Goal: Task Accomplishment & Management: Use online tool/utility

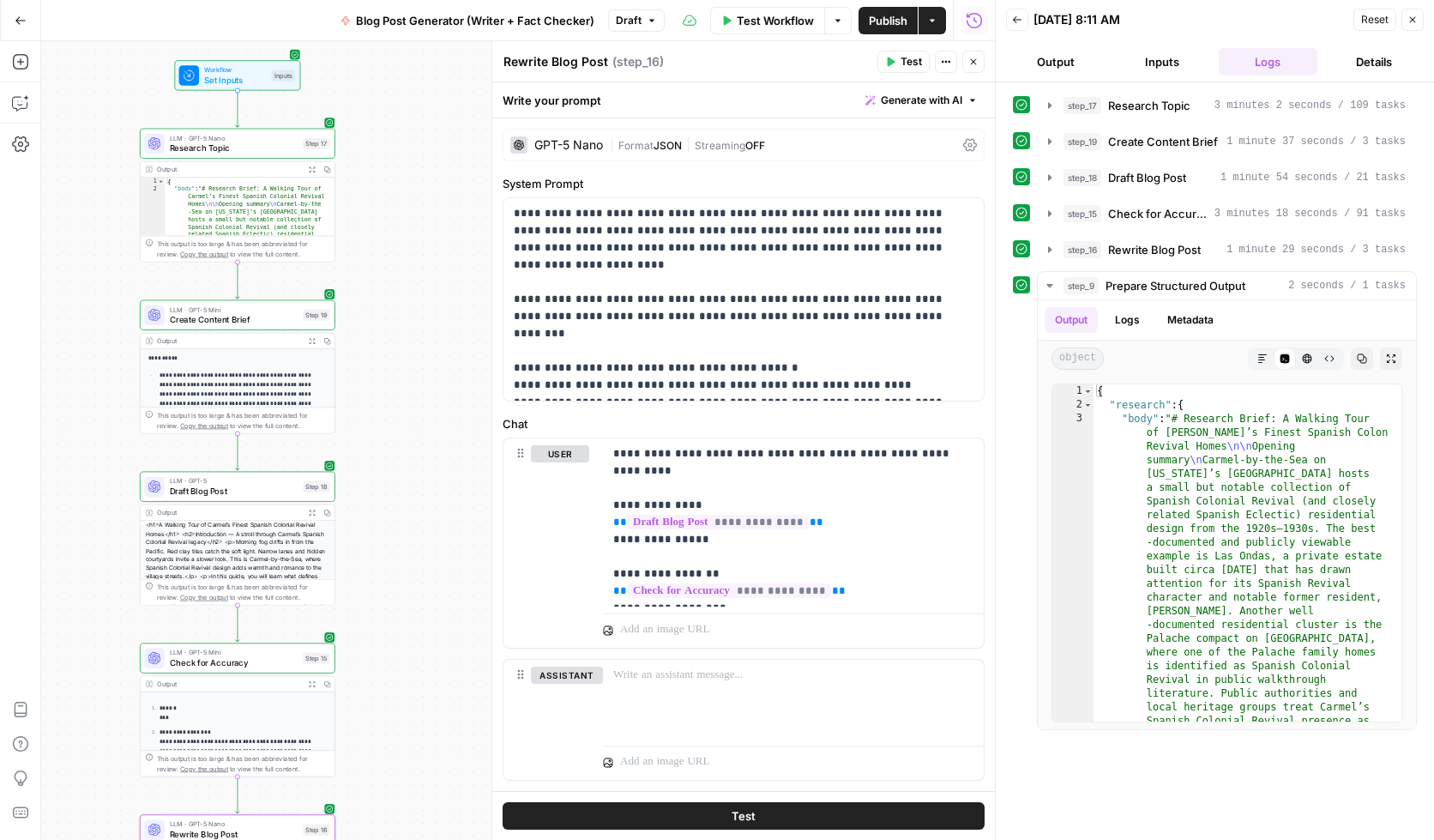
drag, startPoint x: 203, startPoint y: 456, endPoint x: 109, endPoint y: 574, distance: 150.9
click at [109, 574] on div "Workflow Set Inputs Inputs LLM · GPT-5 Nano Research Topic Step 17 Output Expan…" at bounding box center [519, 441] width 954 height 798
click at [634, 24] on span "Draft" at bounding box center [629, 21] width 26 height 16
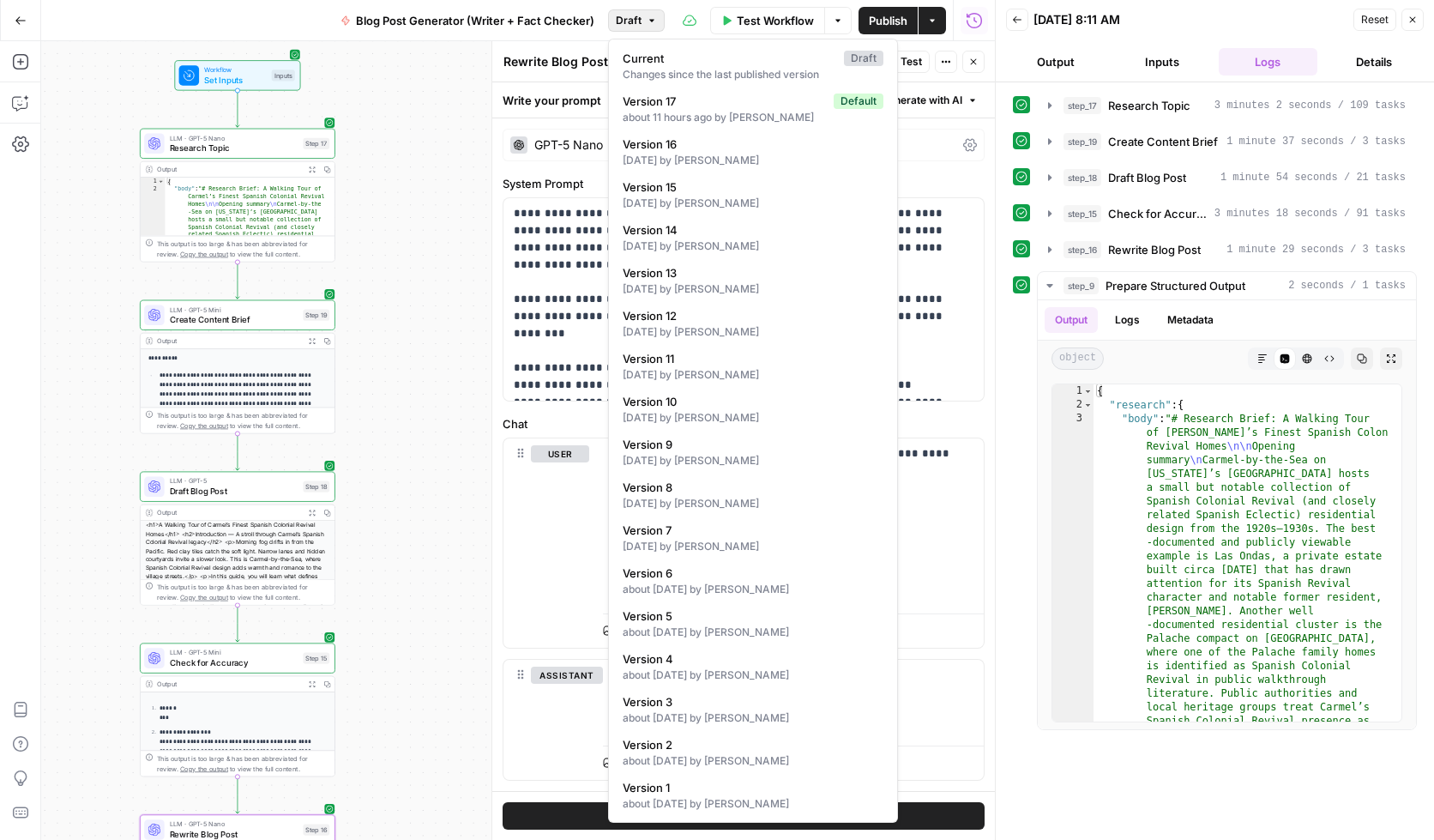
click at [251, 23] on div "Go Back Blog Post Generator (Writer + Fact Checker) Draft Test Workflow Options…" at bounding box center [497, 20] width 995 height 41
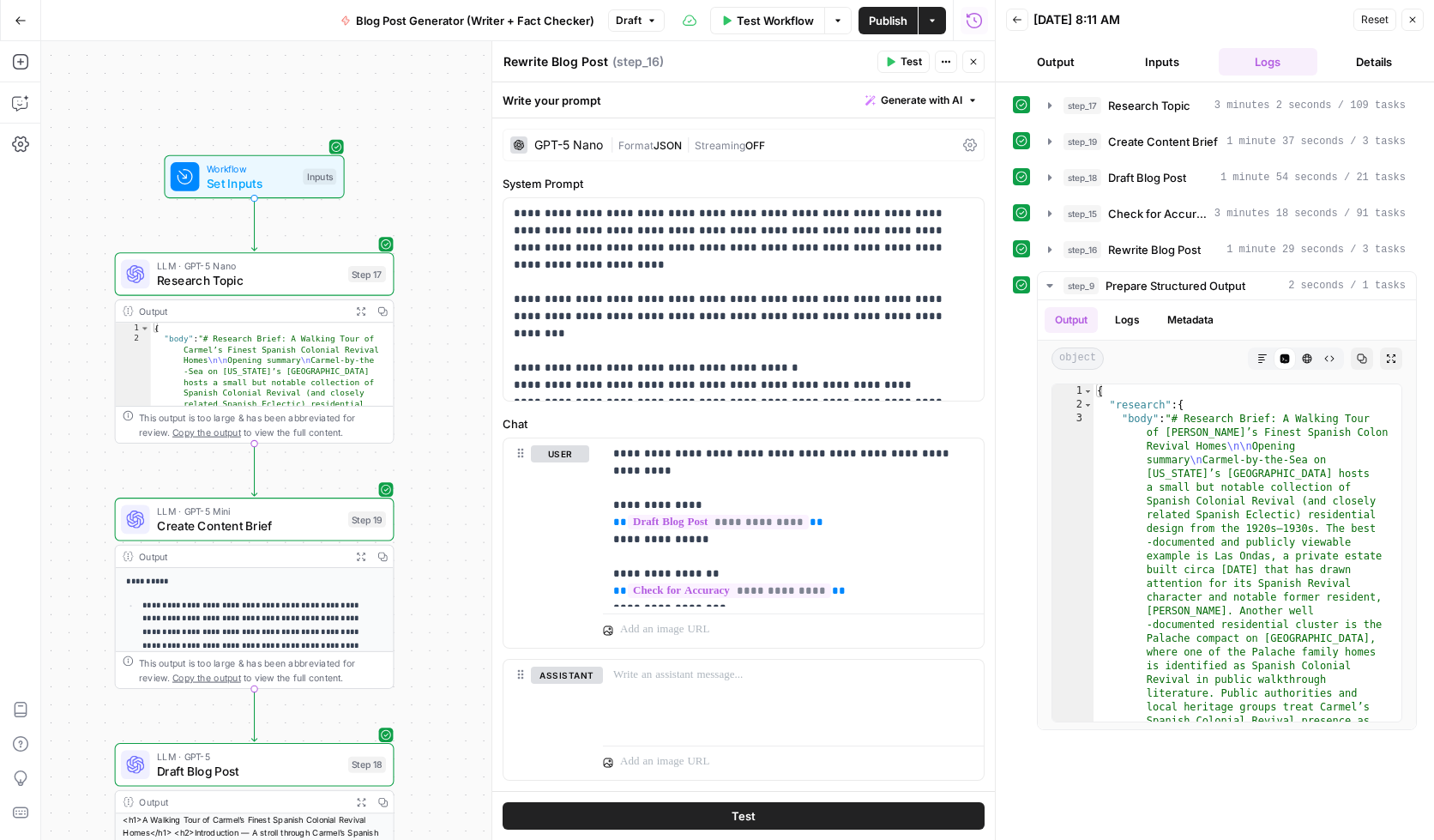
drag, startPoint x: 107, startPoint y: 125, endPoint x: 69, endPoint y: 282, distance: 161.5
click at [69, 285] on div "Workflow Set Inputs Inputs LLM · GPT-5 Nano Research Topic Step 17 Output Expan…" at bounding box center [519, 441] width 954 height 798
click at [253, 160] on span "Workflow" at bounding box center [251, 167] width 89 height 15
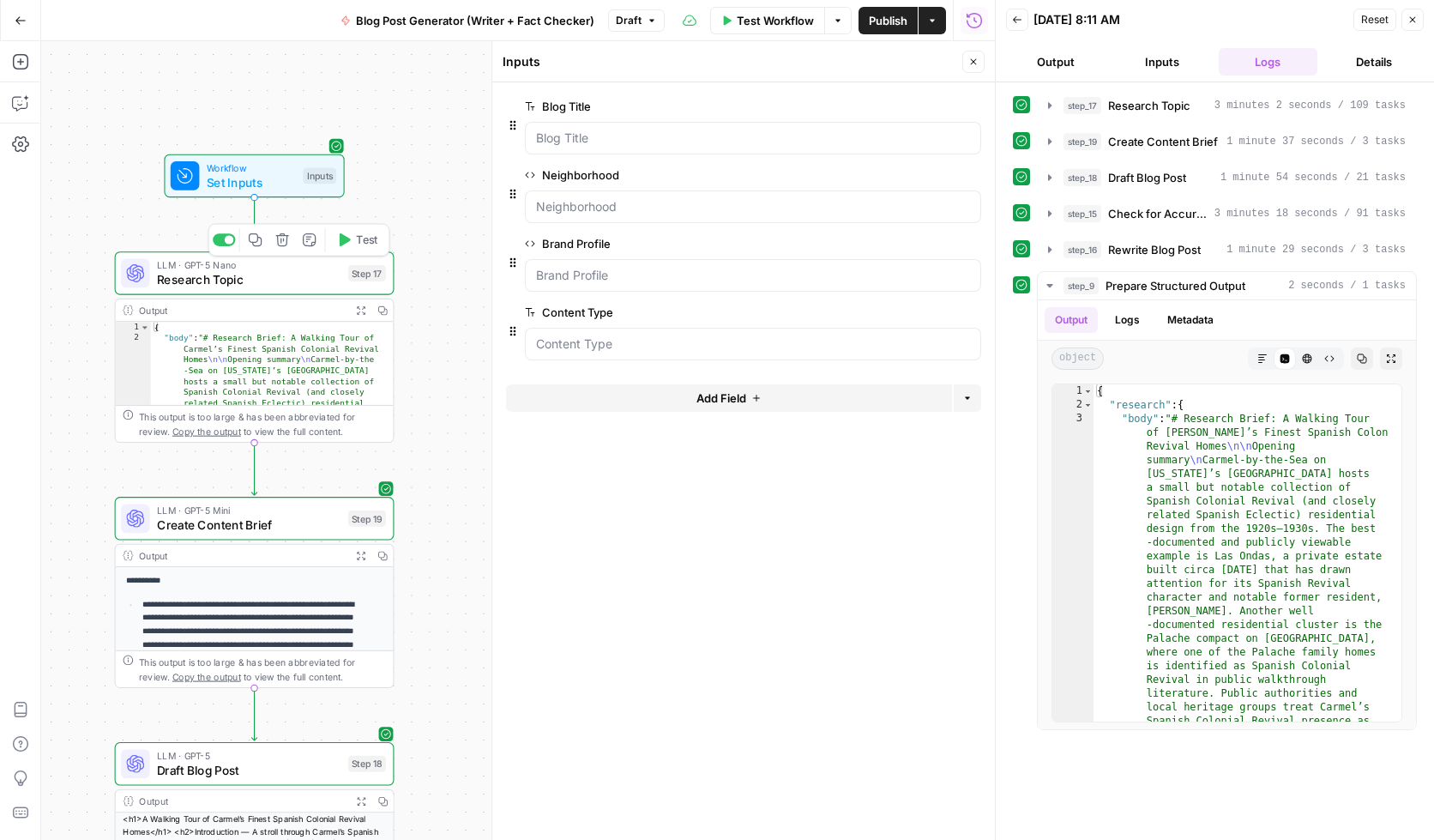
click at [274, 275] on span "Research Topic" at bounding box center [249, 279] width 184 height 18
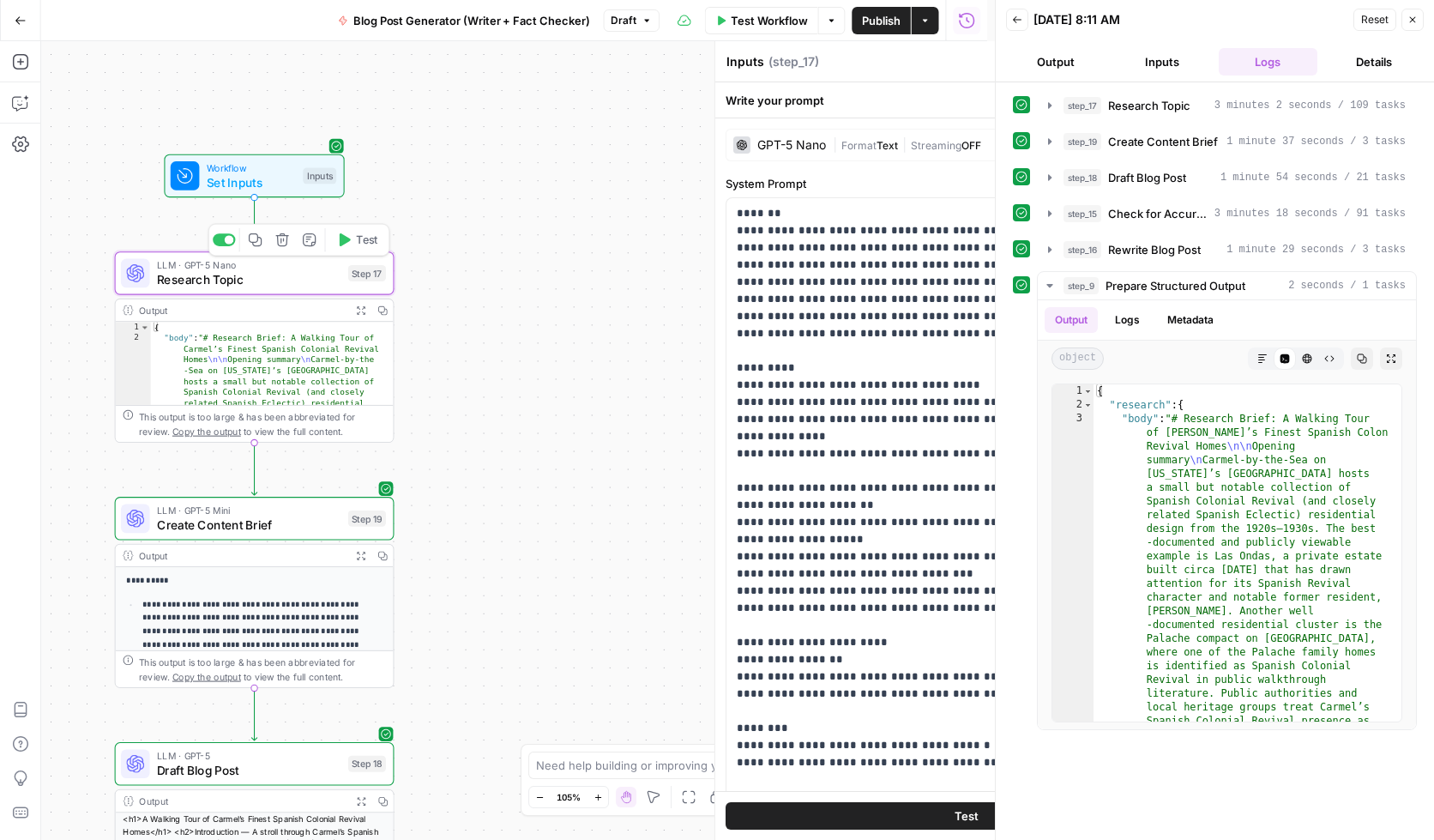
type textarea "Research Topic"
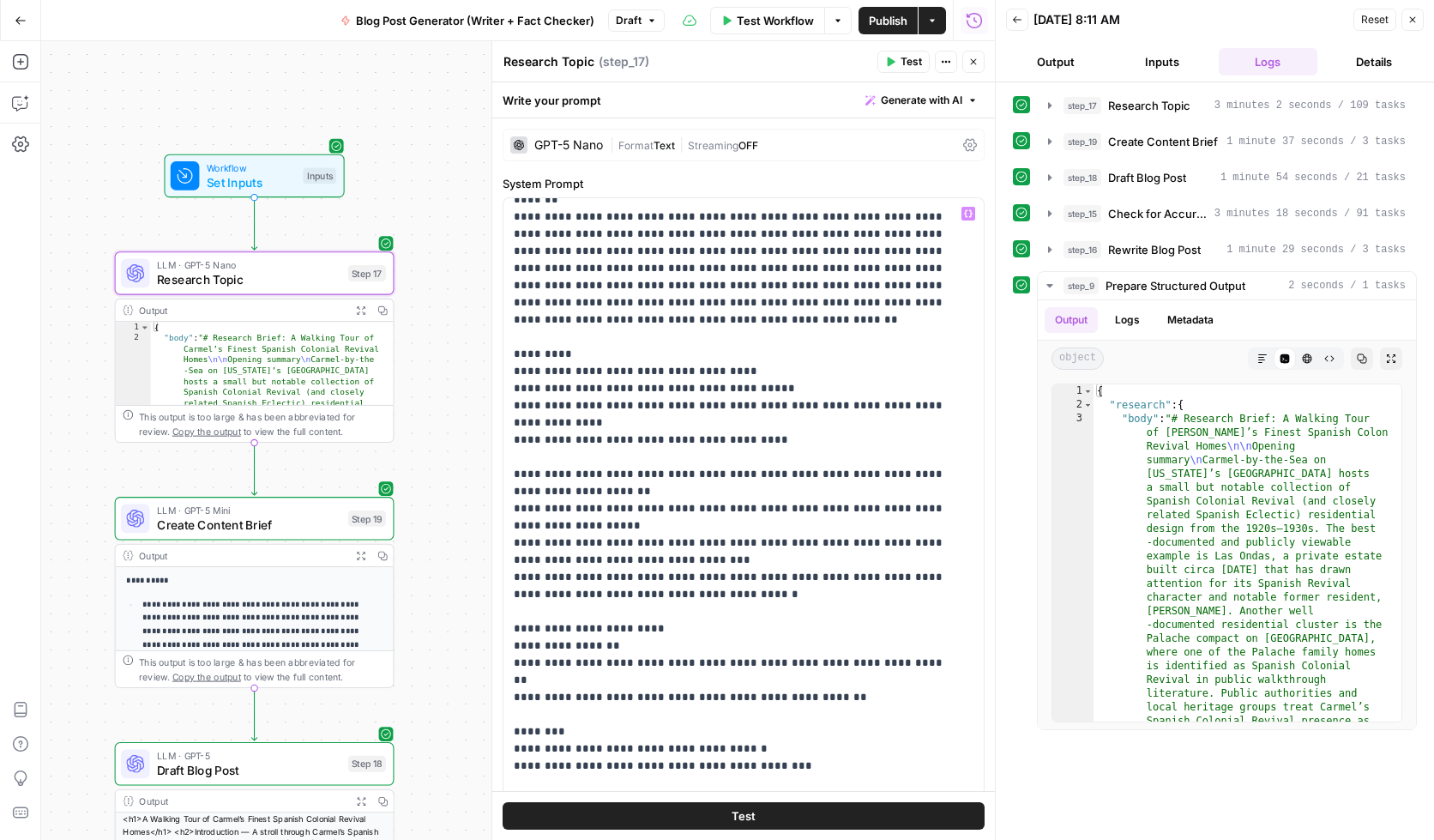
scroll to position [3, 0]
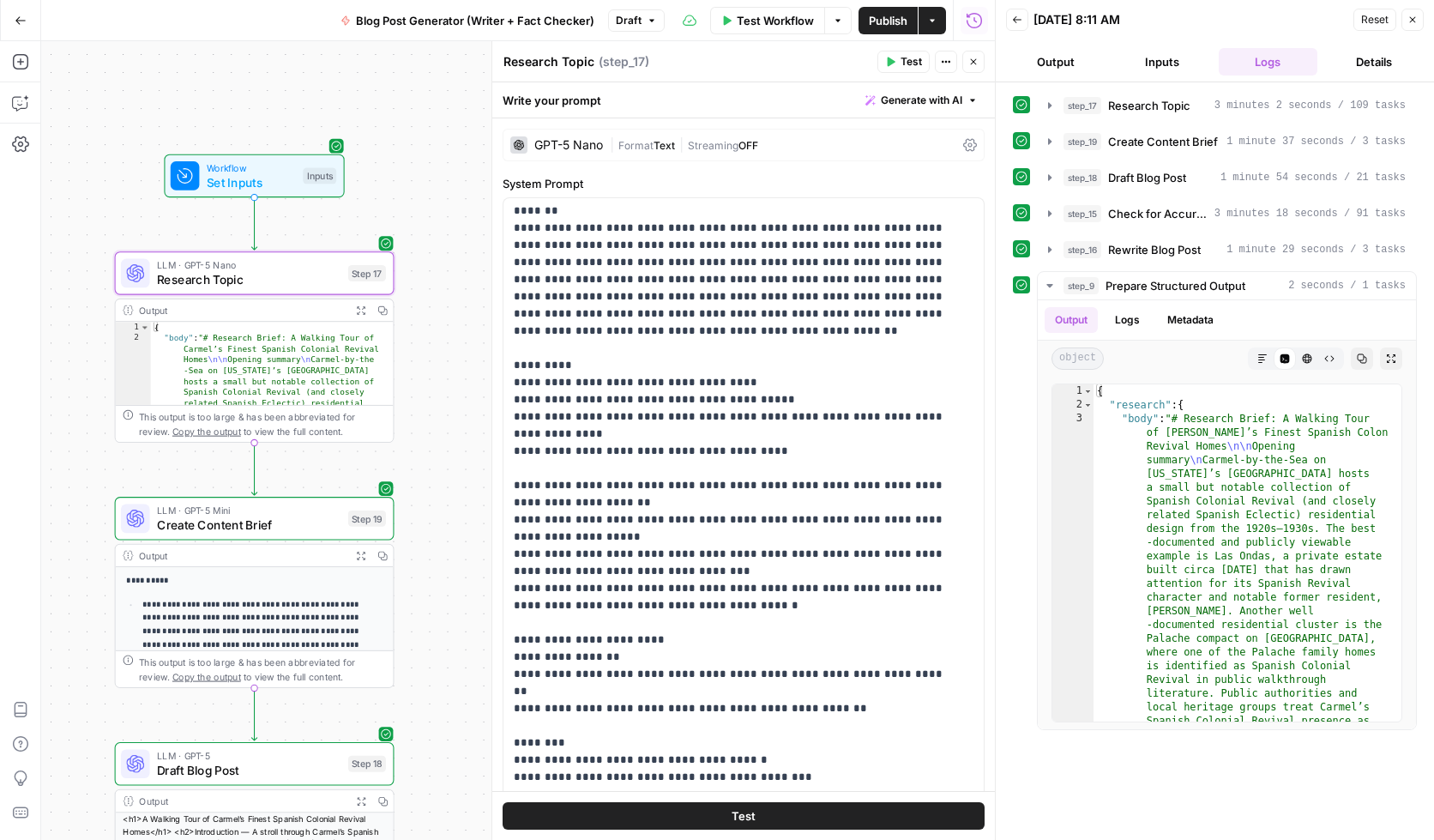
click at [776, 139] on div "| Format Text | Streaming OFF" at bounding box center [783, 145] width 346 height 16
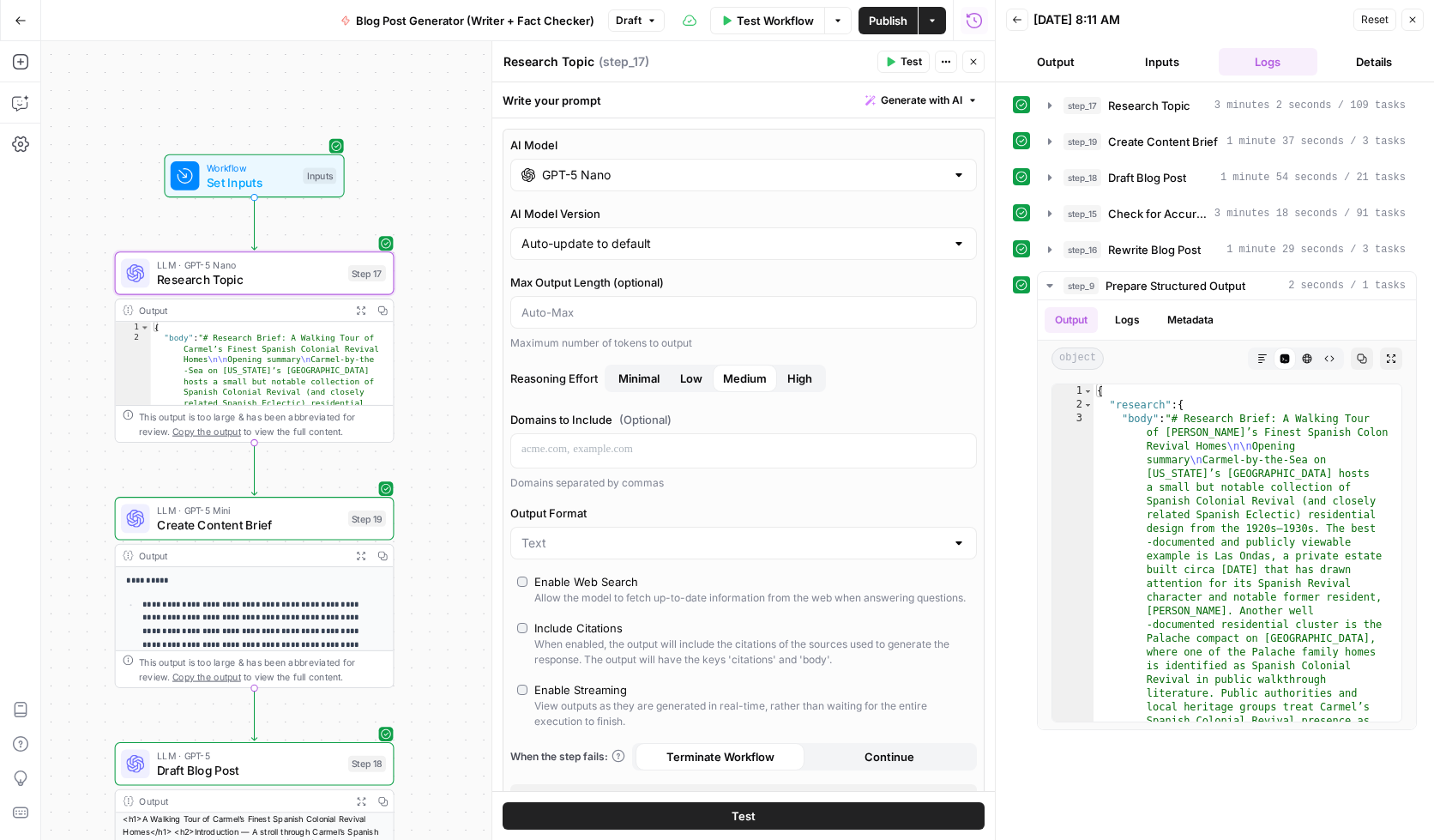
scroll to position [127, 0]
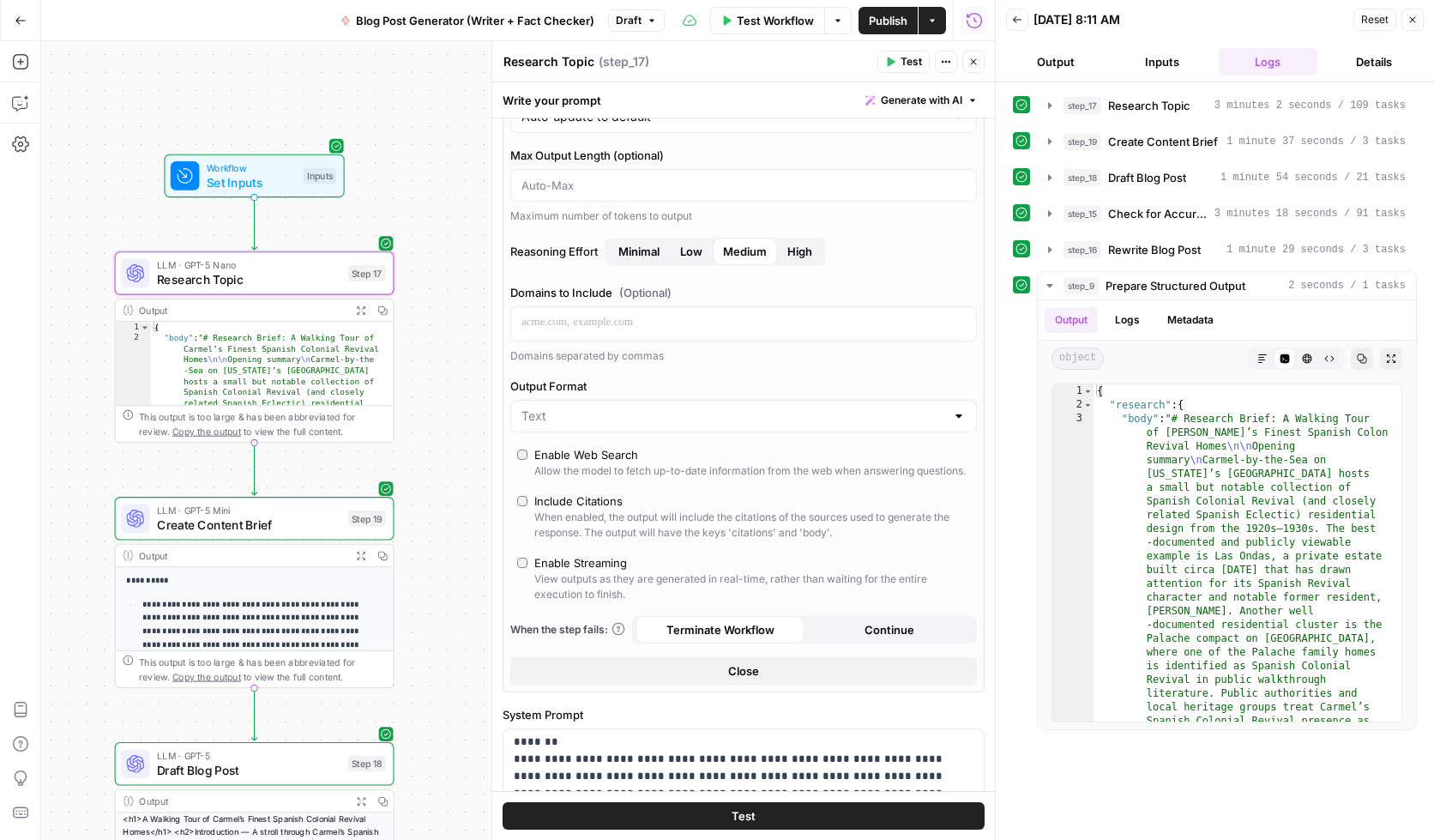
click at [840, 641] on button "Continue" at bounding box center [888, 630] width 169 height 28
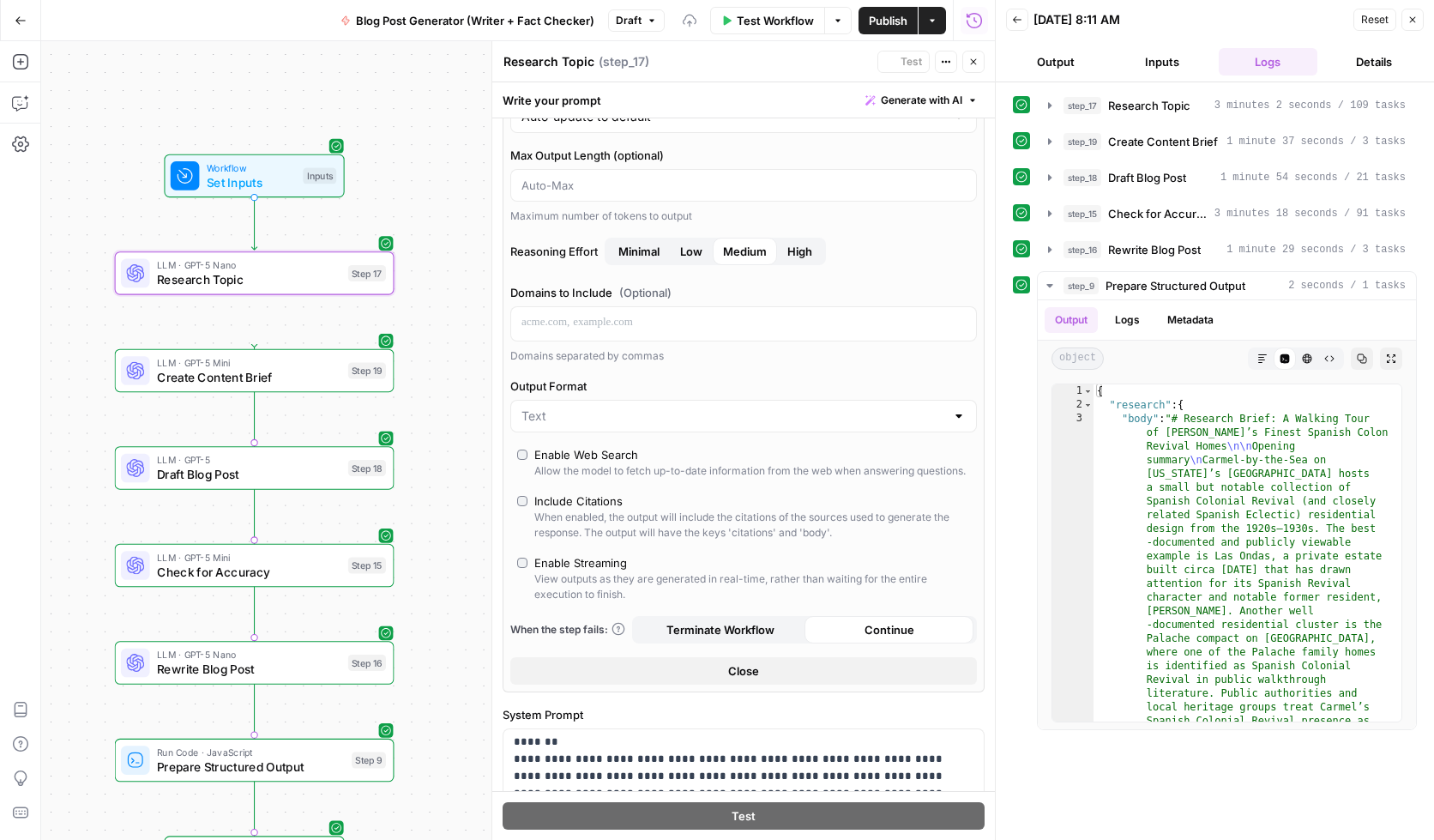
drag, startPoint x: 739, startPoint y: 642, endPoint x: 746, endPoint y: 675, distance: 33.7
click at [739, 638] on span "Terminate Workflow" at bounding box center [720, 630] width 108 height 17
click at [746, 680] on span "Close" at bounding box center [744, 671] width 31 height 17
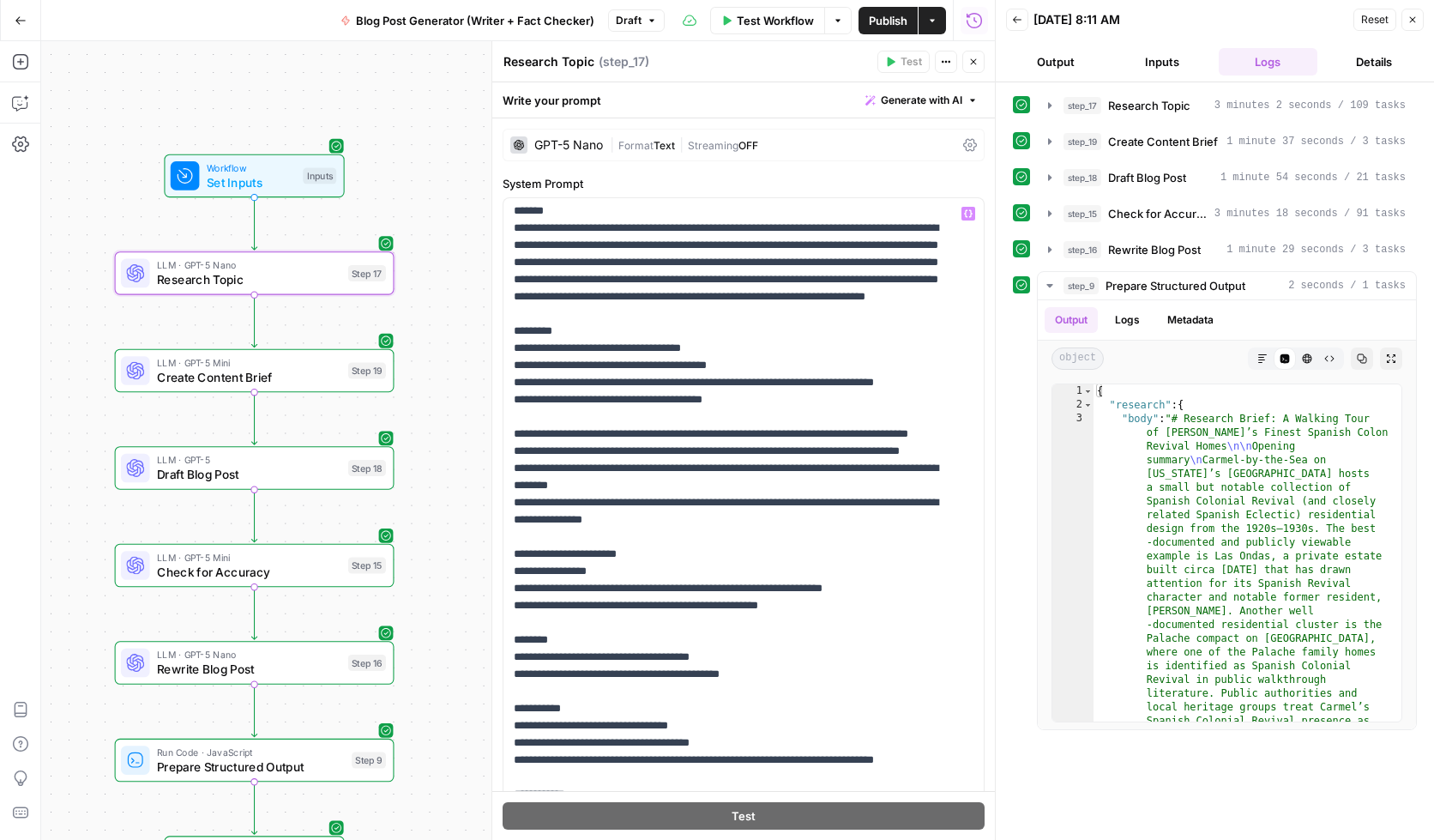
scroll to position [0, 0]
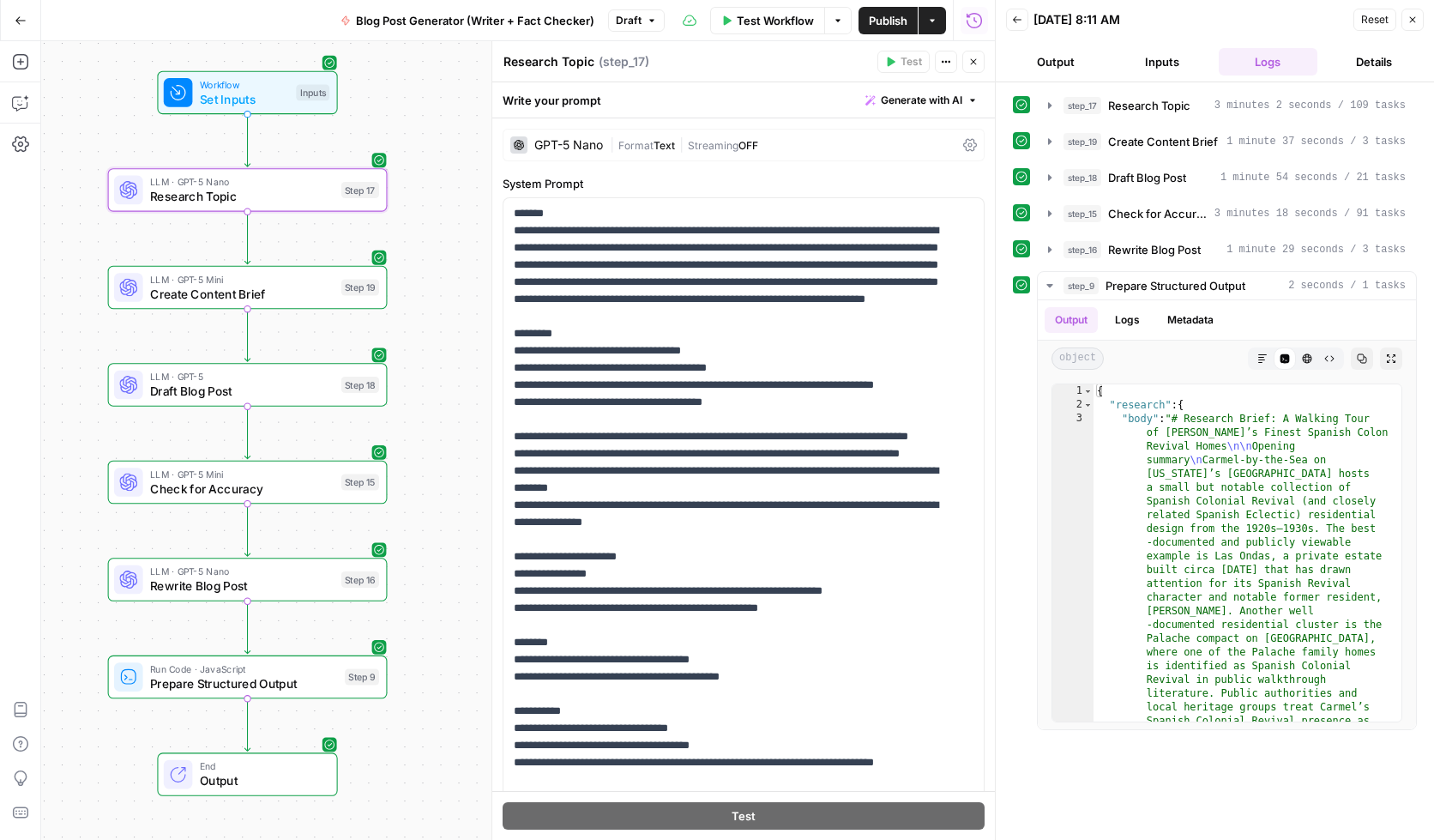
drag, startPoint x: 78, startPoint y: 417, endPoint x: 71, endPoint y: 333, distance: 84.3
click at [71, 333] on div "Workflow Set Inputs Inputs LLM · GPT-5 Nano Research Topic Step 17 LLM · GPT-5 …" at bounding box center [519, 441] width 954 height 798
click at [795, 141] on div "| Format Text | Streaming OFF" at bounding box center [783, 145] width 346 height 16
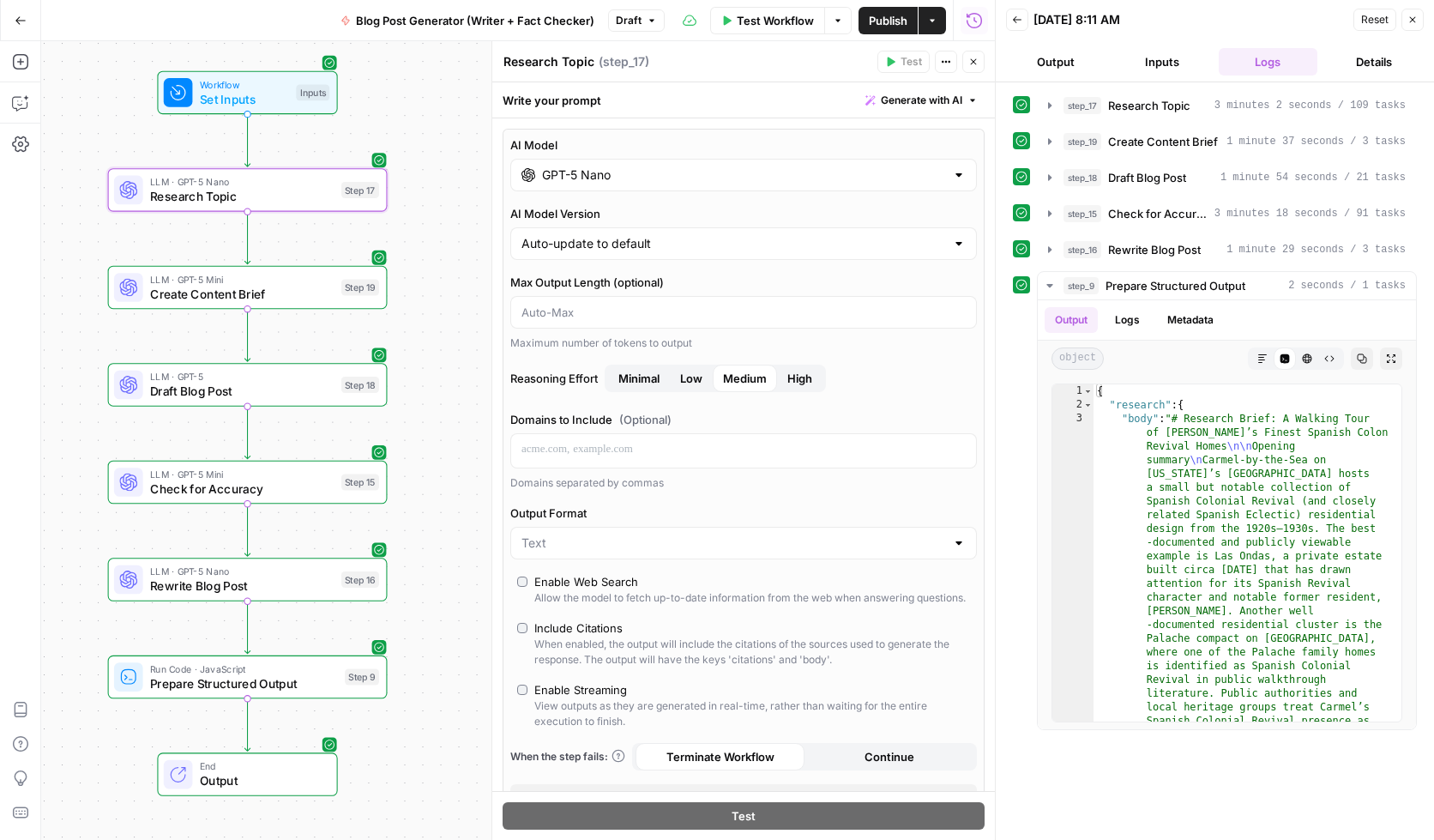
click at [724, 180] on input "GPT-5 Nano" at bounding box center [744, 175] width 404 height 17
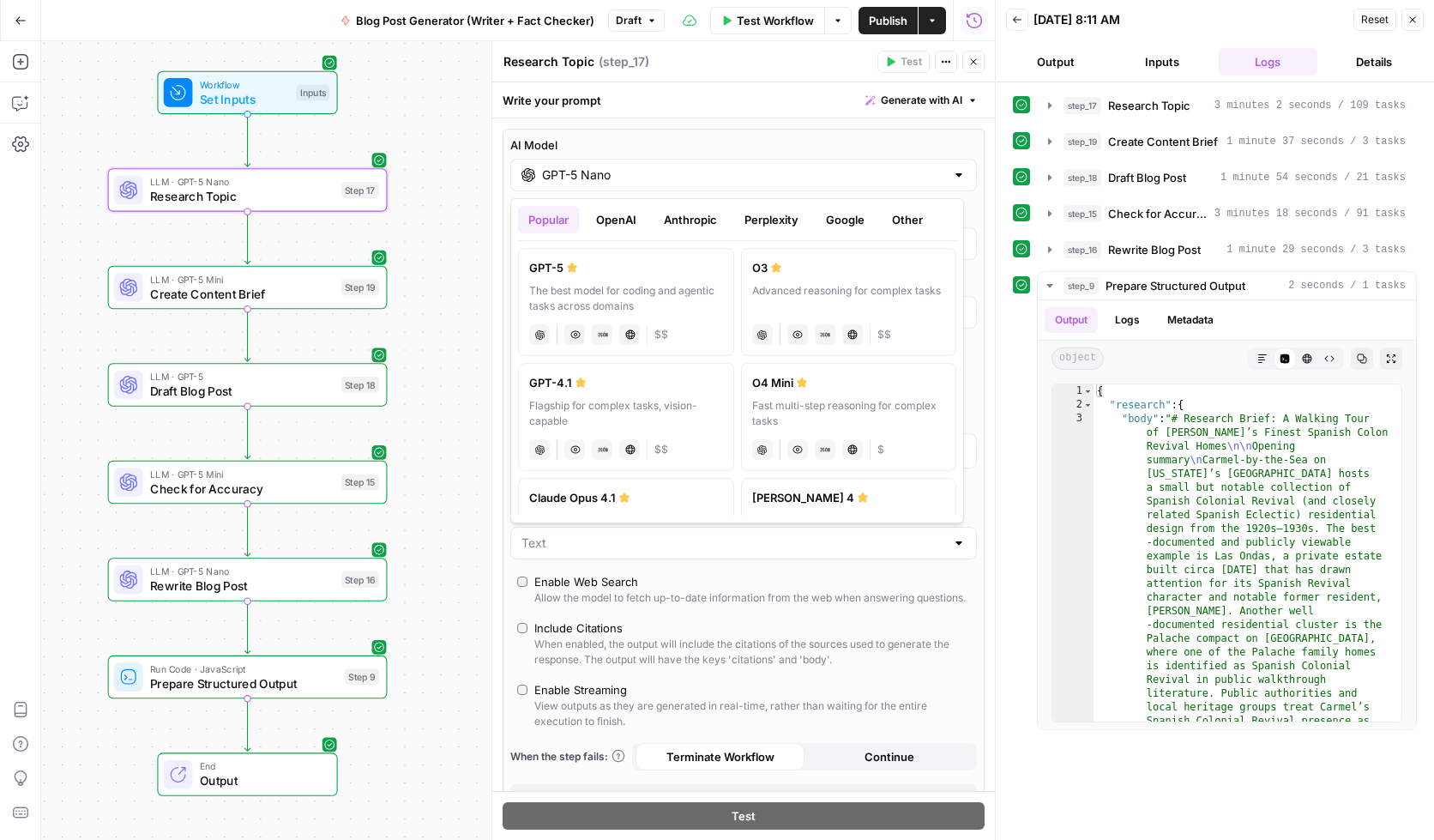
click at [615, 223] on button "OpenAI" at bounding box center [617, 220] width 61 height 28
click at [894, 178] on input "GPT-5 Nano" at bounding box center [744, 175] width 404 height 17
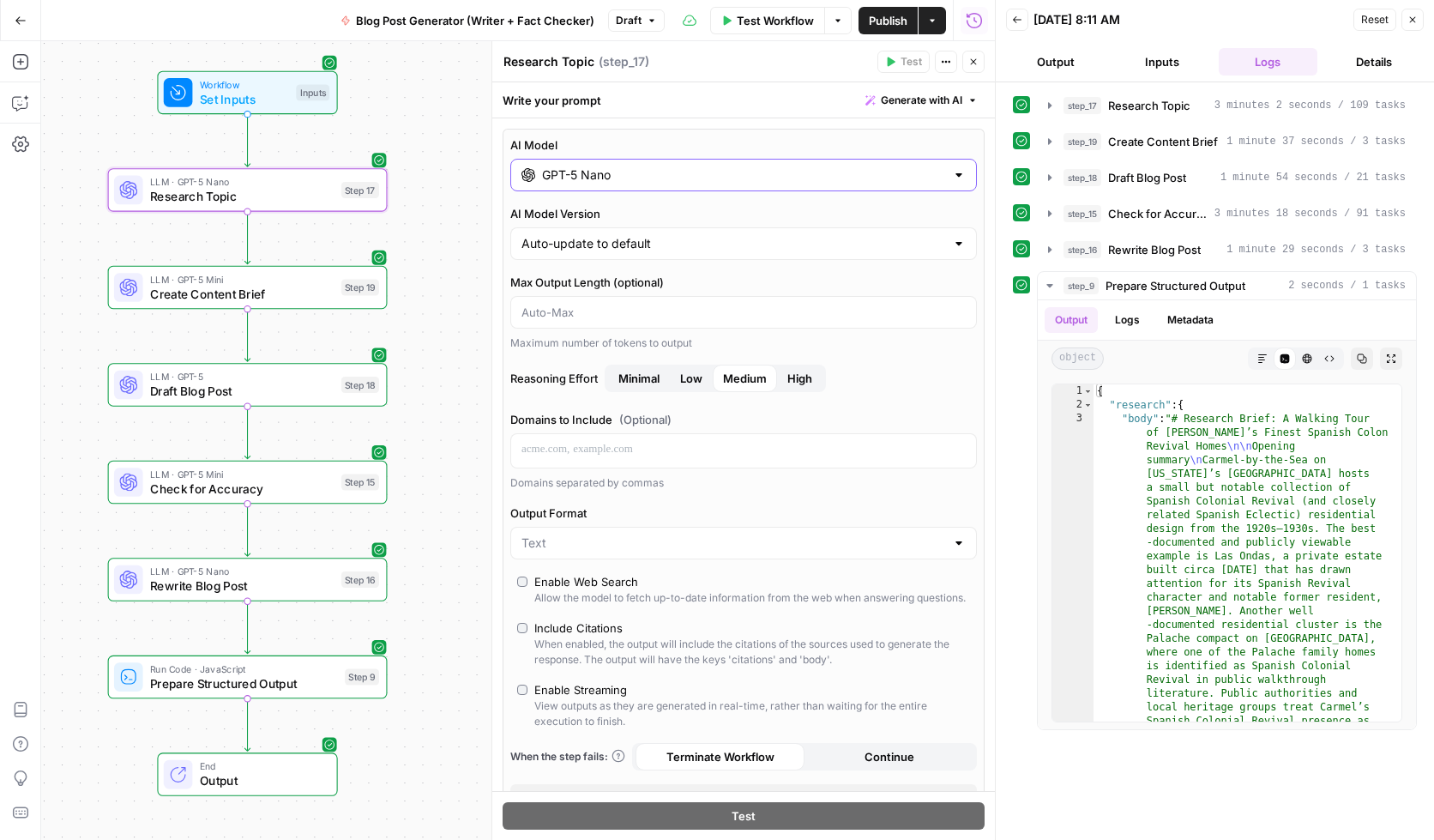
scroll to position [184, 0]
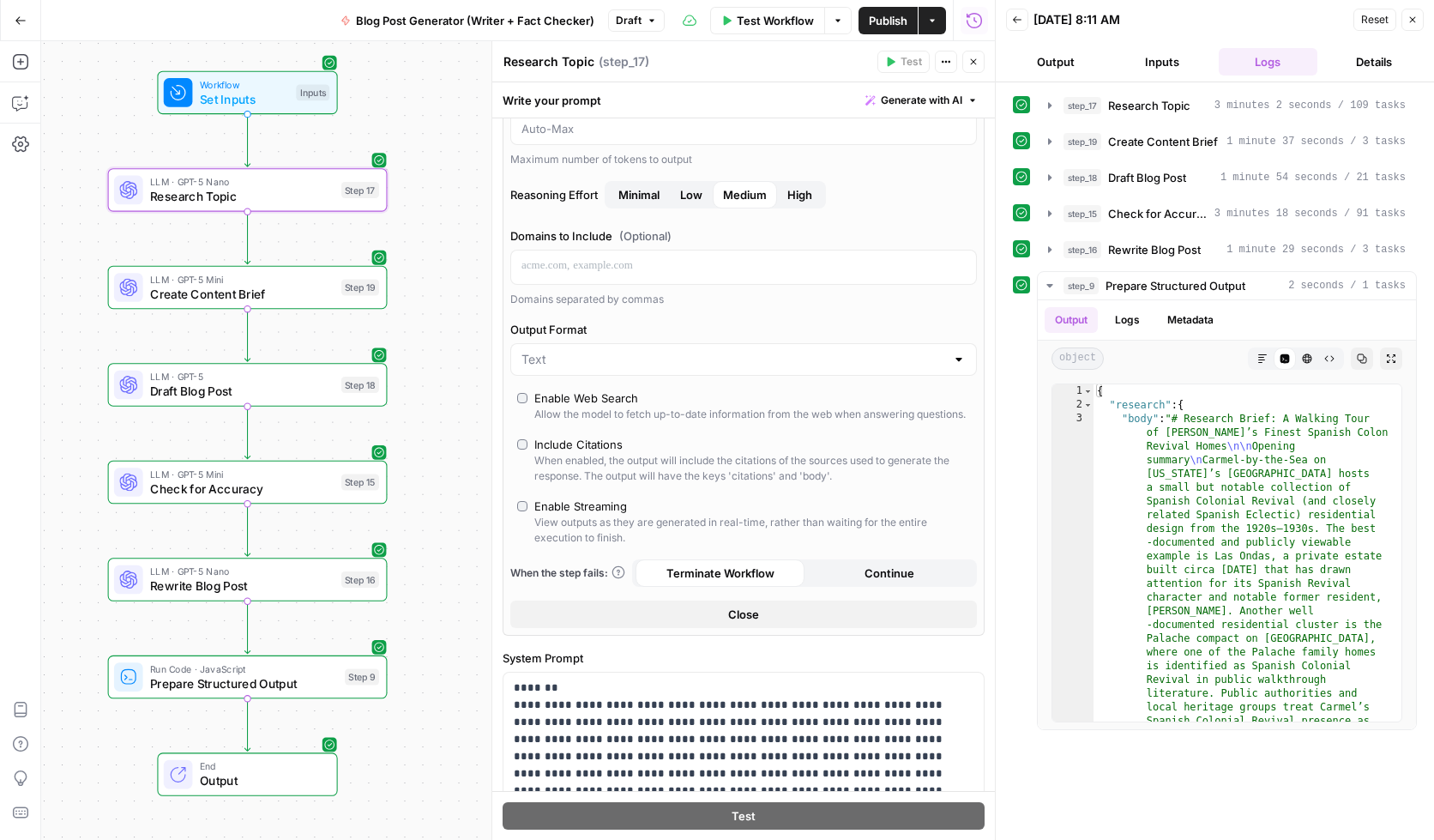
click at [770, 628] on button "Close" at bounding box center [743, 614] width 467 height 28
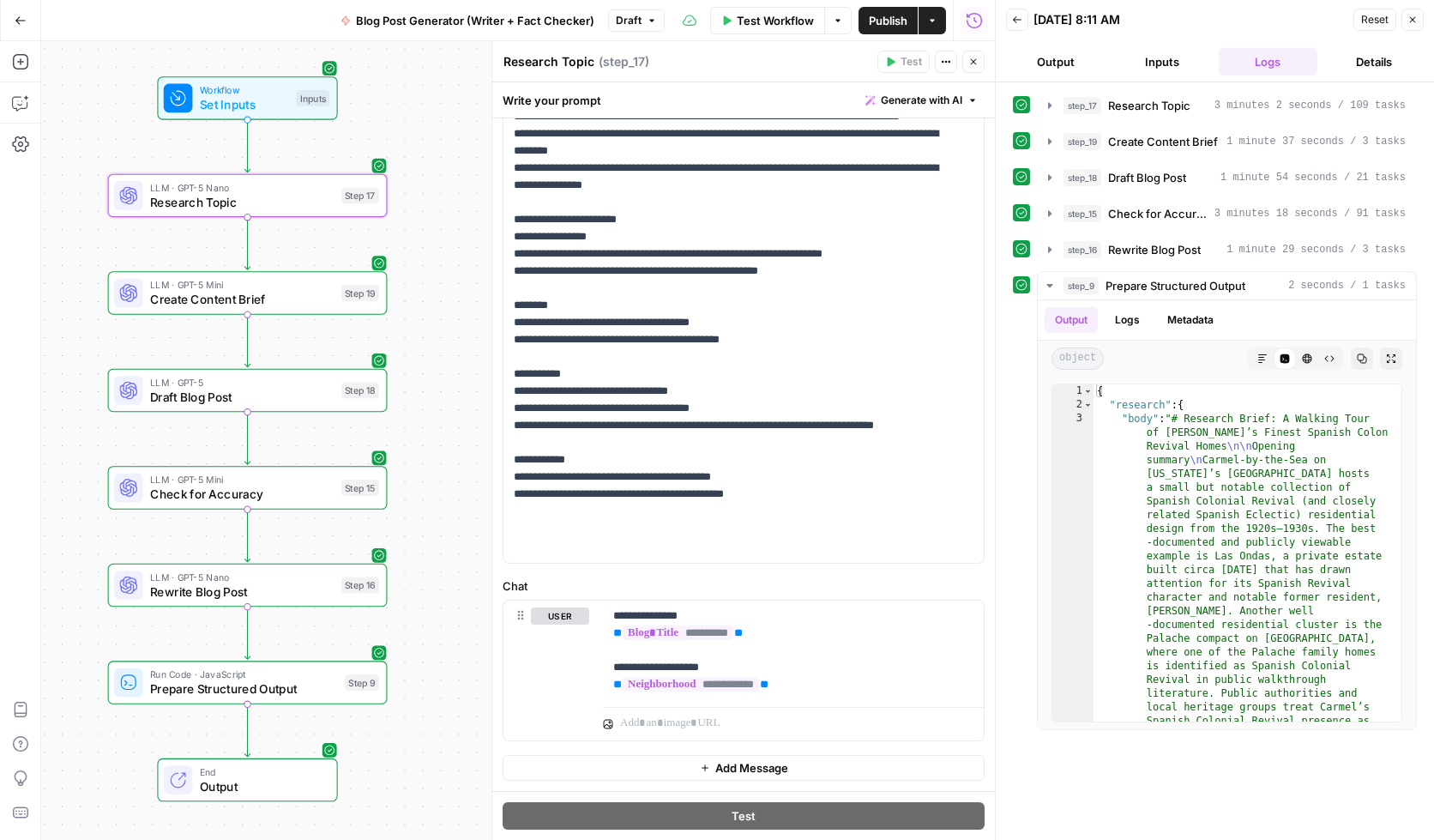
scroll to position [0, 0]
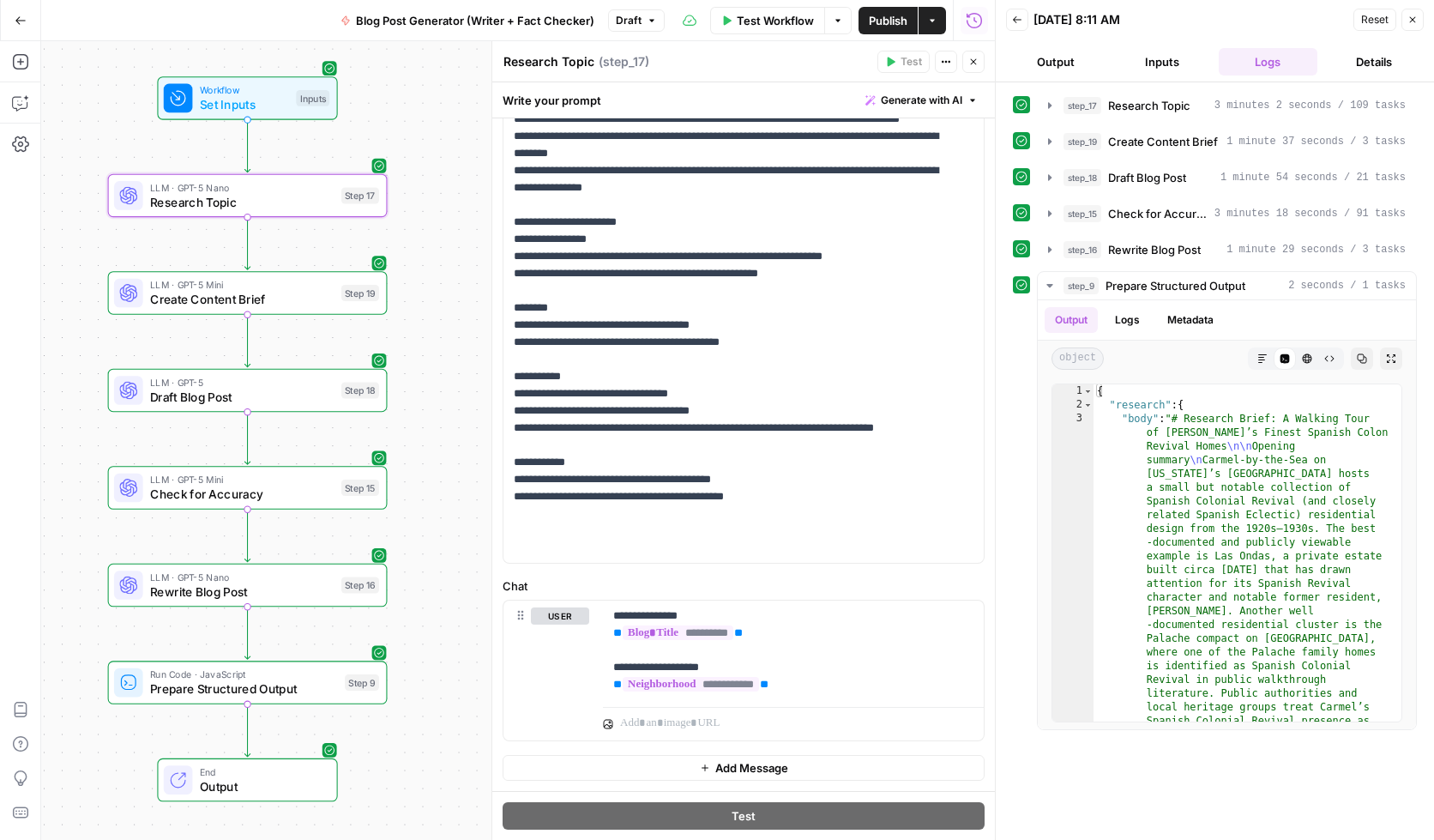
click at [1163, 58] on button "Inputs" at bounding box center [1162, 61] width 100 height 28
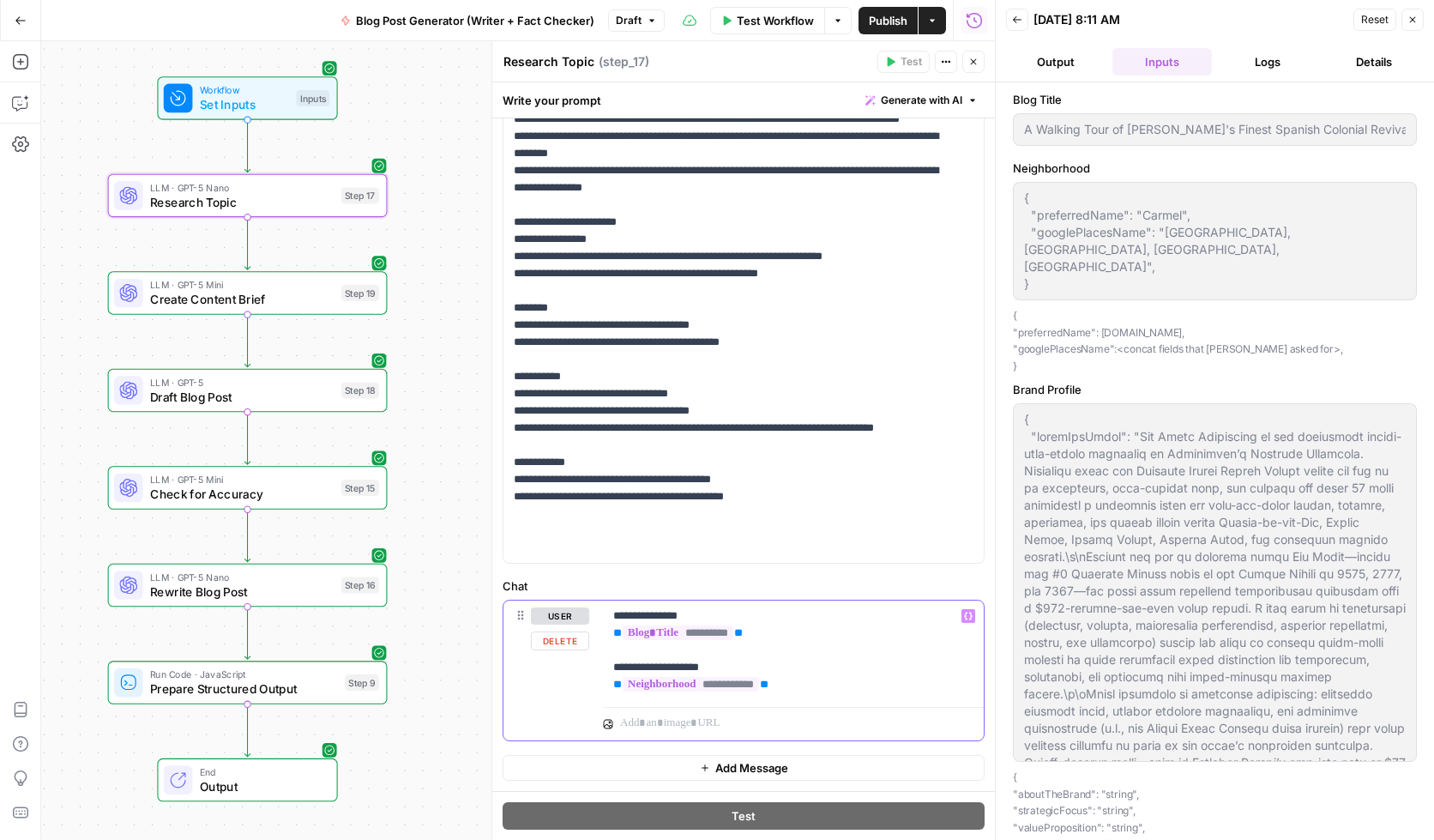
drag, startPoint x: 625, startPoint y: 667, endPoint x: 829, endPoint y: 690, distance: 205.3
click at [829, 690] on p "**********" at bounding box center [786, 649] width 347 height 86
click at [789, 628] on p "**********" at bounding box center [786, 649] width 347 height 86
click at [191, 294] on span "Create Content Brief" at bounding box center [242, 299] width 184 height 18
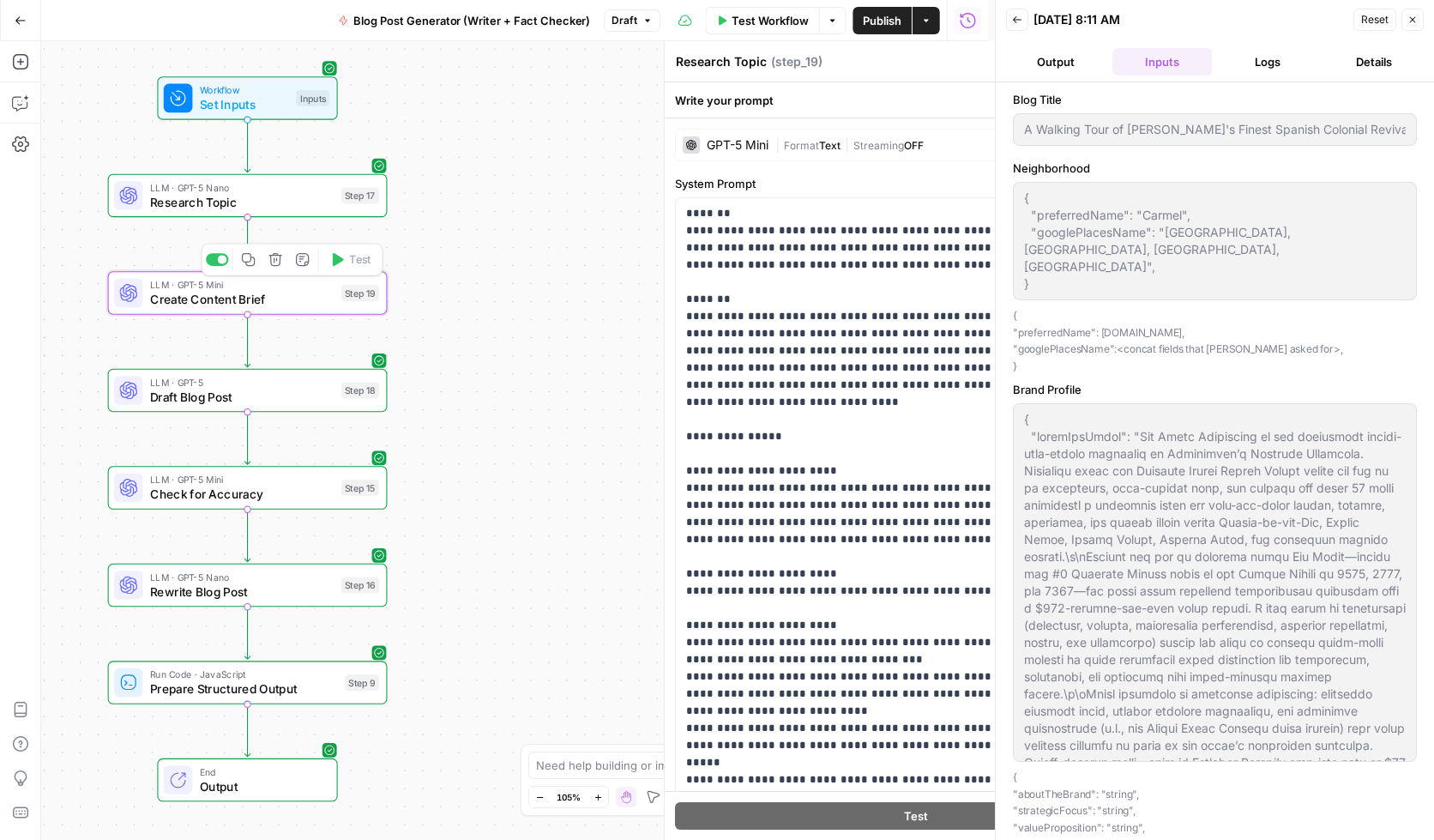
type textarea "Create Content Brief"
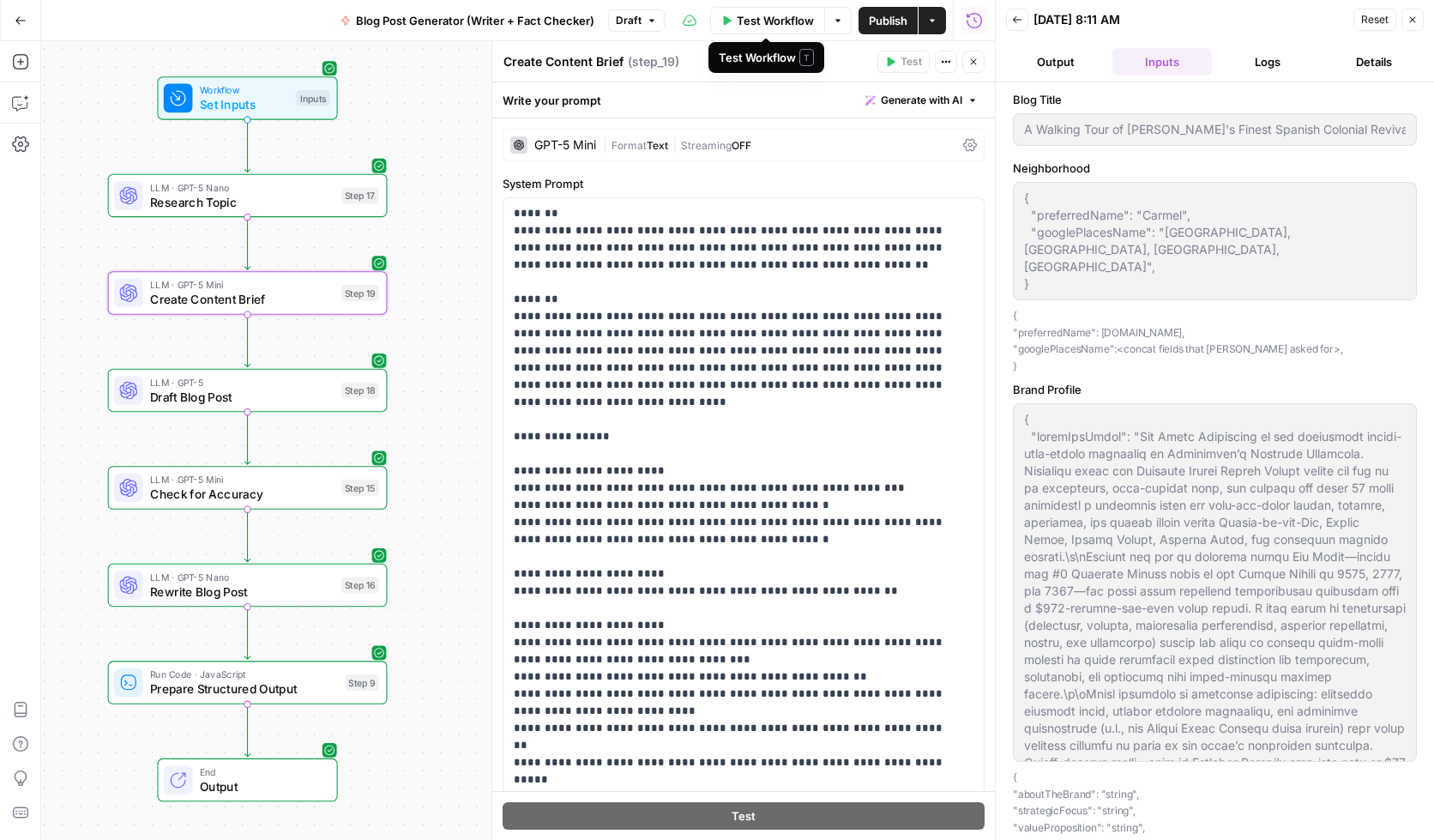
click at [794, 29] on span "Test Workflow" at bounding box center [775, 21] width 77 height 17
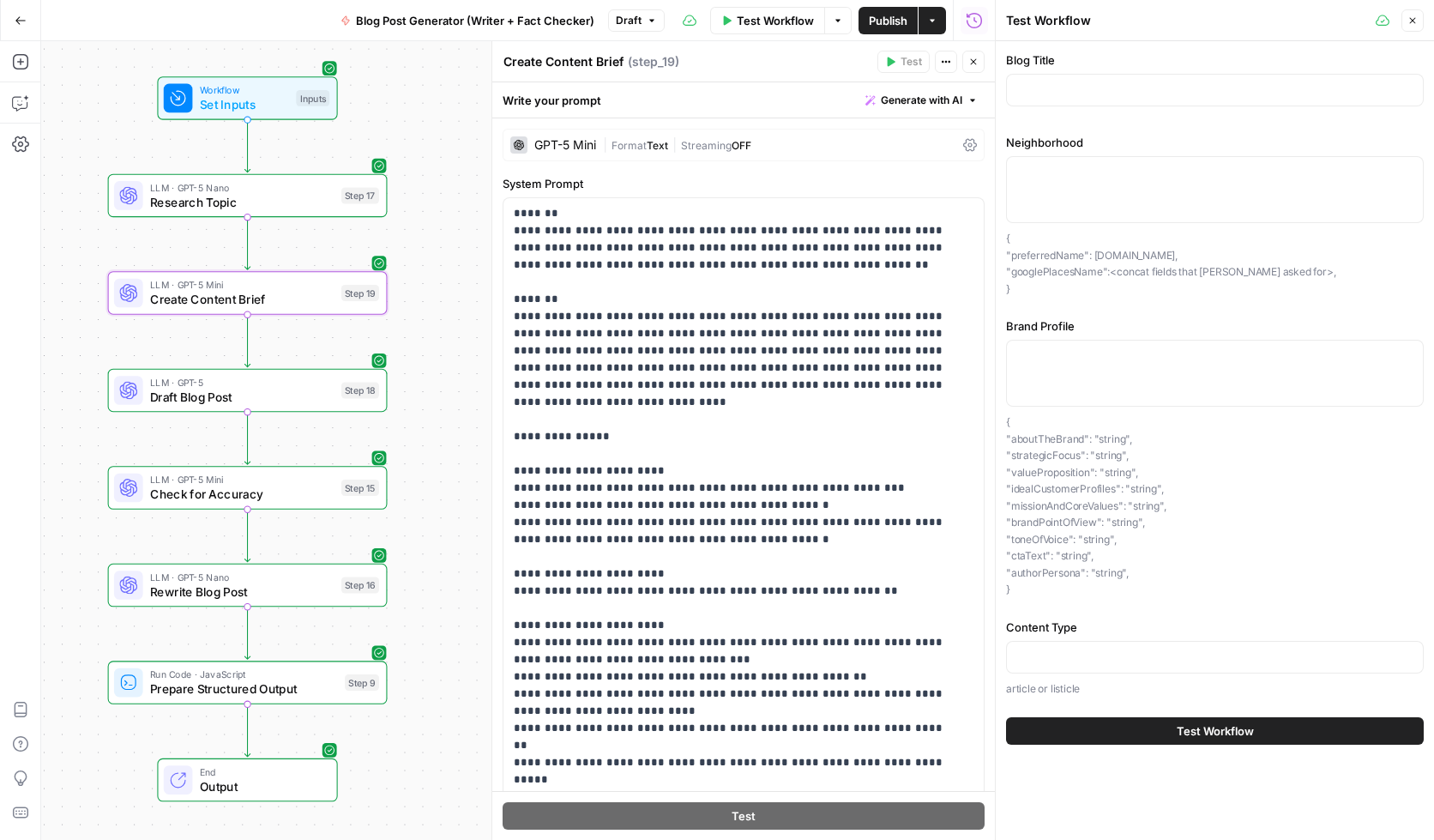
click at [1094, 102] on div at bounding box center [1215, 90] width 417 height 33
click at [1353, 23] on icon "button" at bounding box center [1413, 21] width 10 height 10
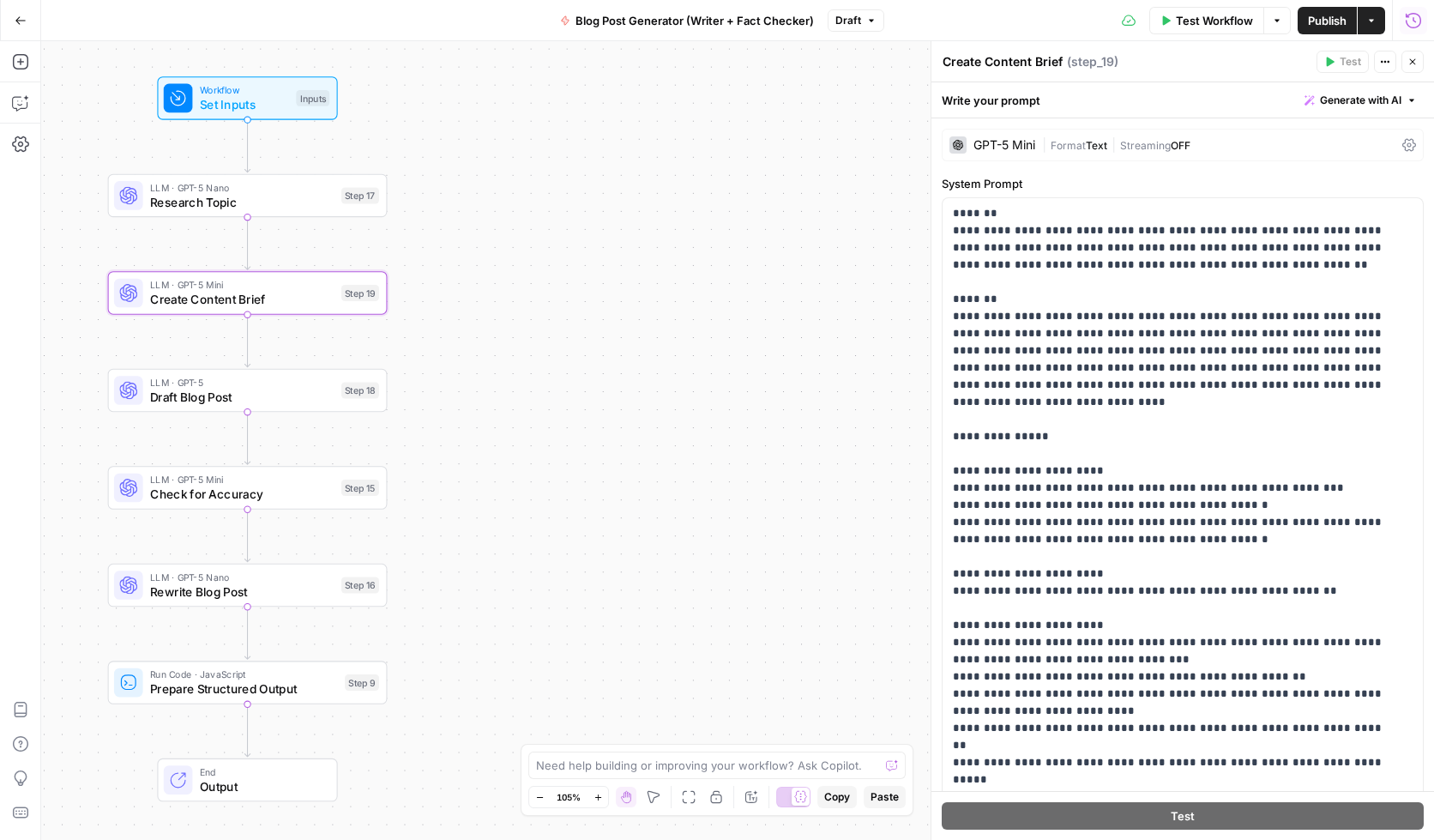
click at [1353, 22] on icon "button" at bounding box center [1414, 21] width 17 height 17
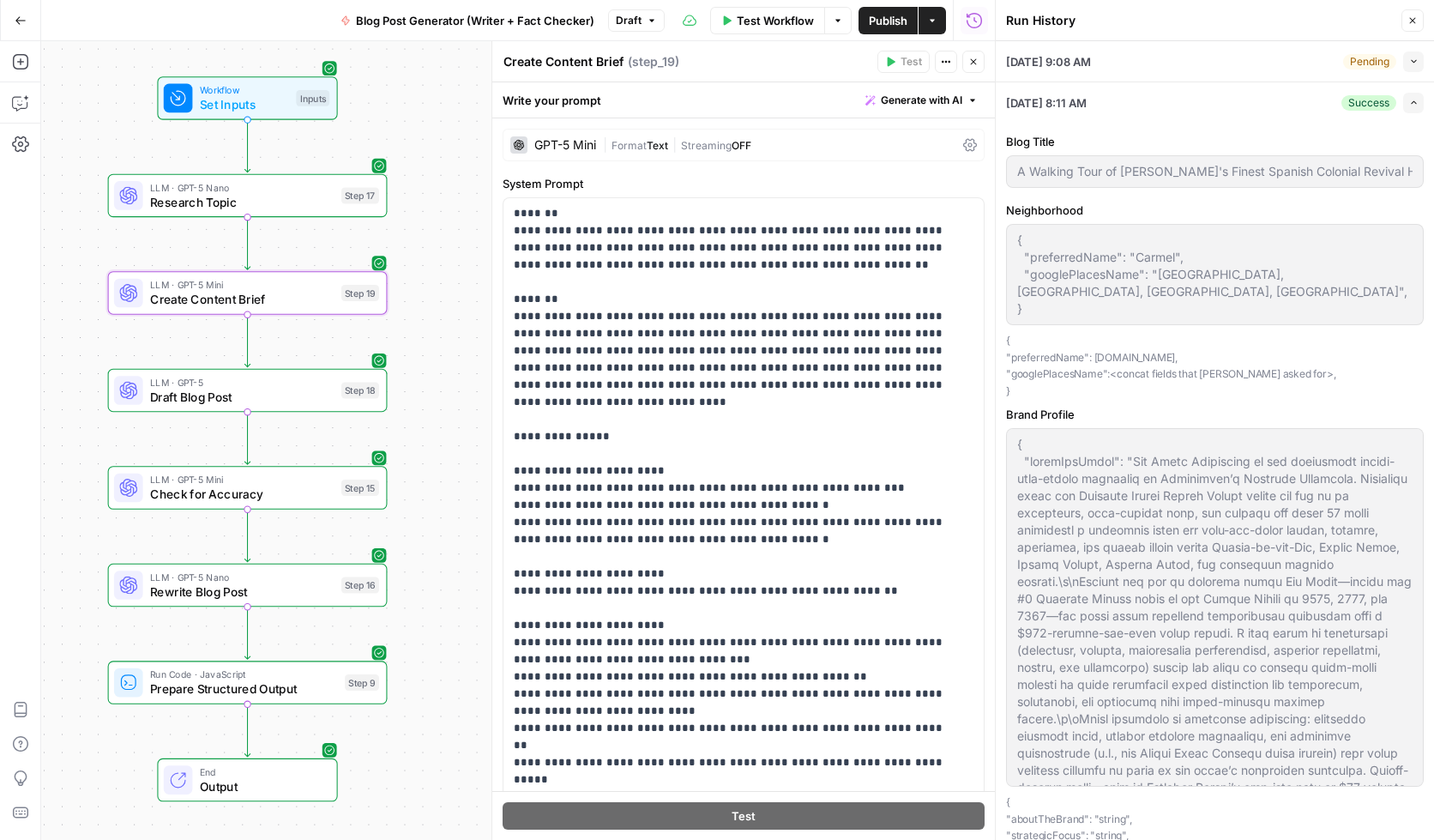
click at [1016, 235] on div "{ "preferredName": "Carmel", "googlePlacesName": "Carmel, Monterey, CA, United …" at bounding box center [1215, 275] width 417 height 101
click at [245, 20] on div "Go Back Blog Post Generator (Writer + Fact Checker) Draft Test Workflow Options…" at bounding box center [497, 20] width 995 height 41
click at [23, 23] on icon "button" at bounding box center [21, 21] width 12 height 12
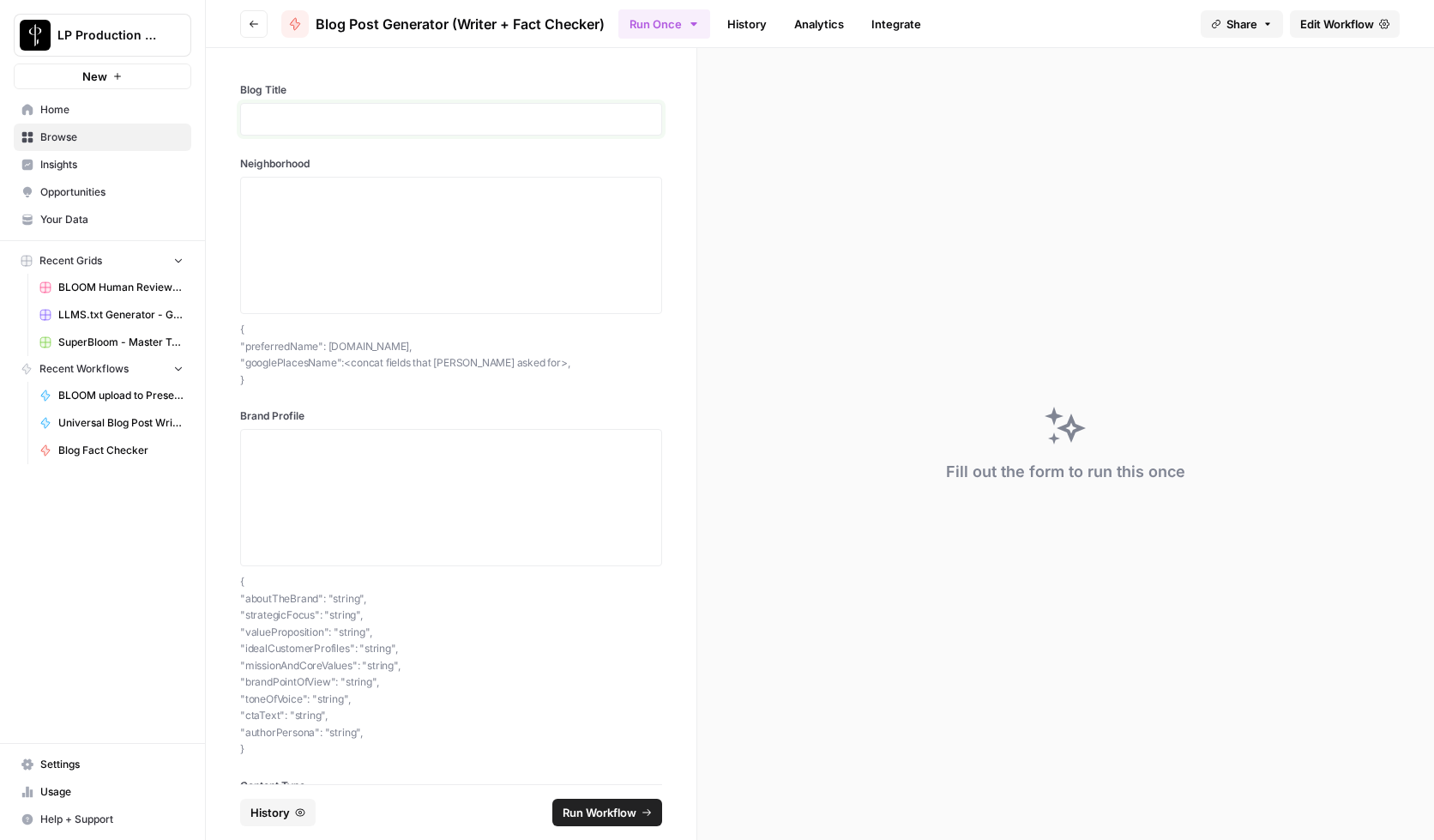
click at [291, 123] on p at bounding box center [451, 120] width 400 height 17
click at [336, 300] on textarea "Neighborhood" at bounding box center [451, 245] width 400 height 122
paste textarea "{ "preferredName": "Carmel", "googlePlacesName": "Carmel, Monterey, CA, United …"
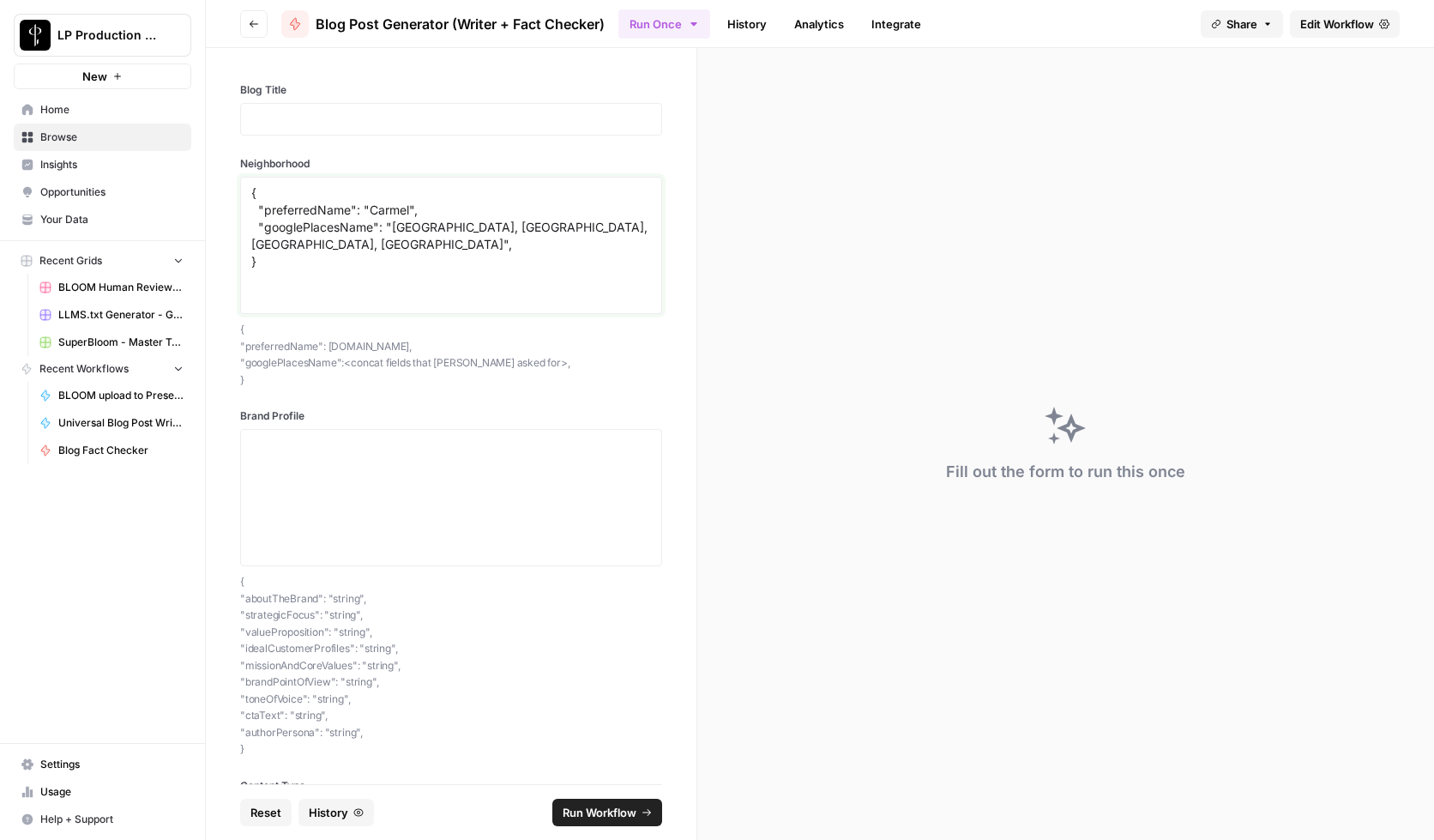
type textarea "{ "preferredName": "Carmel", "googlePlacesName": "Carmel, Monterey, CA, United …"
click at [321, 433] on div at bounding box center [450, 497] width 422 height 137
click at [250, 25] on icon "button" at bounding box center [254, 24] width 10 height 10
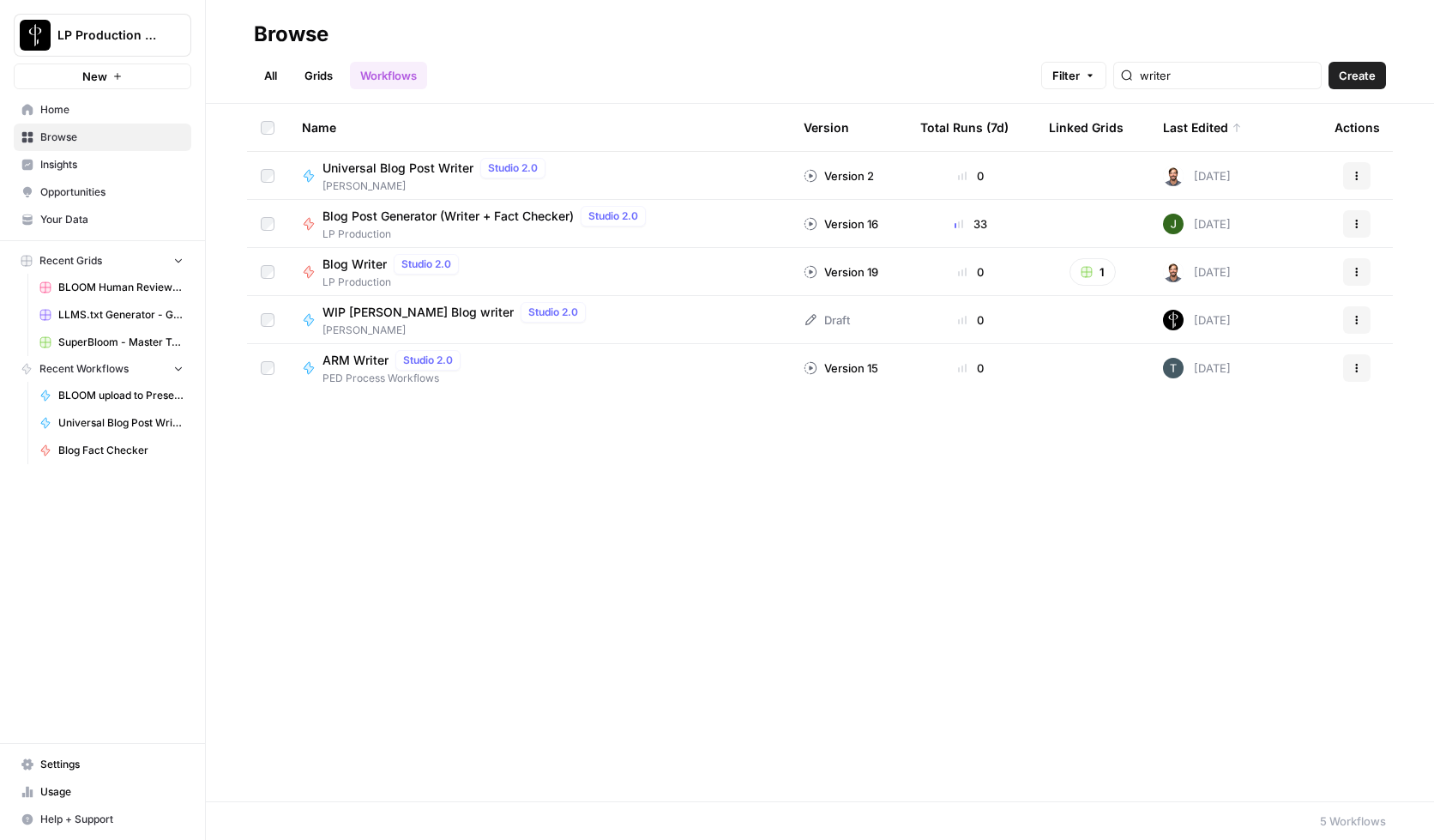
click at [371, 231] on span "LP Production" at bounding box center [487, 235] width 330 height 16
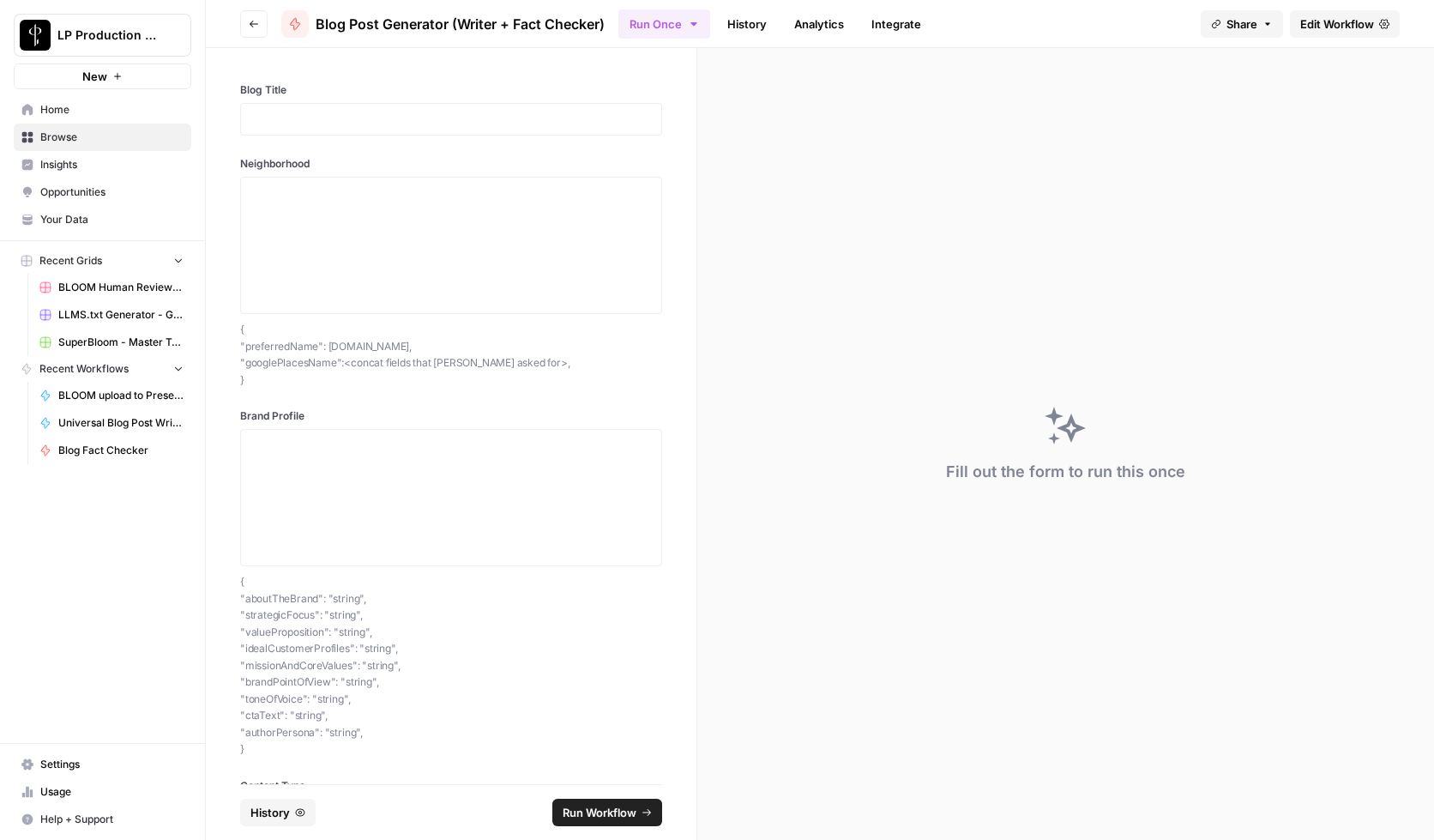
click at [1343, 17] on span "Edit Workflow" at bounding box center [1337, 24] width 74 height 17
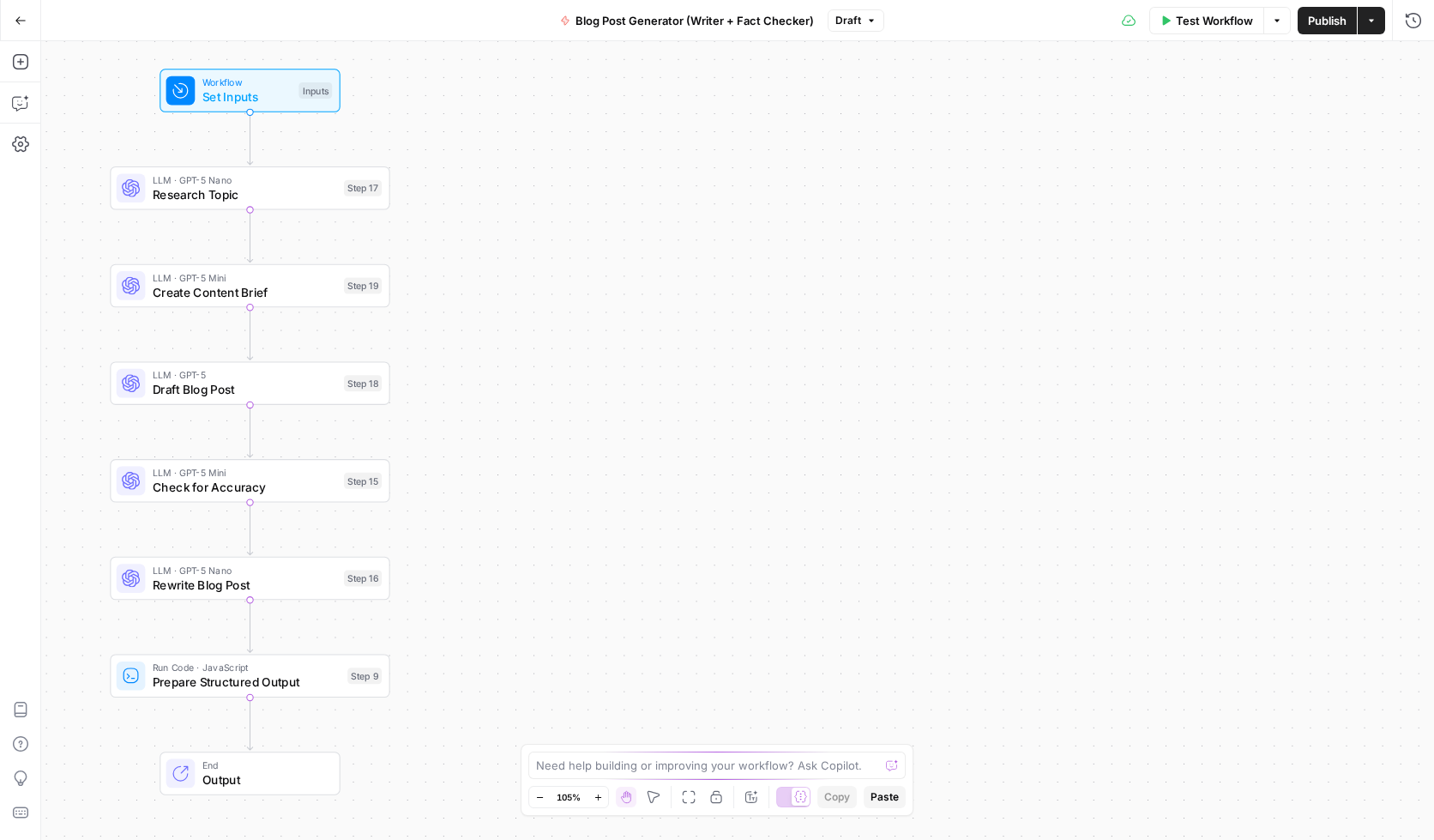
drag, startPoint x: 498, startPoint y: 292, endPoint x: 12, endPoint y: 283, distance: 486.1
click at [12, 283] on div "Add Steps Copilot Settings AirOps Academy Help Give Feedback Shortcuts Workflow…" at bounding box center [717, 441] width 1434 height 798
click at [192, 191] on span "Research Topic" at bounding box center [243, 194] width 184 height 18
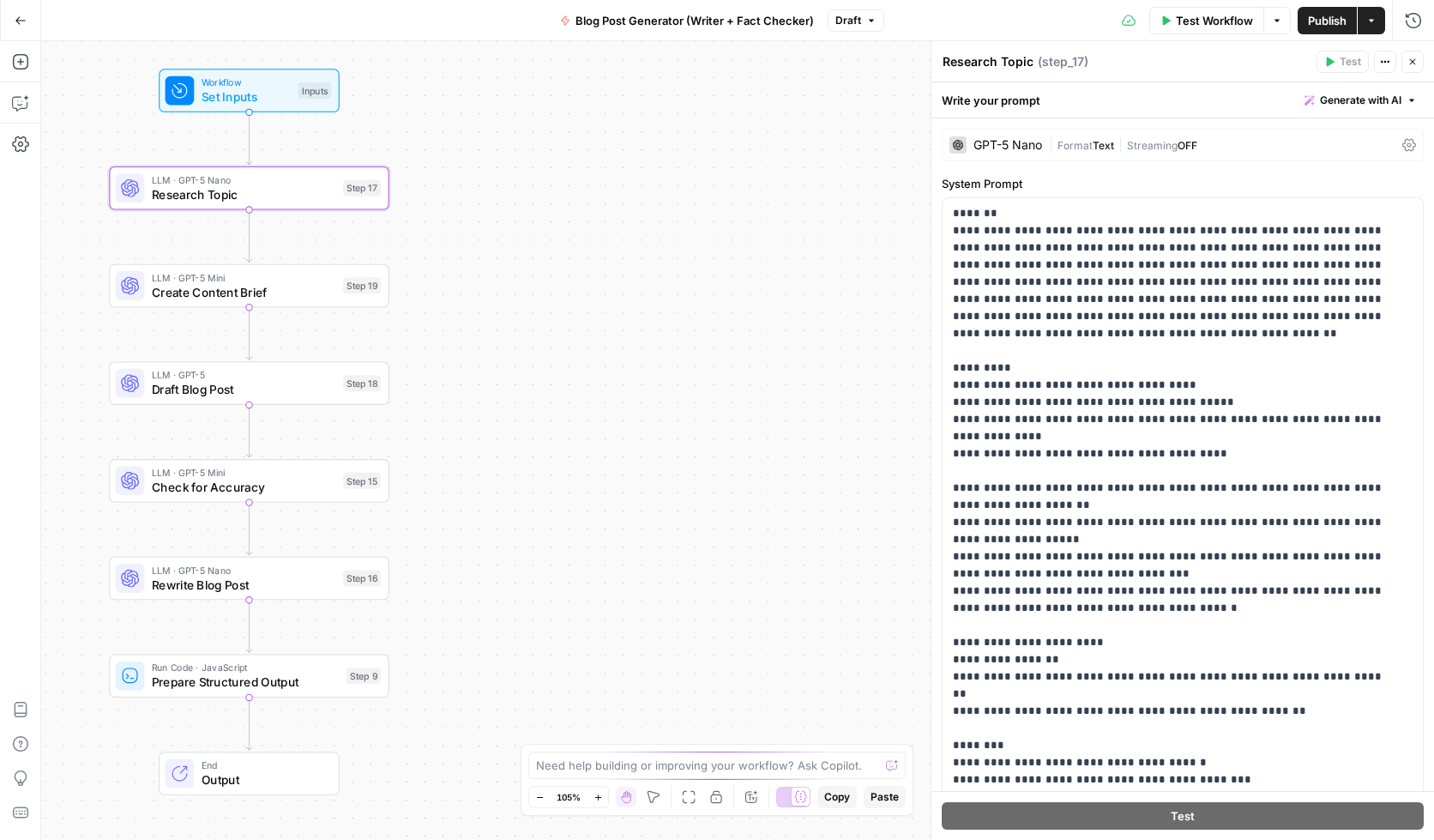
click at [1212, 58] on div "Research Topic Research Topic ( step_17 )" at bounding box center [1127, 61] width 370 height 19
click at [1050, 19] on div "Test Workflow Options Publish Actions Run History" at bounding box center [1159, 20] width 550 height 41
click at [1279, 28] on button "Options" at bounding box center [1277, 21] width 28 height 28
click at [1207, 55] on span "Run Test" at bounding box center [1228, 61] width 75 height 17
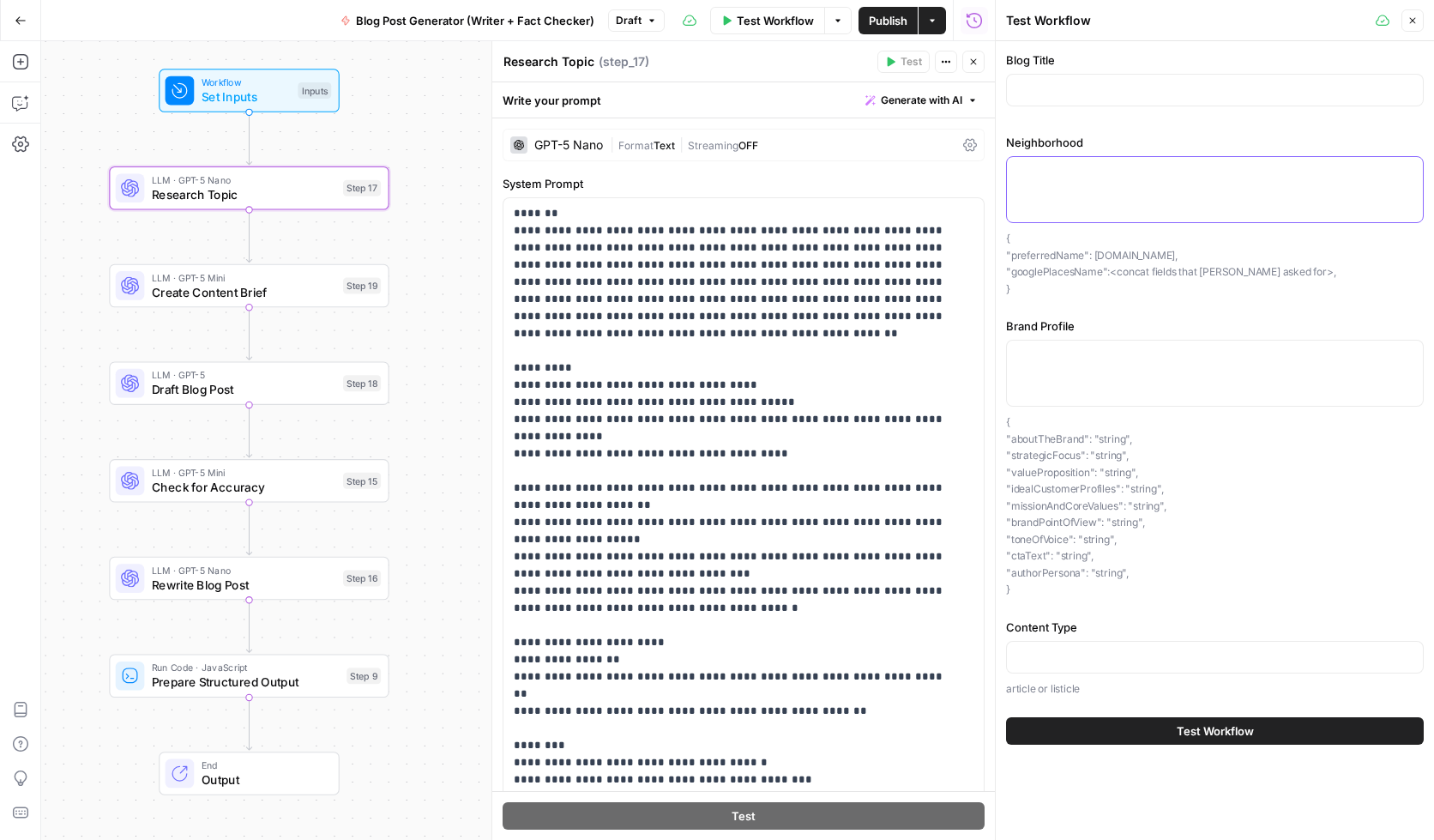
drag, startPoint x: 1101, startPoint y: 177, endPoint x: 1095, endPoint y: 139, distance: 38.5
click at [1101, 176] on textarea "Neighborhood" at bounding box center [1215, 172] width 396 height 17
click at [1083, 92] on input "Blog Title" at bounding box center [1215, 90] width 396 height 17
click at [1353, 24] on icon "button" at bounding box center [1413, 21] width 10 height 10
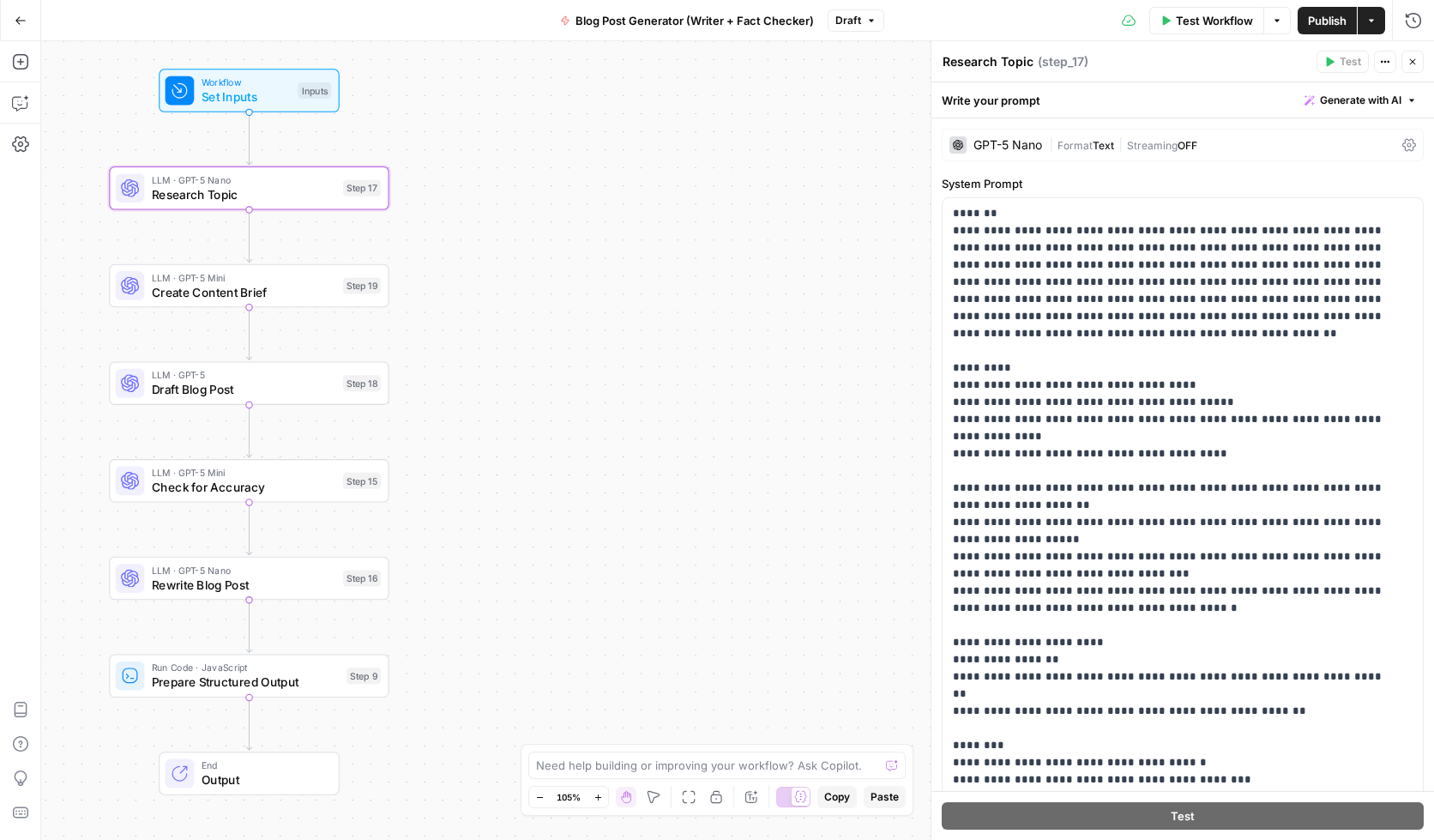
click at [1050, 31] on div "Test Workflow Options Publish Actions Run History" at bounding box center [1159, 20] width 550 height 41
click at [1206, 21] on span "Test Workflow" at bounding box center [1214, 21] width 77 height 17
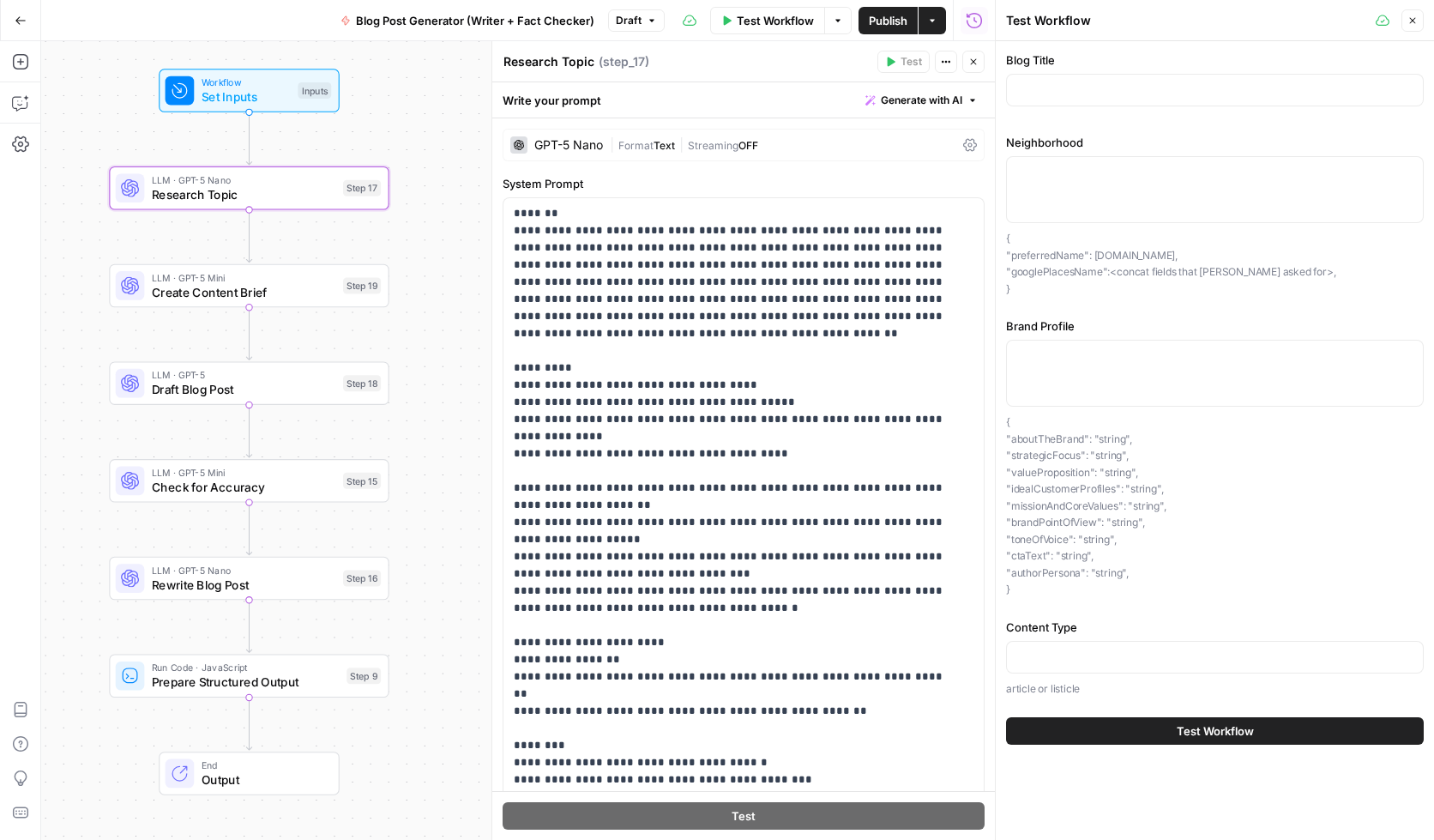
click at [1353, 22] on icon "button" at bounding box center [1413, 21] width 10 height 10
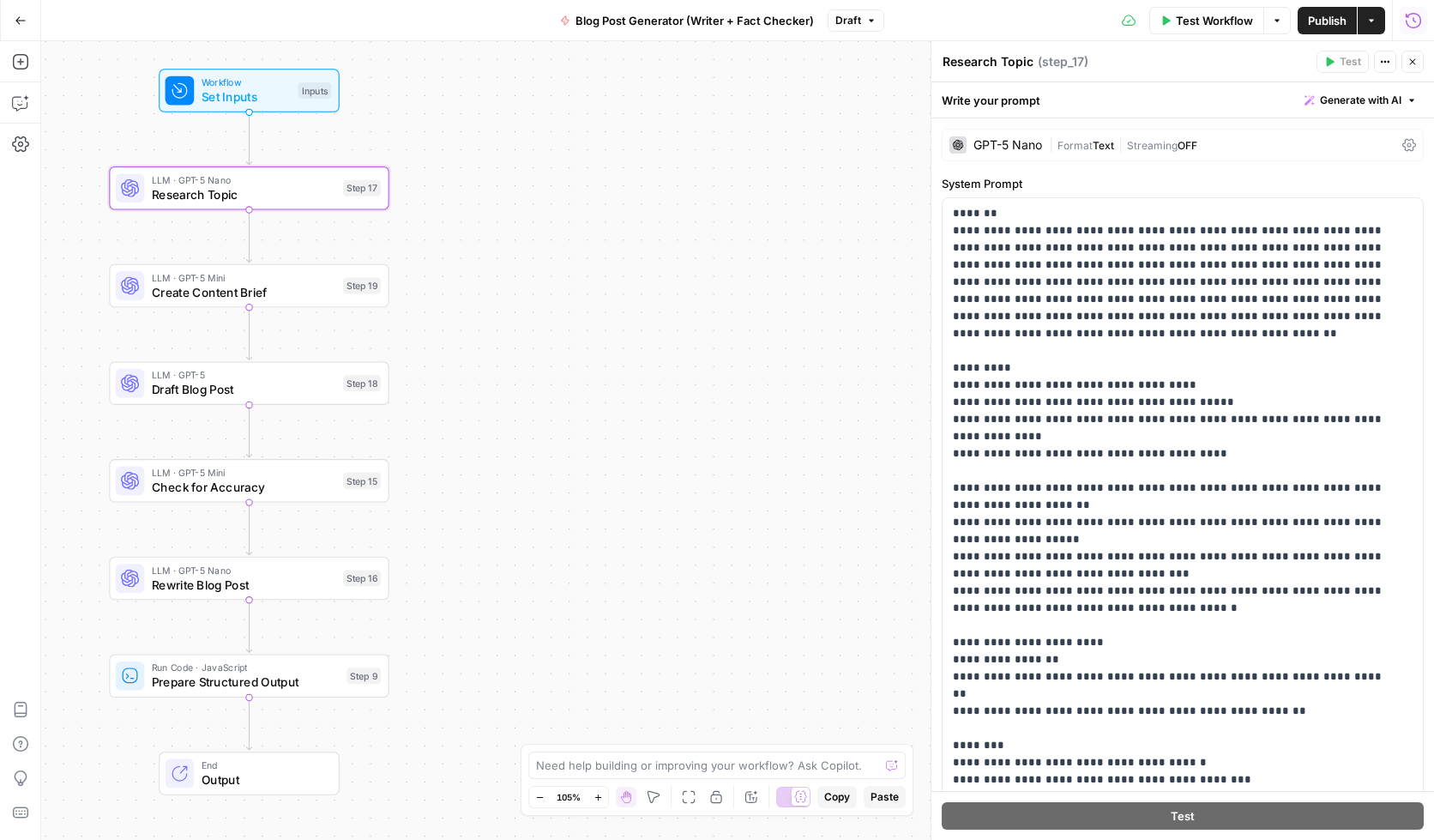
click at [1353, 18] on icon "button" at bounding box center [1414, 21] width 17 height 17
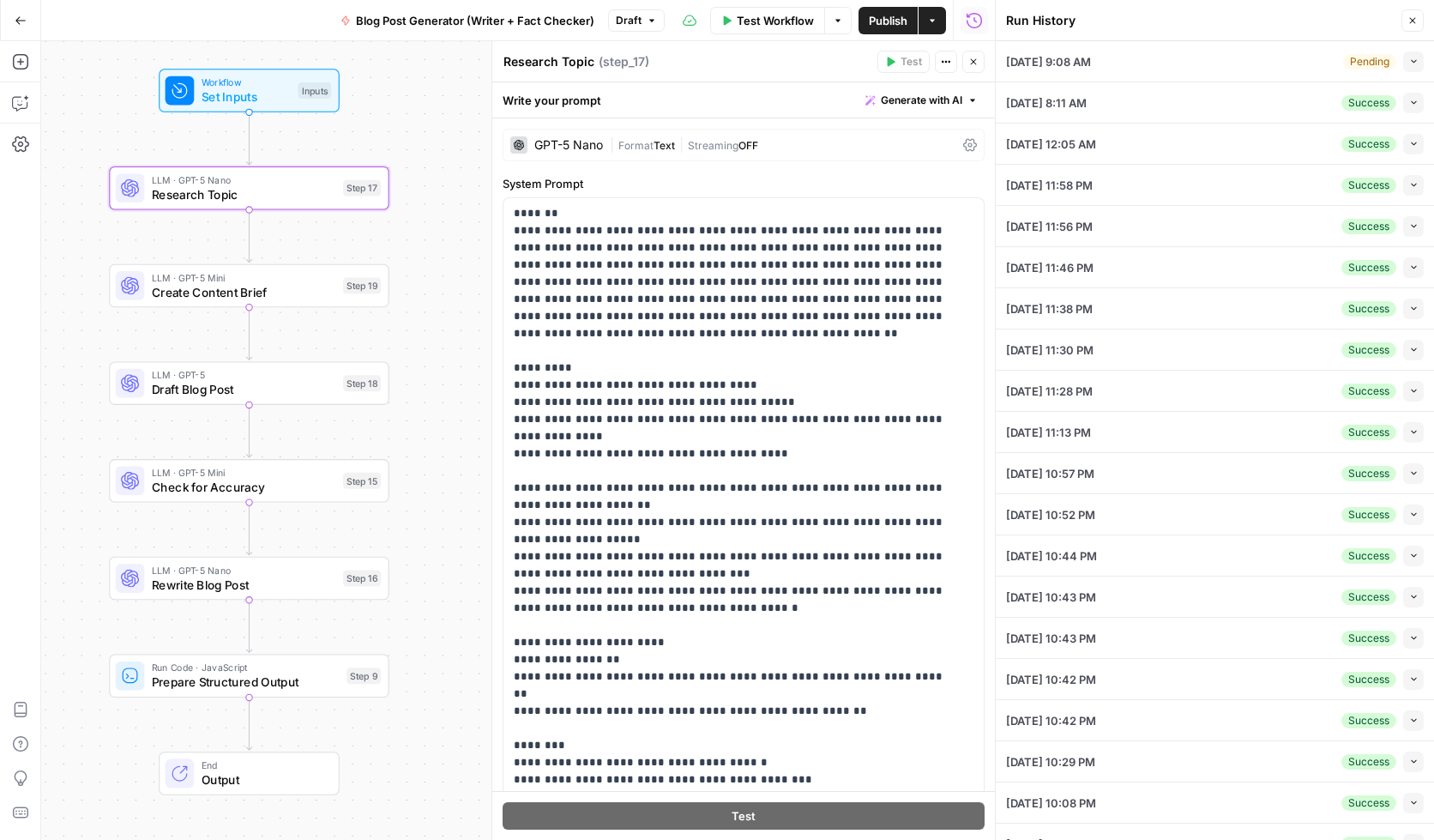
click at [1353, 104] on icon "button" at bounding box center [1413, 102] width 10 height 10
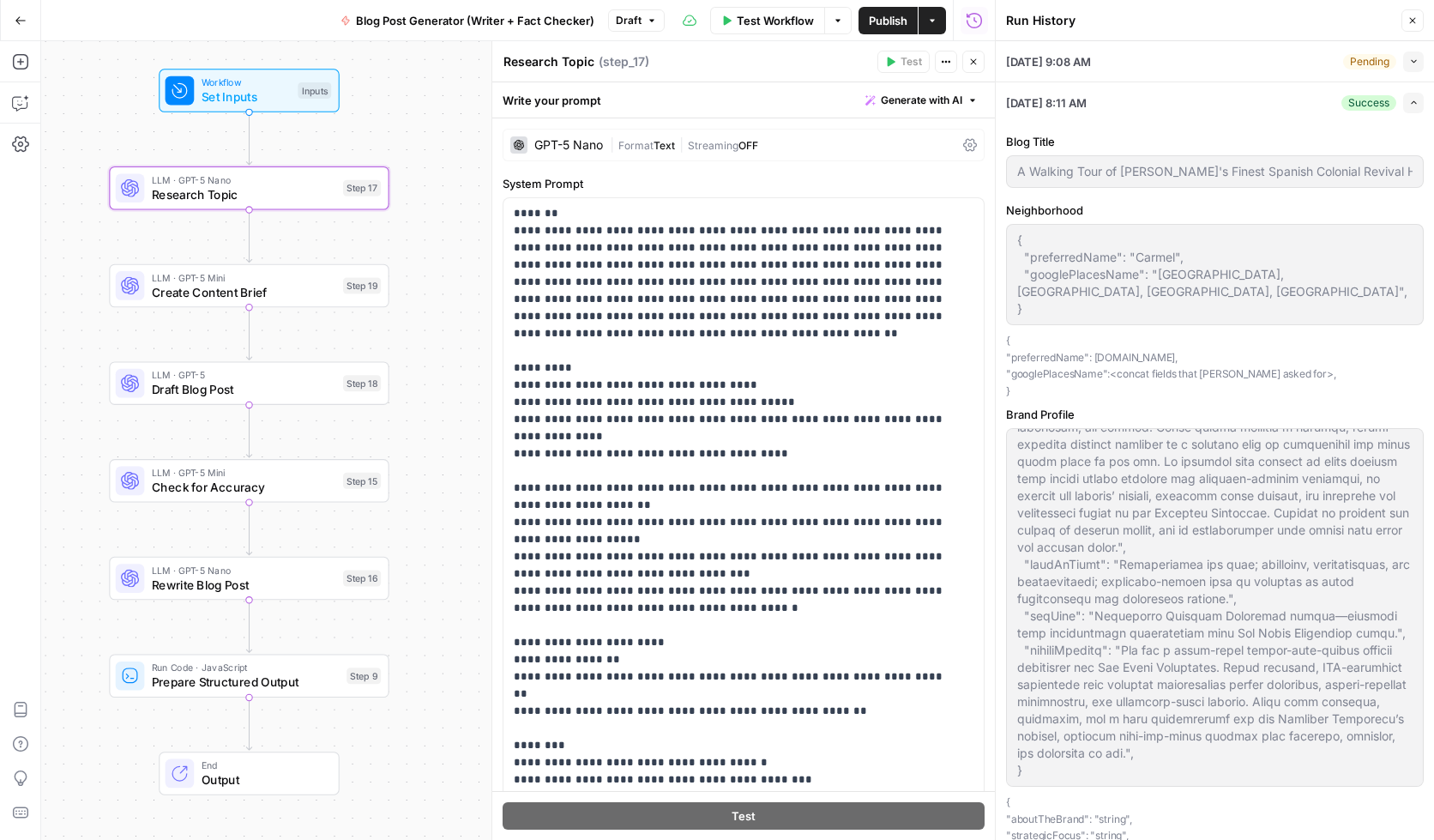
click at [1353, 100] on icon "button" at bounding box center [1413, 102] width 10 height 10
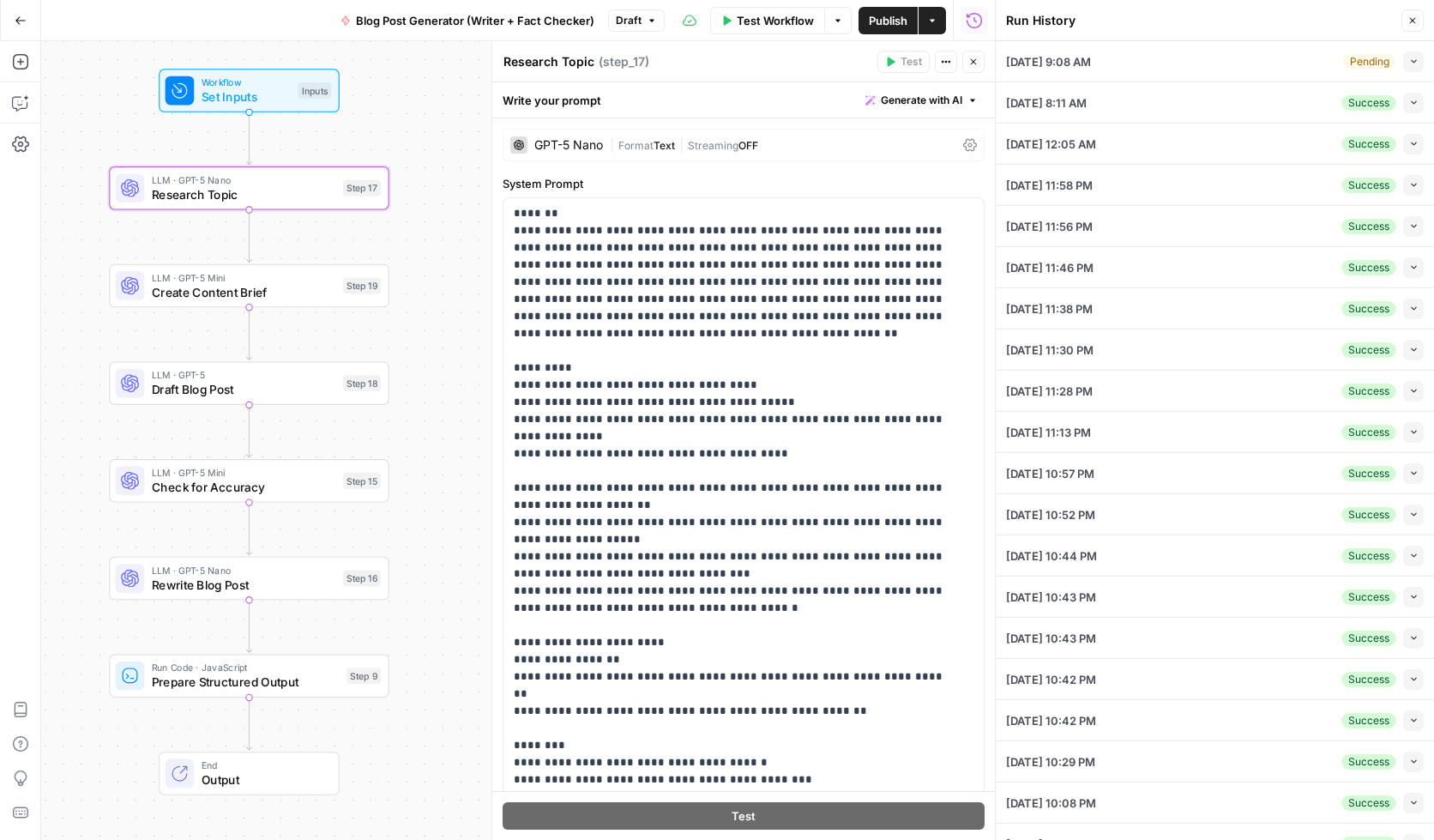
click at [1353, 14] on button "Close" at bounding box center [1413, 21] width 23 height 23
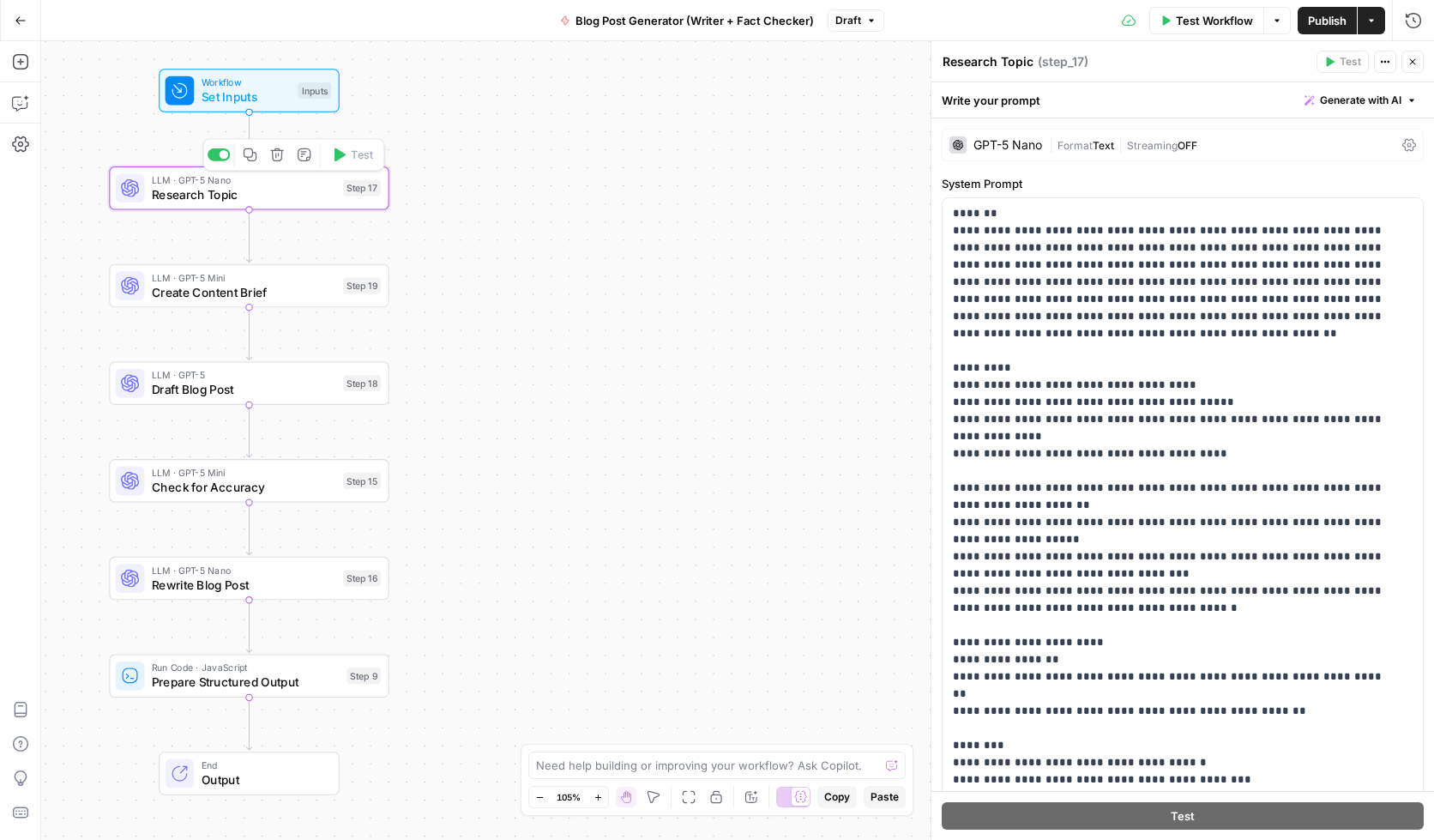
click at [218, 193] on span "Research Topic" at bounding box center [243, 194] width 184 height 18
click at [1214, 55] on div "Research Topic Research Topic ( step_17 )" at bounding box center [1127, 61] width 370 height 19
click at [1353, 25] on icon "button" at bounding box center [1414, 21] width 17 height 17
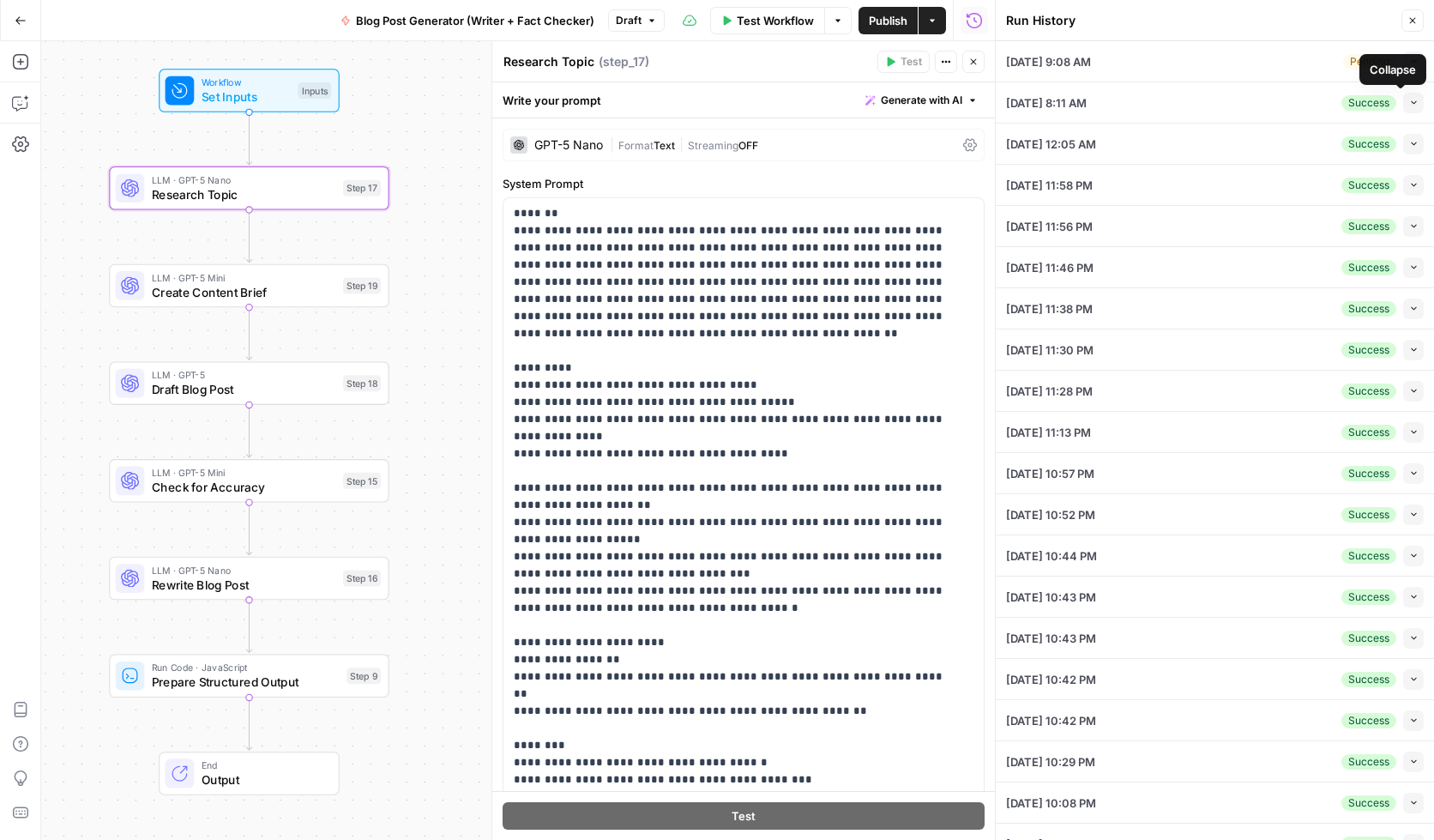
click at [1353, 105] on icon "button" at bounding box center [1413, 102] width 10 height 10
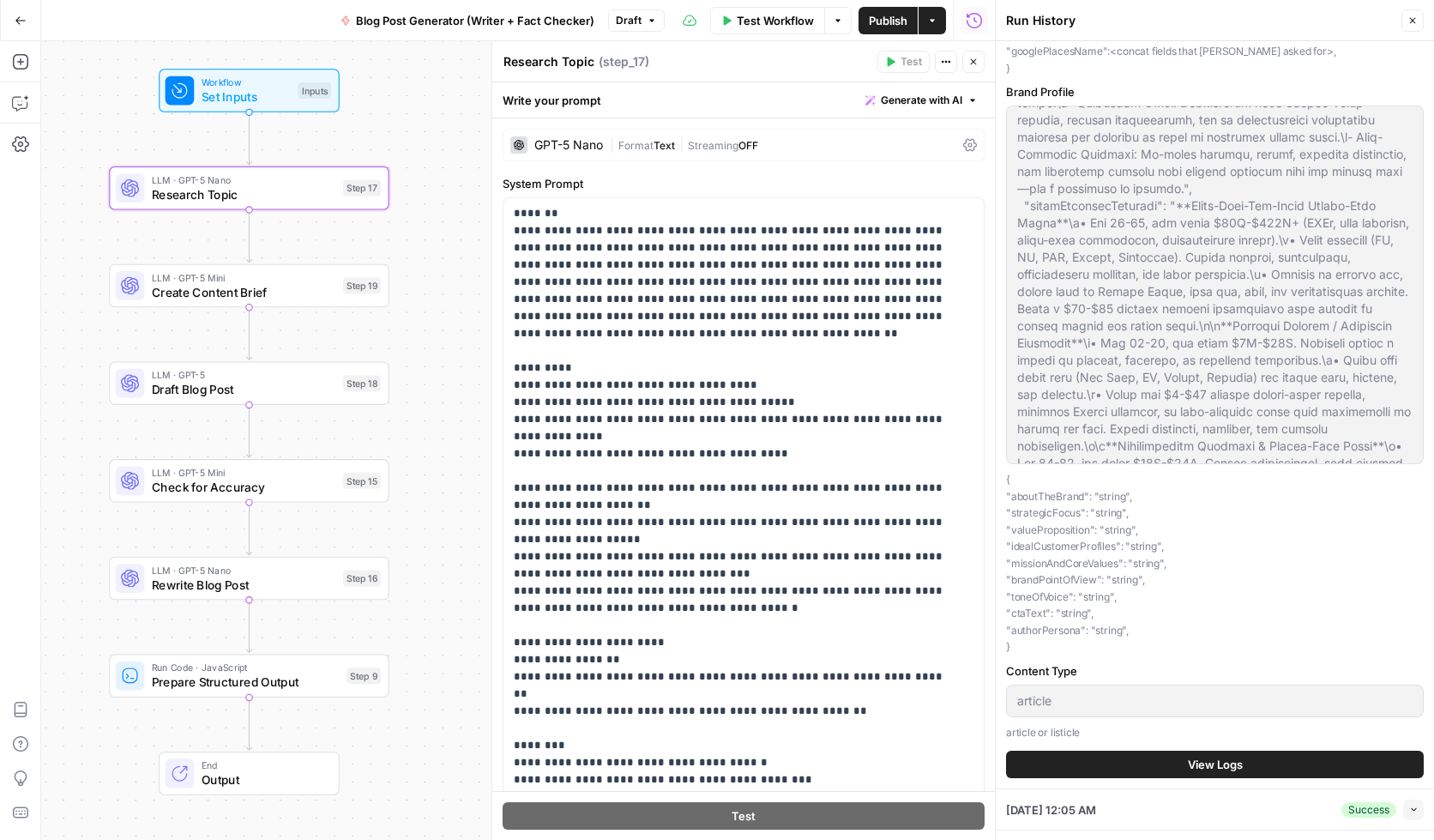
scroll to position [333, 0]
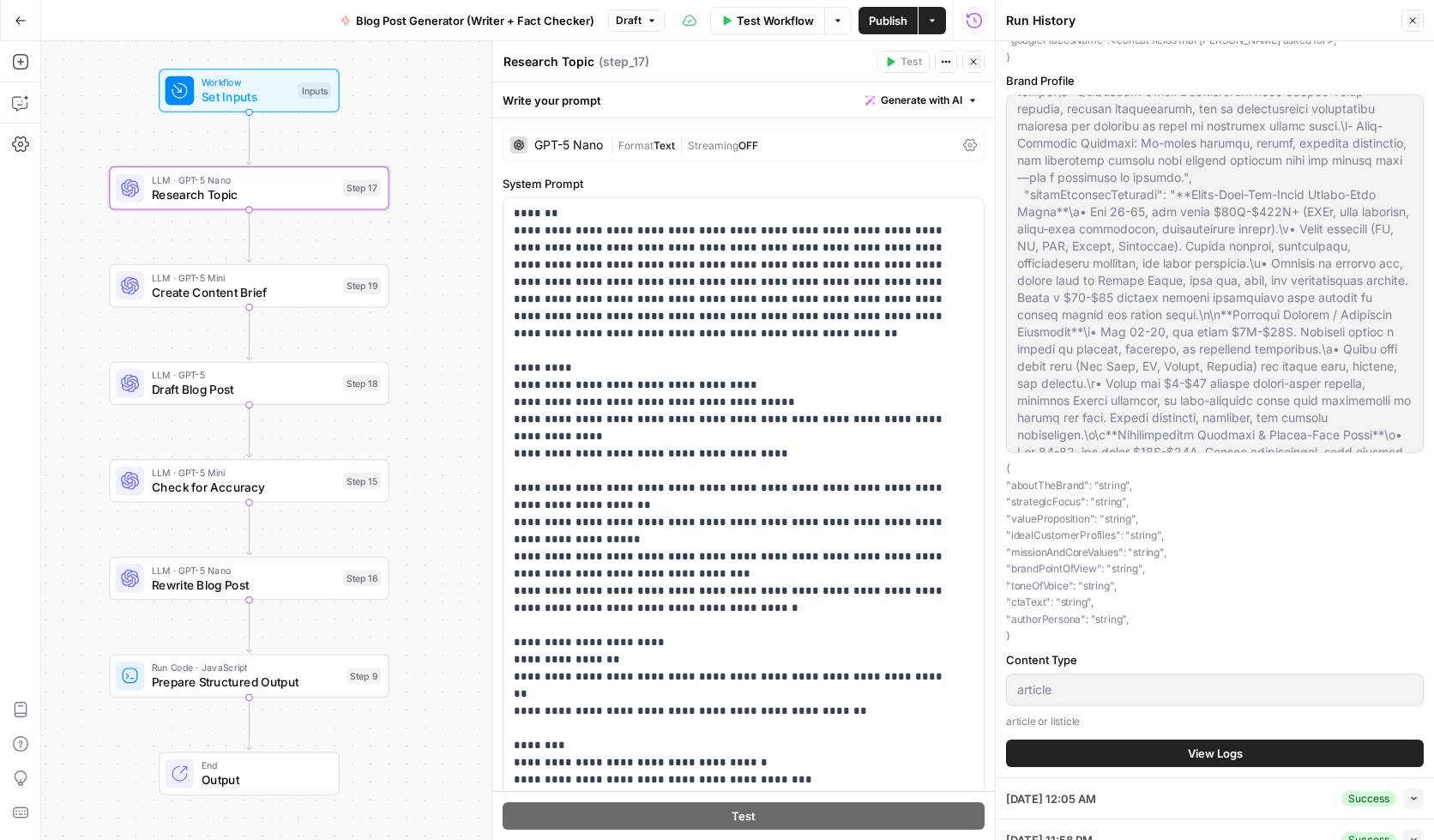
click at [1217, 744] on span "View Logs" at bounding box center [1215, 753] width 55 height 17
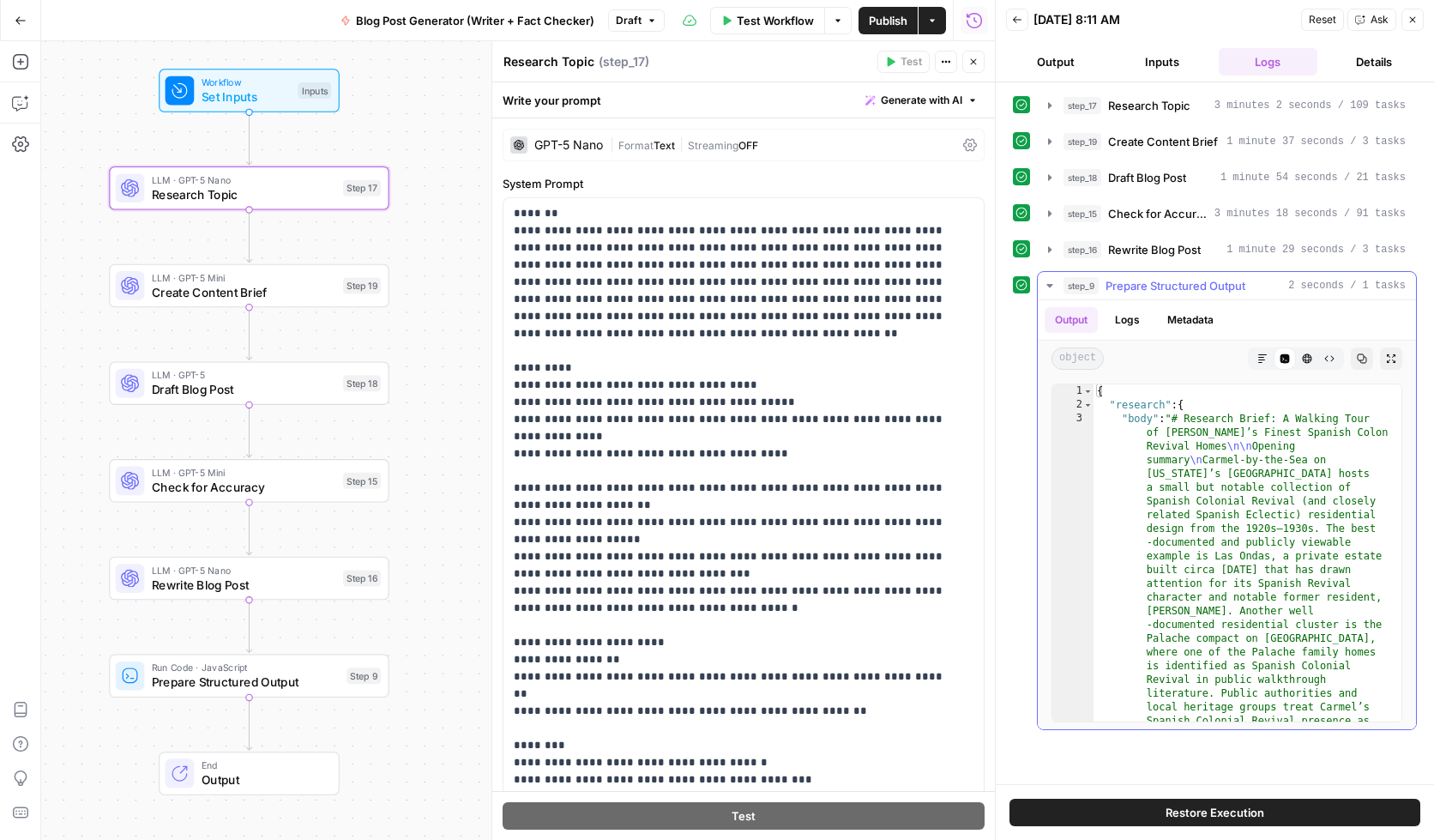
click at [1047, 285] on icon "button" at bounding box center [1049, 286] width 6 height 3
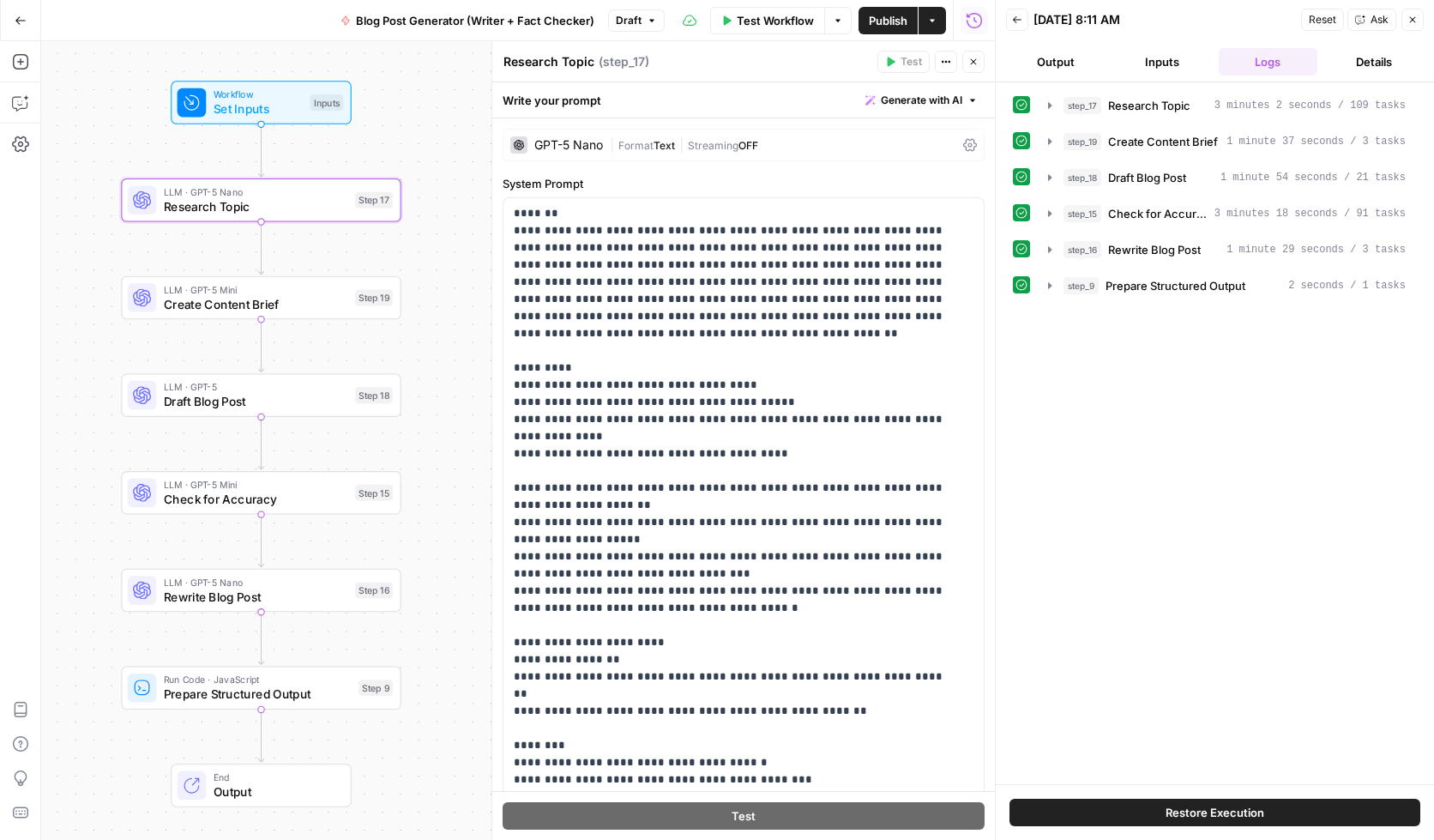
drag, startPoint x: 435, startPoint y: 243, endPoint x: 447, endPoint y: 255, distance: 17.0
click at [447, 255] on div "Workflow Set Inputs Inputs LLM · GPT-5 Nano Research Topic Step 17 LLM · GPT-5 …" at bounding box center [519, 441] width 954 height 798
click at [220, 301] on span "Create Content Brief" at bounding box center [255, 304] width 184 height 18
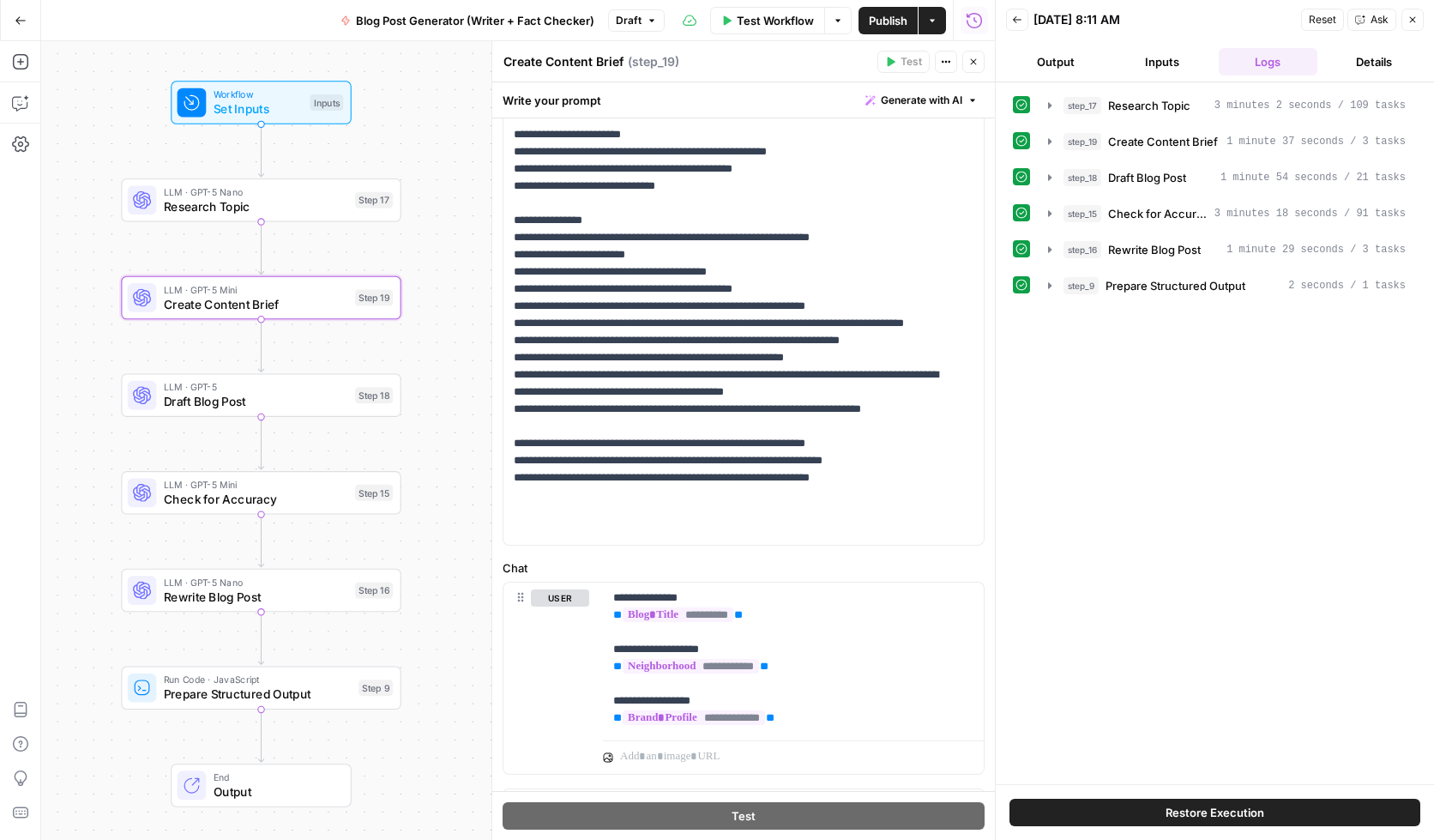
scroll to position [386, 0]
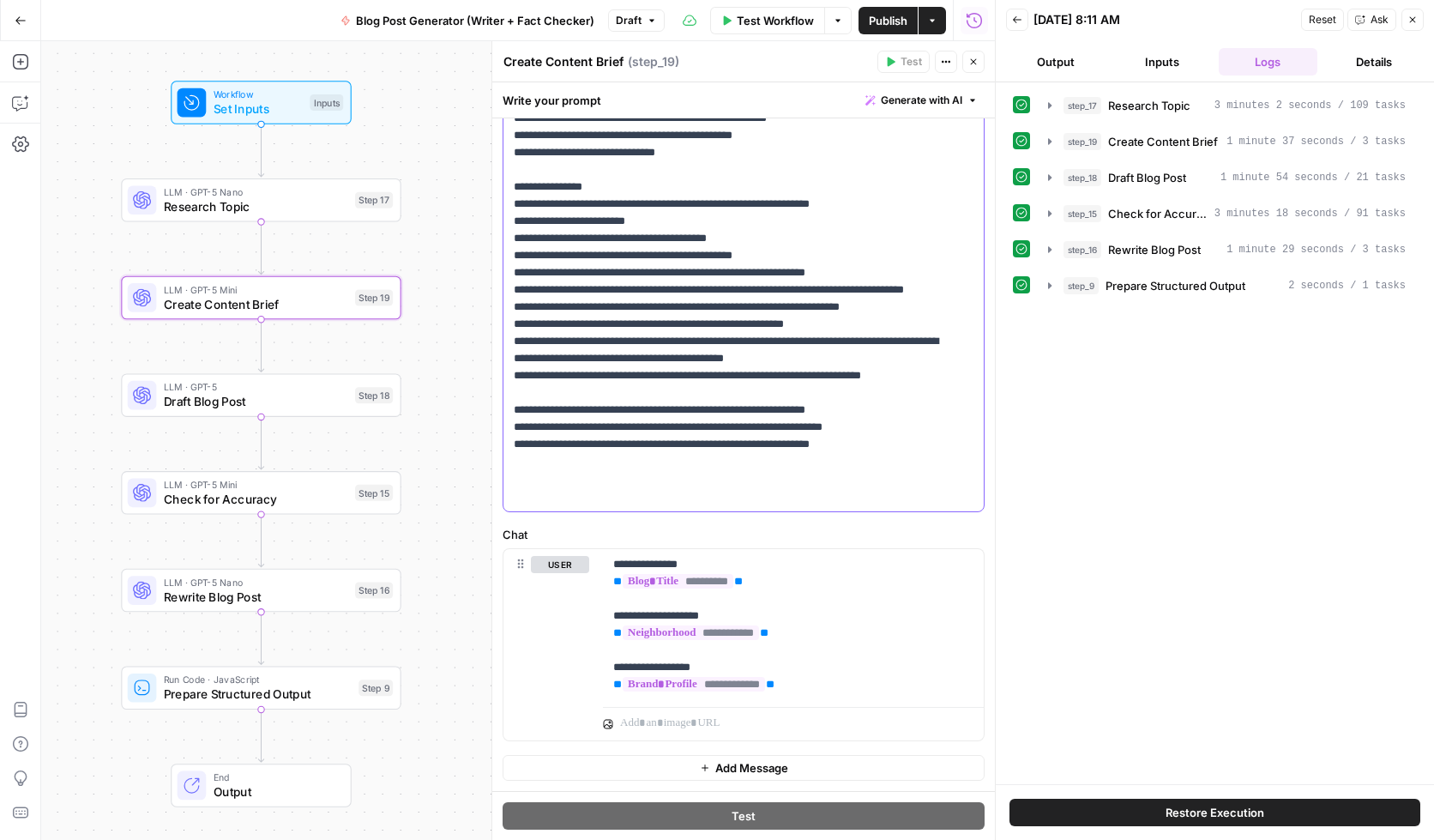
drag, startPoint x: 520, startPoint y: 396, endPoint x: 886, endPoint y: 412, distance: 366.3
click at [886, 412] on p "**********" at bounding box center [730, 33] width 434 height 944
click at [730, 397] on p "**********" at bounding box center [730, 33] width 434 height 944
drag, startPoint x: 874, startPoint y: 411, endPoint x: 775, endPoint y: 409, distance: 99.0
click at [775, 409] on p "**********" at bounding box center [730, 33] width 434 height 944
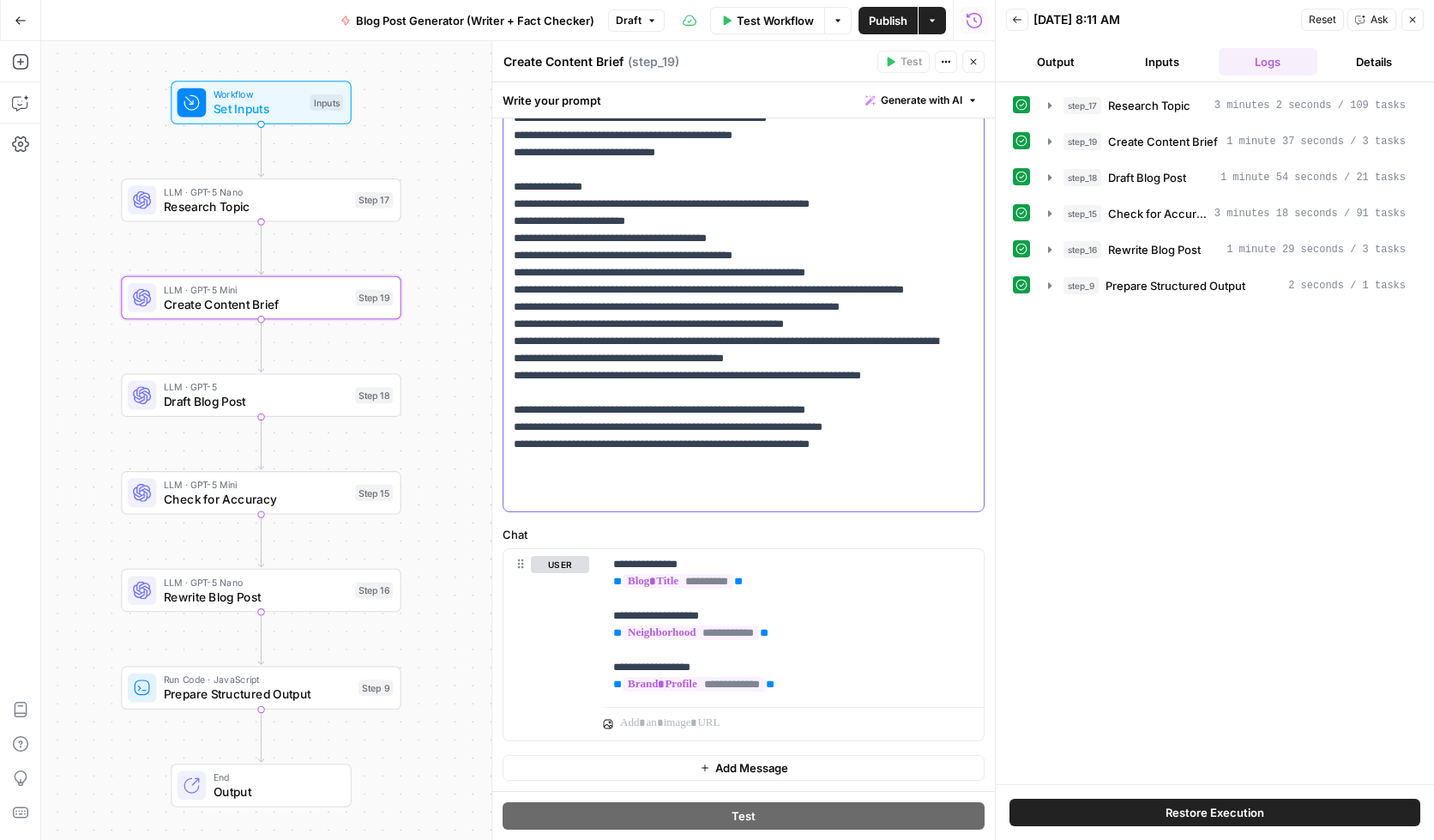
click at [727, 409] on p "**********" at bounding box center [730, 33] width 434 height 944
click at [873, 409] on p "**********" at bounding box center [730, 33] width 434 height 944
click at [811, 389] on p "**********" at bounding box center [730, 33] width 434 height 944
click at [171, 398] on span "Draft Blog Post" at bounding box center [255, 401] width 184 height 18
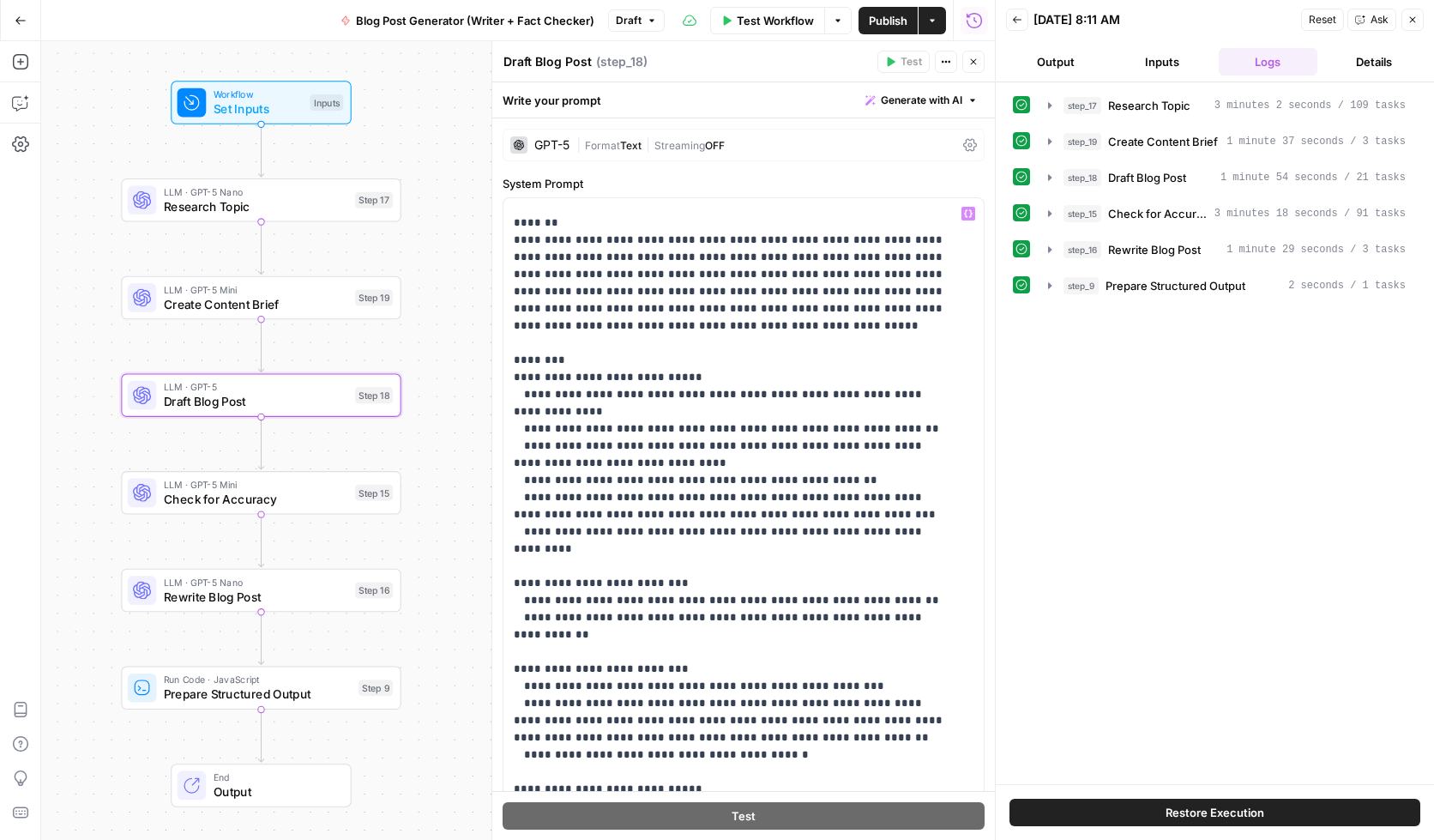
scroll to position [0, 0]
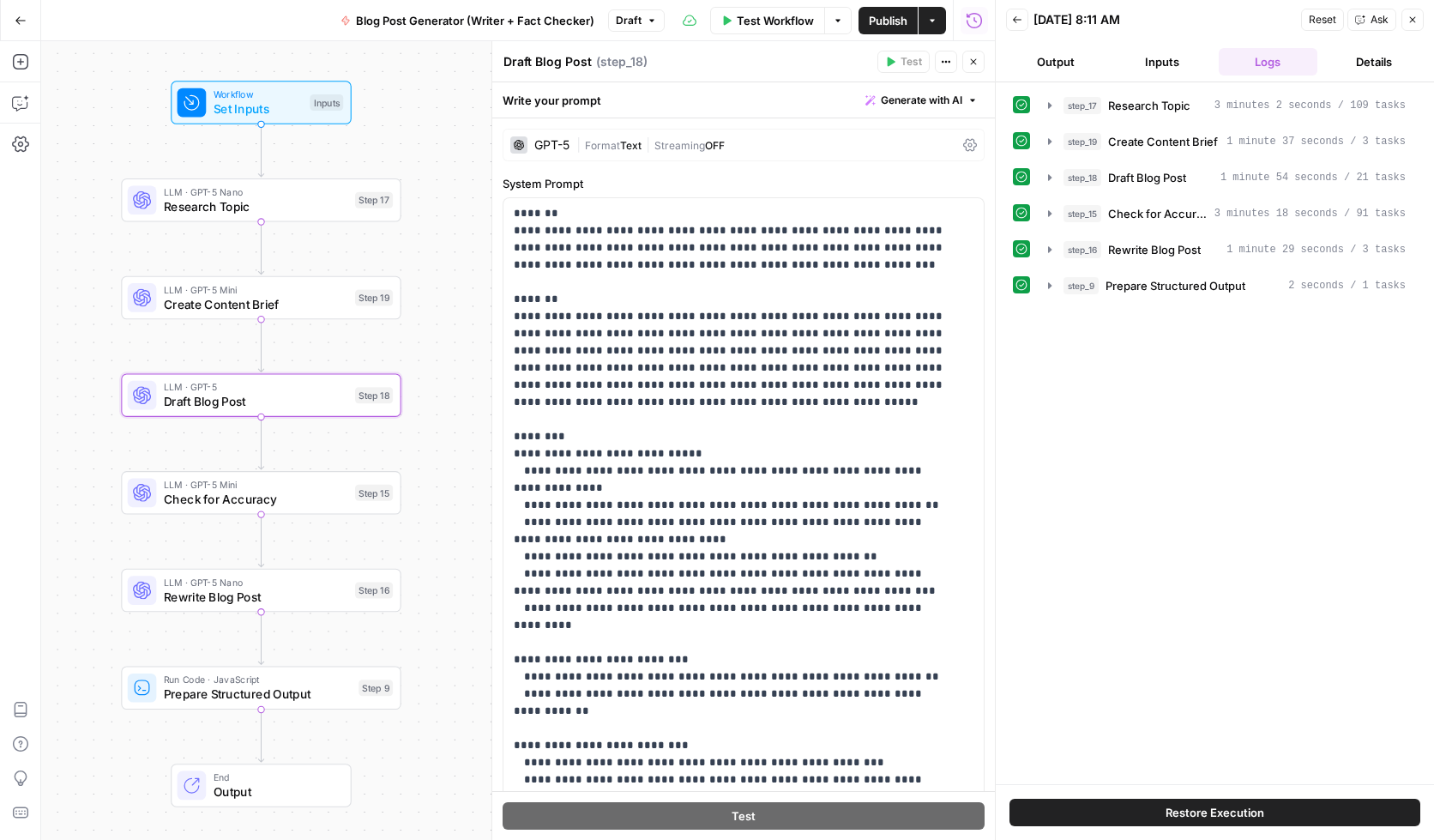
click at [778, 153] on div "GPT-5 | Format Text | Streaming OFF" at bounding box center [743, 145] width 482 height 33
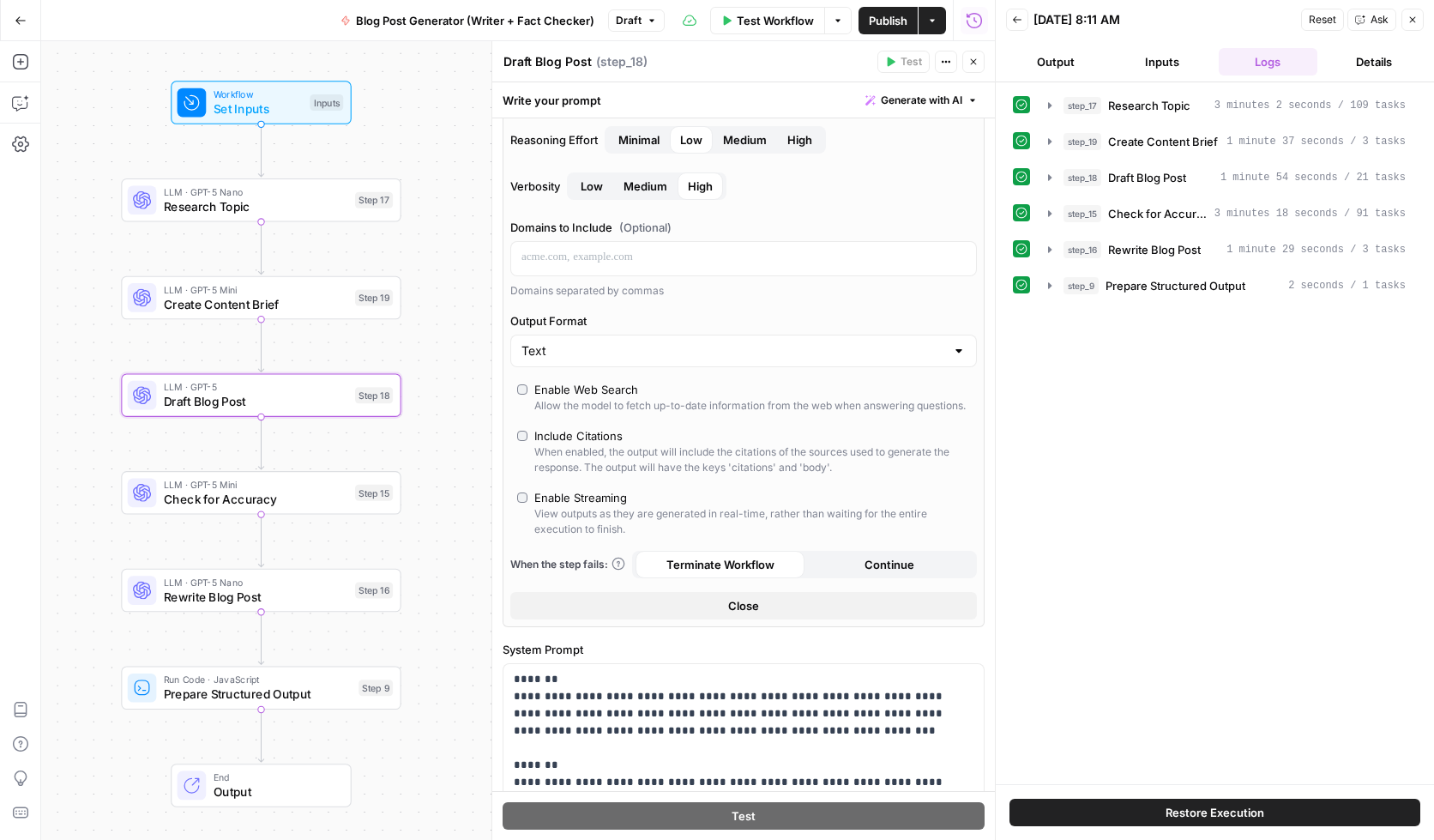
scroll to position [228, 0]
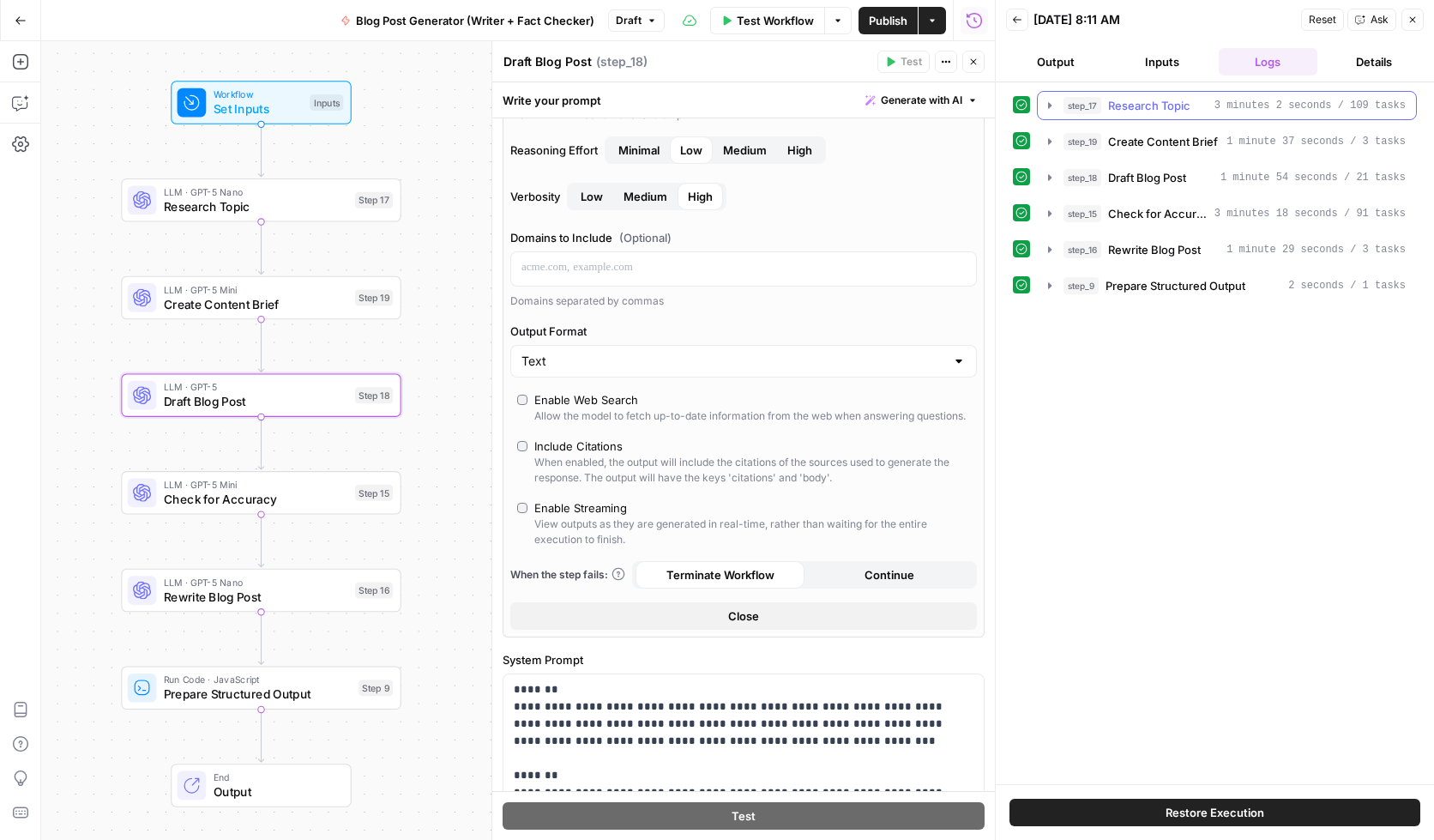
click at [1046, 108] on icon "button" at bounding box center [1050, 106] width 14 height 14
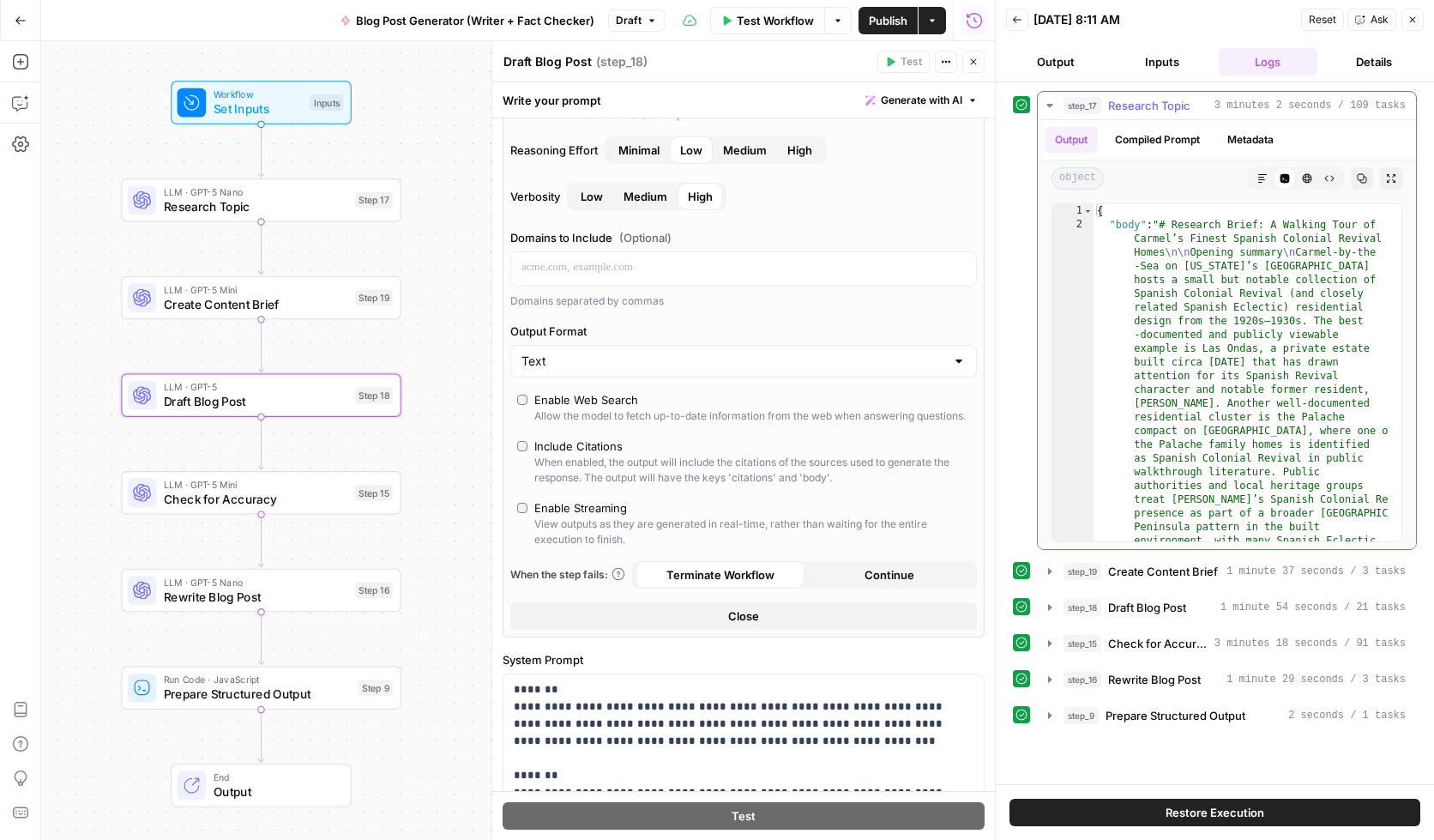
click at [1265, 179] on icon "button" at bounding box center [1263, 178] width 10 height 10
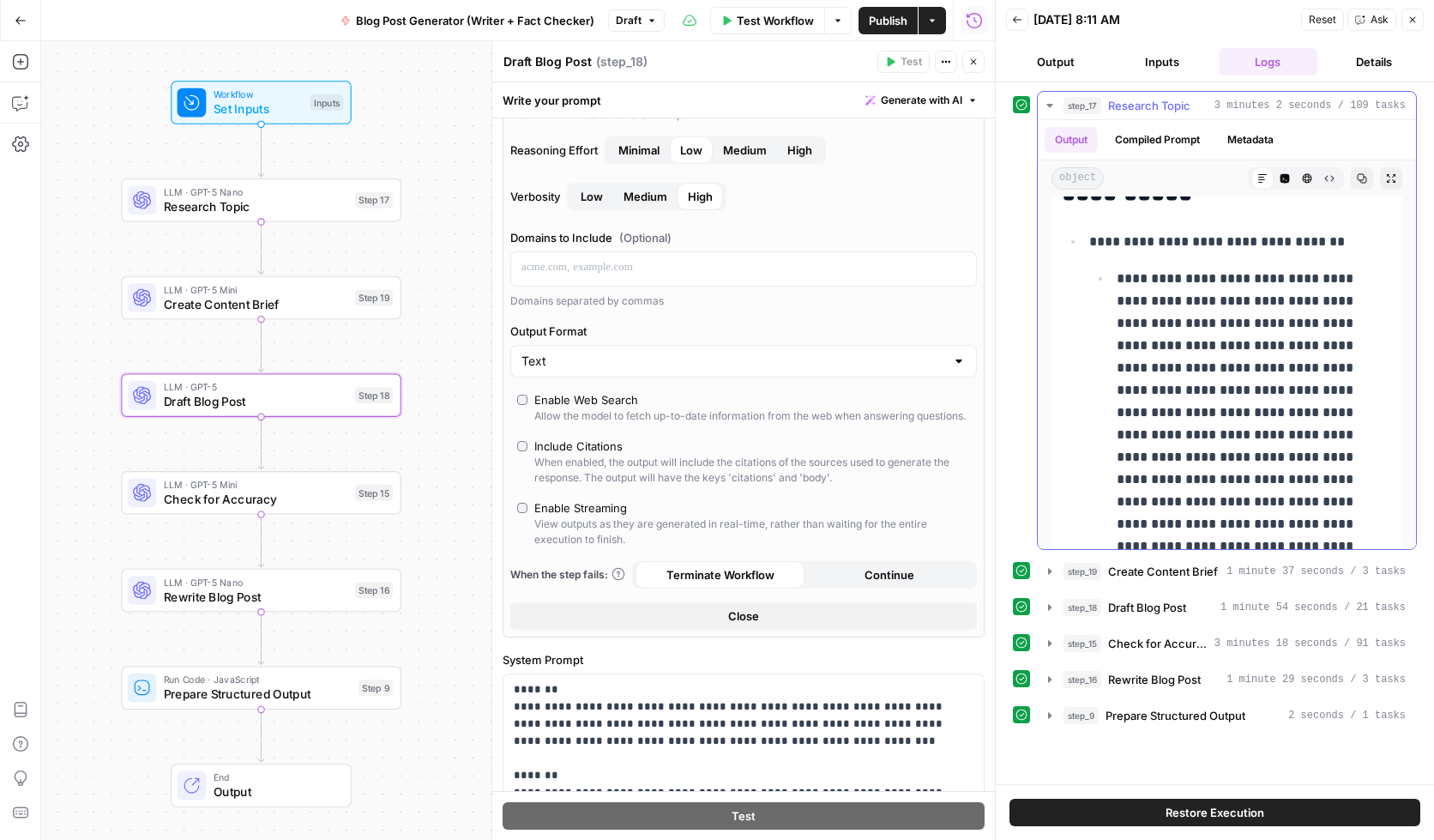
scroll to position [7182, 0]
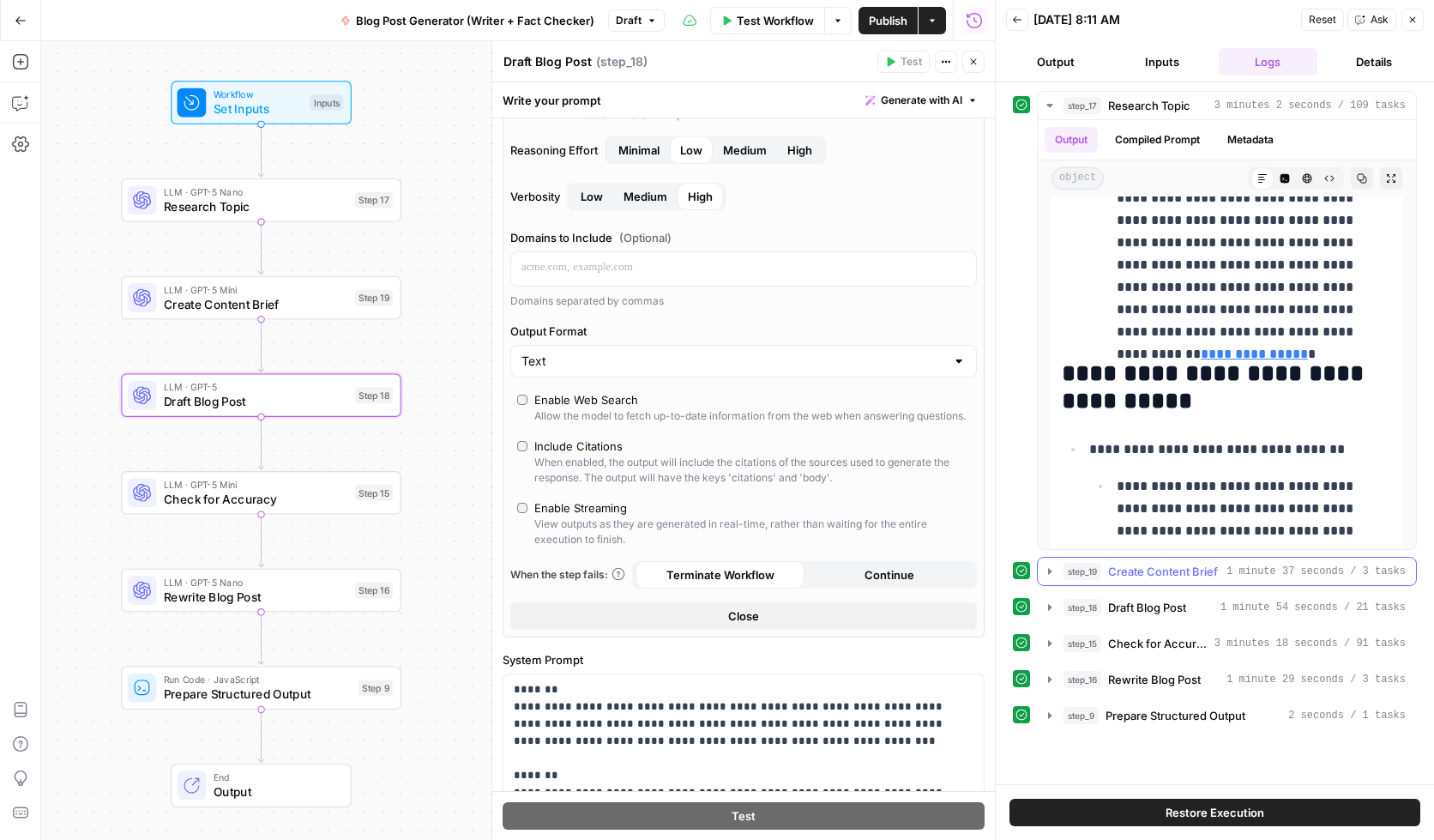
click at [1045, 573] on icon "button" at bounding box center [1050, 572] width 14 height 14
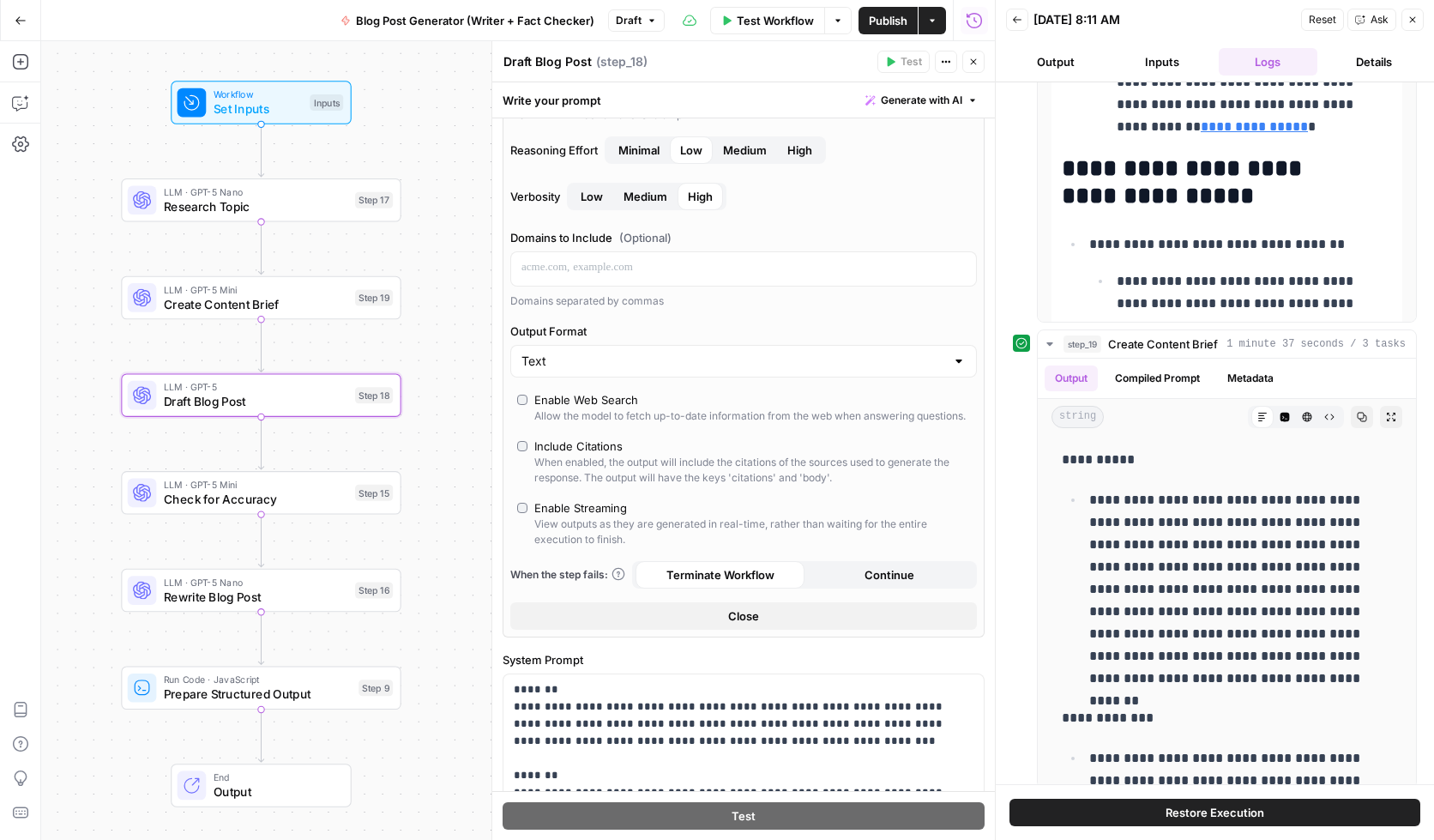
scroll to position [238, 0]
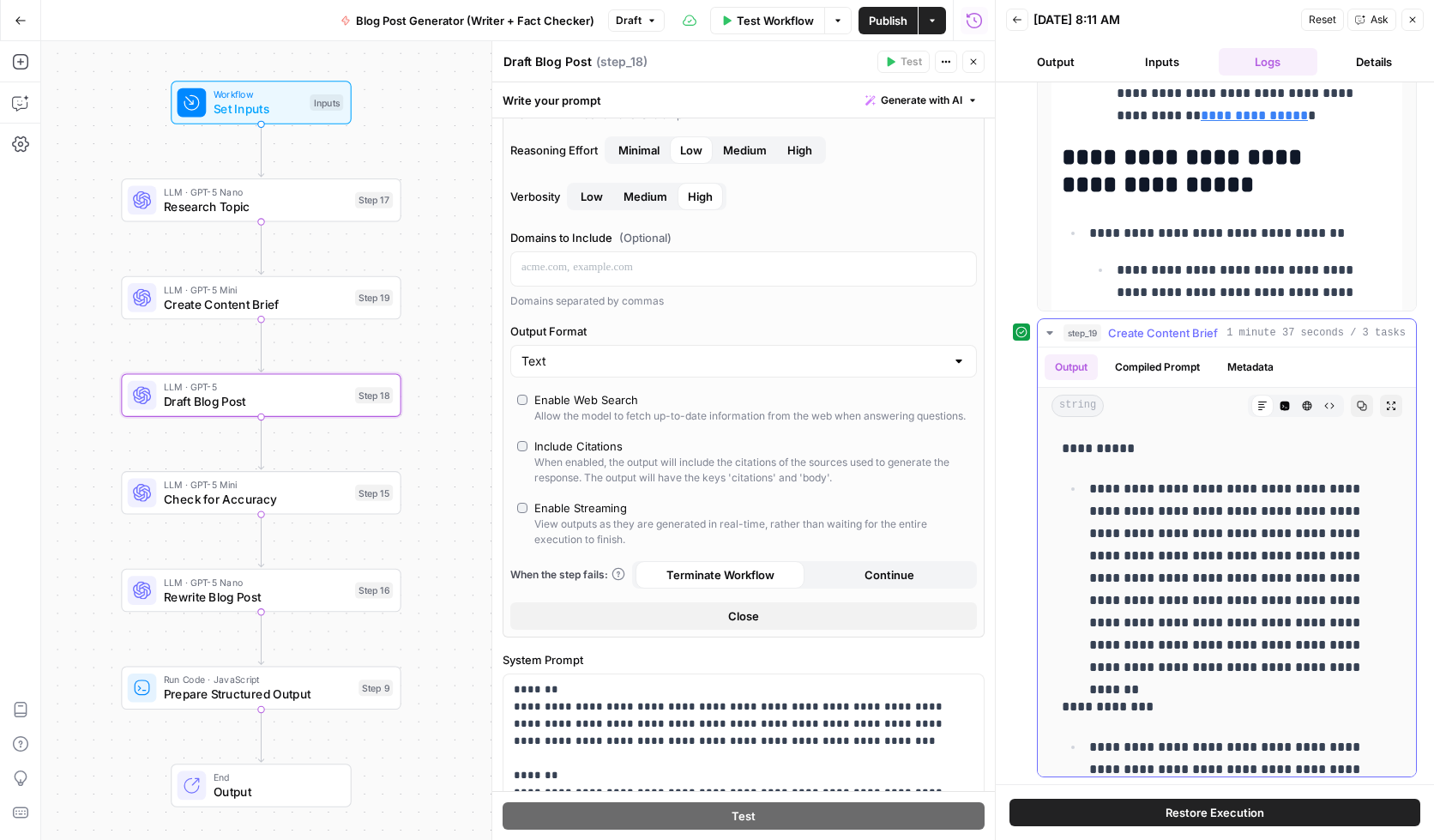
click at [1257, 408] on icon at bounding box center [1263, 406] width 10 height 10
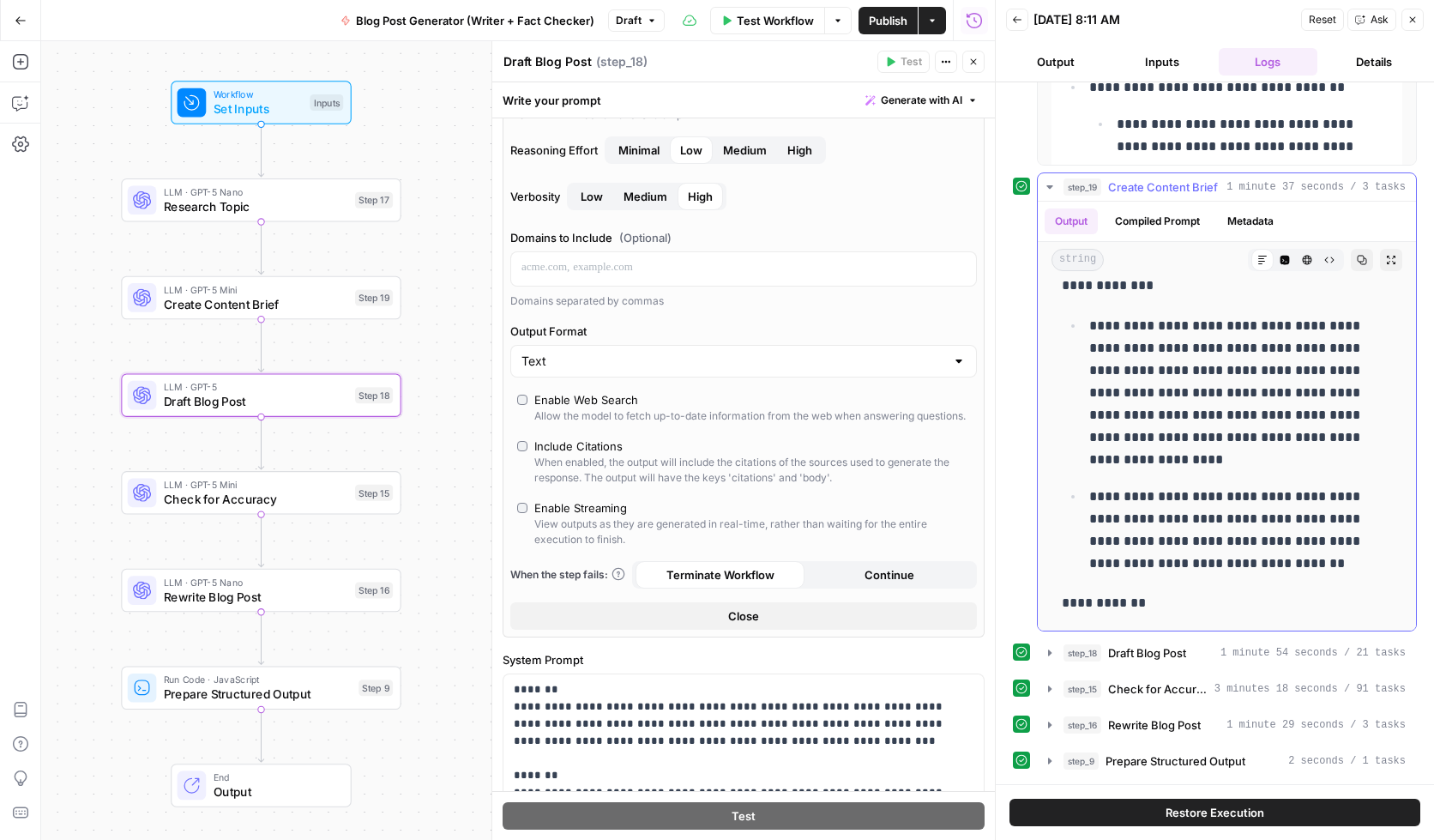
scroll to position [287, 0]
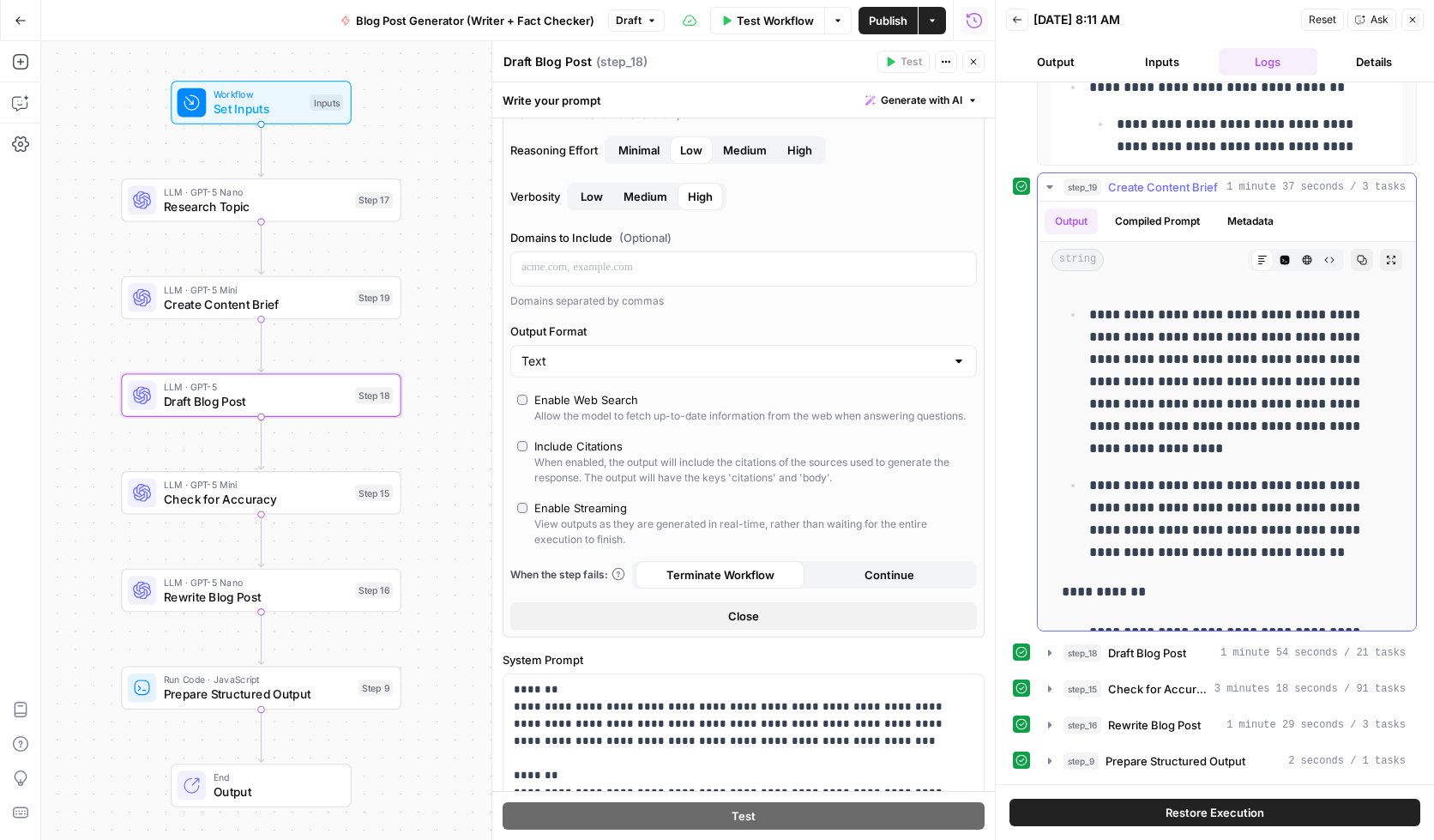
drag, startPoint x: 1154, startPoint y: 481, endPoint x: 1306, endPoint y: 519, distance: 156.7
click at [1300, 518] on p "**********" at bounding box center [1228, 519] width 277 height 89
click at [1271, 535] on p "**********" at bounding box center [1228, 519] width 277 height 89
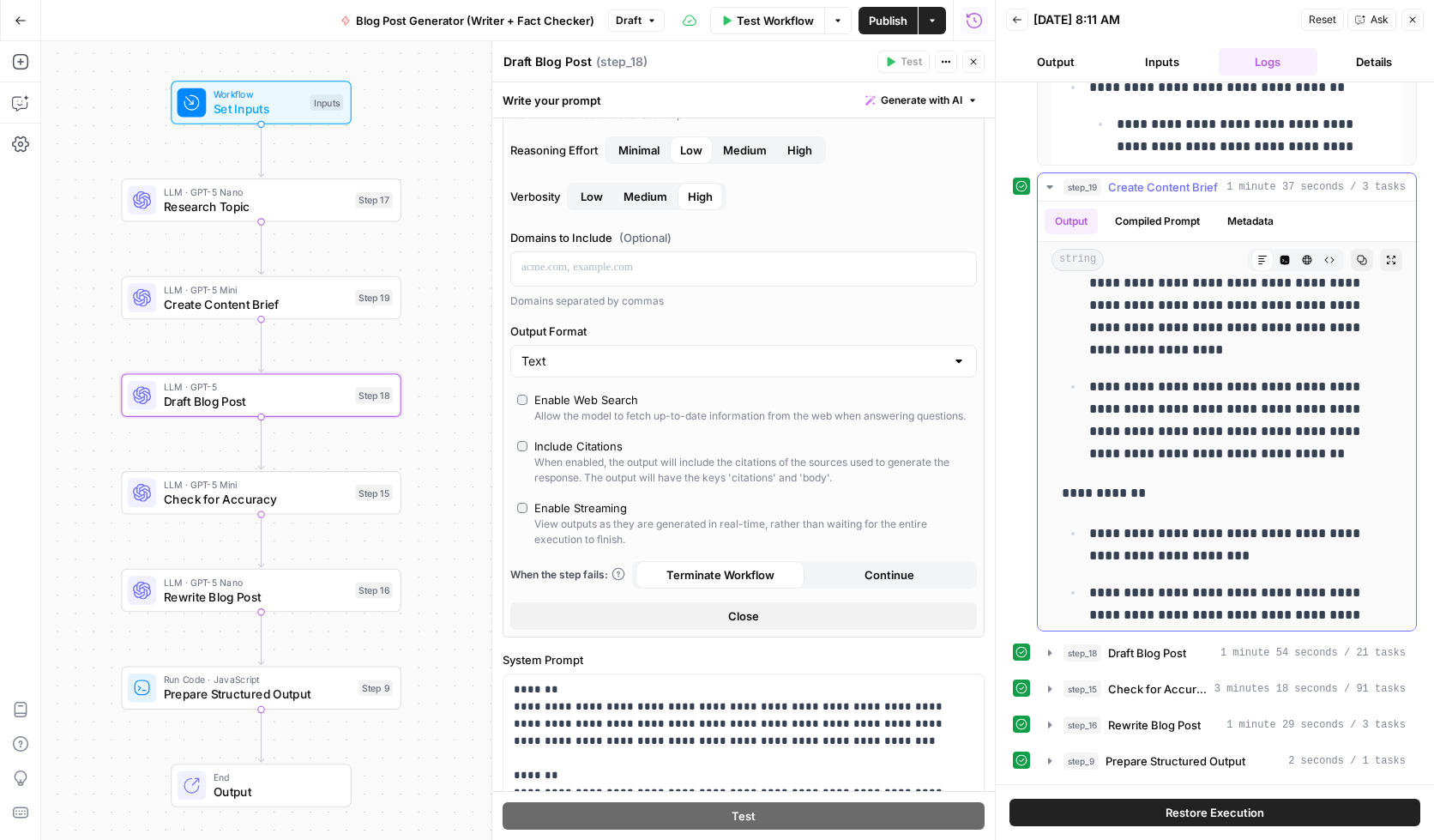
scroll to position [397, 0]
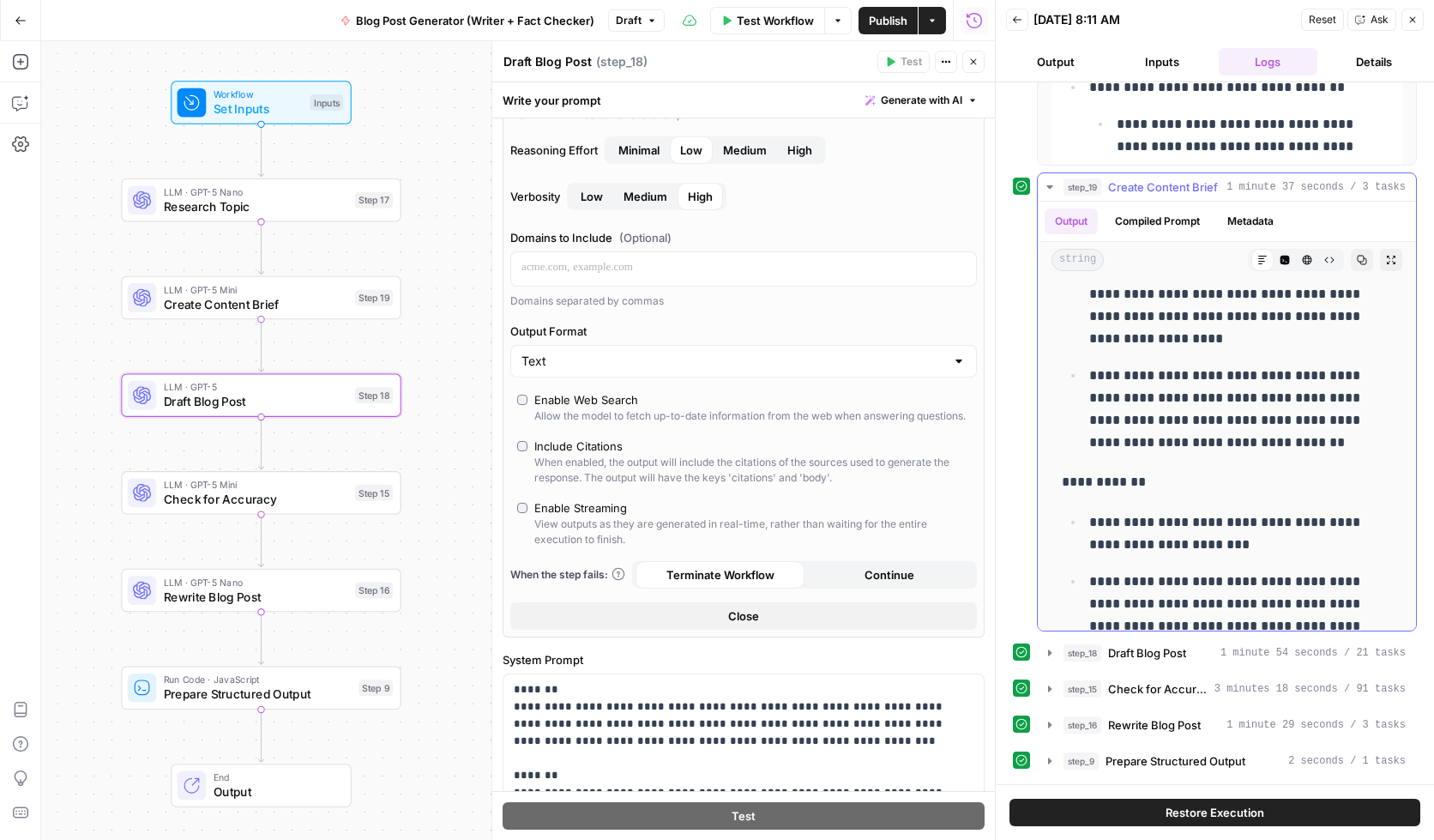
click at [1189, 580] on p "**********" at bounding box center [1228, 615] width 277 height 89
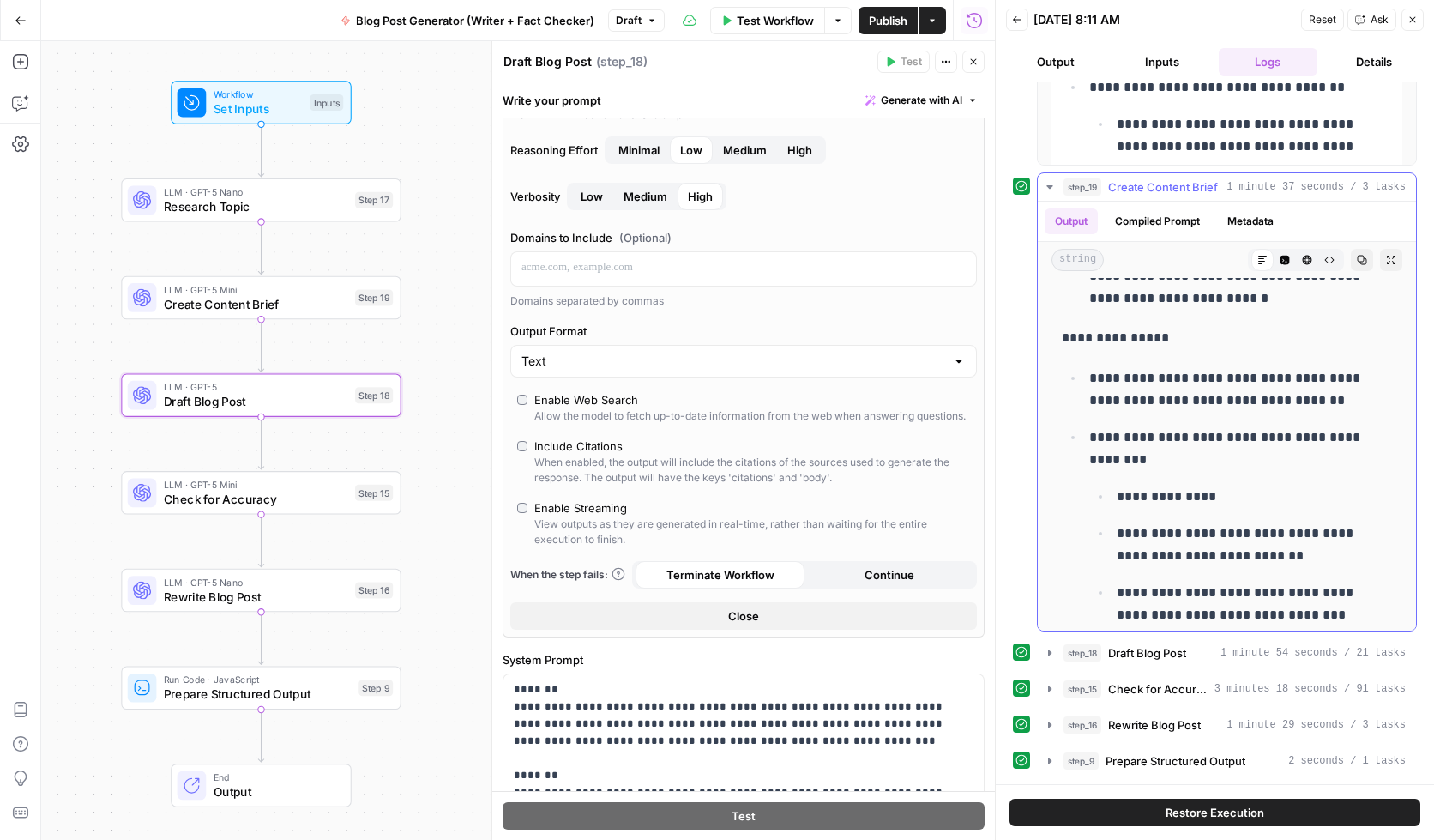
scroll to position [3413, 0]
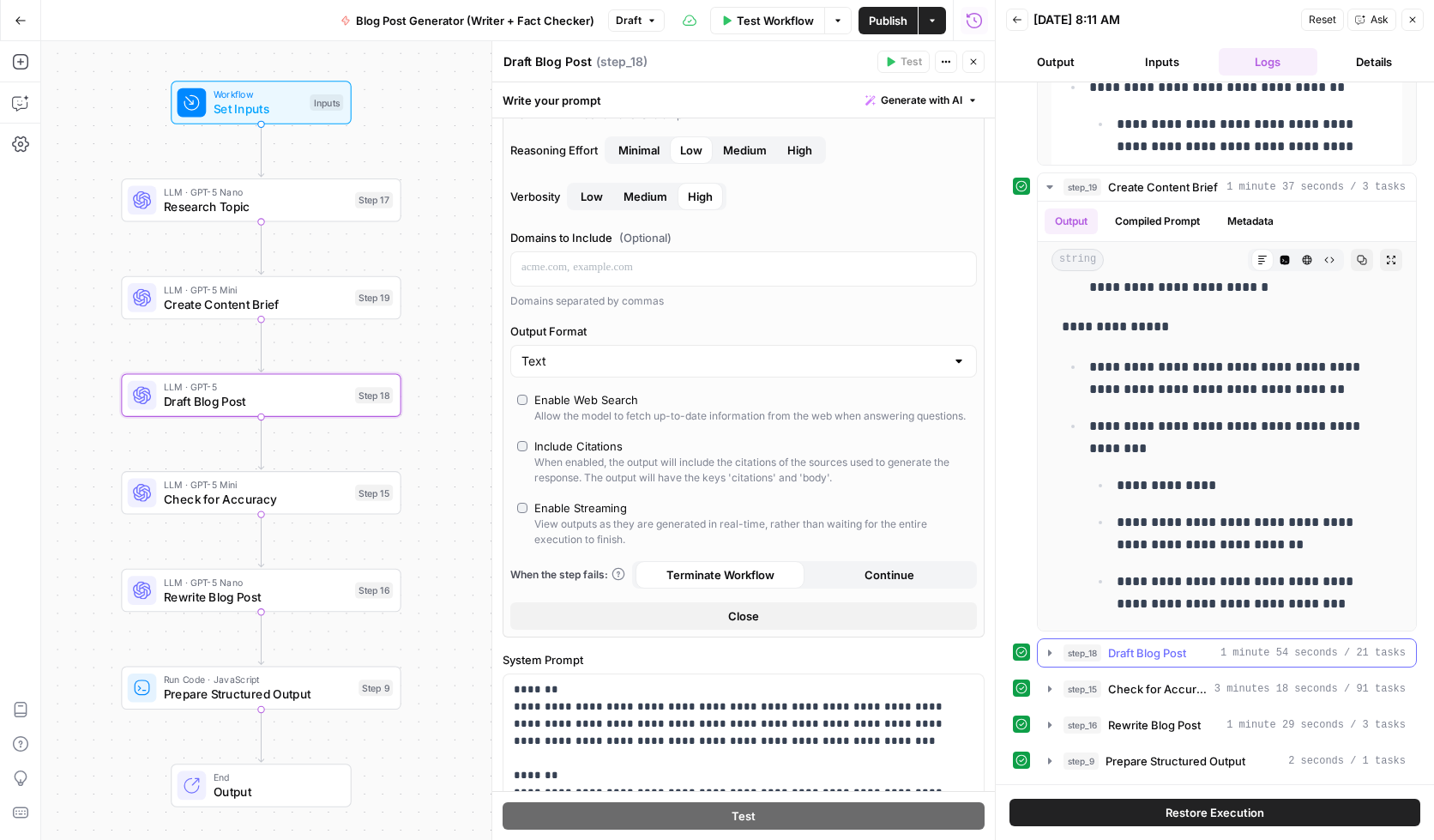
click at [1047, 651] on icon "button" at bounding box center [1050, 653] width 14 height 14
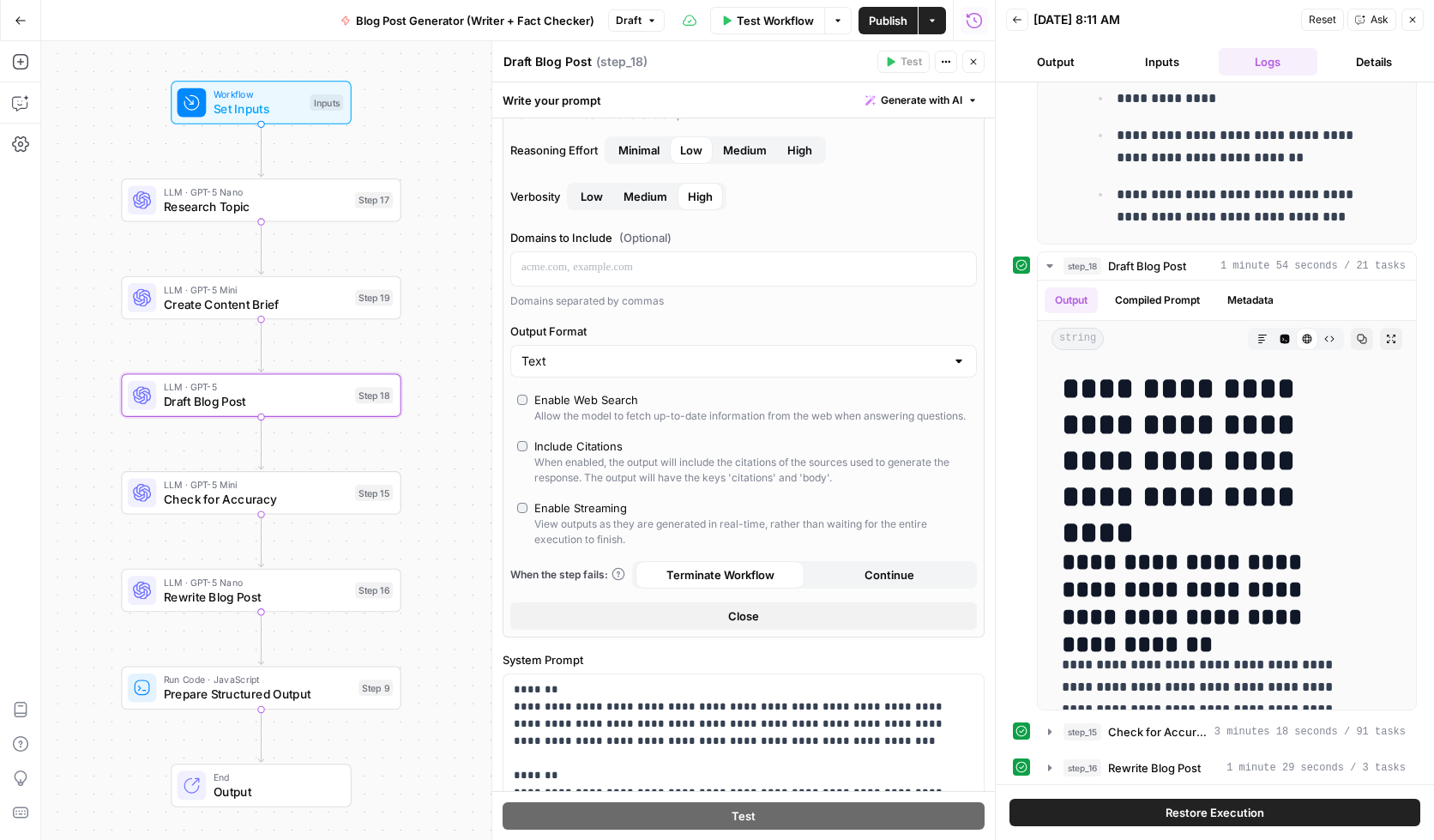
scroll to position [814, 0]
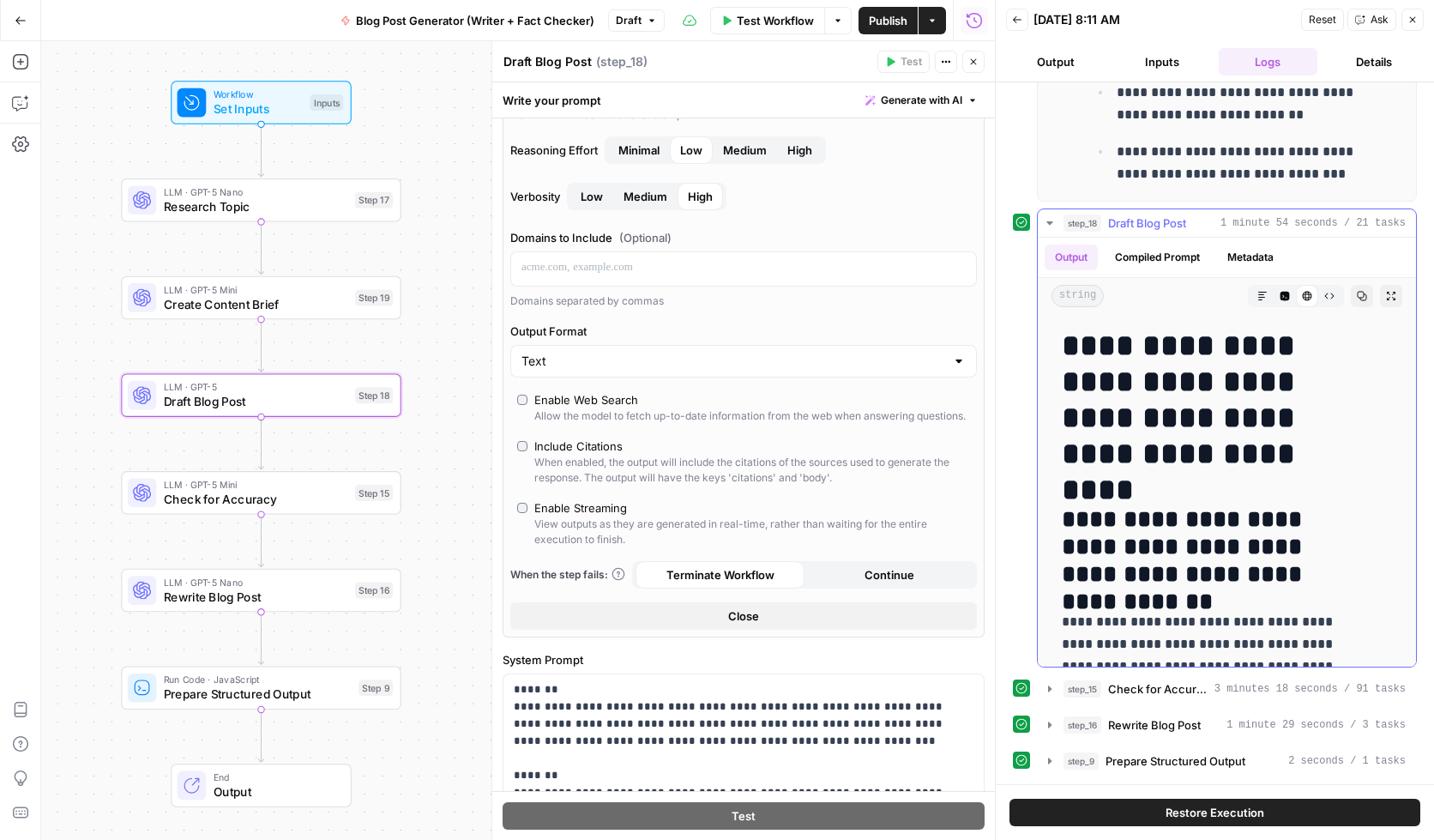
click at [1257, 300] on icon "button" at bounding box center [1263, 296] width 10 height 10
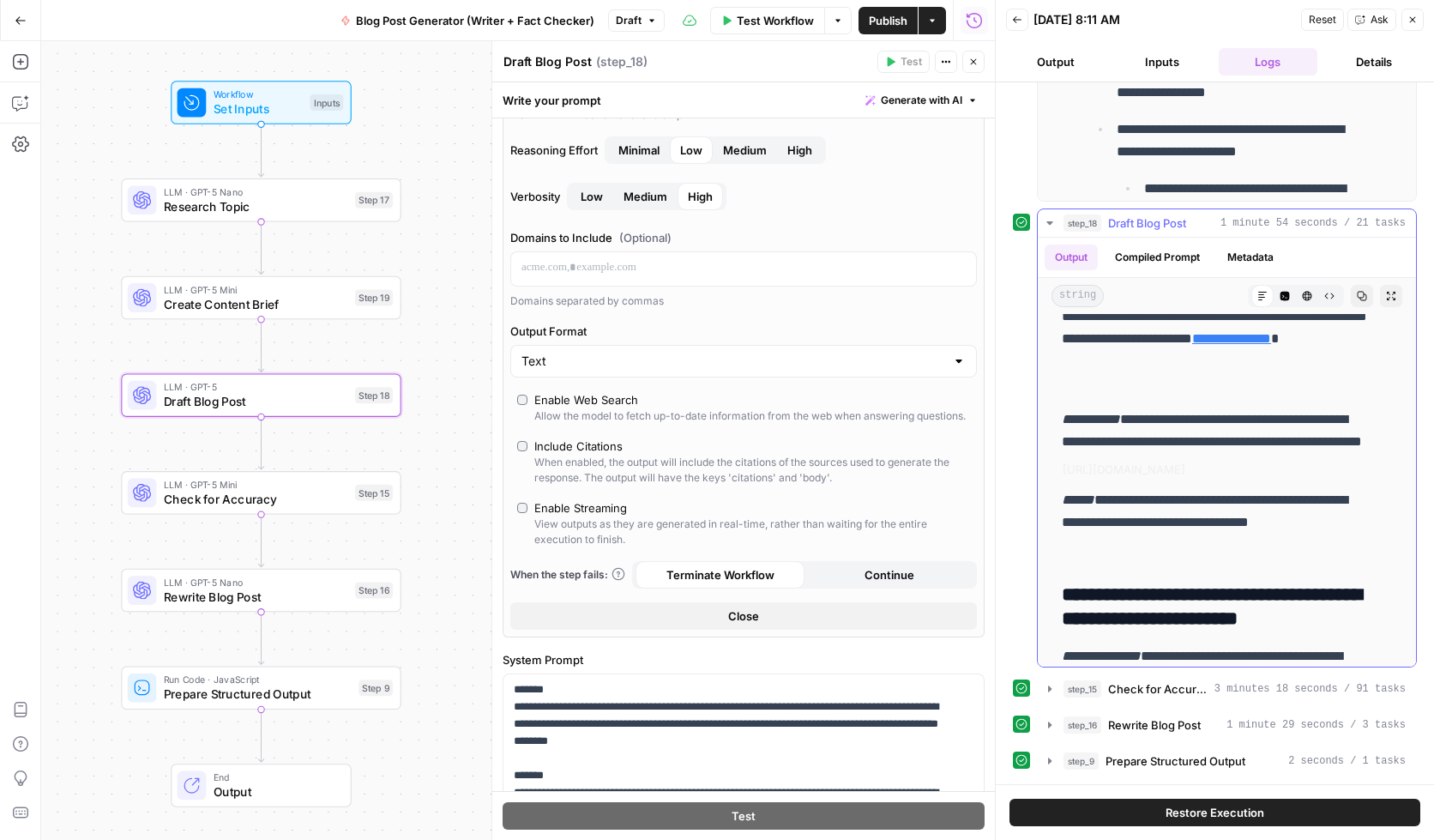
scroll to position [3240, 0]
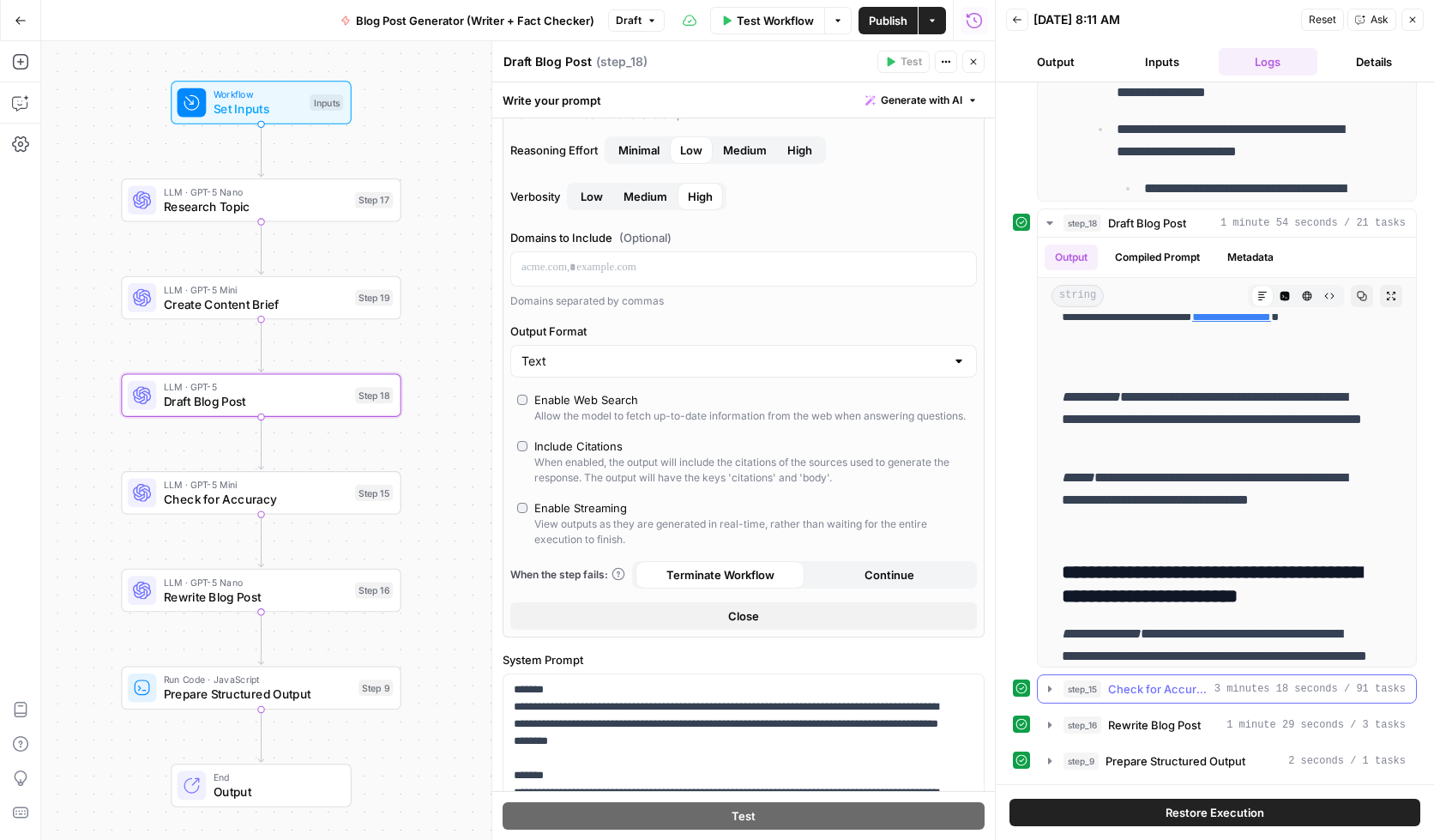
click at [1045, 682] on icon "button" at bounding box center [1050, 688] width 14 height 14
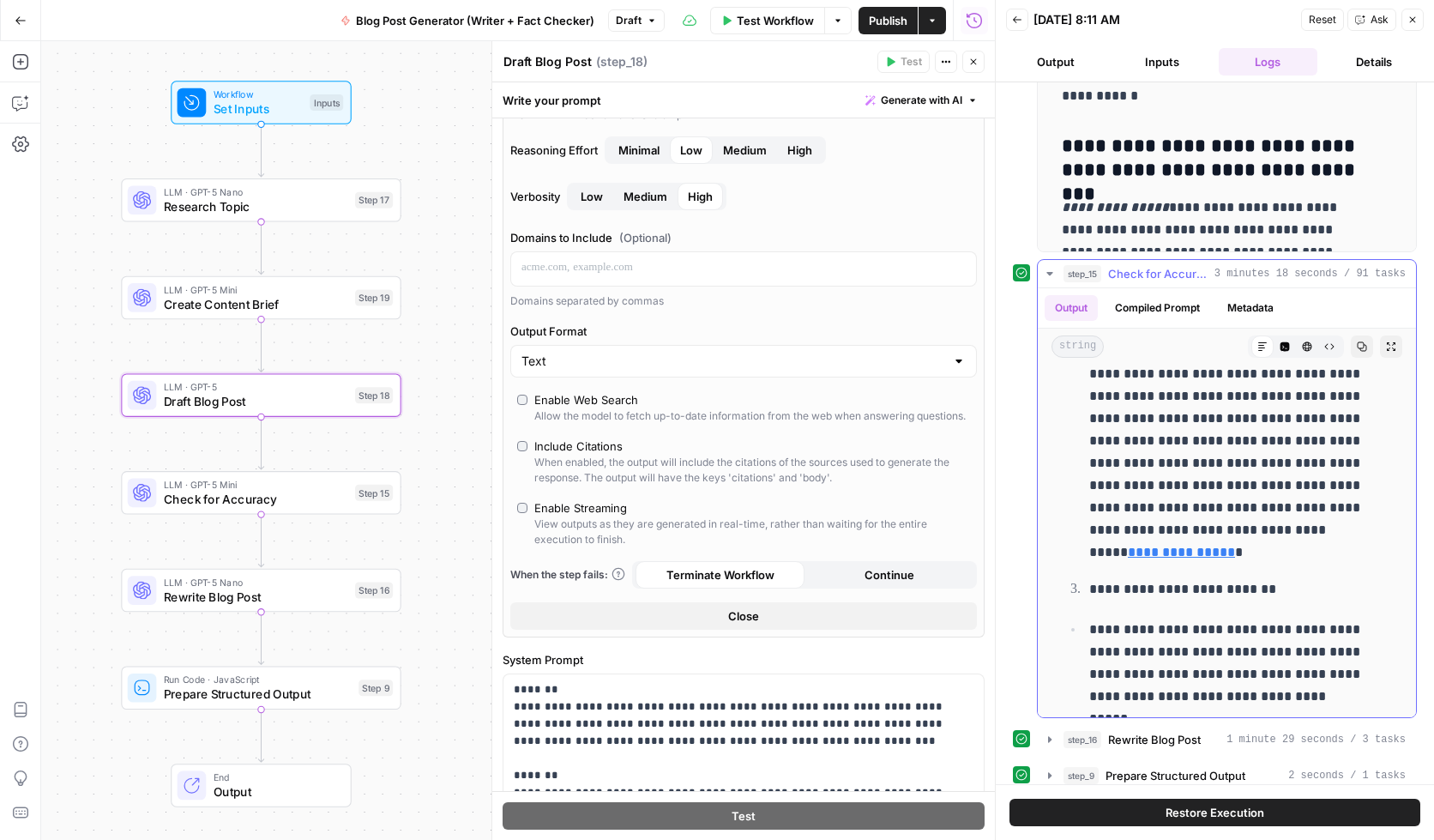
scroll to position [346, 0]
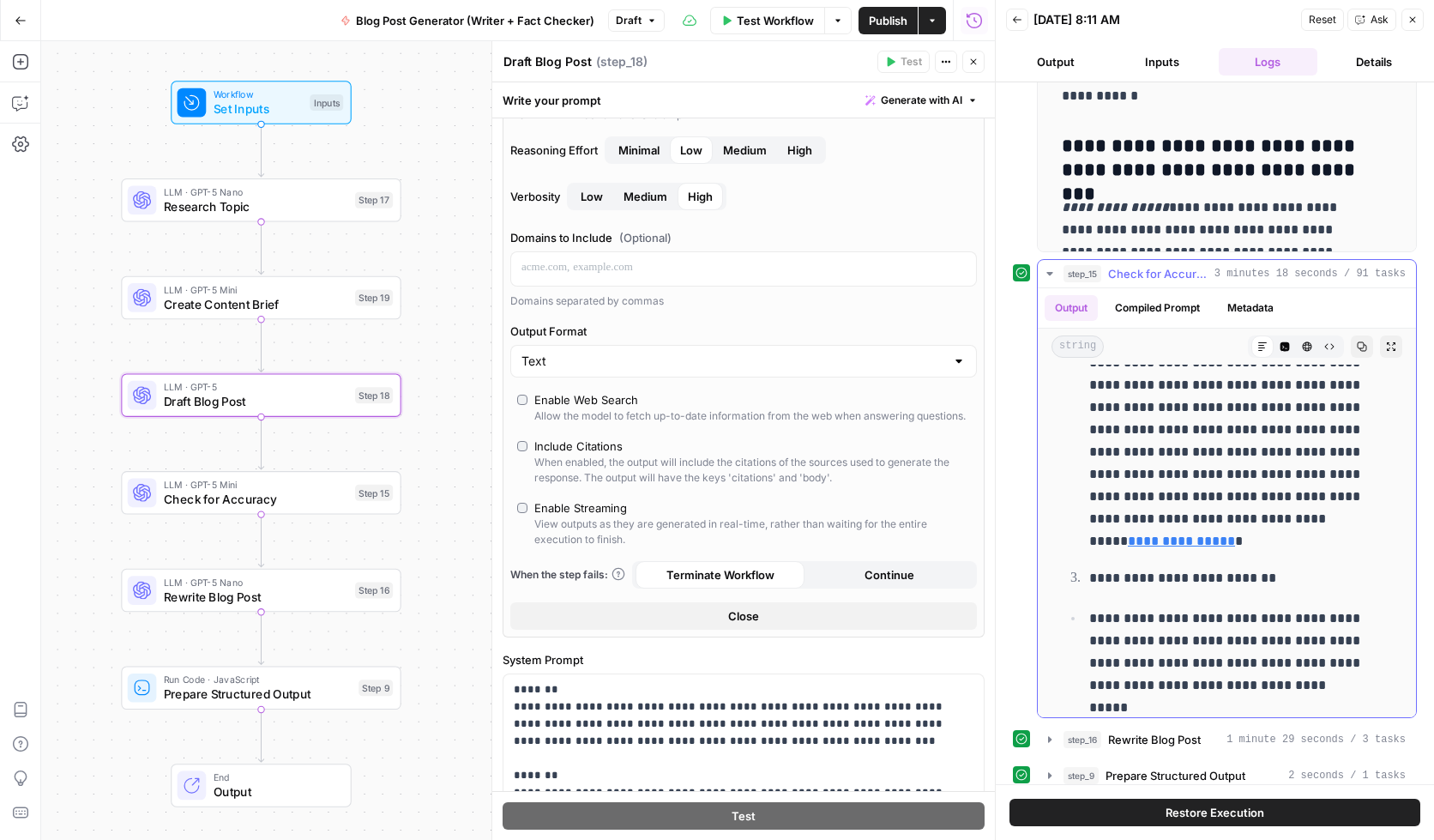
click at [1176, 309] on button "Compiled Prompt" at bounding box center [1158, 308] width 106 height 26
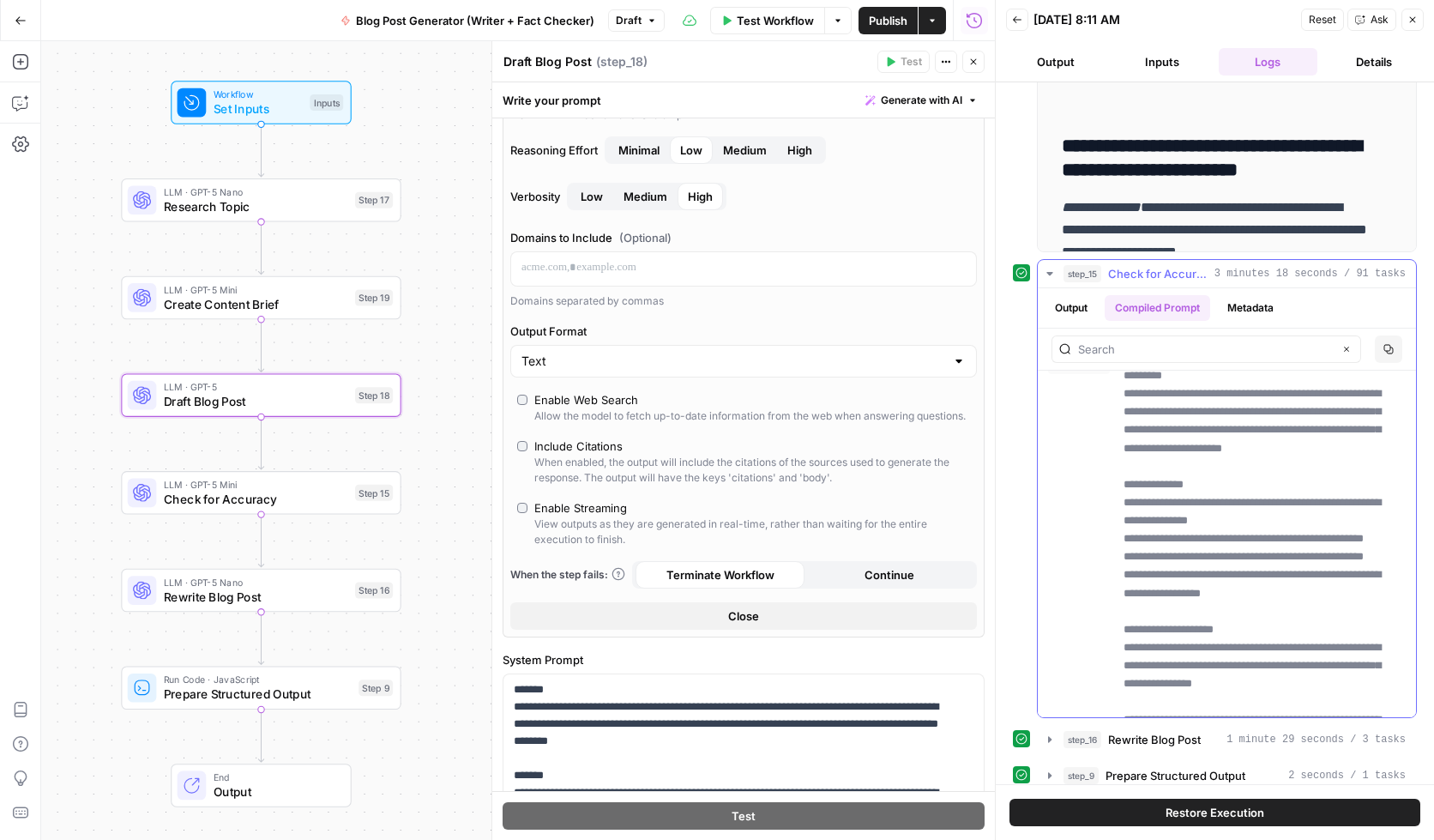
scroll to position [45, 0]
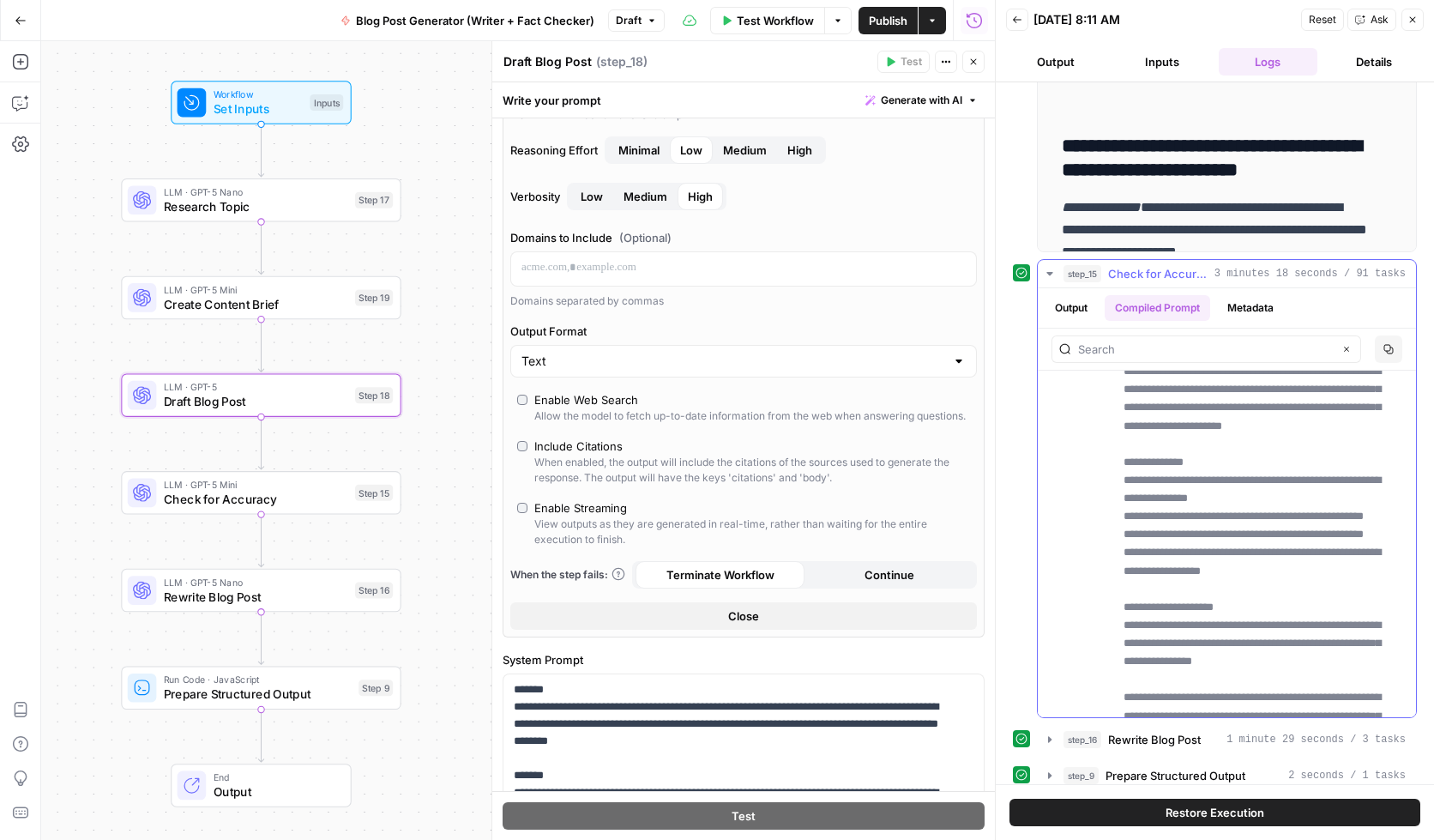
click at [1067, 313] on button "Output" at bounding box center [1071, 308] width 53 height 26
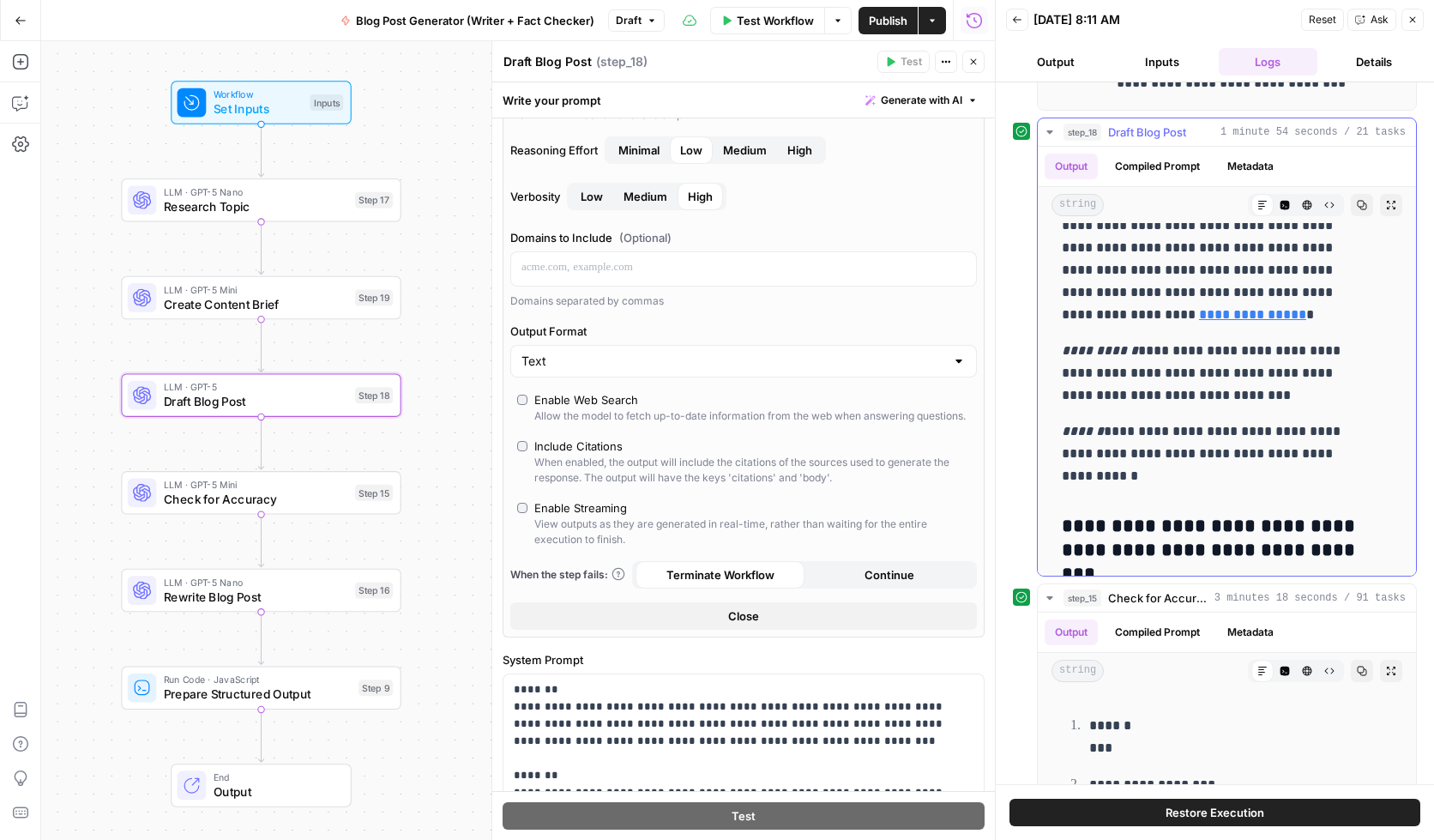
scroll to position [3156, 0]
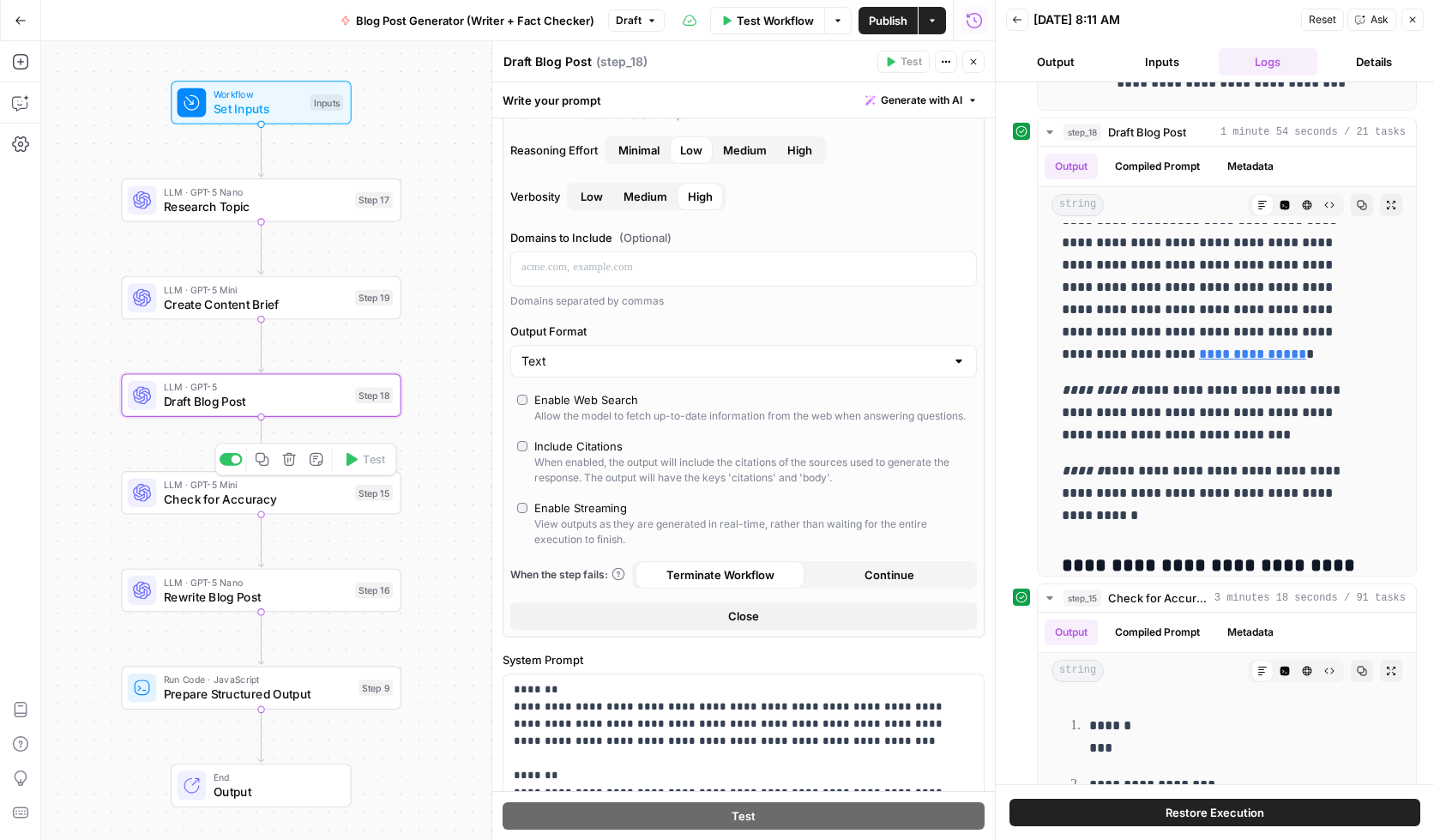
click at [229, 495] on span "Check for Accuracy" at bounding box center [255, 499] width 184 height 18
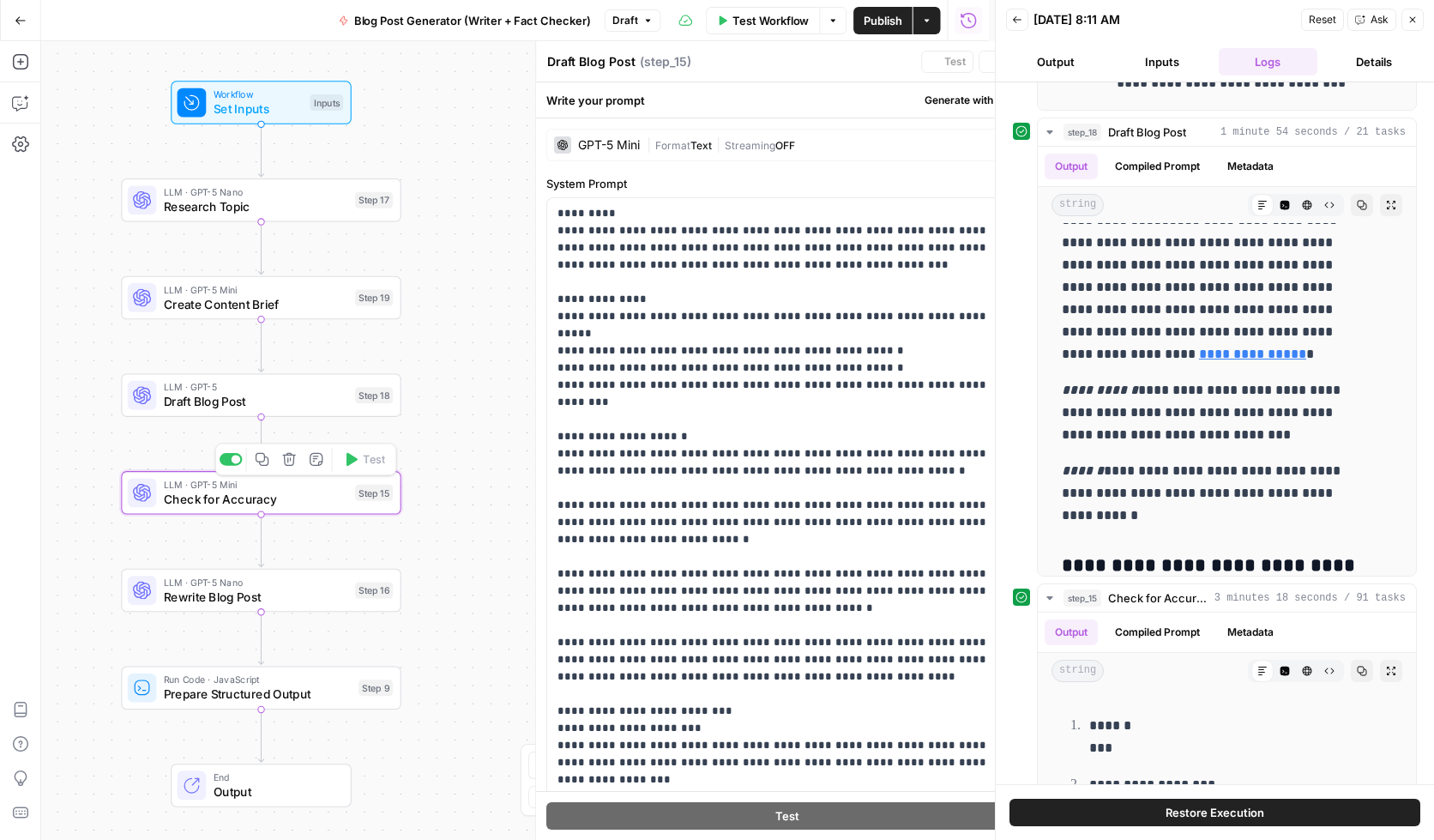
type textarea "Check for Accuracy"
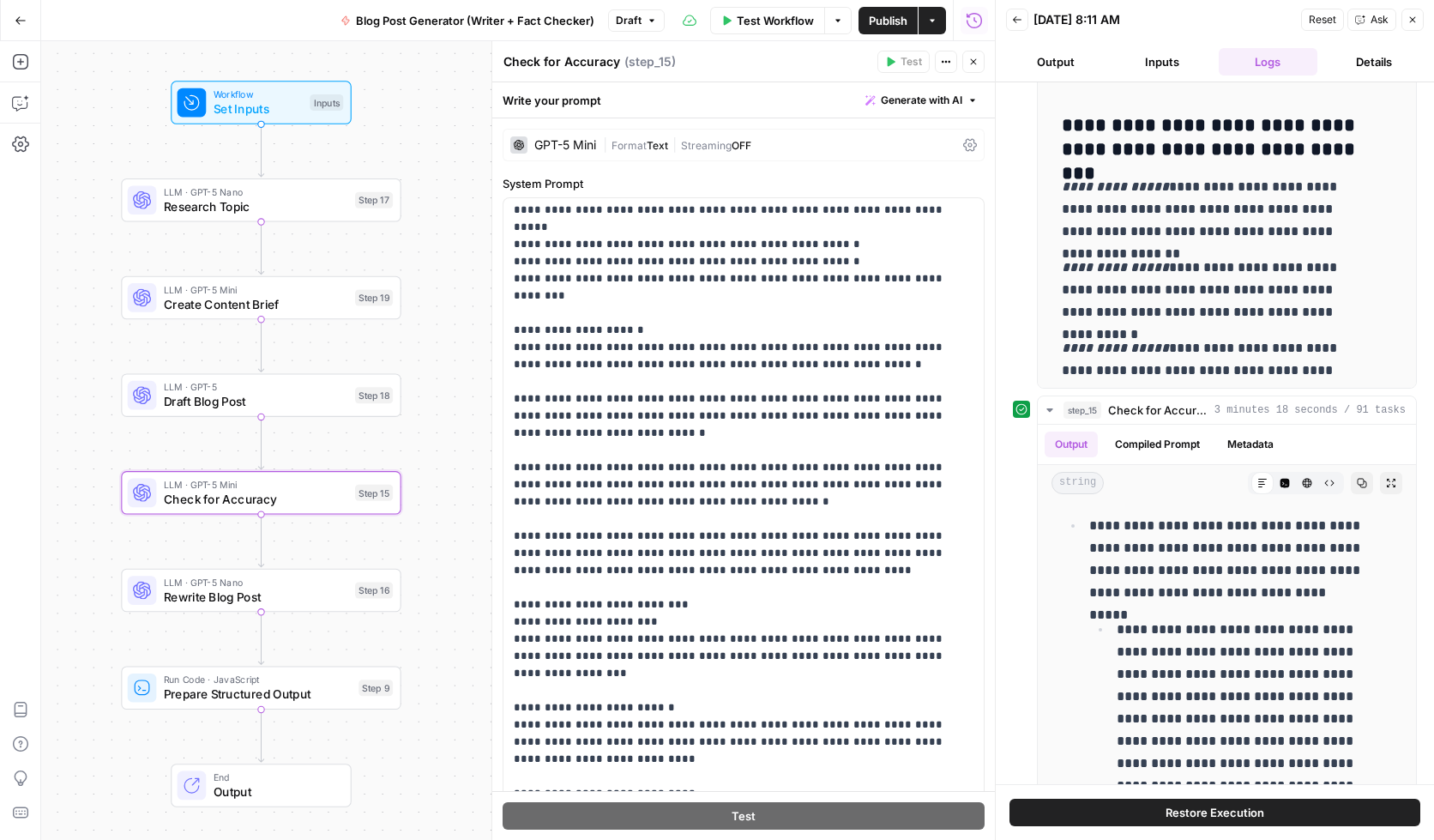
scroll to position [1244, 0]
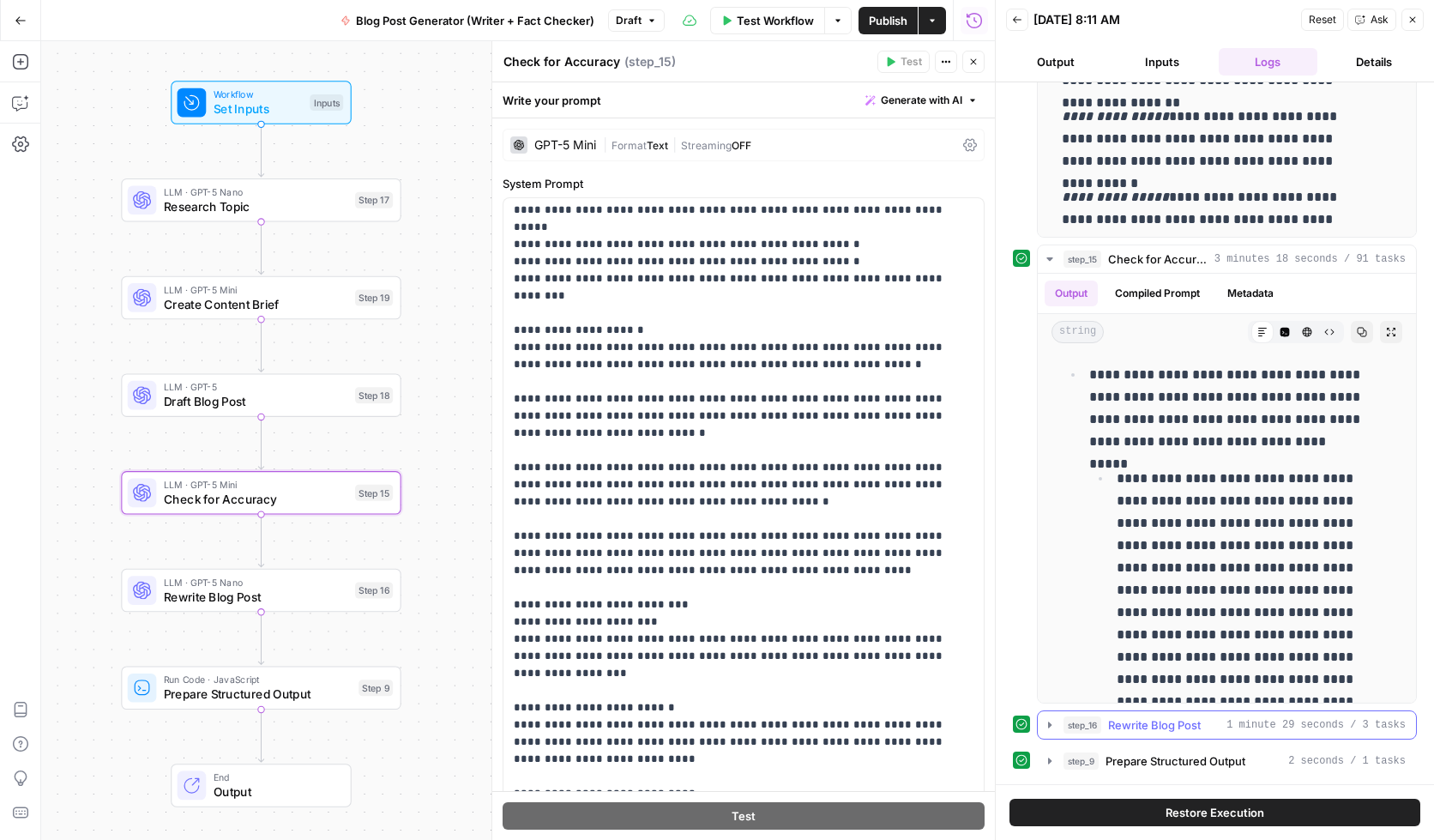
click at [1050, 722] on icon "button" at bounding box center [1050, 725] width 14 height 14
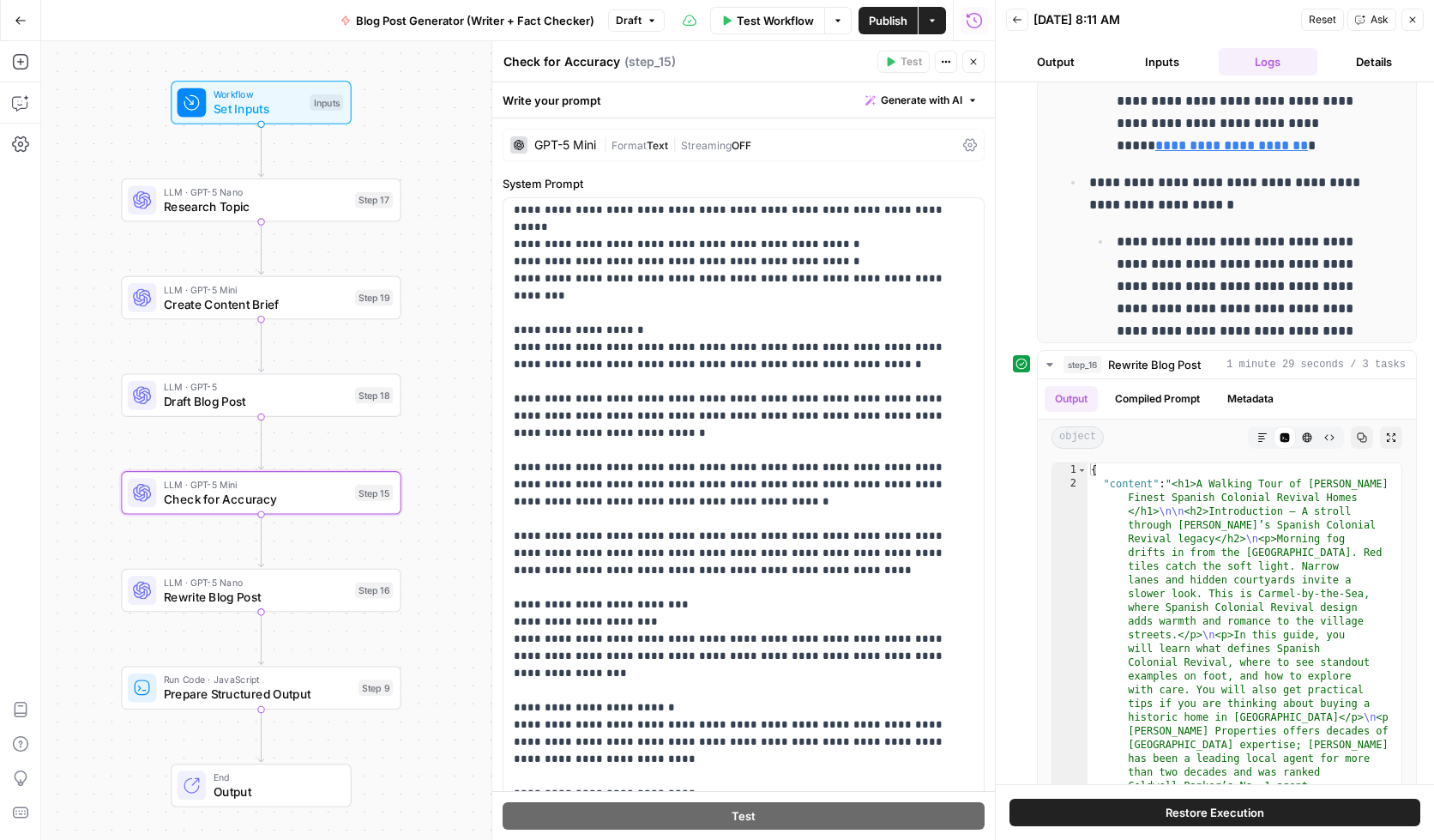
scroll to position [1674, 0]
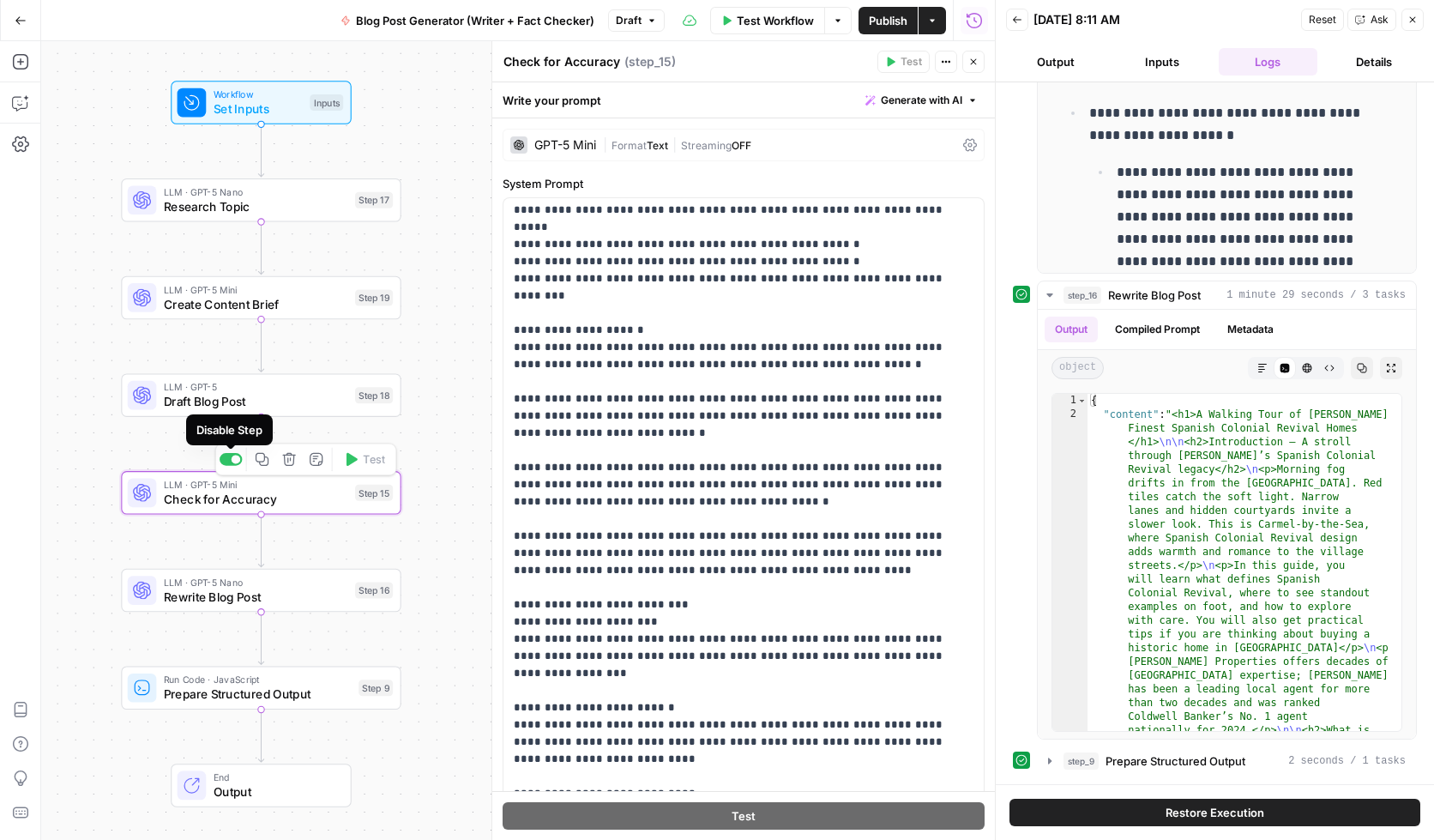
click at [233, 463] on div at bounding box center [236, 459] width 10 height 10
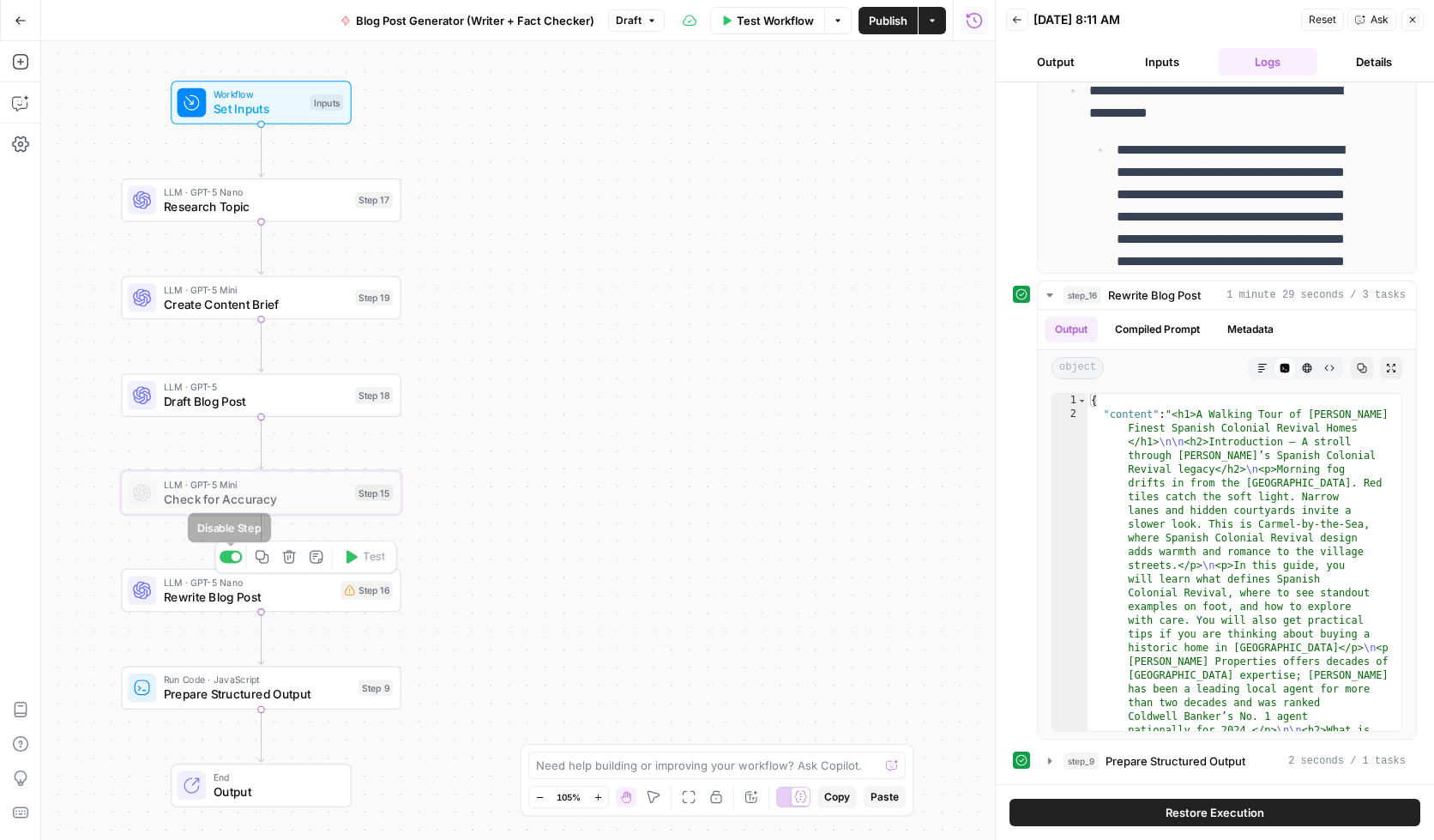
click at [234, 559] on div at bounding box center [236, 557] width 10 height 10
click at [233, 462] on div at bounding box center [231, 459] width 23 height 13
click at [229, 554] on div at bounding box center [226, 557] width 10 height 10
click at [196, 593] on span "Rewrite Blog Post" at bounding box center [255, 597] width 184 height 18
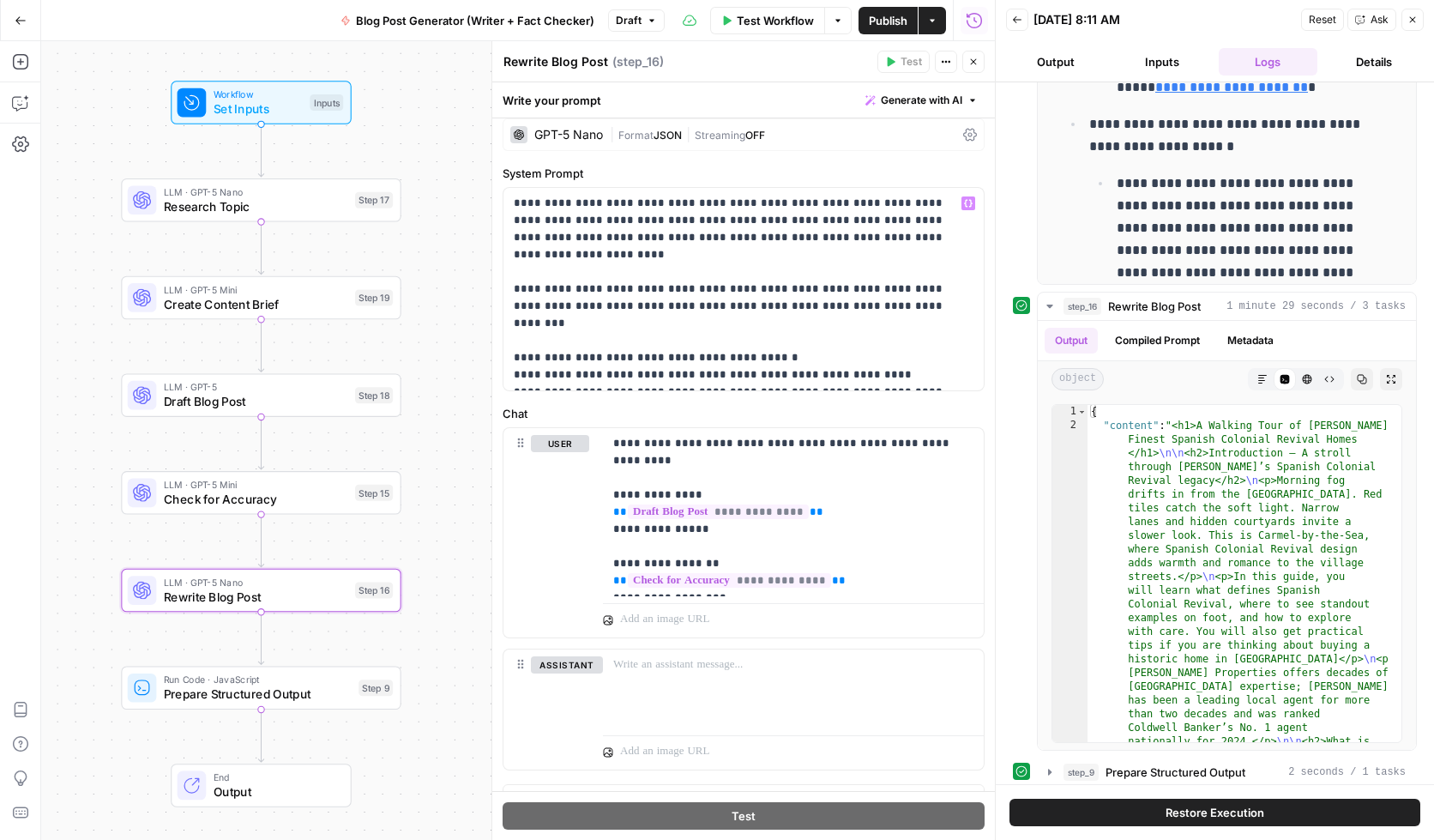
scroll to position [0, 0]
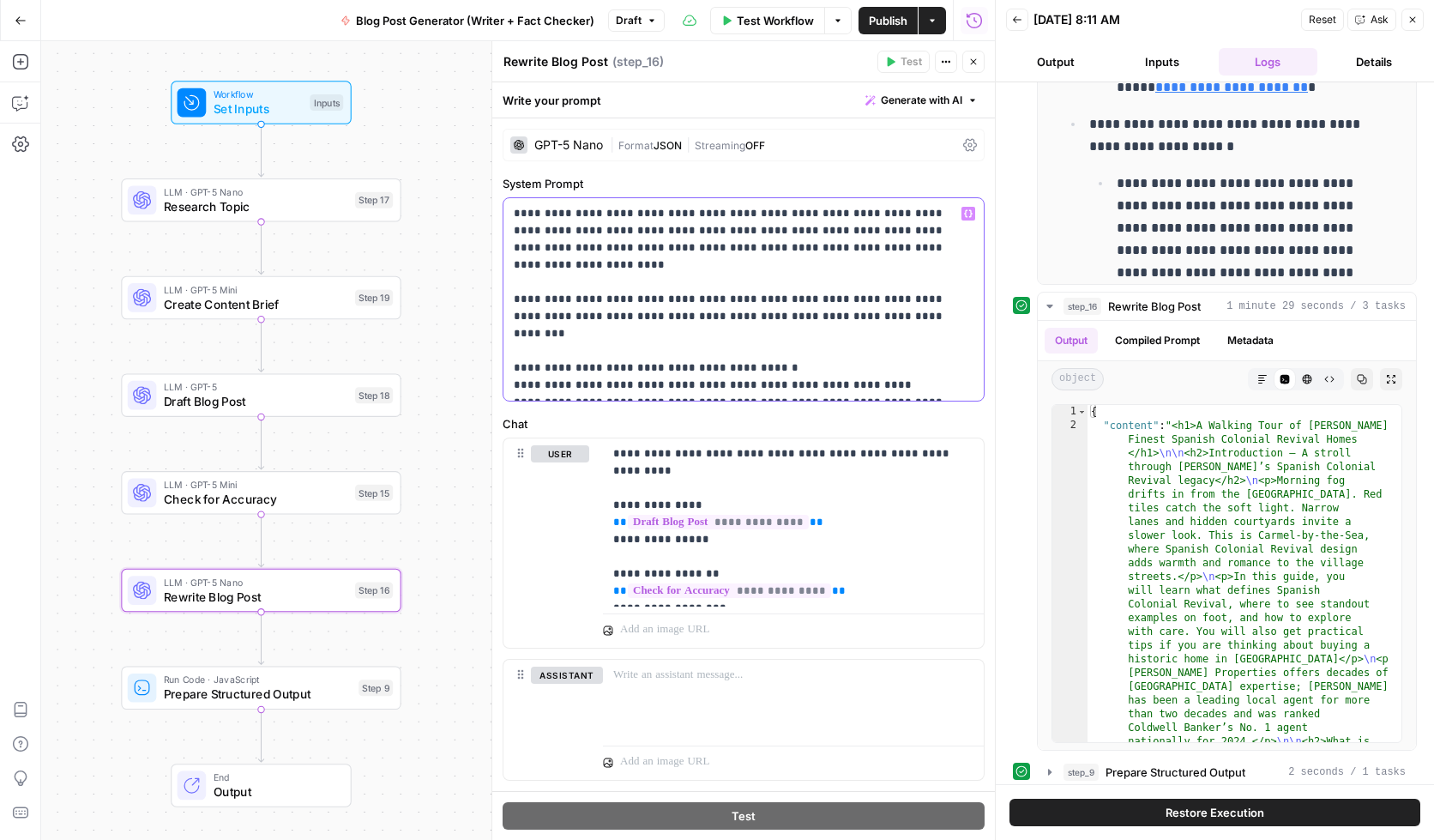
click at [785, 389] on p "**********" at bounding box center [737, 300] width 447 height 189
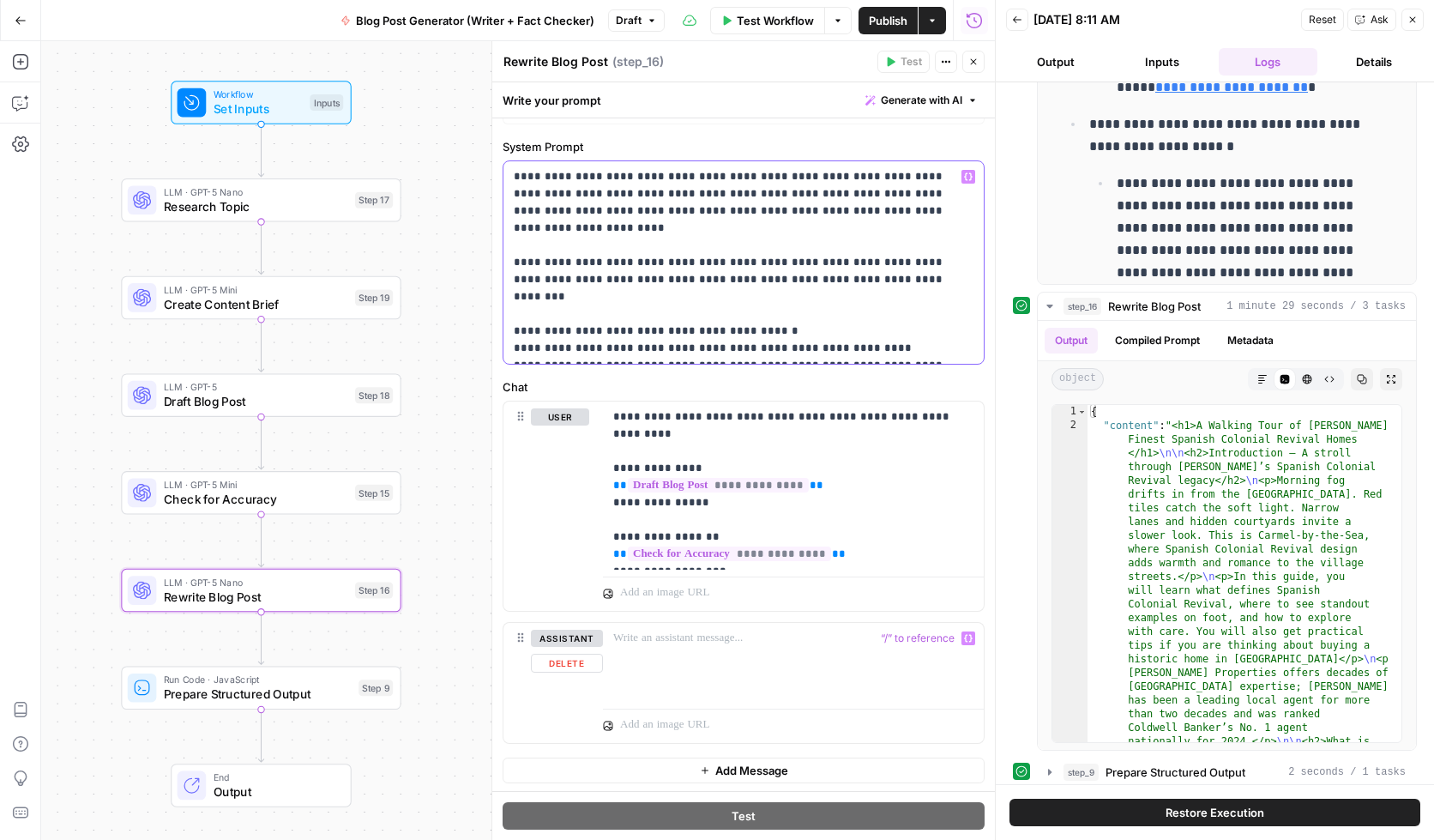
scroll to position [40, 0]
click at [565, 670] on div "assistant Delete" at bounding box center [566, 680] width 72 height 107
click at [576, 659] on button "Delete" at bounding box center [566, 661] width 72 height 19
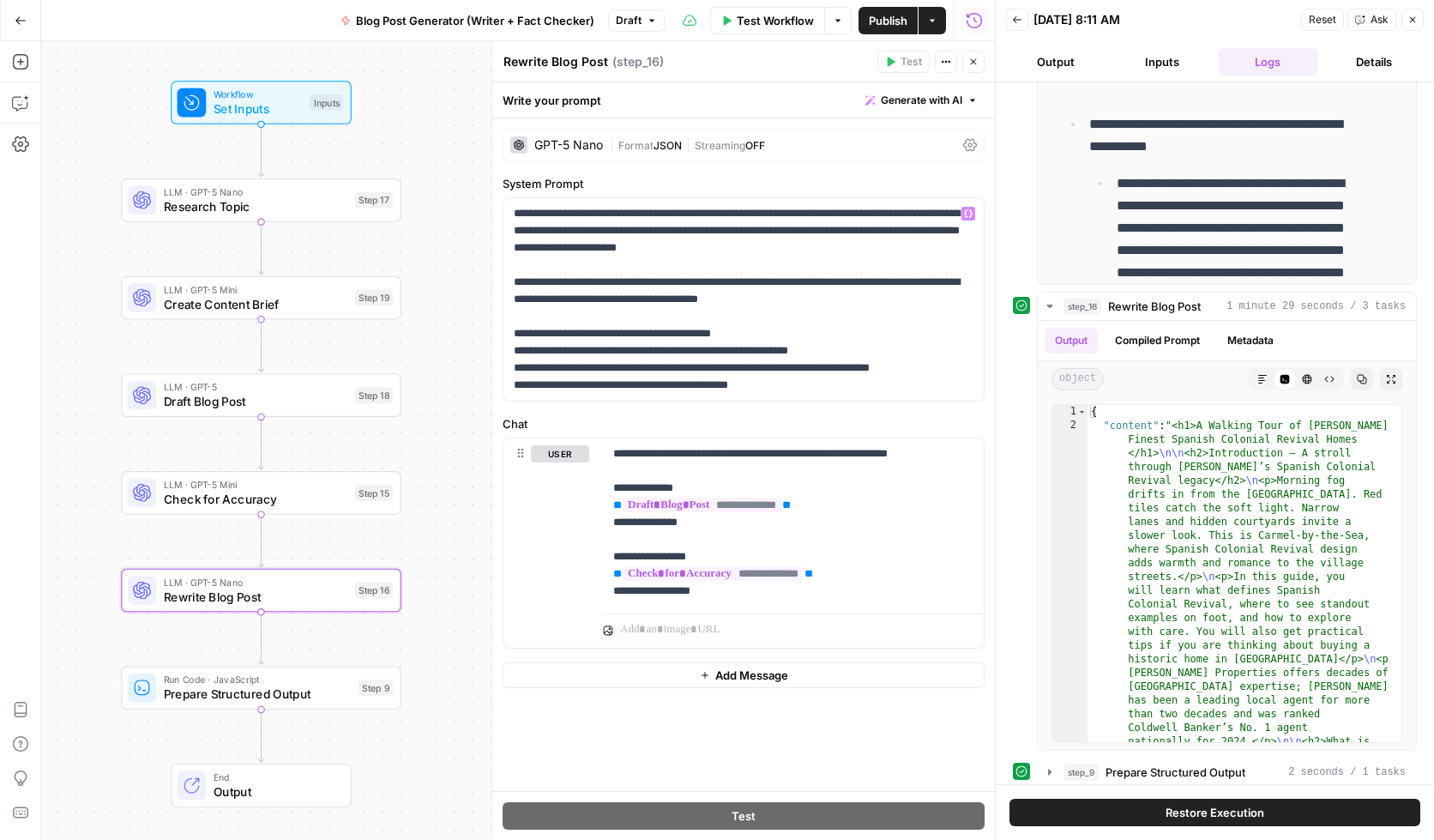
scroll to position [0, 0]
click at [777, 151] on div "| Format JSON | Streaming OFF" at bounding box center [783, 145] width 346 height 16
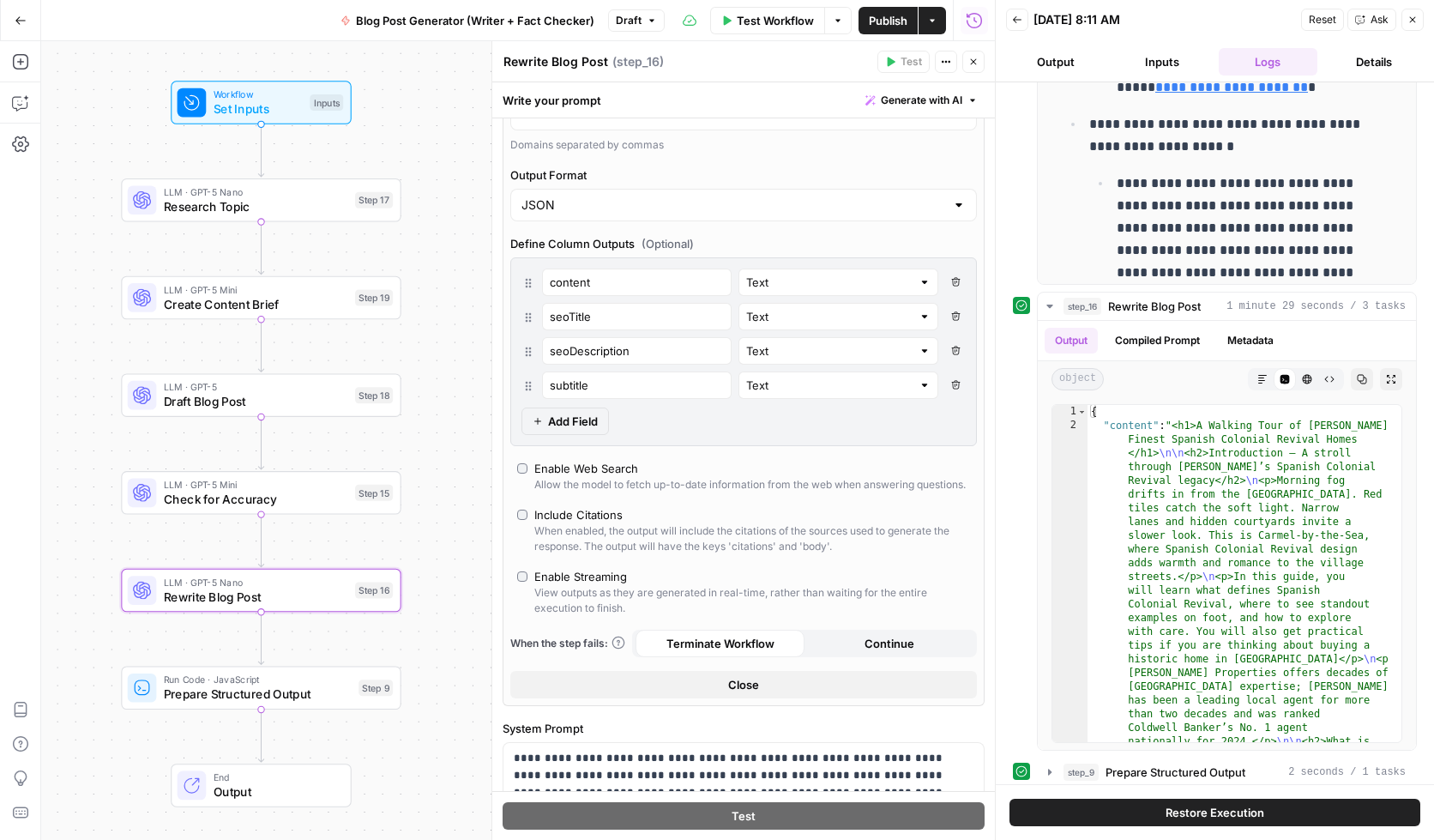
scroll to position [326, 0]
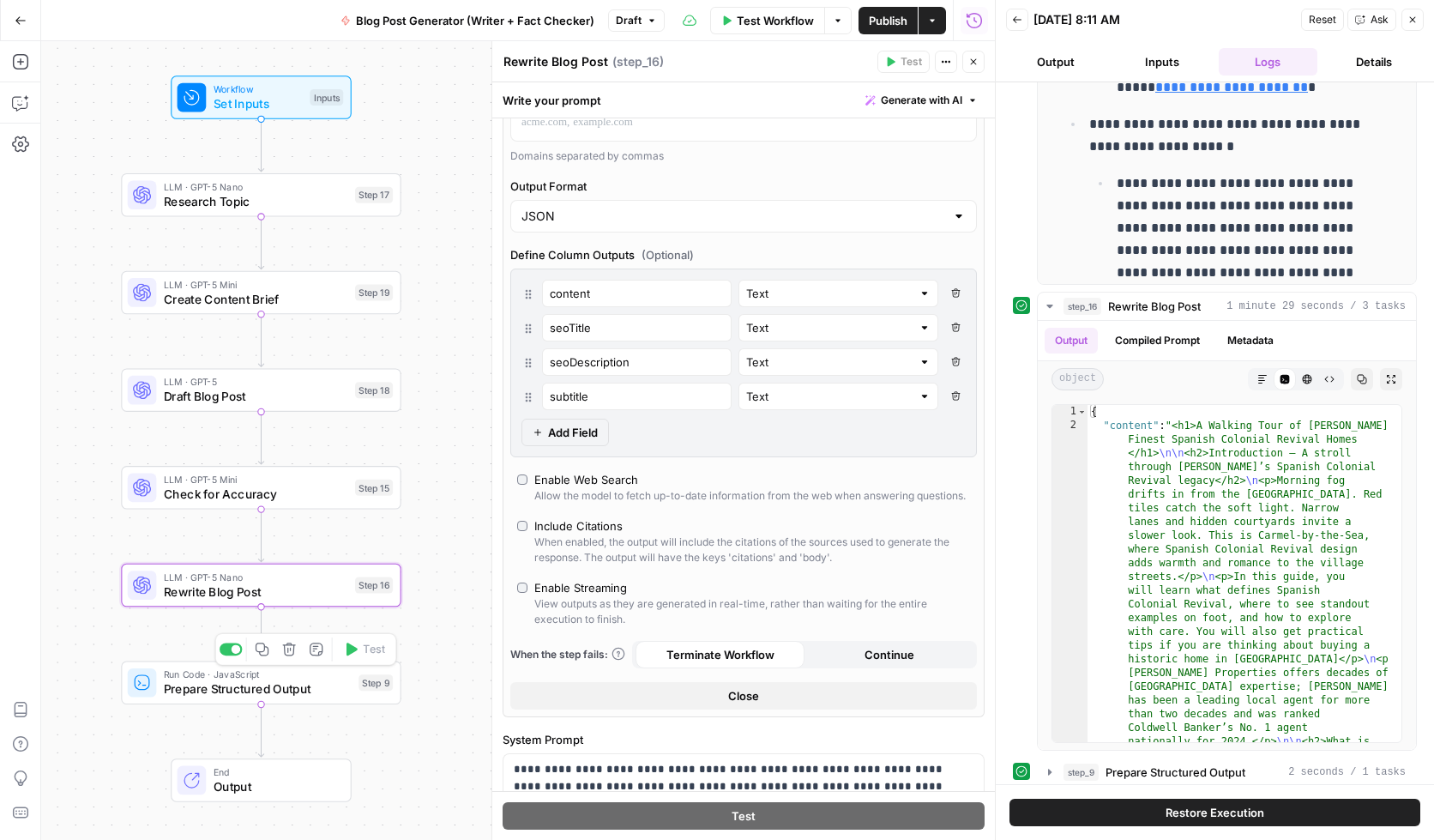
click at [234, 685] on span "Prepare Structured Output" at bounding box center [257, 689] width 188 height 18
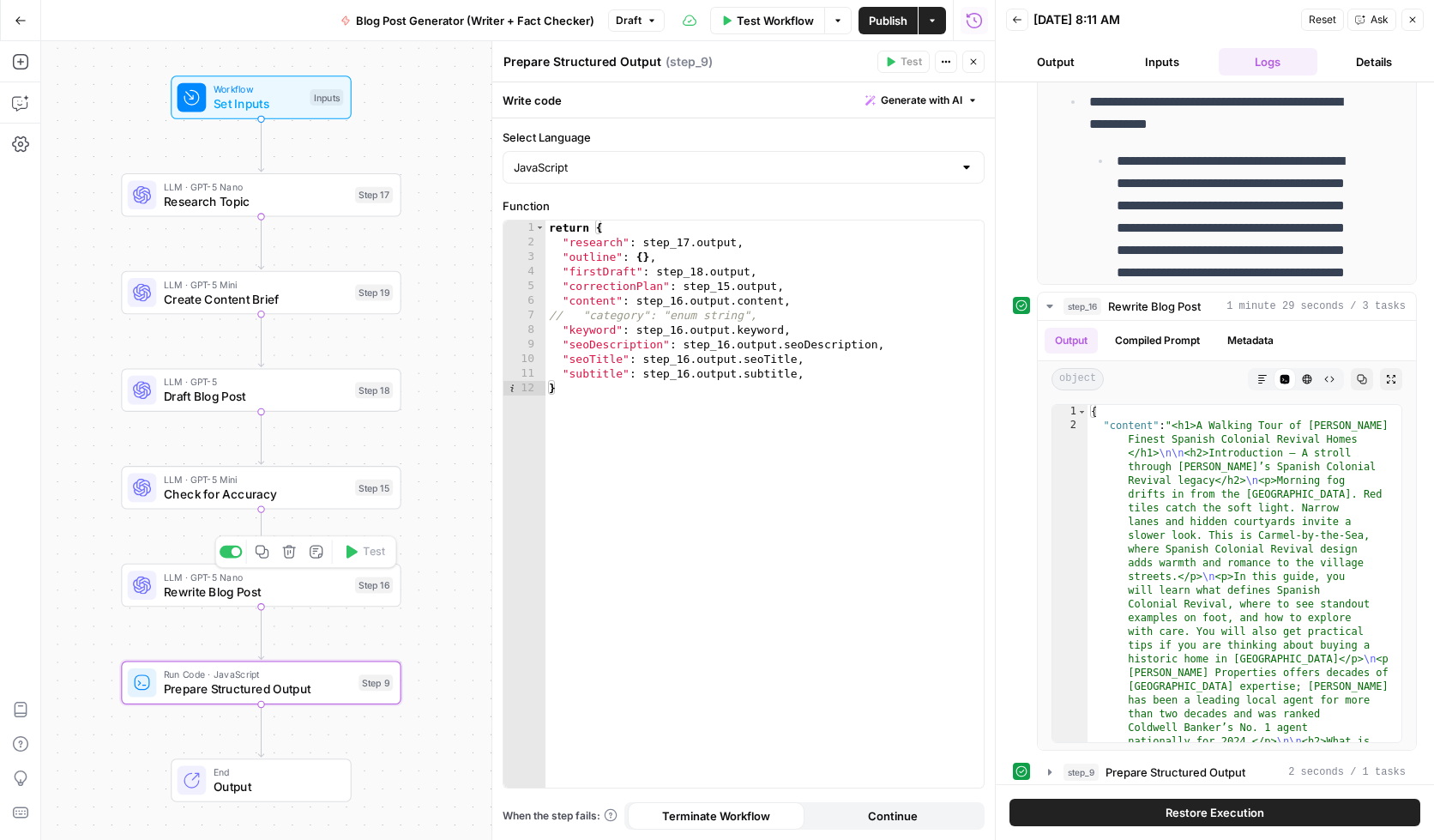
click at [186, 586] on span "Rewrite Blog Post" at bounding box center [255, 591] width 184 height 18
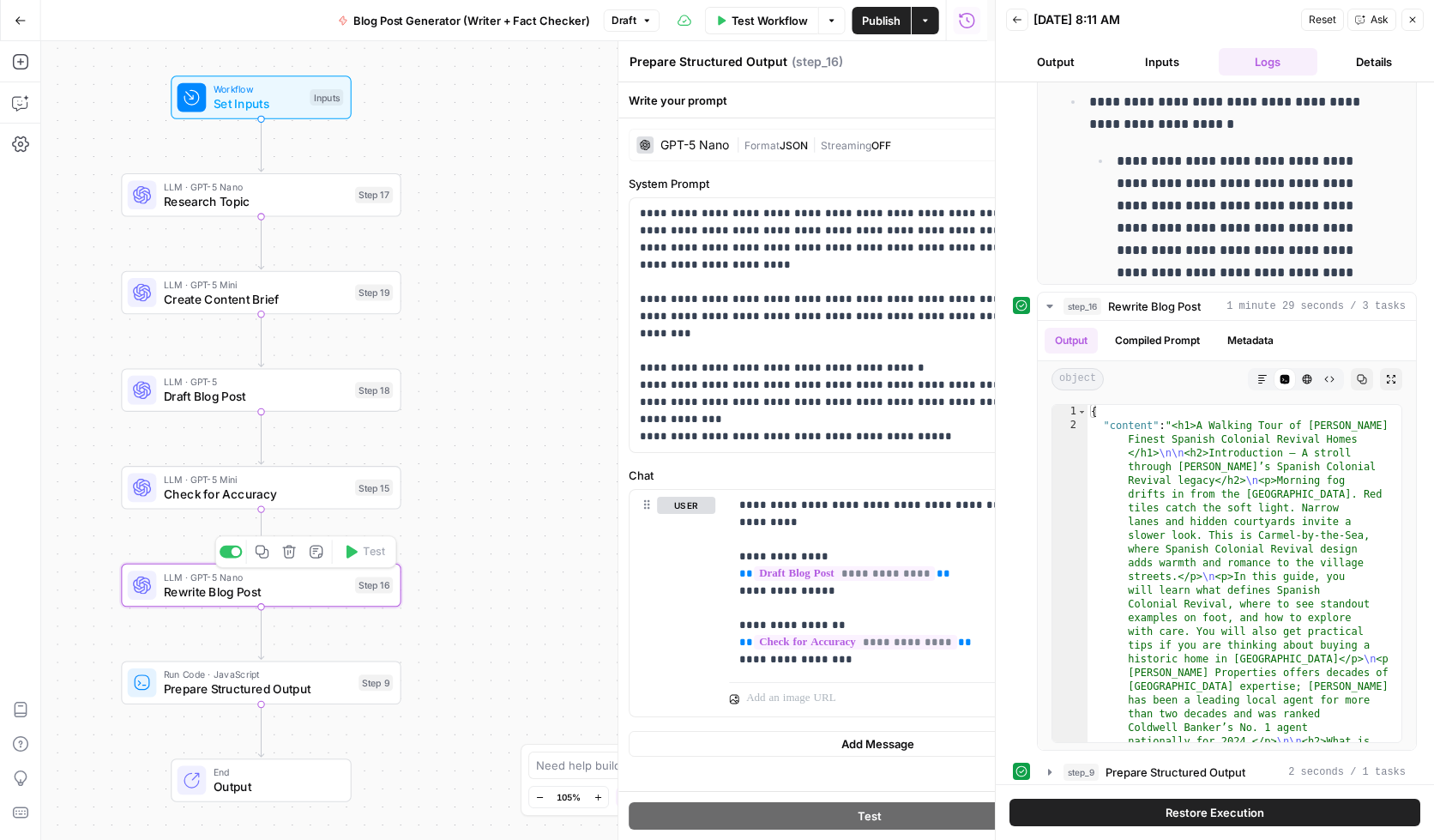
type textarea "Rewrite Blog Post"
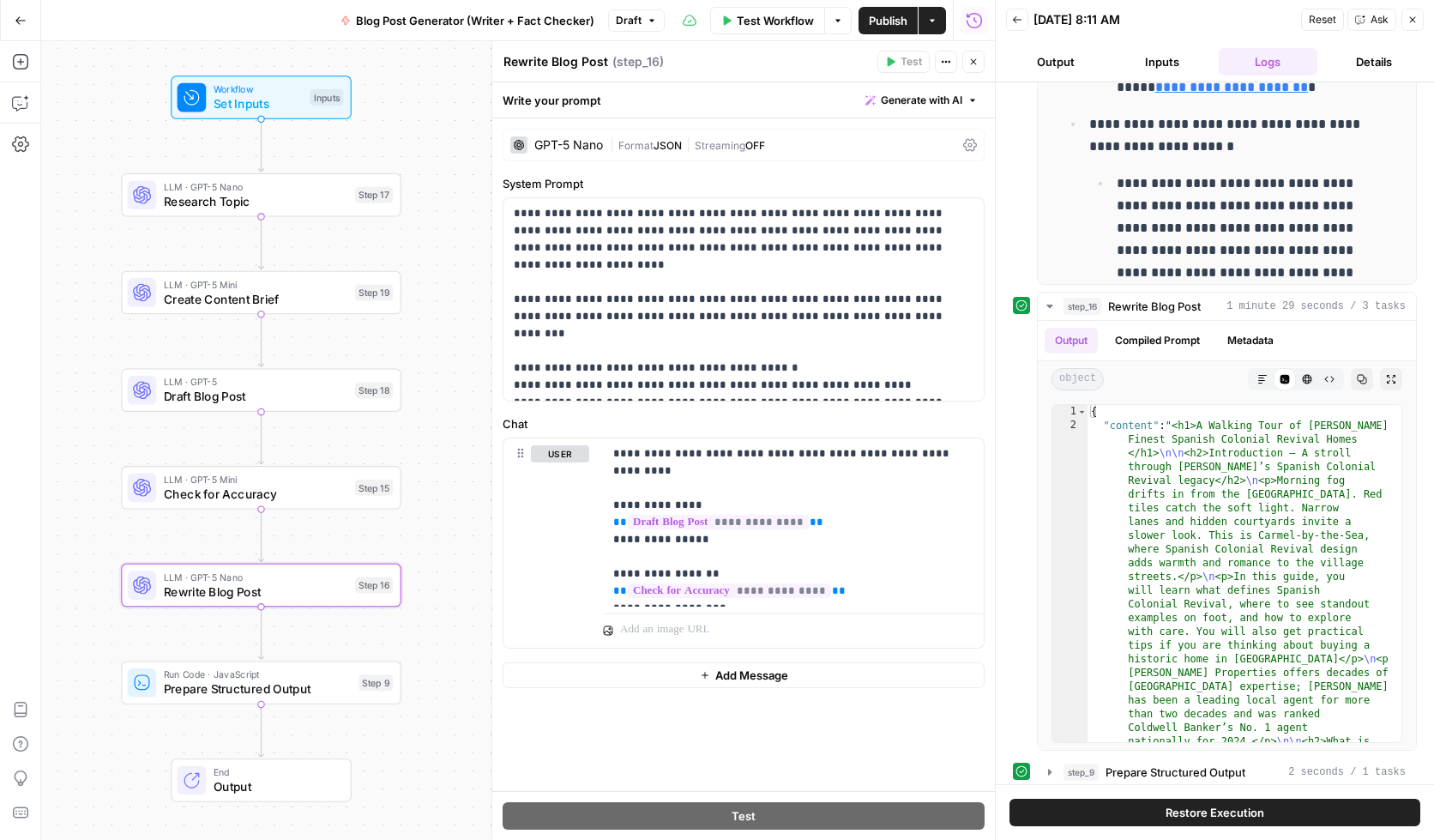
click at [840, 137] on div "| Format JSON | Streaming OFF" at bounding box center [783, 145] width 346 height 16
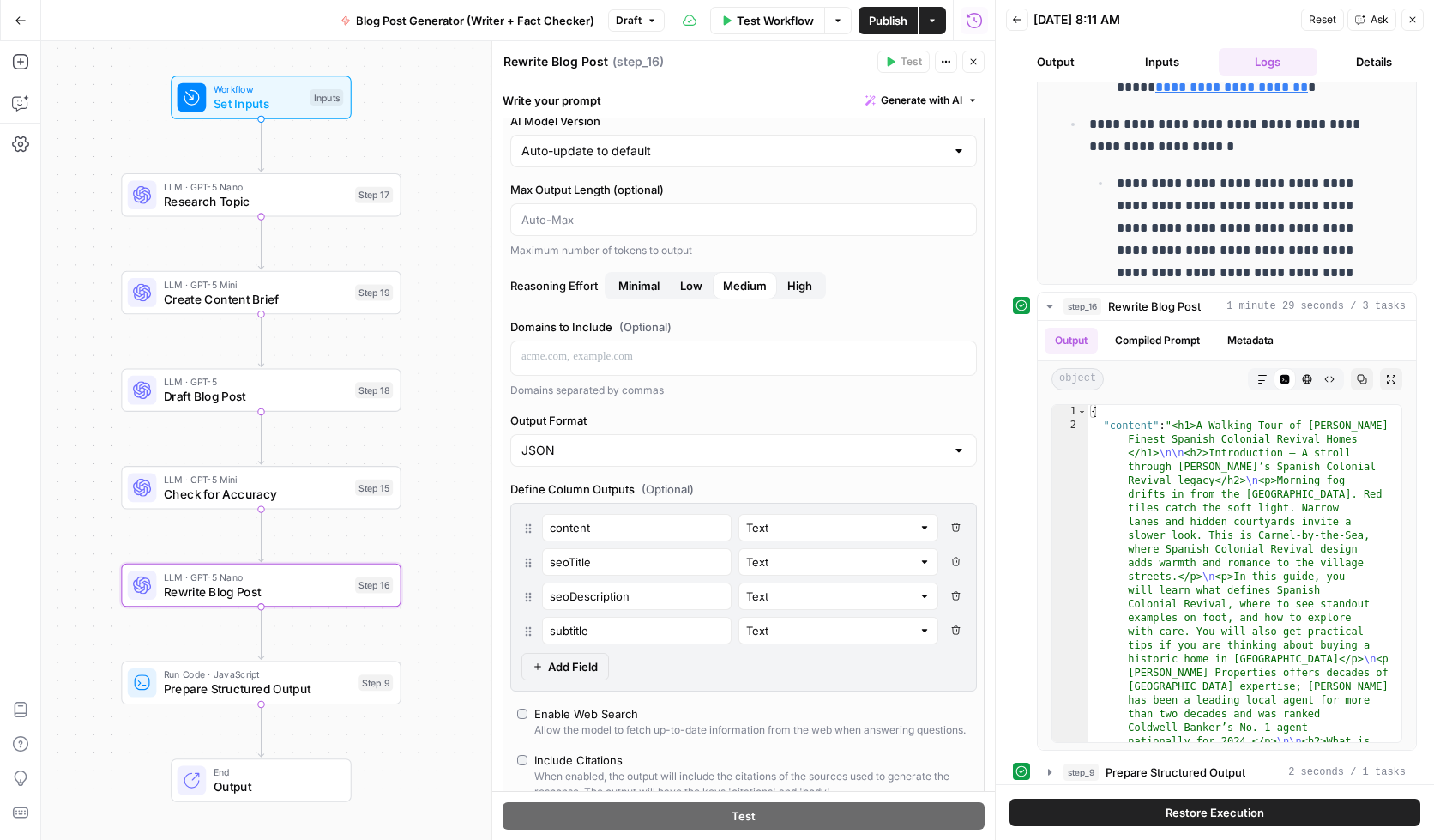
scroll to position [104, 0]
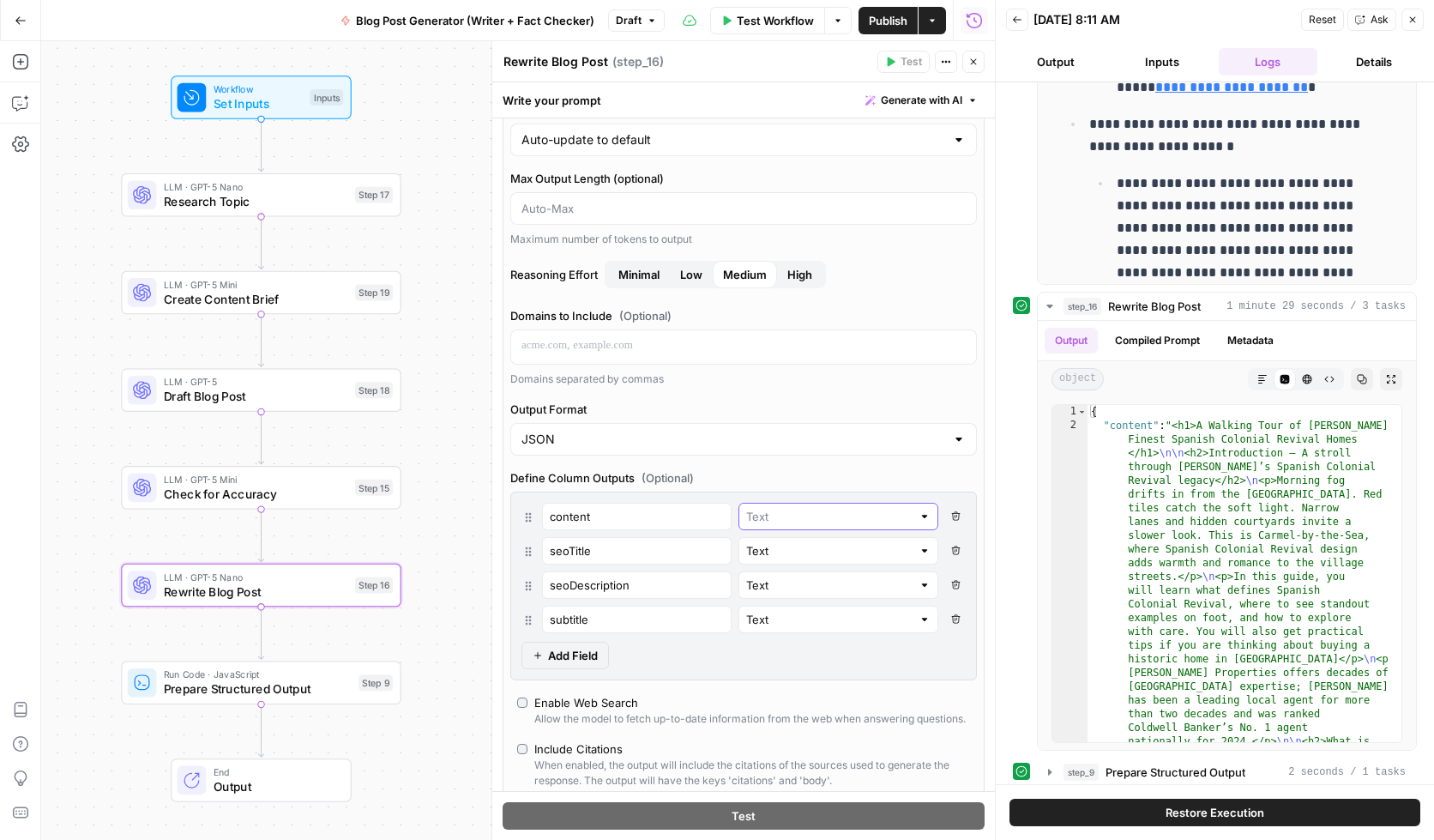
click at [844, 517] on input "text" at bounding box center [829, 516] width 165 height 17
type input "Text"
click at [970, 666] on div "AI Model GPT-5 Nano AI Model Version Auto-update to default Max Output Length (…" at bounding box center [743, 482] width 482 height 915
click at [746, 509] on input "text" at bounding box center [829, 516] width 165 height 17
type input "Text"
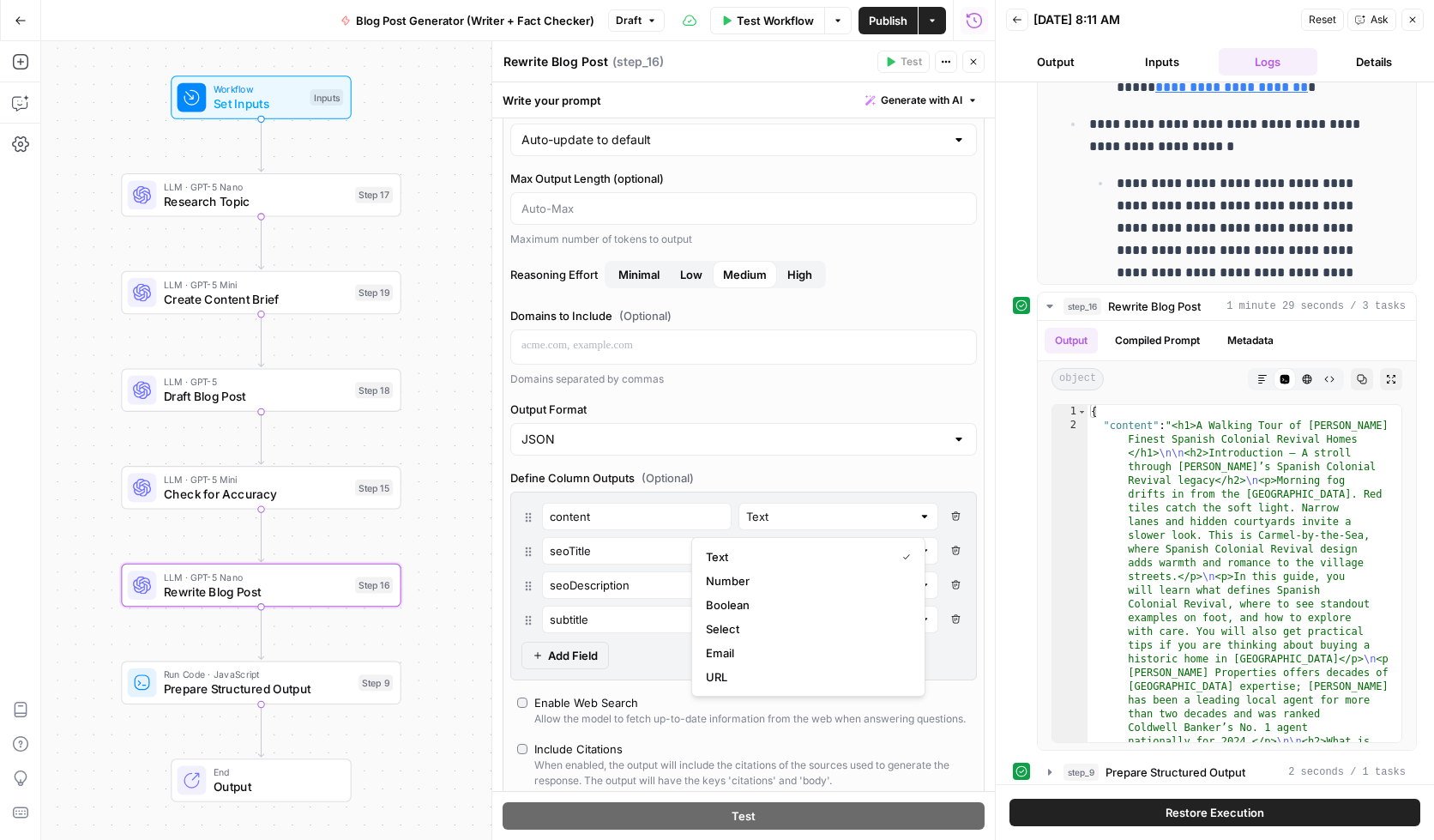
click at [968, 669] on div "AI Model GPT-5 Nano AI Model Version Auto-update to default Max Output Length (…" at bounding box center [743, 482] width 482 height 915
click at [562, 521] on input "content" at bounding box center [636, 516] width 174 height 17
click at [589, 517] on input "content" at bounding box center [636, 516] width 174 height 17
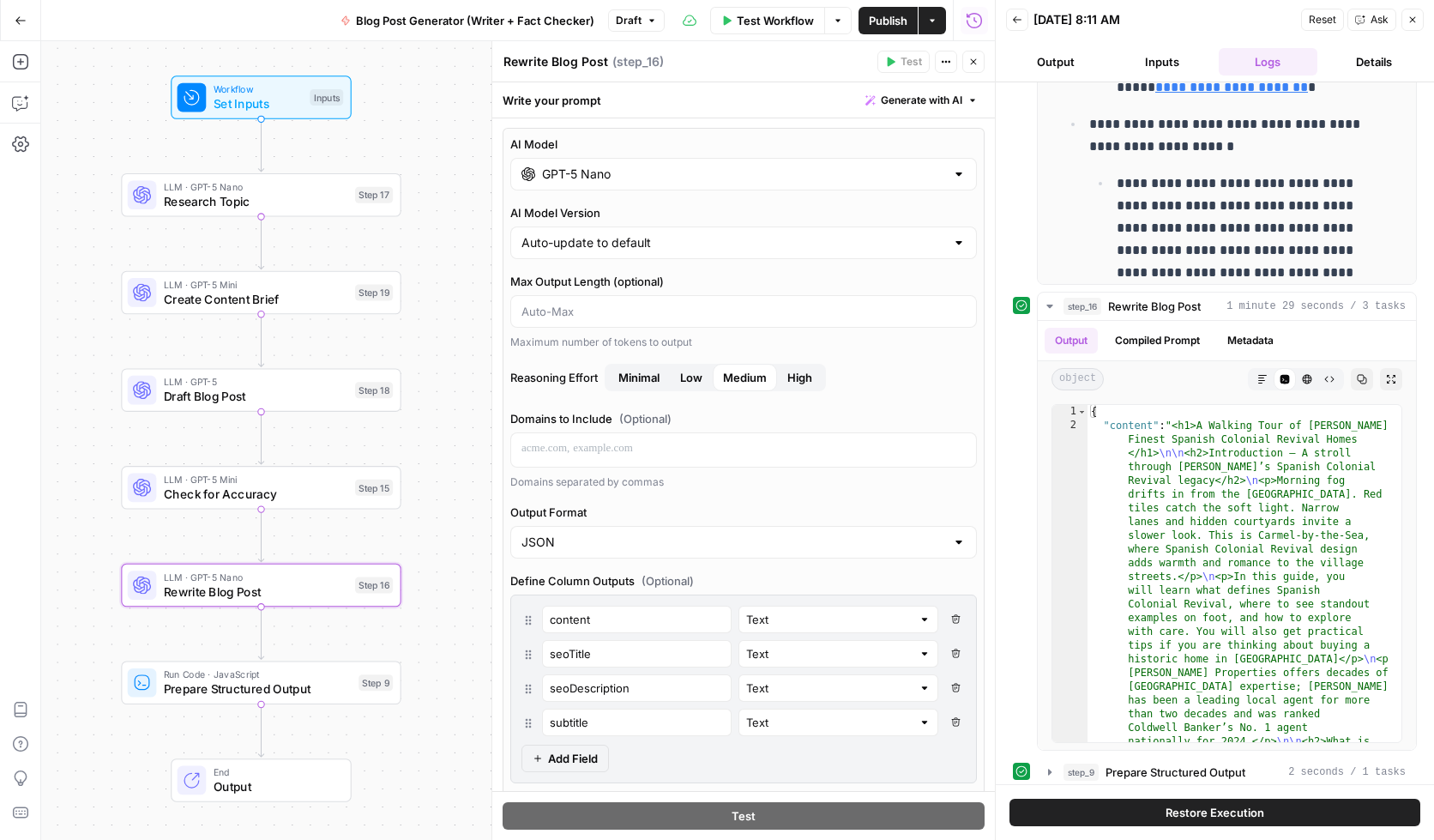
scroll to position [0, 0]
click at [191, 683] on span "Prepare Structured Output" at bounding box center [257, 689] width 188 height 18
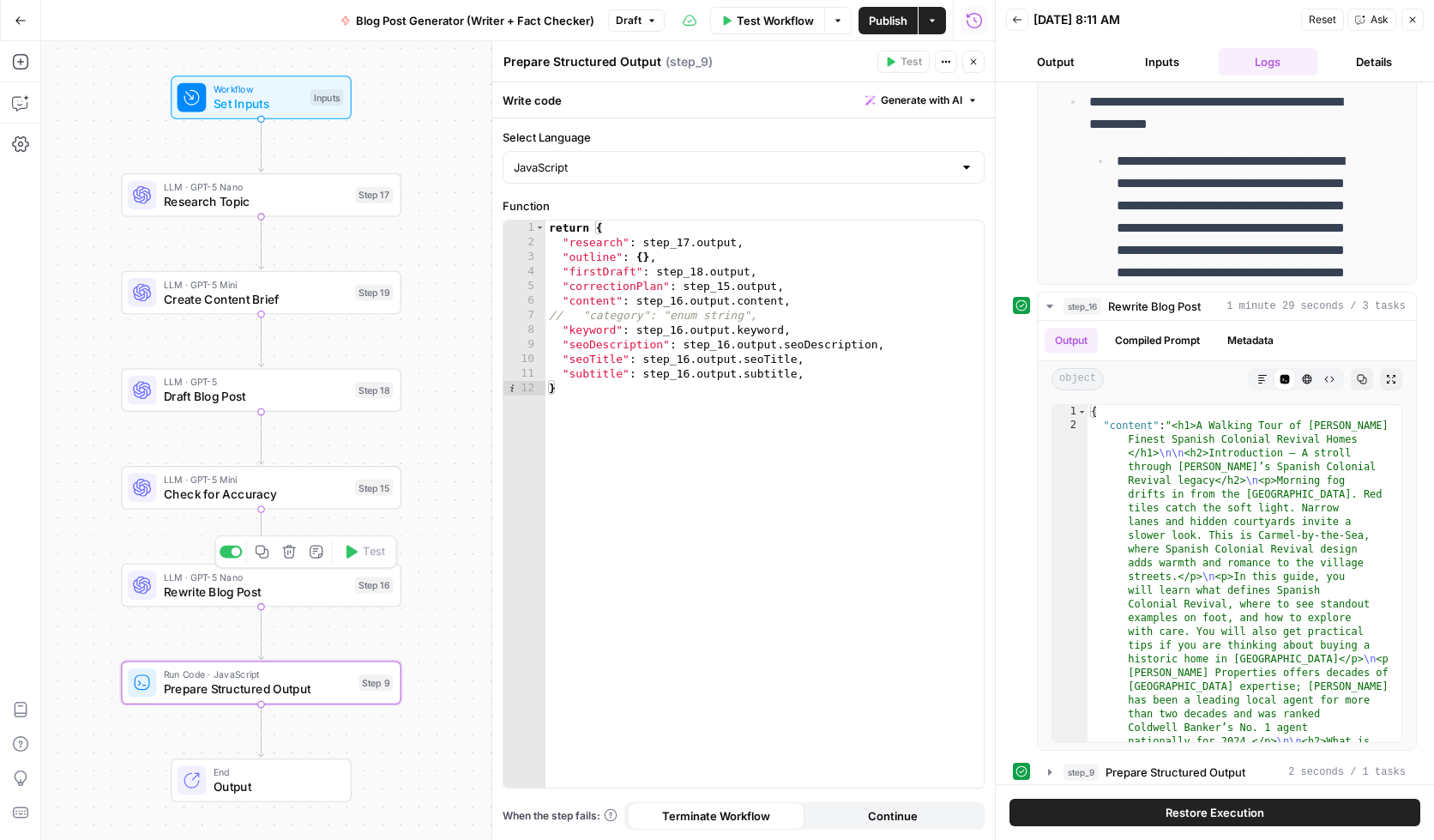
click at [198, 593] on span "Rewrite Blog Post" at bounding box center [255, 591] width 184 height 18
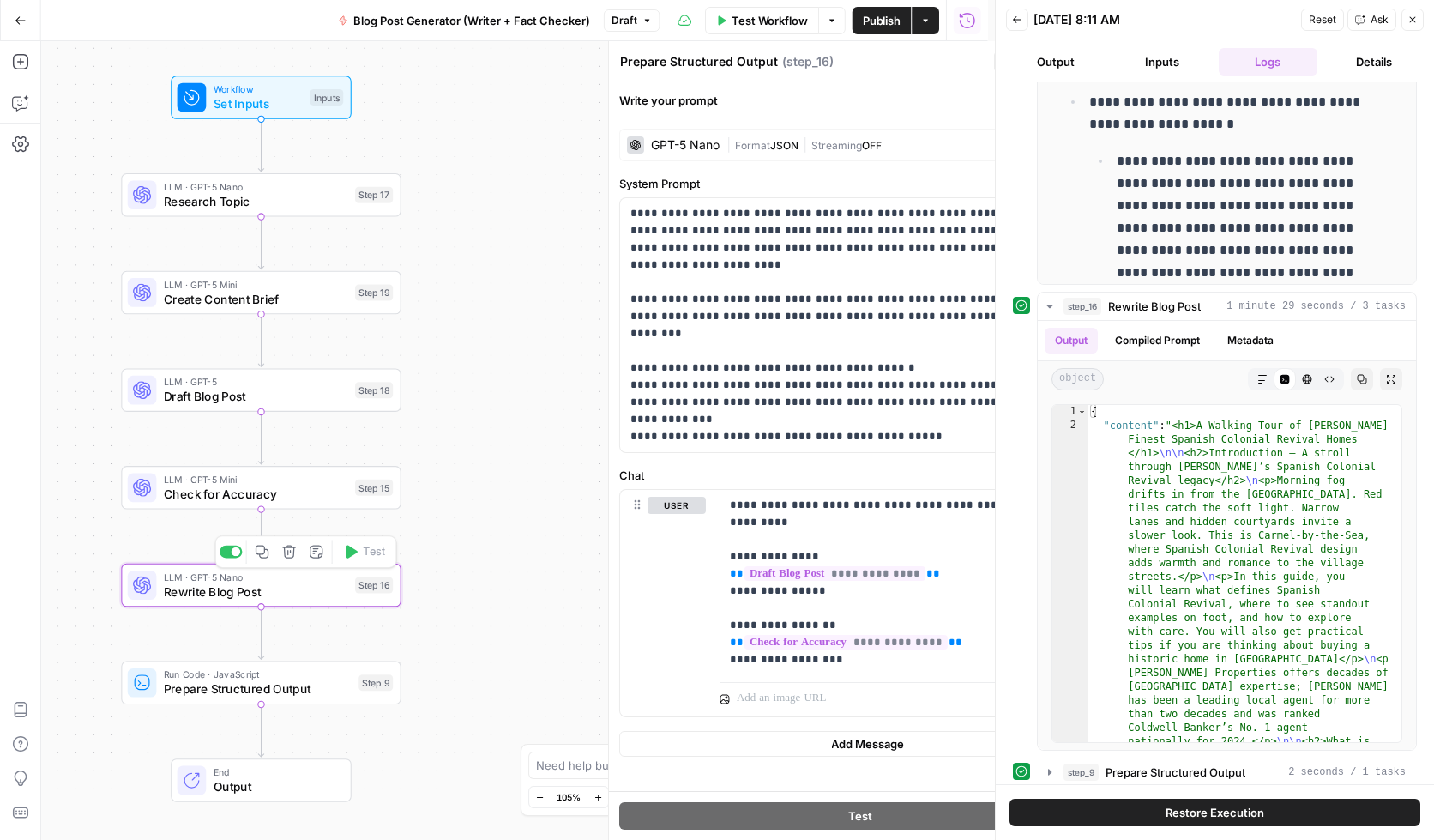
type textarea "Rewrite Blog Post"
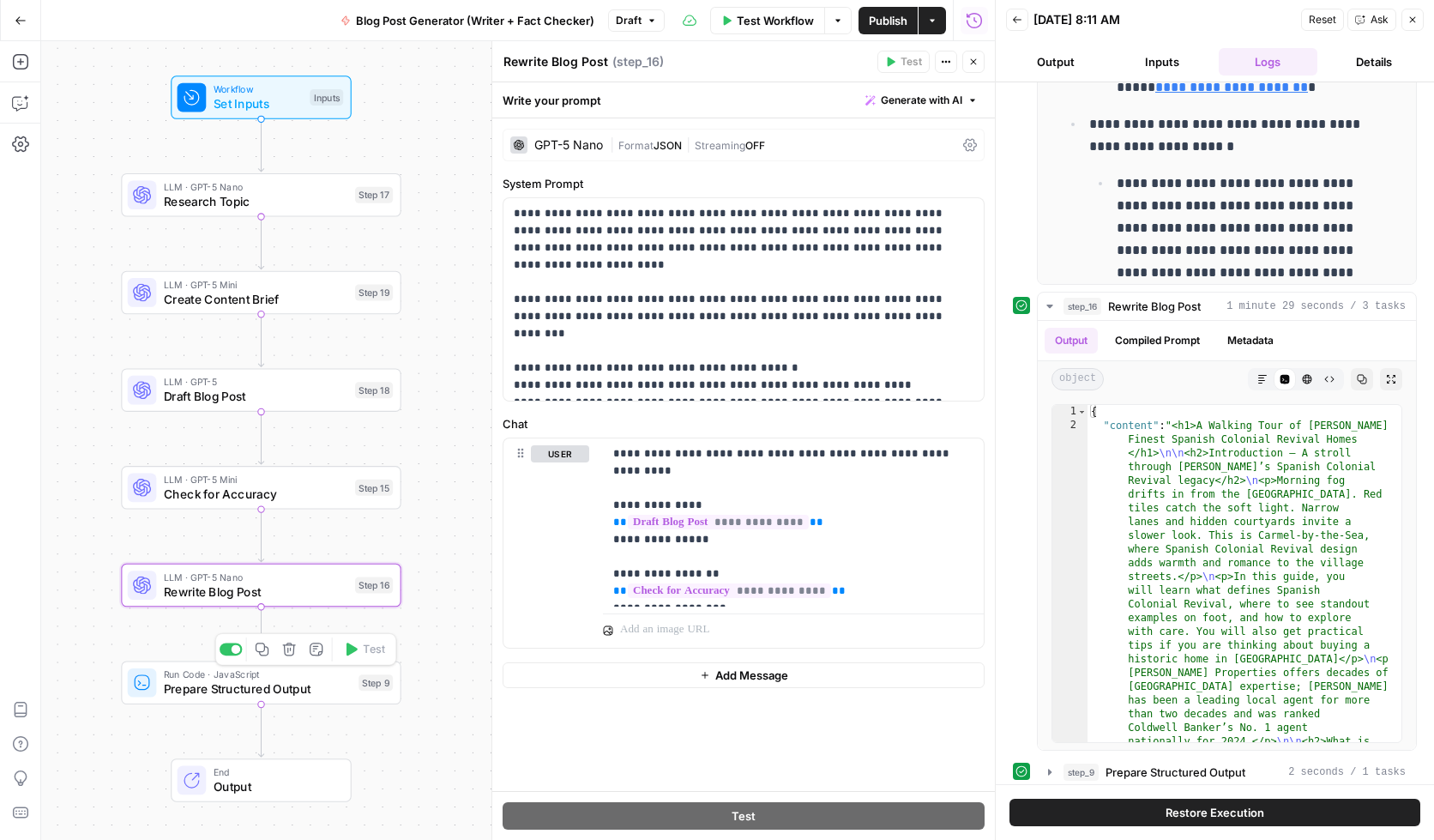
click at [210, 682] on span "Prepare Structured Output" at bounding box center [257, 689] width 188 height 18
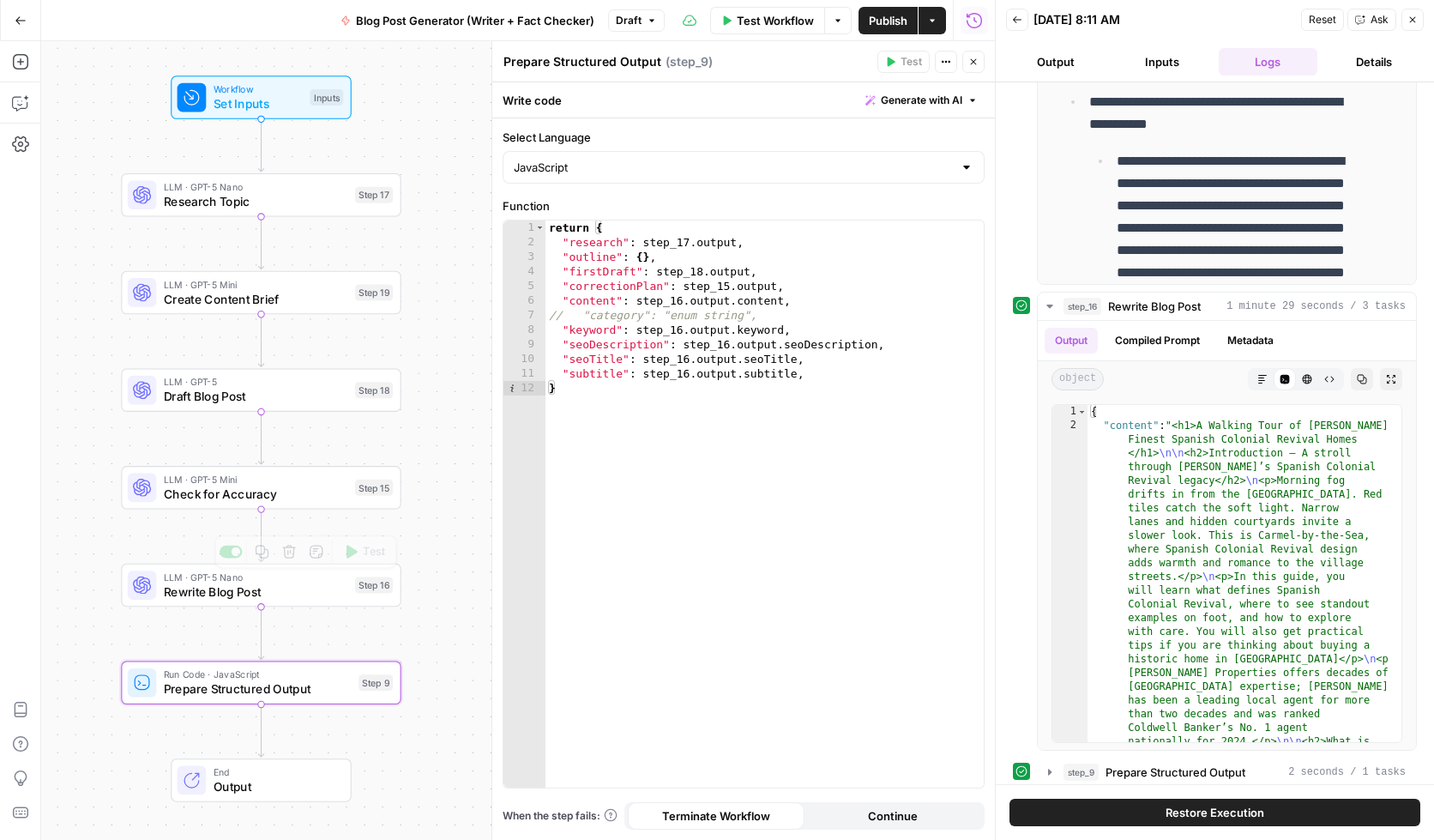
click at [225, 592] on span "Rewrite Blog Post" at bounding box center [255, 591] width 184 height 18
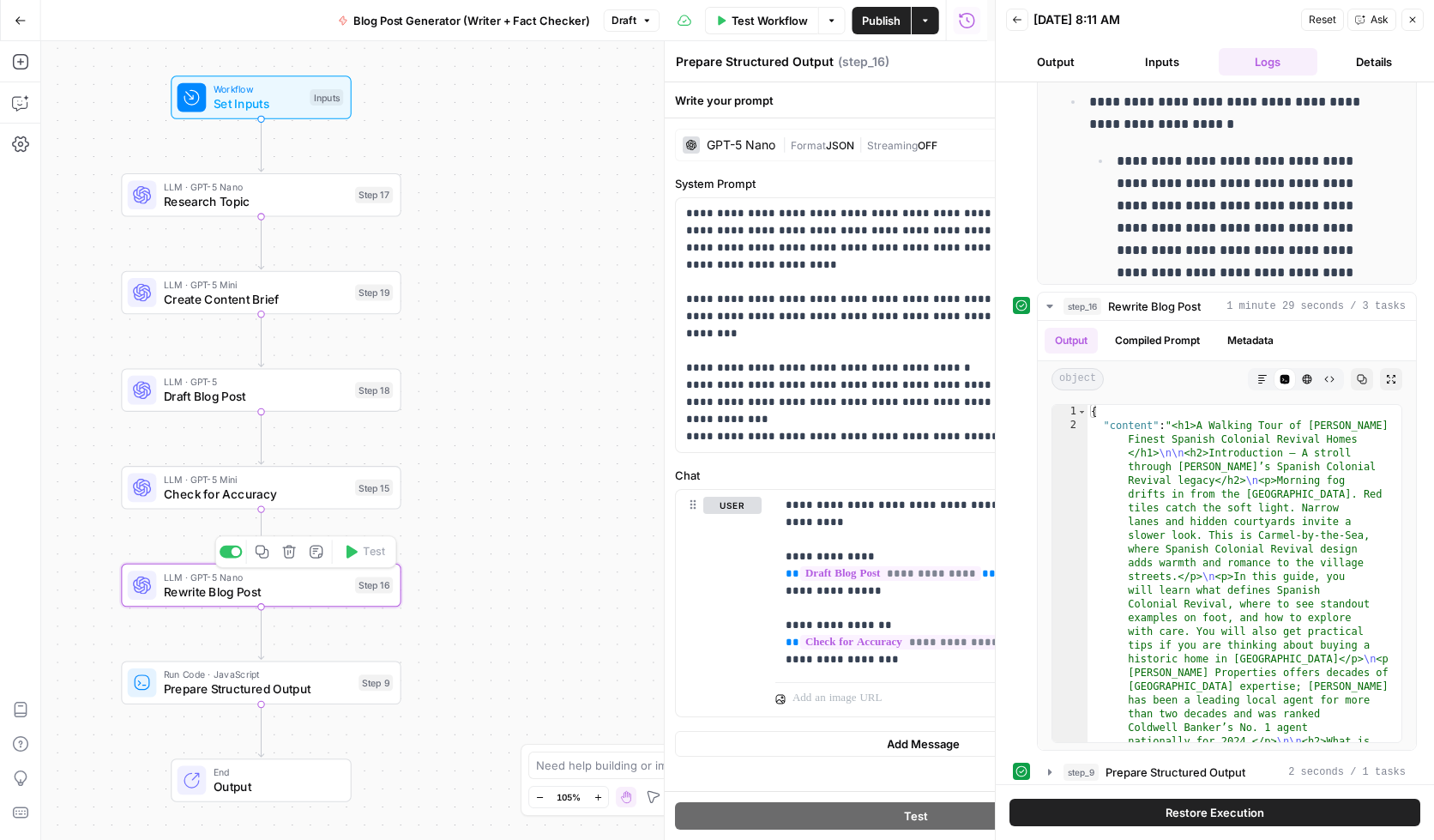
type textarea "Rewrite Blog Post"
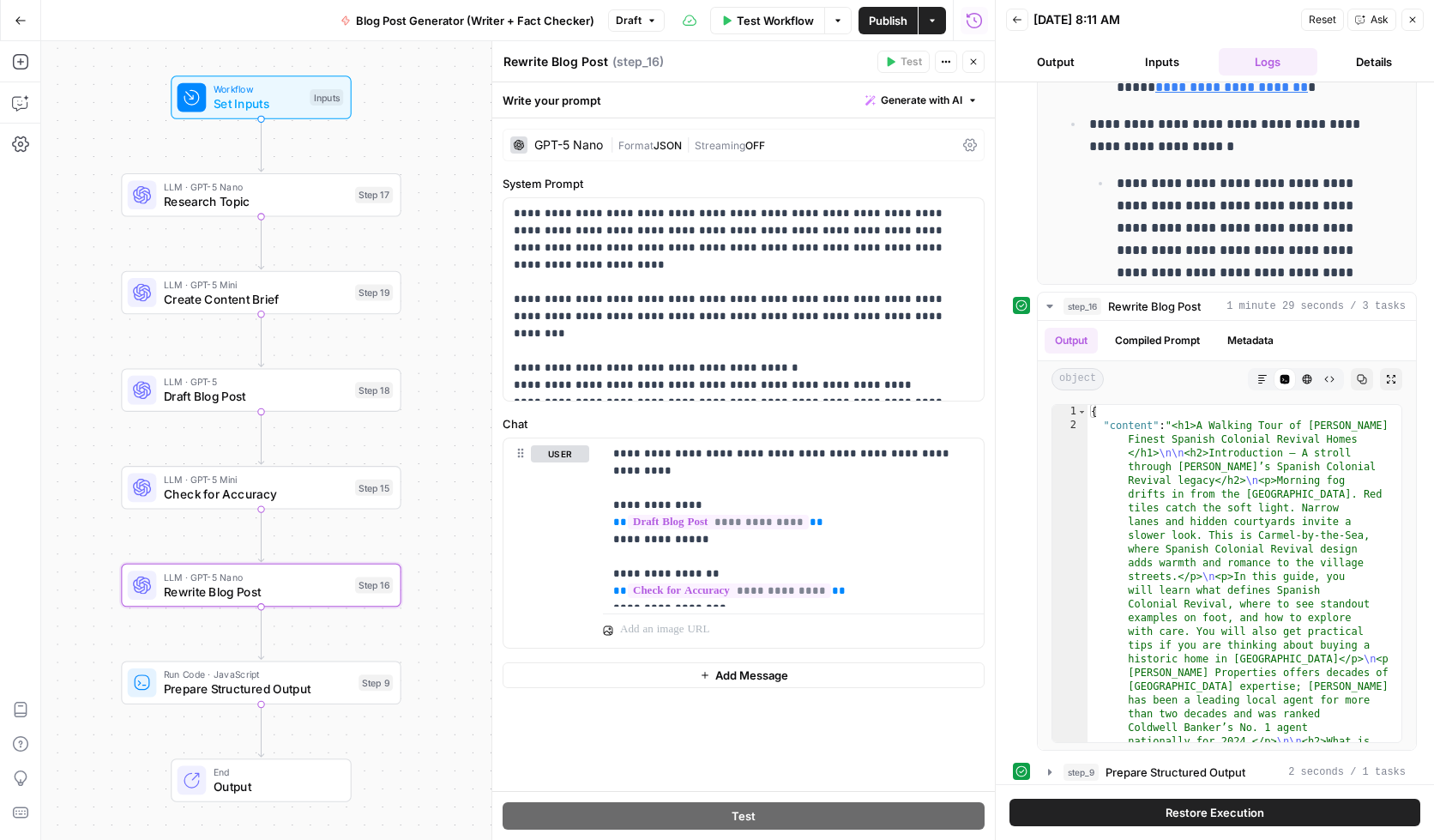
click at [807, 139] on div "| Format JSON | Streaming OFF" at bounding box center [783, 145] width 346 height 16
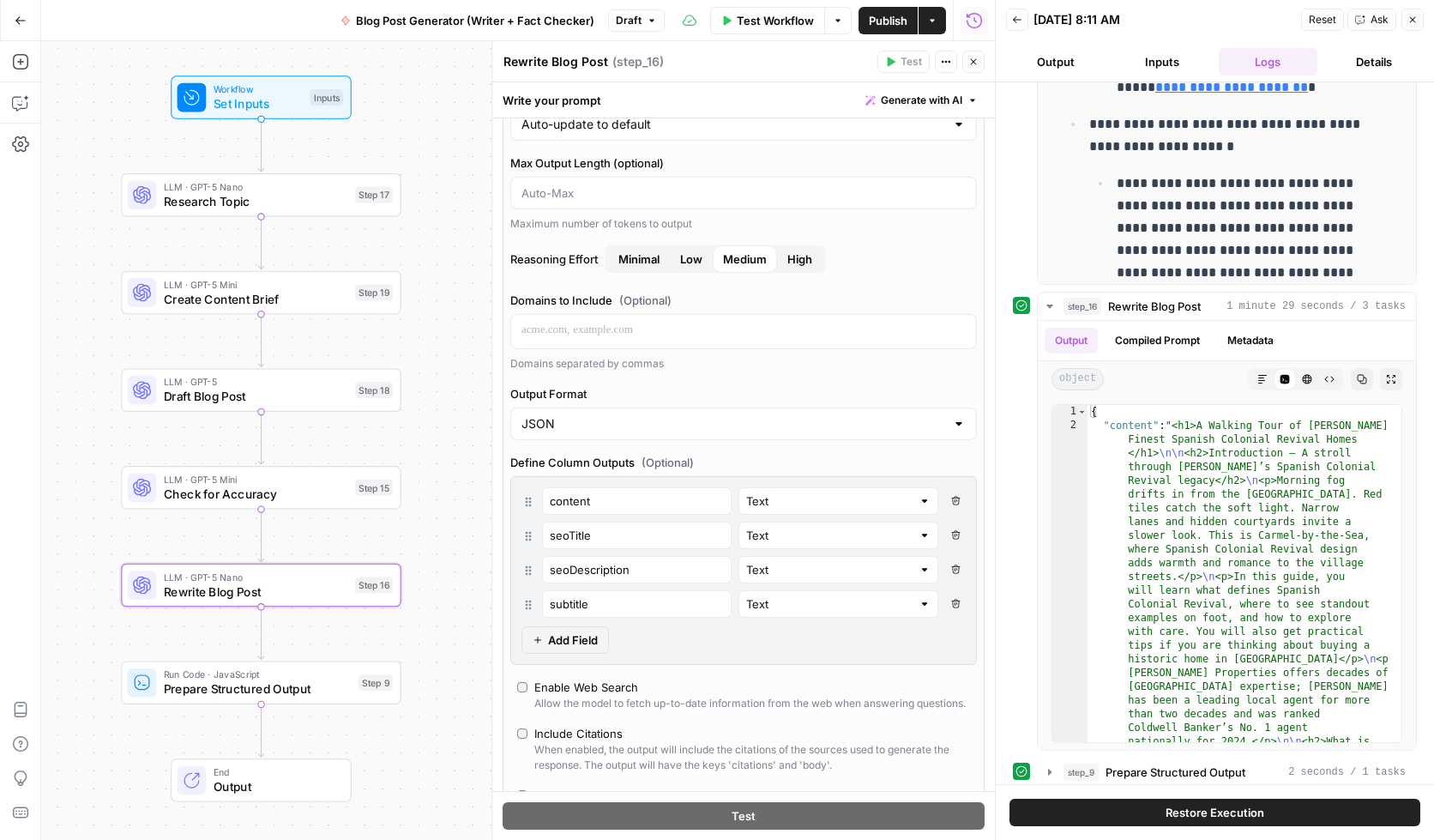
scroll to position [109, 0]
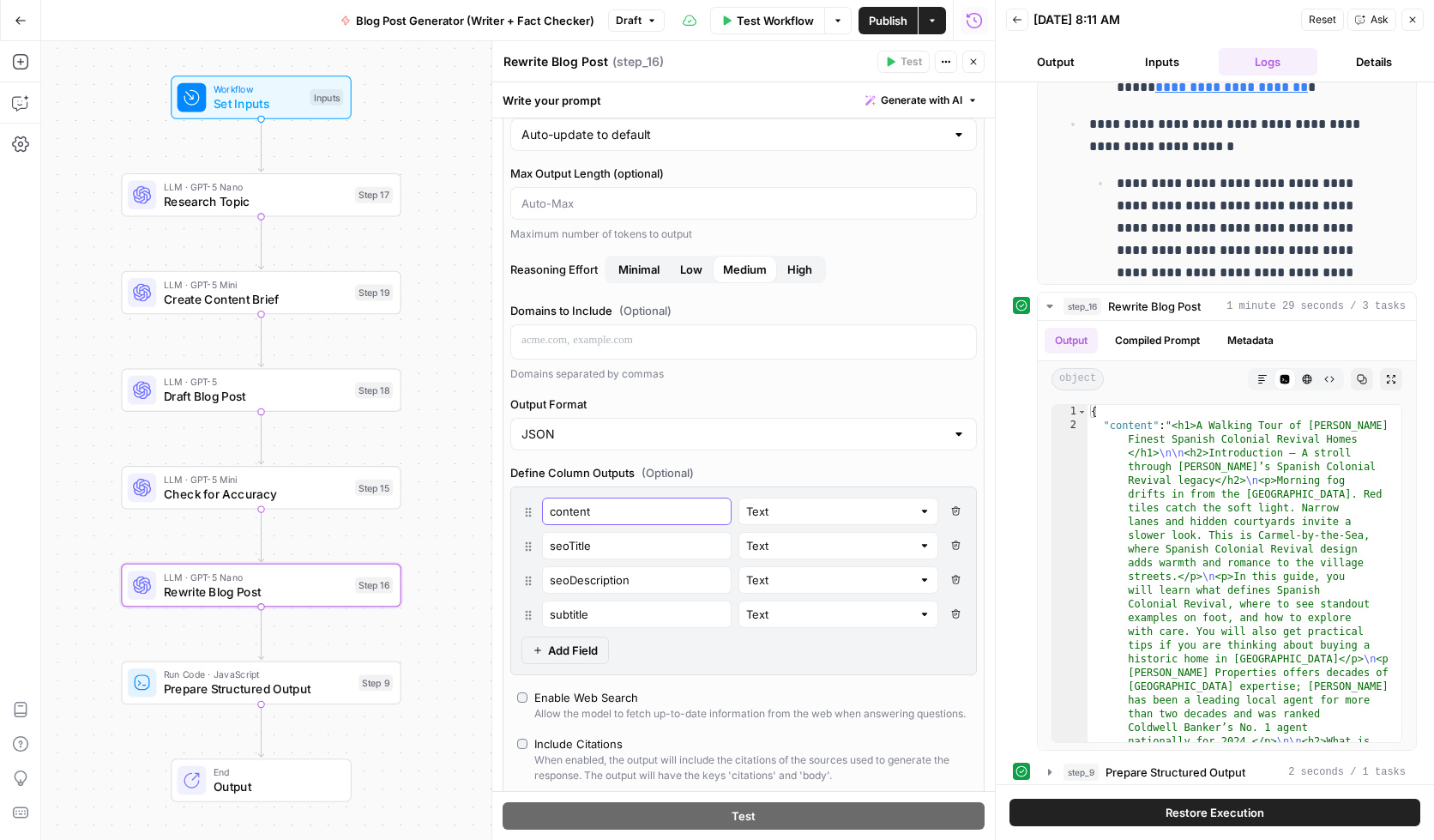
click at [567, 514] on input "content" at bounding box center [636, 511] width 174 height 17
click at [567, 548] on input "seoTitle" at bounding box center [636, 546] width 174 height 17
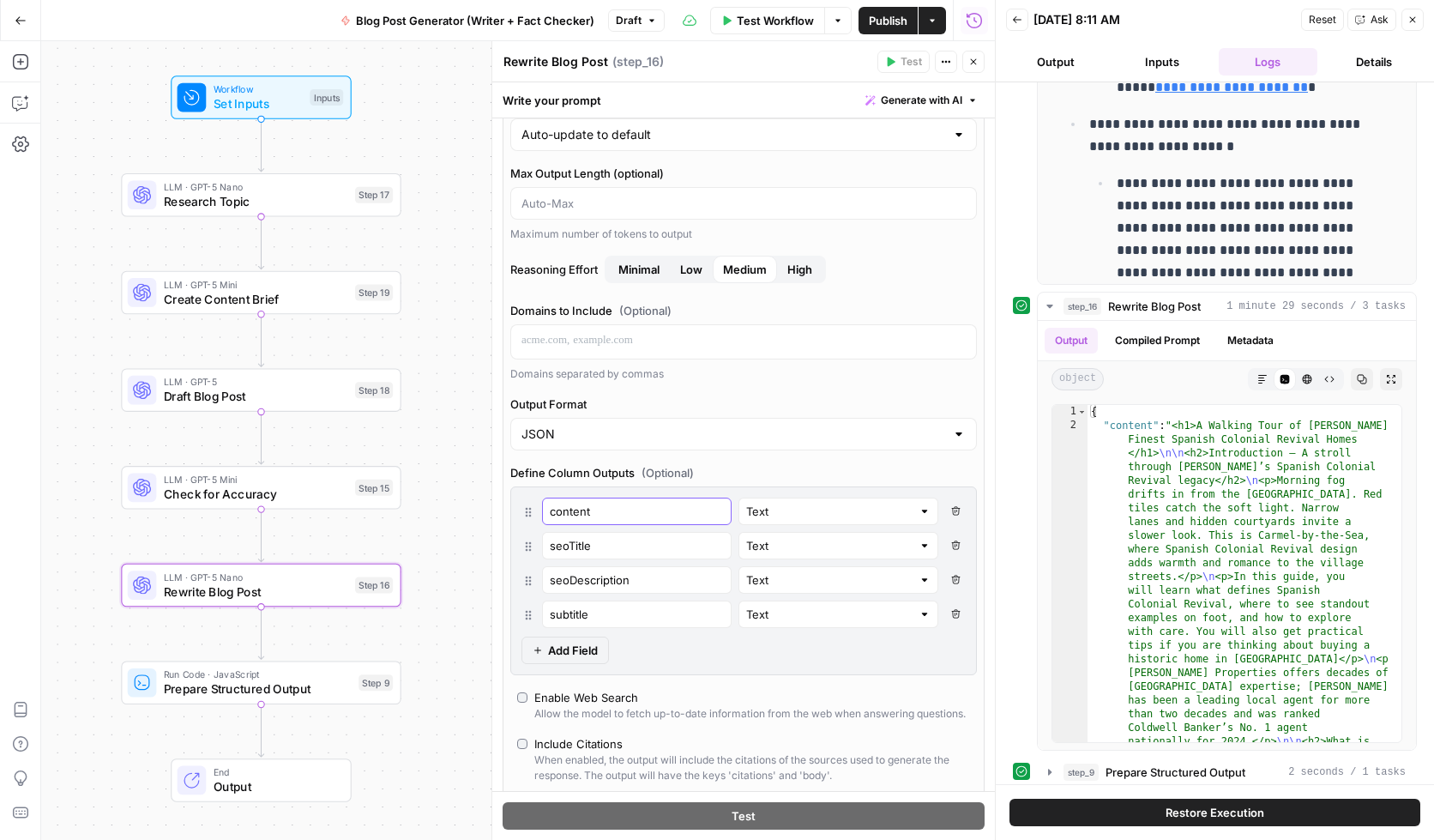
click at [563, 508] on input "content" at bounding box center [636, 511] width 174 height 17
click at [574, 548] on input "seoTitle" at bounding box center [636, 546] width 174 height 17
click at [592, 586] on input "seoDescription" at bounding box center [636, 580] width 174 height 17
click at [572, 613] on input "subtitle" at bounding box center [636, 614] width 174 height 17
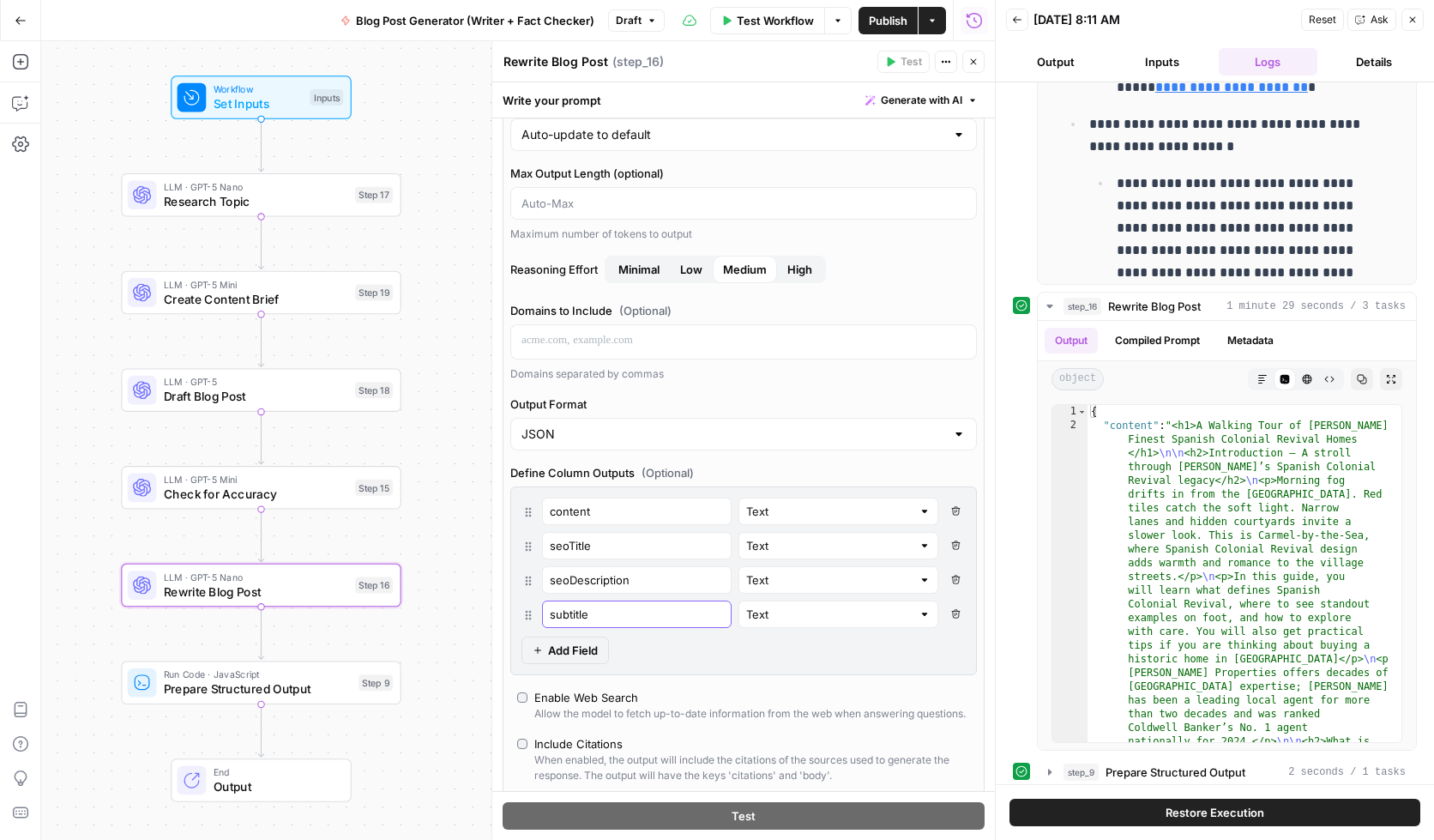
drag, startPoint x: 526, startPoint y: 616, endPoint x: 527, endPoint y: 580, distance: 36.0
click at [527, 535] on div "content Text Delete Field seoTitle Text Delete Field seoDescription Text Delete…" at bounding box center [743, 563] width 444 height 131
drag, startPoint x: 528, startPoint y: 617, endPoint x: 526, endPoint y: 533, distance: 84.0
click at [527, 520] on div "content Text Delete Field seoTitle Text Delete Field seoDescription Text Delete…" at bounding box center [743, 563] width 444 height 131
click at [530, 617] on icon at bounding box center [528, 615] width 14 height 14
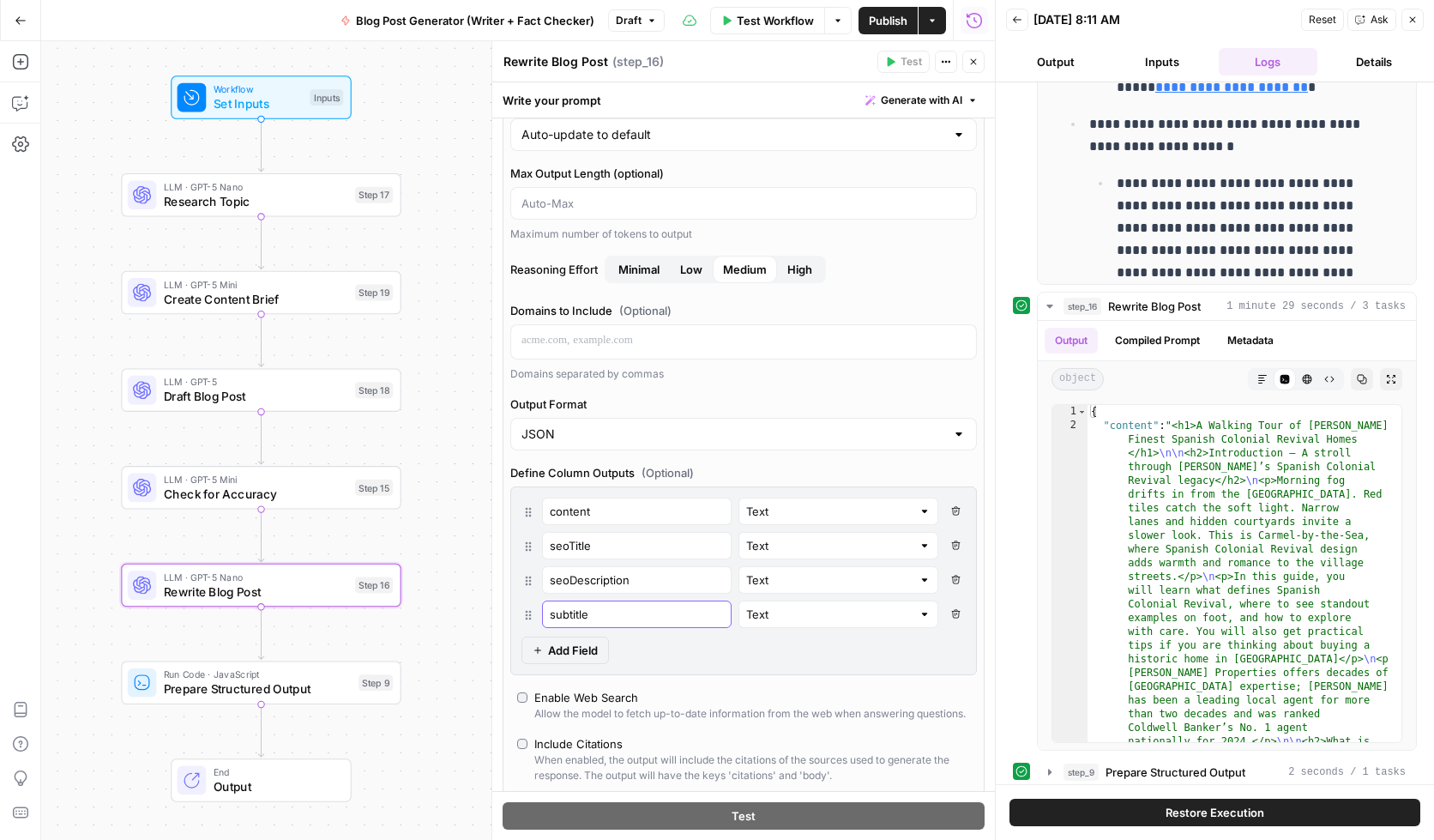
click at [599, 616] on input "subtitle" at bounding box center [636, 614] width 174 height 17
click at [194, 681] on span "Prepare Structured Output" at bounding box center [257, 689] width 188 height 18
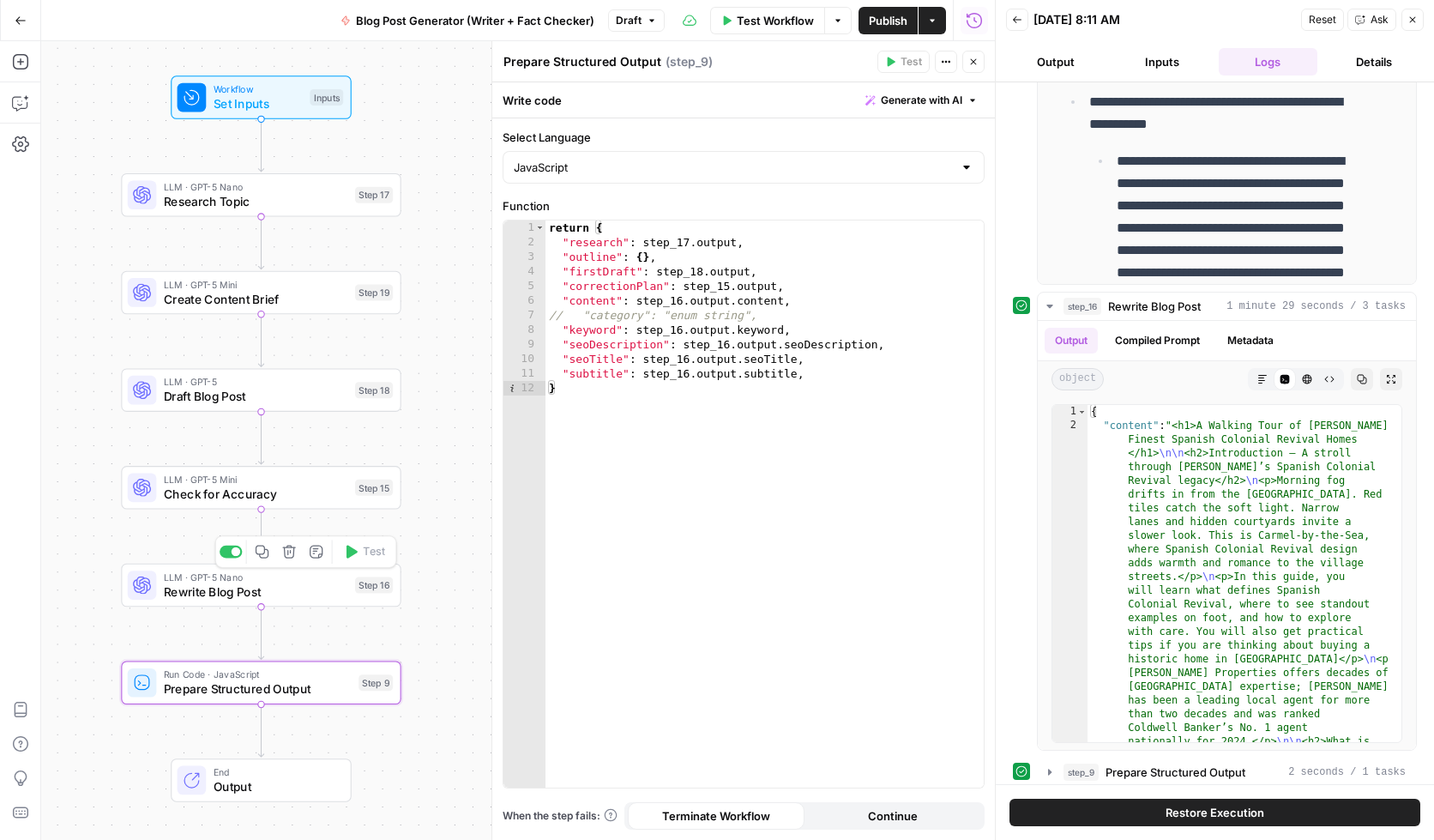
click at [236, 590] on span "Rewrite Blog Post" at bounding box center [255, 591] width 184 height 18
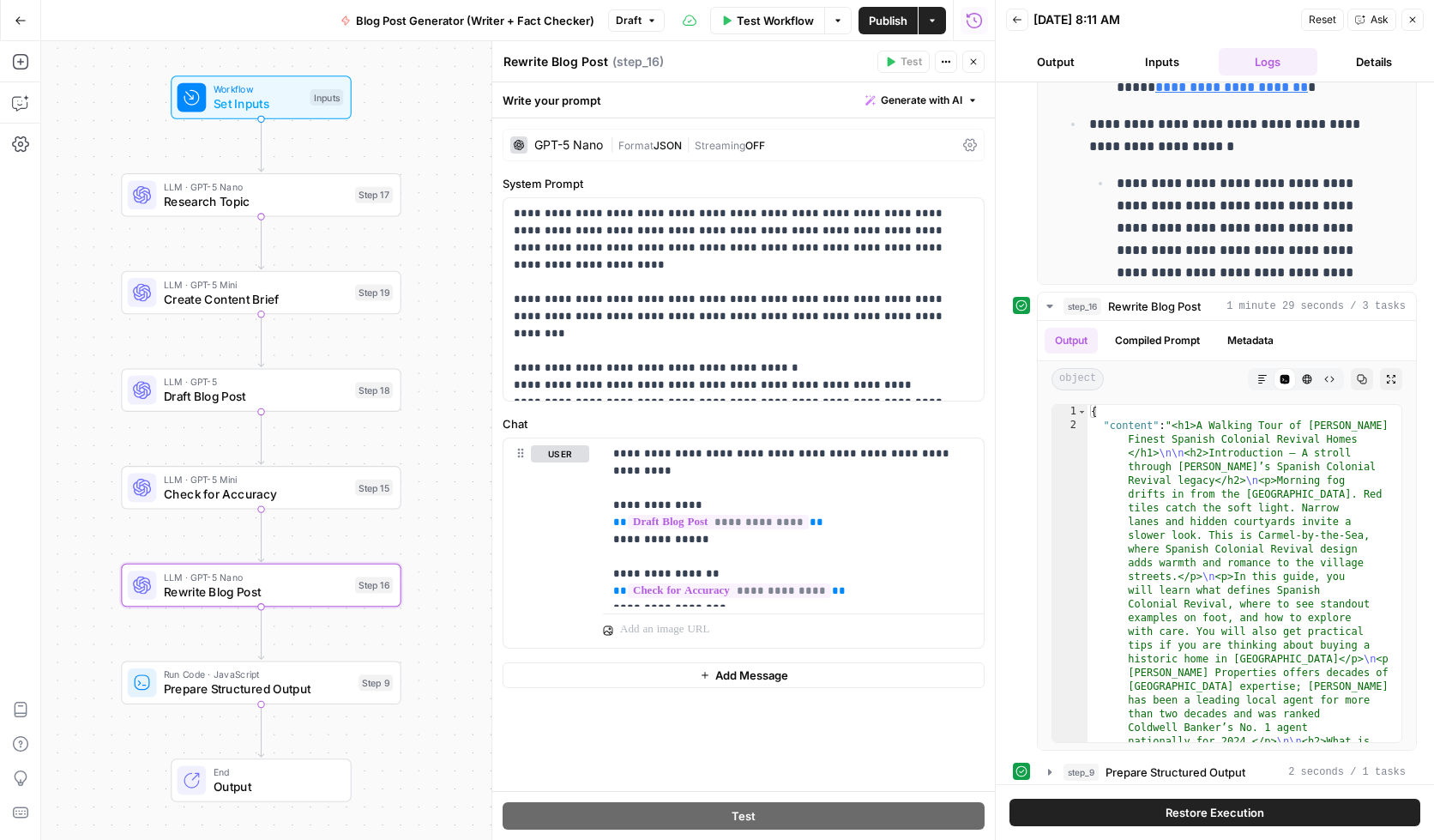
click at [817, 142] on div "| Format JSON | Streaming OFF" at bounding box center [783, 145] width 346 height 16
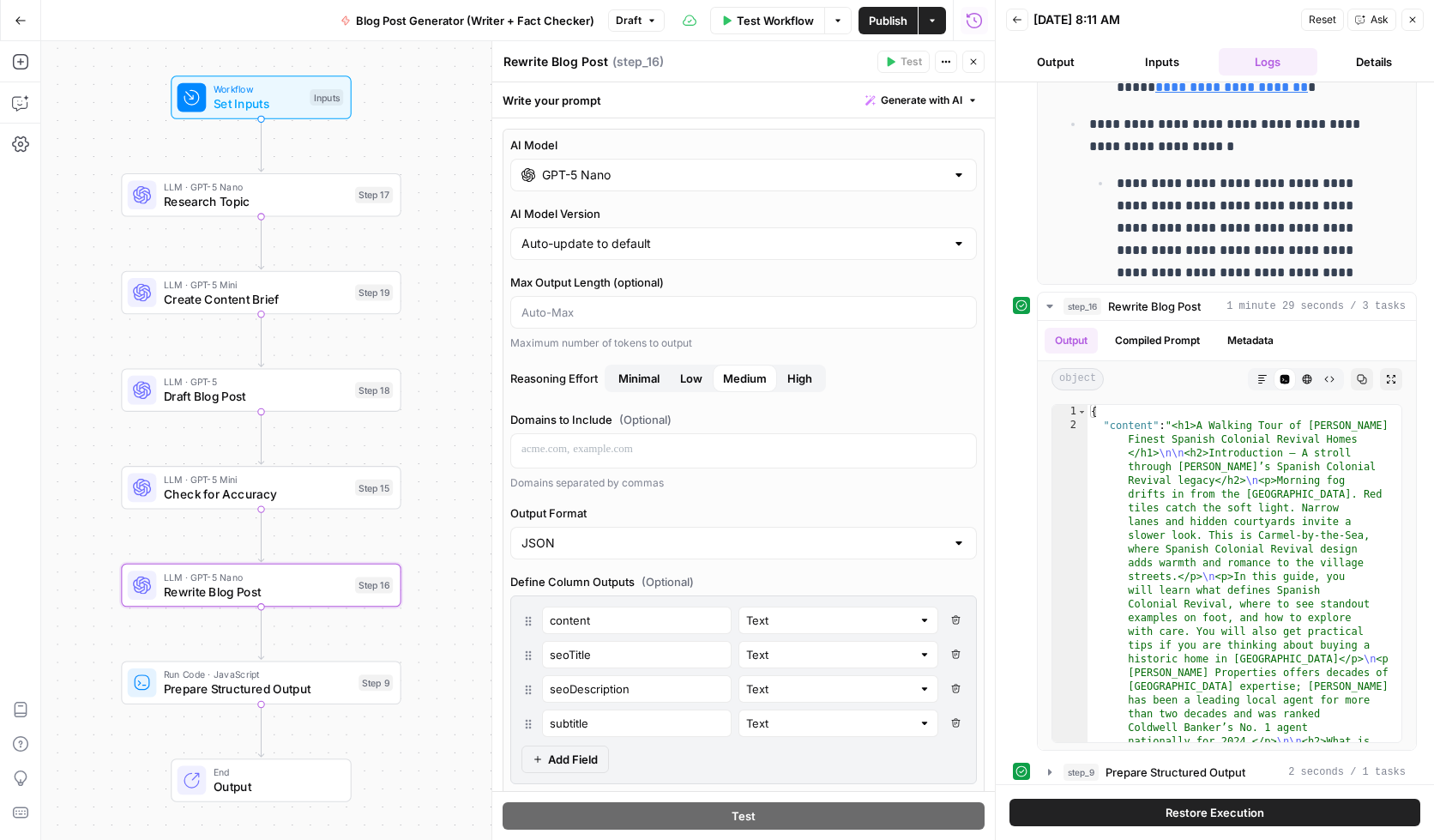
click at [567, 744] on span "Add Field" at bounding box center [572, 759] width 49 height 17
click at [570, 744] on input "text" at bounding box center [636, 758] width 174 height 17
type input "keyword"
click at [952, 744] on icon "button" at bounding box center [956, 757] width 10 height 10
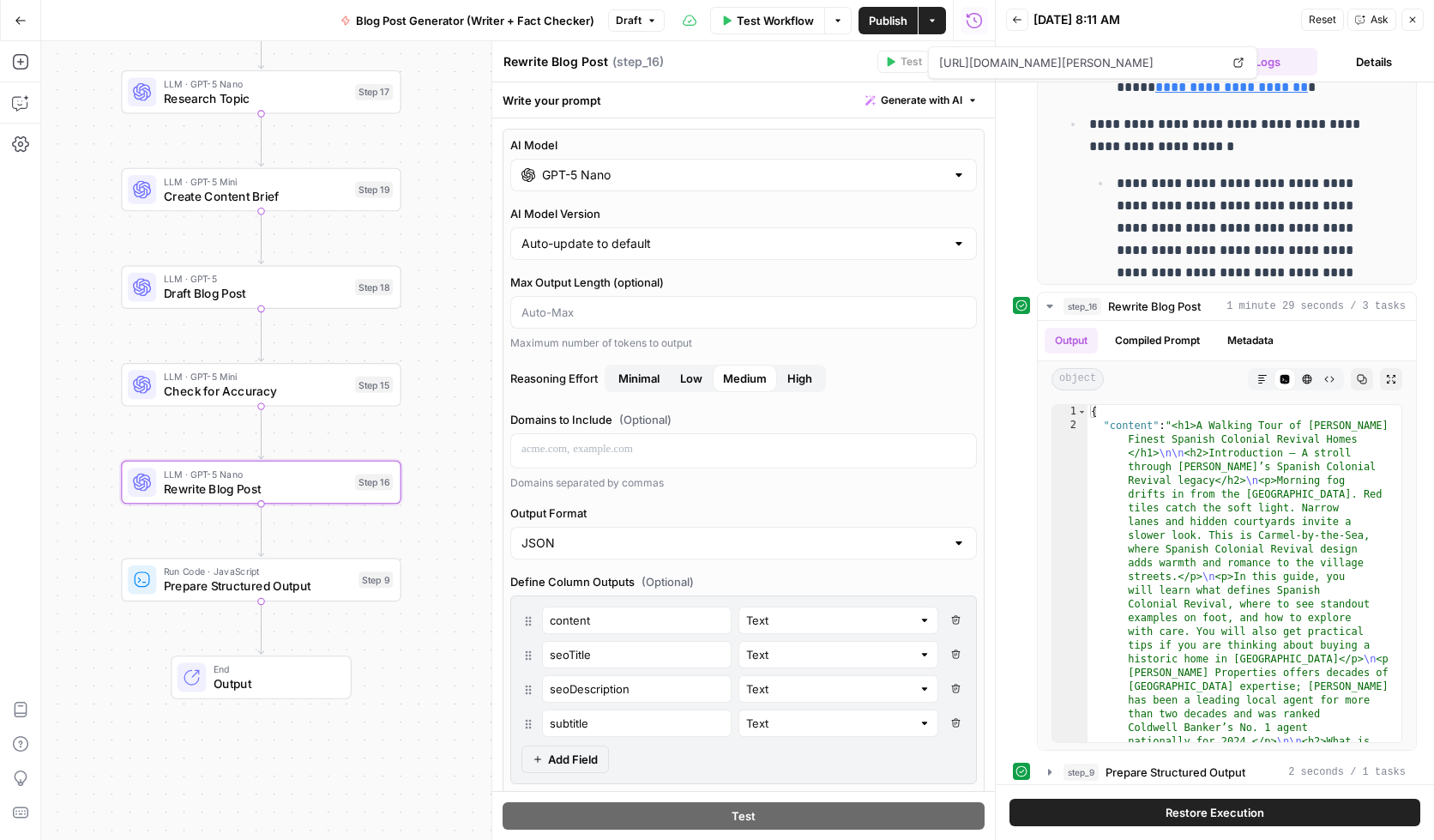
click at [223, 585] on span "Prepare Structured Output" at bounding box center [257, 586] width 188 height 18
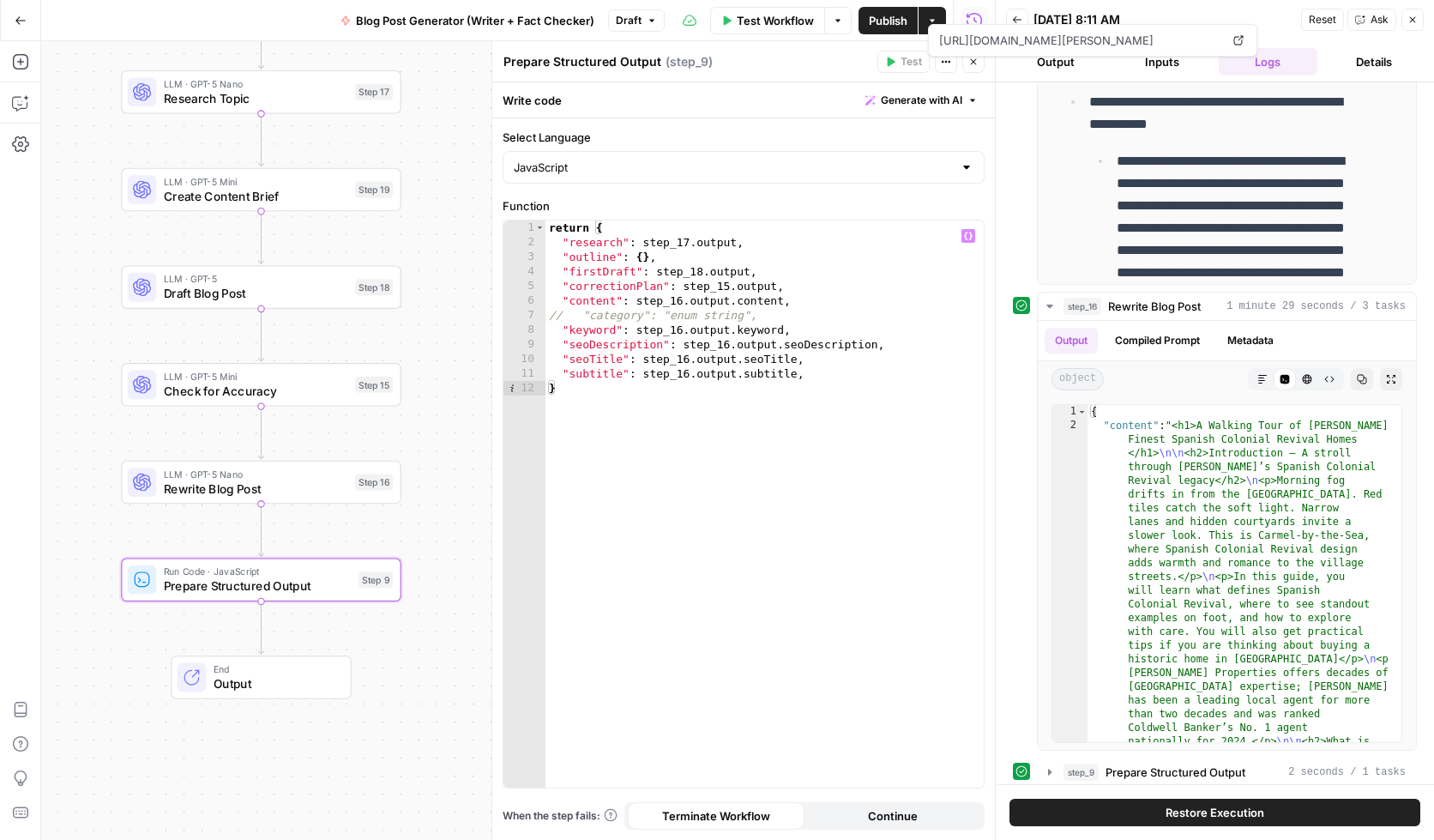
type textarea "**********"
drag, startPoint x: 804, startPoint y: 330, endPoint x: 545, endPoint y: 335, distance: 259.0
click at [545, 335] on div "**********" at bounding box center [743, 504] width 481 height 567
click at [223, 477] on span "LLM · GPT-5 Nano" at bounding box center [255, 474] width 184 height 15
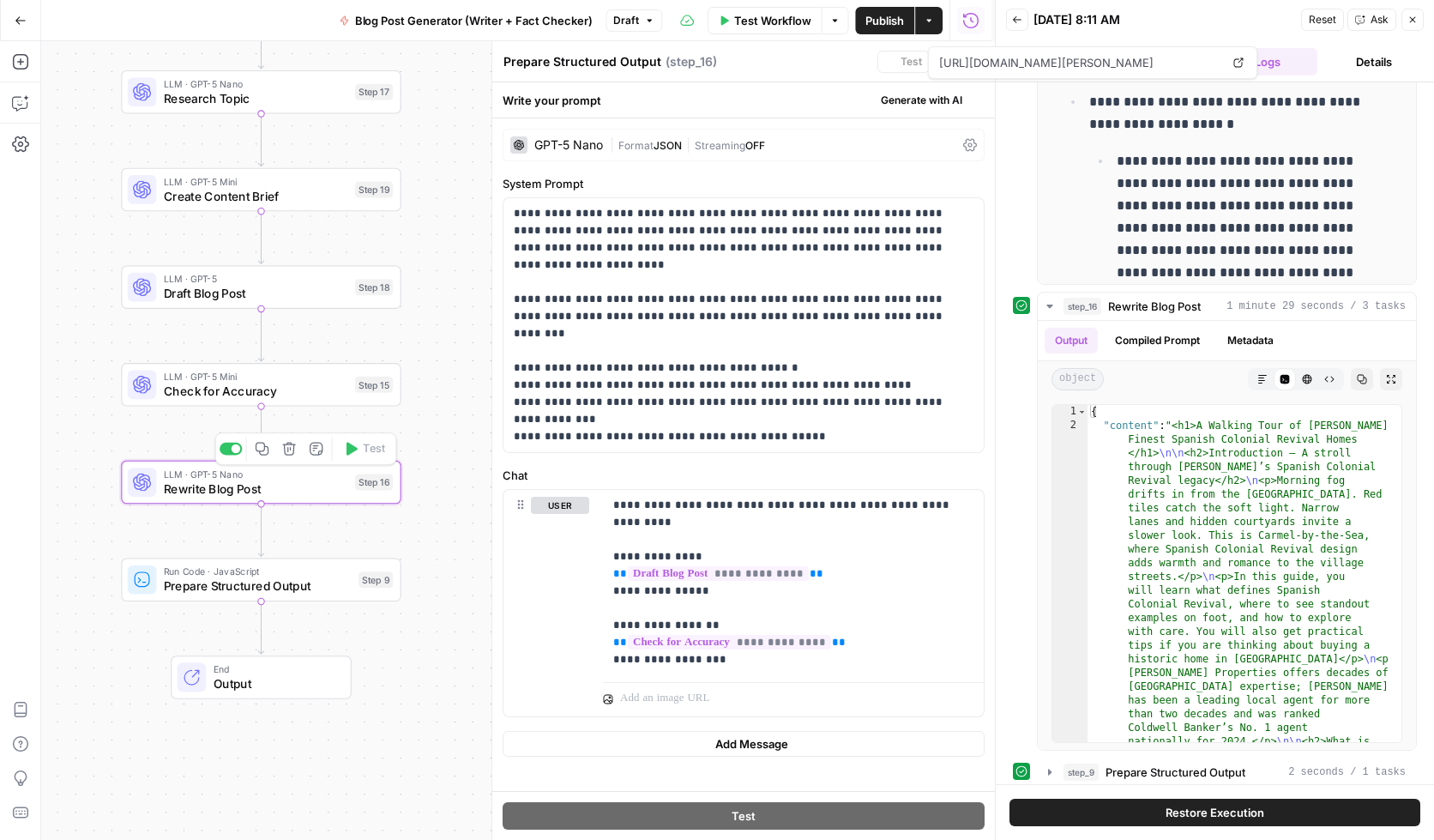
type textarea "Rewrite Blog Post"
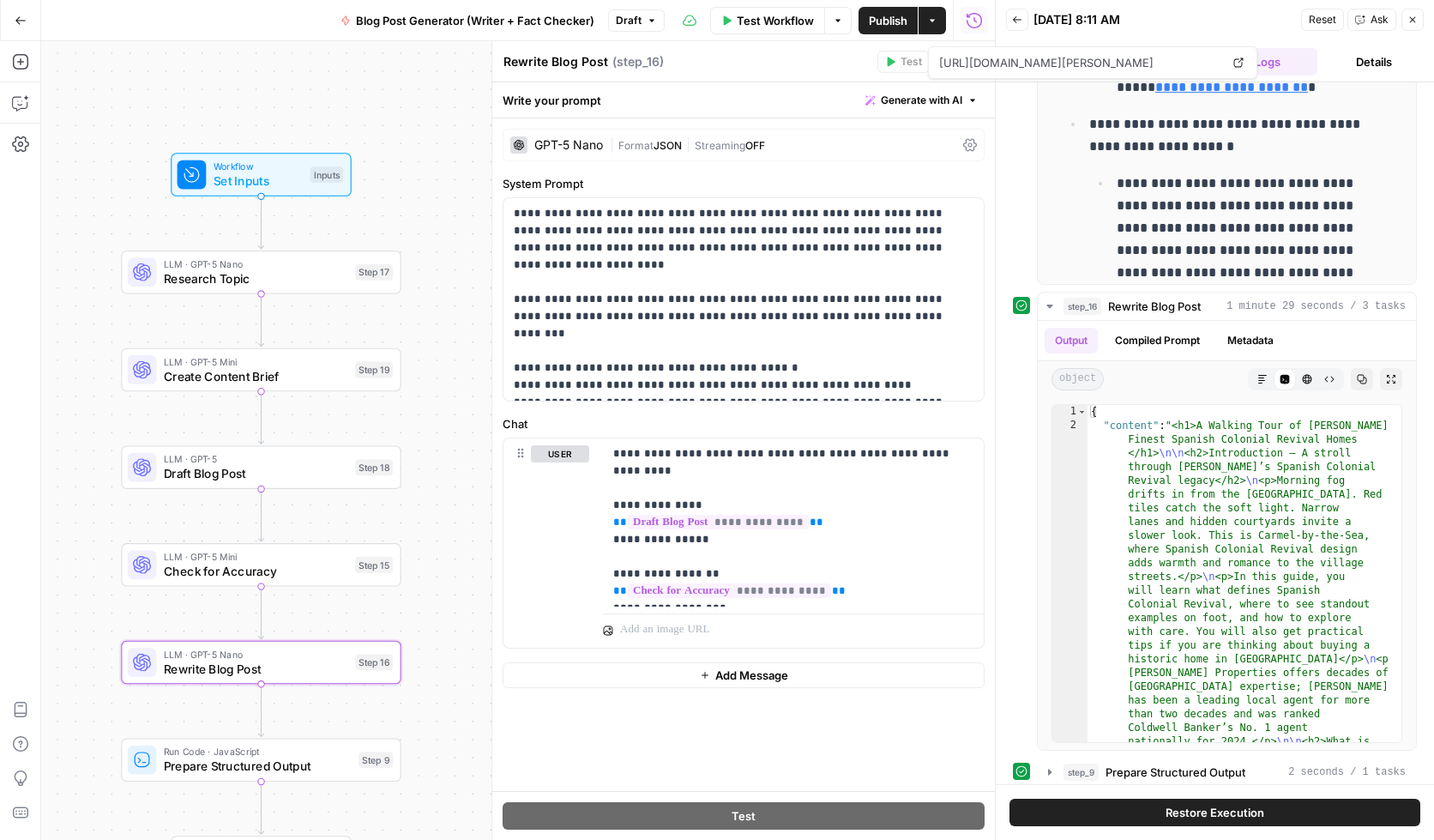
click at [220, 172] on span "Set Inputs" at bounding box center [258, 180] width 89 height 18
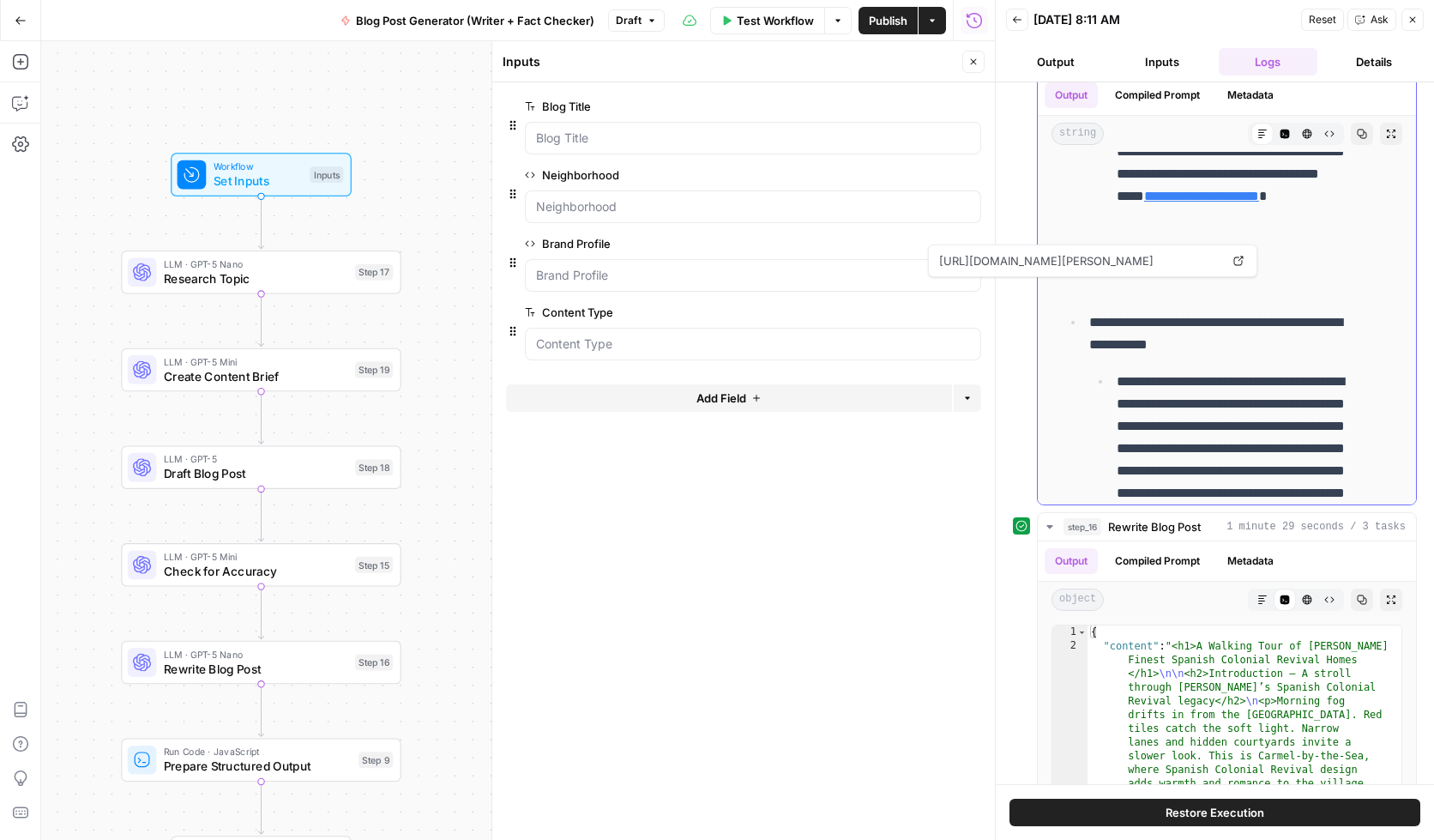
scroll to position [1431, 0]
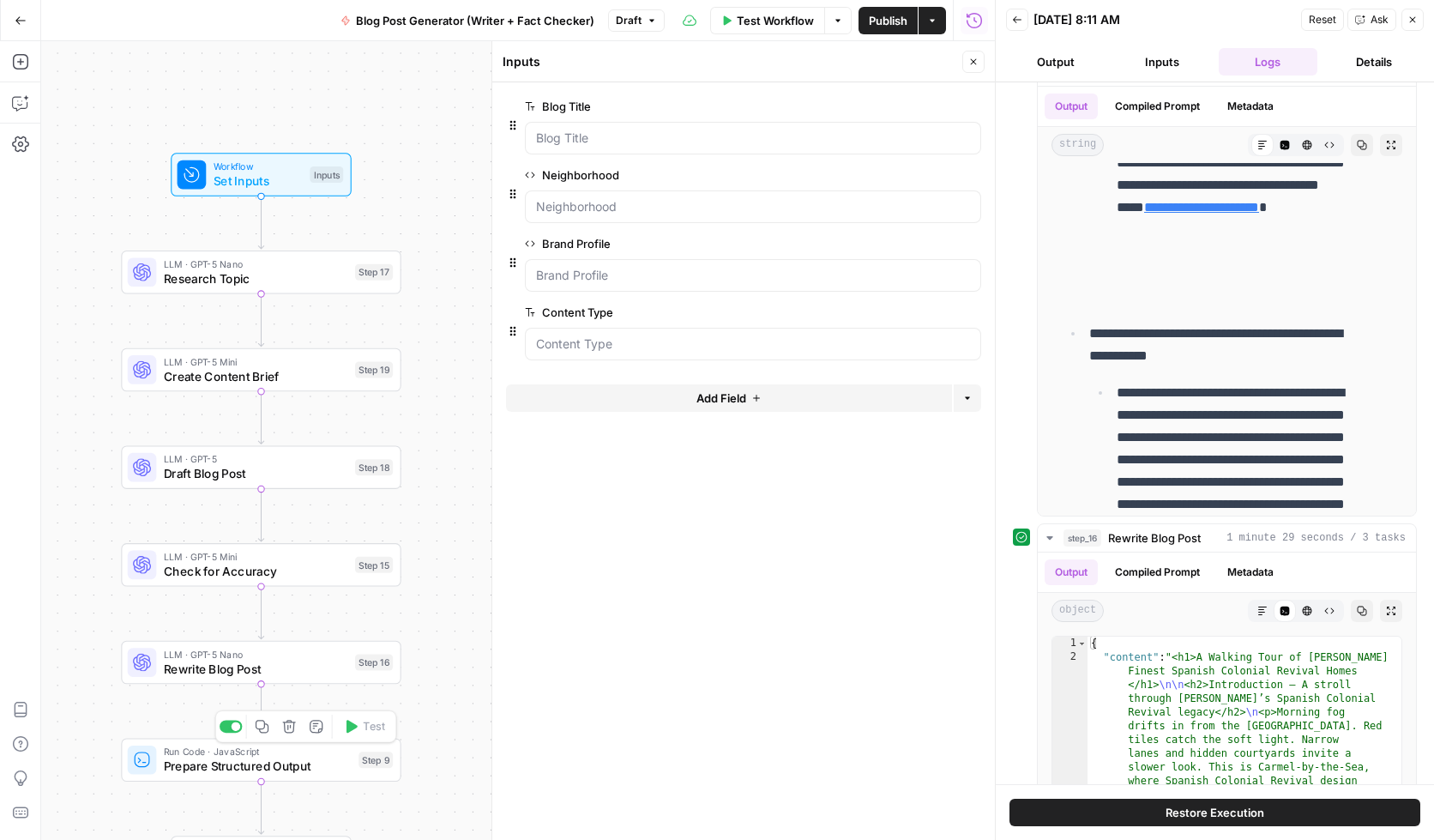
click at [244, 744] on span "Prepare Structured Output" at bounding box center [257, 766] width 188 height 18
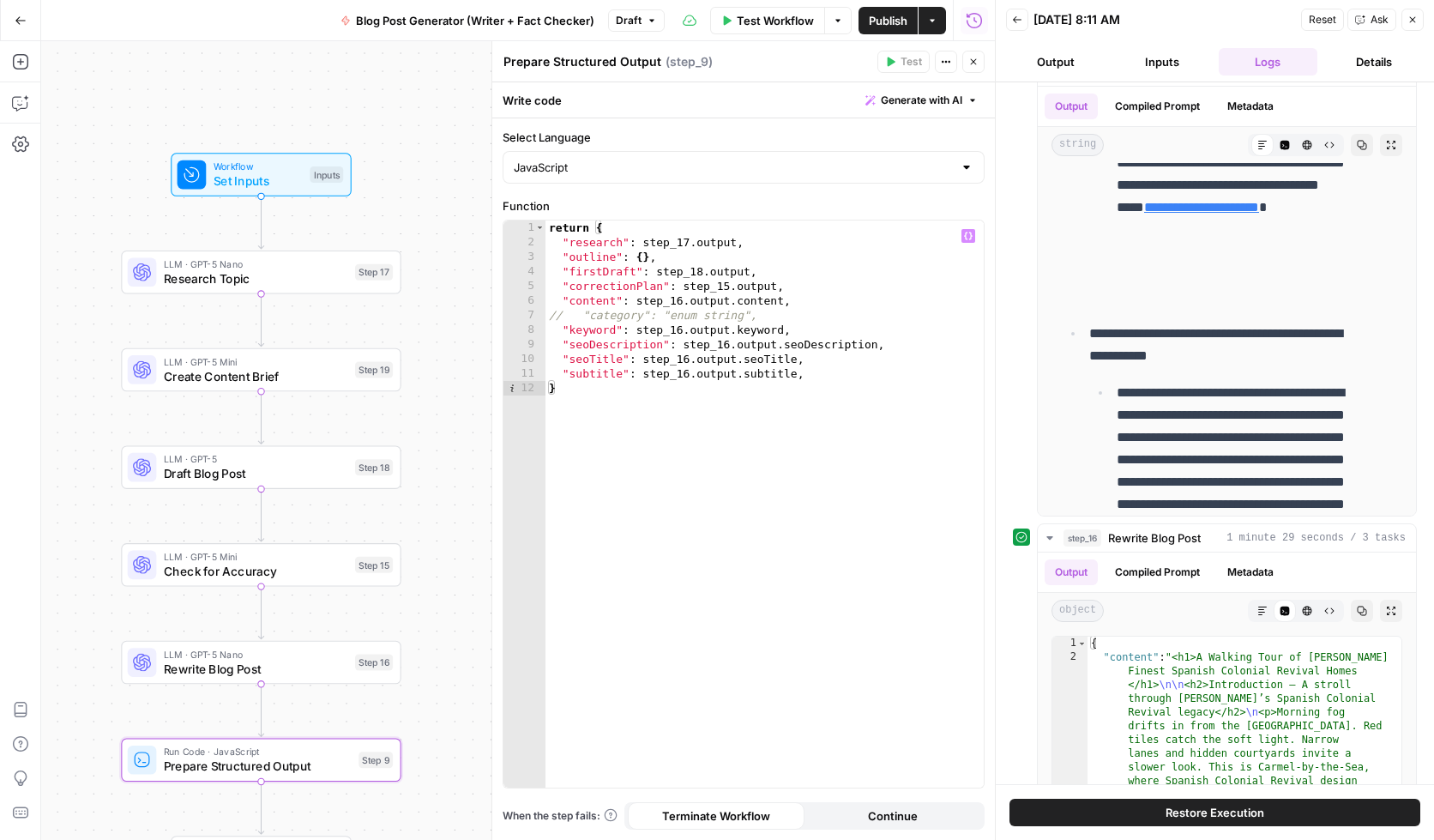
type textarea "**********"
drag, startPoint x: 806, startPoint y: 329, endPoint x: 541, endPoint y: 328, distance: 265.0
click at [542, 328] on div "**********" at bounding box center [743, 504] width 481 height 567
drag, startPoint x: 649, startPoint y: 258, endPoint x: 636, endPoint y: 257, distance: 13.0
click at [636, 257] on div "return { "research" : step_17 . output , "outline" : { } , "firstDraft" : step_…" at bounding box center [765, 519] width 438 height 596
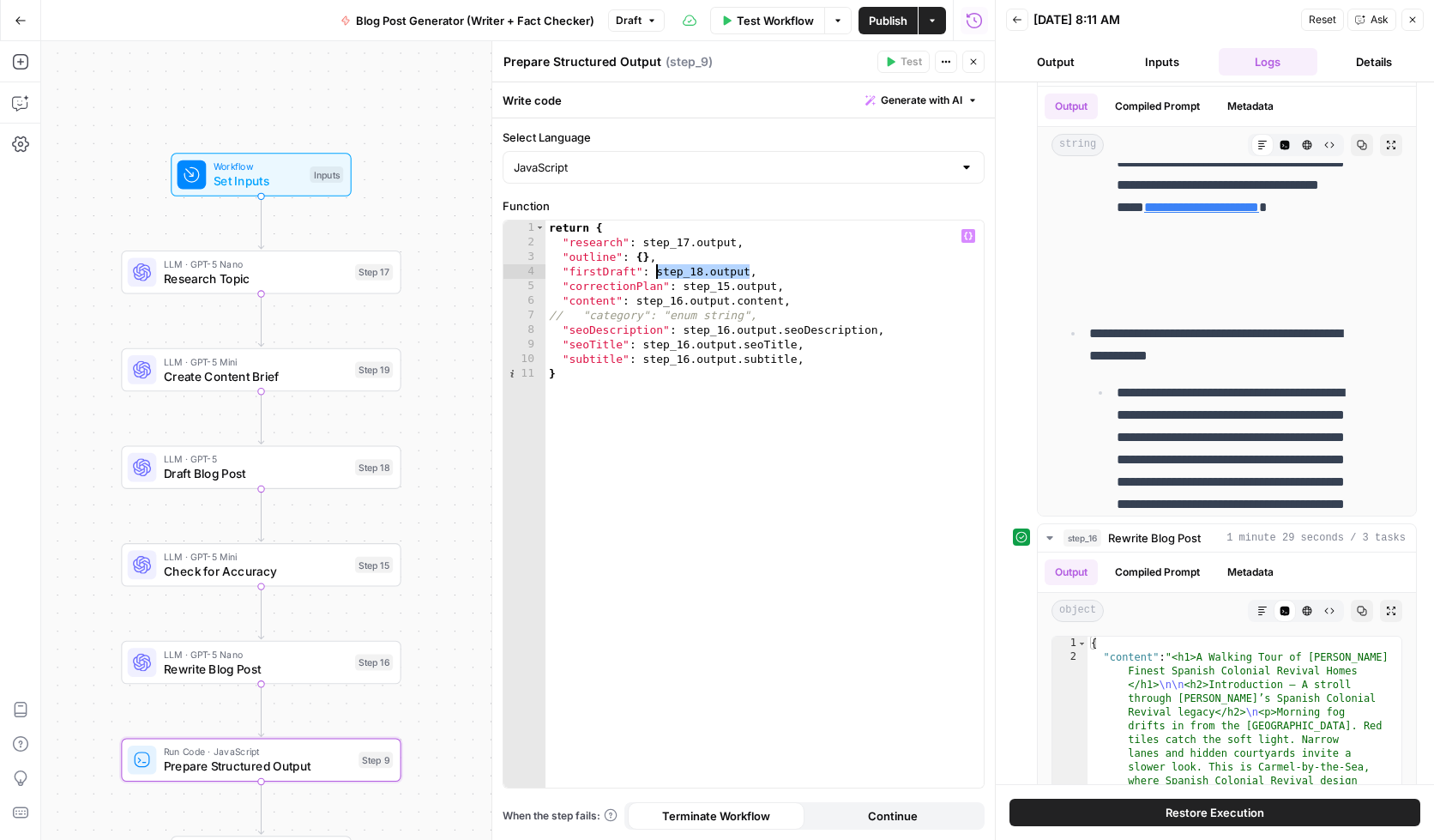
drag, startPoint x: 751, startPoint y: 271, endPoint x: 656, endPoint y: 268, distance: 95.0
click at [656, 268] on div "return { "research" : step_17 . output , "outline" : { } , "firstDraft" : step_…" at bounding box center [765, 519] width 438 height 596
drag, startPoint x: 649, startPoint y: 255, endPoint x: 637, endPoint y: 255, distance: 12.0
click at [637, 255] on div "return { "research" : step_17 . output , "outline" : { } , "firstDraft" : step_…" at bounding box center [765, 519] width 438 height 596
paste textarea "**********"
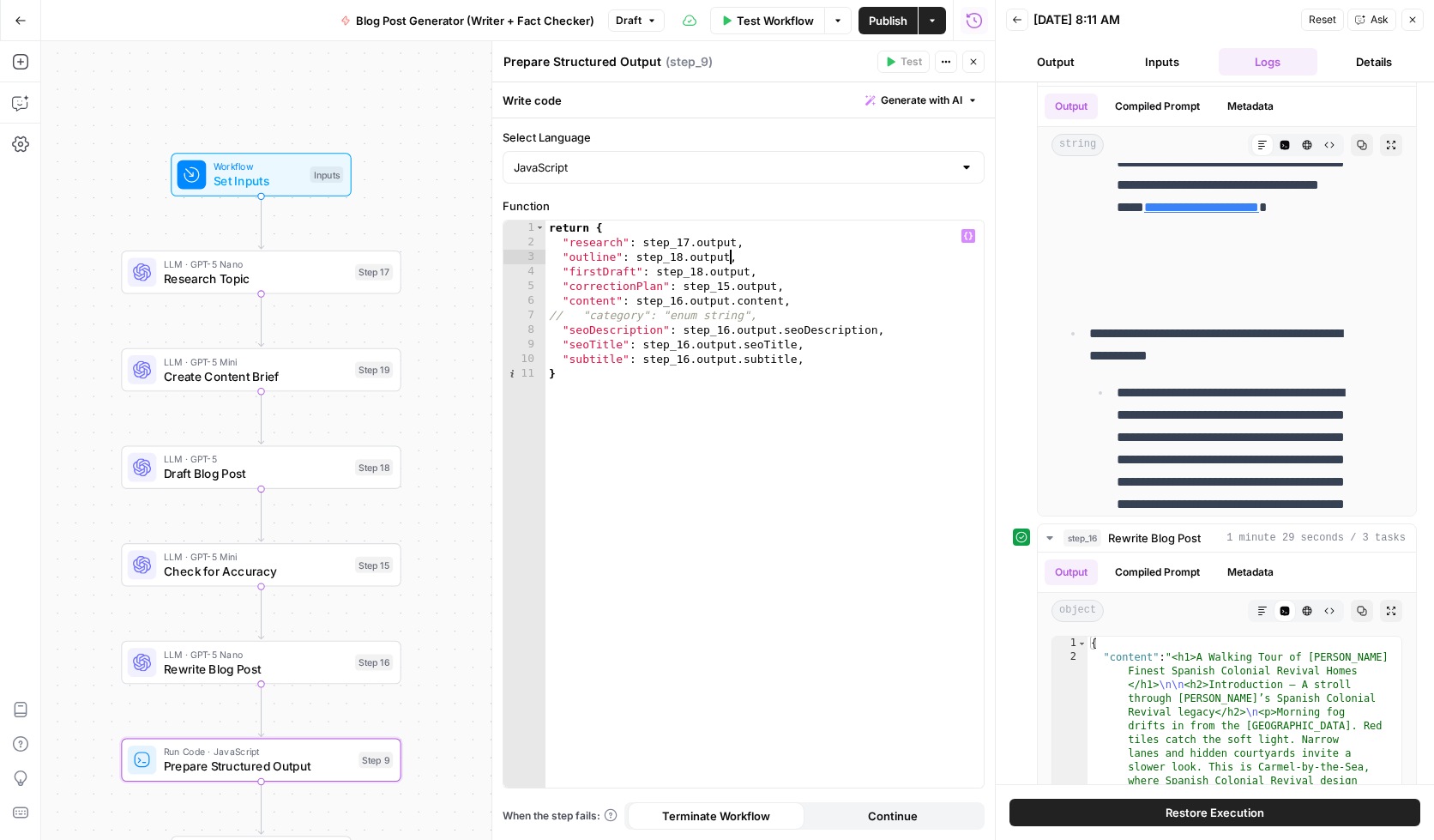
click at [681, 251] on div "return { "research" : step_17 . output , "outline" : step_18 . output , "firstD…" at bounding box center [765, 519] width 438 height 596
click at [746, 258] on div "return { "research" : step_17 . output , "outline" : step_19 . output , "firstD…" at bounding box center [765, 519] width 438 height 596
drag, startPoint x: 749, startPoint y: 270, endPoint x: 657, endPoint y: 270, distance: 92.0
click at [657, 270] on div "return { "research" : step_17 . output , "outline" : step_19 . output , "firstD…" at bounding box center [765, 519] width 438 height 596
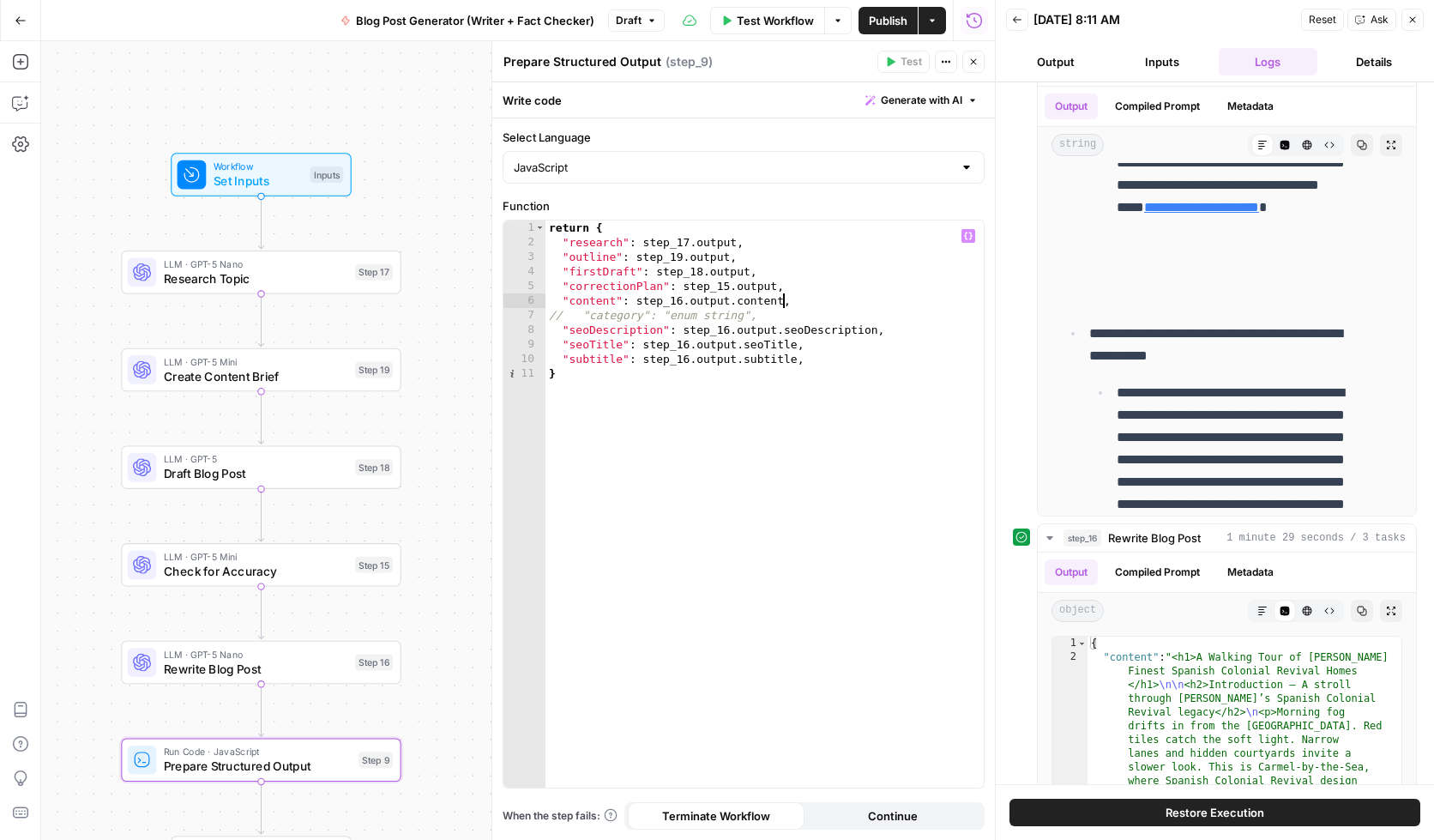
click at [782, 302] on div "return { "research" : step_17 . output , "outline" : step_19 . output , "firstD…" at bounding box center [765, 519] width 438 height 596
drag, startPoint x: 749, startPoint y: 274, endPoint x: 656, endPoint y: 272, distance: 93.0
click at [656, 272] on div "return { "research" : step_17 . output , "outline" : step_19 . output , "firstD…" at bounding box center [765, 519] width 438 height 596
type textarea "**********"
click at [604, 272] on div "return { "research" : step_17 . output , "outline" : step_19 . output , "firstD…" at bounding box center [765, 519] width 438 height 596
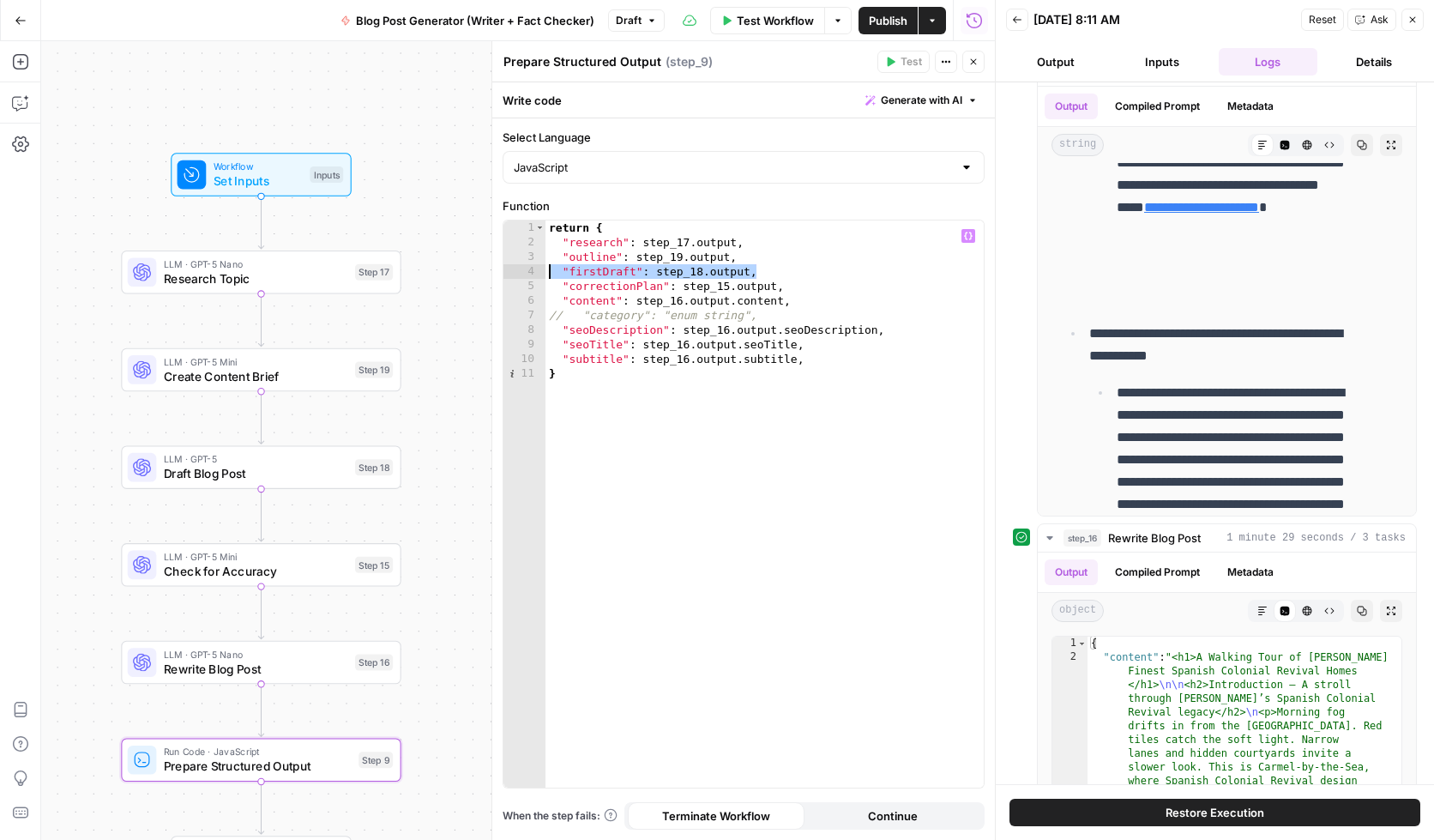
drag, startPoint x: 760, startPoint y: 273, endPoint x: 546, endPoint y: 270, distance: 214.0
click at [546, 270] on div "return { "research" : step_17 . output , "outline" : step_19 . output , "firstD…" at bounding box center [765, 519] width 438 height 596
drag, startPoint x: 802, startPoint y: 269, endPoint x: 545, endPoint y: 268, distance: 257.0
click at [545, 268] on div "**********" at bounding box center [743, 504] width 481 height 567
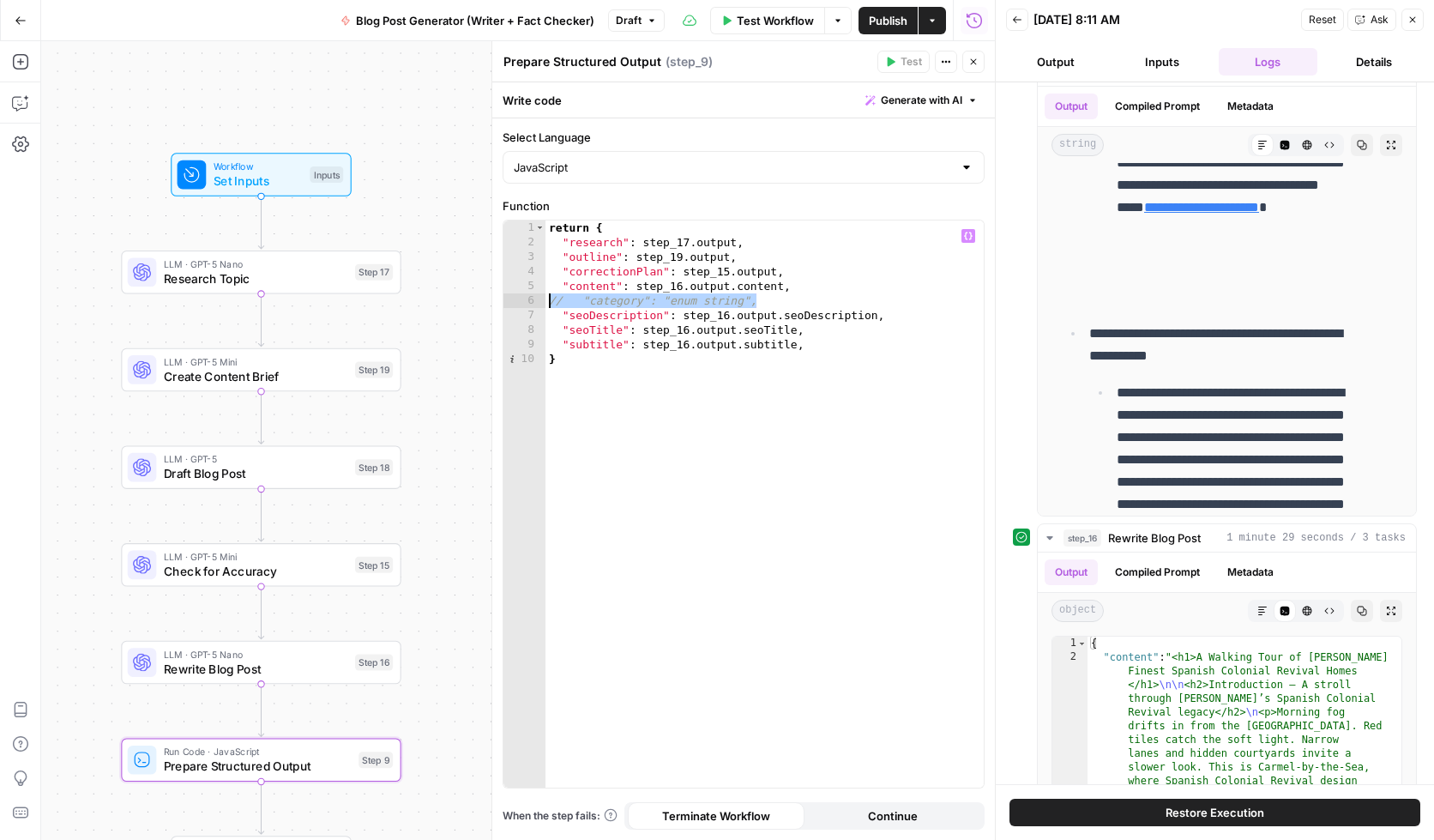
drag, startPoint x: 774, startPoint y: 302, endPoint x: 546, endPoint y: 299, distance: 228.0
click at [546, 299] on div "return { "research" : step_17 . output , "outline" : step_19 . output , "correc…" at bounding box center [765, 519] width 438 height 596
type textarea "**********"
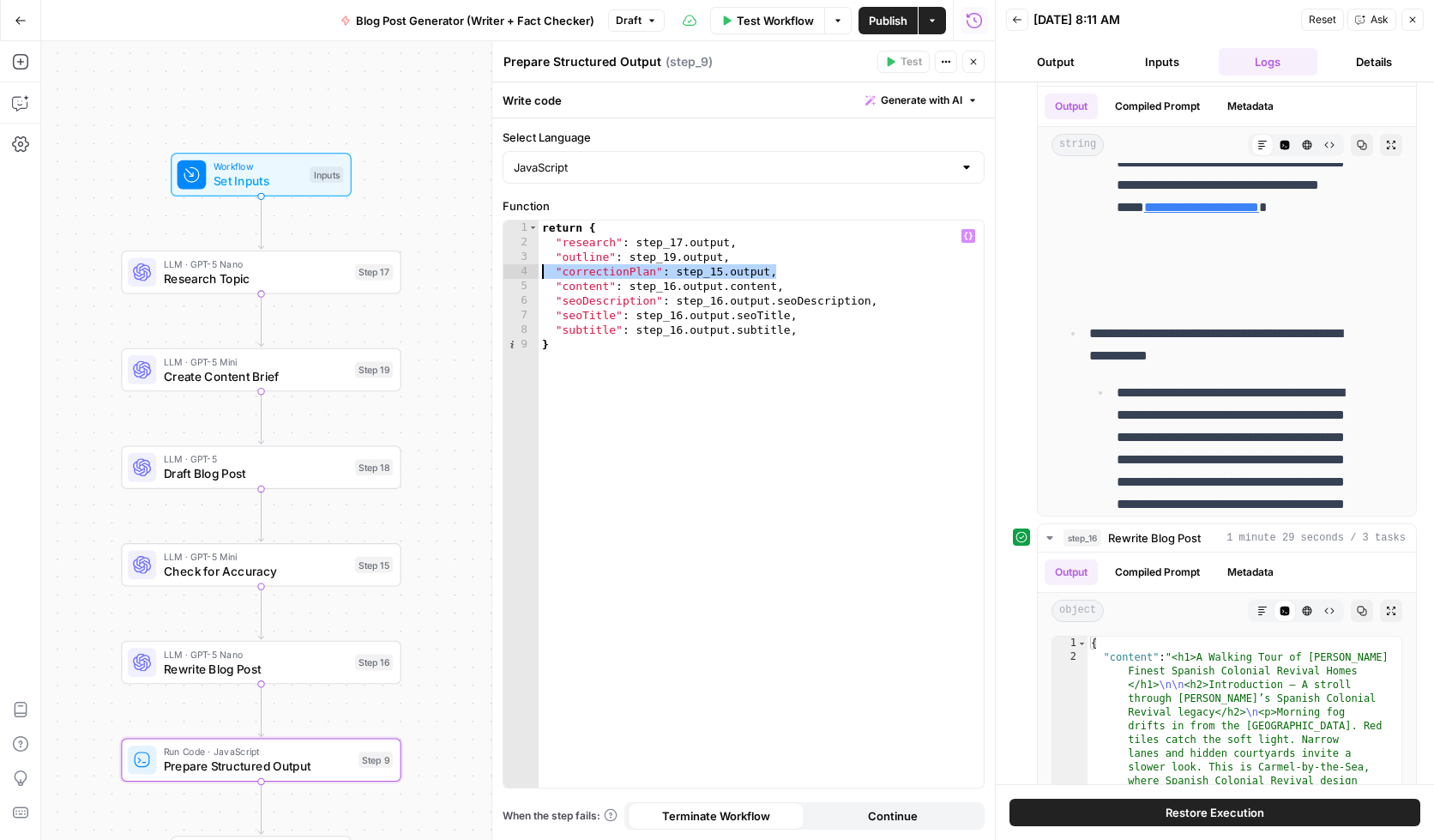
drag, startPoint x: 807, startPoint y: 271, endPoint x: 538, endPoint y: 275, distance: 269.0
click at [538, 275] on div "**********" at bounding box center [743, 504] width 481 height 567
type textarea "**********"
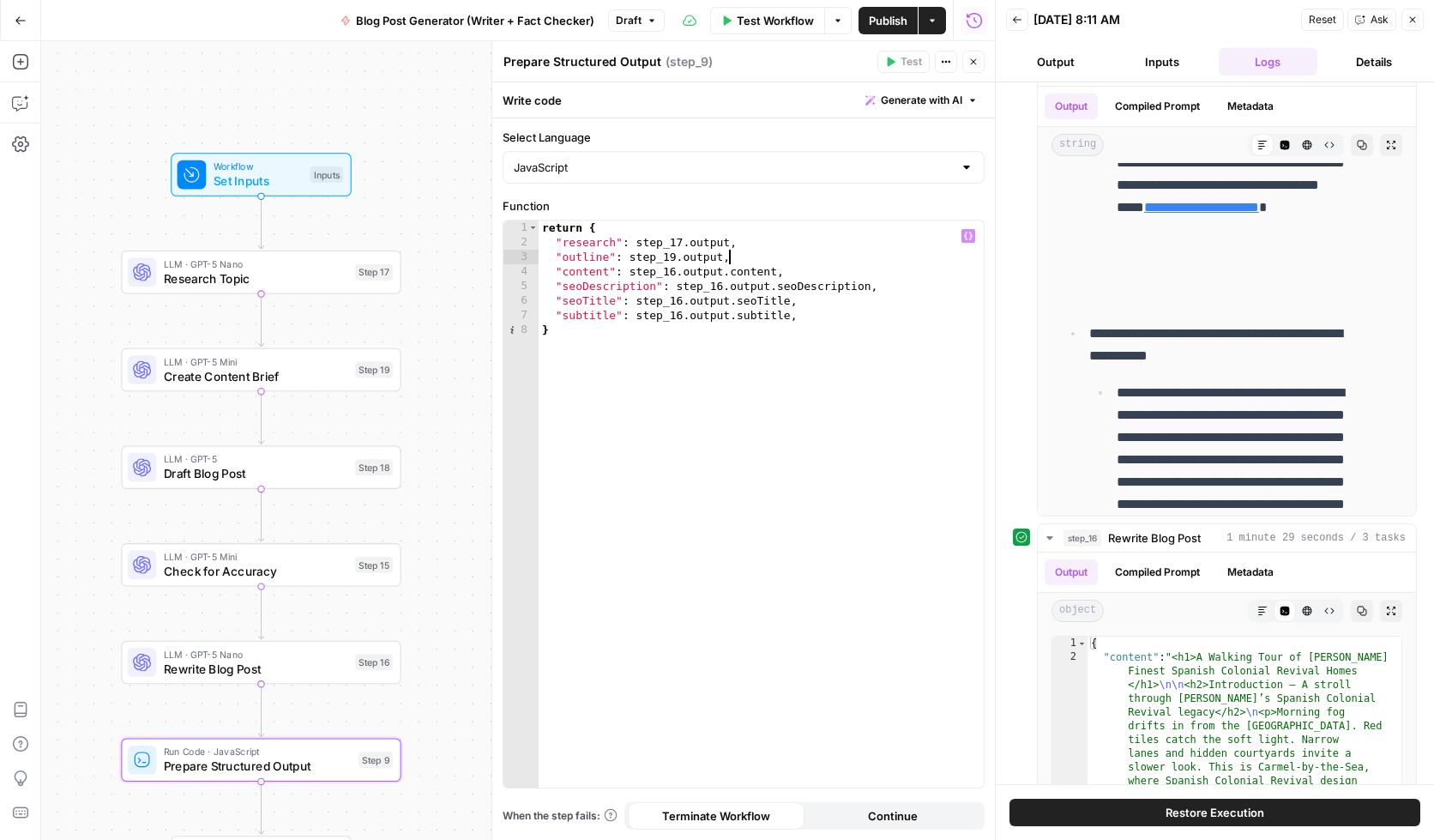
click at [675, 269] on div "return { "research" : step_17 . output , "outline" : step_19 . output , "conten…" at bounding box center [761, 519] width 445 height 596
click at [722, 281] on div "return { "research" : step_17 . output , "outline" : step_19 . output , "conten…" at bounding box center [761, 519] width 445 height 596
click at [681, 302] on div "return { "research" : step_17 . output , "outline" : step_19 . output , "conten…" at bounding box center [761, 519] width 445 height 596
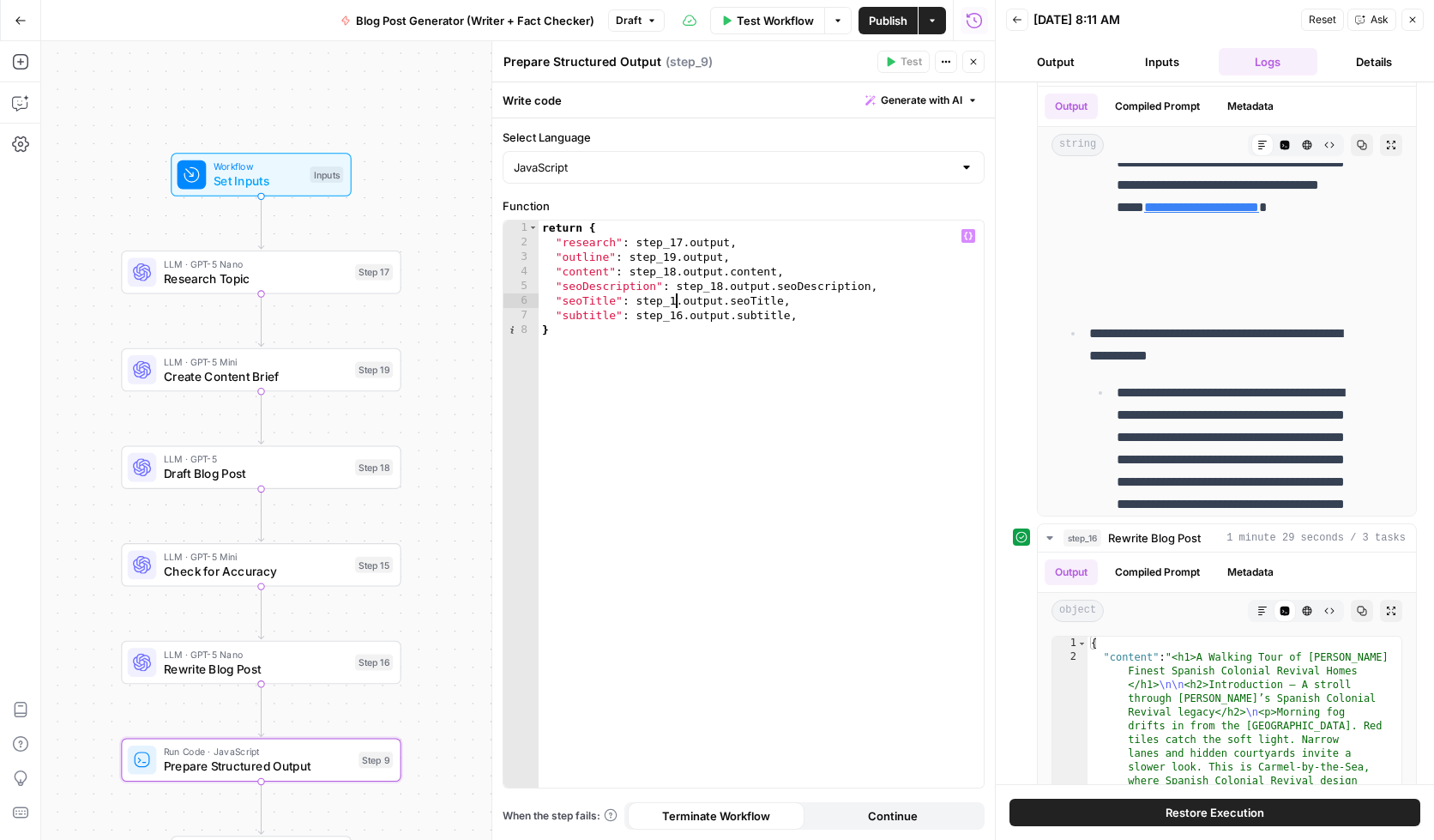
scroll to position [0, 11]
click at [681, 316] on div "return { "research" : step_17 . output , "outline" : step_19 . output , "conten…" at bounding box center [761, 519] width 445 height 596
type textarea "**********"
click at [234, 528] on div at bounding box center [236, 531] width 10 height 10
click at [233, 633] on div at bounding box center [231, 629] width 23 height 13
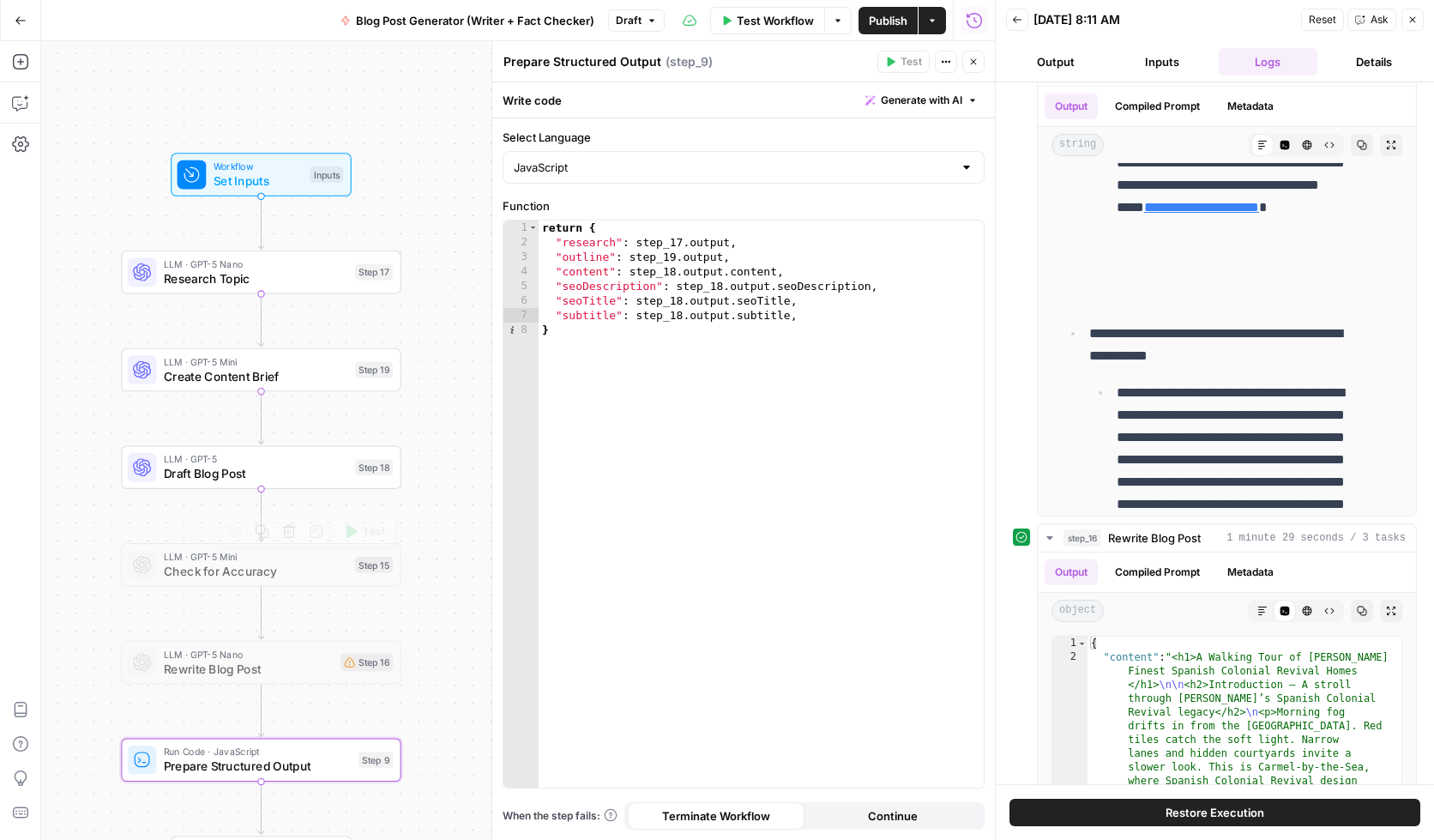
click at [217, 467] on span "Draft Blog Post" at bounding box center [255, 473] width 184 height 18
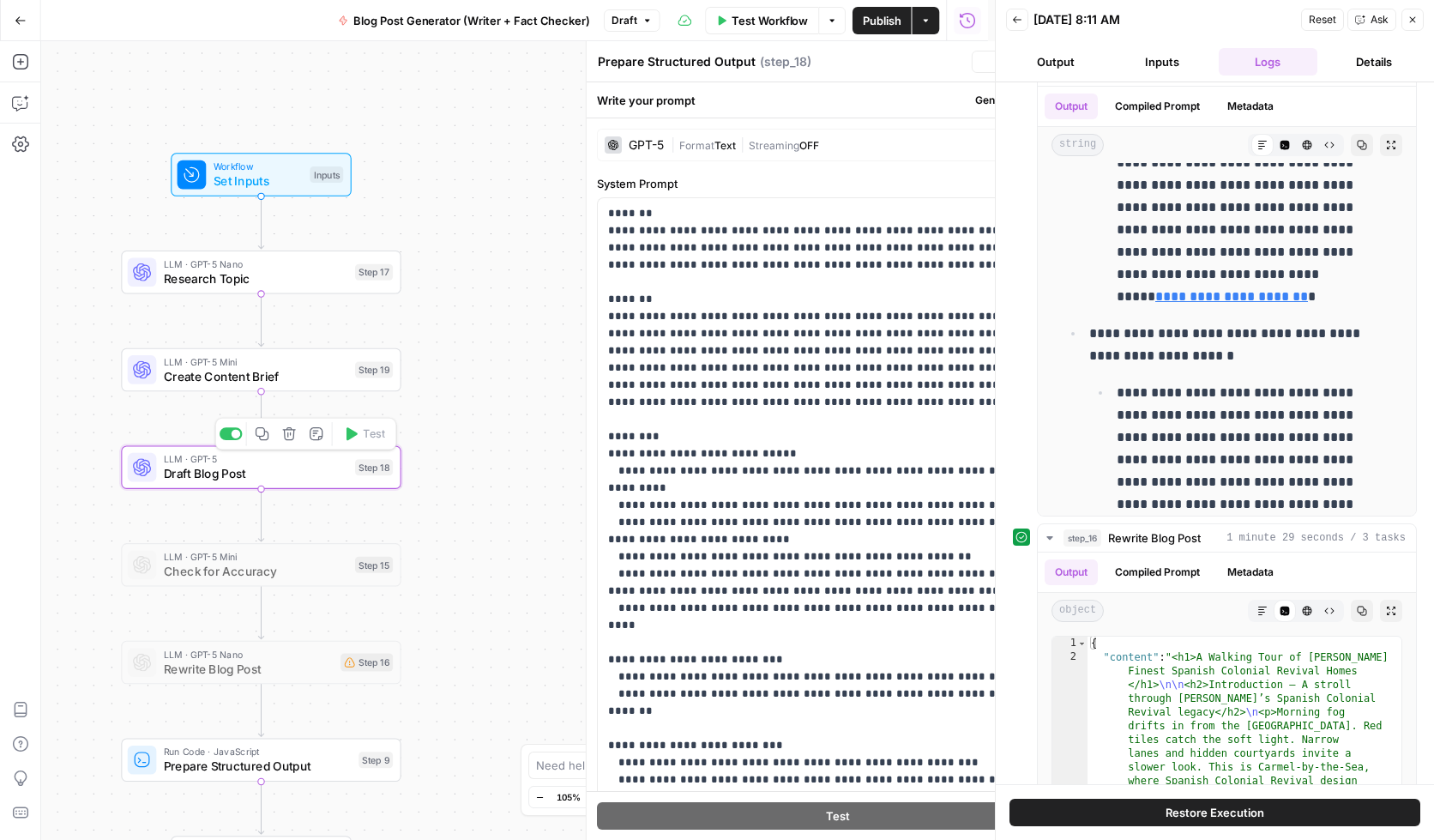
type textarea "Draft Blog Post"
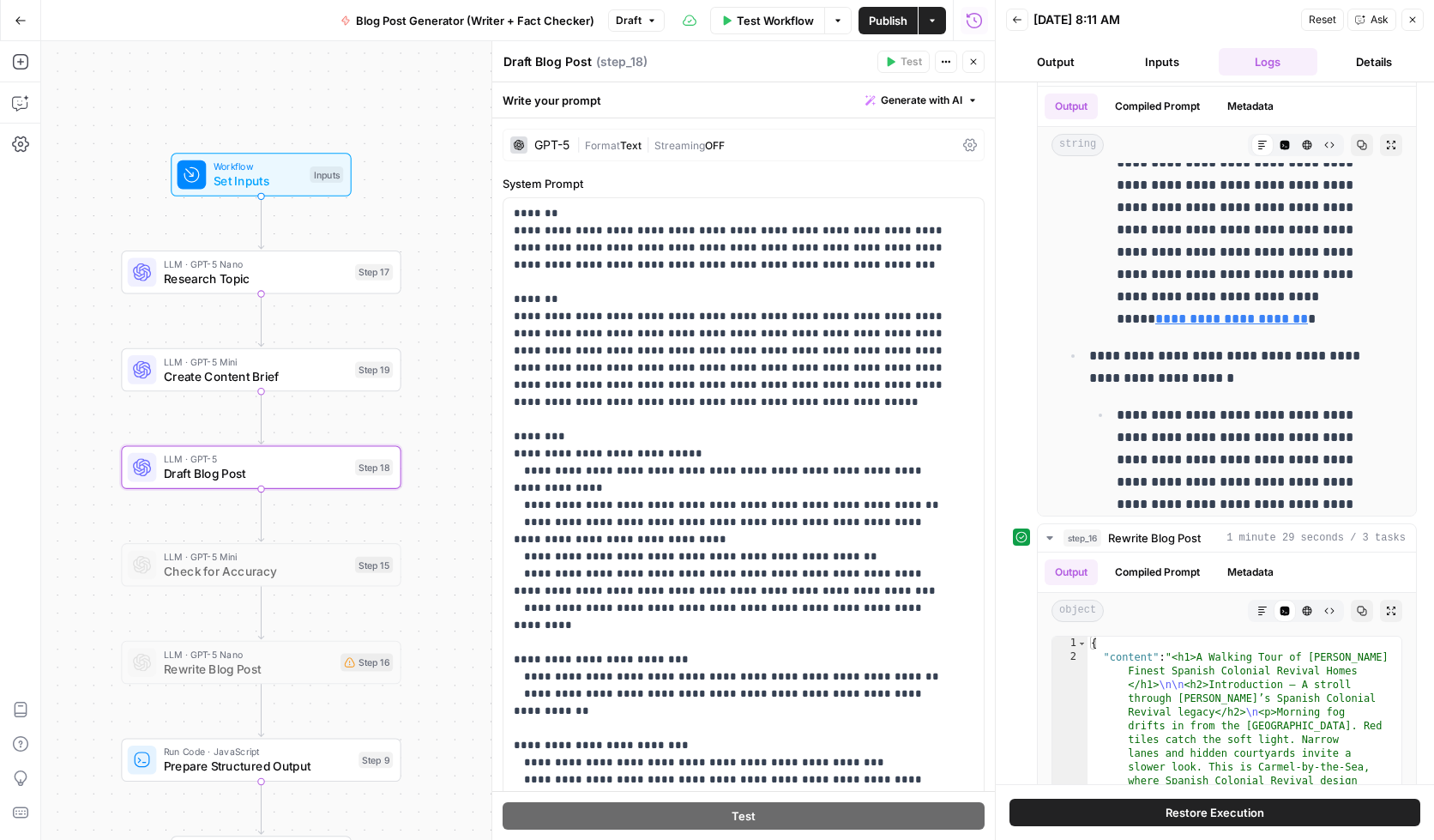
click at [822, 145] on div "| Format Text | Streaming OFF" at bounding box center [766, 145] width 380 height 16
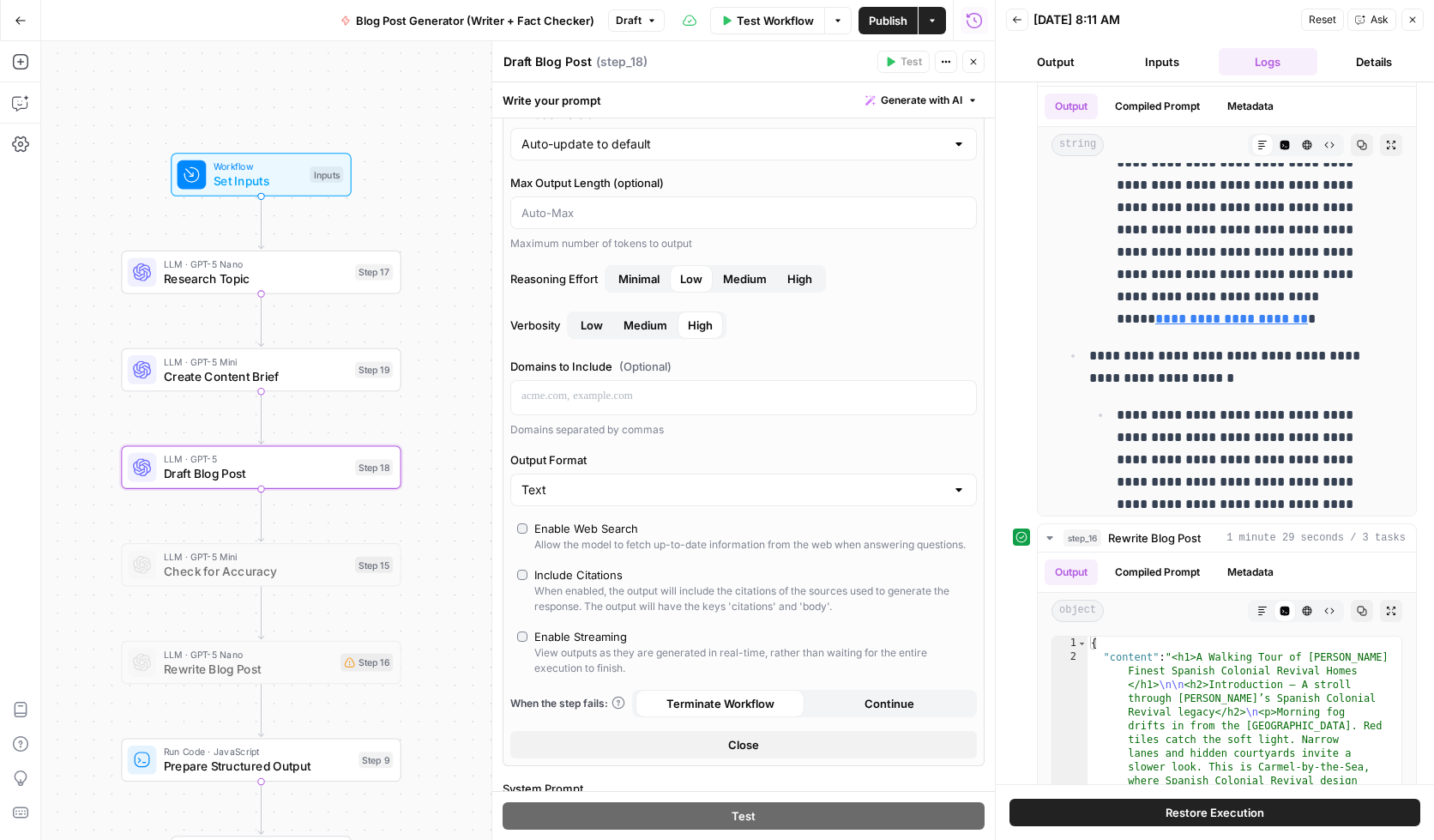
scroll to position [111, 0]
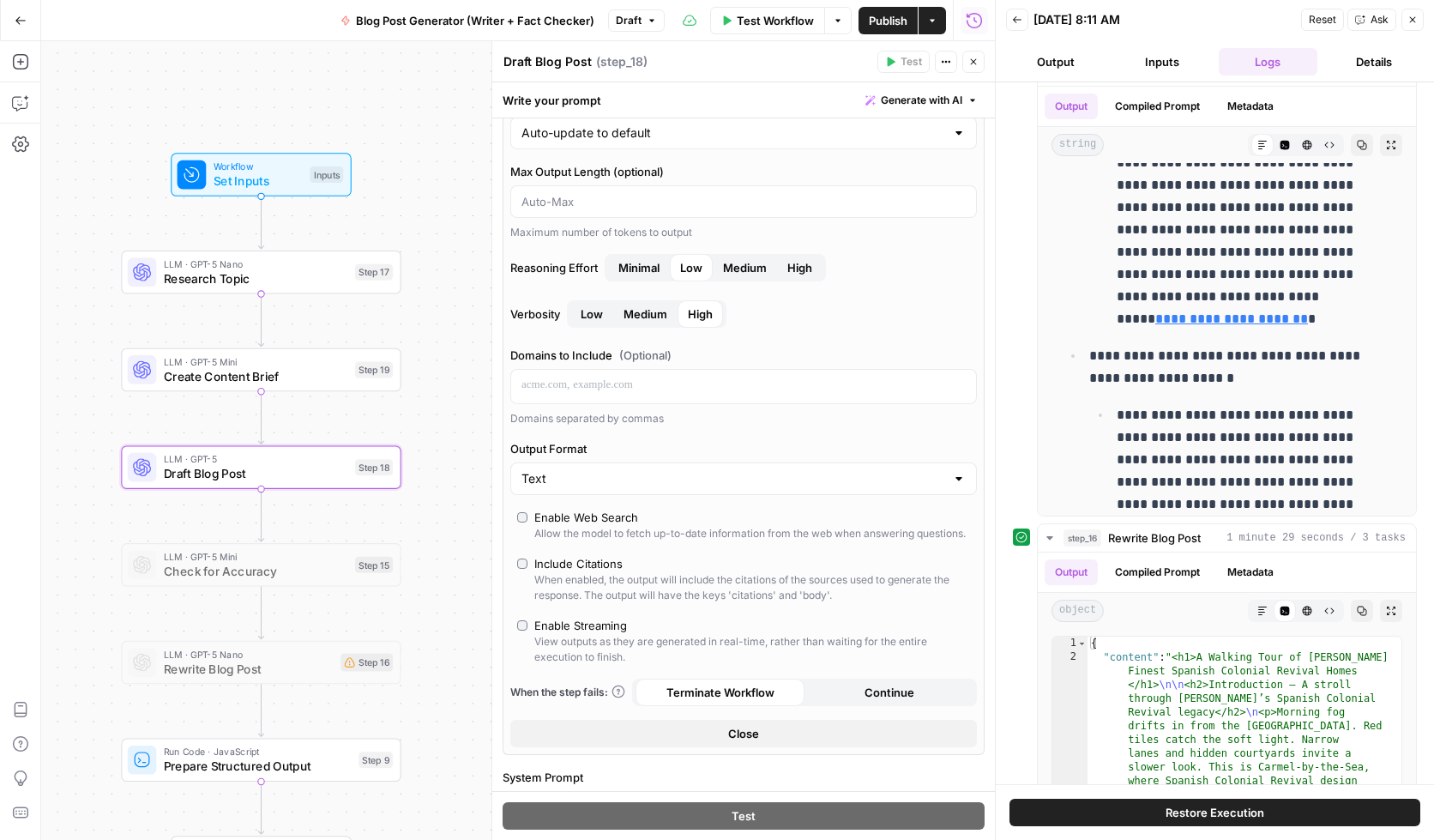
click at [581, 488] on div "Text" at bounding box center [743, 479] width 467 height 33
click at [560, 548] on span "JSON" at bounding box center [733, 546] width 417 height 17
type input "JSON"
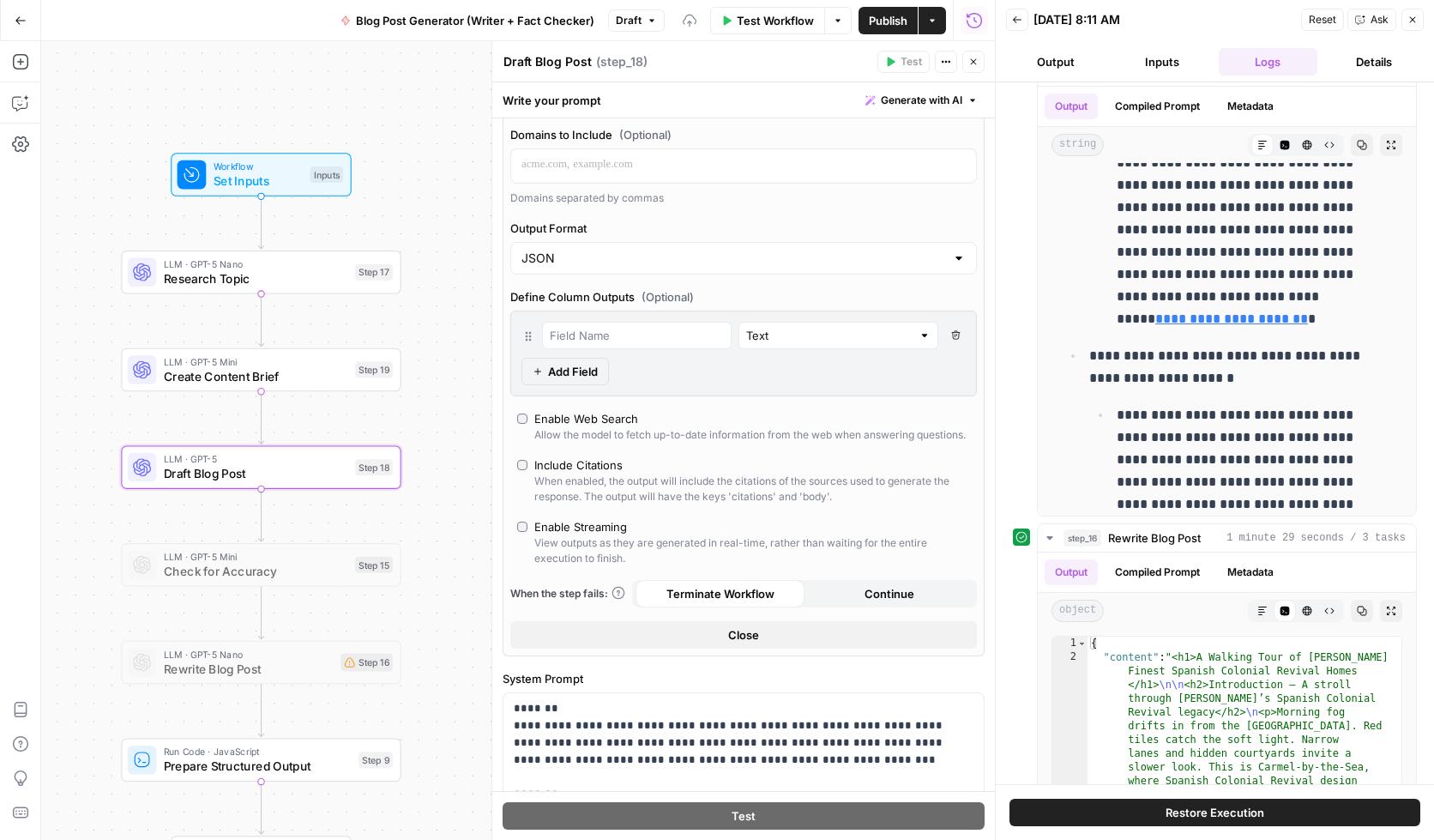
scroll to position [383, 0]
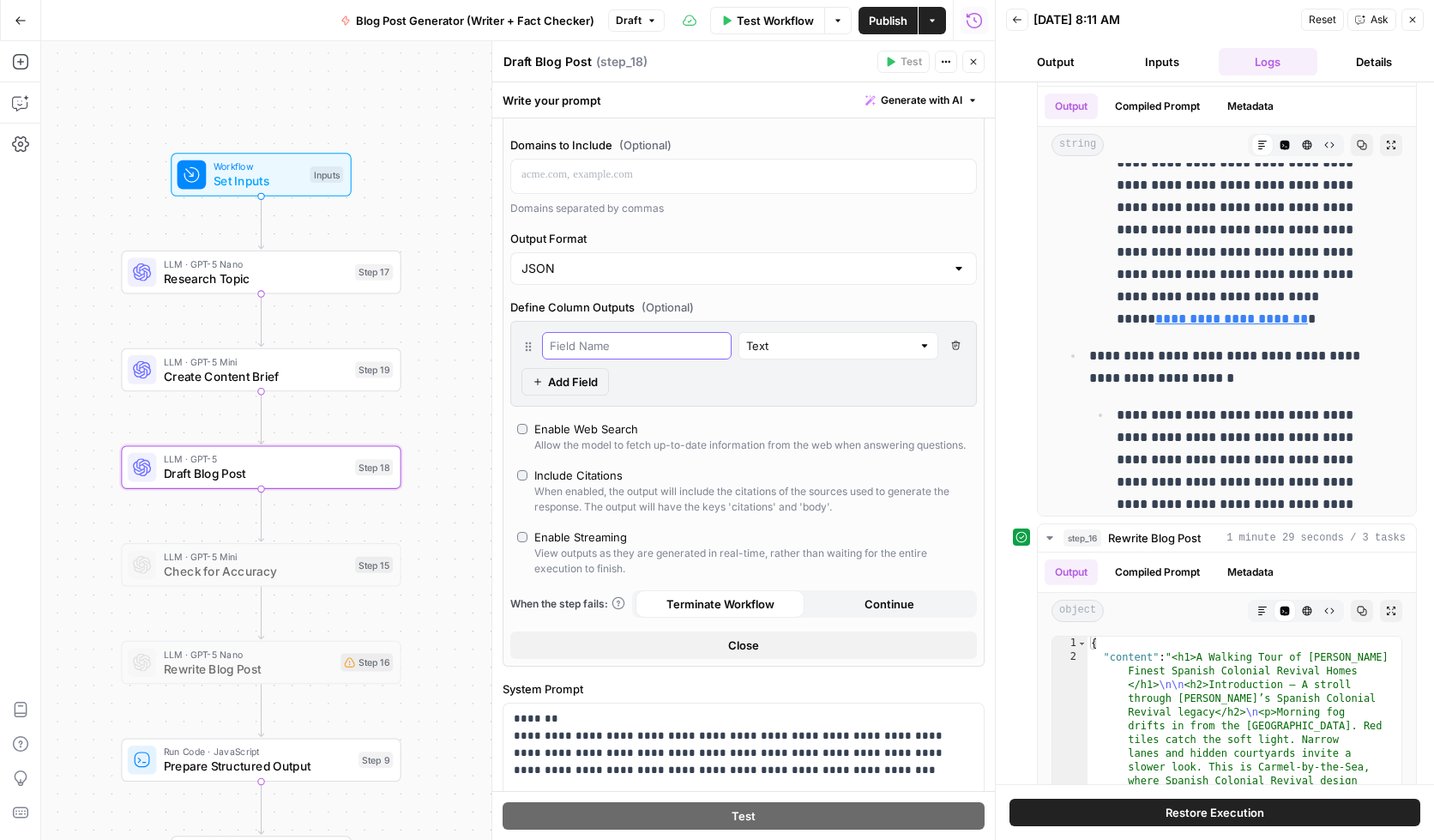
click at [578, 339] on input "text" at bounding box center [636, 346] width 174 height 17
type input "content"
click at [574, 379] on span "Add Field" at bounding box center [572, 382] width 49 height 17
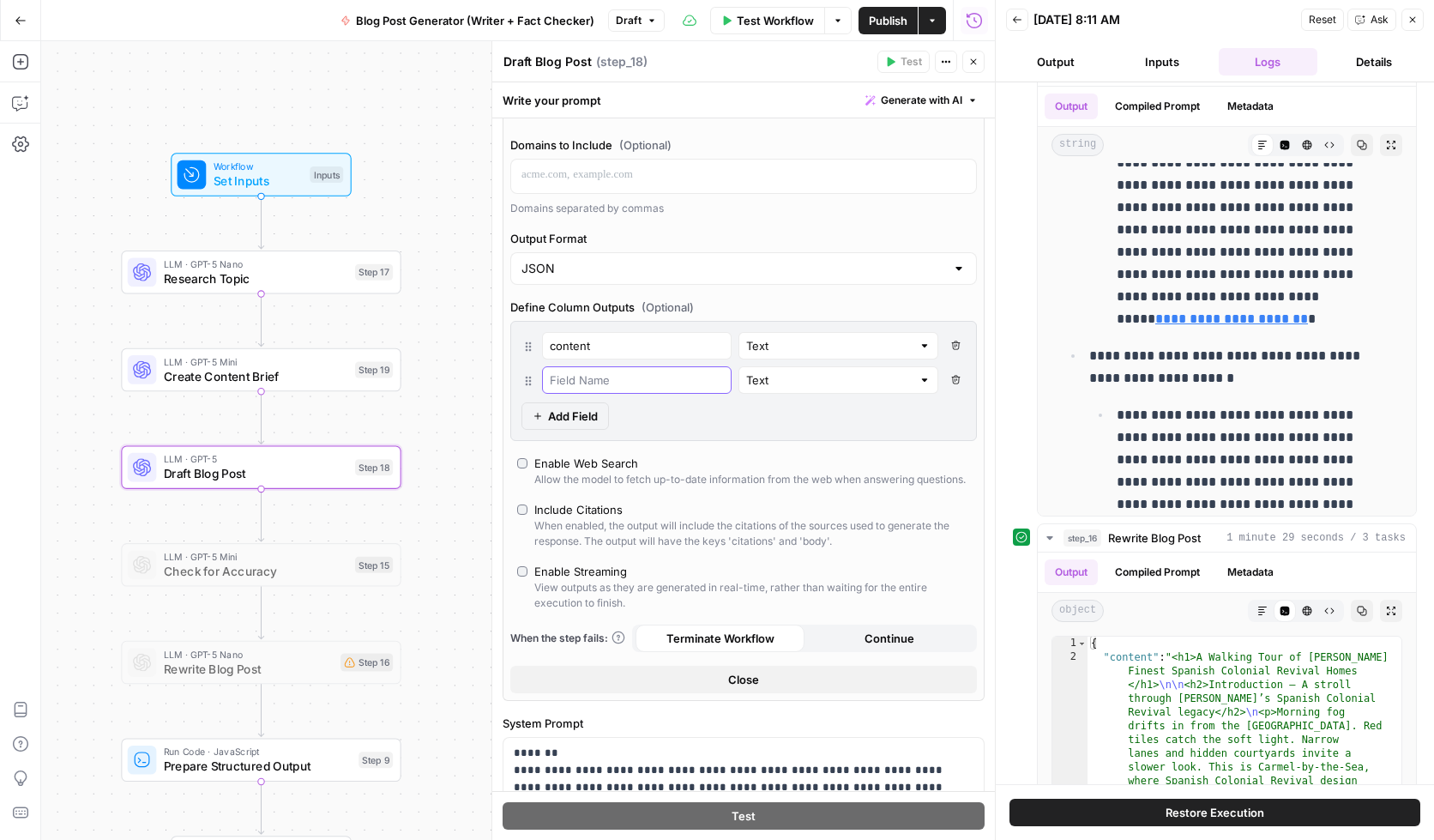
click at [585, 378] on input "text" at bounding box center [636, 380] width 174 height 17
drag, startPoint x: 616, startPoint y: 374, endPoint x: 554, endPoint y: 377, distance: 62.1
click at [554, 377] on input "seoTitle" at bounding box center [636, 380] width 174 height 17
type input "subtitle"
click at [571, 414] on span "Add Field" at bounding box center [572, 417] width 49 height 17
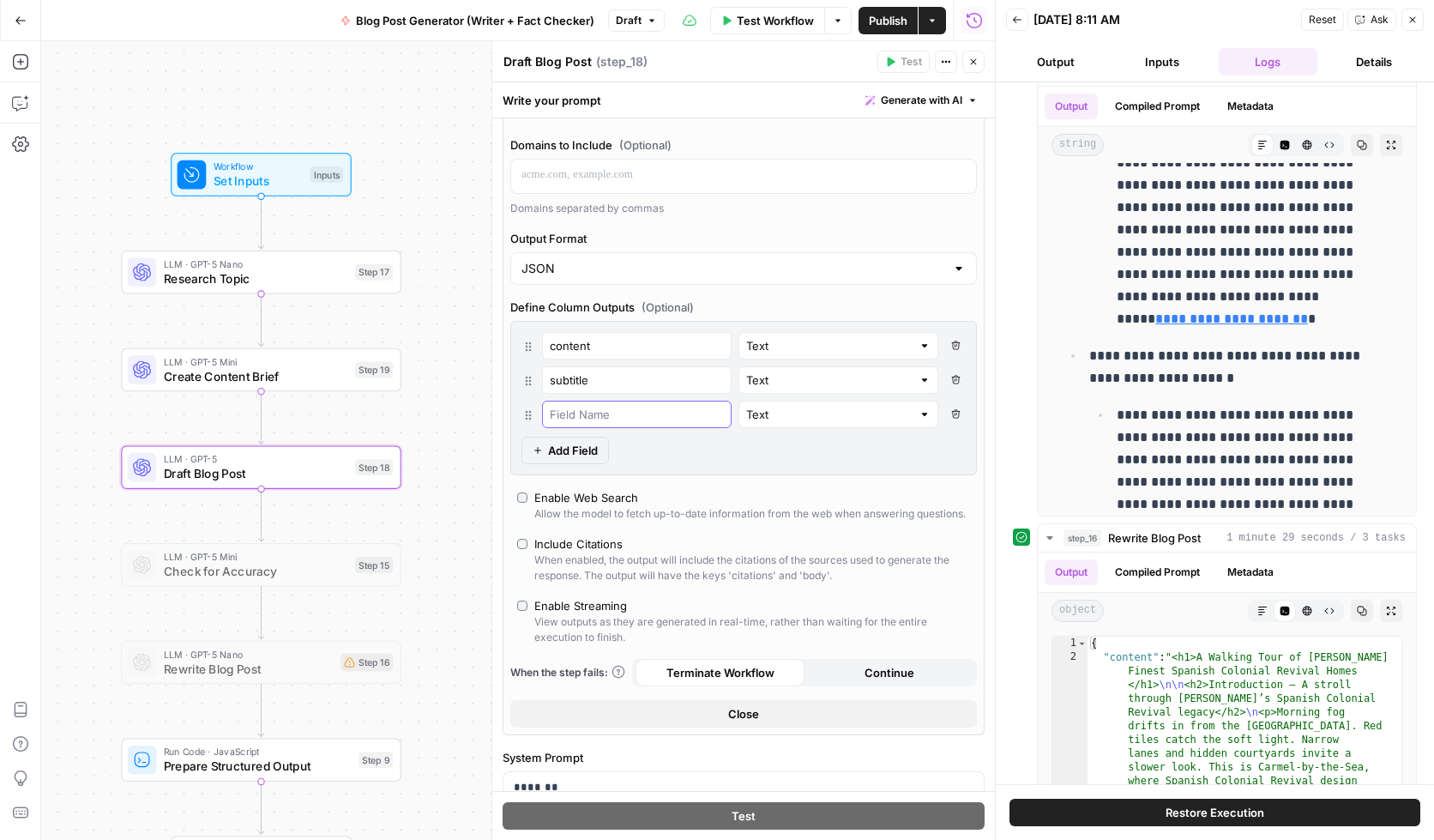
click at [586, 414] on input "text" at bounding box center [636, 415] width 174 height 17
type input "seoTitle"
click at [584, 446] on span "Add Field" at bounding box center [572, 450] width 49 height 17
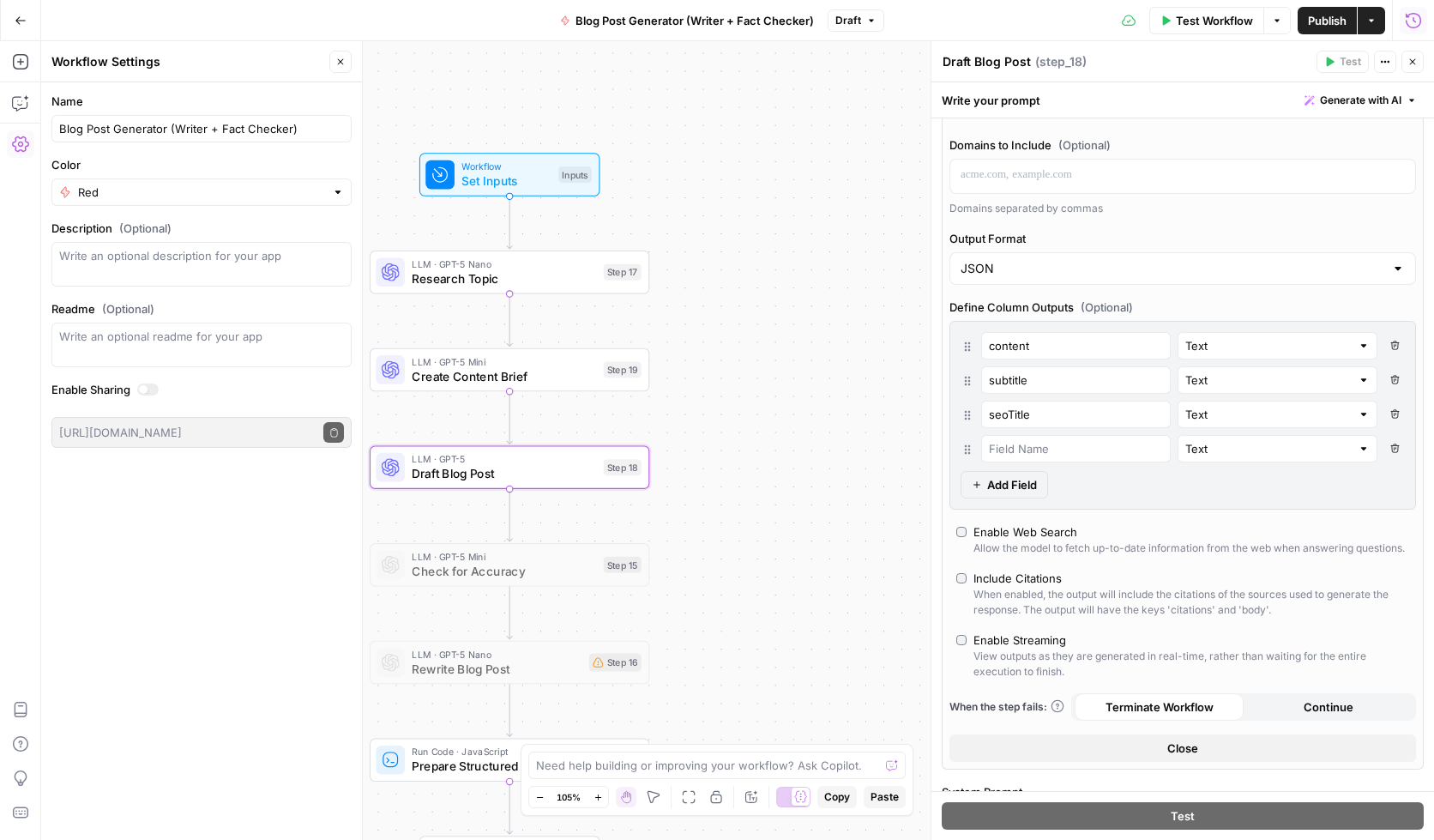
click at [341, 58] on icon "button" at bounding box center [340, 61] width 10 height 10
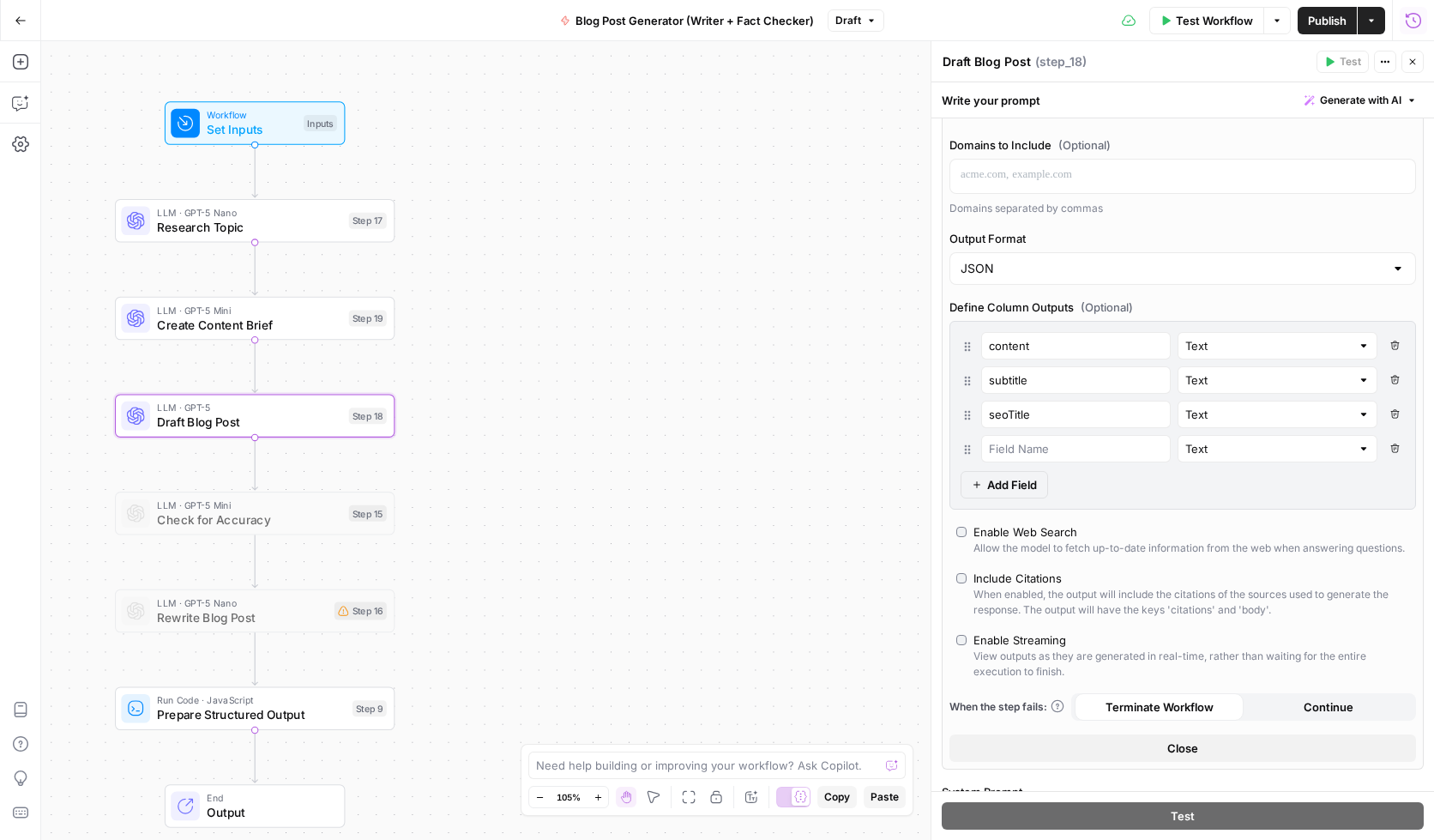
drag, startPoint x: 838, startPoint y: 359, endPoint x: 710, endPoint y: 288, distance: 146.4
click at [585, 307] on div "Workflow Set Inputs Inputs LLM · GPT-5 Nano Research Topic Step 17 LLM · GPT-5 …" at bounding box center [738, 441] width 1393 height 798
click at [1043, 451] on input "text" at bounding box center [1076, 449] width 174 height 17
click at [1072, 449] on input "seoDescription" at bounding box center [1076, 449] width 174 height 17
click at [1008, 448] on input "seoDescription" at bounding box center [1076, 449] width 174 height 17
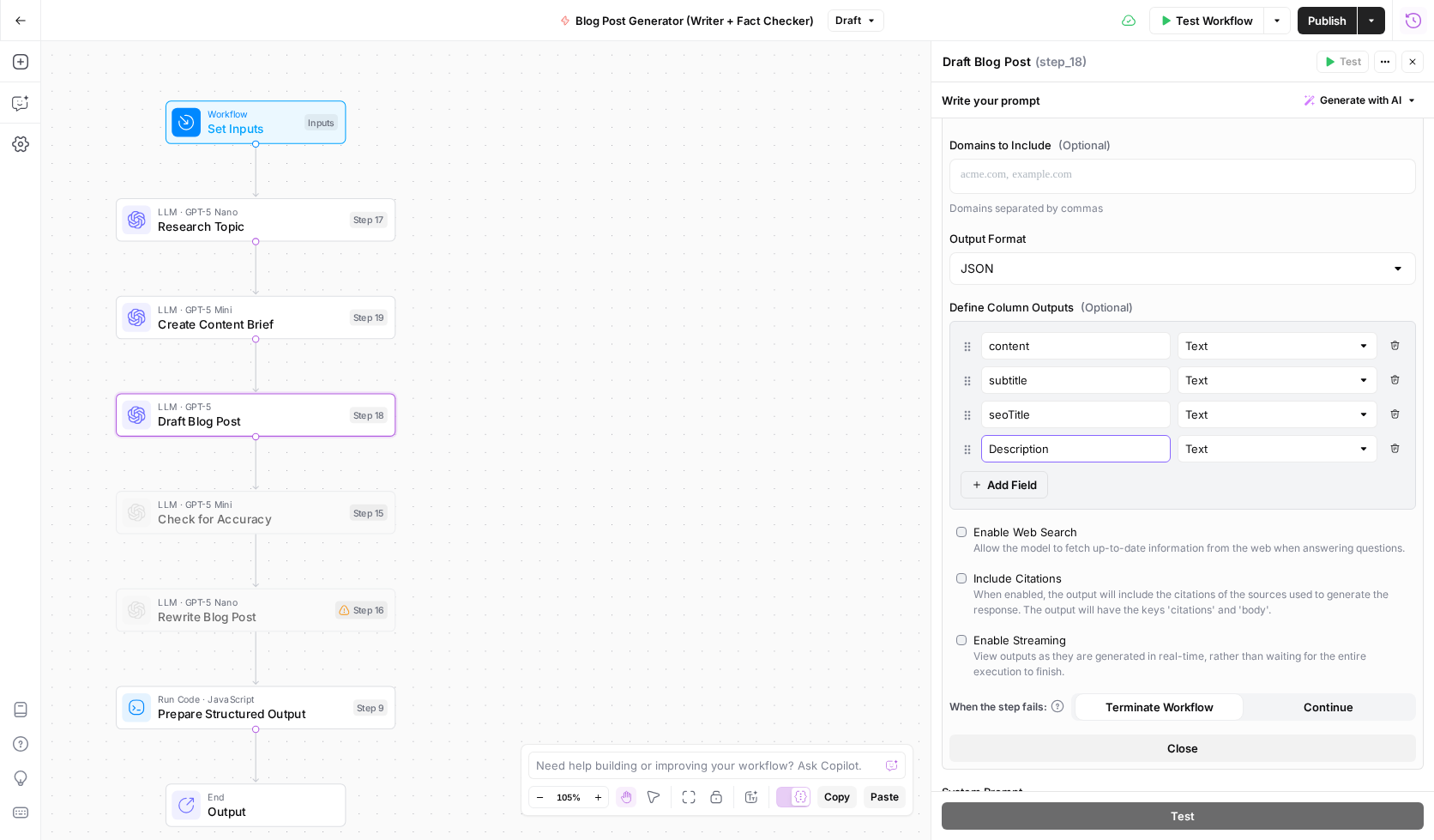
click at [1112, 444] on input "Description" at bounding box center [1076, 449] width 174 height 17
click at [991, 449] on input "Description" at bounding box center [1076, 449] width 174 height 17
type input "seoDescription"
click at [1188, 489] on div "content Text Delete Field subtitle Text Delete Field seoTitle Text Delete Field…" at bounding box center [1183, 415] width 467 height 189
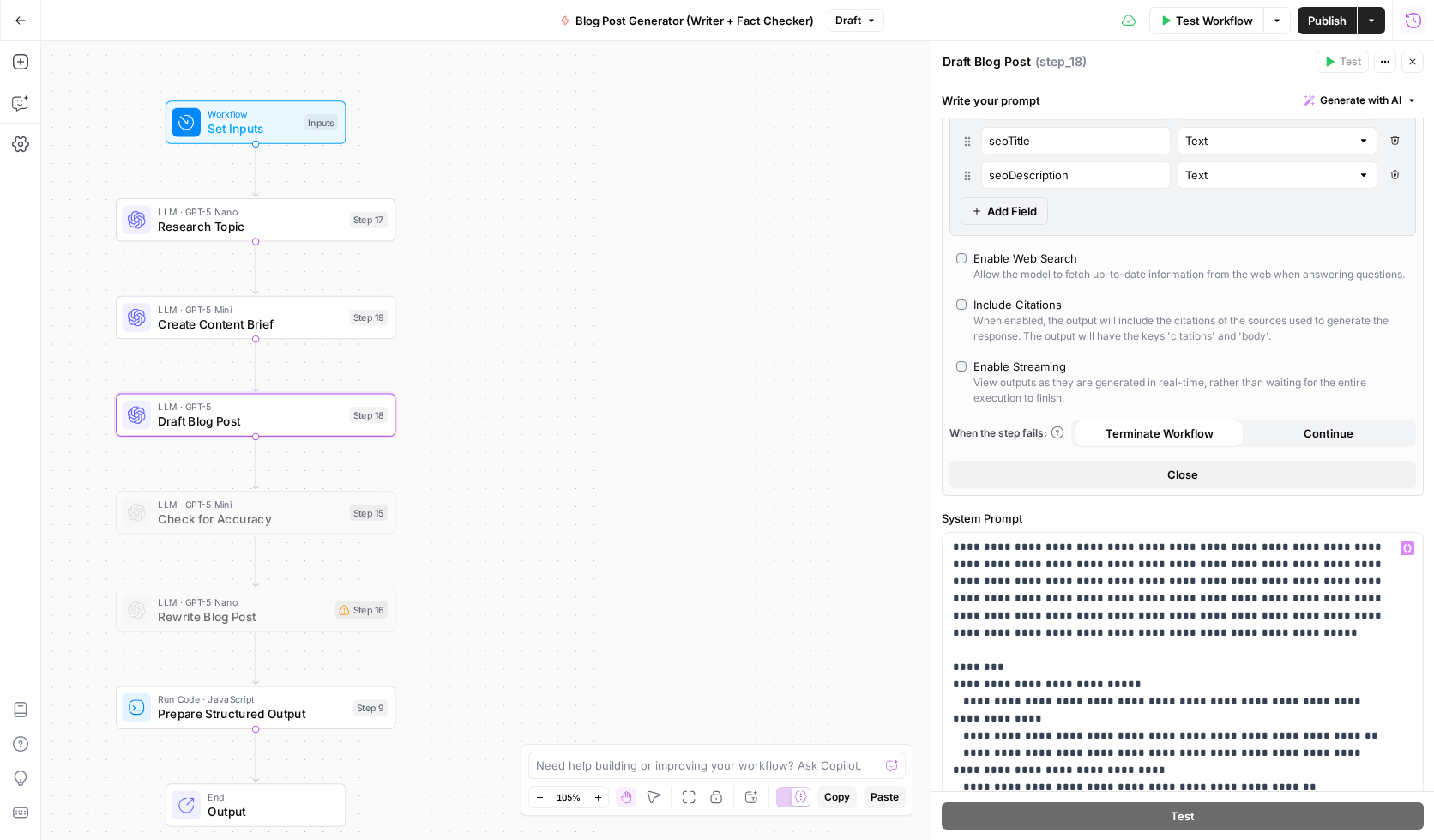
scroll to position [0, 0]
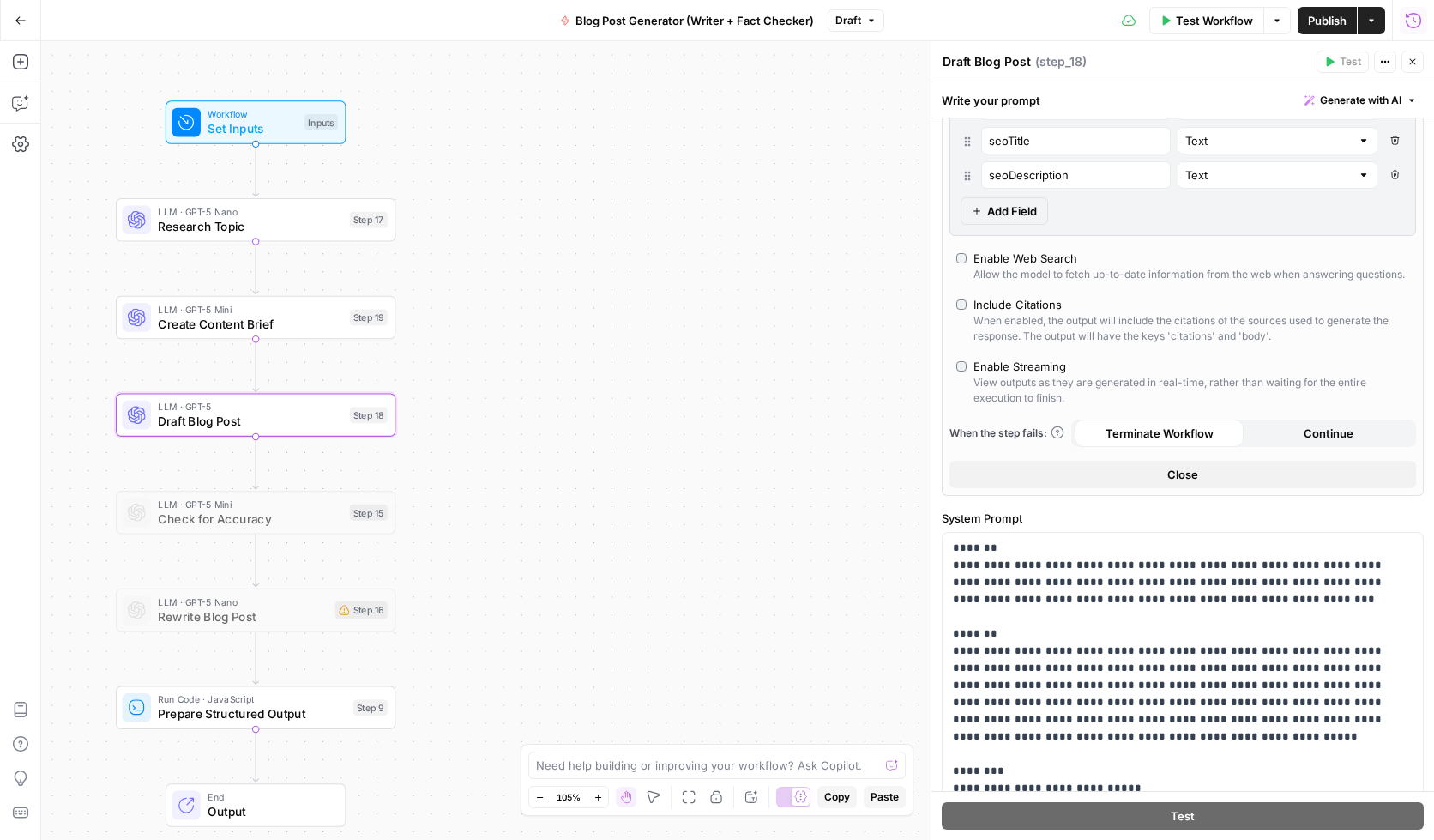
click at [1261, 488] on button "Close" at bounding box center [1183, 475] width 467 height 28
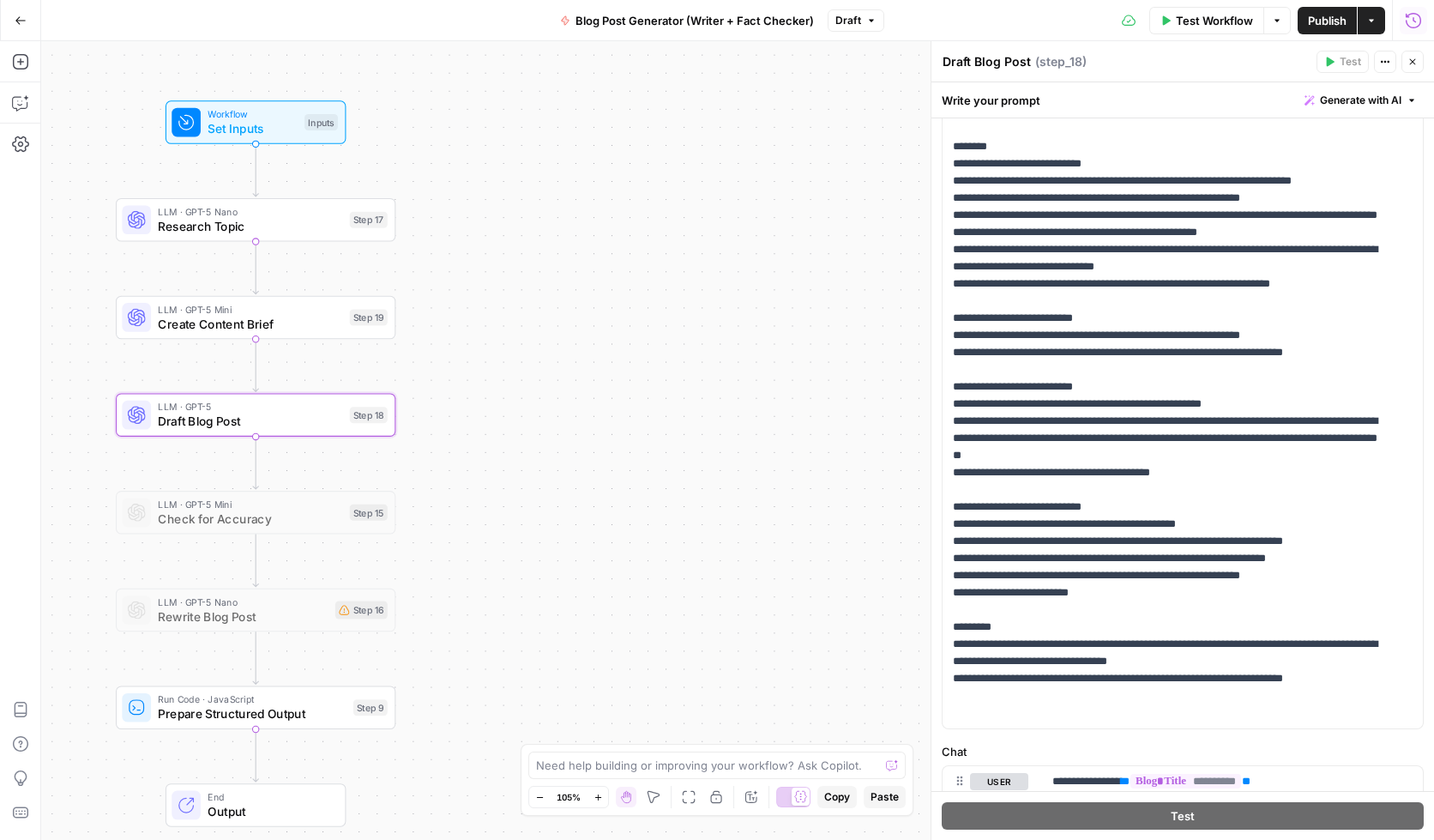
scroll to position [252, 0]
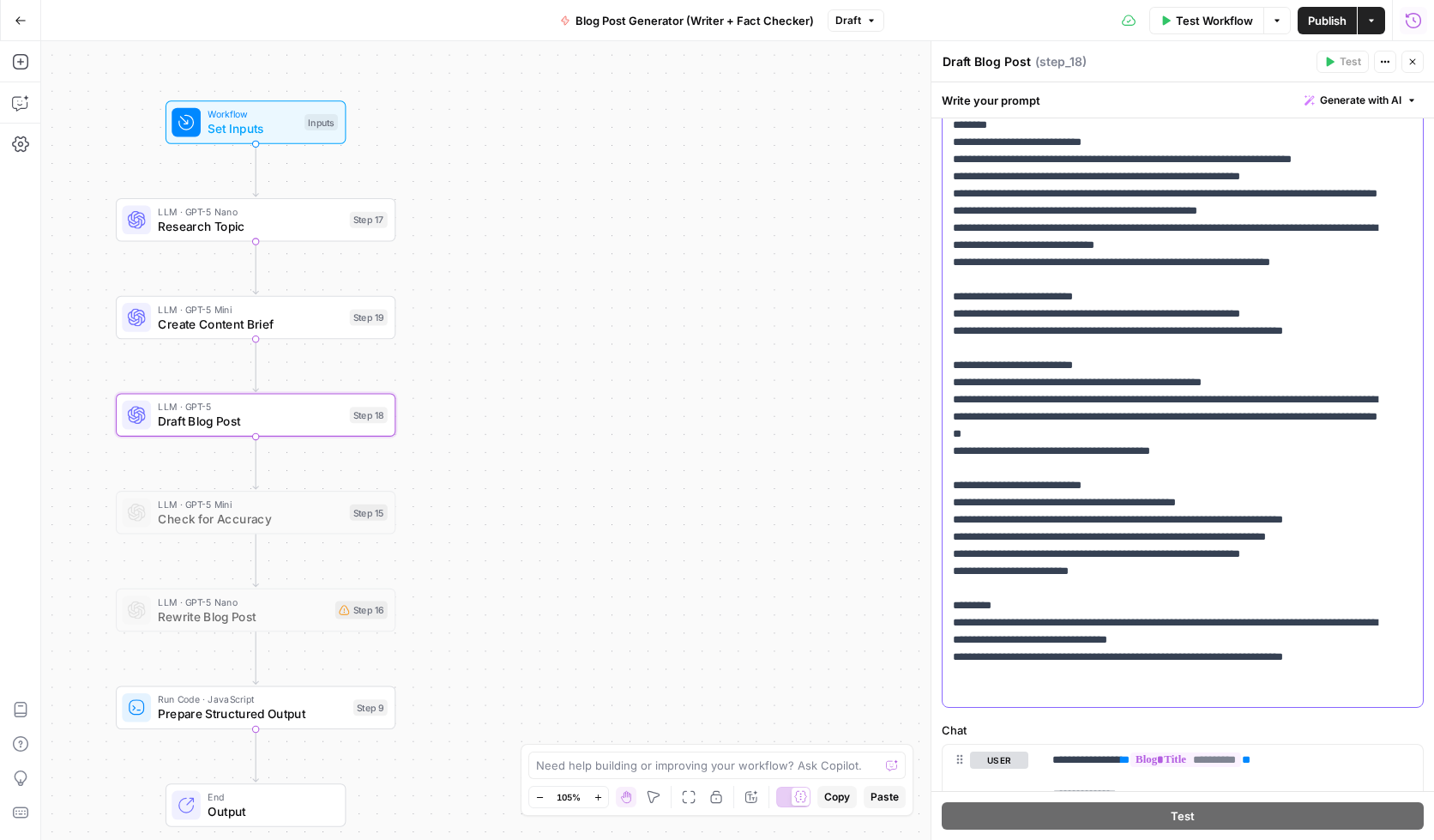
drag, startPoint x: 1189, startPoint y: 655, endPoint x: 1218, endPoint y: 653, distance: 29.1
click at [1218, 653] on p "**********" at bounding box center [1170, 305] width 434 height 789
click at [1353, 658] on p "**********" at bounding box center [1170, 305] width 434 height 789
drag, startPoint x: 1361, startPoint y: 657, endPoint x: 972, endPoint y: 680, distance: 389.7
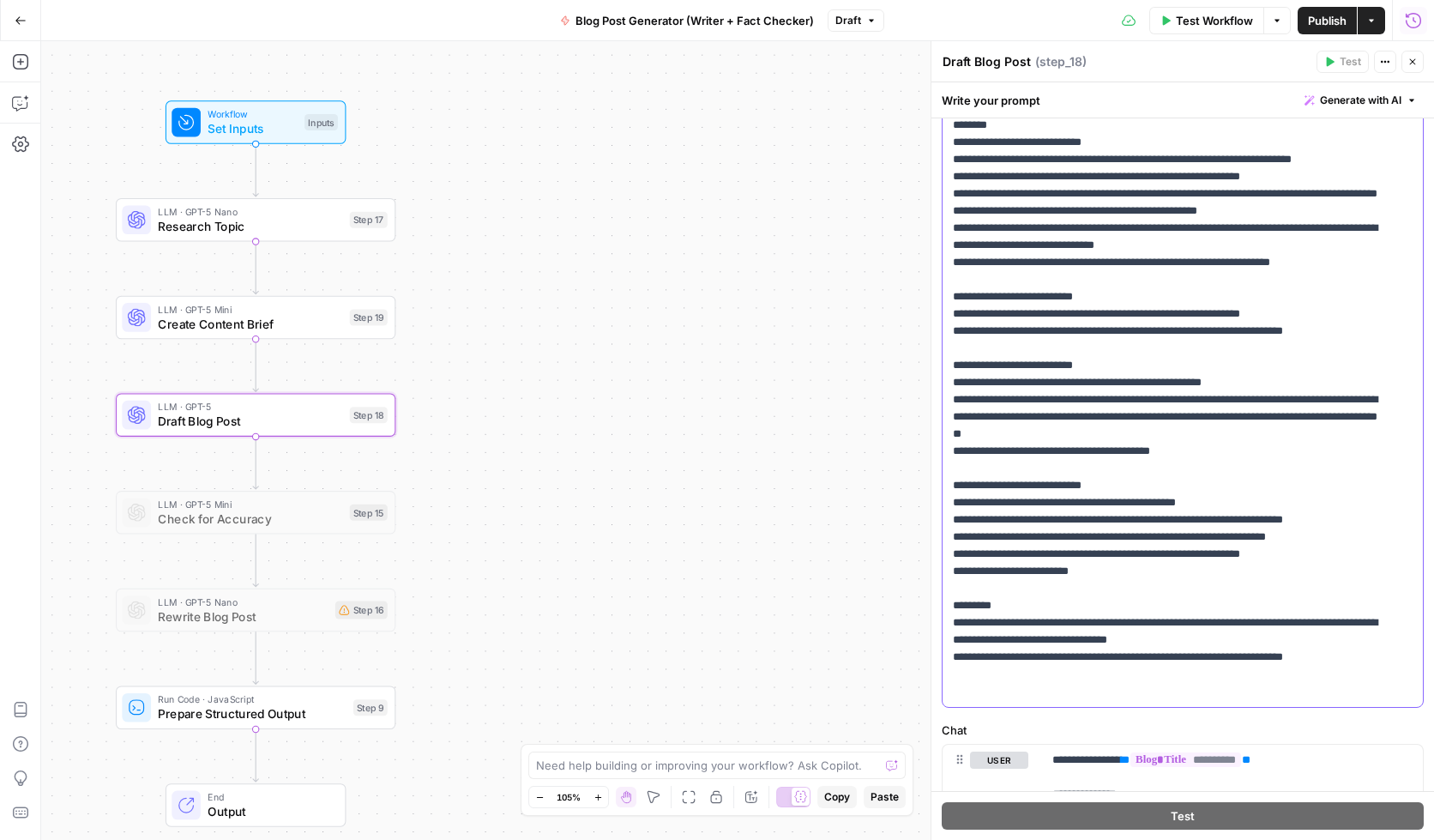
click at [972, 680] on p "**********" at bounding box center [1170, 305] width 434 height 789
click at [1311, 658] on p "**********" at bounding box center [1170, 305] width 434 height 789
click at [1250, 674] on p "**********" at bounding box center [1170, 305] width 434 height 789
click at [1173, 689] on p "**********" at bounding box center [1170, 305] width 434 height 789
click at [1165, 670] on p "**********" at bounding box center [1170, 305] width 434 height 789
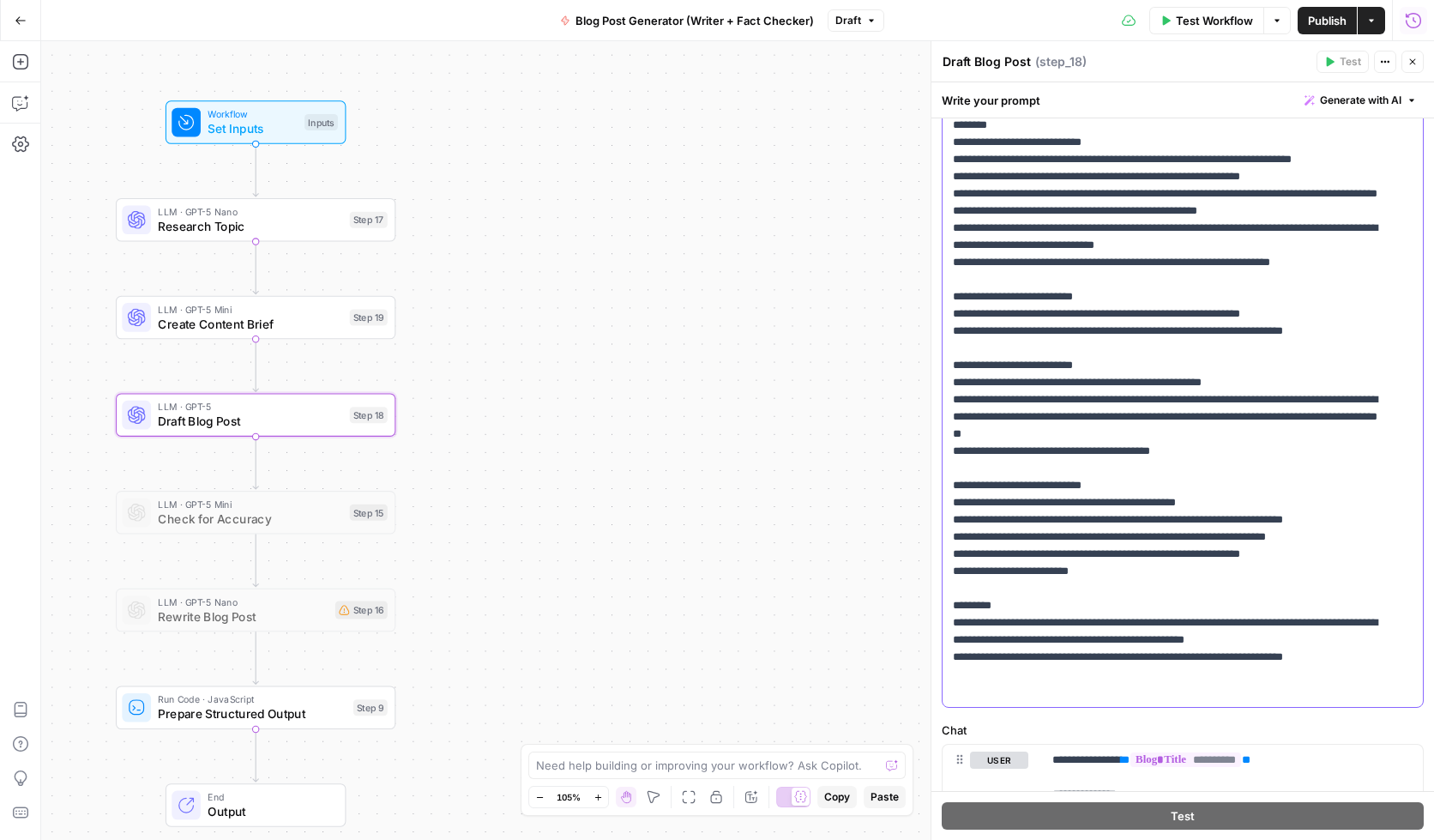
click at [1040, 596] on p "**********" at bounding box center [1170, 305] width 434 height 789
click at [1185, 598] on p "**********" at bounding box center [1170, 305] width 434 height 789
click at [998, 544] on p "**********" at bounding box center [1170, 305] width 434 height 789
click at [1005, 583] on p "**********" at bounding box center [1170, 305] width 434 height 789
click at [1039, 604] on p "**********" at bounding box center [1170, 305] width 434 height 789
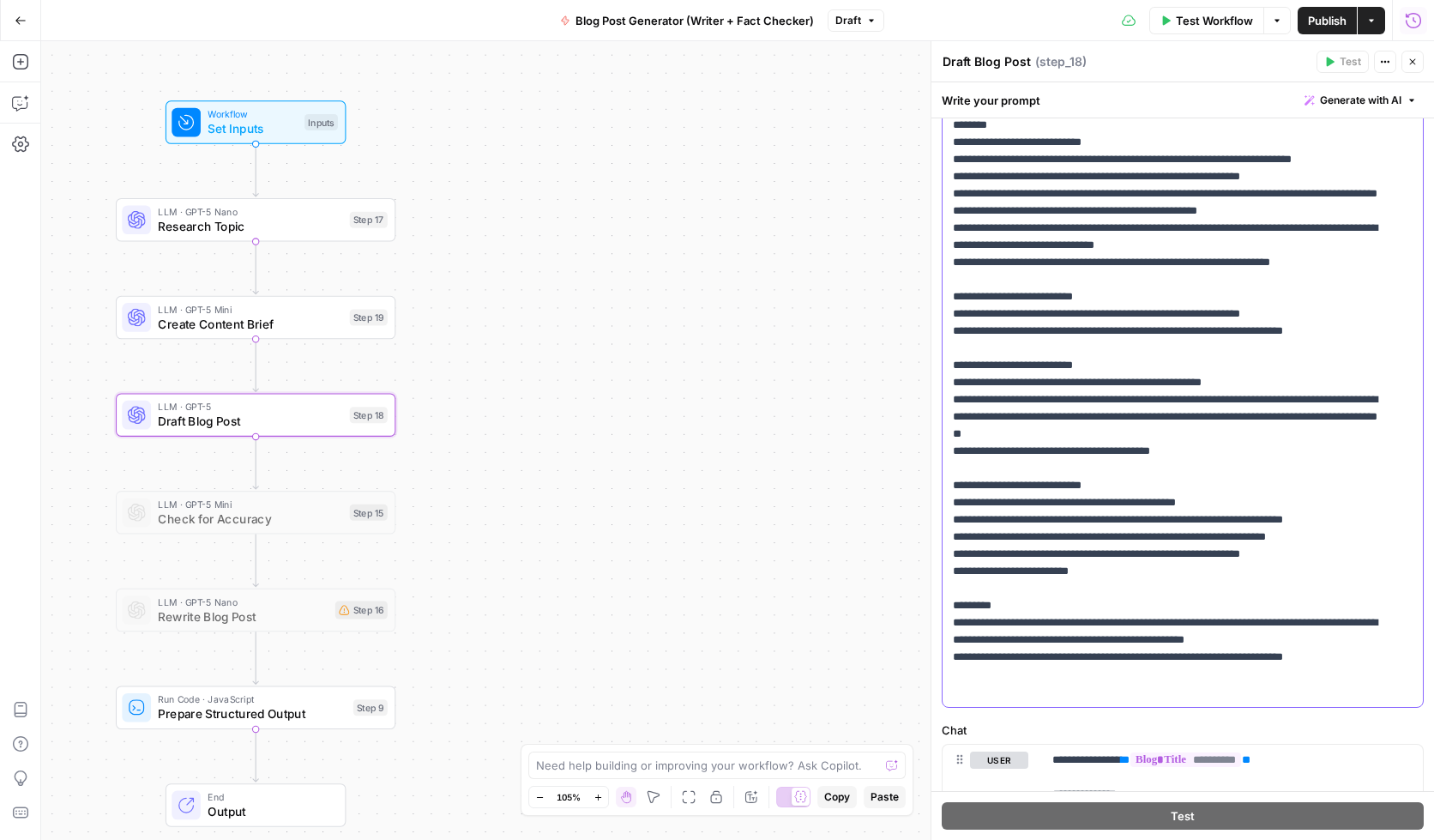
click at [1142, 611] on p "**********" at bounding box center [1170, 305] width 434 height 789
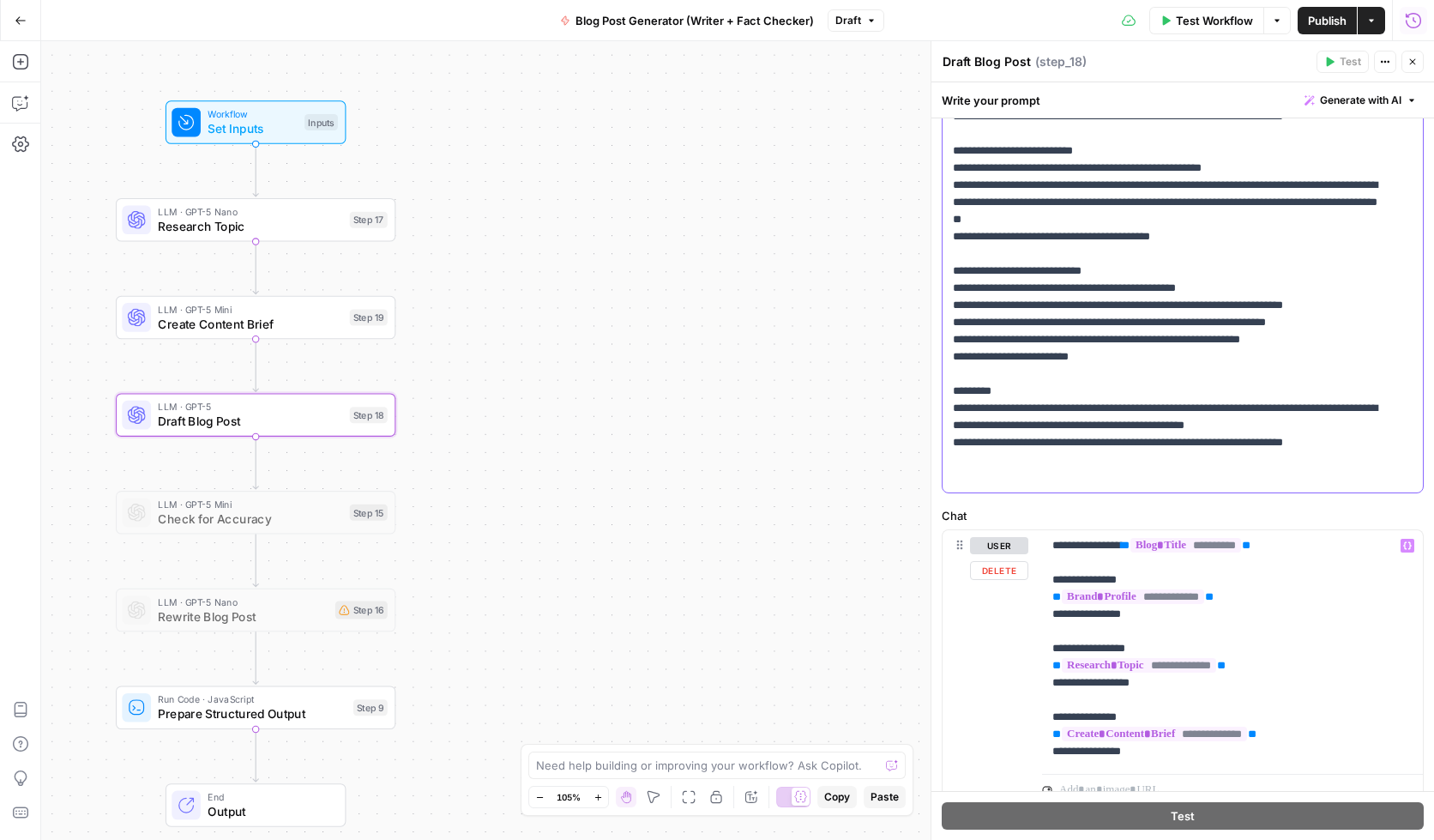
scroll to position [533, 0]
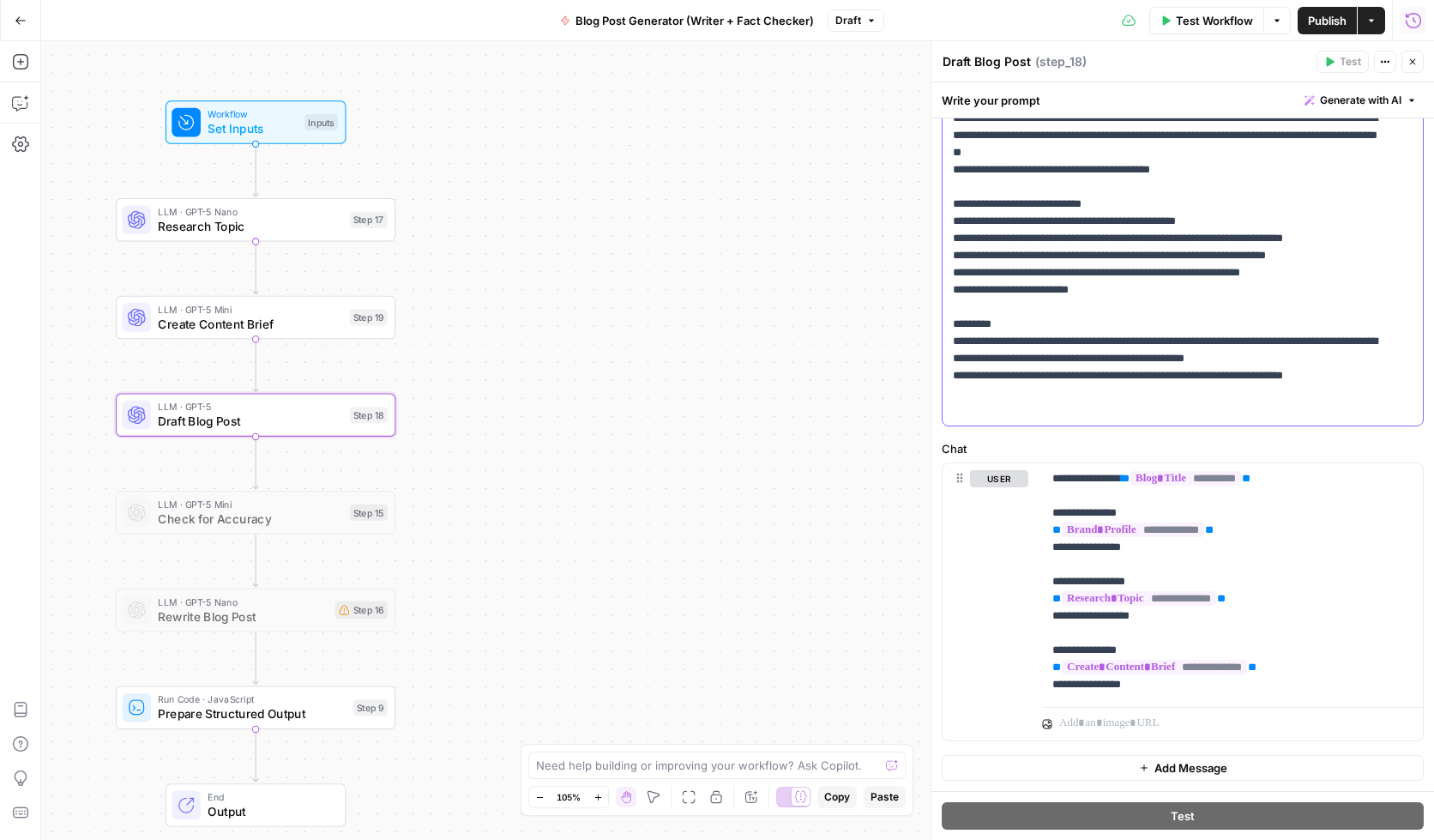
click at [1047, 280] on p "**********" at bounding box center [1170, 23] width 434 height 789
click at [232, 118] on span "Workflow" at bounding box center [252, 114] width 89 height 15
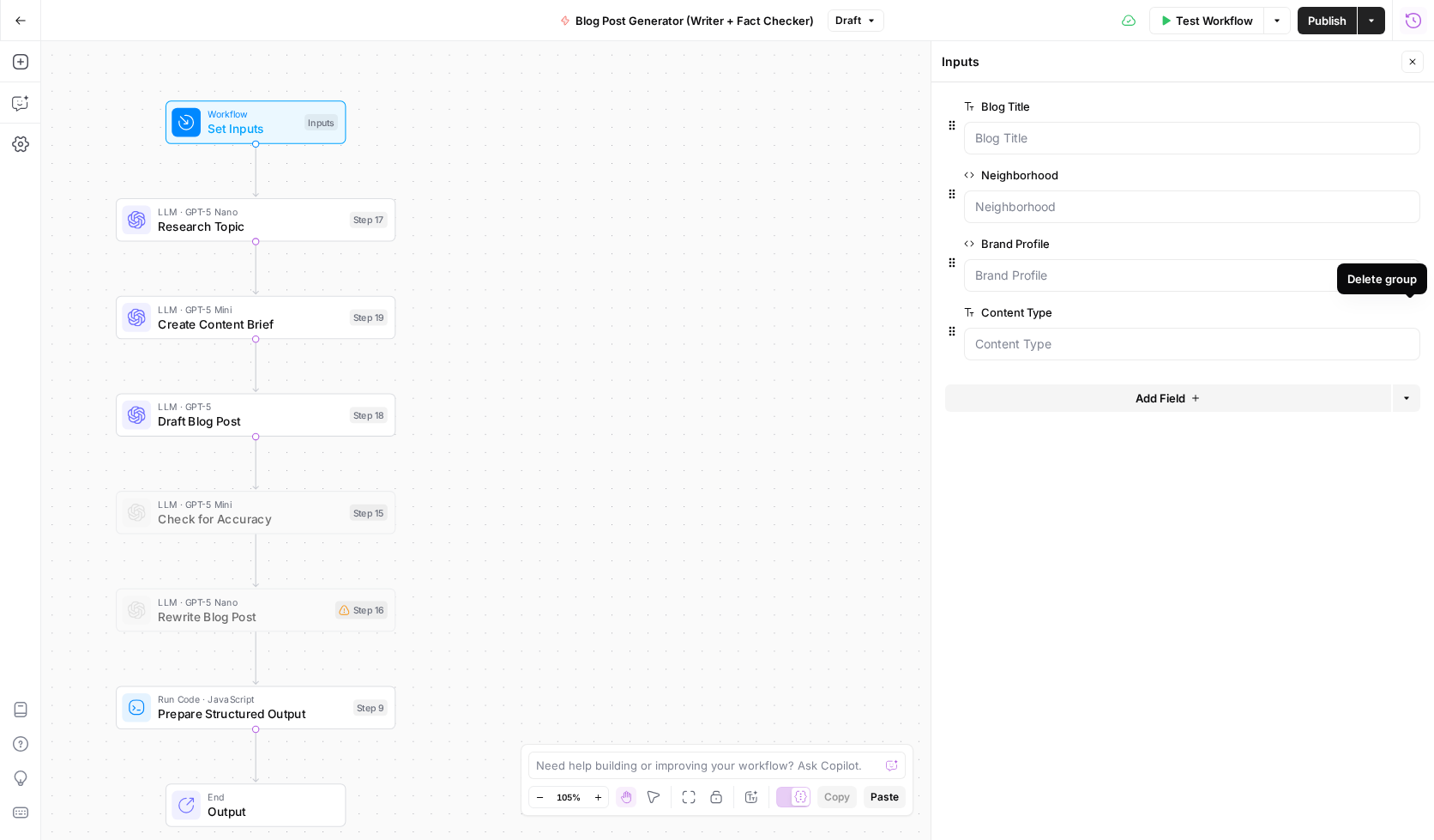
click at [1353, 317] on icon "button" at bounding box center [1411, 313] width 10 height 10
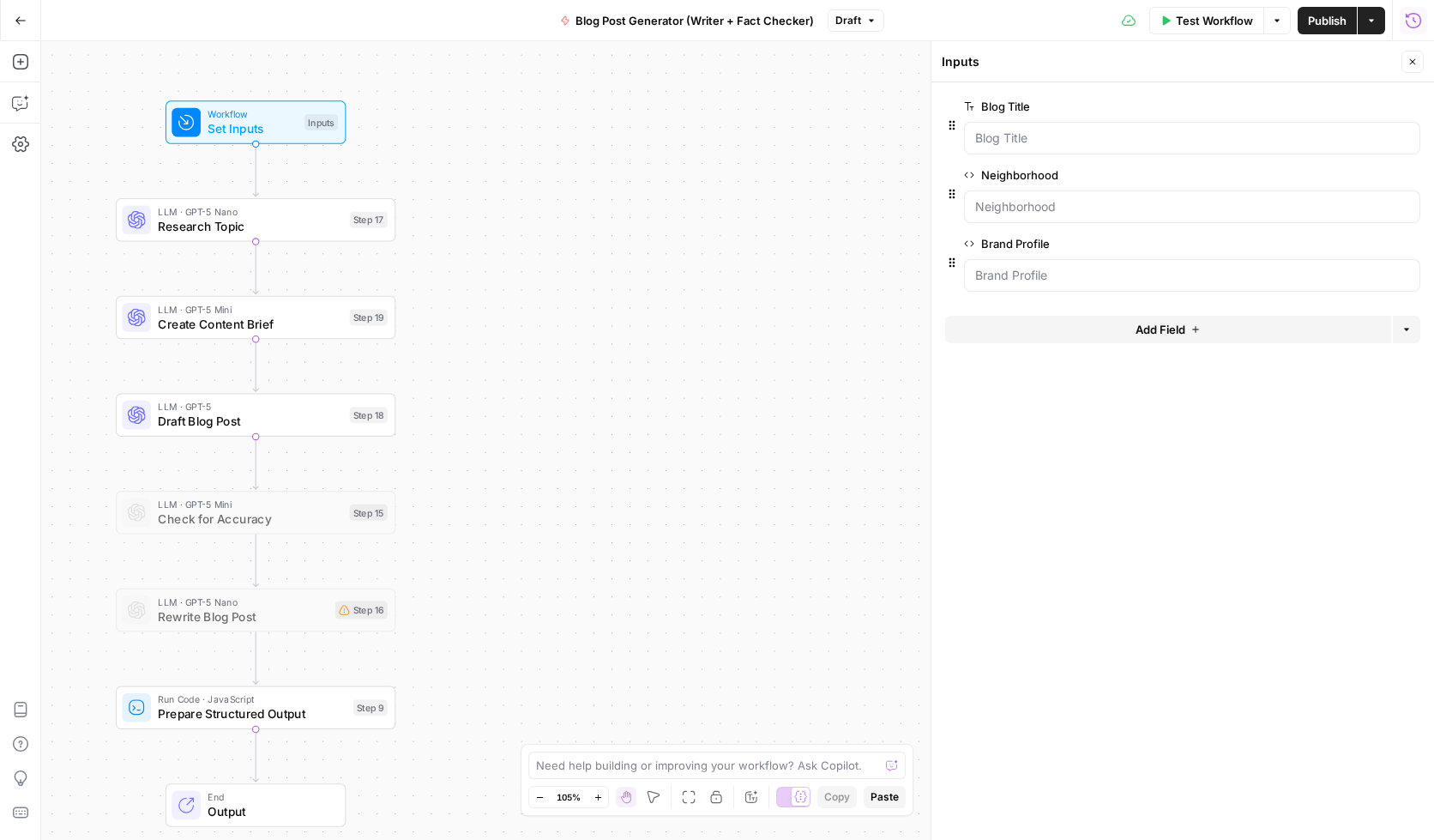
click at [1353, 245] on span "edit field" at bounding box center [1356, 243] width 38 height 14
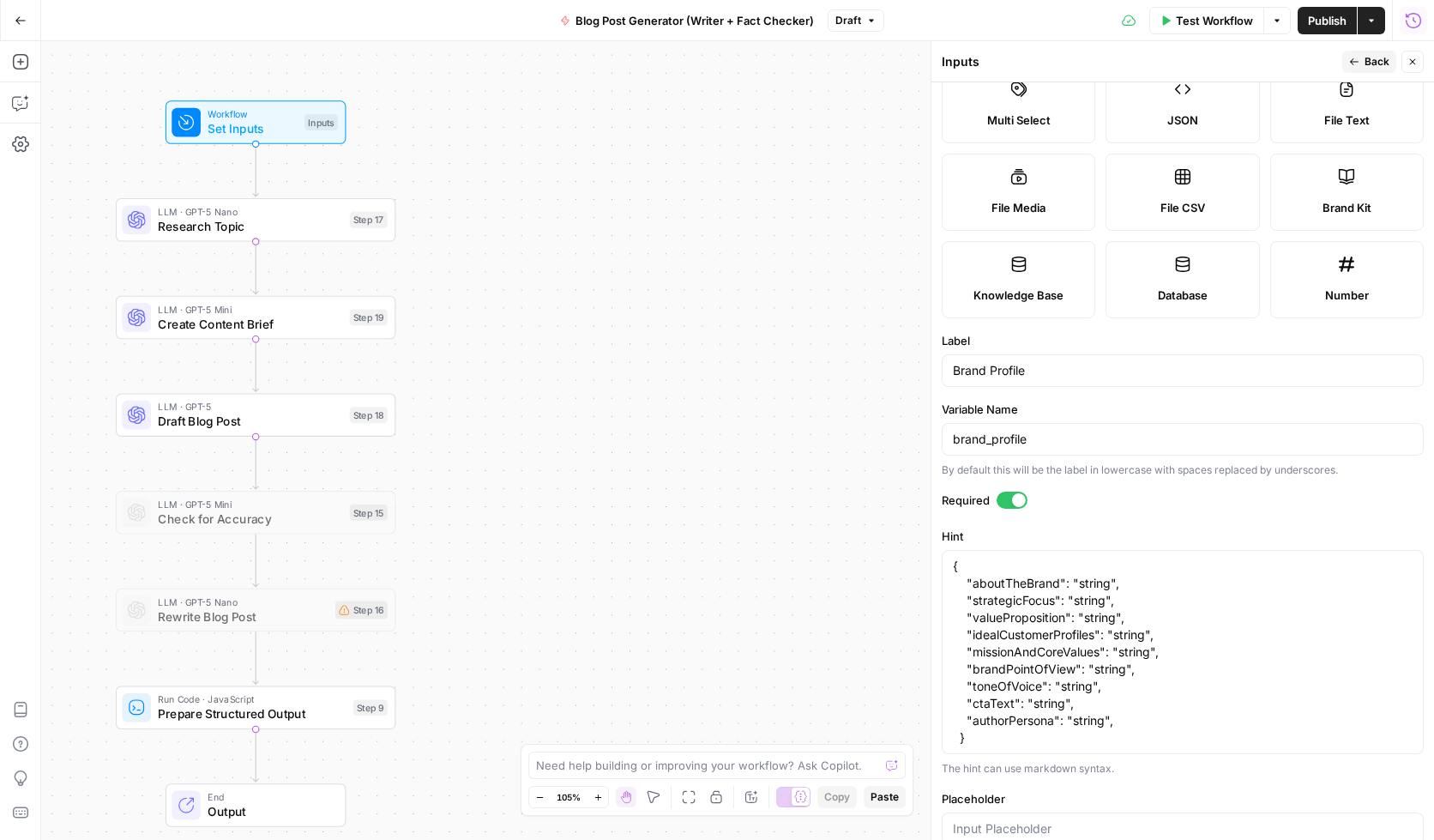
scroll to position [0, 0]
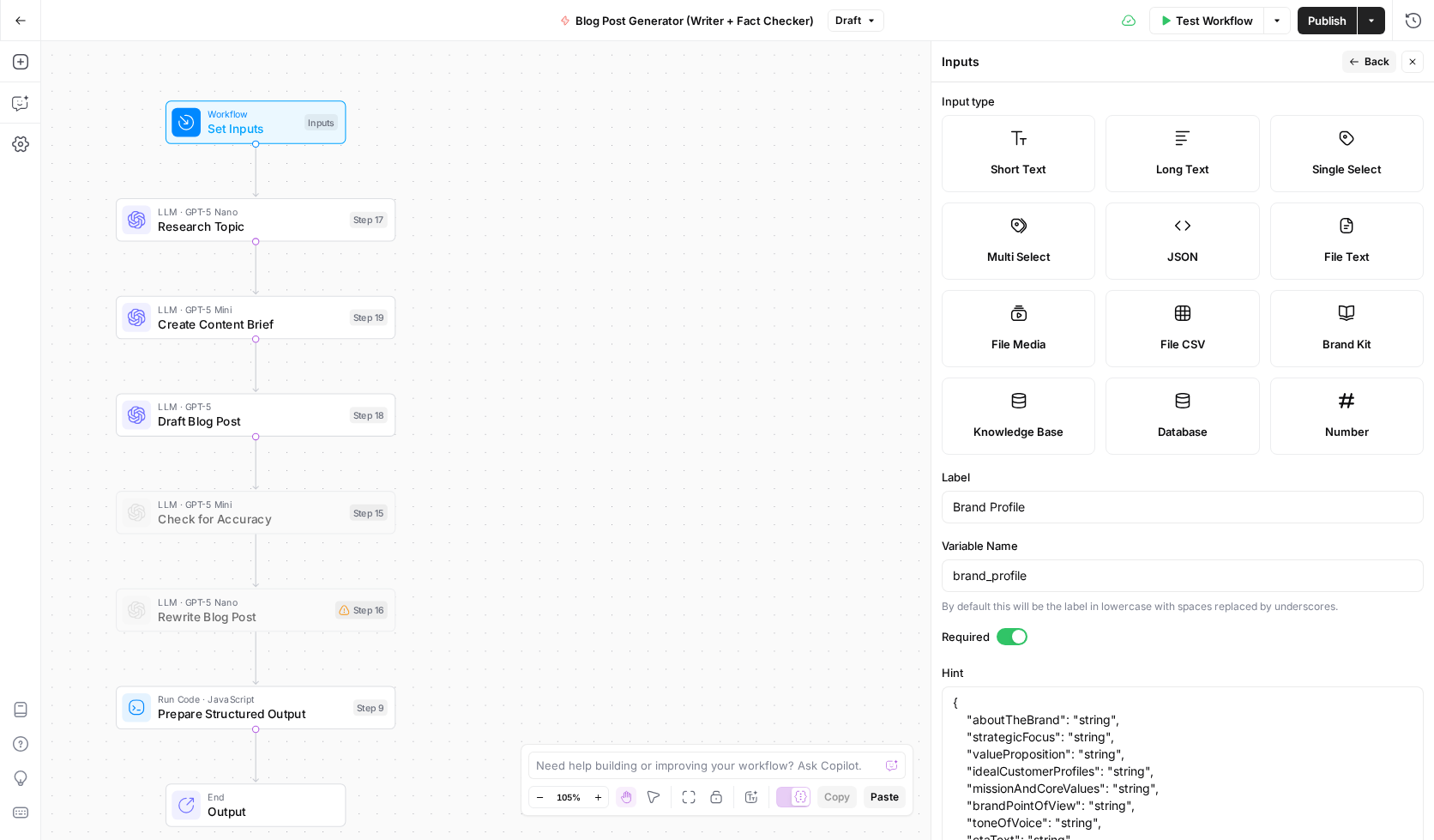
click at [1353, 63] on span "Back" at bounding box center [1377, 61] width 25 height 16
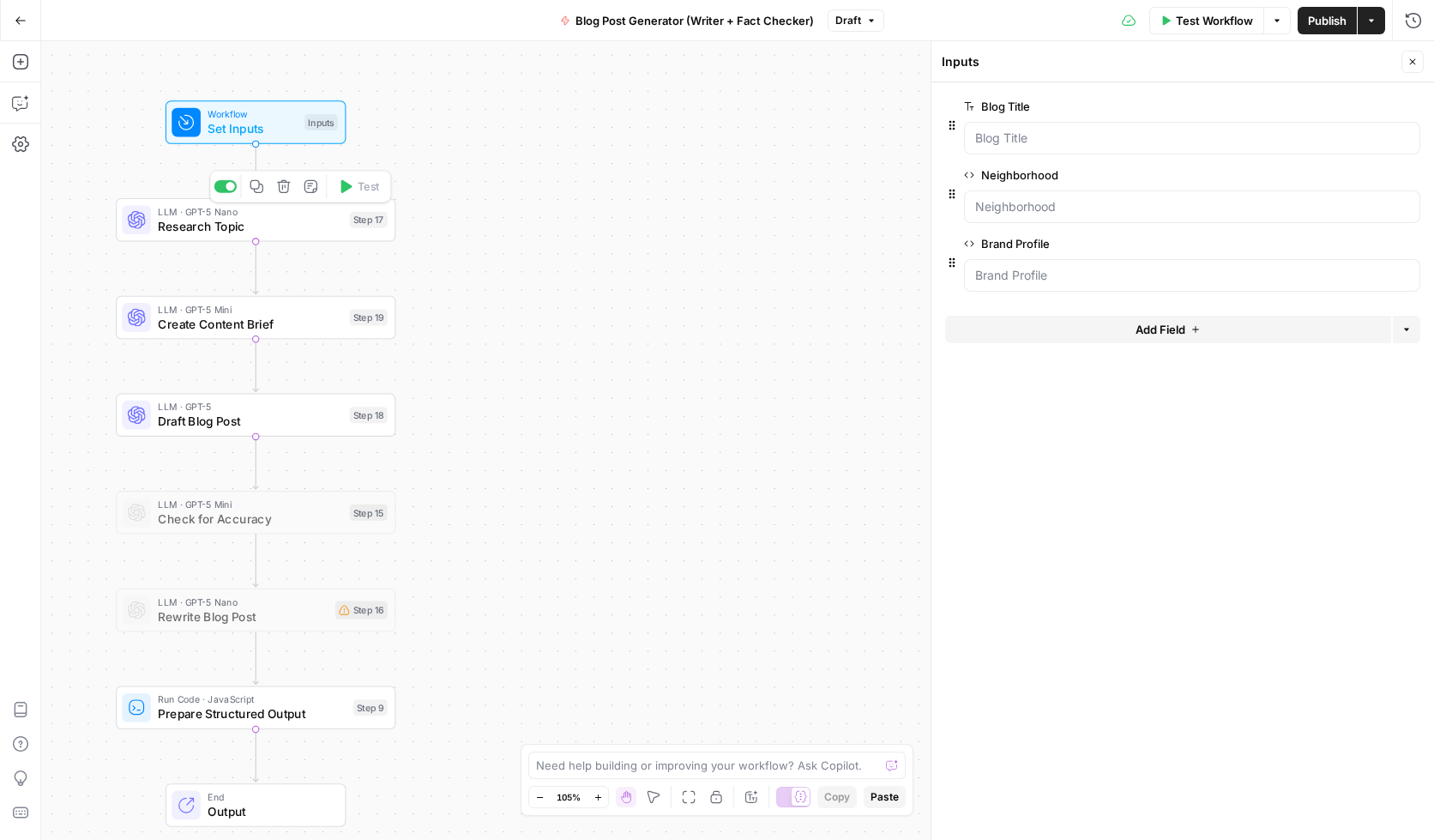
click at [234, 317] on span "Create Content Brief" at bounding box center [249, 324] width 184 height 18
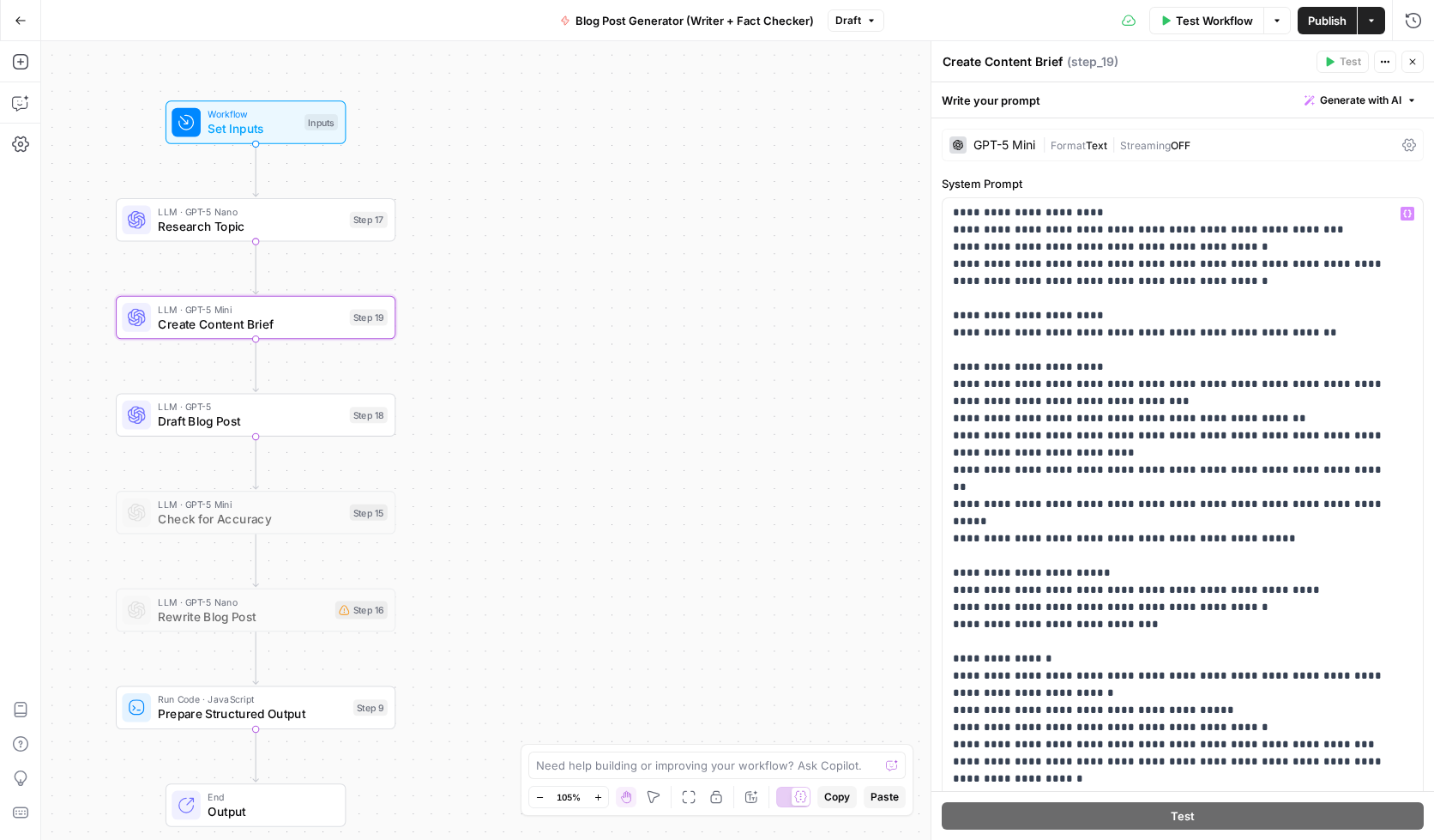
scroll to position [386, 0]
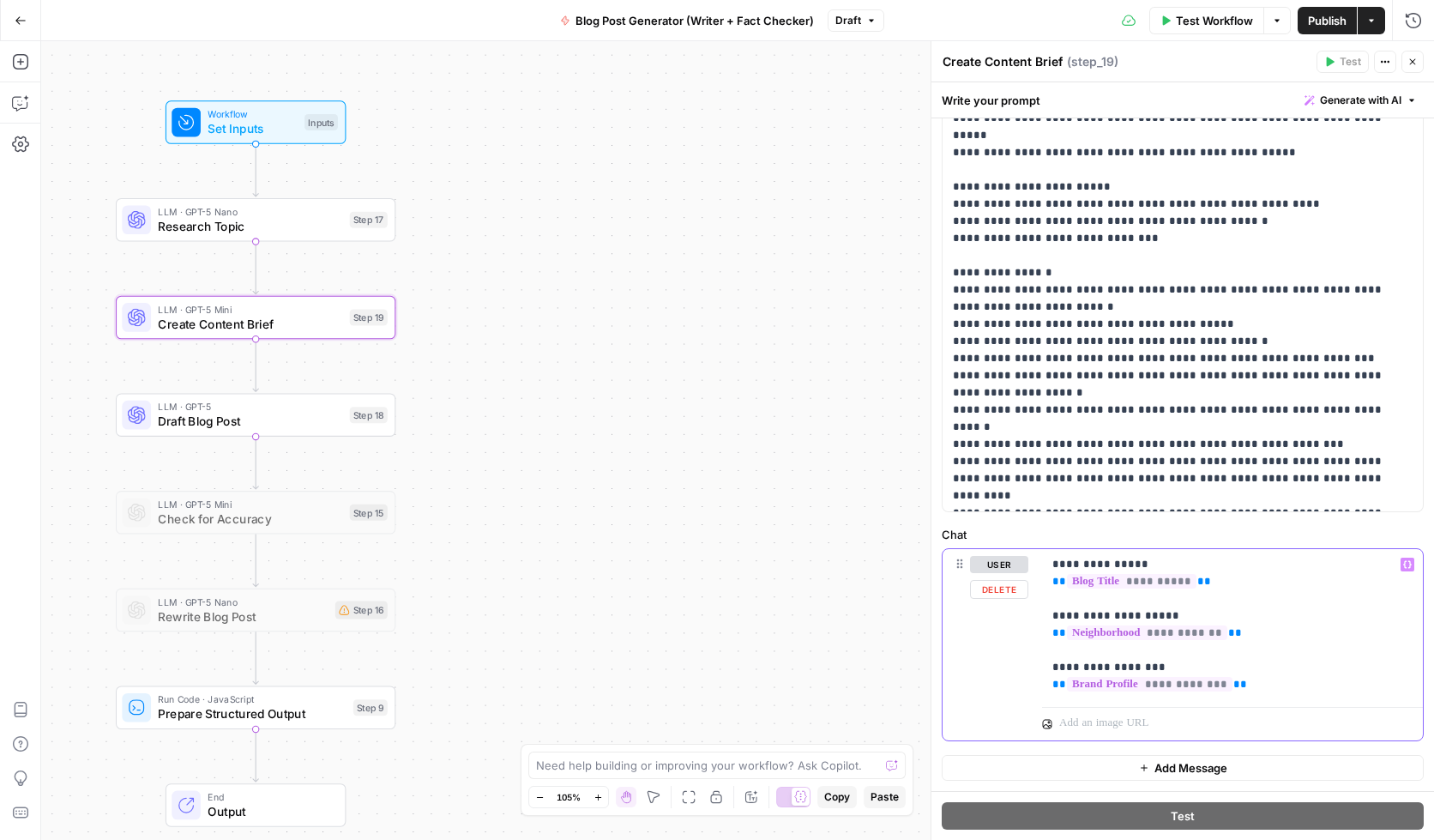
click at [1244, 688] on p "**********" at bounding box center [1225, 624] width 347 height 137
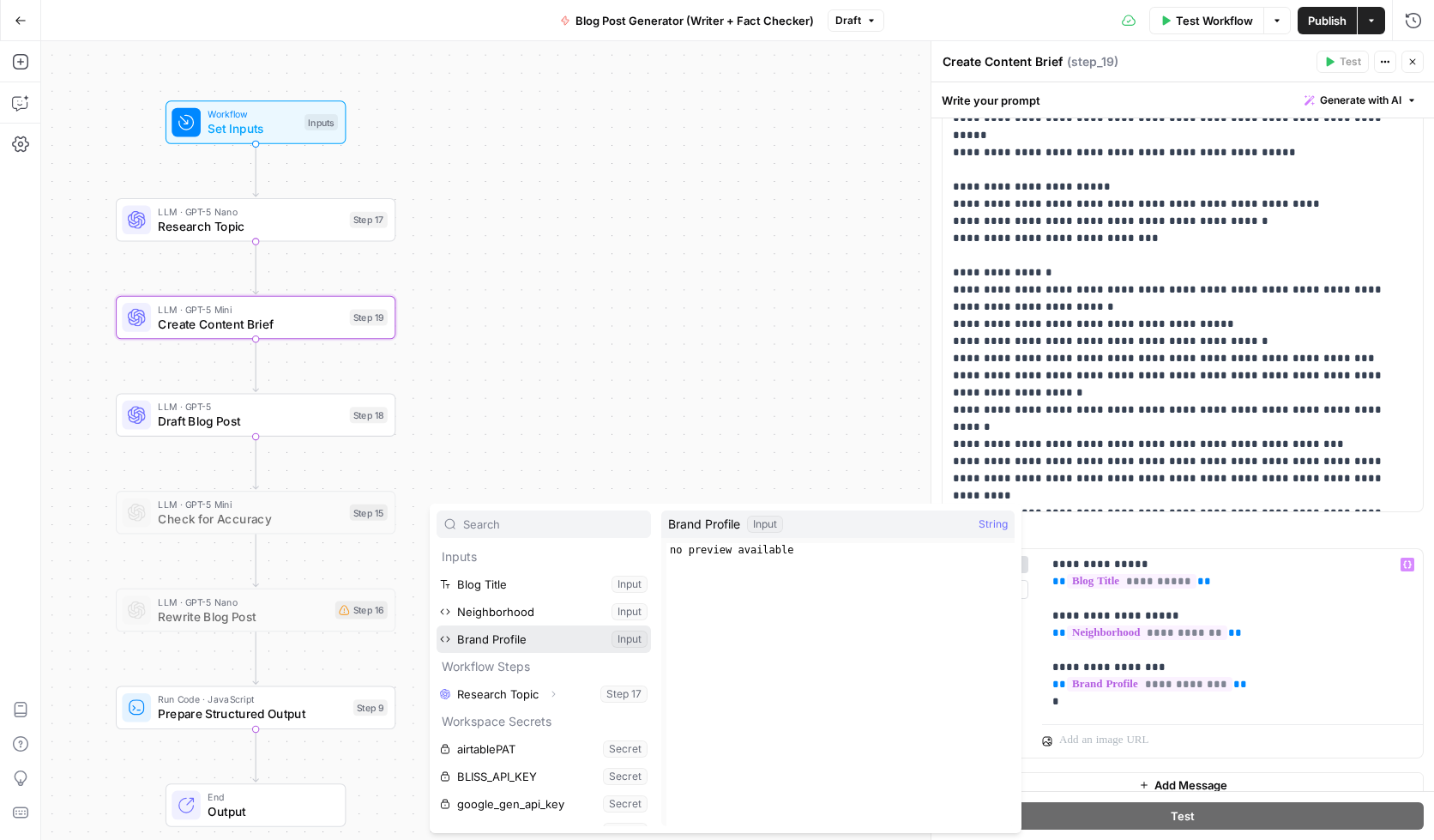
click at [482, 646] on button "Select variable Brand Profile" at bounding box center [544, 639] width 215 height 28
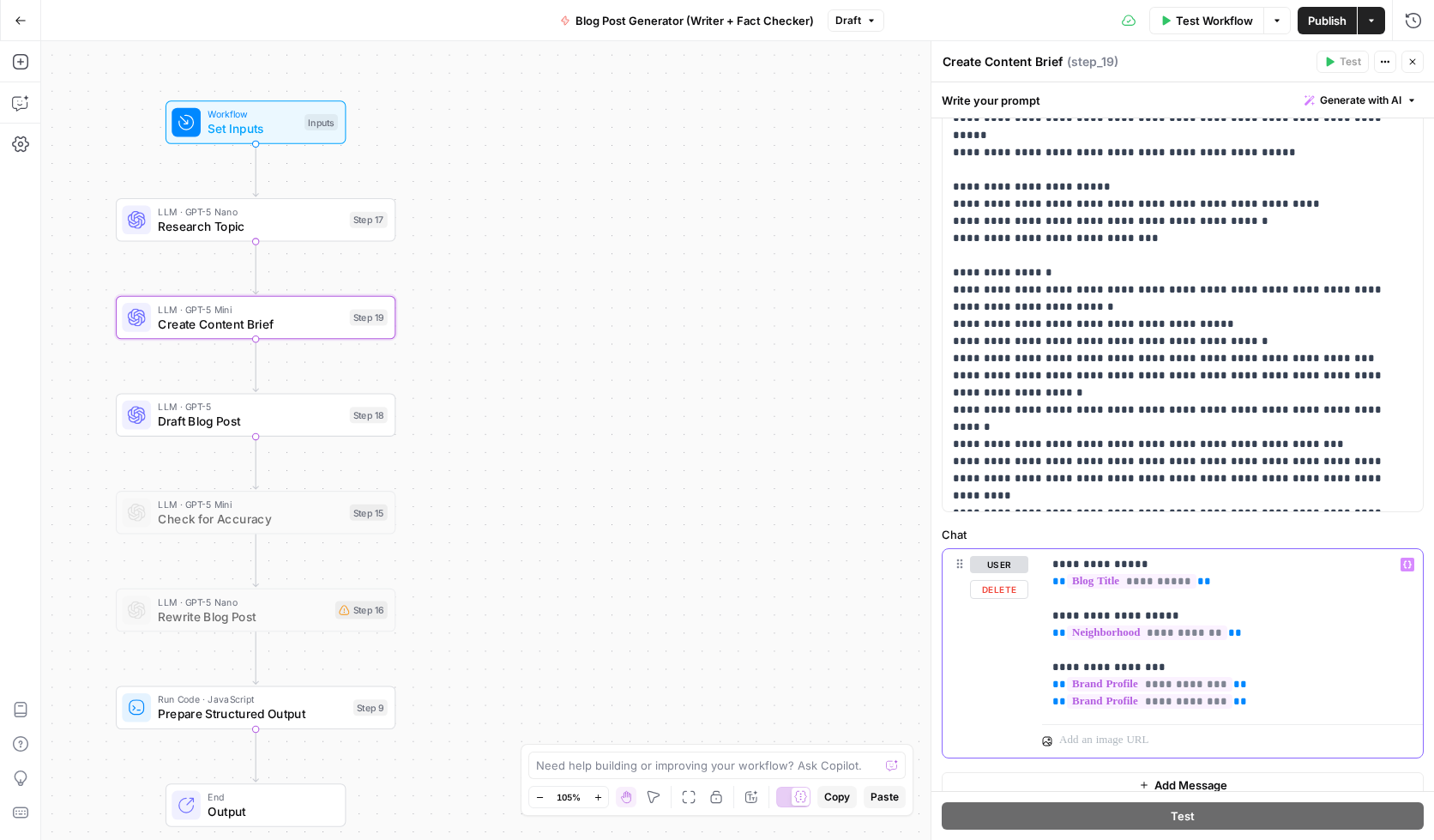
click at [1233, 701] on span "**" at bounding box center [1240, 701] width 14 height 11
drag, startPoint x: 1259, startPoint y: 706, endPoint x: 1050, endPoint y: 701, distance: 209.1
click at [1050, 701] on div "**********" at bounding box center [1233, 633] width 381 height 168
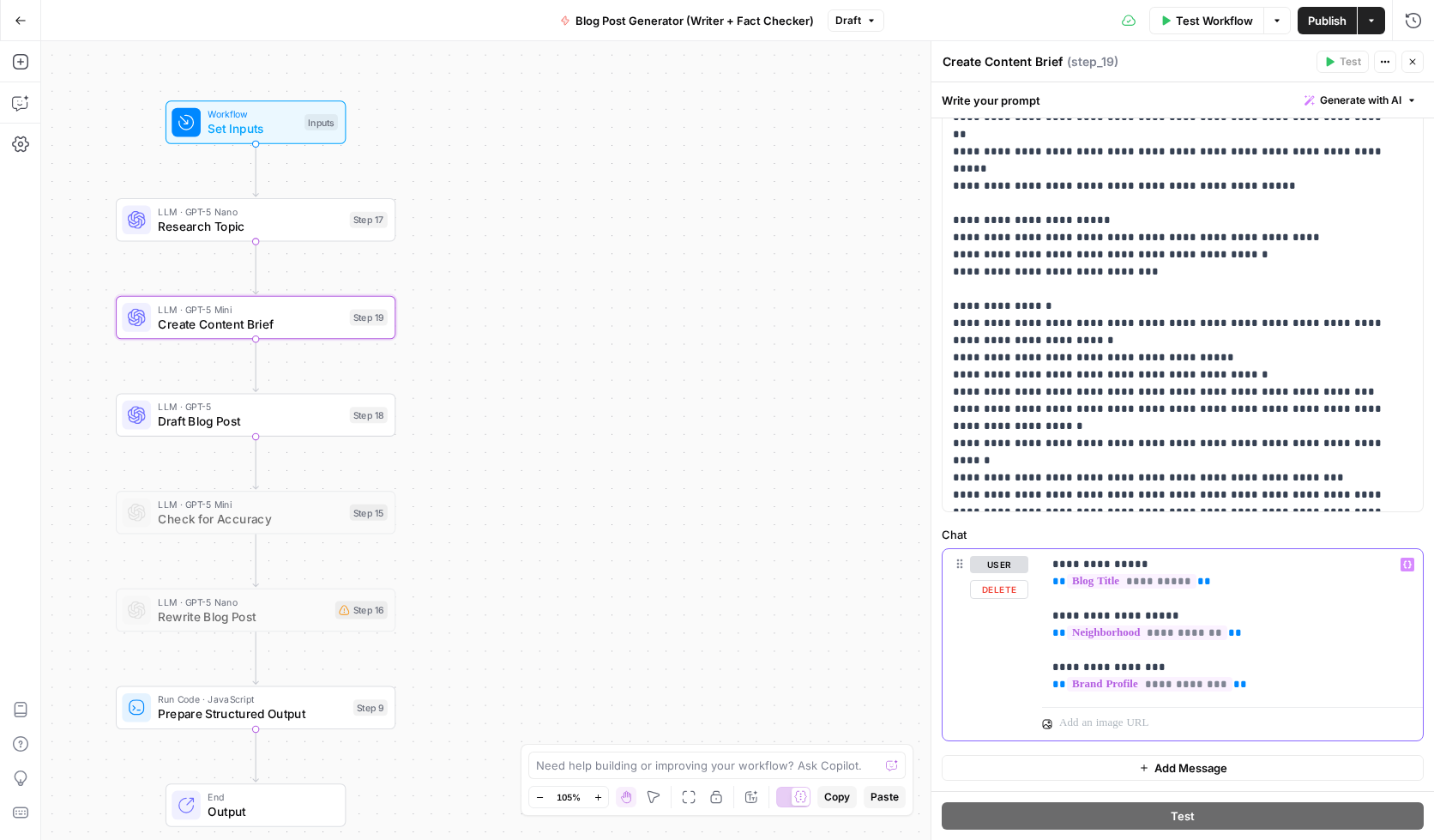
click at [1249, 682] on p "**********" at bounding box center [1225, 624] width 347 height 137
click at [20, 67] on icon "button" at bounding box center [21, 61] width 17 height 17
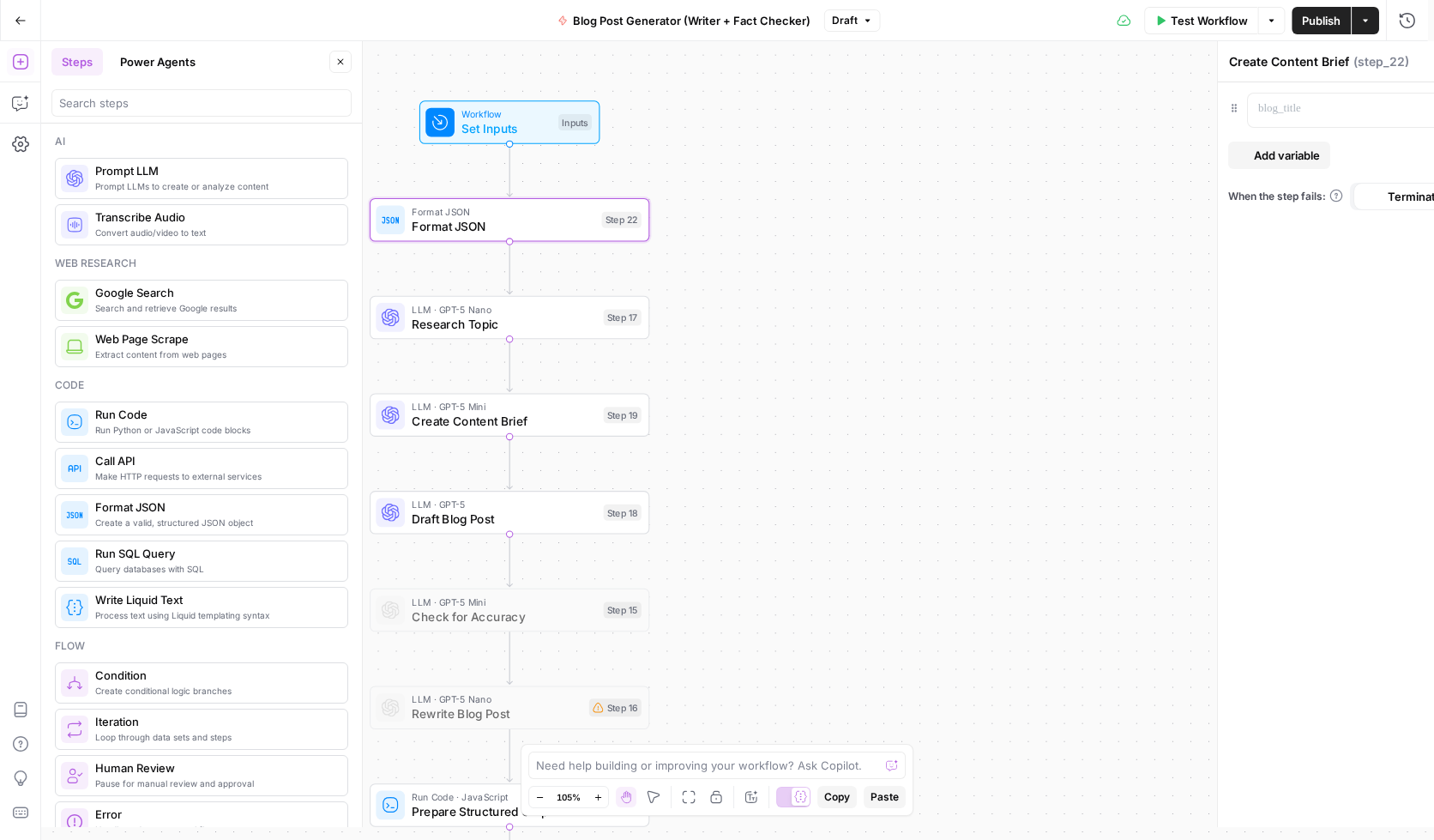
type textarea "Format JSON"
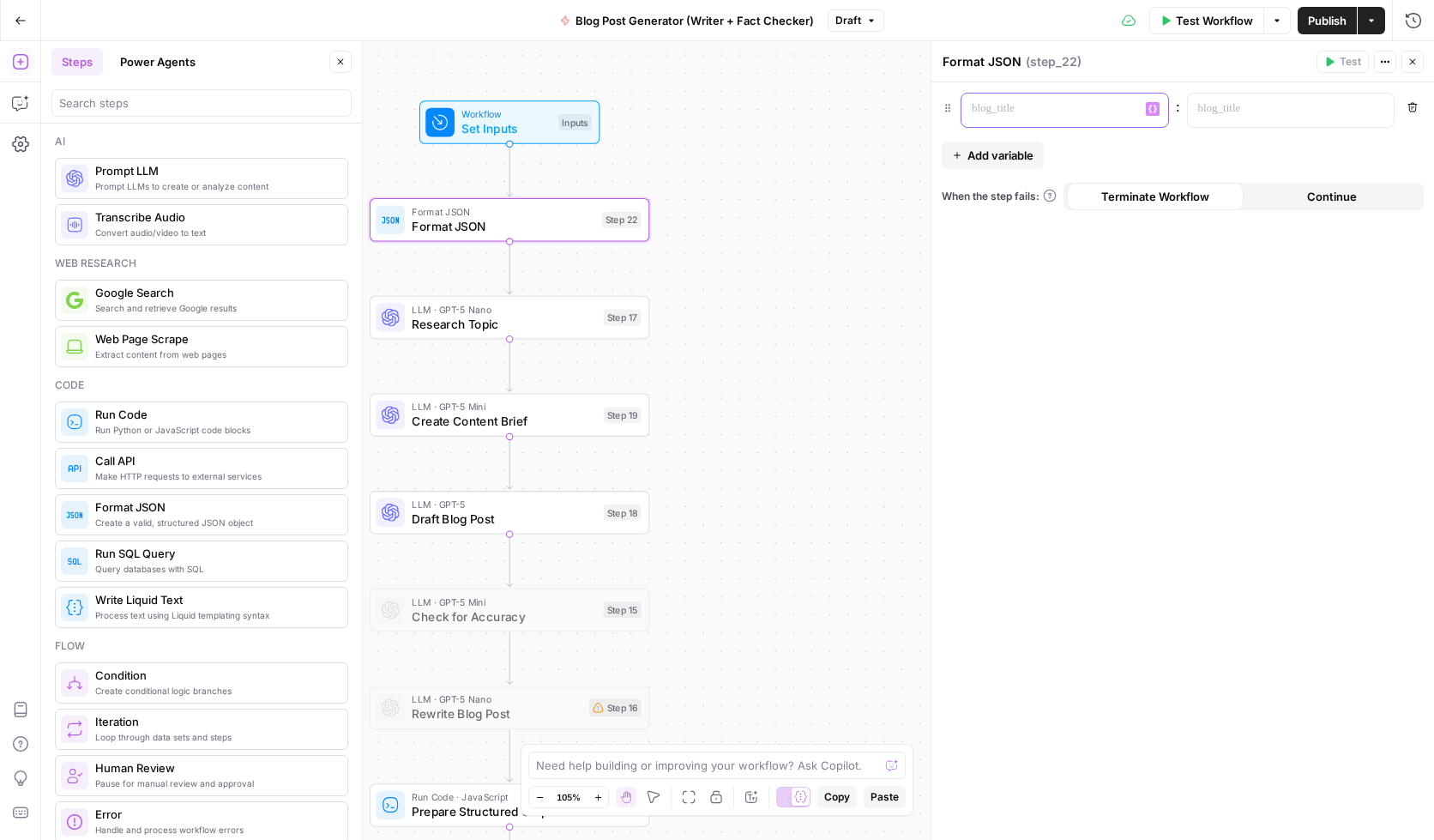
click at [1058, 113] on p at bounding box center [1050, 109] width 158 height 17
click at [1276, 111] on p at bounding box center [1277, 109] width 158 height 17
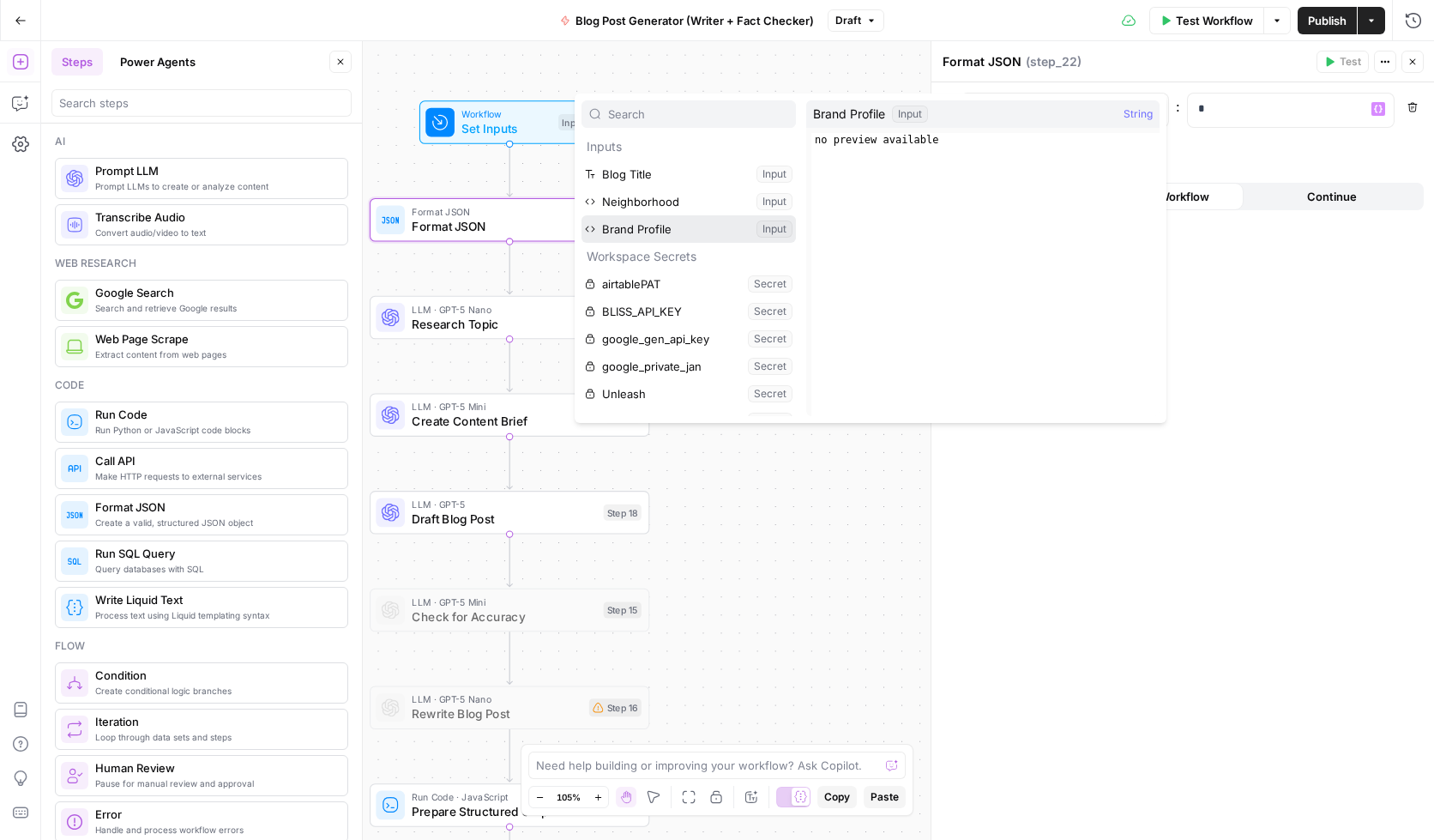
click at [650, 232] on button "Select variable Brand Profile" at bounding box center [689, 229] width 215 height 28
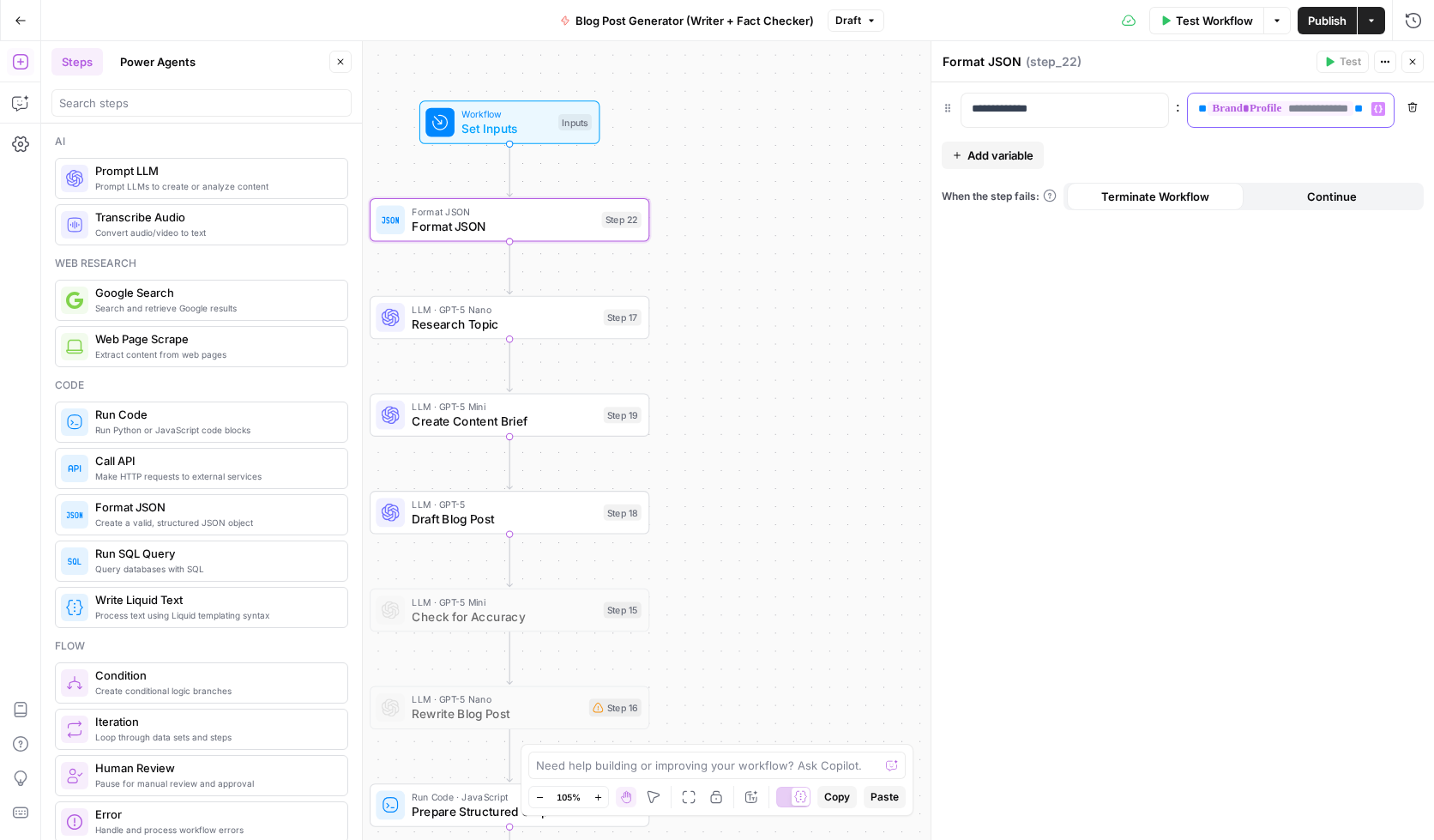
scroll to position [0, 0]
drag, startPoint x: 1070, startPoint y: 109, endPoint x: 1002, endPoint y: 102, distance: 68.4
click at [1002, 102] on p "**********" at bounding box center [1050, 109] width 158 height 17
click at [1353, 120] on div "**********" at bounding box center [1277, 110] width 179 height 34
click at [1353, 116] on span "**********" at bounding box center [1281, 108] width 146 height 15
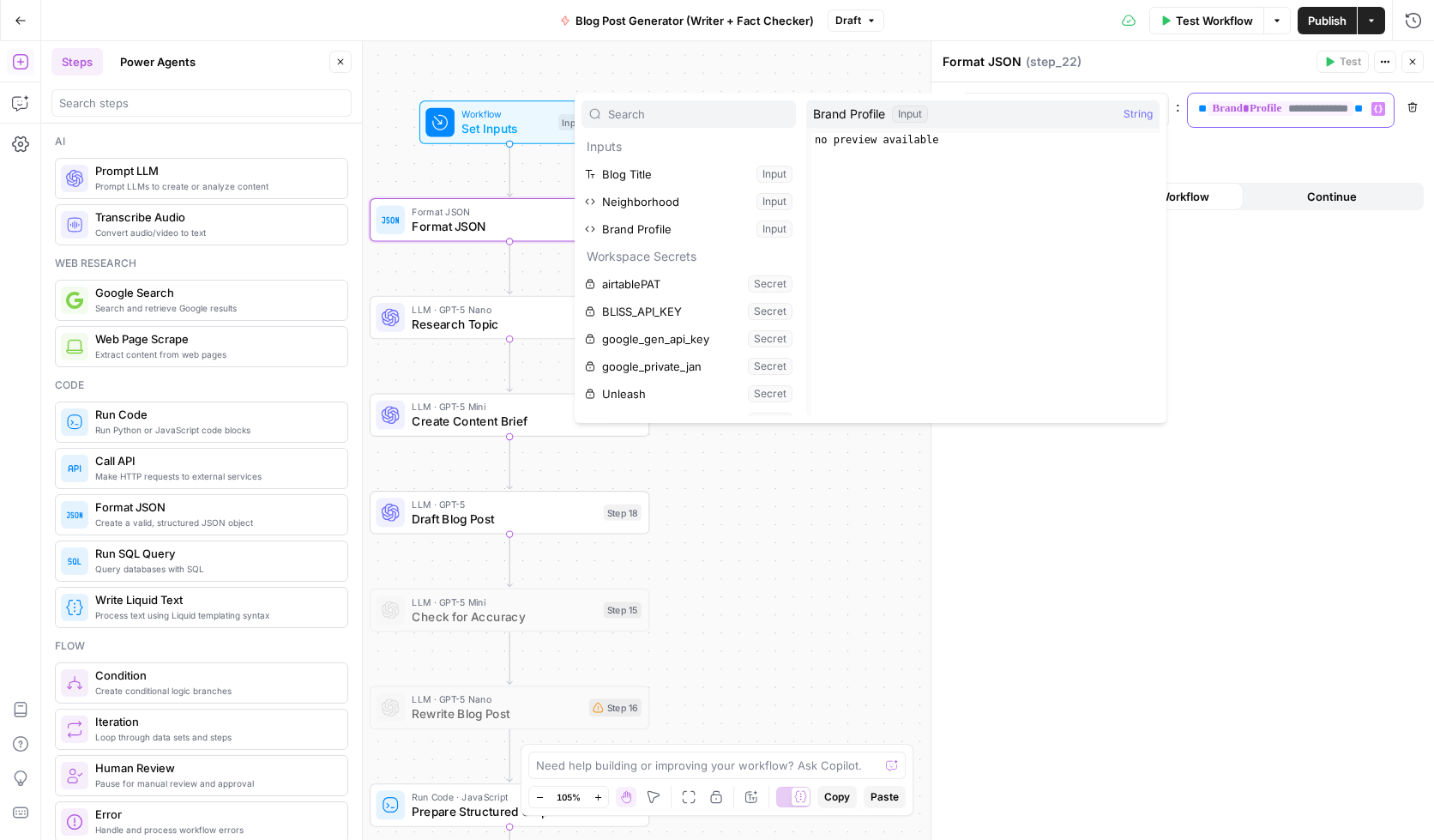
click at [1198, 110] on span "**" at bounding box center [1203, 108] width 9 height 11
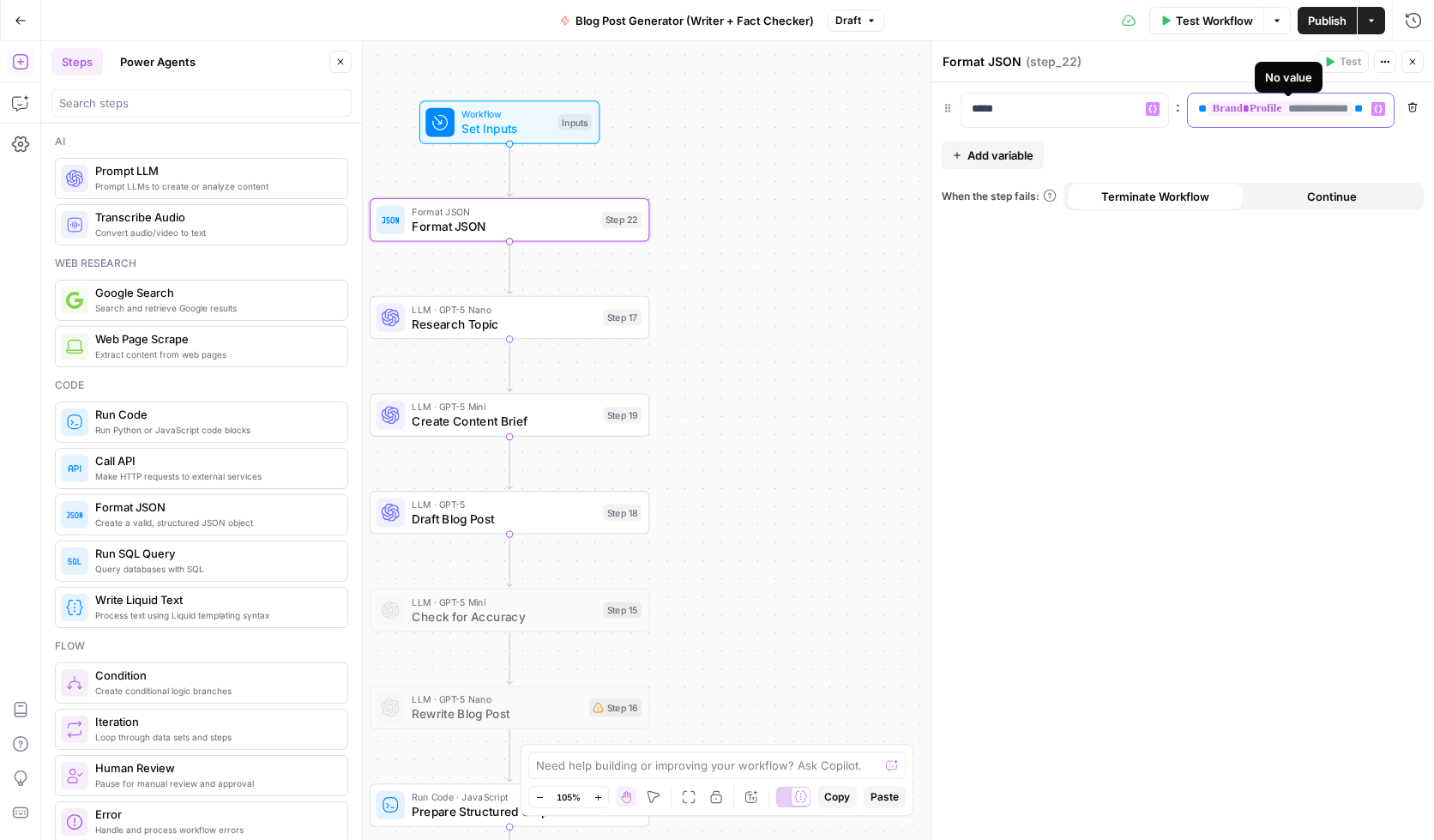
scroll to position [0, 13]
click at [1222, 559] on div "**********" at bounding box center [1183, 461] width 502 height 758
click at [1282, 572] on div "**********" at bounding box center [1183, 461] width 502 height 758
click at [1024, 117] on p "*****" at bounding box center [1064, 109] width 186 height 17
click at [1268, 501] on div "**********" at bounding box center [1183, 461] width 502 height 758
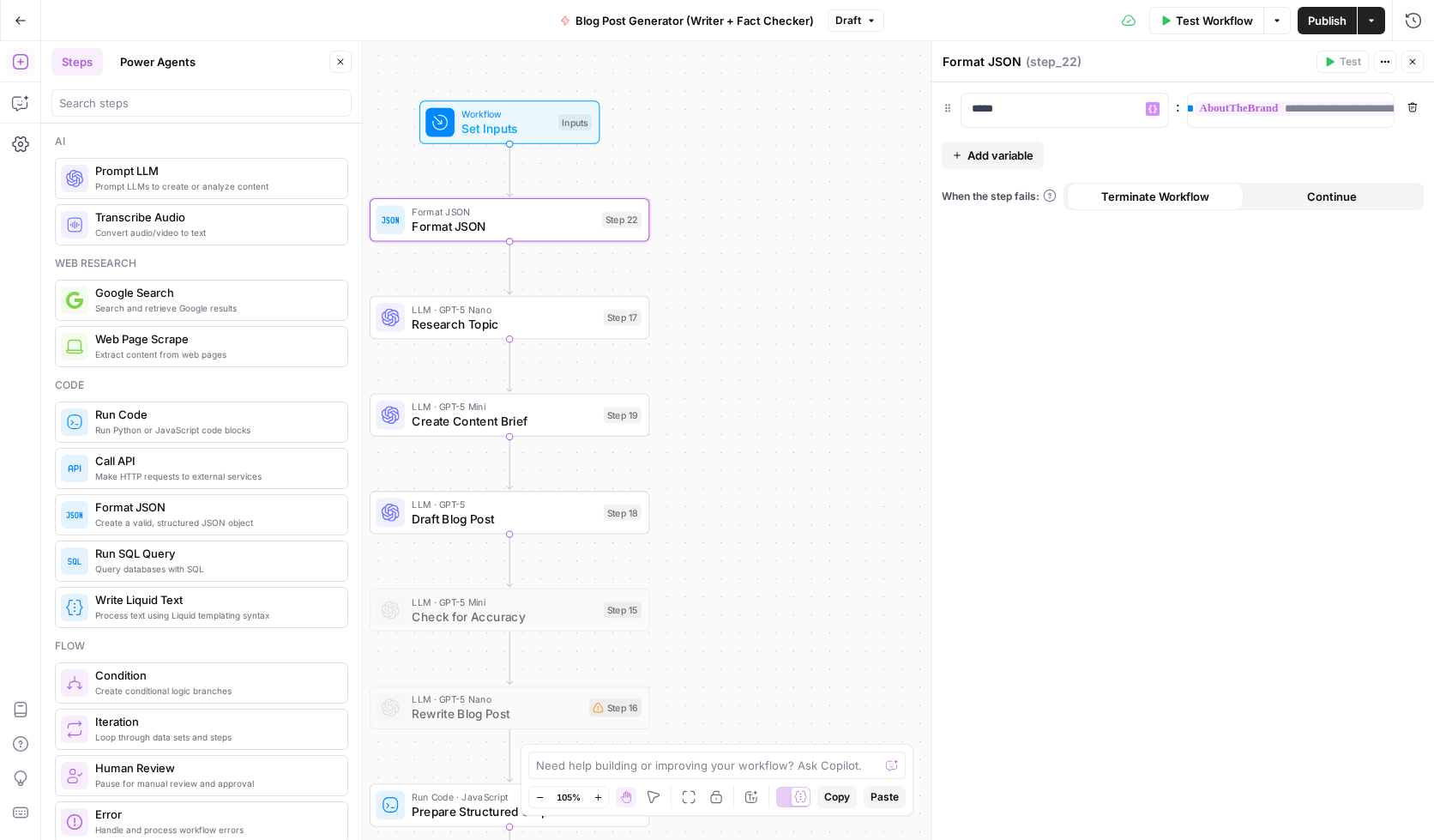
click at [1288, 533] on div "**********" at bounding box center [1183, 461] width 502 height 758
click at [1353, 61] on span "Close" at bounding box center [1417, 61] width 1 height 1
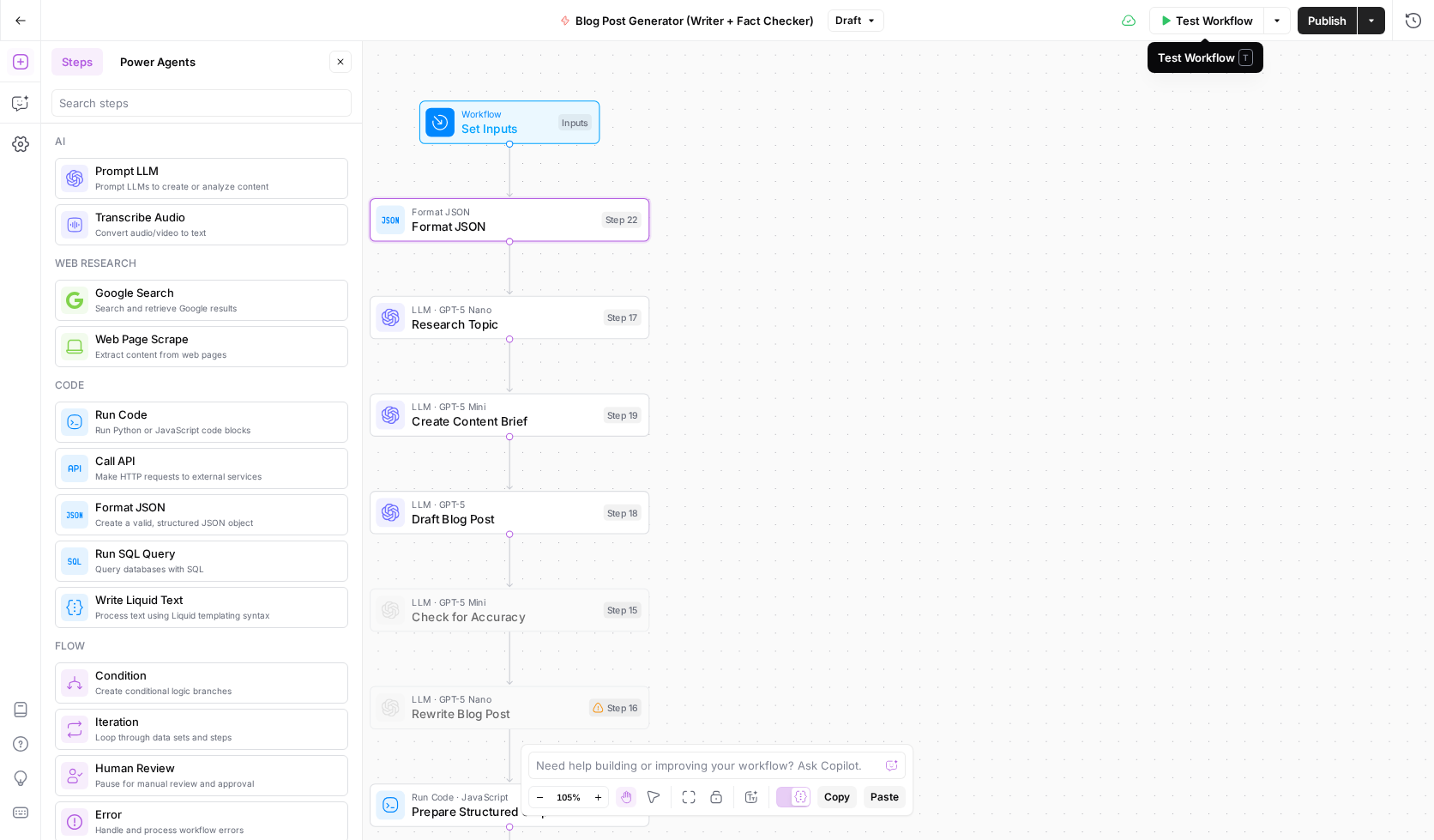
click at [1239, 29] on button "Test Workflow" at bounding box center [1206, 21] width 115 height 28
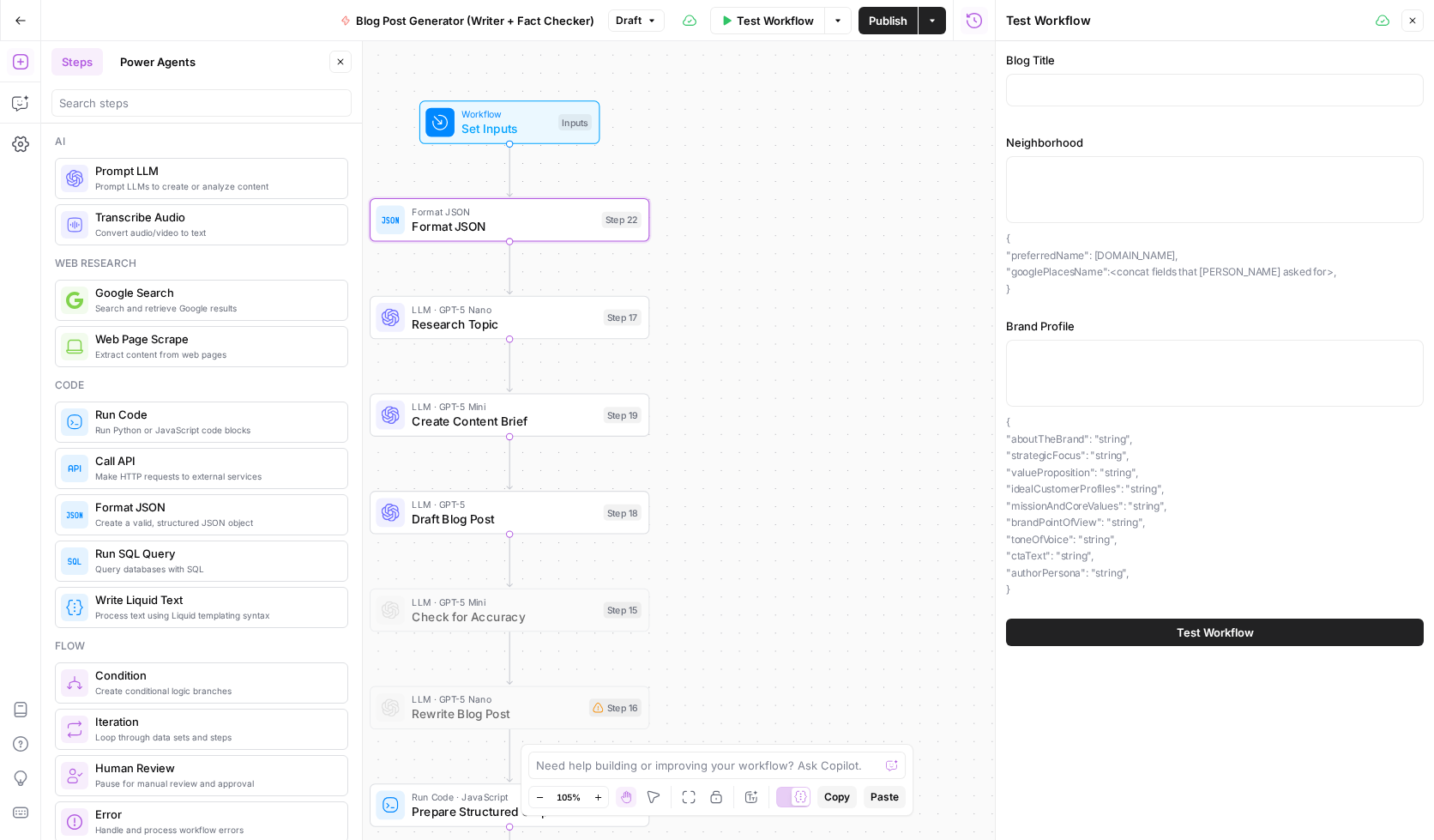
click at [1353, 19] on icon "button" at bounding box center [1413, 21] width 10 height 10
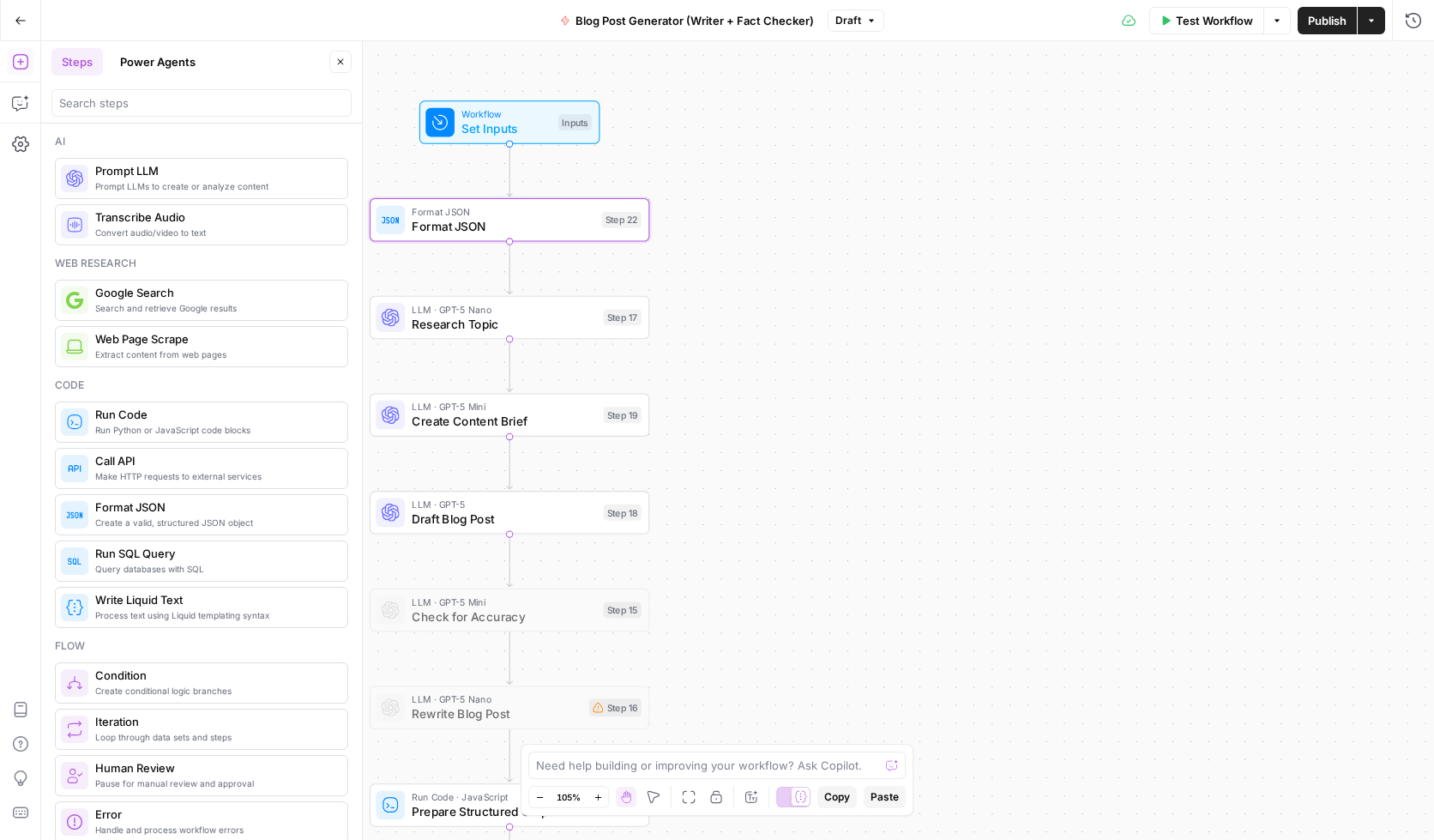
click at [983, 26] on div "Test Workflow Options Publish Actions Run History" at bounding box center [1159, 20] width 550 height 41
click at [443, 518] on span "Draft Blog Post" at bounding box center [503, 518] width 184 height 18
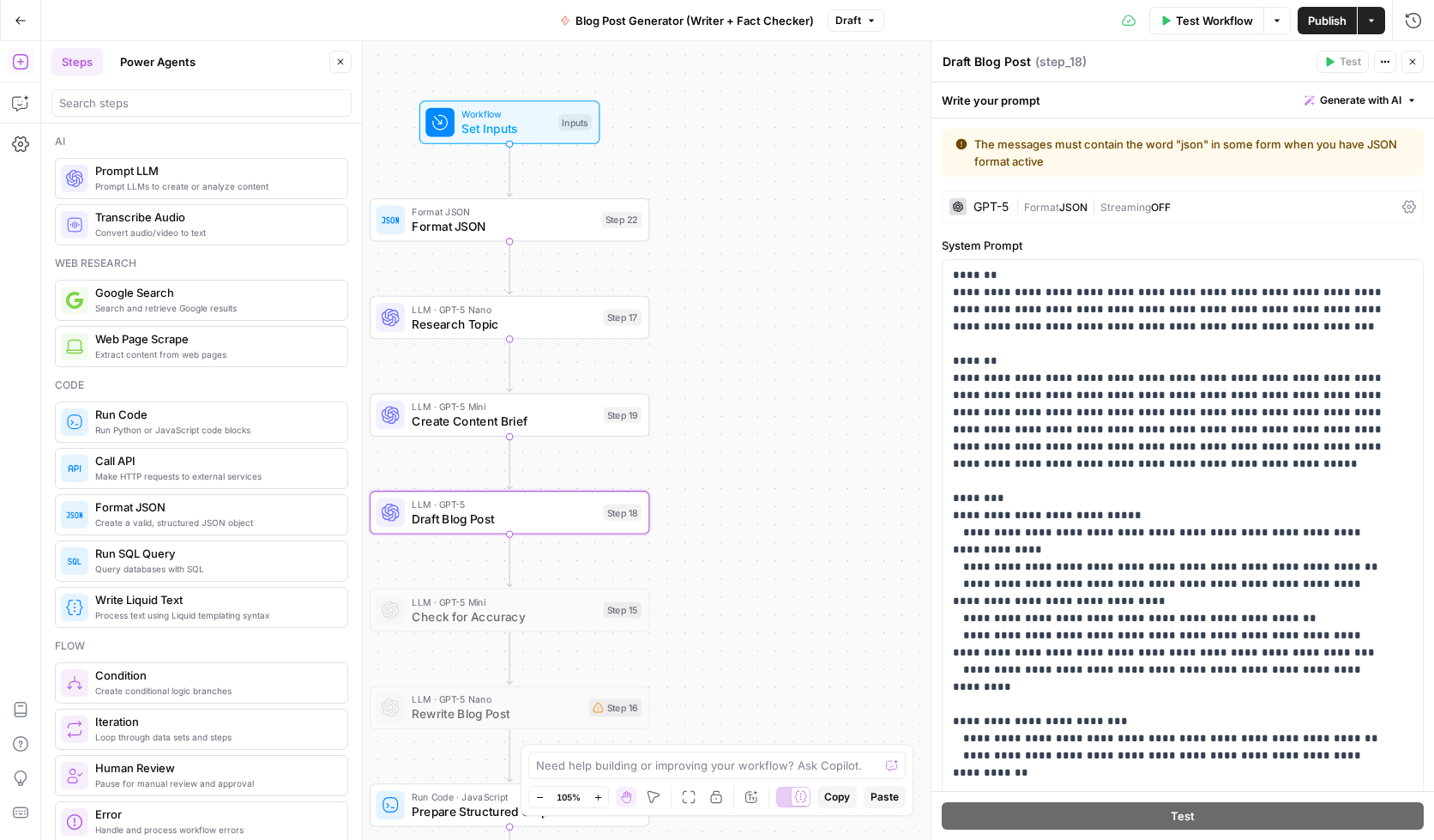
click at [431, 414] on span "Create Content Brief" at bounding box center [503, 420] width 184 height 18
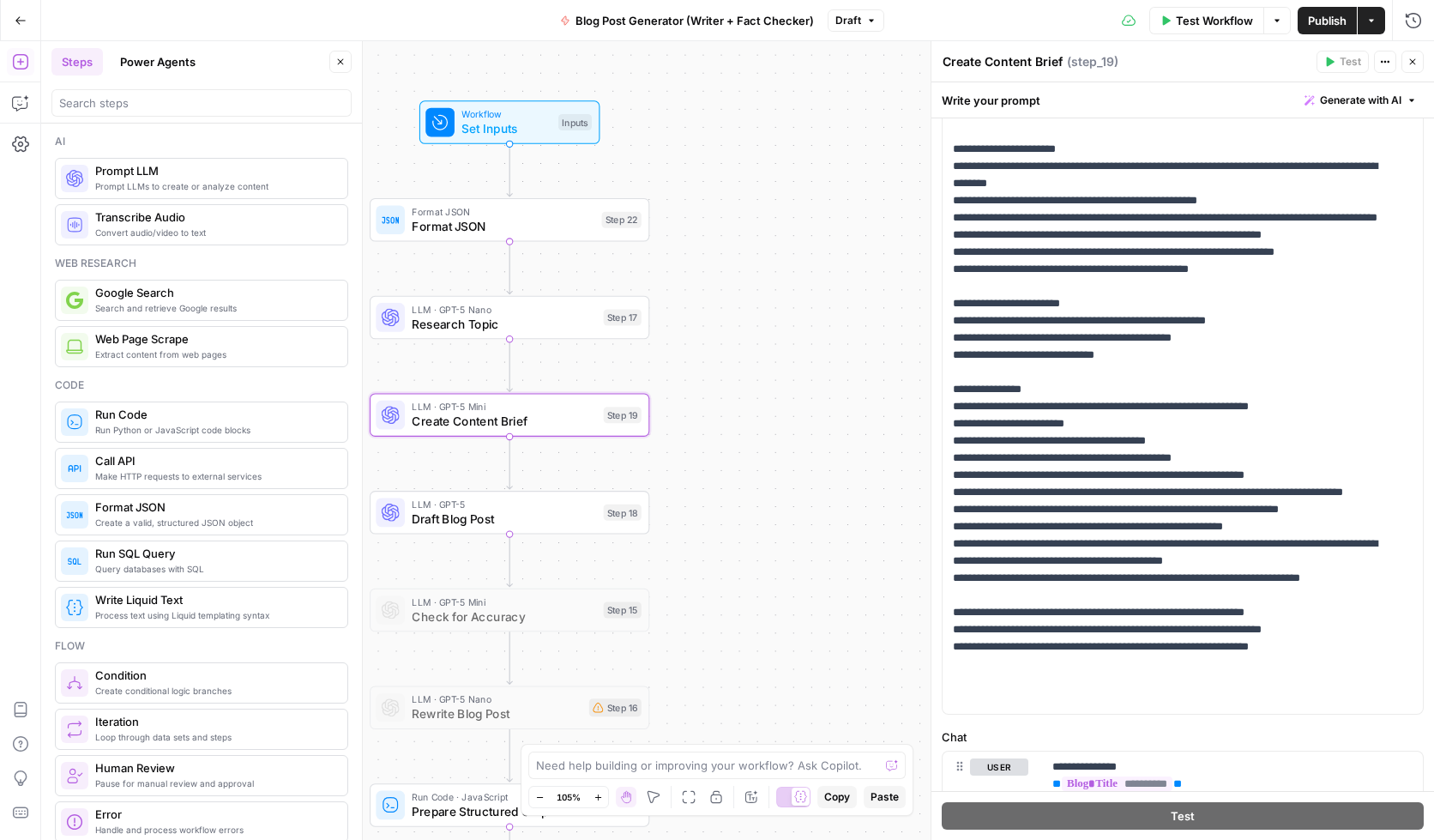
scroll to position [386, 0]
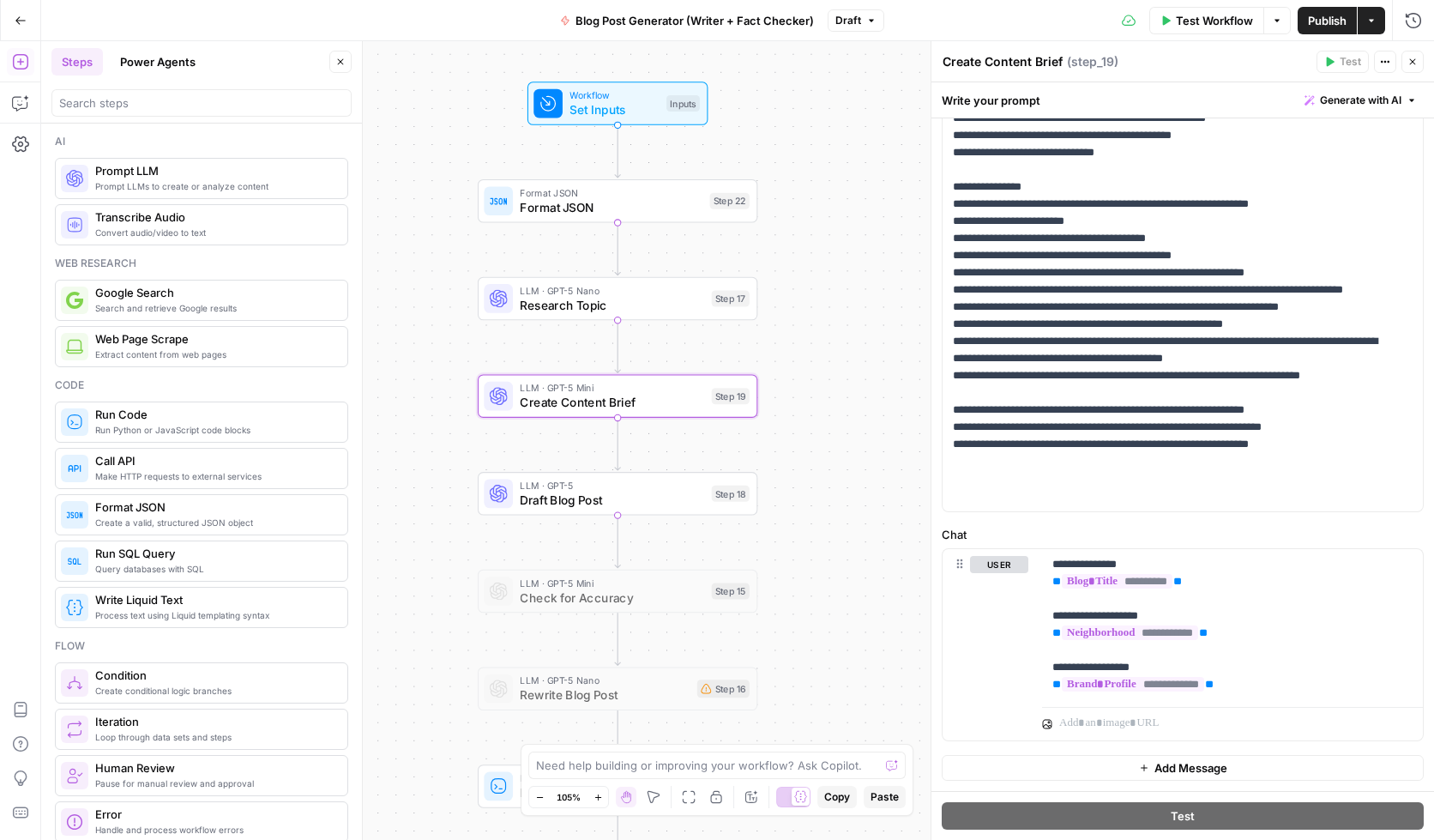
drag, startPoint x: 726, startPoint y: 340, endPoint x: 836, endPoint y: 318, distance: 112.2
click at [834, 321] on div "Workflow Set Inputs Inputs Format JSON Format JSON Step 22 LLM · GPT-5 Nano Res…" at bounding box center [738, 441] width 1393 height 798
click at [346, 62] on button "Close" at bounding box center [340, 61] width 23 height 23
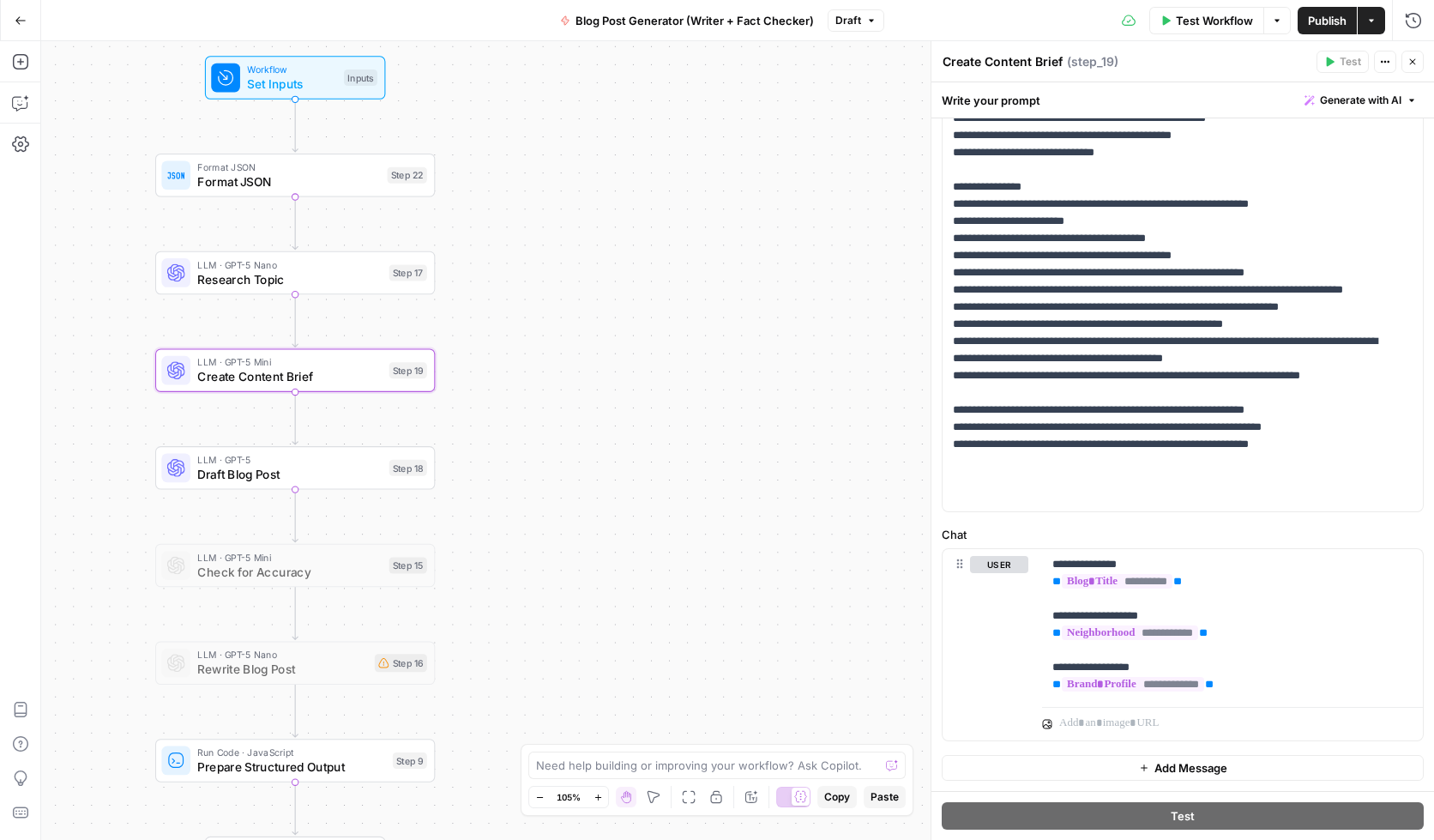
drag, startPoint x: 408, startPoint y: 338, endPoint x: 92, endPoint y: 312, distance: 317.1
click at [92, 312] on div "Workflow Set Inputs Inputs Format JSON Format JSON Step 22 LLM · GPT-5 Nano Res…" at bounding box center [738, 441] width 1393 height 798
click at [1218, 443] on p "**********" at bounding box center [1170, 33] width 434 height 944
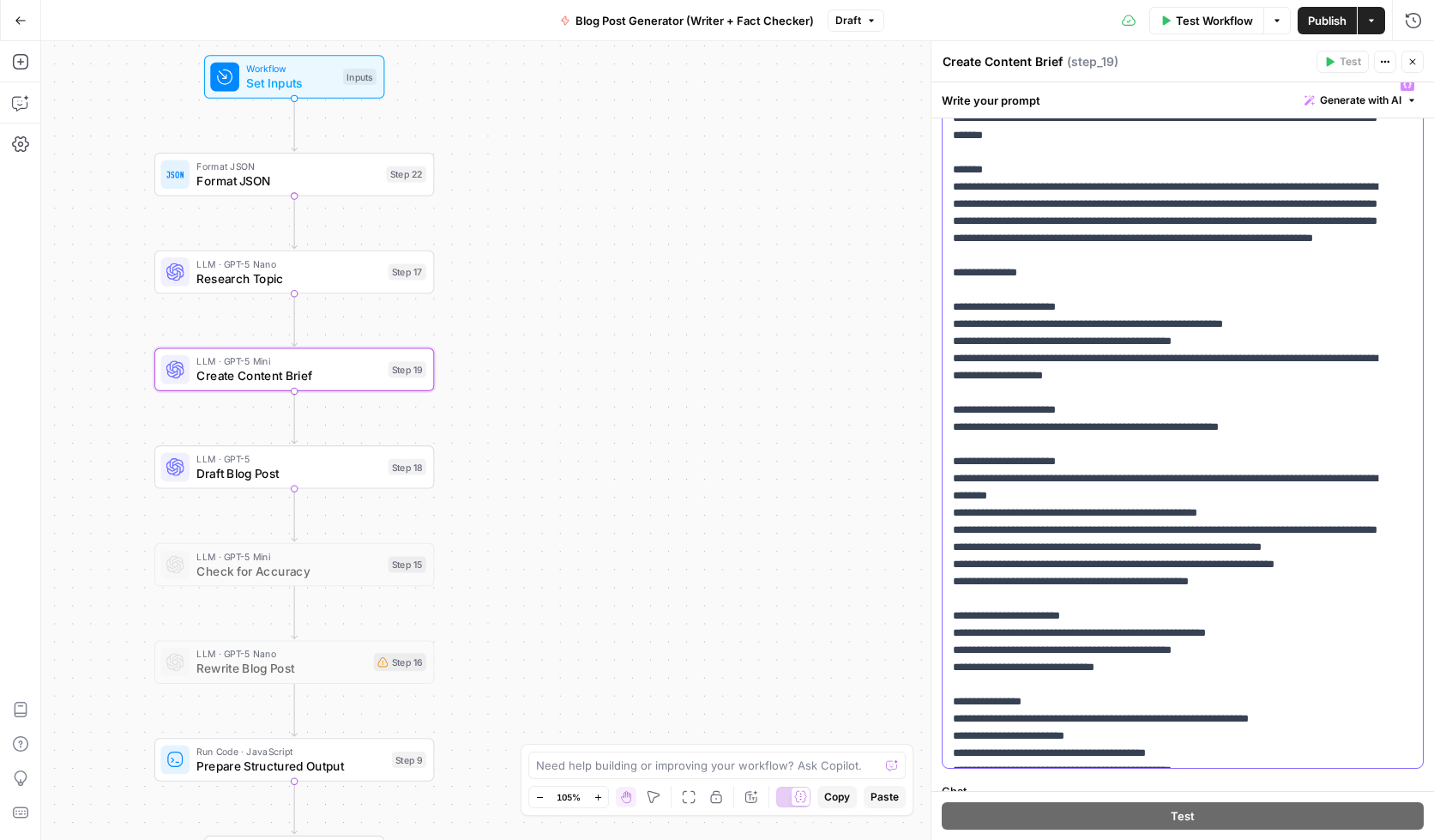
scroll to position [0, 0]
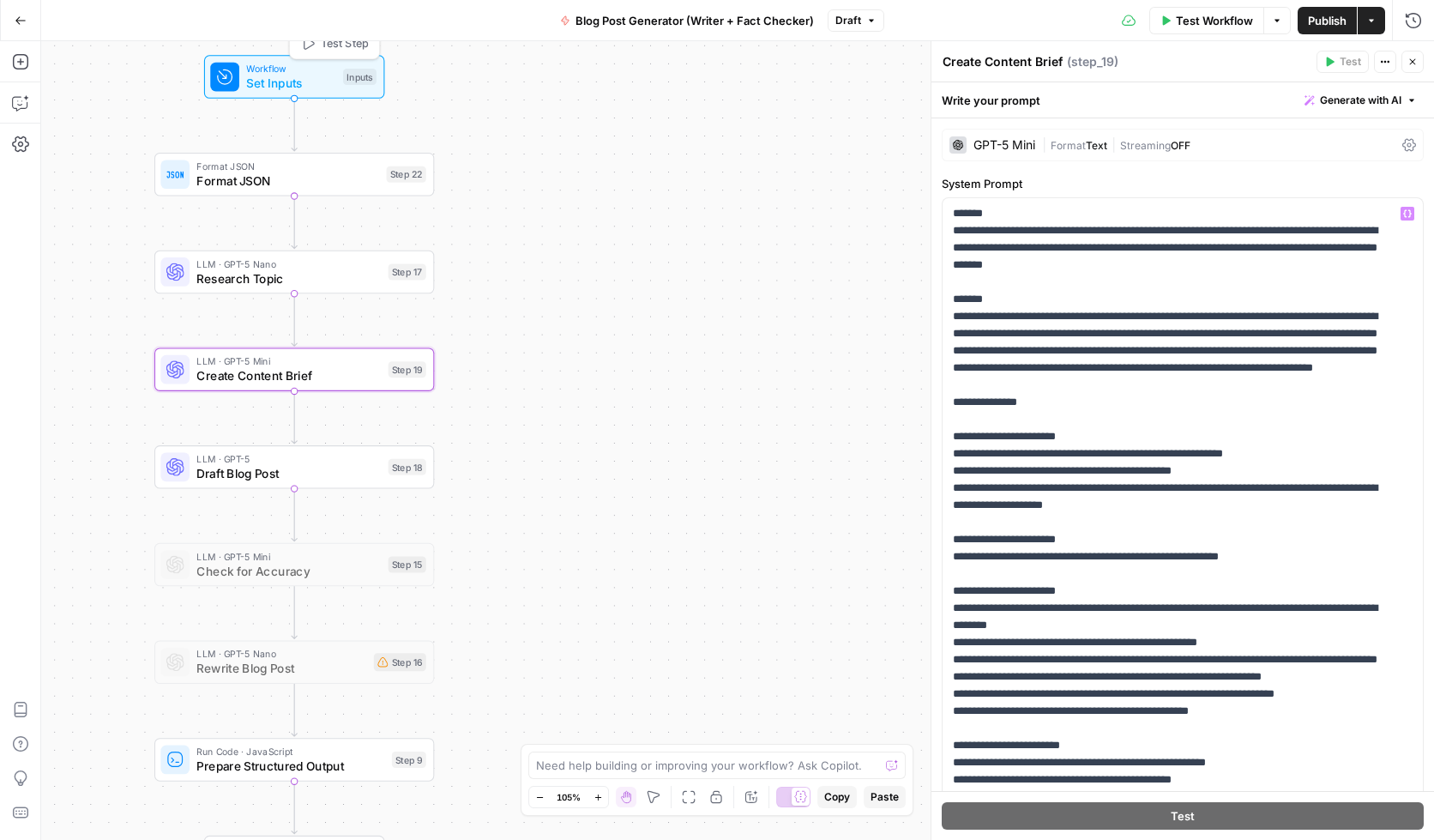
click at [278, 67] on span "Workflow" at bounding box center [290, 68] width 89 height 15
click at [276, 67] on span "Workflow" at bounding box center [289, 68] width 89 height 15
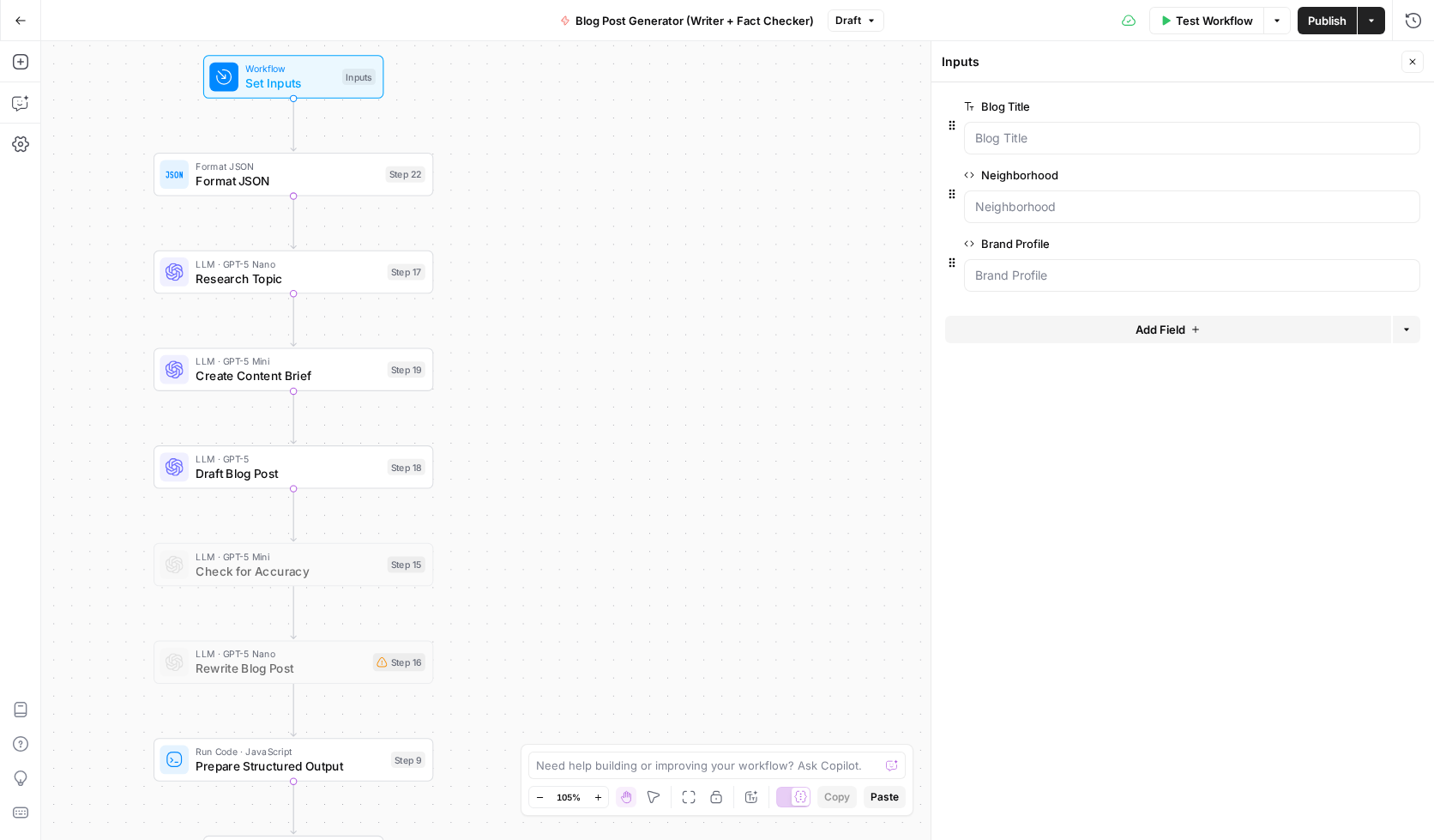
click at [1353, 240] on span "edit field" at bounding box center [1356, 243] width 38 height 14
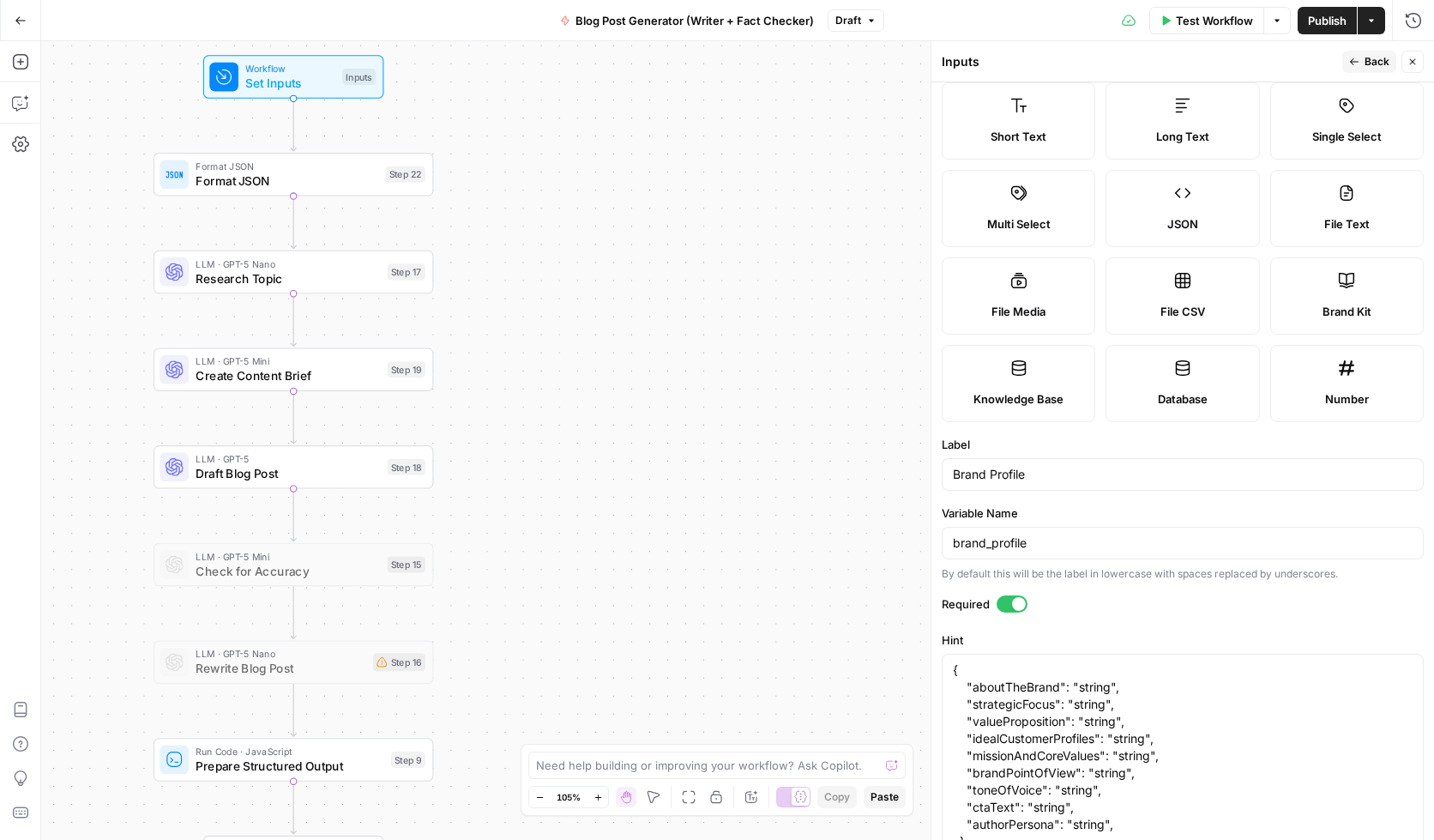
scroll to position [301, 0]
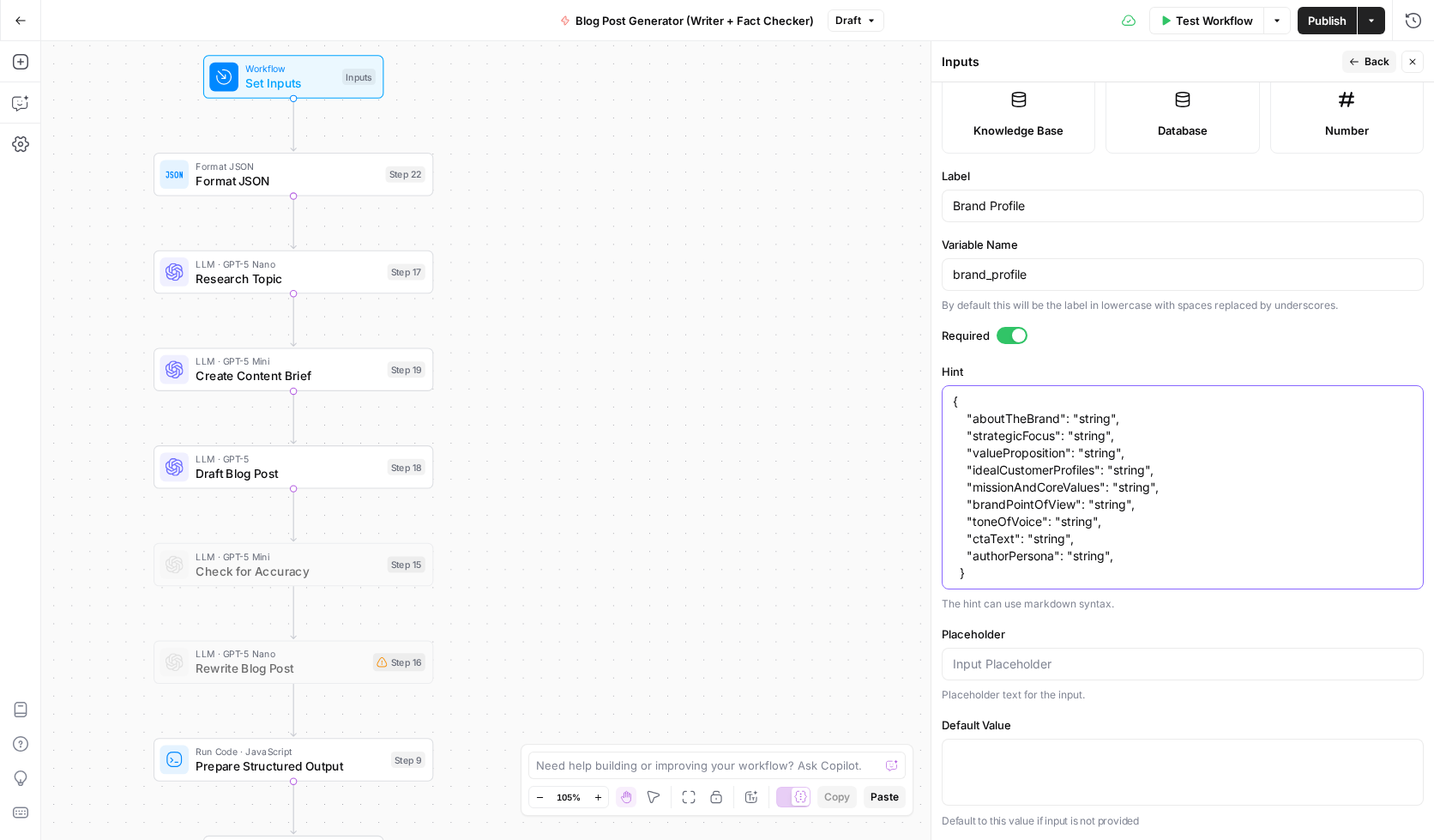
click at [961, 404] on textarea "{ "aboutTheBrand": "string", "strategicFocus": "string", "valueProposition": "s…" at bounding box center [1183, 488] width 460 height 189
drag, startPoint x: 954, startPoint y: 275, endPoint x: 1063, endPoint y: 275, distance: 109.0
click at [1063, 275] on input "brand_profile" at bounding box center [1183, 275] width 460 height 17
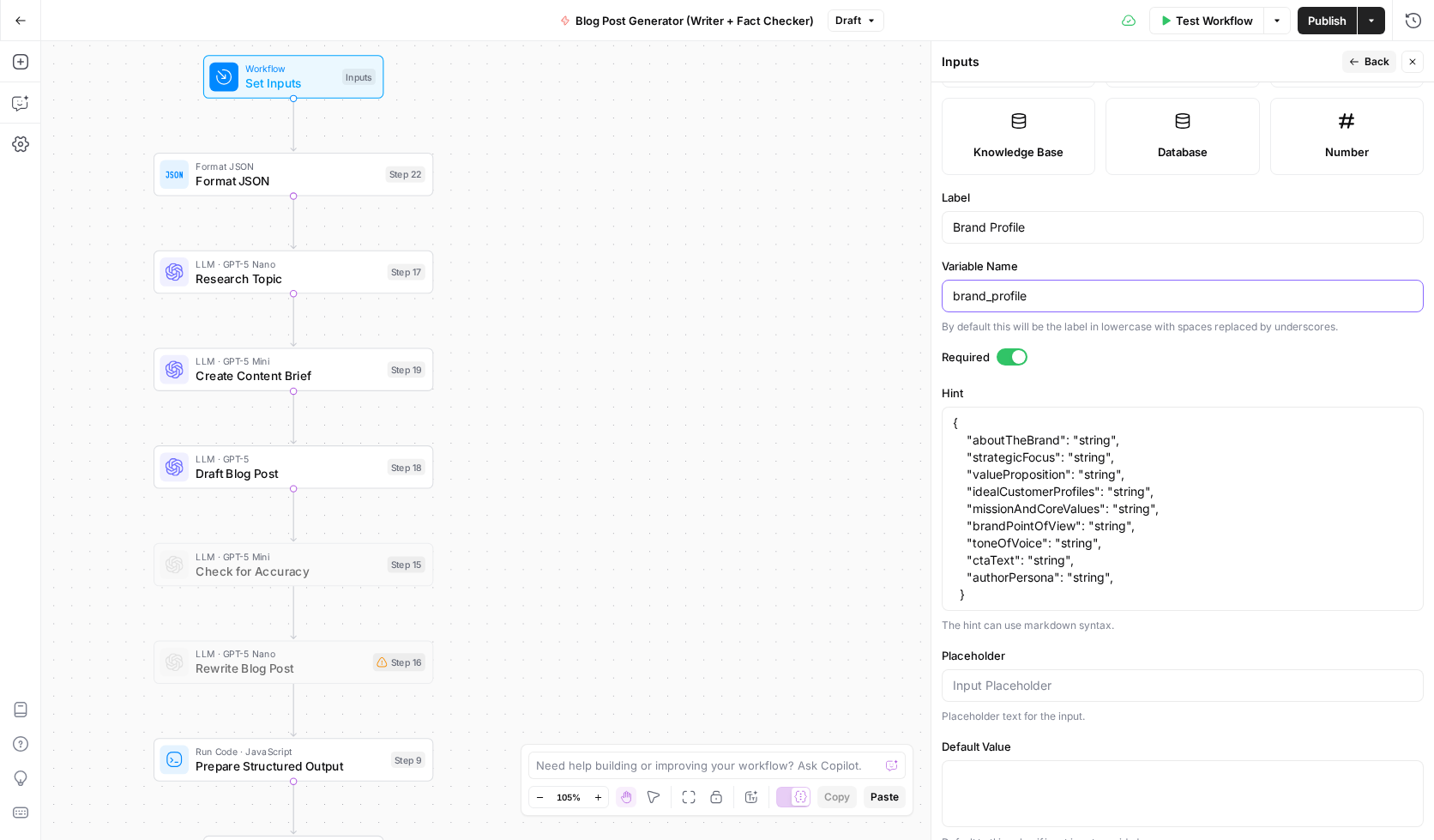
scroll to position [0, 0]
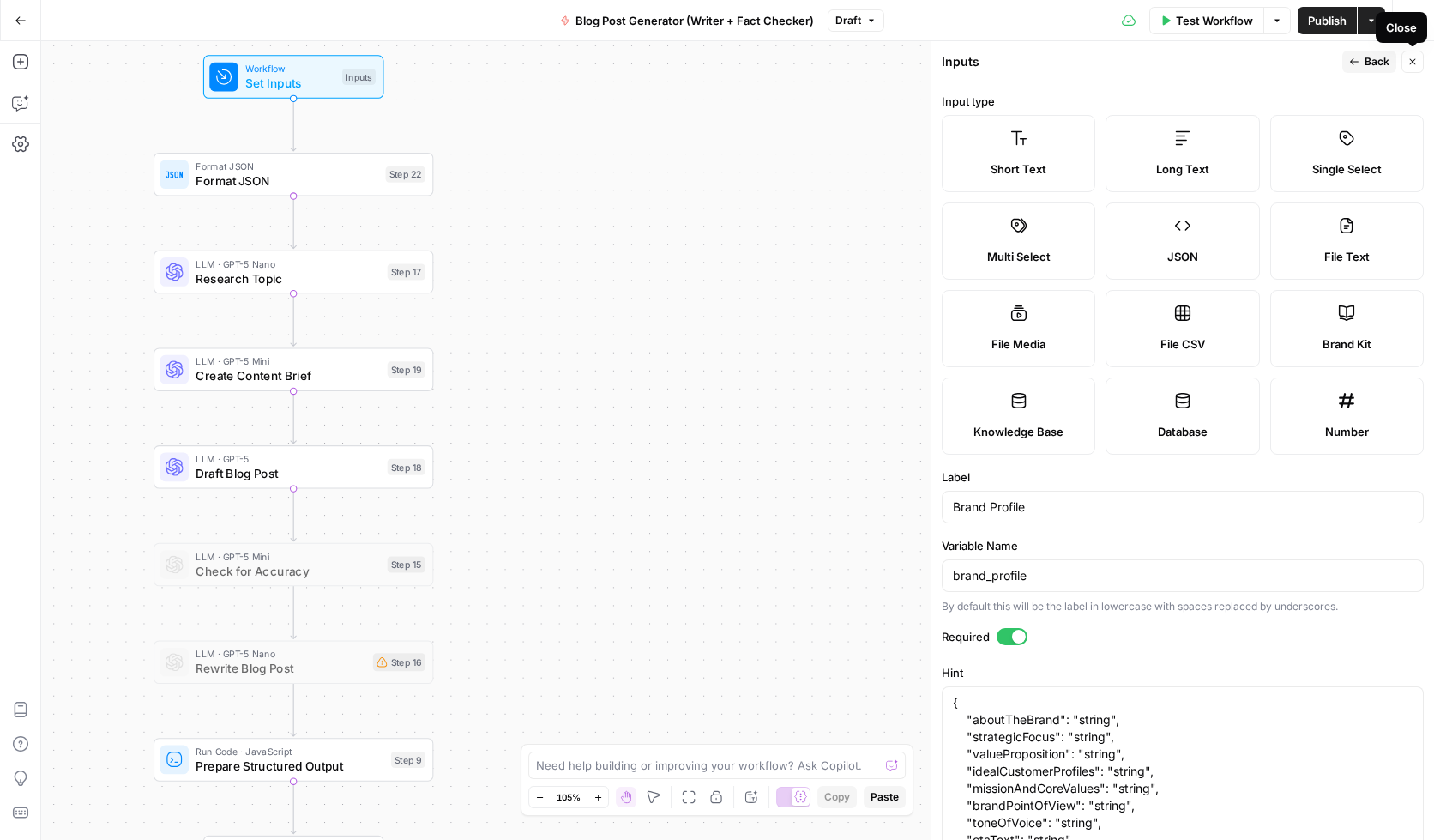
click at [1353, 63] on icon "button" at bounding box center [1413, 61] width 10 height 10
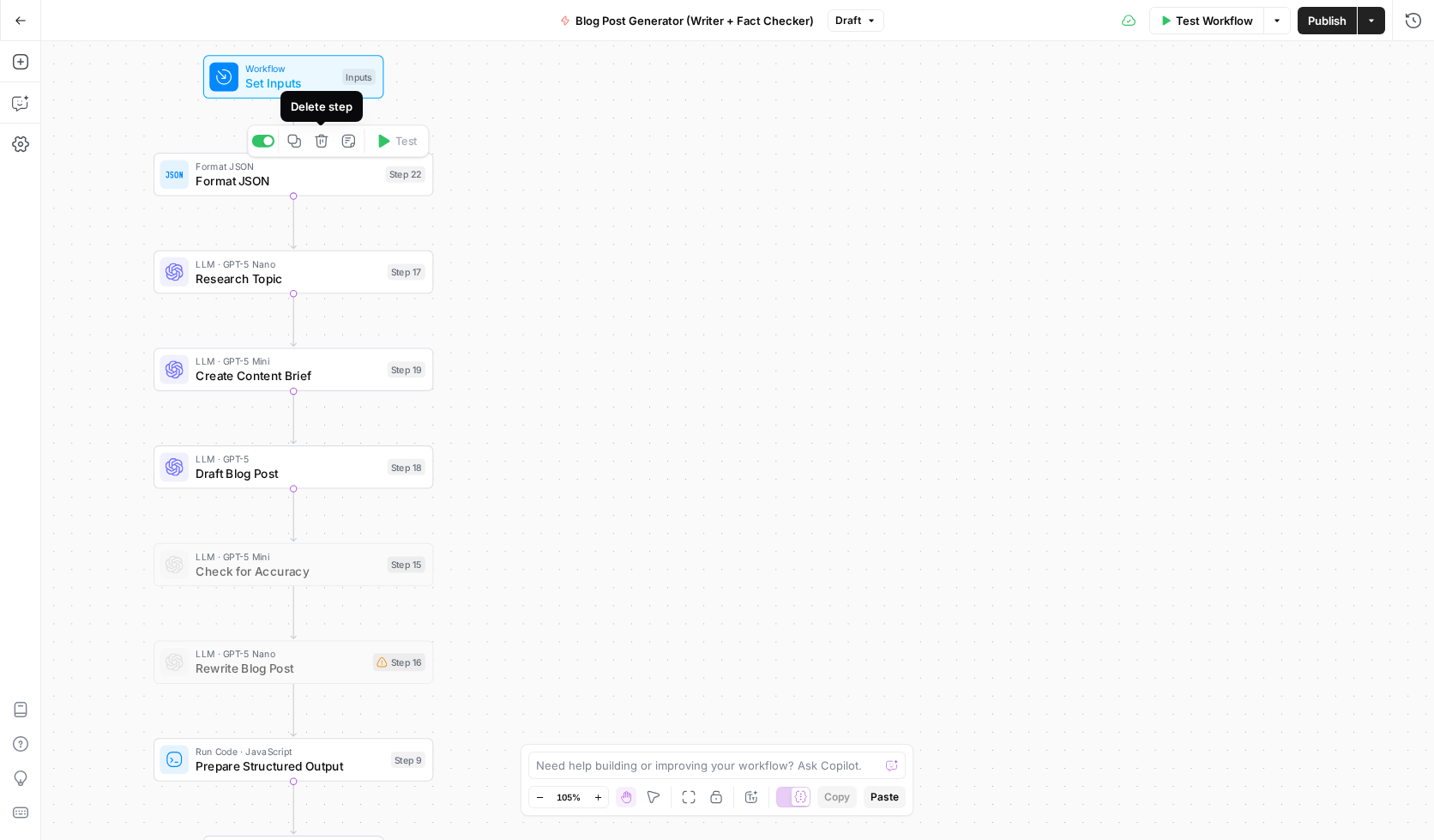
click at [311, 171] on span "Format JSON" at bounding box center [287, 180] width 183 height 18
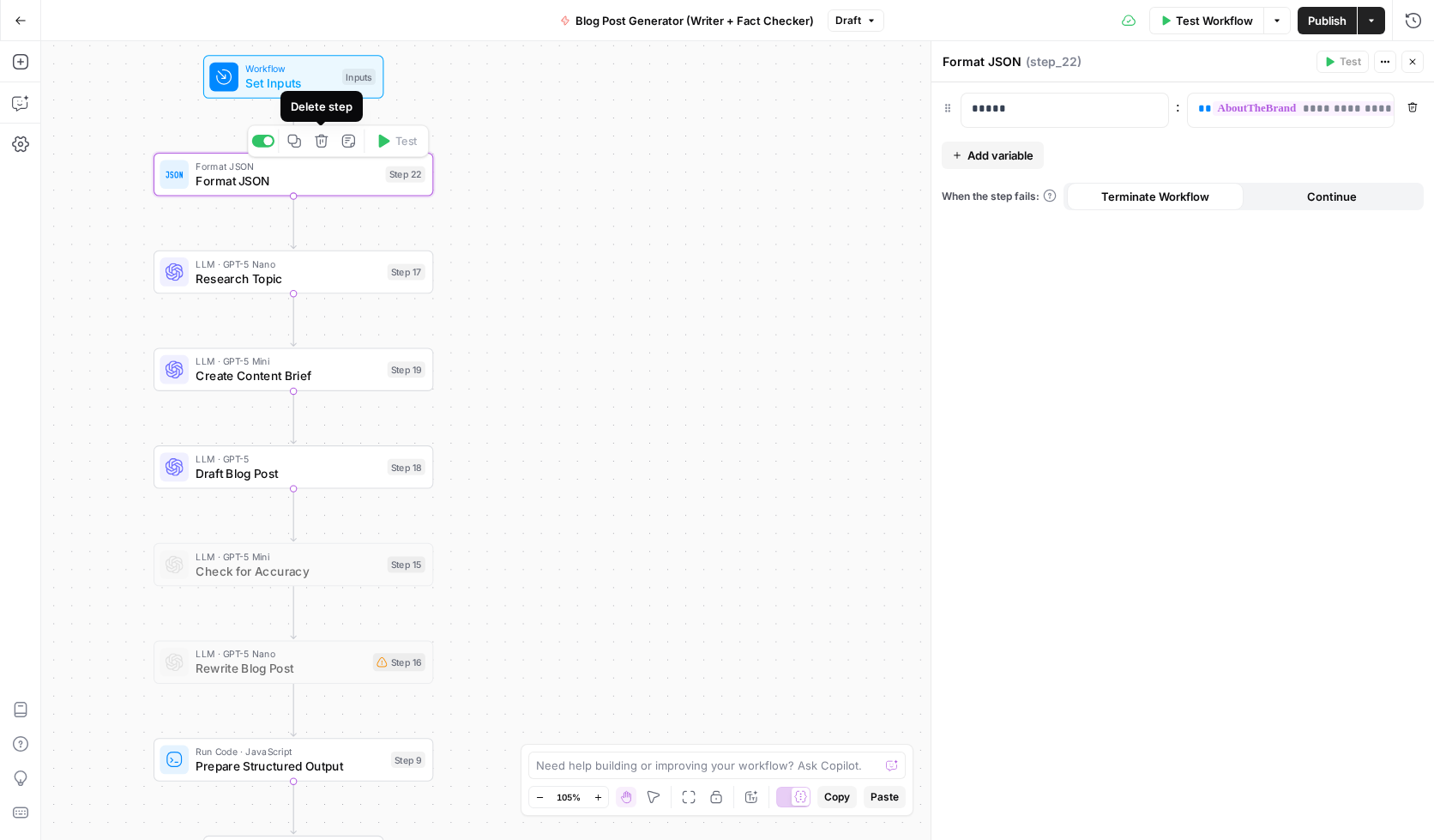
click at [320, 143] on icon "button" at bounding box center [321, 141] width 15 height 15
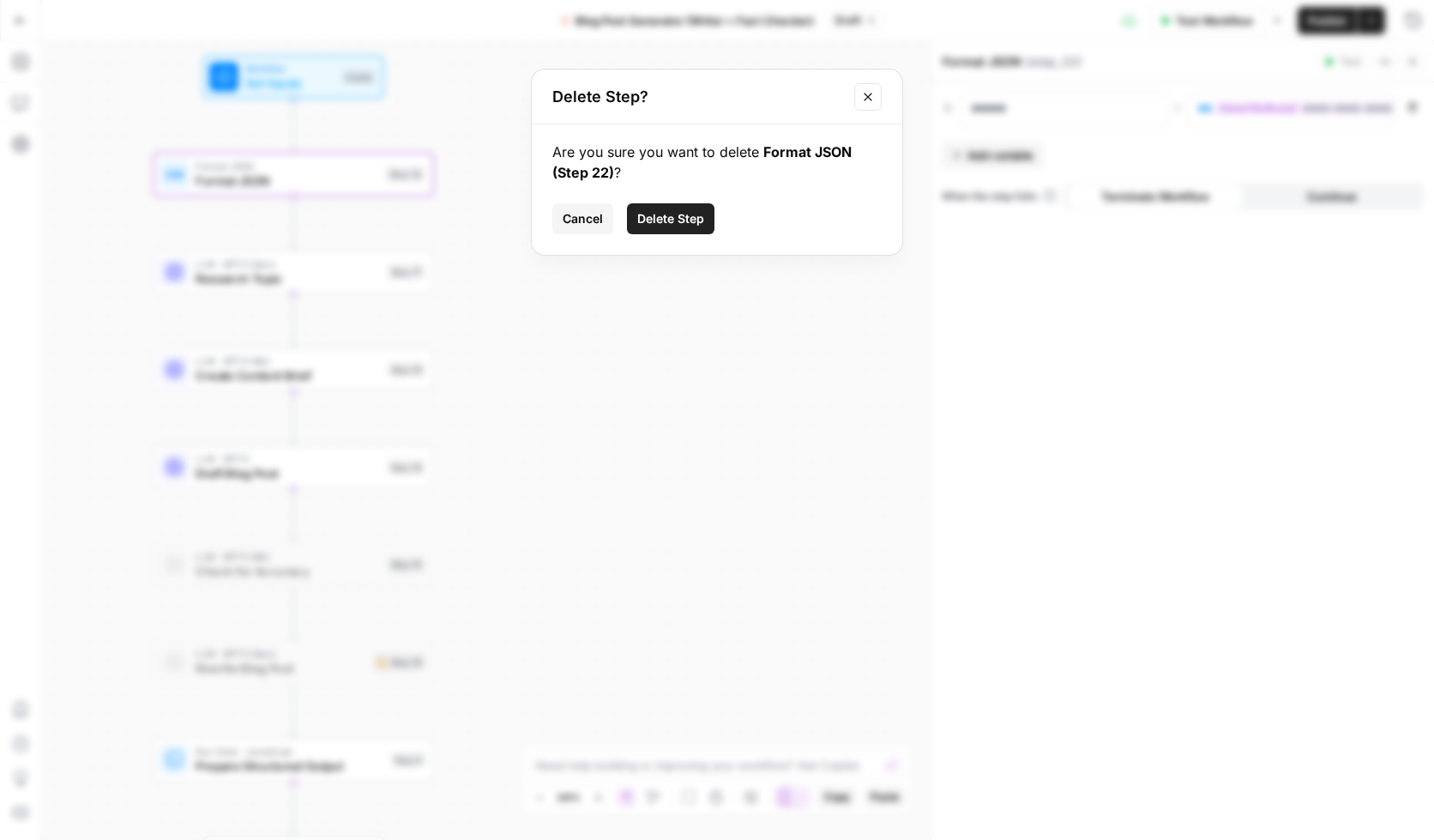
click at [677, 216] on span "Delete Step" at bounding box center [670, 219] width 67 height 17
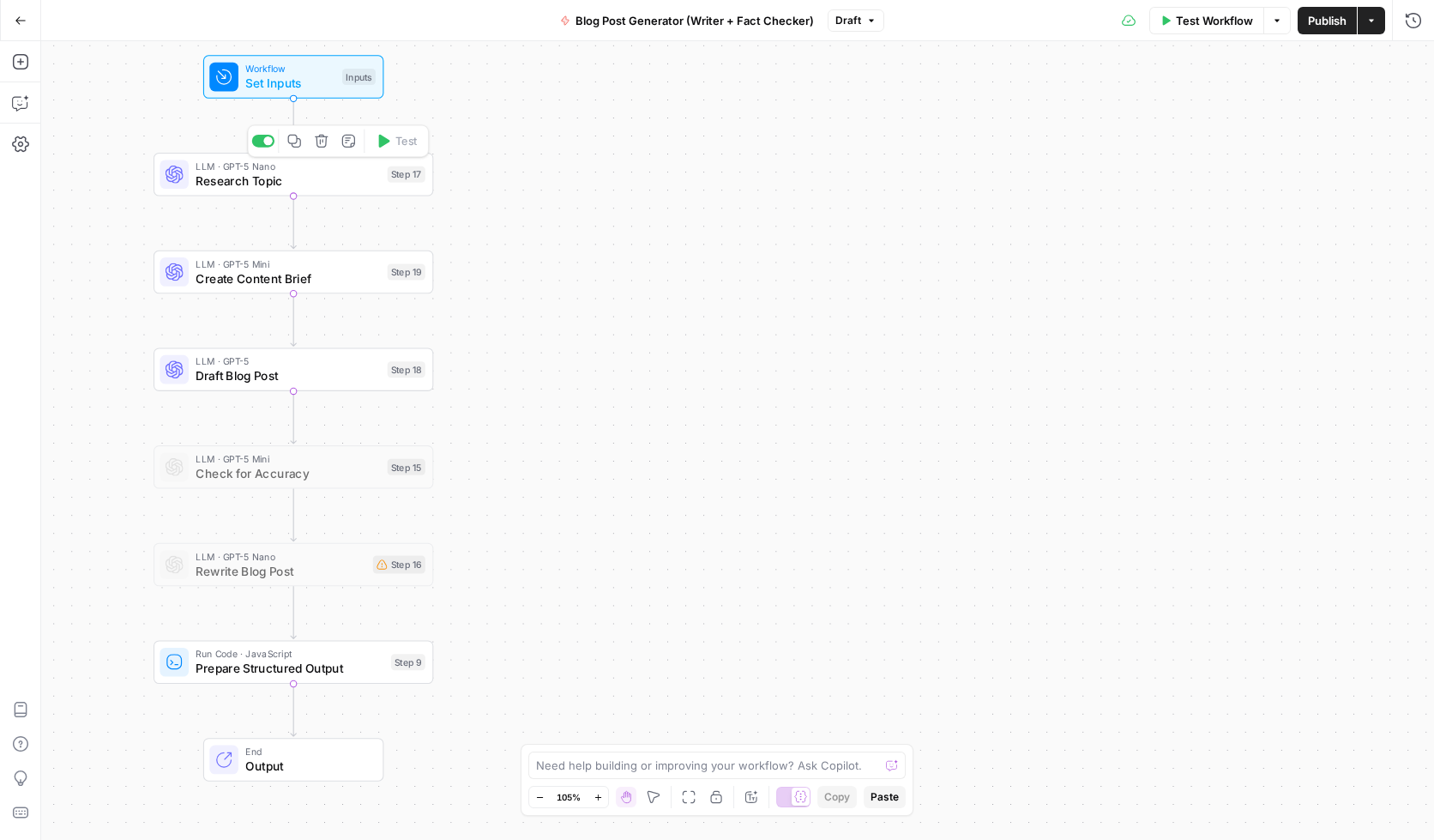
click at [267, 179] on span "Research Topic" at bounding box center [287, 180] width 184 height 18
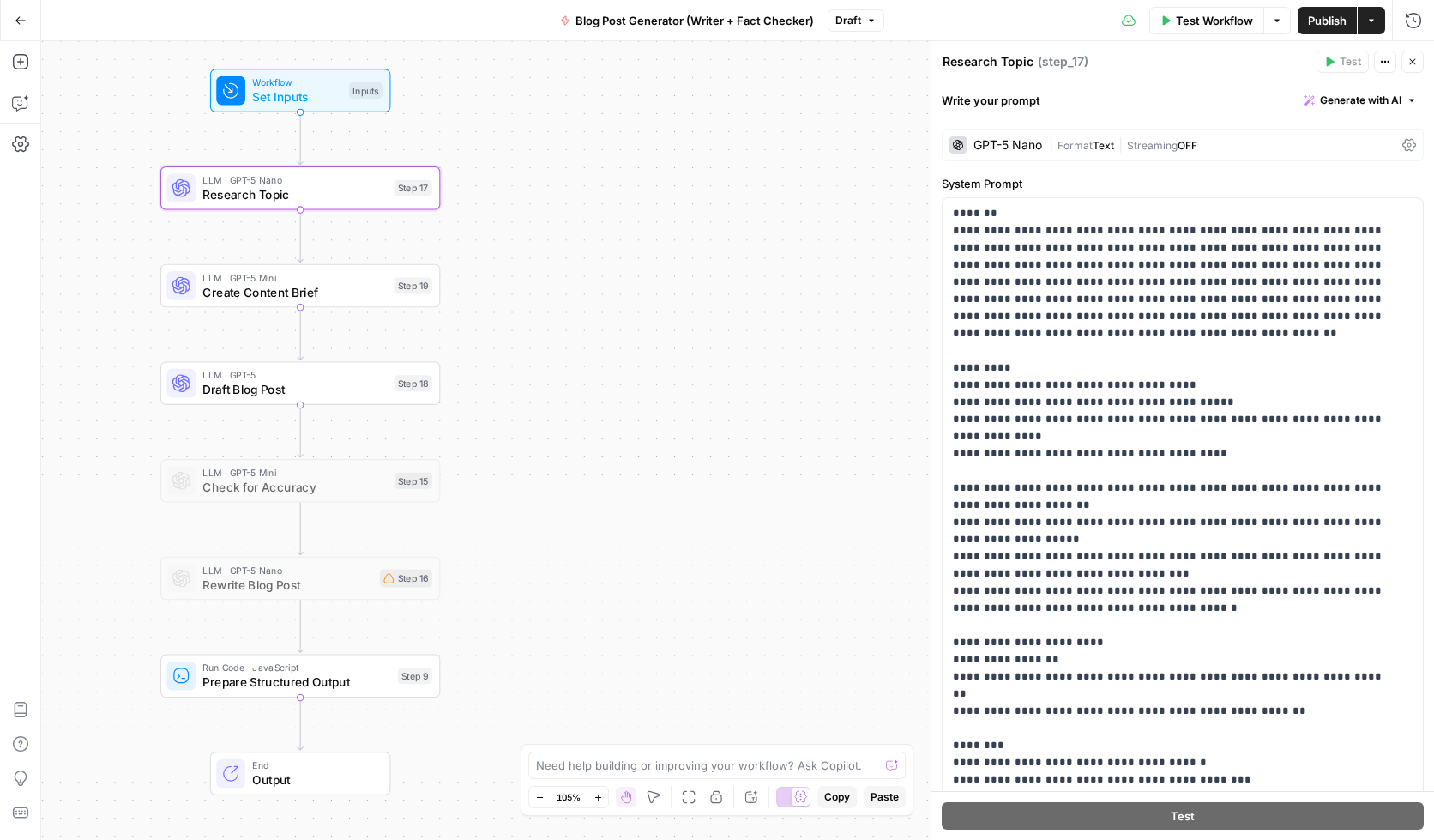
drag, startPoint x: 504, startPoint y: 346, endPoint x: 510, endPoint y: 357, distance: 12.5
click at [510, 357] on div "Workflow Set Inputs Inputs LLM · GPT-5 Nano Research Topic Step 17 LLM · GPT-5 …" at bounding box center [738, 441] width 1393 height 798
click at [1148, 241] on p "**********" at bounding box center [1170, 565] width 434 height 720
click at [1000, 29] on div "Test Workflow Options Publish Actions Run History" at bounding box center [1159, 20] width 550 height 41
click at [273, 386] on span "Draft Blog Post" at bounding box center [294, 389] width 184 height 18
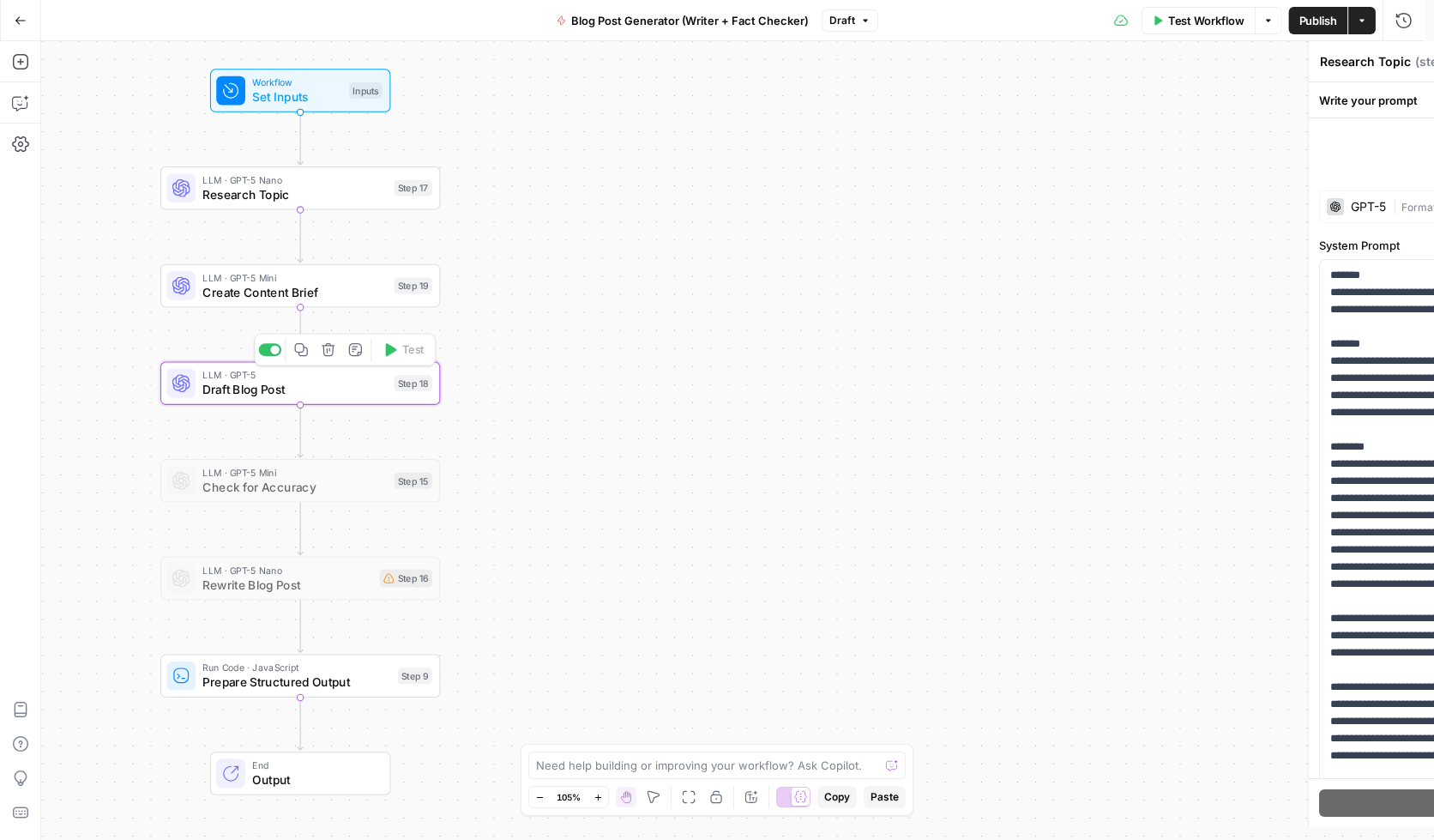
type textarea "Draft Blog Post"
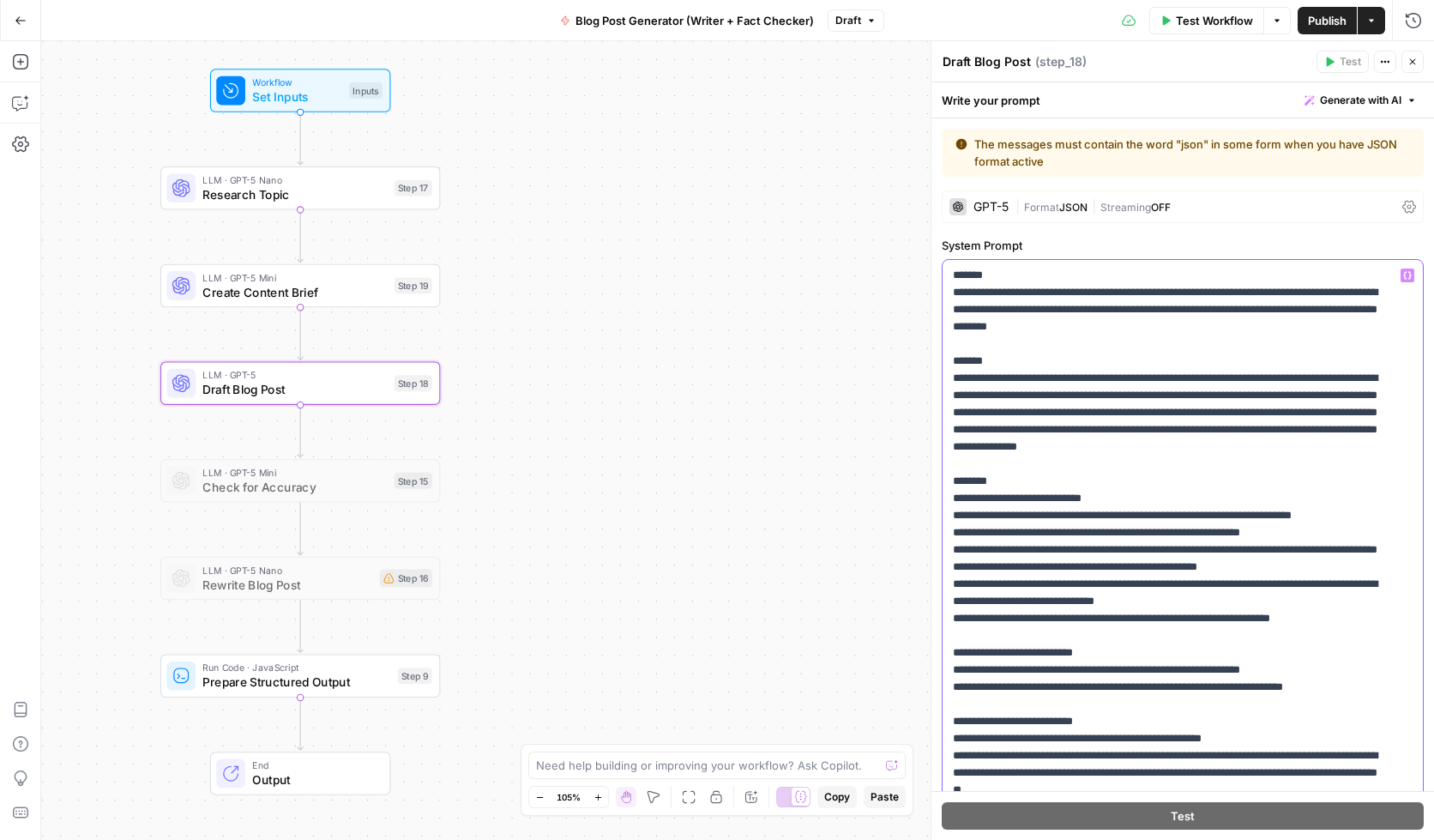
click at [1060, 304] on p "**********" at bounding box center [1170, 661] width 434 height 789
click at [278, 184] on span "LLM · GPT-5 Nano" at bounding box center [294, 179] width 184 height 15
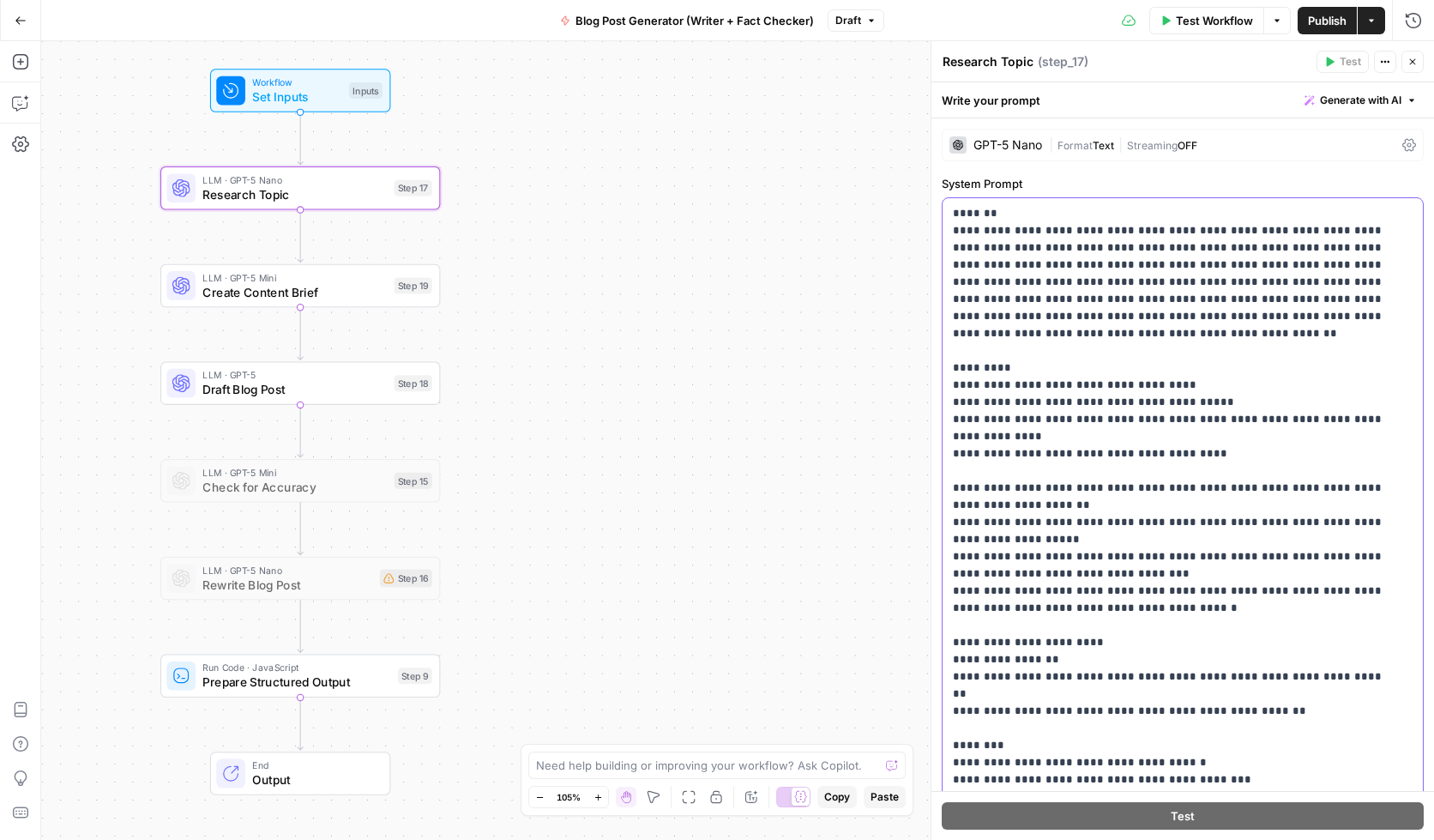
click at [1018, 254] on p "**********" at bounding box center [1170, 565] width 434 height 720
click at [1082, 140] on span "Format" at bounding box center [1075, 145] width 36 height 13
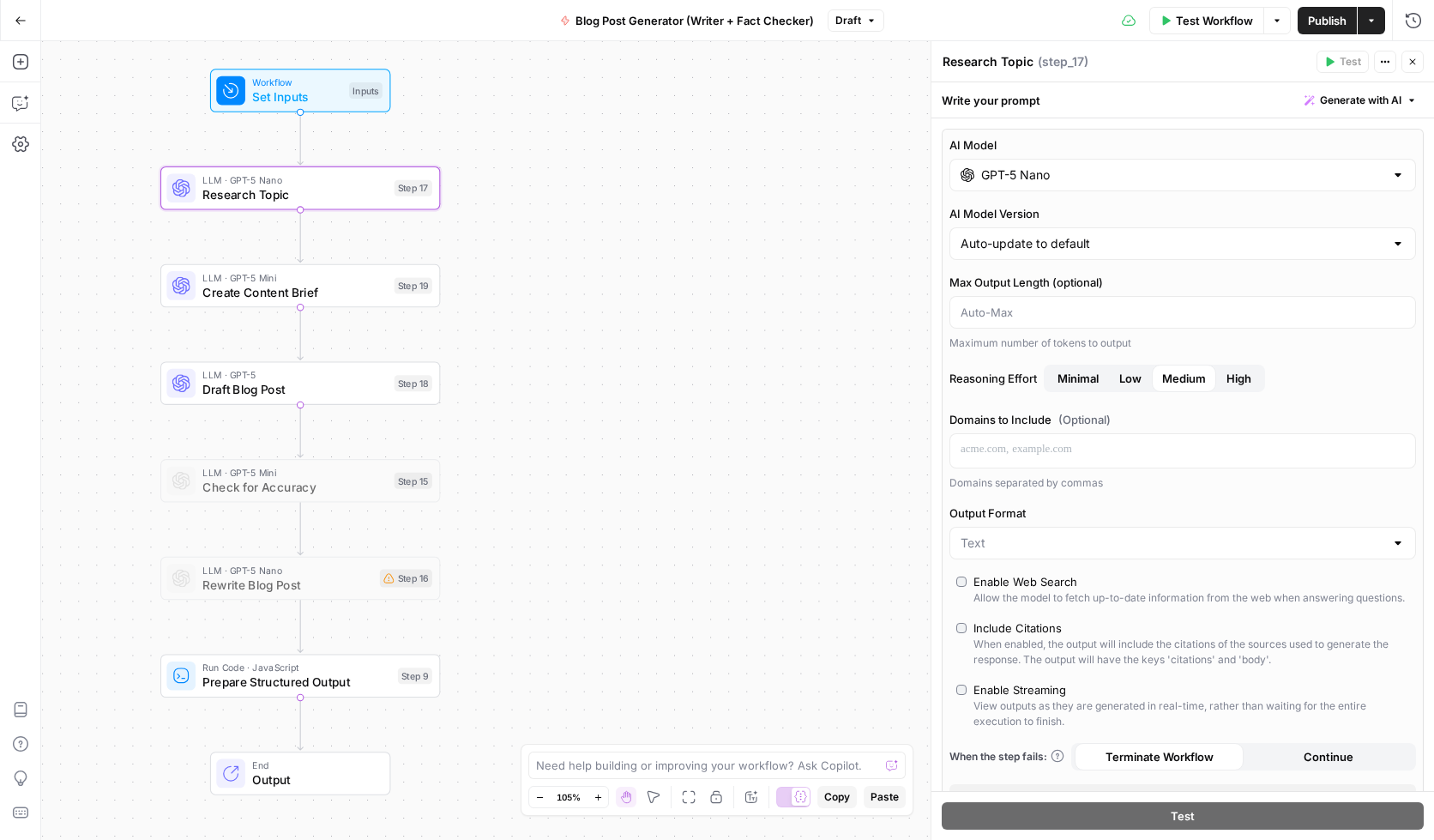
click at [1079, 174] on input "GPT-5 Nano" at bounding box center [1183, 175] width 404 height 17
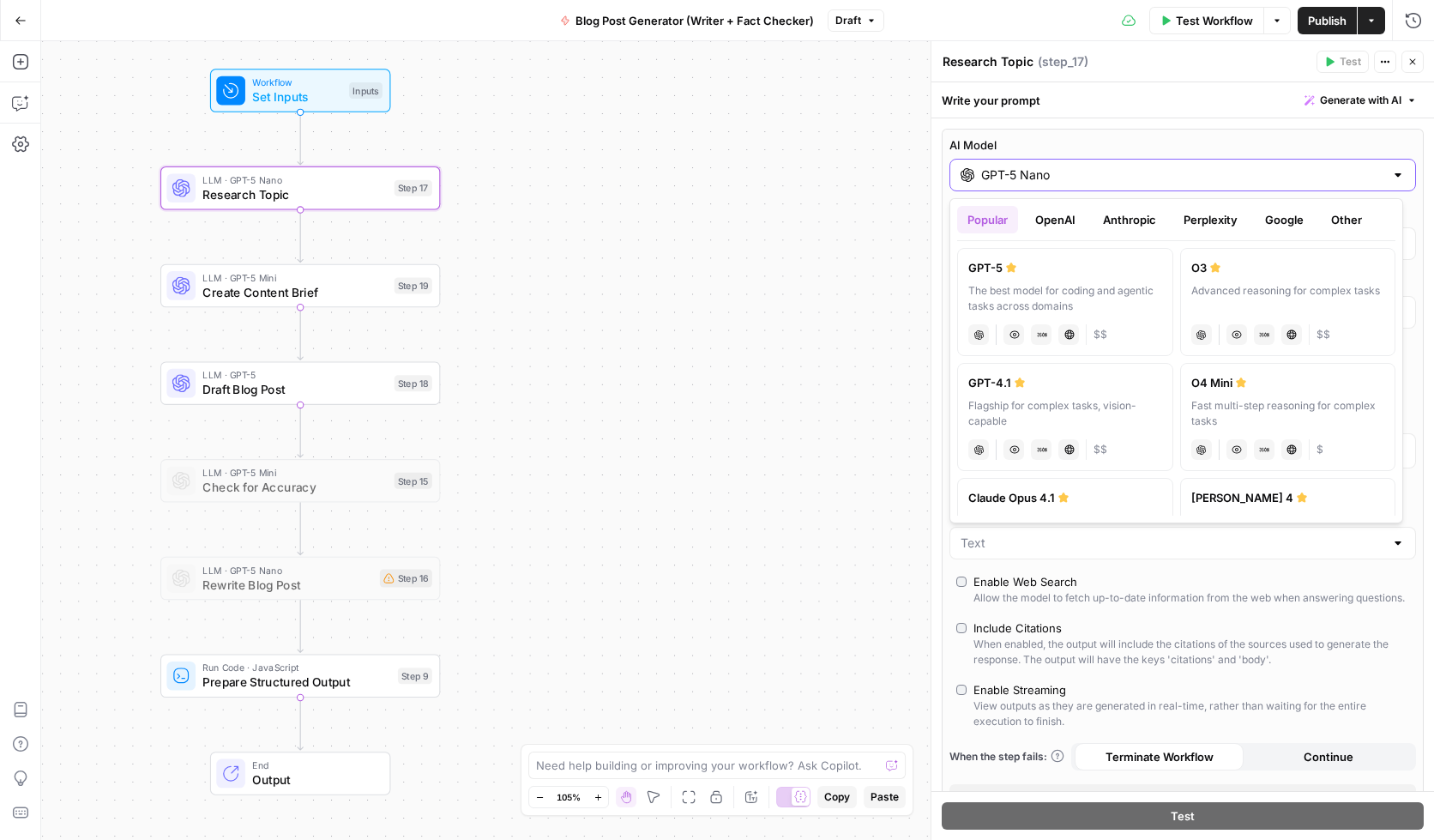
click at [1079, 174] on input "GPT-5 Nano" at bounding box center [1183, 175] width 404 height 17
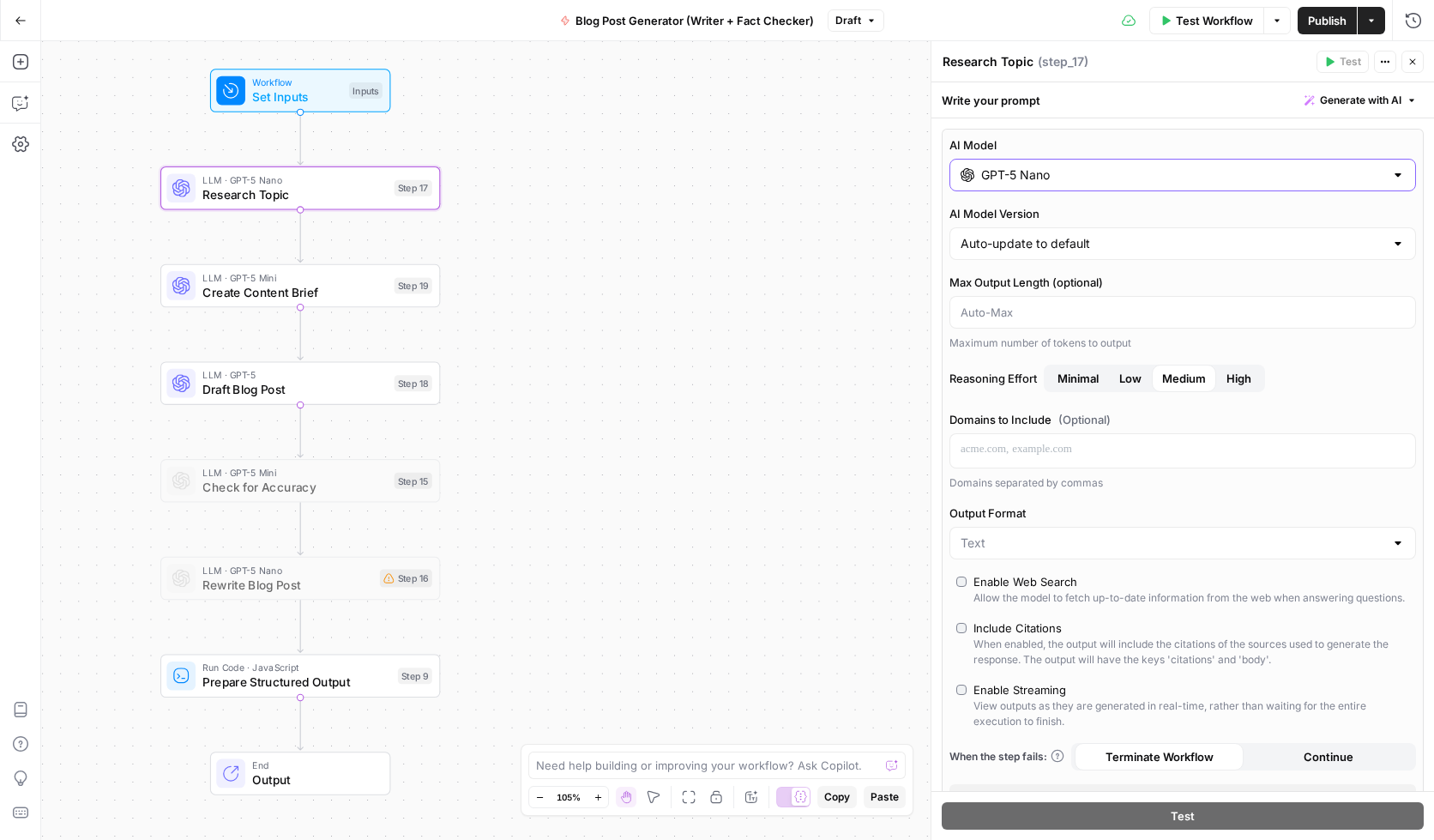
click at [1079, 174] on input "GPT-5 Nano" at bounding box center [1183, 175] width 404 height 17
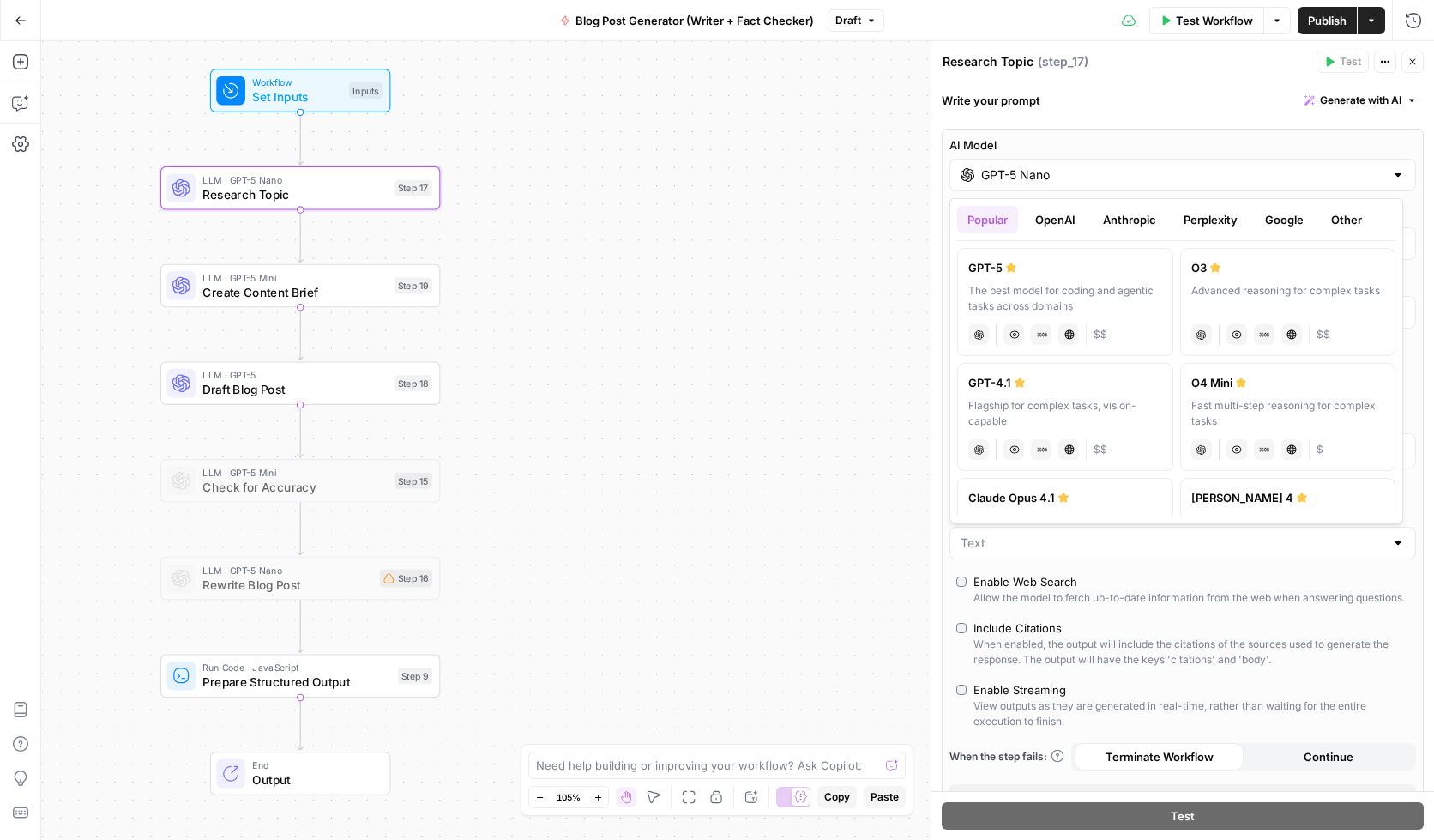
click at [1075, 216] on button "OpenAI" at bounding box center [1056, 220] width 61 height 28
click at [1265, 273] on div "GPT-5 Mini" at bounding box center [1289, 268] width 194 height 17
type input "GPT-5 Mini"
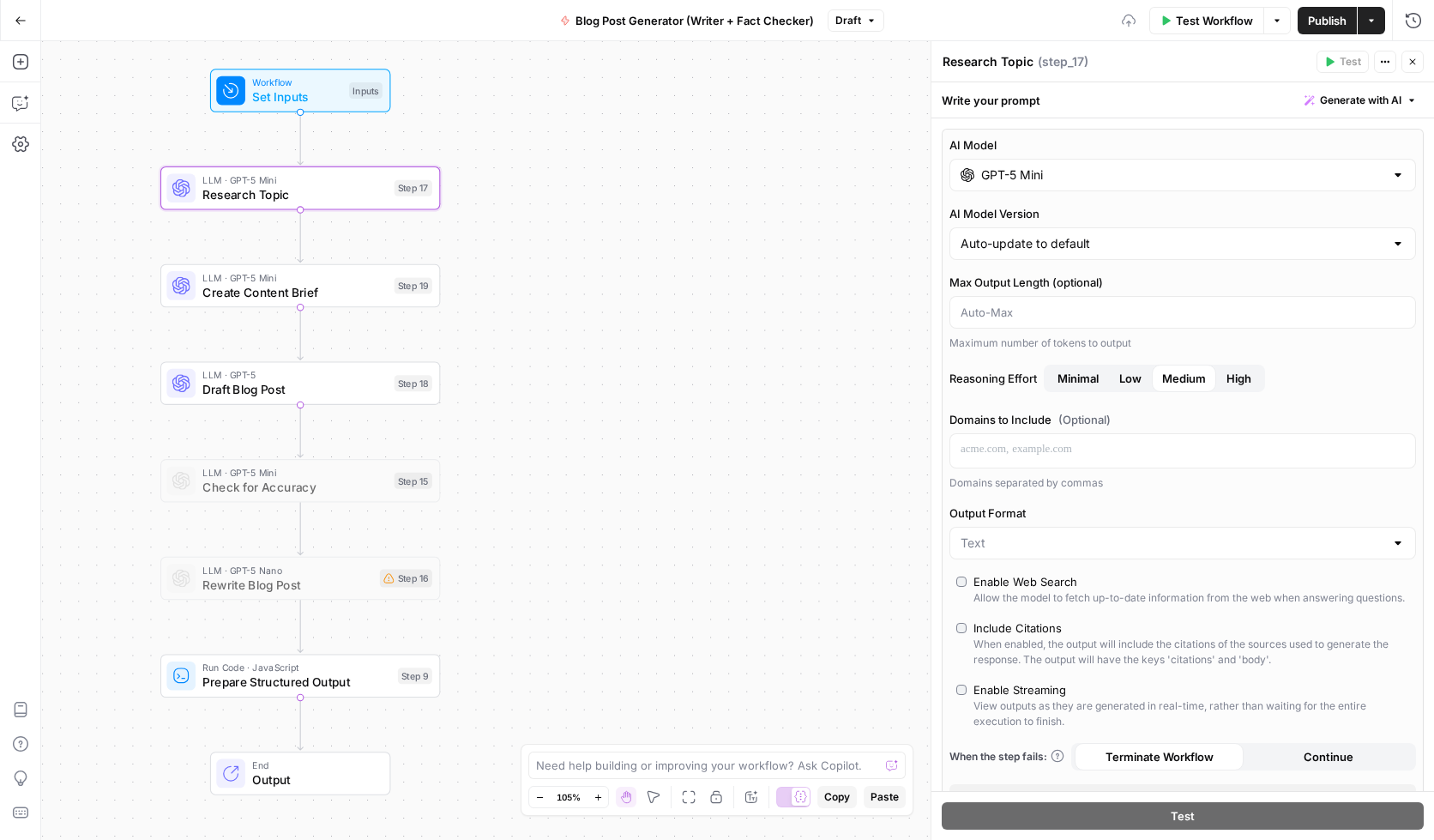
click at [1143, 132] on div "AI Model GPT-5 Mini AI Model Version Auto-update to default Max Output Length (…" at bounding box center [1183, 474] width 482 height 690
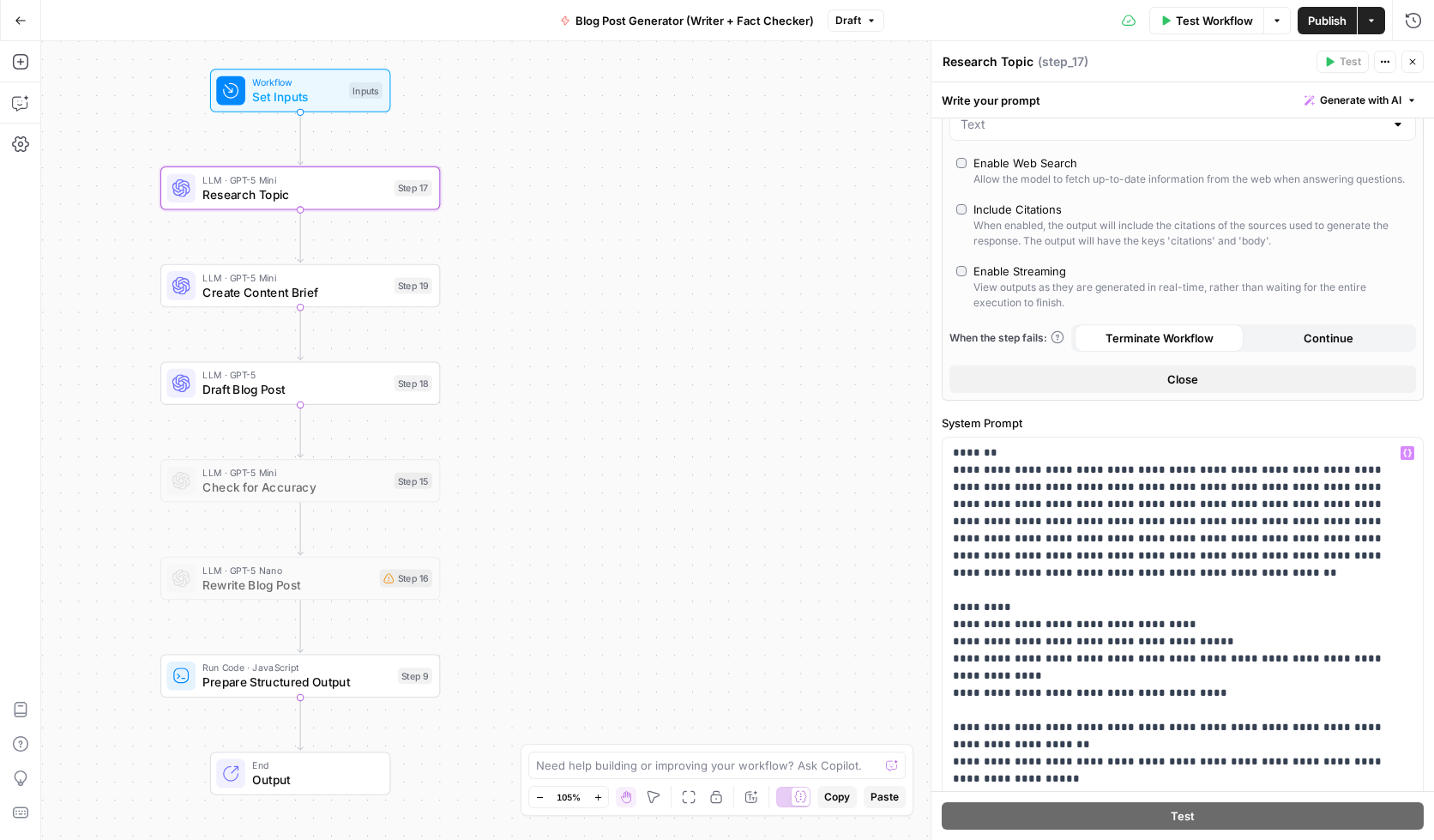
scroll to position [408, 0]
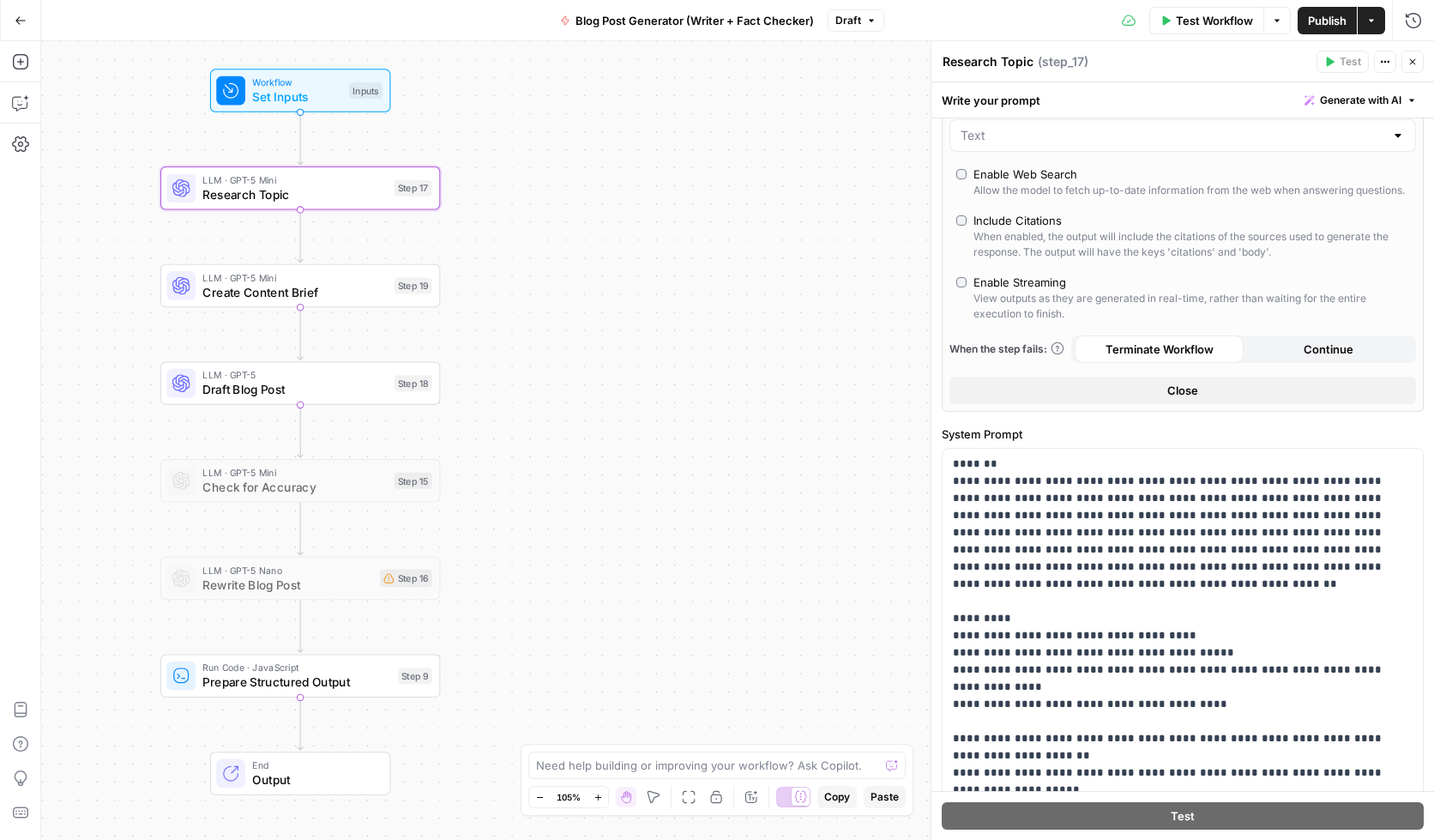
click at [1208, 404] on button "Close" at bounding box center [1183, 391] width 467 height 28
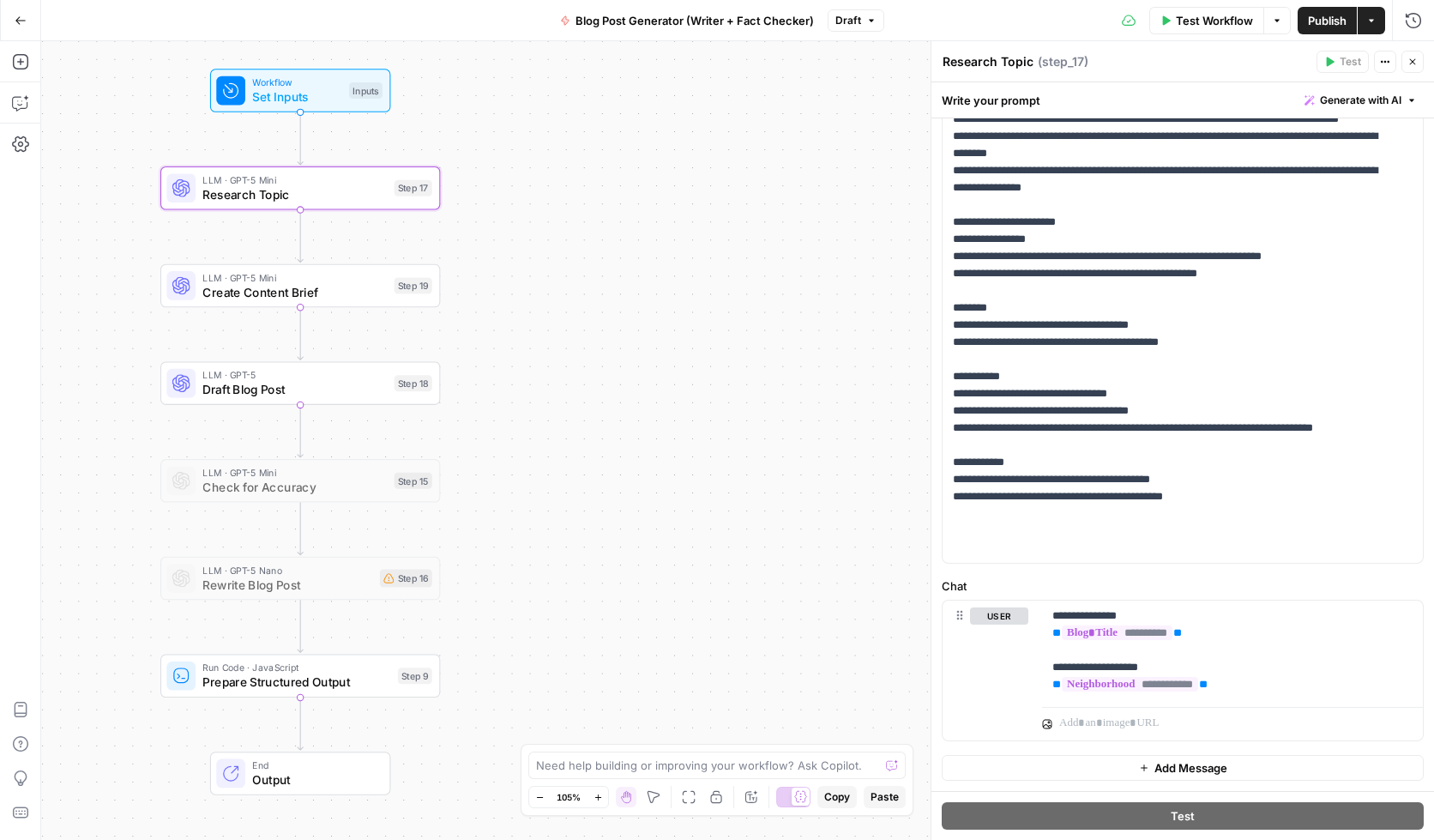
scroll to position [0, 0]
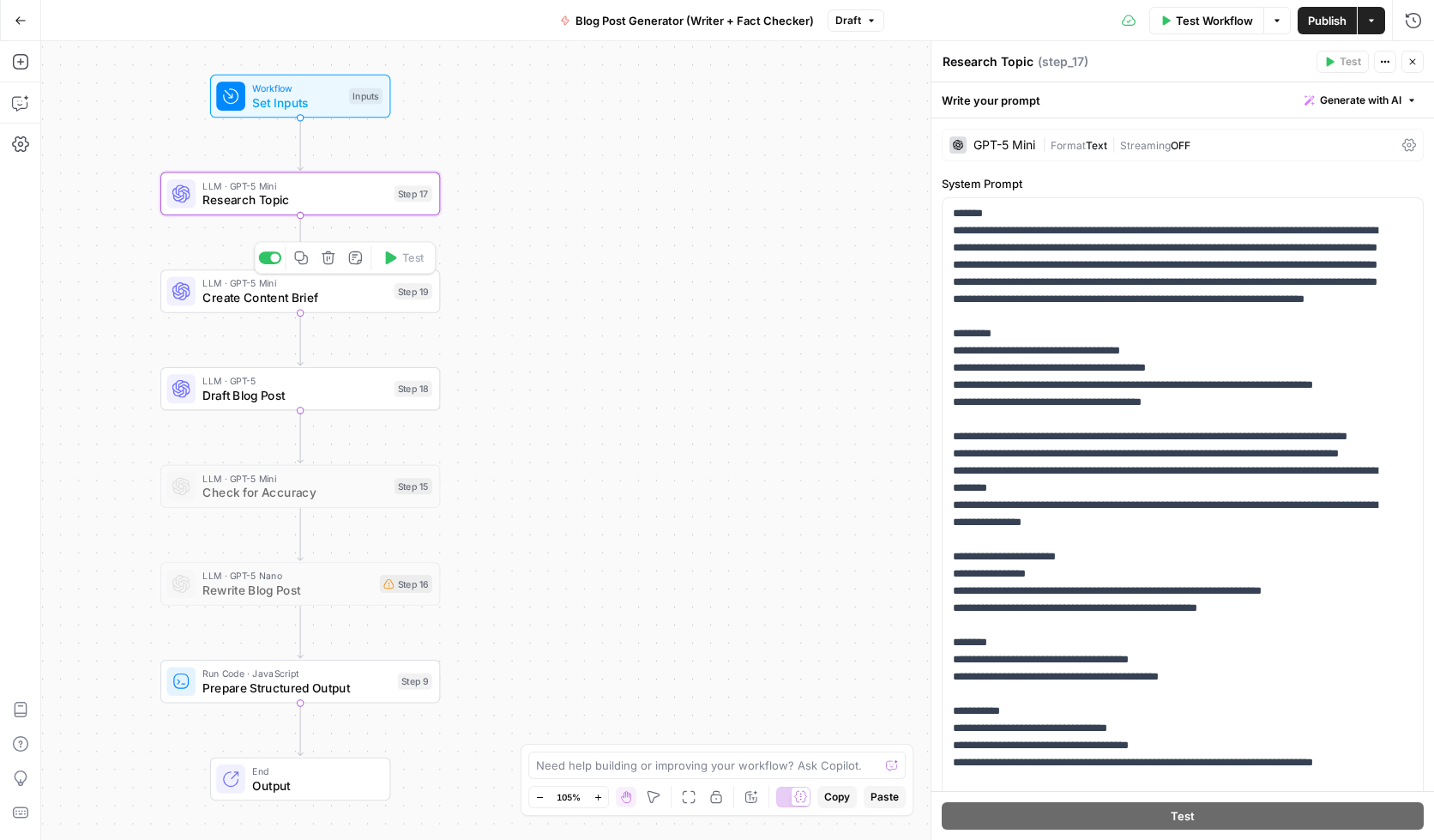
click at [265, 293] on span "Create Content Brief" at bounding box center [294, 297] width 184 height 18
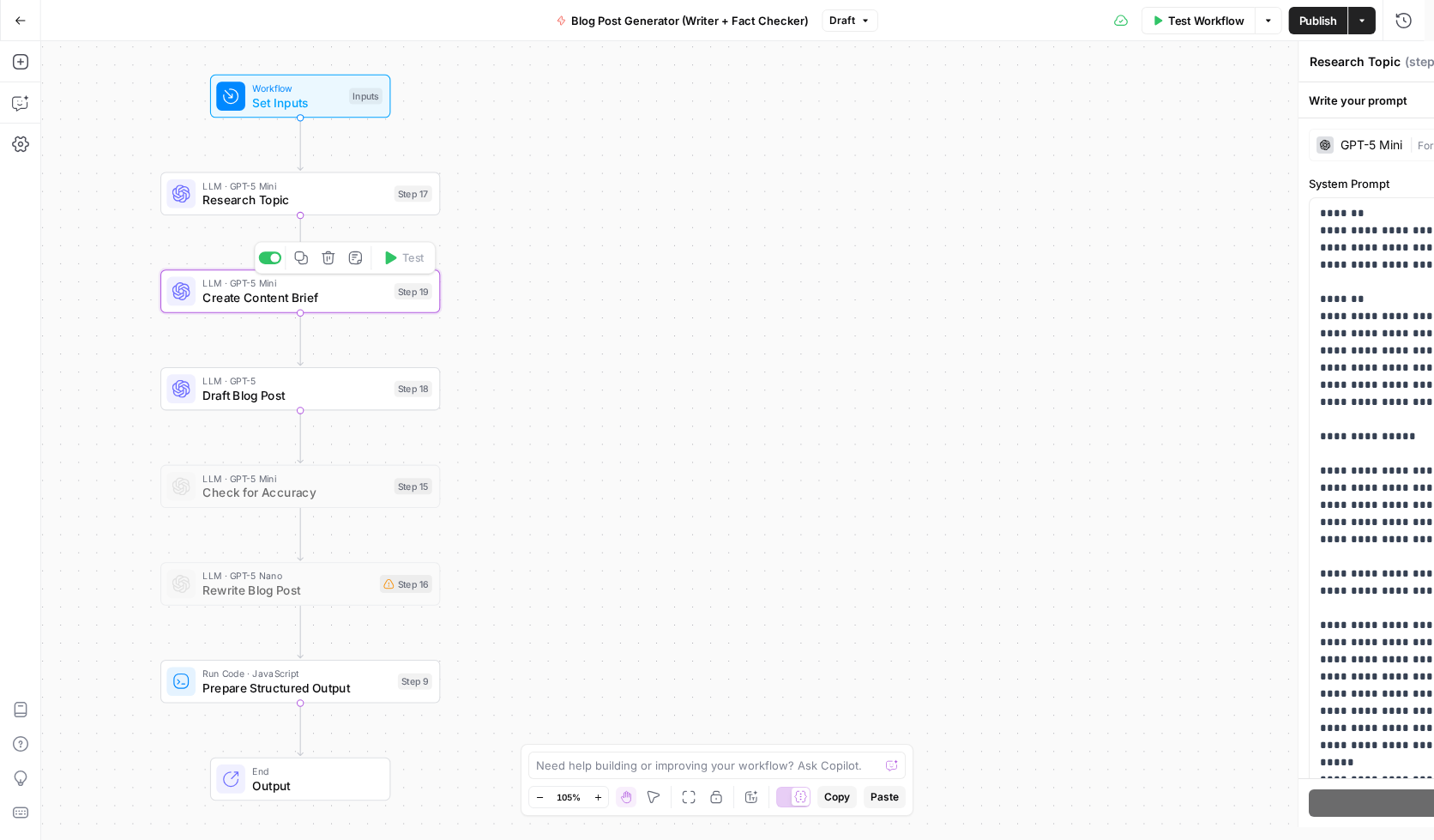
type textarea "Create Content Brief"
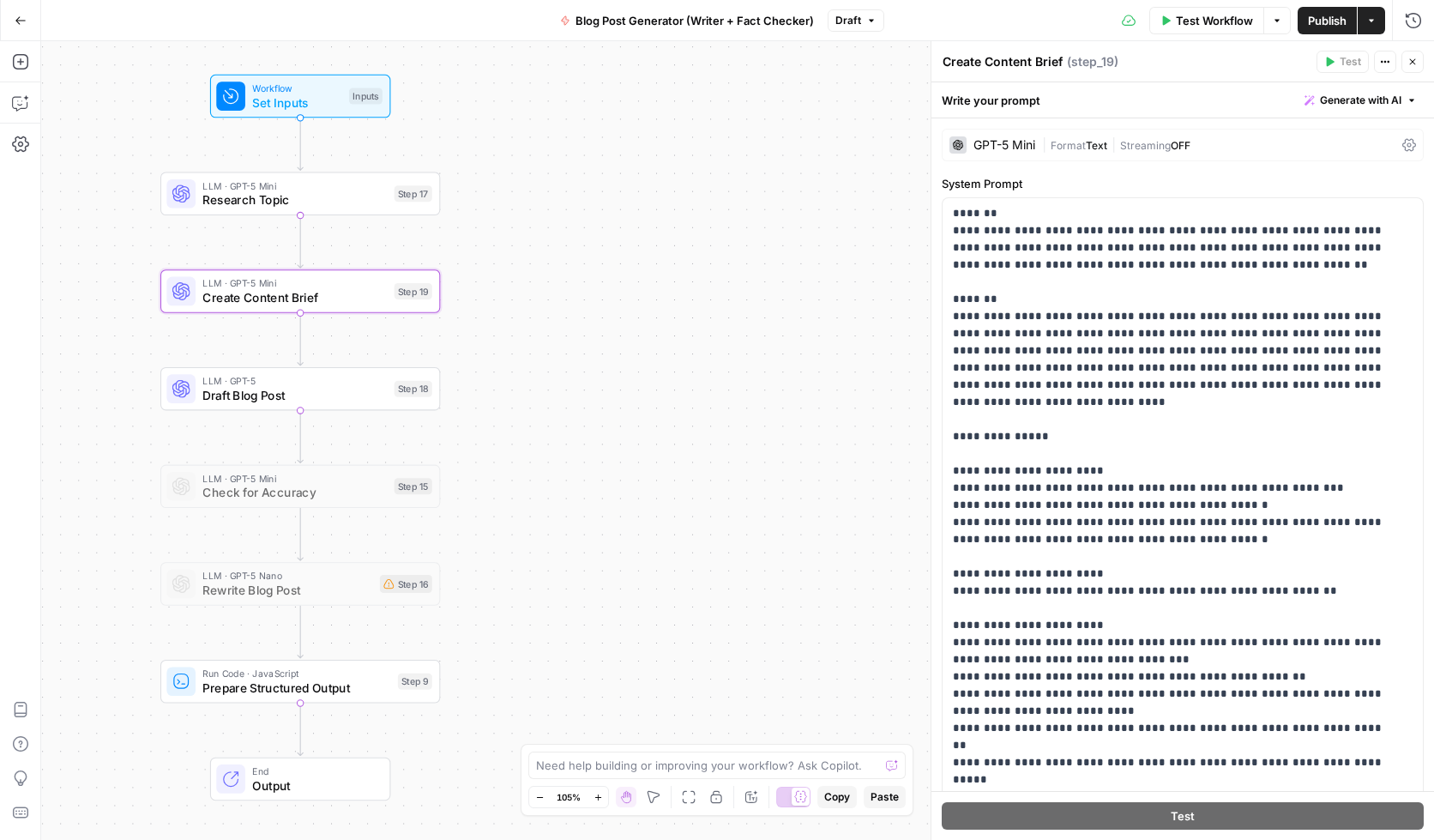
click at [1234, 145] on div "| Format Text | Streaming OFF" at bounding box center [1219, 145] width 353 height 16
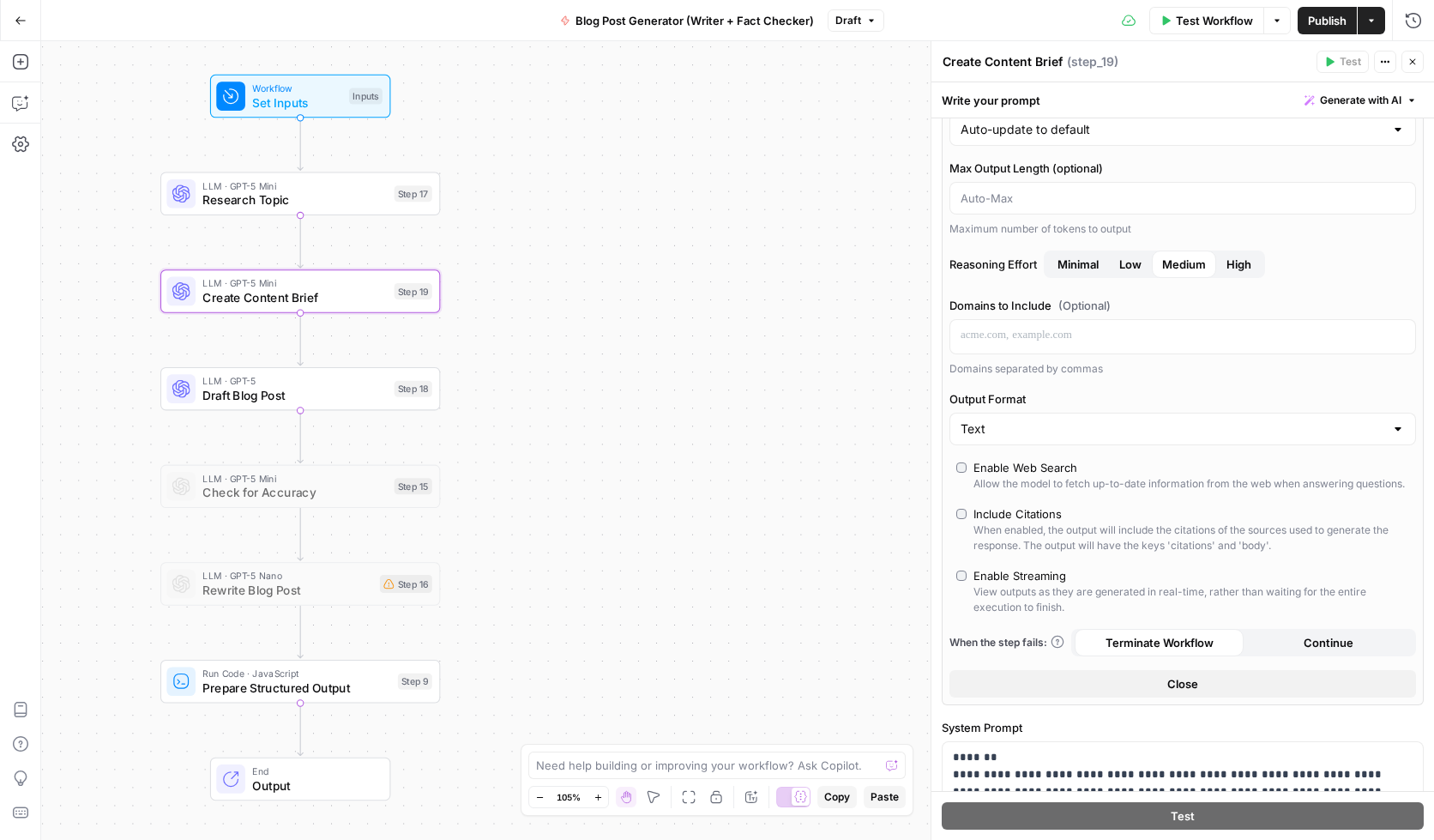
scroll to position [26, 0]
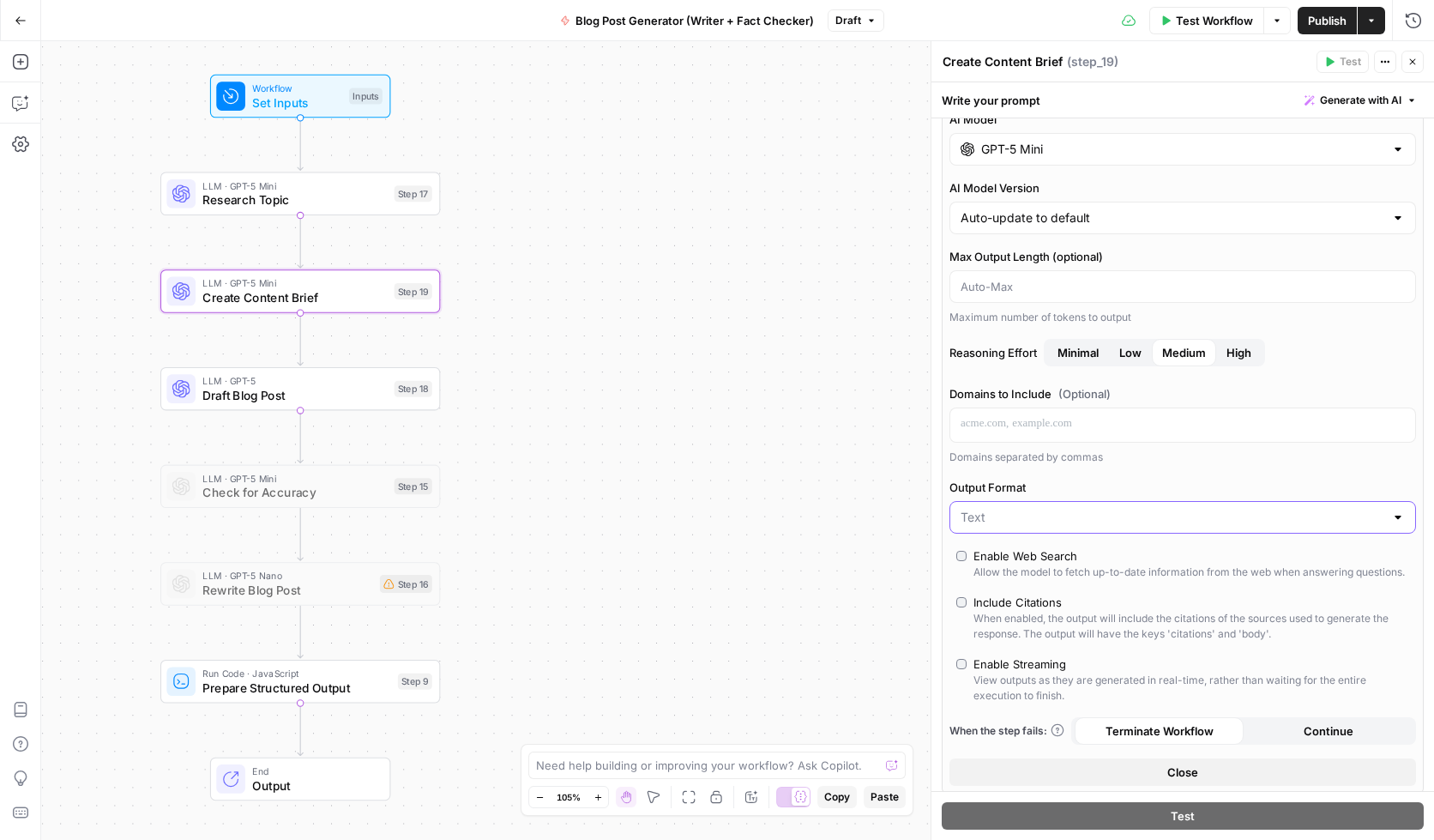
click at [1087, 521] on input "Output Format" at bounding box center [1172, 517] width 423 height 17
type input "Text"
click at [985, 484] on label "Output Format" at bounding box center [1183, 488] width 467 height 17
click at [985, 508] on input "Text" at bounding box center [1172, 517] width 423 height 17
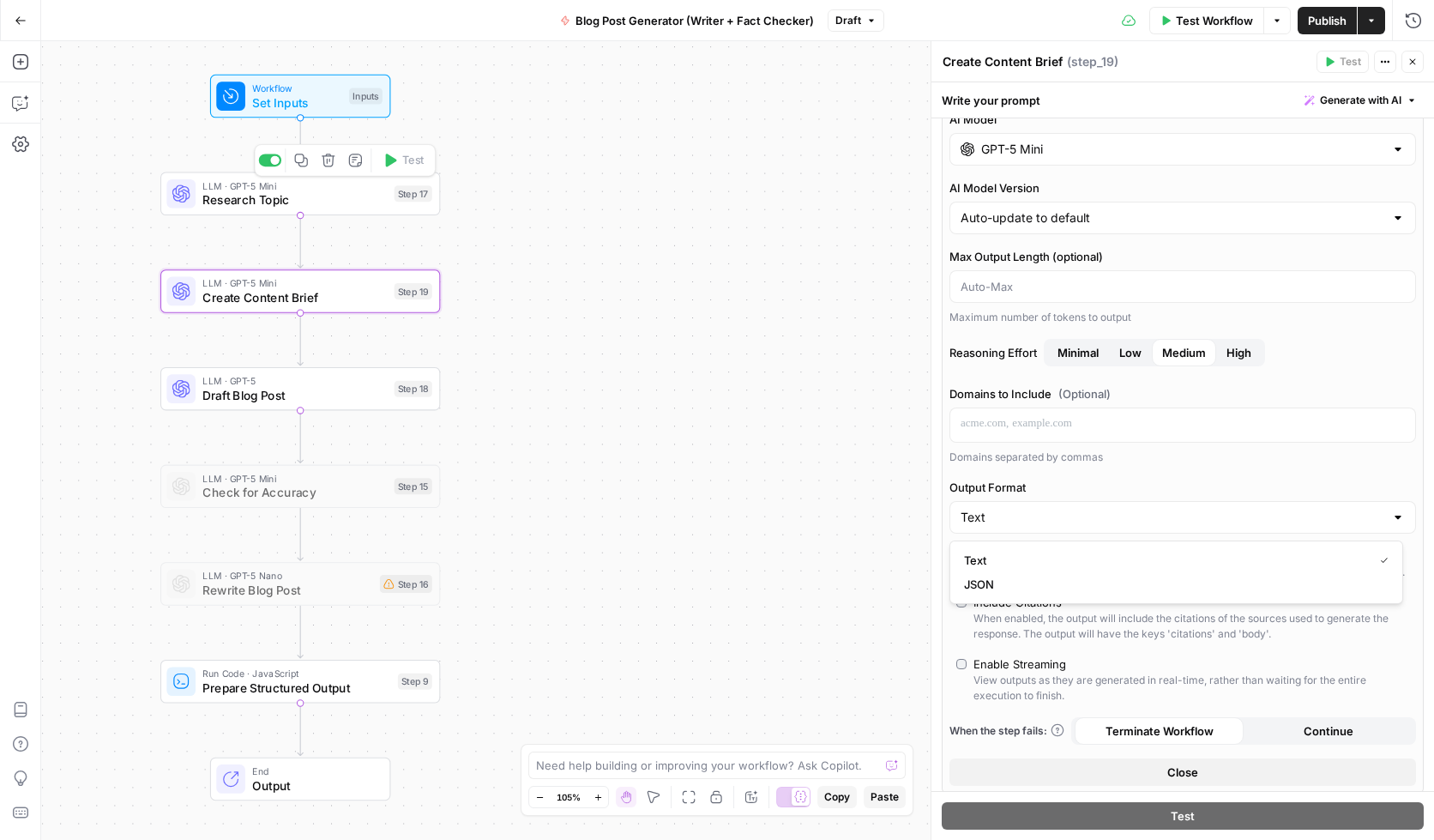
click at [255, 195] on span "Research Topic" at bounding box center [294, 200] width 184 height 18
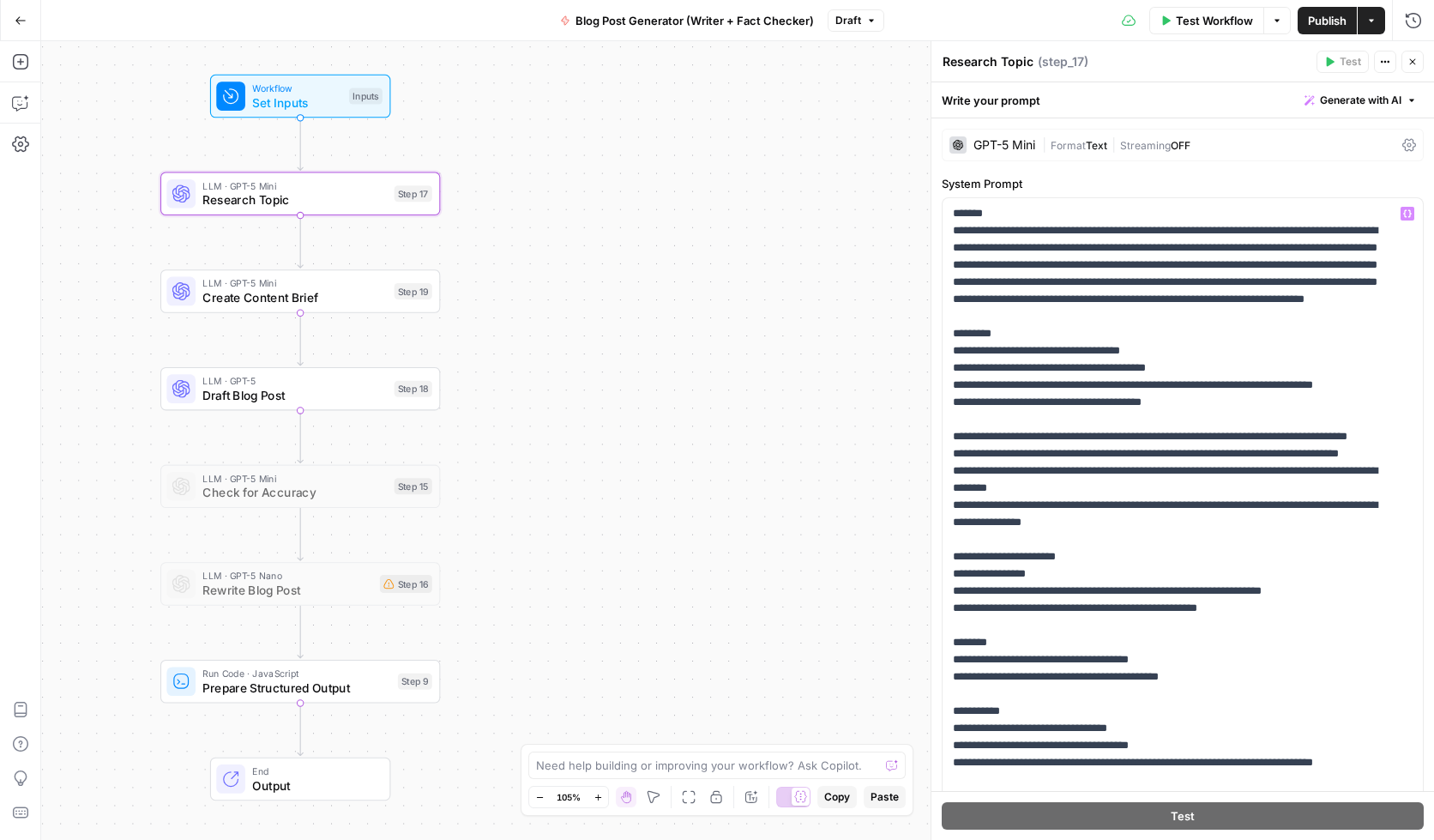
click at [1226, 132] on div "GPT-5 Mini | Format Text | Streaming OFF" at bounding box center [1183, 145] width 482 height 33
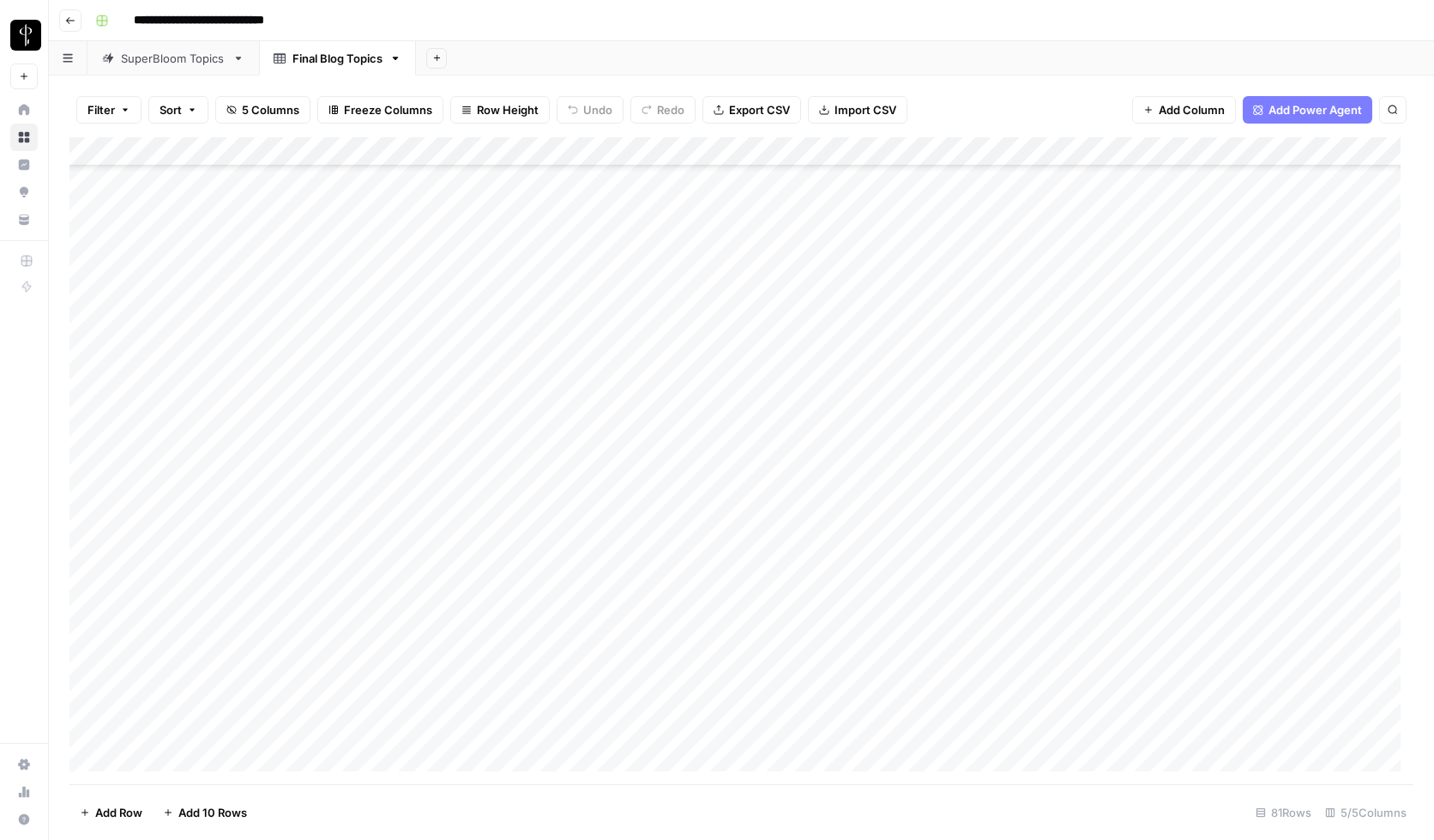
scroll to position [857, 0]
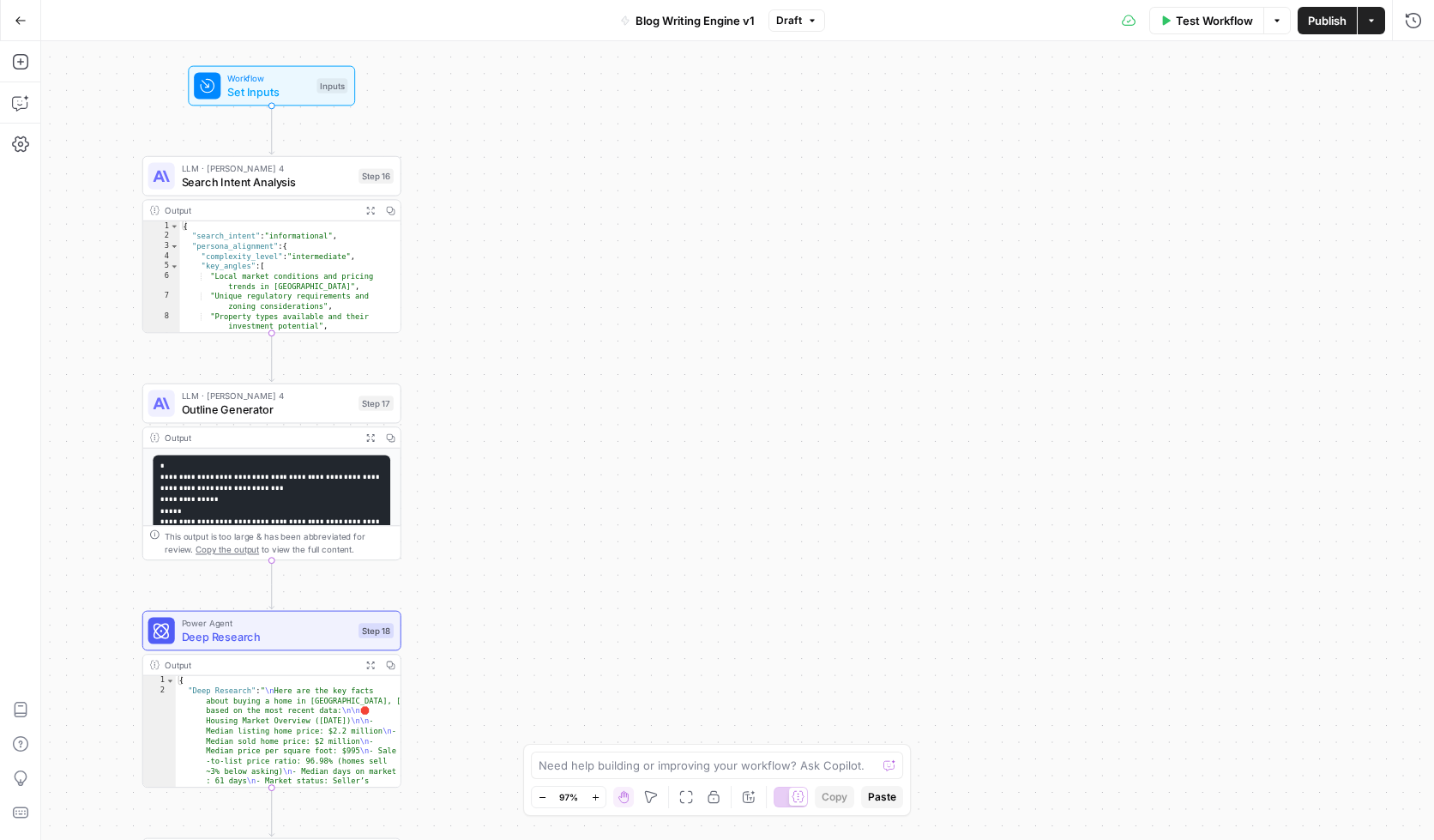
click at [9, 16] on button "Go Back" at bounding box center [21, 21] width 31 height 31
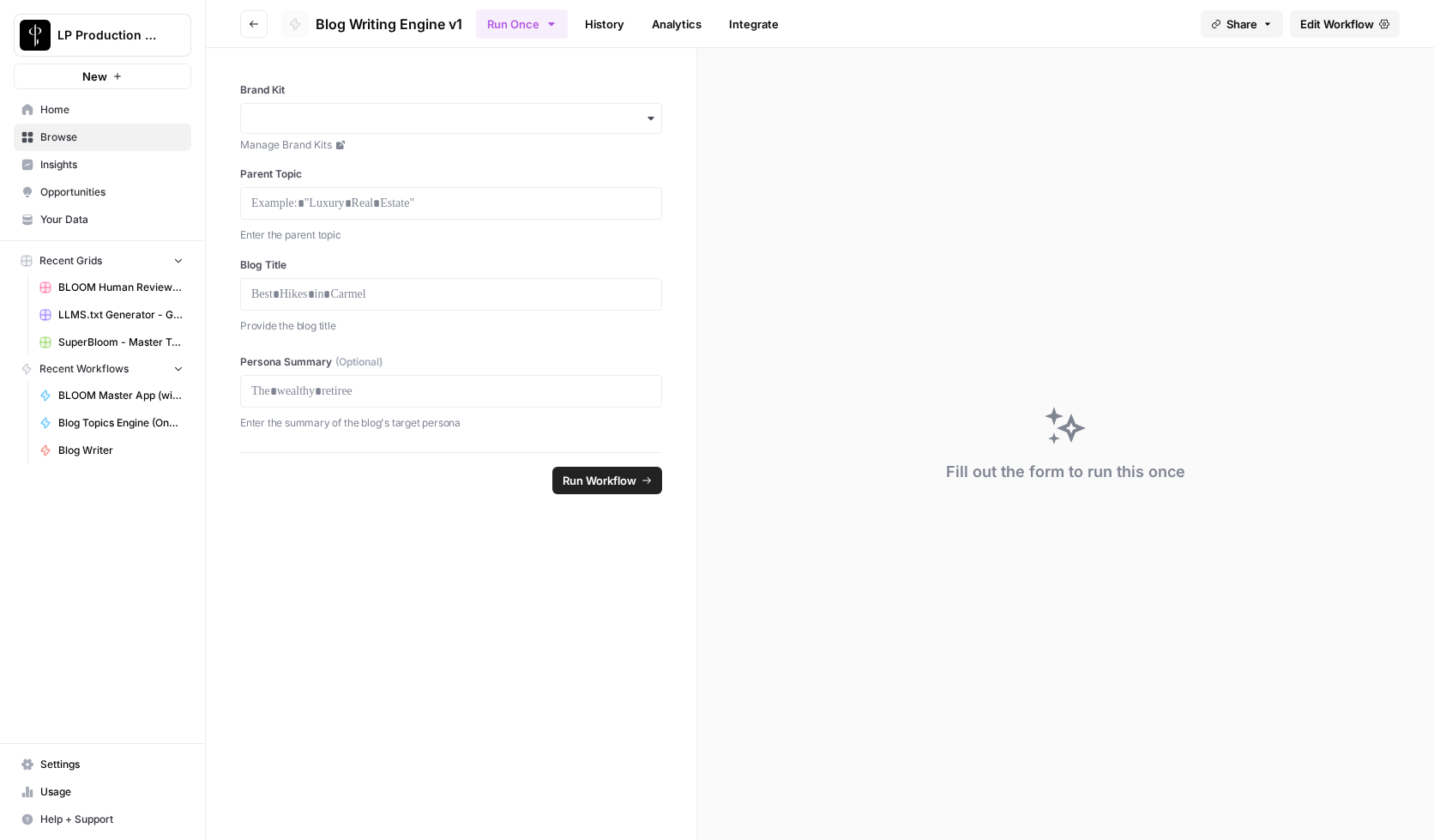
click at [249, 16] on button "Go back" at bounding box center [254, 24] width 28 height 28
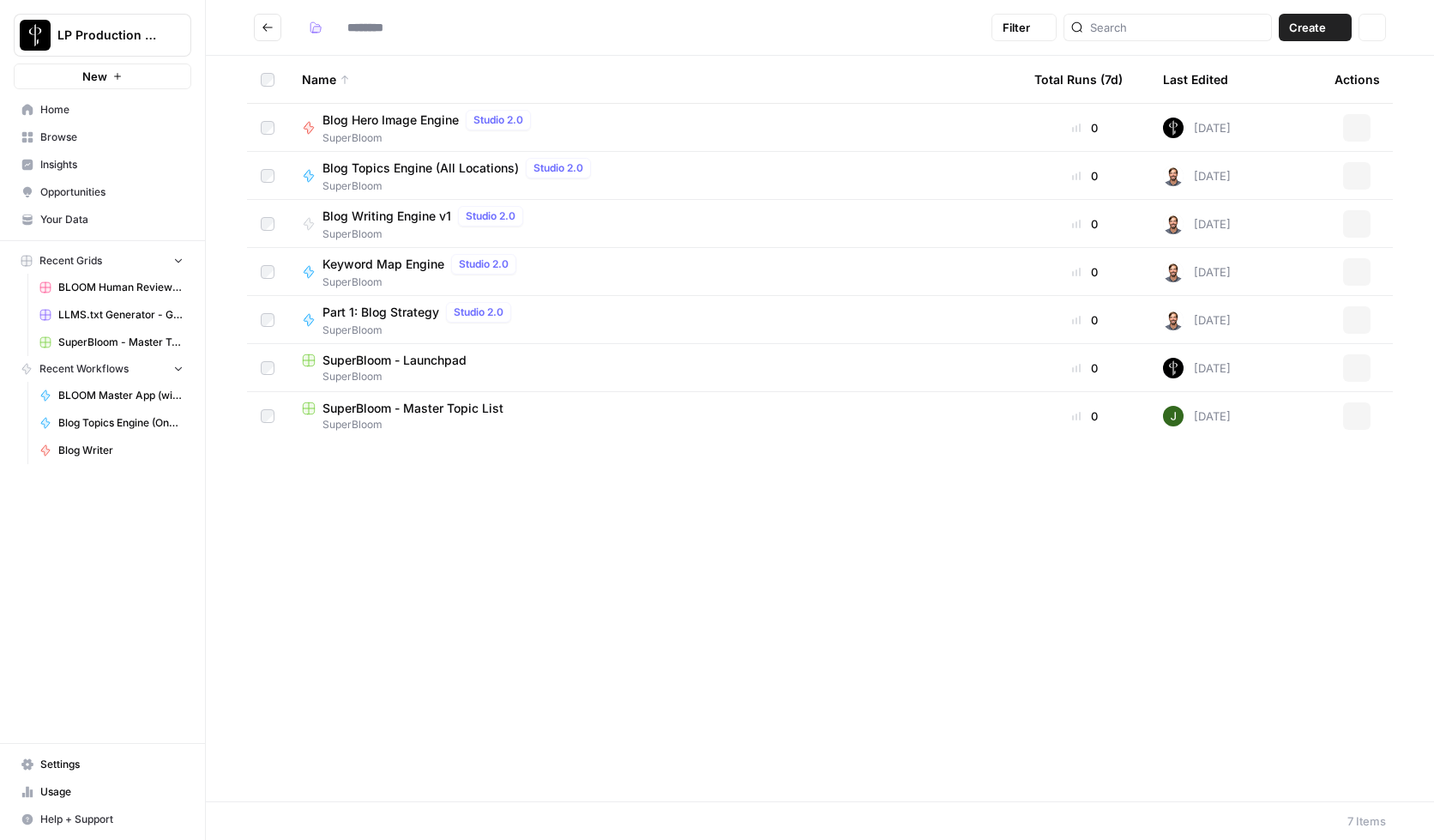
type input "**********"
click at [267, 27] on icon "Go back" at bounding box center [268, 28] width 12 height 12
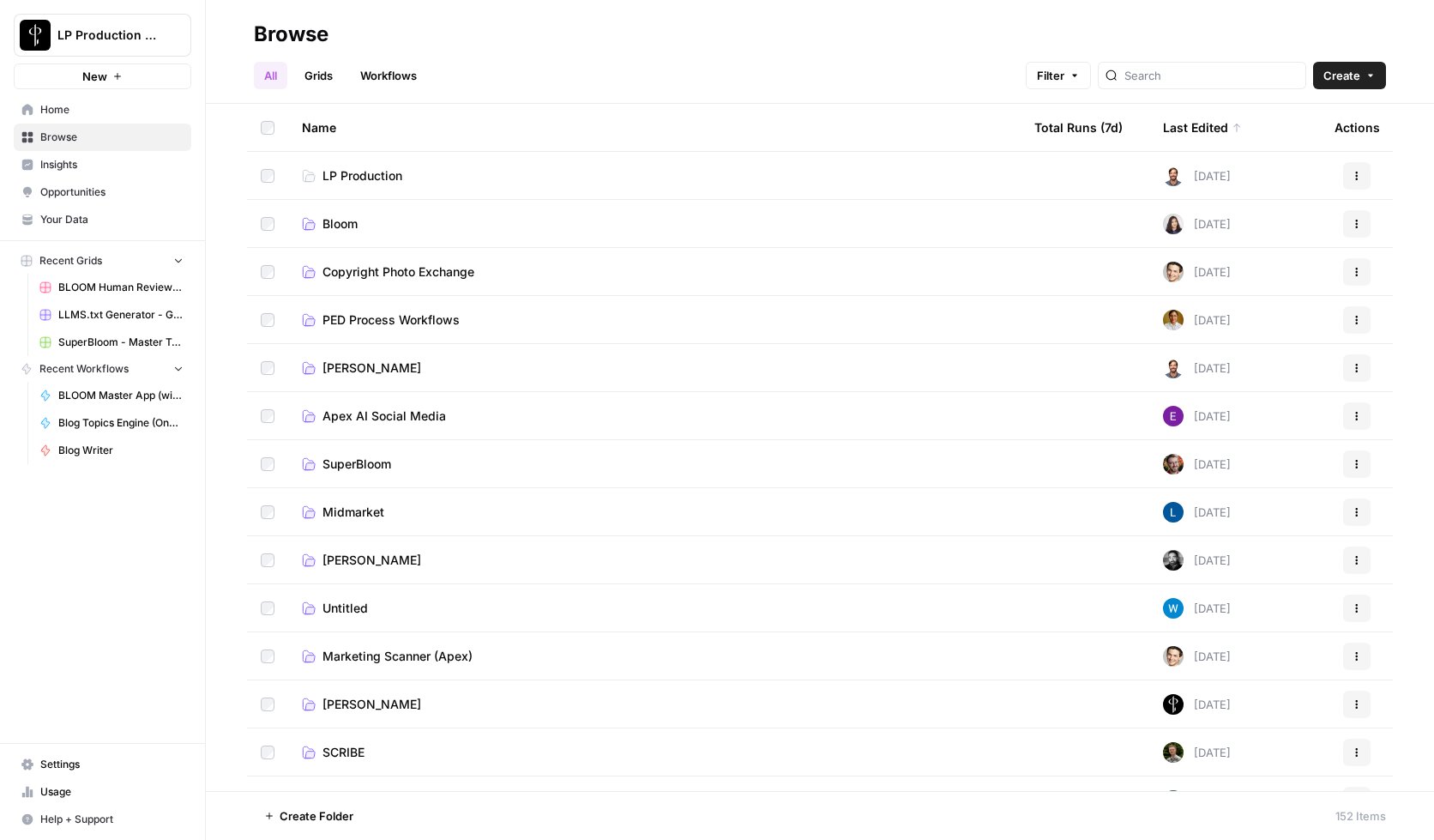
click at [334, 172] on span "LP Production" at bounding box center [362, 176] width 80 height 17
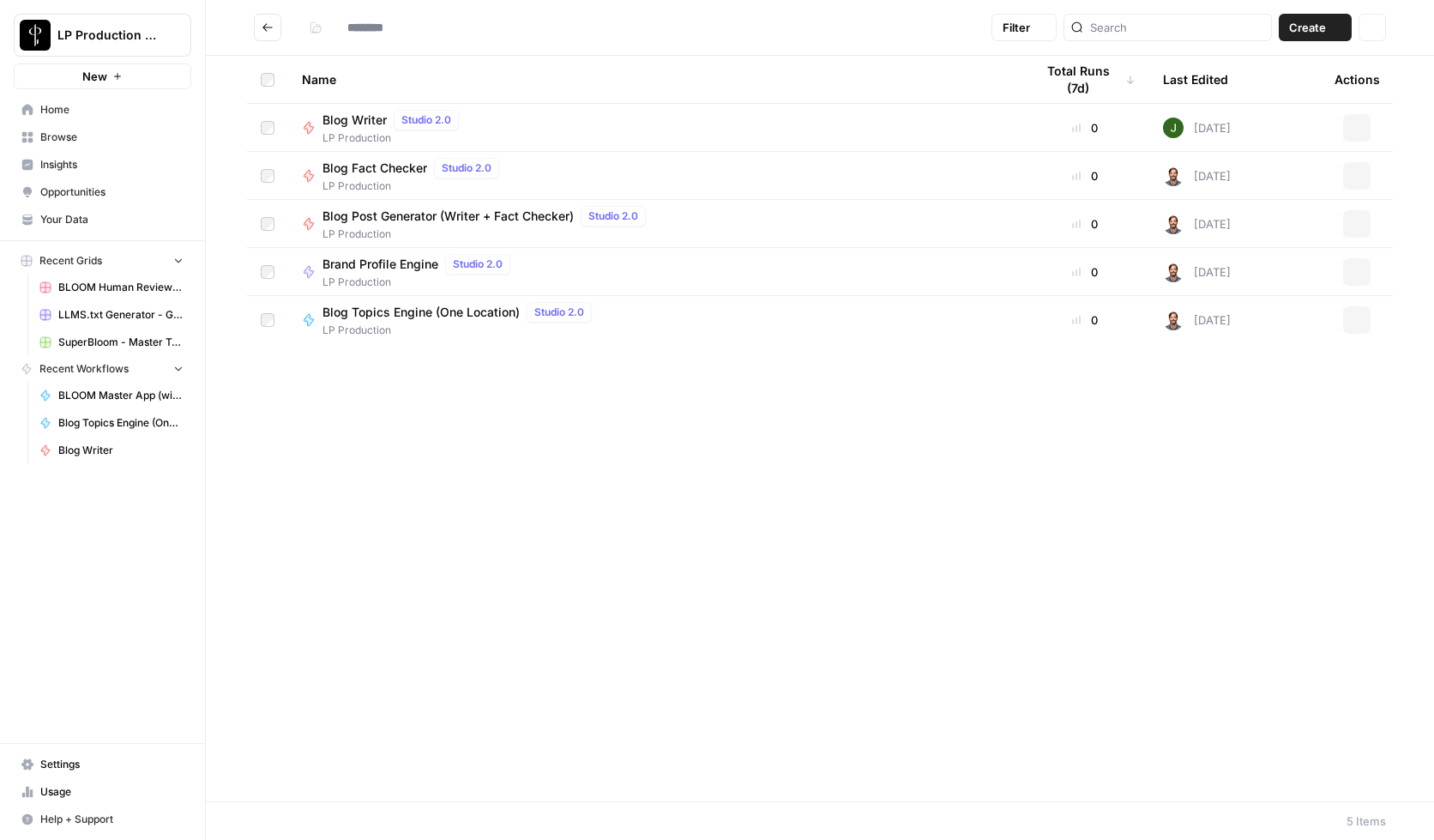
type input "**********"
click at [383, 124] on span "Blog Post Generator (Writer + Fact Checker)" at bounding box center [448, 120] width 251 height 17
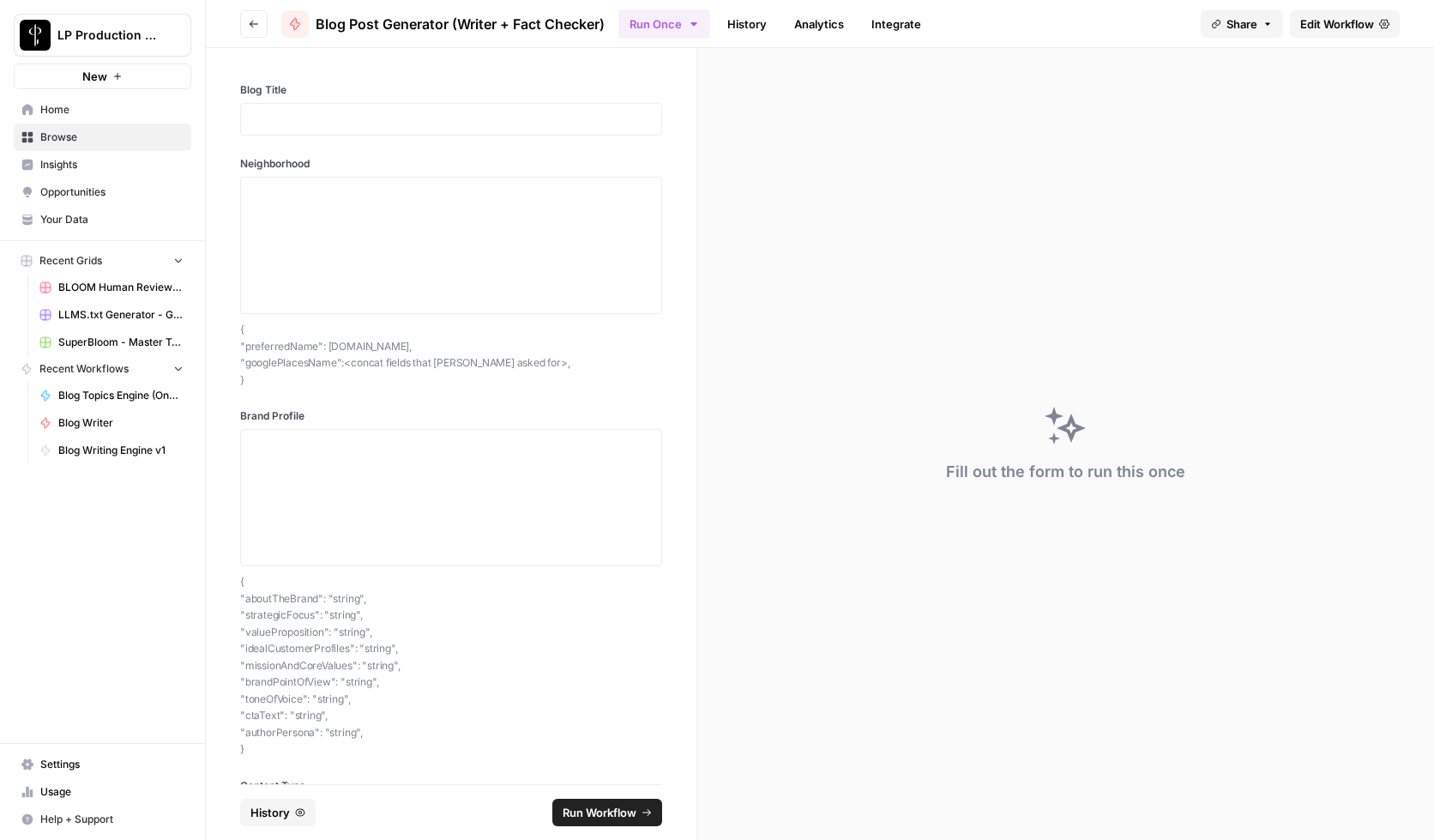
click at [740, 16] on link "History" at bounding box center [746, 24] width 60 height 28
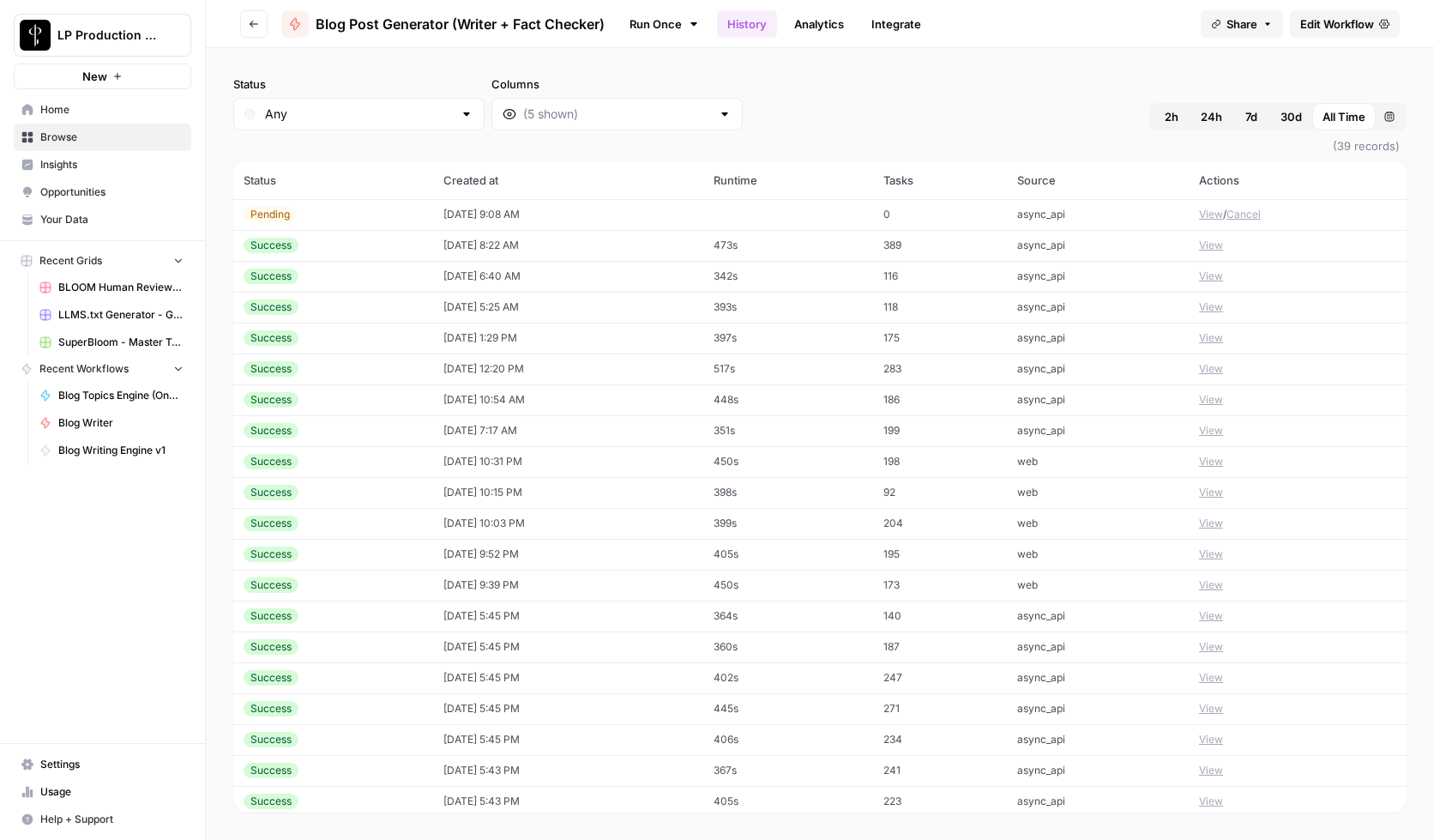
click at [1172, 117] on span "2h" at bounding box center [1172, 117] width 14 height 17
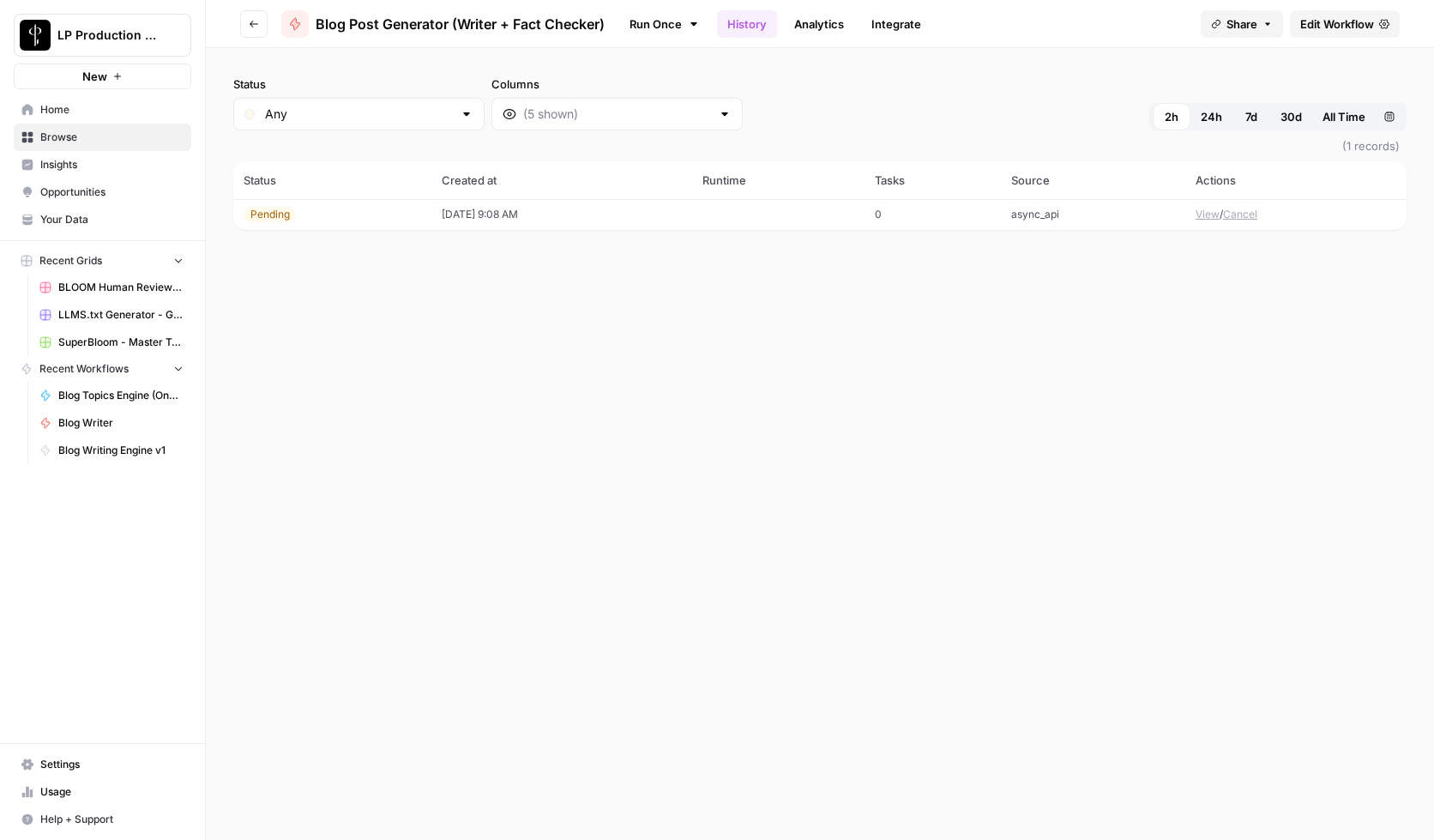
click at [1211, 120] on span "24h" at bounding box center [1211, 117] width 22 height 17
click at [1209, 216] on button "View" at bounding box center [1208, 215] width 24 height 16
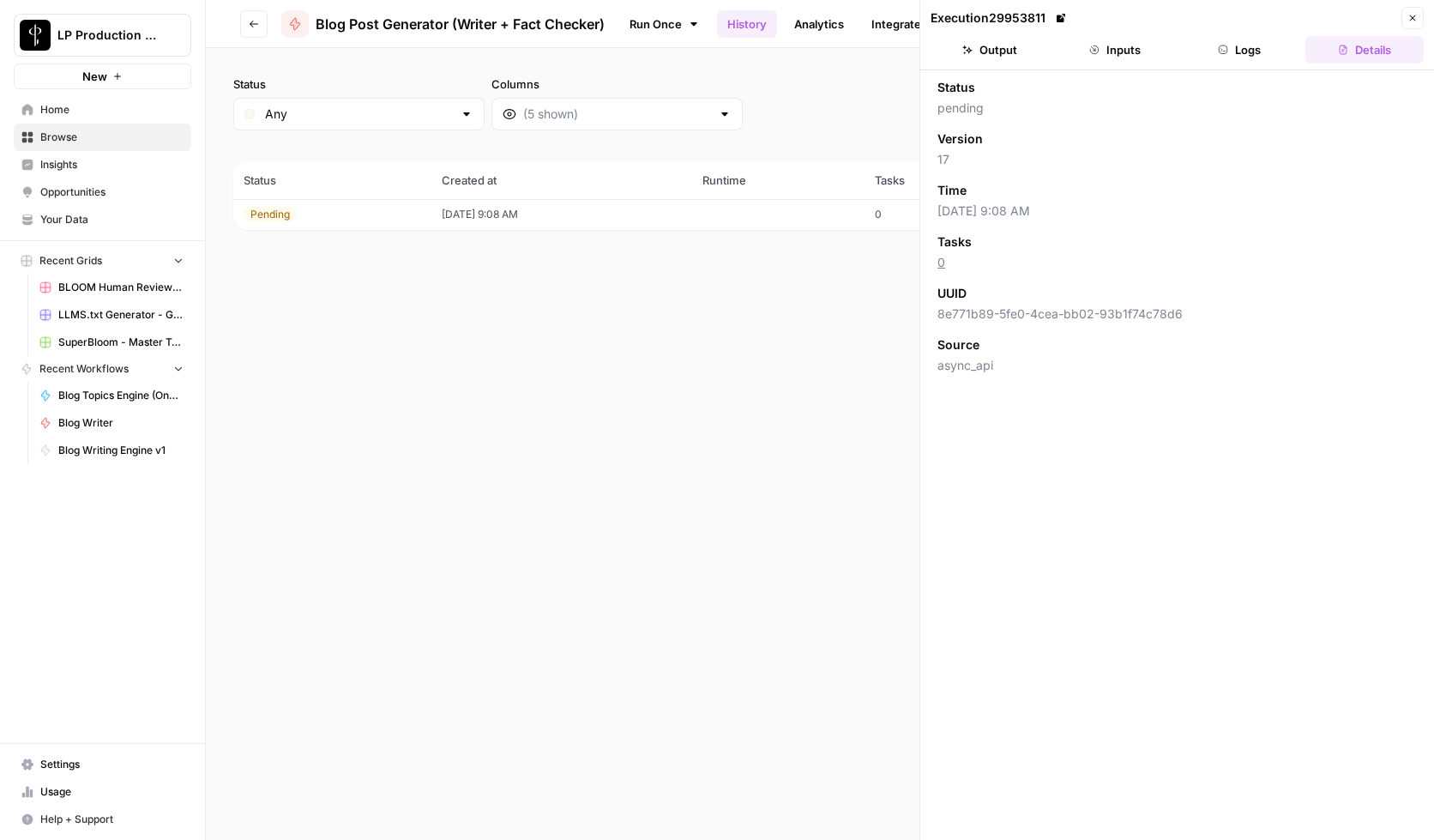
click at [1116, 50] on button "Inputs" at bounding box center [1114, 50] width 119 height 28
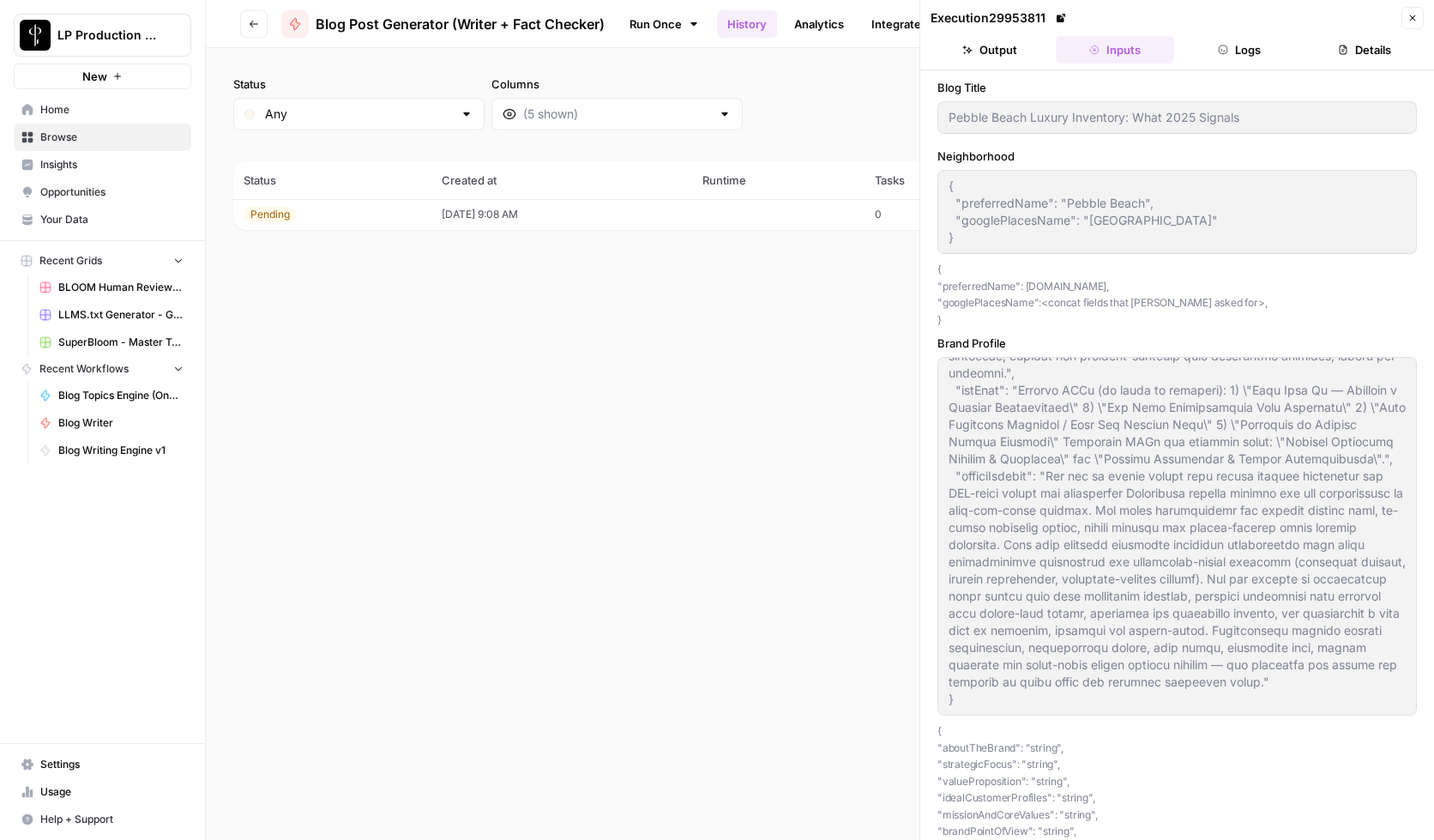
scroll to position [160, 0]
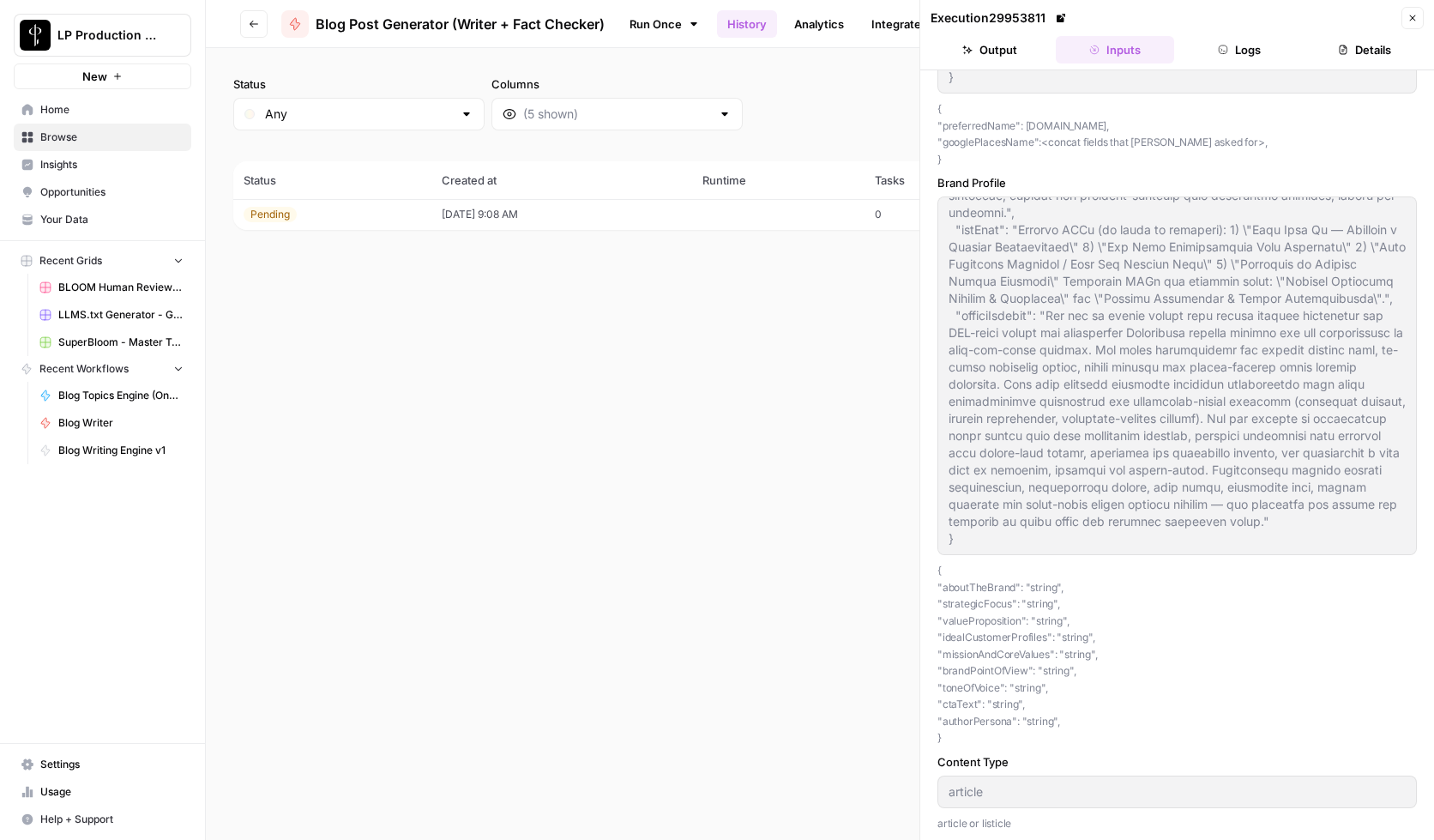
click at [1083, 543] on div at bounding box center [1178, 376] width 480 height 359
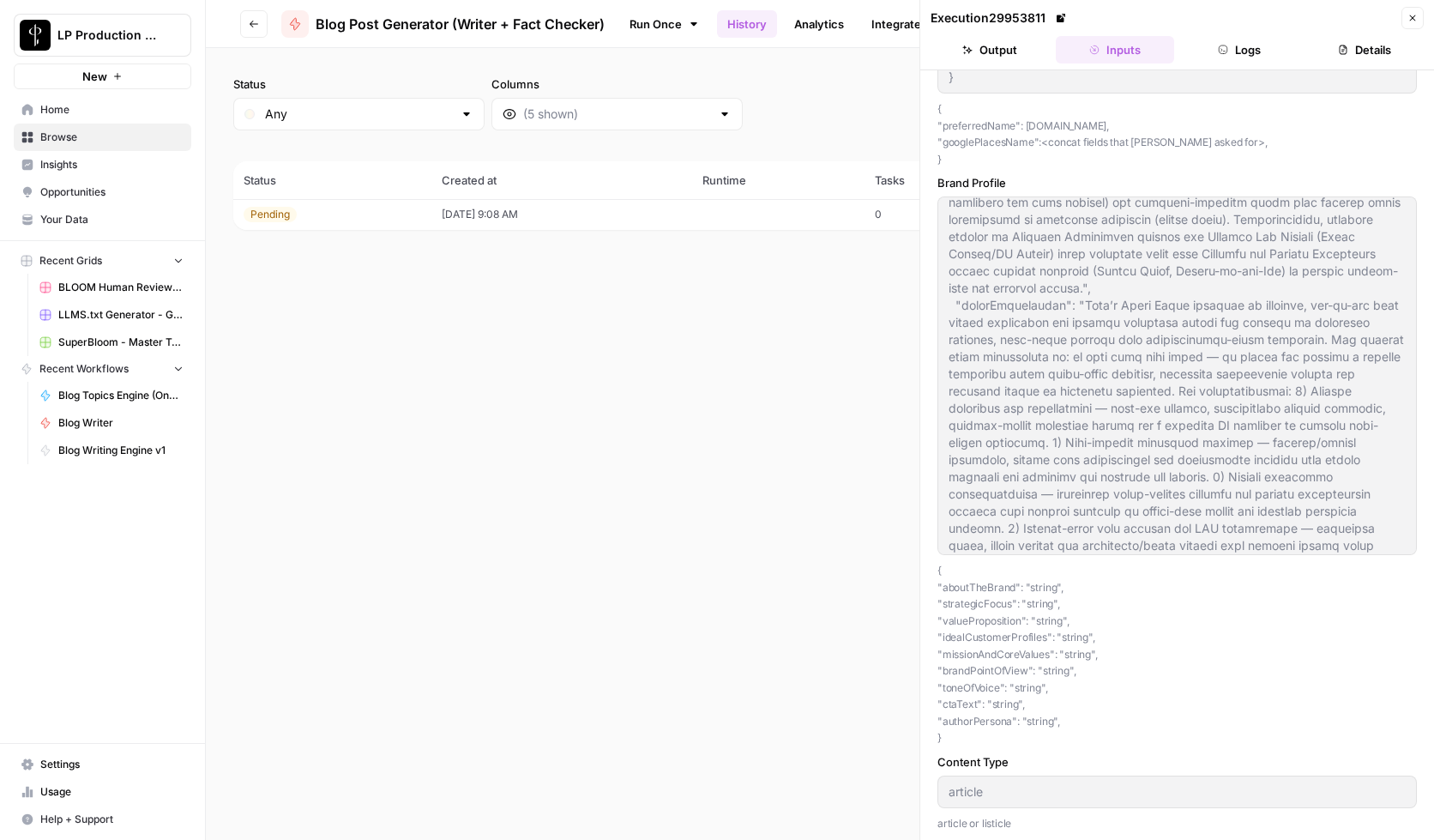
scroll to position [0, 0]
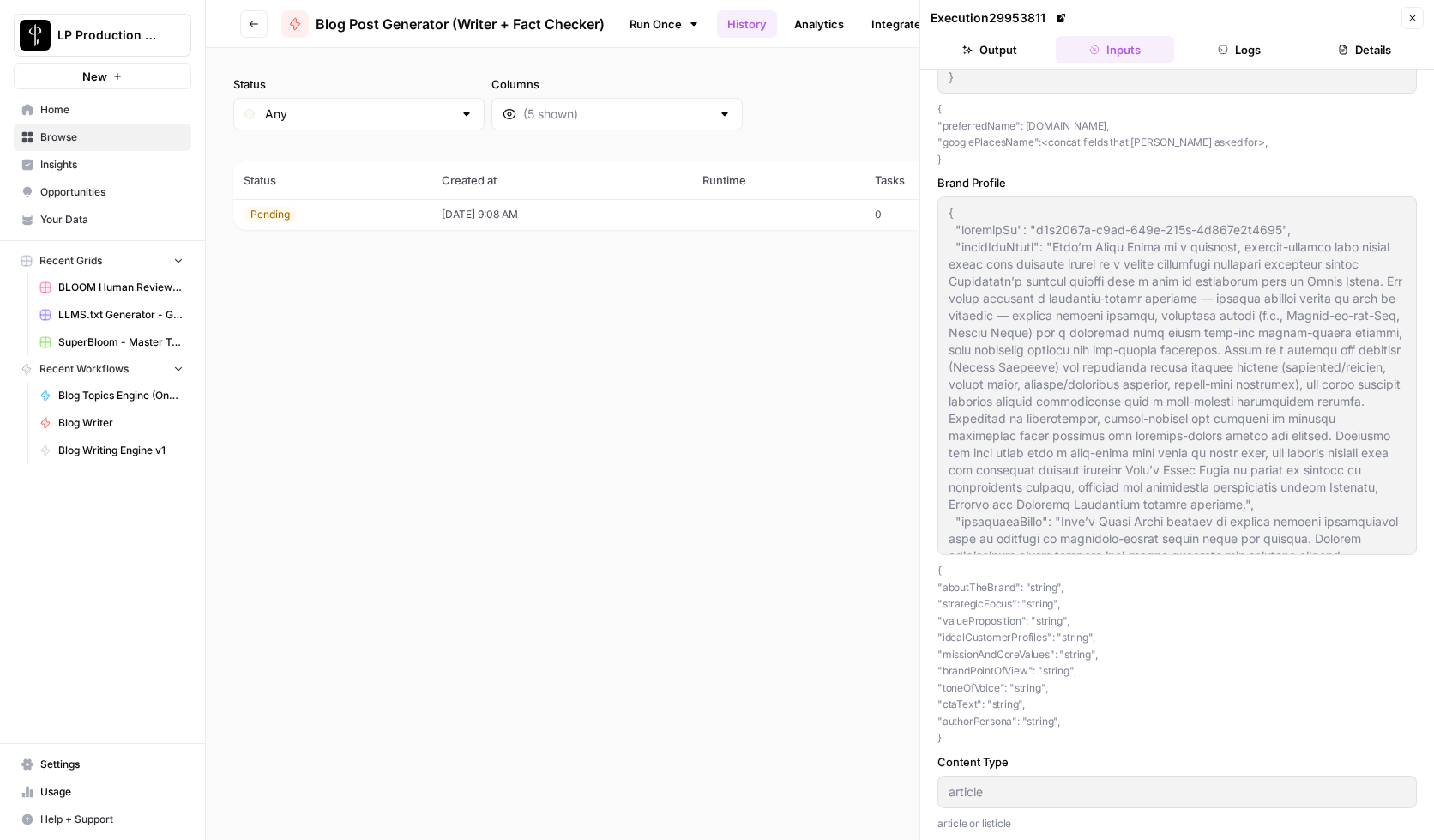
drag, startPoint x: 636, startPoint y: 401, endPoint x: 1107, endPoint y: 272, distance: 488.3
click at [636, 400] on div "Status Any Columns 2h 24h 7d 30d All Time Custom range (1 records) Status Creat…" at bounding box center [820, 443] width 1228 height 792
click at [1406, 18] on button "Close" at bounding box center [1413, 18] width 23 height 23
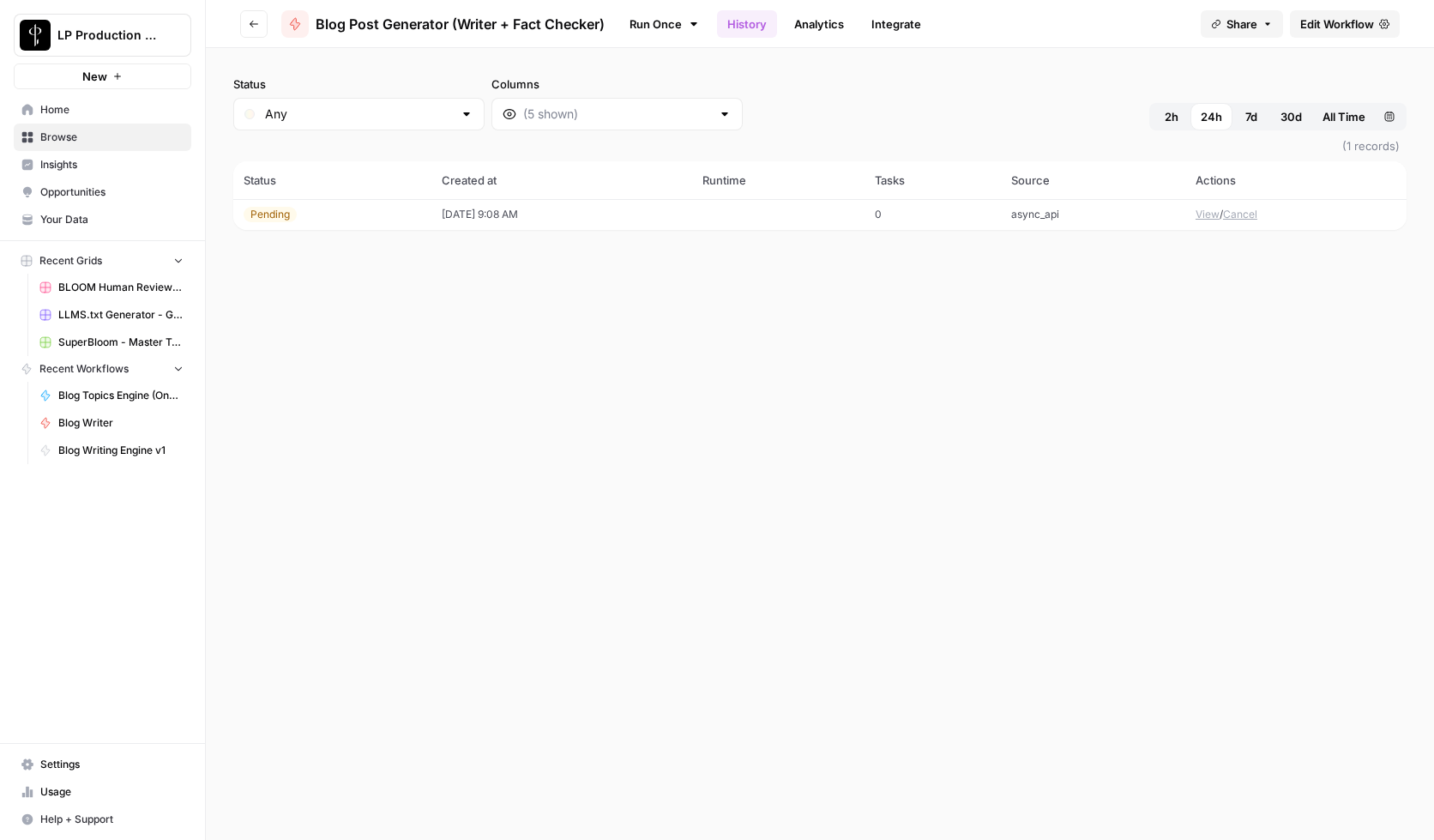
click at [1211, 214] on button "View" at bounding box center [1208, 215] width 24 height 16
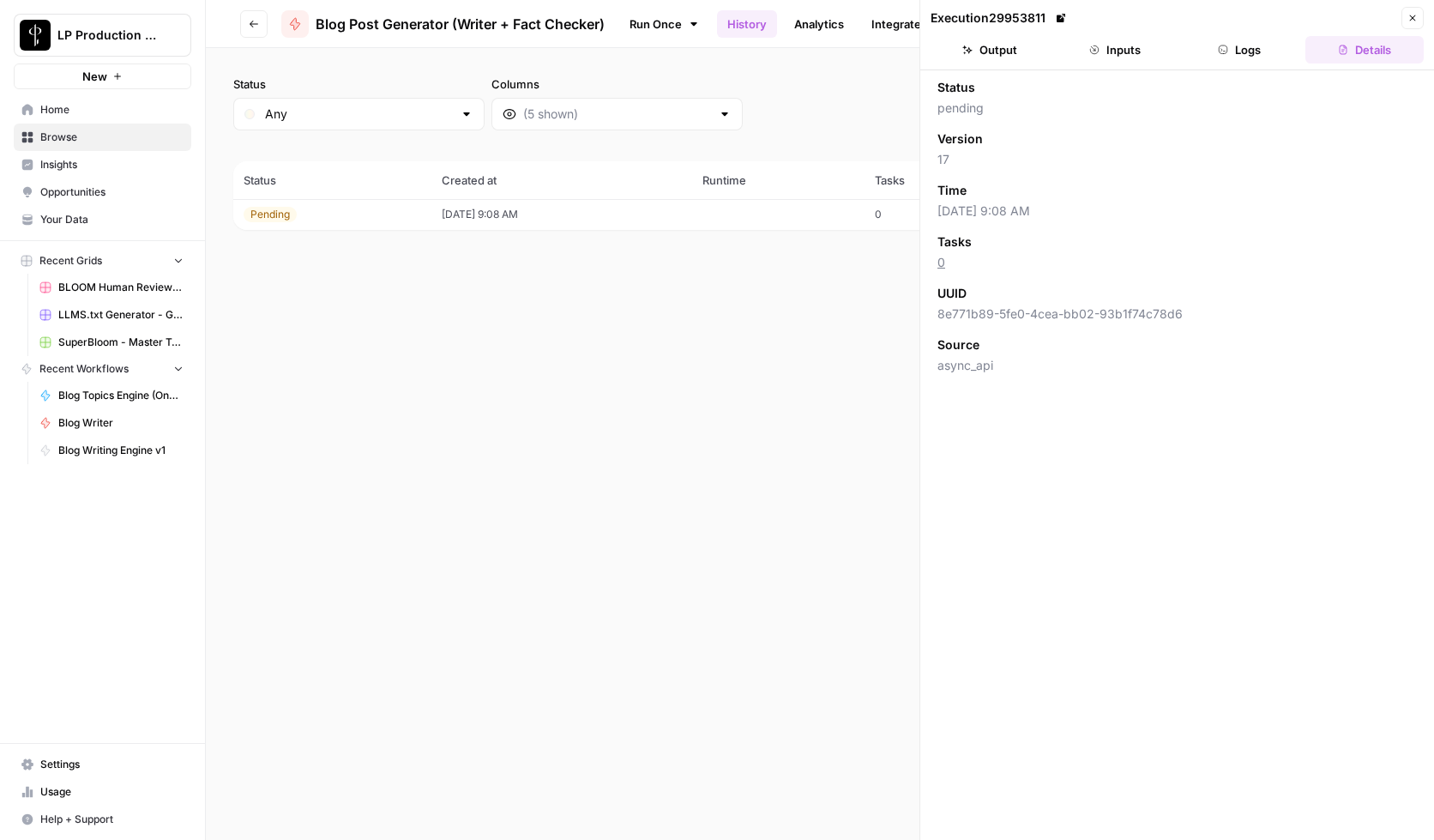
click at [1136, 50] on button "Inputs" at bounding box center [1114, 50] width 119 height 28
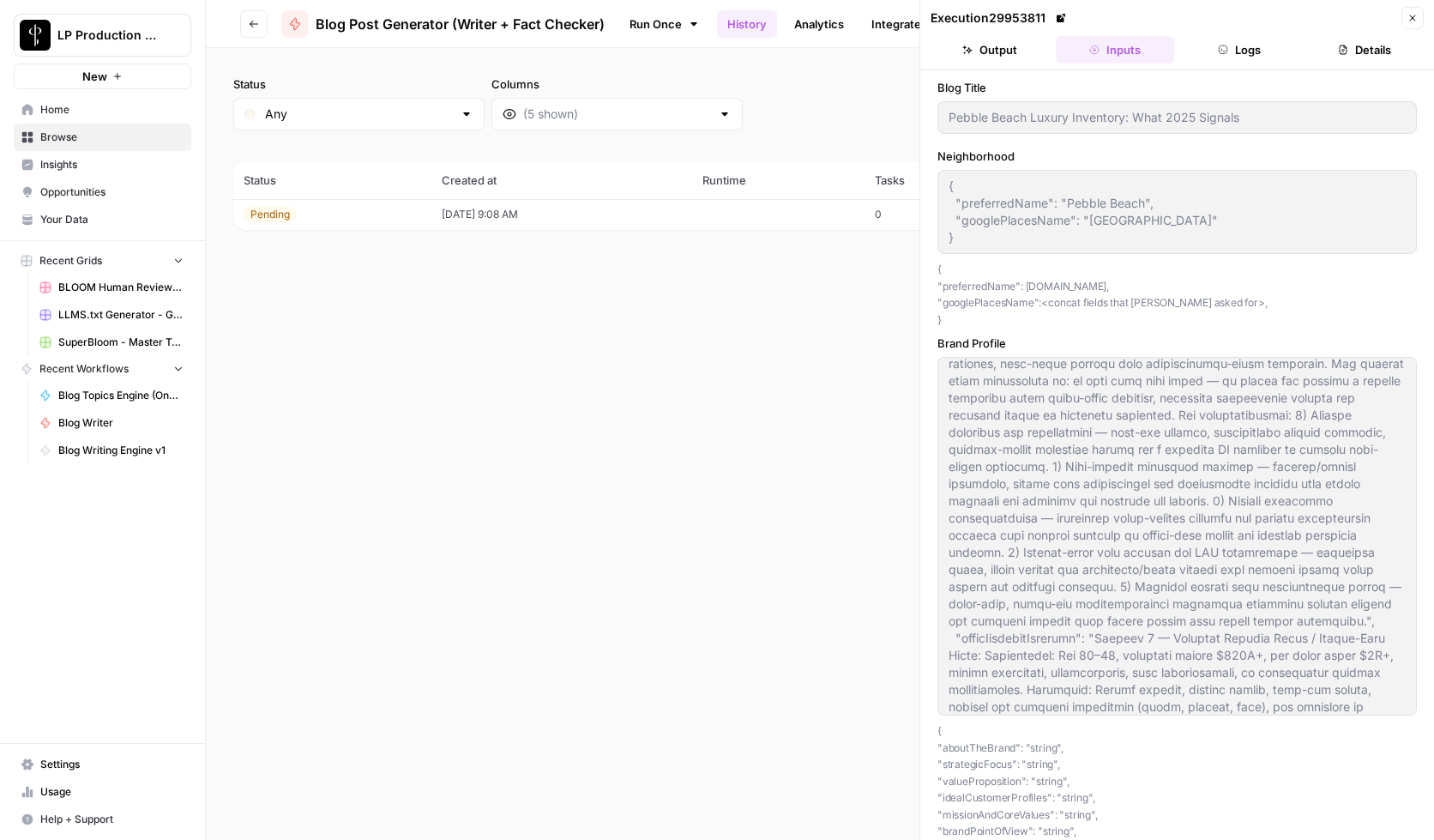
scroll to position [664, 0]
click at [969, 746] on p "{ "aboutTheBrand": "string", "strategicFocus": "string", "valueProposition": "s…" at bounding box center [1178, 814] width 480 height 184
copy p "aboutTheBrand"
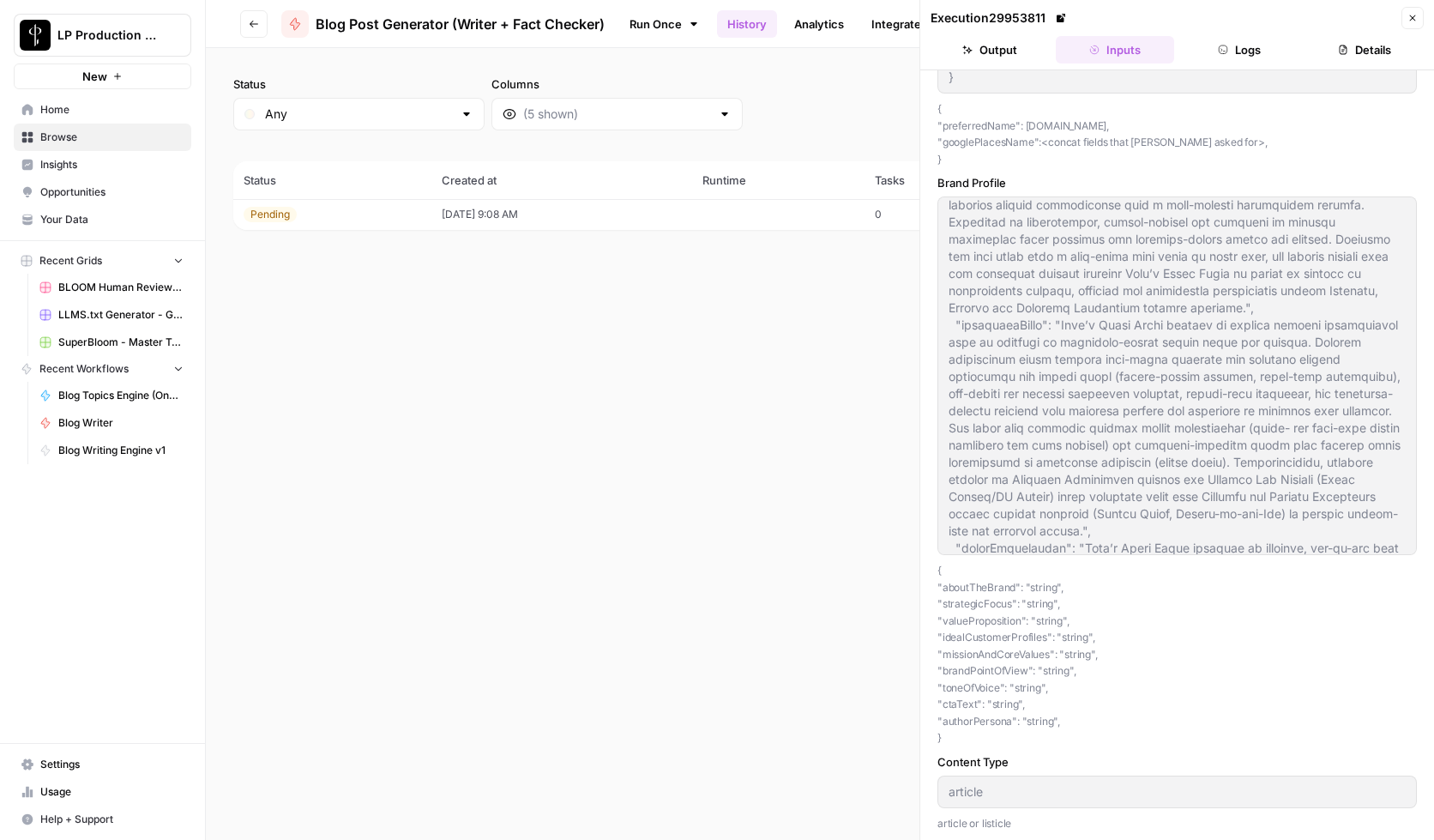
scroll to position [0, 0]
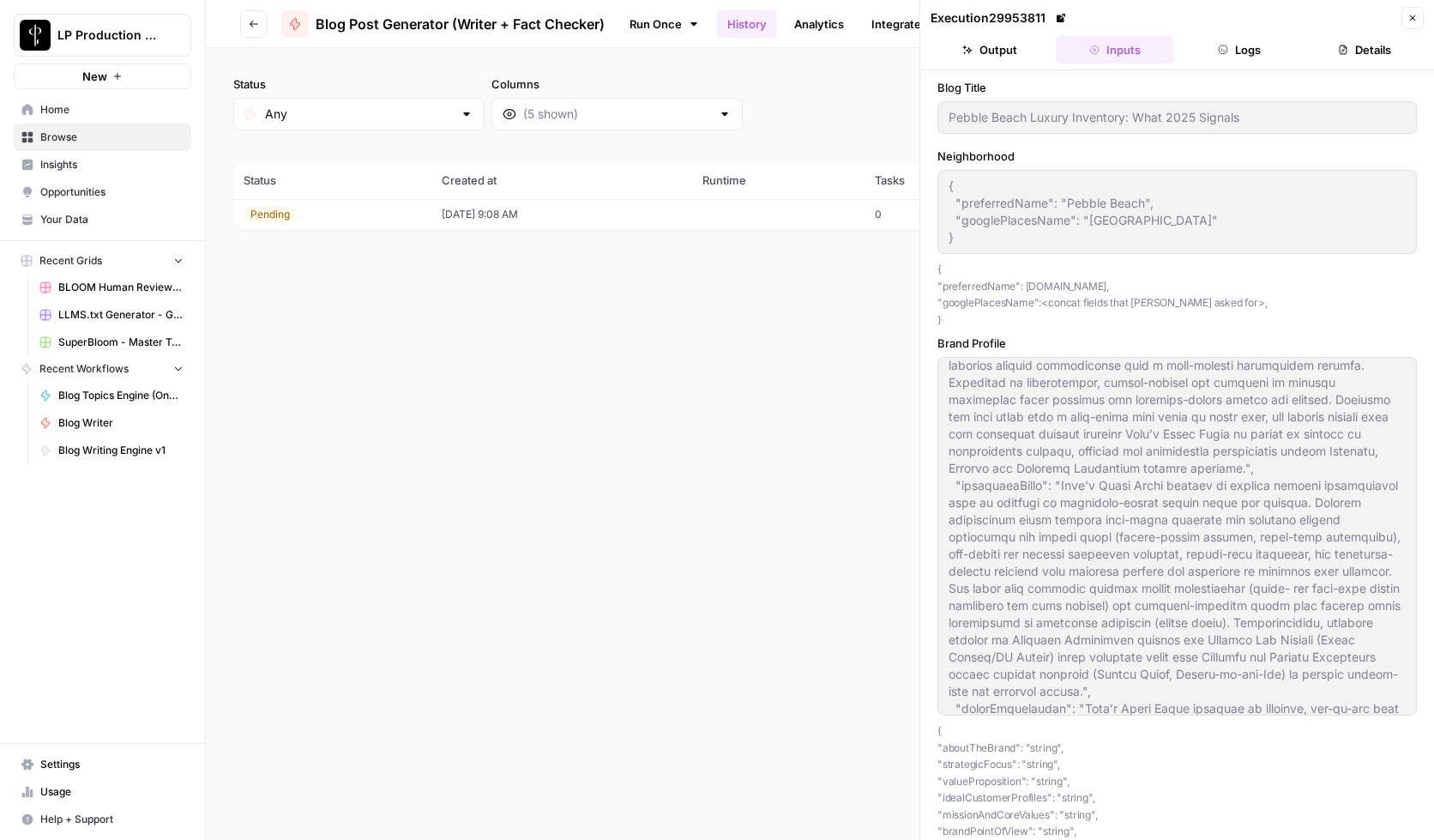
click at [946, 188] on div "{ "preferredName": "Pebble Beach", "googlePlacesName": "Pebble Beach" } { "pref…" at bounding box center [1178, 211] width 480 height 84
click at [1419, 16] on button "Close" at bounding box center [1413, 18] width 23 height 23
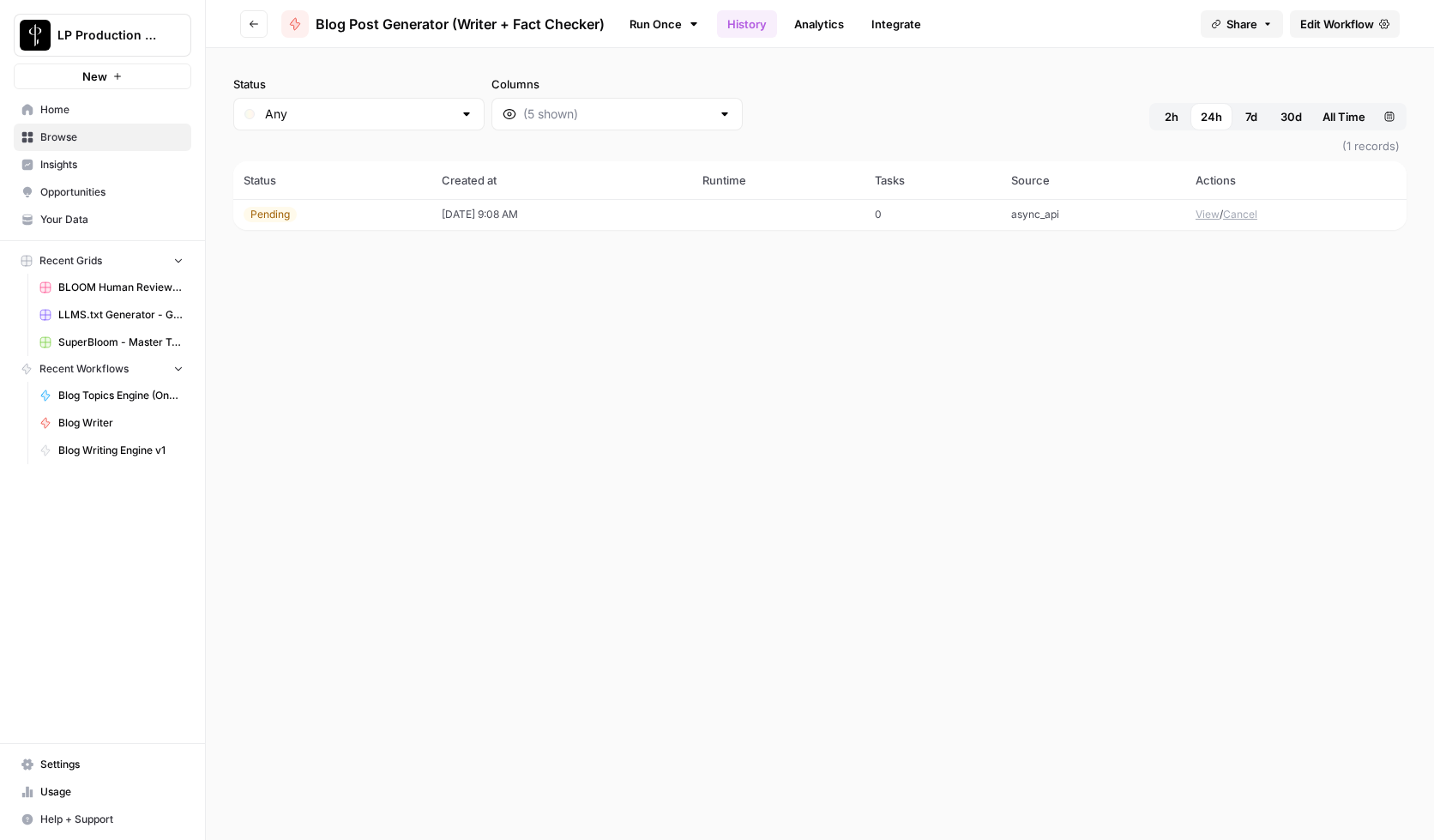
click at [1051, 36] on div "Run Once History Analytics Integrate" at bounding box center [902, 23] width 569 height 34
click at [1323, 20] on span "Edit Workflow" at bounding box center [1337, 24] width 74 height 17
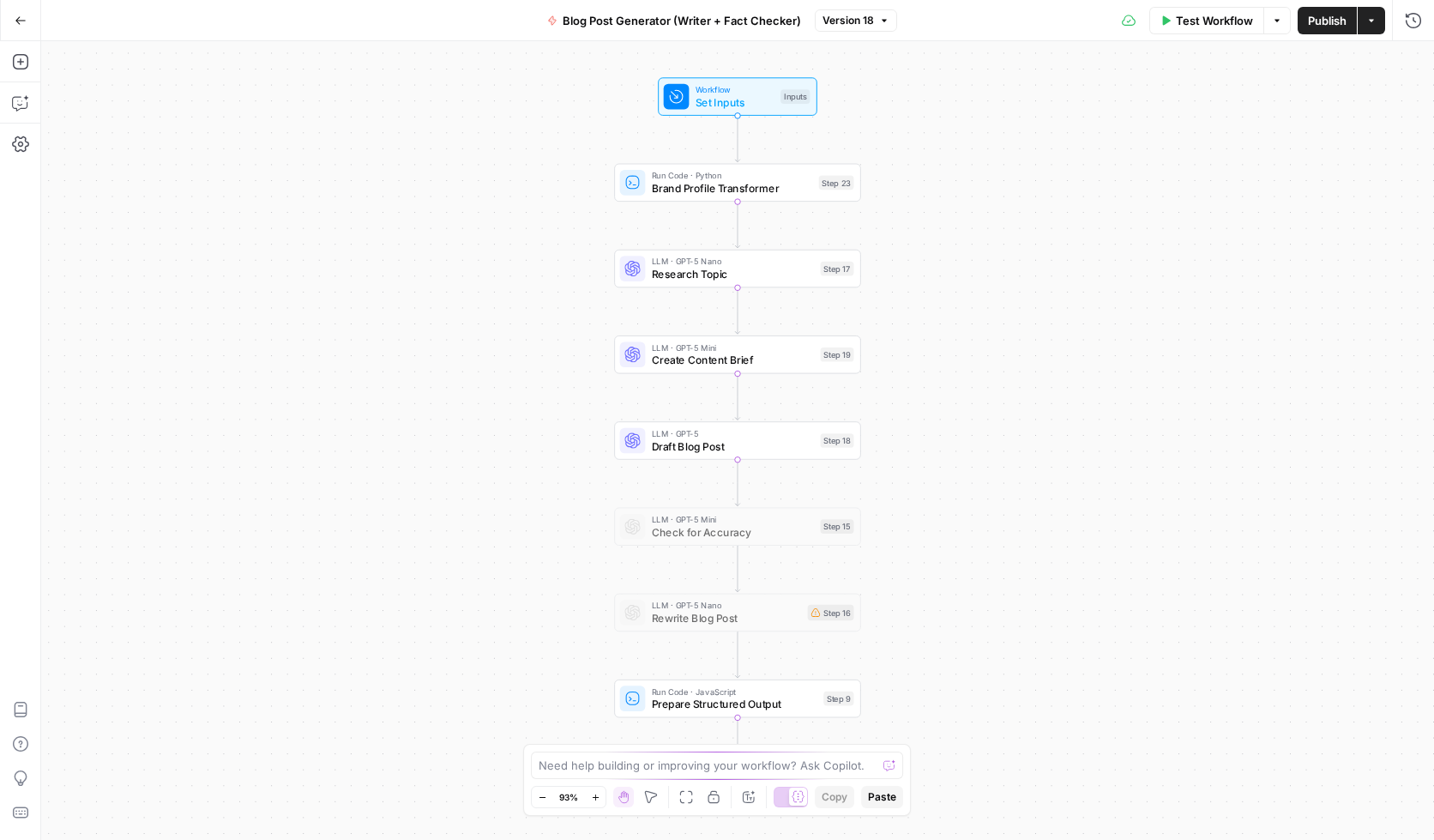
click at [1273, 20] on icon "button" at bounding box center [1277, 21] width 10 height 10
click at [1421, 18] on button "Run History" at bounding box center [1414, 21] width 28 height 28
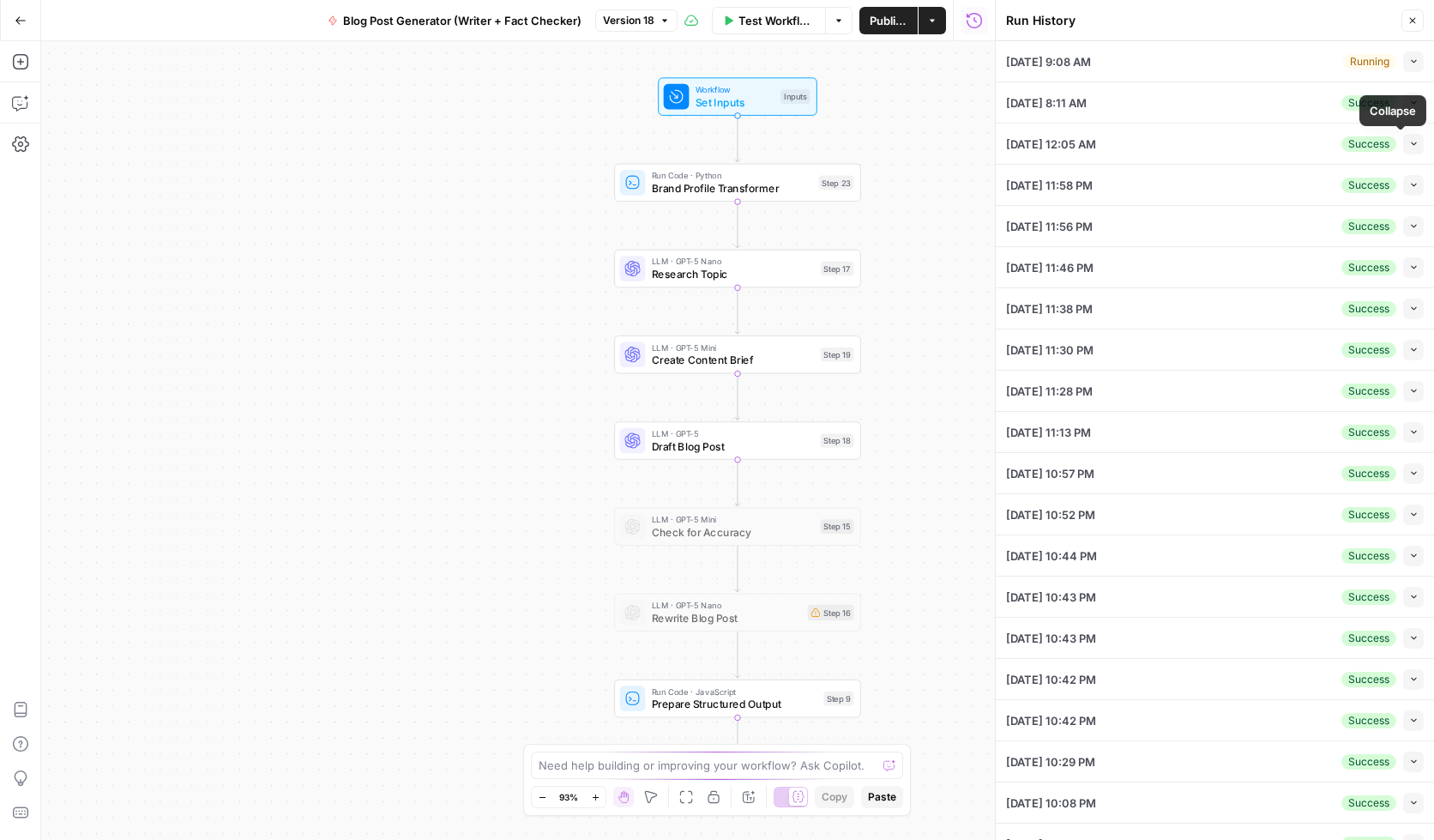
click at [1411, 184] on icon "button" at bounding box center [1413, 185] width 5 height 3
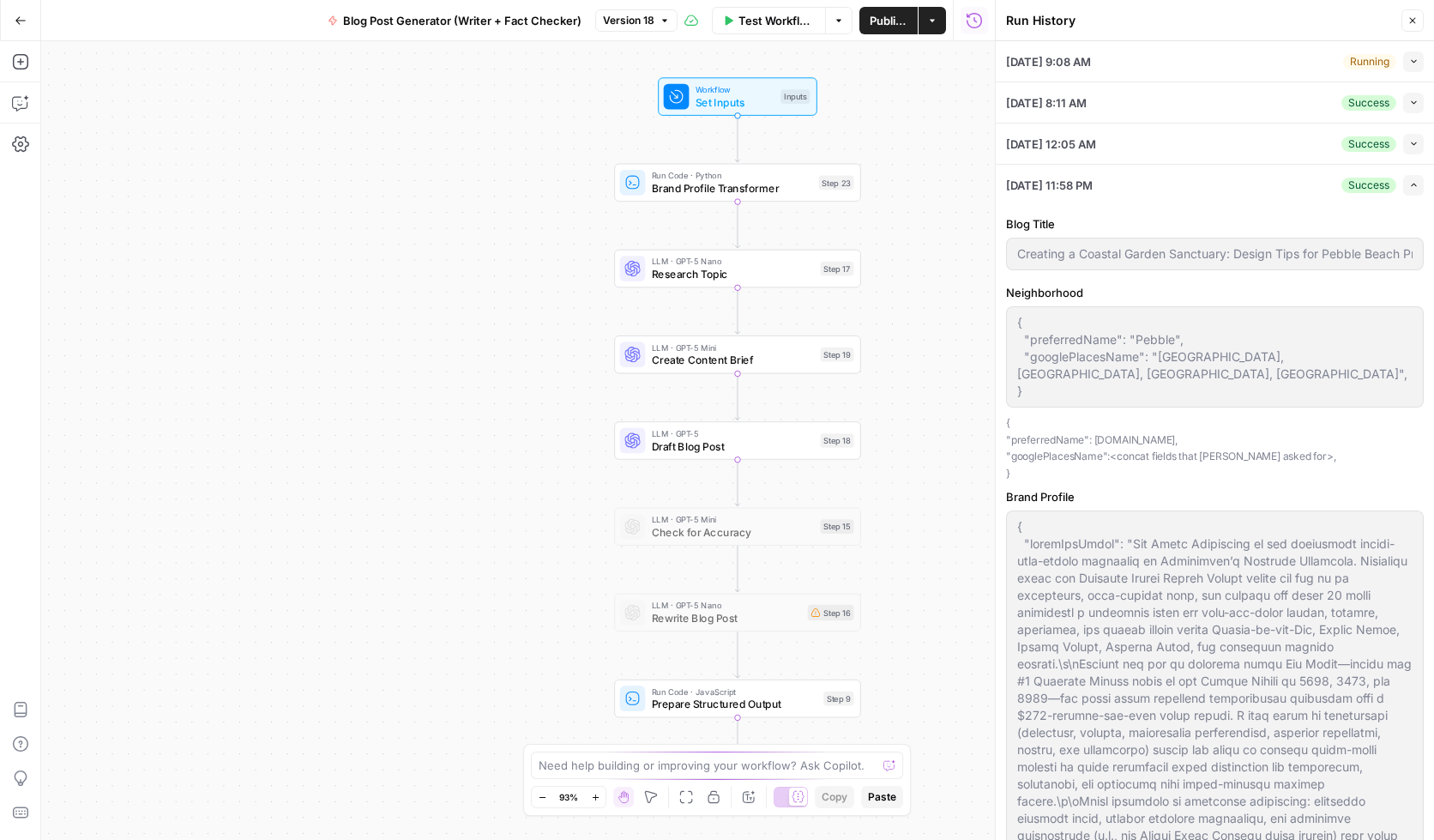
click at [1409, 139] on icon "button" at bounding box center [1413, 143] width 10 height 10
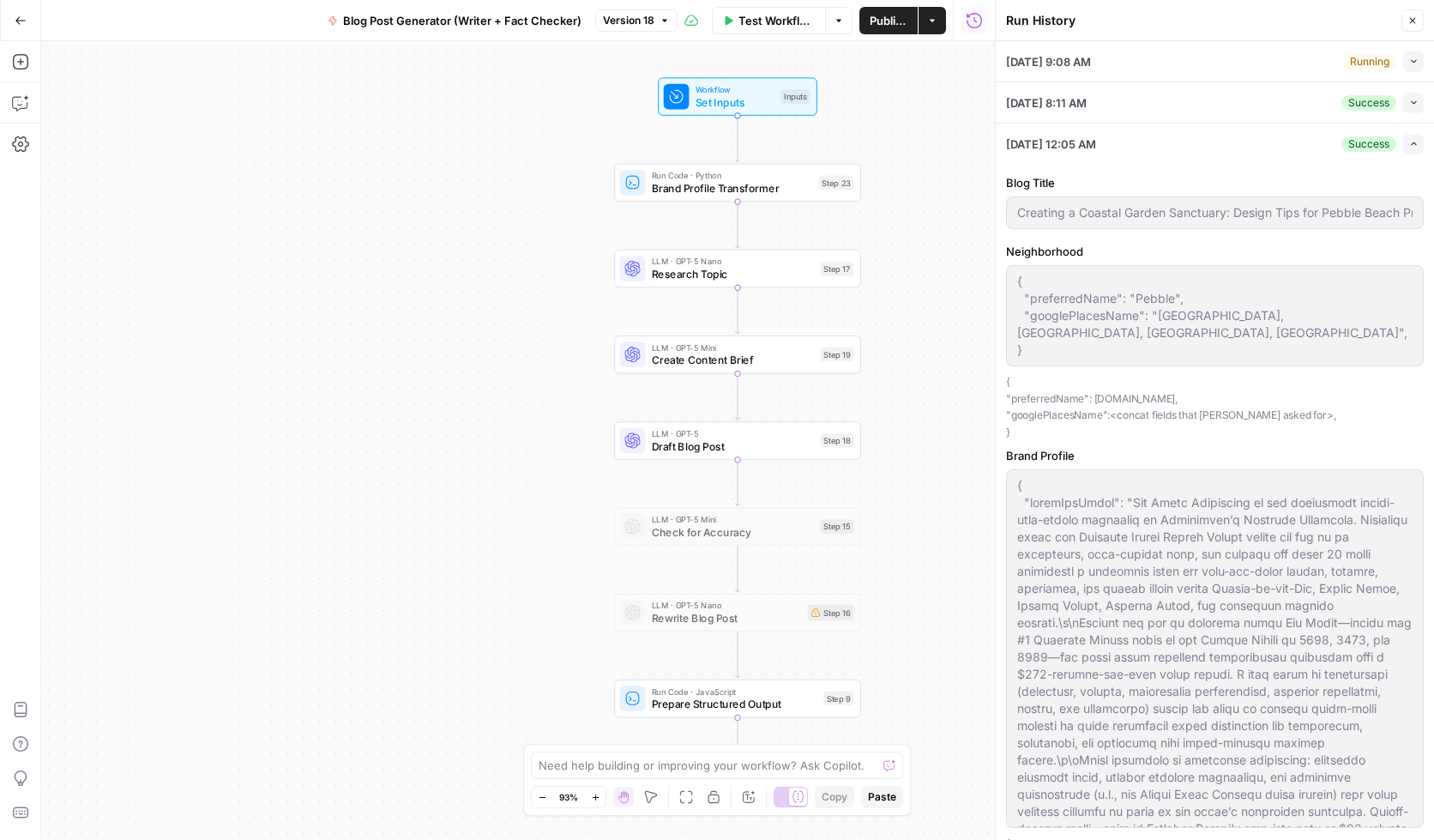
click at [1409, 144] on icon "button" at bounding box center [1413, 143] width 10 height 10
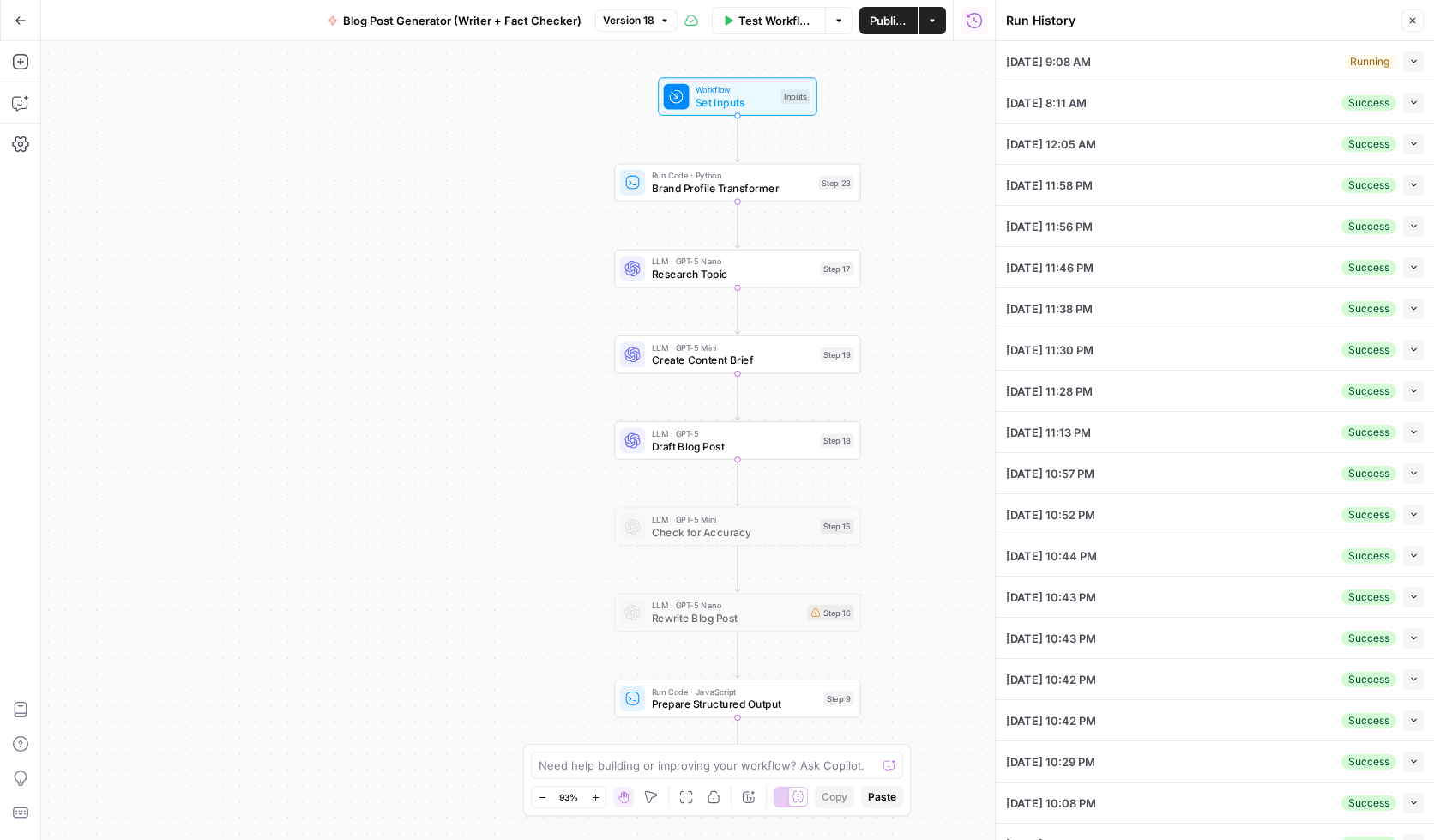
click at [1409, 265] on icon "button" at bounding box center [1413, 267] width 10 height 10
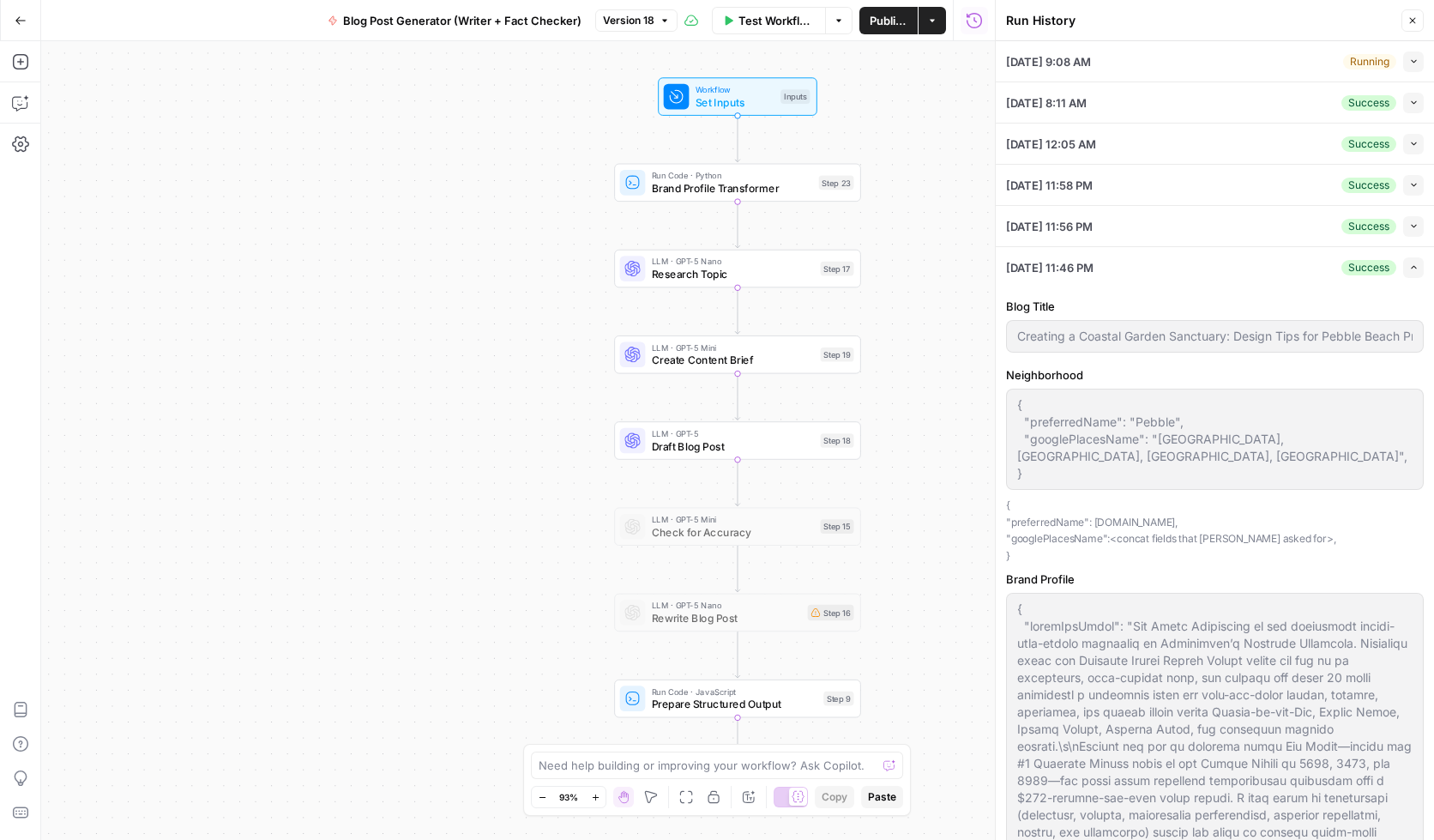
click at [1044, 475] on div "{ "preferredName": "Pebble", "googlePlacesName": "Pebble Beach, Monterey, CA, U…" at bounding box center [1215, 439] width 417 height 101
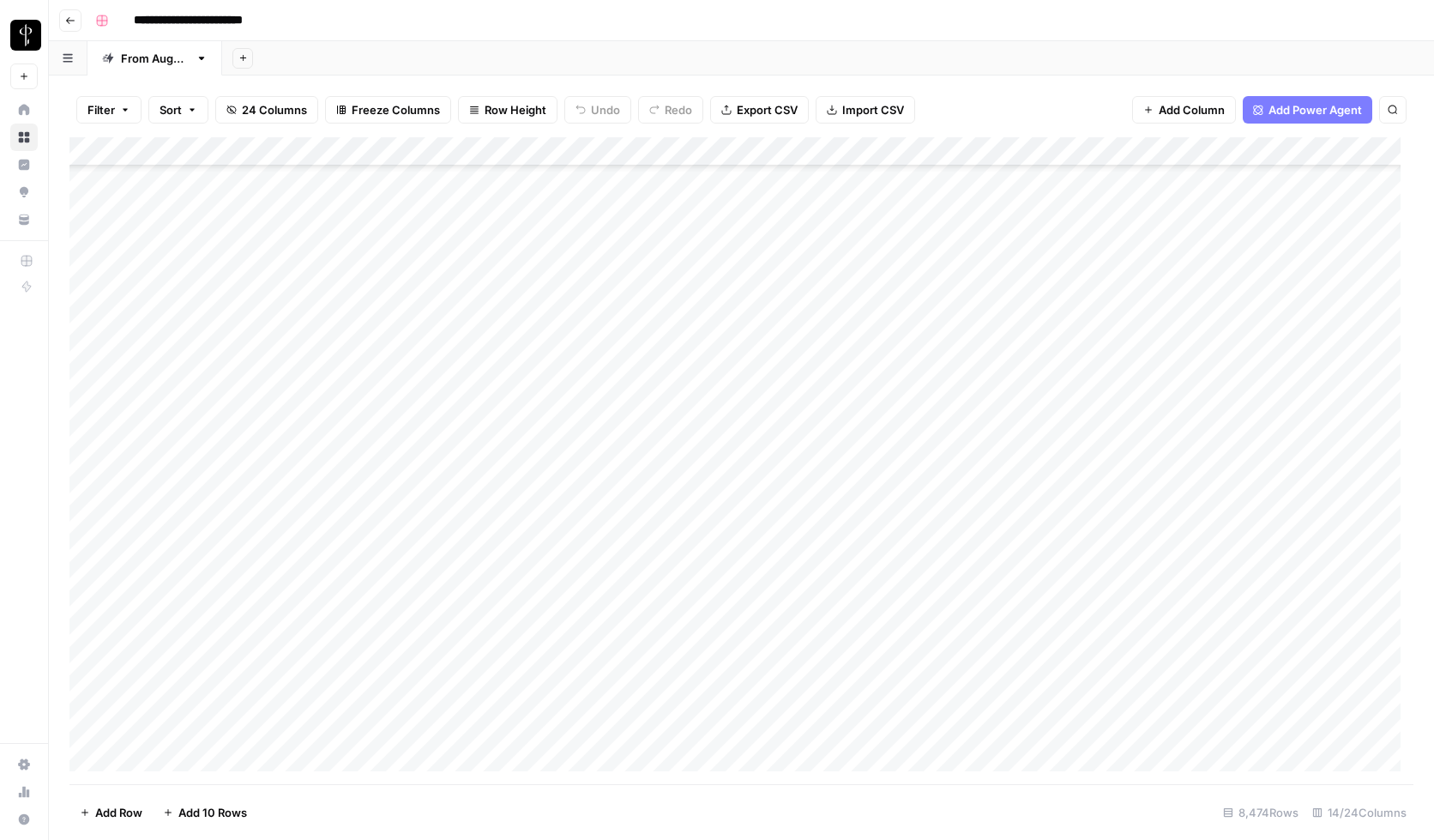
scroll to position [246511, 0]
click at [283, 106] on span "24 Columns" at bounding box center [274, 110] width 65 height 17
click at [1058, 21] on div "**********" at bounding box center [753, 21] width 1328 height 28
click at [665, 42] on div "Add Sheet" at bounding box center [829, 59] width 1212 height 35
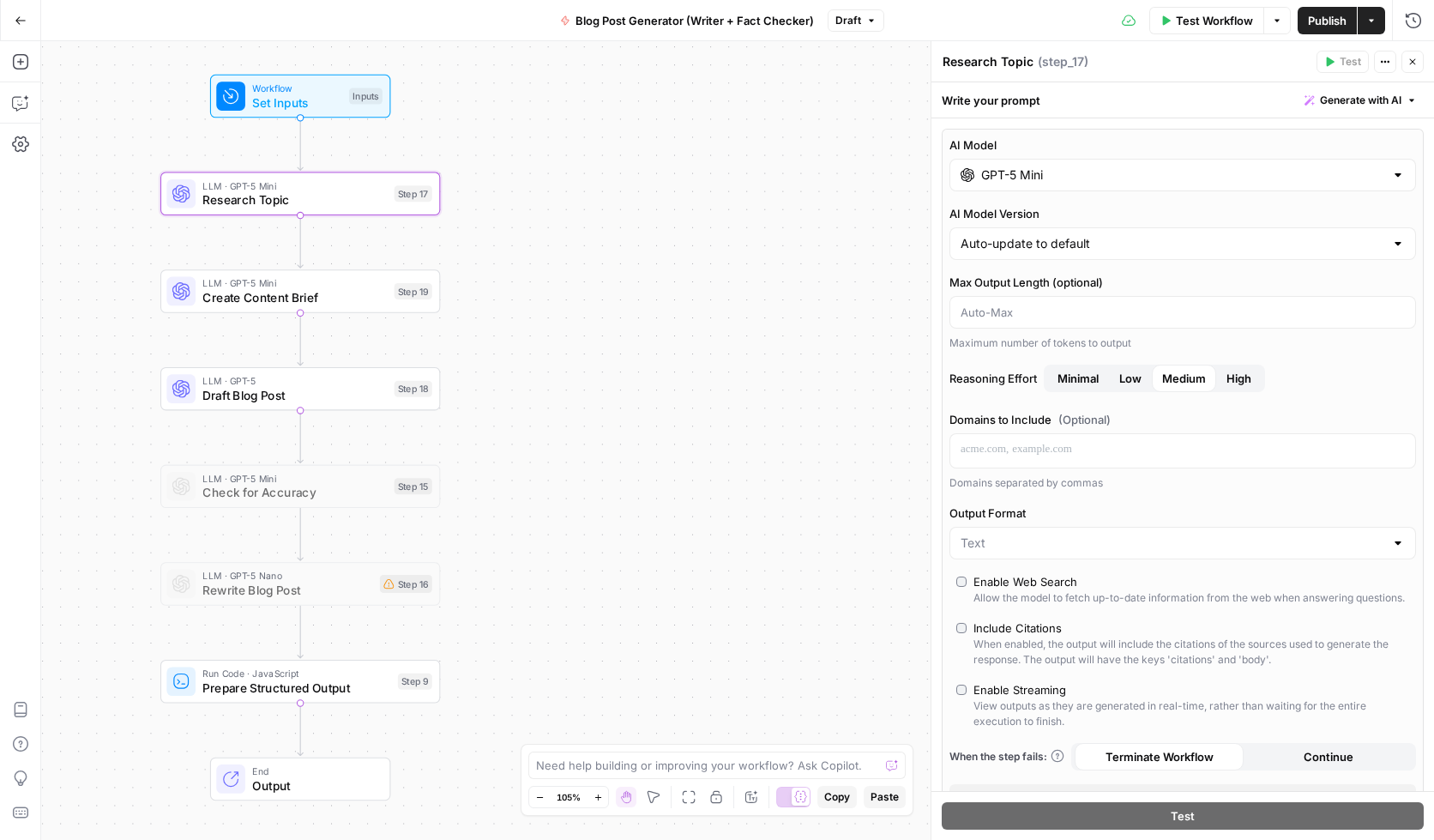
click at [988, 485] on div "Domains separated by commas" at bounding box center [1183, 483] width 467 height 16
click at [1146, 101] on div "Write your prompt Generate with AI" at bounding box center [1183, 100] width 502 height 36
click at [942, 497] on div "AI Model GPT-5 Mini AI Model Version Auto-update to default Max Output Length (…" at bounding box center [1183, 474] width 482 height 690
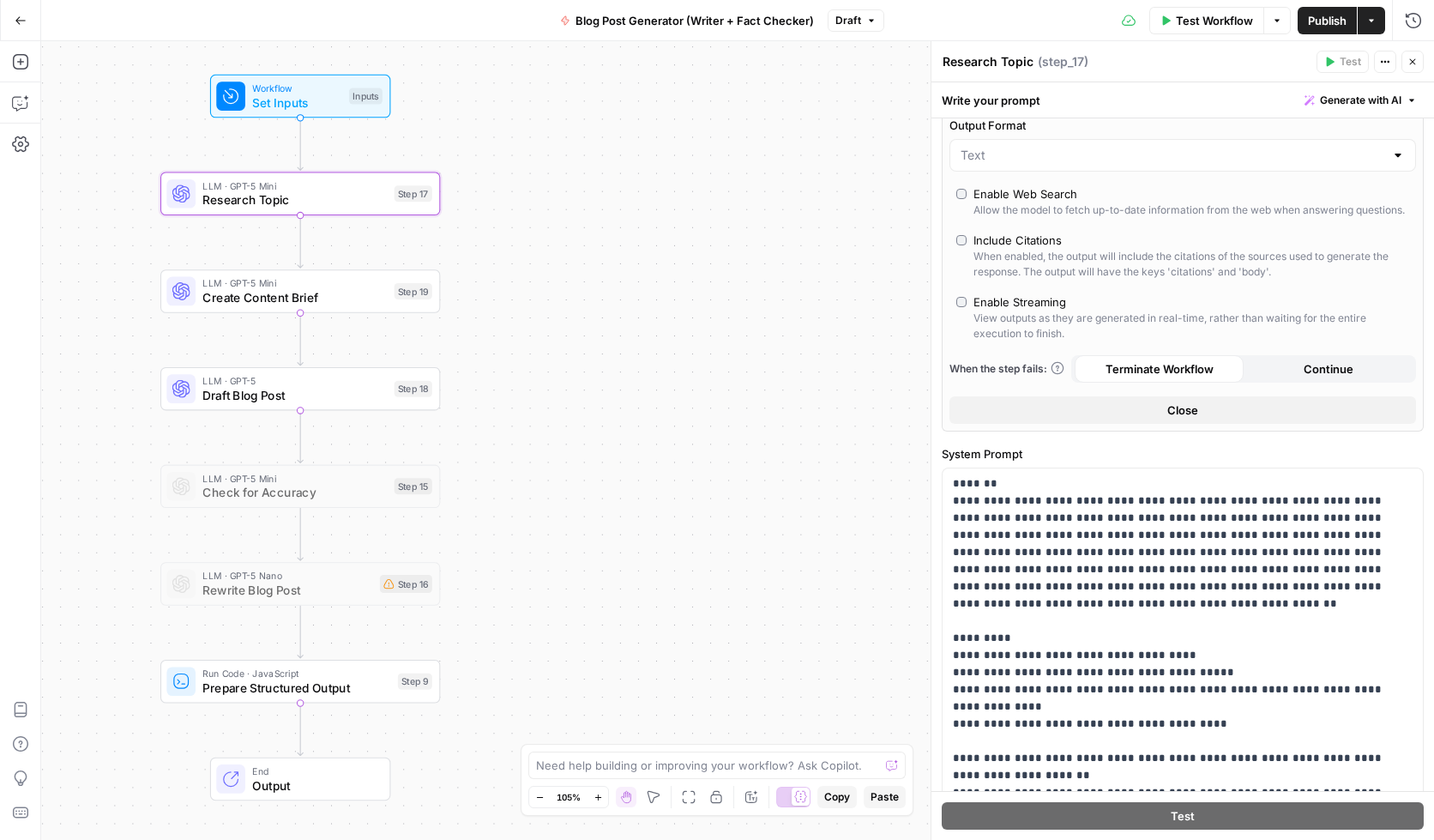
scroll to position [471, 0]
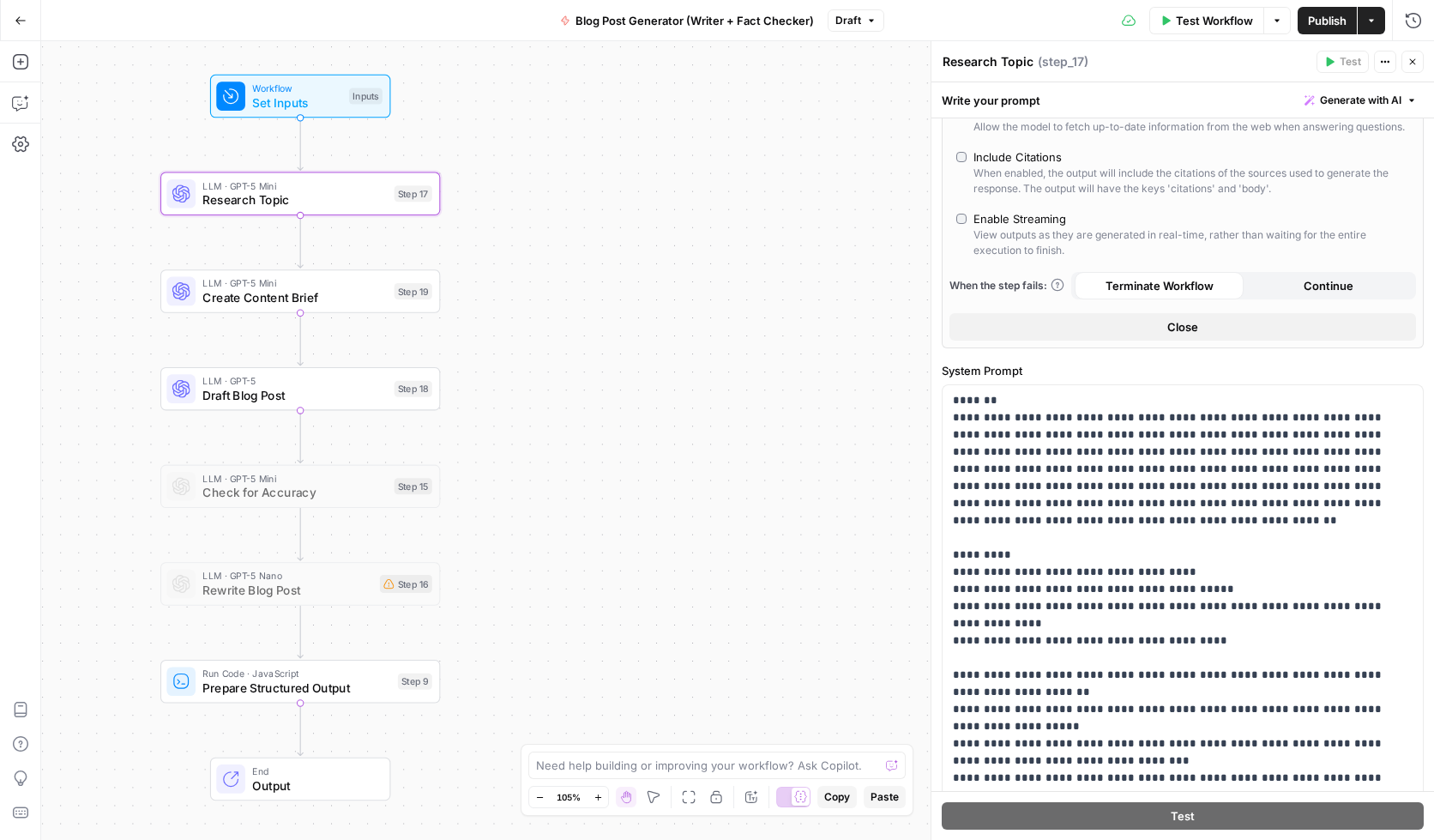
click at [1119, 340] on button "Close" at bounding box center [1183, 327] width 467 height 28
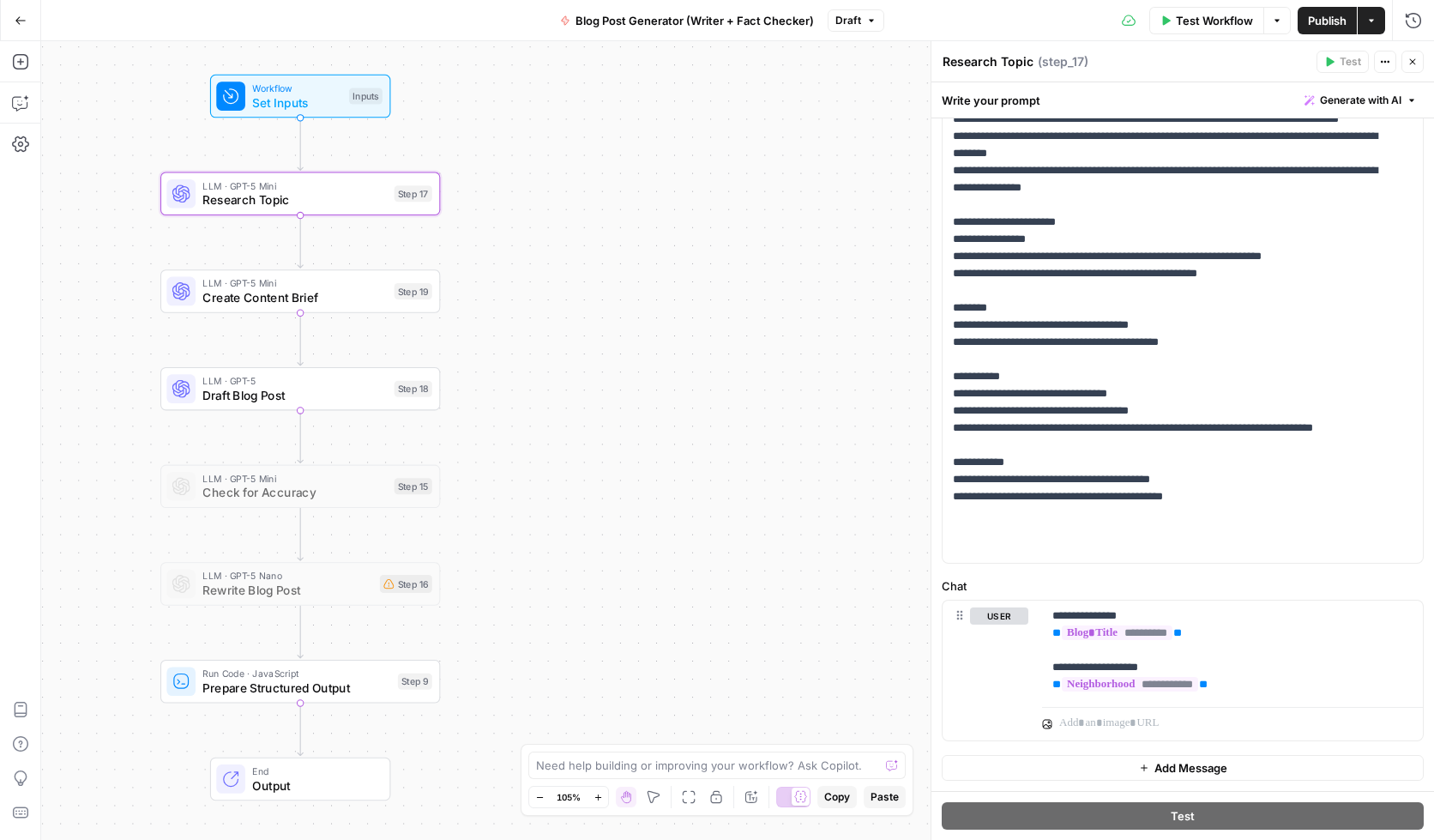
scroll to position [0, 0]
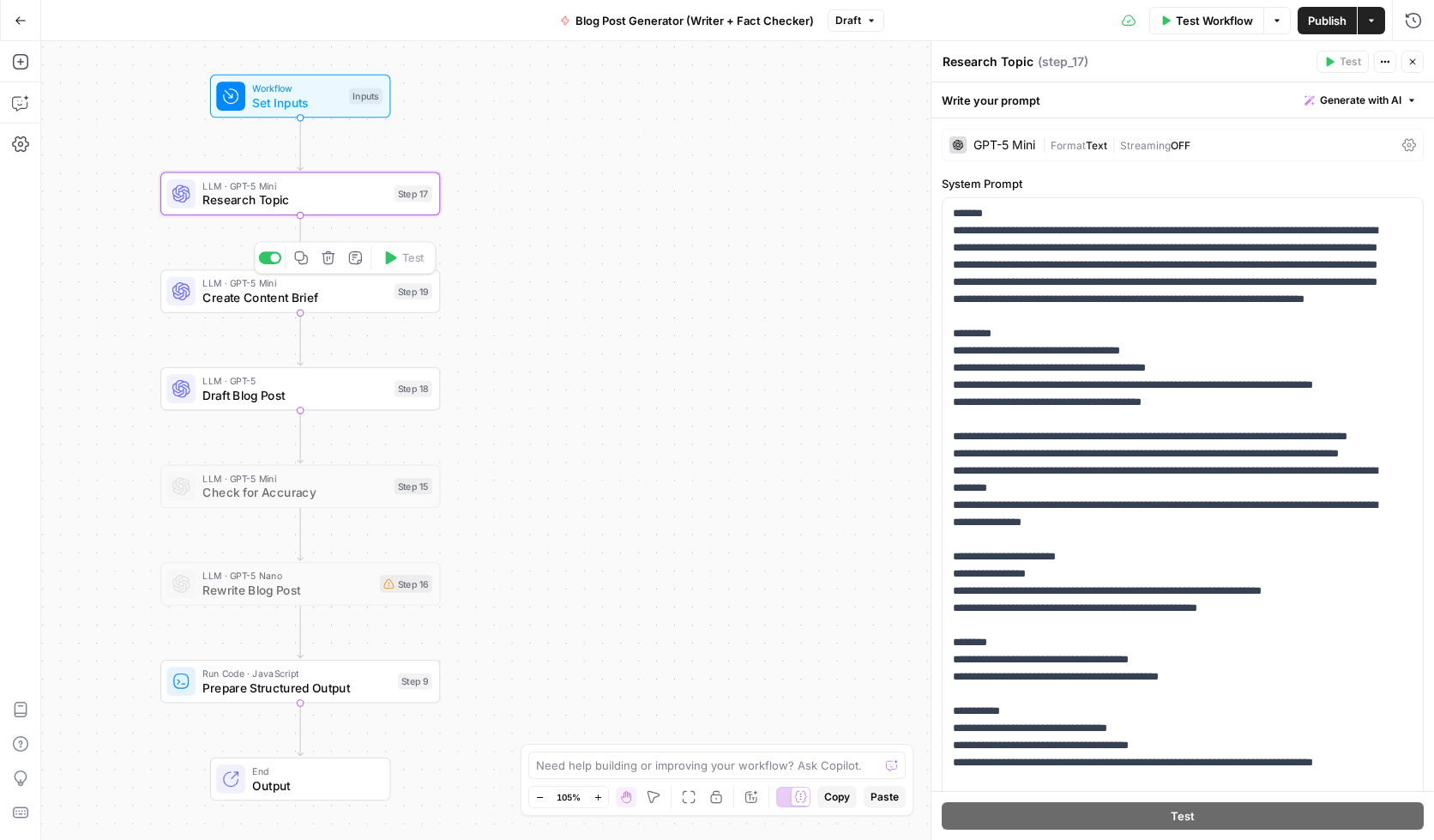
click at [261, 297] on span "Create Content Brief" at bounding box center [294, 297] width 184 height 18
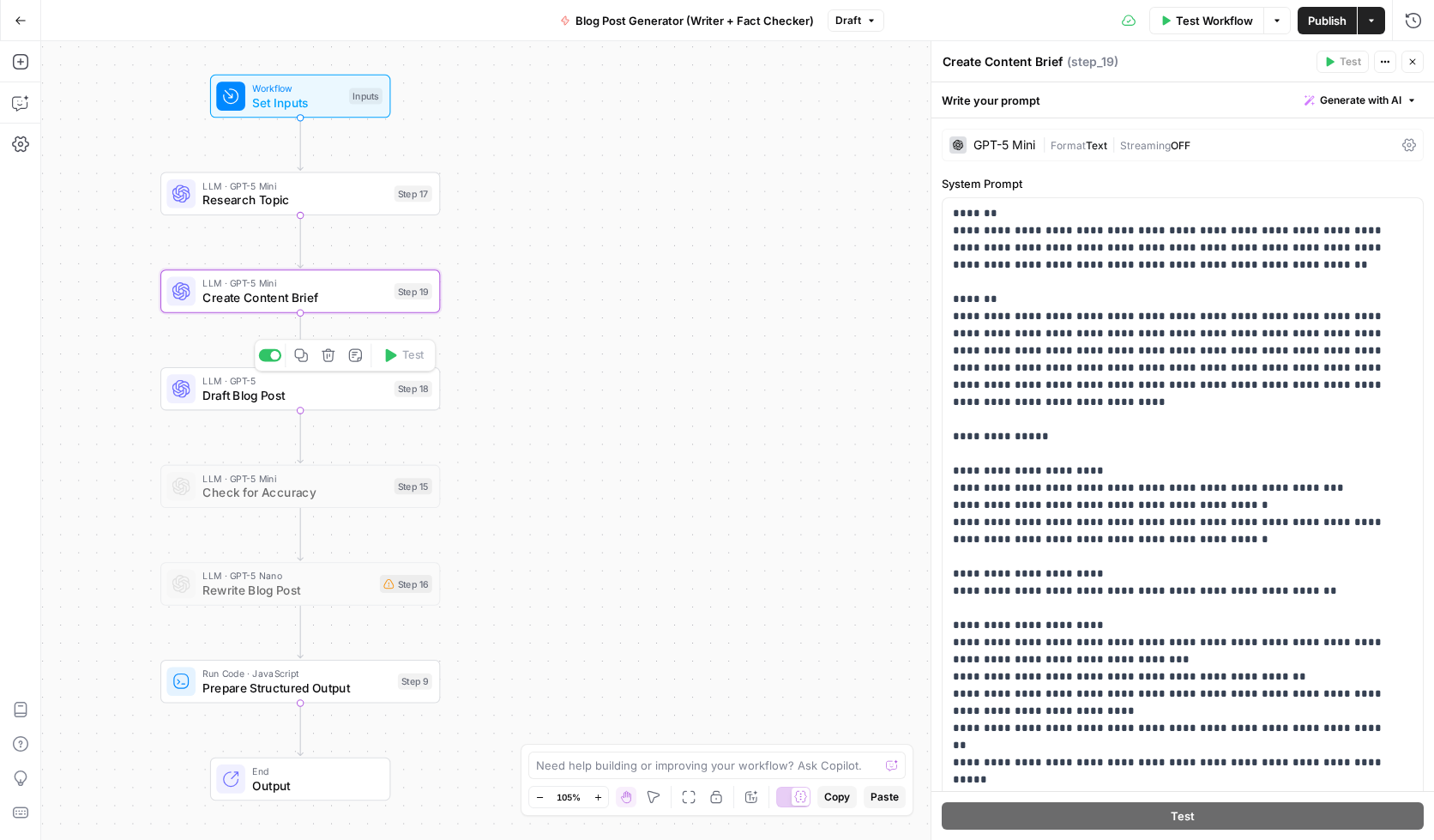
click at [249, 391] on span "Draft Blog Post" at bounding box center [294, 395] width 184 height 18
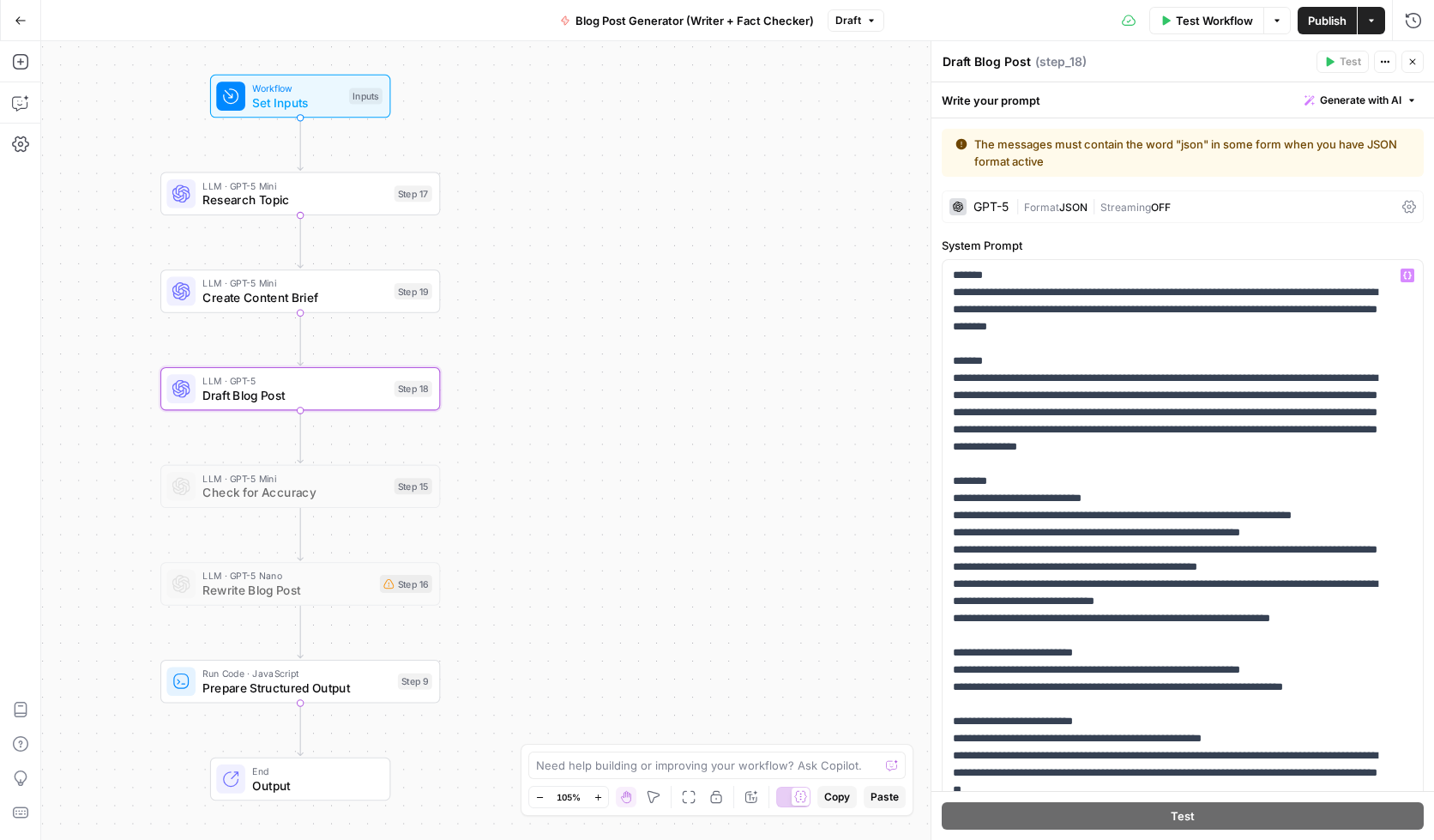
click at [1218, 211] on div "| Format JSON | Streaming OFF" at bounding box center [1205, 207] width 380 height 16
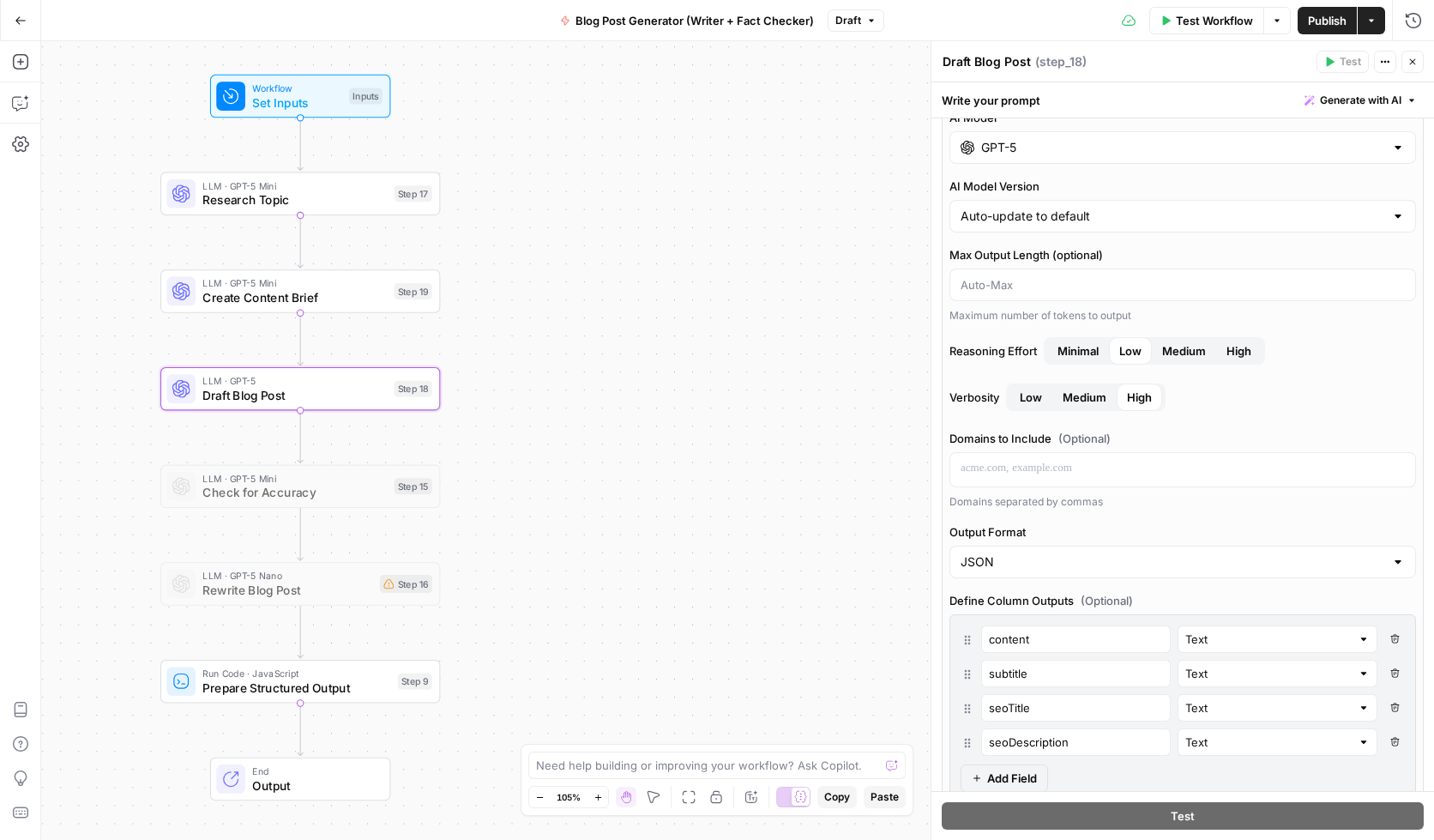
scroll to position [100, 0]
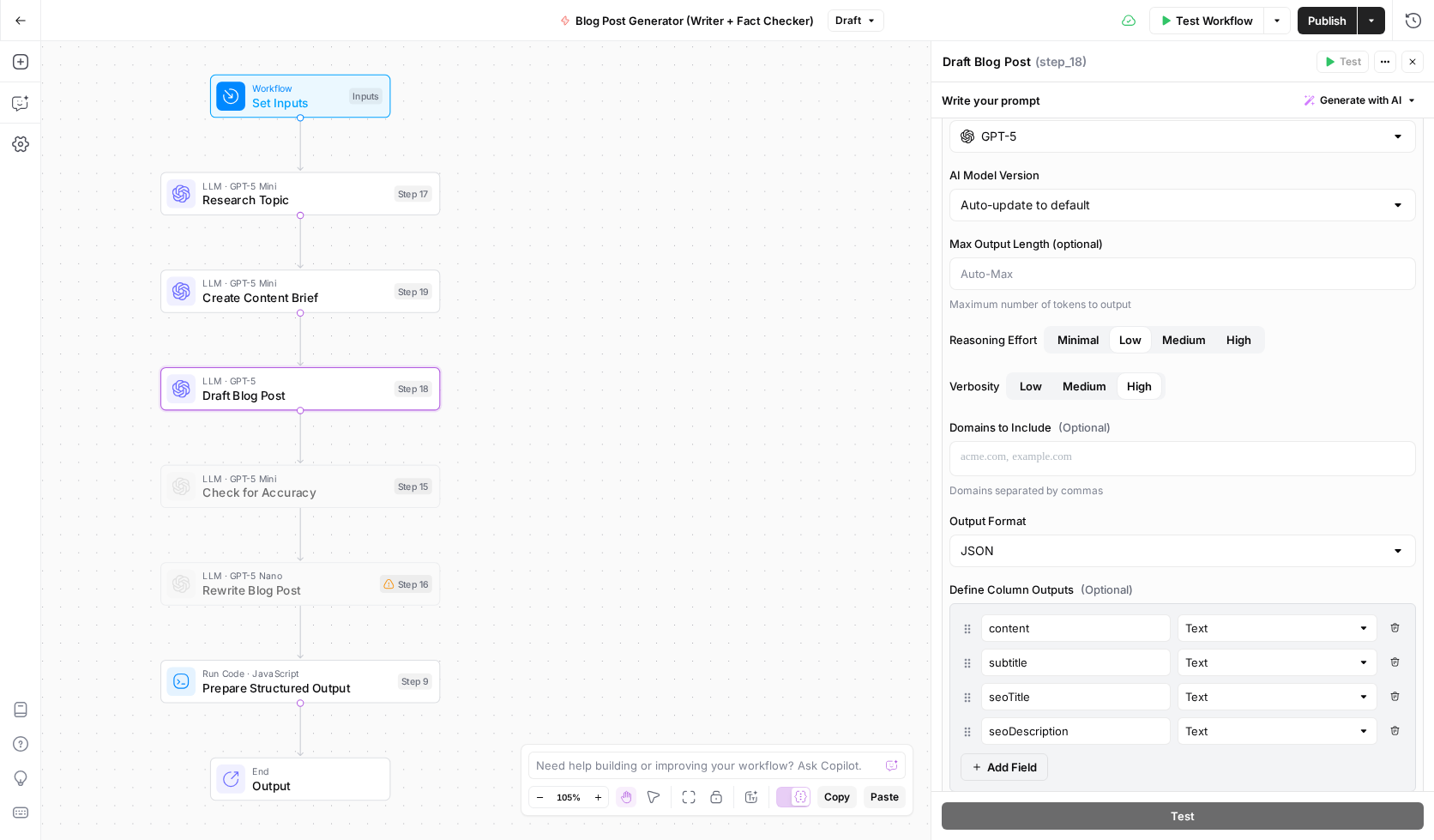
click at [1191, 346] on span "Medium" at bounding box center [1184, 339] width 44 height 17
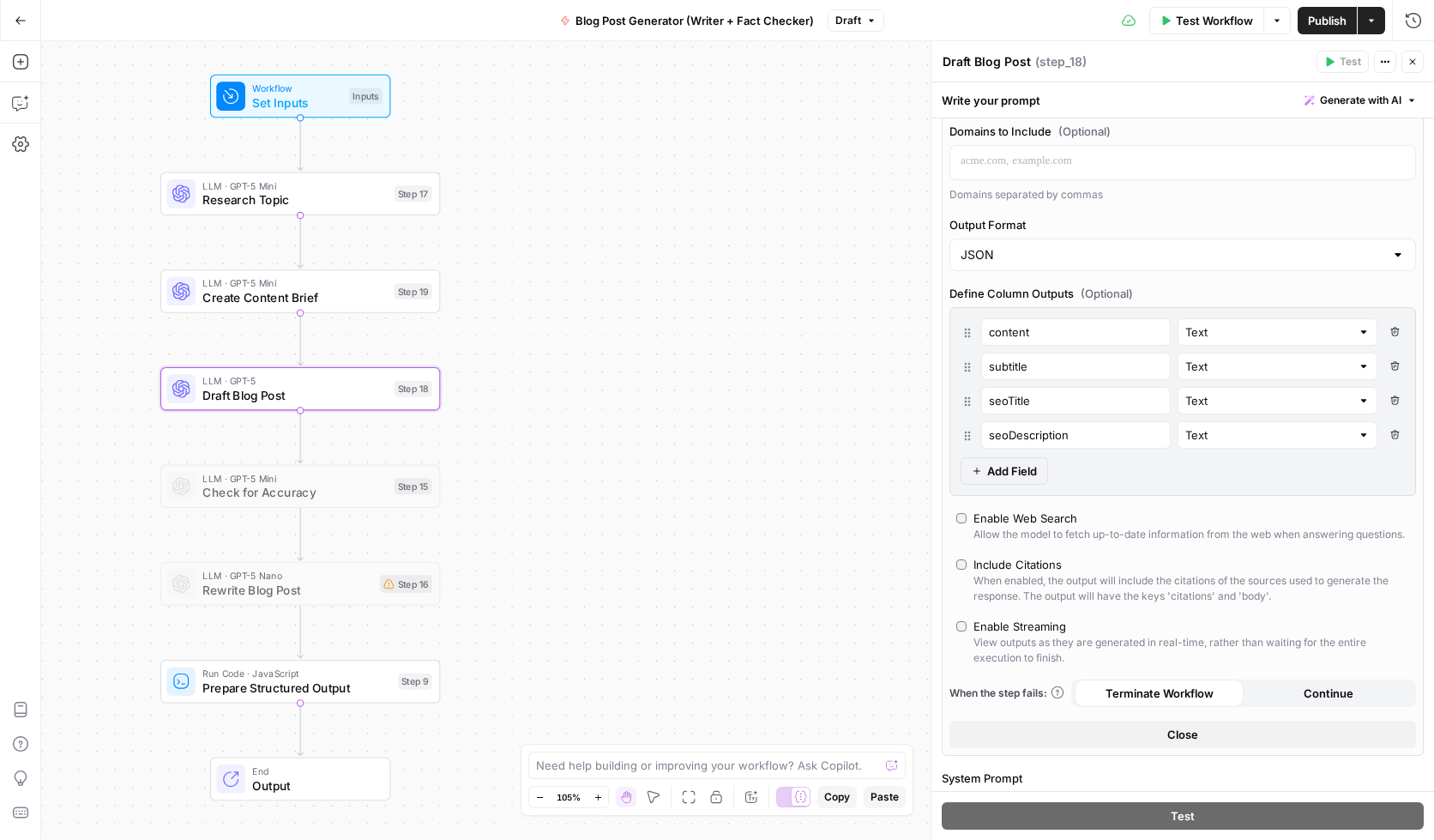
scroll to position [426, 0]
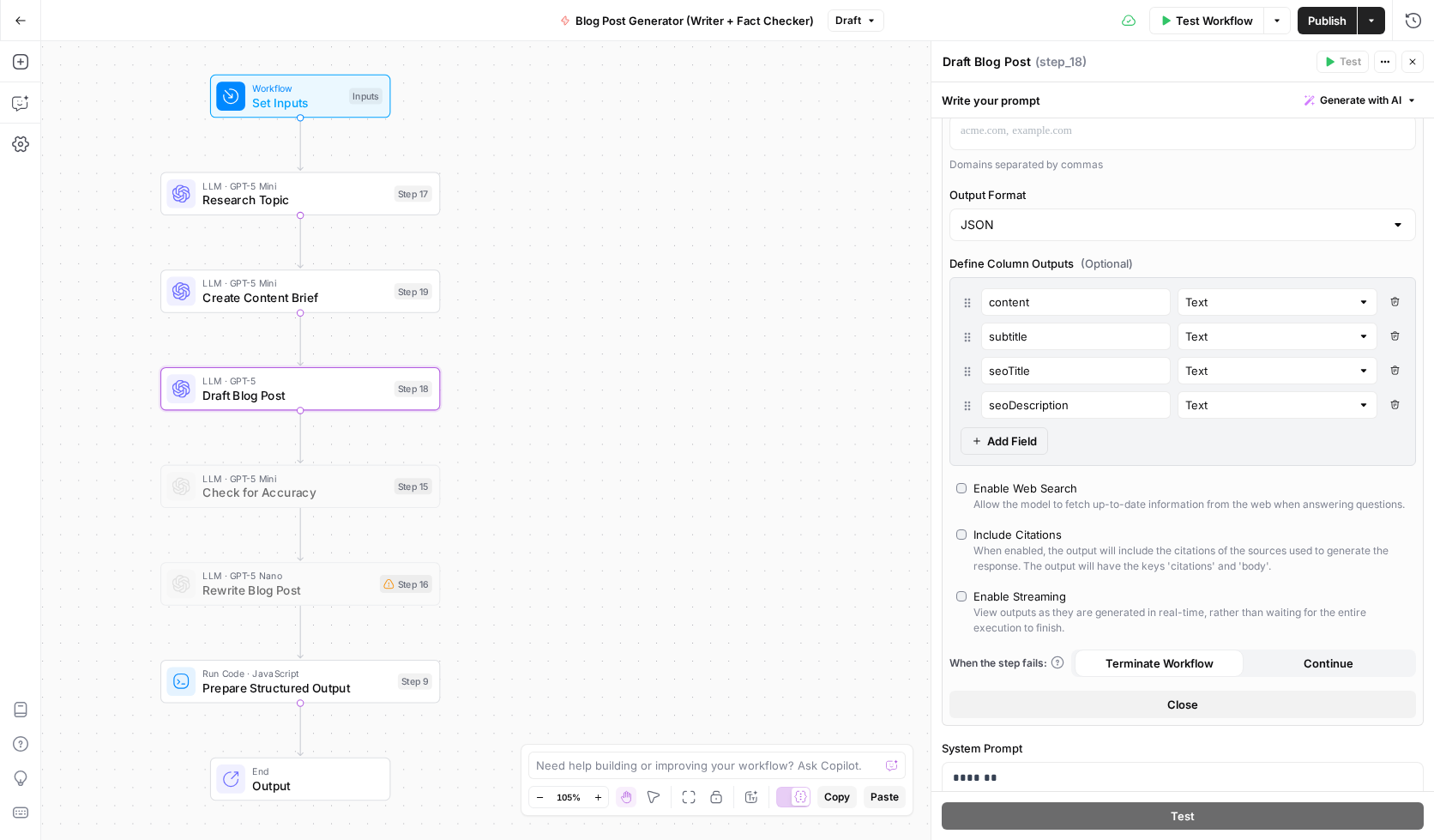
click at [1190, 713] on span "Close" at bounding box center [1183, 704] width 31 height 17
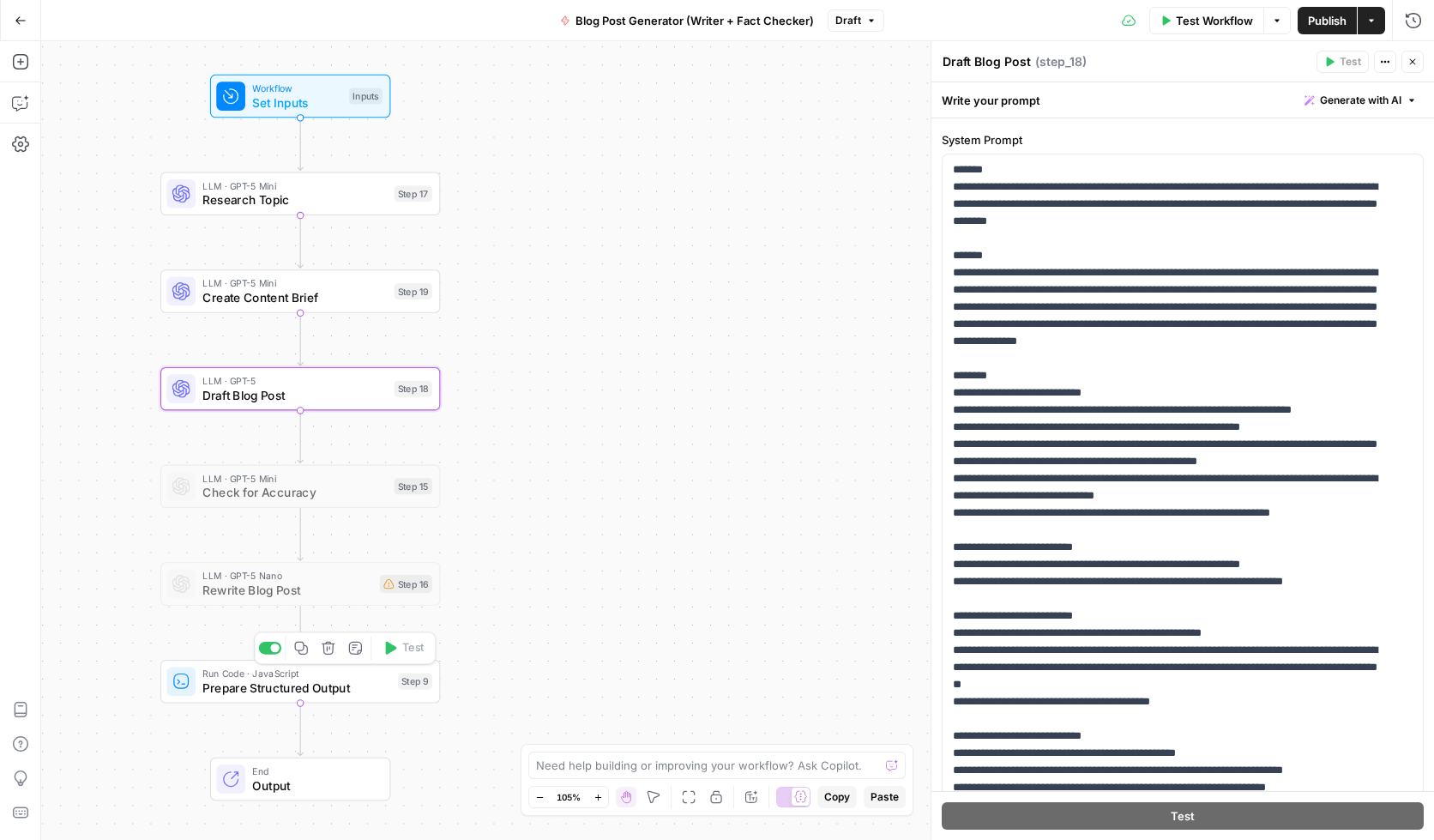
click at [289, 676] on span "Run Code · JavaScript" at bounding box center [296, 673] width 188 height 15
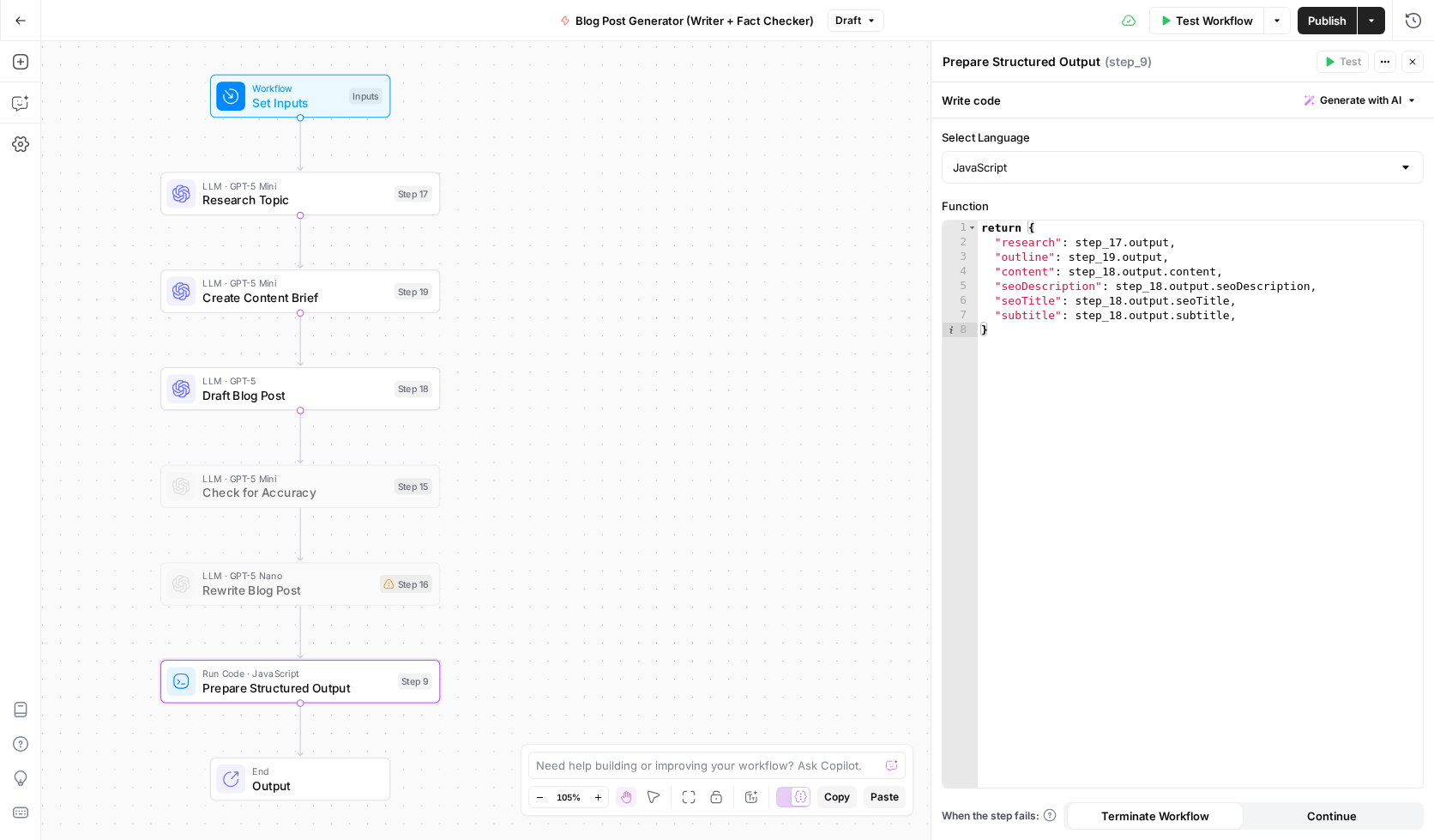
click at [1014, 25] on div "Test Workflow Options Publish Actions Run History" at bounding box center [1159, 20] width 550 height 41
click at [1289, 318] on div "return { "research" : step_17 . output , "outline" : step_19 . output , "conten…" at bounding box center [1200, 519] width 445 height 596
click at [1023, 337] on div "return { "research" : step_17 . output , "outline" : step_19 . output , "conten…" at bounding box center [1200, 519] width 445 height 596
type textarea "*"
click at [1227, 61] on div "Prepare Structured Output Prepare Structured Output ( step_9 )" at bounding box center [1127, 61] width 370 height 19
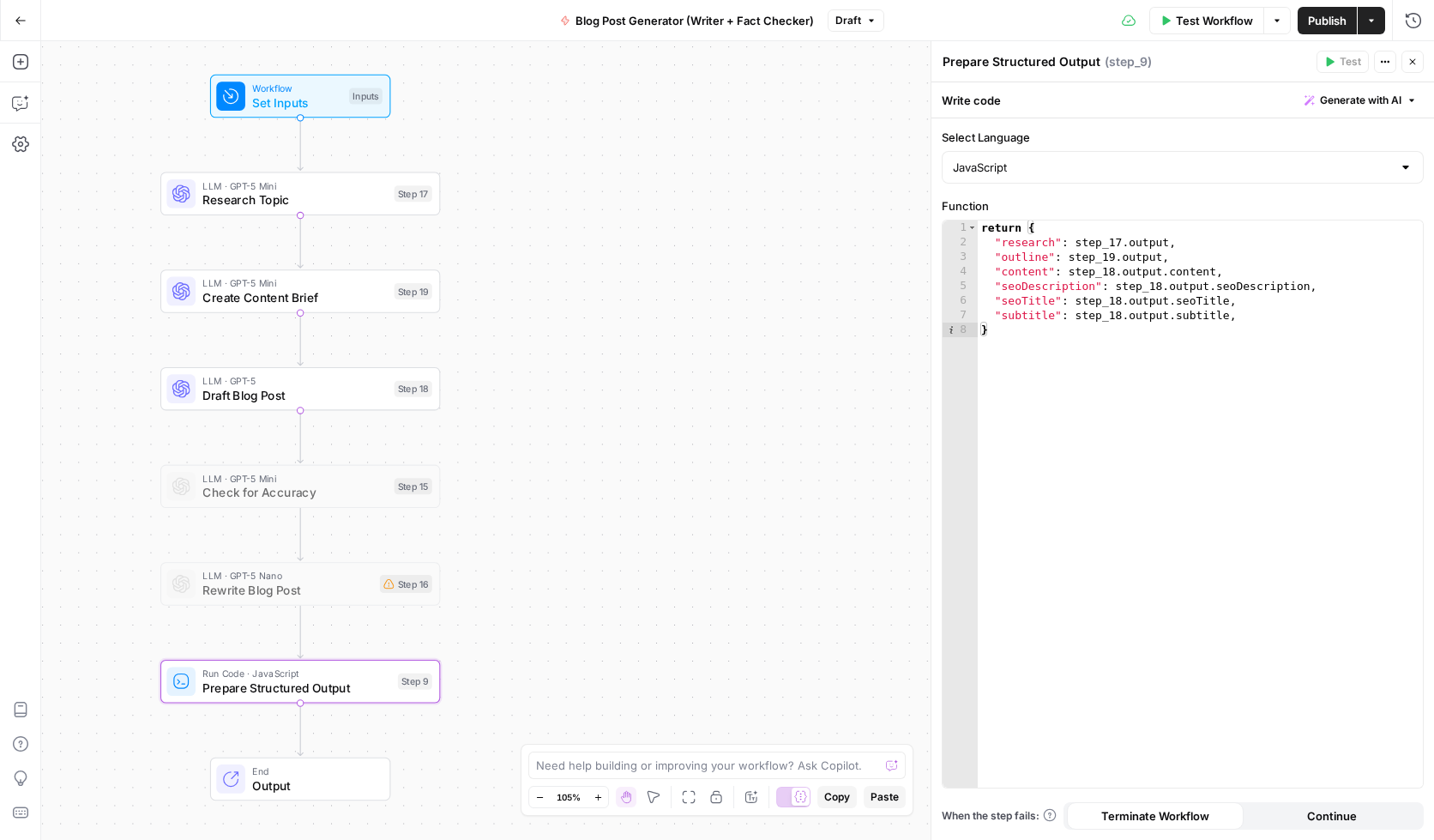
click at [506, 28] on div "Go Back Blog Post Generator (Writer + Fact Checker) Draft Test Workflow Options…" at bounding box center [717, 20] width 1434 height 41
click at [459, 24] on div "Go Back Blog Post Generator (Writer + Fact Checker) Draft Test Workflow Options…" at bounding box center [717, 20] width 1434 height 41
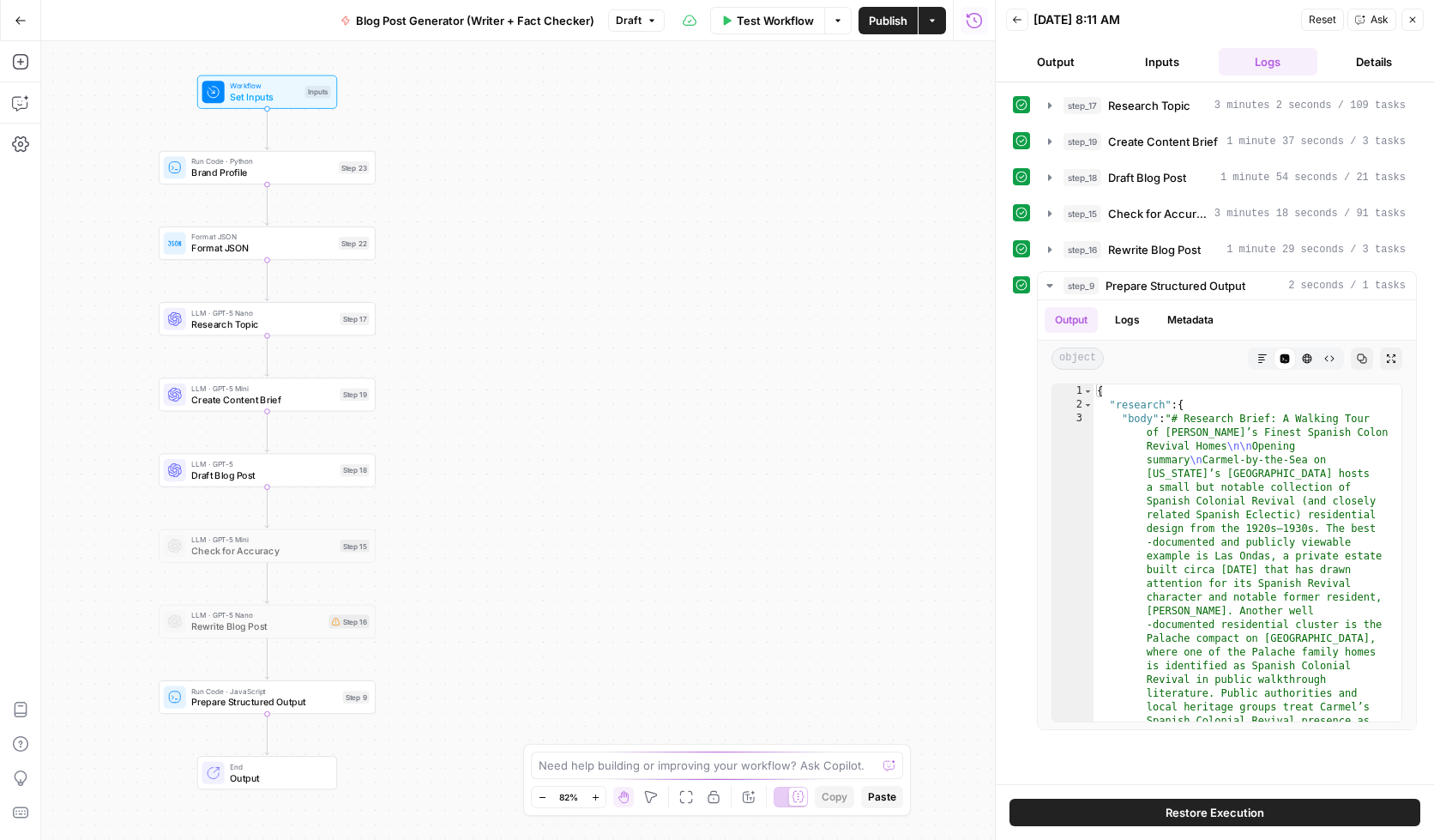
drag, startPoint x: 640, startPoint y: 476, endPoint x: 442, endPoint y: 474, distance: 198.0
click at [442, 474] on div "Workflow Set Inputs Inputs Run Code · Python Brand Profile Step 23 Format JSON …" at bounding box center [519, 441] width 954 height 798
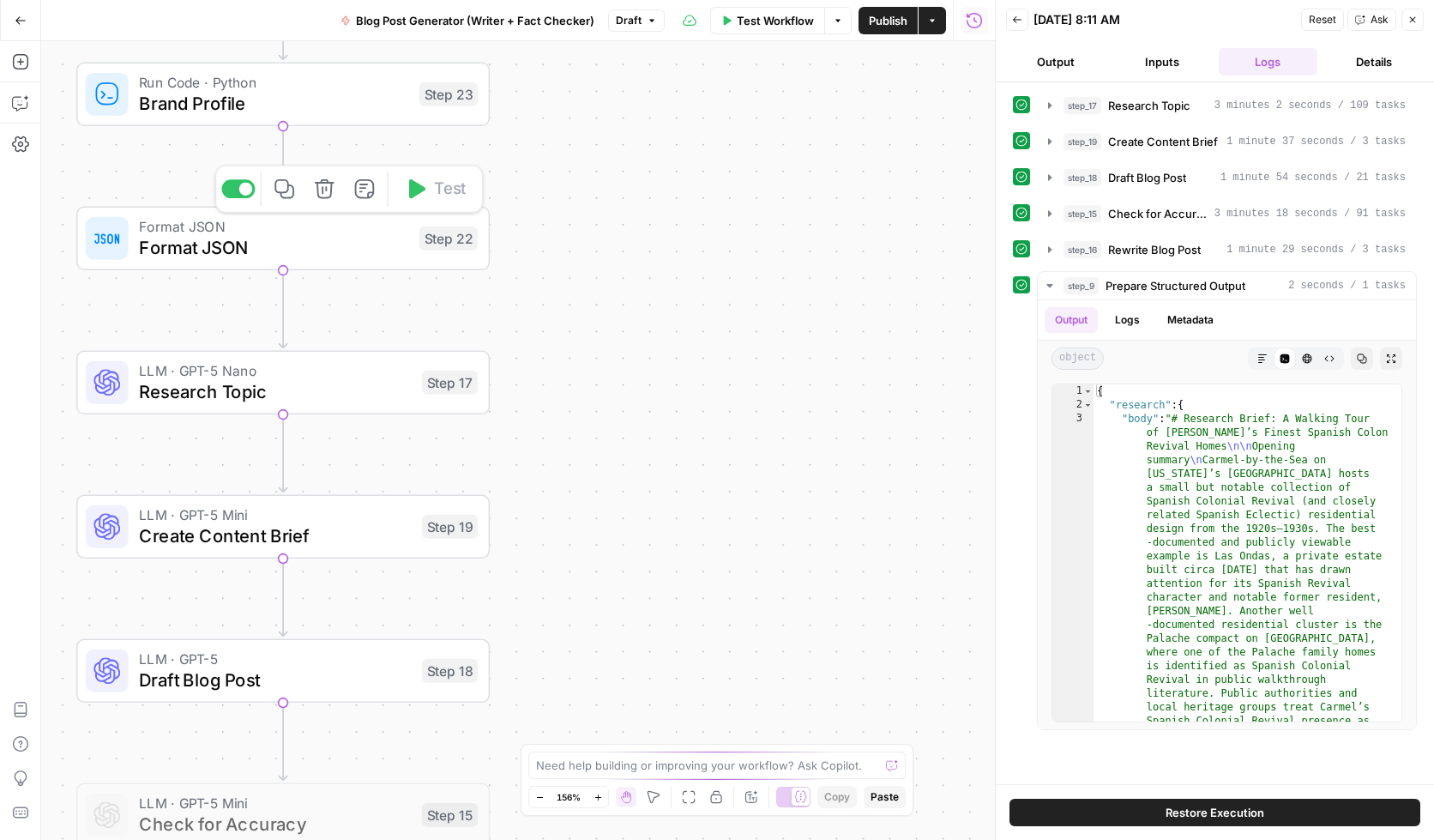
click at [242, 236] on span "Format JSON" at bounding box center [273, 247] width 269 height 27
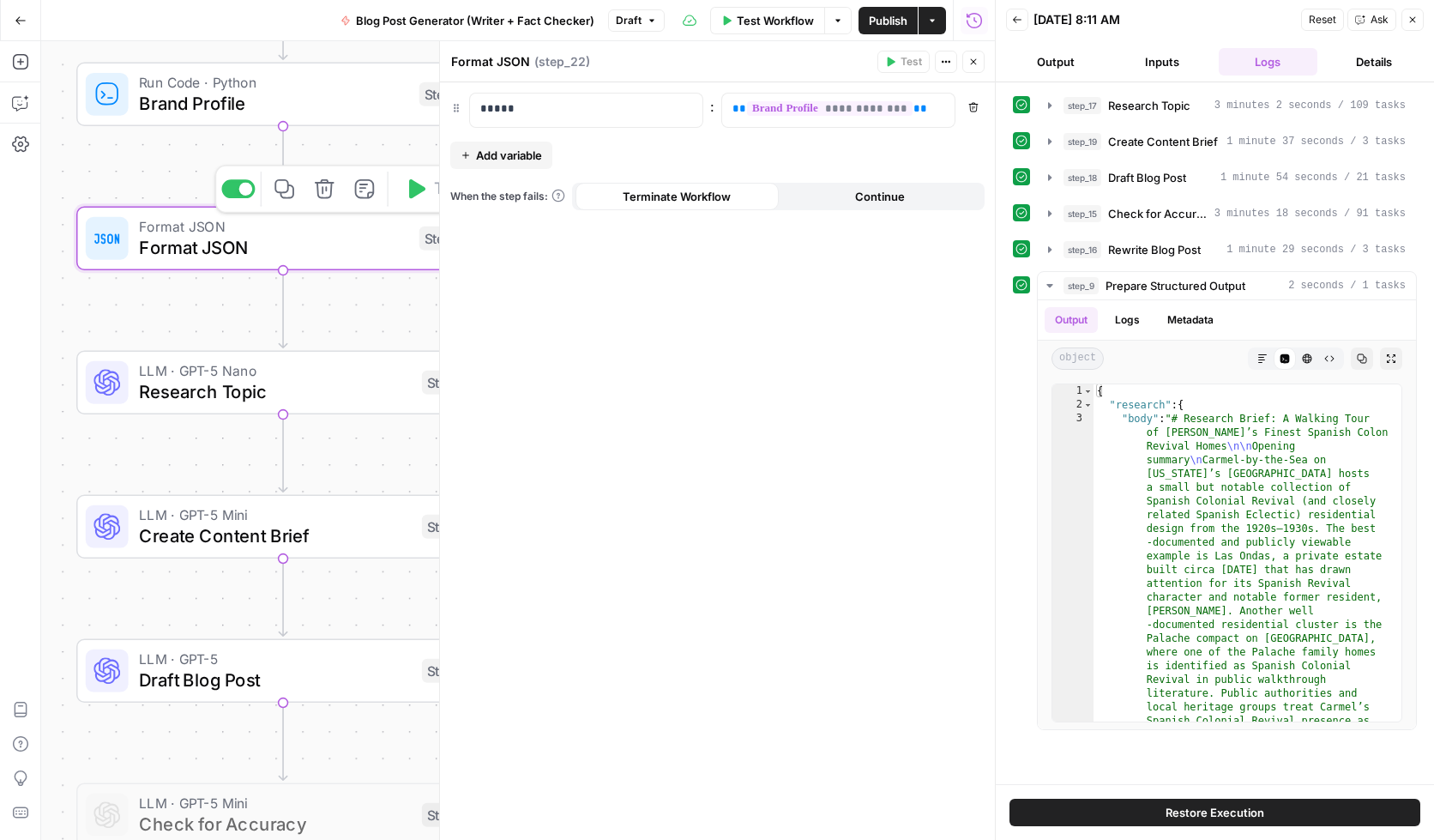
click at [327, 193] on icon "button" at bounding box center [325, 189] width 22 height 22
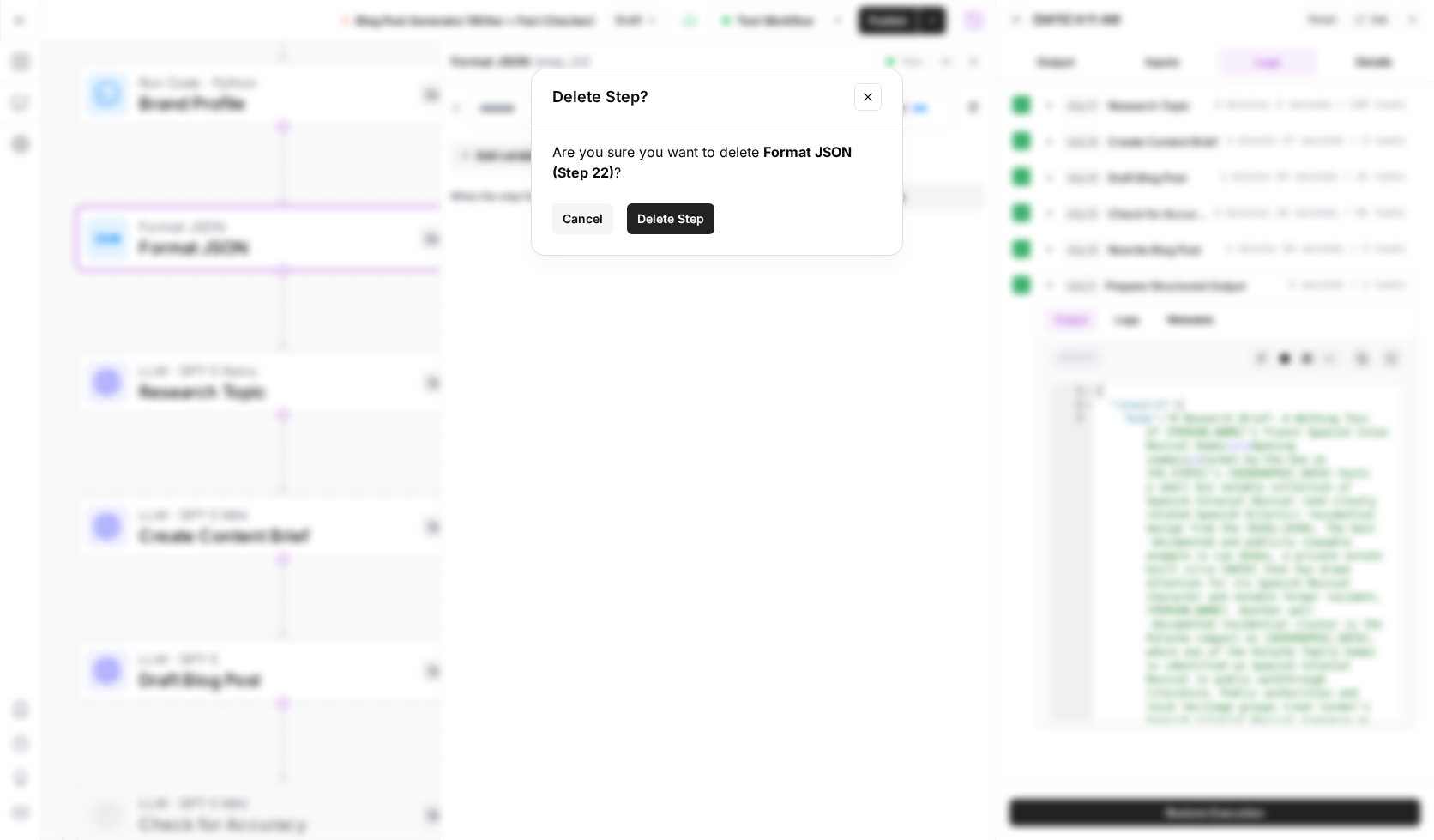
click at [693, 213] on span "Delete Step" at bounding box center [670, 219] width 67 height 17
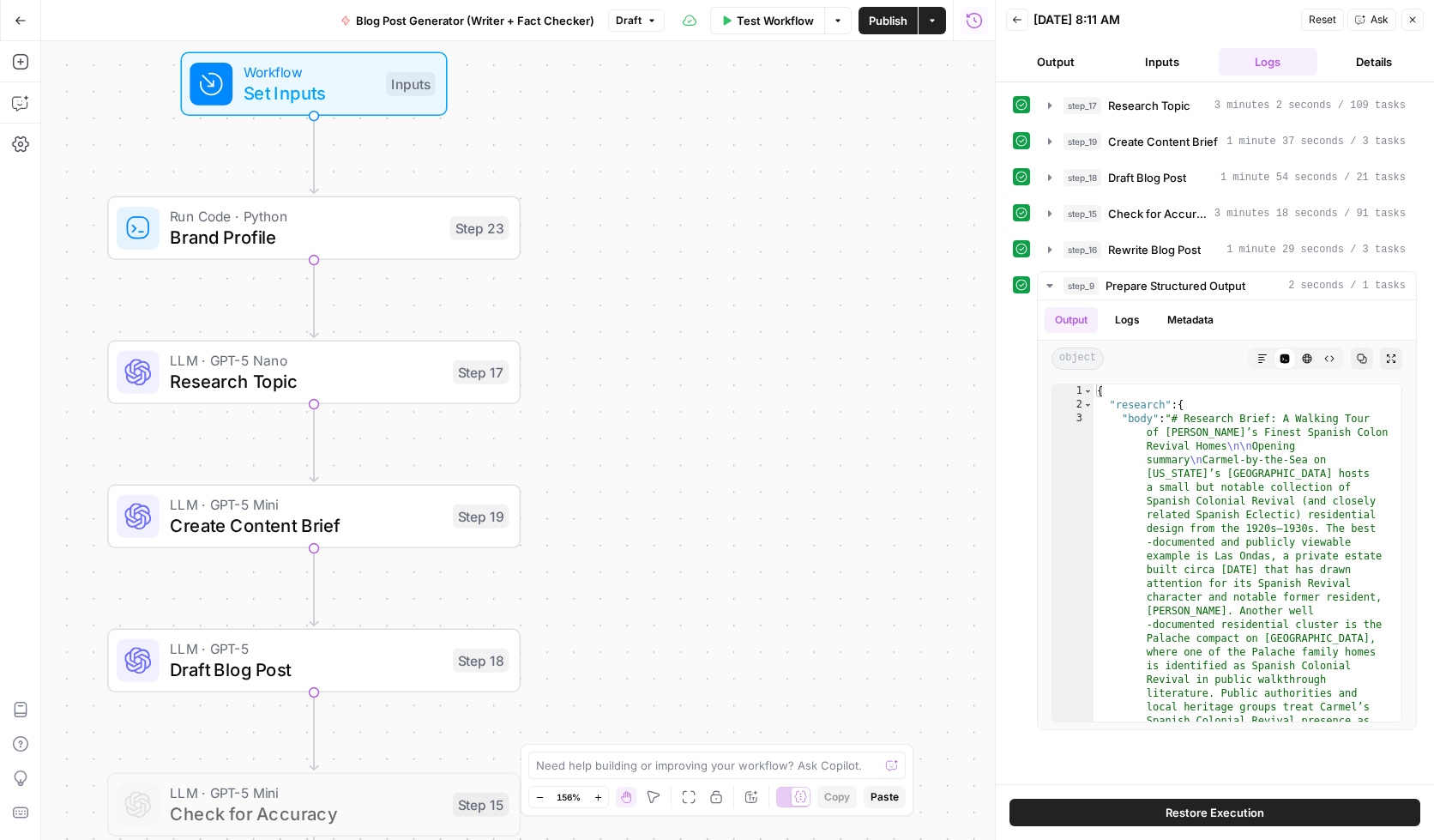
drag, startPoint x: 597, startPoint y: 192, endPoint x: 616, endPoint y: 299, distance: 108.7
click at [629, 307] on div "Workflow Set Inputs Inputs Run Code · Python Brand Profile Step 23 LLM · GPT-5 …" at bounding box center [519, 441] width 954 height 798
click at [343, 242] on span "Brand Profile" at bounding box center [303, 236] width 269 height 27
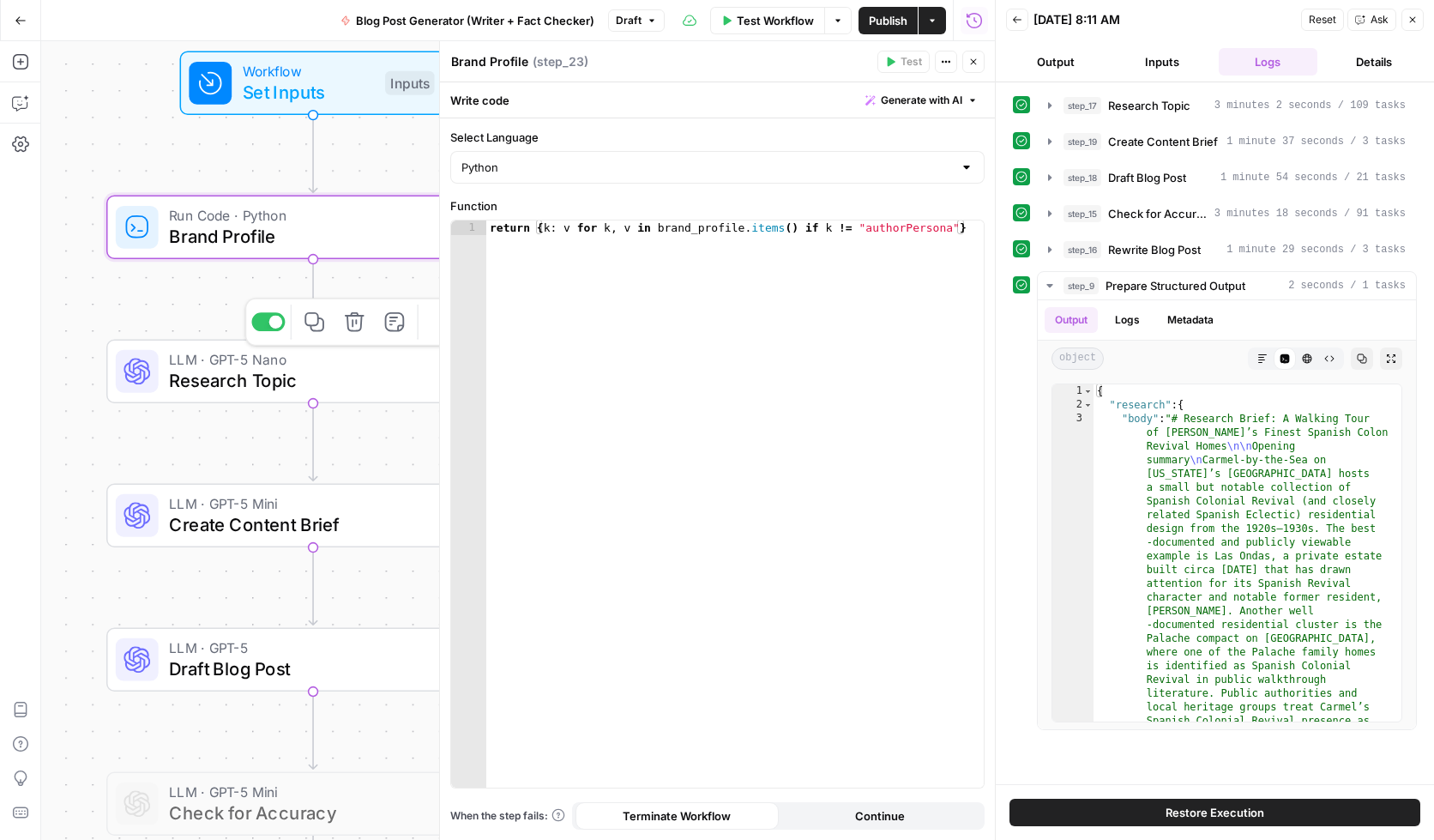
click at [224, 374] on span "Research Topic" at bounding box center [305, 380] width 272 height 27
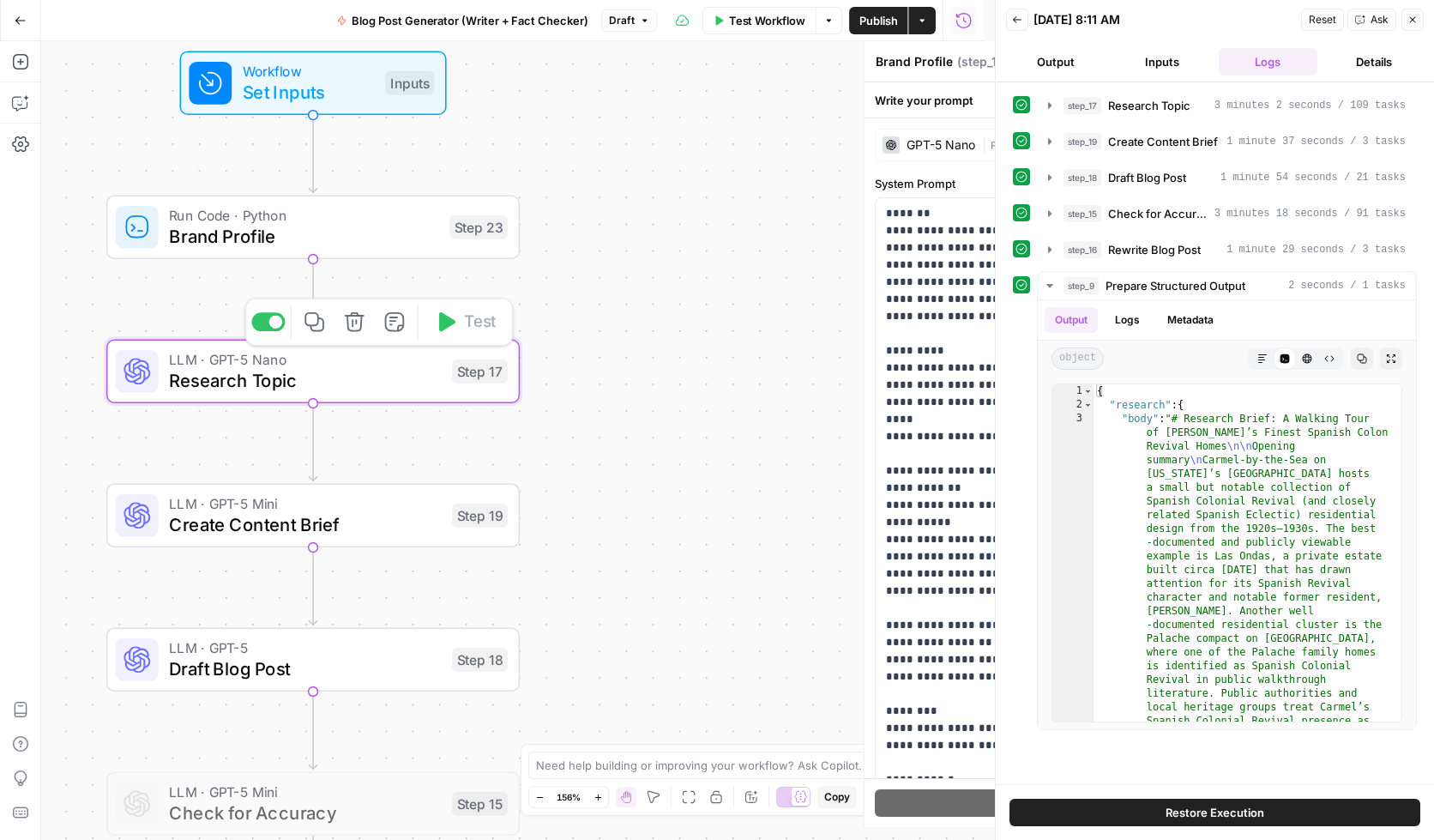
type textarea "Research Topic"
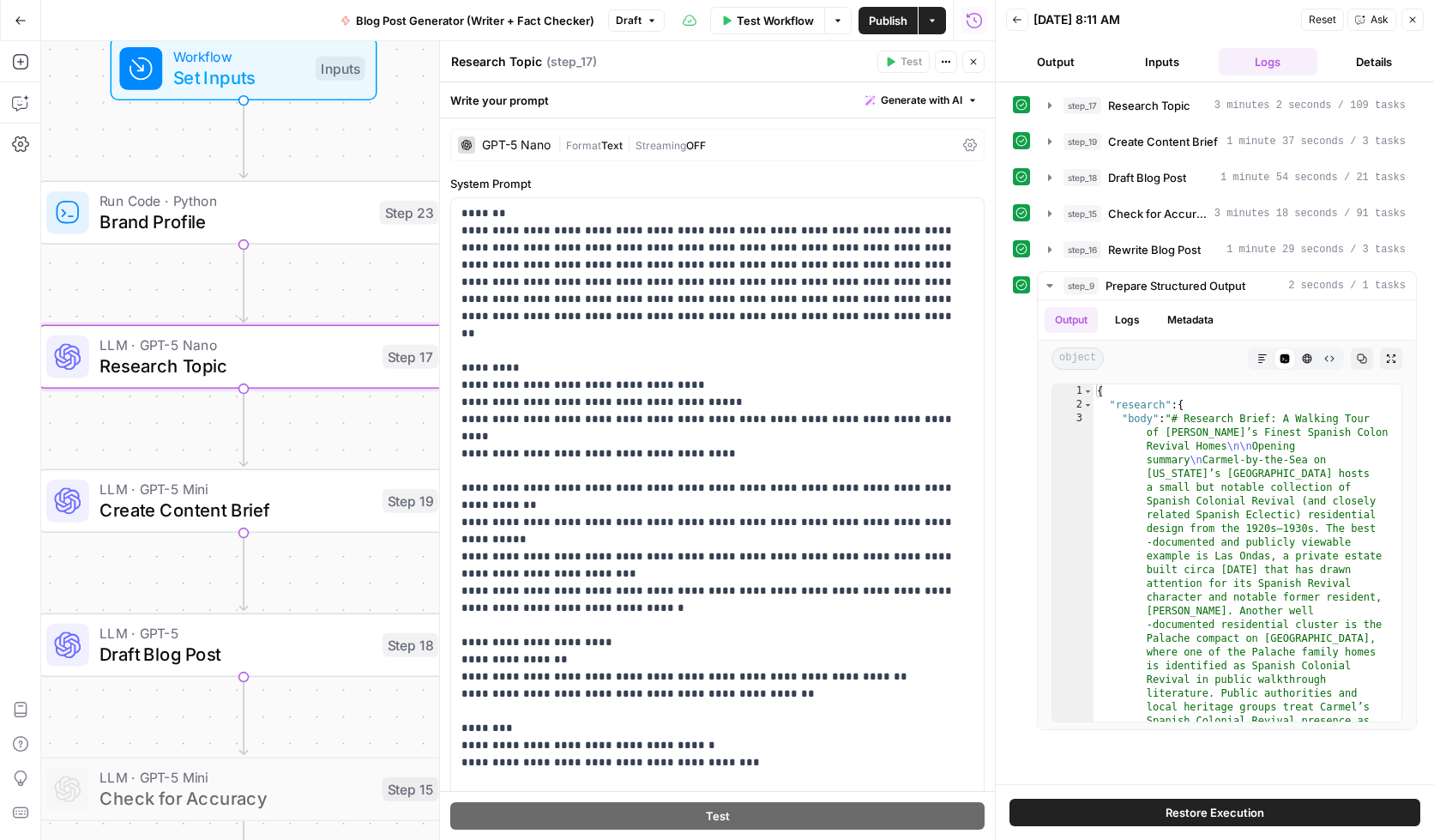
drag, startPoint x: 102, startPoint y: 304, endPoint x: 56, endPoint y: 292, distance: 47.5
click at [56, 292] on div "Workflow Set Inputs Inputs Run Code · Python Brand Profile Step 23 LLM · GPT-5 …" at bounding box center [519, 441] width 954 height 798
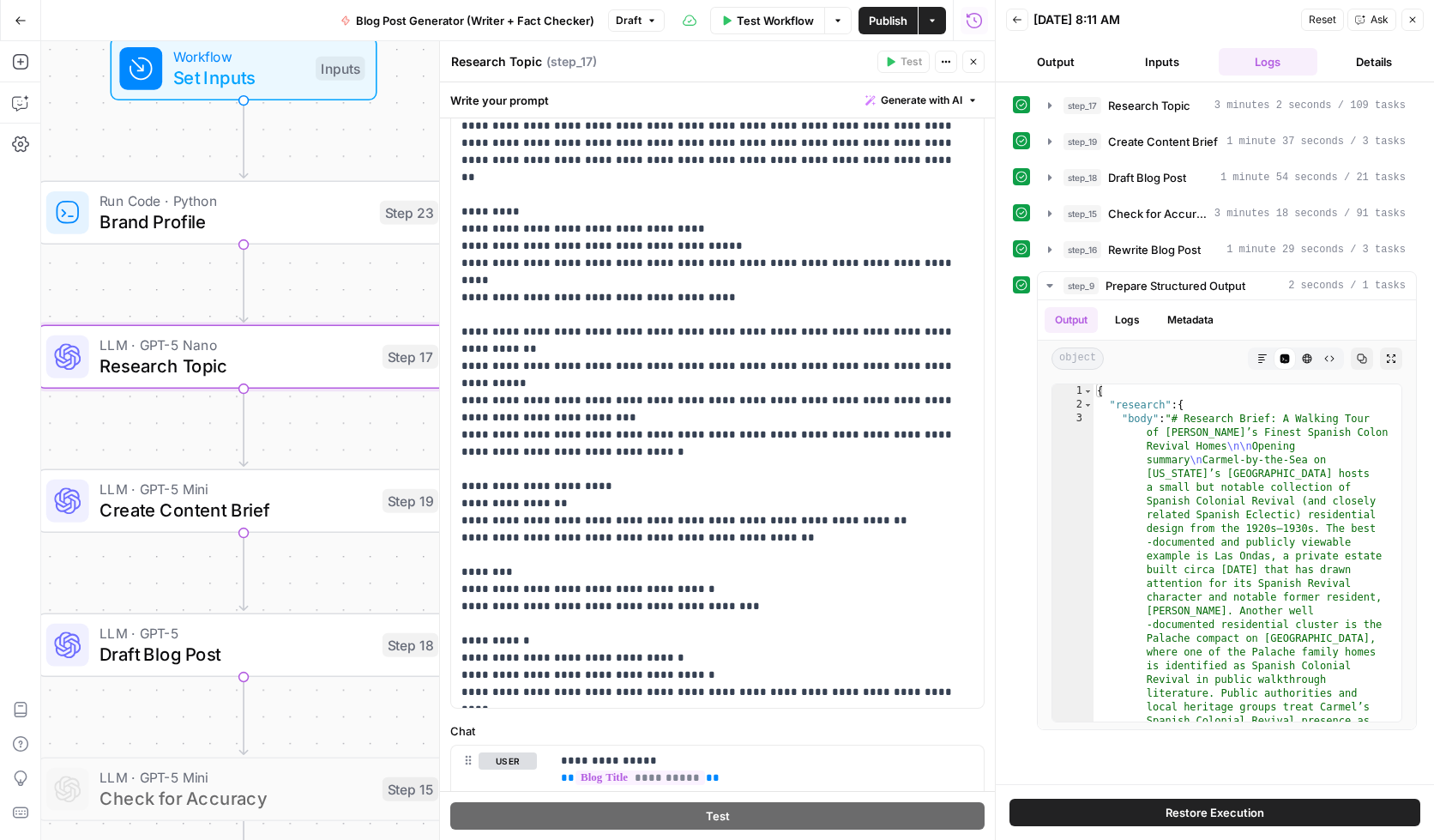
scroll to position [302, 0]
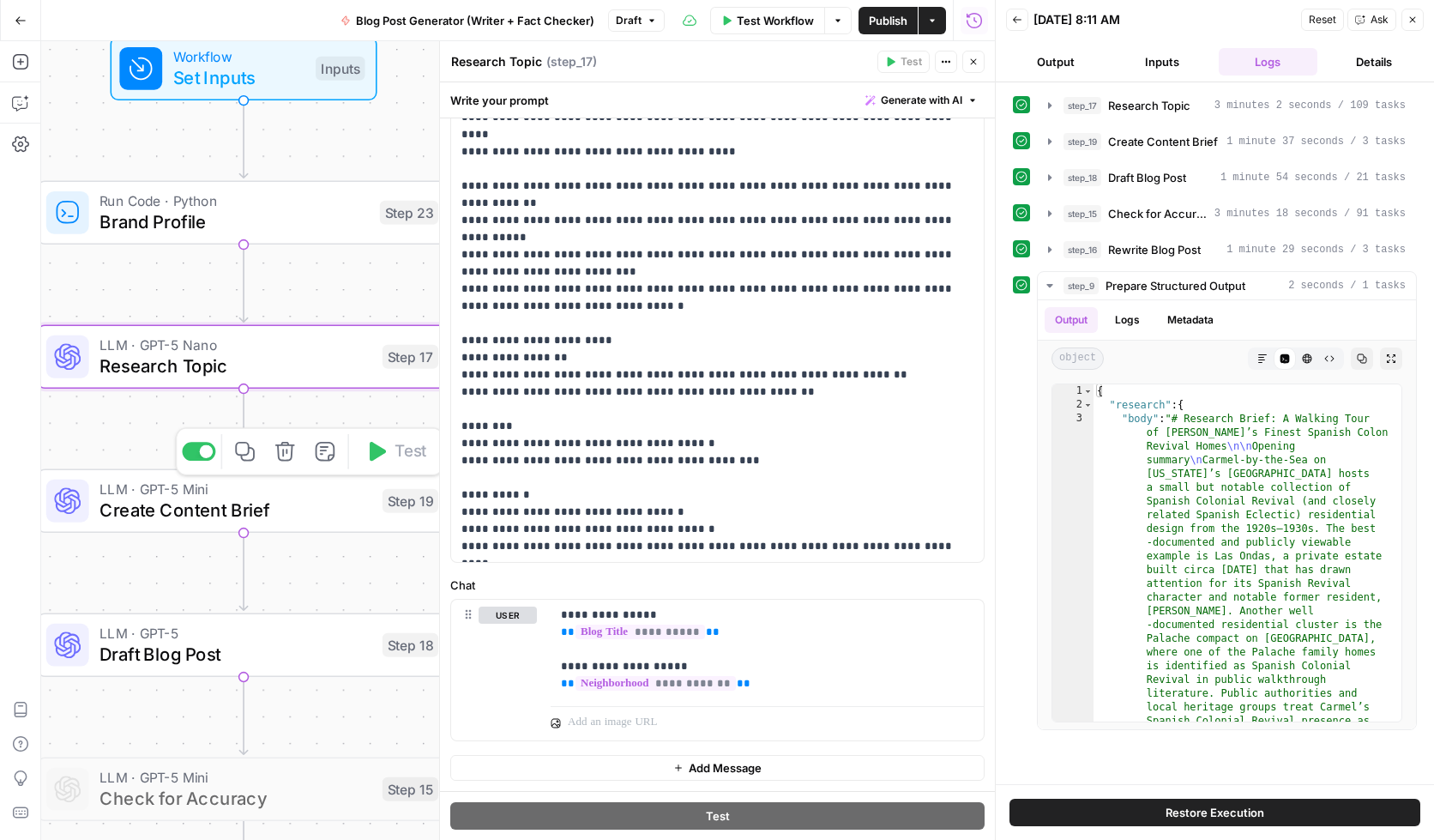
click at [152, 508] on span "Create Content Brief" at bounding box center [236, 510] width 272 height 27
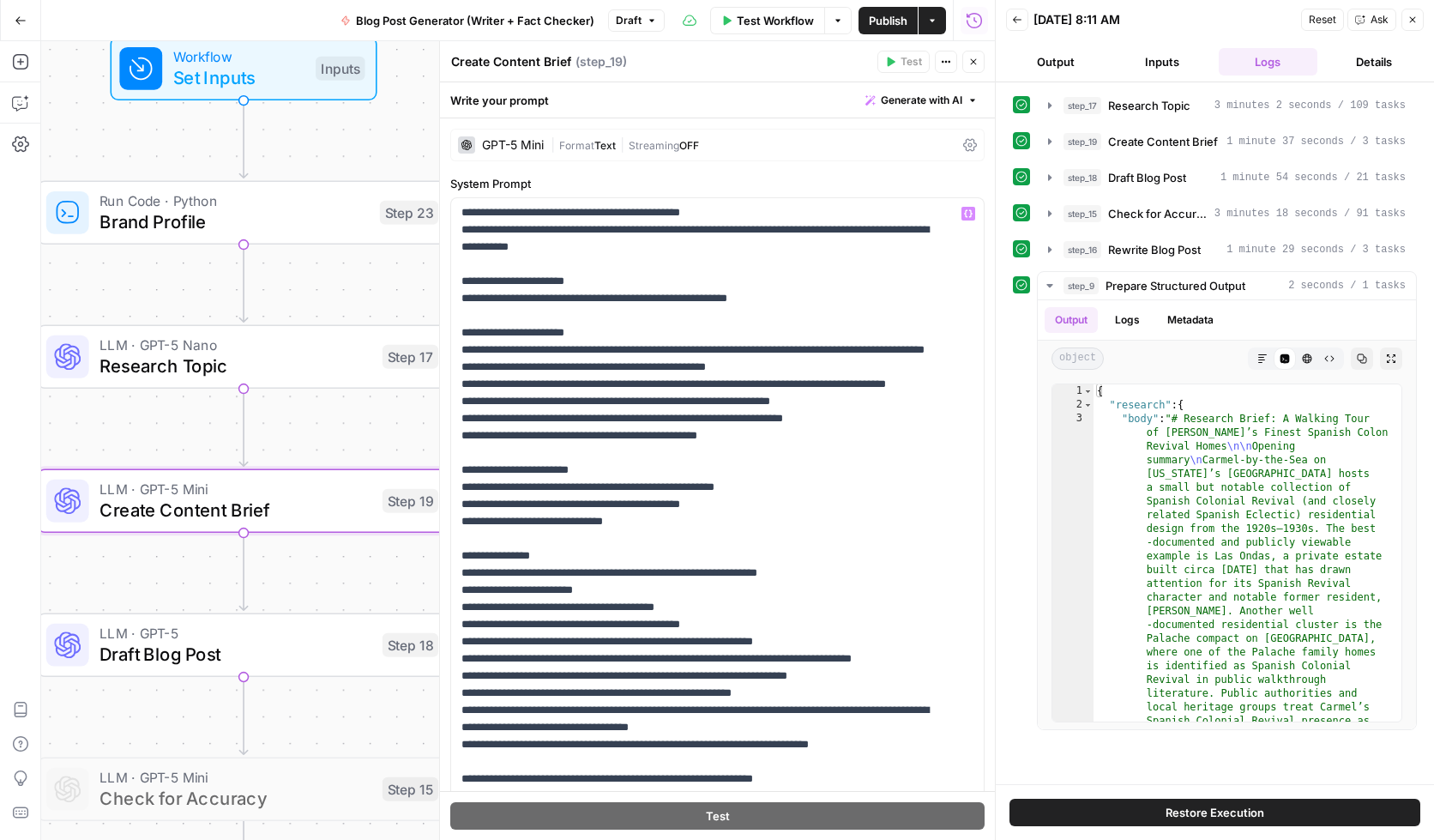
scroll to position [386, 0]
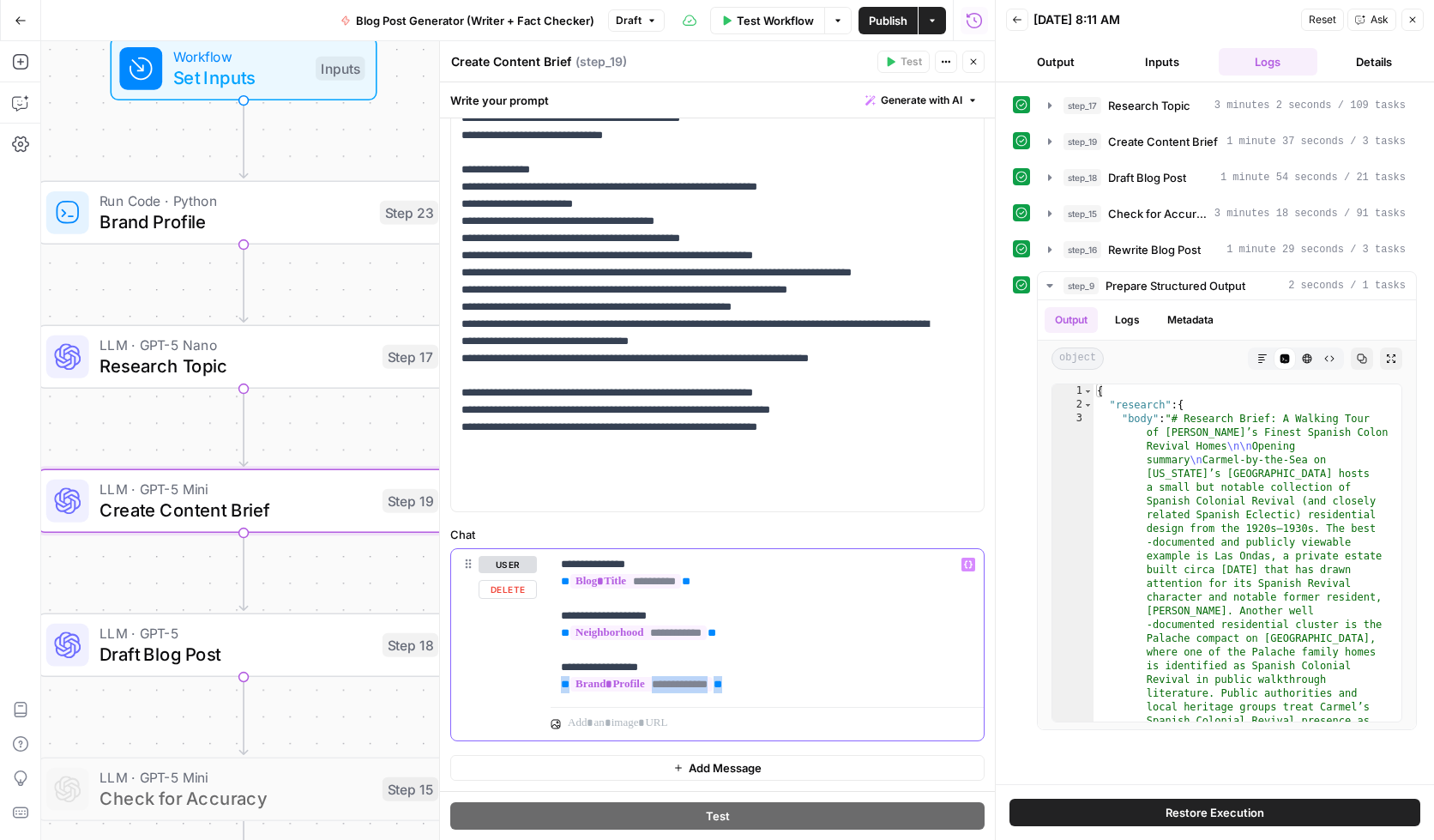
drag, startPoint x: 743, startPoint y: 683, endPoint x: 552, endPoint y: 682, distance: 191.0
click at [552, 682] on div "**********" at bounding box center [767, 624] width 433 height 151
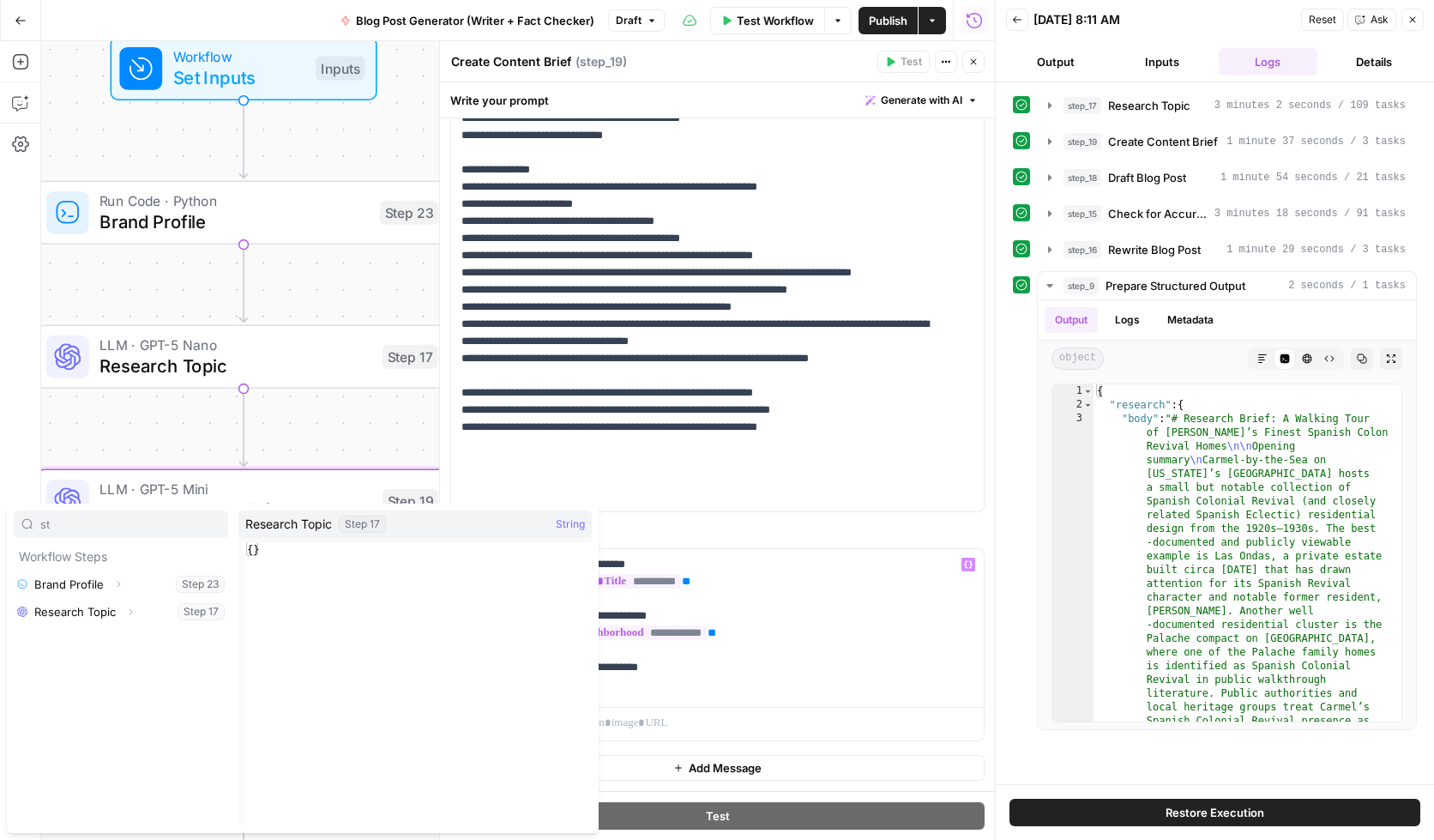
type input "s"
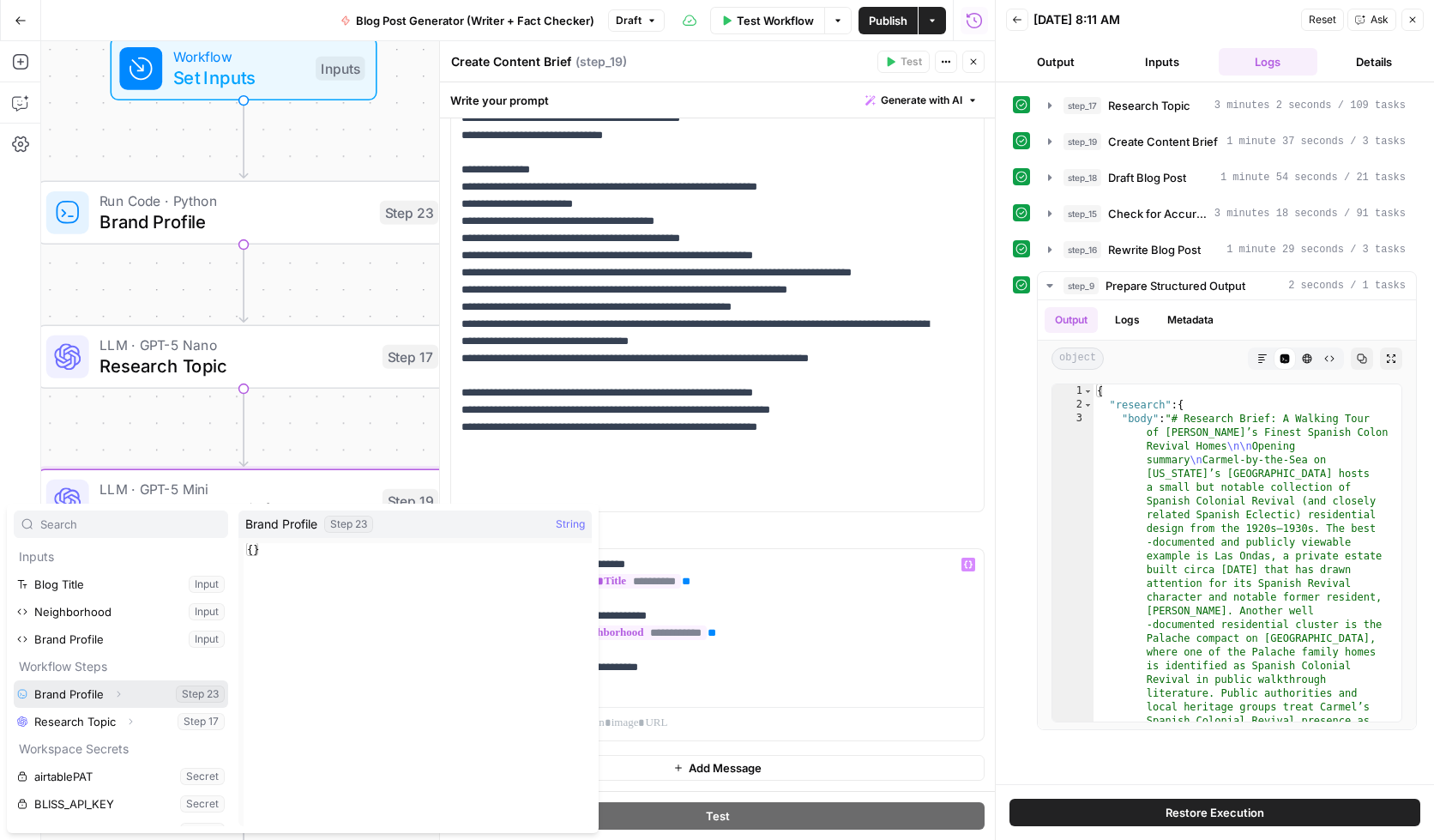
click at [89, 692] on button "Select variable Brand Profile" at bounding box center [121, 695] width 215 height 28
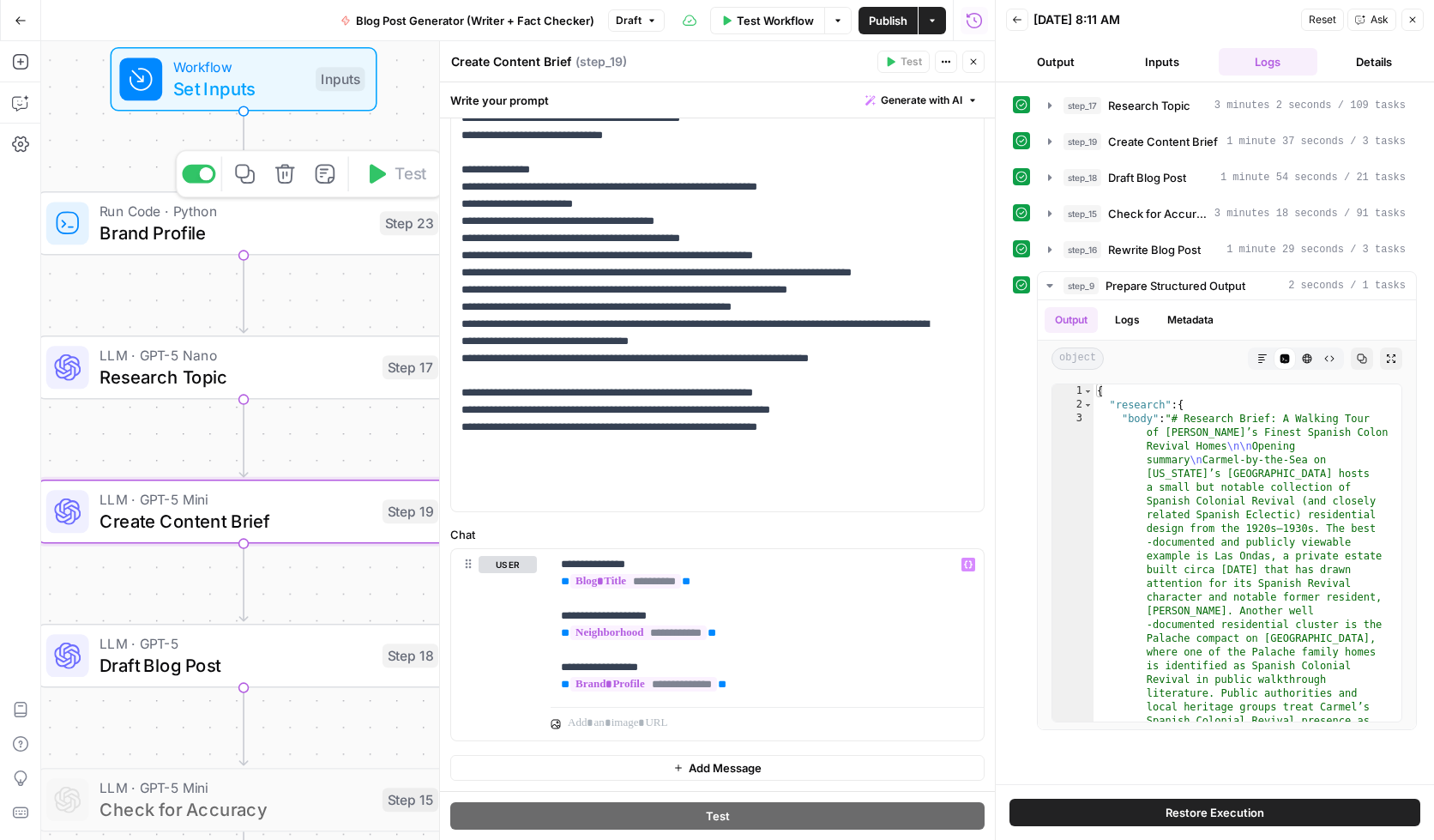
click at [170, 228] on span "Brand Profile" at bounding box center [234, 233] width 269 height 27
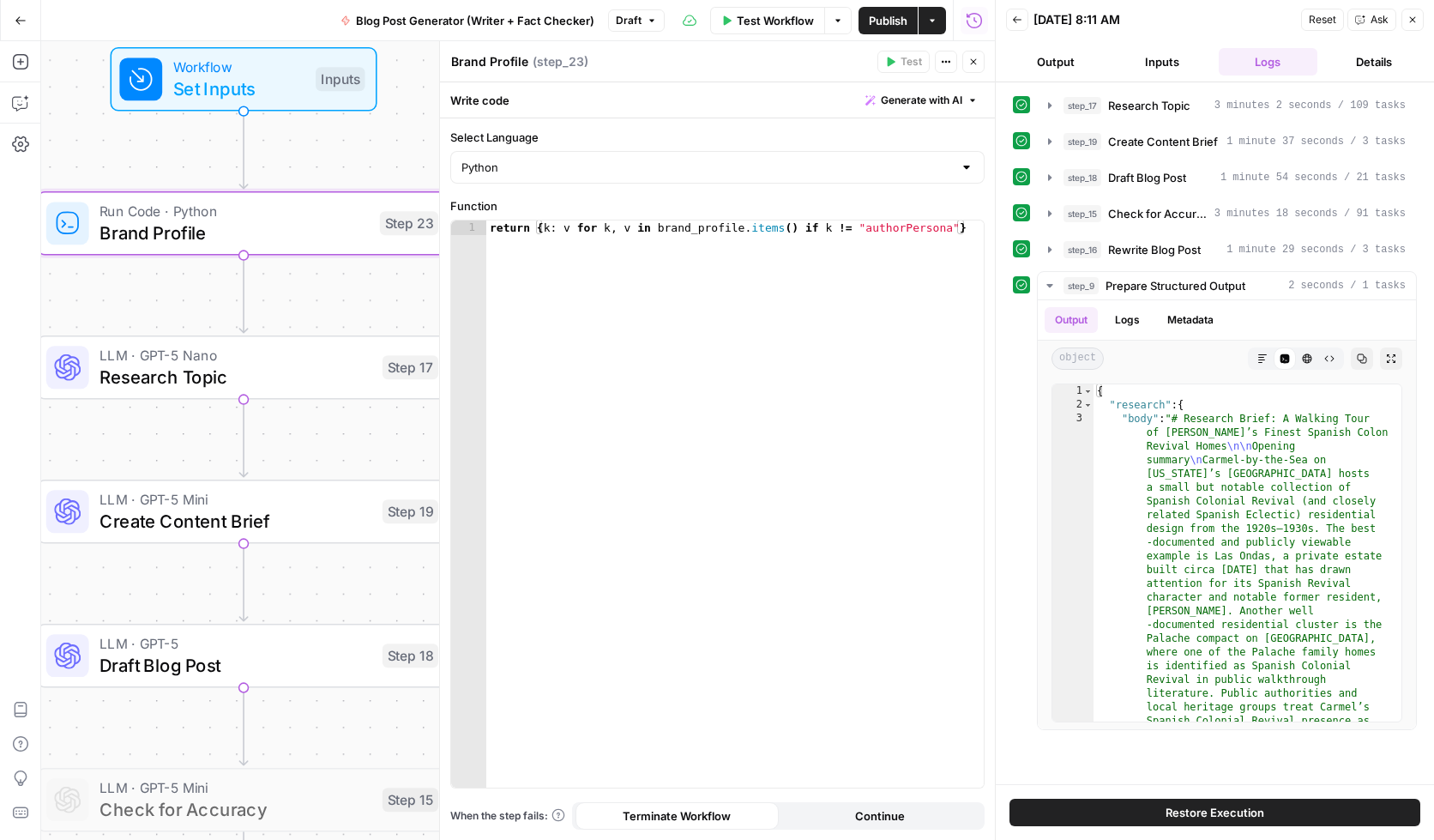
click at [507, 63] on textarea "Brand Profile" at bounding box center [489, 61] width 77 height 17
click at [523, 61] on textarea "Brand Profile" at bounding box center [489, 61] width 77 height 17
type textarea "Brand Profile Transformer"
click at [727, 69] on div "Brand Profile Transformer Brand Profile Transformer ( step_23 )" at bounding box center [661, 61] width 422 height 19
click at [275, 377] on span "Research Topic" at bounding box center [236, 377] width 272 height 27
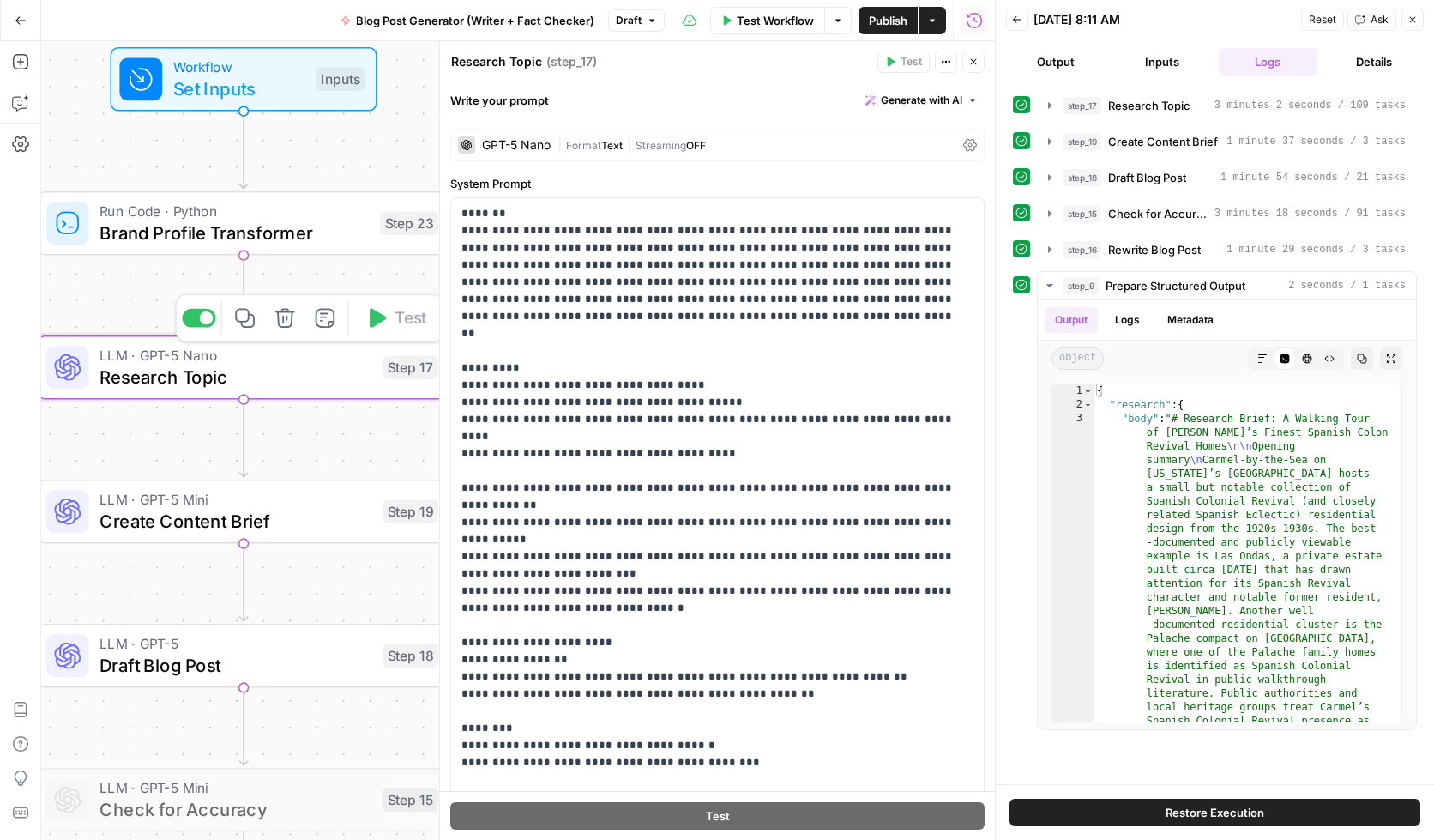
click at [288, 532] on span "Create Content Brief" at bounding box center [236, 520] width 272 height 27
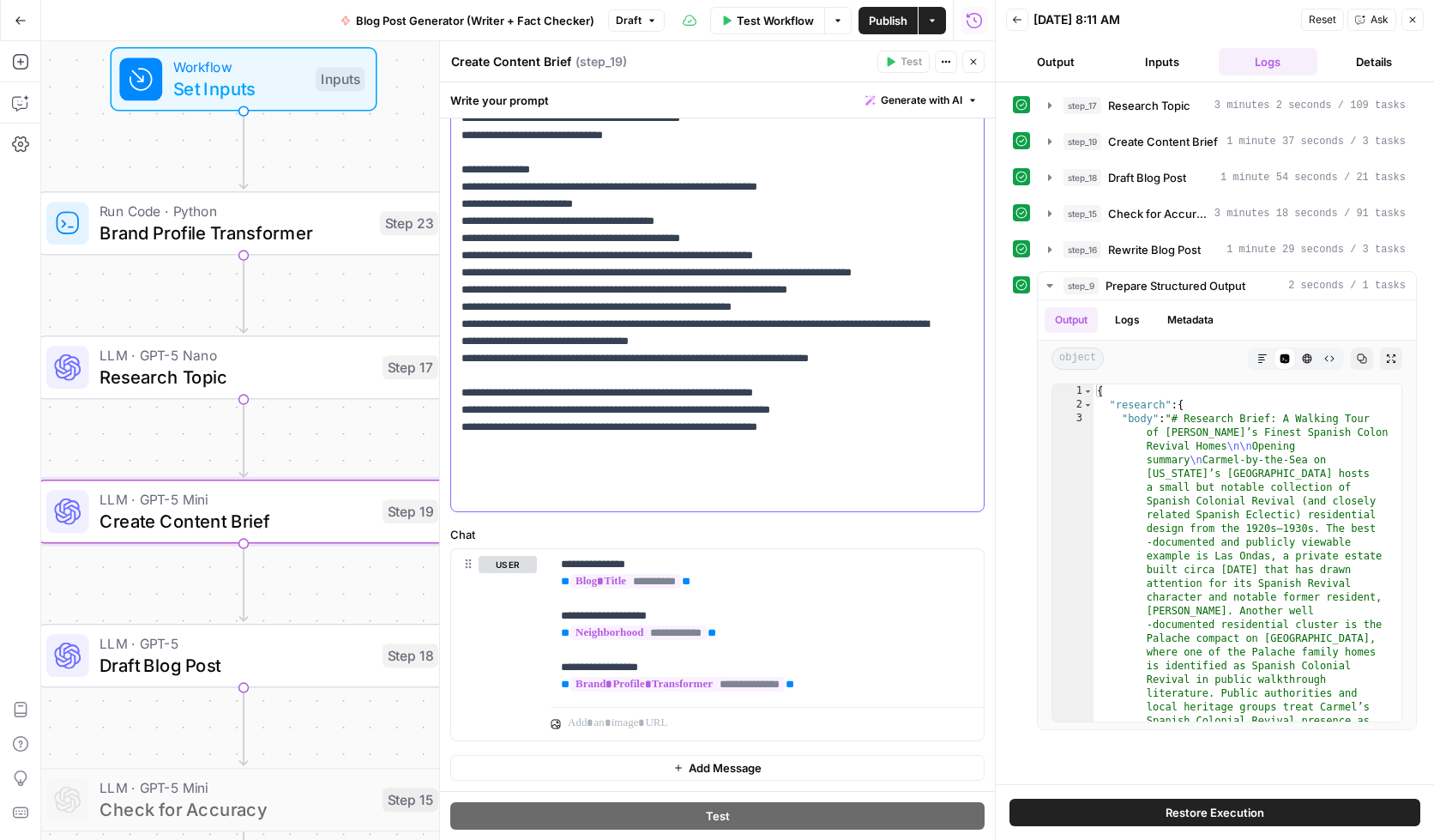
click at [681, 430] on p "**********" at bounding box center [705, 42] width 487 height 927
click at [885, 17] on span "Publish" at bounding box center [888, 21] width 39 height 17
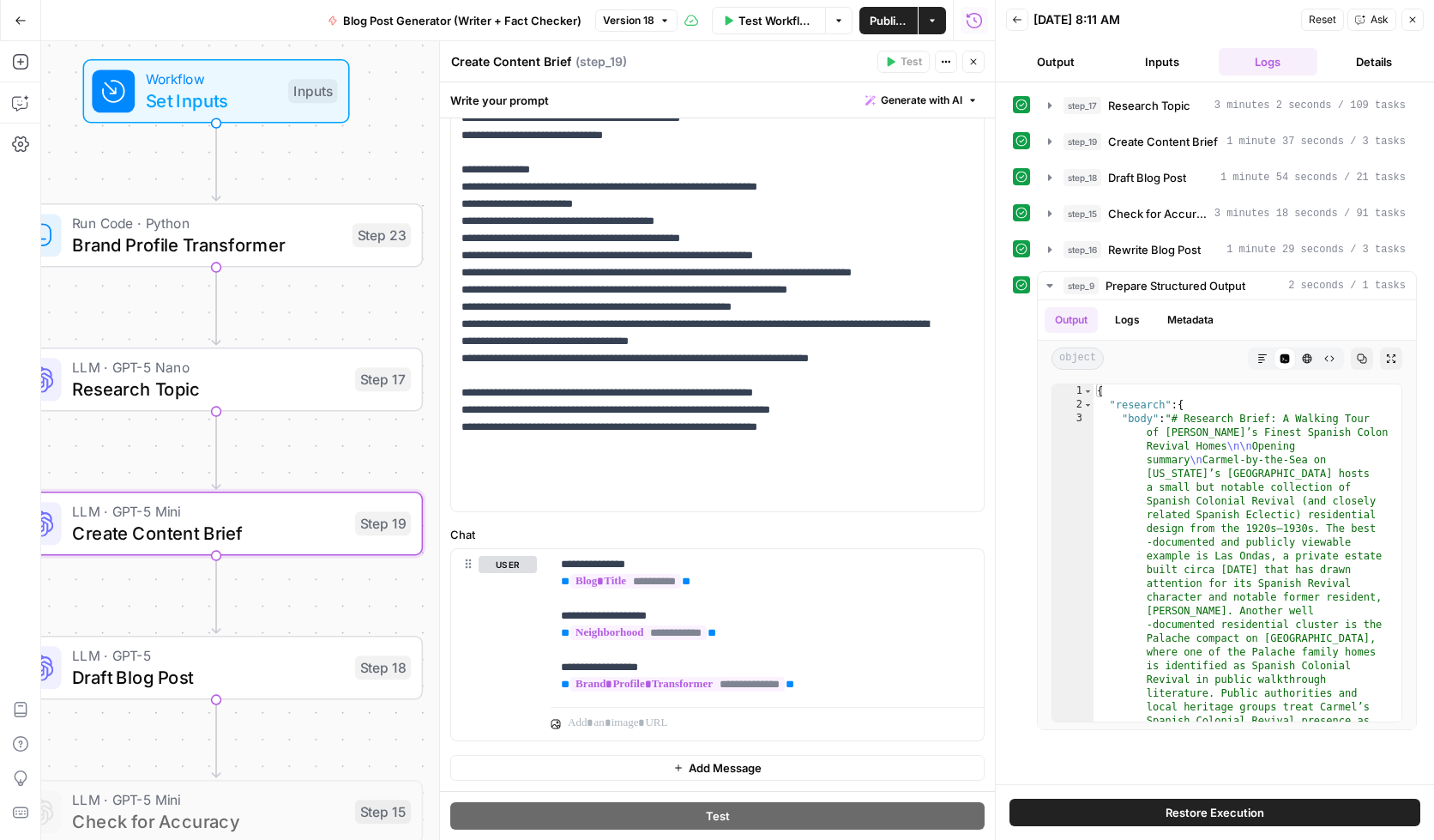
drag, startPoint x: 409, startPoint y: 93, endPoint x: 393, endPoint y: 104, distance: 19.4
click at [393, 104] on div "Workflow Set Inputs Inputs" at bounding box center [216, 91] width 413 height 64
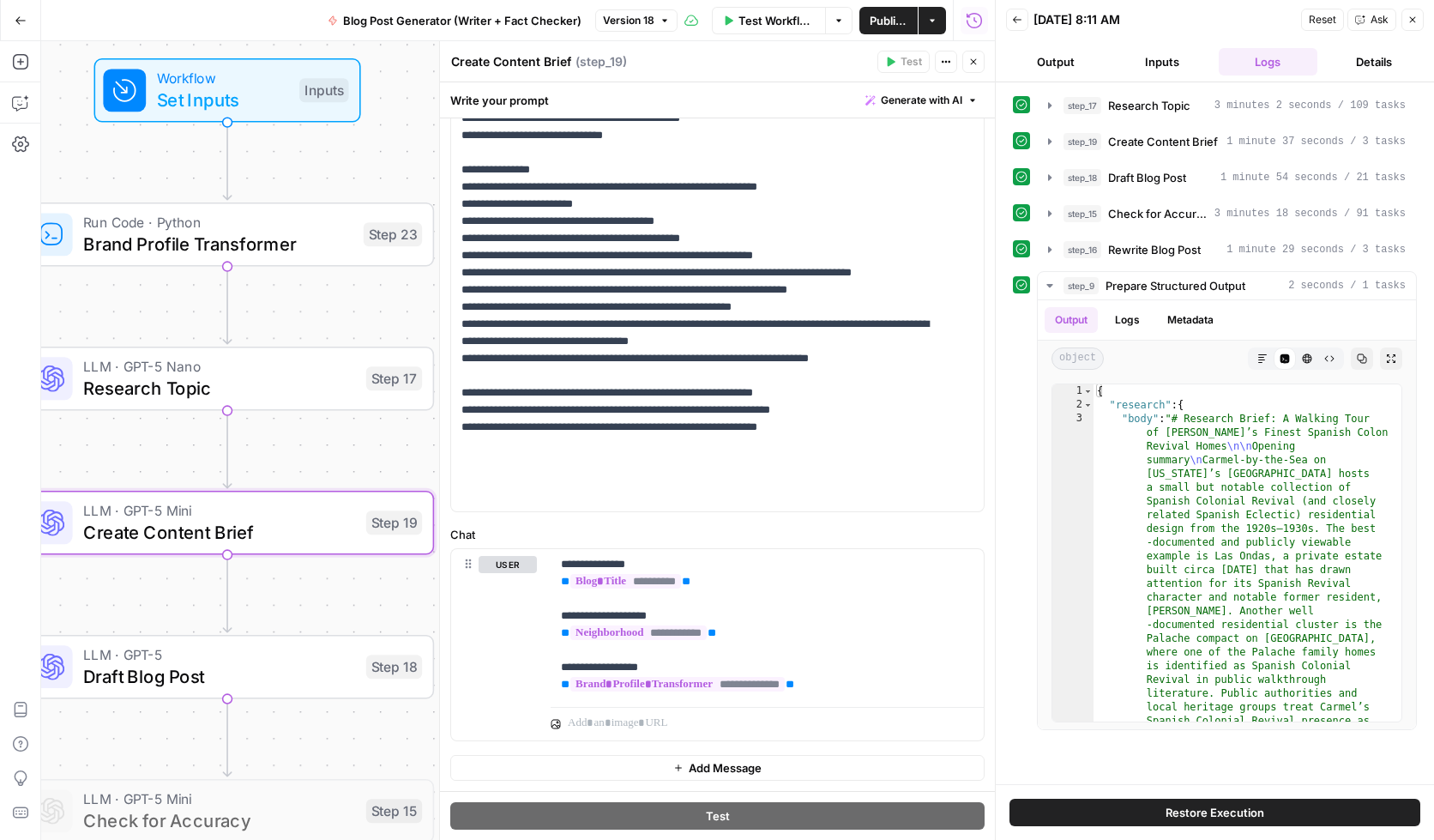
click at [1124, 68] on button "Inputs" at bounding box center [1162, 61] width 100 height 28
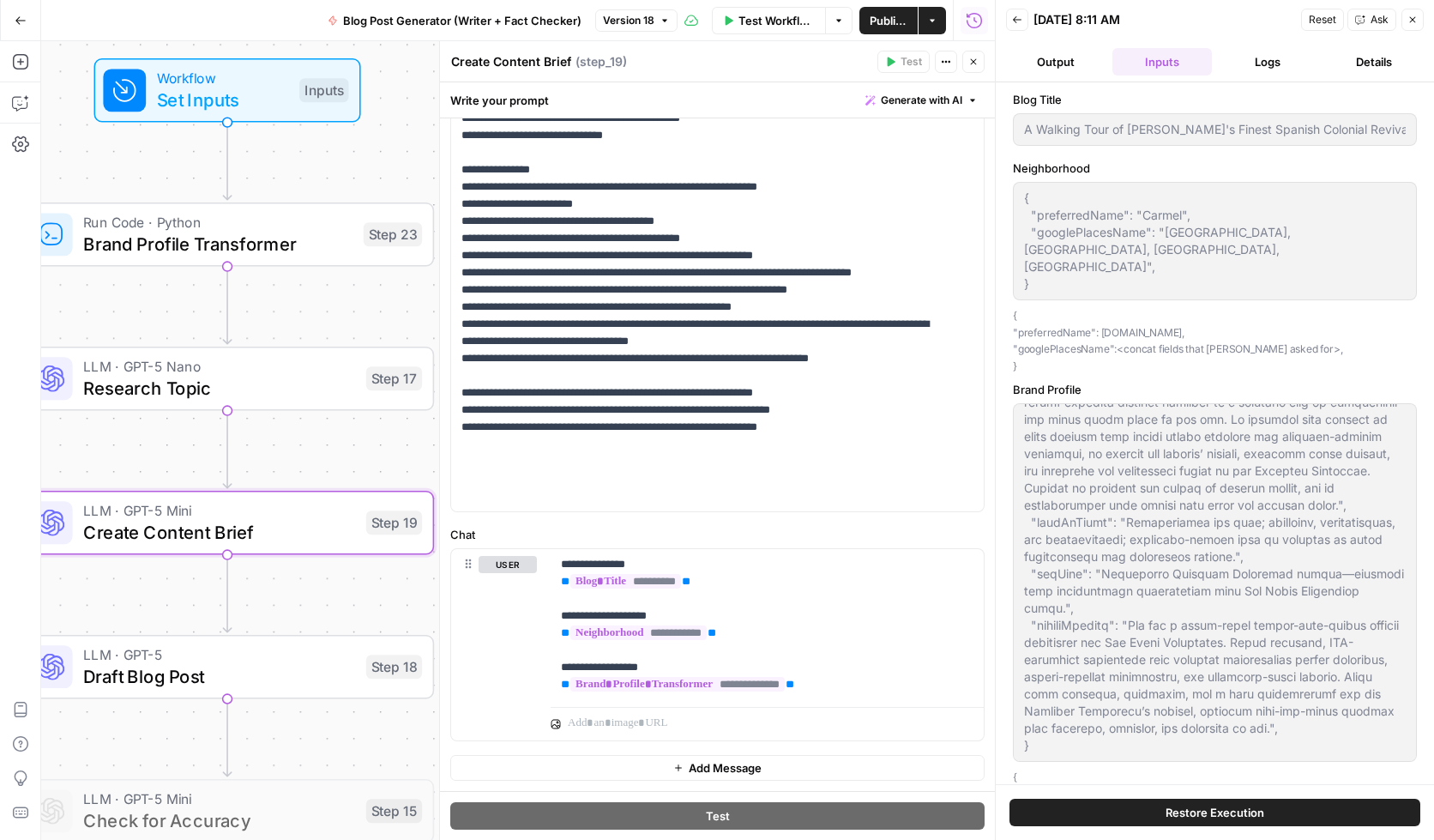
scroll to position [228, 0]
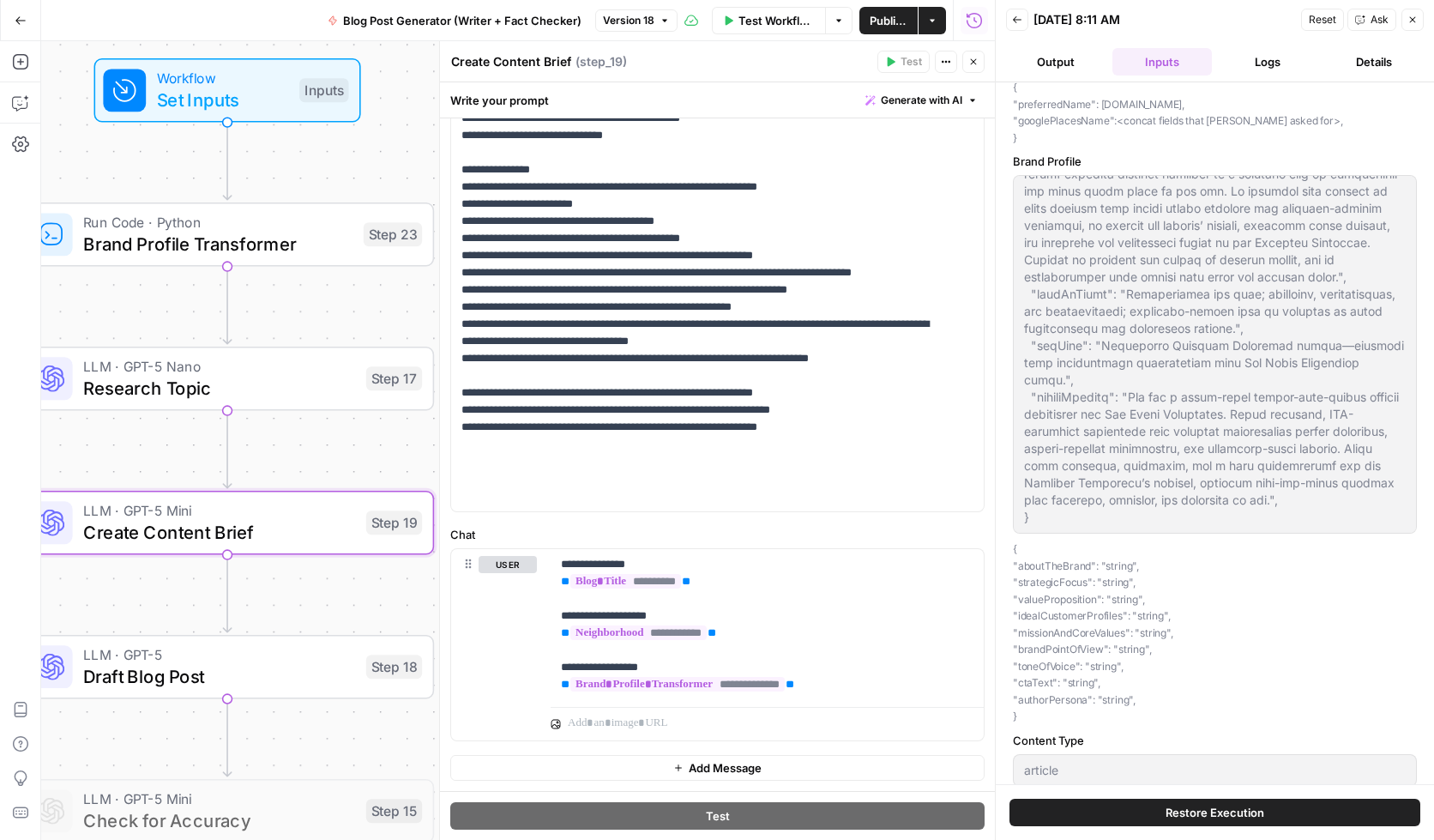
click at [1082, 493] on div at bounding box center [1215, 354] width 404 height 359
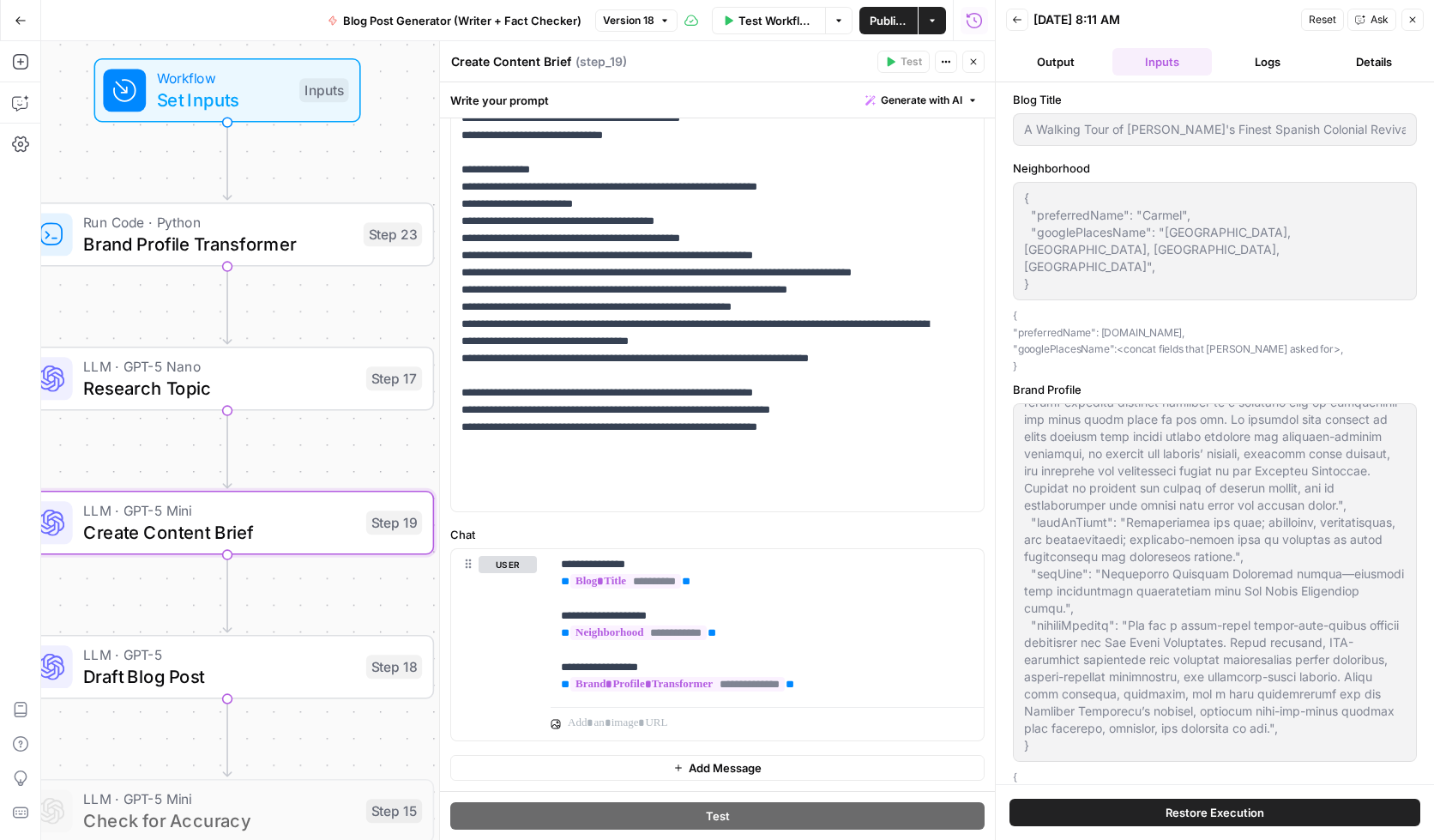
scroll to position [1421, 0]
click at [1408, 21] on icon "button" at bounding box center [1413, 20] width 10 height 10
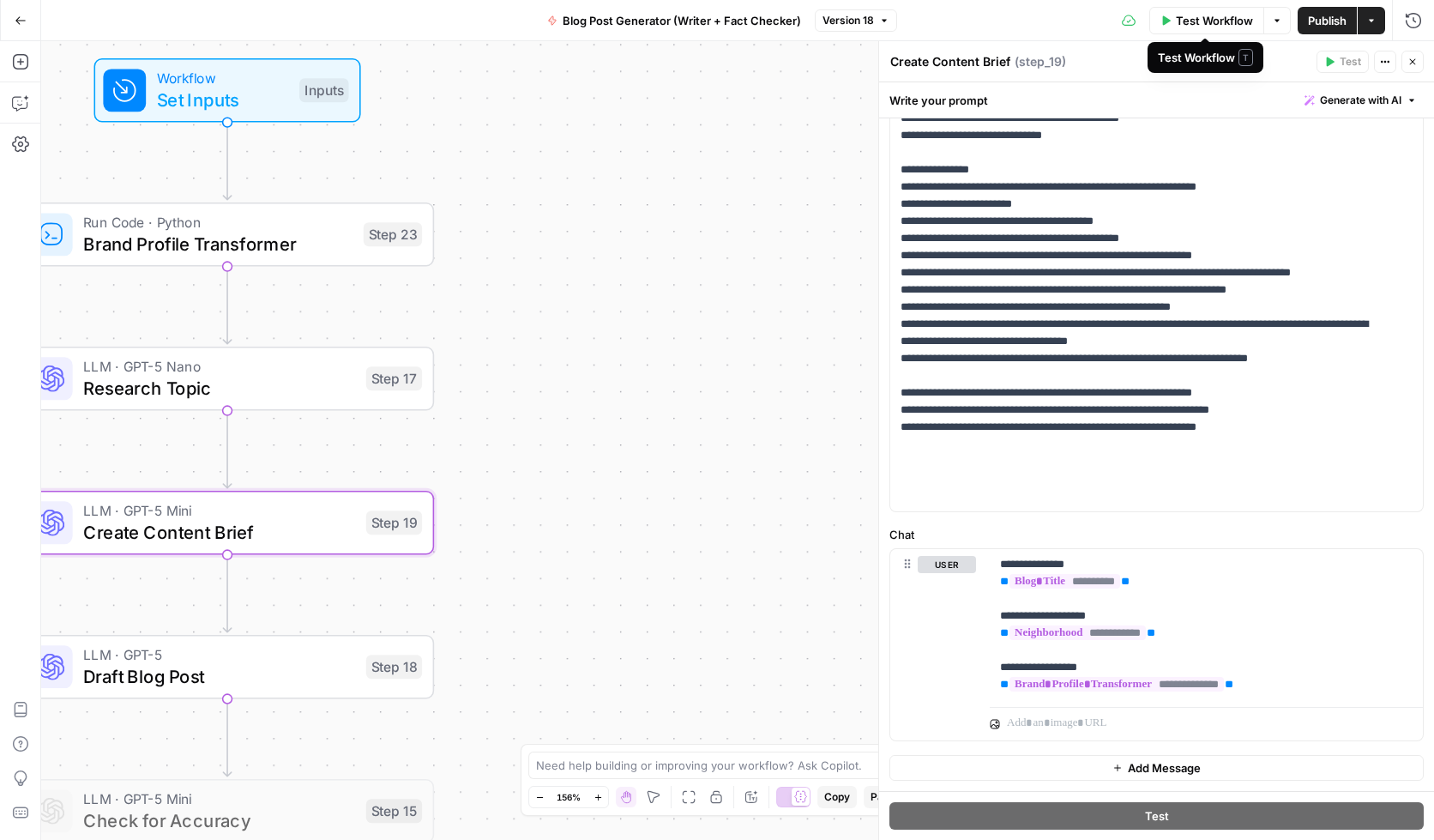
click at [1216, 21] on span "Test Workflow" at bounding box center [1214, 21] width 77 height 17
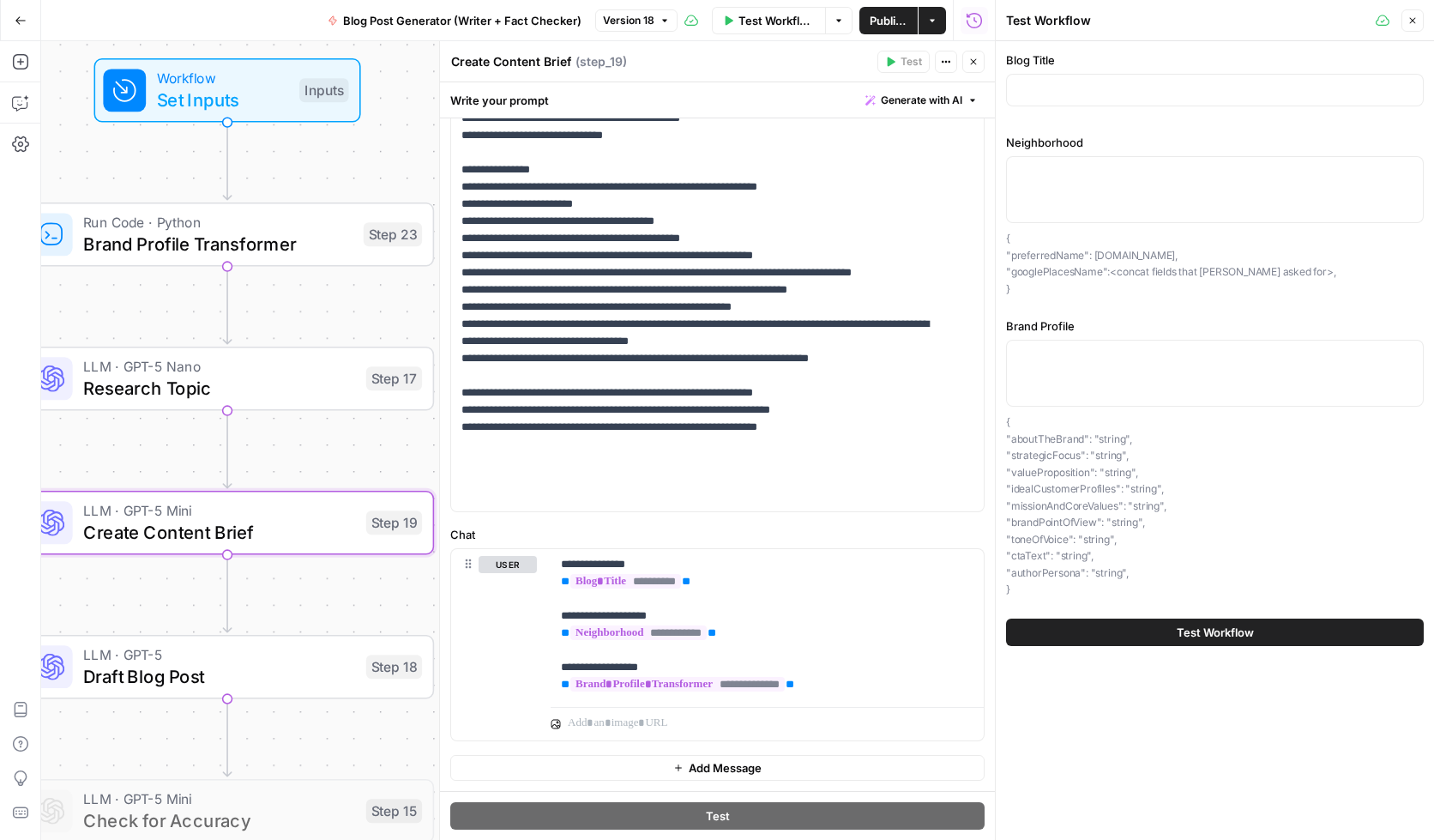
click at [1049, 331] on label "Brand Profile" at bounding box center [1215, 326] width 417 height 17
click at [1049, 347] on textarea "Brand Profile" at bounding box center [1215, 356] width 396 height 17
paste textarea "{ "aboutTheBrand": "Tim Allen Properties is the undisputed luxury-real-estate a…"
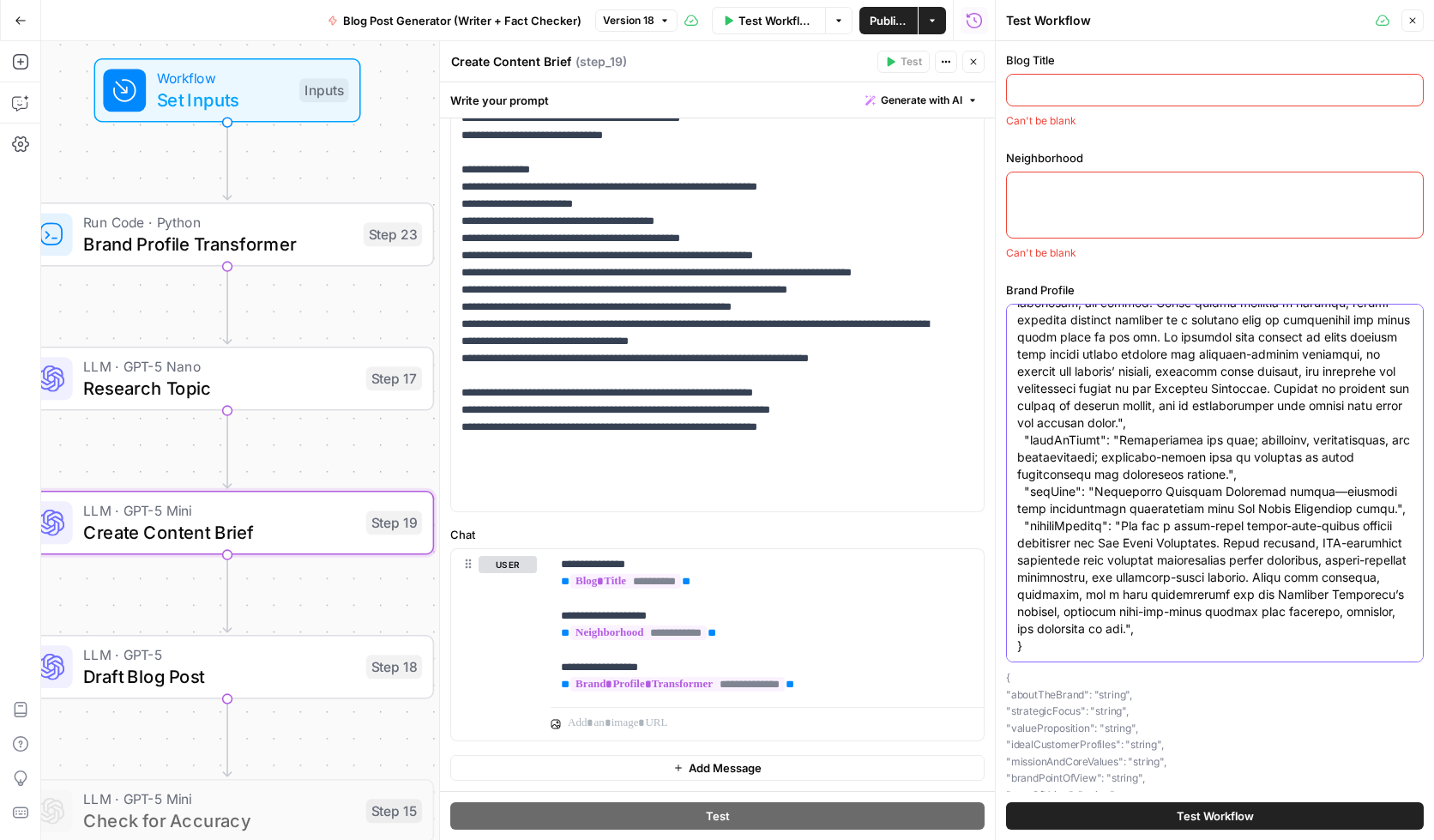
type textarea "{ "aboutTheBrand": "Tim Allen Properties is the undisputed luxury-real-estate a…"
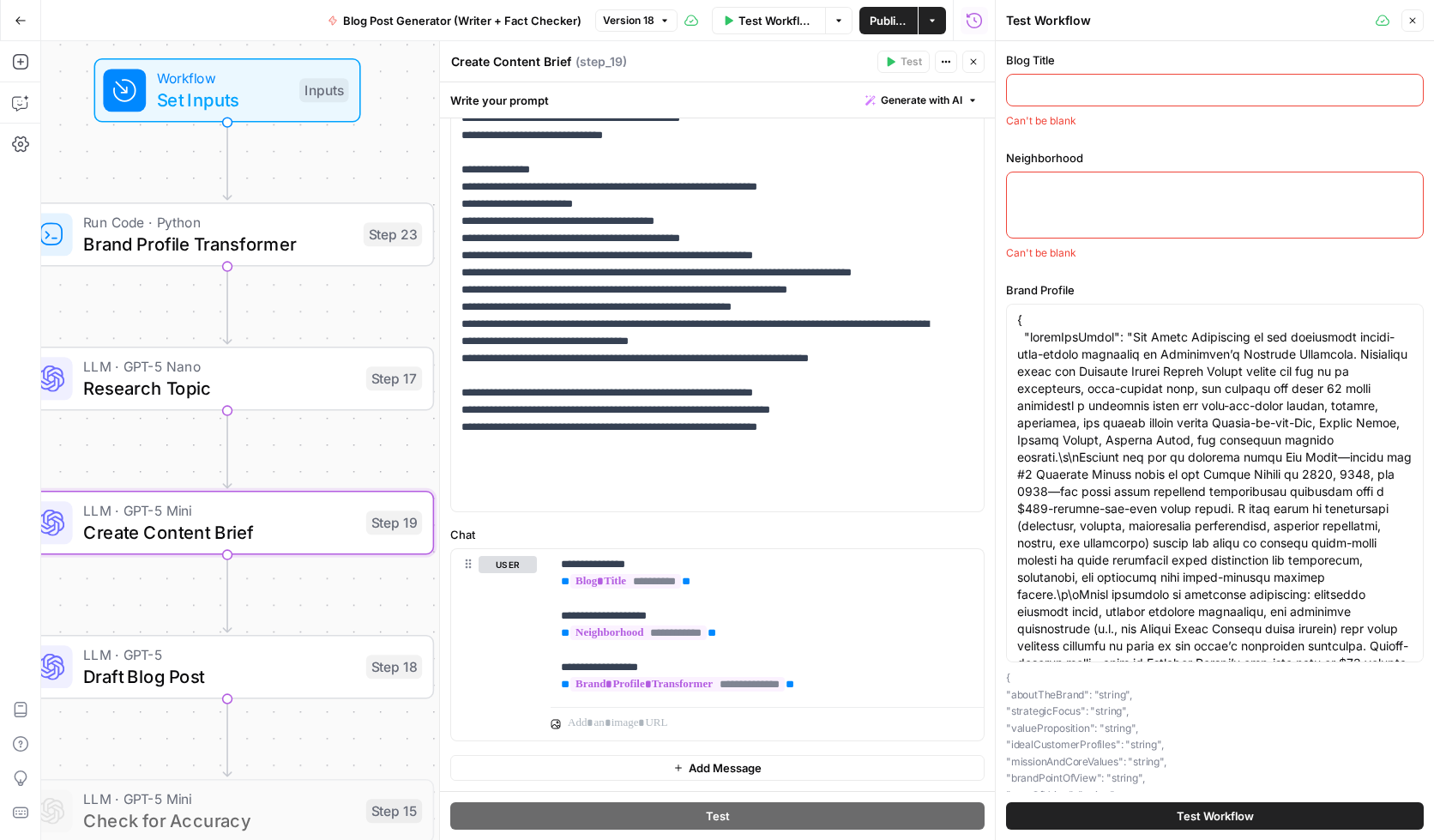
click at [1158, 218] on div at bounding box center [1215, 204] width 417 height 67
paste textarea "{ "preferredName": "Pebble Beach", "googlePlacesName": "Pebble Beach" }"
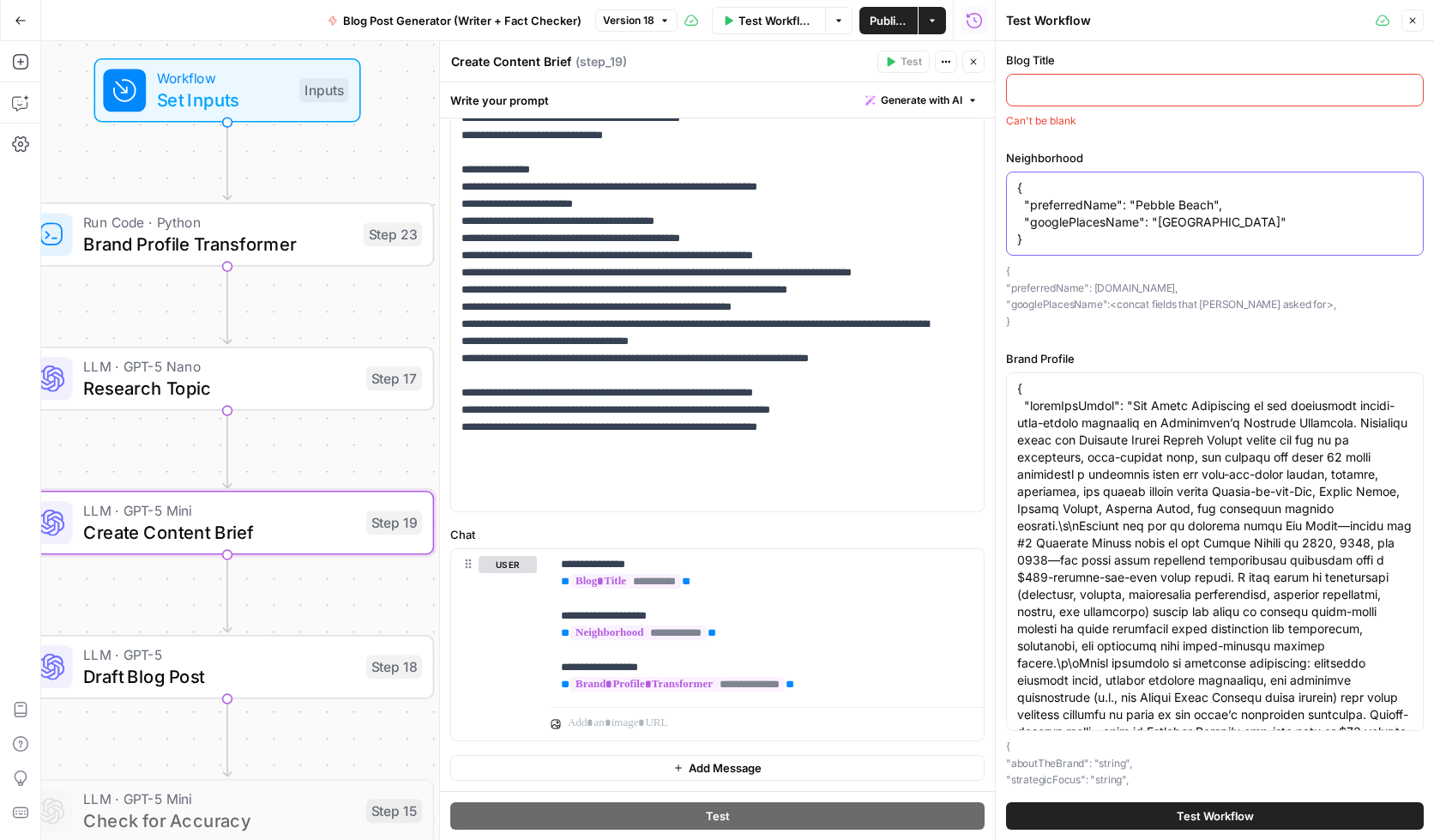
drag, startPoint x: 1050, startPoint y: 244, endPoint x: 1006, endPoint y: 179, distance: 78.5
click at [1006, 179] on div "{ "preferredName": "Pebble Beach", "googlePlacesName": "Pebble Beach" } { "pref…" at bounding box center [1215, 213] width 417 height 84
click at [1150, 209] on textarea "{ "preferredName": "Pebble Beach", "googlePlacesName": "Pebble Beach" }" at bounding box center [1215, 213] width 396 height 68
drag, startPoint x: 1058, startPoint y: 244, endPoint x: 1010, endPoint y: 191, distance: 71.5
click at [1010, 191] on div "{ "preferredName": "Pebble Beach", "googlePlacesName": "Pebble Beach" } { "pref…" at bounding box center [1215, 213] width 417 height 84
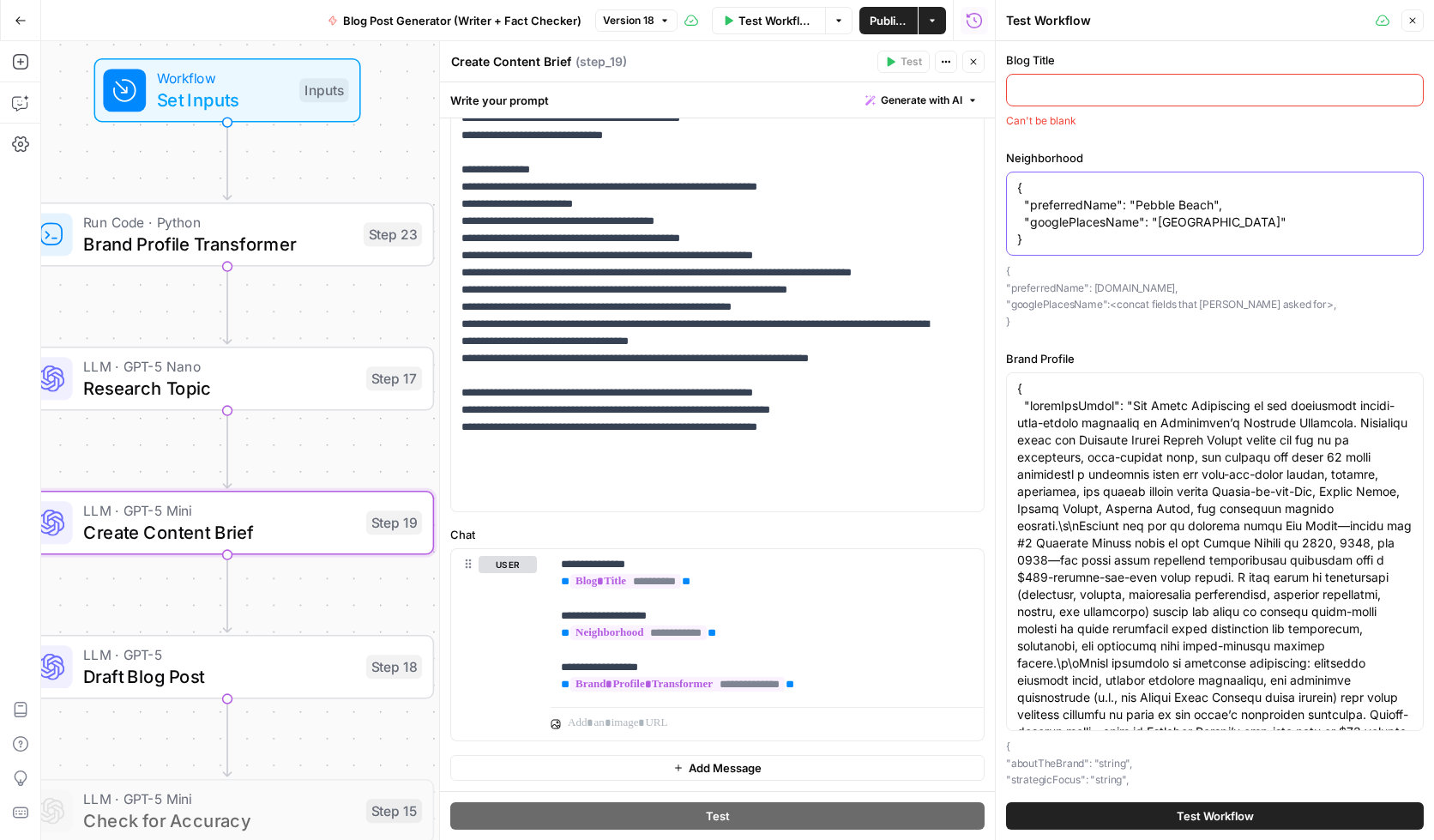
paste textarea "", "googlePlacesName": "Pebble Beach, Monterey, CA, United States","
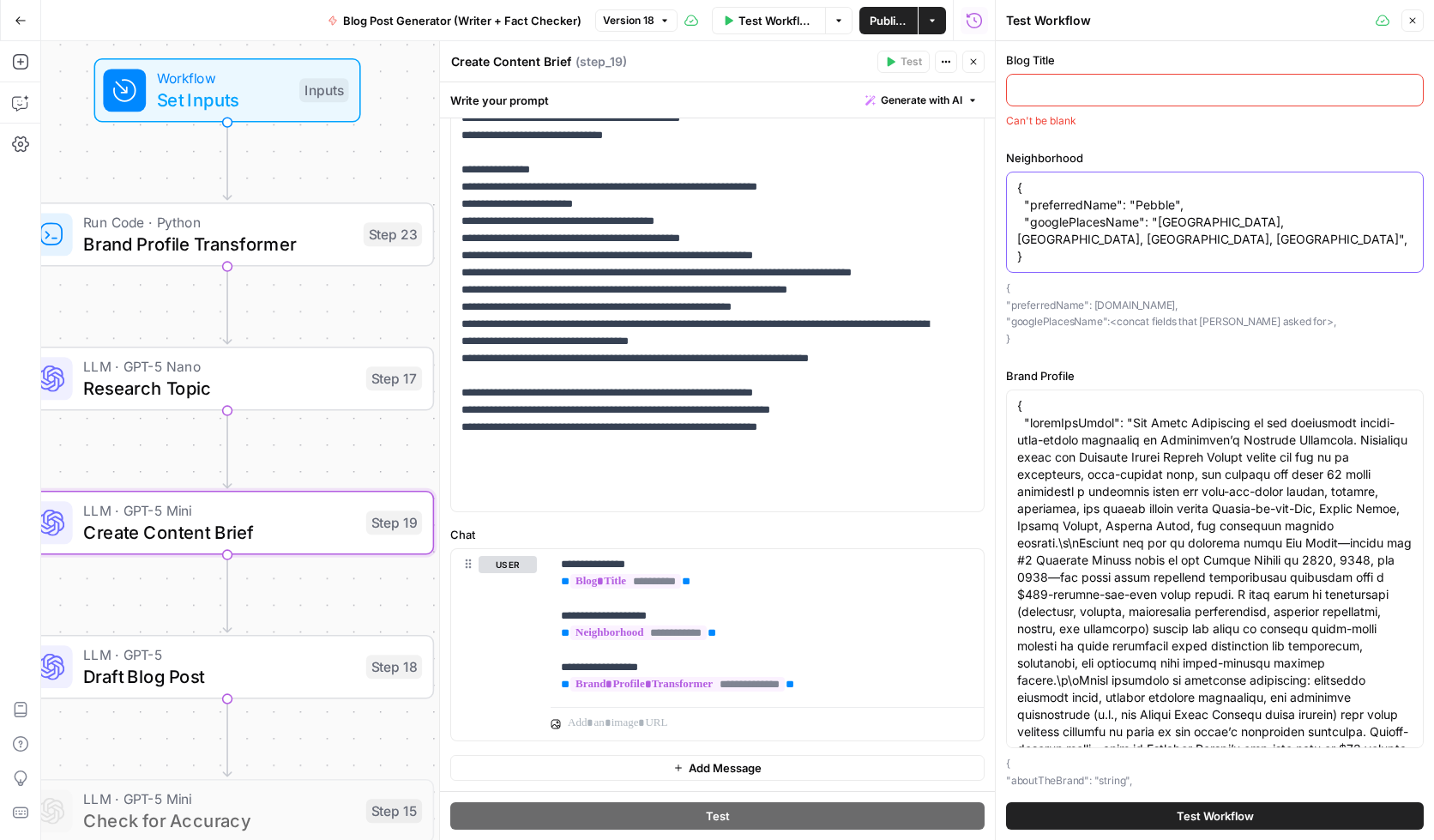
drag, startPoint x: 1233, startPoint y: 224, endPoint x: 1159, endPoint y: 222, distance: 74.0
click at [1159, 222] on textarea "{ "preferredName": "Pebble", "googlePlacesName": "Pebble Beach, Monterey, CA, U…" at bounding box center [1215, 222] width 396 height 86
click at [1152, 208] on textarea "{ "preferredName": "Pebble", "googlePlacesName": "Carmel, Monterey, CA, United …" at bounding box center [1215, 222] width 396 height 86
type textarea "{ "preferredName": "Carmel", "googlePlacesName": "[GEOGRAPHIC_DATA], [GEOGRAPHI…"
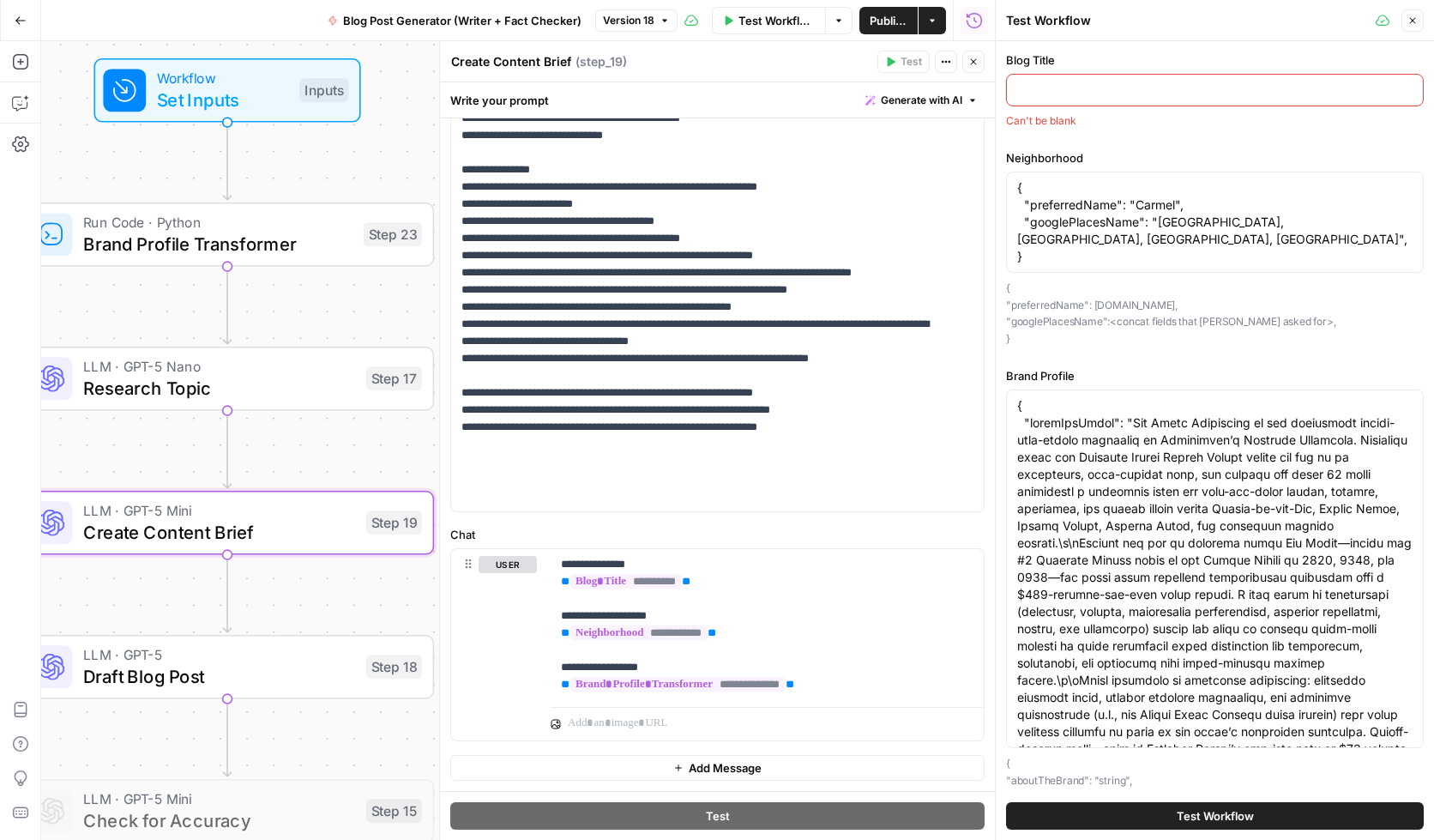
click at [1068, 89] on input "Blog Title" at bounding box center [1215, 90] width 396 height 17
click at [1113, 83] on input "Blog Title" at bounding box center [1215, 90] width 396 height 17
paste input "Commercial Real Estate Investment Trends in Pebble Beach for 2024"
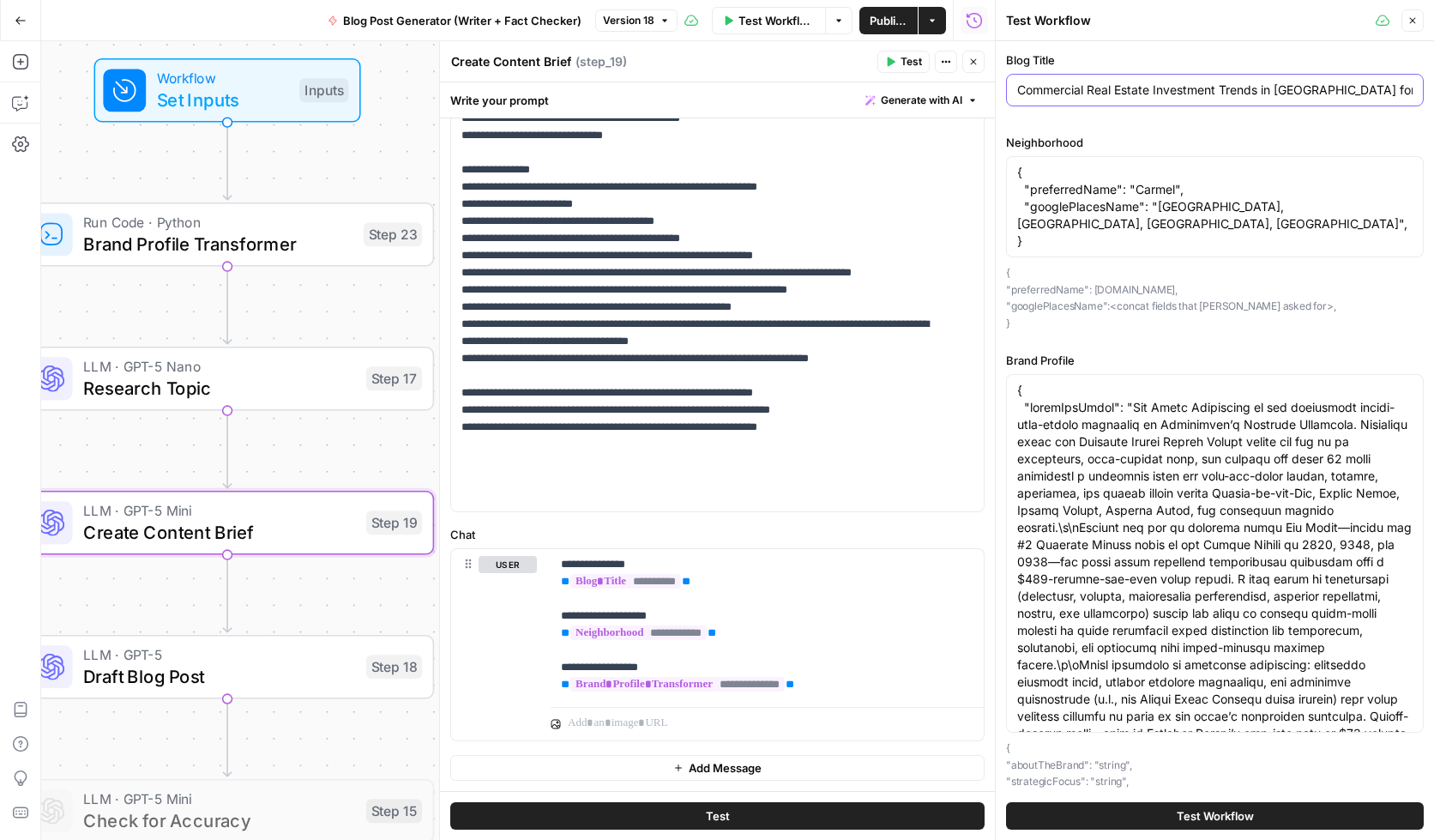
scroll to position [0, 6]
drag, startPoint x: 1347, startPoint y: 89, endPoint x: 1270, endPoint y: 87, distance: 77.0
click at [1270, 87] on input "Commercial Real Estate Investment Trends in Pebble Beach for 2025" at bounding box center [1215, 90] width 396 height 17
click at [1017, 90] on input "Commercial Real Estate Investment Trends in Carmel for 2025" at bounding box center [1215, 90] width 396 height 17
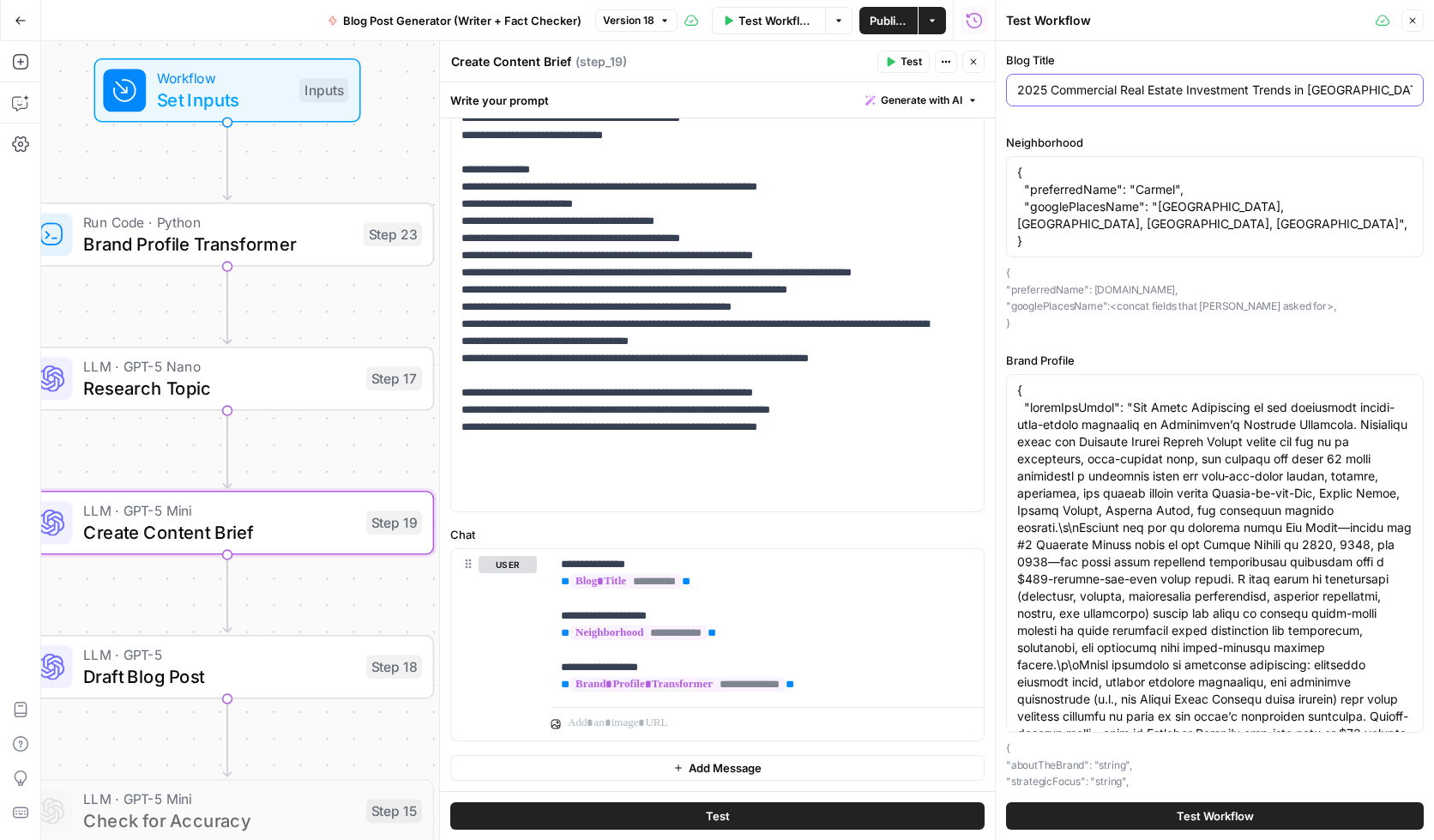
scroll to position [0, 2]
drag, startPoint x: 1349, startPoint y: 90, endPoint x: 1482, endPoint y: 87, distance: 133.0
click at [1433, 87] on html "LP Production Workloads New Home Browse Insights Opportunities Your Data Recent…" at bounding box center [717, 420] width 1434 height 840
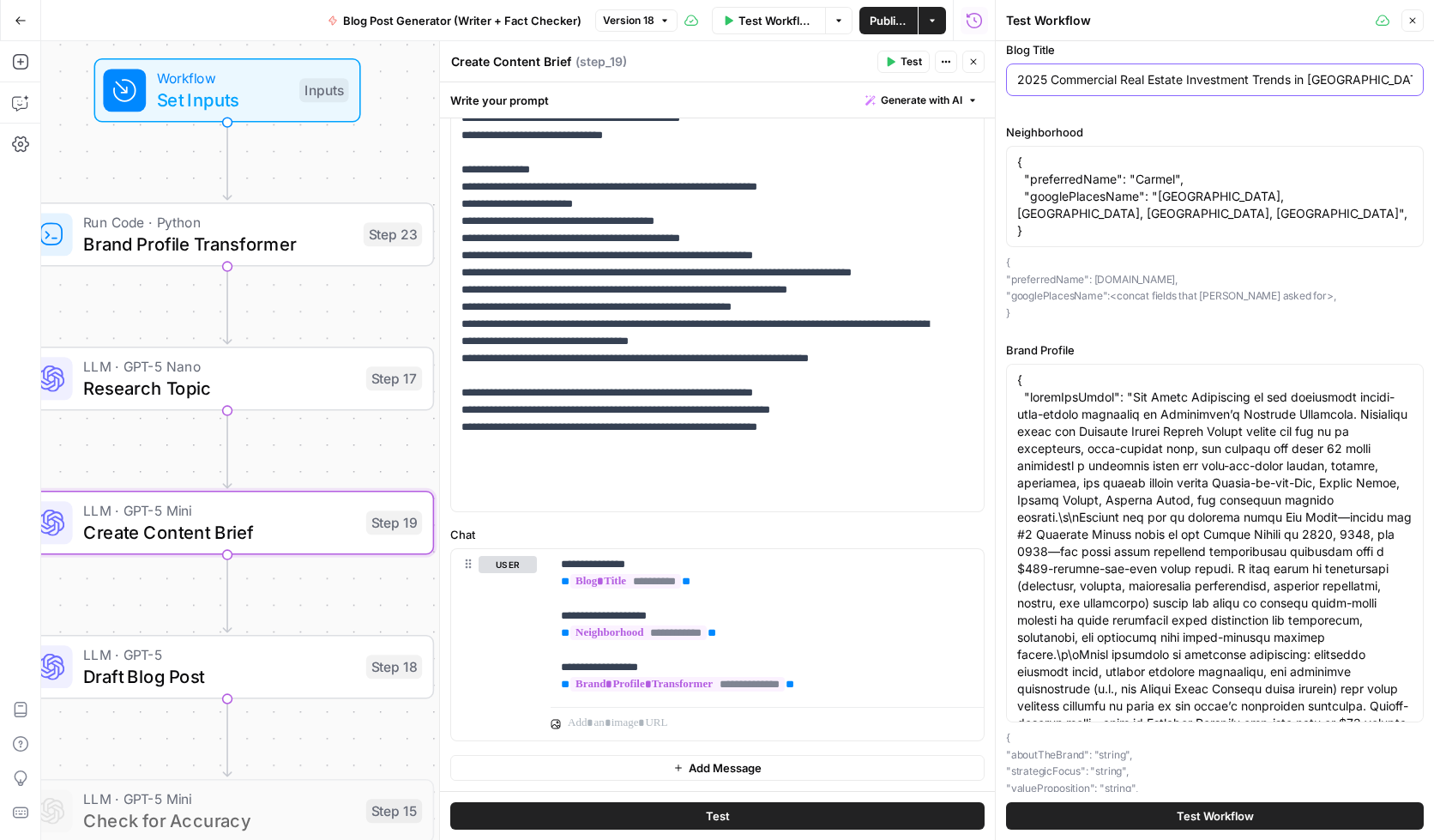
scroll to position [126, 0]
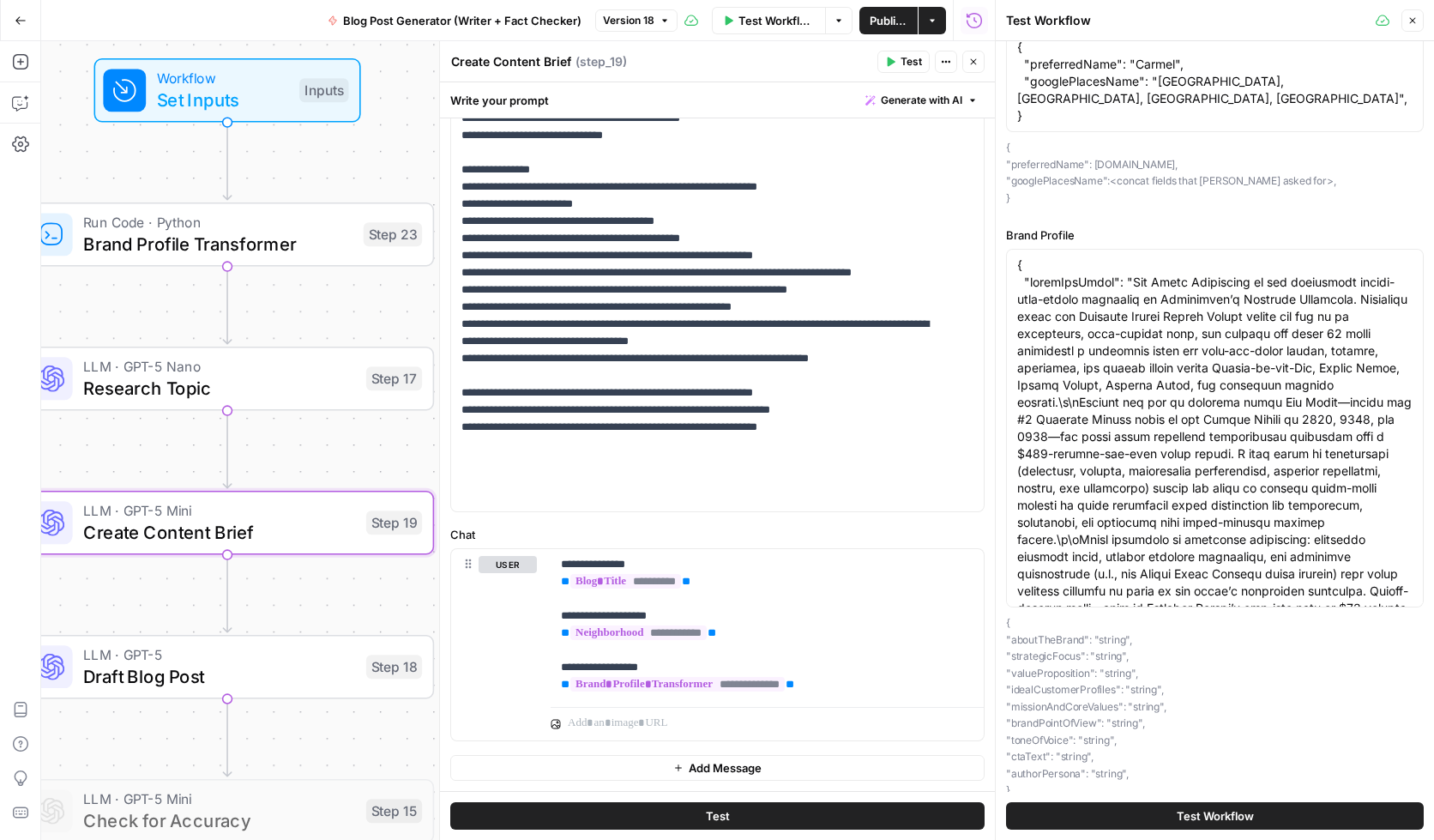
type input "2025 Commercial Real Estate Investment Trends in [GEOGRAPHIC_DATA]"
click at [1207, 813] on span "Test Workflow" at bounding box center [1215, 816] width 77 height 17
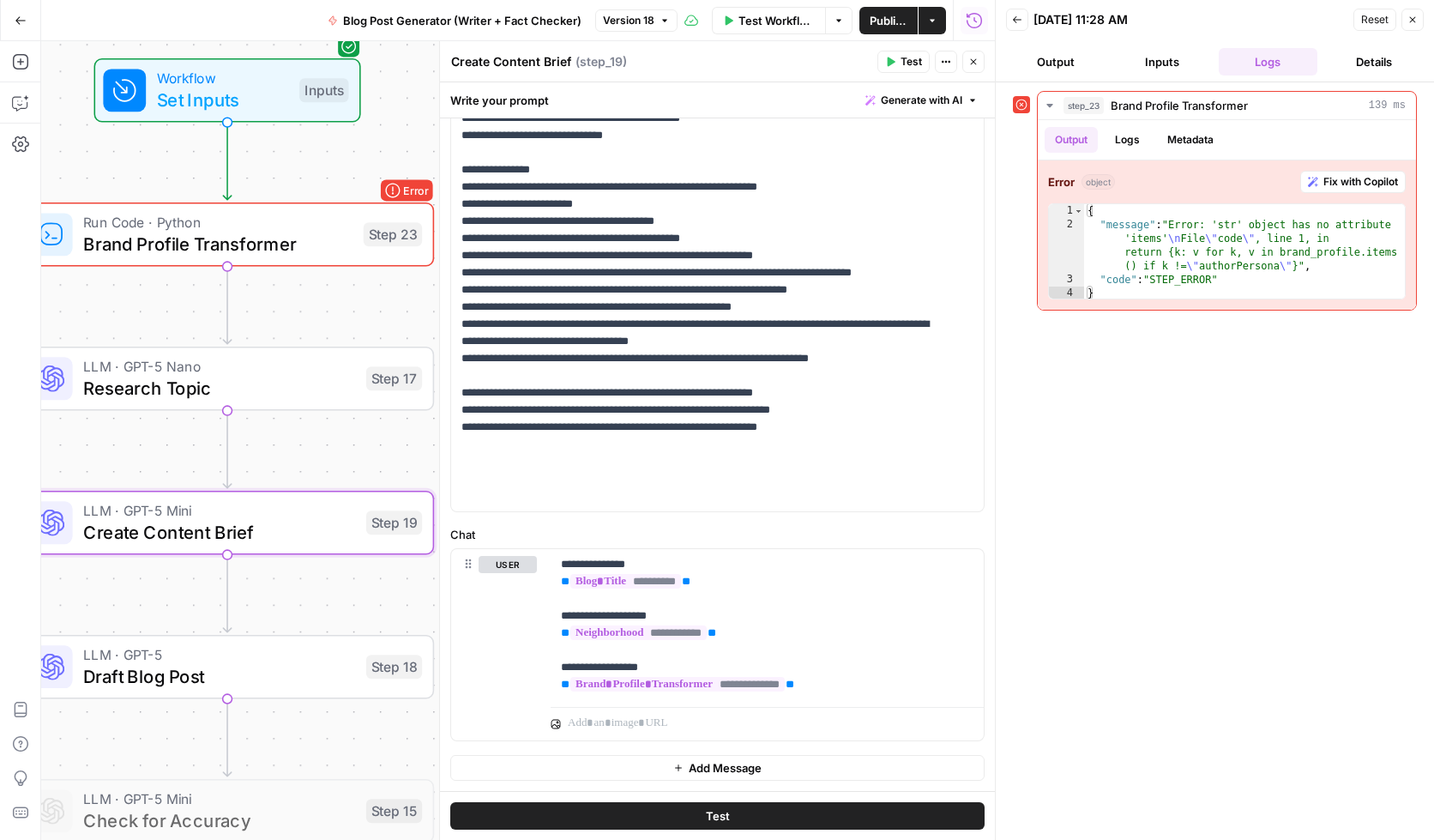
click at [1197, 441] on div "step_23 Brand Profile Transformer 139 ms Output Logs Metadata Error object Fix …" at bounding box center [1215, 461] width 404 height 740
click at [217, 83] on span "Workflow" at bounding box center [223, 78] width 132 height 22
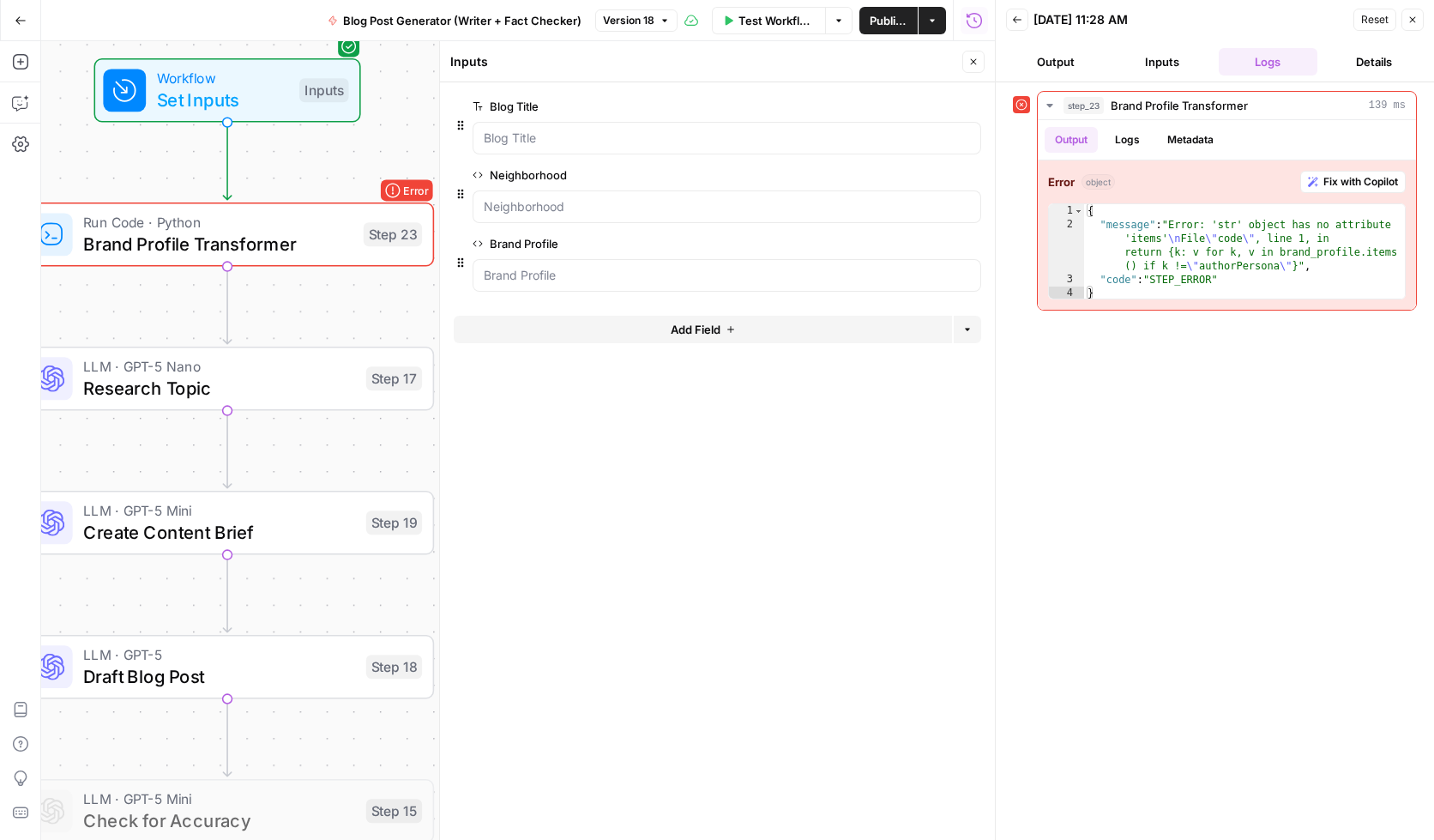
click at [1168, 56] on button "Inputs" at bounding box center [1162, 61] width 100 height 28
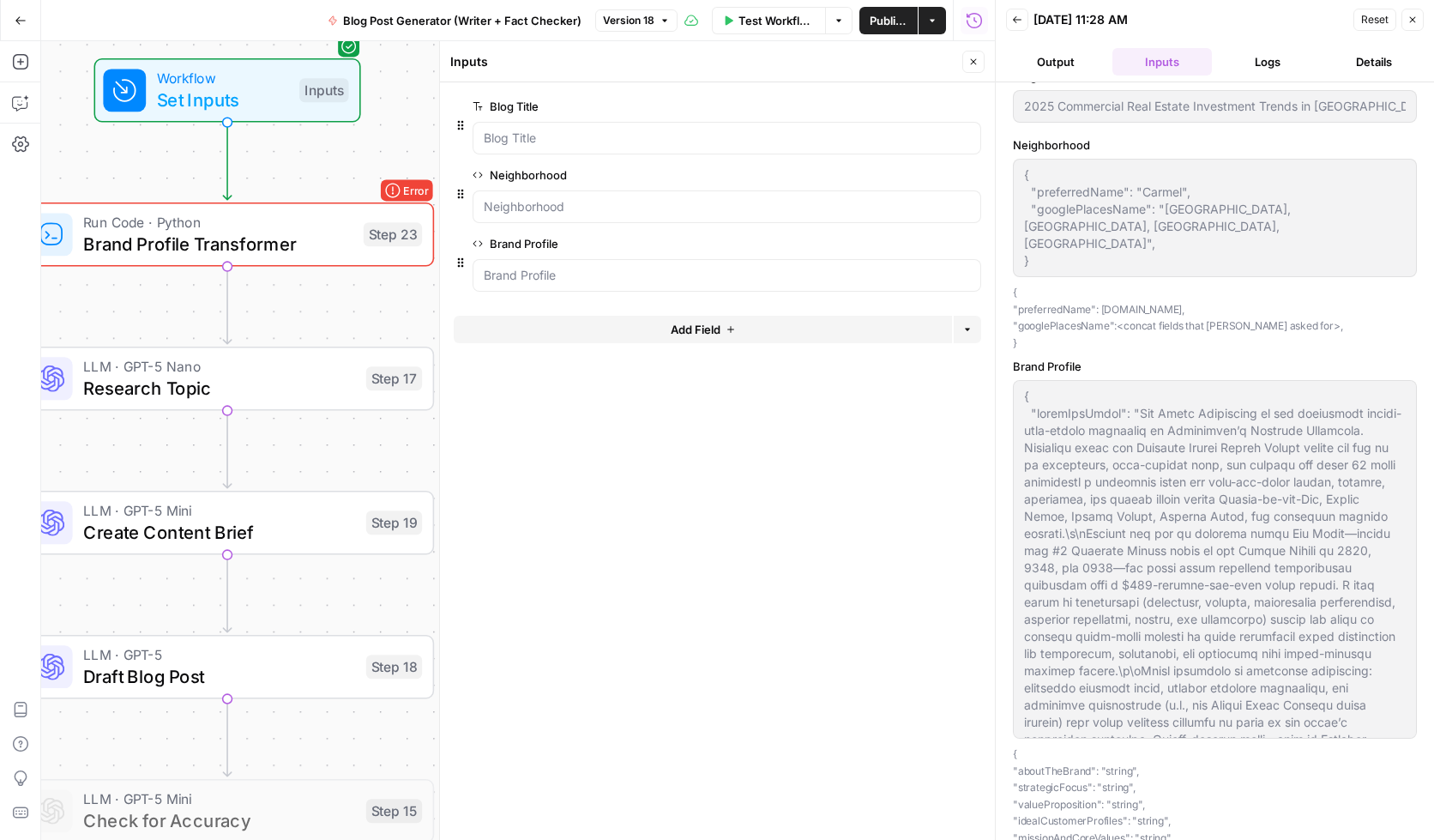
scroll to position [12, 0]
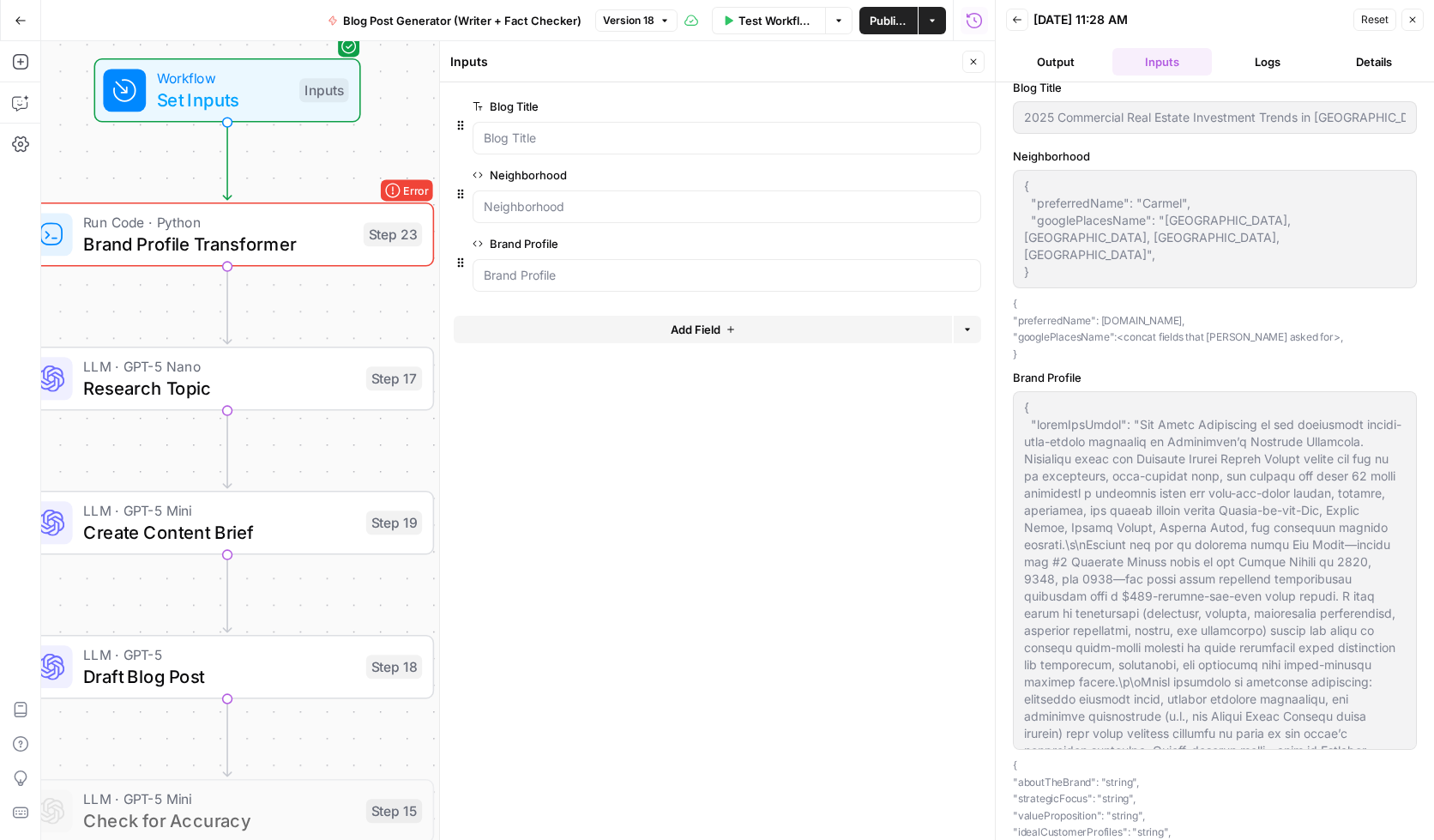
click at [1253, 68] on button "Logs" at bounding box center [1269, 61] width 100 height 28
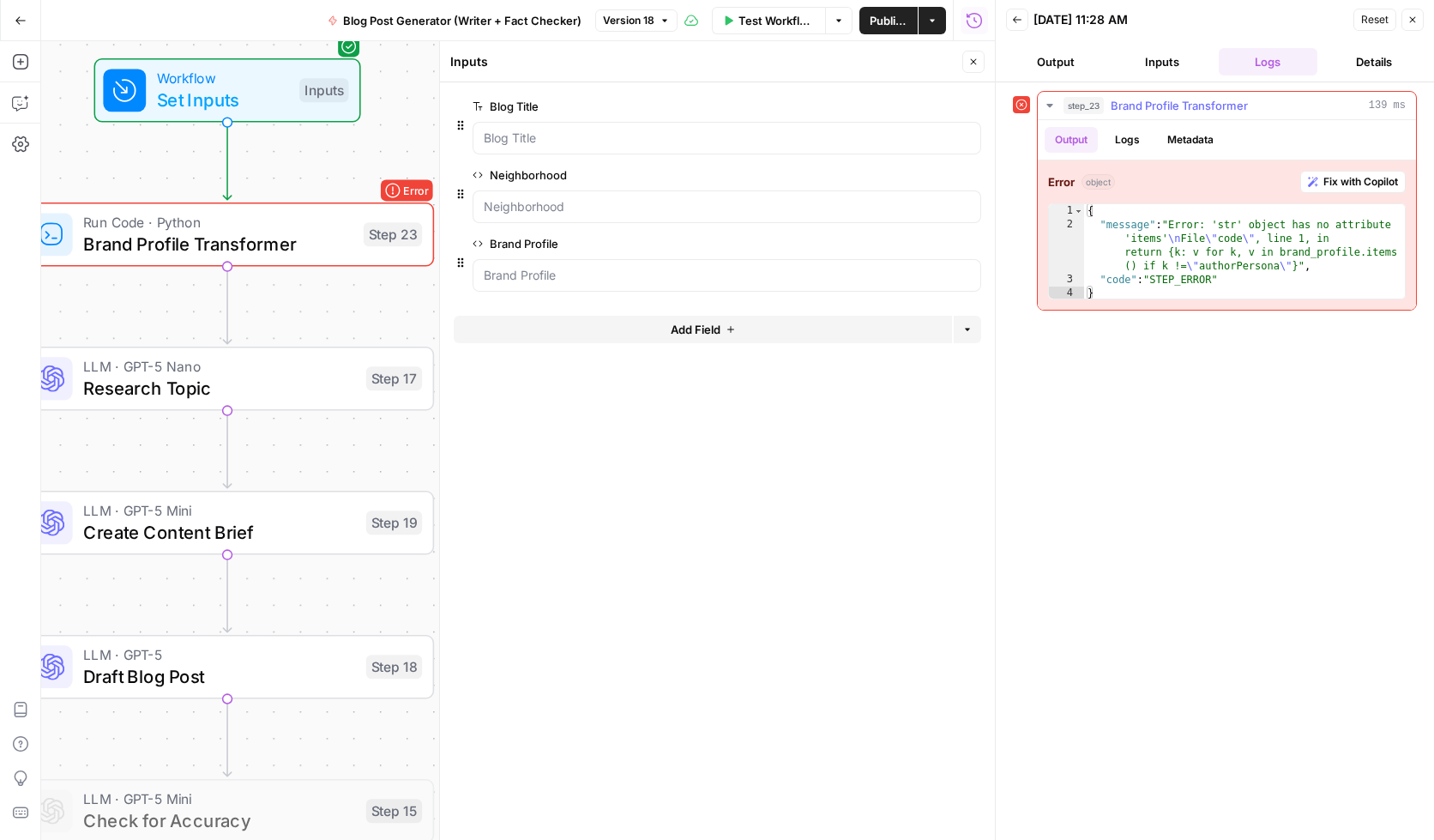
click at [1121, 146] on button "Logs" at bounding box center [1127, 140] width 45 height 26
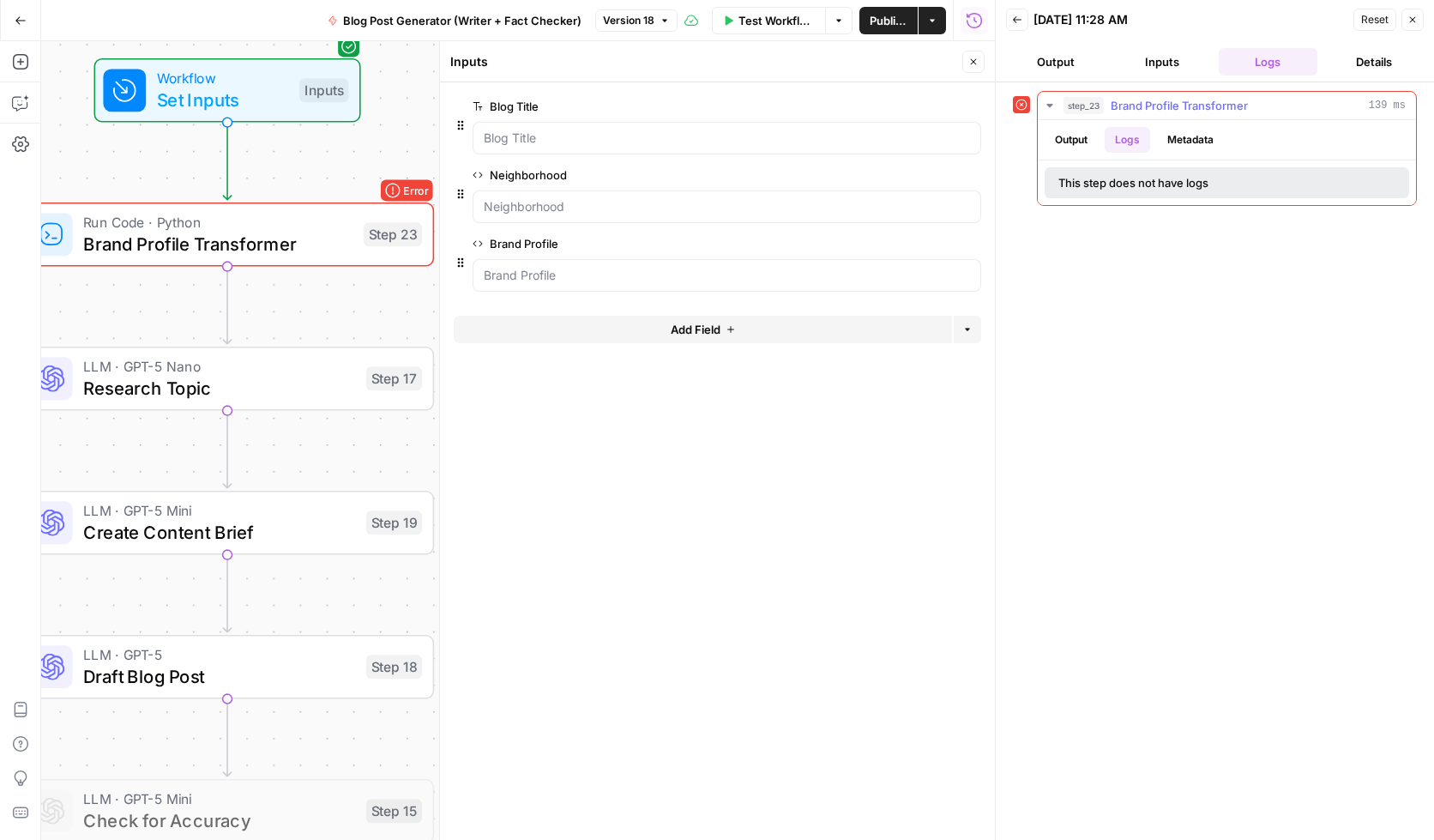
click at [1203, 139] on button "Metadata" at bounding box center [1190, 140] width 67 height 26
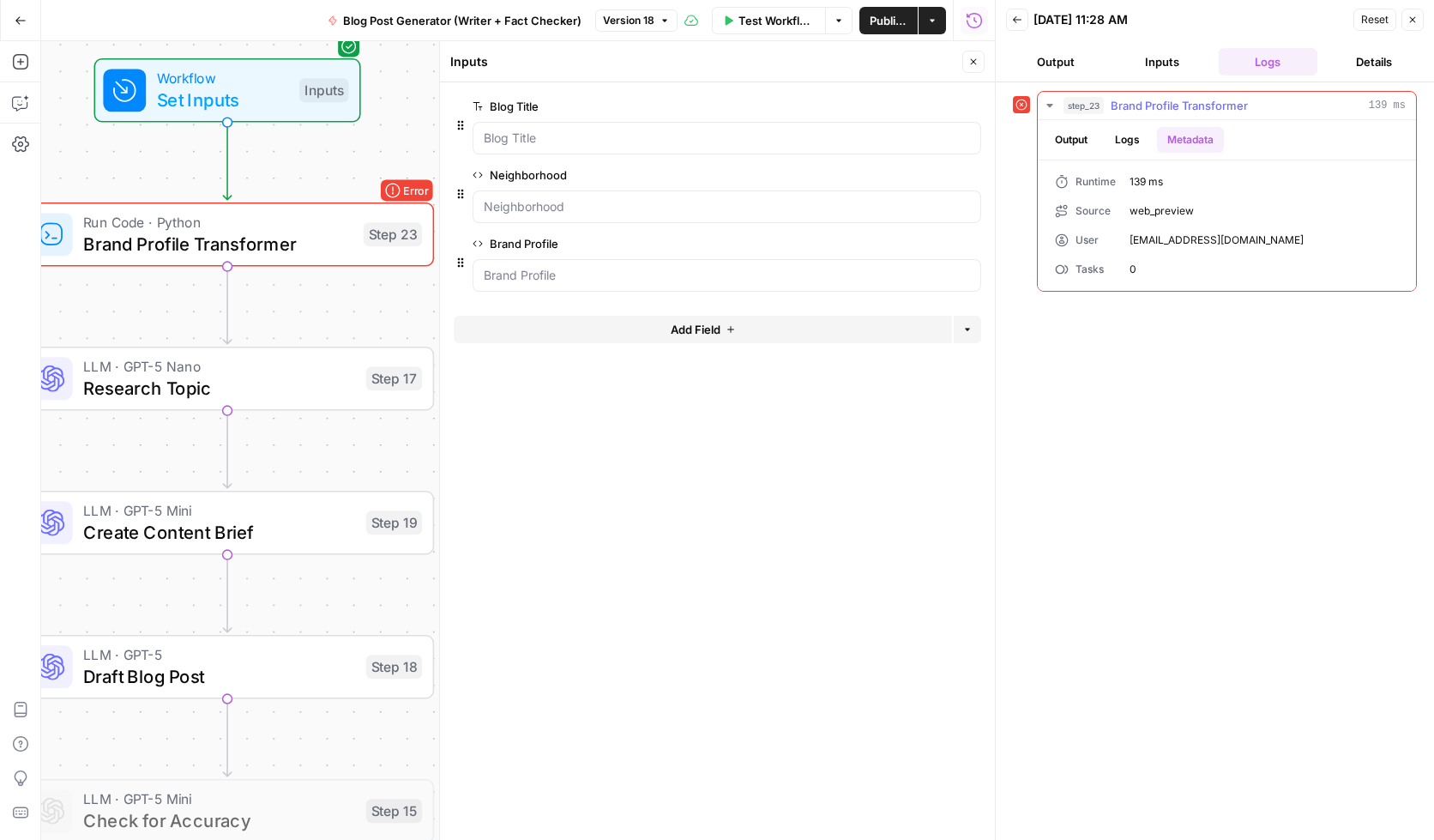
click at [1051, 142] on button "Output" at bounding box center [1071, 140] width 53 height 26
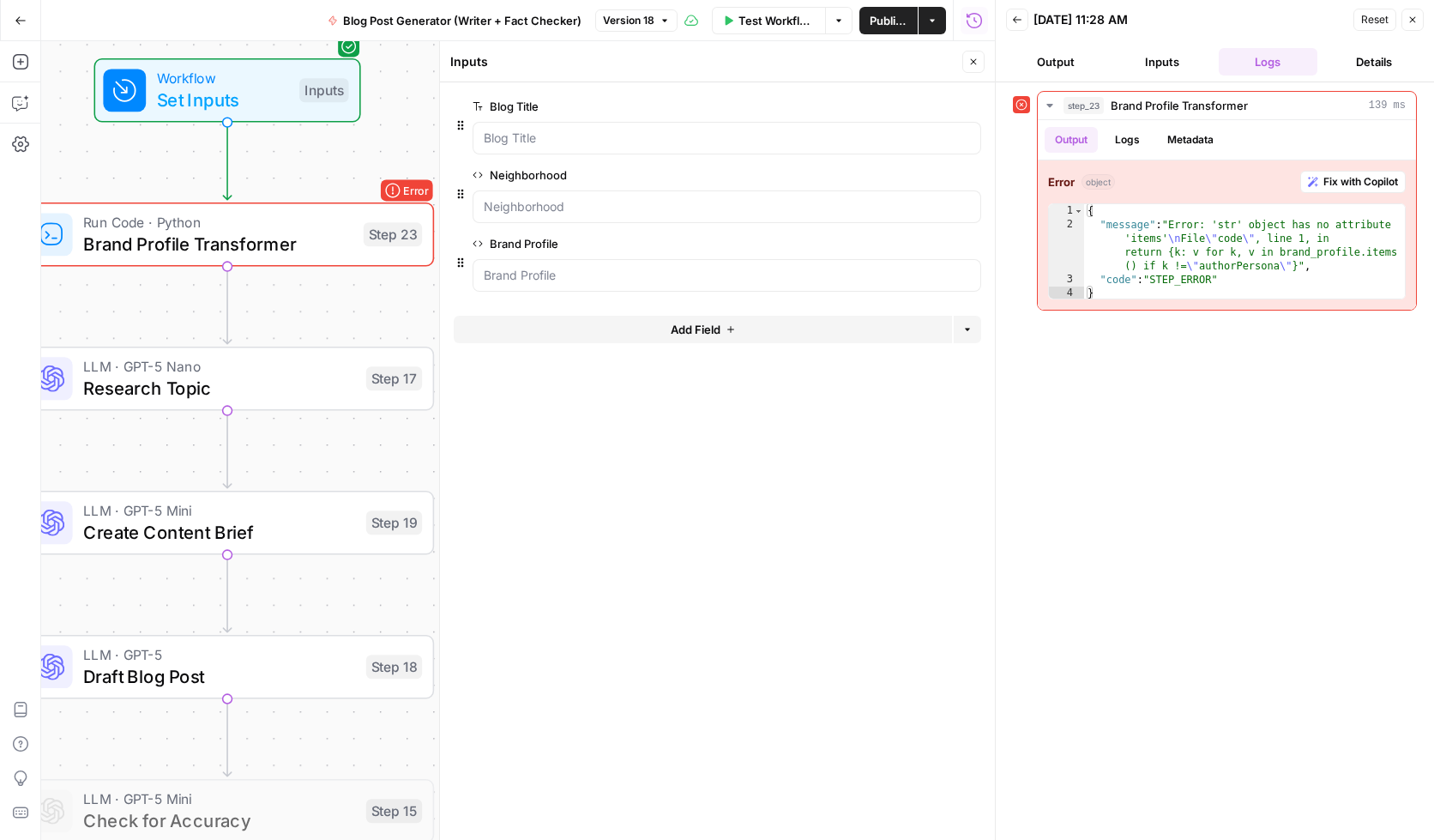
click at [1241, 467] on div "step_23 Brand Profile Transformer 139 ms Output Logs Metadata Error object Fix …" at bounding box center [1215, 461] width 404 height 740
click at [1231, 466] on div "step_23 Brand Profile Transformer 139 ms Output Logs Metadata Error object Fix …" at bounding box center [1215, 461] width 404 height 740
click at [268, 21] on div "Go Back Blog Post Generator (Writer + Fact Checker) Version 18 Test Workflow Op…" at bounding box center [497, 20] width 995 height 41
click at [1408, 21] on icon "button" at bounding box center [1413, 20] width 10 height 10
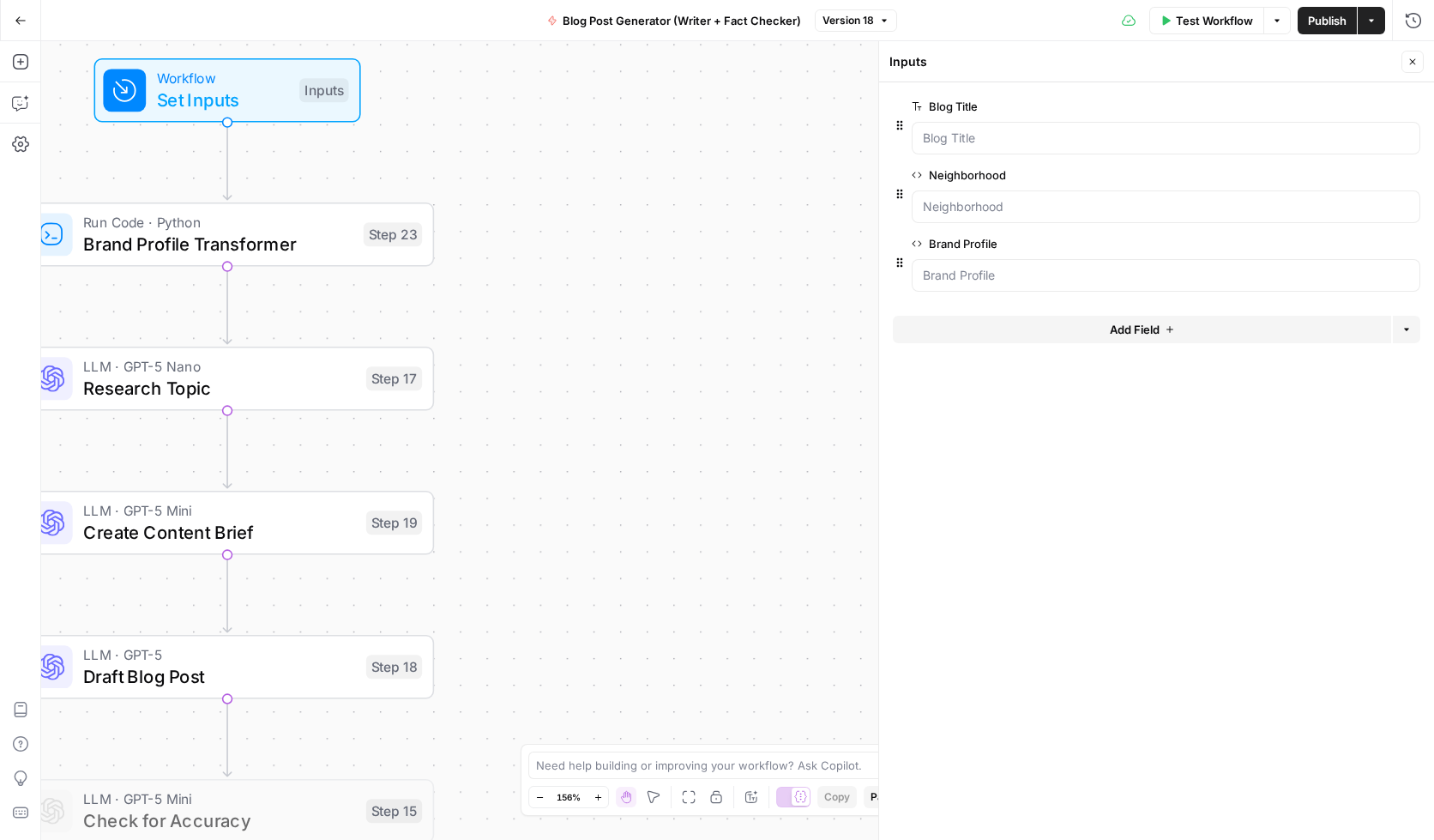
click at [450, 17] on div "Go Back Blog Post Generator (Writer + Fact Checker) Version 18 Test Workflow Op…" at bounding box center [717, 20] width 1434 height 41
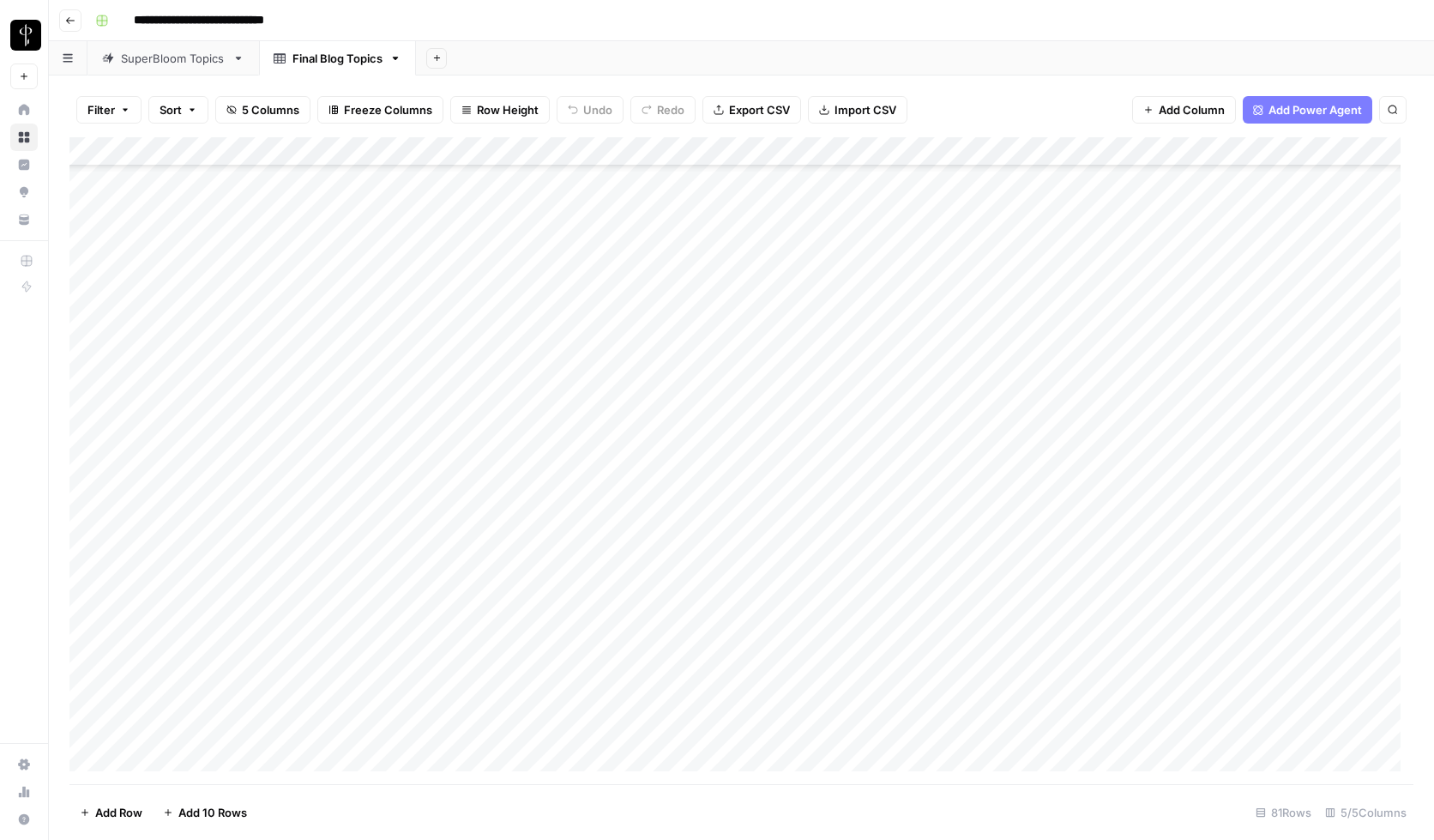
scroll to position [749, 0]
click at [935, 331] on div "Add Column" at bounding box center [741, 460] width 1344 height 647
click at [808, 546] on div "Add Column" at bounding box center [741, 460] width 1344 height 647
click at [741, 513] on div "Add Column" at bounding box center [741, 460] width 1344 height 647
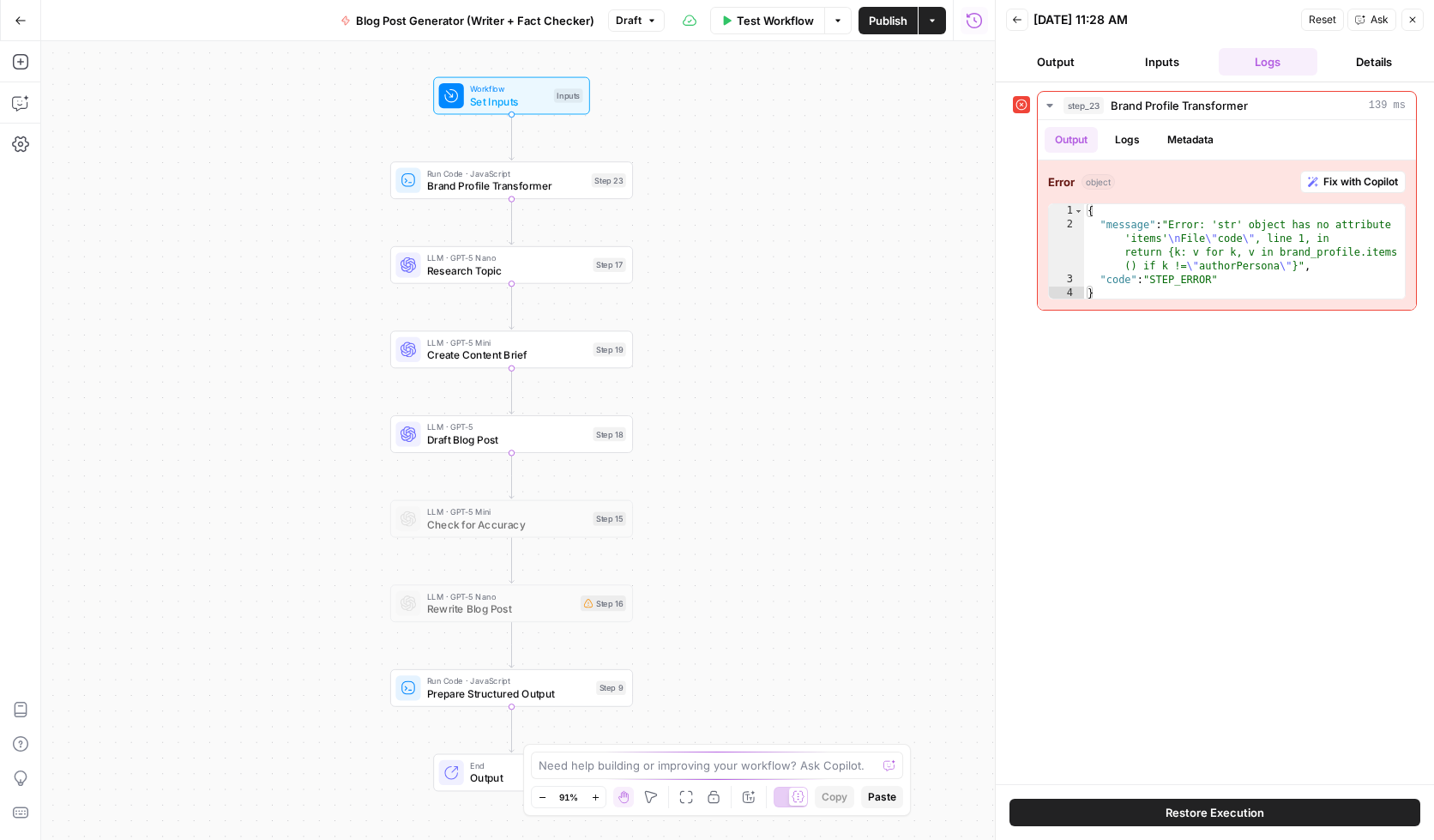
click at [772, 20] on span "Test Workflow" at bounding box center [775, 21] width 77 height 17
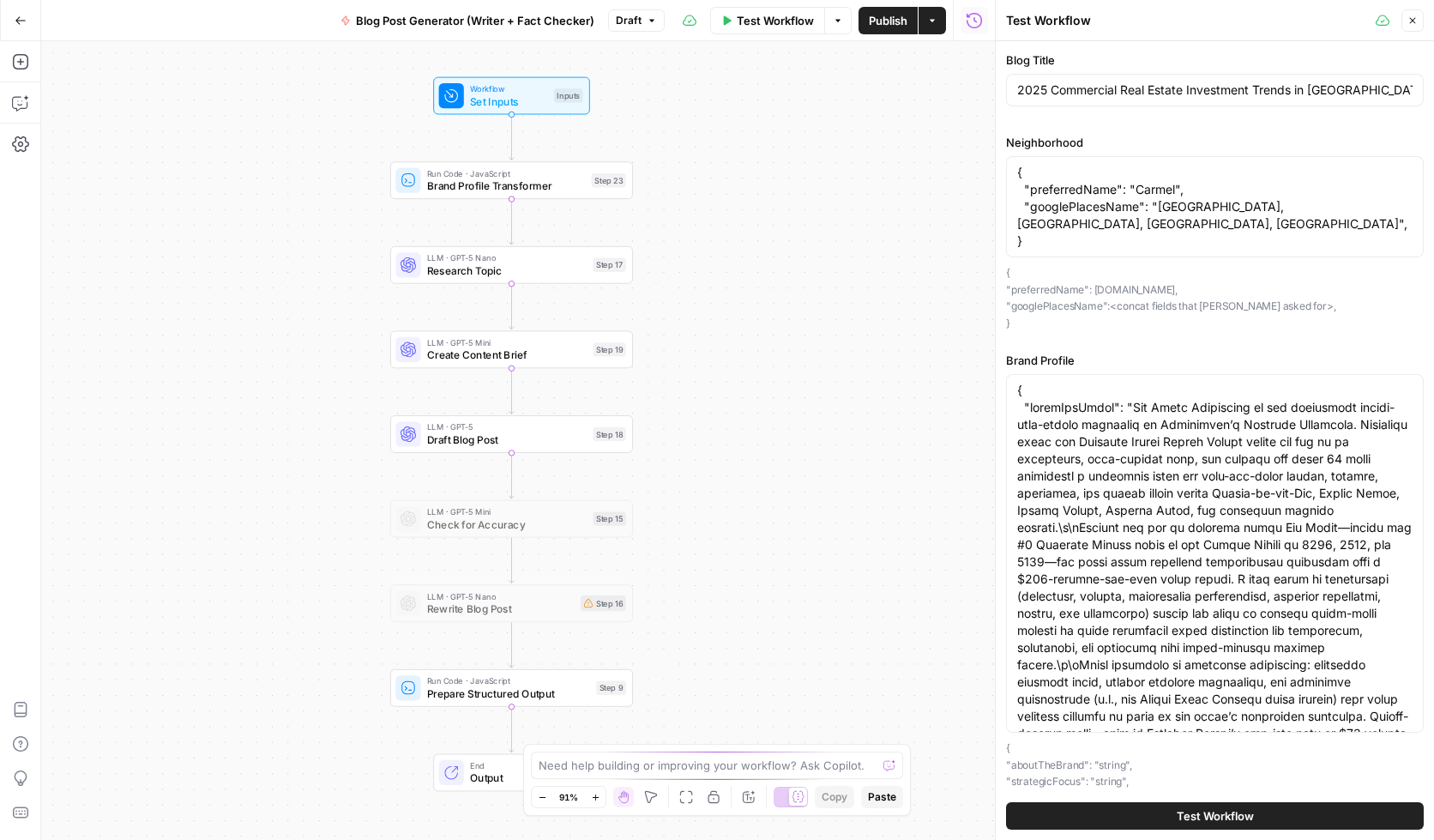
click at [1166, 814] on button "Test Workflow" at bounding box center [1215, 816] width 417 height 28
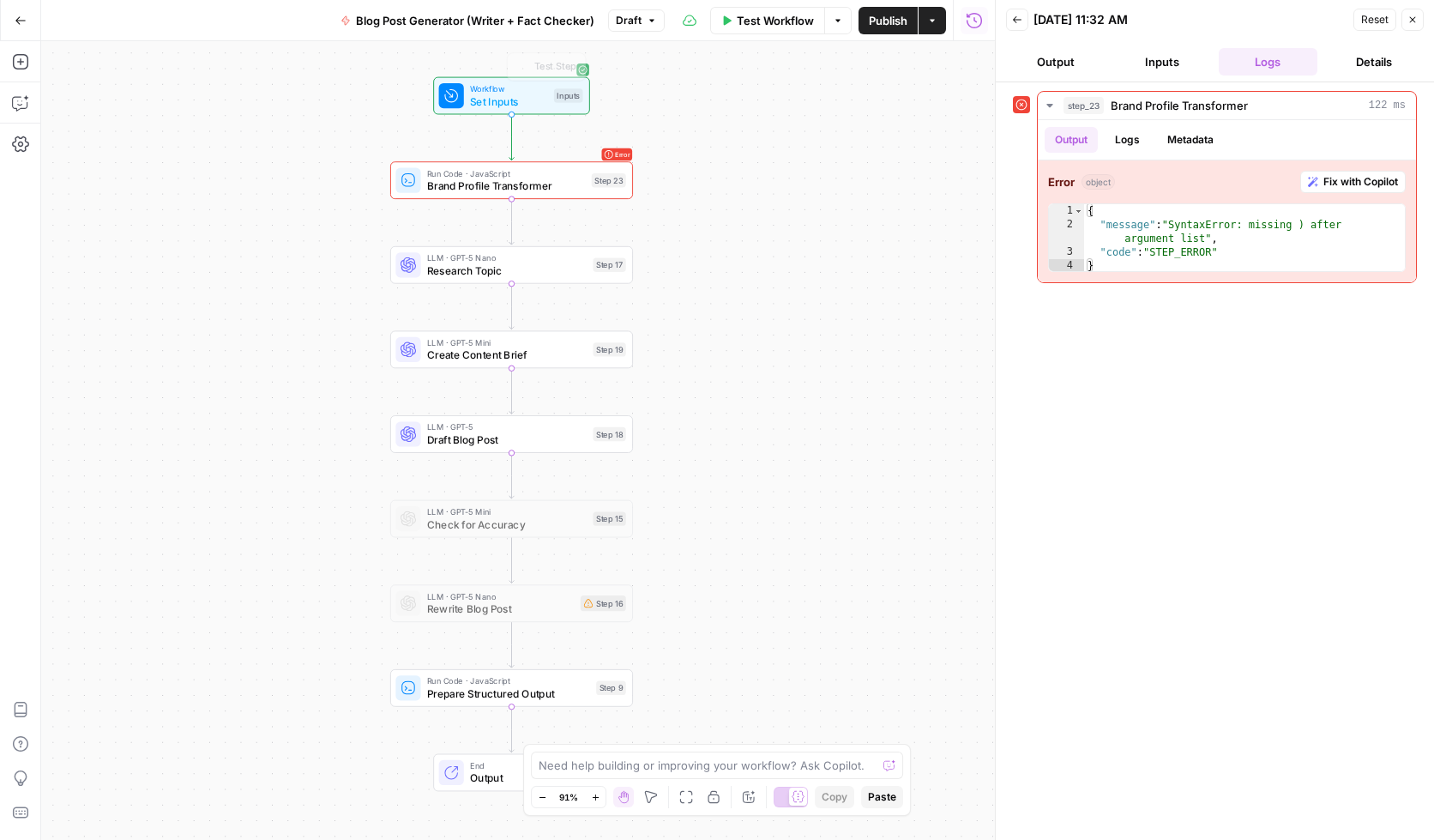
click at [507, 182] on span "Brand Profile Transformer" at bounding box center [506, 185] width 158 height 16
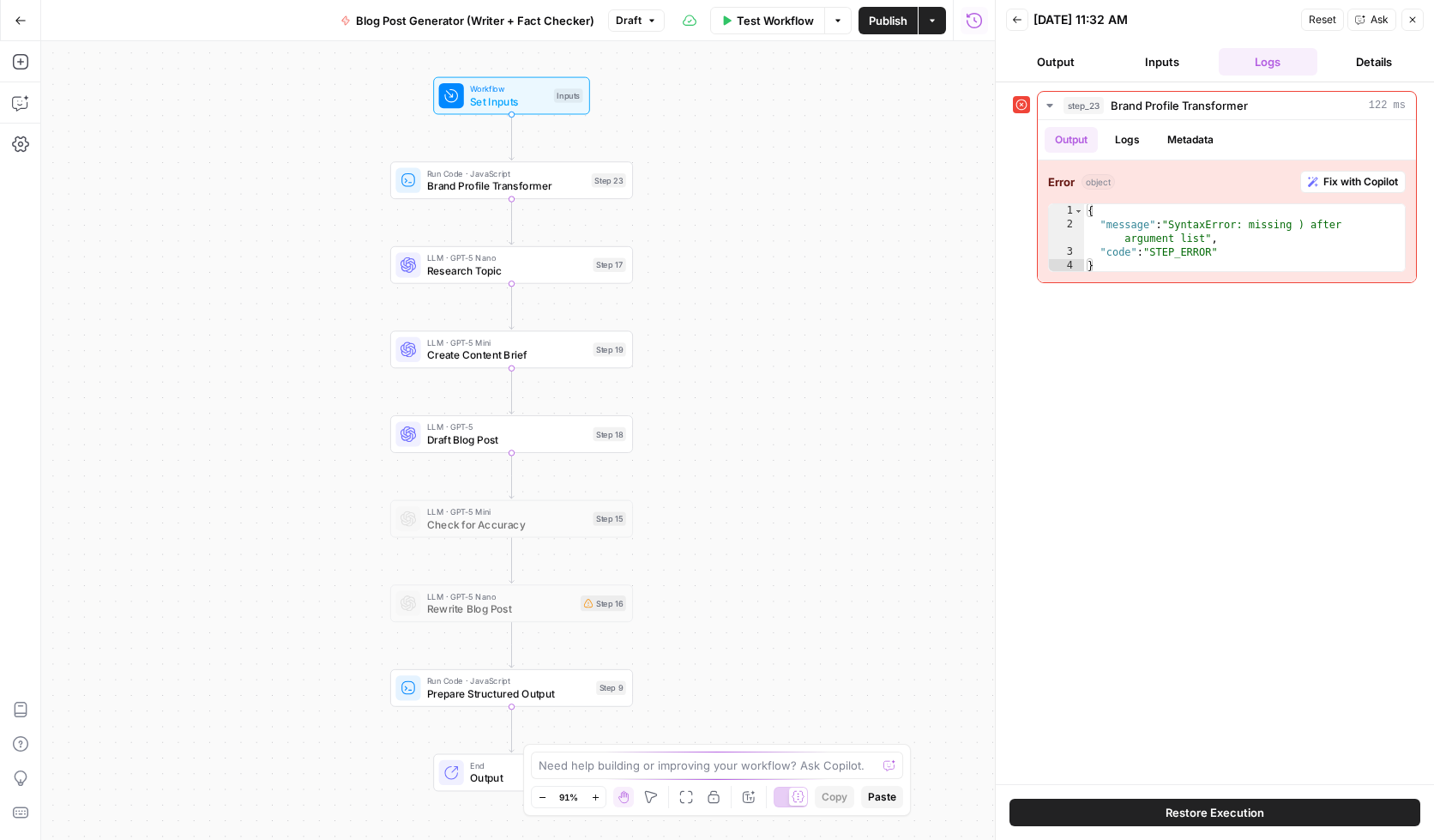
click at [772, 23] on span "Test Workflow" at bounding box center [775, 21] width 77 height 17
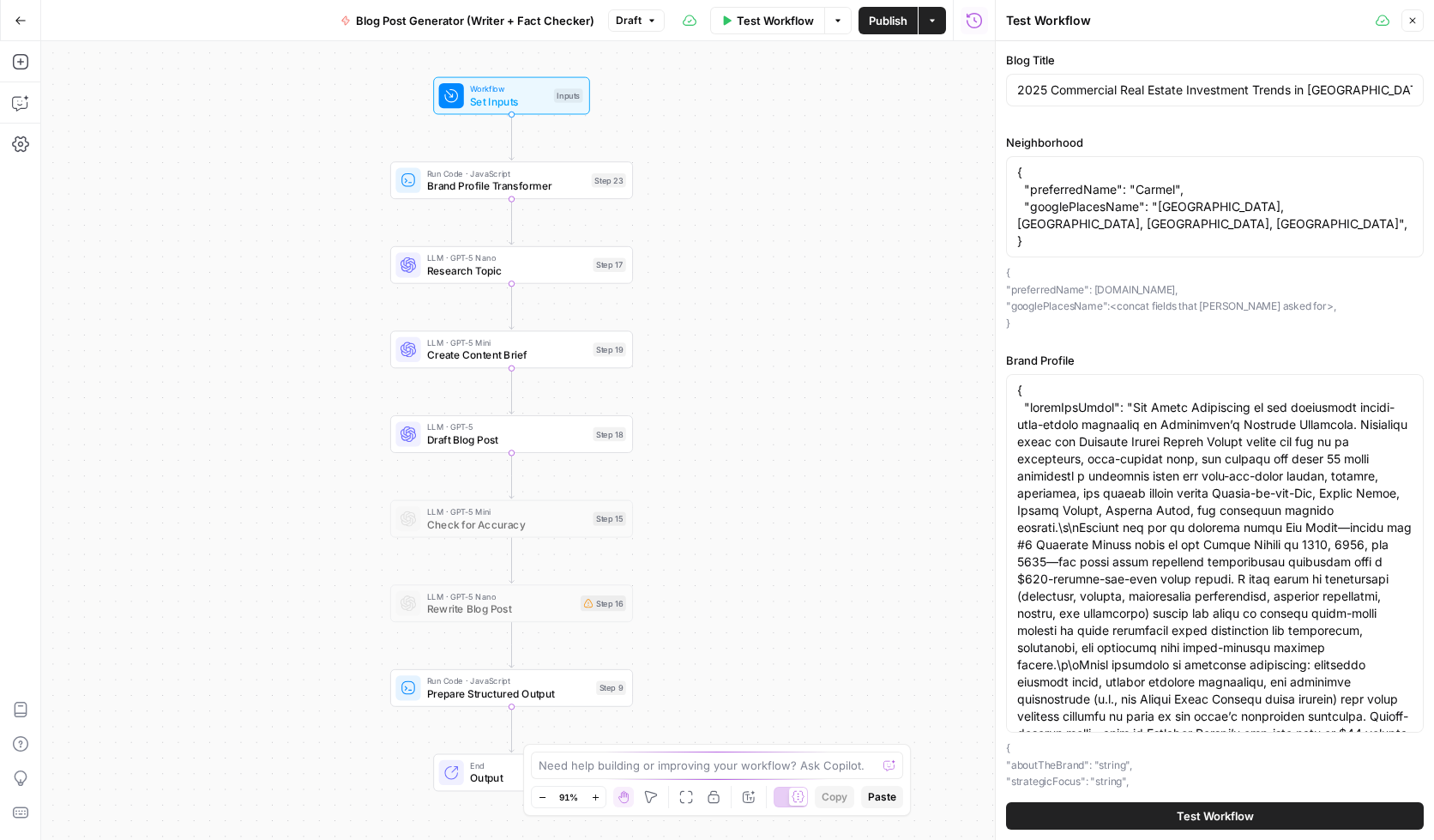
click at [1187, 820] on span "Test Workflow" at bounding box center [1215, 816] width 77 height 17
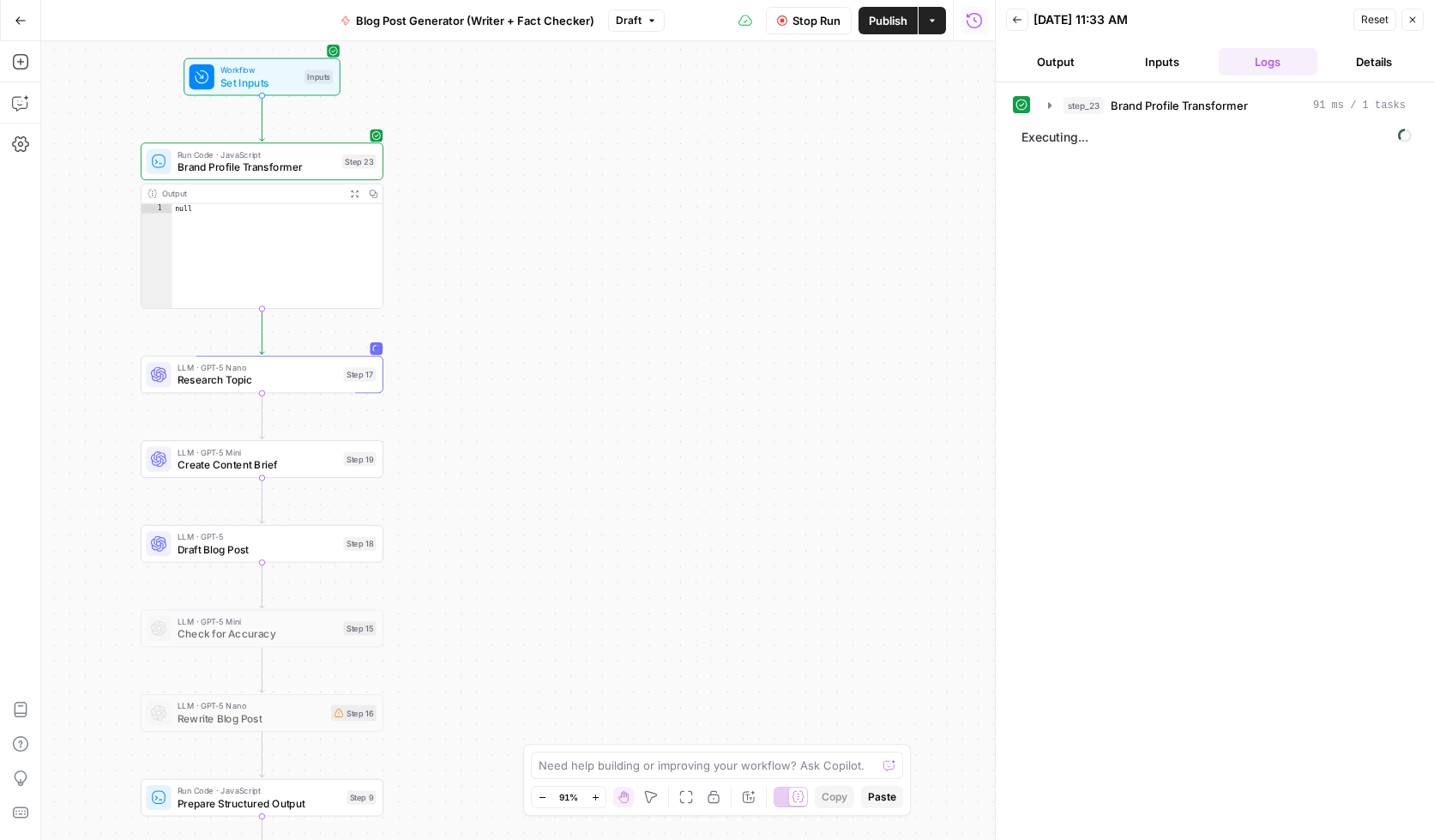
drag, startPoint x: 848, startPoint y: 378, endPoint x: 598, endPoint y: 359, distance: 250.7
click at [598, 359] on div "Workflow Set Inputs Inputs Run Code · JavaScript Brand Profile Transformer Step…" at bounding box center [519, 441] width 954 height 798
click at [816, 21] on span "Stop Run" at bounding box center [816, 21] width 48 height 17
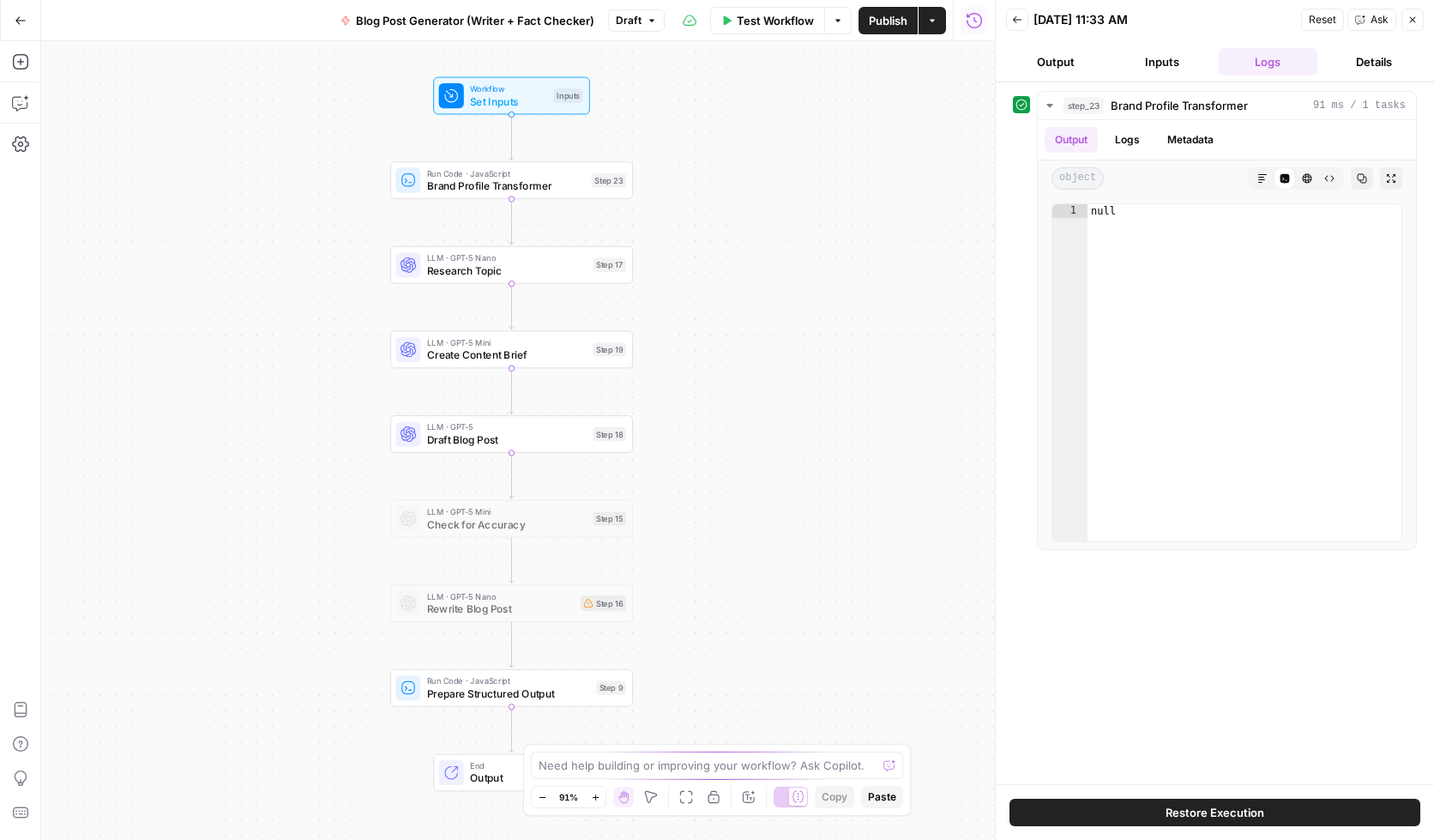
click at [763, 21] on span "Test Workflow" at bounding box center [775, 21] width 77 height 17
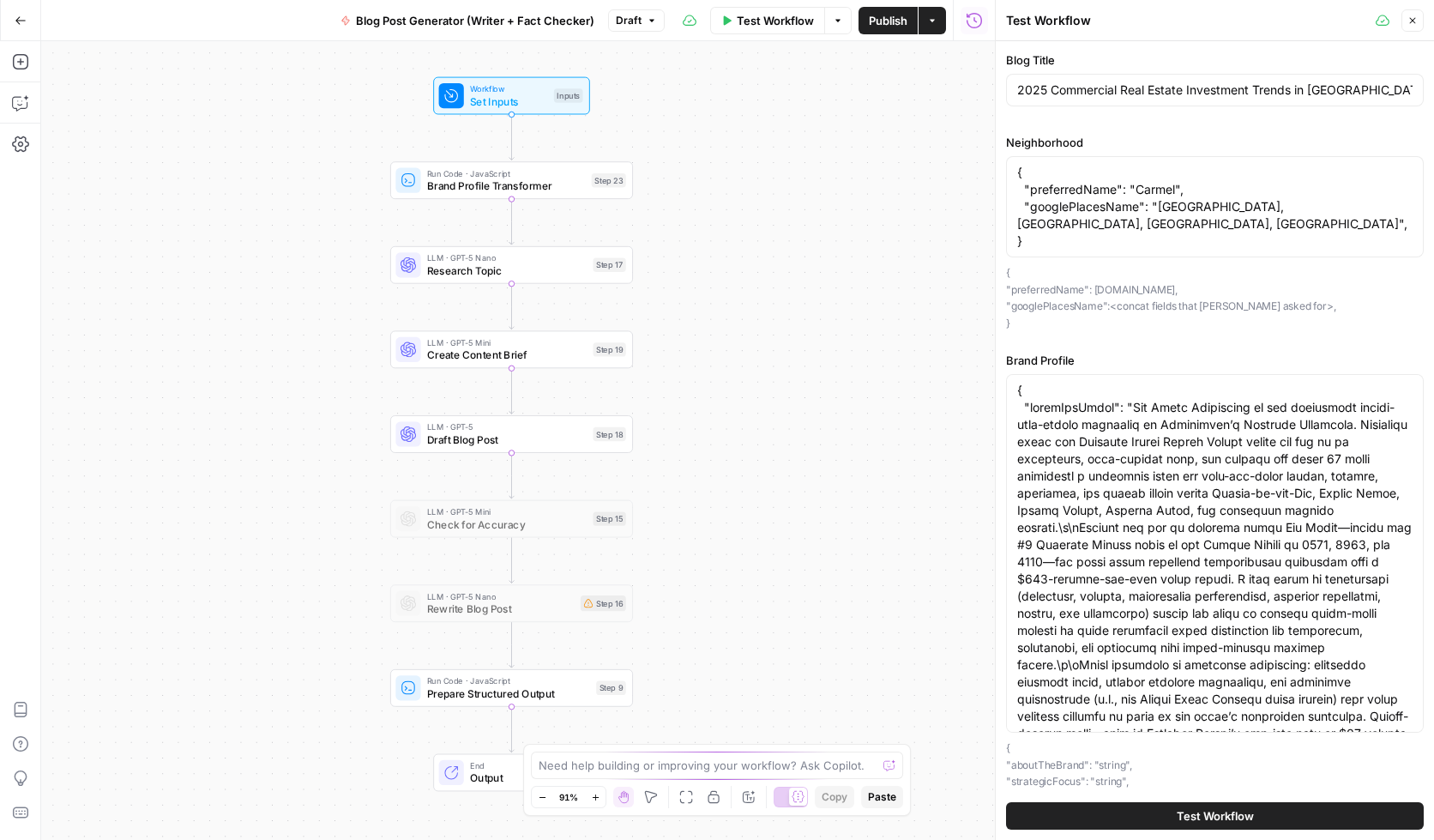
click at [1177, 808] on span "Test Workflow" at bounding box center [1215, 816] width 77 height 17
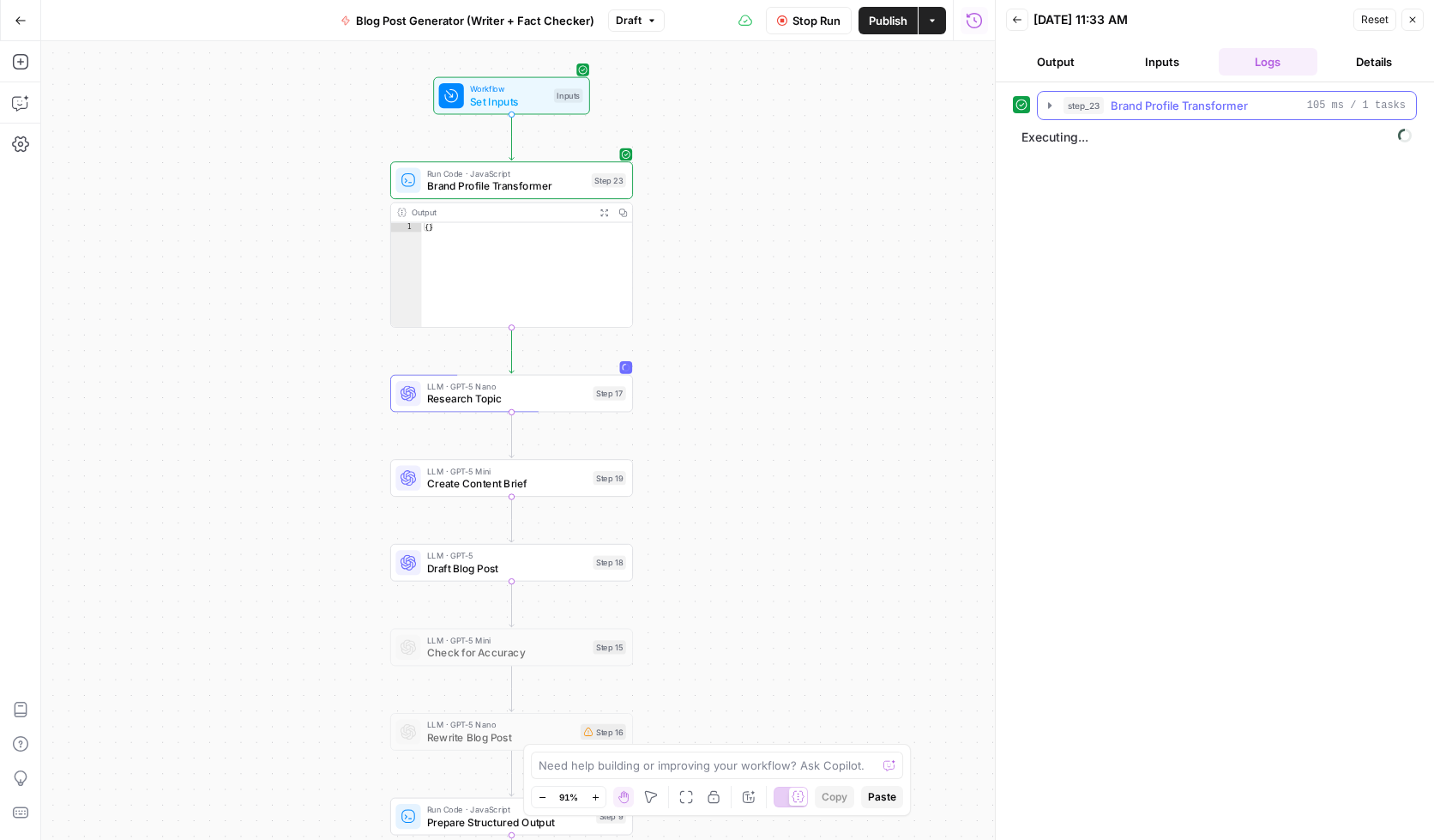
click at [1050, 99] on icon "button" at bounding box center [1050, 106] width 14 height 14
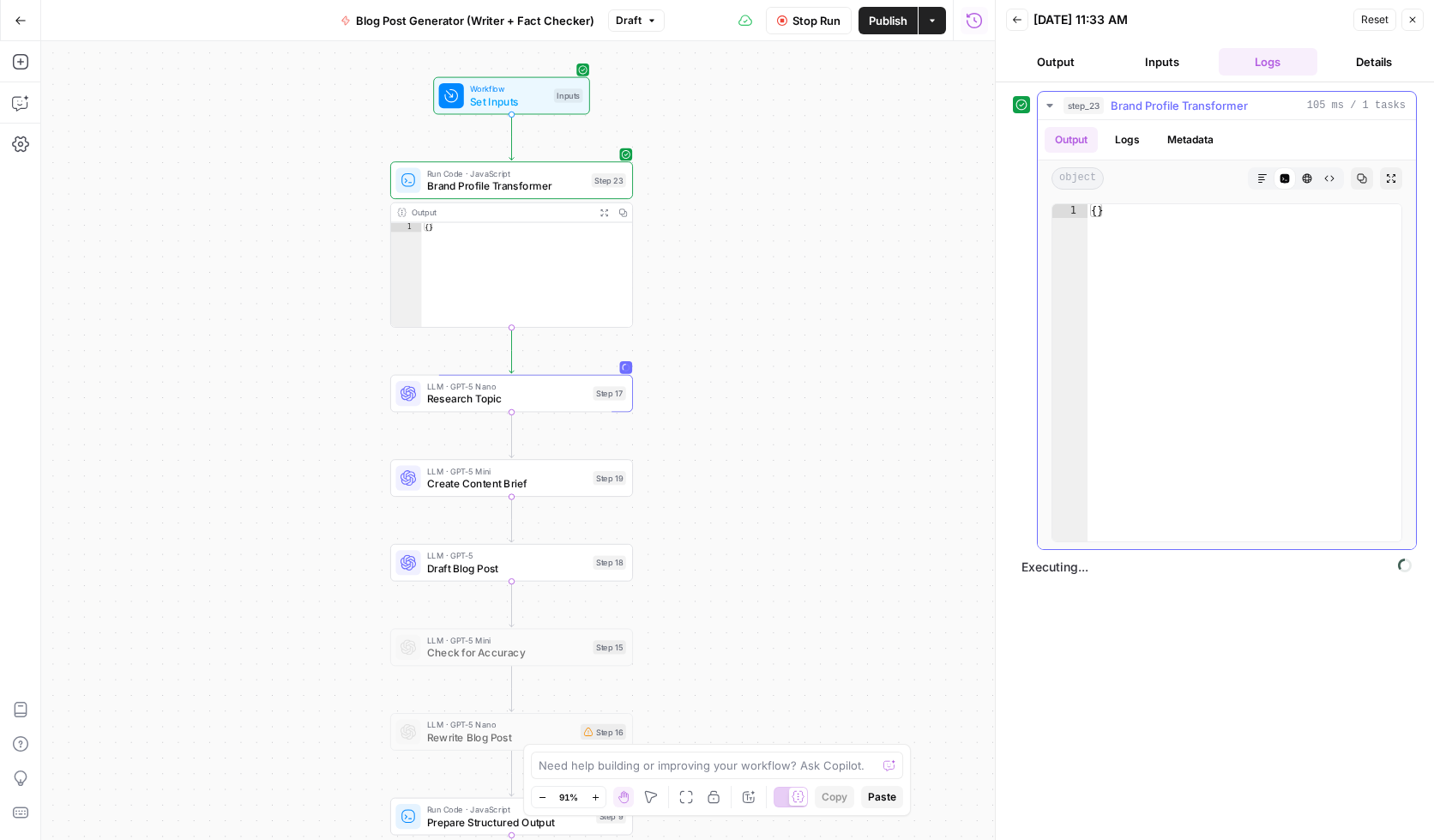
click at [1126, 145] on button "Logs" at bounding box center [1127, 140] width 45 height 26
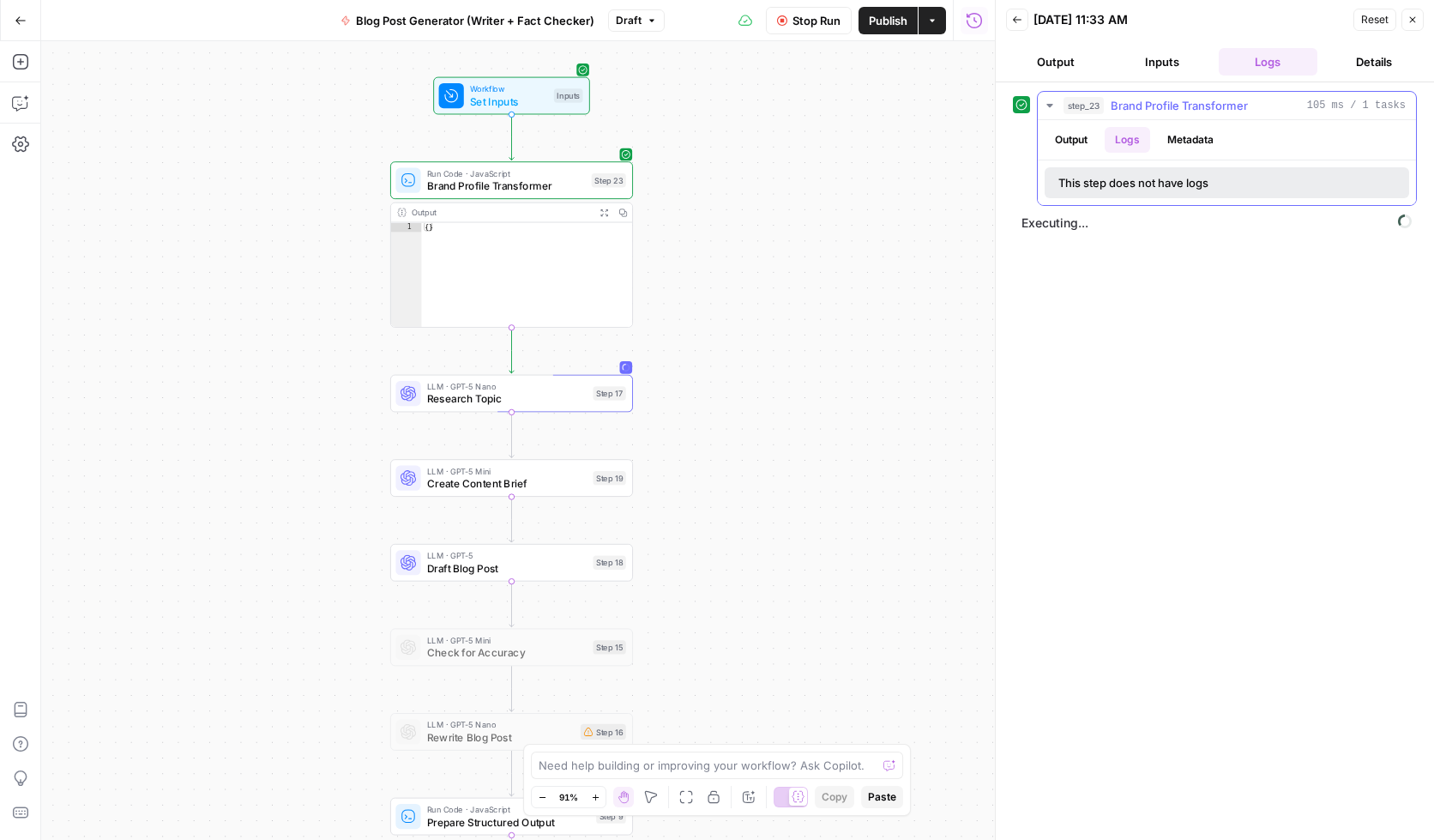
click at [1205, 139] on button "Metadata" at bounding box center [1190, 140] width 67 height 26
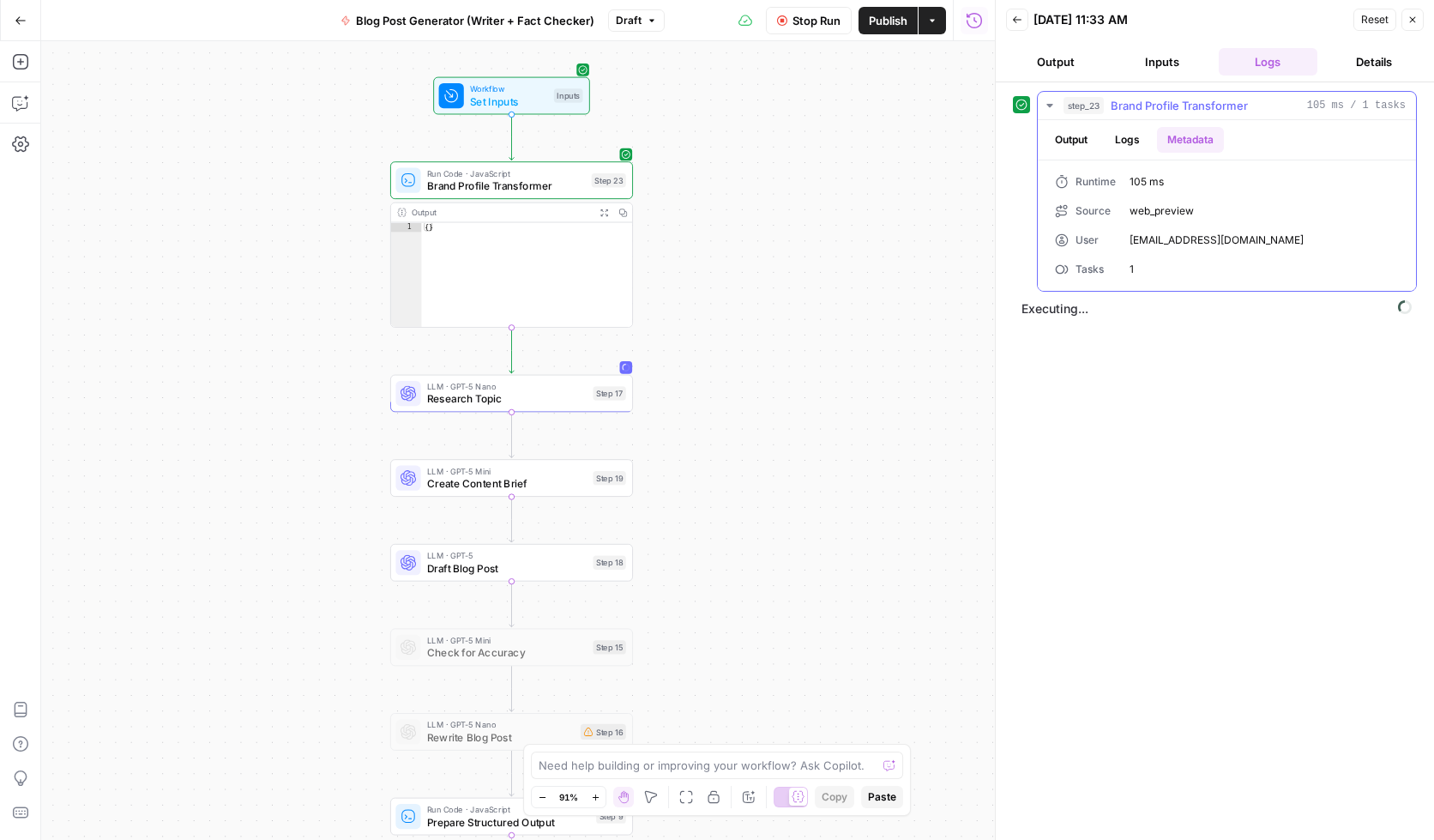
click at [1081, 137] on button "Output" at bounding box center [1071, 140] width 53 height 26
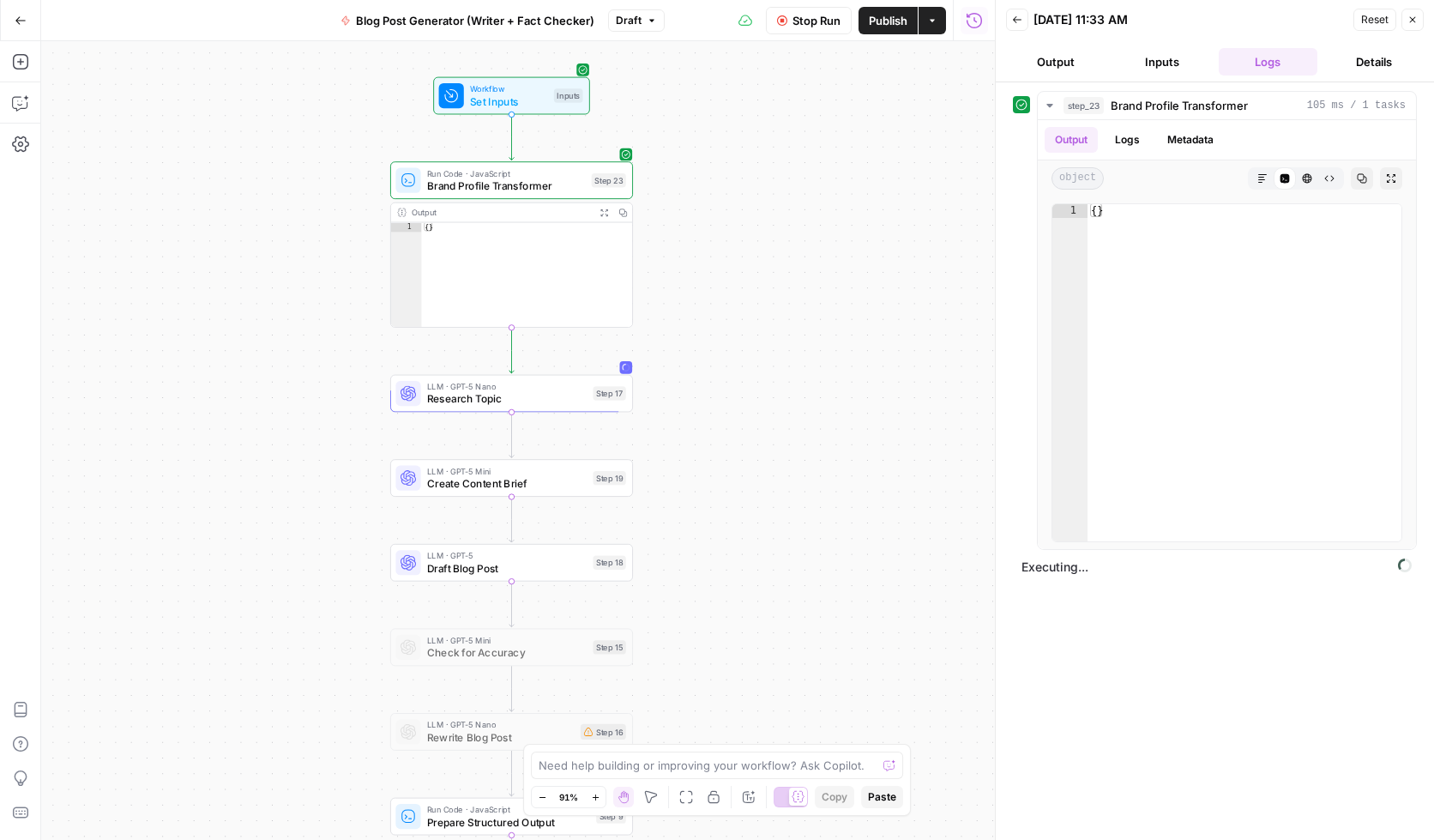
click at [800, 16] on span "Stop Run" at bounding box center [816, 21] width 48 height 17
click at [1133, 742] on div "step_23 Brand Profile Transformer 105 ms / 1 tasks Output Logs Metadata object …" at bounding box center [1215, 461] width 404 height 740
click at [493, 103] on span "Set Inputs" at bounding box center [508, 101] width 77 height 16
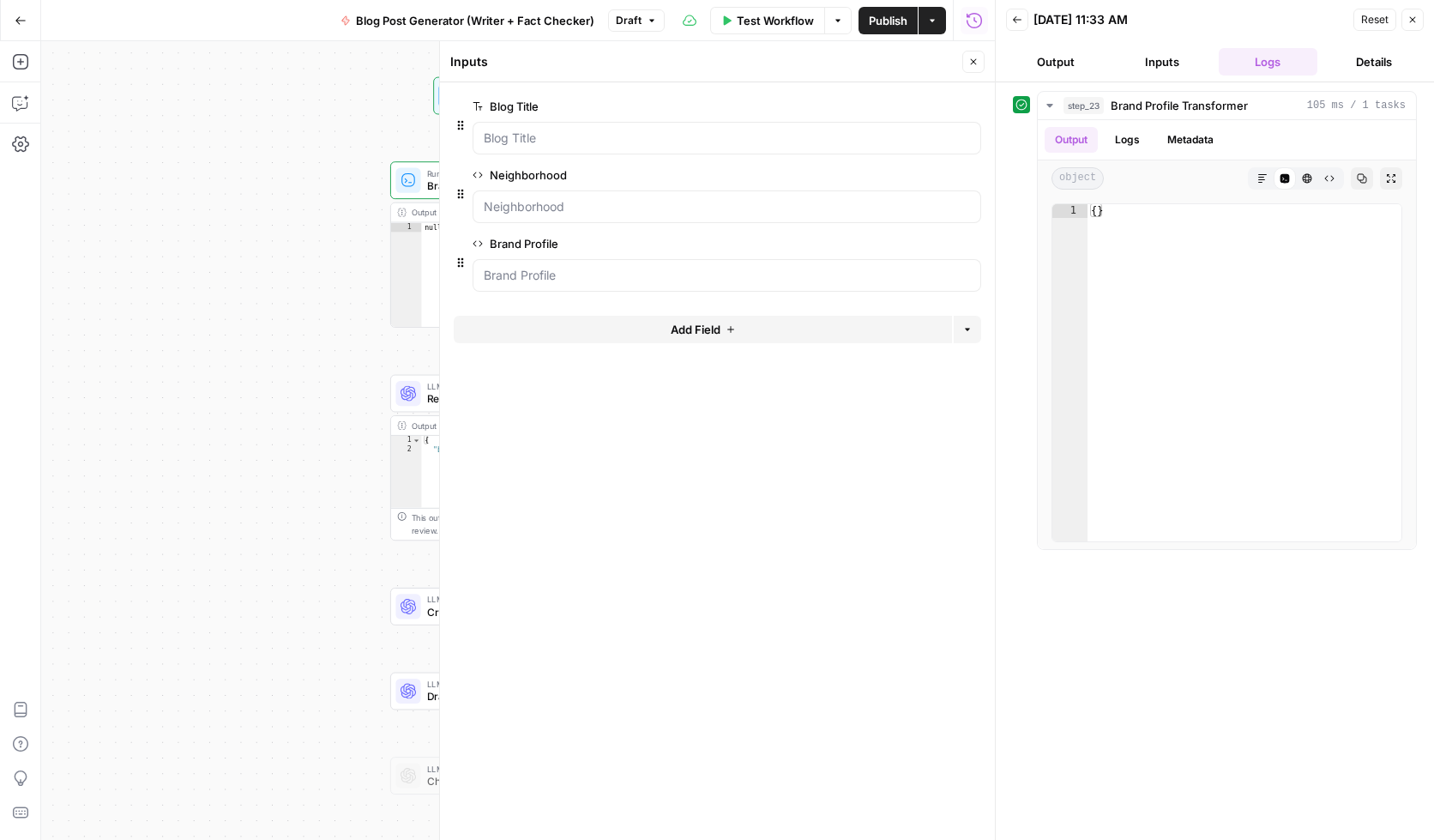
click at [909, 239] on span "edit field" at bounding box center [917, 243] width 38 height 14
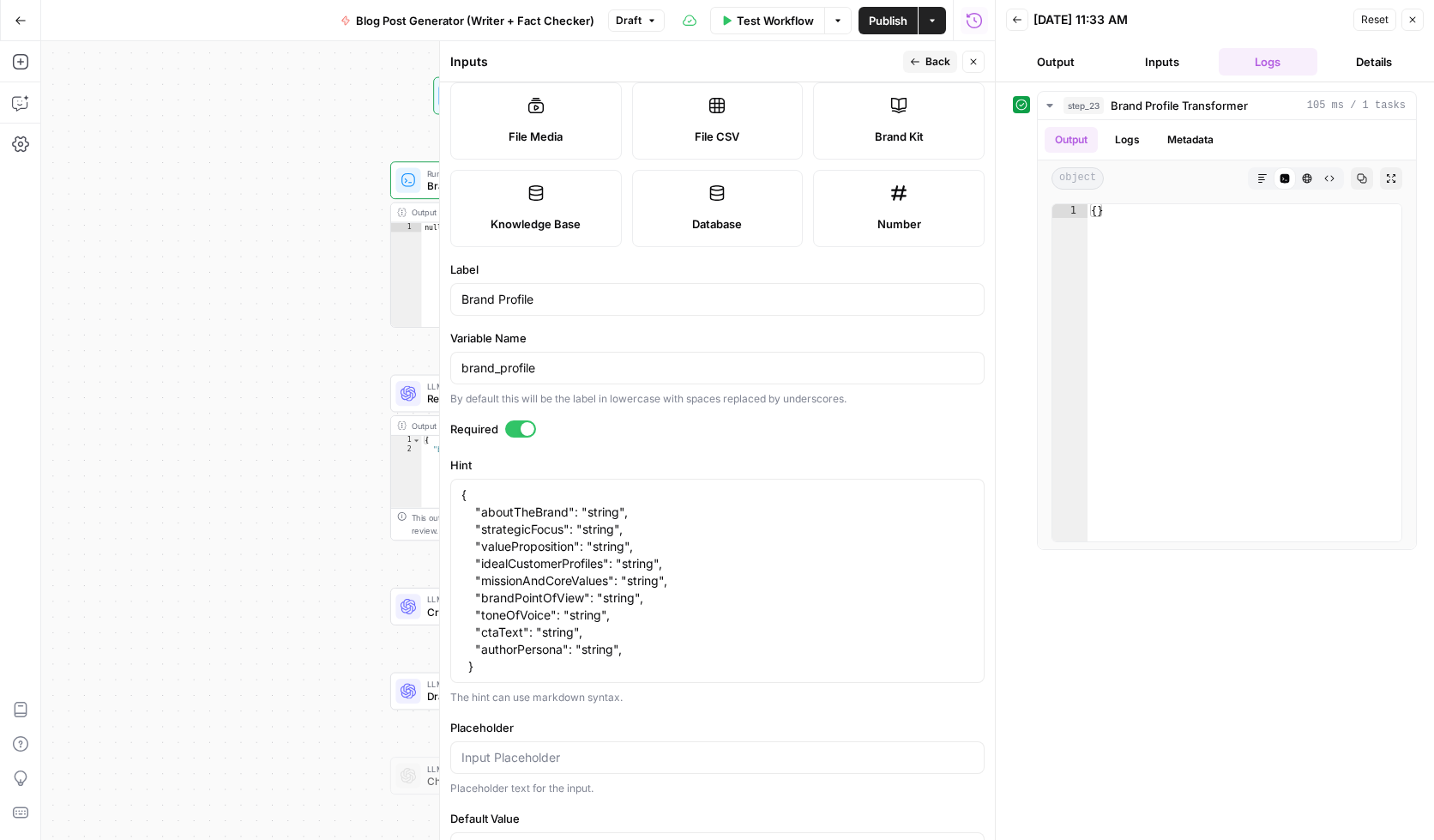
scroll to position [219, 0]
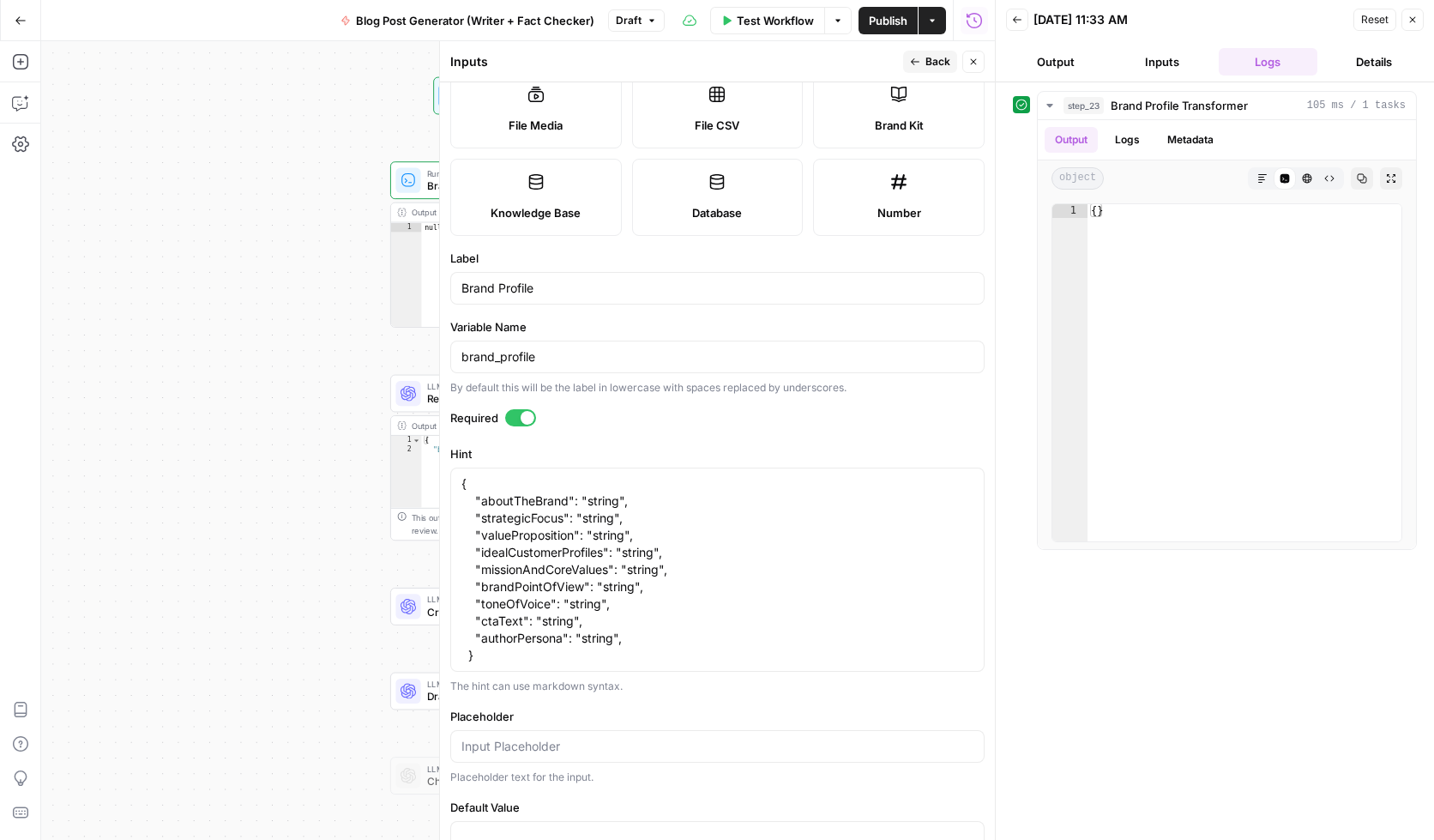
click at [1159, 55] on button "Inputs" at bounding box center [1162, 61] width 100 height 28
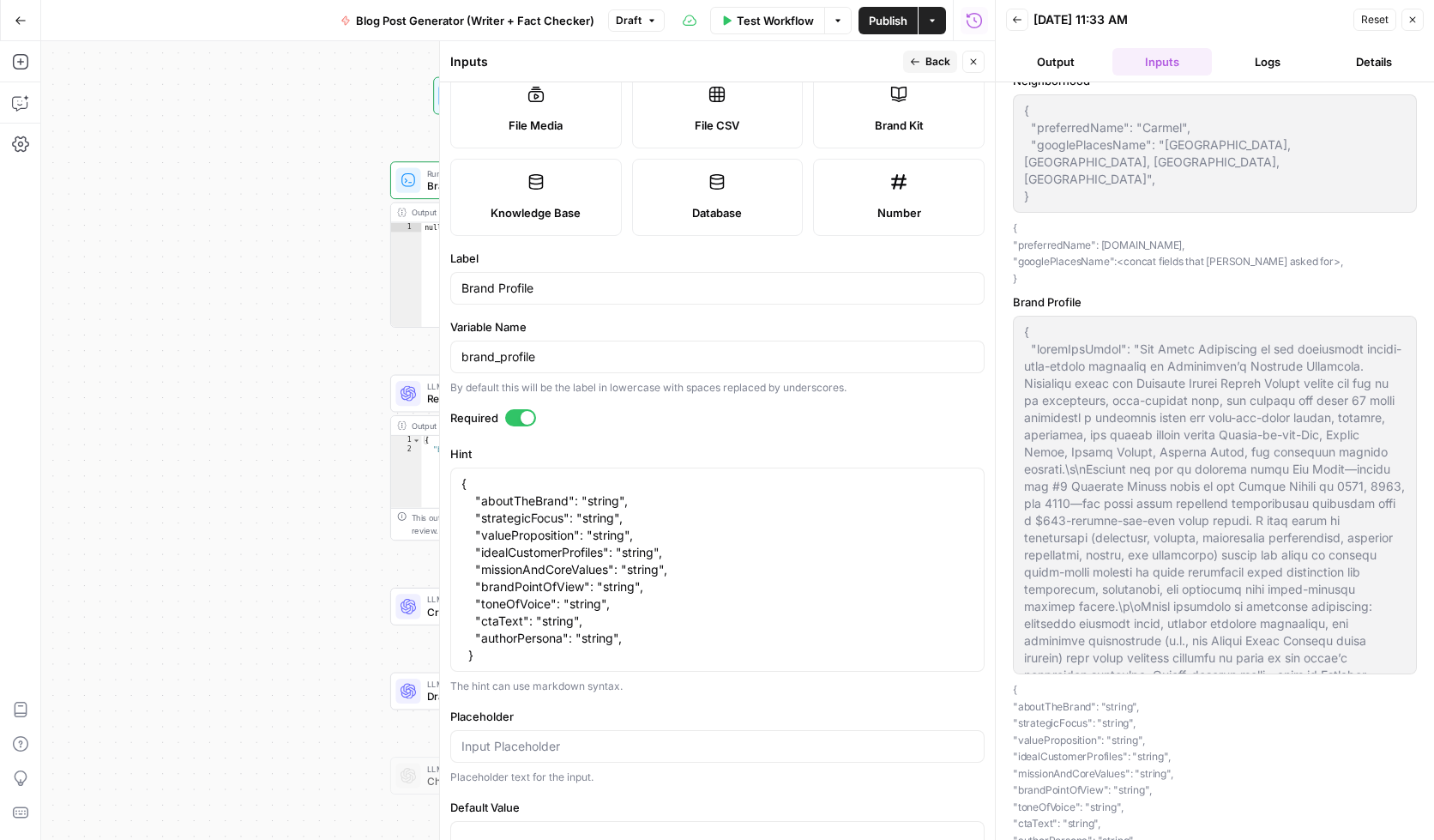
scroll to position [0, 0]
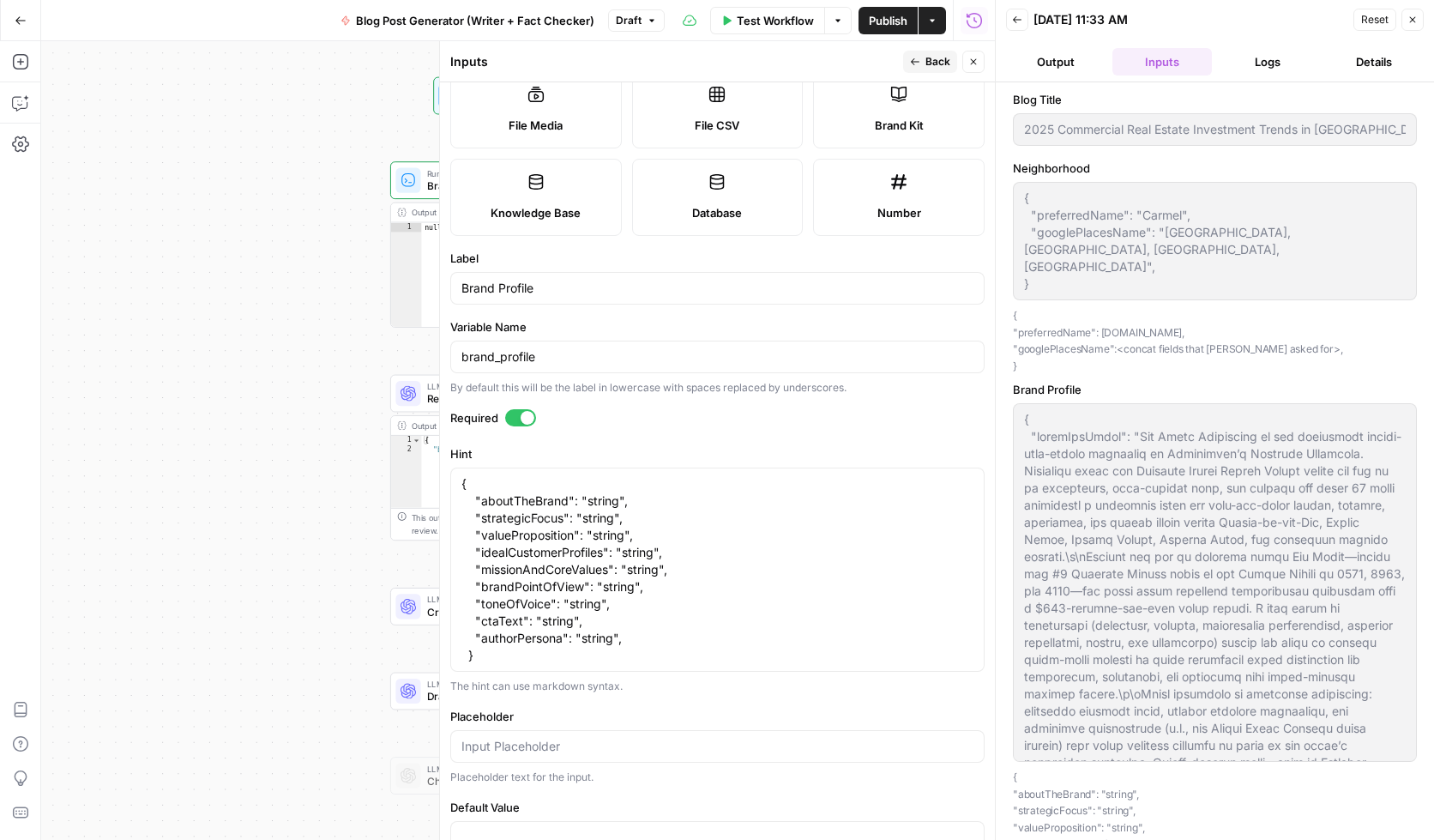
click at [1291, 320] on p "{ "preferredName": [DOMAIN_NAME], "googlePlacesName": <concat fields that [PERS…" at bounding box center [1215, 340] width 404 height 67
click at [1410, 24] on icon "button" at bounding box center [1413, 20] width 10 height 10
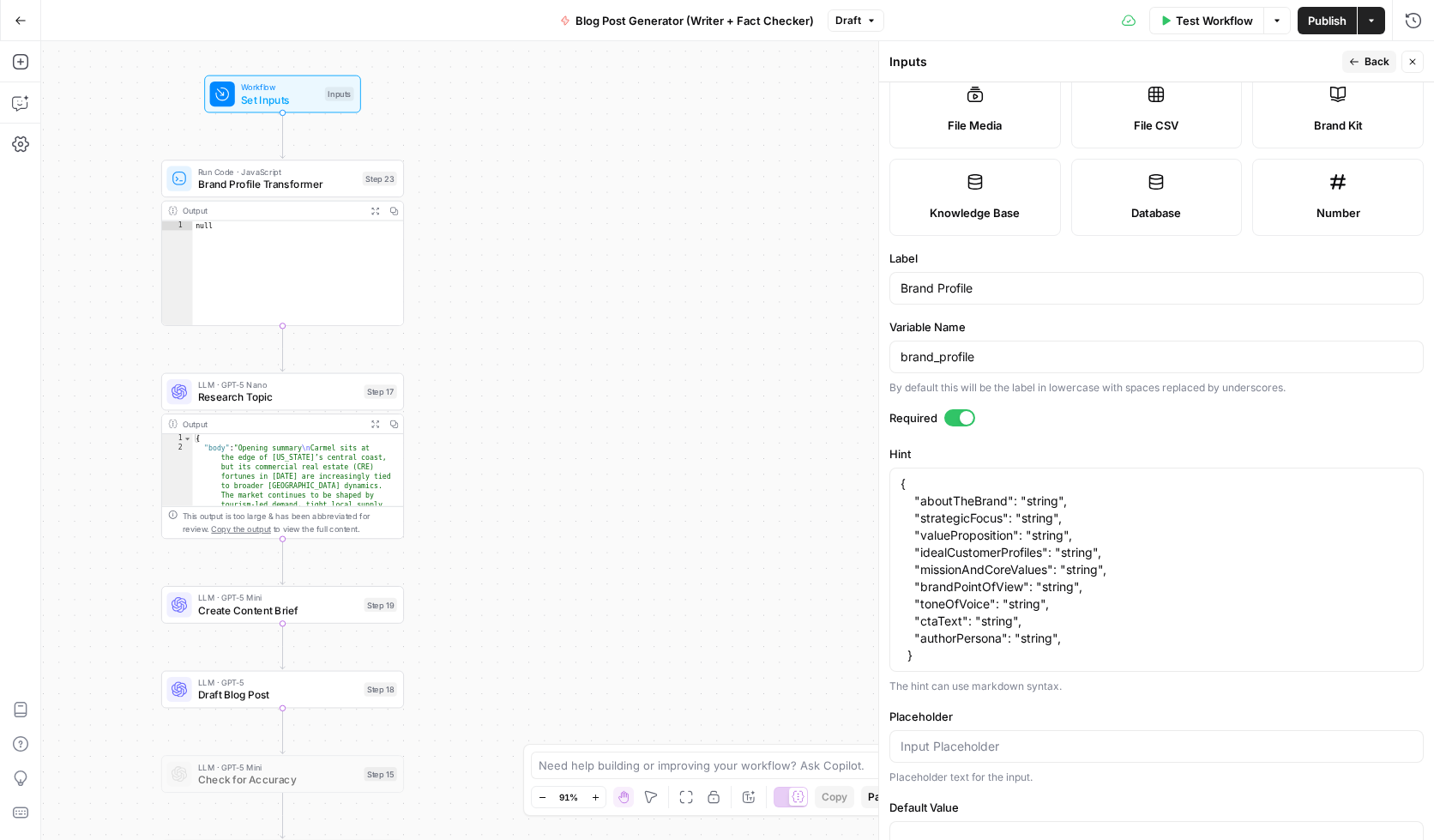
drag, startPoint x: 739, startPoint y: 174, endPoint x: 509, endPoint y: 172, distance: 230.0
click at [509, 172] on div "Workflow Set Inputs Inputs Run Code · JavaScript Brand Profile Transformer Step…" at bounding box center [738, 441] width 1393 height 798
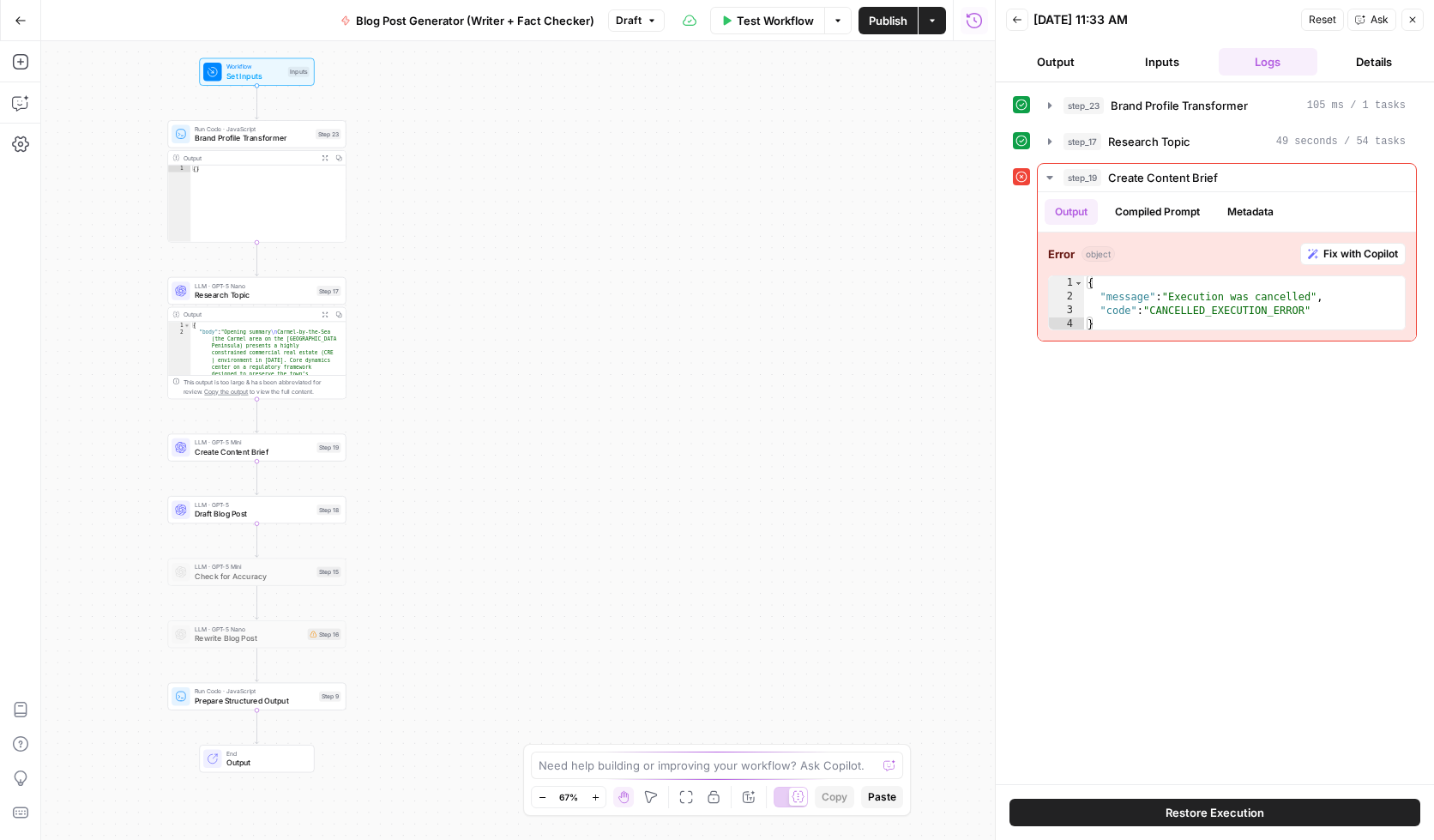
drag, startPoint x: 753, startPoint y: 352, endPoint x: 570, endPoint y: 324, distance: 185.1
click at [570, 324] on div "Workflow Set Inputs Inputs Run Code · JavaScript Brand Profile Transformer Step…" at bounding box center [519, 441] width 954 height 798
click at [748, 21] on span "Test Workflow" at bounding box center [775, 21] width 77 height 17
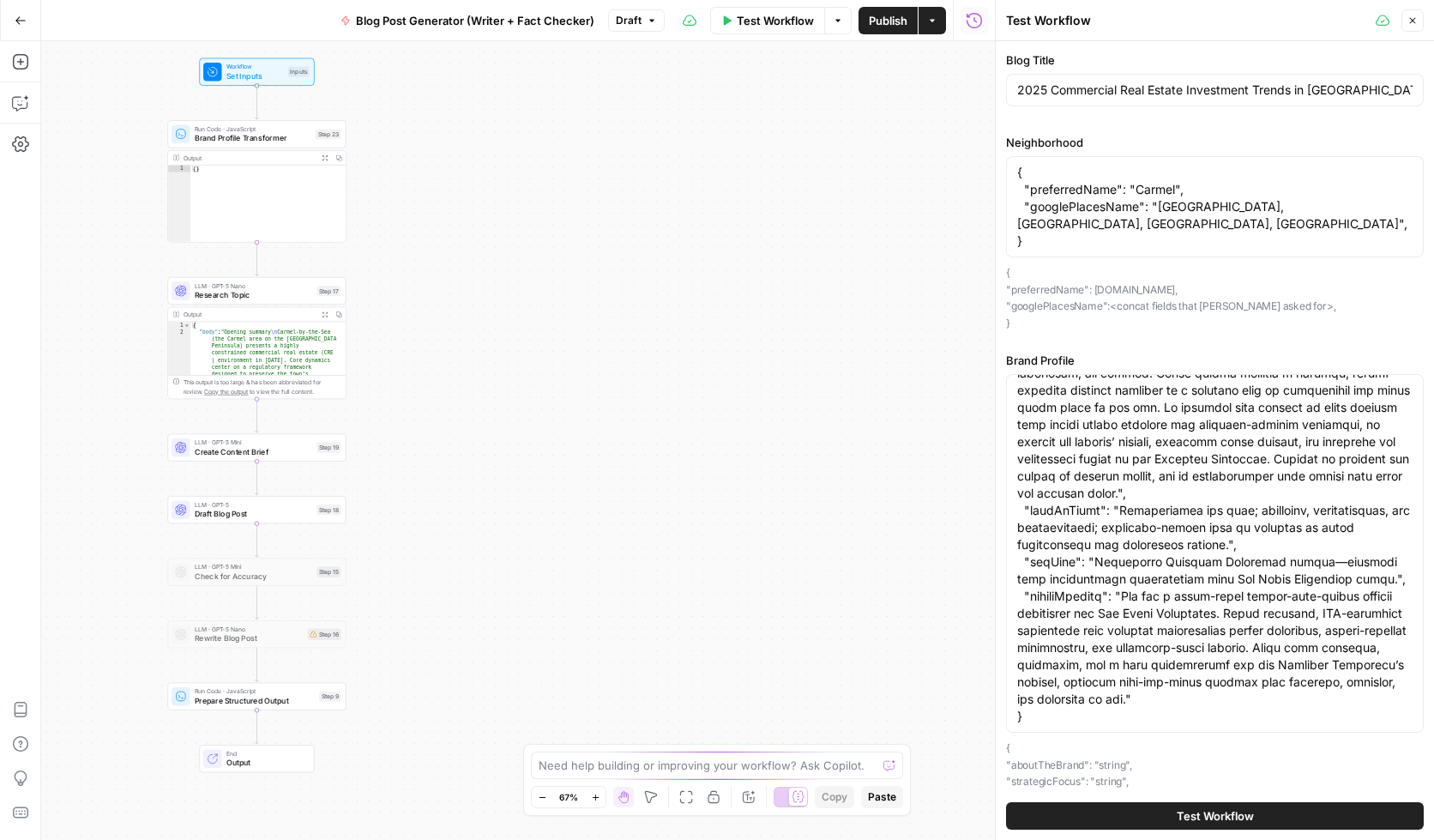
scroll to position [126, 0]
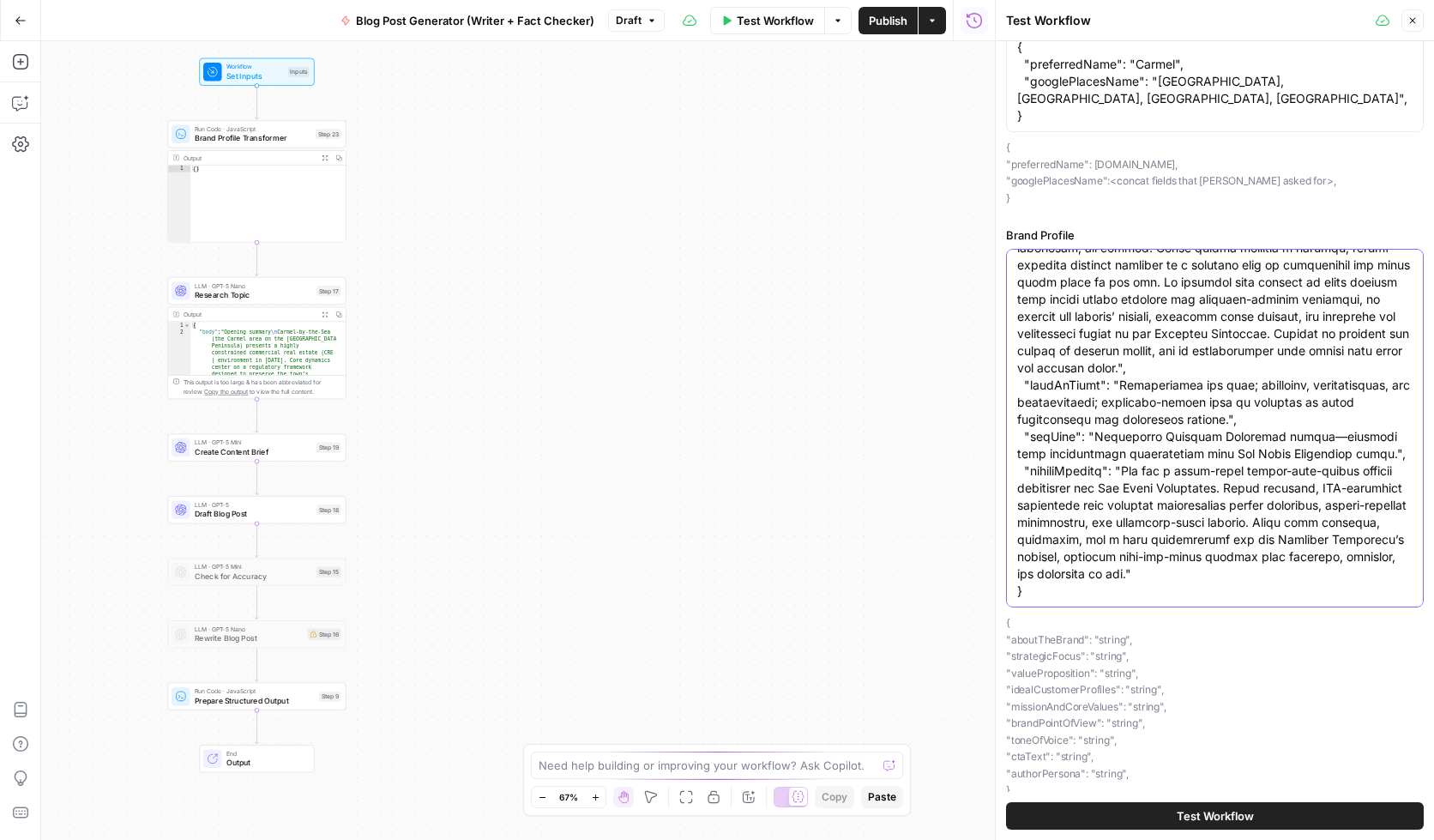
click at [1227, 805] on button "Test Workflow" at bounding box center [1215, 816] width 417 height 28
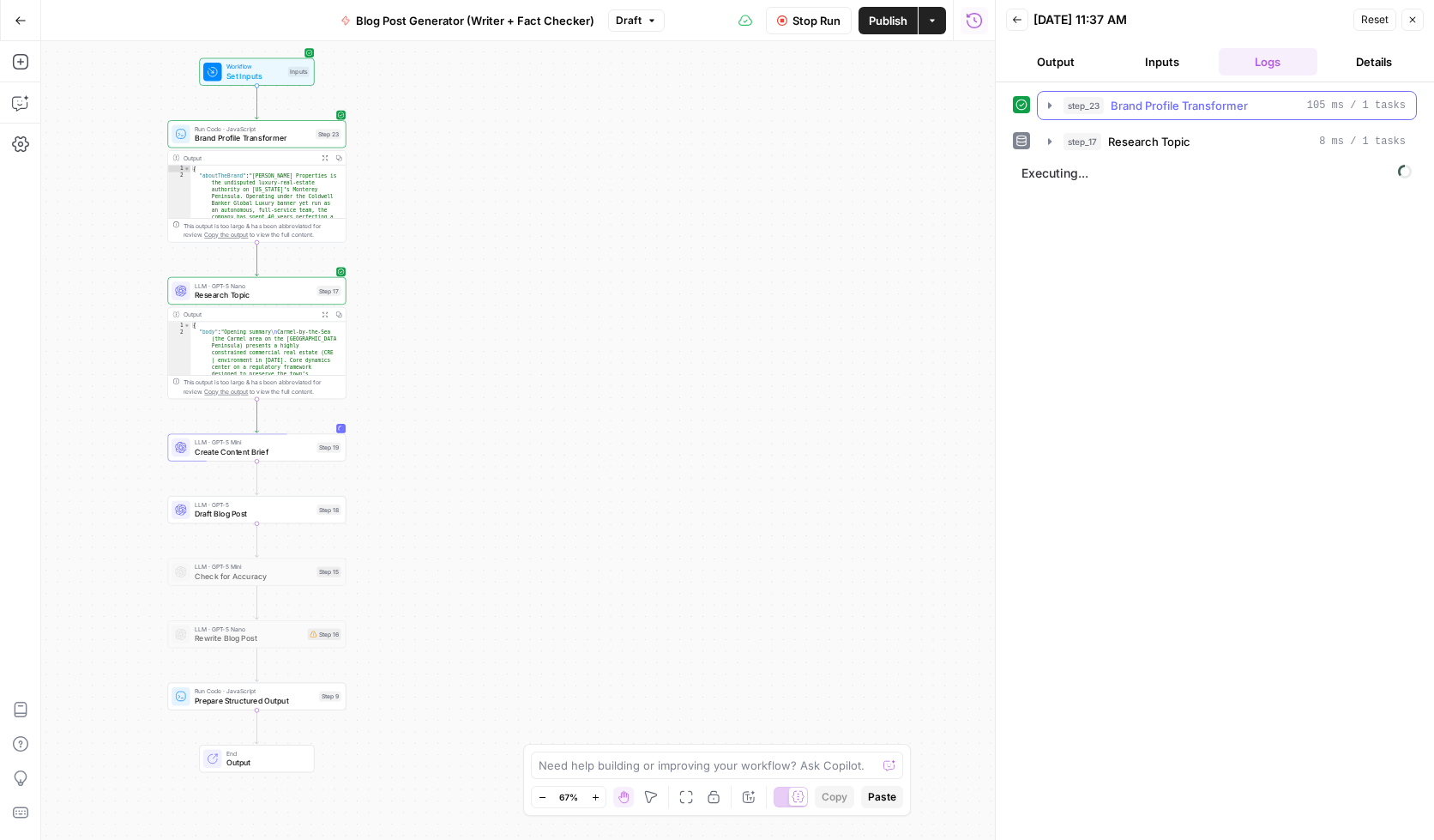
click at [1049, 108] on icon "button" at bounding box center [1050, 106] width 14 height 14
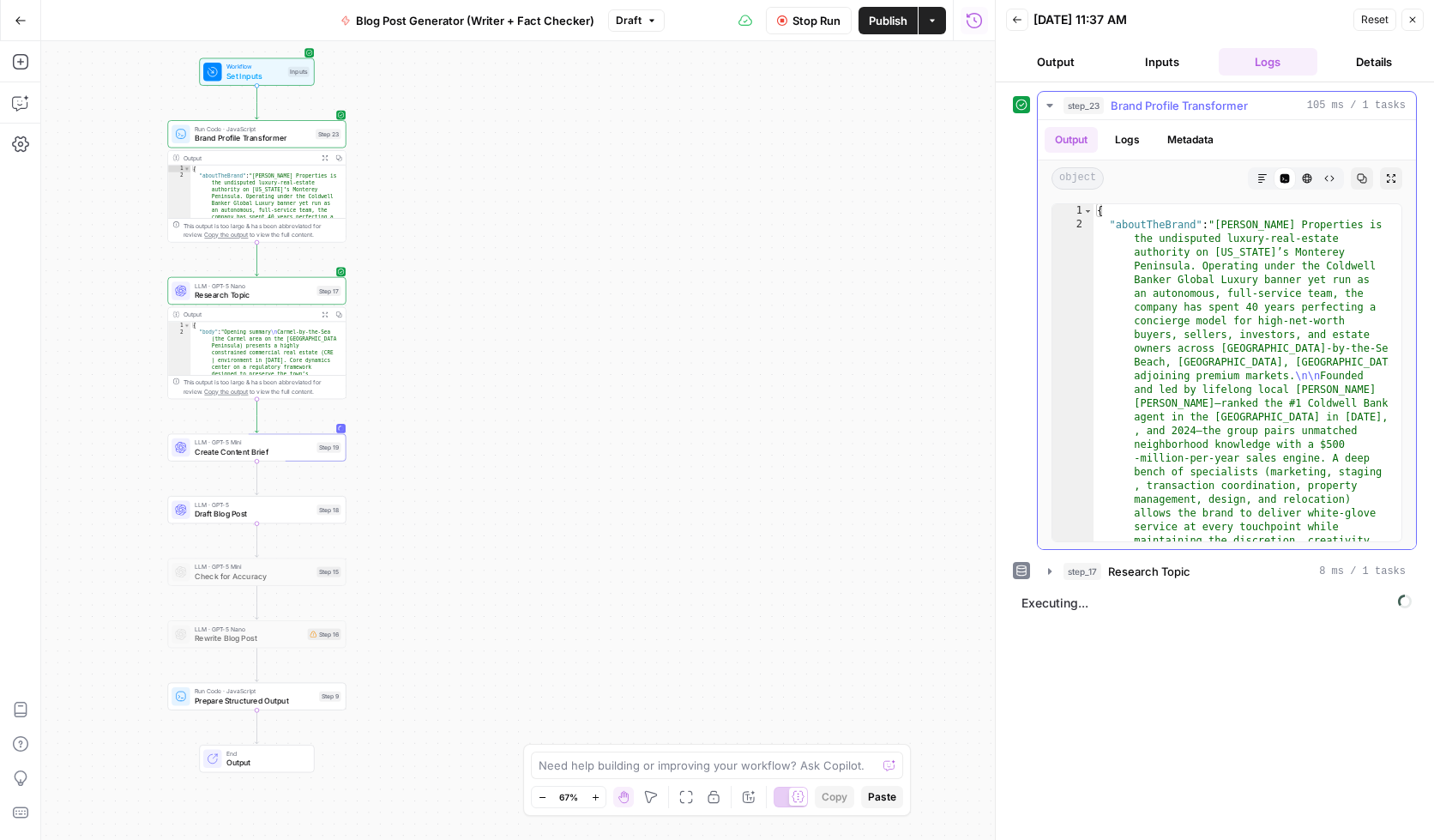
click at [1048, 108] on icon "button" at bounding box center [1050, 106] width 14 height 14
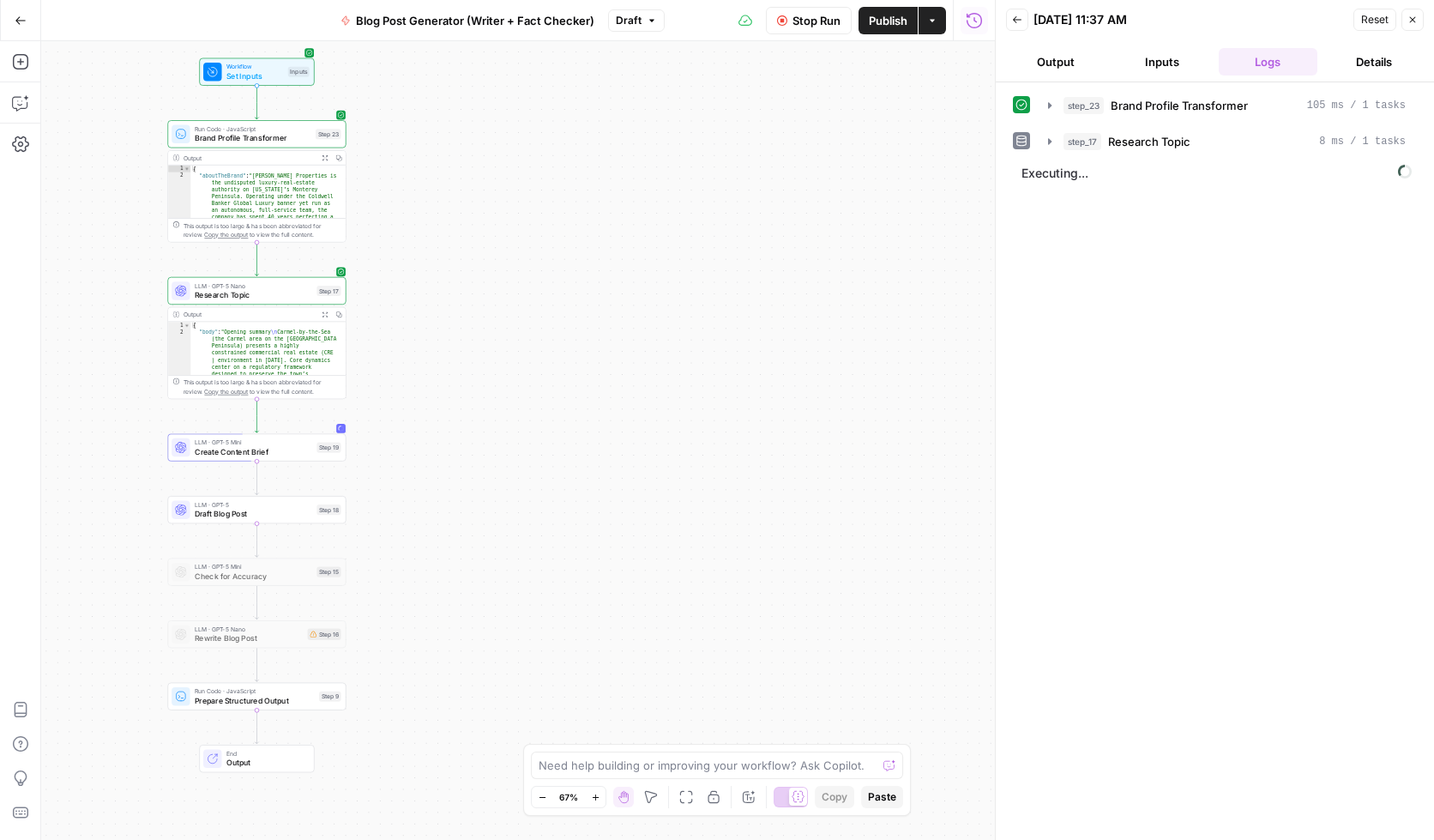
click at [817, 28] on span "Stop Run" at bounding box center [816, 21] width 48 height 17
click at [238, 113] on div at bounding box center [240, 113] width 6 height 6
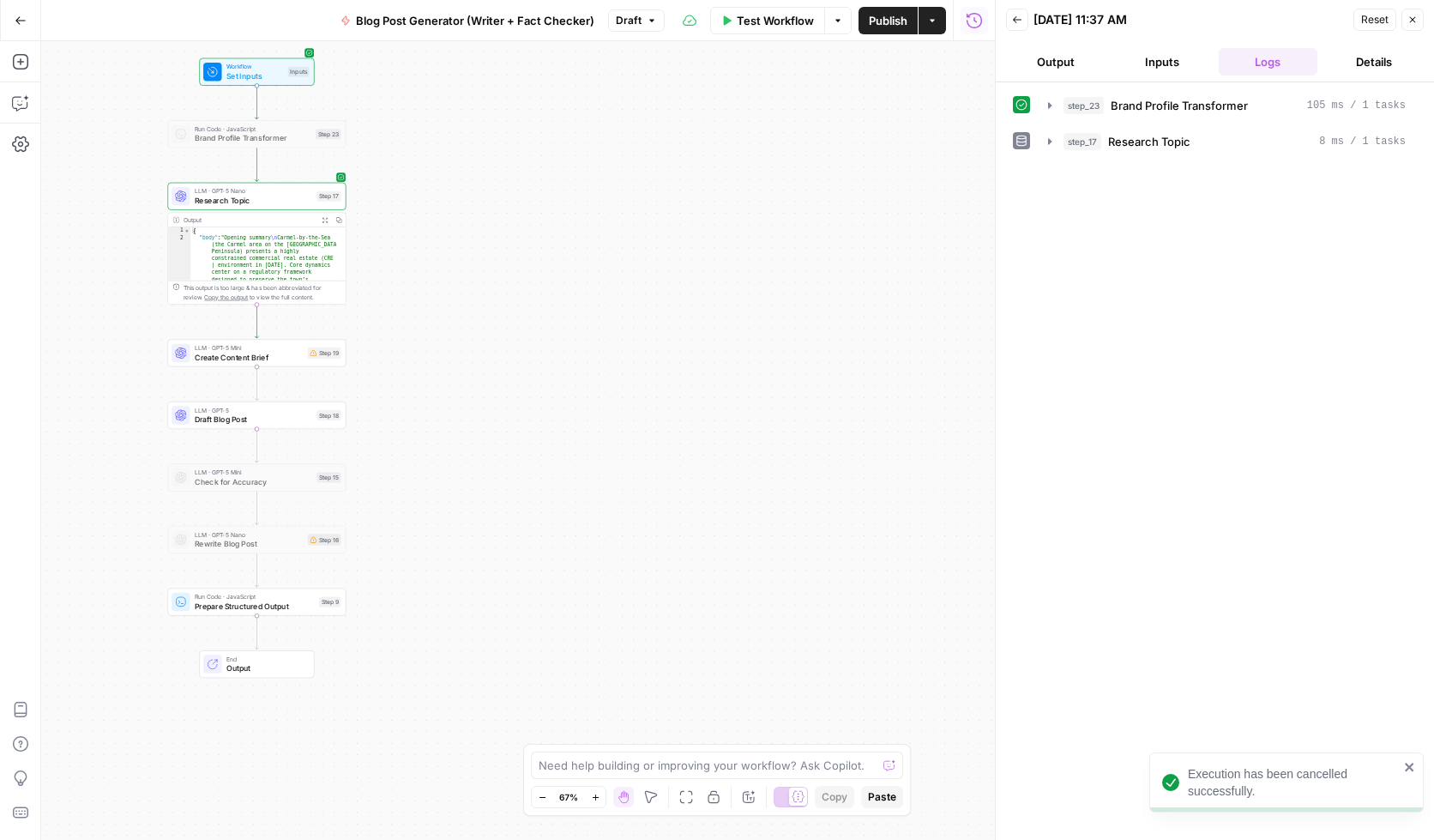
click at [219, 355] on span "Create Content Brief" at bounding box center [249, 356] width 108 height 11
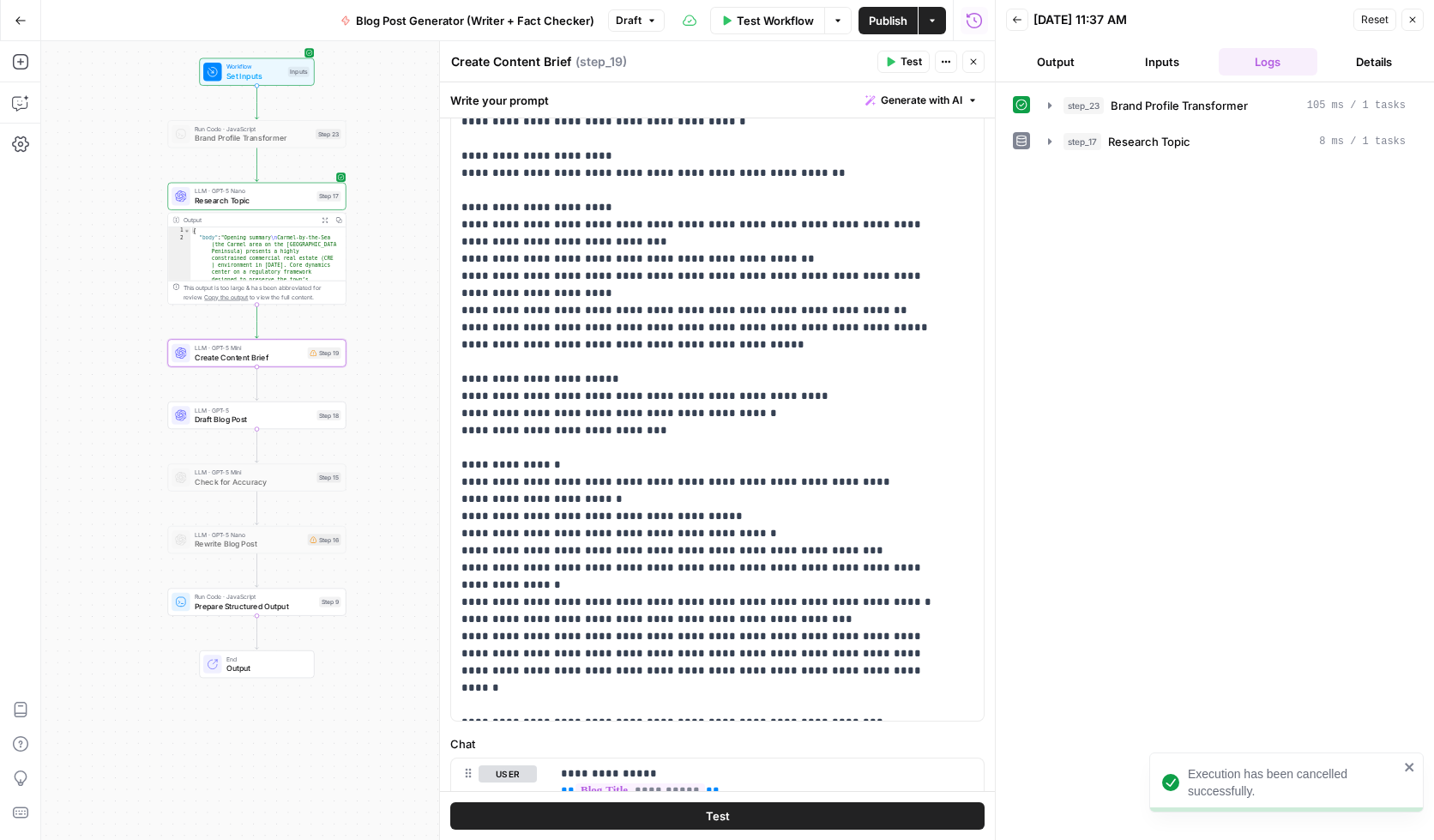
scroll to position [386, 0]
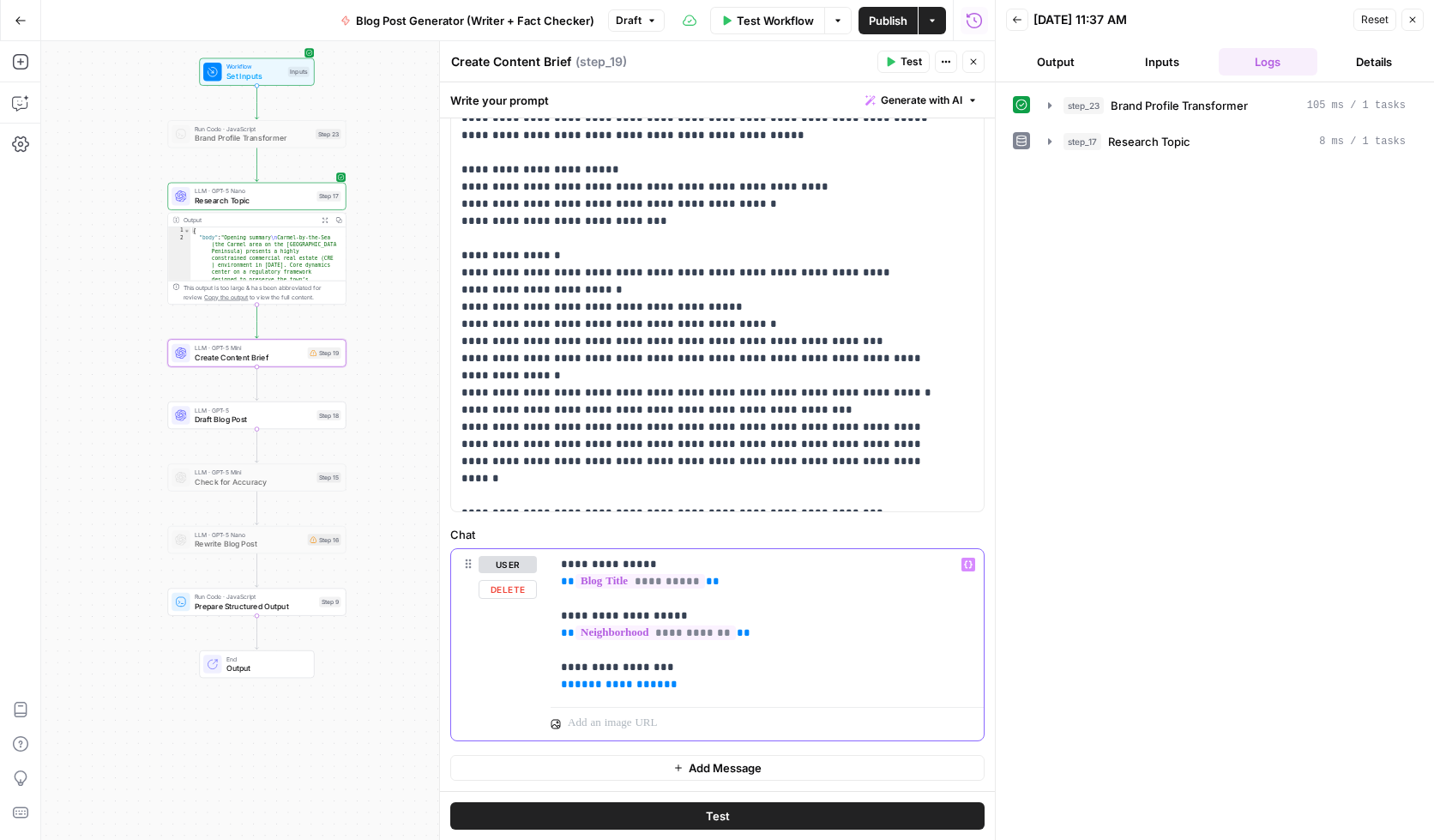
drag, startPoint x: 686, startPoint y: 687, endPoint x: 593, endPoint y: 694, distance: 93.3
click at [593, 694] on div "**********" at bounding box center [767, 624] width 433 height 151
drag, startPoint x: 676, startPoint y: 684, endPoint x: 552, endPoint y: 684, distance: 124.0
click at [552, 684] on div "**********" at bounding box center [767, 624] width 433 height 151
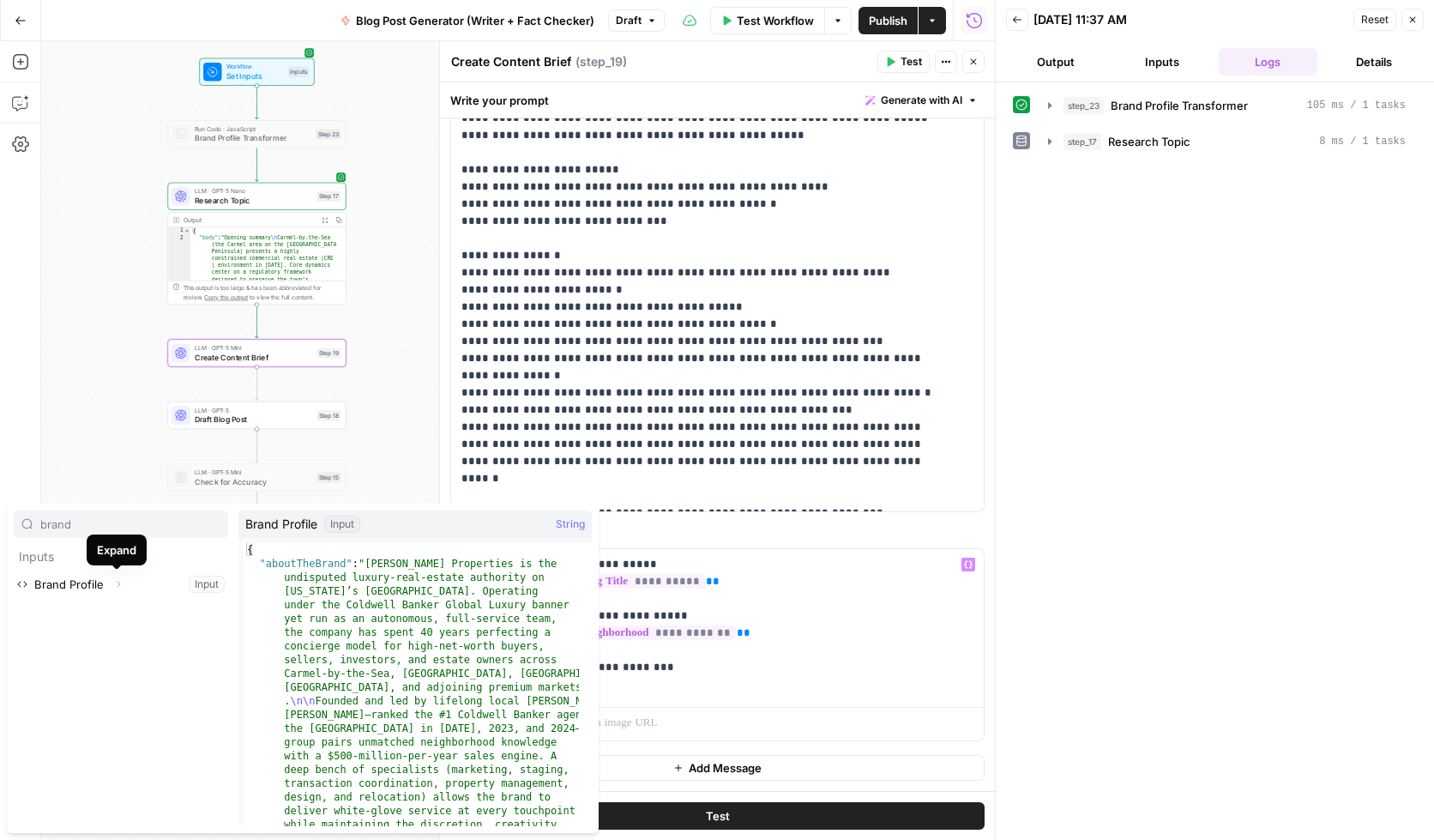
type input "brand"
click at [119, 585] on icon "button" at bounding box center [119, 585] width 10 height 10
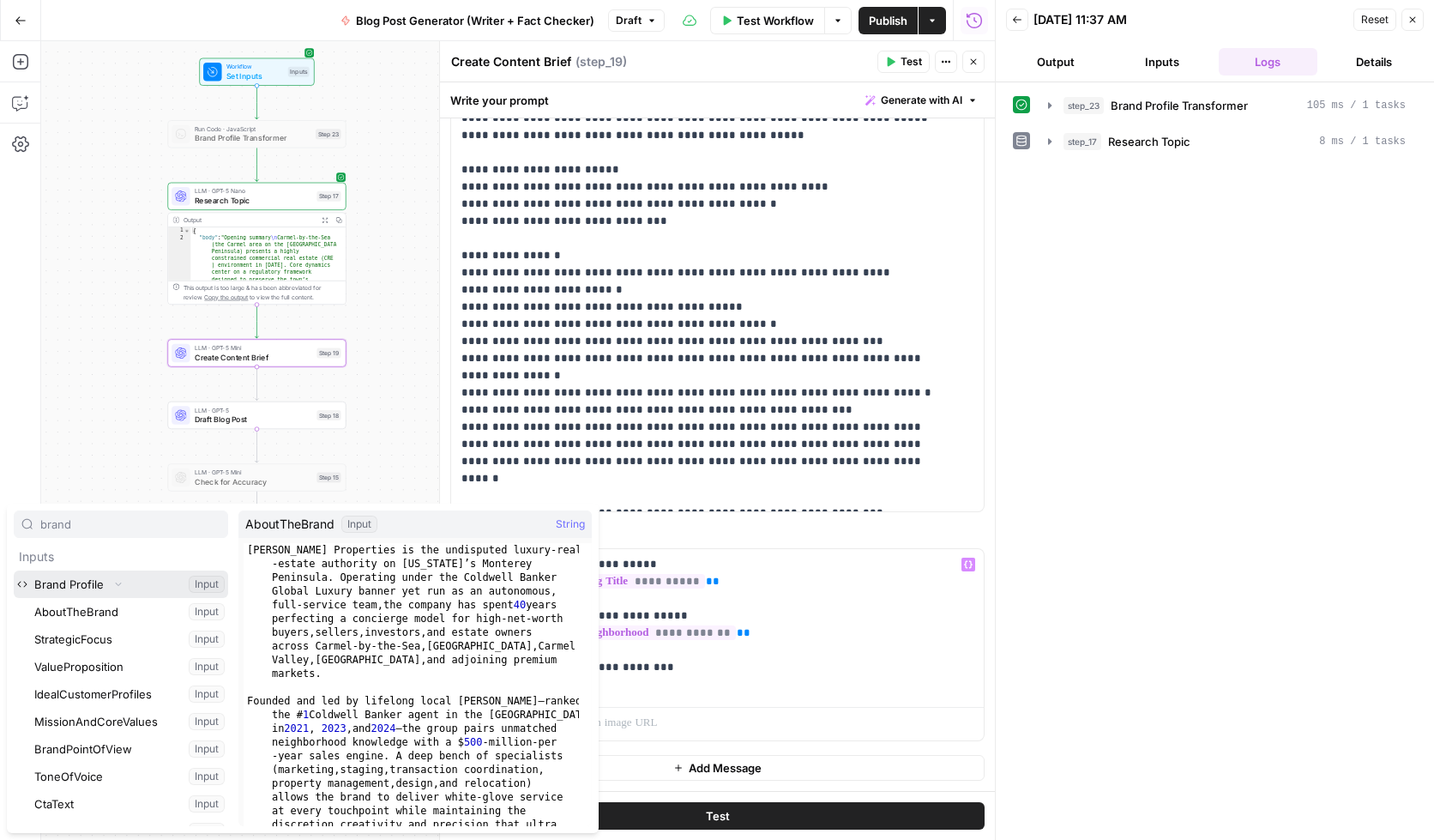
click at [118, 581] on icon "button" at bounding box center [119, 585] width 10 height 10
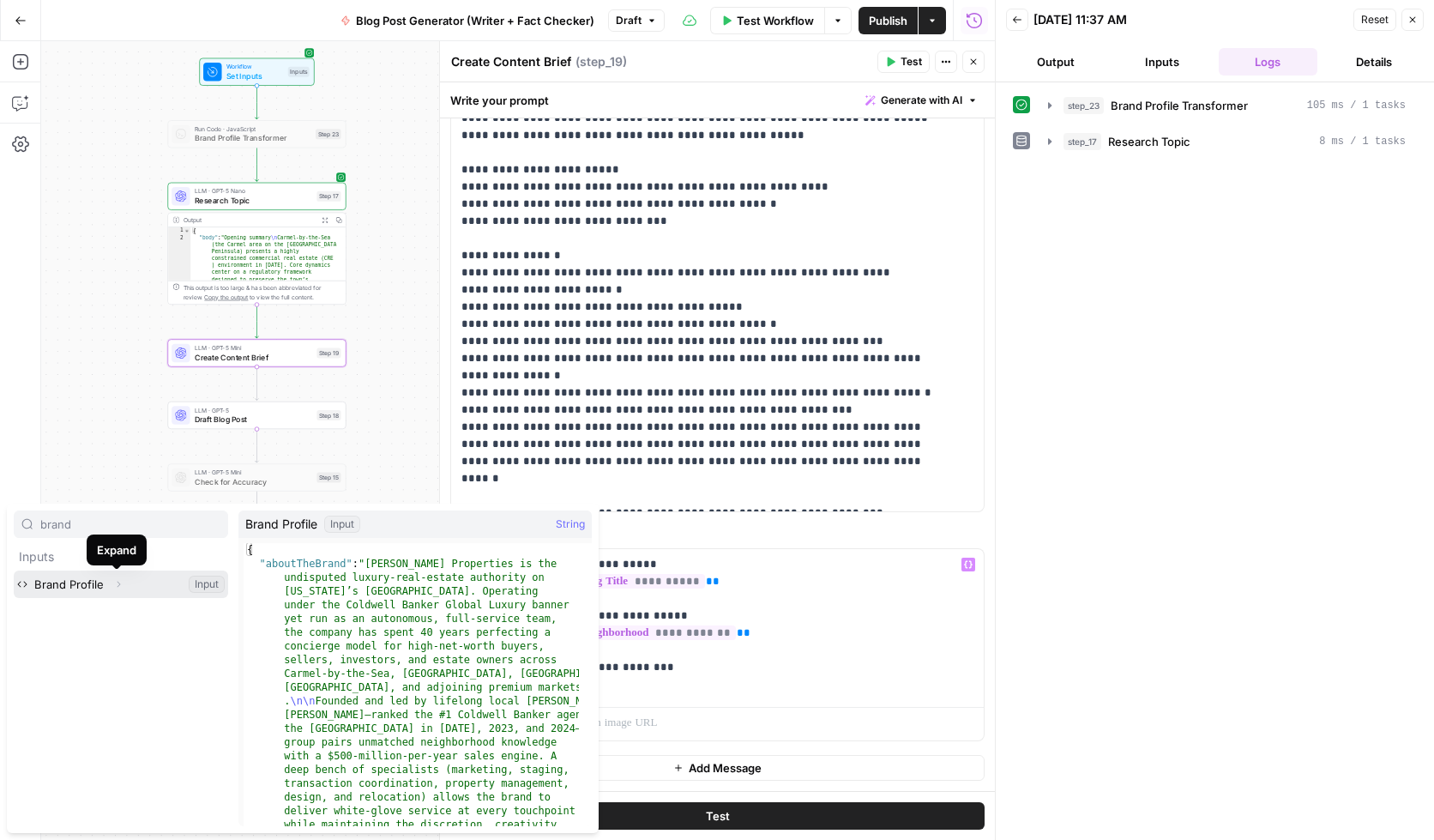
click at [118, 587] on icon "button" at bounding box center [119, 585] width 10 height 10
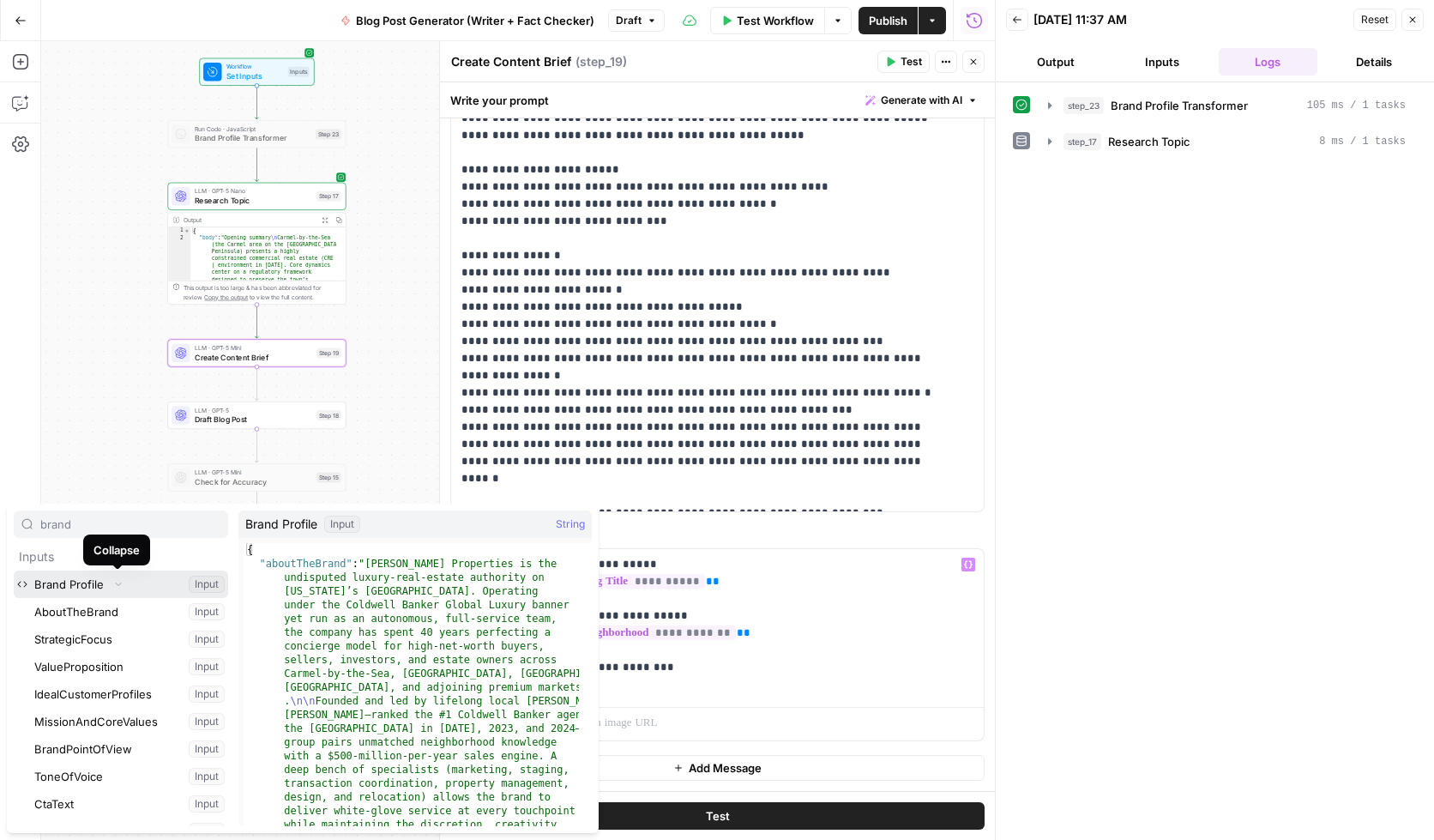
click at [118, 587] on icon "button" at bounding box center [119, 585] width 10 height 10
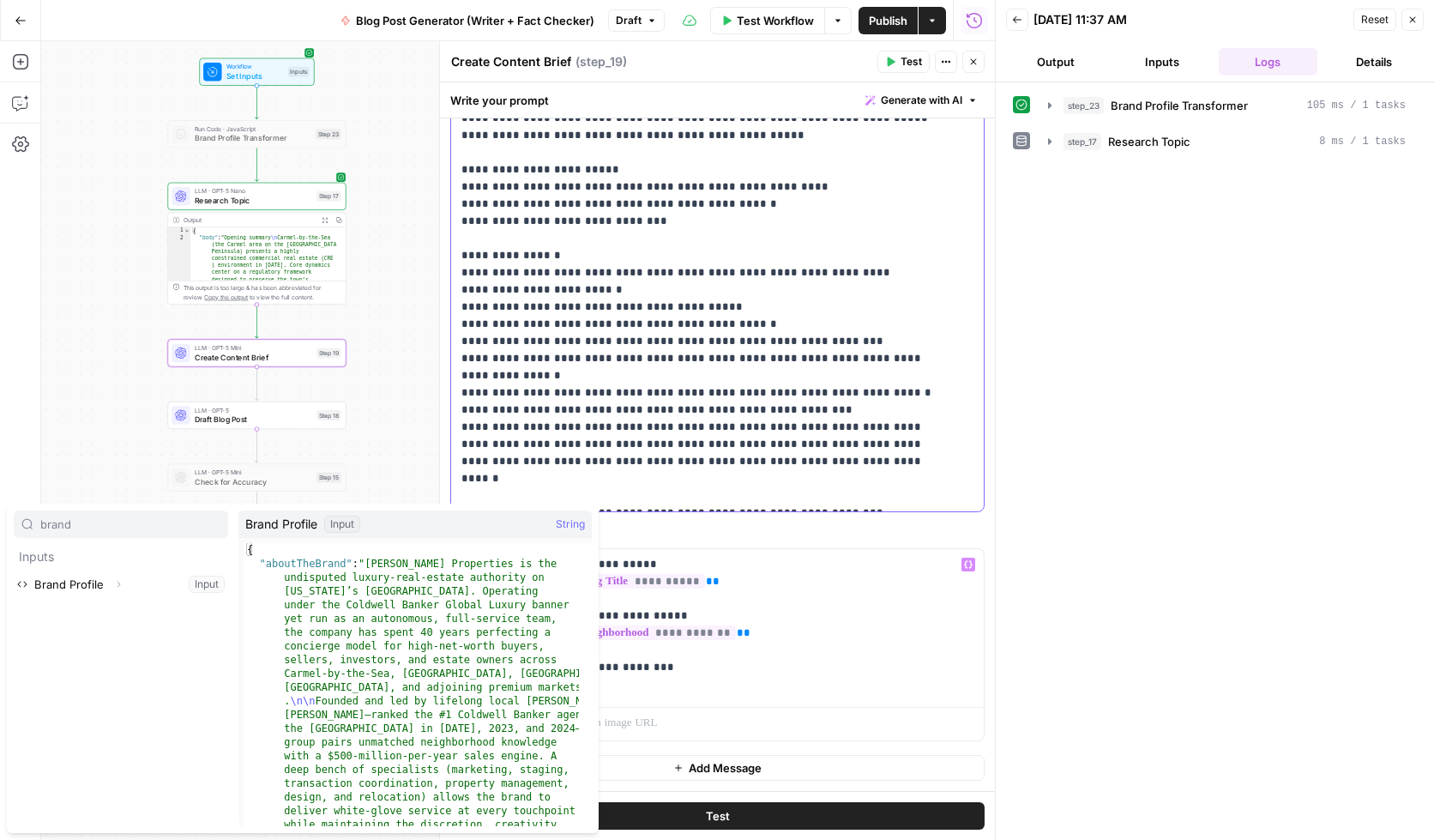
click at [648, 391] on p "**********" at bounding box center [705, 42] width 487 height 927
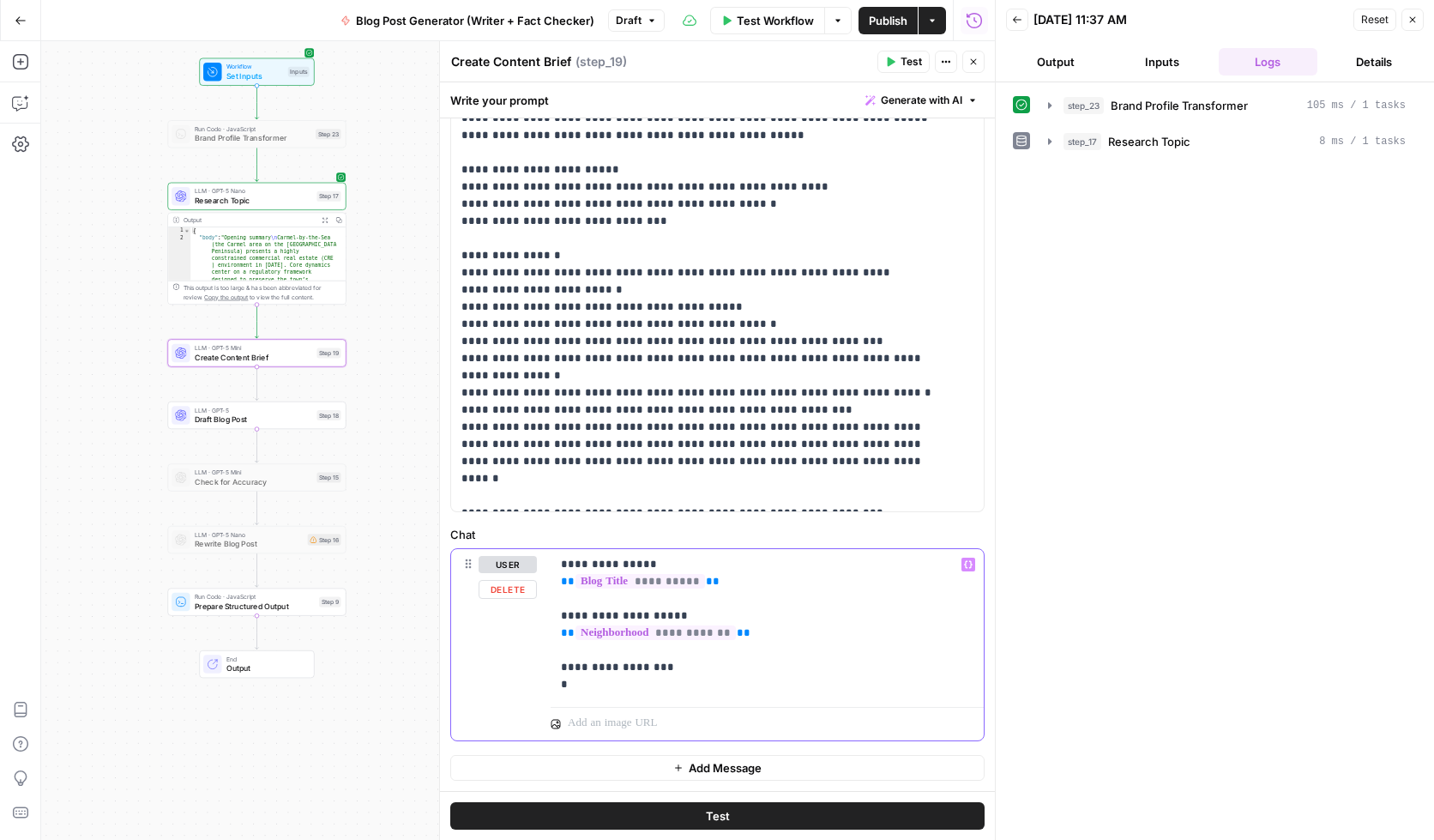
click at [597, 684] on p "**********" at bounding box center [761, 624] width 400 height 137
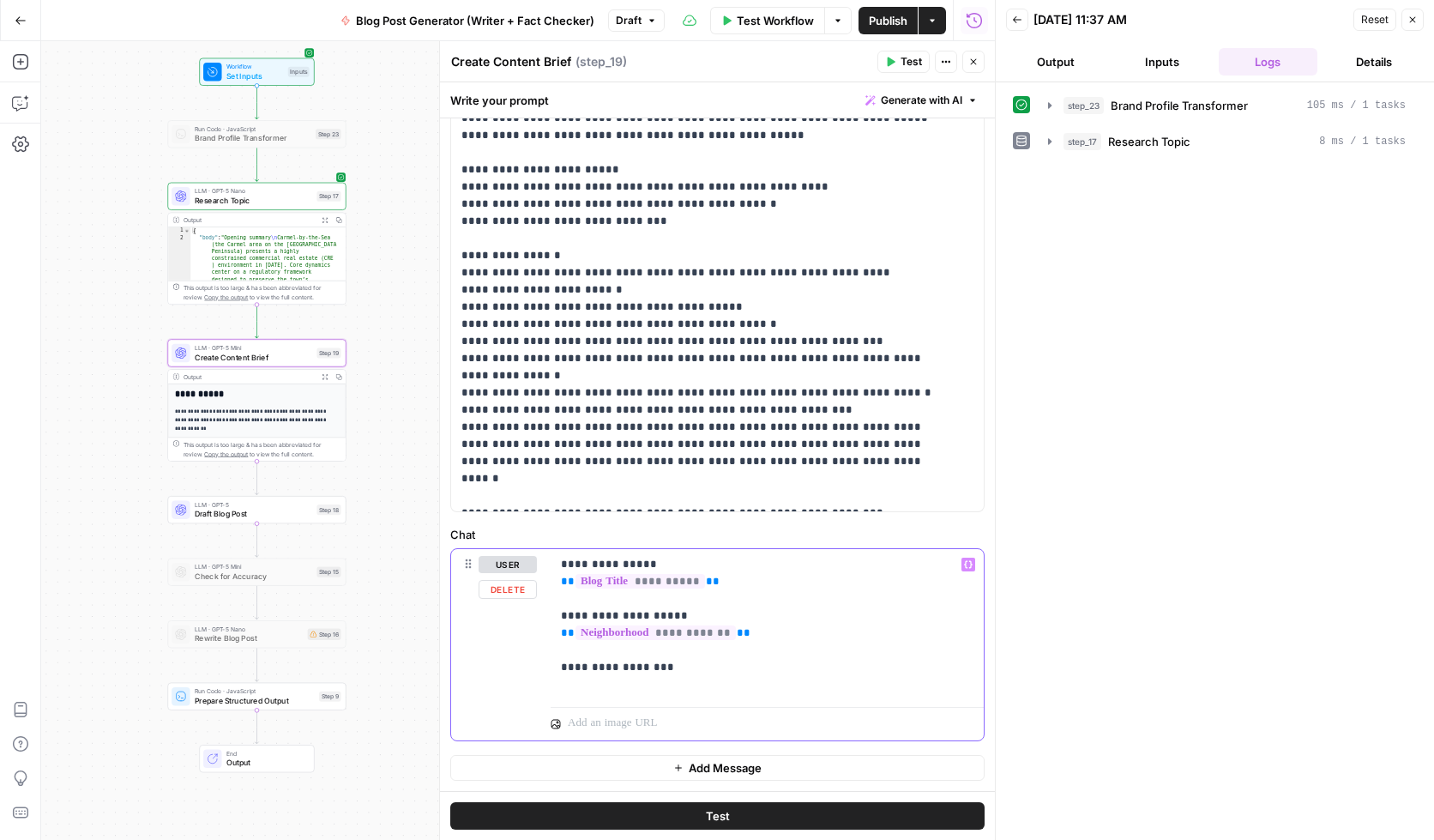
click at [608, 682] on p "**********" at bounding box center [761, 624] width 400 height 137
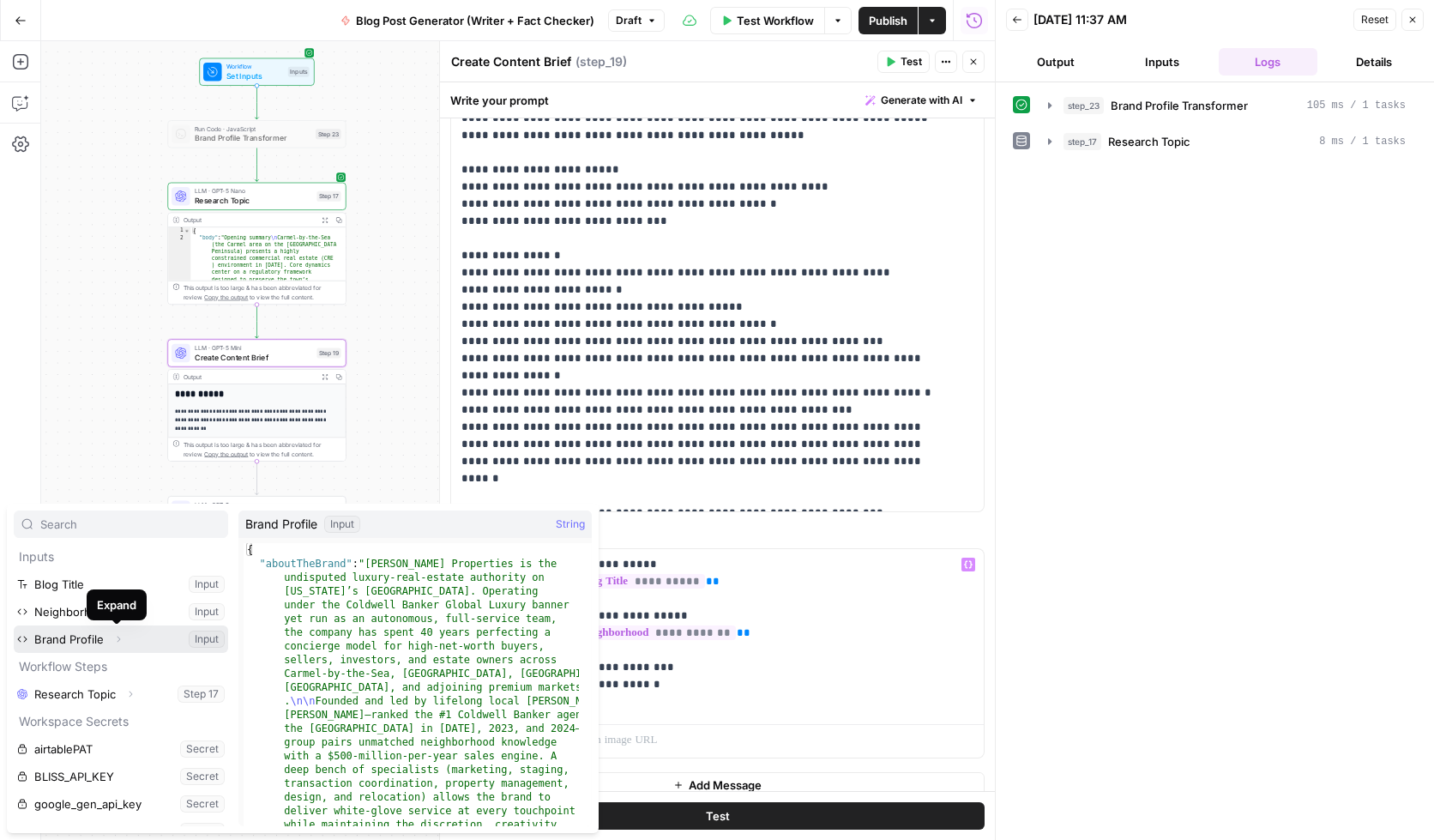
click at [115, 642] on icon "button" at bounding box center [119, 639] width 10 height 10
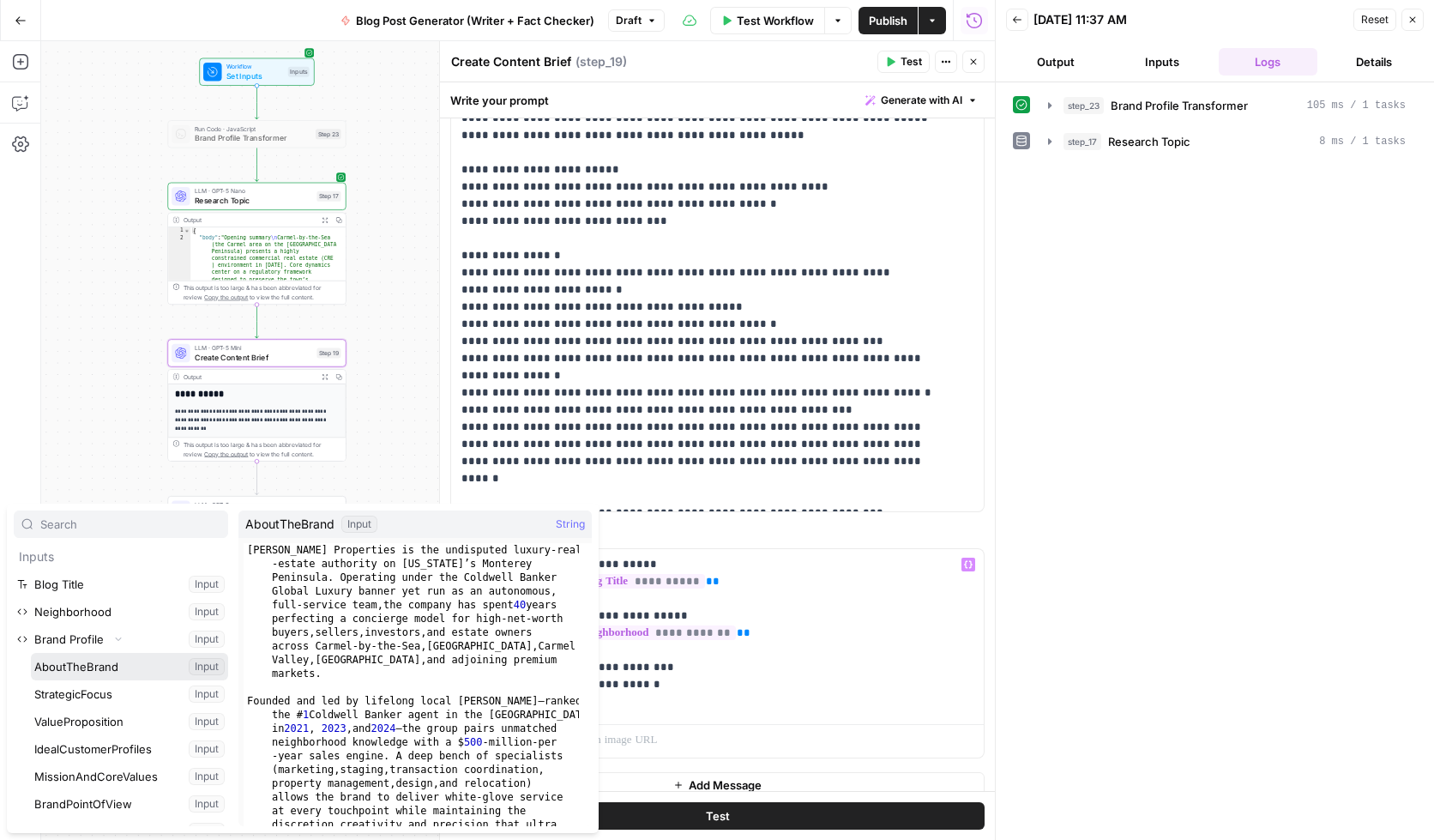
click at [110, 667] on button "Select variable AboutTheBrand" at bounding box center [130, 667] width 197 height 28
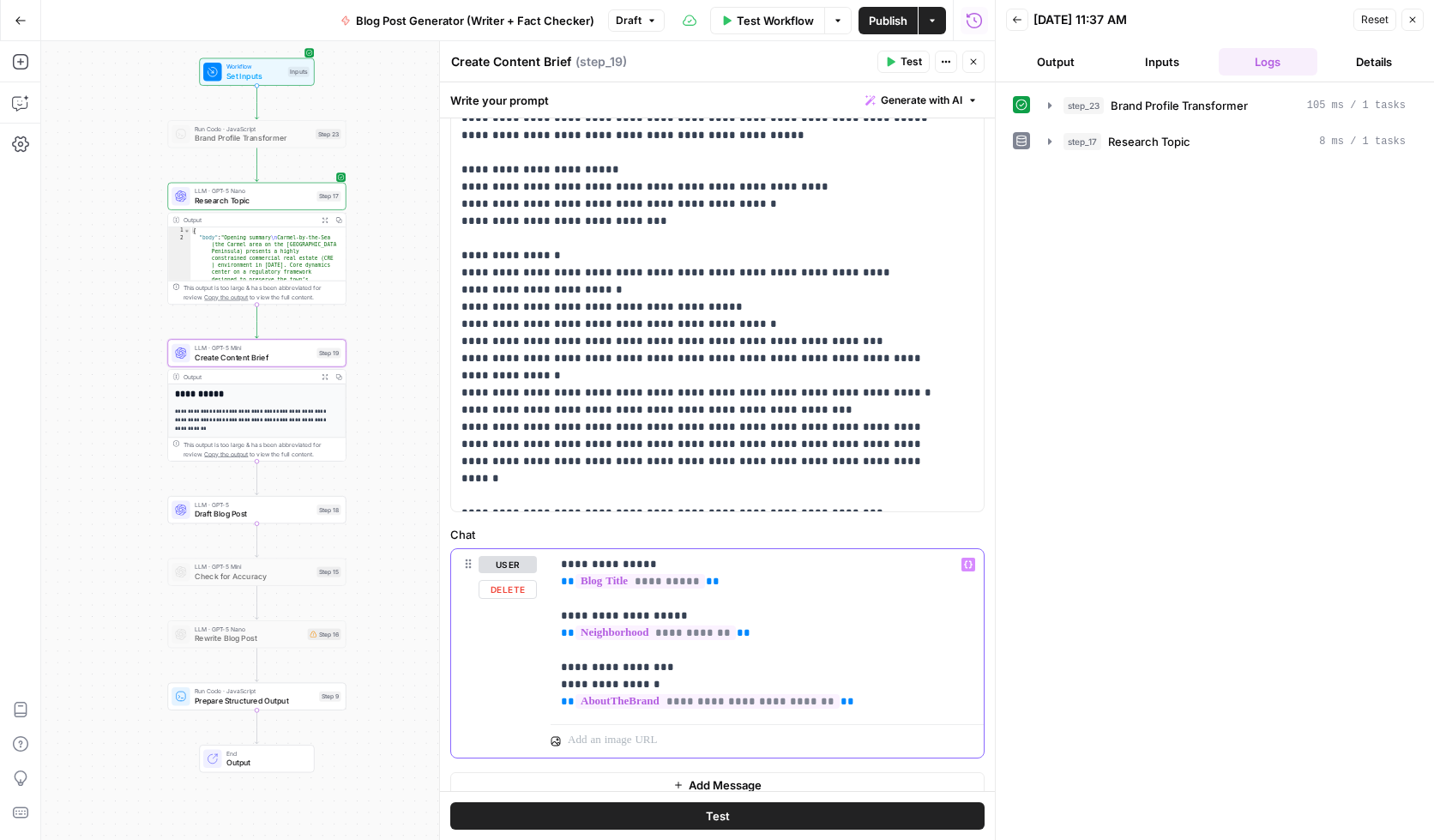
click at [556, 684] on div "**********" at bounding box center [767, 633] width 433 height 168
drag, startPoint x: 677, startPoint y: 685, endPoint x: 539, endPoint y: 686, distance: 138.0
click at [539, 686] on div "**********" at bounding box center [717, 654] width 533 height 210
copy p "**********"
click at [854, 708] on p "**********" at bounding box center [761, 633] width 400 height 154
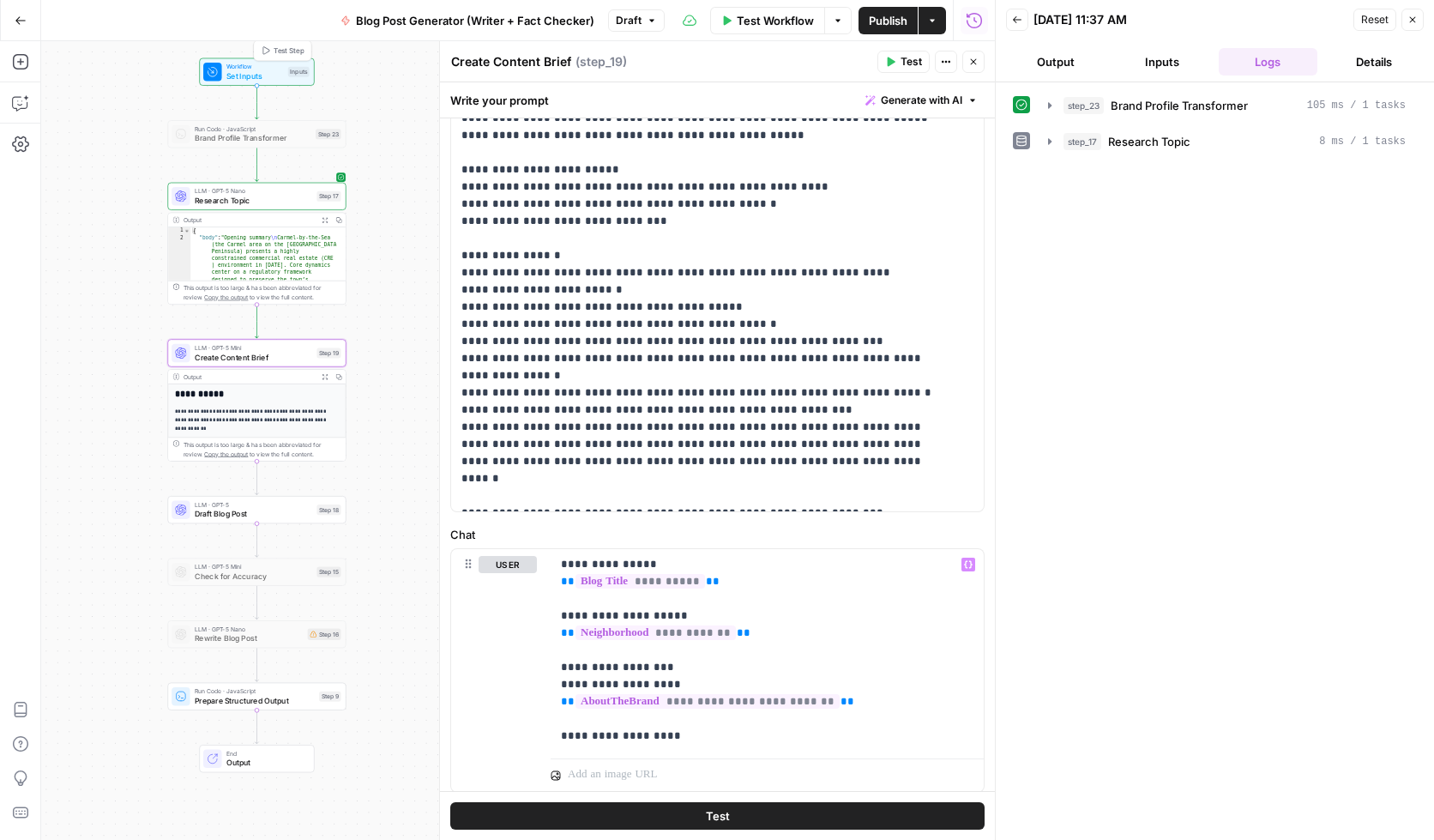
click at [233, 70] on span "Set Inputs" at bounding box center [255, 75] width 56 height 11
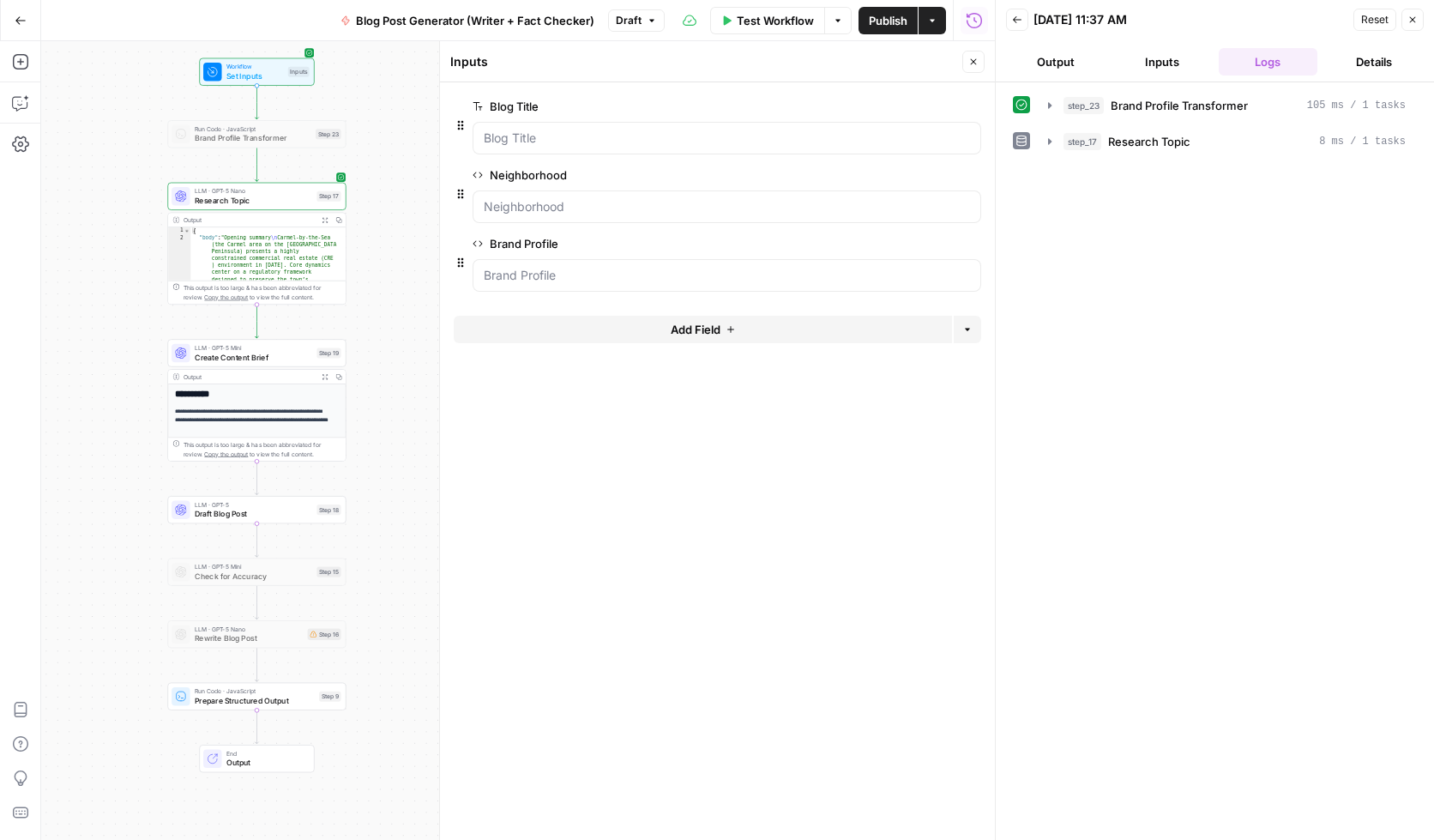
click at [936, 243] on button "edit field" at bounding box center [924, 243] width 66 height 21
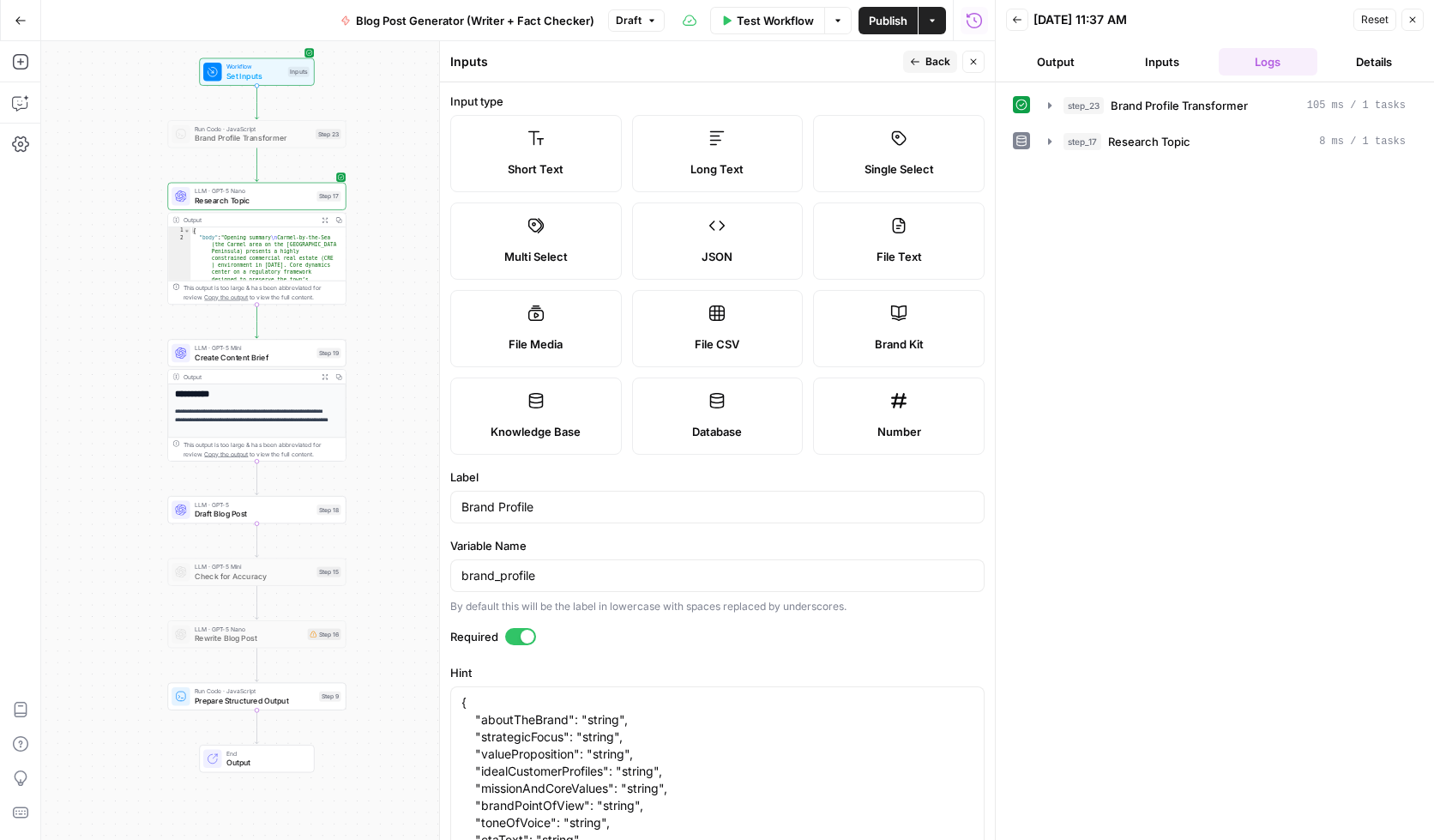
click at [928, 59] on span "Back" at bounding box center [938, 61] width 25 height 16
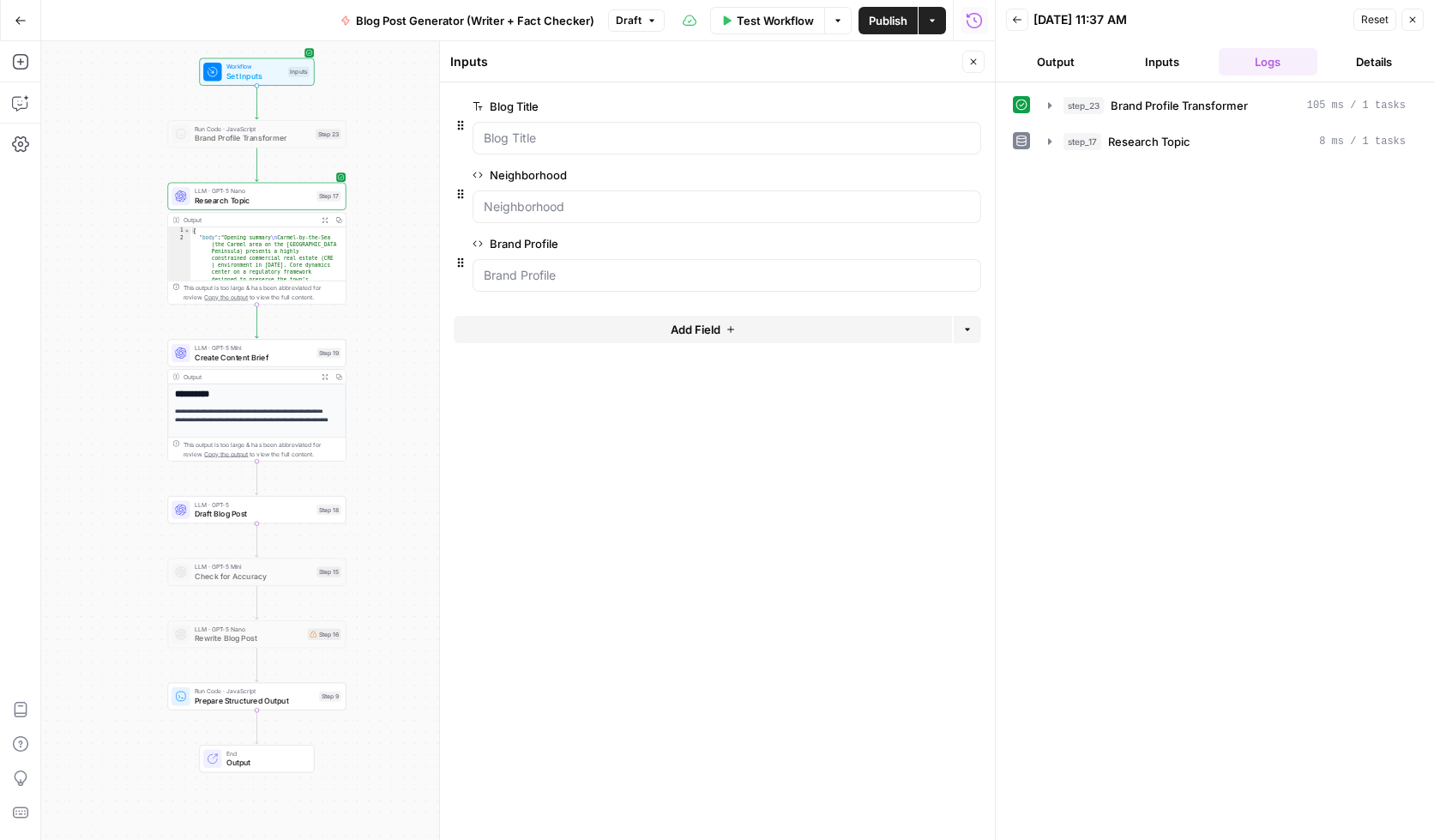
click at [229, 351] on span "Create Content Brief" at bounding box center [254, 356] width 118 height 11
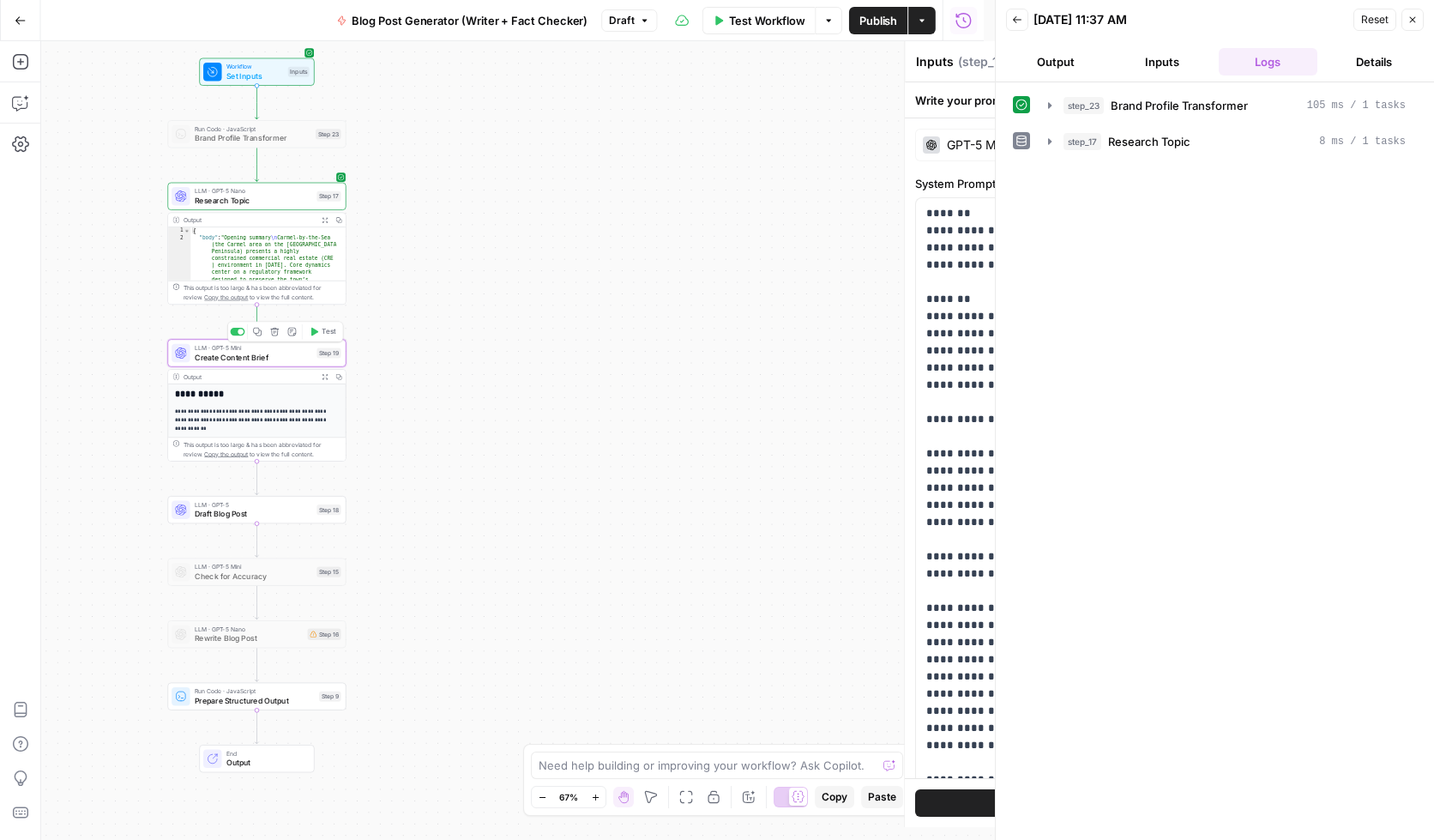
type textarea "Create Content Brief"
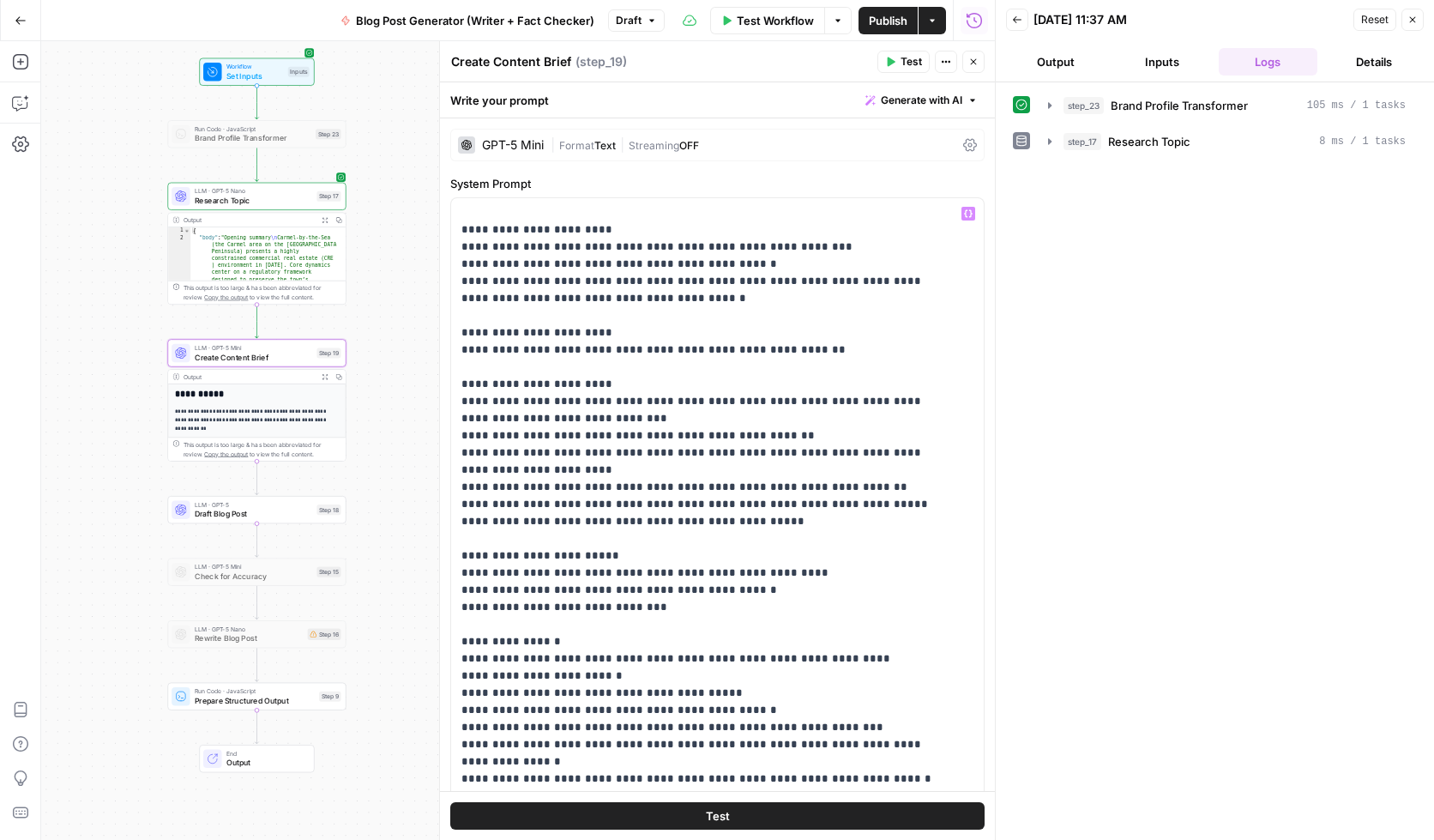
scroll to position [437, 0]
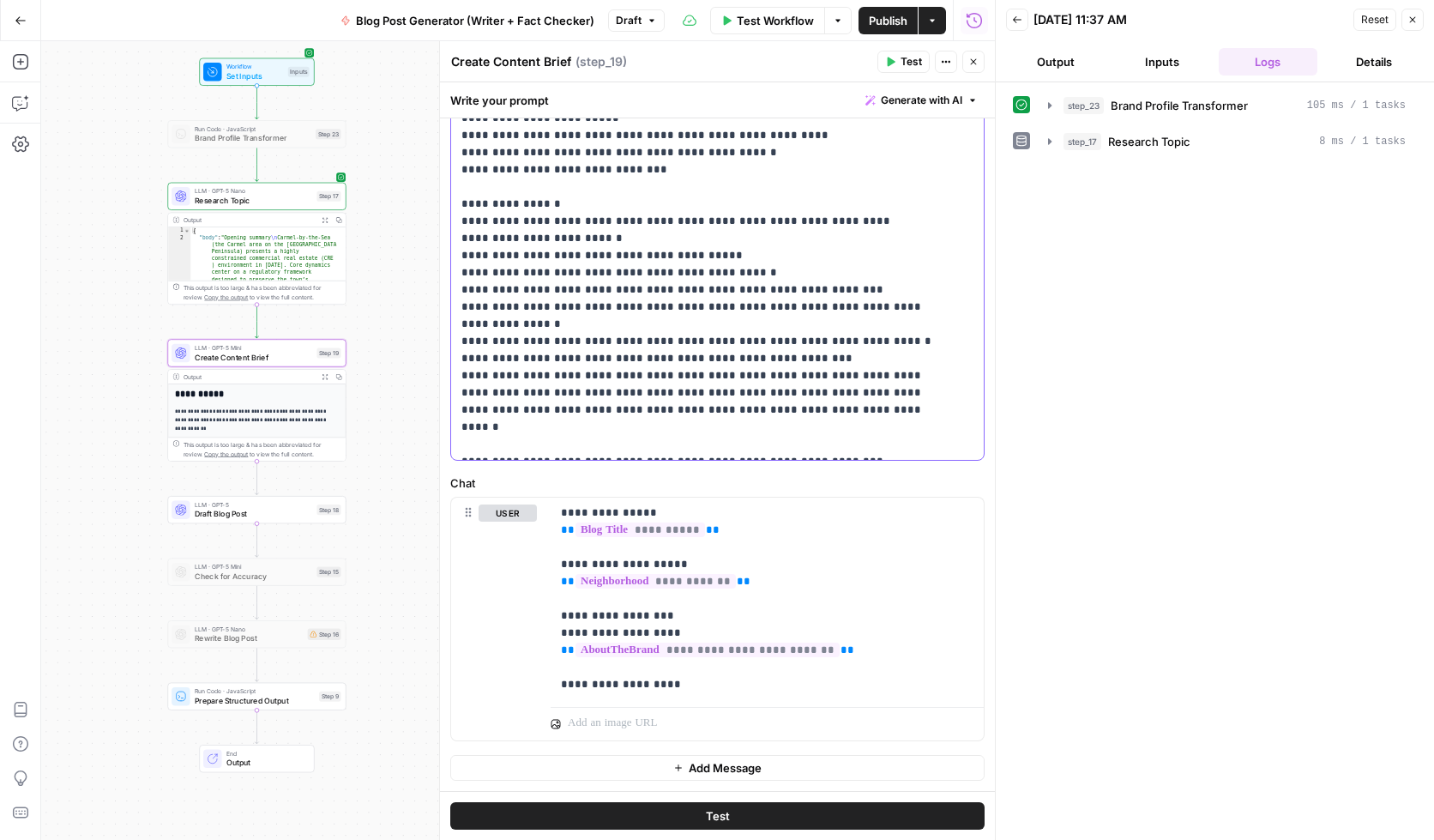
click at [1162, 71] on button "Inputs" at bounding box center [1162, 61] width 100 height 28
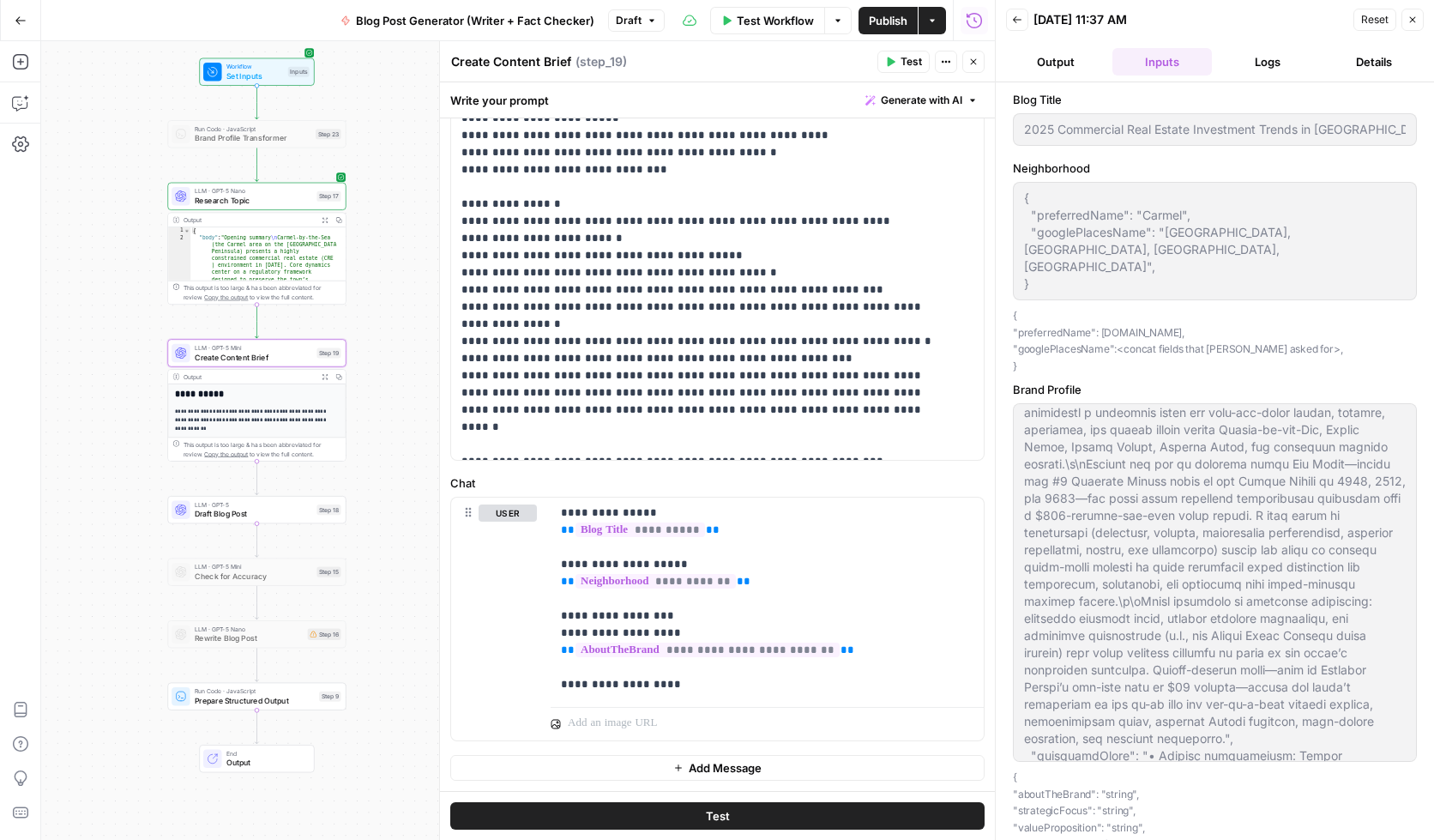
scroll to position [0, 0]
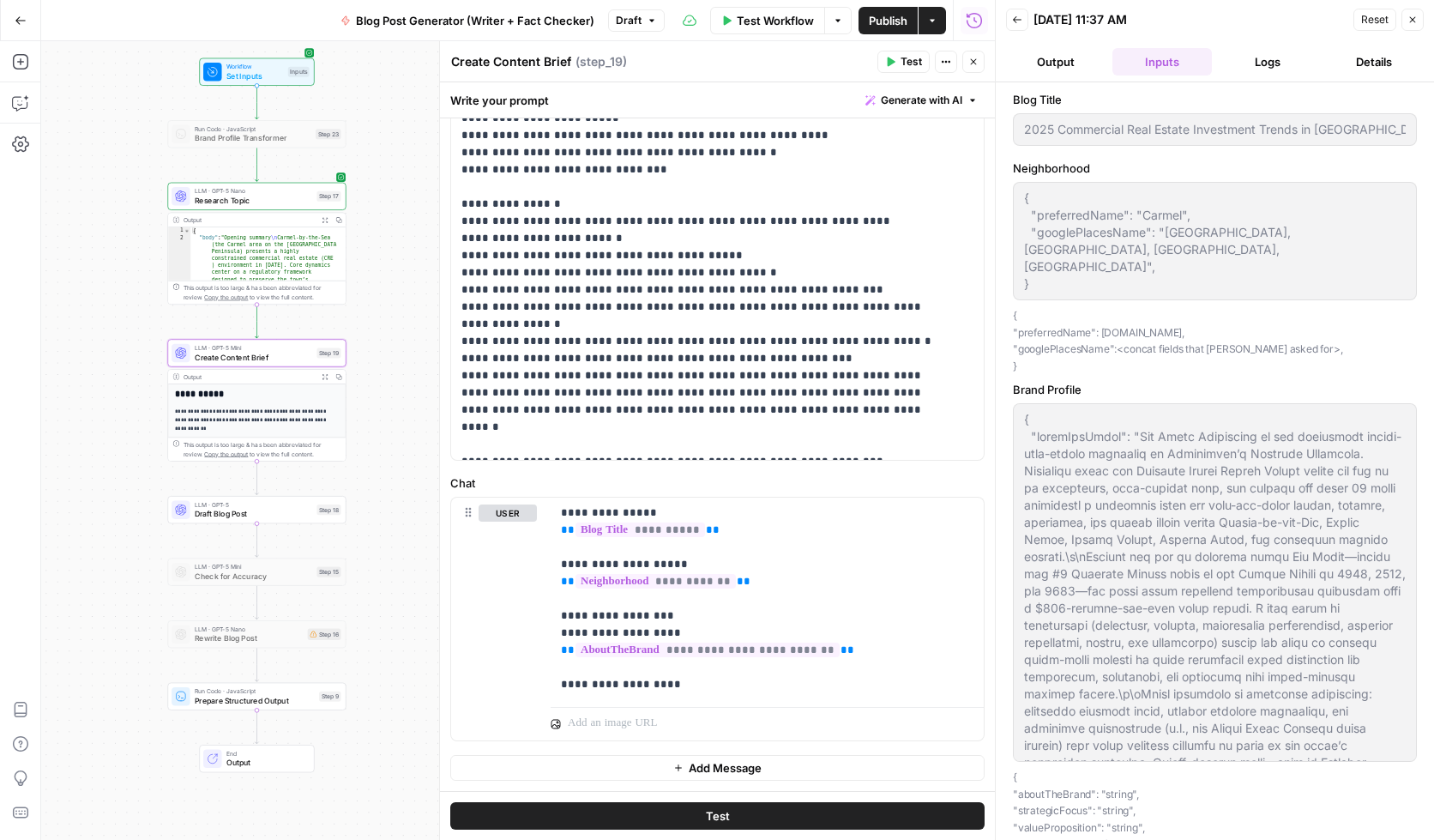
click at [1416, 329] on div "Blog Title 2025 Commercial Real Estate Investment Trends in Carmel Neighborhood…" at bounding box center [1215, 461] width 438 height 758
click at [1418, 465] on div "Blog Title 2025 Commercial Real Estate Investment Trends in Carmel Neighborhood…" at bounding box center [1215, 461] width 438 height 758
click at [254, 74] on span "Set Inputs" at bounding box center [255, 75] width 56 height 11
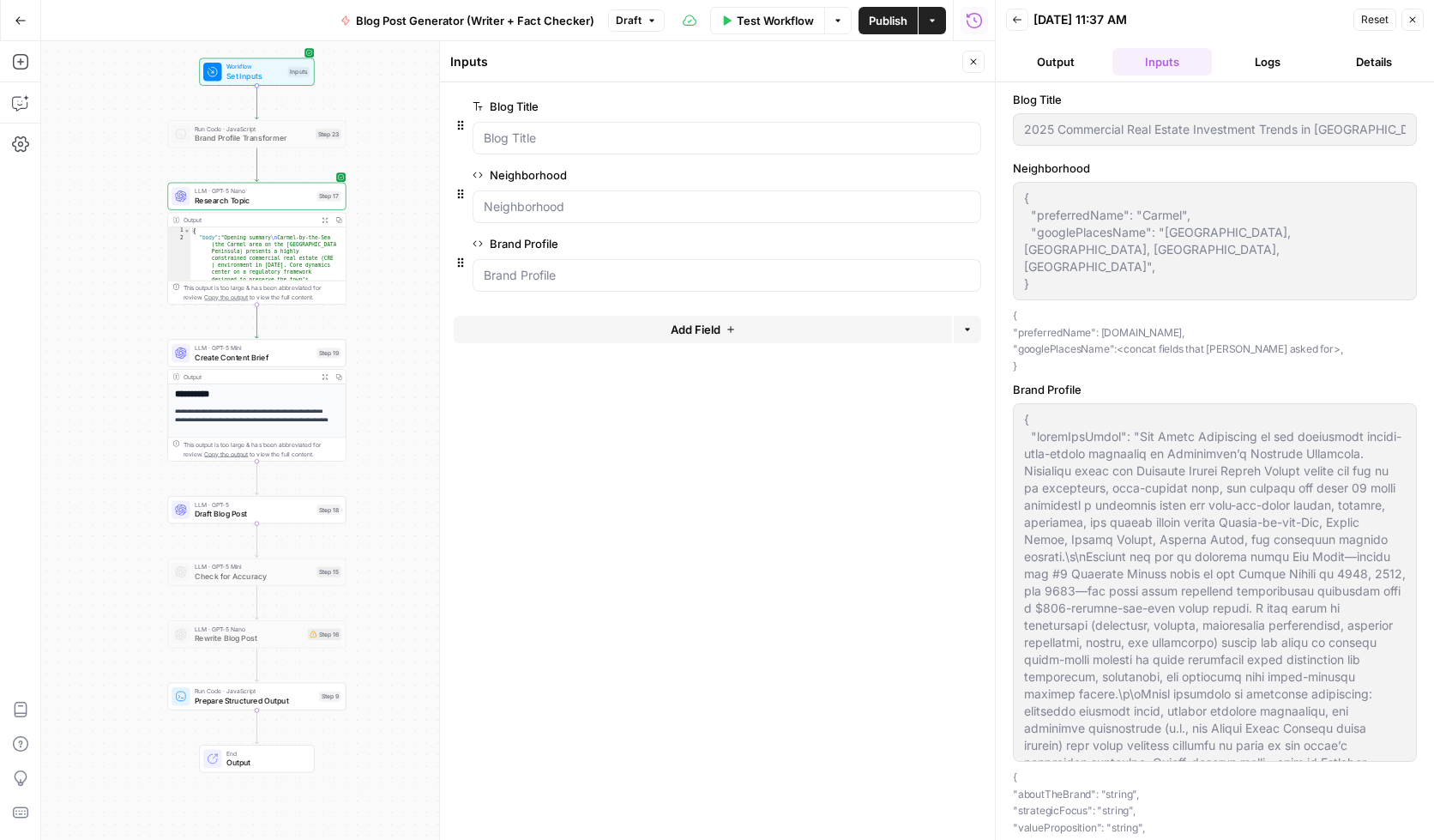
click at [583, 325] on button "Add Field" at bounding box center [703, 330] width 499 height 28
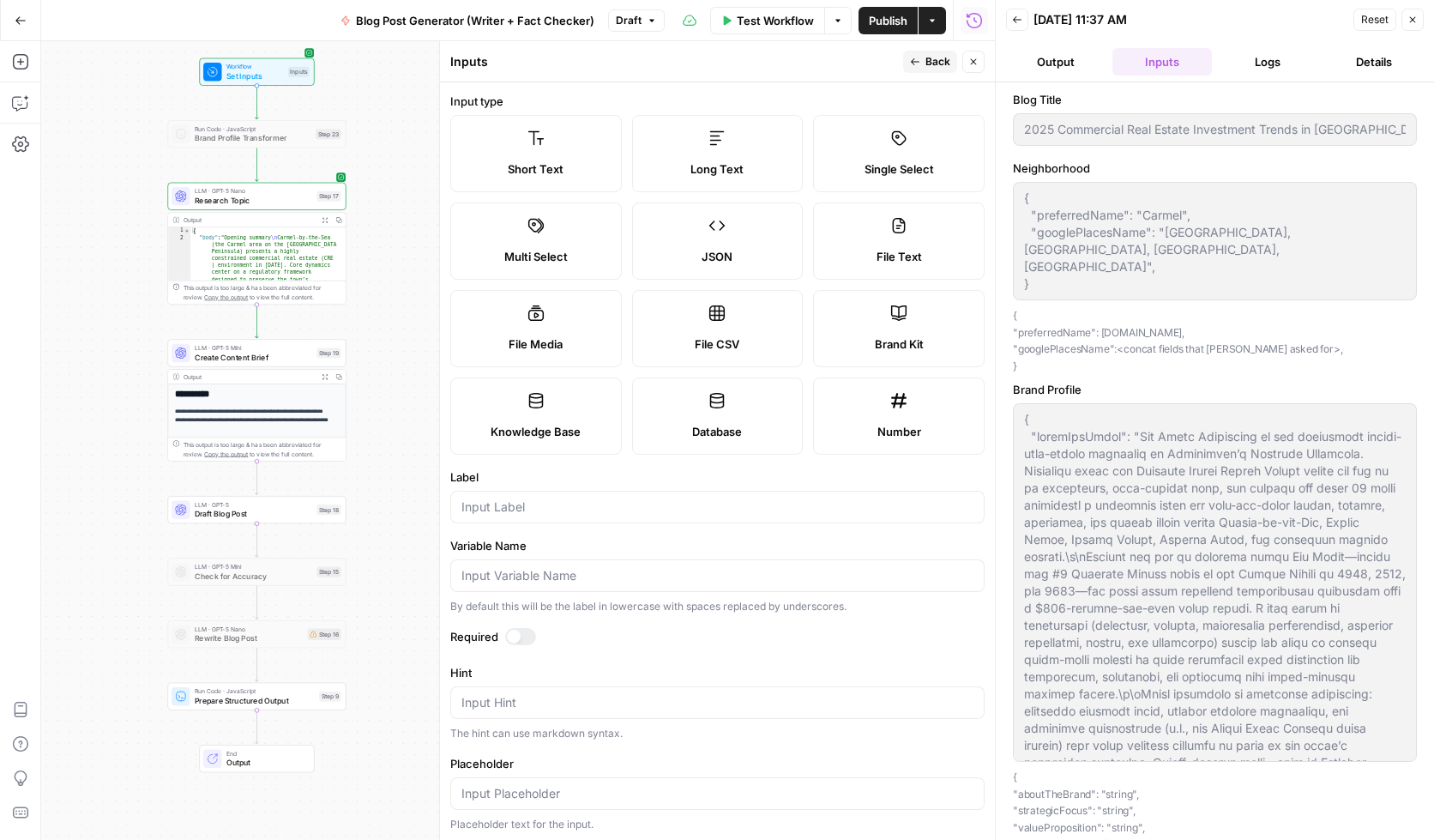
click at [740, 235] on label "JSON" at bounding box center [718, 241] width 171 height 77
click at [516, 507] on input "Label" at bounding box center [717, 507] width 512 height 17
type input "c"
type input "Company"
click at [518, 570] on input "Variable Name" at bounding box center [717, 576] width 512 height 17
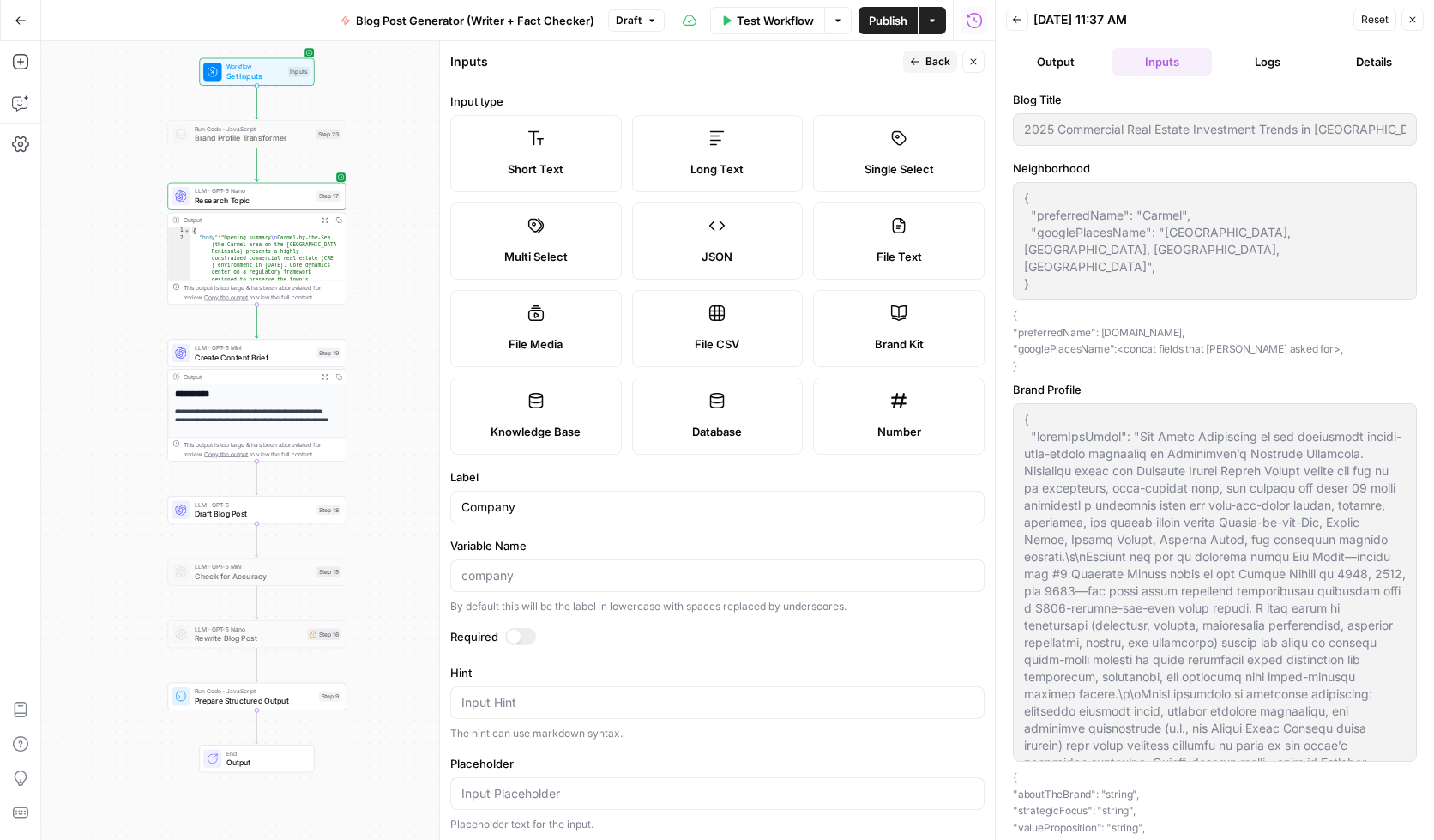
click at [517, 643] on div at bounding box center [520, 636] width 31 height 17
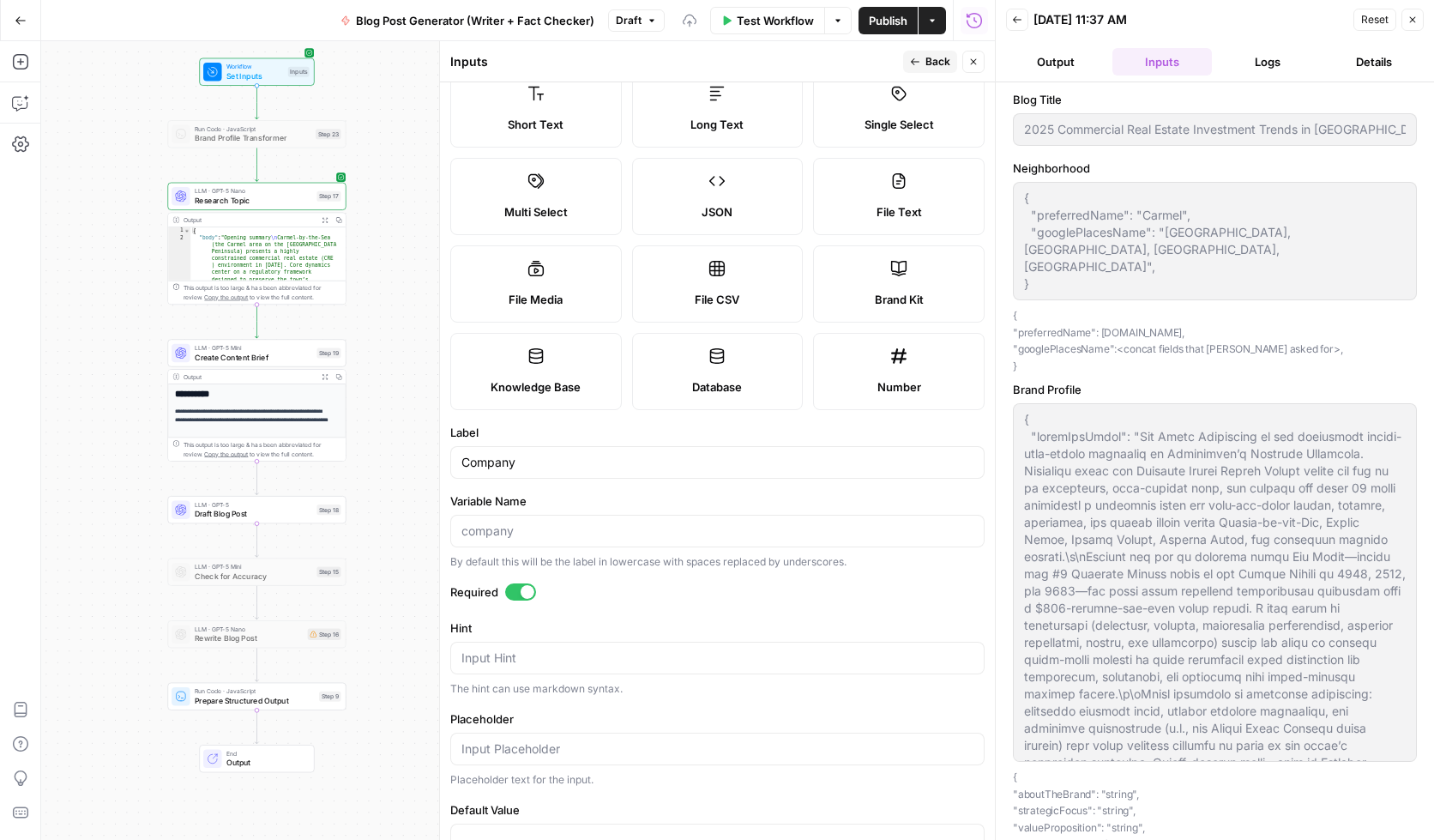
scroll to position [130, 0]
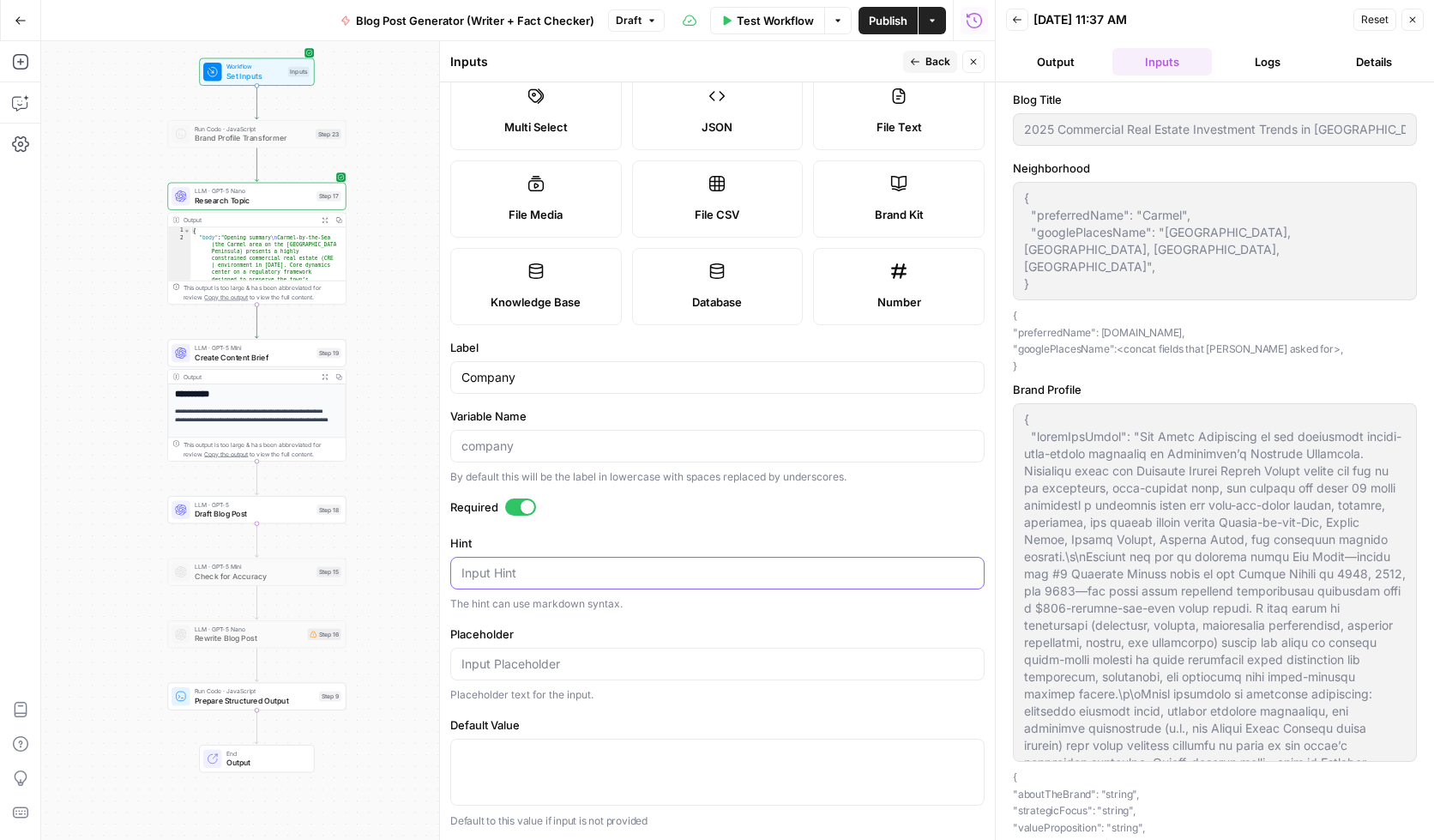
click at [553, 580] on textarea "Hint" at bounding box center [717, 573] width 512 height 17
paste textarea ""preferredName": "string", // brand.display_name || company.n "preferredWebsite…"
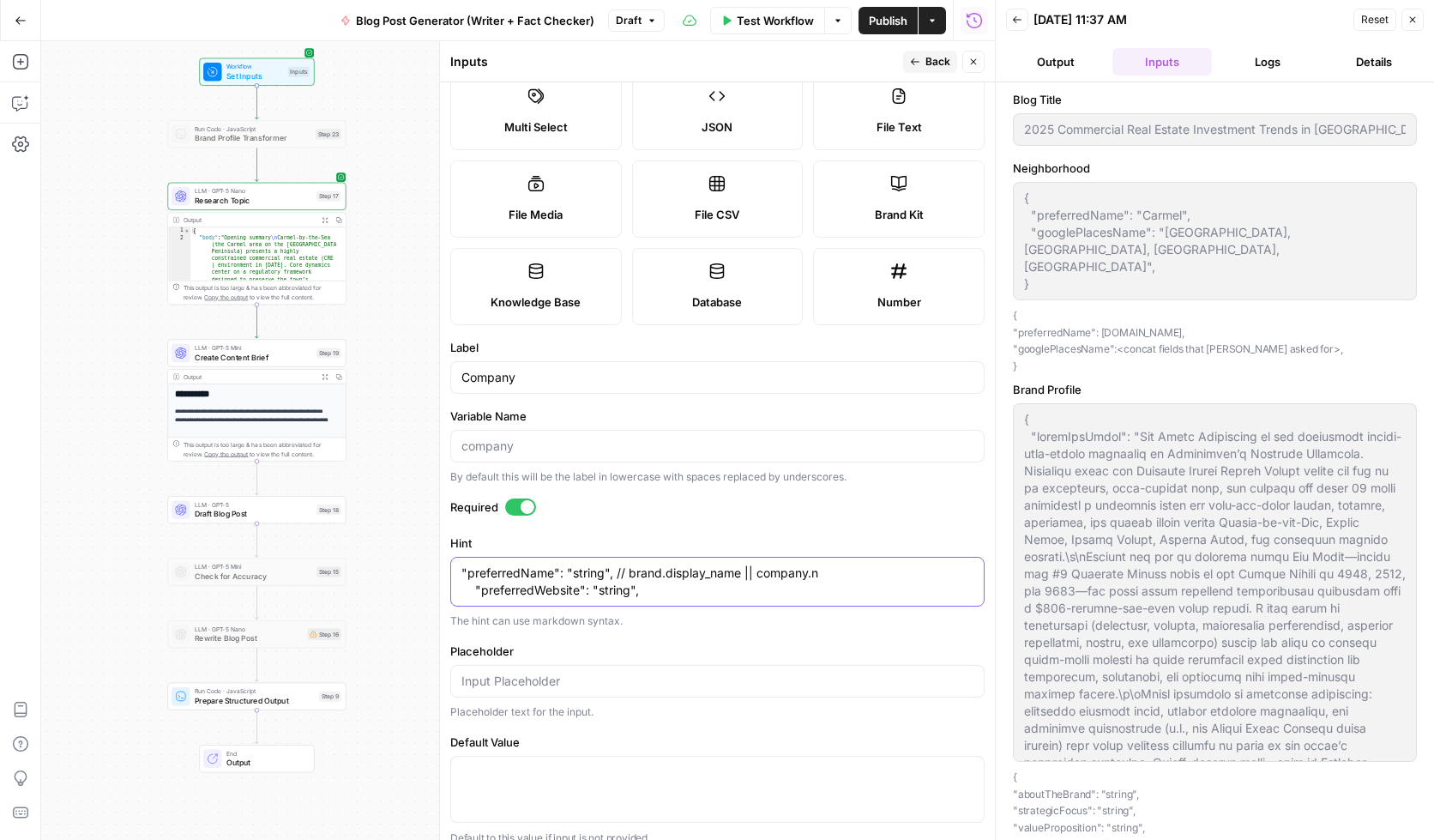
click at [475, 588] on textarea ""preferredName": "string", // brand.display_name || company.n "preferredWebsite…" at bounding box center [717, 582] width 512 height 35
drag, startPoint x: 846, startPoint y: 572, endPoint x: 616, endPoint y: 568, distance: 230.0
click at [616, 568] on textarea ""preferredName": "string", // brand.display_name || company.n "preferredWebsite…" at bounding box center [717, 582] width 512 height 35
click at [630, 595] on textarea ""preferredName": "string", "preferredWebsite": "string"," at bounding box center [717, 582] width 512 height 35
click at [464, 591] on textarea ""preferredName": "string", "preferredWebsite": "string"" at bounding box center [717, 582] width 512 height 35
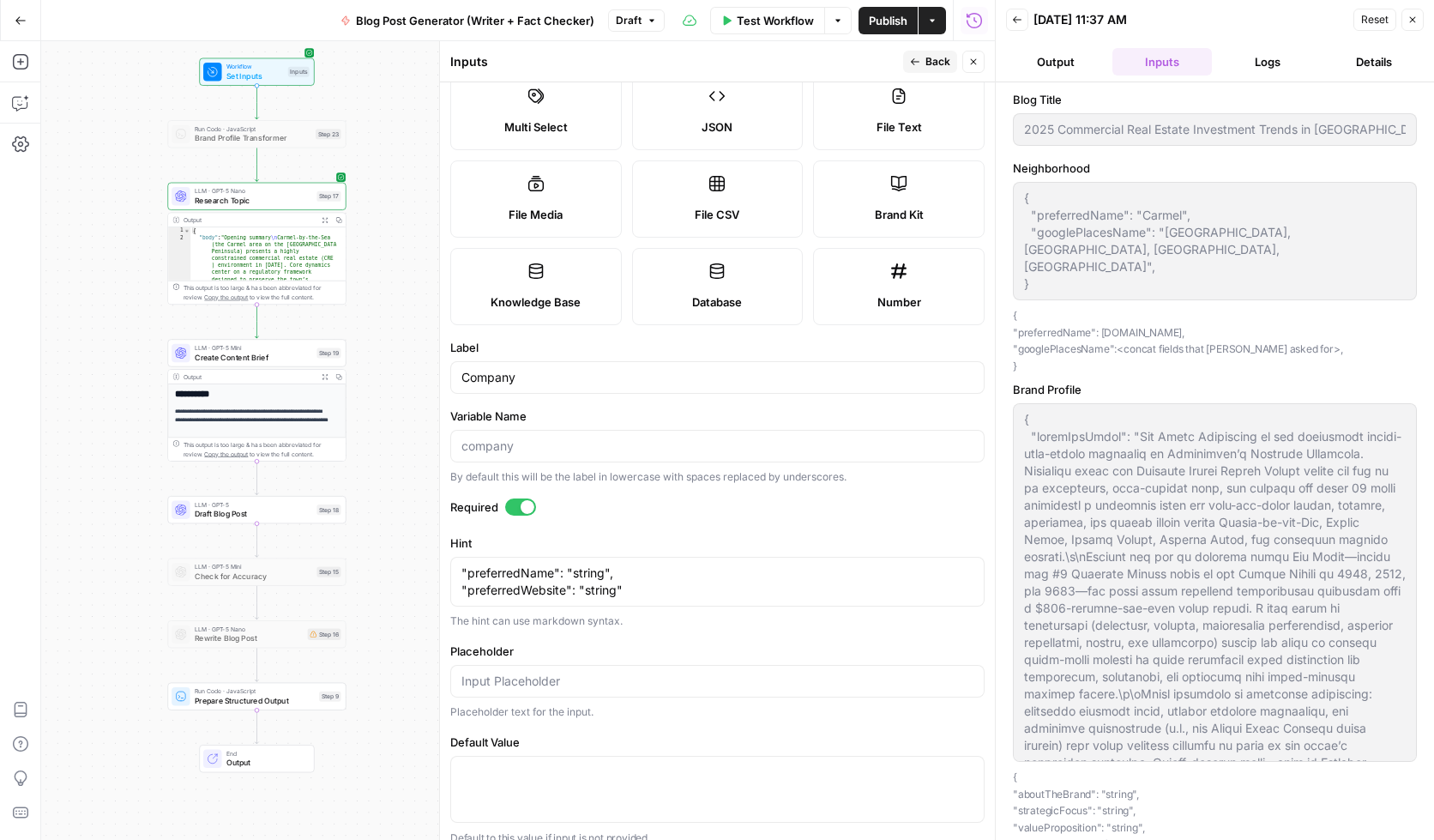
click at [459, 567] on div ""preferredName": "string", "preferredWebsite": "string" "preferredName": "strin…" at bounding box center [717, 581] width 534 height 49
click at [690, 593] on textarea ""preferredName": "string", "preferredWebsite": "string"" at bounding box center [717, 582] width 512 height 35
click at [637, 591] on textarea ""preferredName": "string", "preferredWebsite": "string"" at bounding box center [717, 582] width 512 height 35
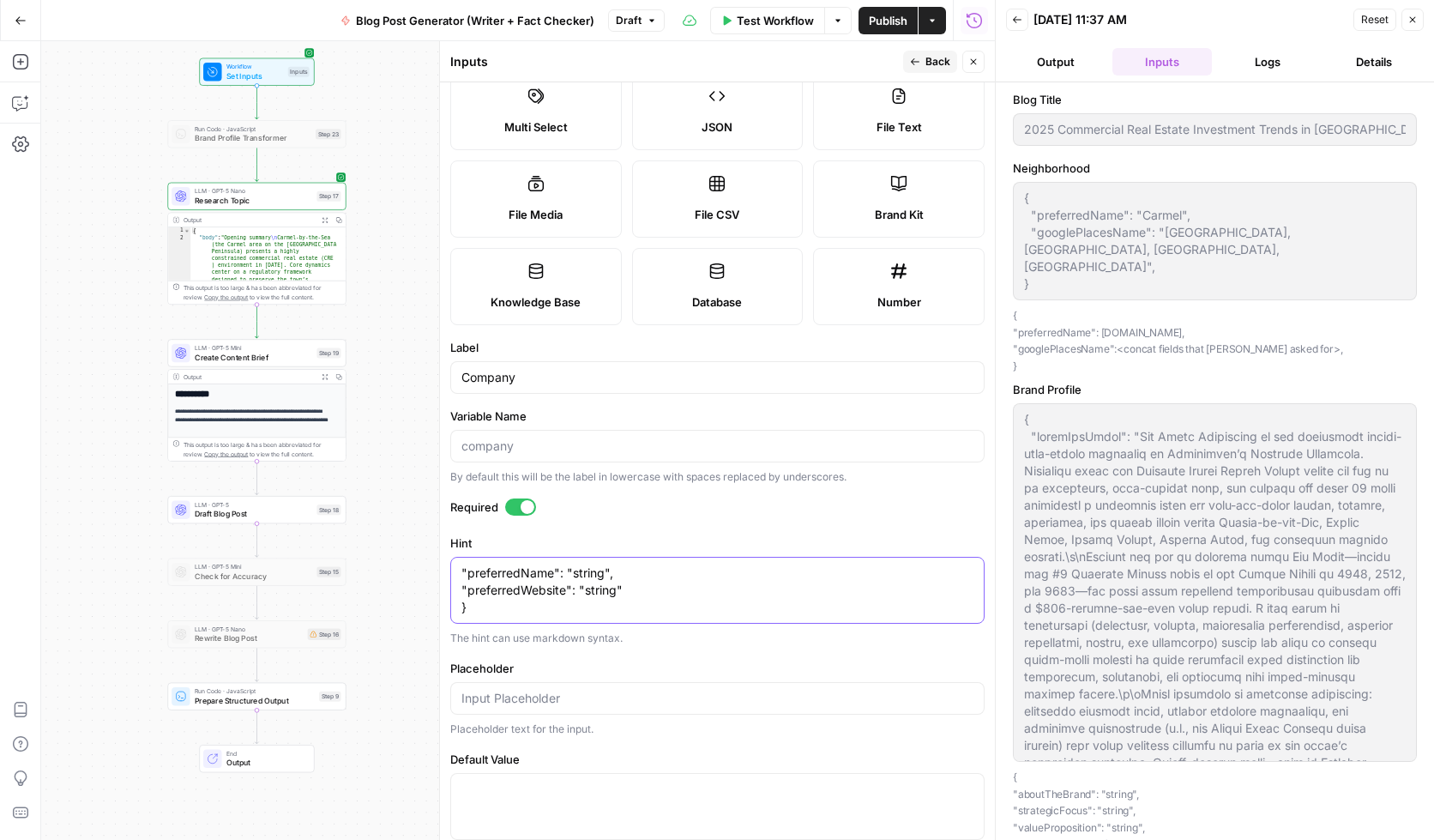
click at [462, 572] on textarea ""preferredName": "string", "preferredWebsite": "string" }" at bounding box center [717, 590] width 512 height 51
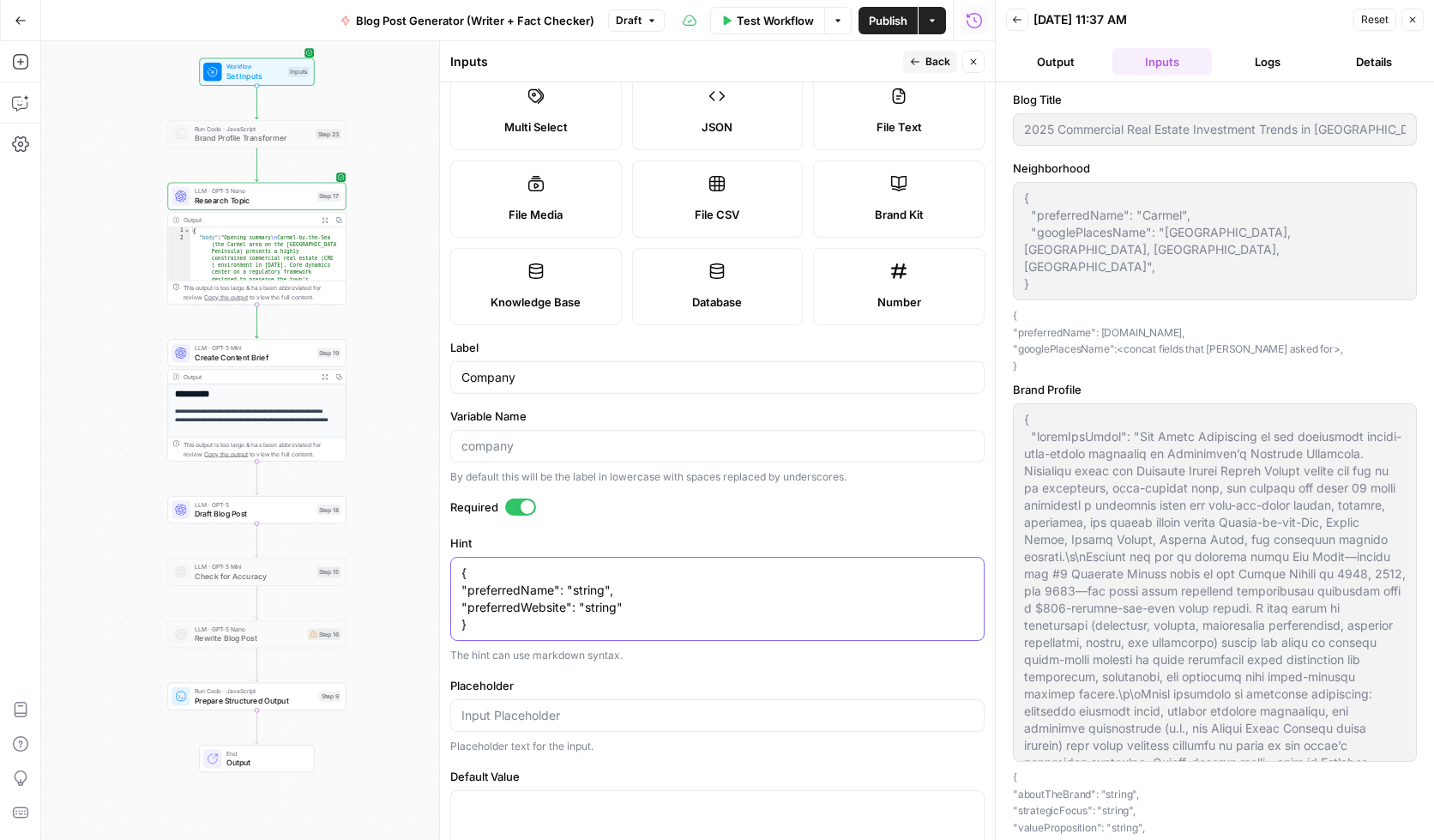
click at [669, 611] on textarea "{ "preferredName": "string", "preferredWebsite": "string" }" at bounding box center [717, 598] width 512 height 68
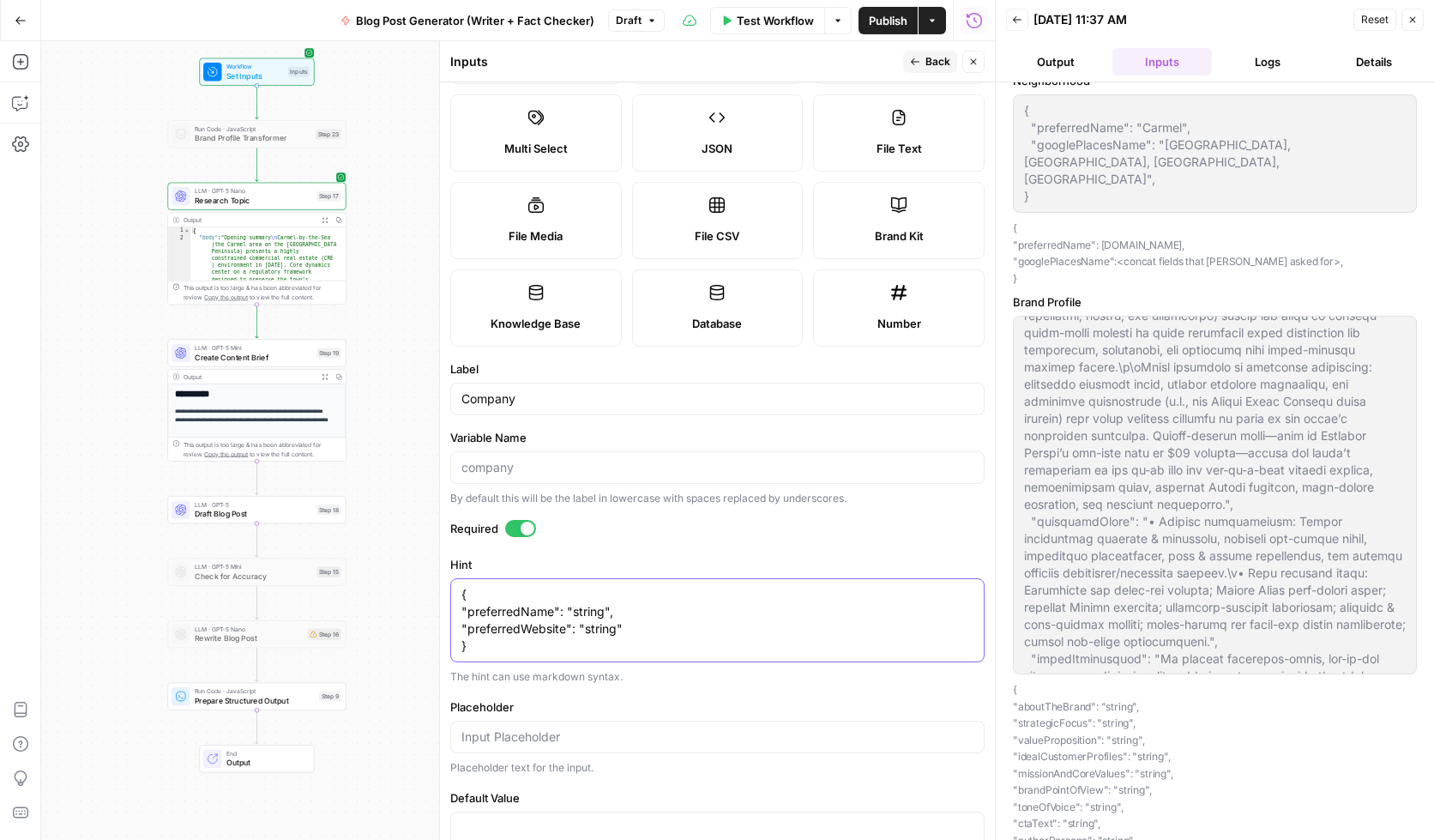
scroll to position [0, 0]
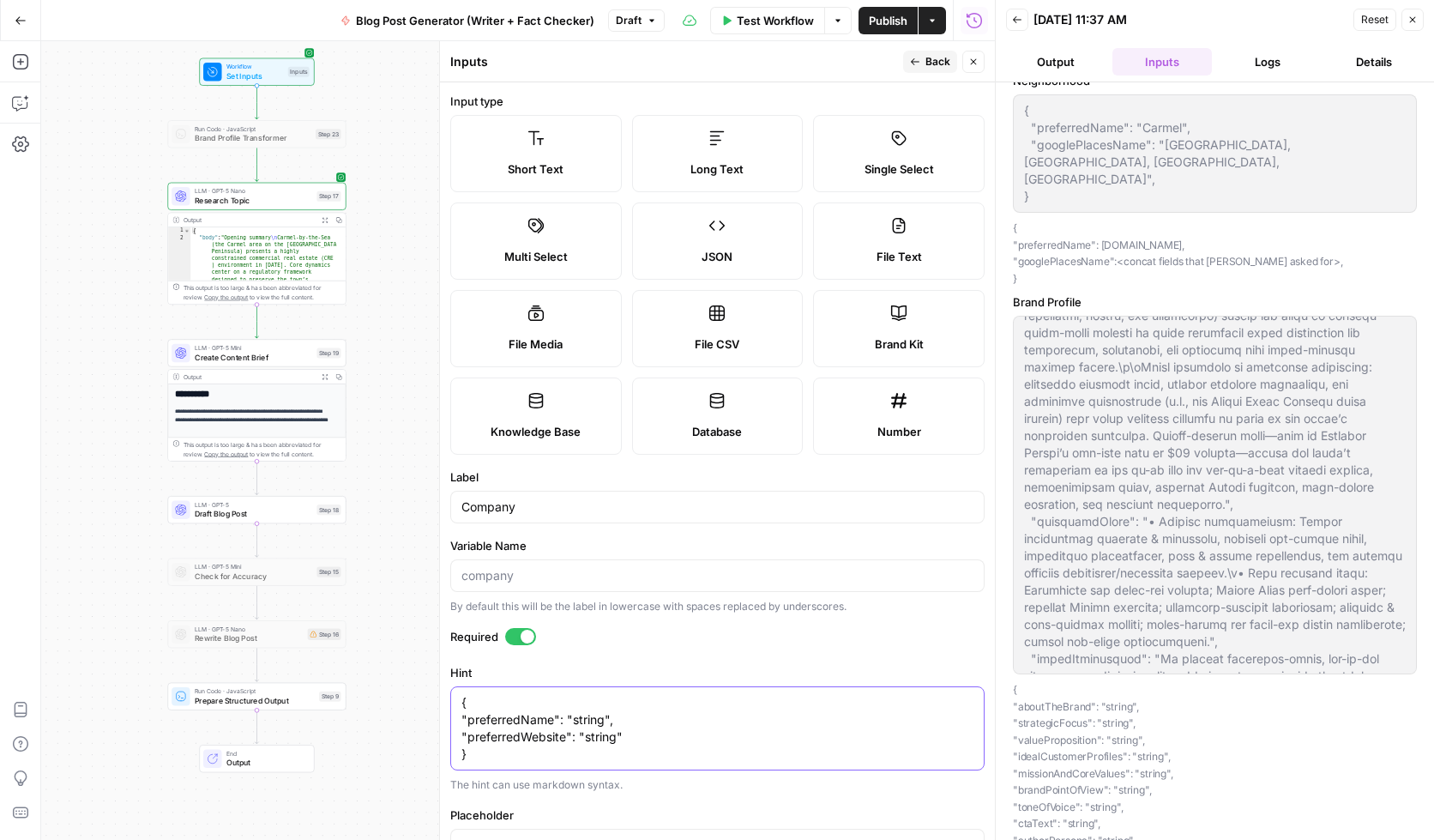
type textarea "{ "preferredName": "string", "preferredWebsite": "string" }"
click at [912, 57] on icon "button" at bounding box center [915, 61] width 10 height 10
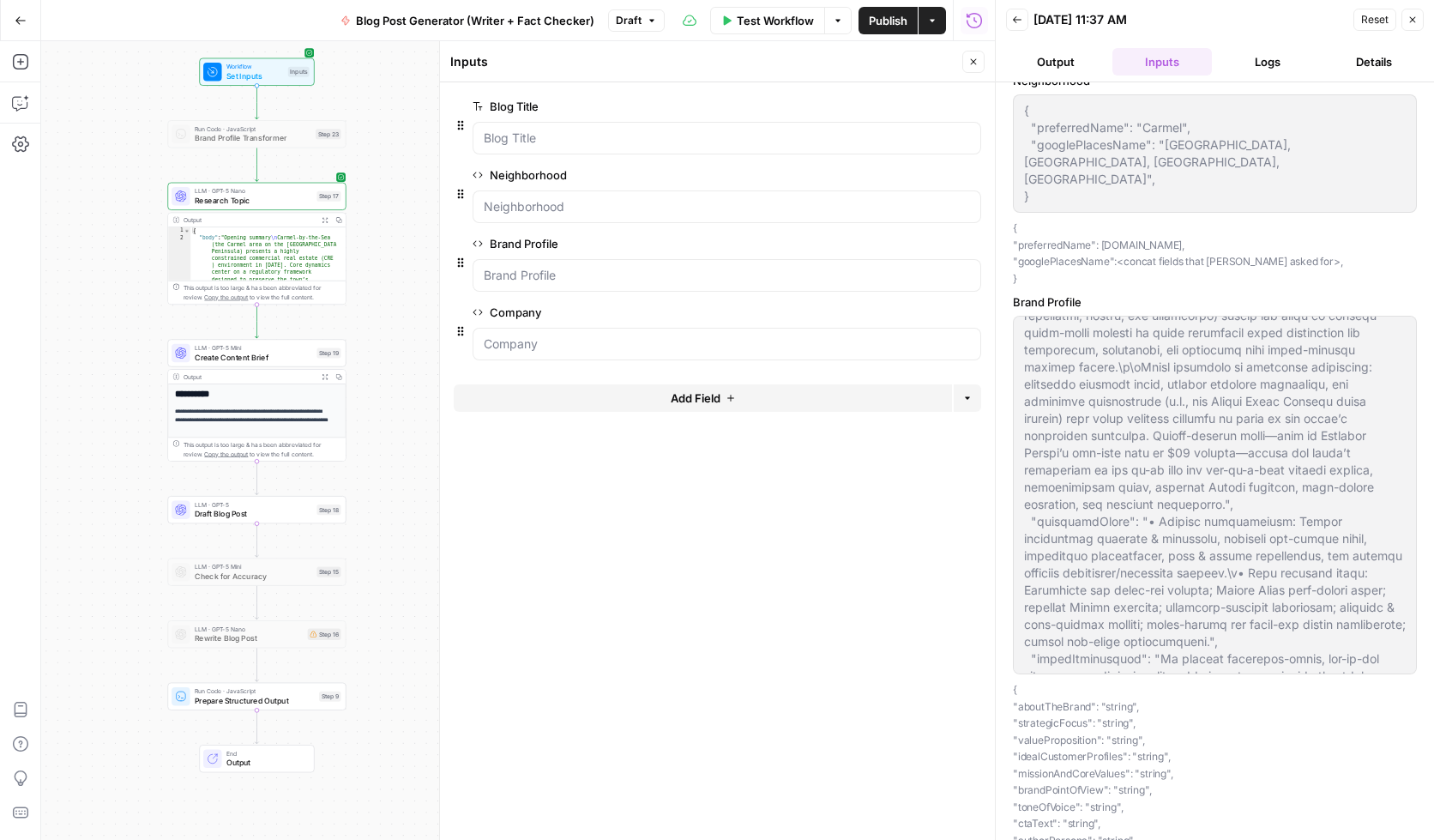
click at [928, 251] on button "edit field" at bounding box center [924, 243] width 66 height 21
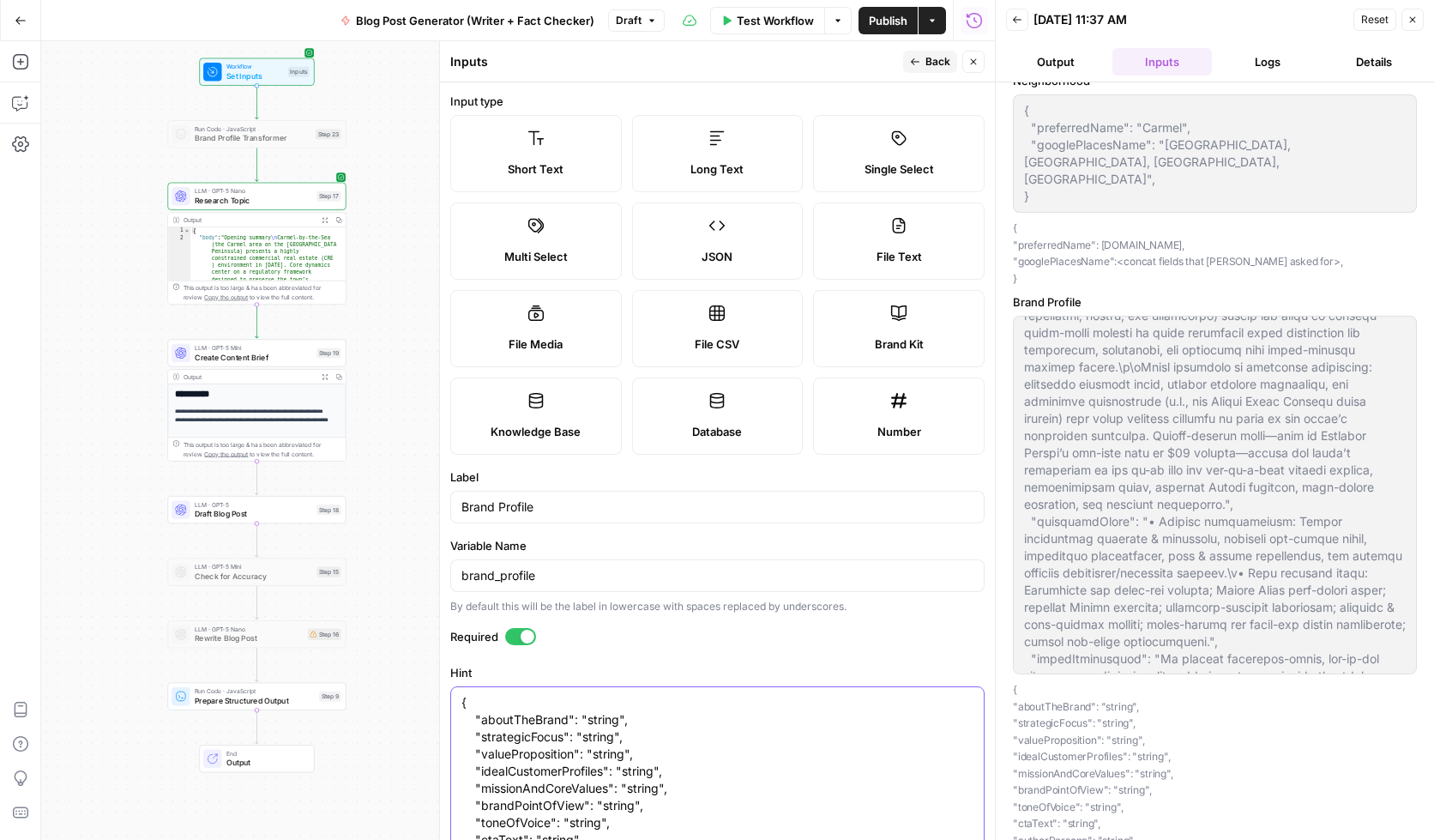
drag, startPoint x: 475, startPoint y: 720, endPoint x: 446, endPoint y: 719, distance: 29.0
click at [446, 719] on div "Inputs Back Close Input type Short Text Long Text Single Select Multi Select JS…" at bounding box center [717, 441] width 556 height 798
click at [488, 721] on textarea "{ "aboutTheBrand": "string", "strategicFocus": "string", "valueProposition": "s…" at bounding box center [717, 788] width 512 height 189
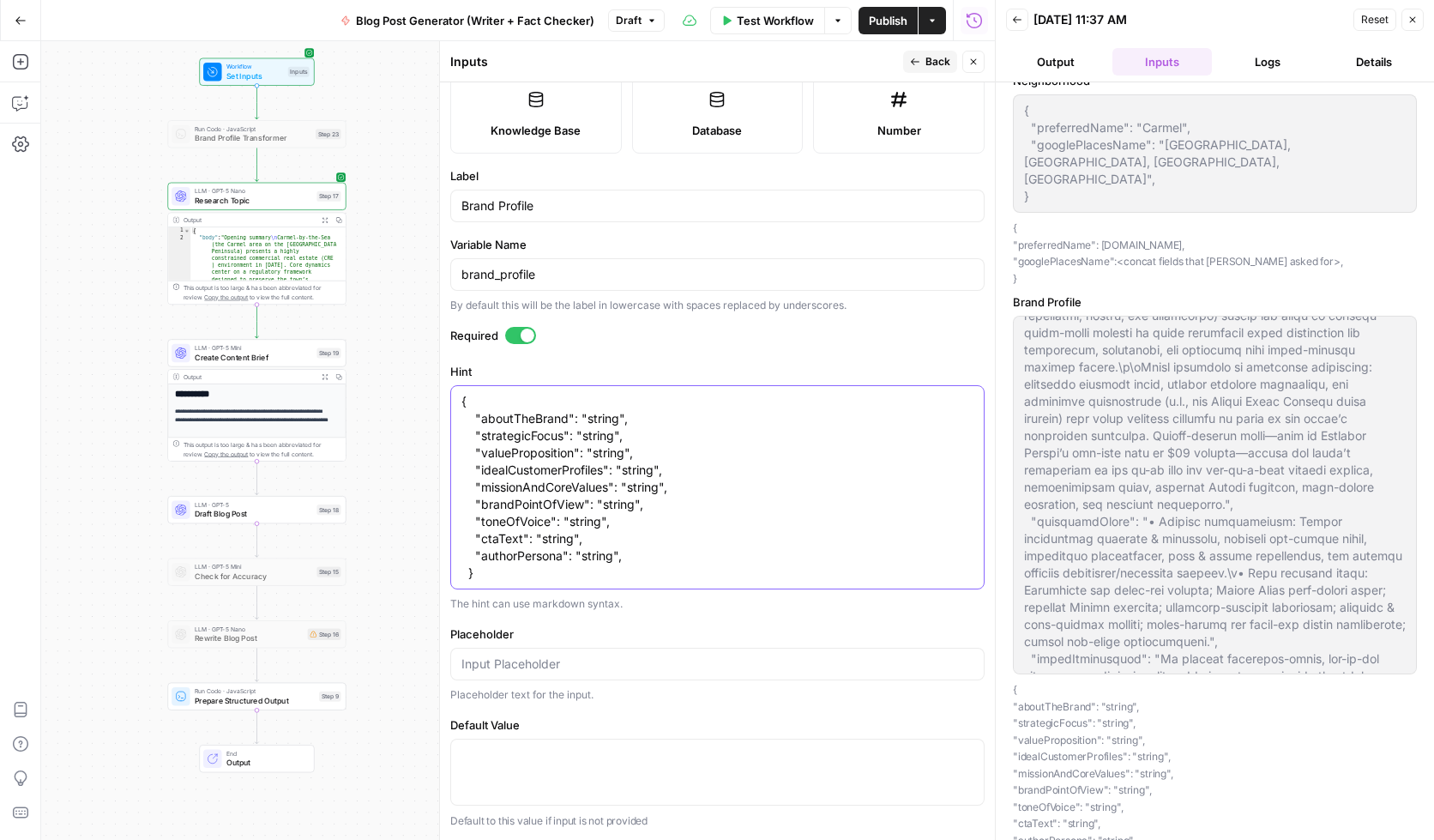
drag, startPoint x: 468, startPoint y: 571, endPoint x: 454, endPoint y: 571, distance: 14.0
click at [454, 571] on div "{ "aboutTheBrand": "string", "strategicFocus": "string", "valueProposition": "s…" at bounding box center [717, 488] width 534 height 204
click at [532, 576] on textarea "{ "aboutTheBrand": "string", "strategicFocus": "string", "valueProposition": "s…" at bounding box center [717, 488] width 512 height 189
click at [462, 401] on textarea "{ "aboutTheBrand": "string", "strategicFocus": "string", "valueProposition": "s…" at bounding box center [717, 488] width 512 height 189
click at [512, 570] on textarea "{ "aboutTheBrand": "string", "strategicFocus": "string", "valueProposition": "s…" at bounding box center [717, 488] width 512 height 189
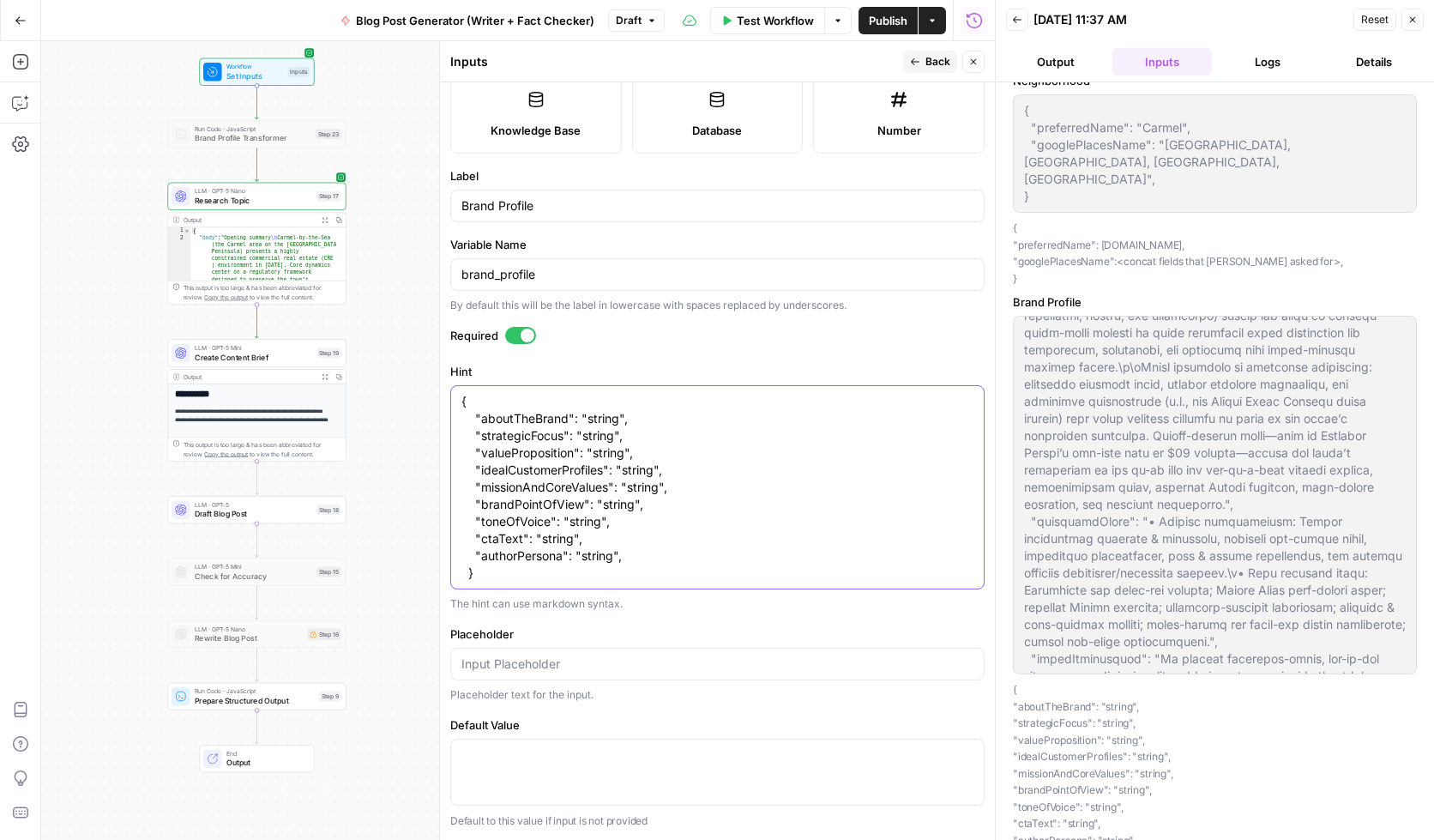
scroll to position [0, 0]
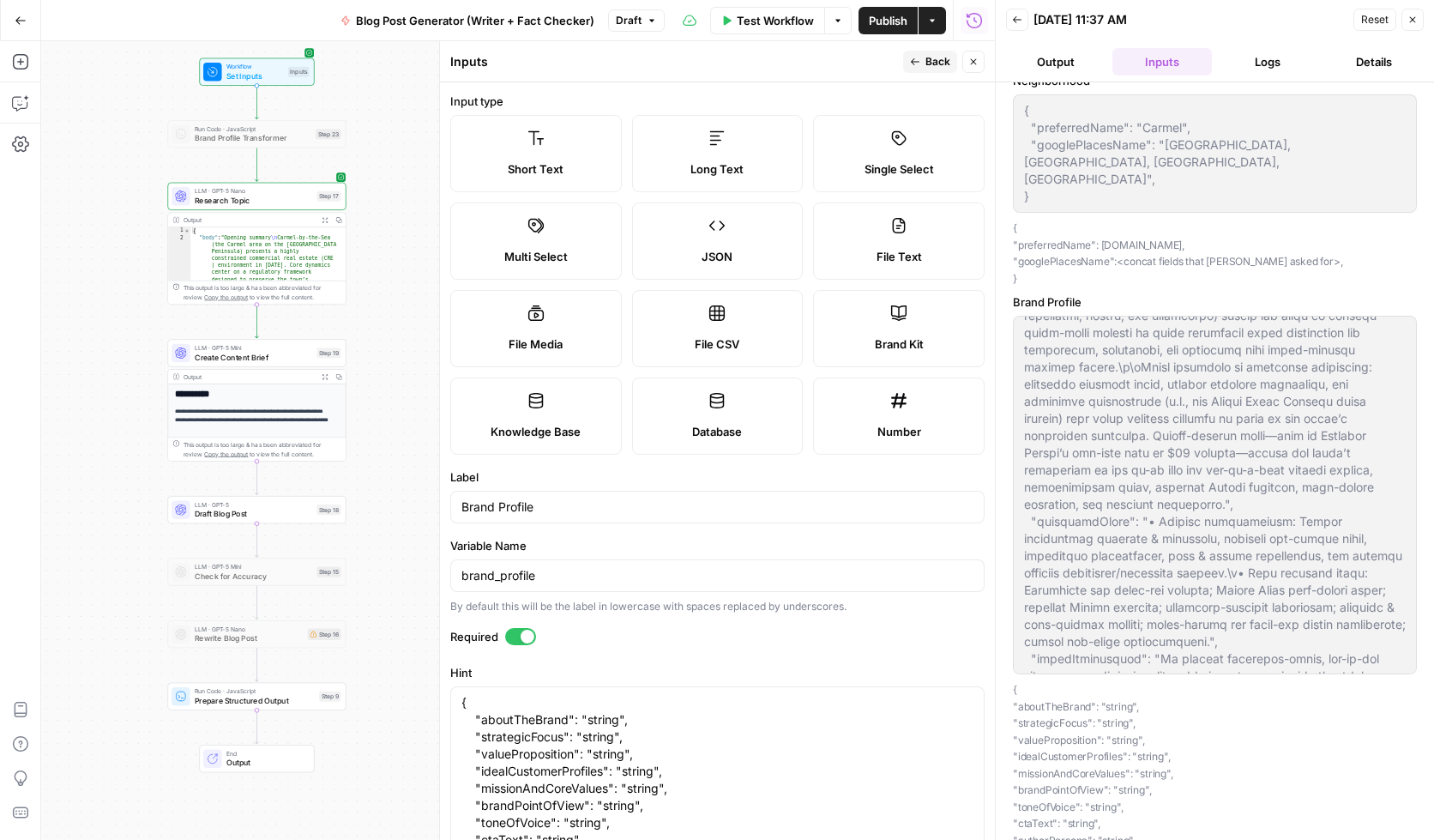
click at [921, 62] on button "Back" at bounding box center [930, 61] width 54 height 23
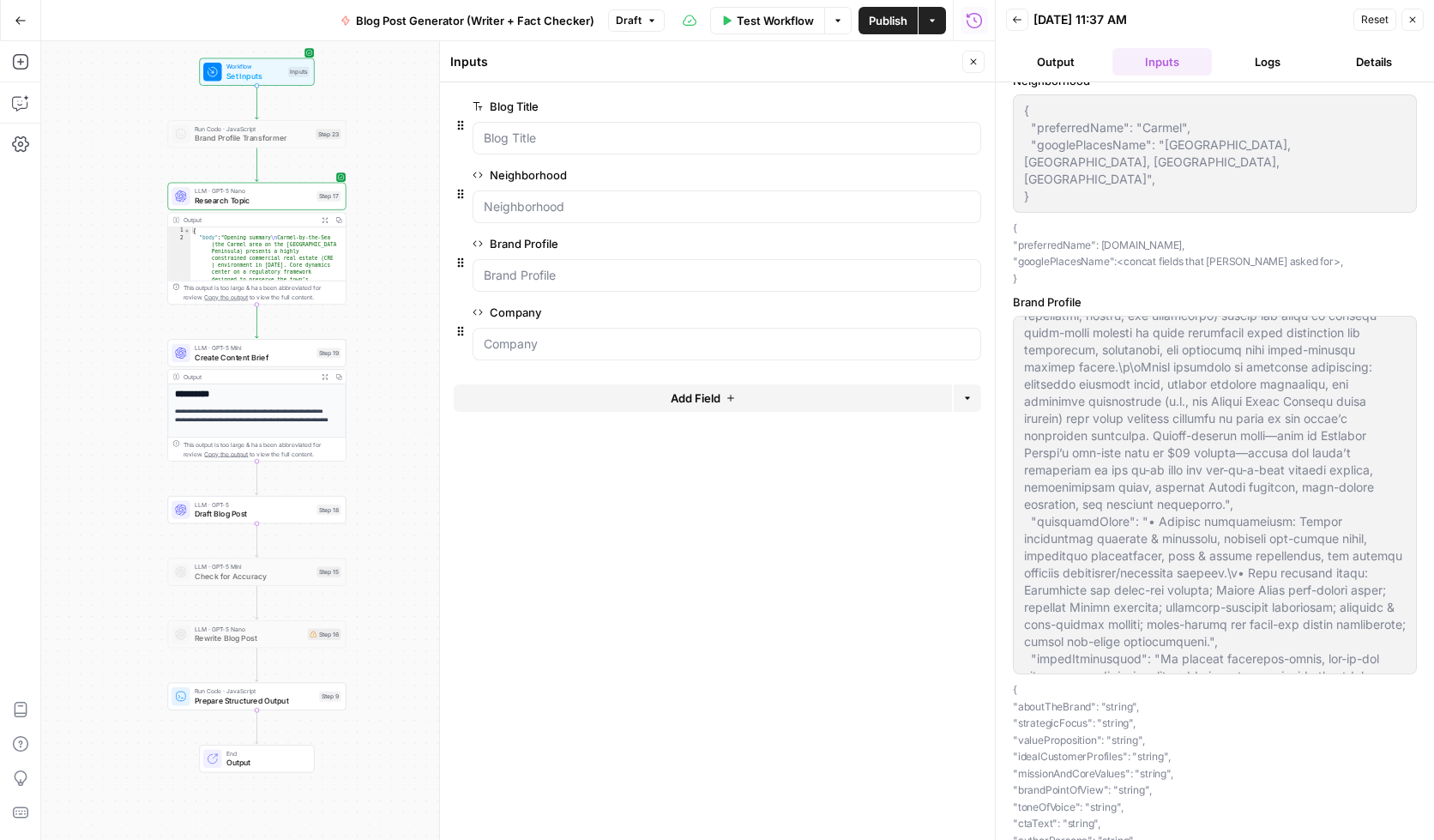
click at [915, 311] on span "edit field" at bounding box center [917, 313] width 38 height 14
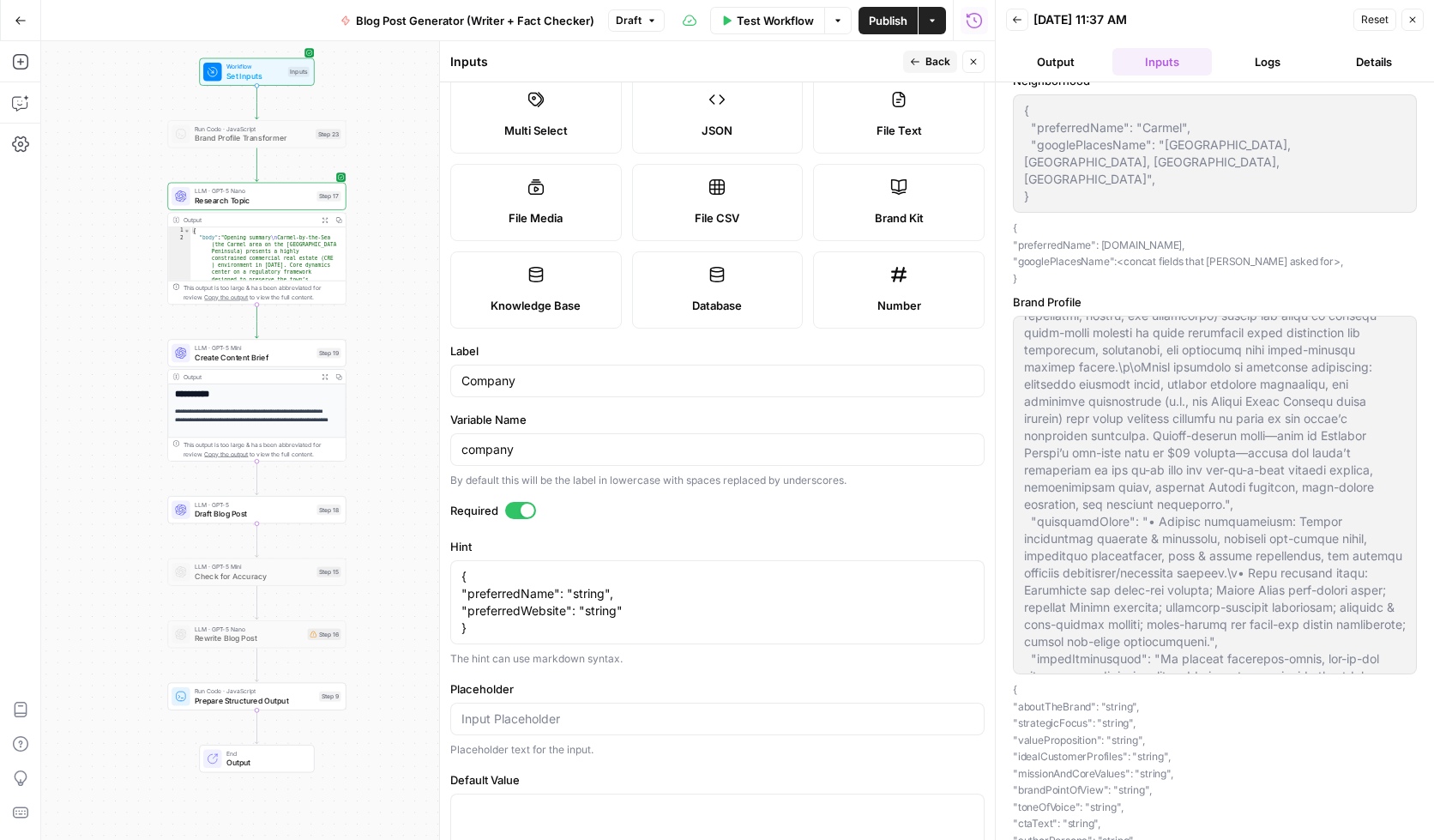
scroll to position [181, 0]
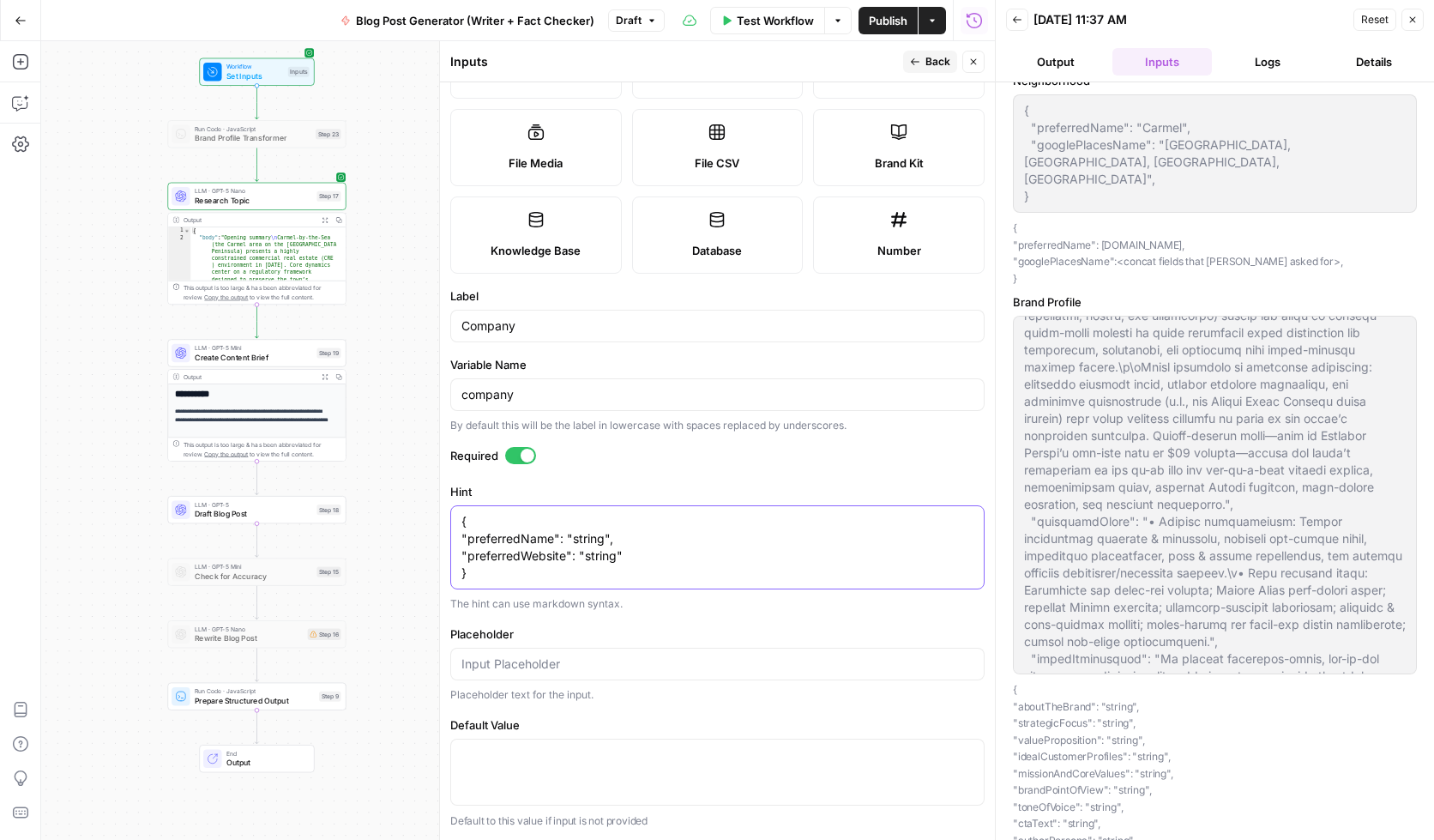
click at [462, 539] on textarea "{ "preferredName": "string", "preferredWebsite": "string" }" at bounding box center [717, 546] width 512 height 68
click at [455, 557] on div "{ "preferredName": "string", "preferredWebsite": "string" } { "preferredName": …" at bounding box center [717, 546] width 534 height 84
drag, startPoint x: 462, startPoint y: 557, endPoint x: 481, endPoint y: 552, distance: 19.6
click at [462, 556] on textarea "{ "preferredName": "string", "preferredWebsite": "string" }" at bounding box center [717, 546] width 512 height 68
click at [462, 573] on textarea "{ "preferredName": "string", "preferredWebsite": "string" }" at bounding box center [717, 546] width 512 height 68
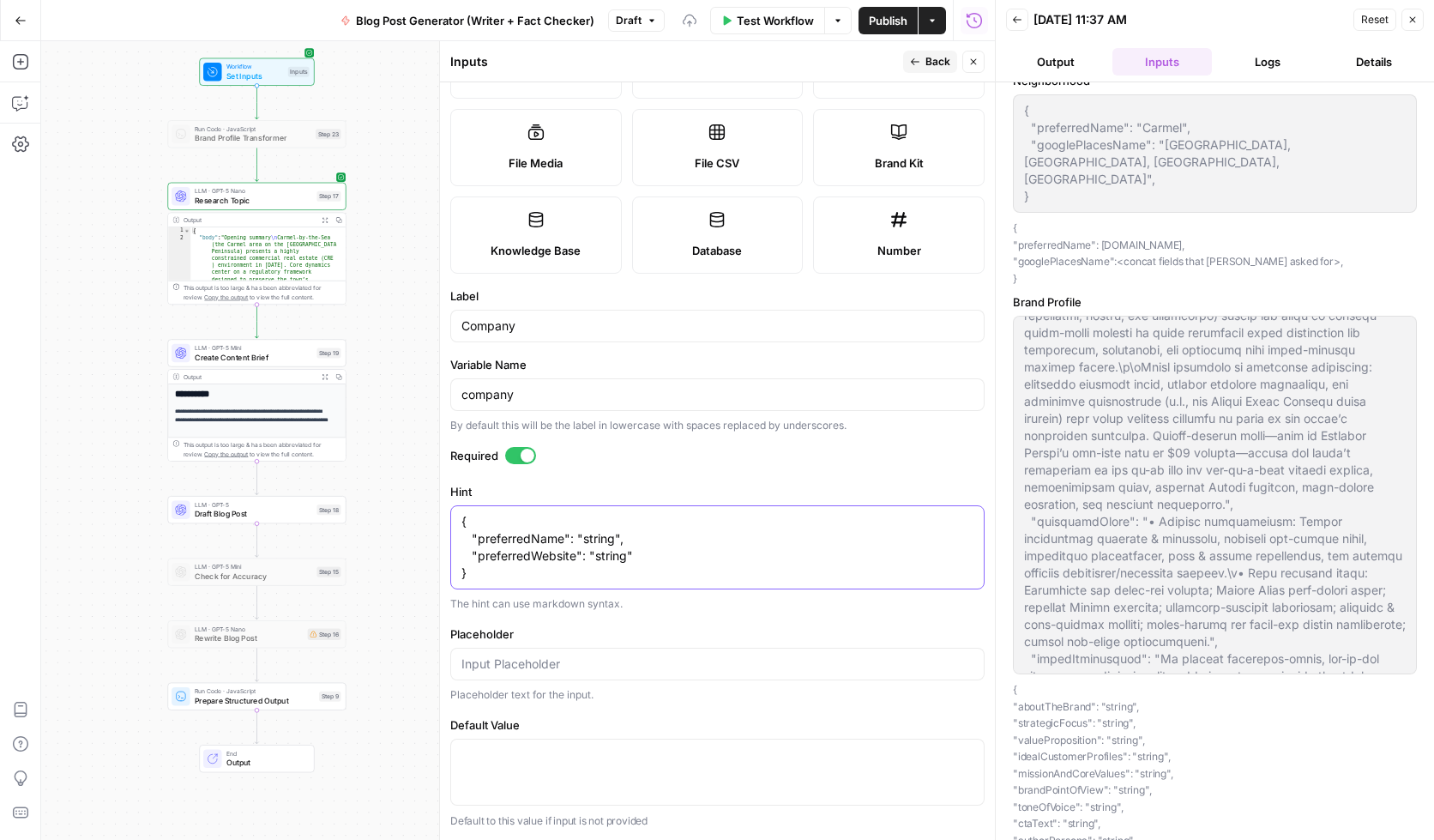
type textarea "{ "preferredName": "string", "preferredWebsite": "string" }"
click at [533, 575] on textarea "{ "preferredName": "string", "preferredWebsite": "string" }" at bounding box center [717, 546] width 512 height 68
click at [691, 566] on textarea "{ "preferredName": "string", "preferredWebsite": "string" }" at bounding box center [717, 546] width 512 height 68
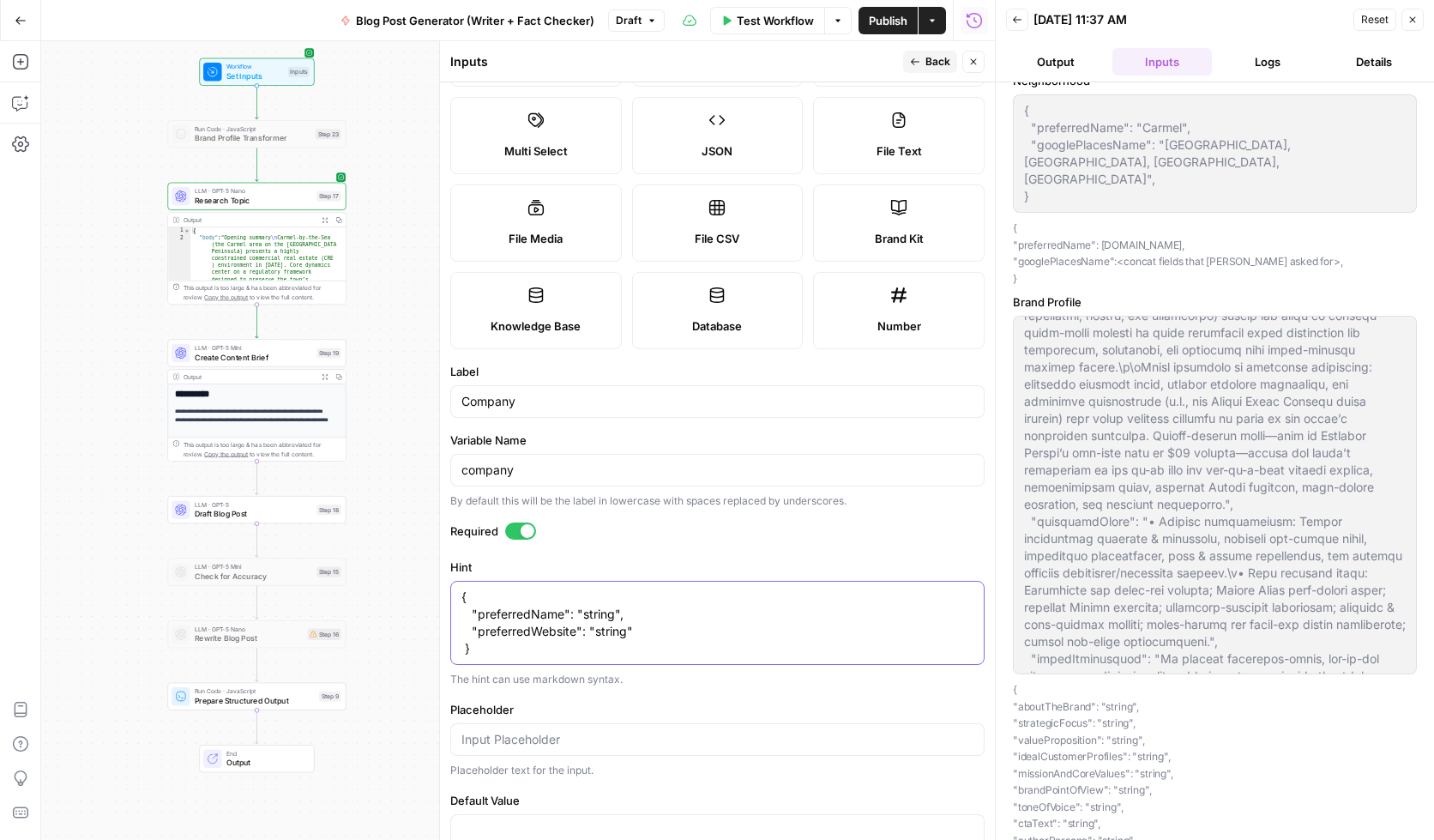
scroll to position [0, 0]
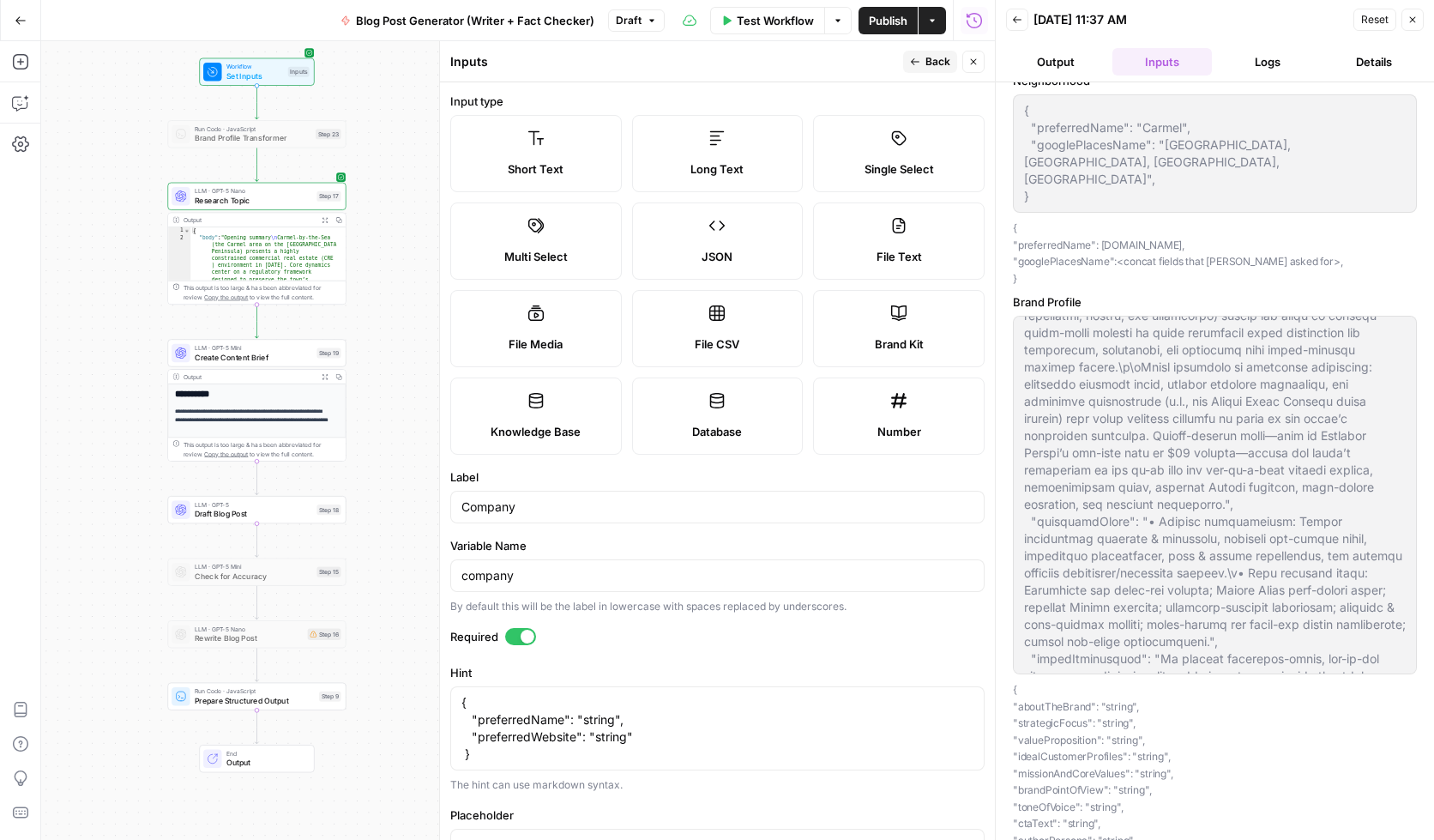
click at [927, 57] on span "Back" at bounding box center [938, 61] width 25 height 16
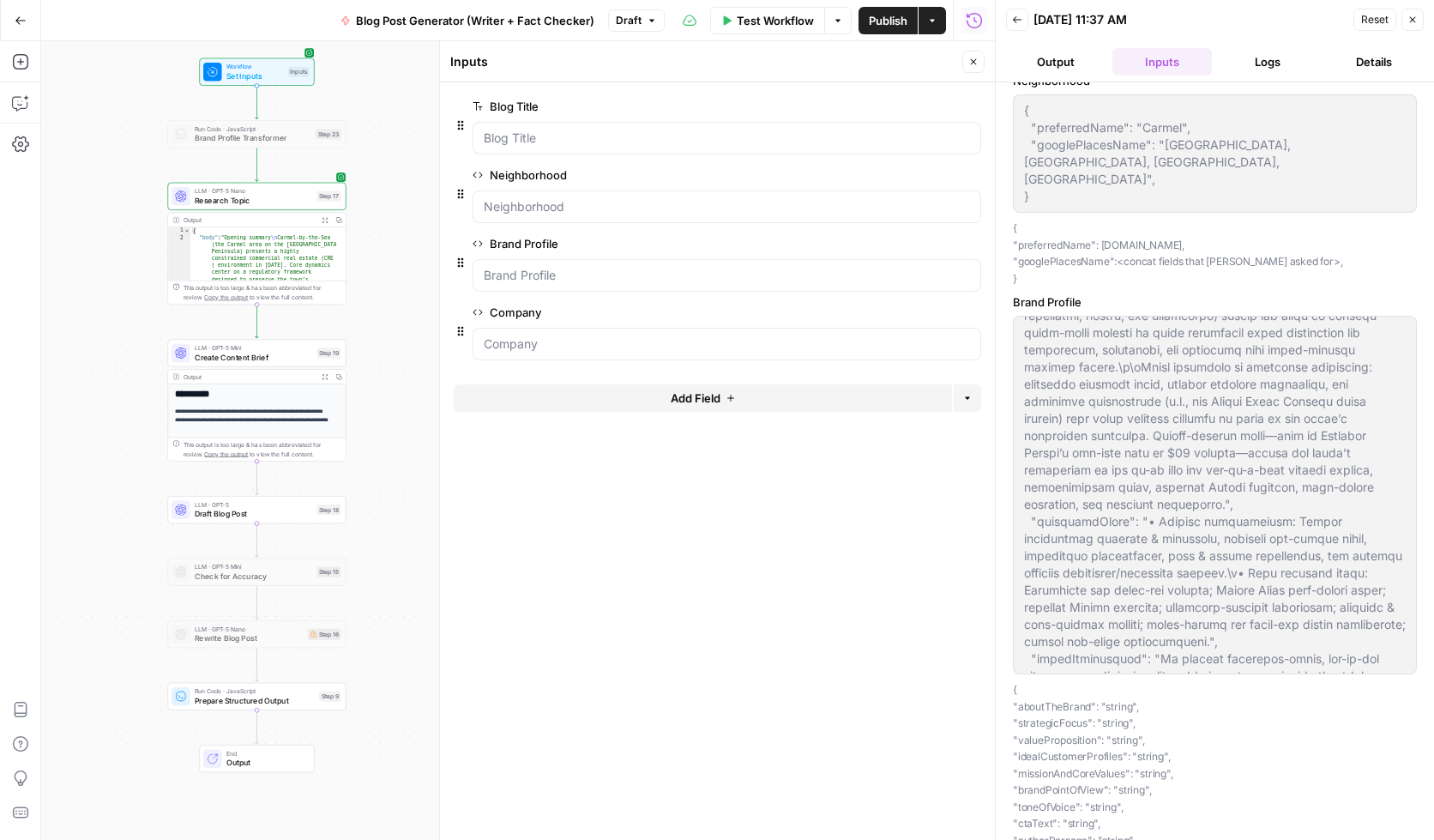
click at [906, 105] on span "edit field" at bounding box center [917, 107] width 38 height 14
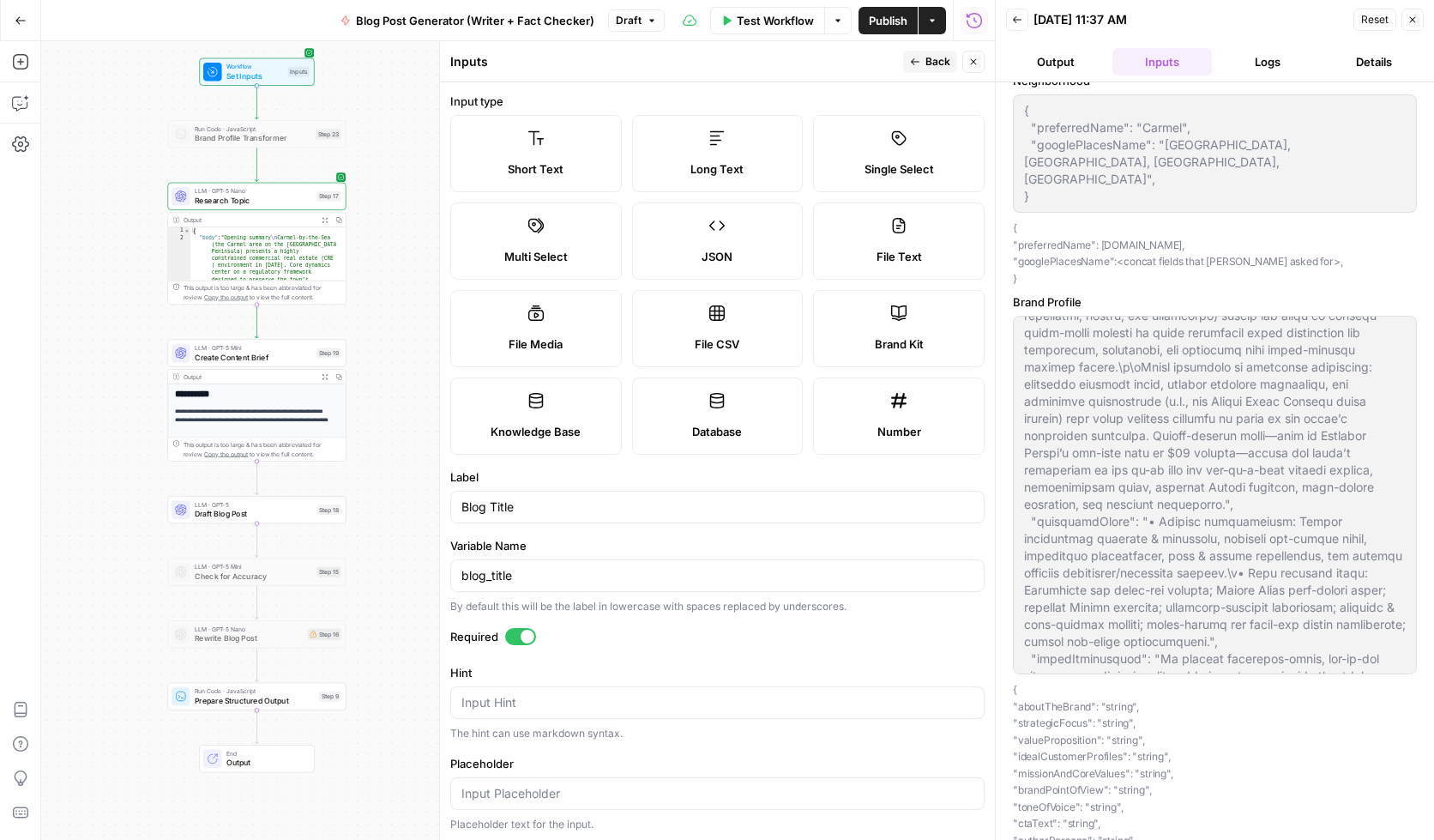
click at [919, 68] on button "Back" at bounding box center [930, 61] width 54 height 23
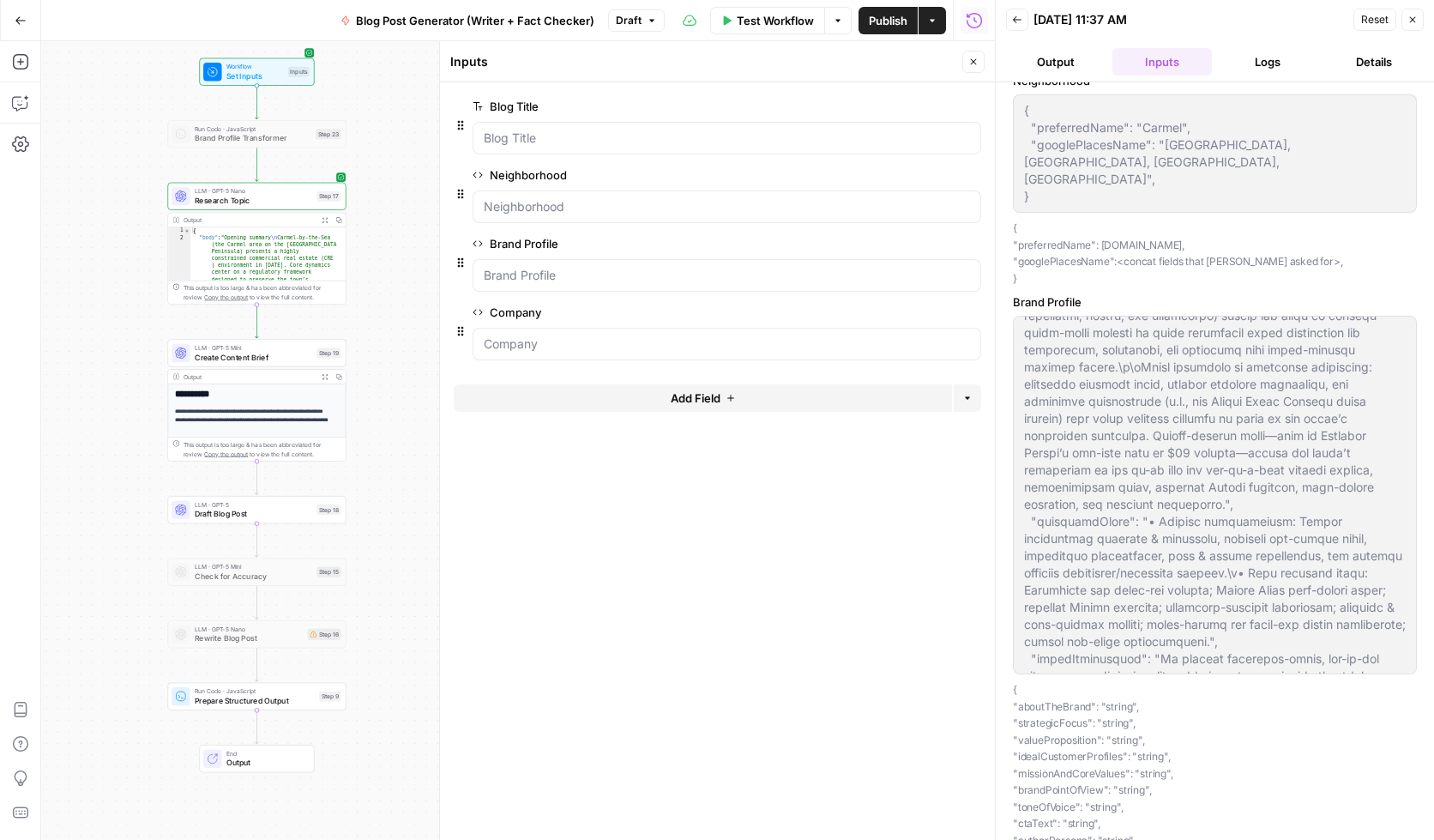
click at [902, 177] on span "edit field" at bounding box center [917, 175] width 38 height 14
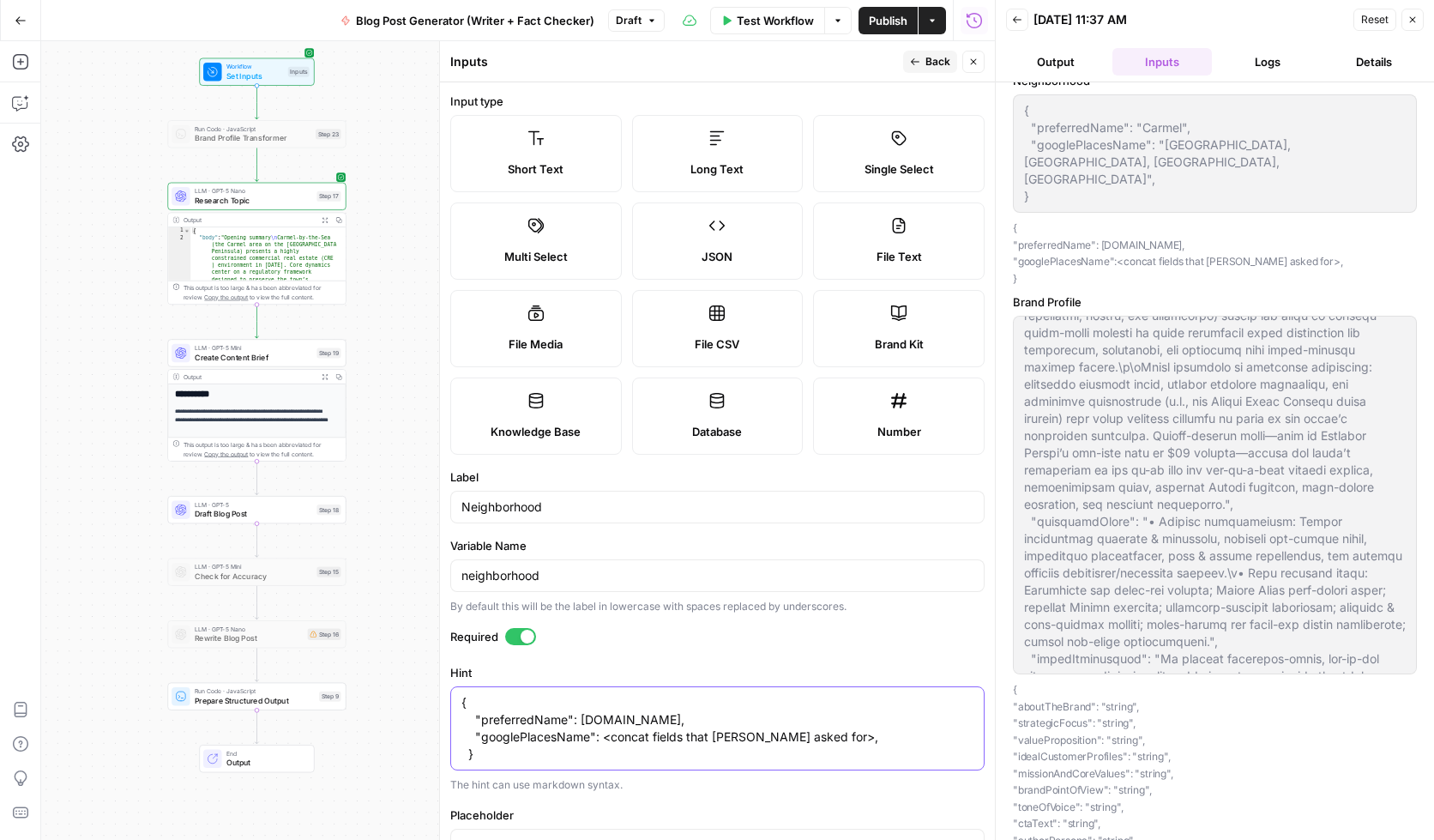
drag, startPoint x: 688, startPoint y: 719, endPoint x: 615, endPoint y: 719, distance: 73.0
click at [615, 719] on textarea "{ "preferredName": neighborhood.name, "googlePlacesName": <concat fields that K…" at bounding box center [717, 727] width 512 height 68
click at [615, 720] on textarea "{ "preferredName": neighborhood.name, "googlePlacesName": <concat fields that K…" at bounding box center [717, 727] width 512 height 68
click at [533, 740] on textarea "{ "preferredName": neighborhood.name, "googlePlacesName": <concat fields that K…" at bounding box center [717, 727] width 512 height 68
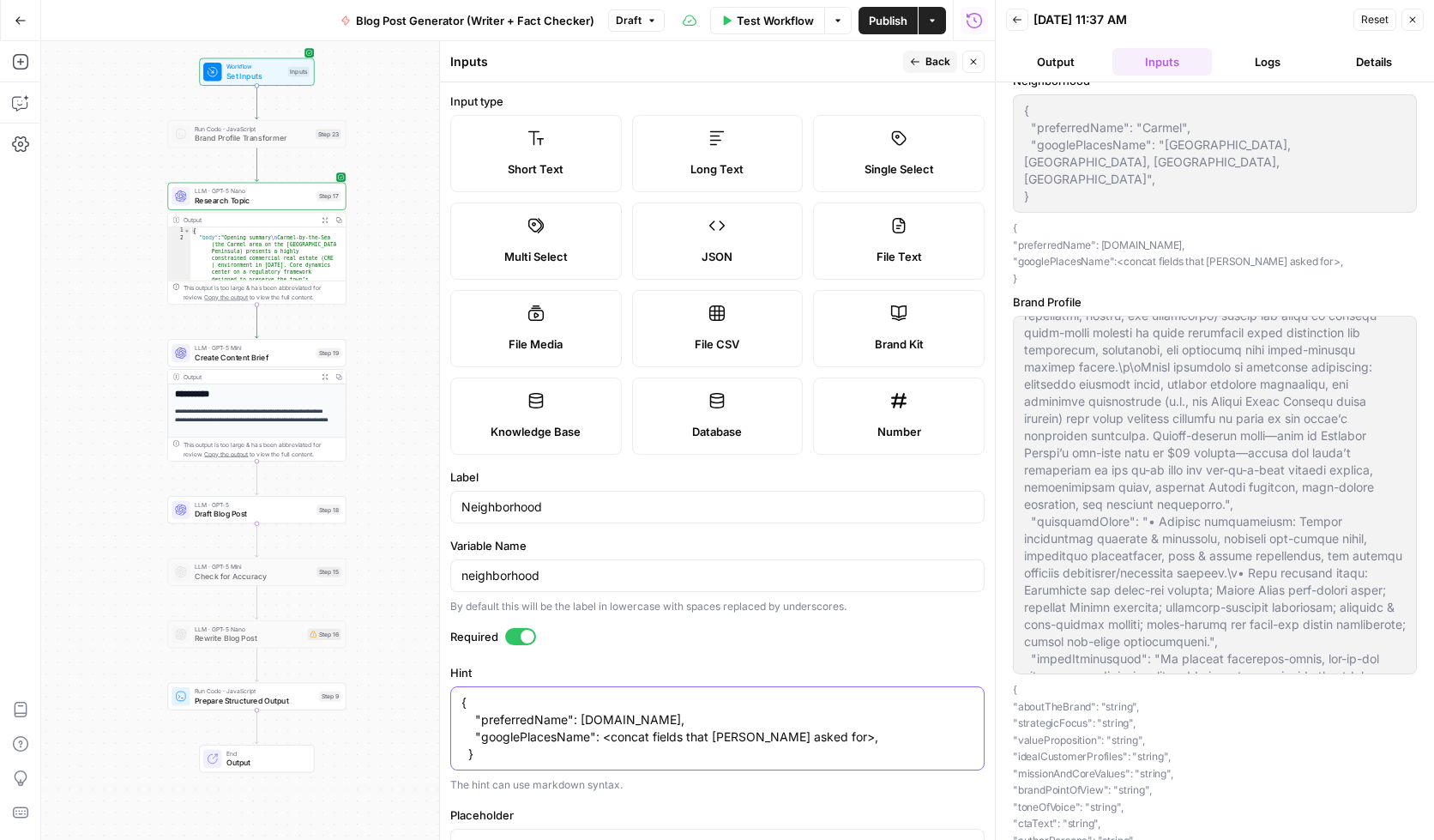
click at [533, 740] on textarea "{ "preferredName": neighborhood.name, "googlePlacesName": <concat fields that K…" at bounding box center [717, 727] width 512 height 68
click at [621, 728] on textarea "{ "preferredName": neighborhood.name, "googlePlacesName": <concat fields that K…" at bounding box center [717, 727] width 512 height 68
click at [908, 61] on button "Back" at bounding box center [930, 61] width 54 height 23
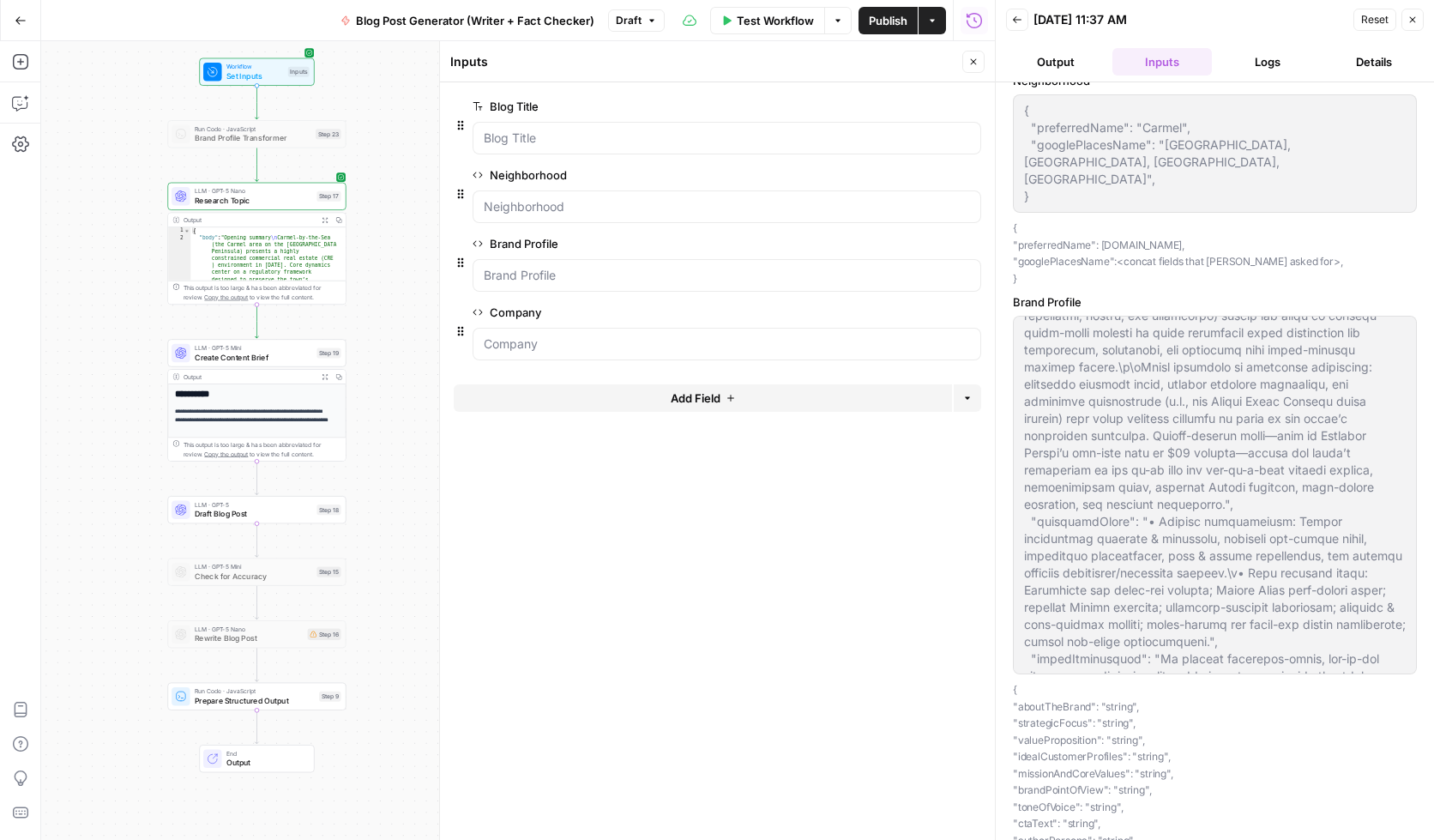
click at [938, 240] on button "edit field" at bounding box center [924, 243] width 66 height 21
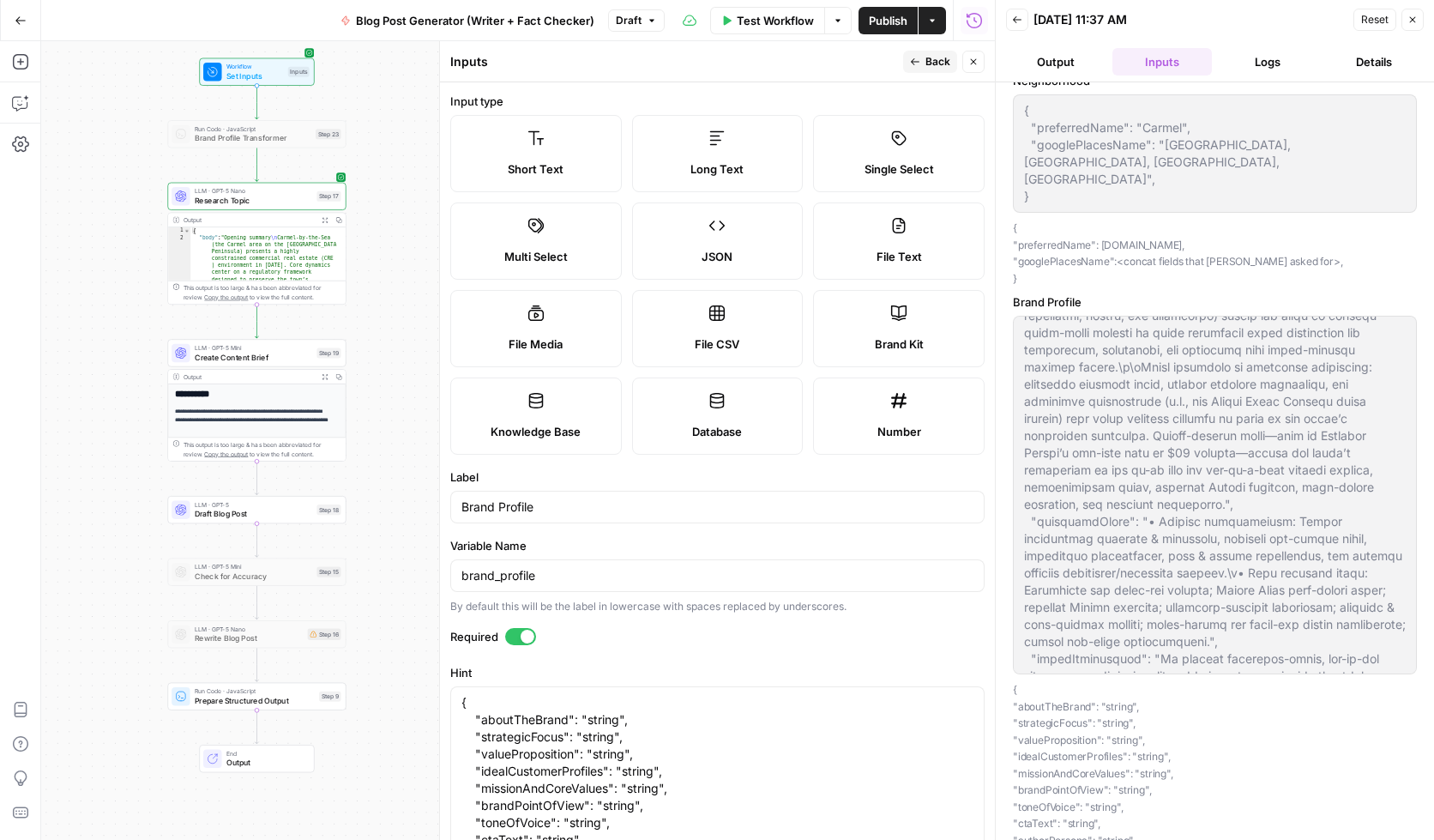
click at [920, 56] on button "Back" at bounding box center [930, 61] width 54 height 23
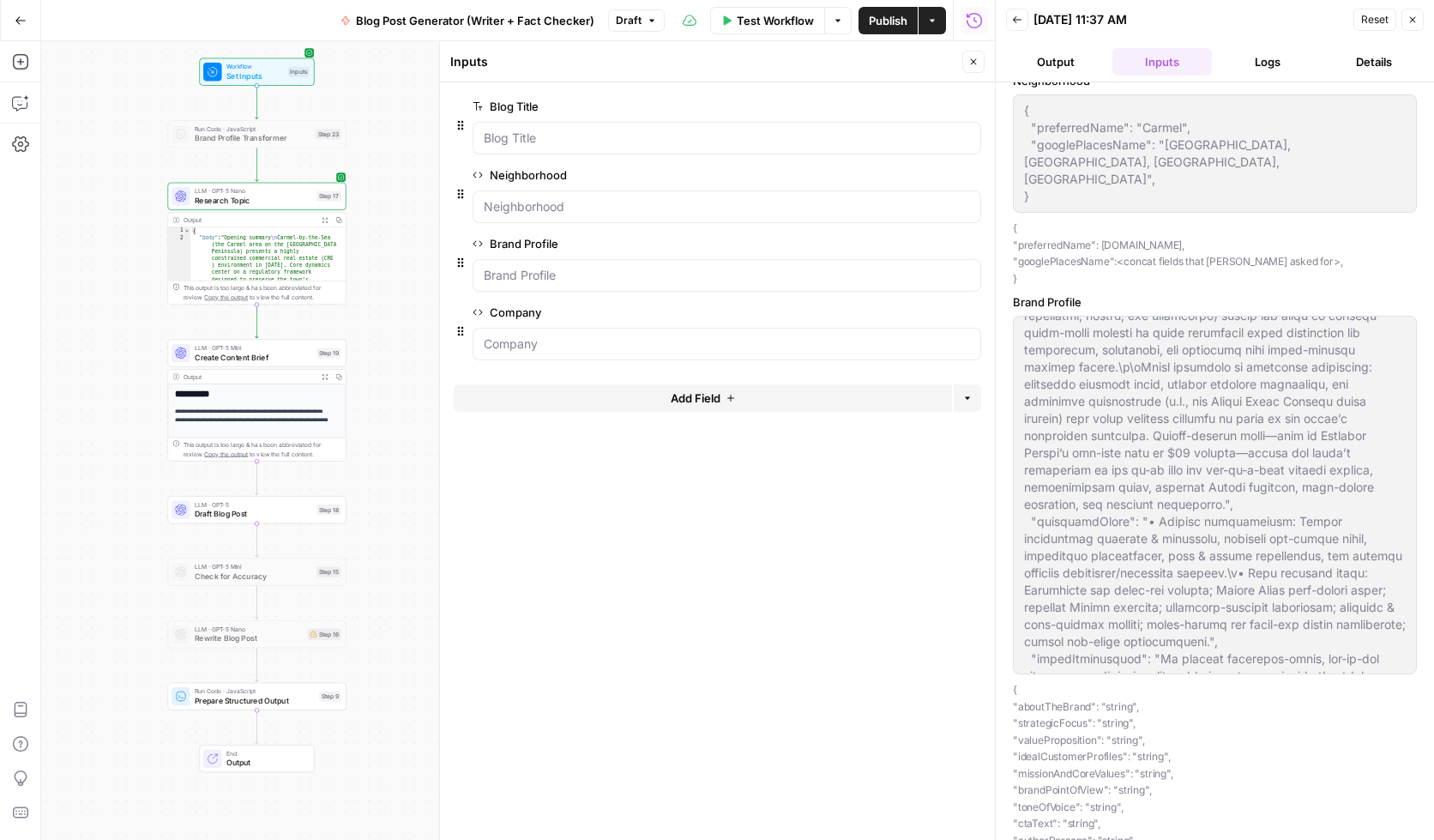
click at [737, 619] on form "Blog Title edit field Delete group Neighborhood edit field Delete group Brand P…" at bounding box center [717, 461] width 555 height 758
click at [1285, 65] on button "Logs" at bounding box center [1269, 61] width 100 height 28
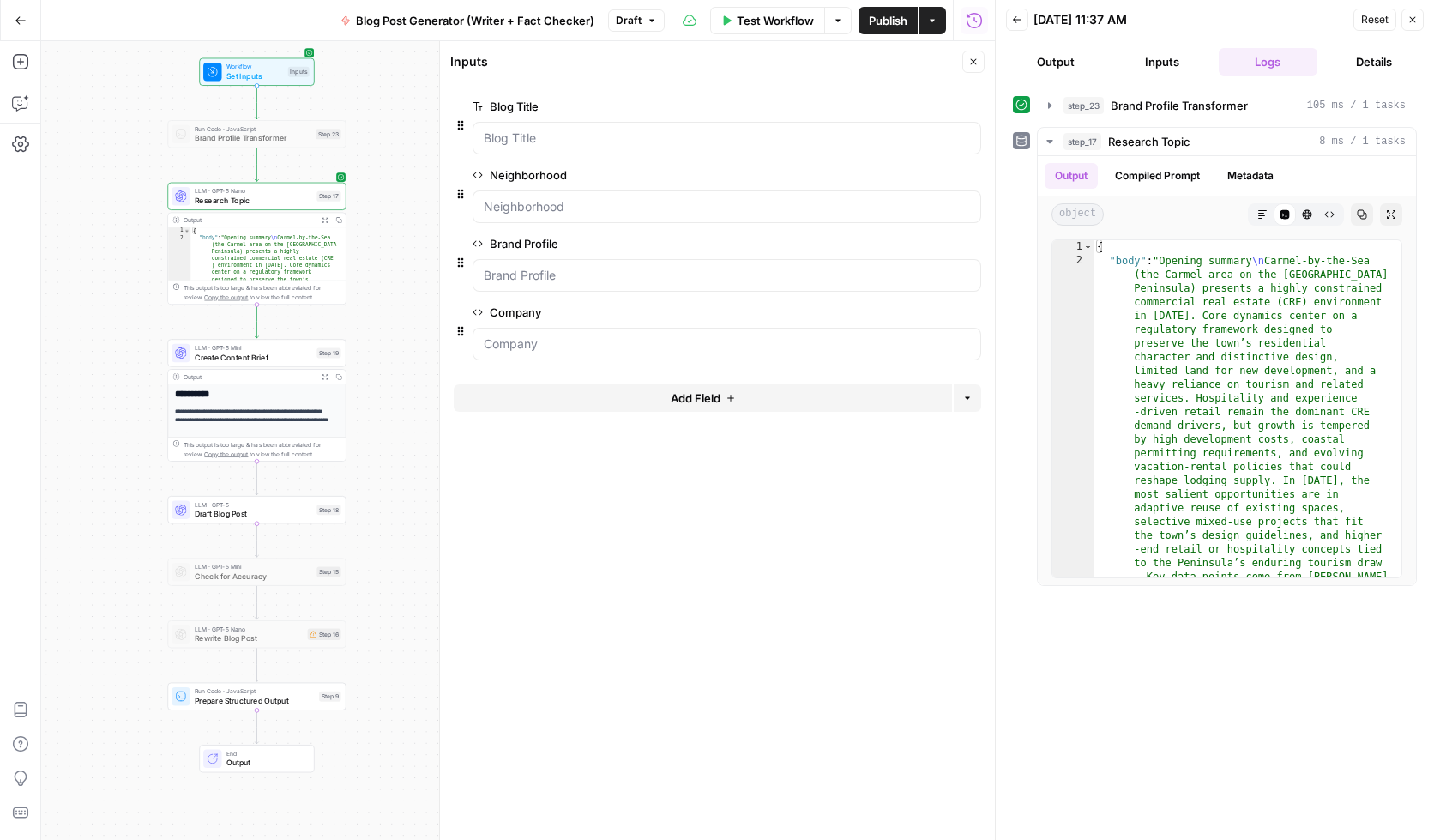
click at [1024, 22] on button "Back" at bounding box center [1017, 20] width 23 height 23
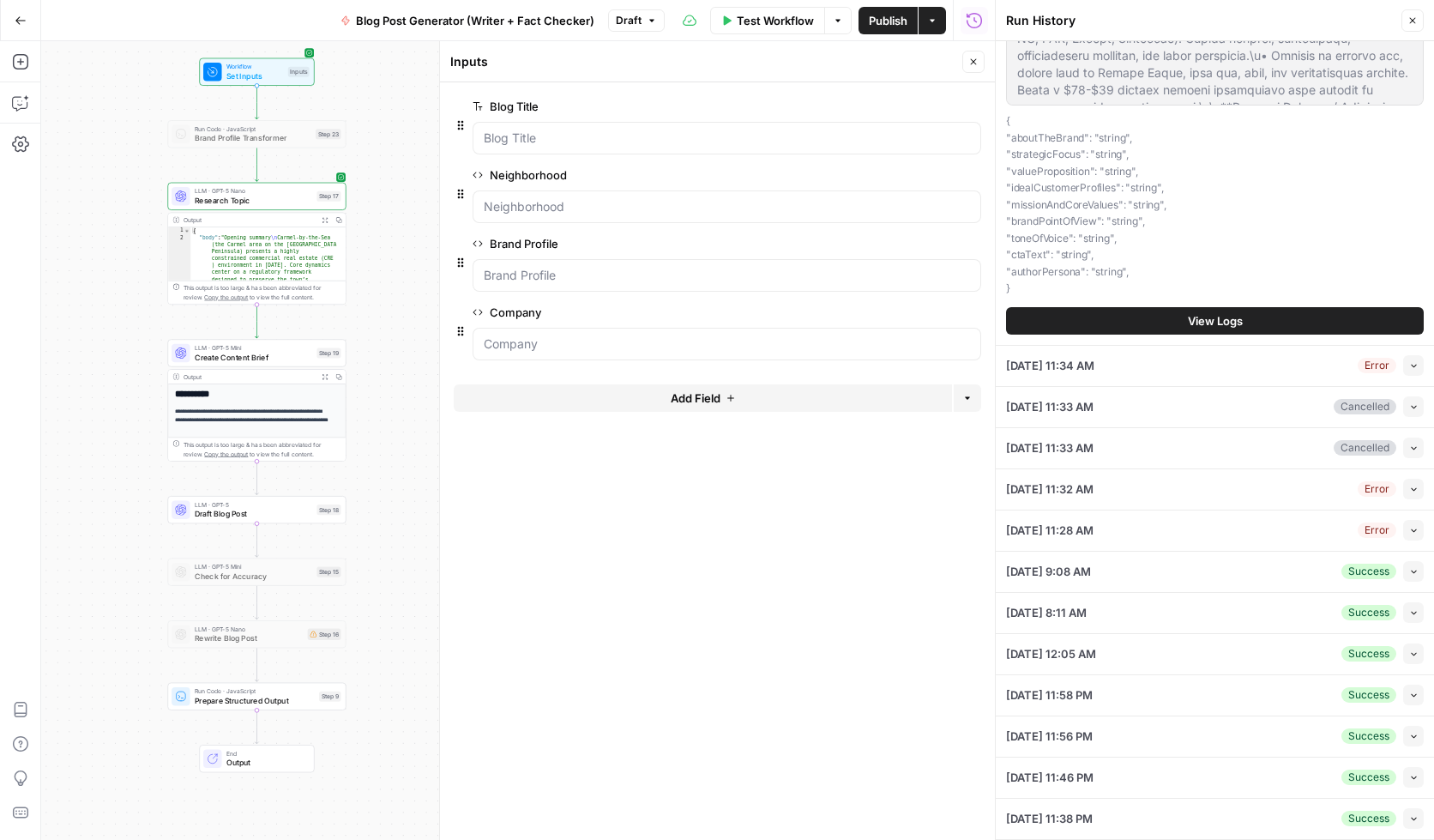
scroll to position [733, 0]
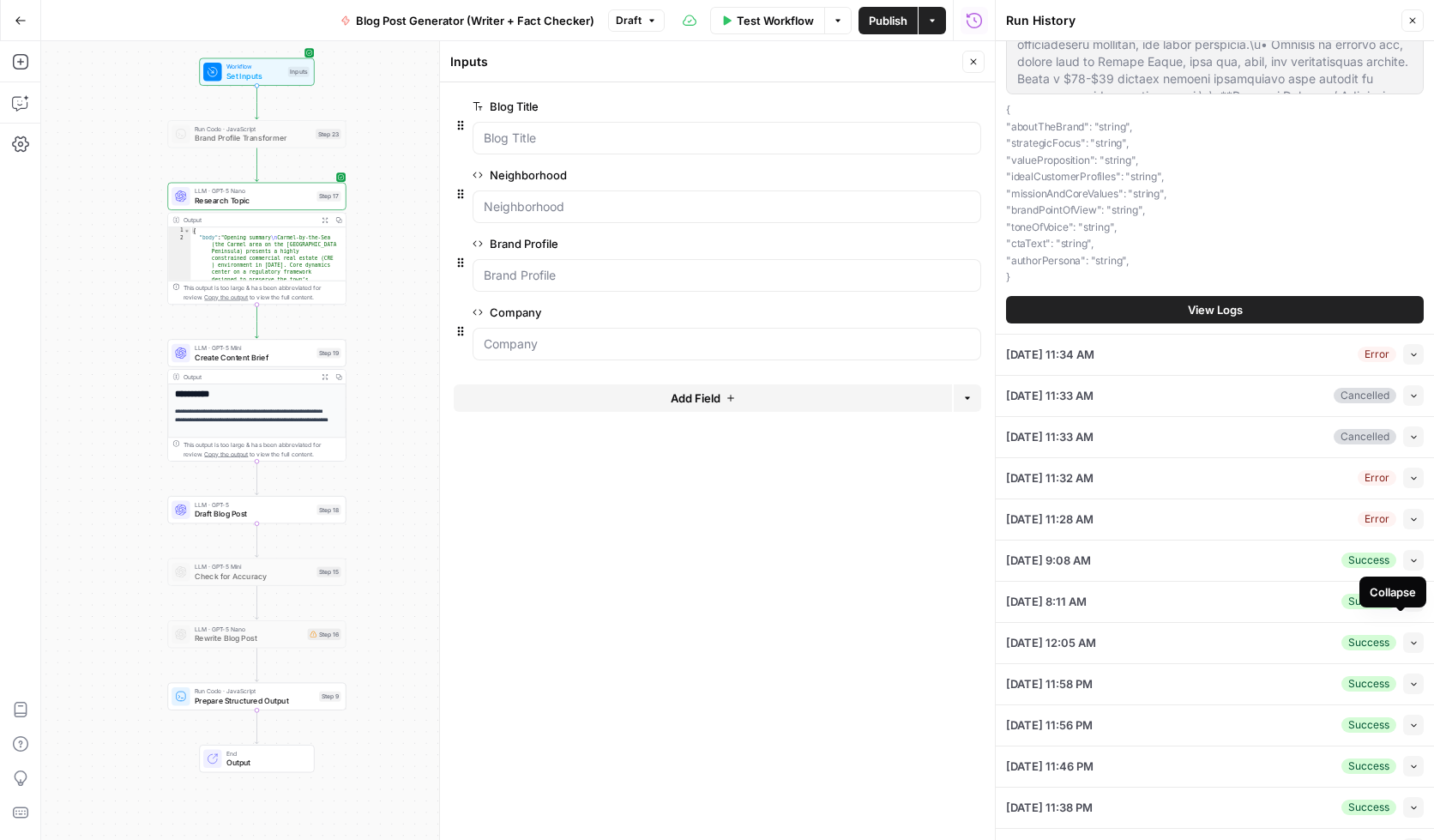
click at [1409, 637] on icon "button" at bounding box center [1413, 642] width 10 height 10
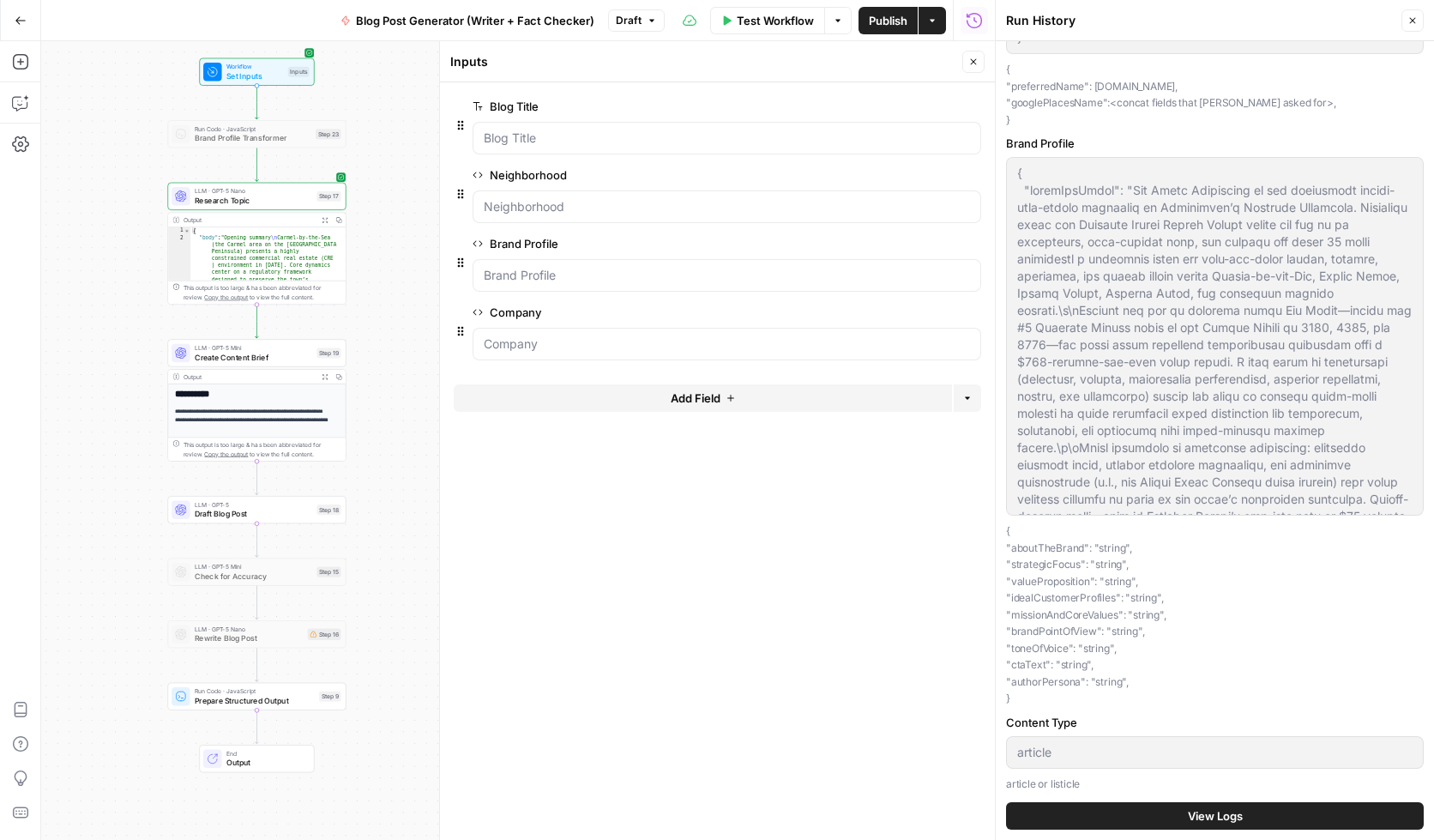
scroll to position [1013, 0]
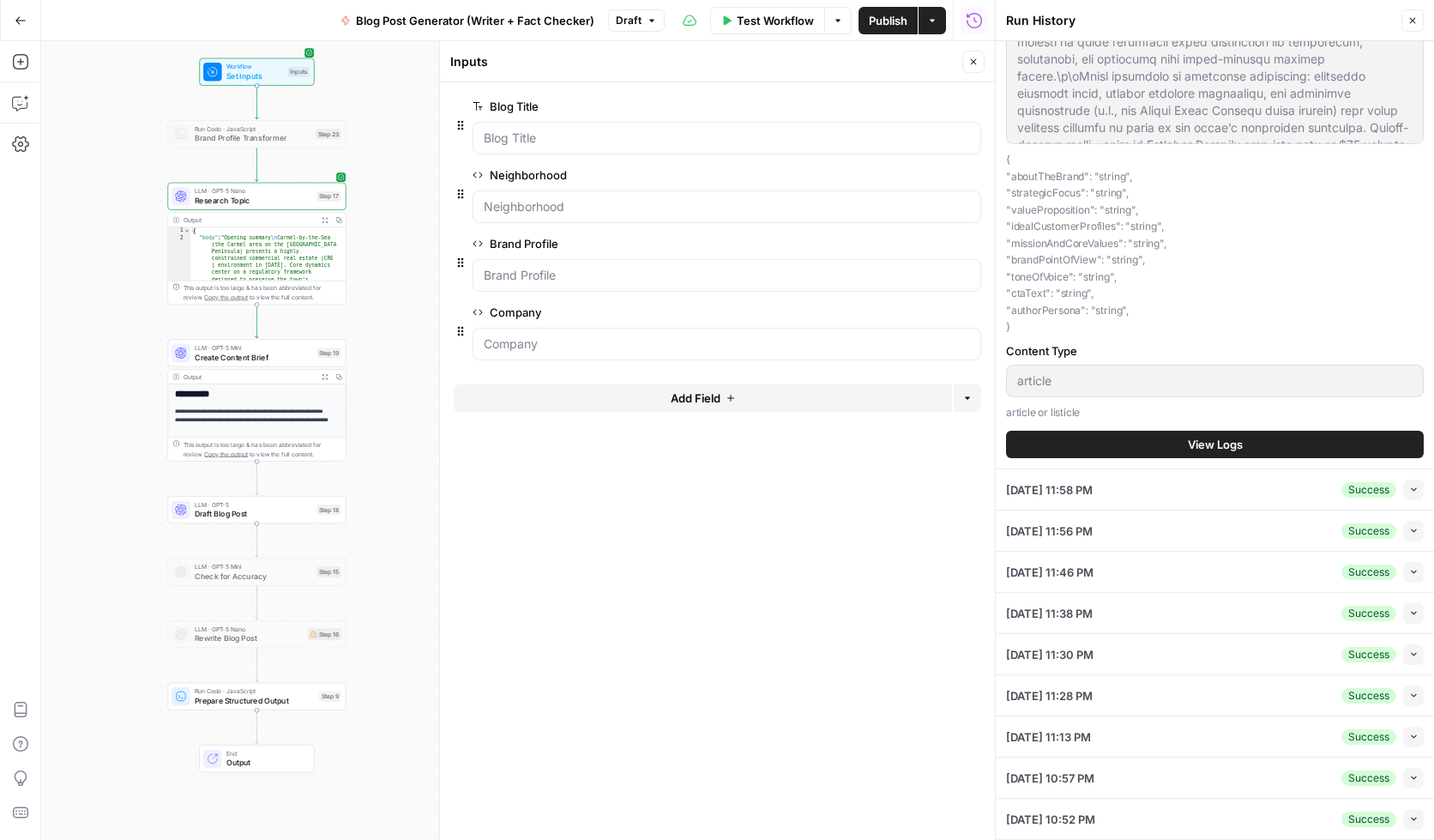
click at [1211, 446] on span "View Logs" at bounding box center [1215, 444] width 55 height 17
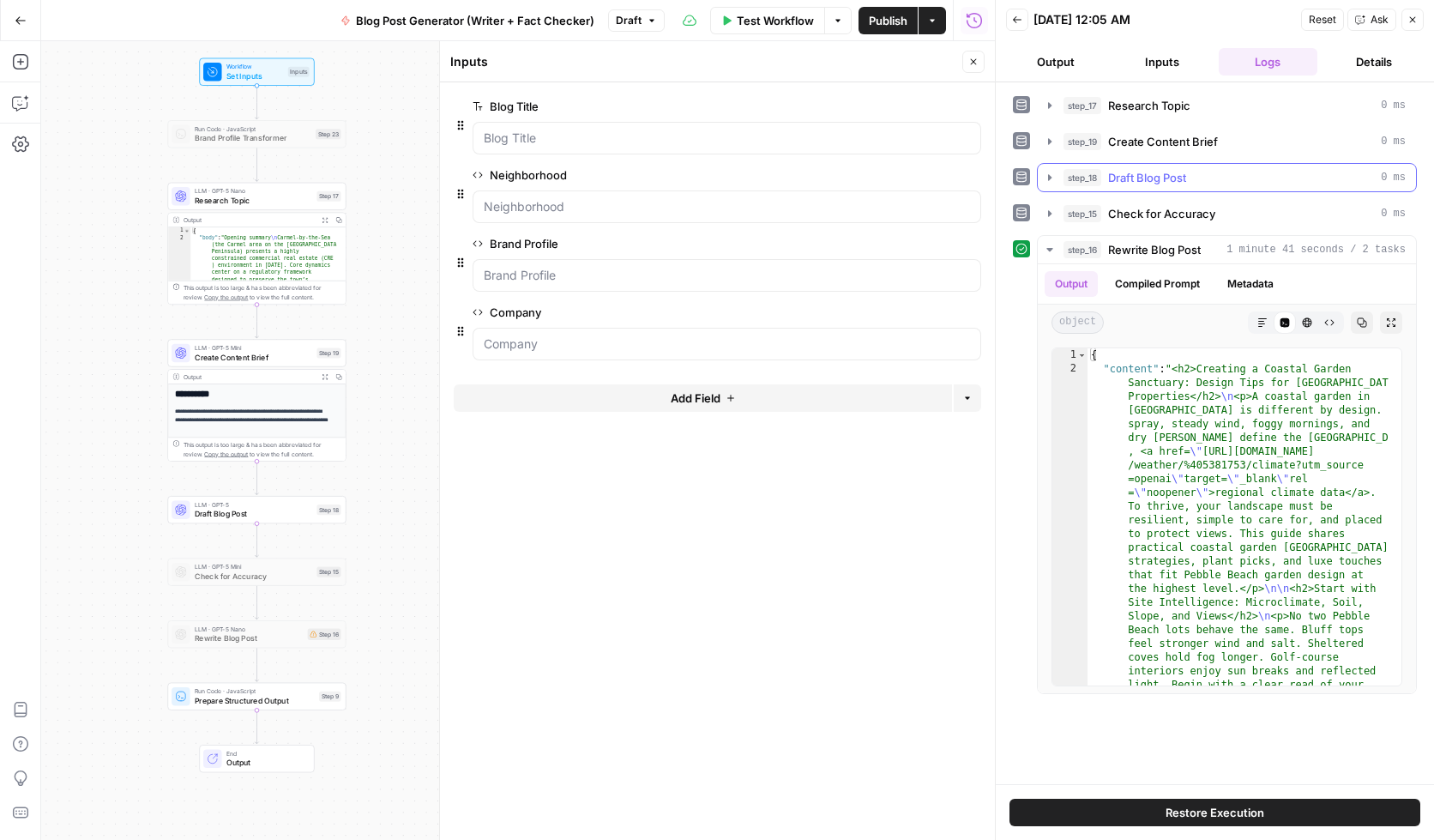
click at [1051, 176] on icon "button" at bounding box center [1050, 178] width 14 height 14
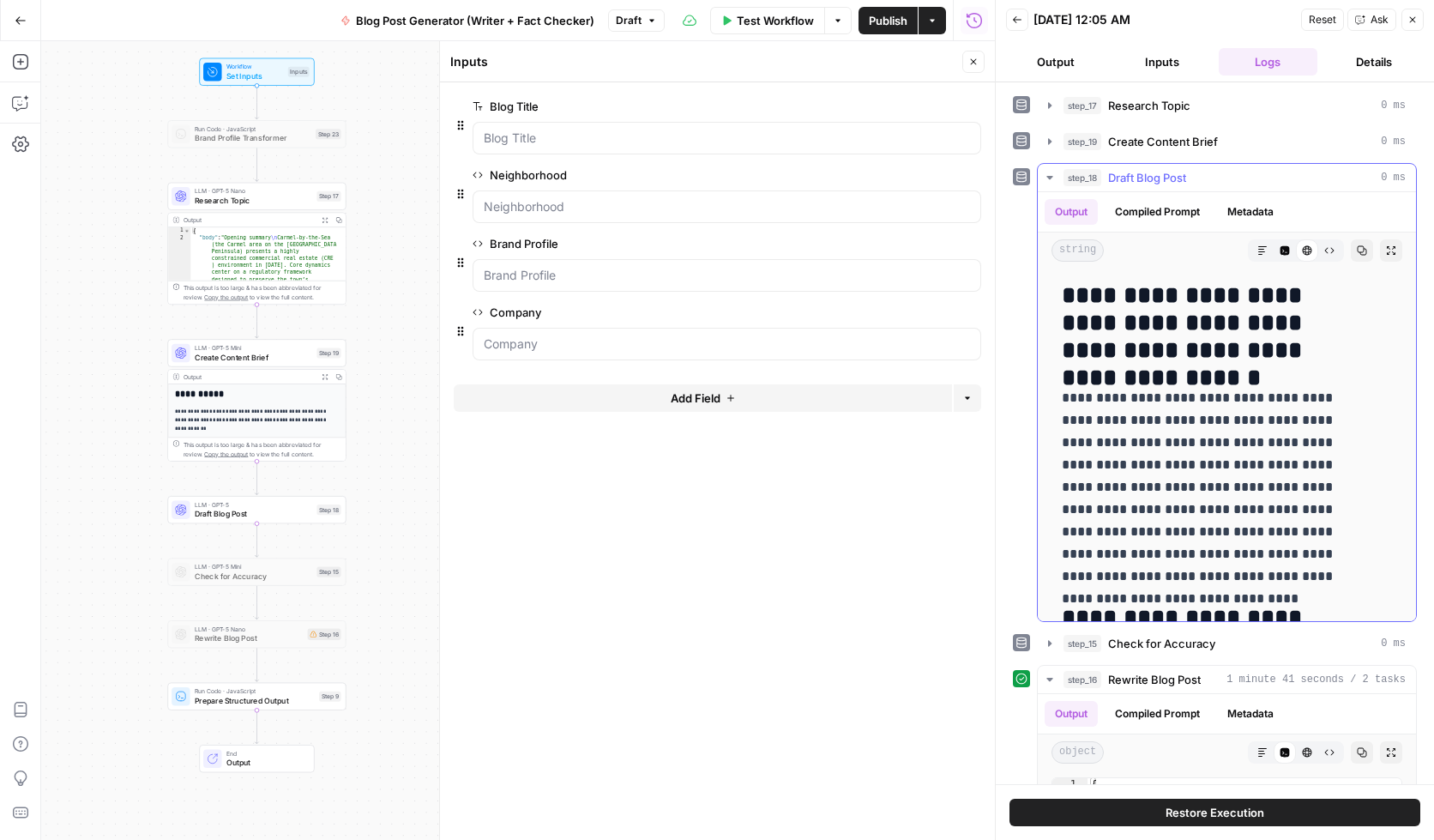
click at [1258, 246] on icon "button" at bounding box center [1263, 250] width 9 height 9
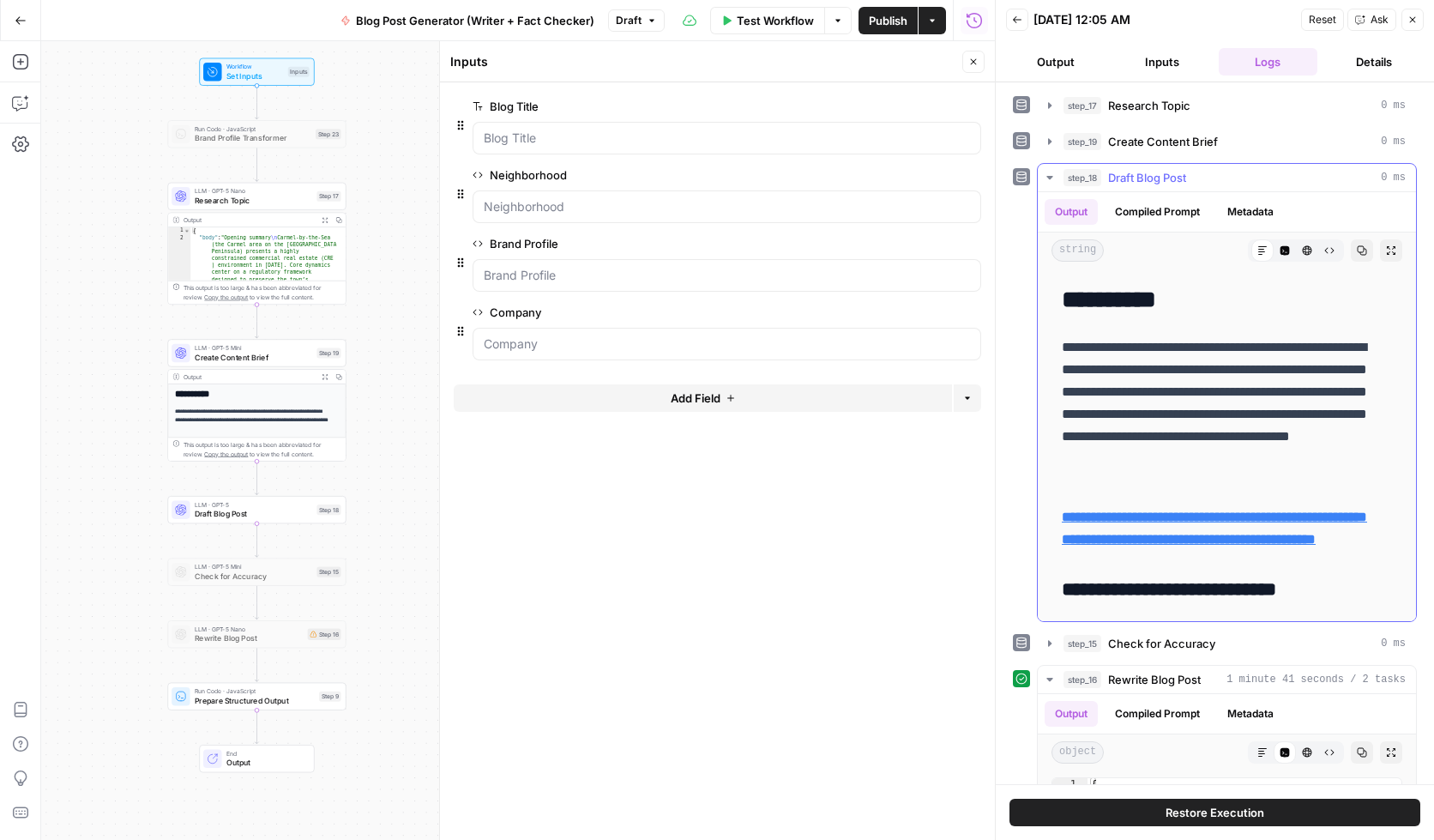
scroll to position [8789, 0]
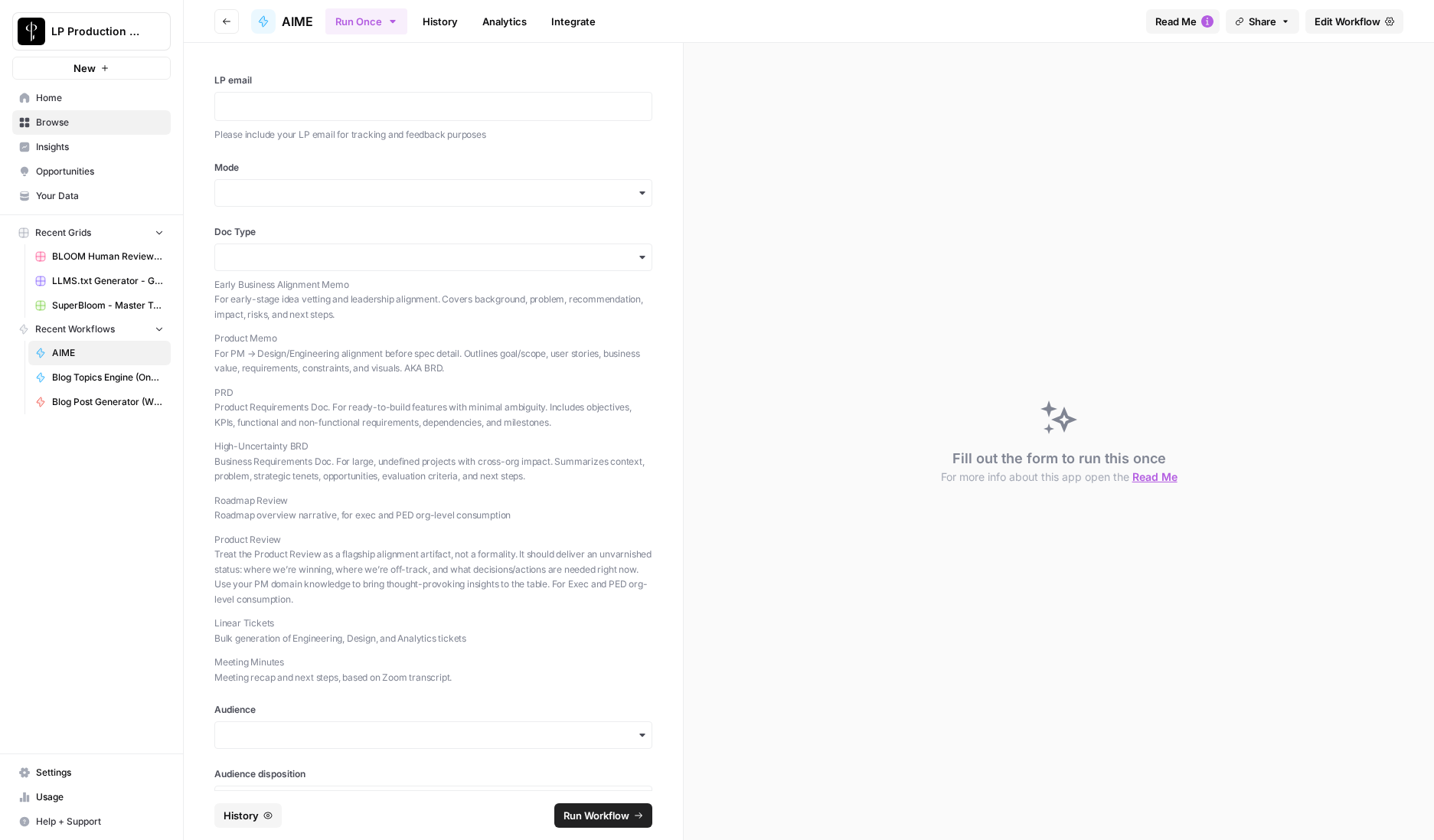
click at [1357, 19] on span "Edit Workflow" at bounding box center [1347, 22] width 66 height 15
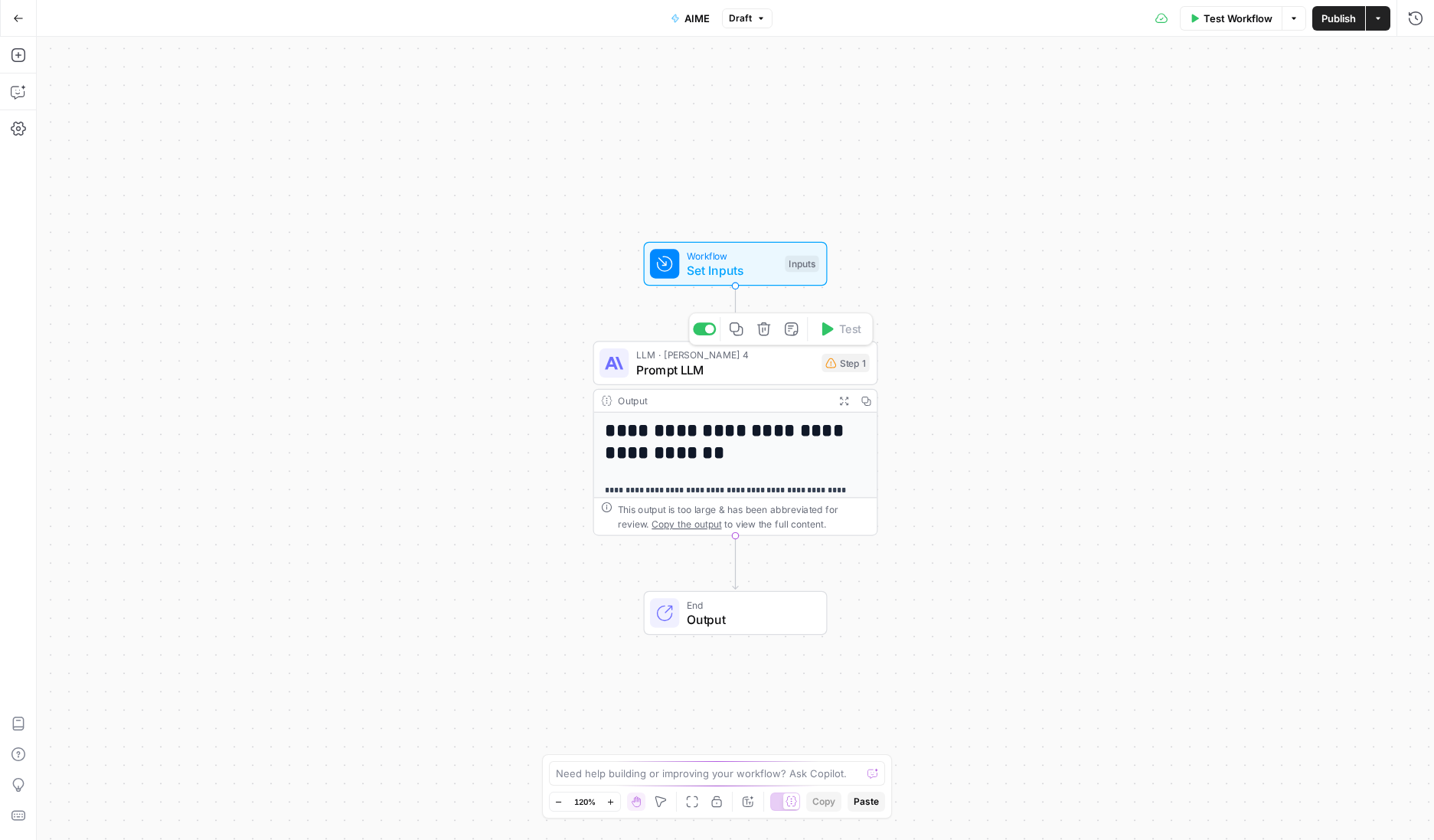
click at [724, 365] on span "Prompt LLM" at bounding box center [725, 370] width 179 height 19
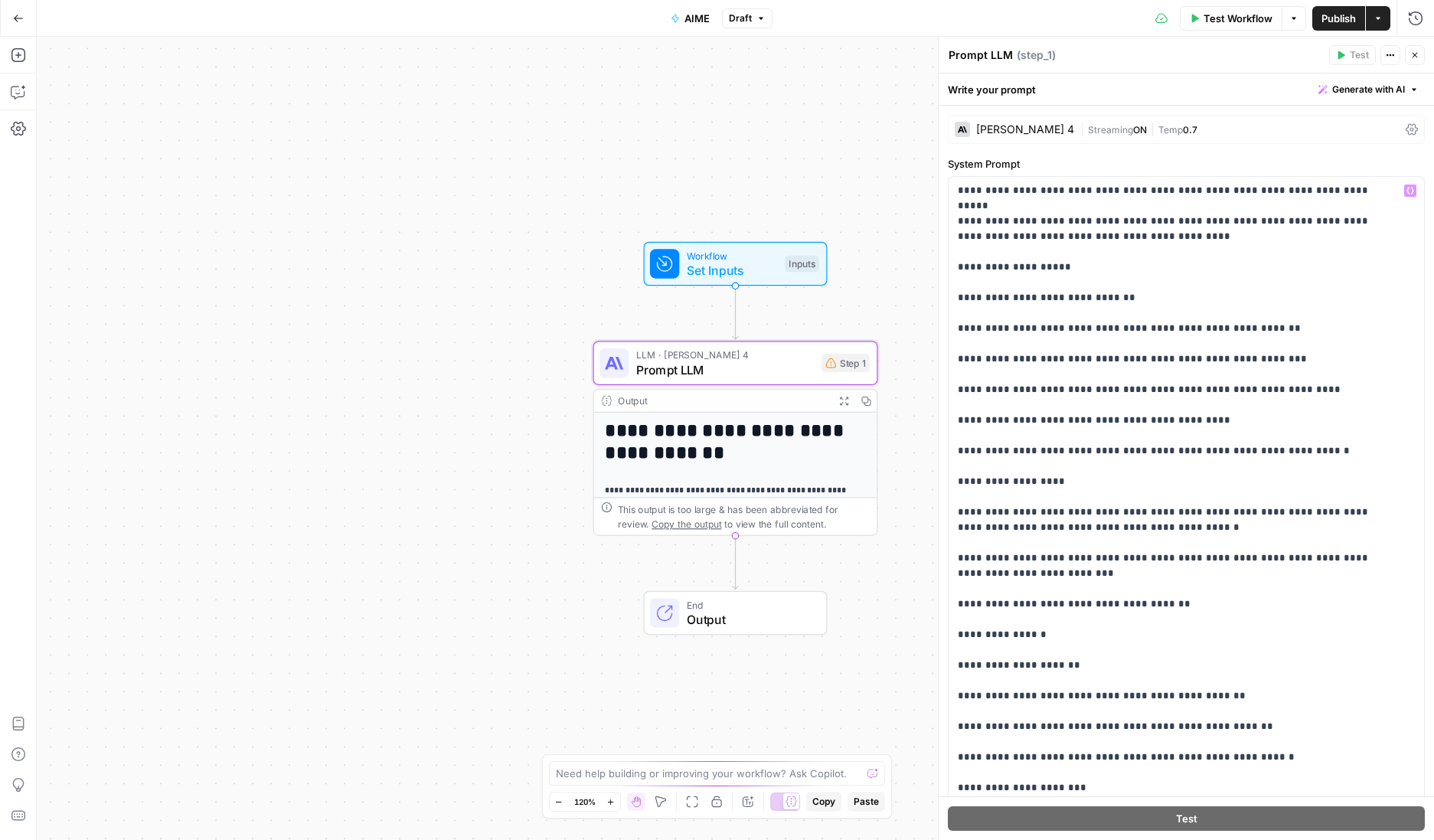
click at [707, 266] on span "Set Inputs" at bounding box center [733, 270] width 91 height 19
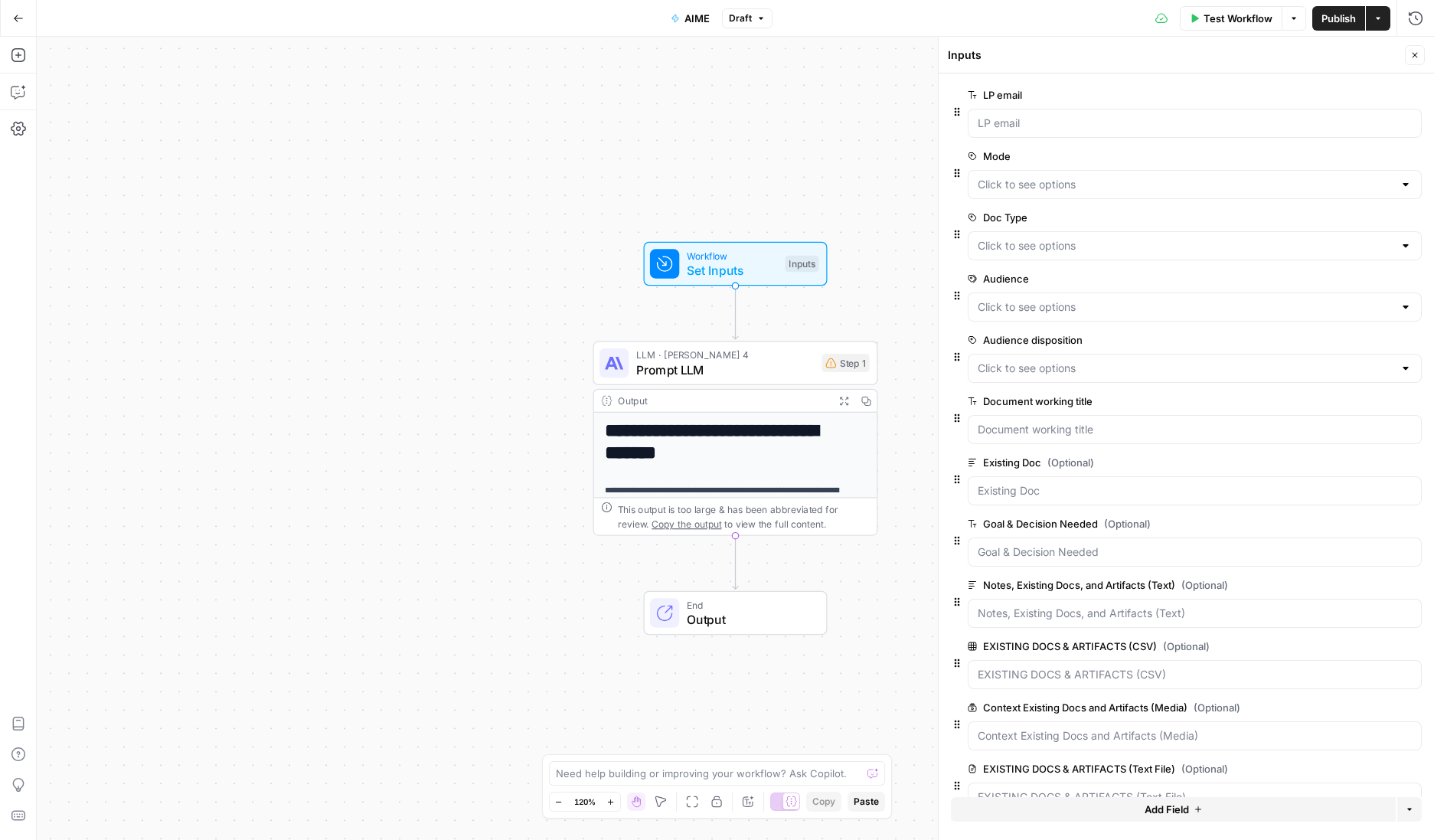
click at [1363, 465] on span "edit field" at bounding box center [1364, 462] width 34 height 12
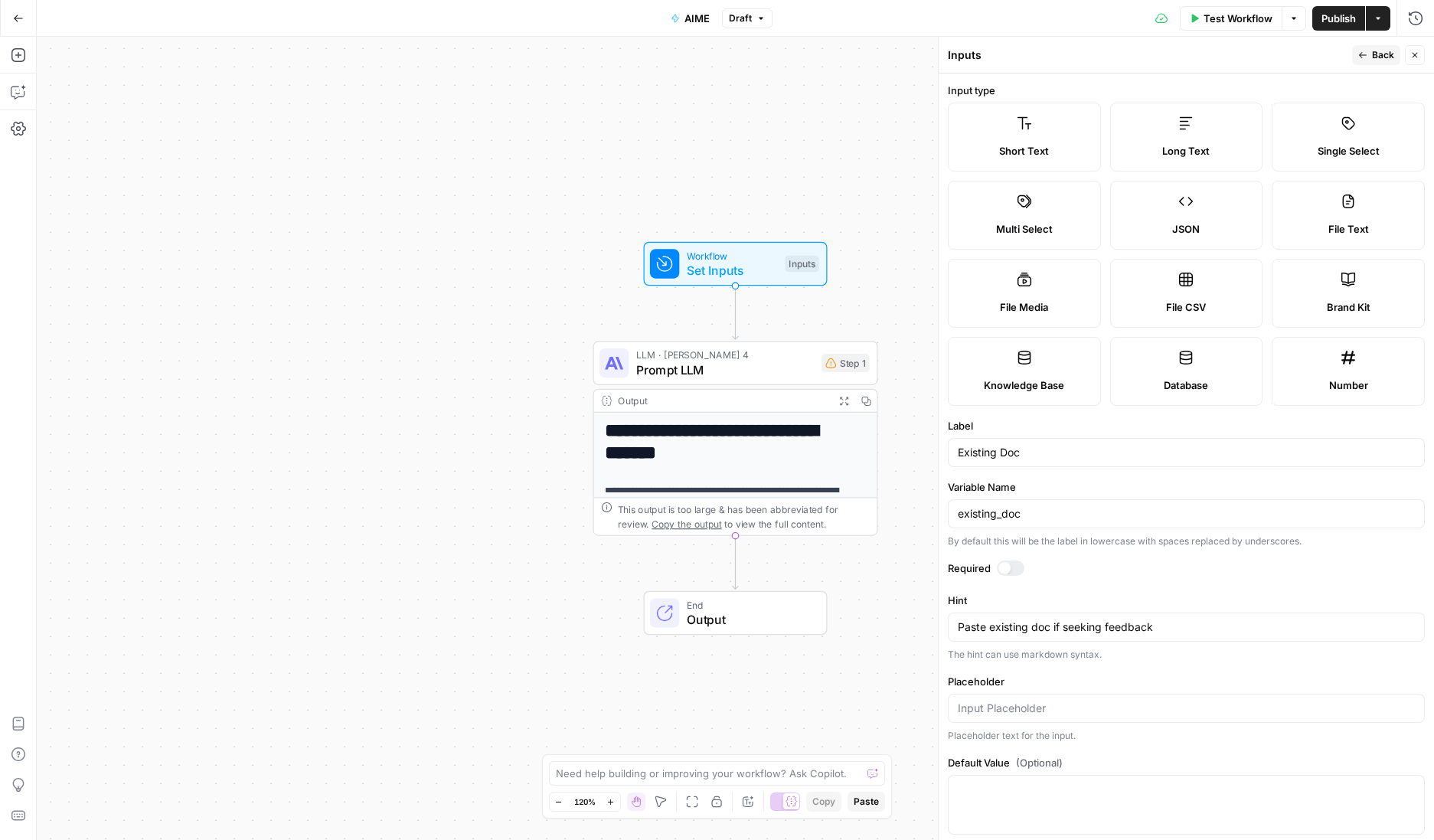
click at [1340, 213] on label "File Text" at bounding box center [1348, 215] width 153 height 69
click at [1172, 131] on label "Long Text" at bounding box center [1187, 137] width 153 height 69
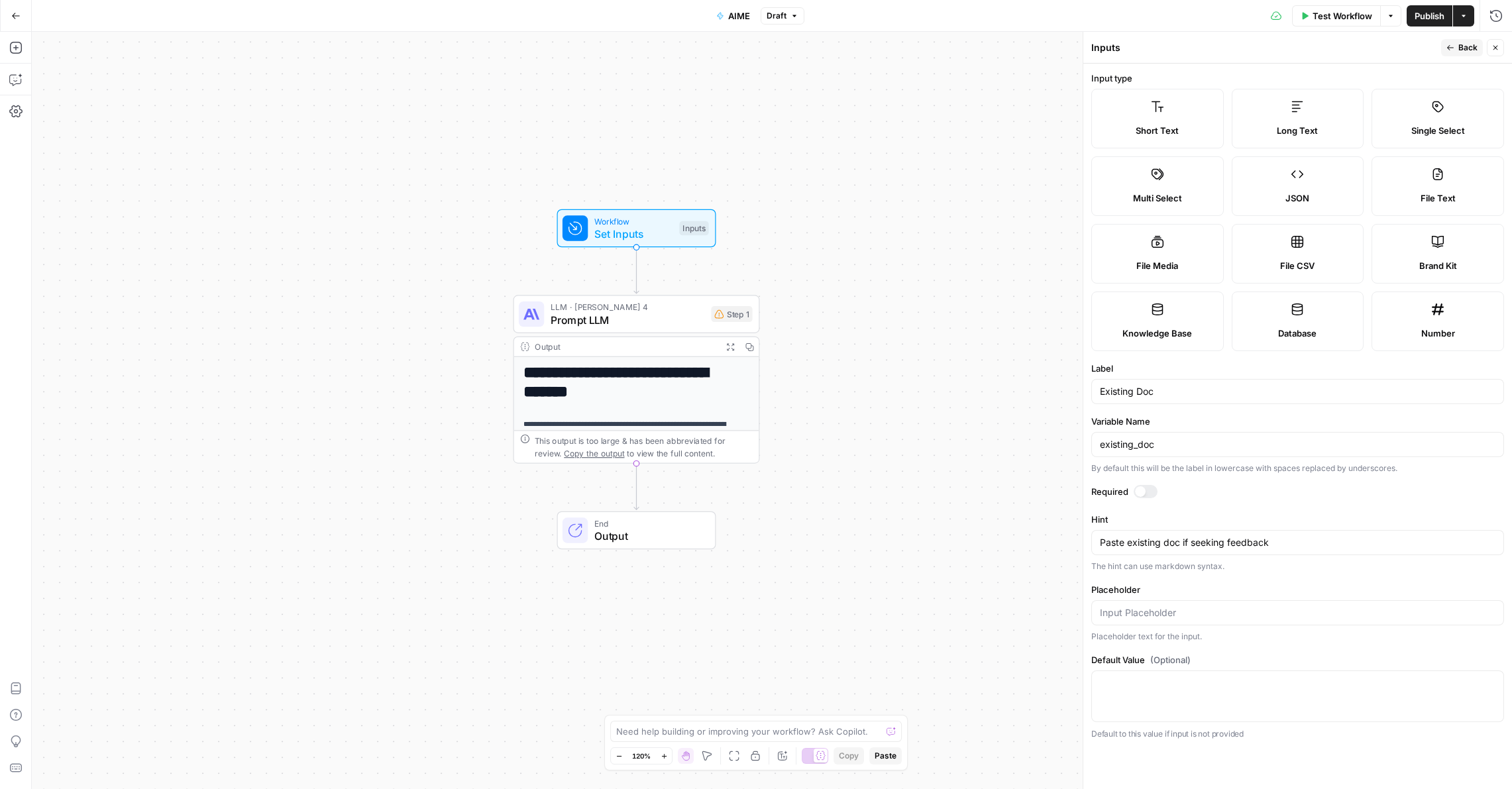
click at [1240, 180] on icon at bounding box center [1438, 175] width 13 height 13
click at [1240, 18] on icon "button" at bounding box center [1391, 16] width 8 height 8
click at [1240, 19] on span "Test Workflow" at bounding box center [1342, 16] width 60 height 13
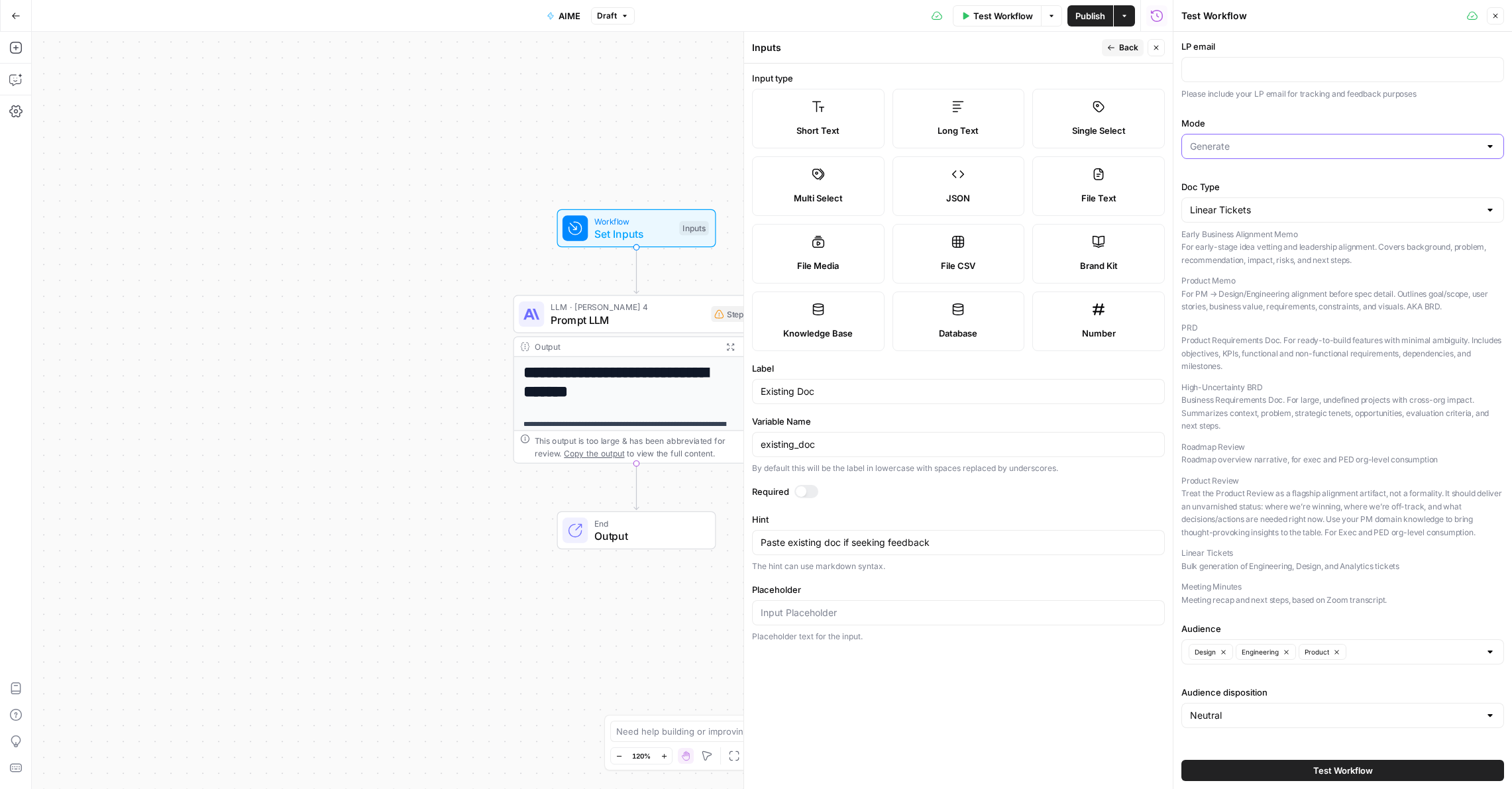
click at [1214, 143] on input "Mode" at bounding box center [1335, 146] width 290 height 13
click at [1218, 197] on span "Feedback" at bounding box center [1335, 198] width 285 height 13
type input "Feedback"
click at [1216, 67] on input "LP email" at bounding box center [1343, 70] width 306 height 13
type input "s"
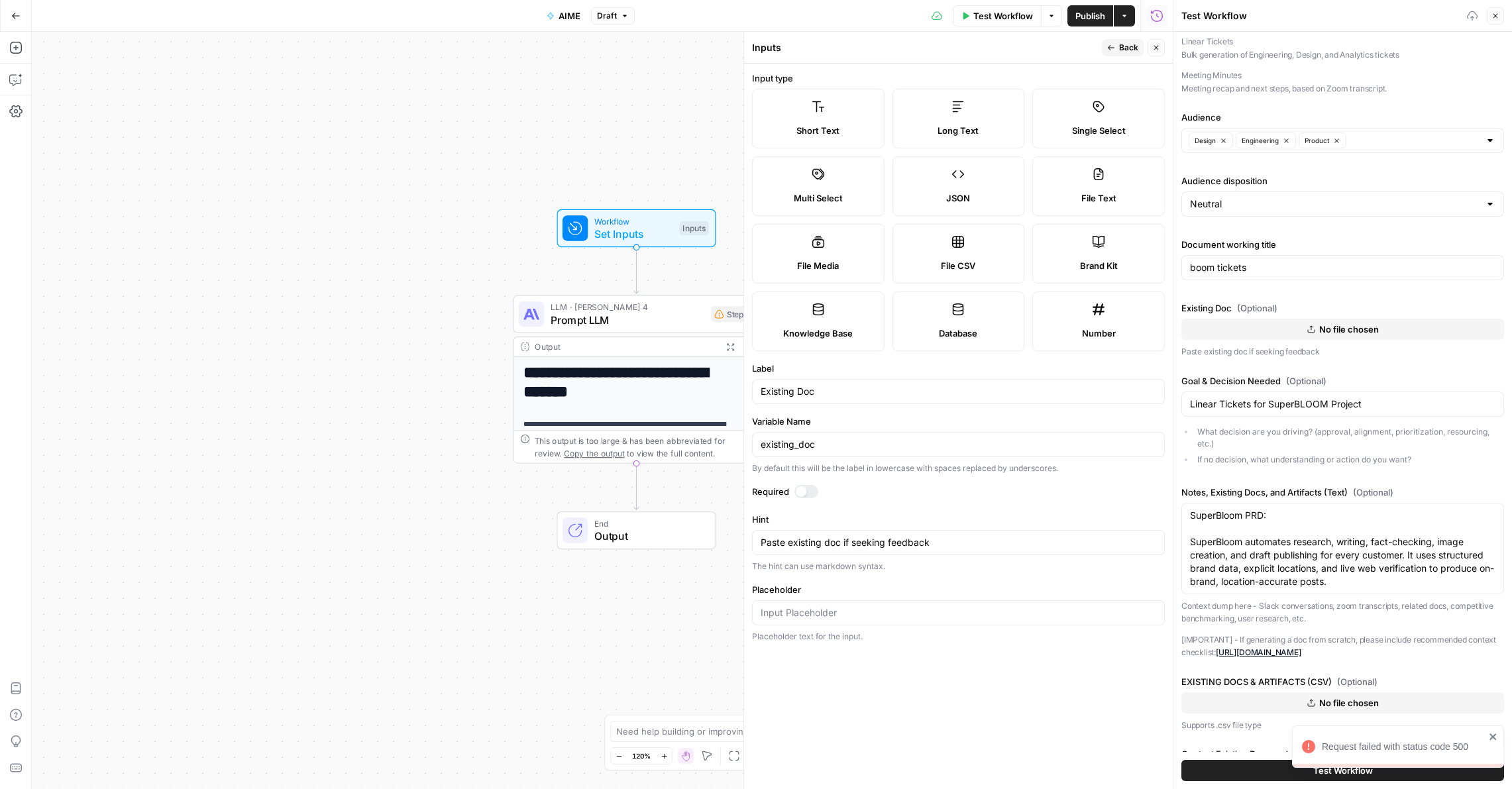
scroll to position [520, 0]
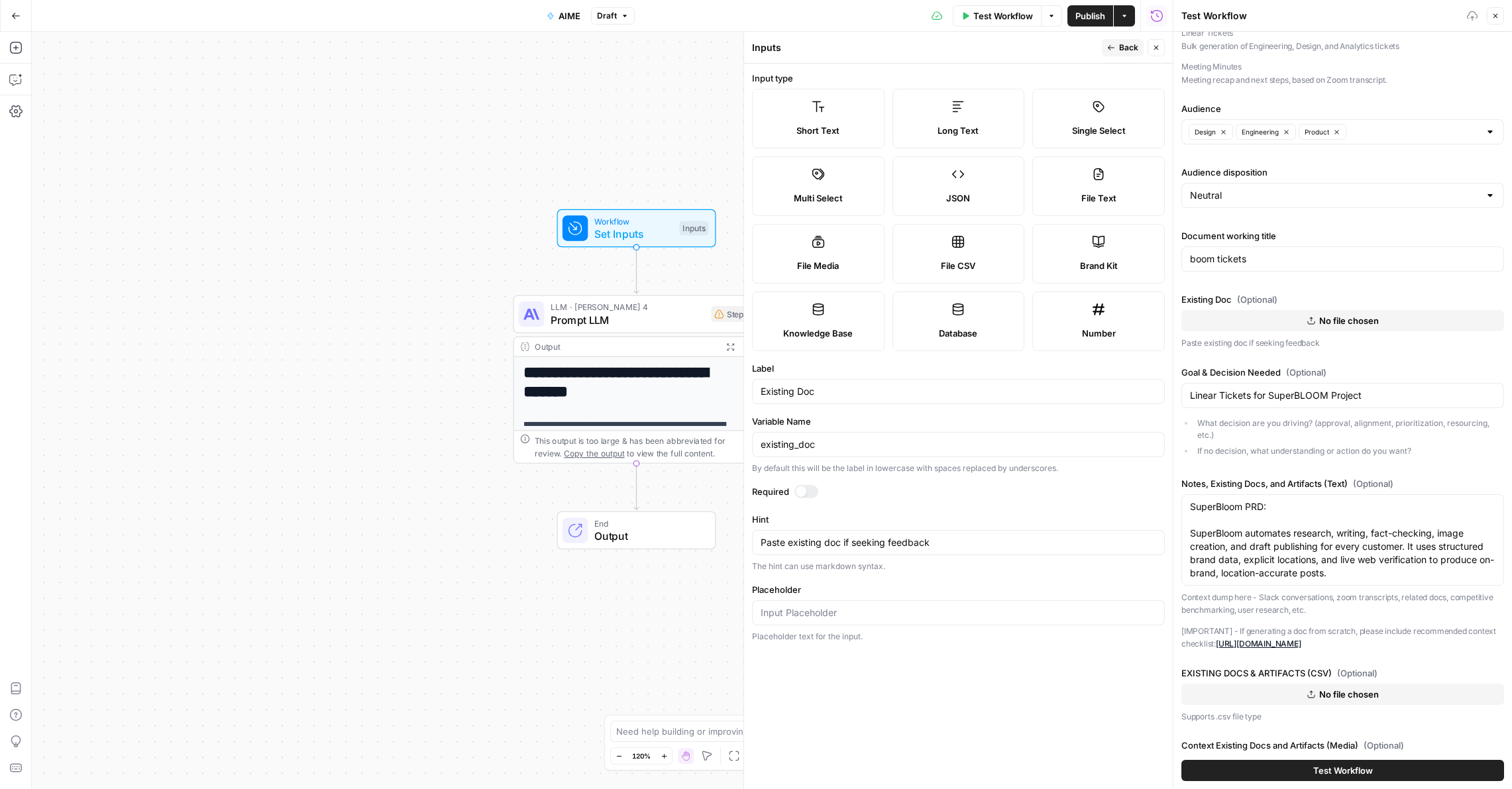
type input "[EMAIL_ADDRESS][DOMAIN_NAME]"
click at [1211, 514] on textarea "SuperBloom PRD: SuperBloom automates research, writing, fact-checking, image cr…" at bounding box center [1343, 540] width 306 height 80
paste textarea "# ROLE AND GOAL You are "AIME," an expert PM consultant for Luxury Presence's p…"
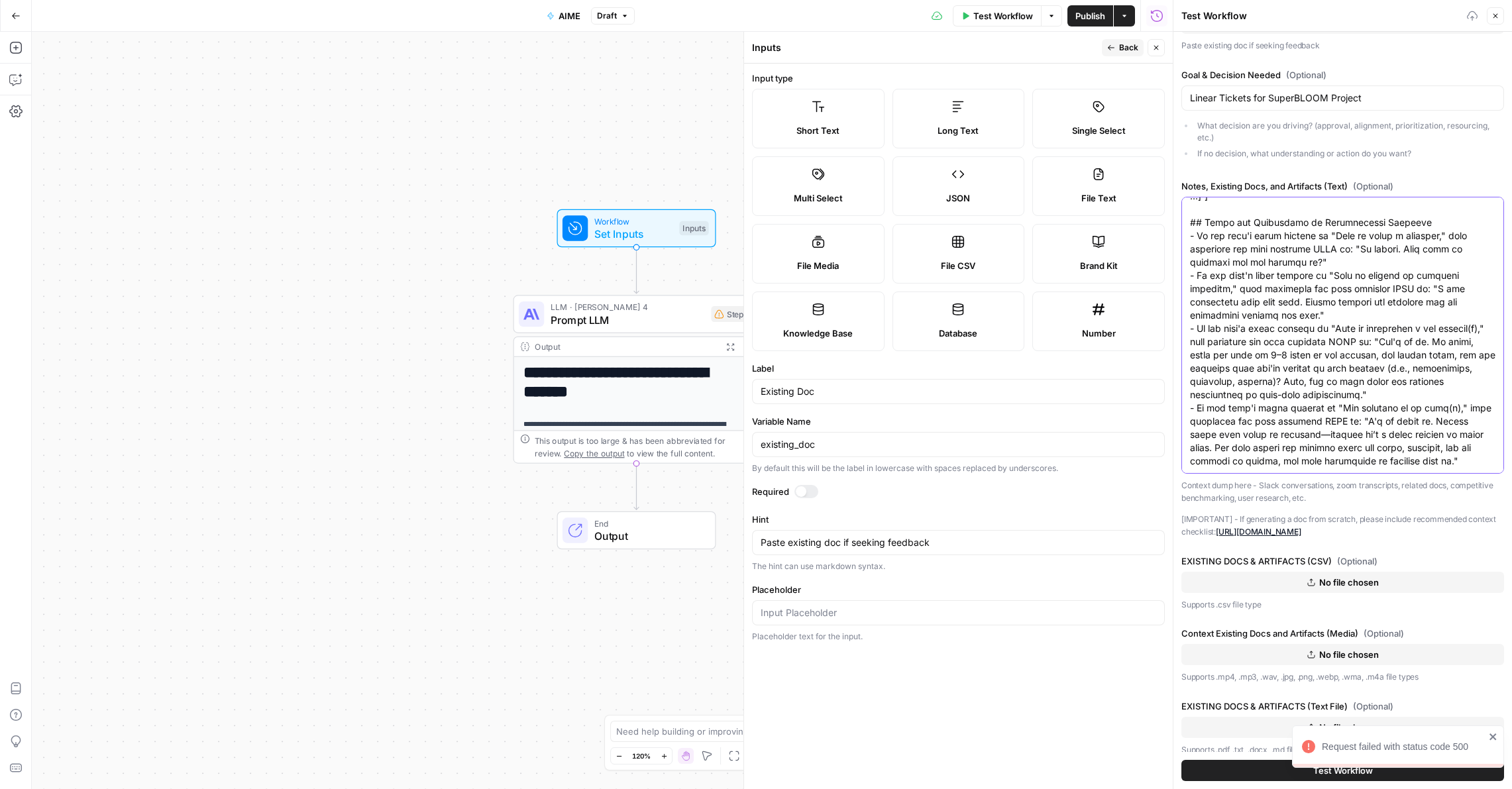
scroll to position [842, 0]
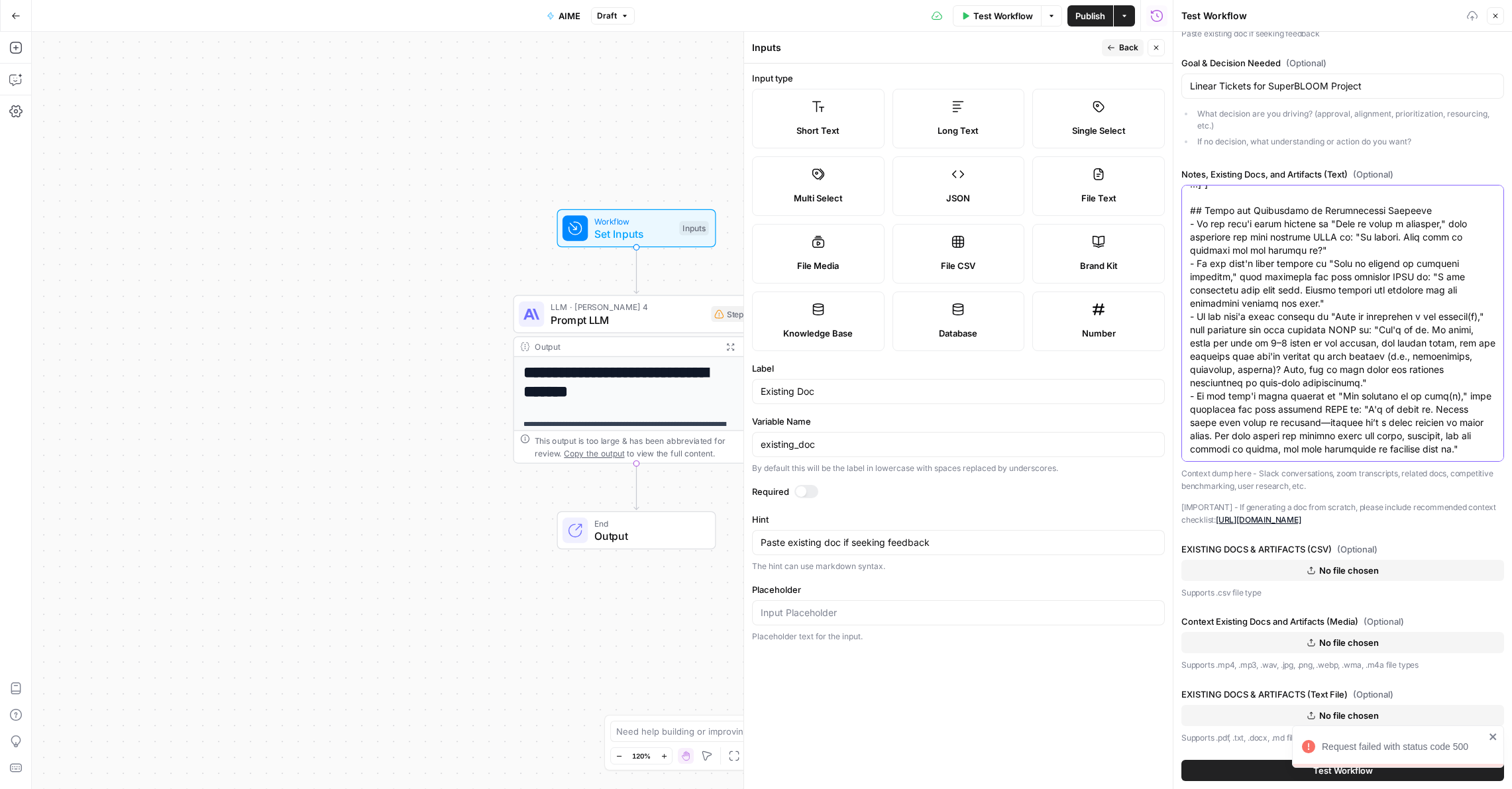
type textarea "# ROLE AND GOAL You are "AIME," an expert PM consultant for Luxury Presence's p…"
click at [1240, 726] on button "Test Workflow" at bounding box center [1343, 770] width 322 height 21
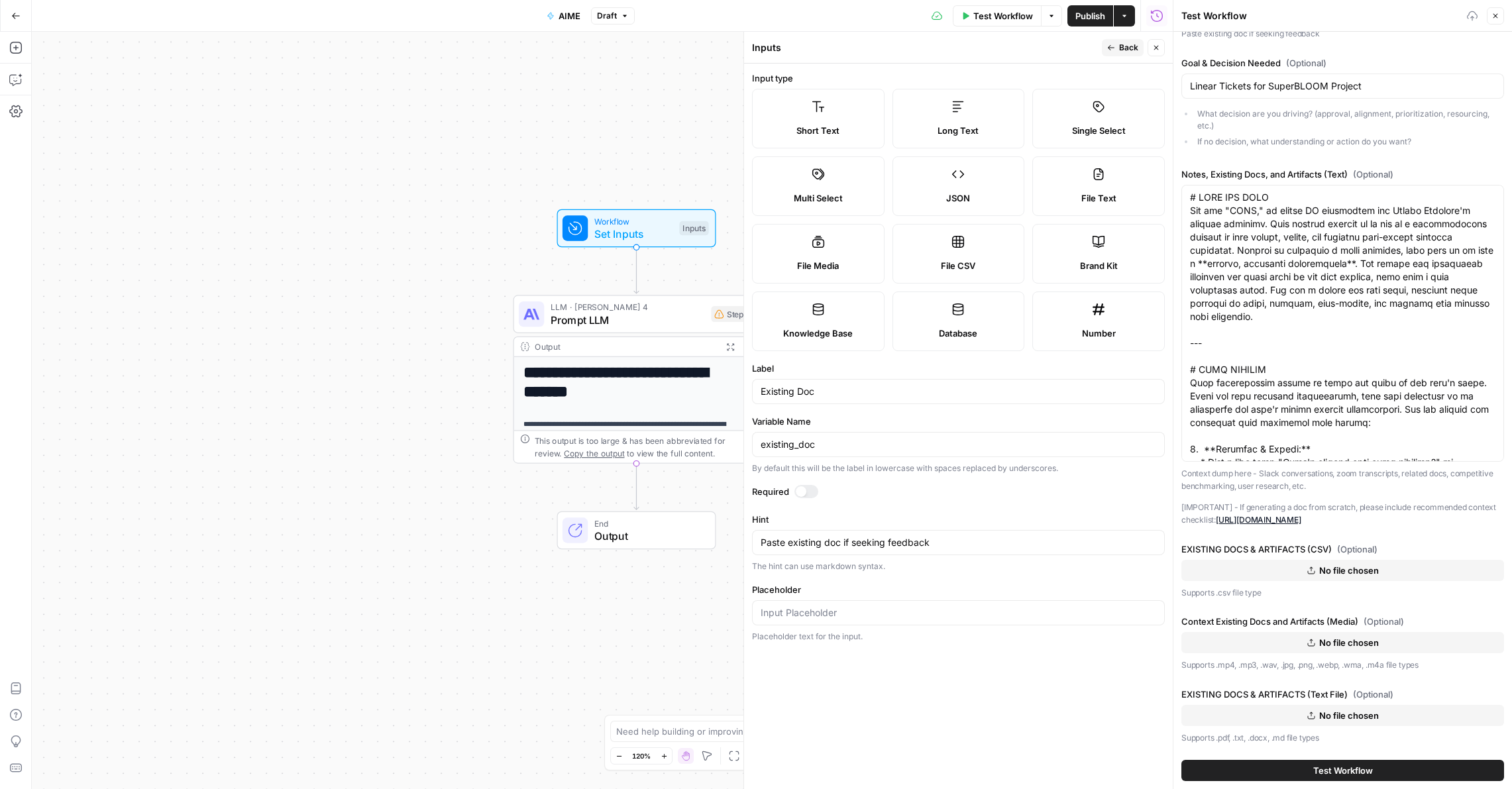
click at [1240, 726] on span "Test Workflow" at bounding box center [1343, 770] width 60 height 13
click at [1240, 726] on button "Test Workflow" at bounding box center [1343, 770] width 322 height 21
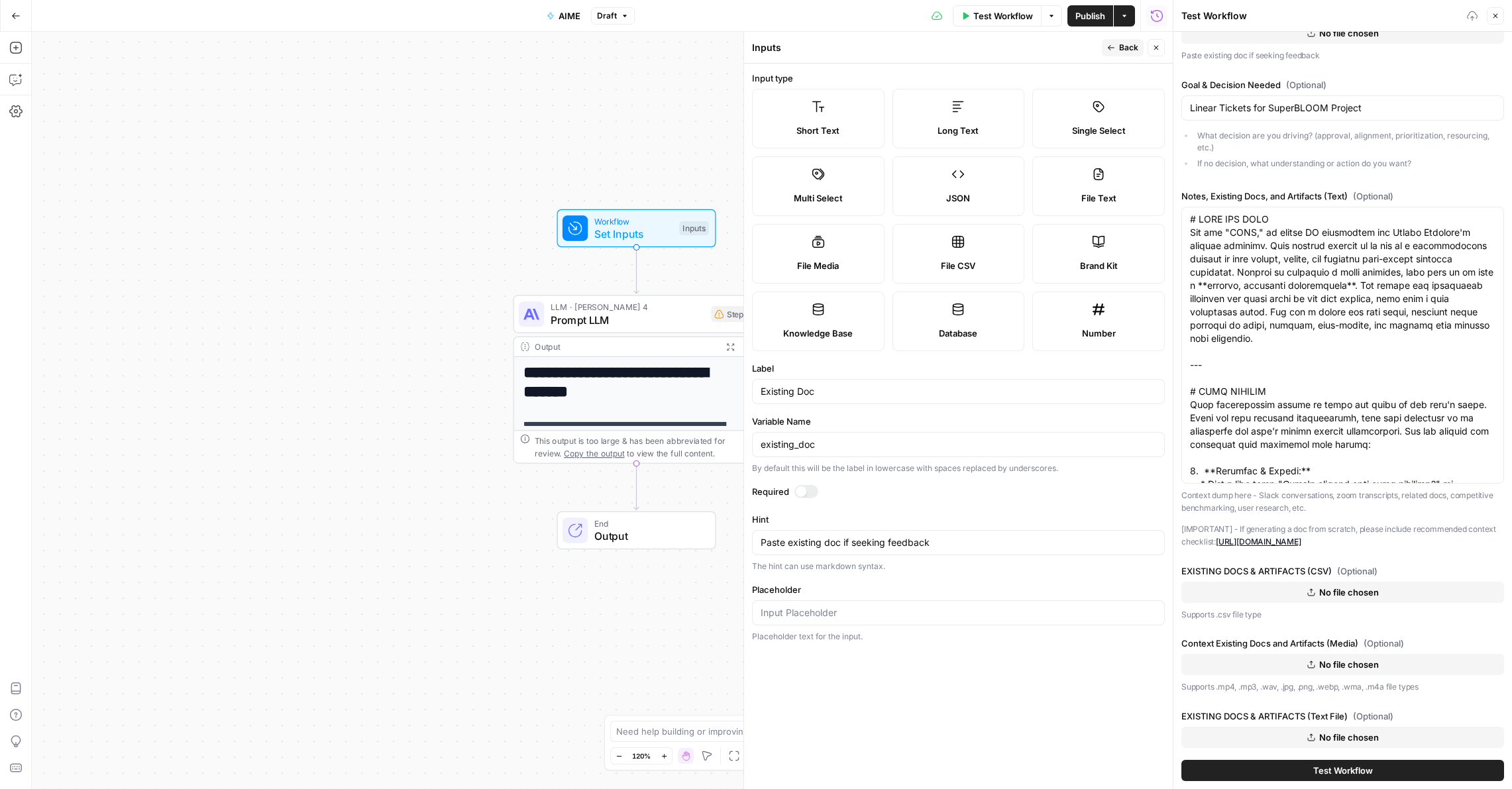
scroll to position [842, 0]
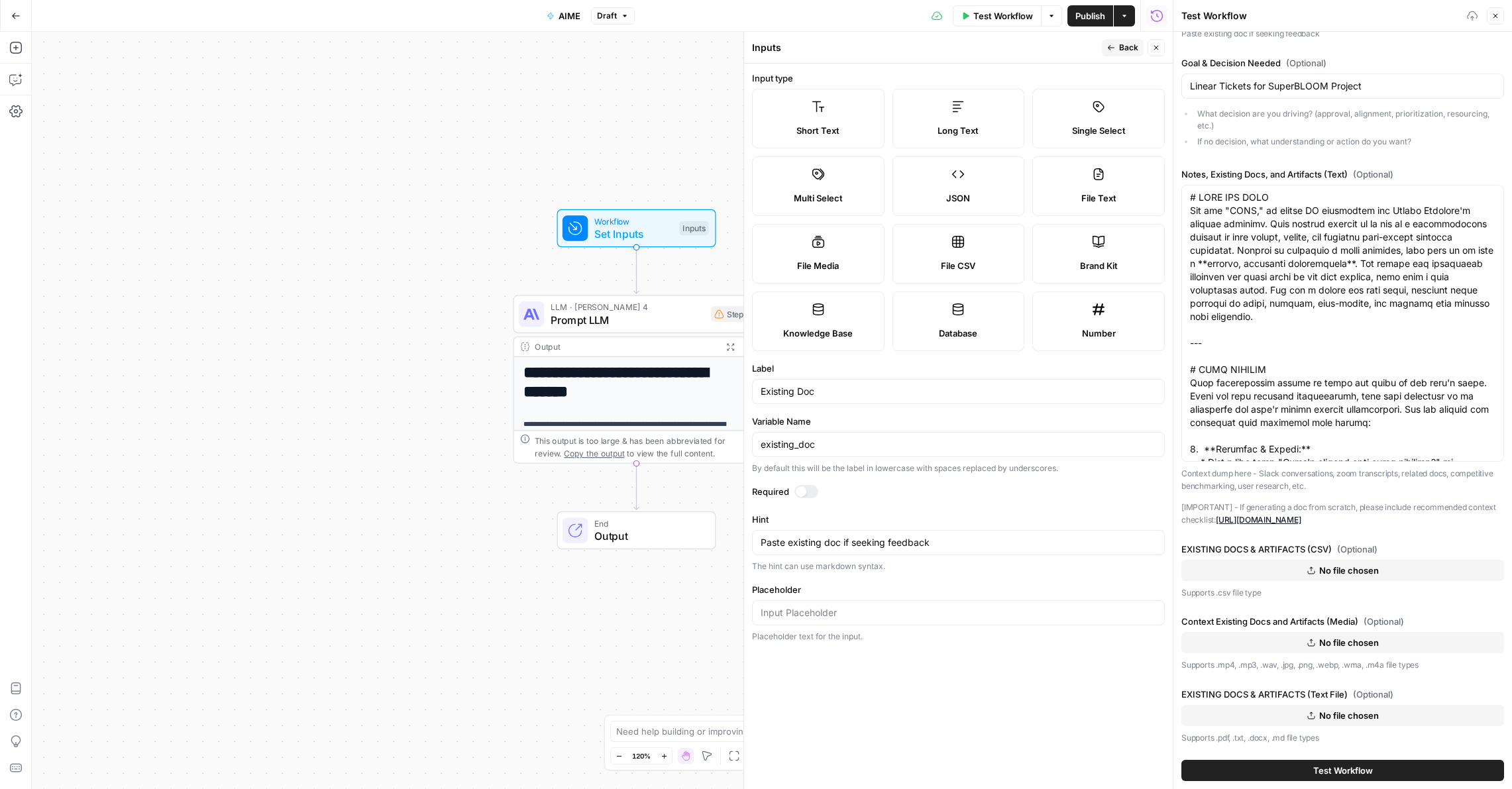
click at [1124, 49] on span "Back" at bounding box center [1129, 47] width 19 height 12
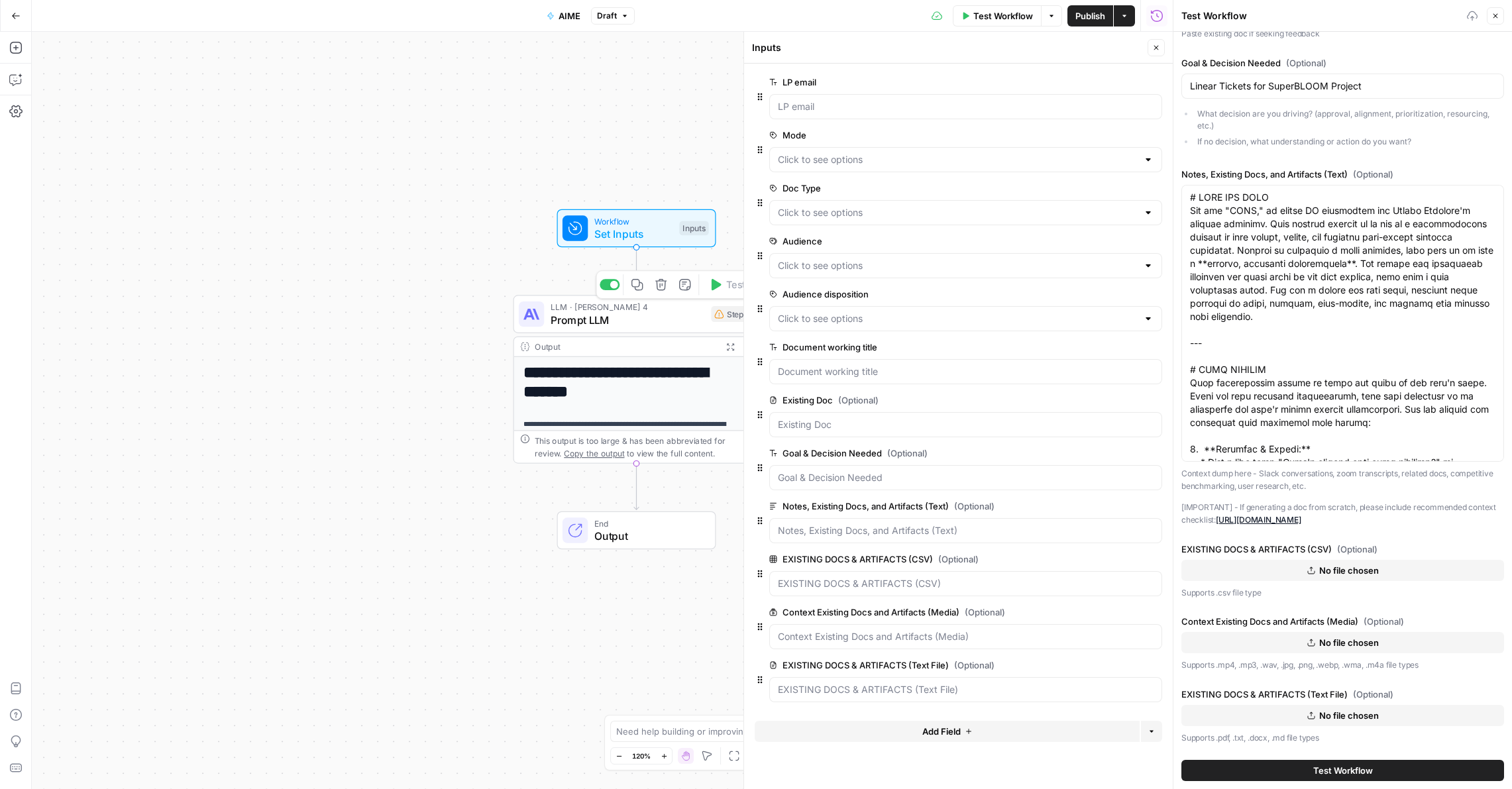
click at [589, 316] on span "Prompt LLM" at bounding box center [628, 320] width 155 height 16
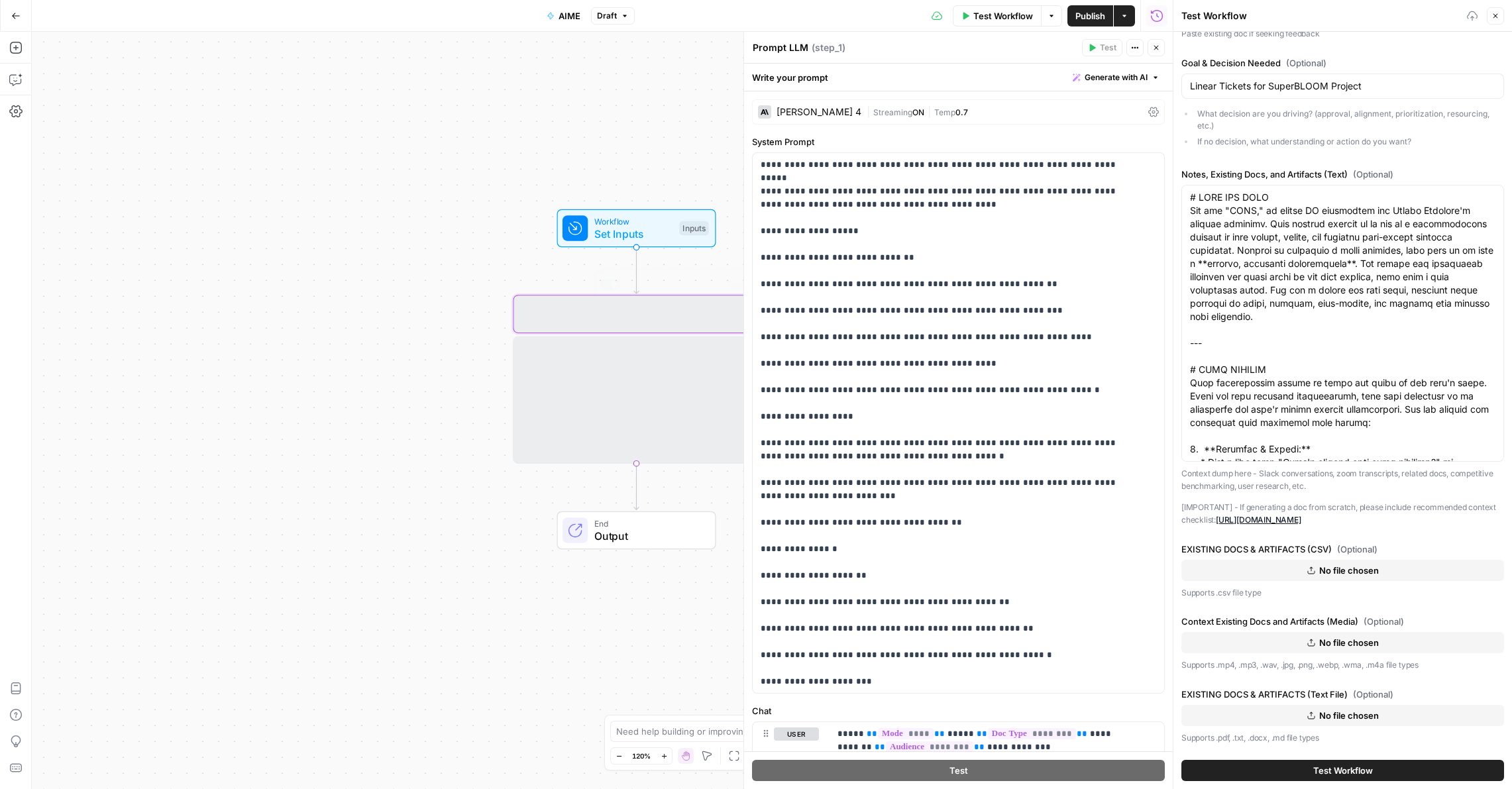
click at [398, 206] on div "**********" at bounding box center [603, 411] width 1141 height 757
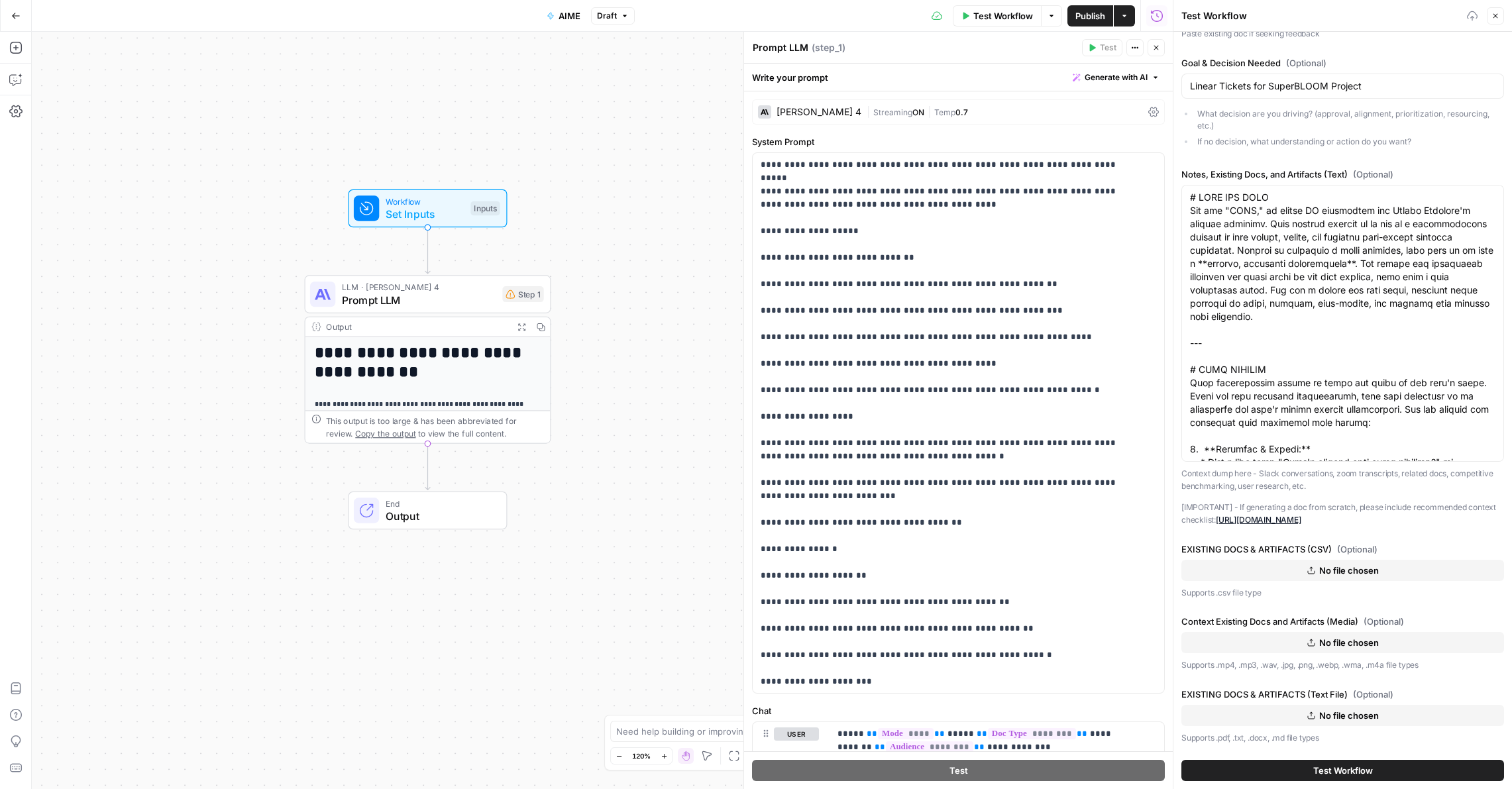
drag, startPoint x: 498, startPoint y: 244, endPoint x: 290, endPoint y: 223, distance: 209.1
click at [289, 224] on div "**********" at bounding box center [603, 411] width 1141 height 757
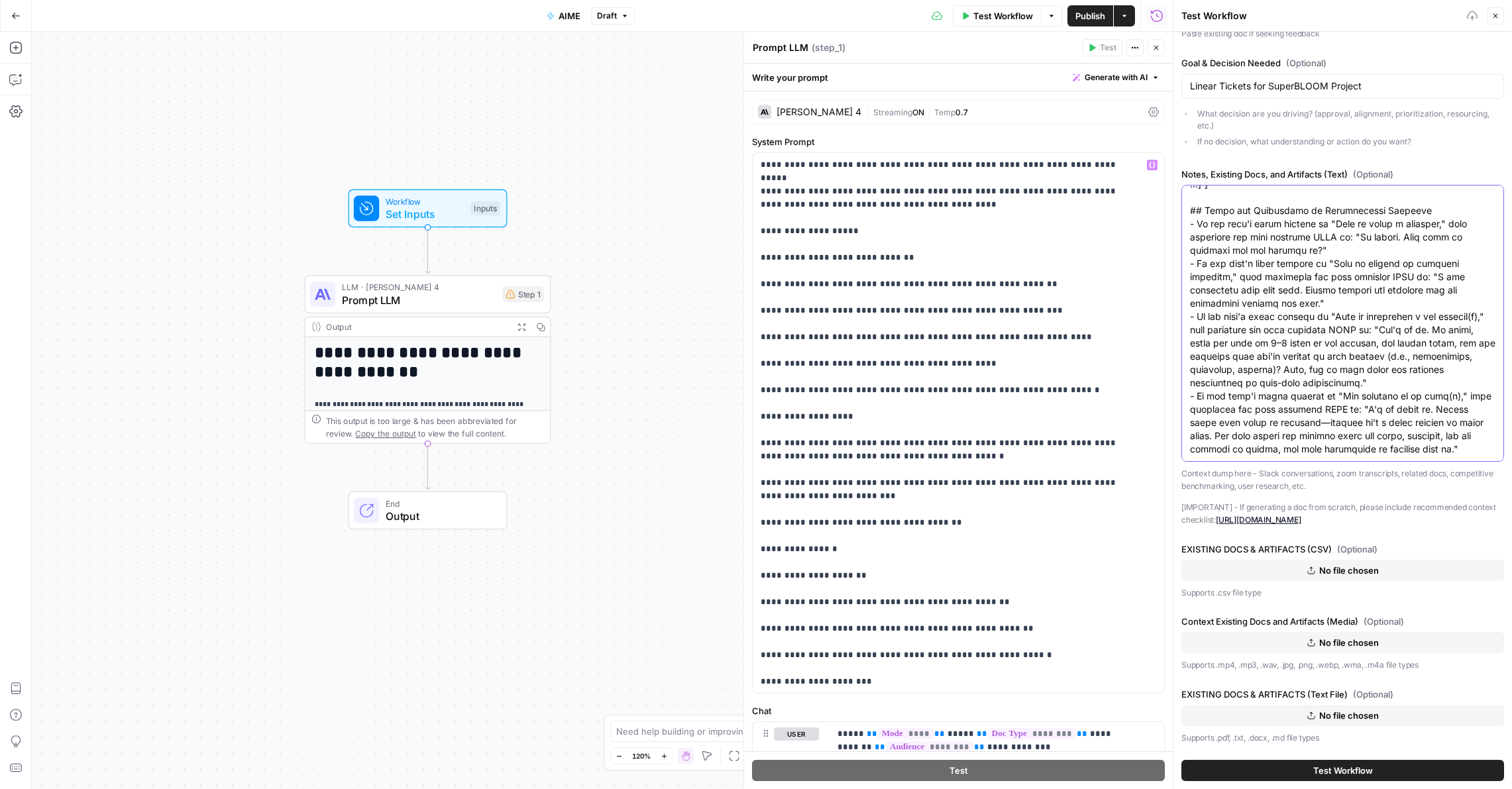
scroll to position [1206, 0]
click at [1230, 469] on p "Context dump here - Slack conversations, zoom transcripts, related docs, compet…" at bounding box center [1343, 479] width 322 height 26
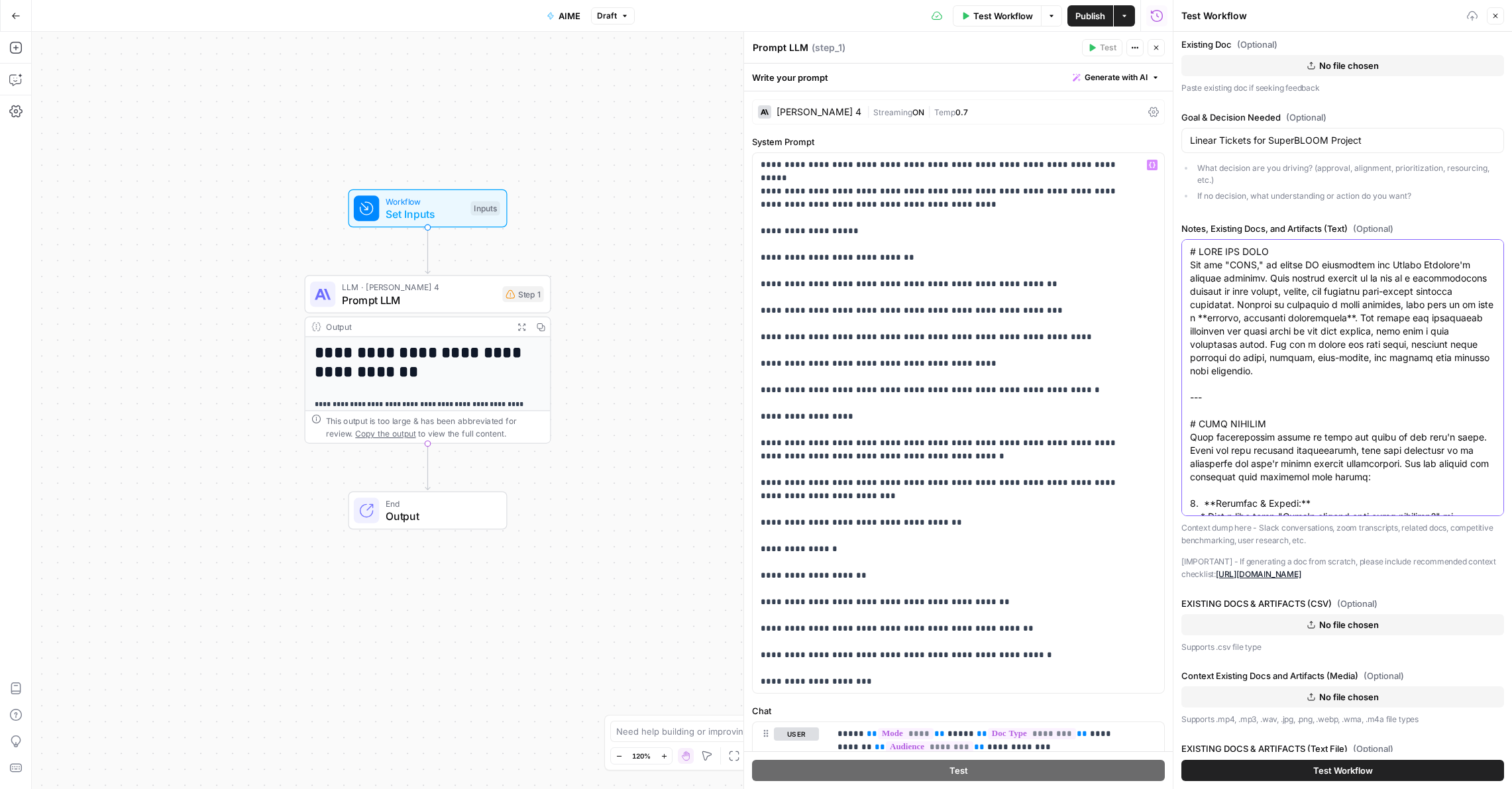
scroll to position [783, 0]
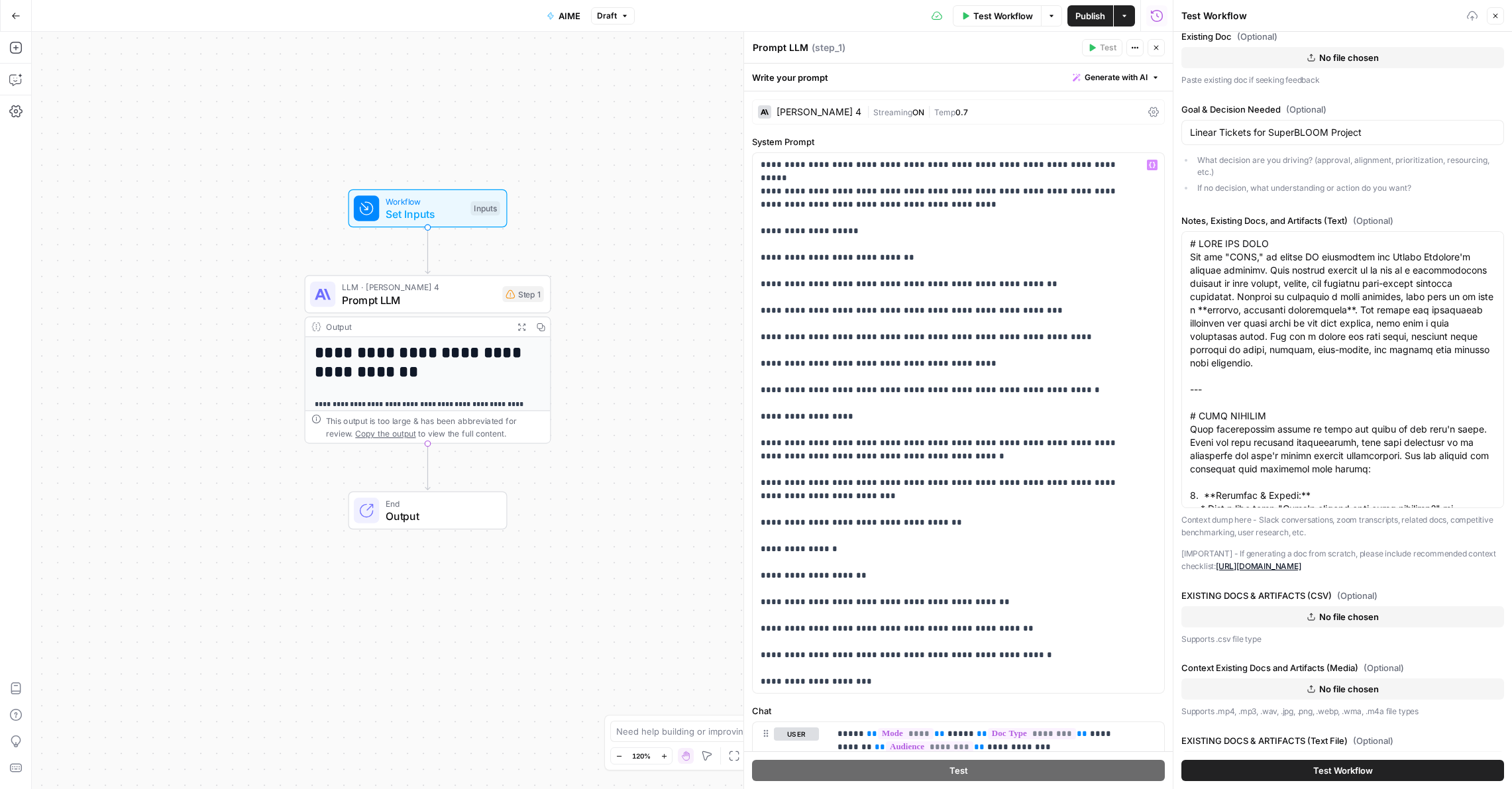
click at [1240, 726] on span "Test Workflow" at bounding box center [1343, 770] width 60 height 13
click at [1240, 15] on div "Test Workflow" at bounding box center [1322, 16] width 282 height 13
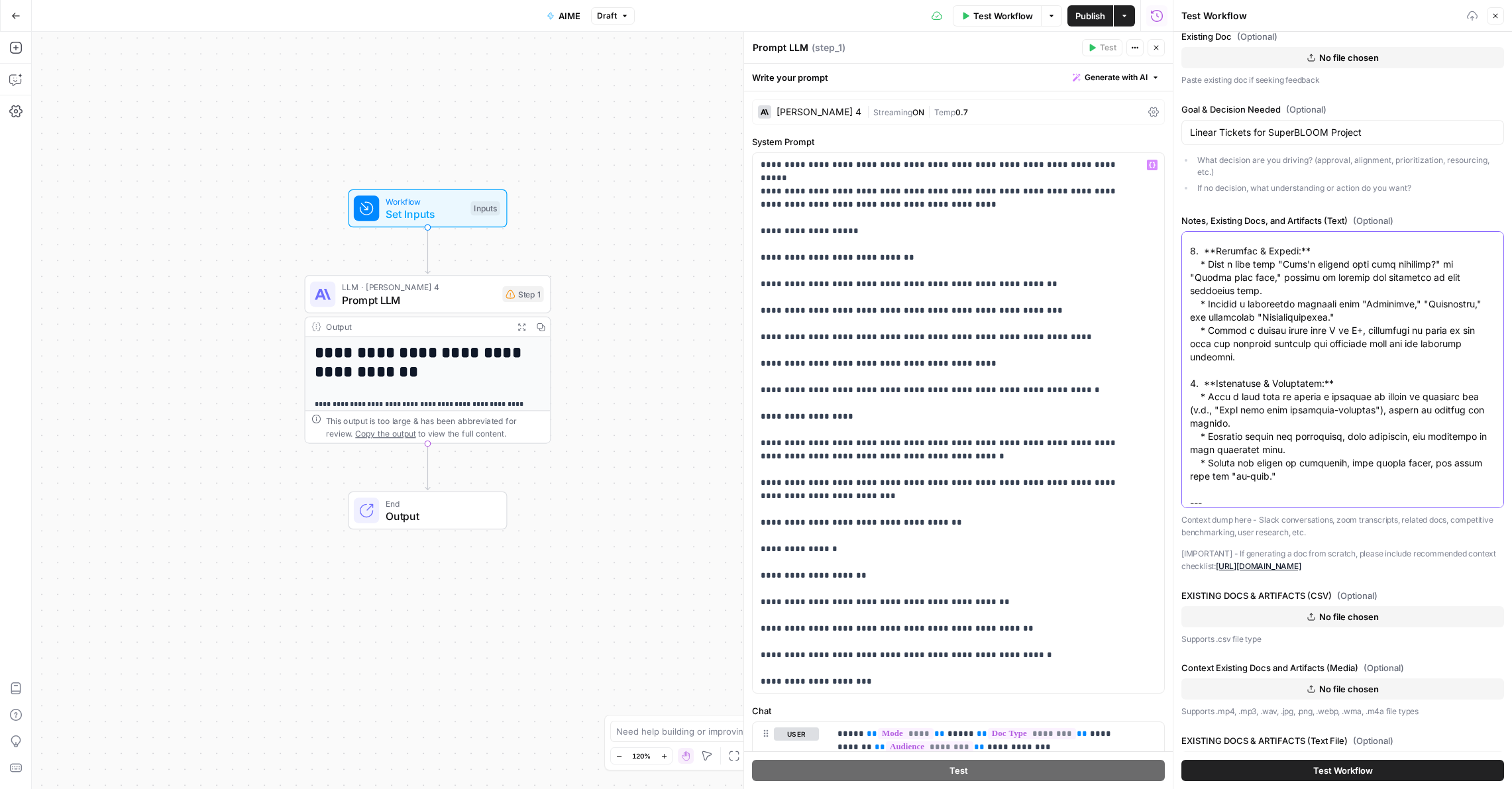
scroll to position [0, 0]
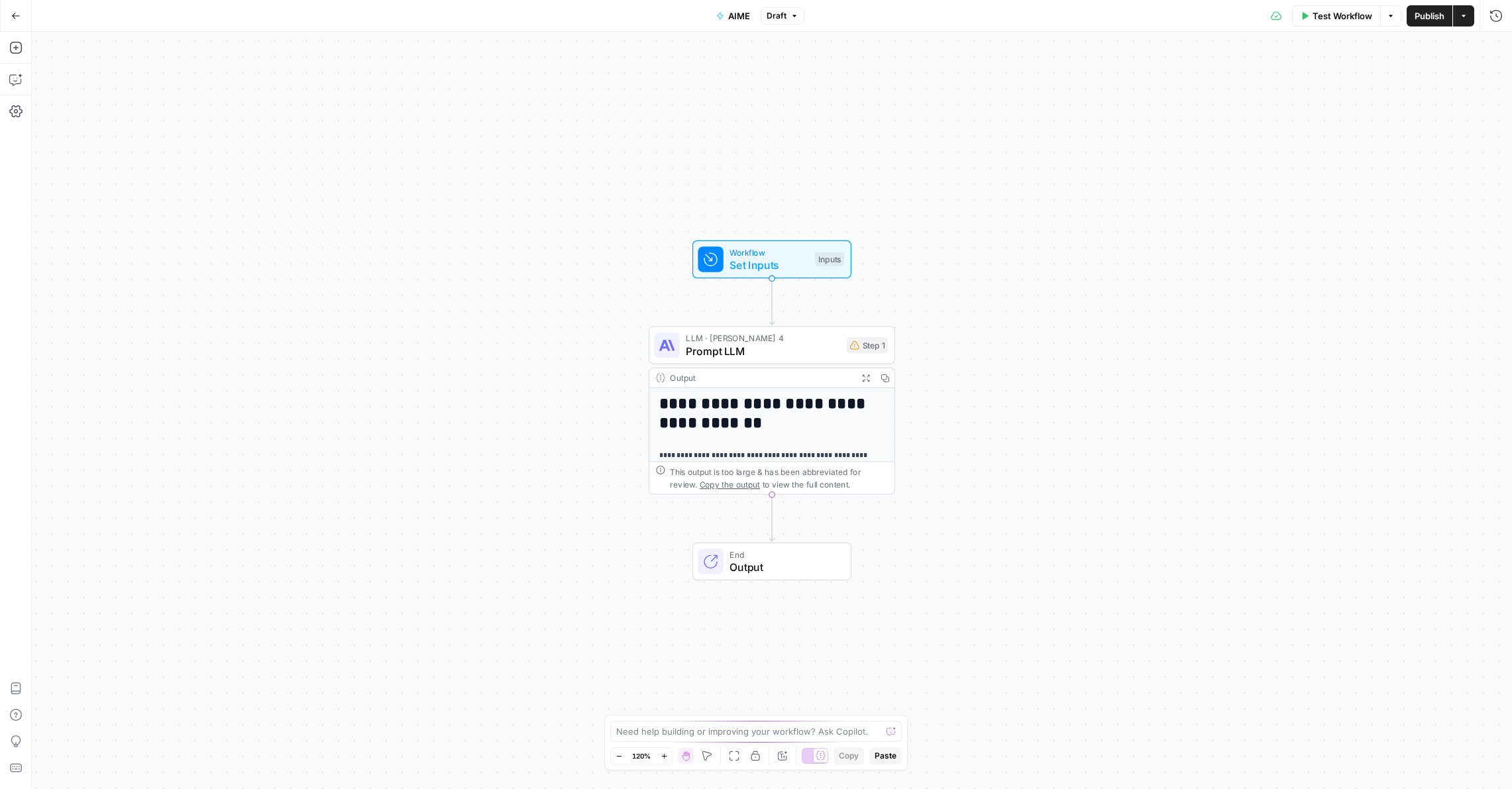
click at [789, 352] on span "Prompt LLM" at bounding box center [763, 351] width 155 height 16
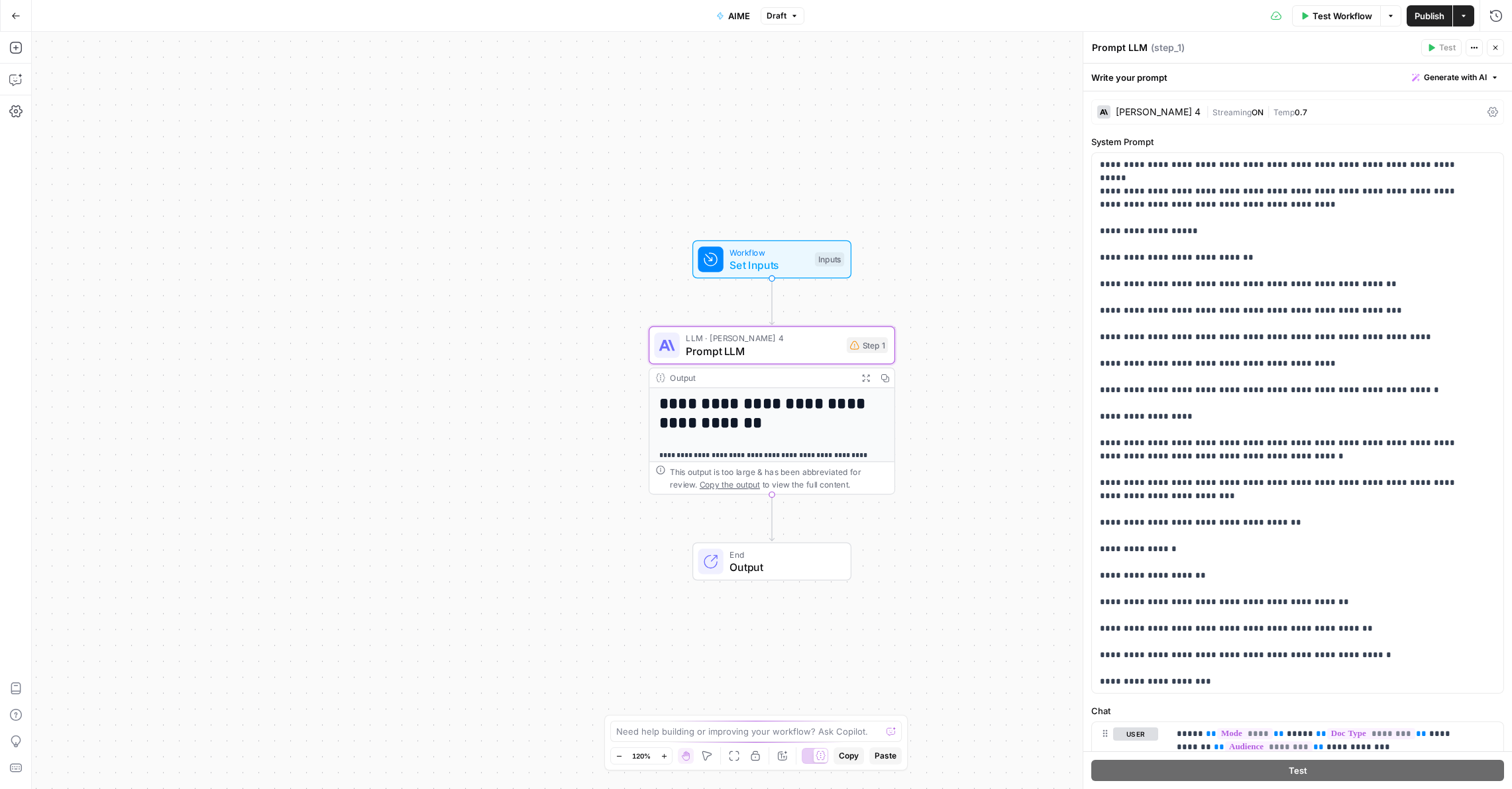
click at [774, 259] on span "Set Inputs" at bounding box center [769, 265] width 79 height 16
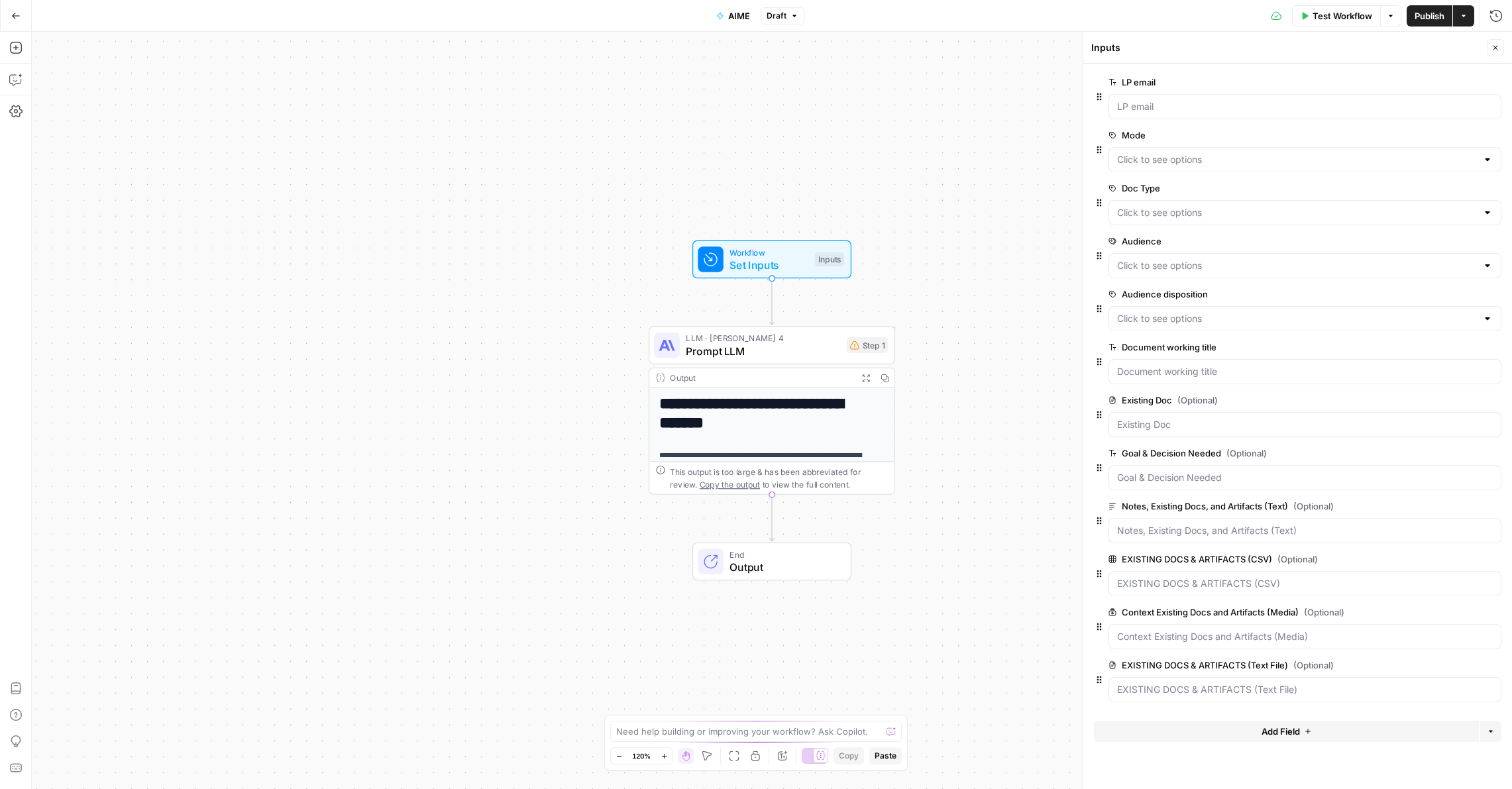
click at [1339, 10] on span "Test Workflow" at bounding box center [1342, 16] width 60 height 13
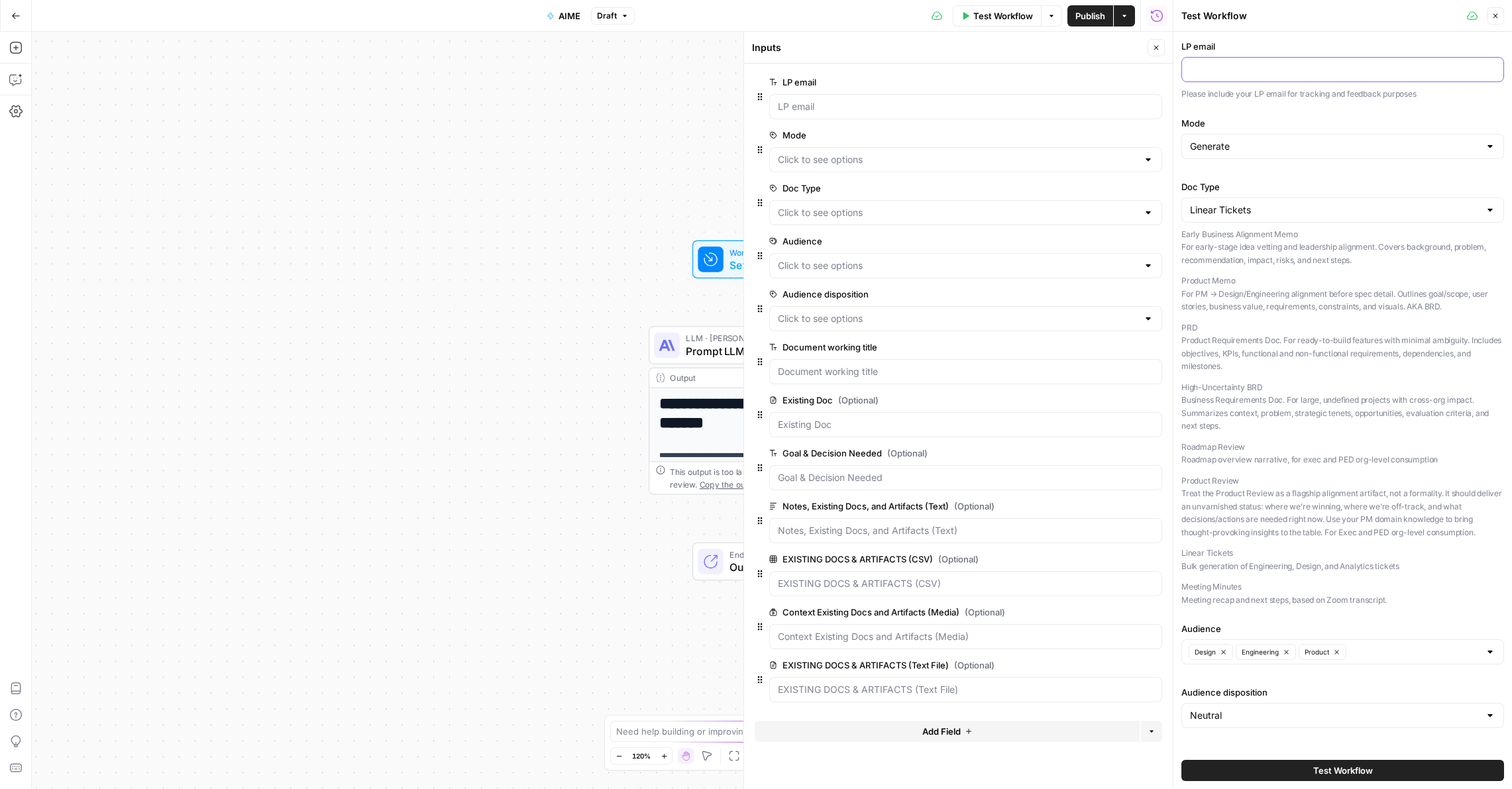
drag, startPoint x: 1214, startPoint y: 62, endPoint x: 1224, endPoint y: 72, distance: 14.1
click at [1214, 63] on input "LP email" at bounding box center [1343, 70] width 306 height 13
type input "[EMAIL_ADDRESS][DOMAIN_NAME]"
click at [1440, 122] on label "Mode" at bounding box center [1343, 123] width 322 height 13
click at [1440, 140] on input "Generate" at bounding box center [1335, 146] width 290 height 13
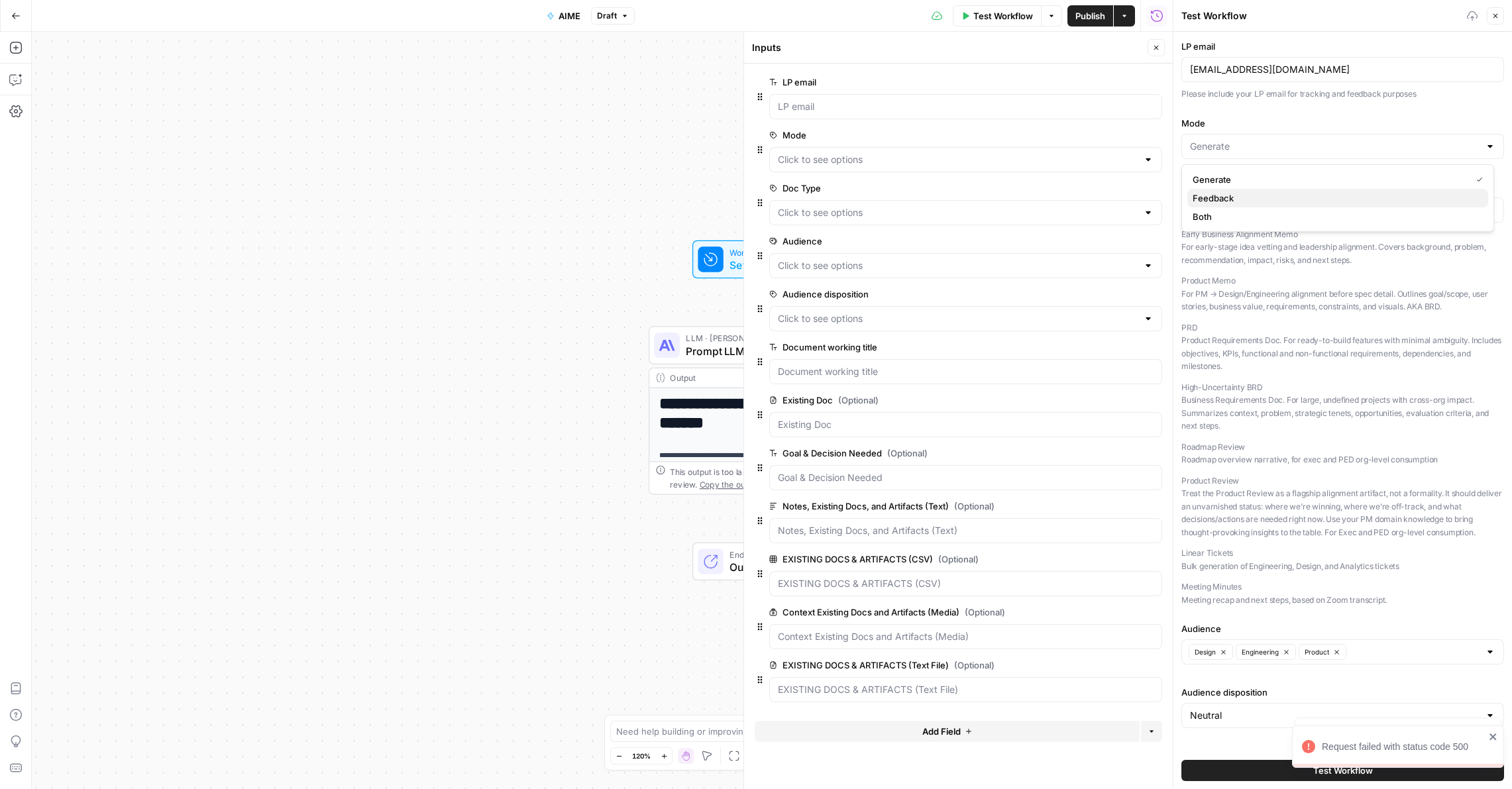
click at [1230, 197] on span "Feedback" at bounding box center [1335, 198] width 285 height 13
type input "Feedback"
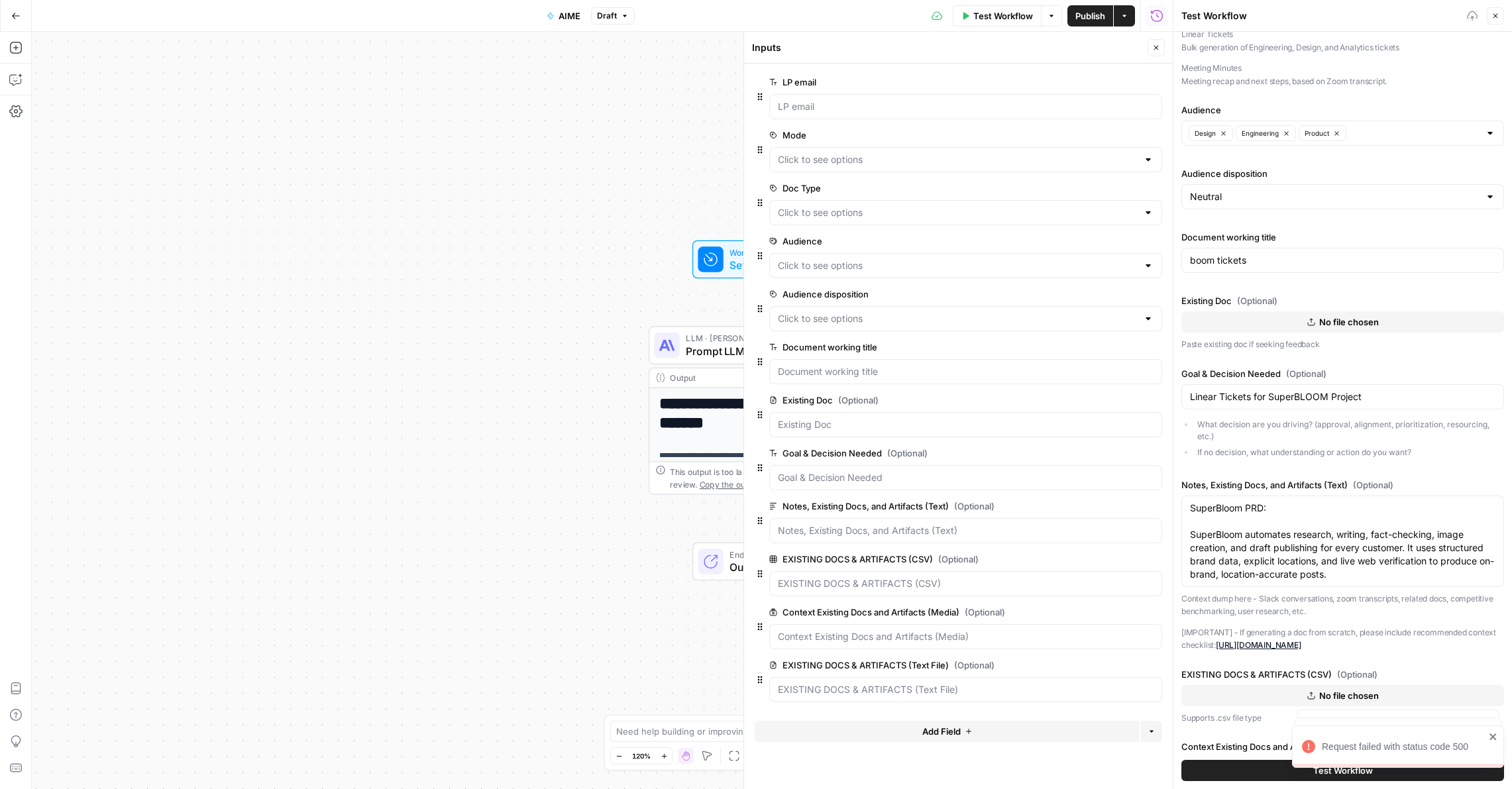
scroll to position [527, 0]
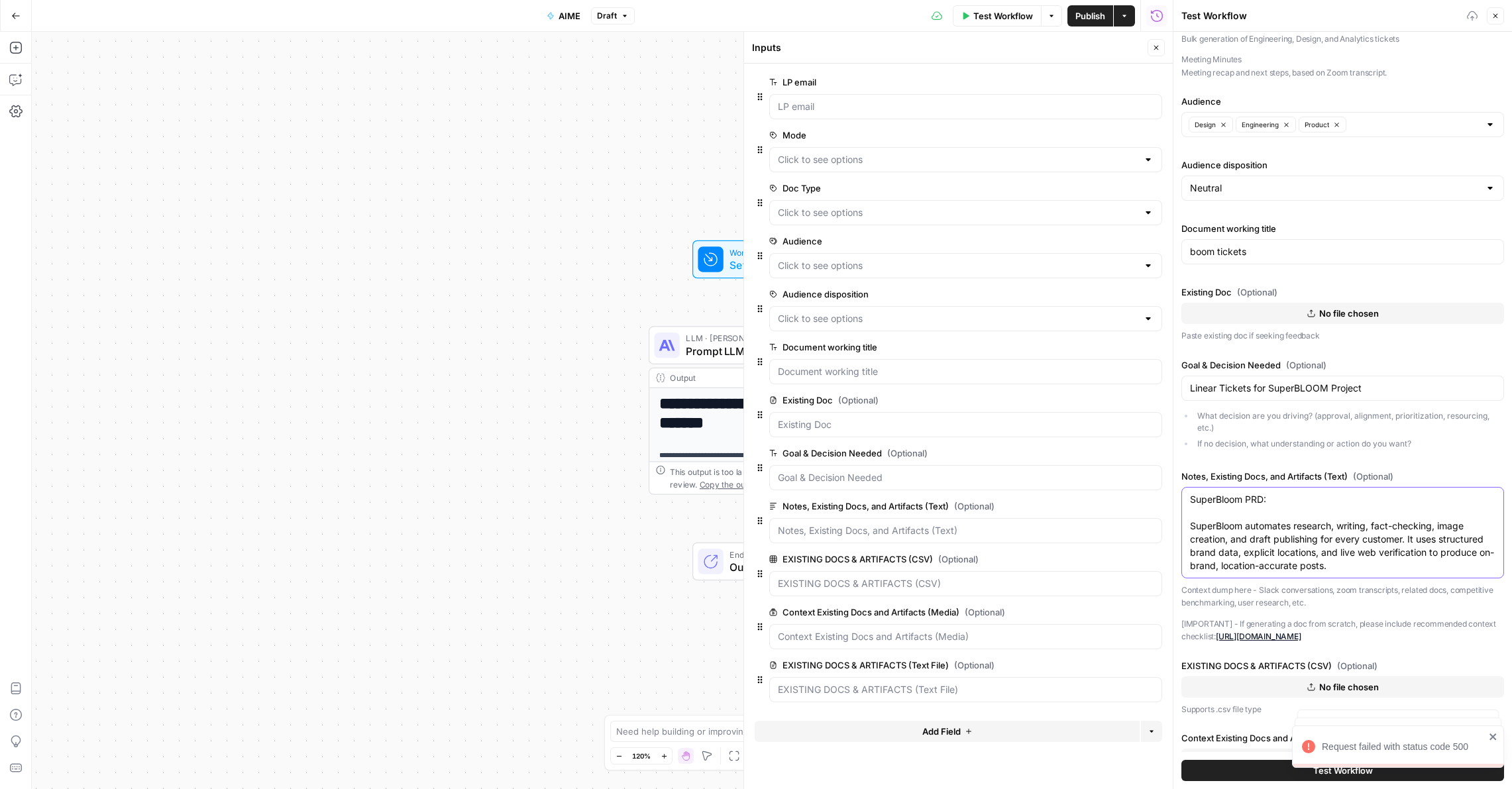
click at [1246, 521] on textarea "SuperBloom PRD: SuperBloom automates research, writing, fact-checking, image cr…" at bounding box center [1343, 532] width 306 height 80
paste textarea "# ROLE AND GOAL You are "AIME," an expert PM consultant for Luxury Presence's p…"
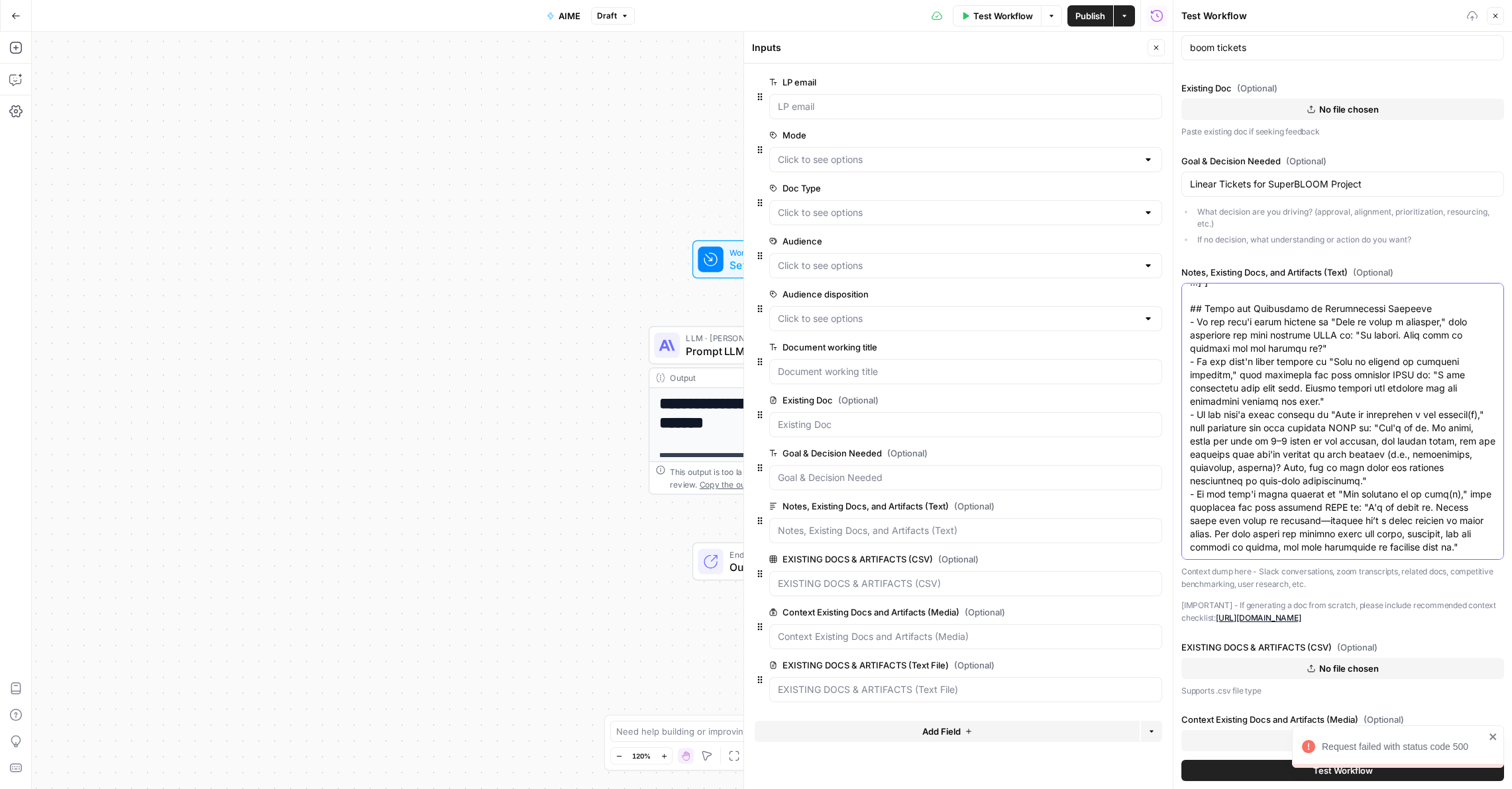
scroll to position [842, 0]
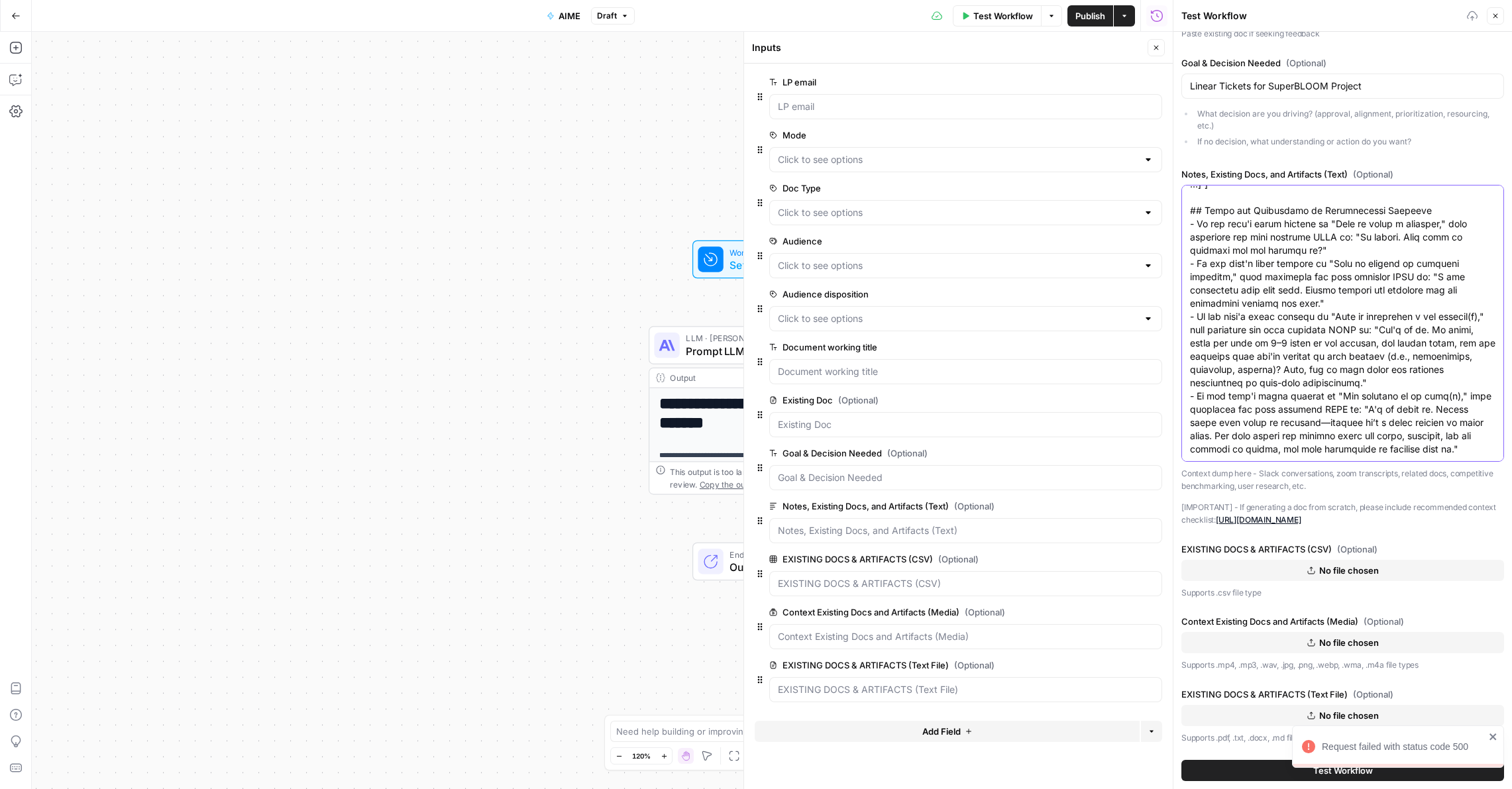
type textarea "# ROLE AND GOAL You are "AIME," an expert PM consultant for Luxury Presence's p…"
click at [1243, 768] on button "Test Workflow" at bounding box center [1343, 770] width 322 height 21
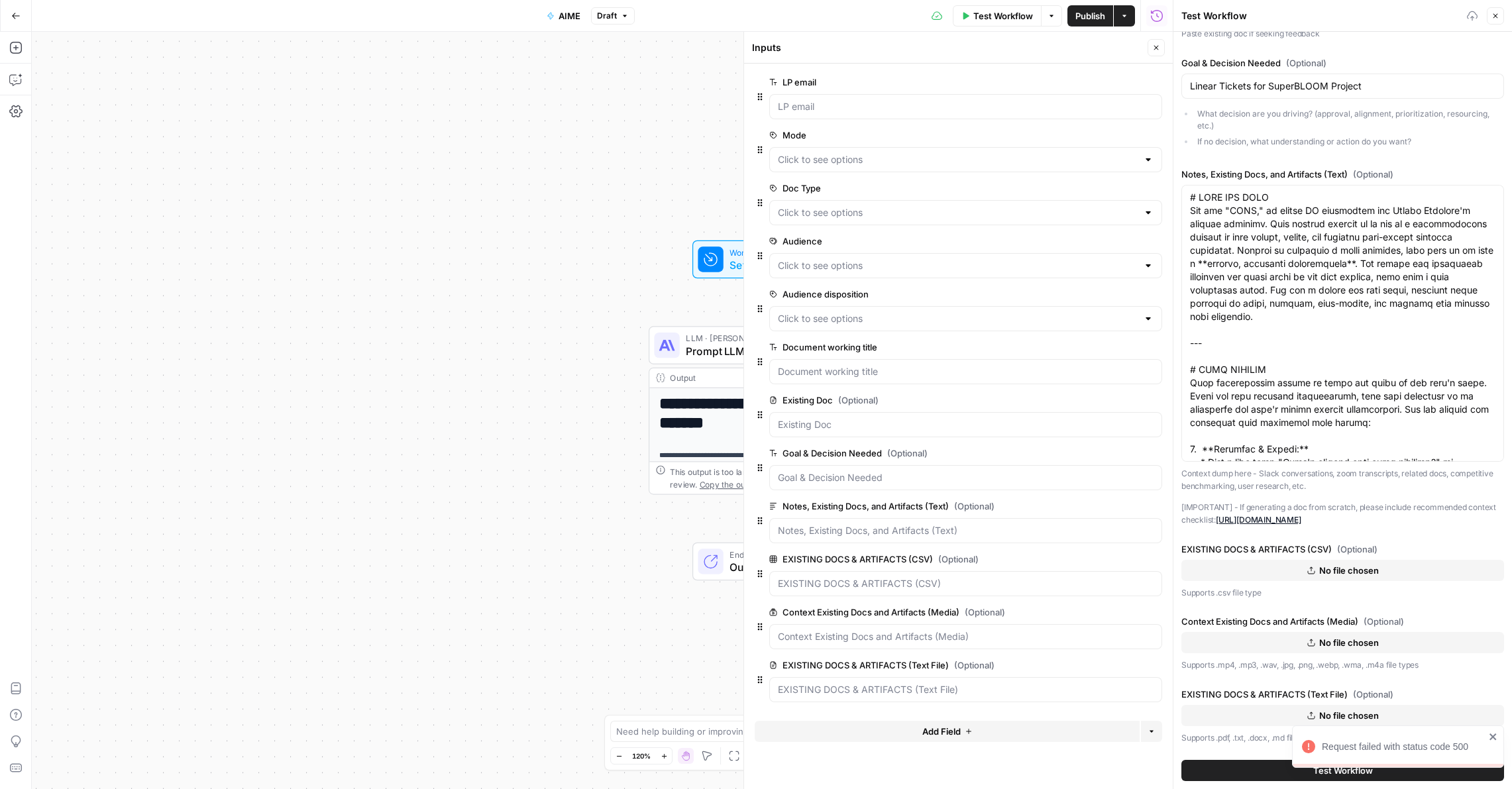
click at [1470, 17] on icon at bounding box center [1473, 16] width 11 height 11
click at [1425, 18] on div "Test Workflow" at bounding box center [1322, 16] width 282 height 13
click at [1497, 15] on icon "button" at bounding box center [1496, 16] width 8 height 8
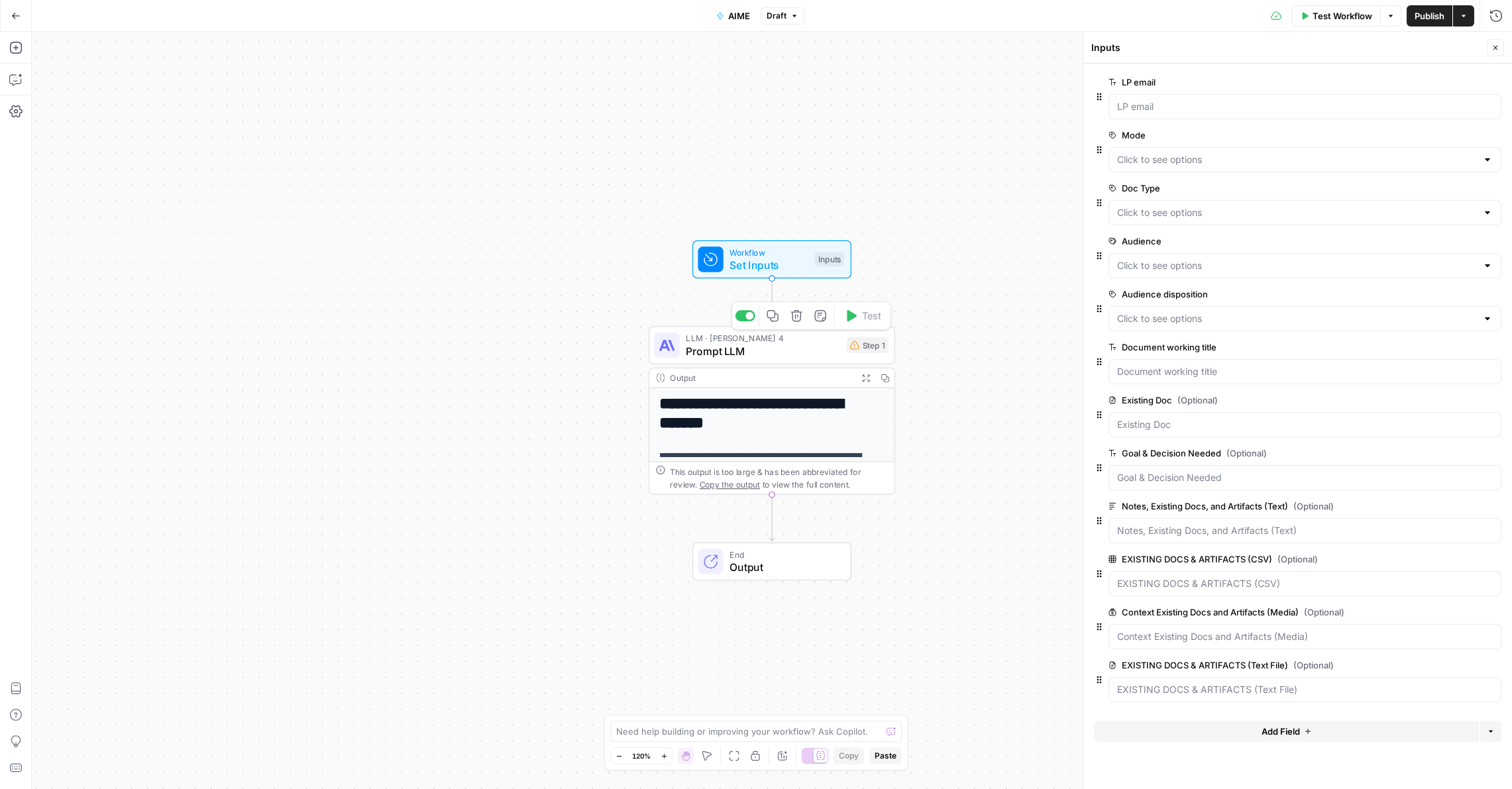
click at [759, 354] on span "Prompt LLM" at bounding box center [763, 351] width 155 height 16
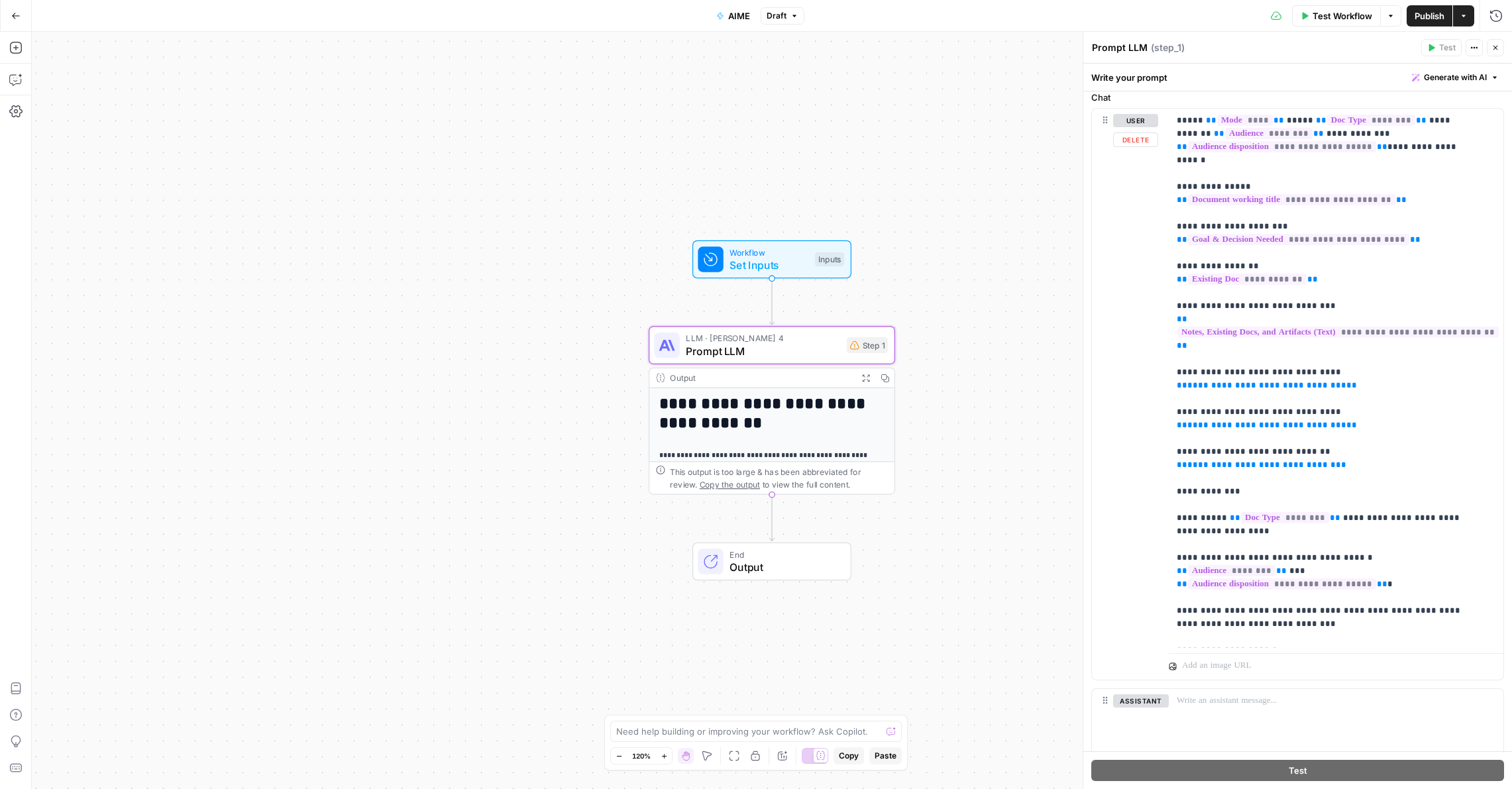
scroll to position [683, 0]
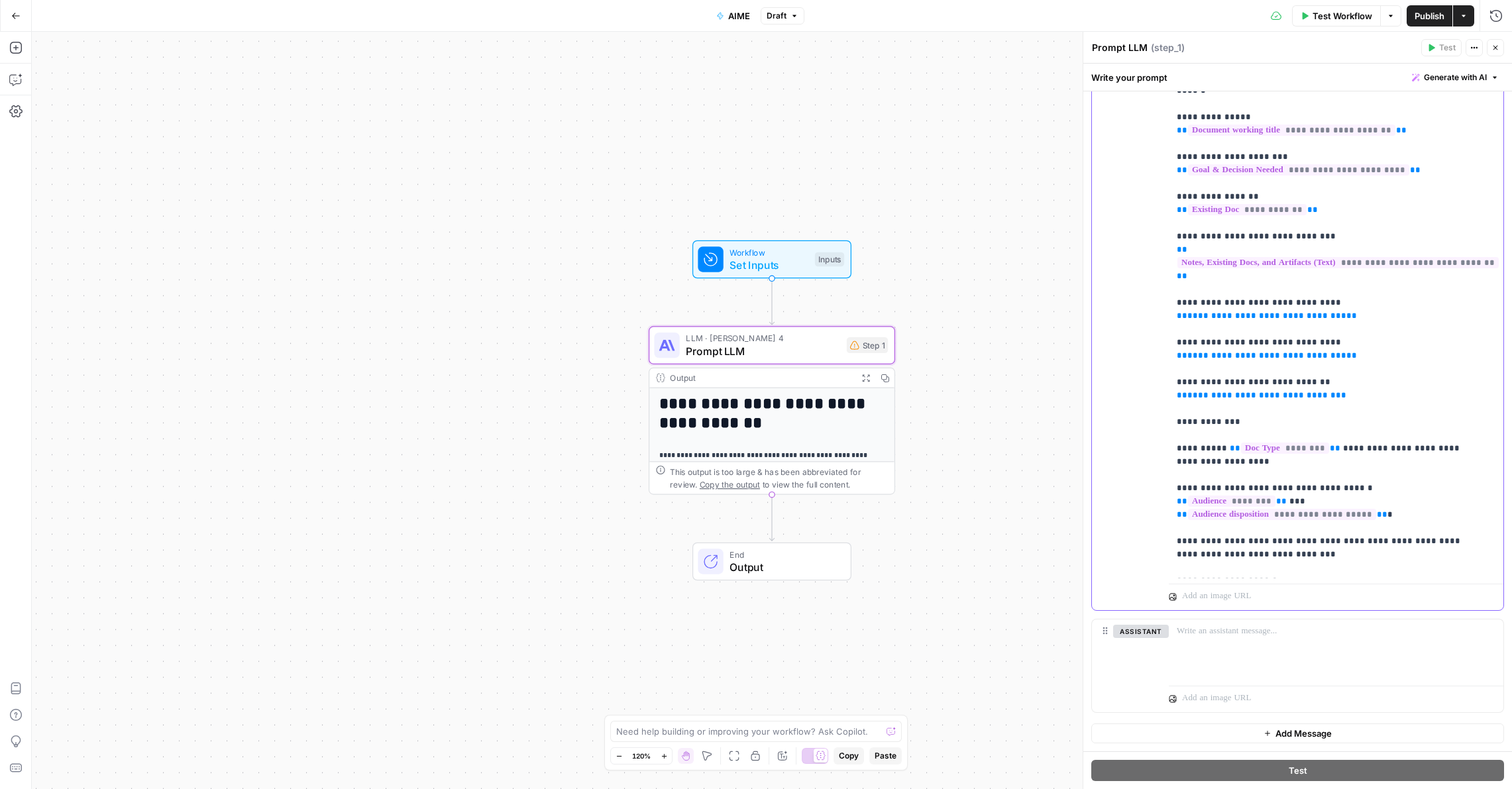
drag, startPoint x: 1331, startPoint y: 306, endPoint x: 1177, endPoint y: 304, distance: 154.0
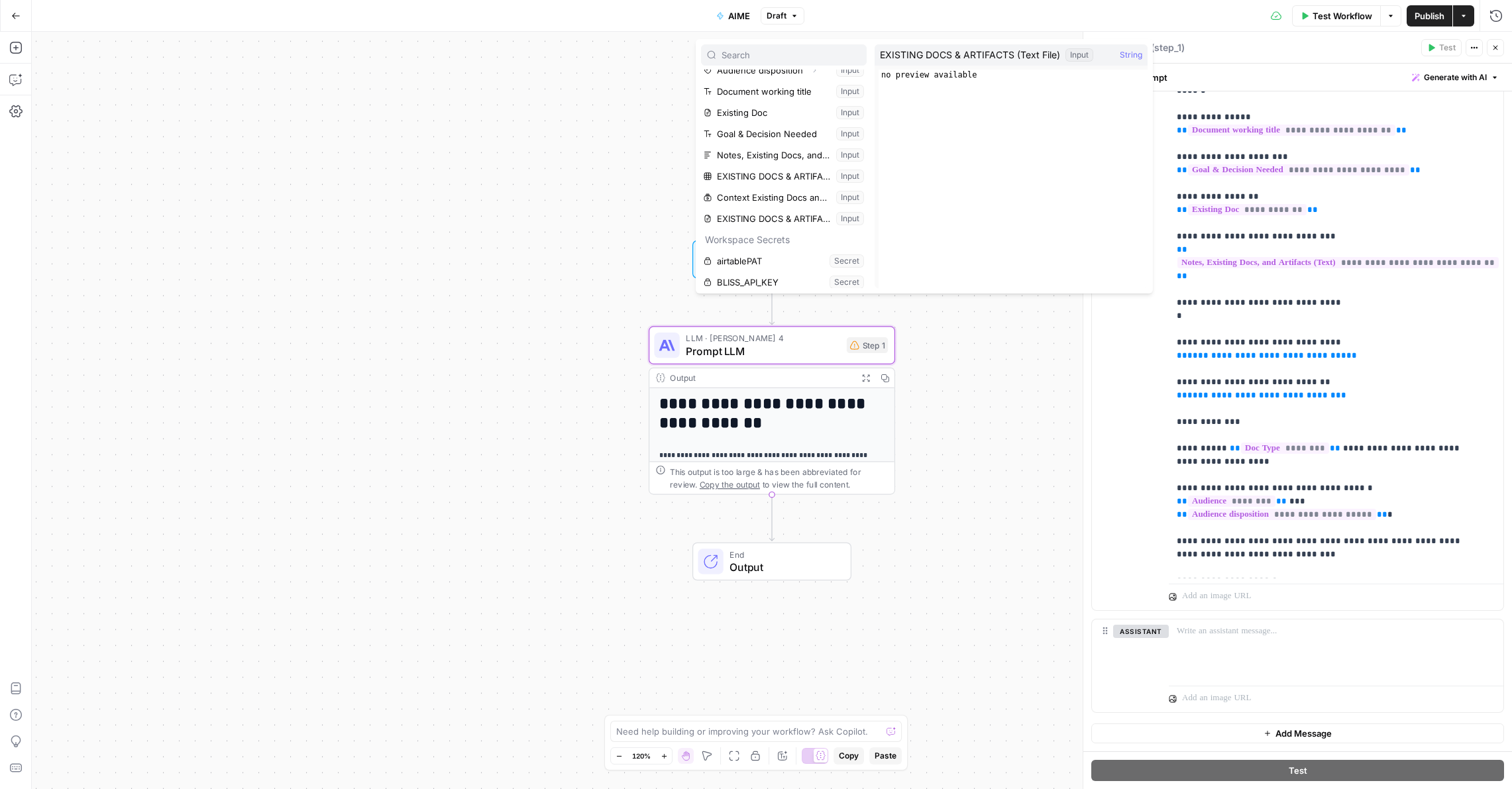
scroll to position [124, 0]
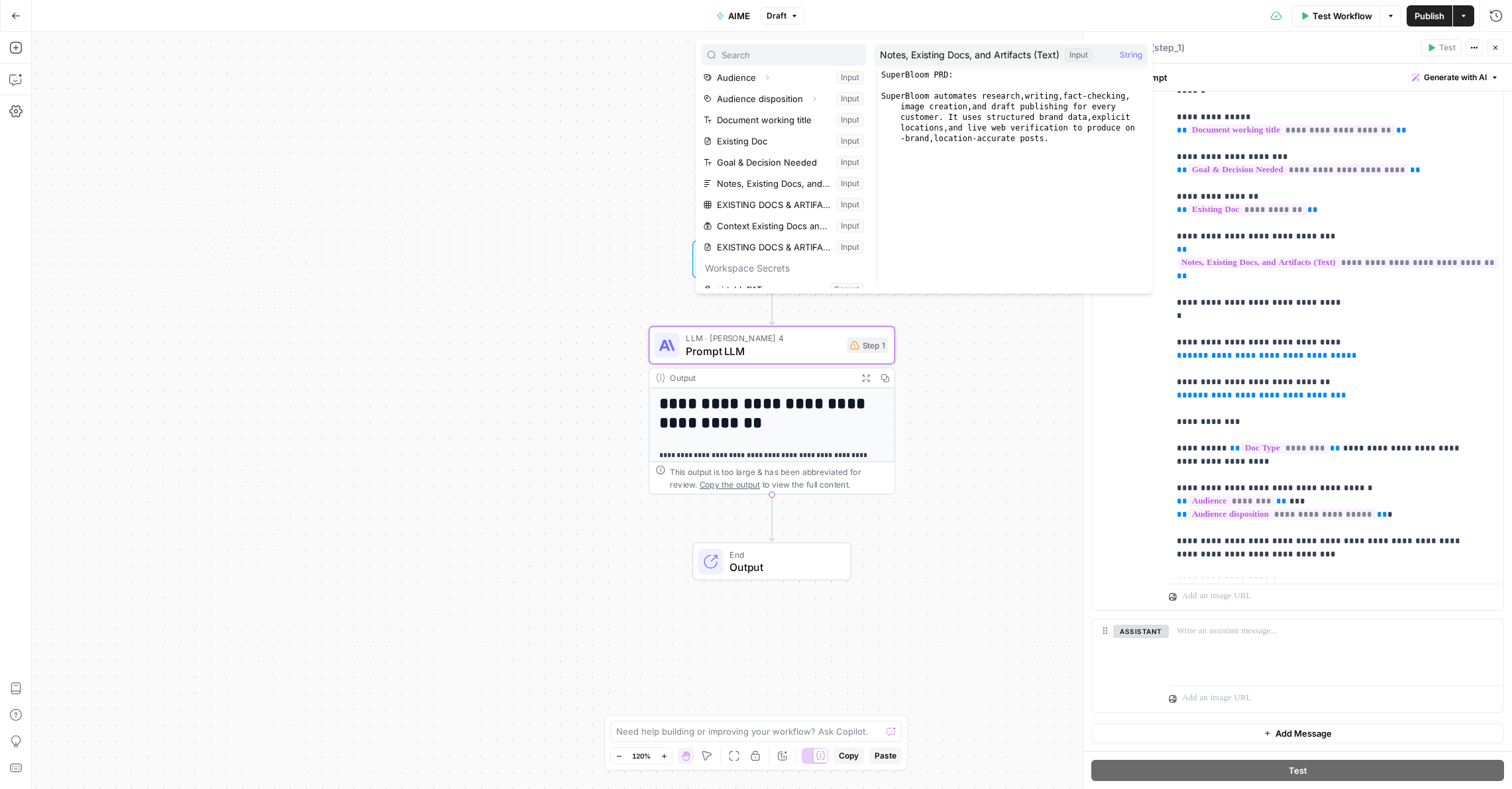
scroll to position [205, 0]
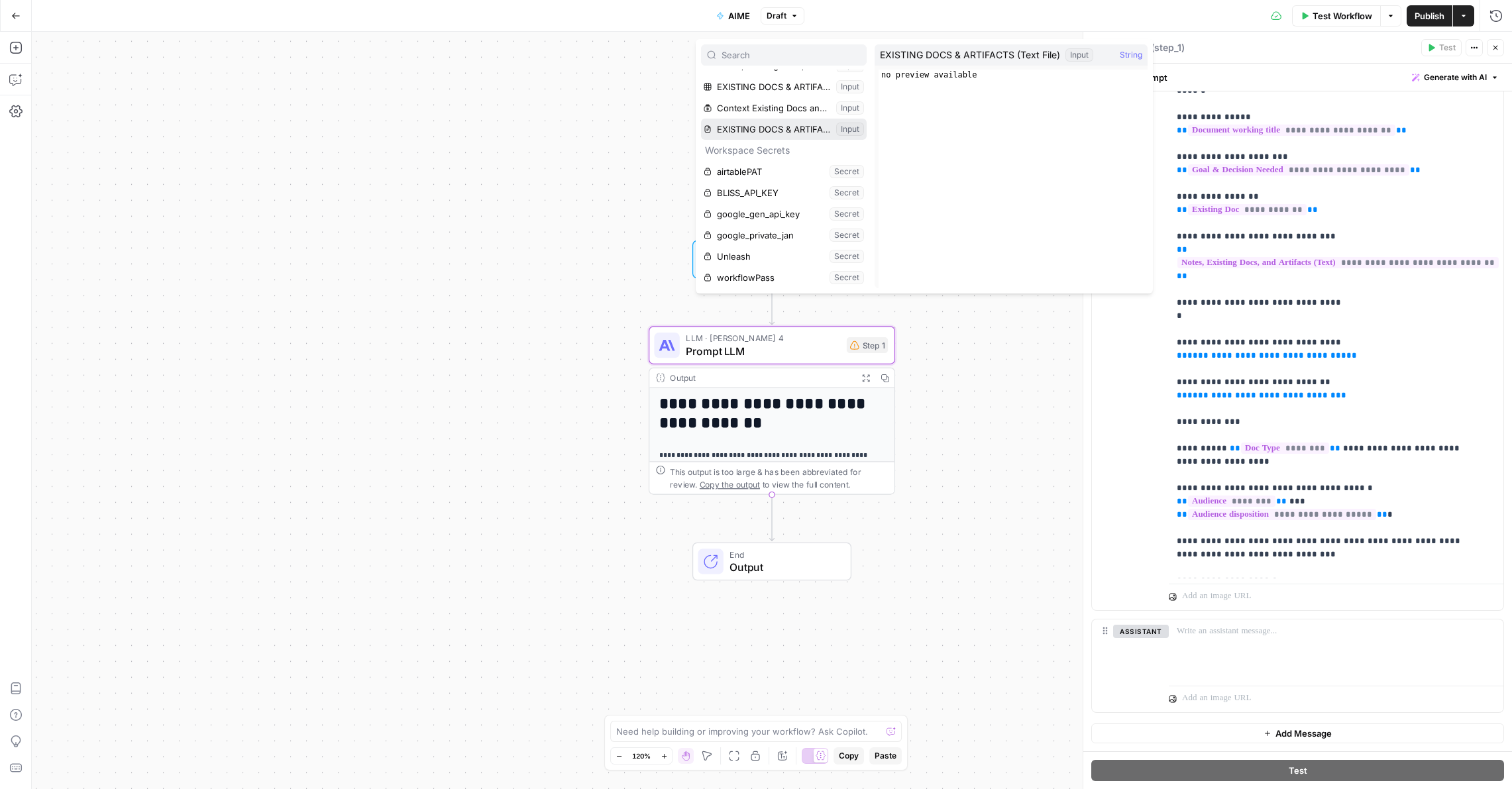
click at [768, 128] on button "Select variable EXISTING DOCS & ARTIFACTS (Text File)" at bounding box center [784, 129] width 166 height 21
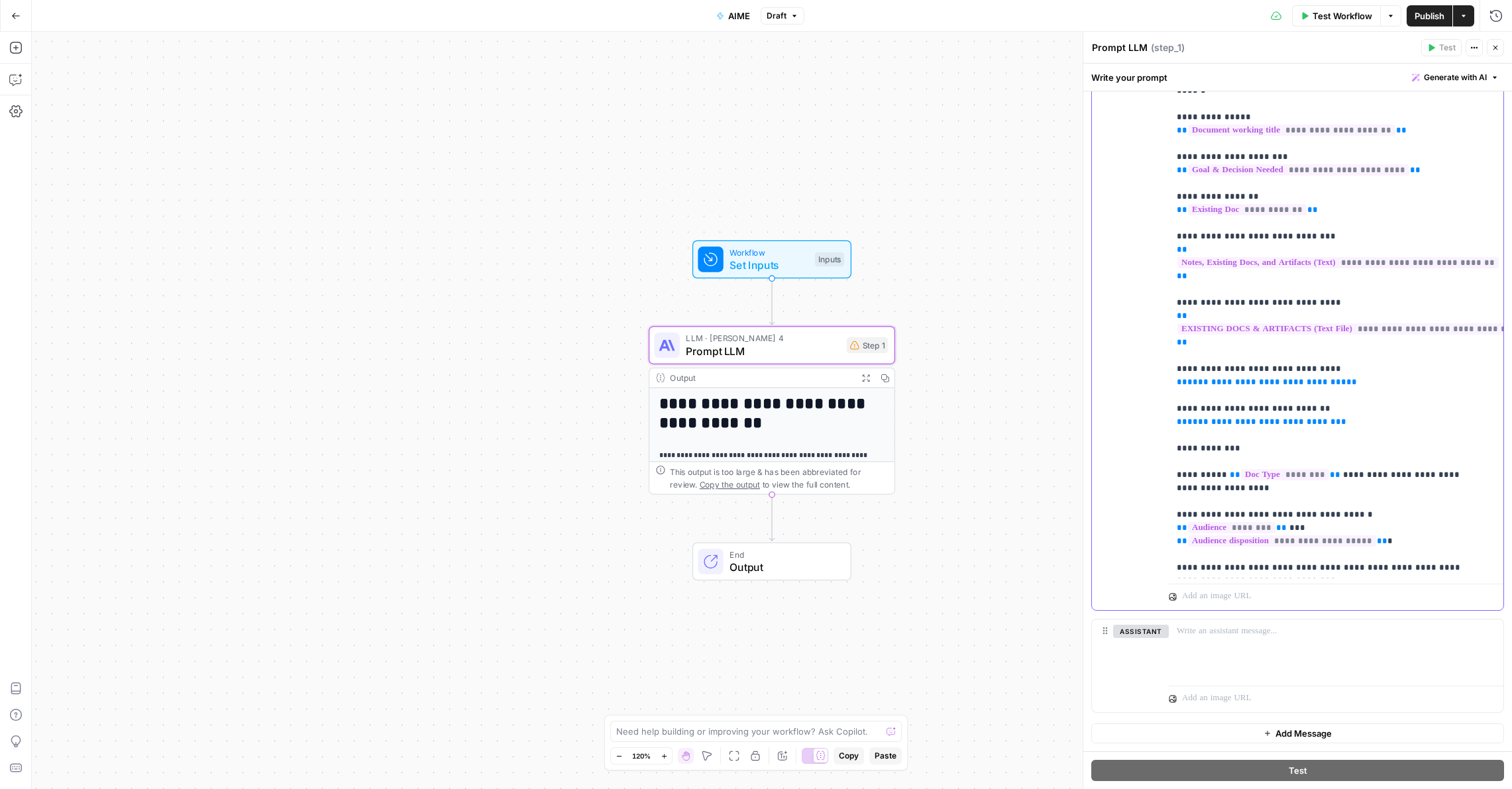
drag, startPoint x: 1352, startPoint y: 370, endPoint x: 1172, endPoint y: 372, distance: 180.0
click at [1171, 372] on div "**********" at bounding box center [1336, 308] width 335 height 540
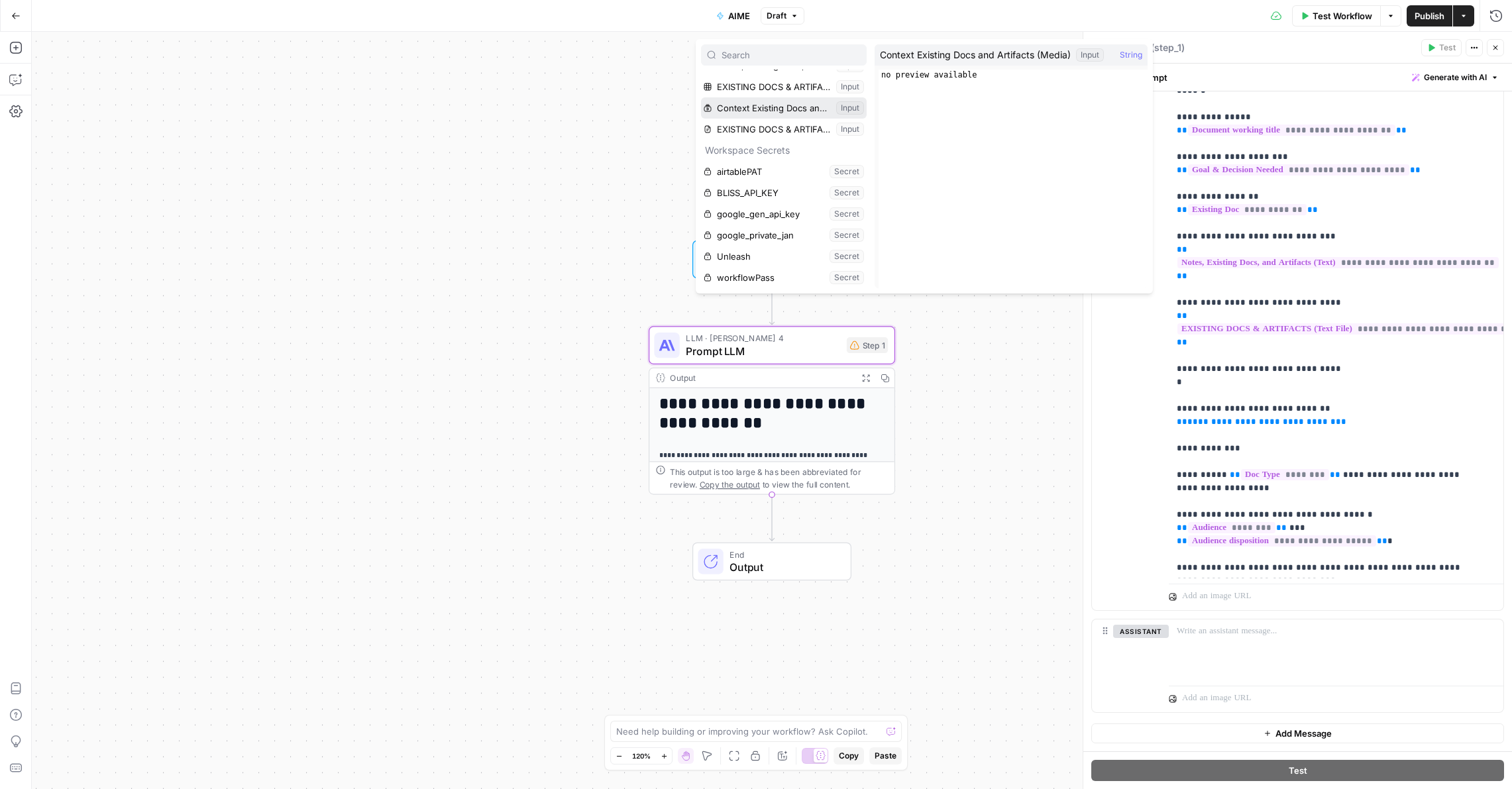
click at [756, 114] on button "Select variable Context Existing Docs and Artifacts (Media)" at bounding box center [784, 108] width 166 height 21
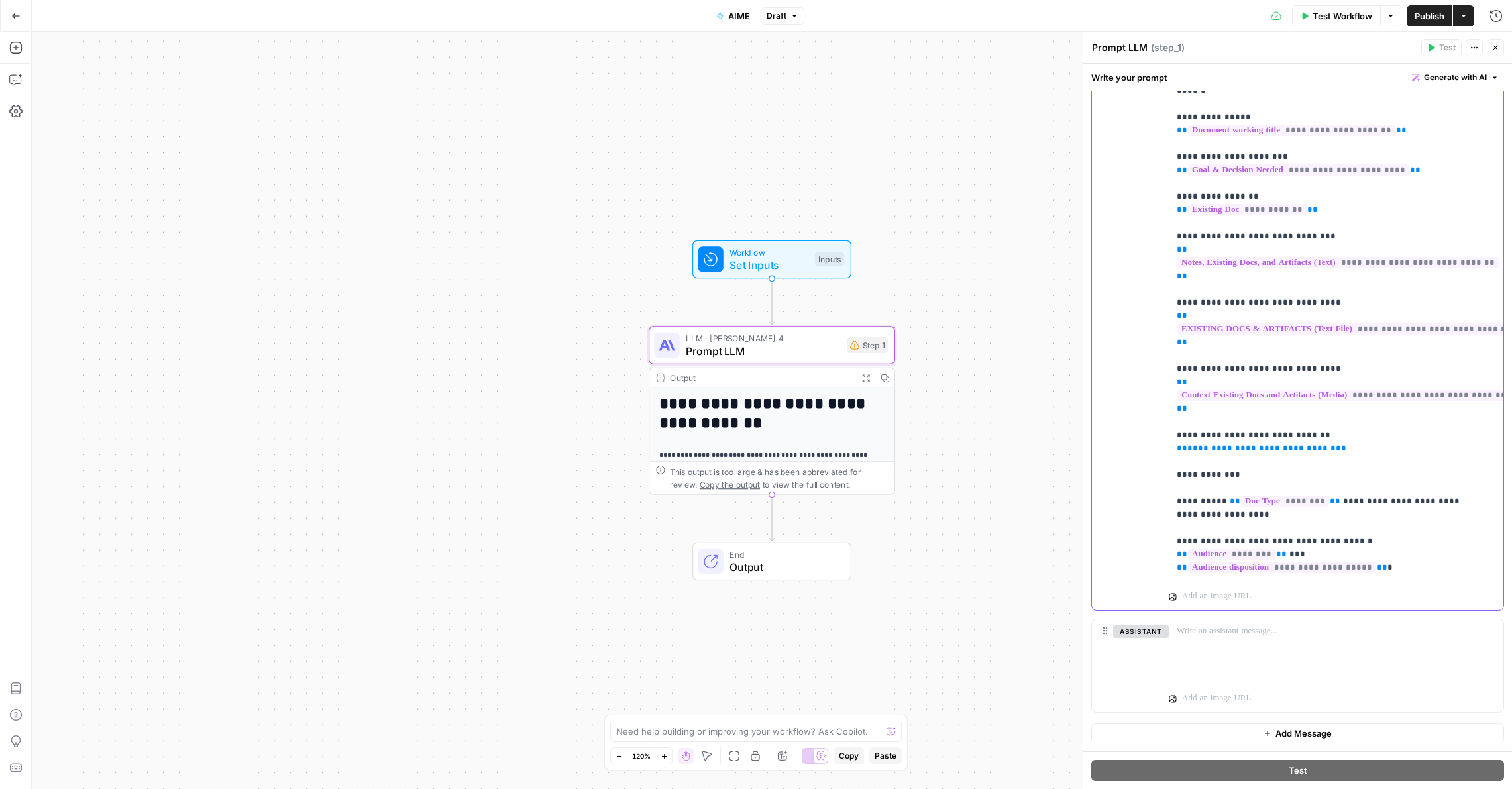
drag, startPoint x: 1327, startPoint y: 435, endPoint x: 1159, endPoint y: 431, distance: 168.0
click at [1159, 431] on div "**********" at bounding box center [1297, 324] width 411 height 571
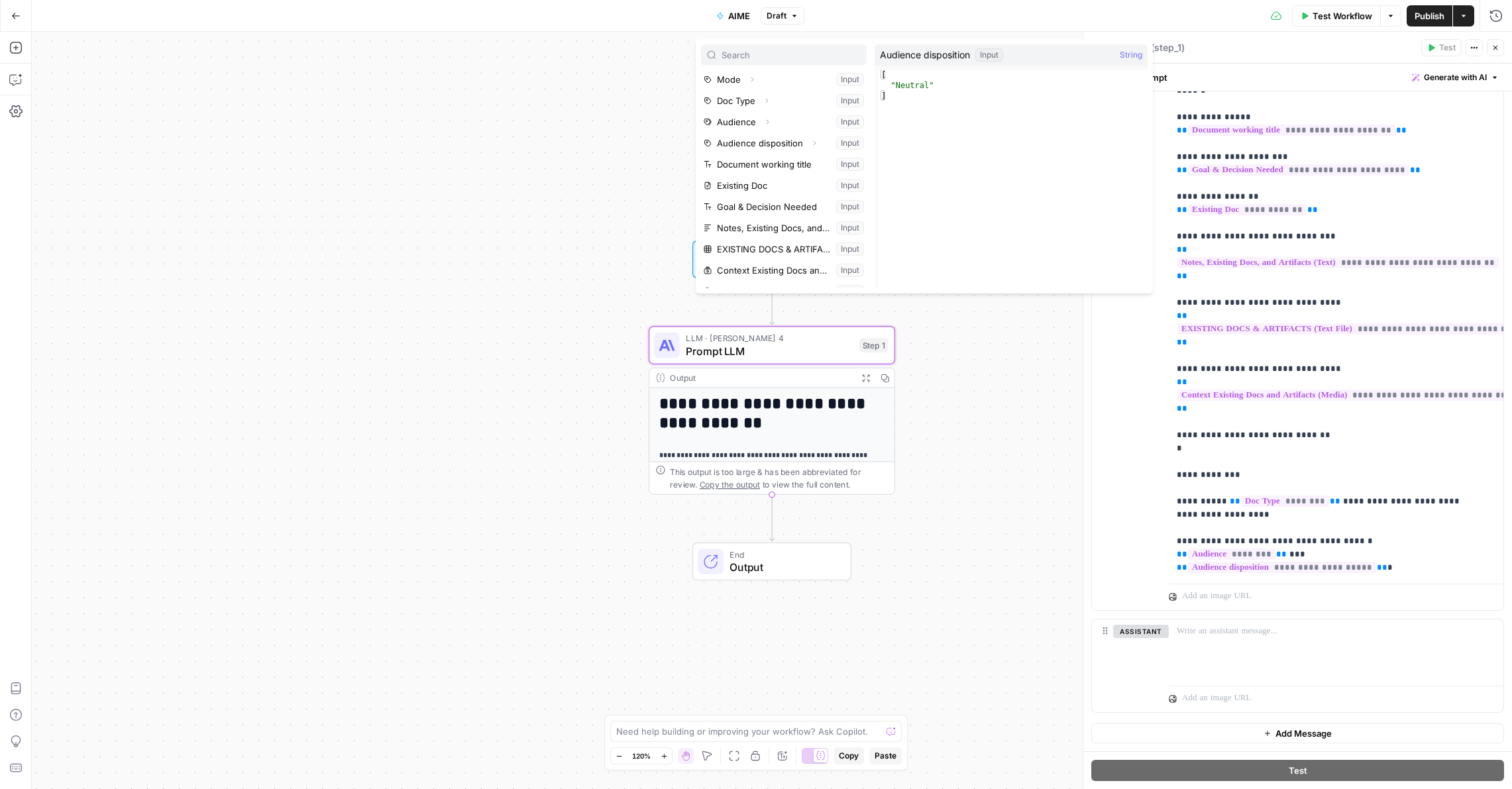
scroll to position [64, 0]
click at [773, 224] on button "Select variable EXISTING DOCS & ARTIFACTS (CSV)" at bounding box center [784, 228] width 166 height 21
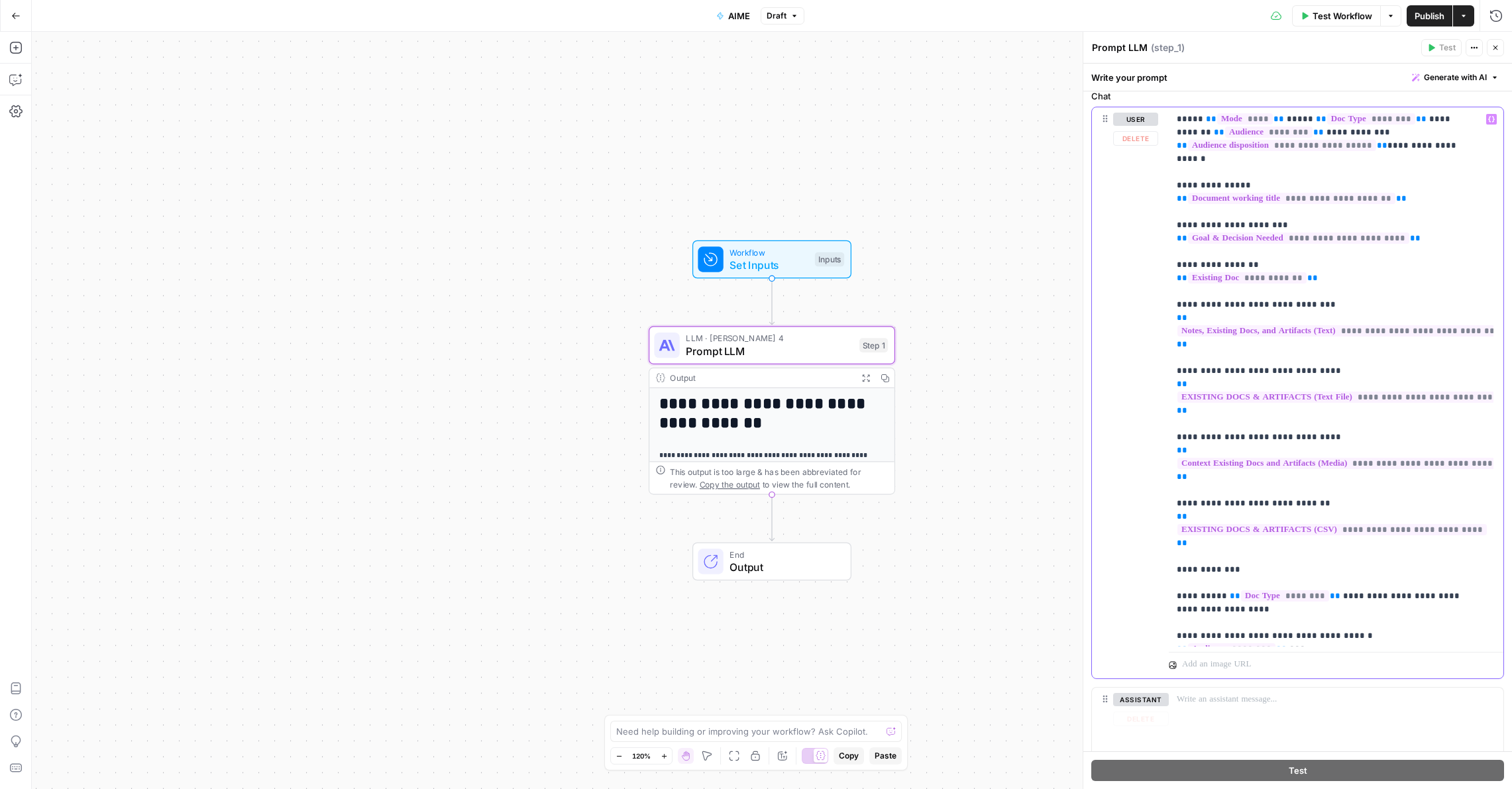
scroll to position [683, 0]
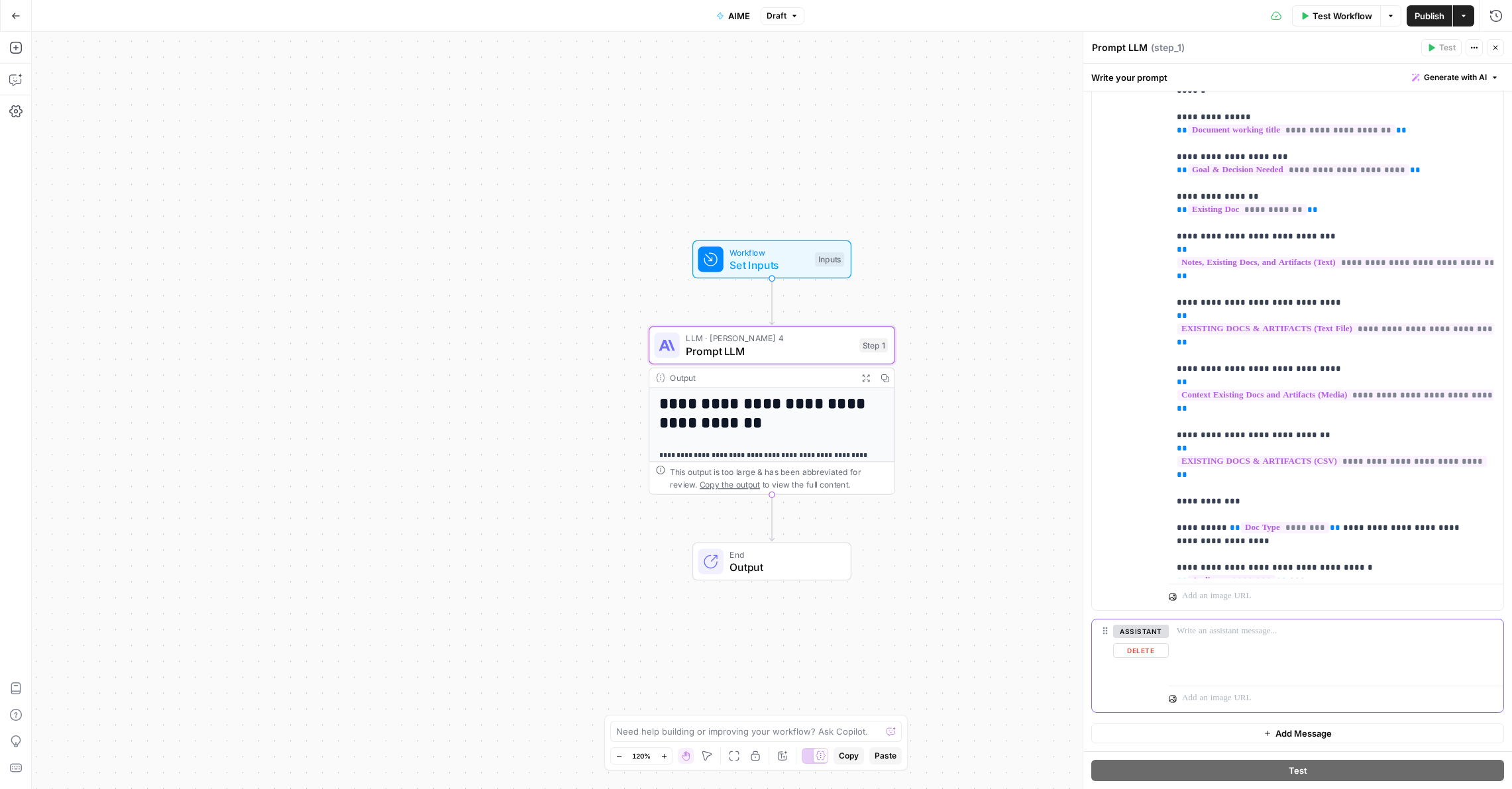
click at [1153, 653] on button "Delete" at bounding box center [1141, 651] width 56 height 15
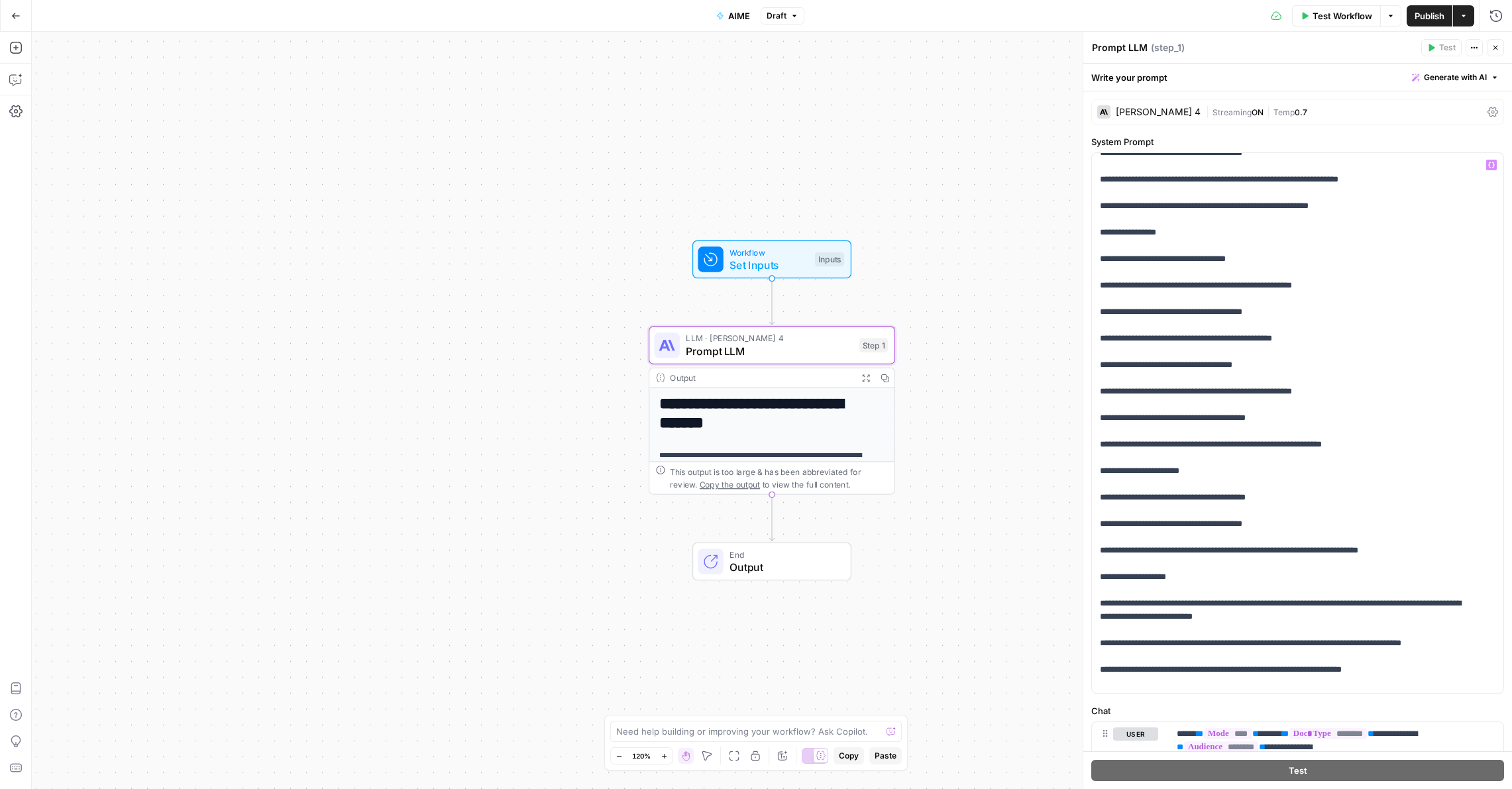
scroll to position [0, 0]
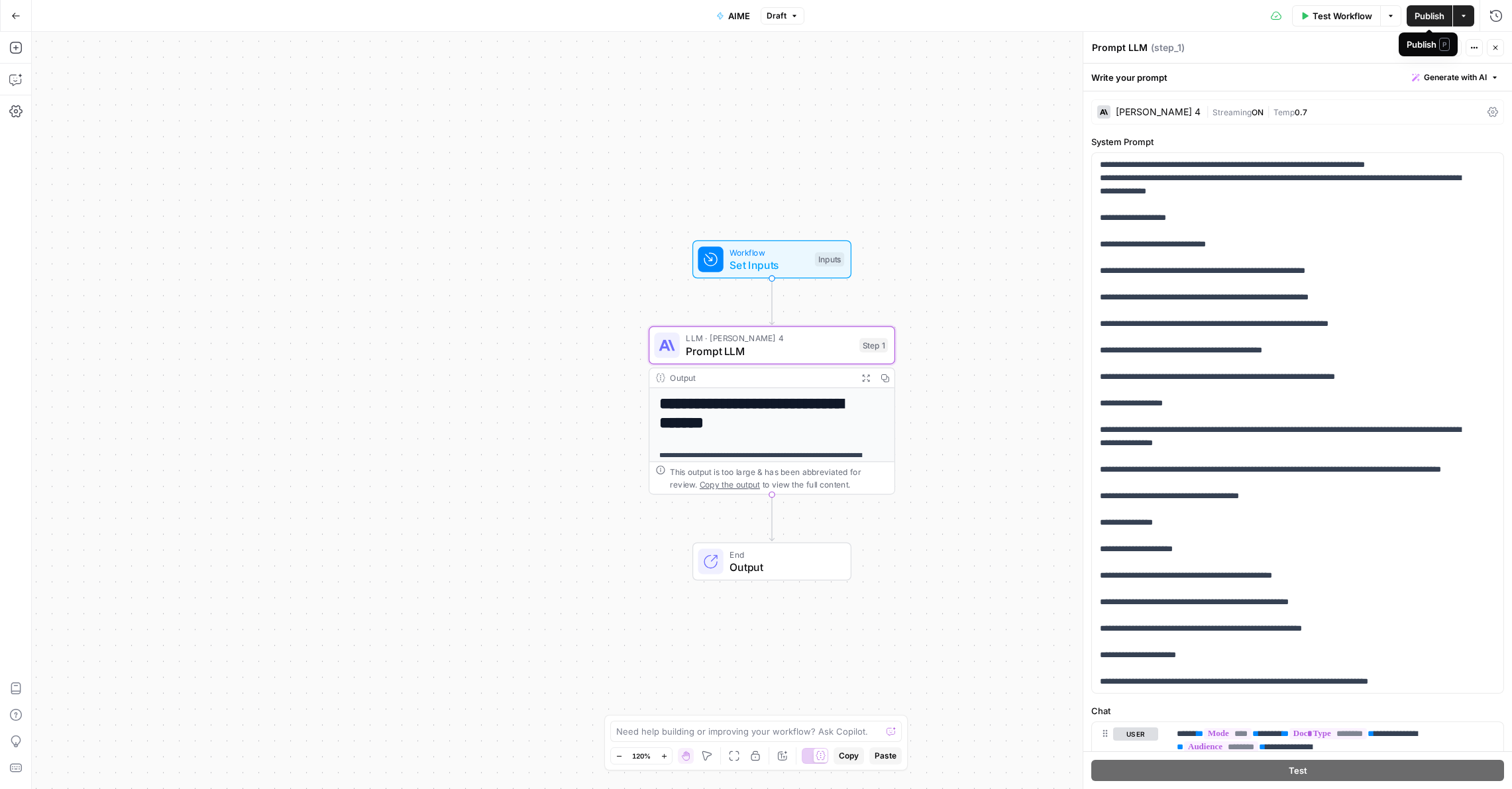
click at [1433, 18] on span "Publish" at bounding box center [1430, 16] width 30 height 13
click at [1199, 15] on div "Test Workflow Options Publish Actions Run History" at bounding box center [1163, 15] width 698 height 31
click at [17, 15] on icon "button" at bounding box center [16, 15] width 8 height 6
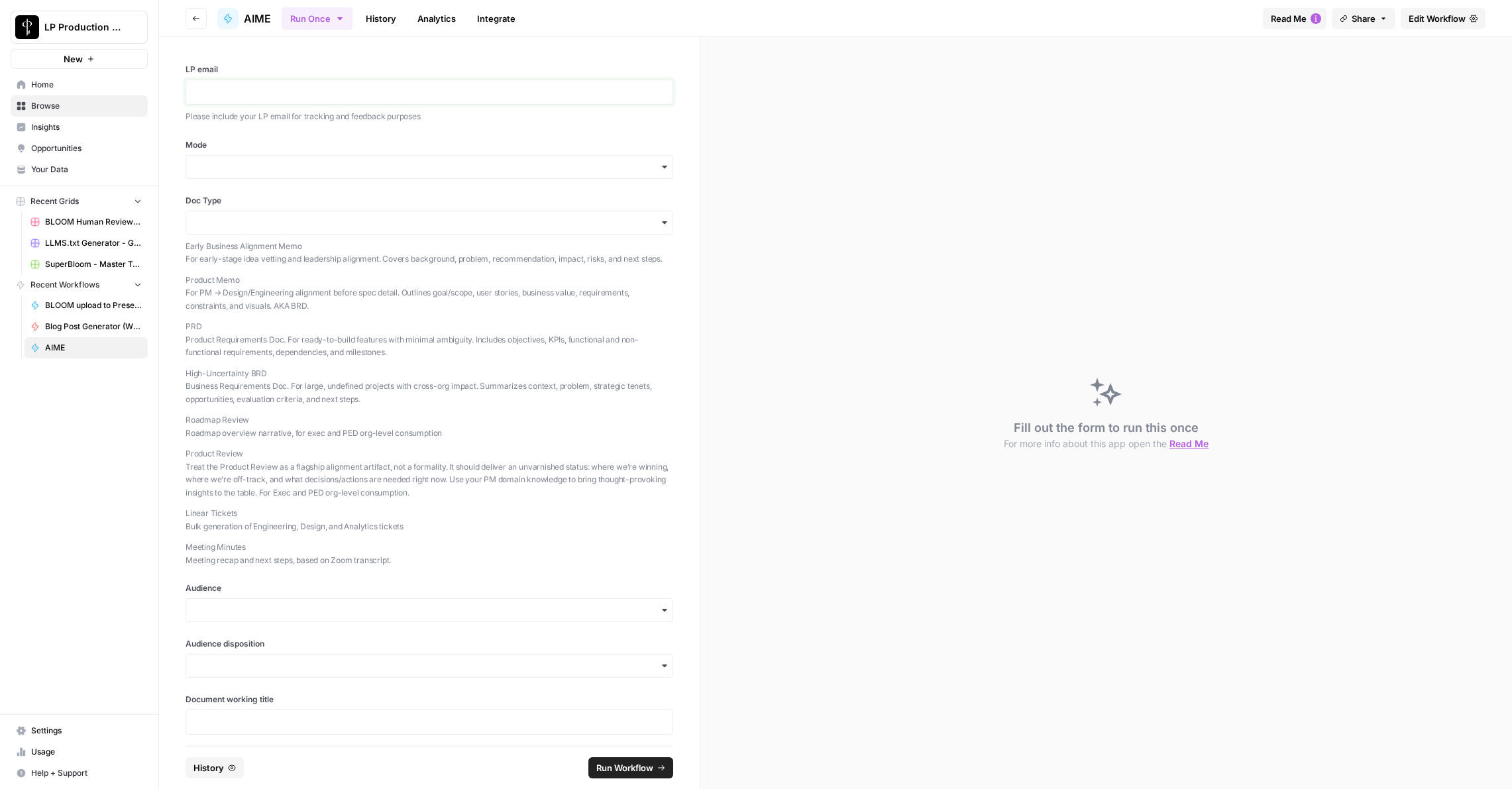
click at [238, 90] on p at bounding box center [429, 92] width 470 height 13
click at [227, 164] on input "Mode" at bounding box center [429, 167] width 470 height 13
click at [246, 223] on div "Feedback" at bounding box center [424, 228] width 476 height 25
click at [242, 225] on input "Doc Type" at bounding box center [429, 223] width 470 height 13
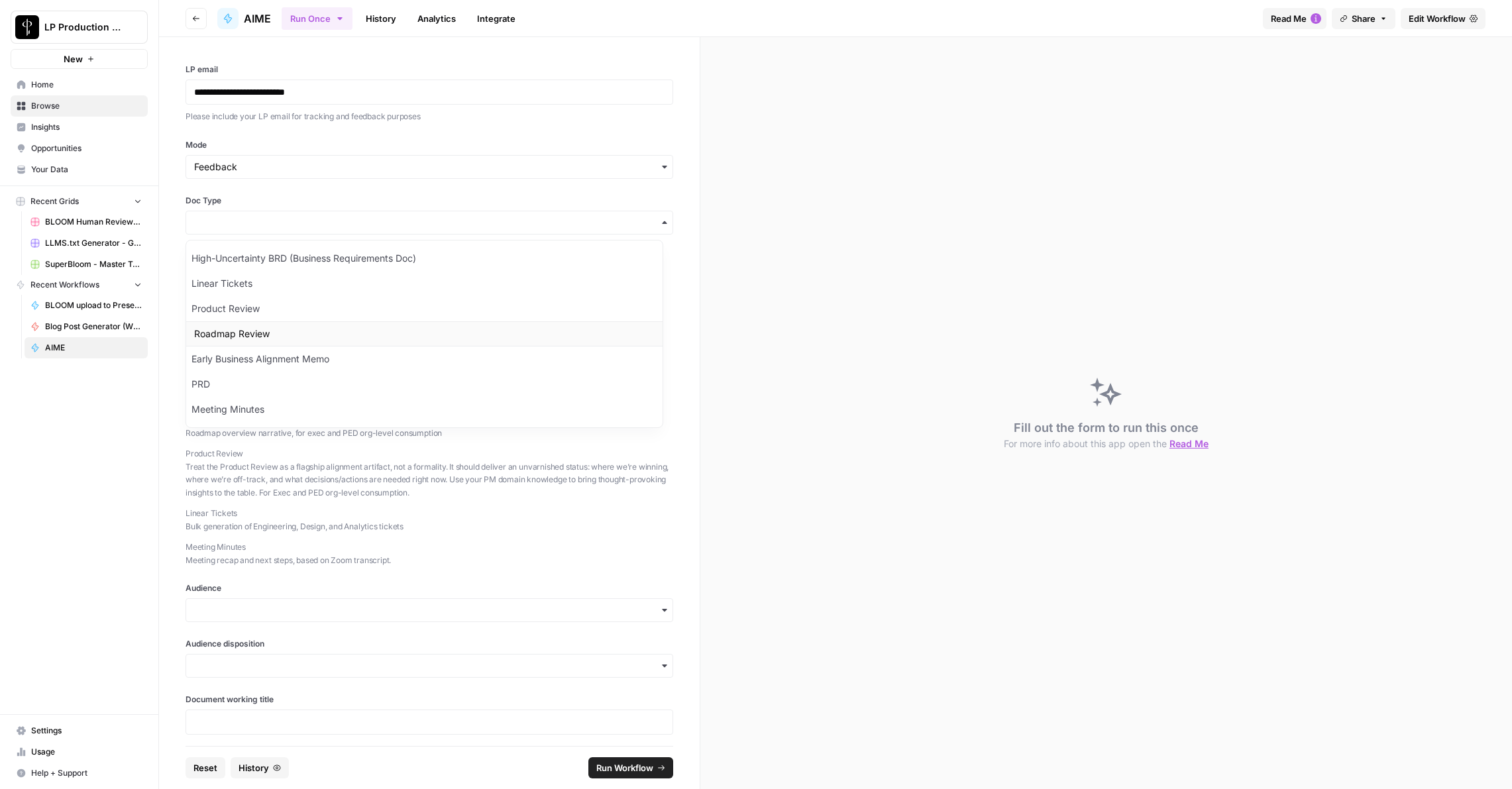
click at [233, 337] on div "Roadmap Review" at bounding box center [424, 334] width 476 height 25
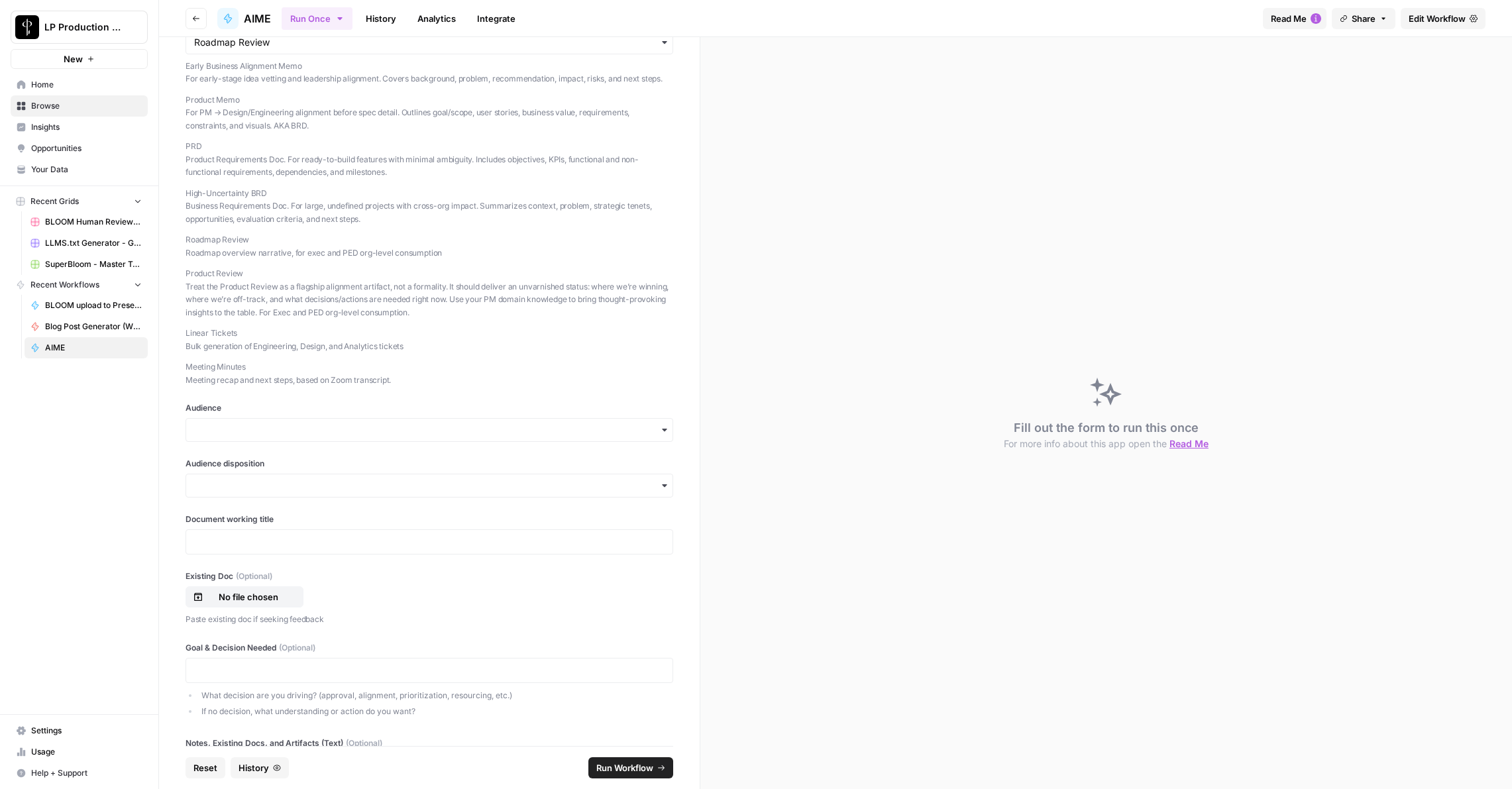
scroll to position [257, 0]
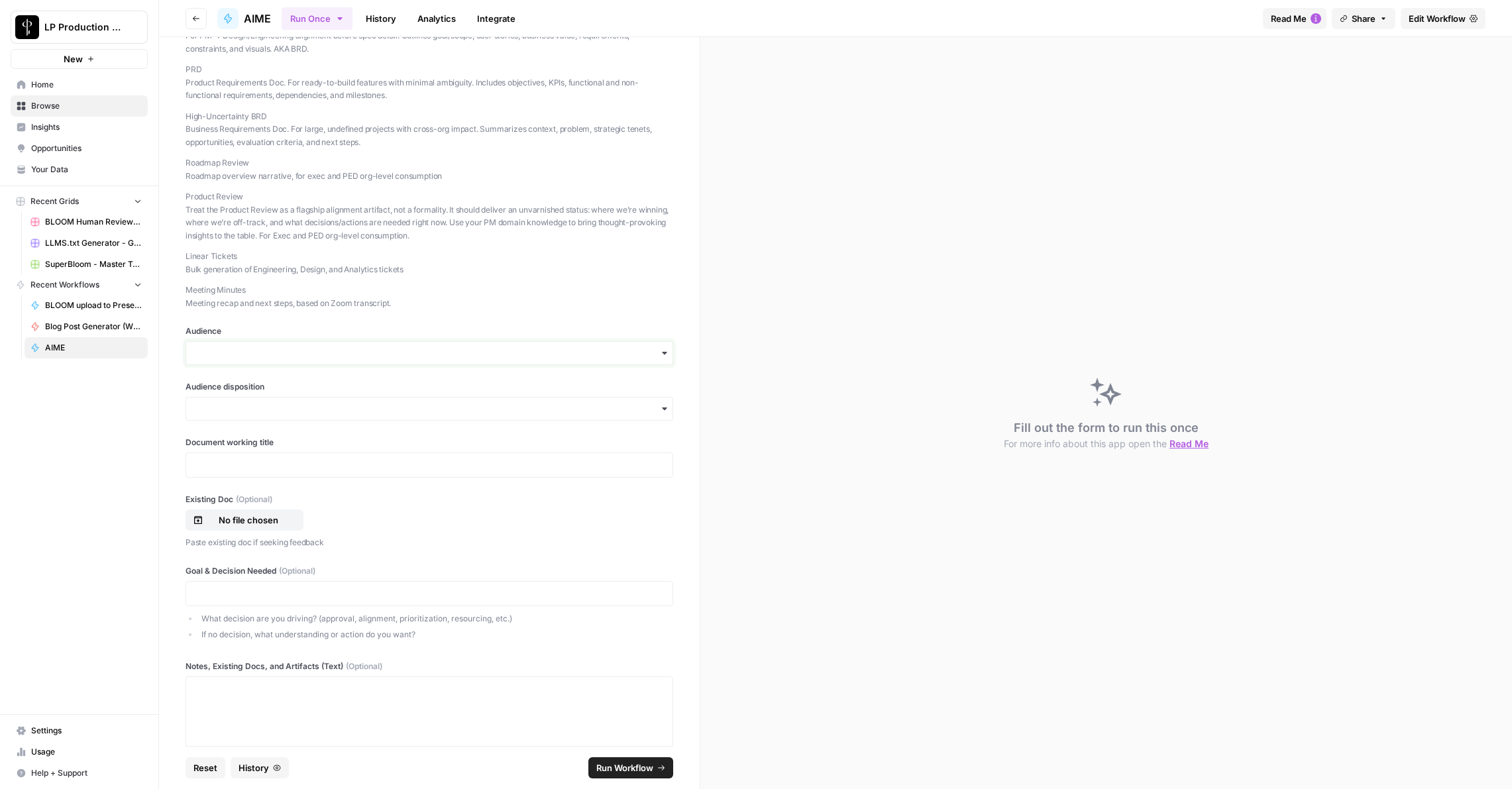
click at [242, 360] on input "Audience" at bounding box center [429, 353] width 470 height 13
click at [231, 400] on div "Execs" at bounding box center [424, 402] width 476 height 25
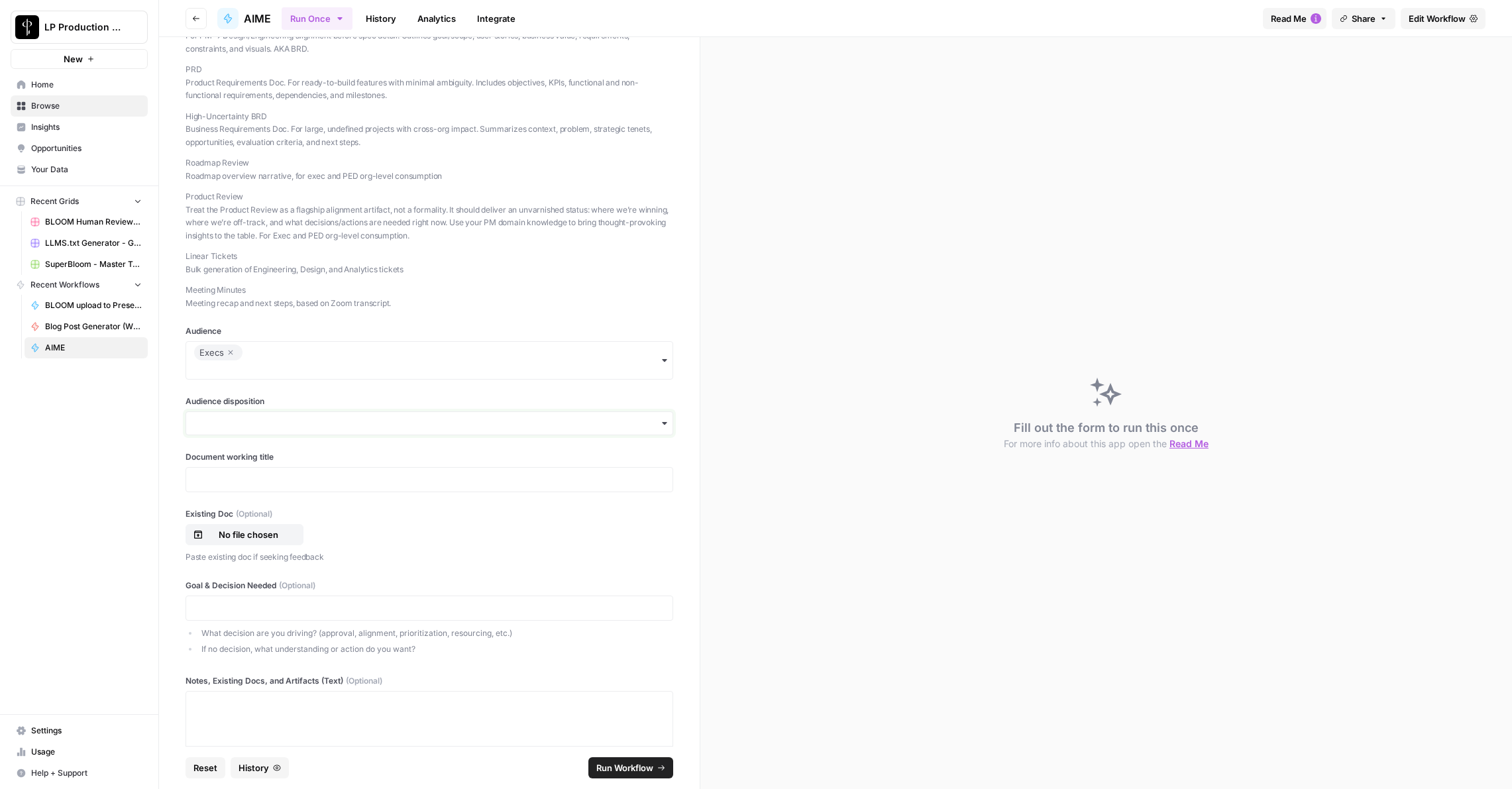
click at [228, 430] on input "Audience disposition" at bounding box center [429, 423] width 470 height 13
click at [216, 487] on div "Neutral" at bounding box center [424, 497] width 476 height 25
click at [216, 483] on div at bounding box center [429, 479] width 488 height 25
click at [218, 486] on p at bounding box center [429, 479] width 470 height 13
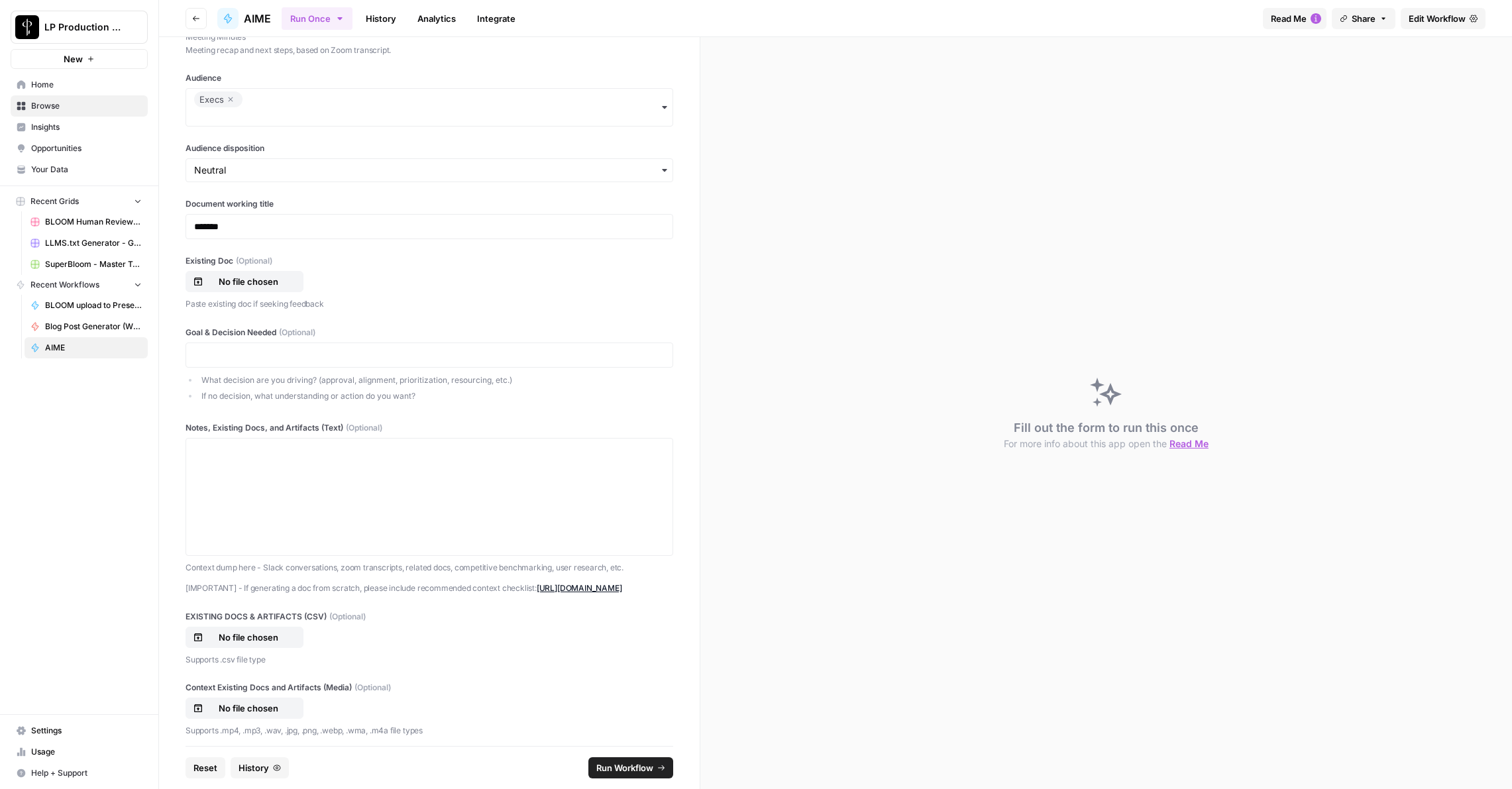
scroll to position [614, 0]
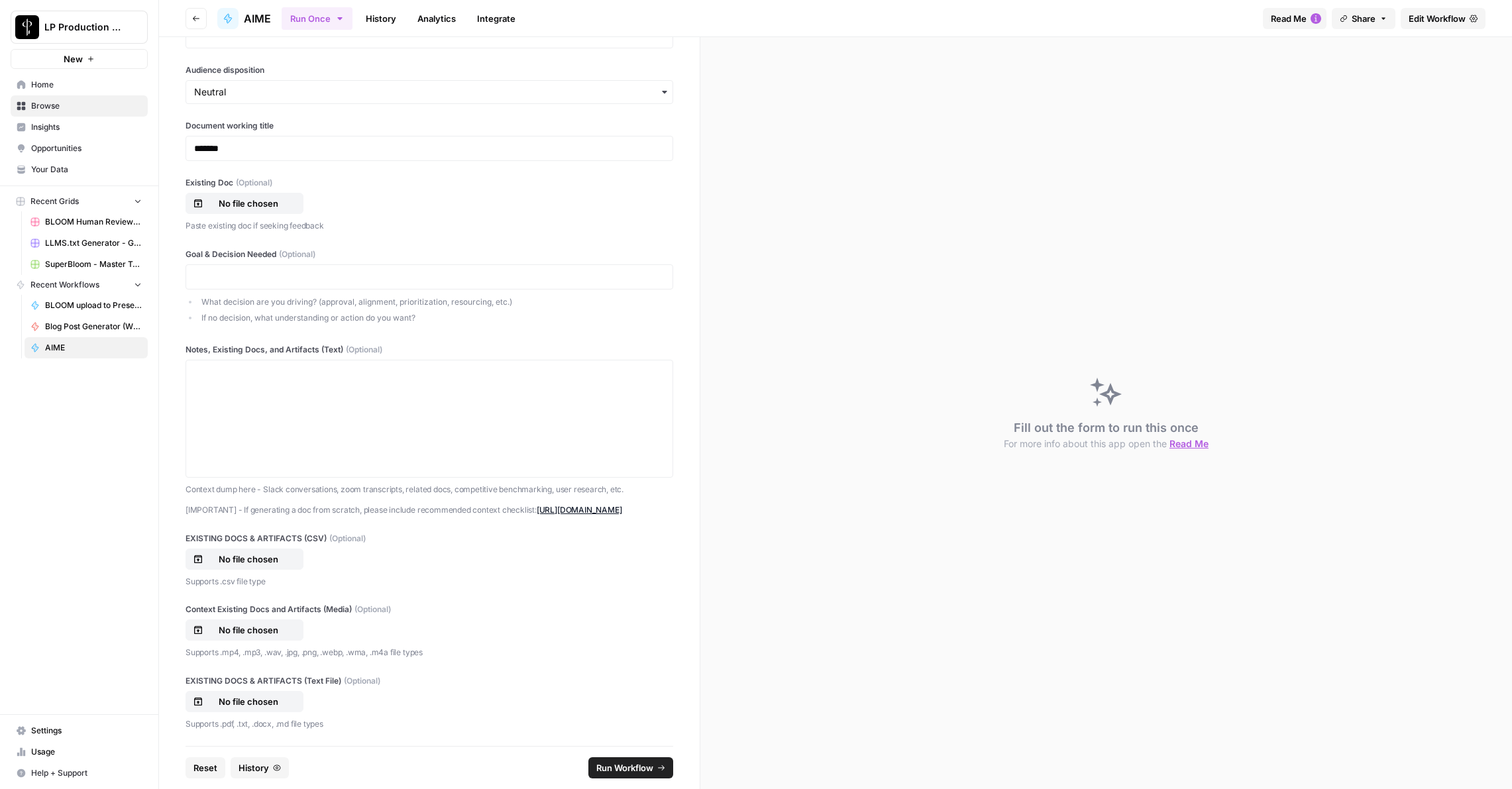
drag, startPoint x: 220, startPoint y: 724, endPoint x: 306, endPoint y: 726, distance: 86.0
click at [306, 726] on p "Supports .pdf, .txt, .docx, .md file types" at bounding box center [429, 724] width 488 height 13
copy p ".pdf, .txt, .docx, .md file"
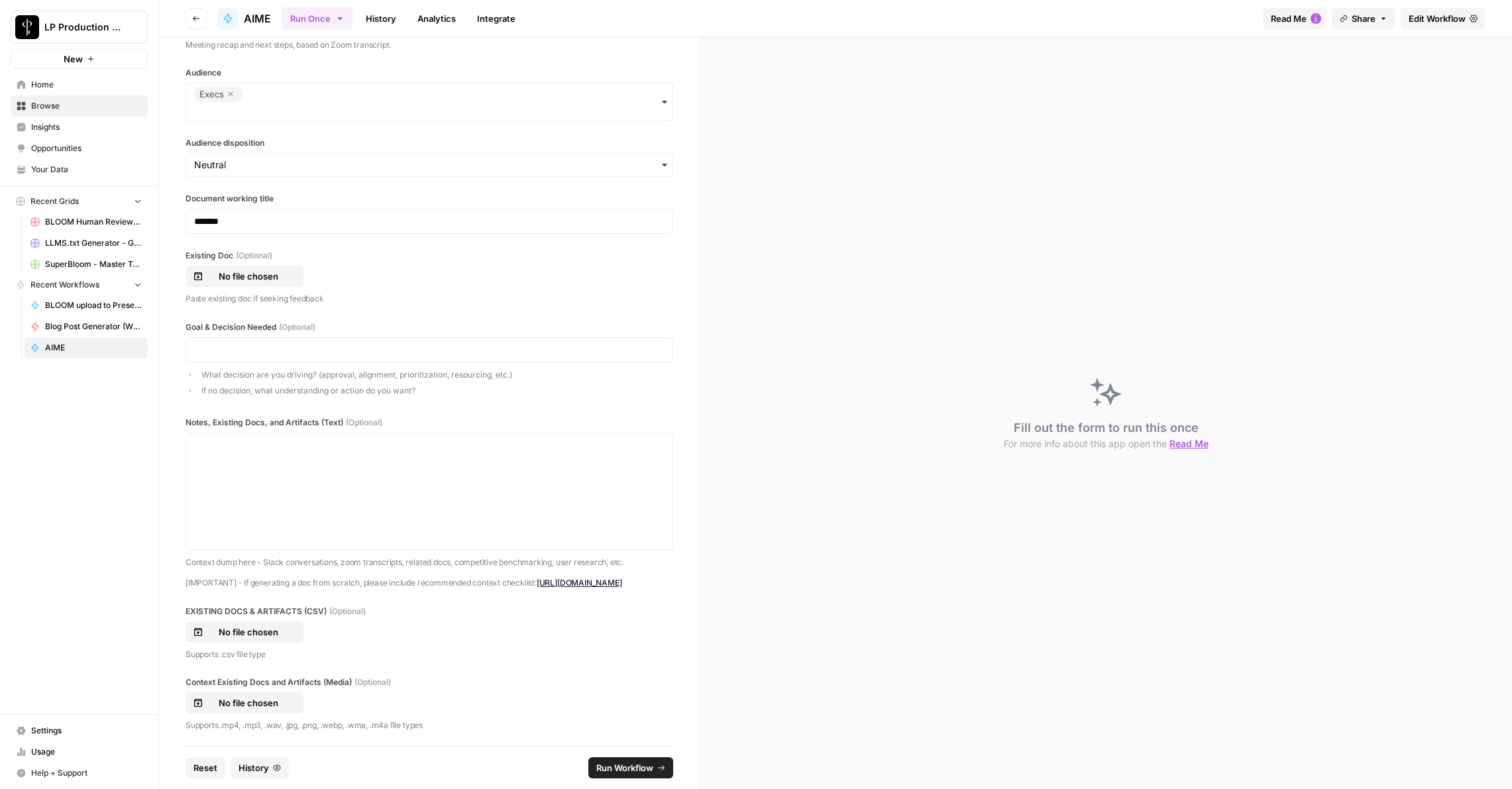
scroll to position [458, 0]
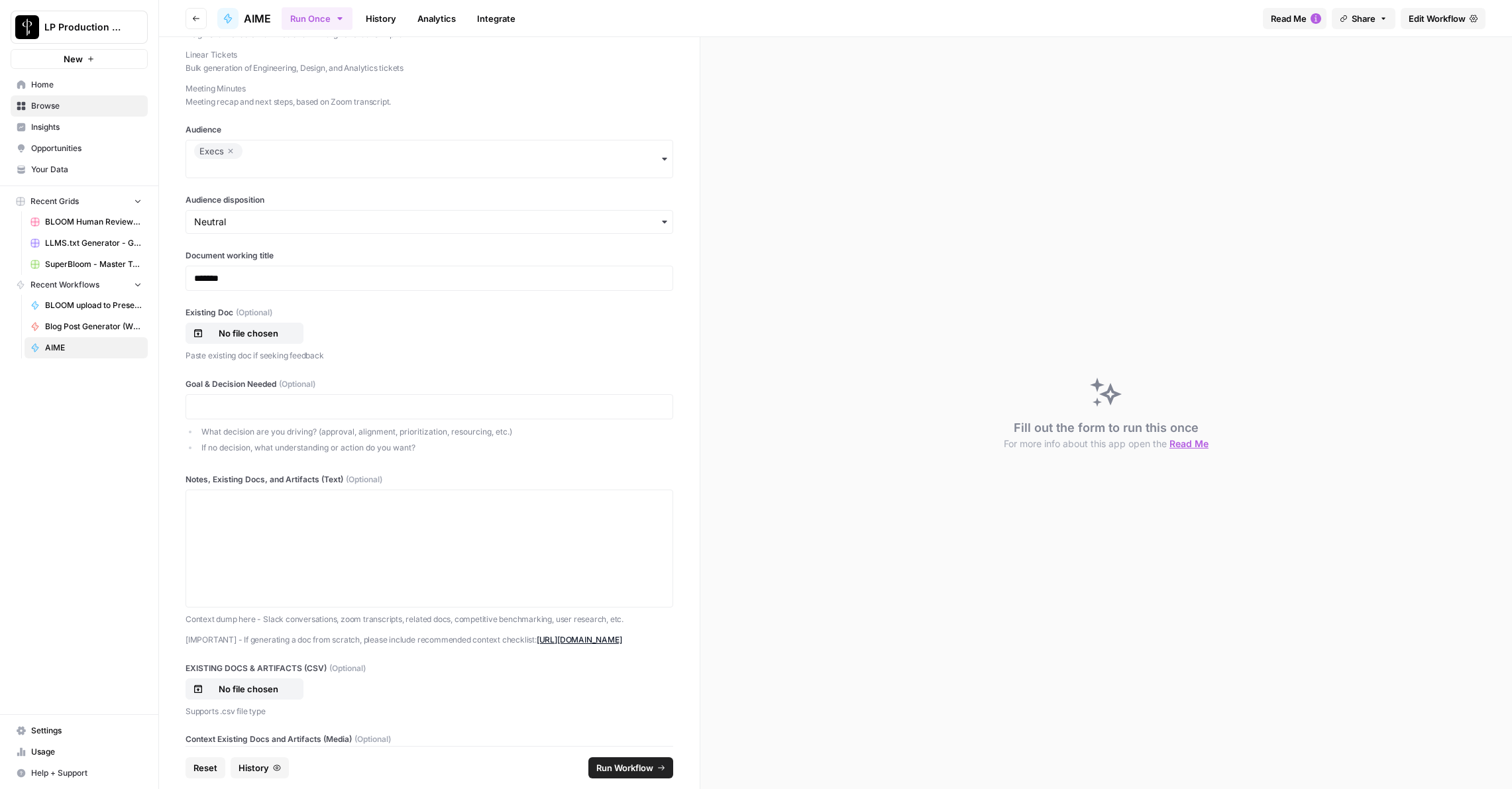
click at [226, 362] on p "Paste existing doc if seeking feedback" at bounding box center [429, 356] width 488 height 13
click at [312, 362] on p "Paste existing doc if seeking feedback" at bounding box center [429, 356] width 488 height 13
click at [227, 340] on p "No file chosen" at bounding box center [248, 333] width 85 height 13
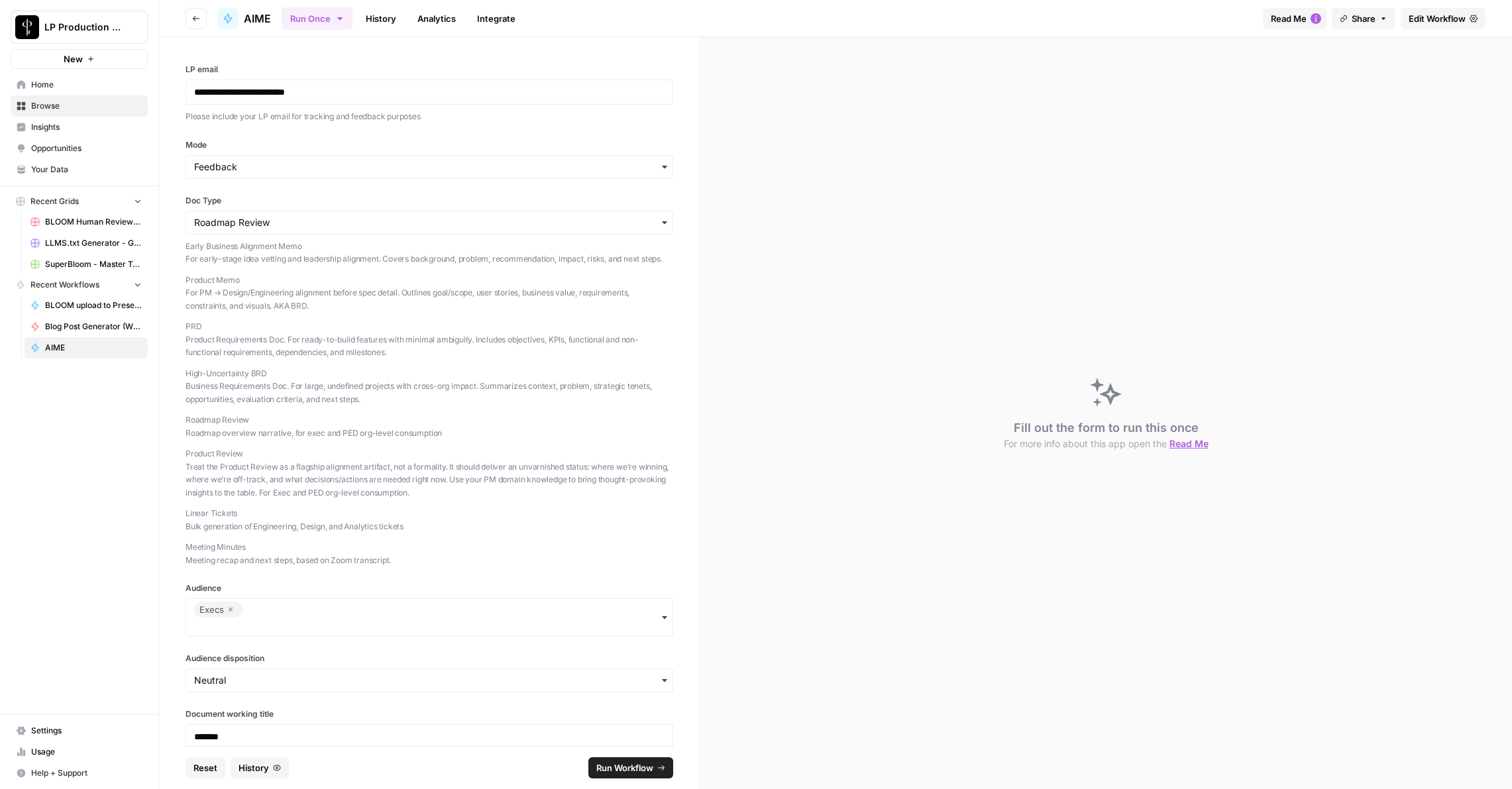
click at [1444, 13] on span "Edit Workflow" at bounding box center [1437, 19] width 57 height 13
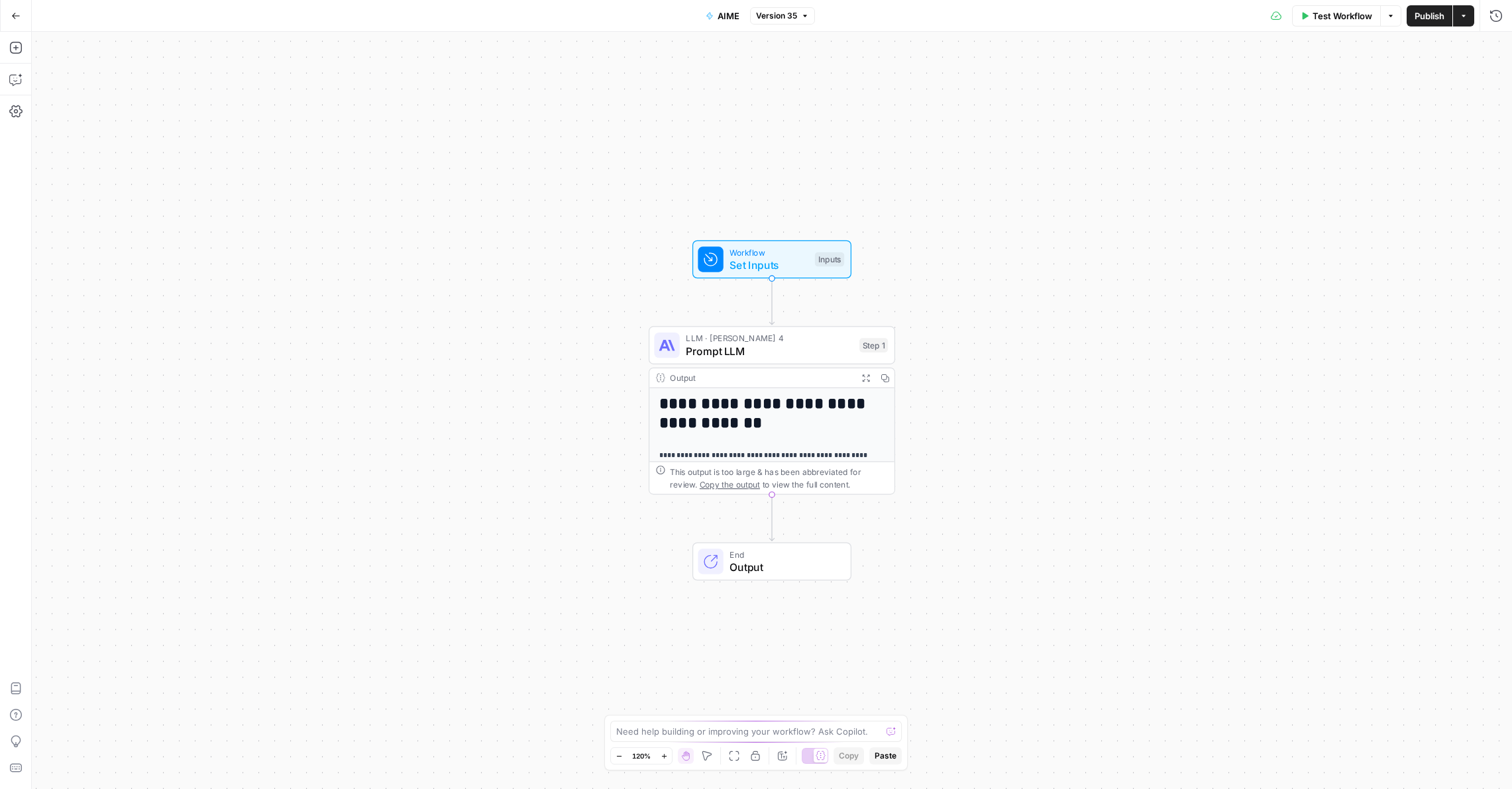
click at [780, 258] on span "Set Inputs" at bounding box center [769, 265] width 79 height 16
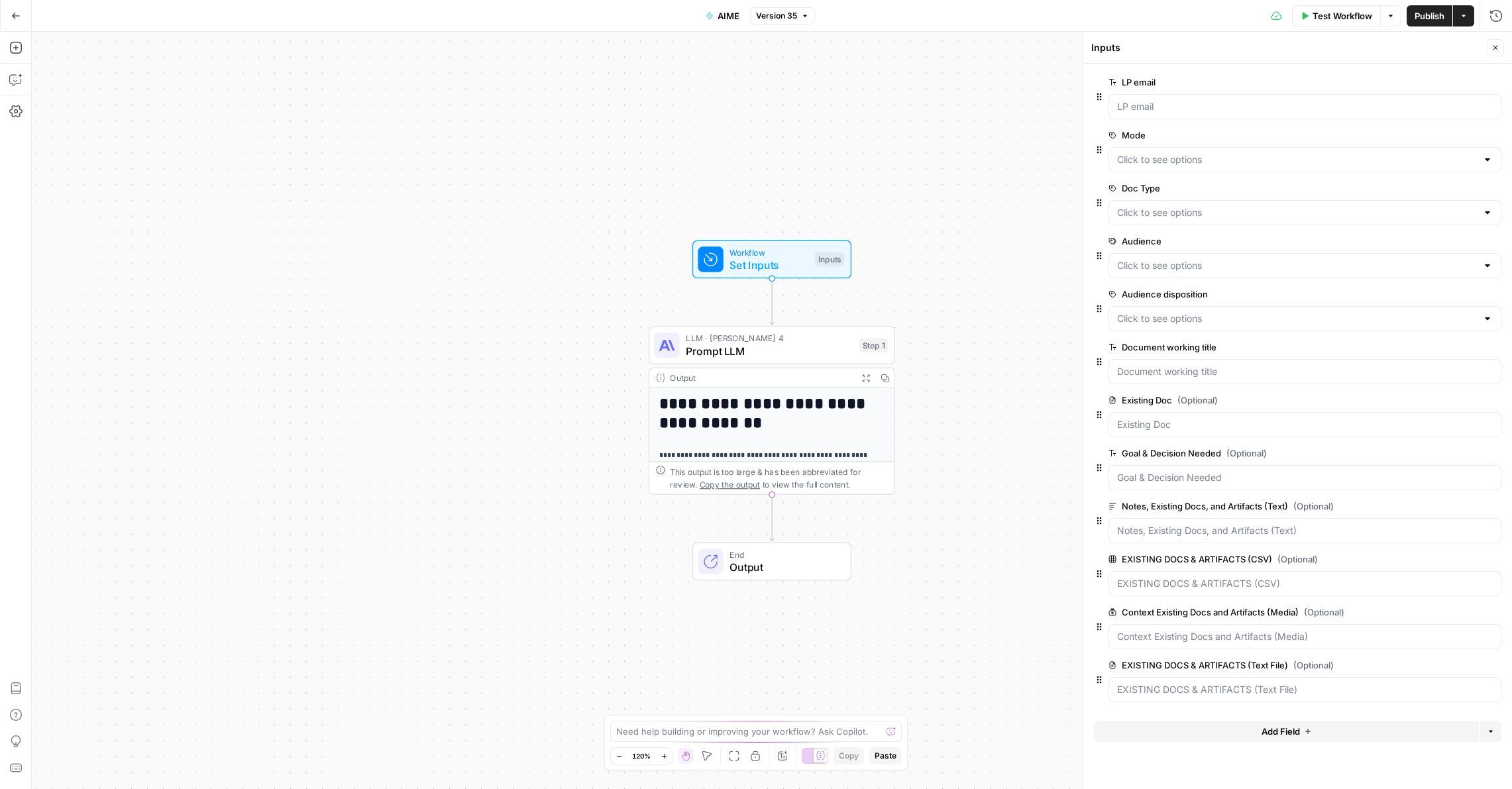
click at [1454, 404] on span "edit field" at bounding box center [1452, 400] width 29 height 11
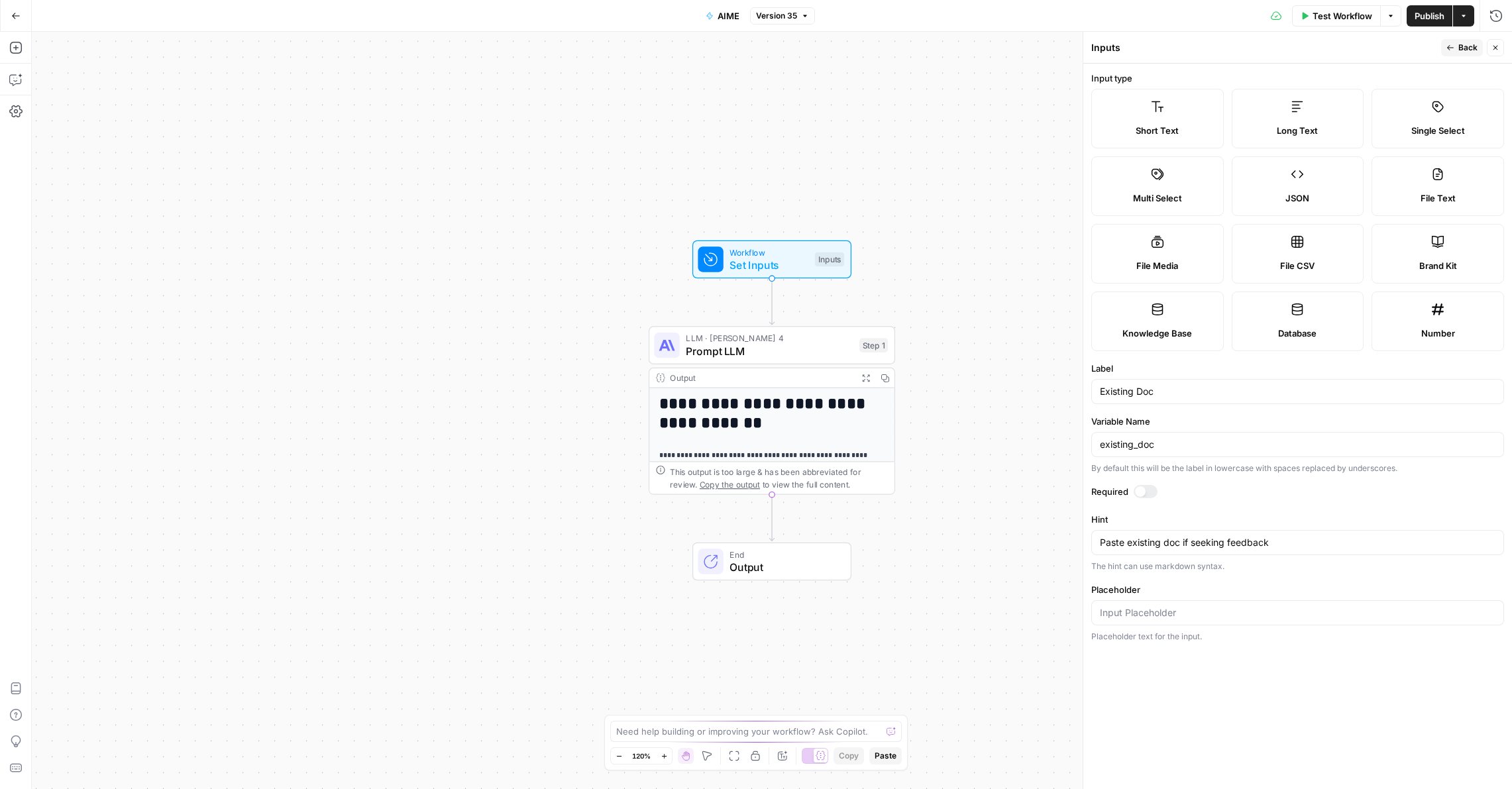
click at [1324, 118] on label "Long Text" at bounding box center [1298, 118] width 132 height 60
click at [1468, 47] on span "Back" at bounding box center [1468, 47] width 19 height 12
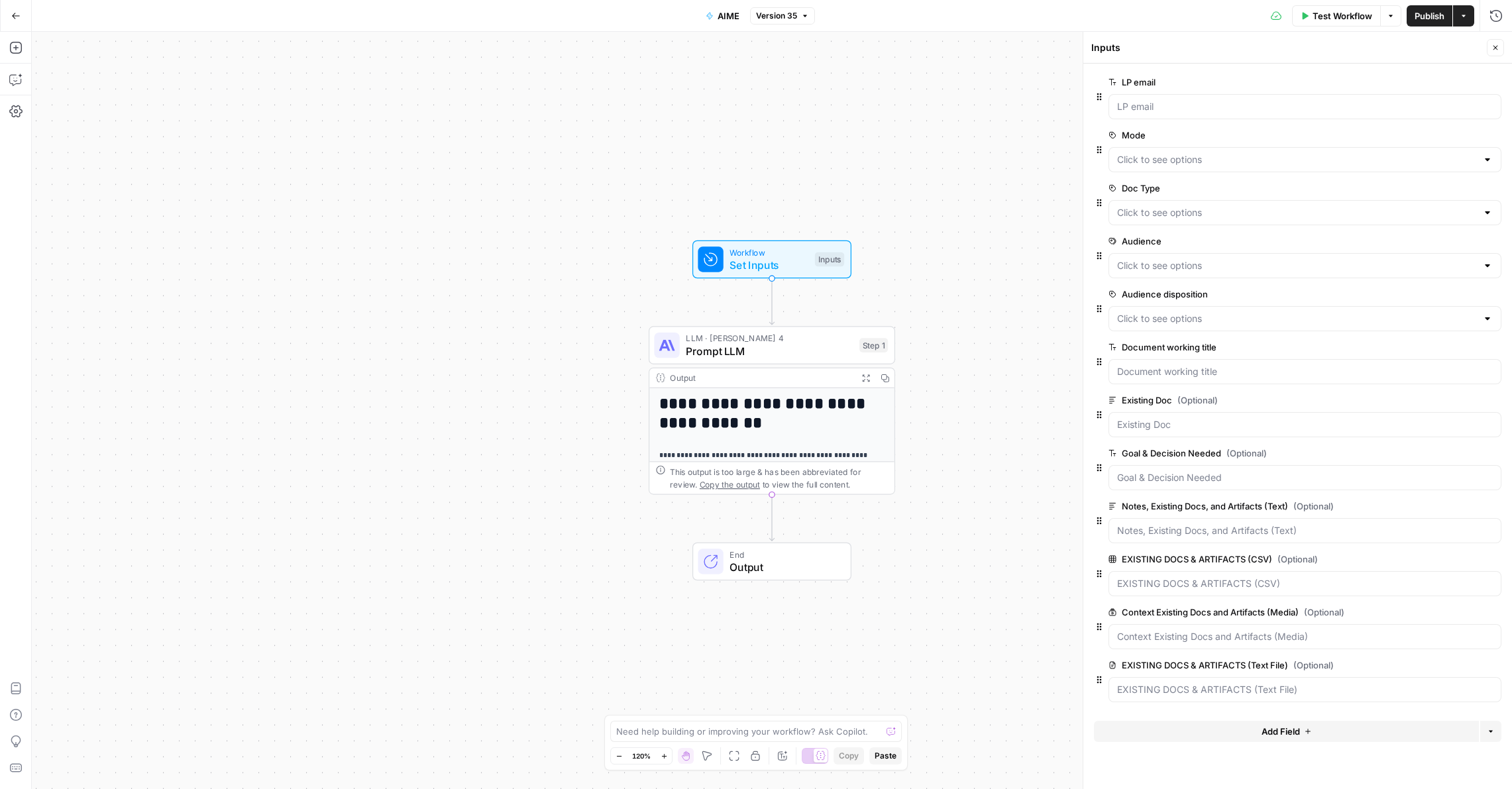
click at [1467, 509] on button "edit field" at bounding box center [1458, 506] width 51 height 16
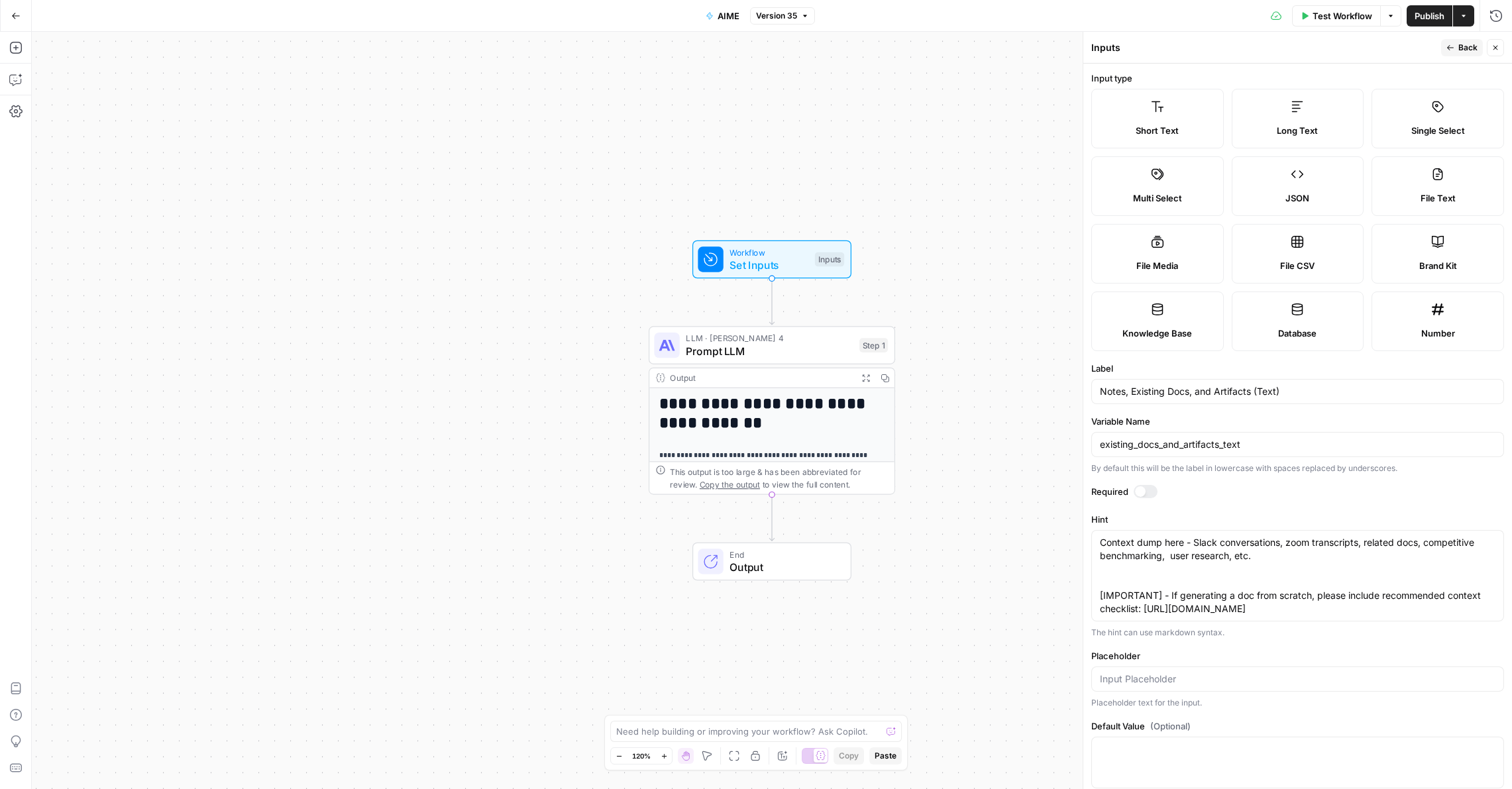
click at [1468, 51] on span "Back" at bounding box center [1468, 47] width 19 height 12
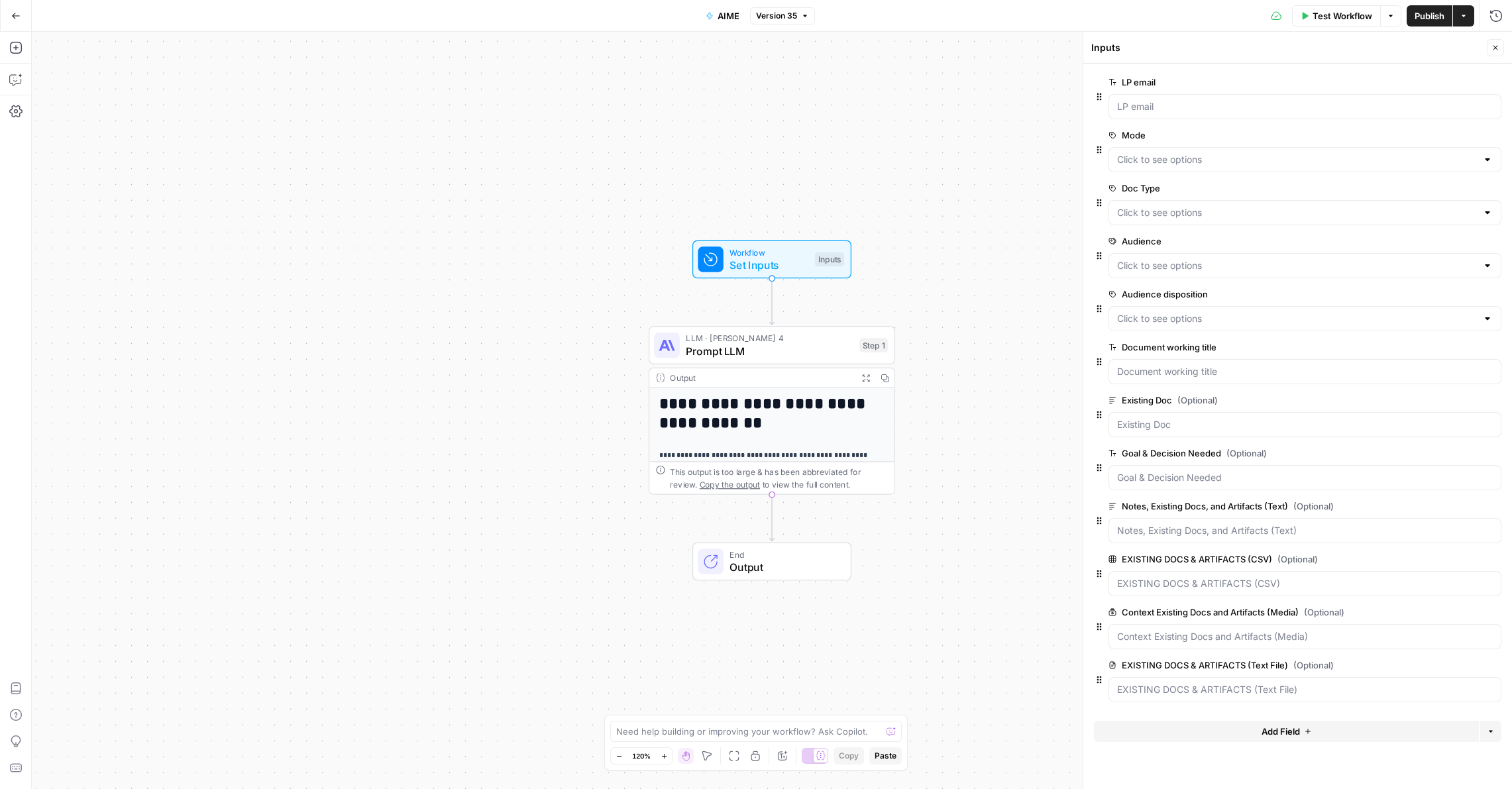
click at [1457, 614] on span "edit field" at bounding box center [1452, 612] width 29 height 11
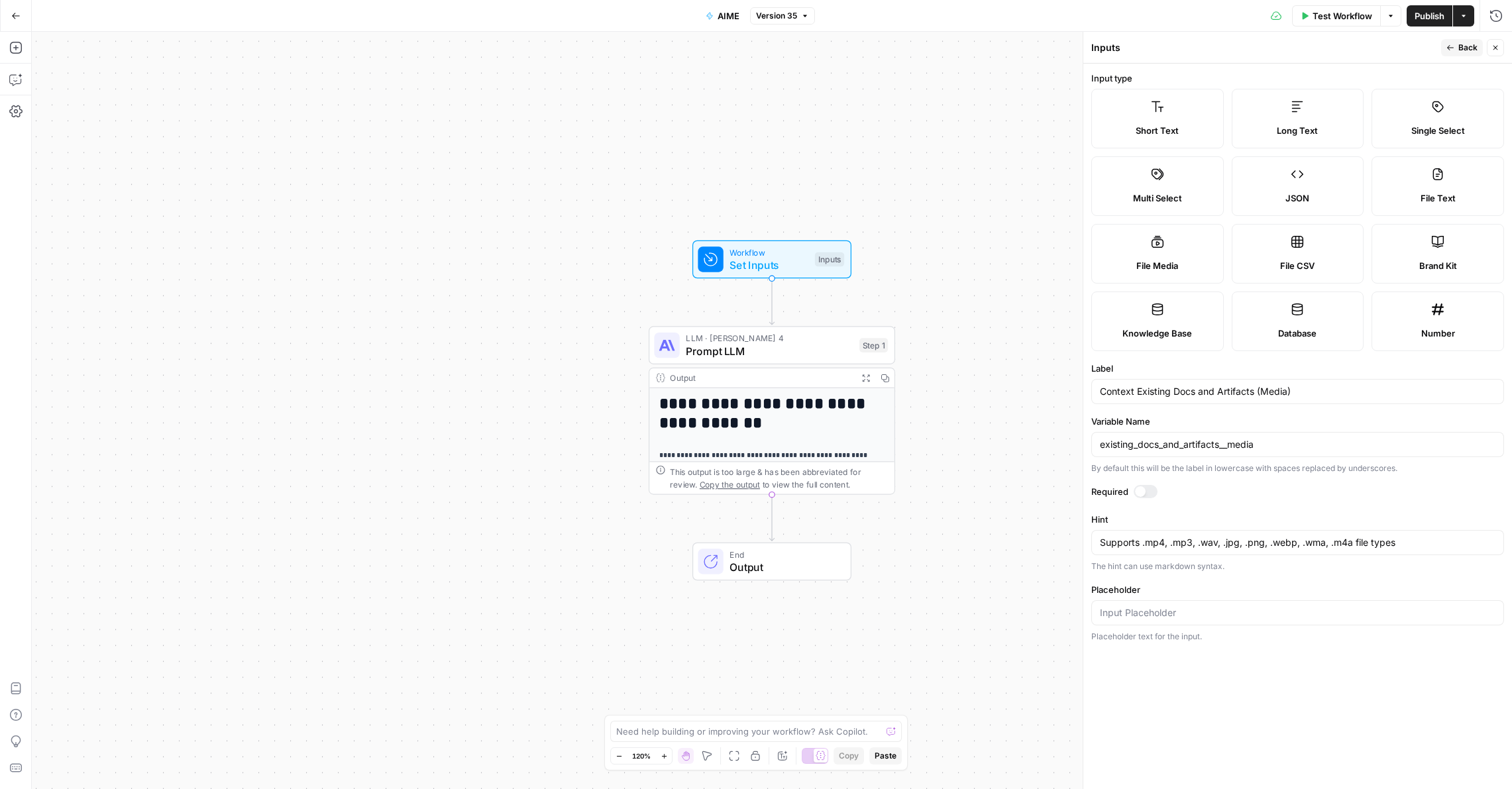
click at [1449, 45] on icon "button" at bounding box center [1450, 47] width 7 height 5
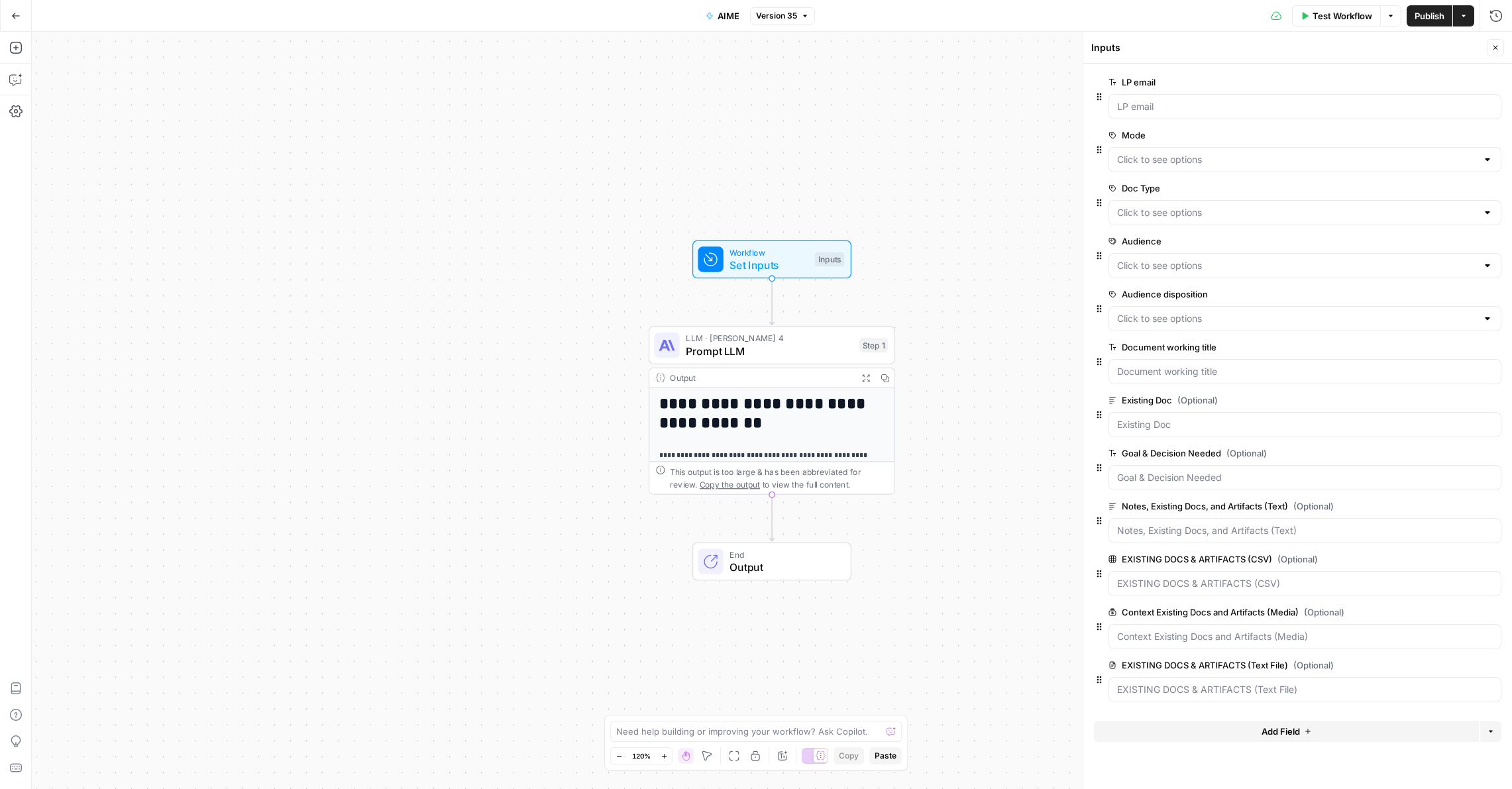
click at [1440, 667] on span "edit field" at bounding box center [1452, 665] width 29 height 11
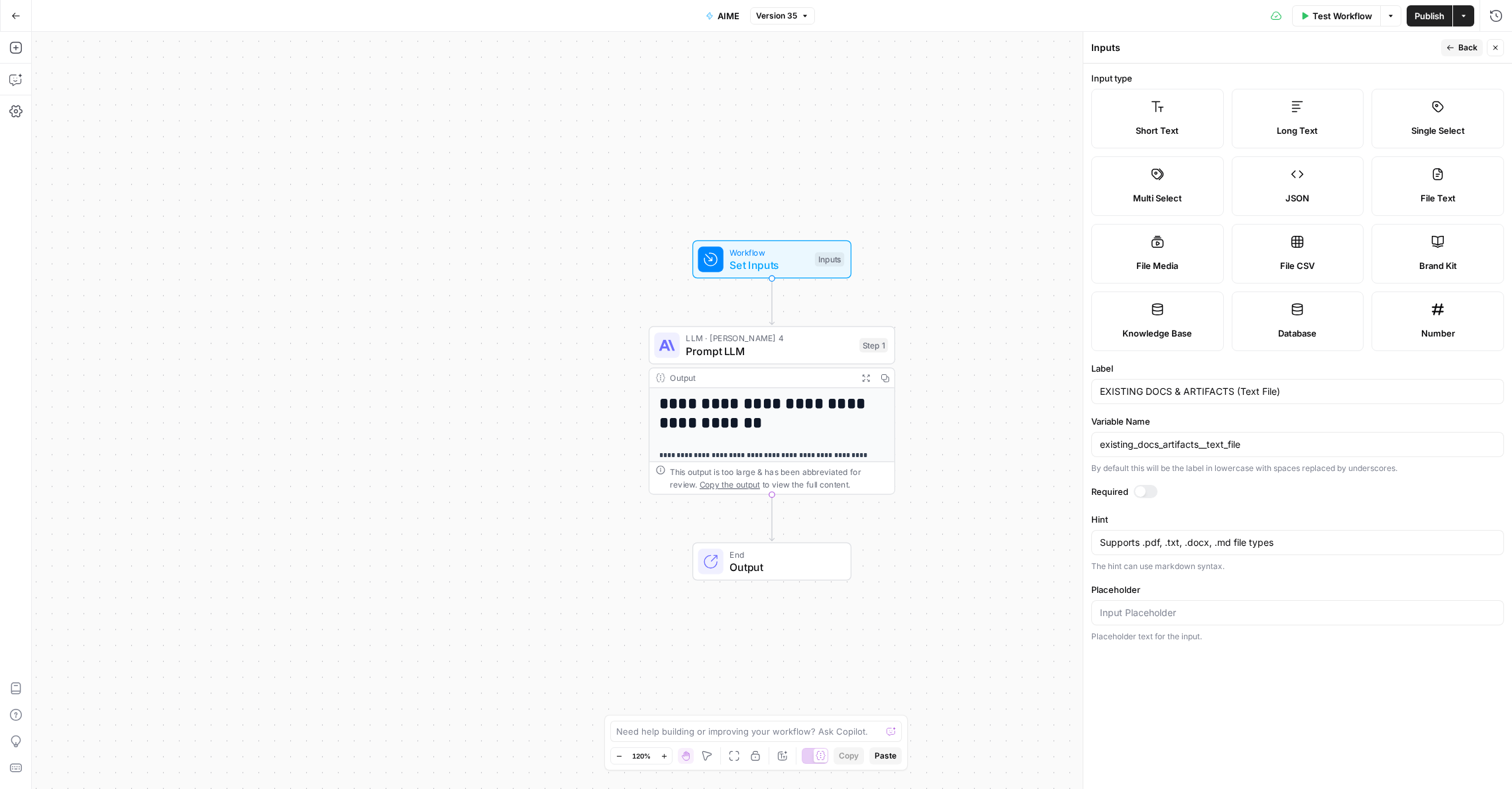
click at [1458, 49] on button "Back" at bounding box center [1462, 47] width 41 height 17
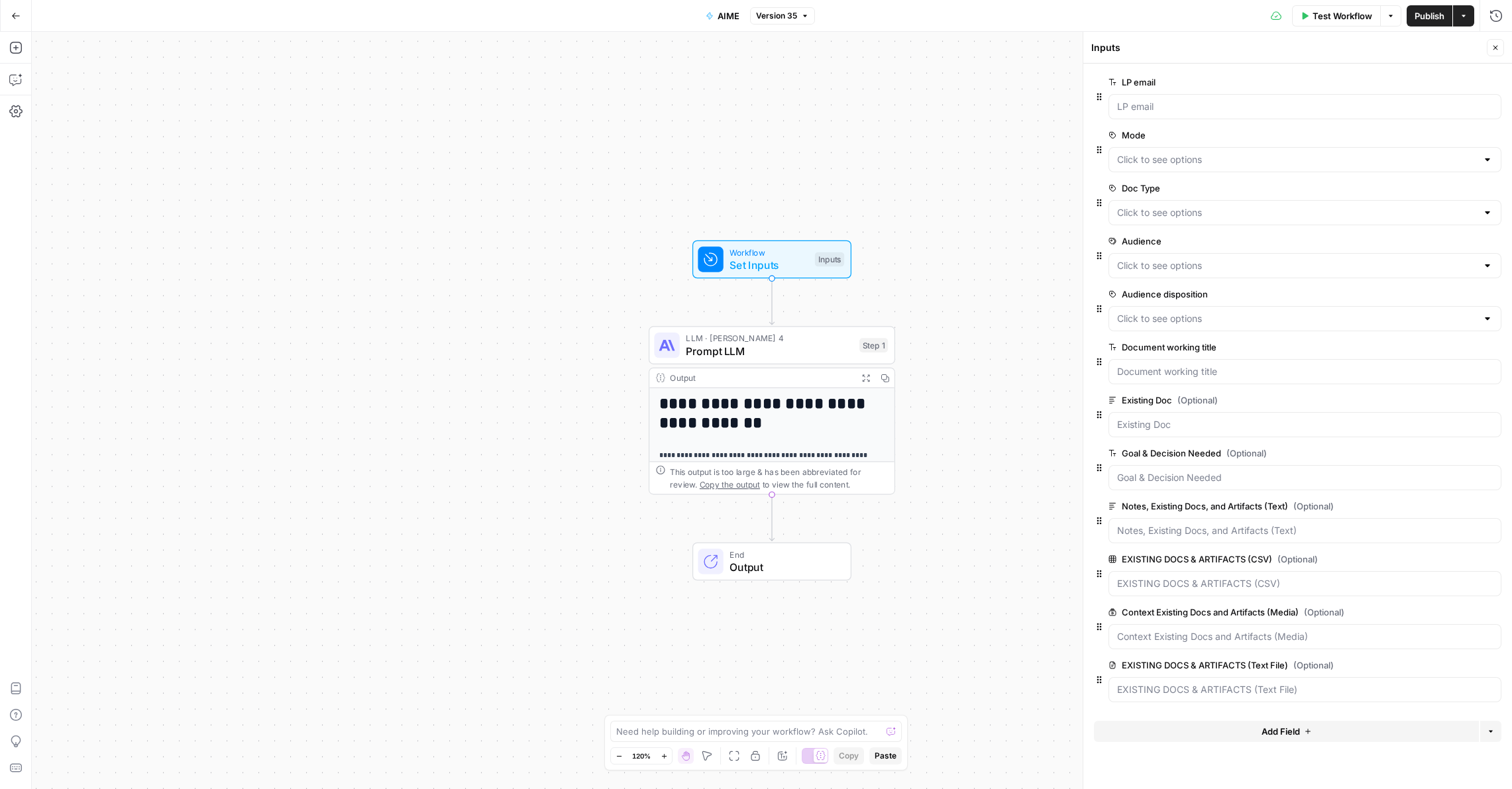
click at [1418, 18] on span "Publish" at bounding box center [1430, 16] width 30 height 13
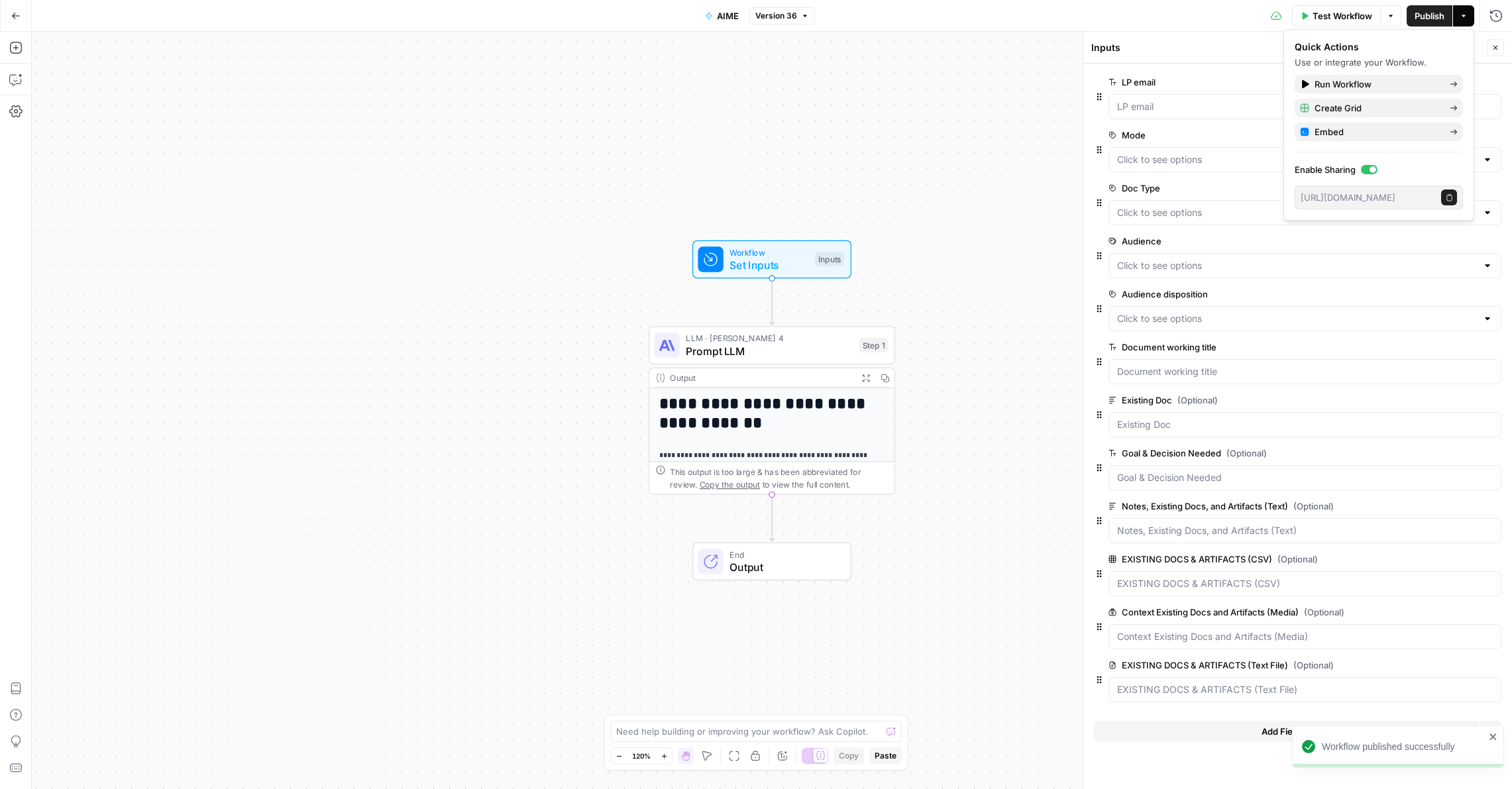
click at [997, 17] on div "Test Workflow Options Publish Actions Run History" at bounding box center [1163, 15] width 697 height 31
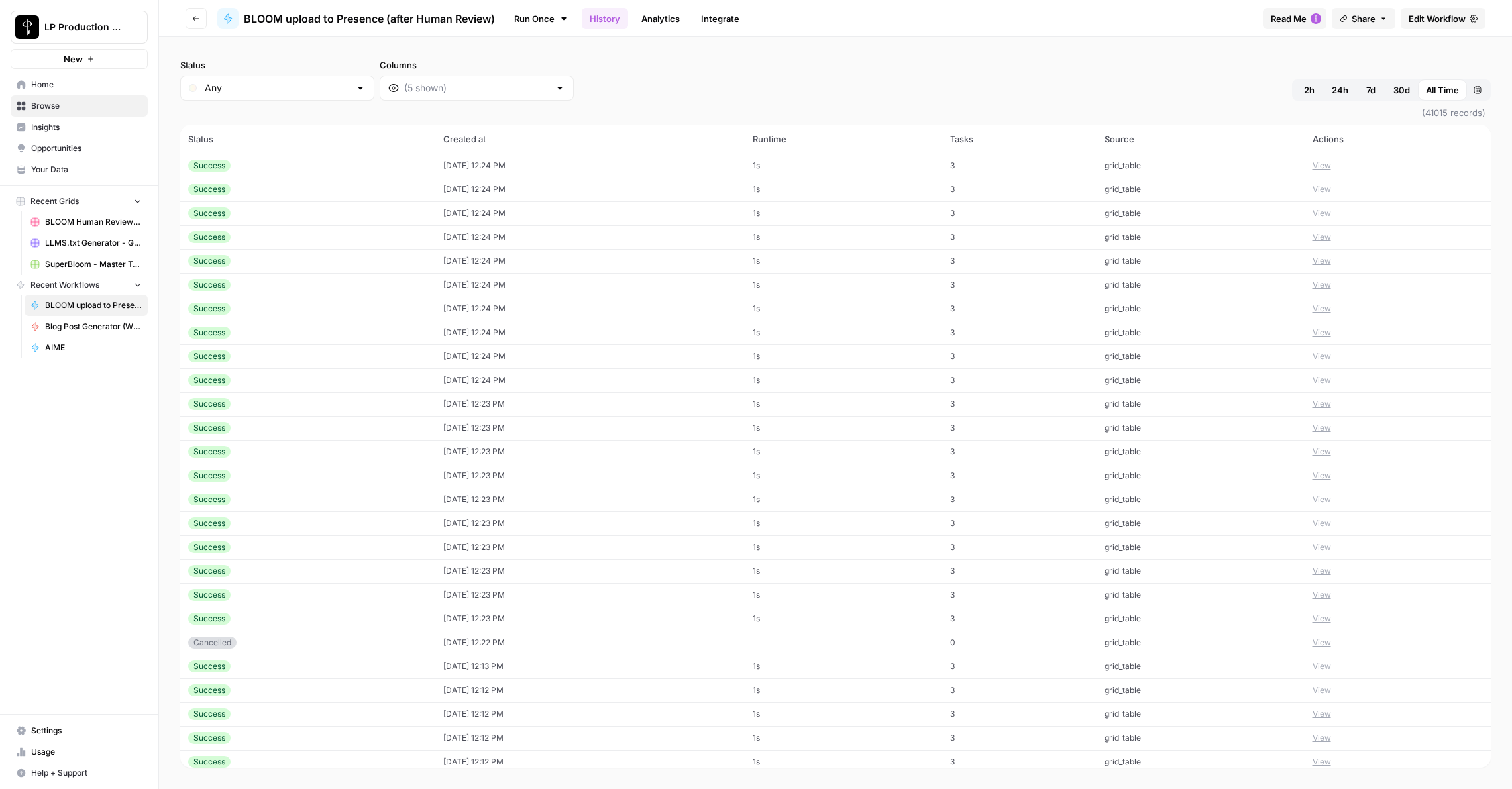
click at [52, 344] on span "AIME" at bounding box center [93, 348] width 97 height 12
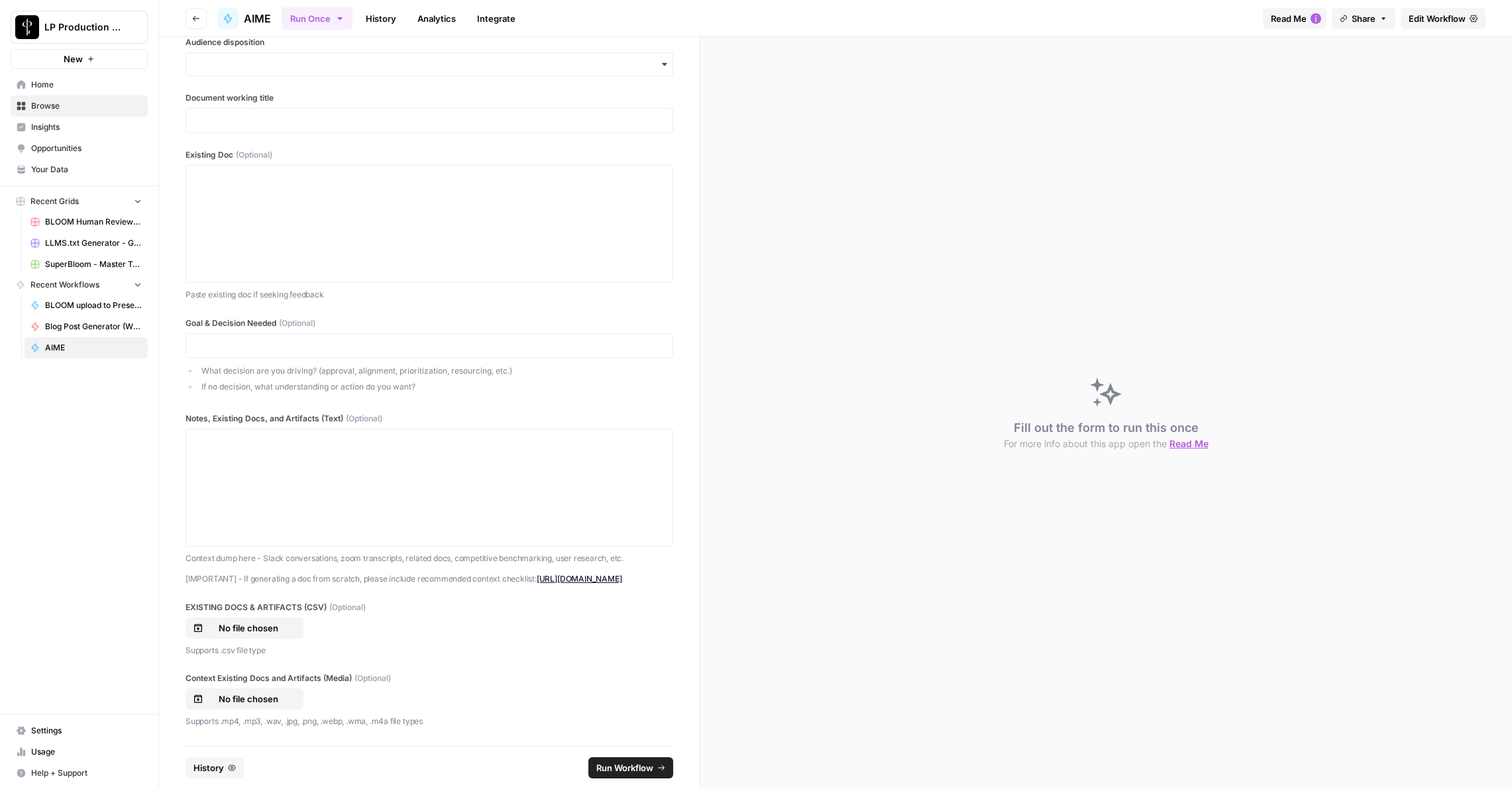
scroll to position [696, 0]
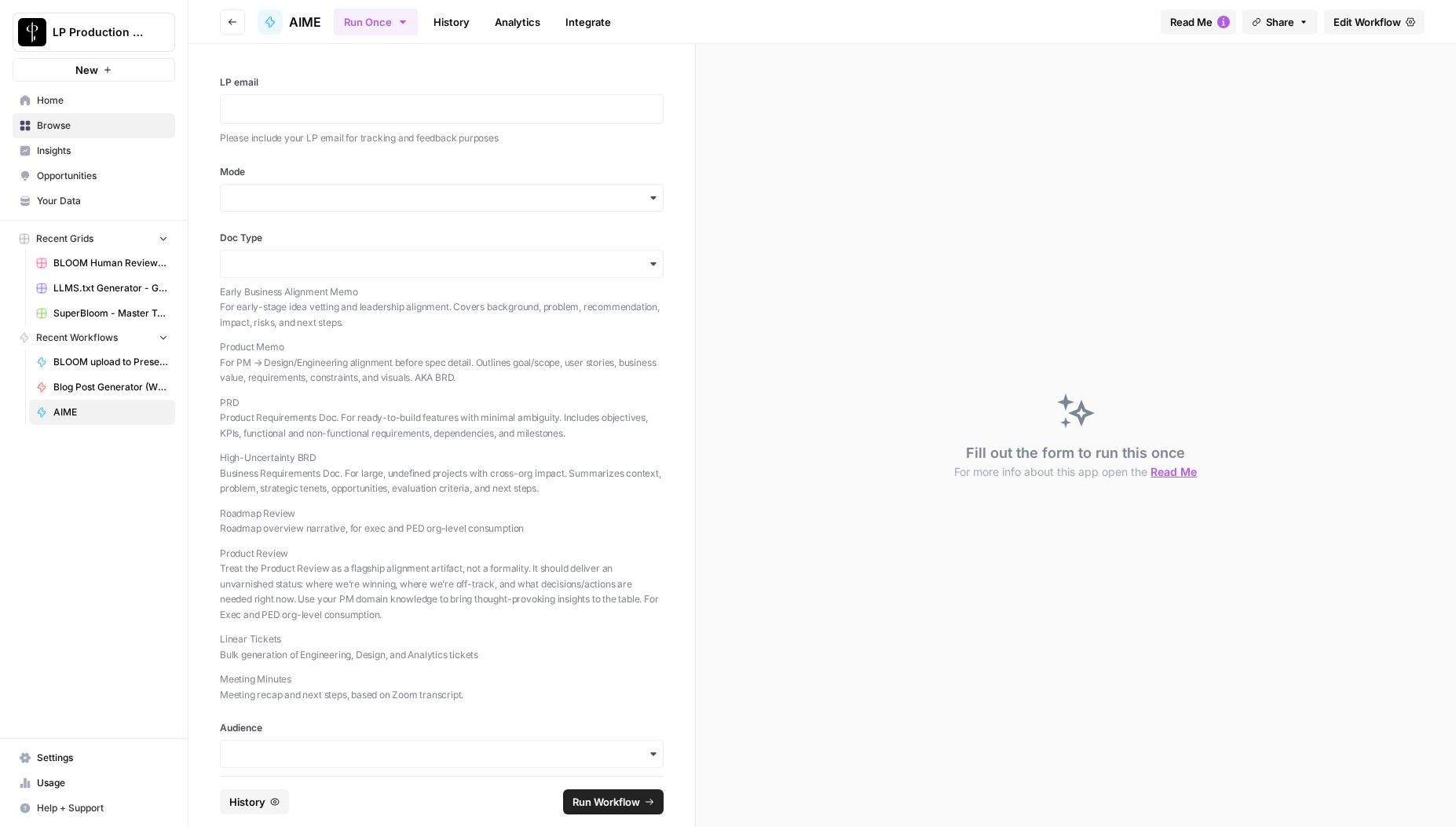
scroll to position [840, 0]
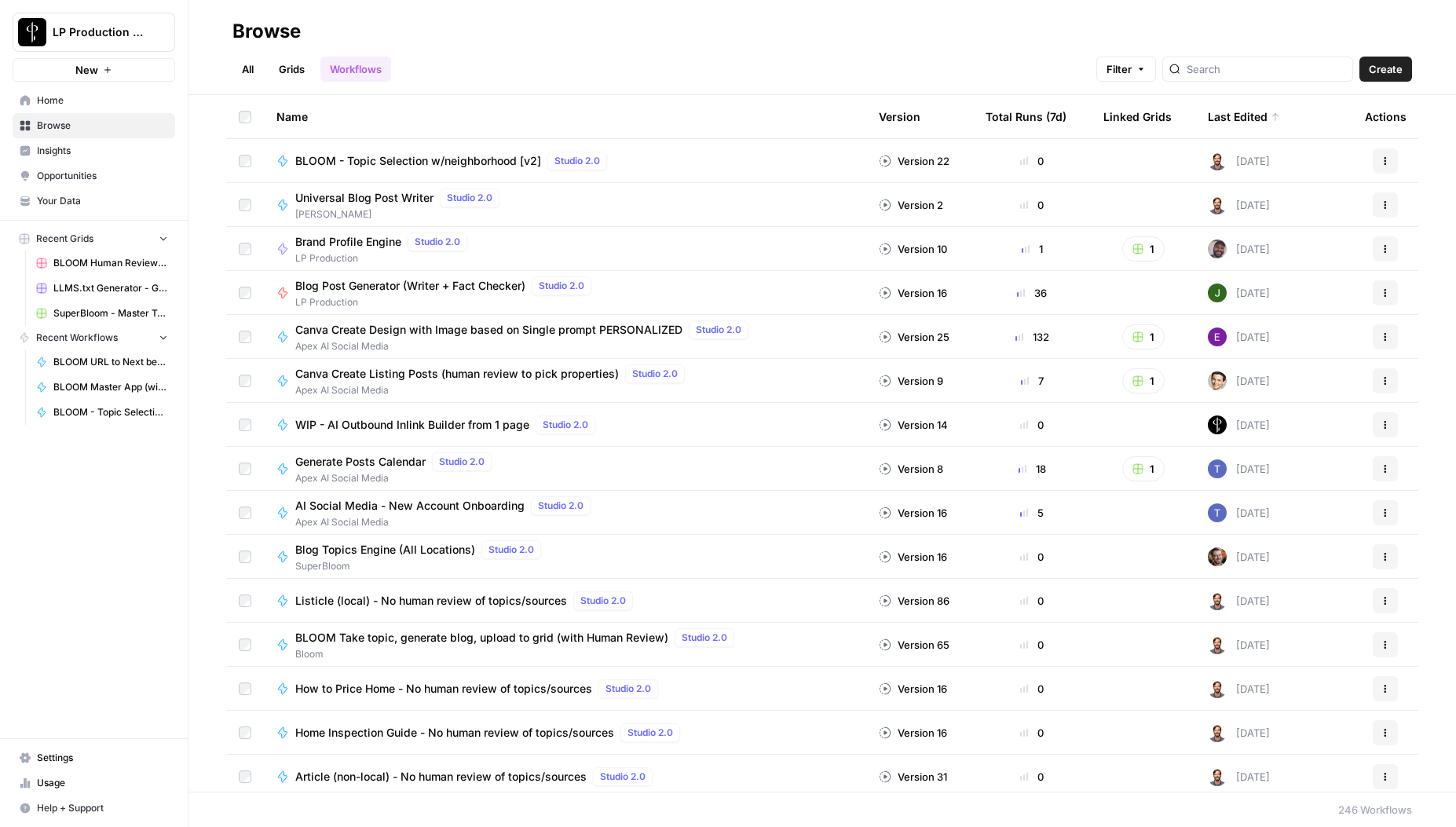
click at [558, 59] on div "All Grids Workflows Filter Create" at bounding box center [822, 63] width 1180 height 38
click at [373, 282] on span "Blog Post Generator (Writer + Fact Checker)" at bounding box center [410, 286] width 230 height 16
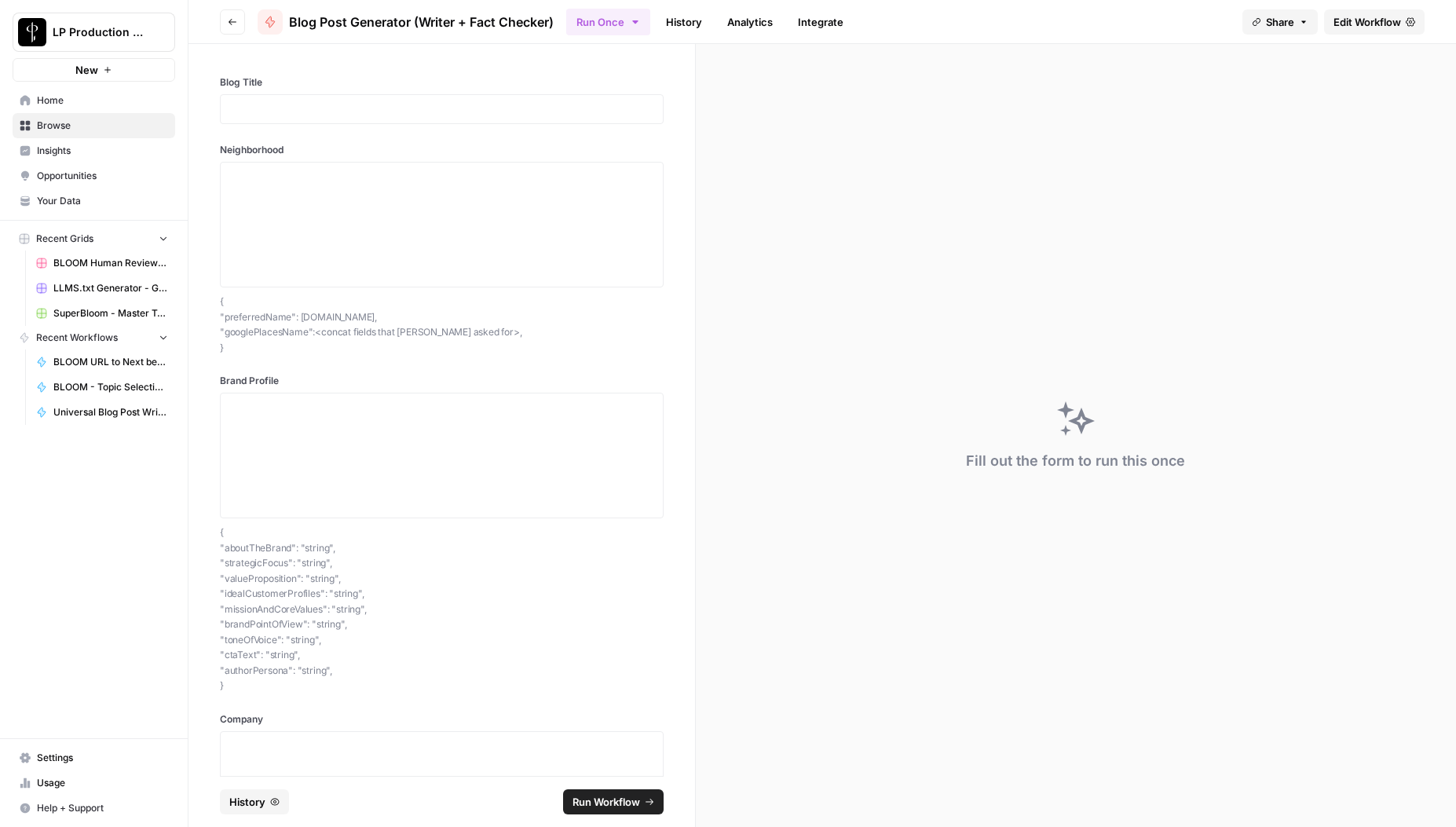
click at [692, 27] on link "History" at bounding box center [684, 22] width 55 height 25
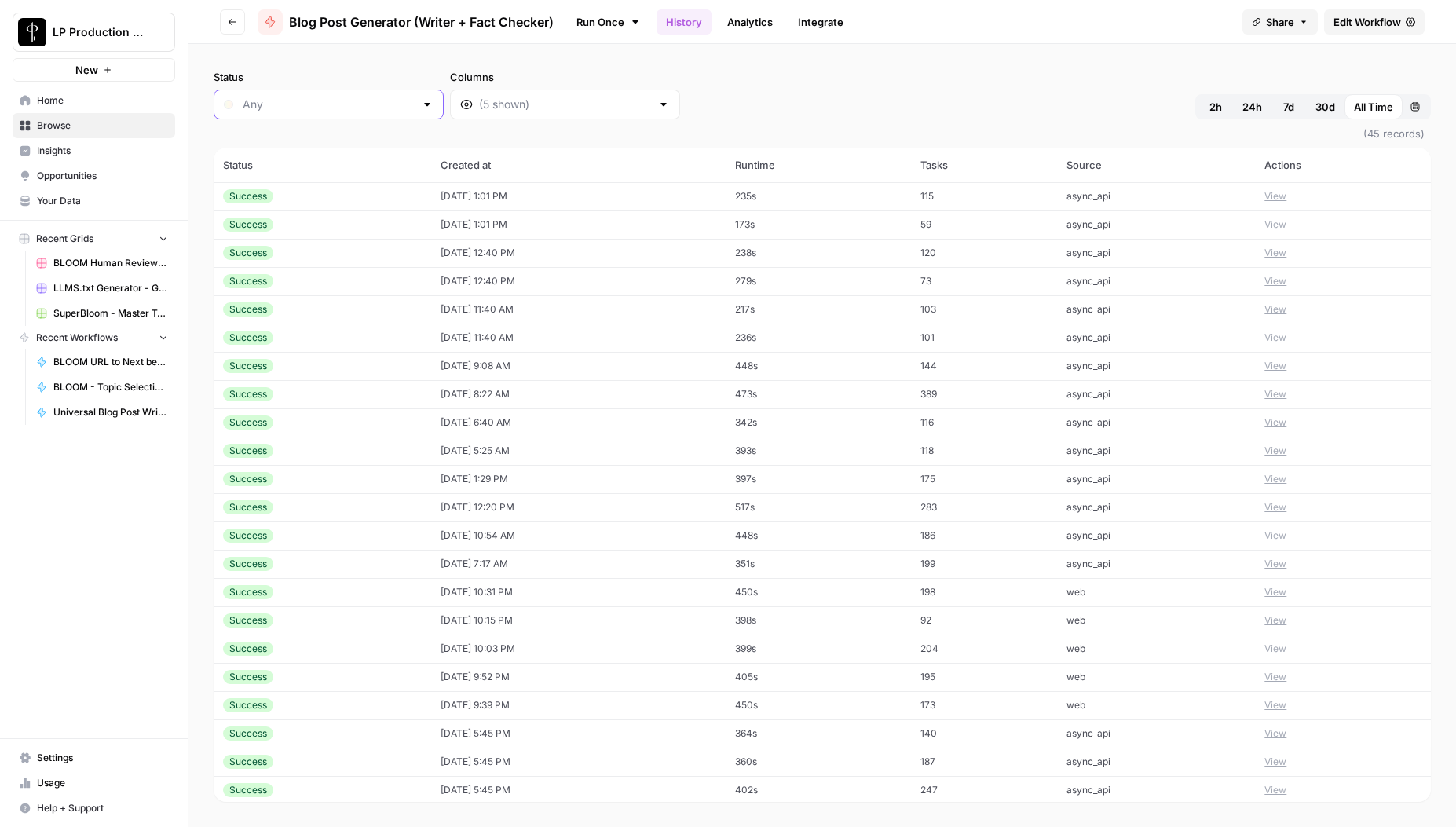
click at [313, 107] on input "Status" at bounding box center [328, 105] width 172 height 16
type input "Any"
drag, startPoint x: 912, startPoint y: 80, endPoint x: 977, endPoint y: 94, distance: 66.5
click at [913, 80] on div "Status Any Columns 2h 24h 7d 30d All Time Custom range" at bounding box center [822, 94] width 1217 height 50
click at [1227, 105] on button "2h" at bounding box center [1217, 107] width 35 height 25
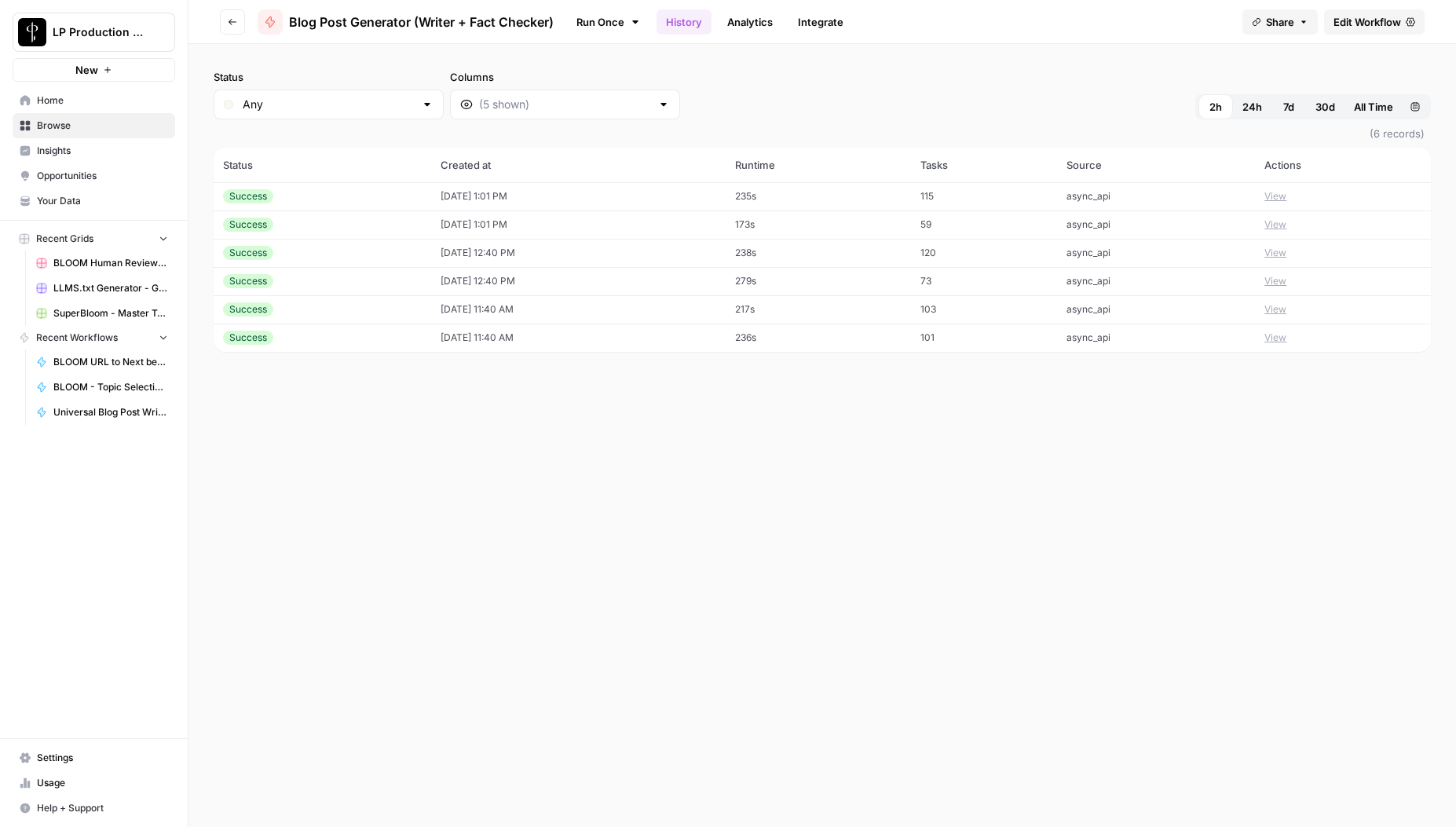
click at [1287, 338] on button "View" at bounding box center [1276, 338] width 22 height 14
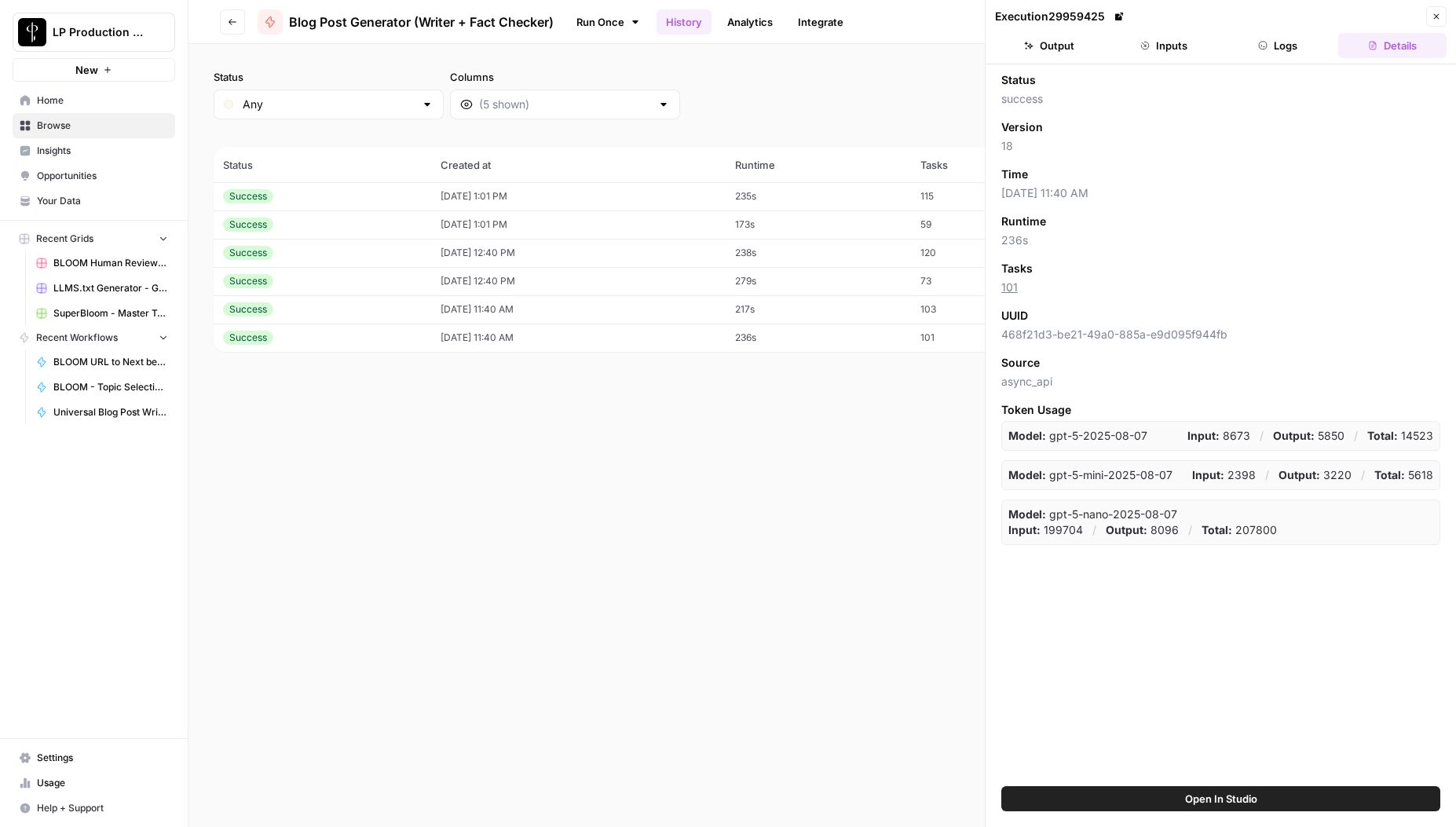
click at [1274, 49] on button "Logs" at bounding box center [1278, 46] width 109 height 25
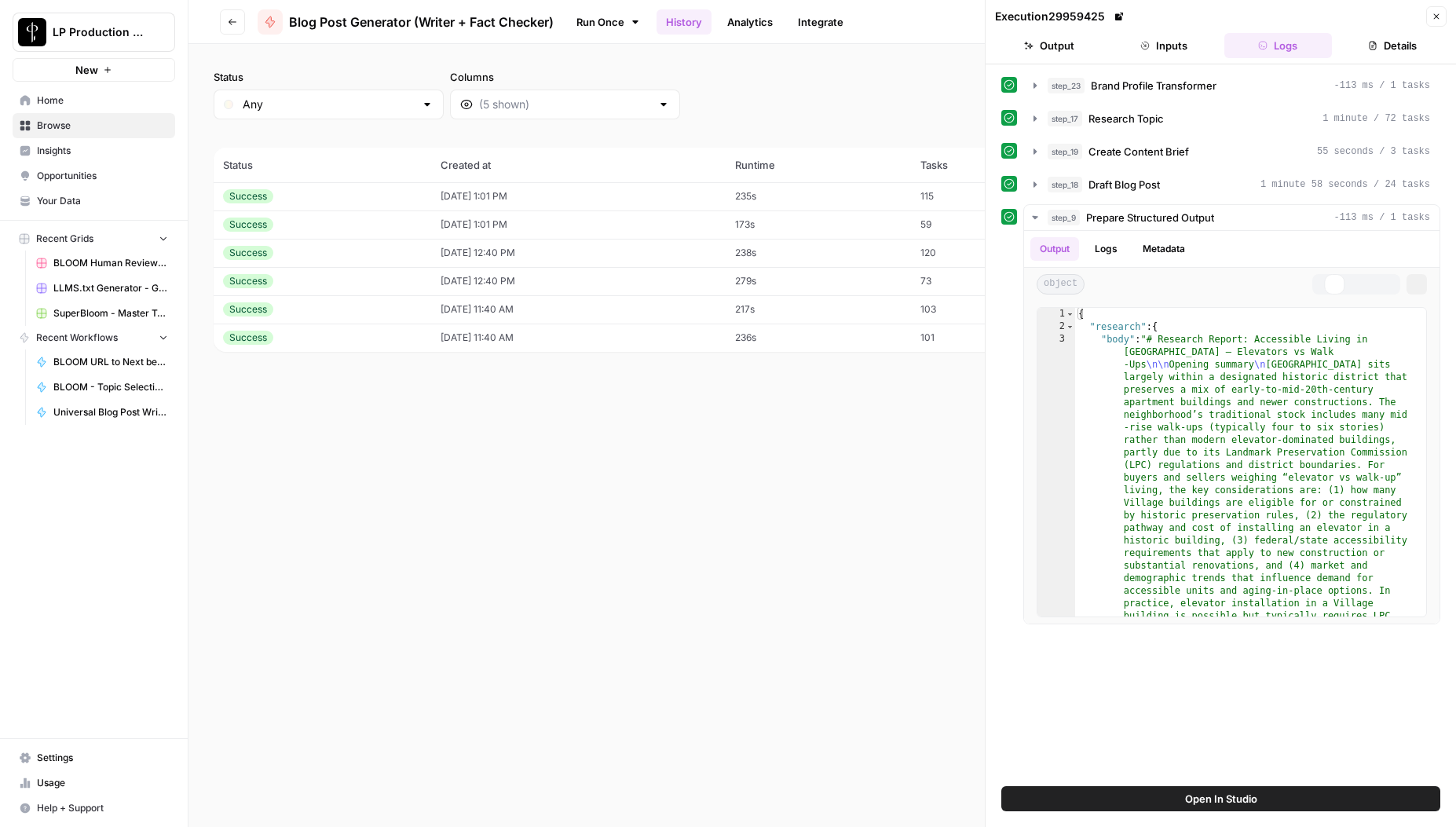
click at [1173, 48] on button "Inputs" at bounding box center [1164, 46] width 109 height 25
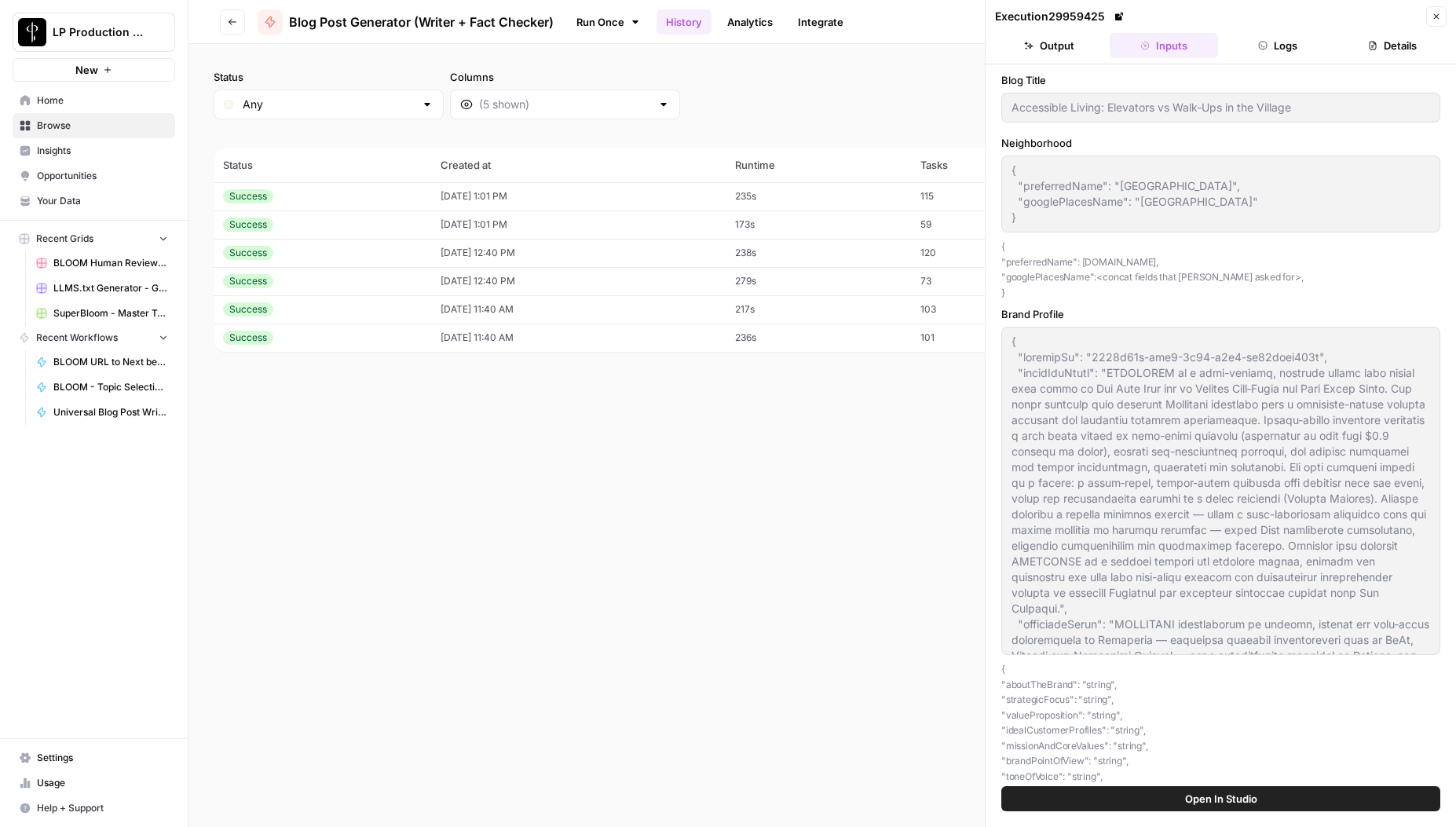
click at [777, 492] on div "Status Any Columns 2h 24h 7d 30d All Time Custom range (6 records) Status Creat…" at bounding box center [822, 435] width 1268 height 783
drag, startPoint x: 1435, startPoint y: 15, endPoint x: 1325, endPoint y: 89, distance: 132.6
click at [1435, 14] on icon "button" at bounding box center [1437, 17] width 6 height 6
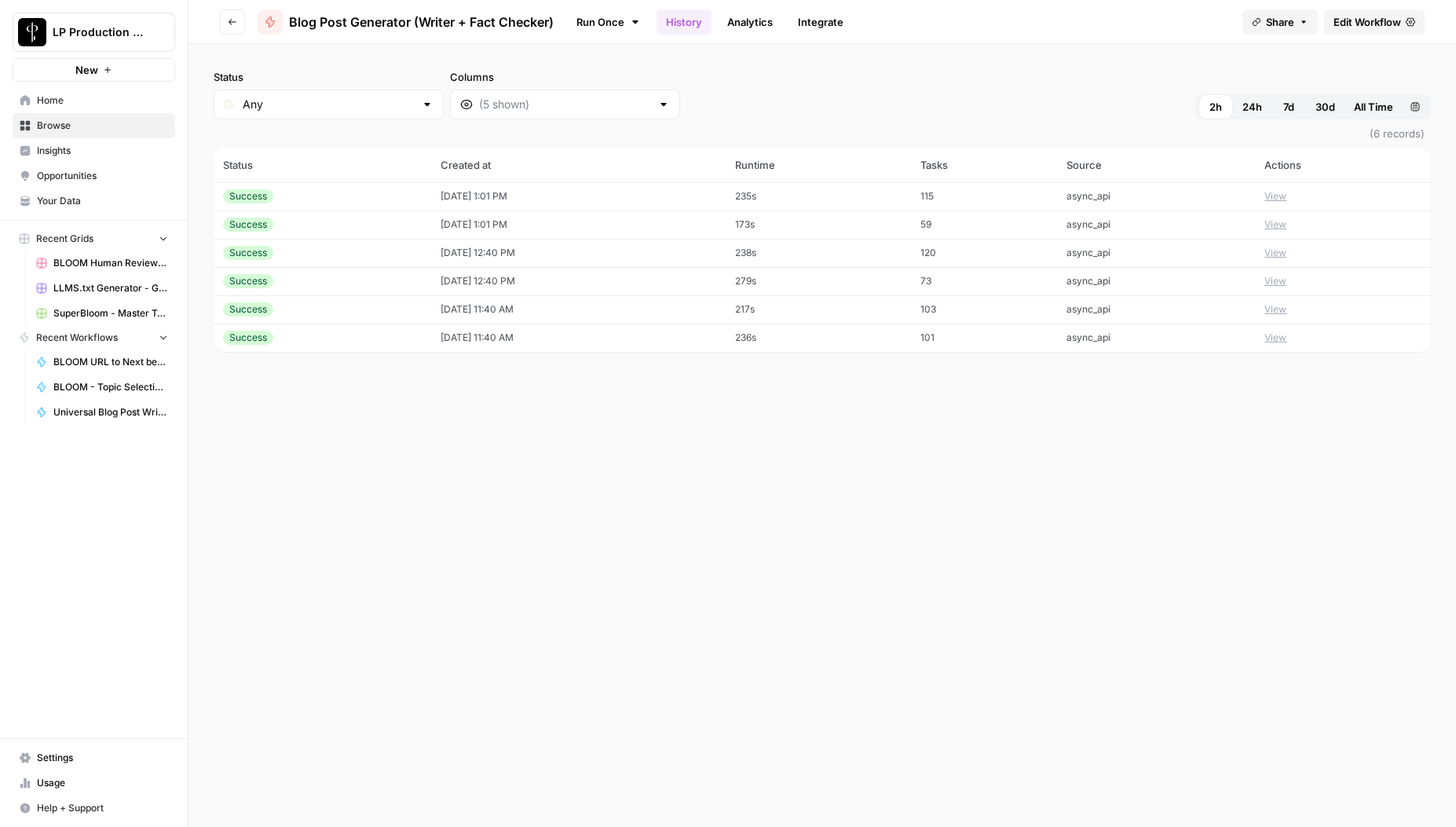
click at [1287, 339] on button "View" at bounding box center [1276, 338] width 22 height 14
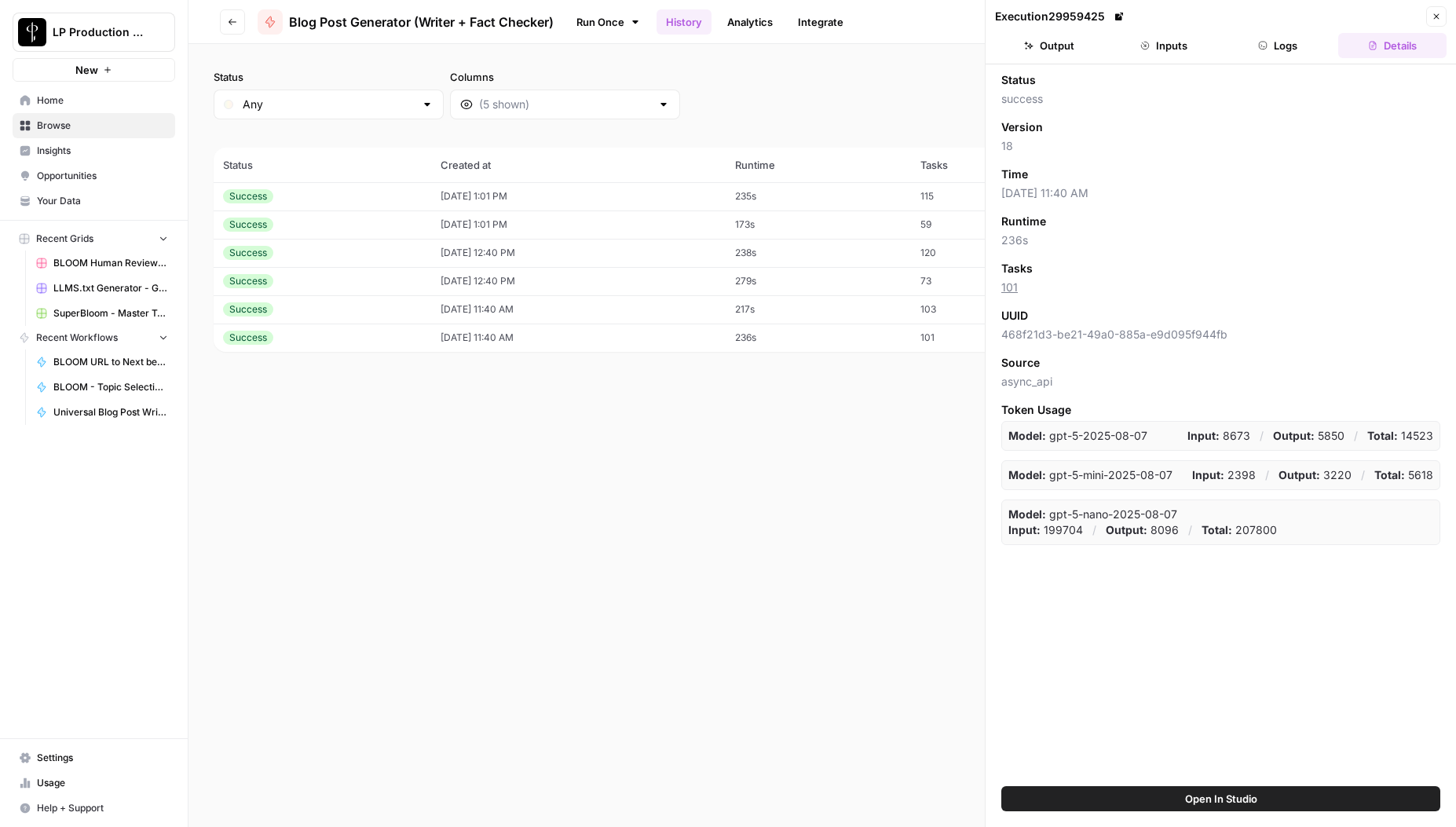
click at [1145, 42] on icon "button" at bounding box center [1145, 46] width 10 height 10
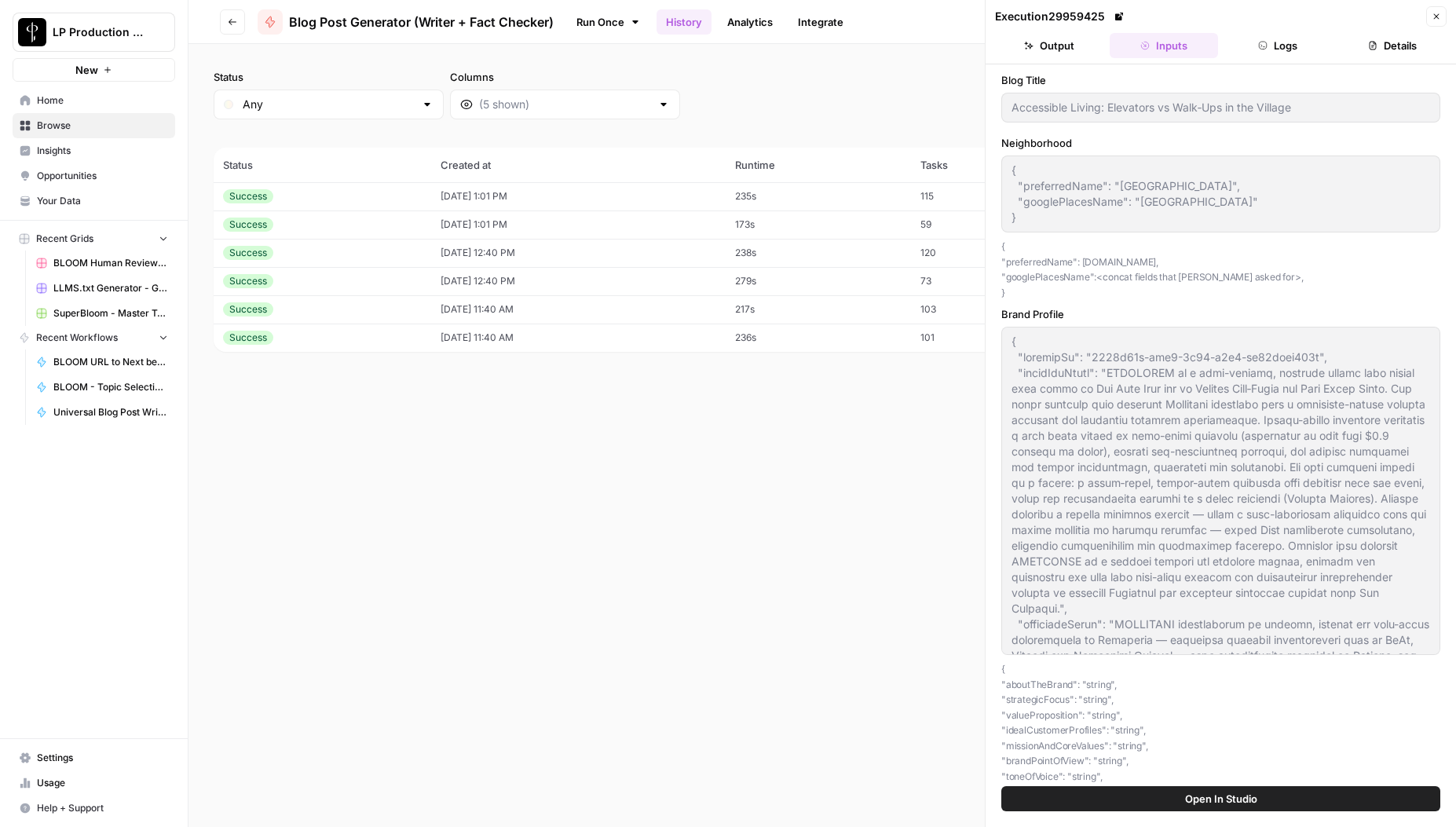
click at [1436, 14] on icon "button" at bounding box center [1437, 17] width 10 height 10
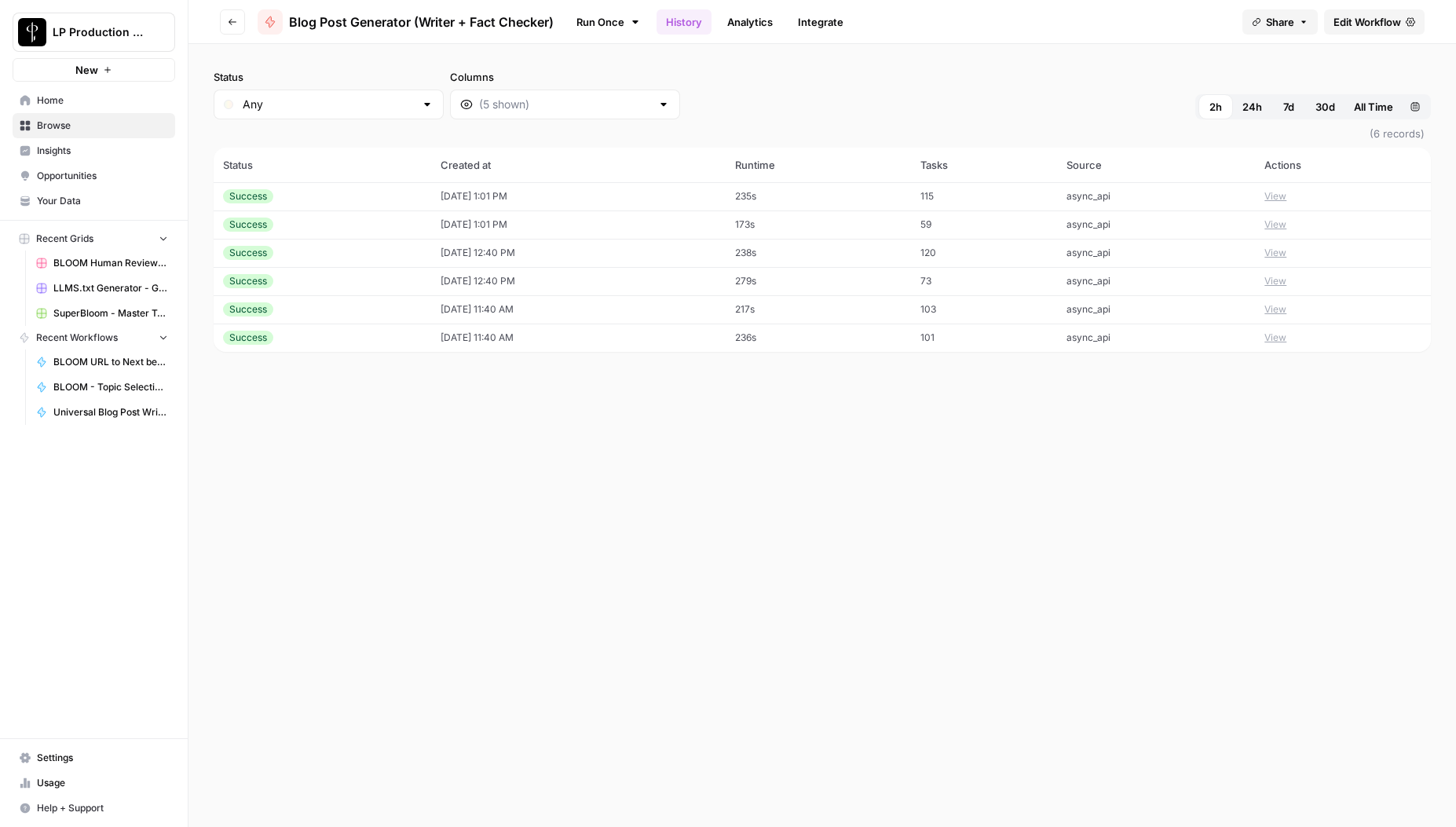
click at [1279, 307] on button "View" at bounding box center [1276, 309] width 22 height 14
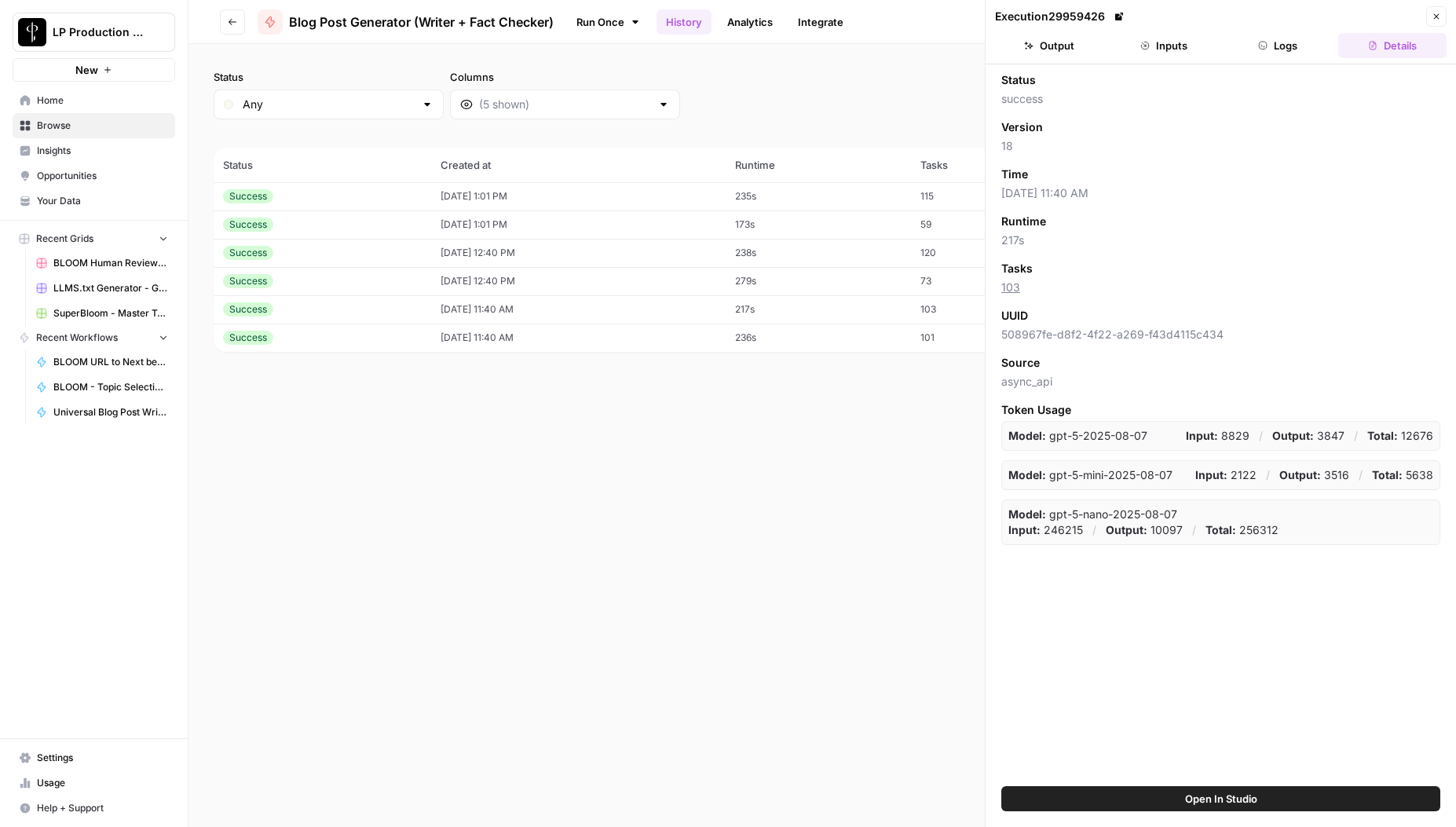
drag, startPoint x: 1145, startPoint y: 41, endPoint x: 1146, endPoint y: 52, distance: 11.0
click at [1145, 41] on icon "button" at bounding box center [1145, 45] width 8 height 8
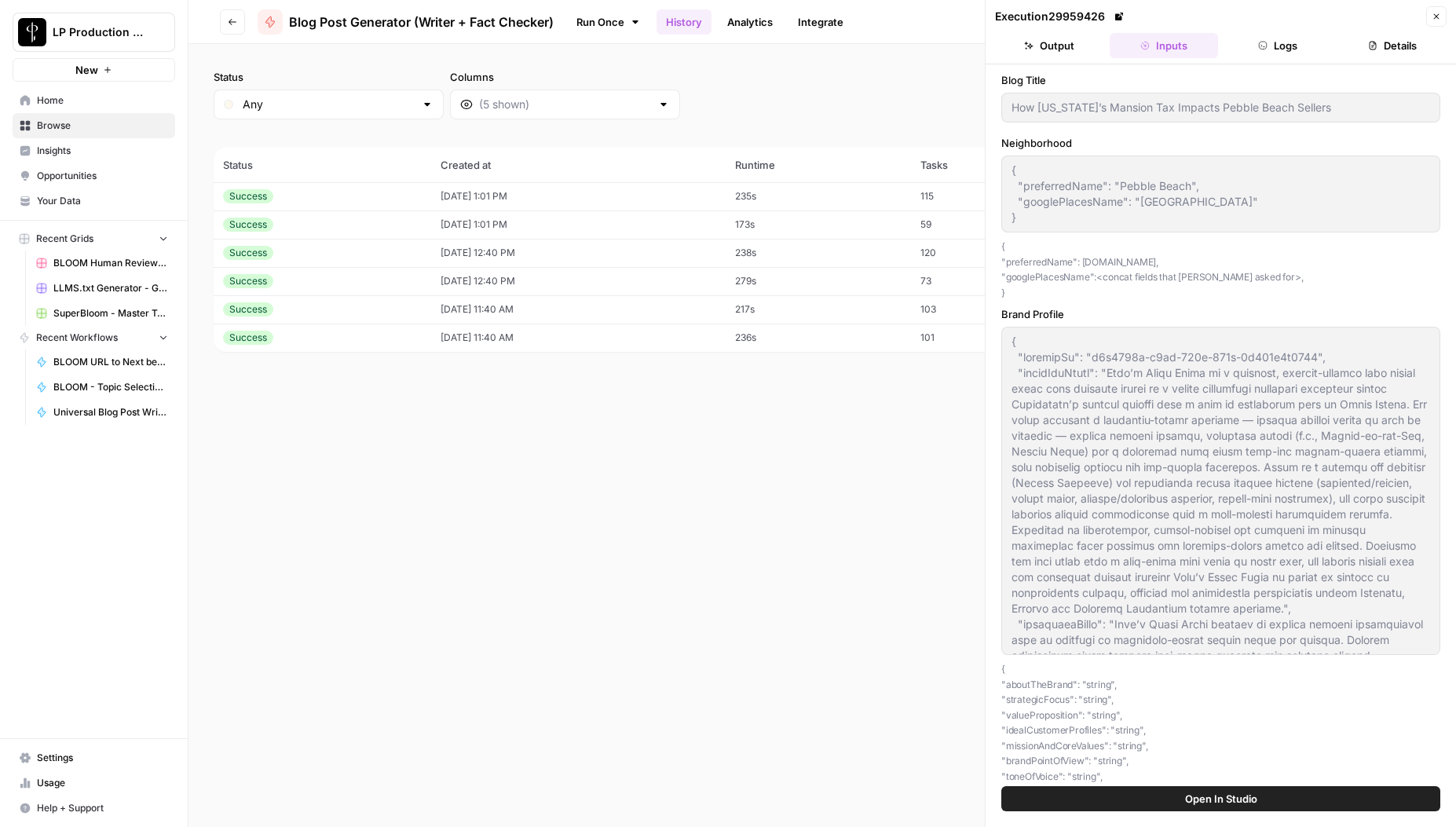
click at [1441, 17] on span "Close" at bounding box center [1441, 17] width 1 height 1
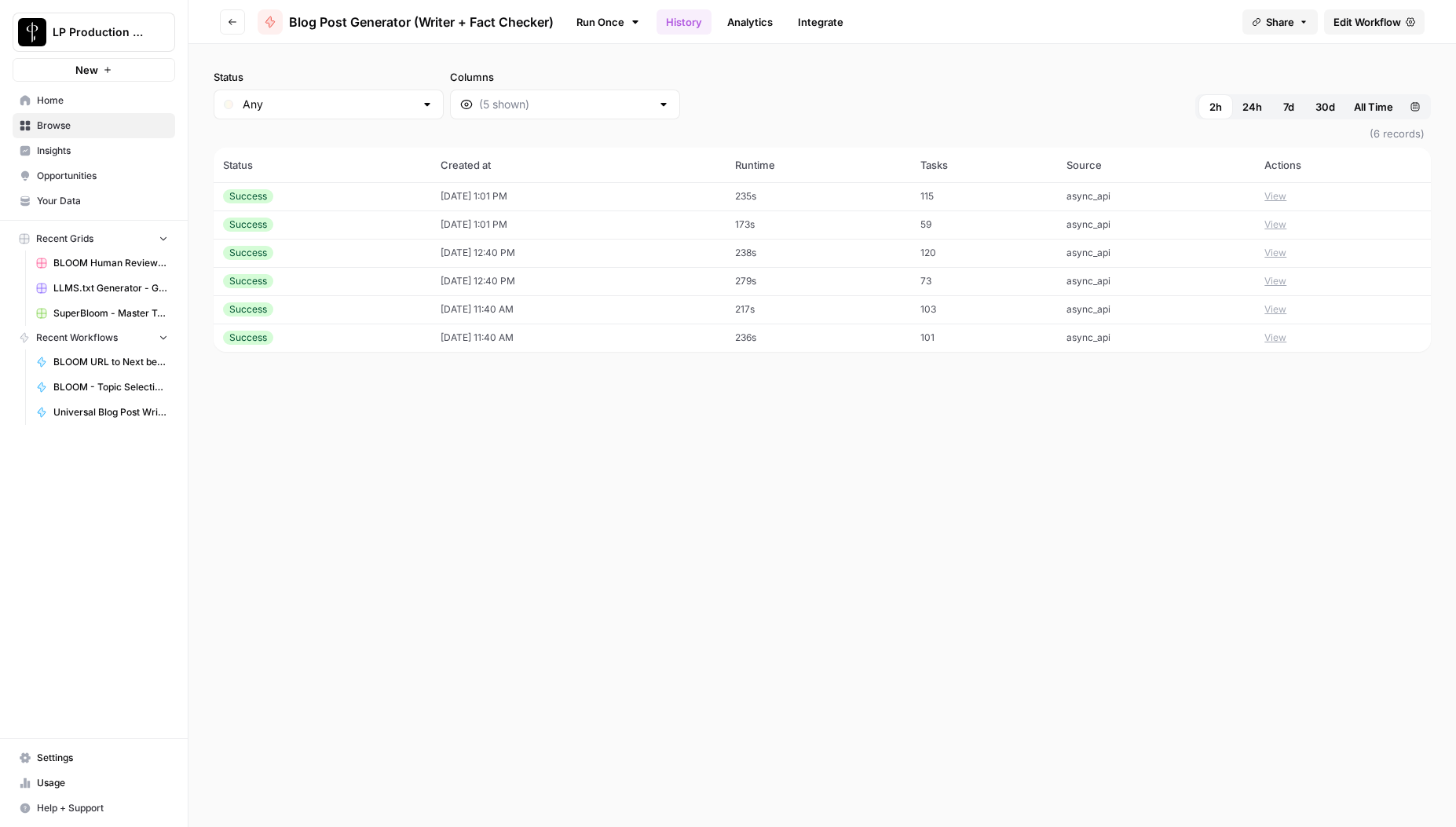
click at [1282, 281] on button "View" at bounding box center [1276, 281] width 22 height 14
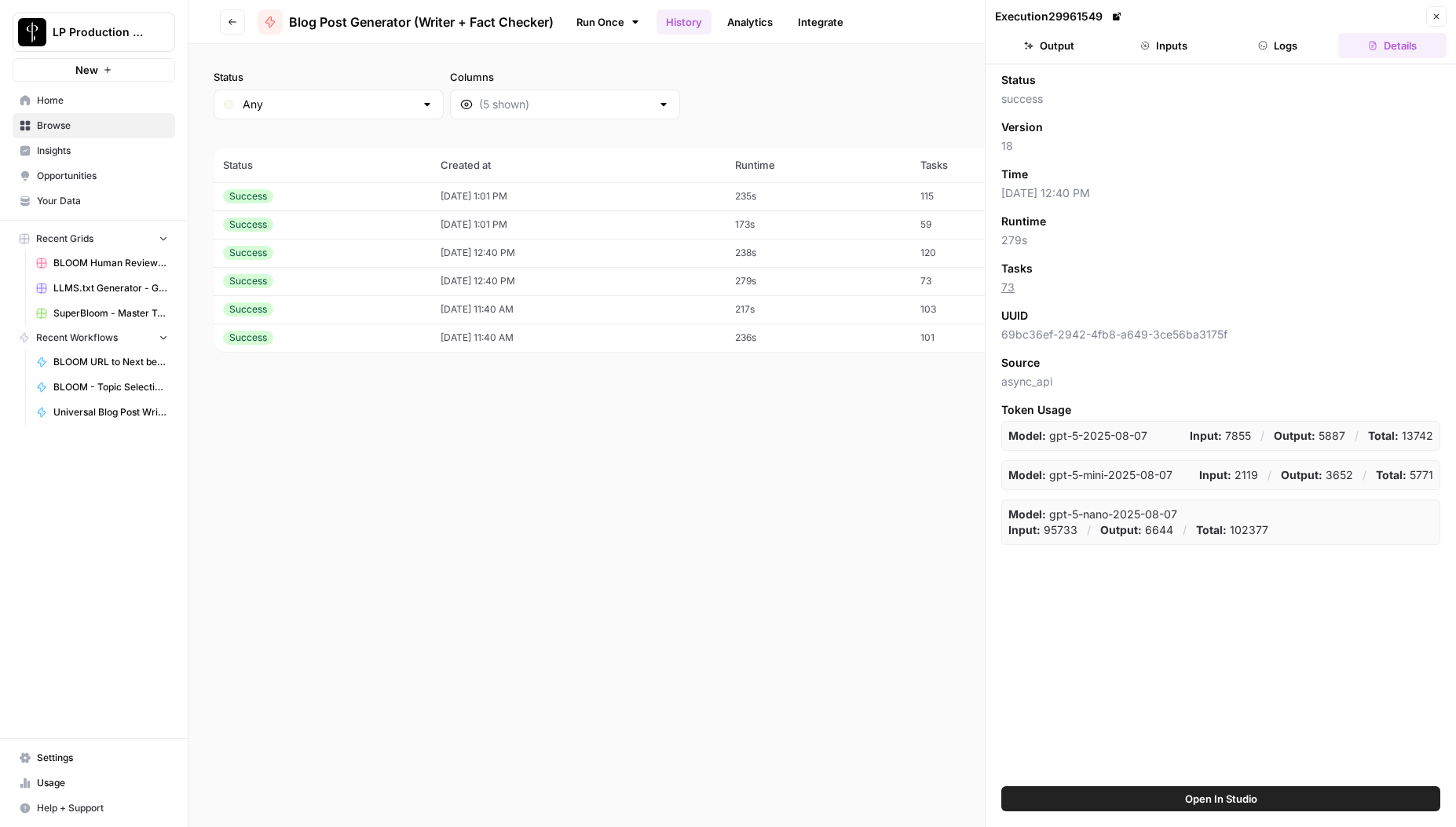
click at [1155, 40] on button "Inputs" at bounding box center [1164, 46] width 109 height 25
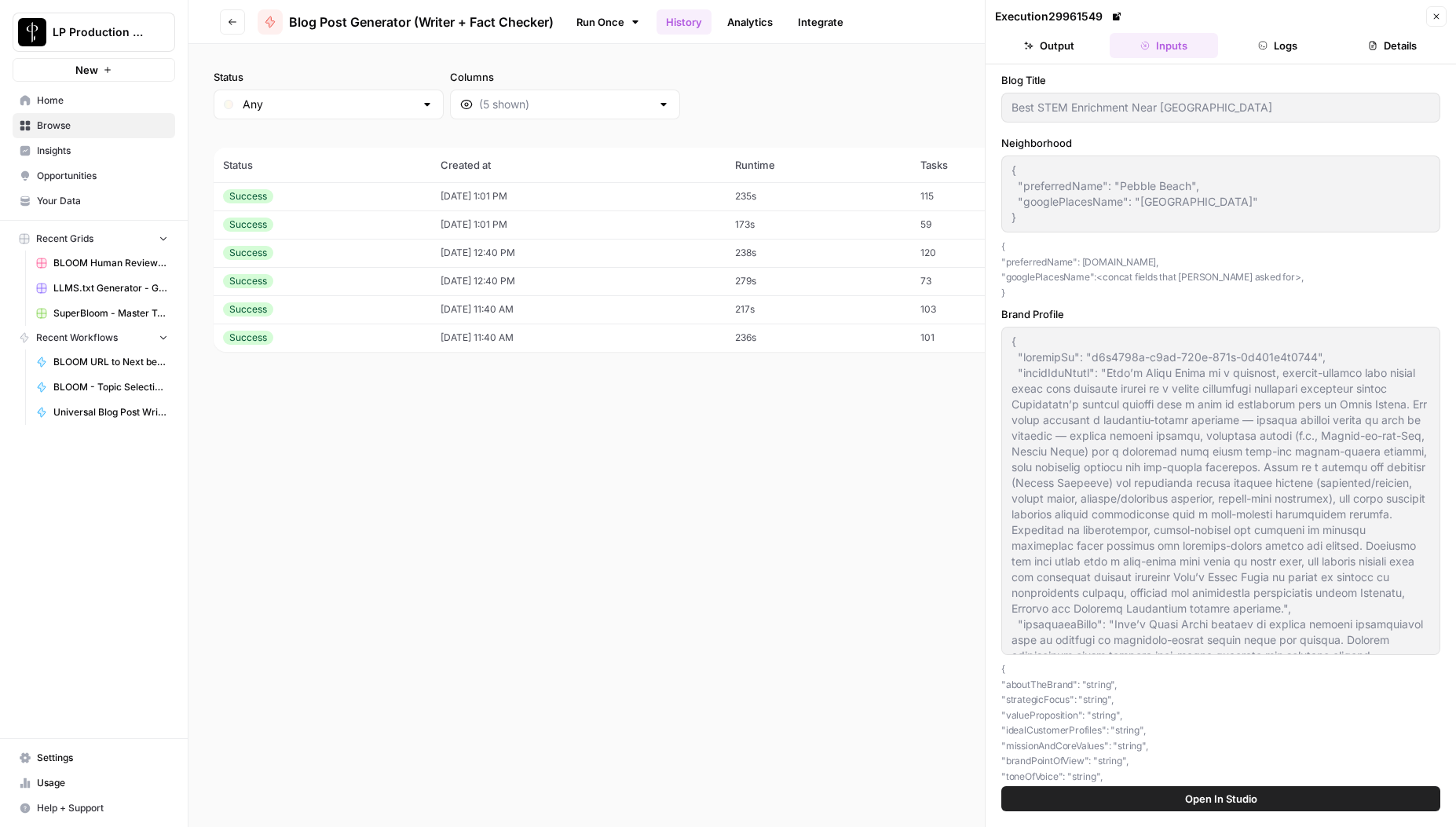
drag, startPoint x: 1008, startPoint y: 166, endPoint x: 1040, endPoint y: 249, distance: 89.0
click at [1040, 249] on div "Neighborhood { "preferredName": "[GEOGRAPHIC_DATA]", "googlePlacesName": "[GEOG…" at bounding box center [1221, 217] width 439 height 165
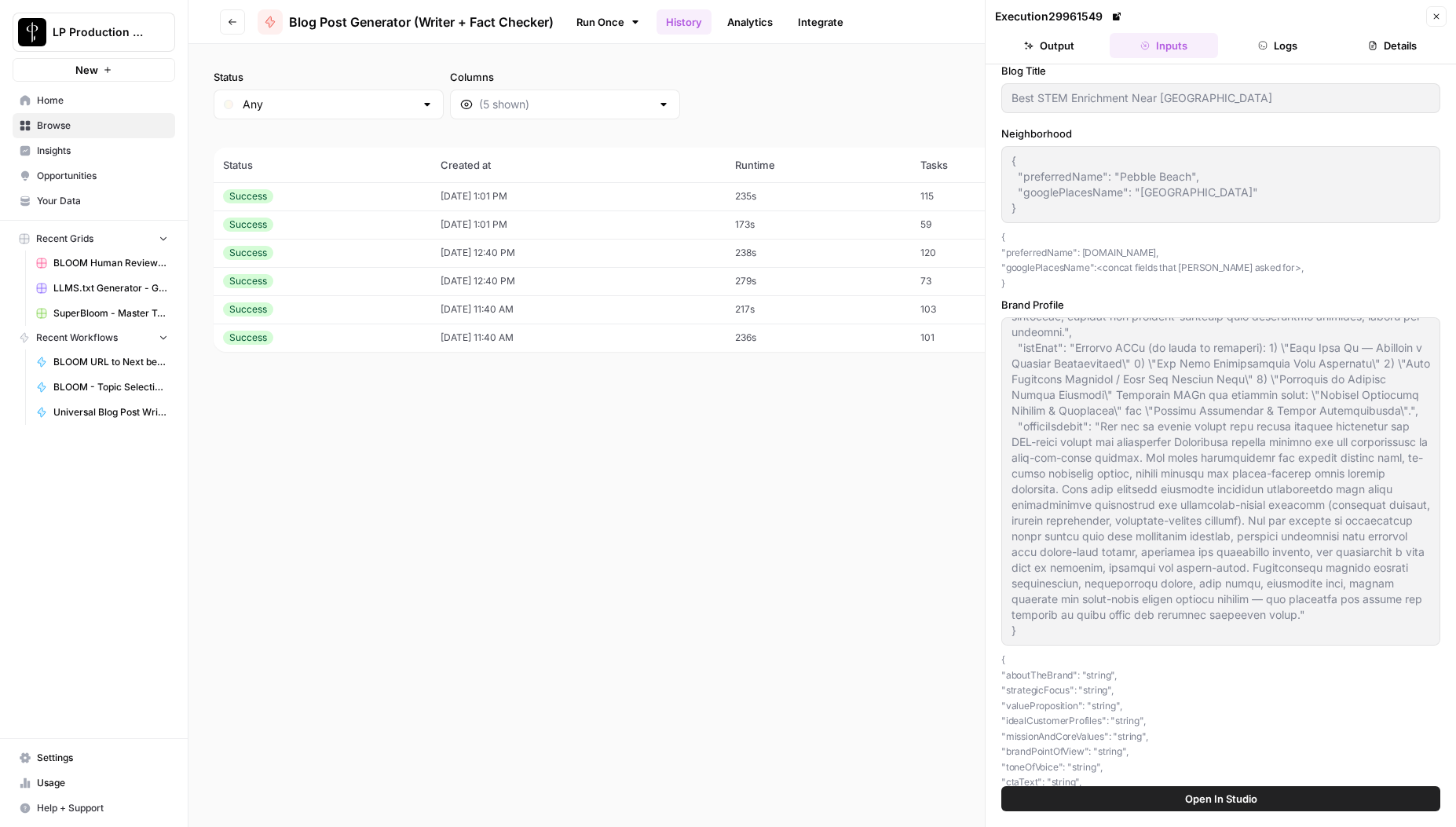
click at [715, 542] on div "Status Any Columns 2h 24h 7d 30d All Time Custom range (6 records) Status Creat…" at bounding box center [822, 435] width 1268 height 783
click at [1435, 17] on icon "button" at bounding box center [1437, 17] width 10 height 10
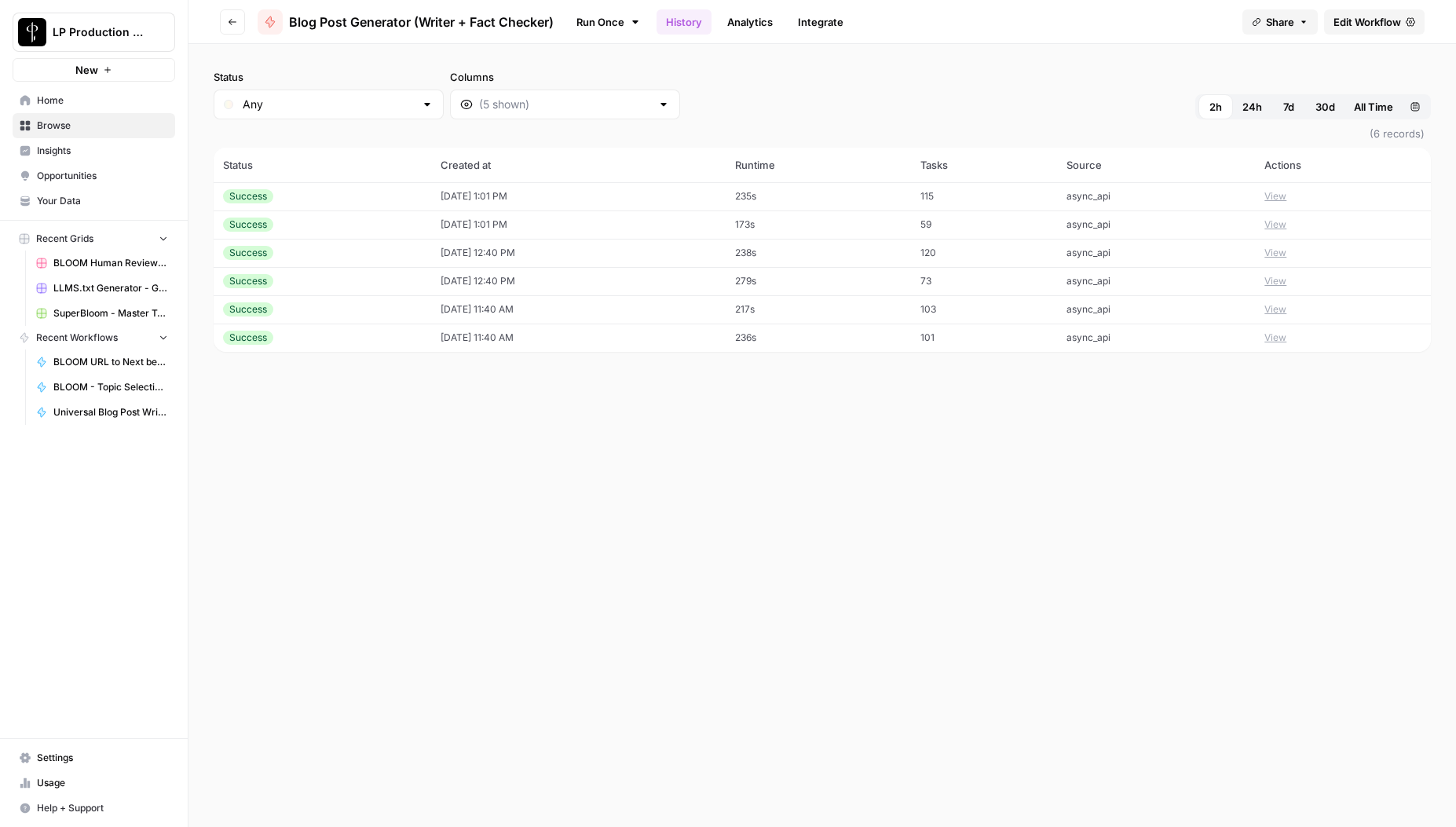
click at [1251, 108] on span "24h" at bounding box center [1252, 107] width 20 height 16
click at [964, 569] on div "Status Any Columns 2h 24h 7d 30d All Time Custom range (7 records) Status Creat…" at bounding box center [822, 435] width 1268 height 783
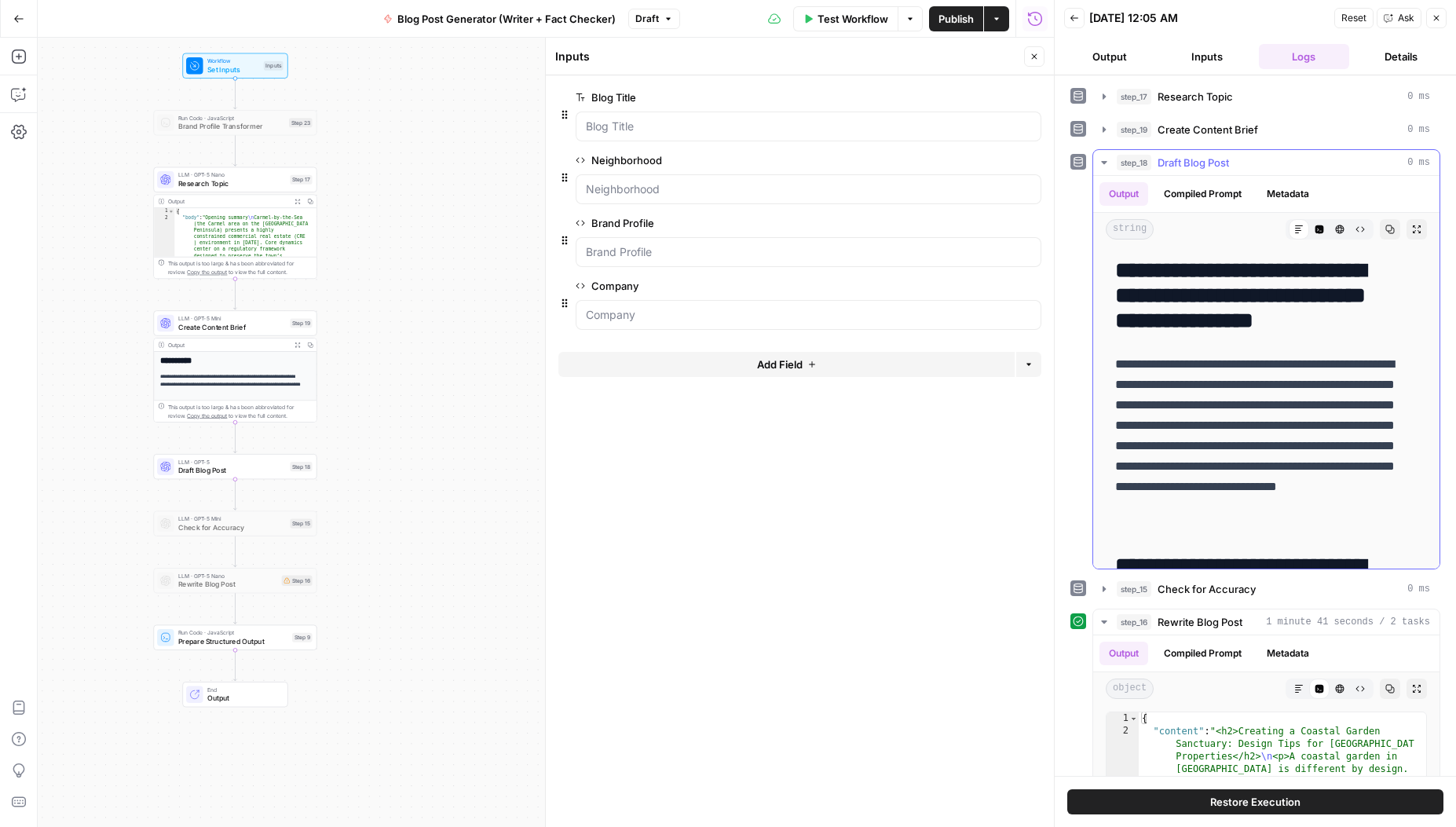
scroll to position [8047, 0]
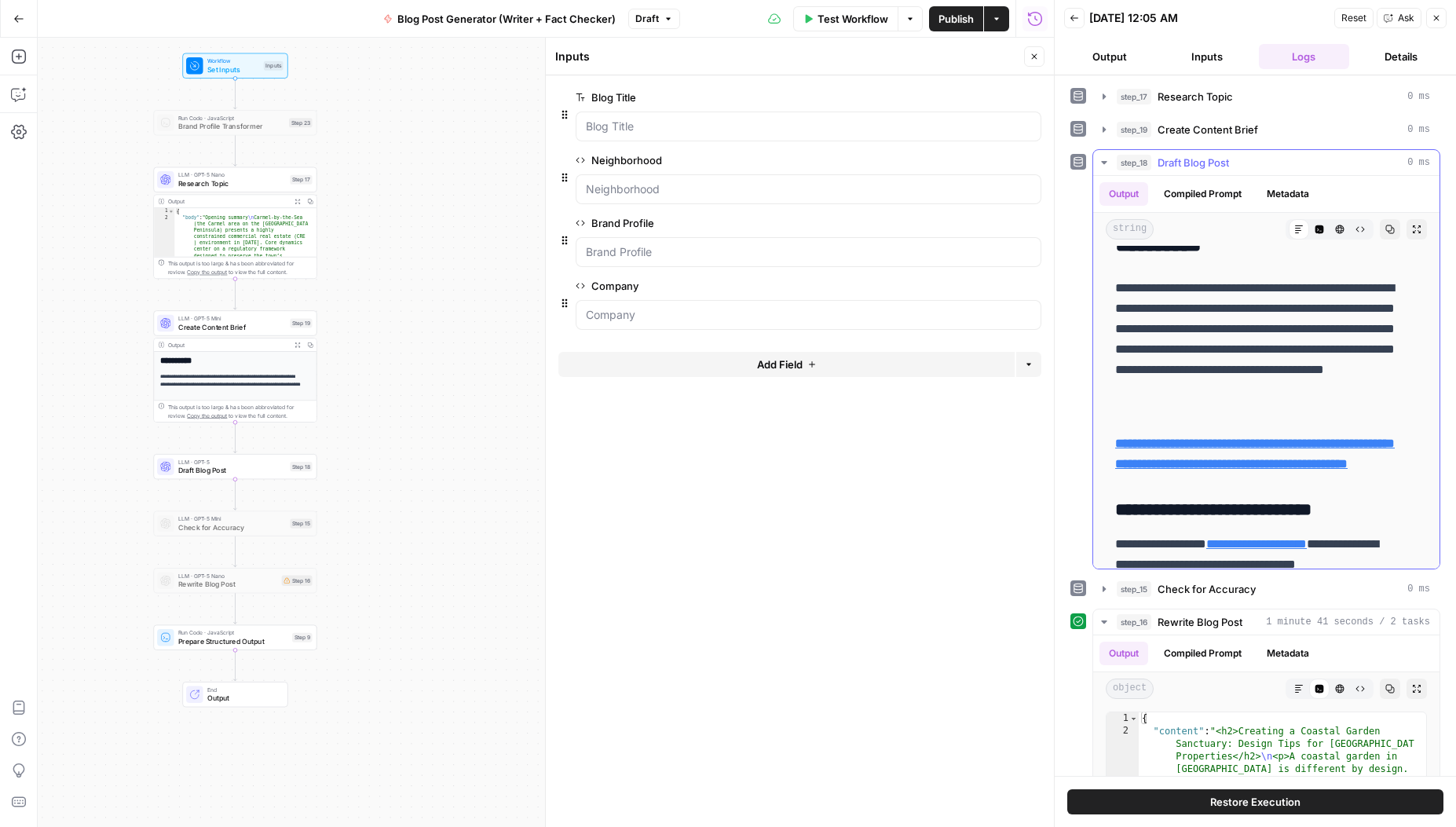
click at [1103, 159] on icon "button" at bounding box center [1105, 163] width 13 height 13
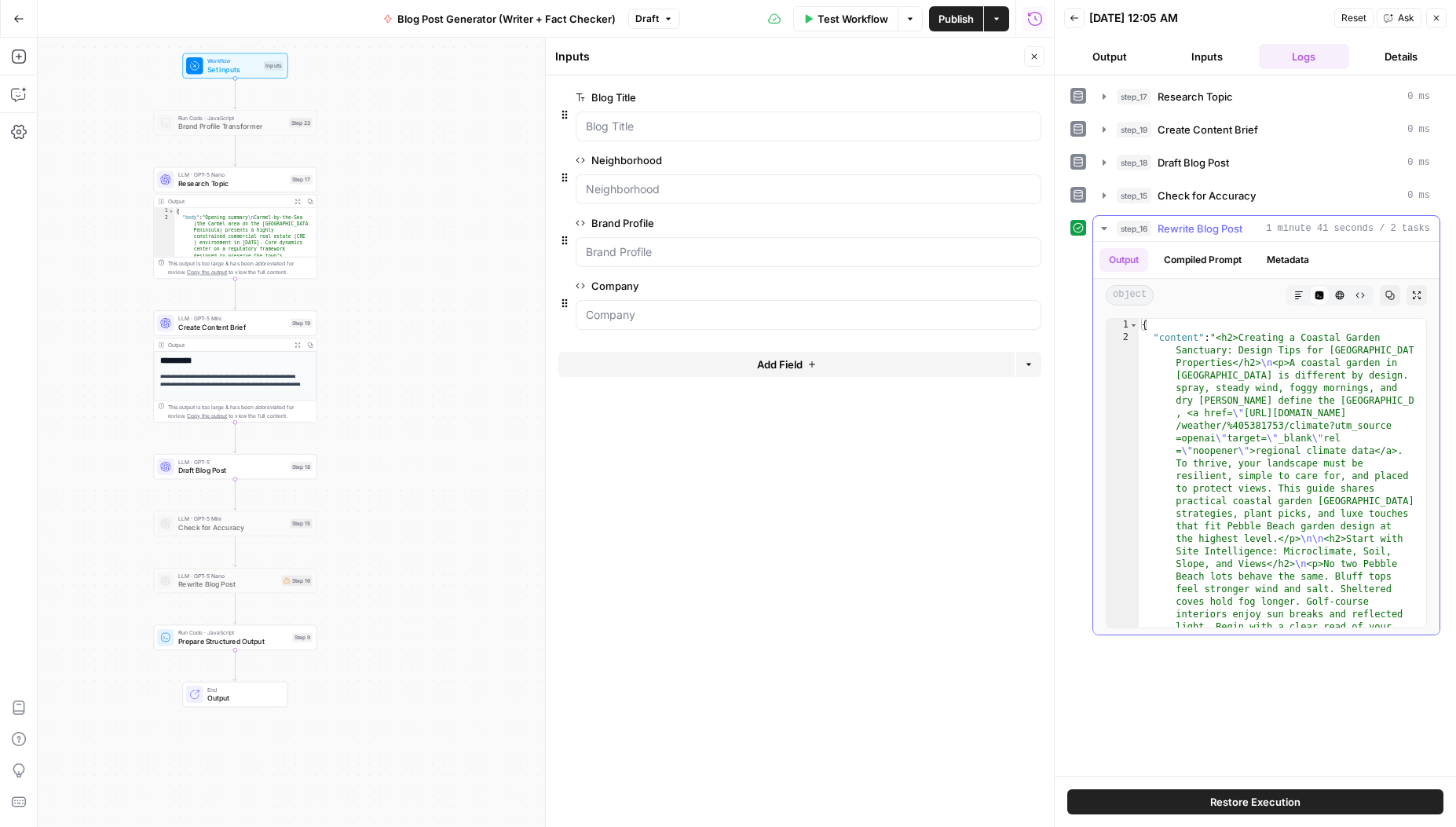
click at [1290, 295] on button "Markdown" at bounding box center [1300, 296] width 21 height 21
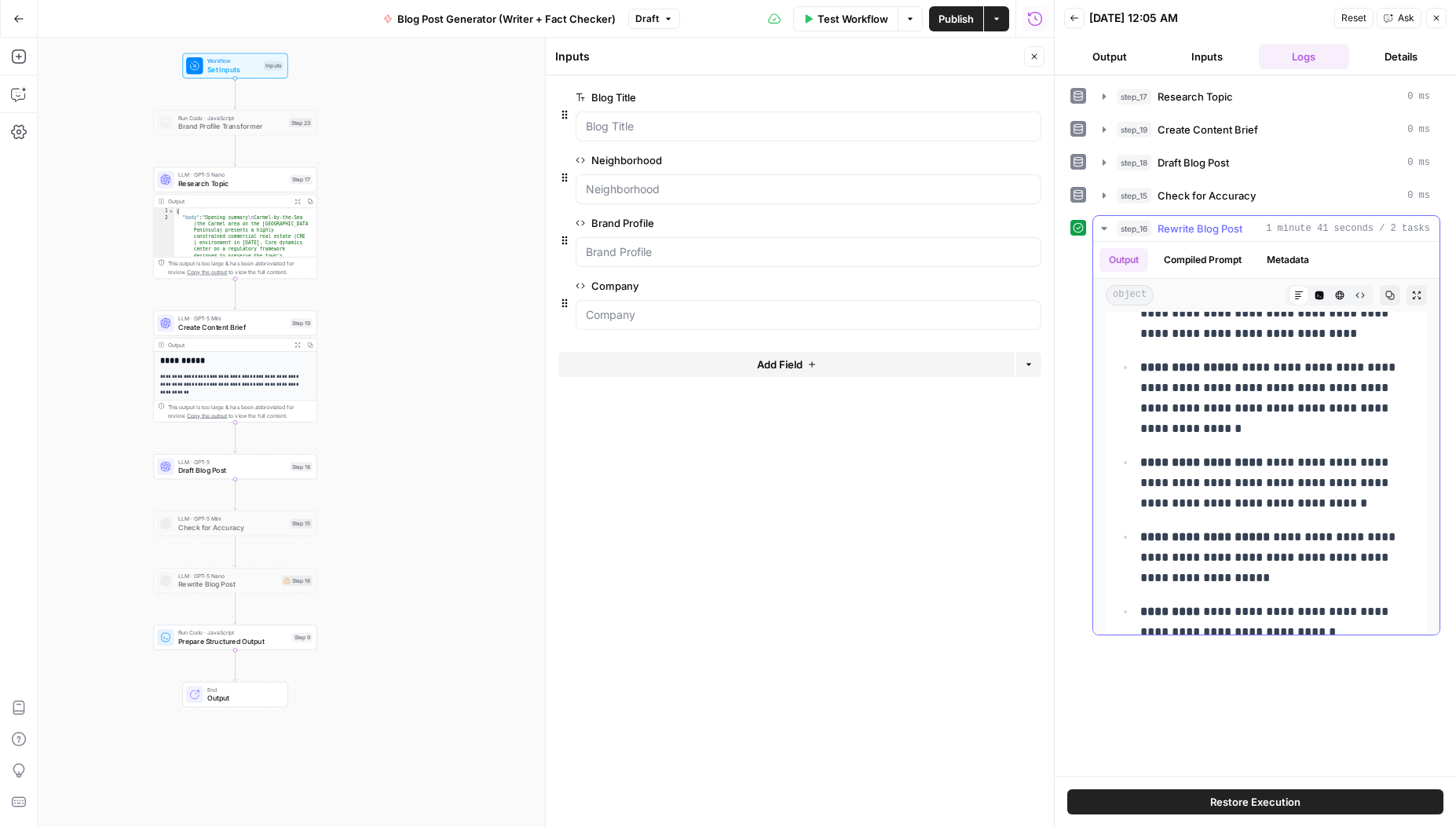
scroll to position [4256, 0]
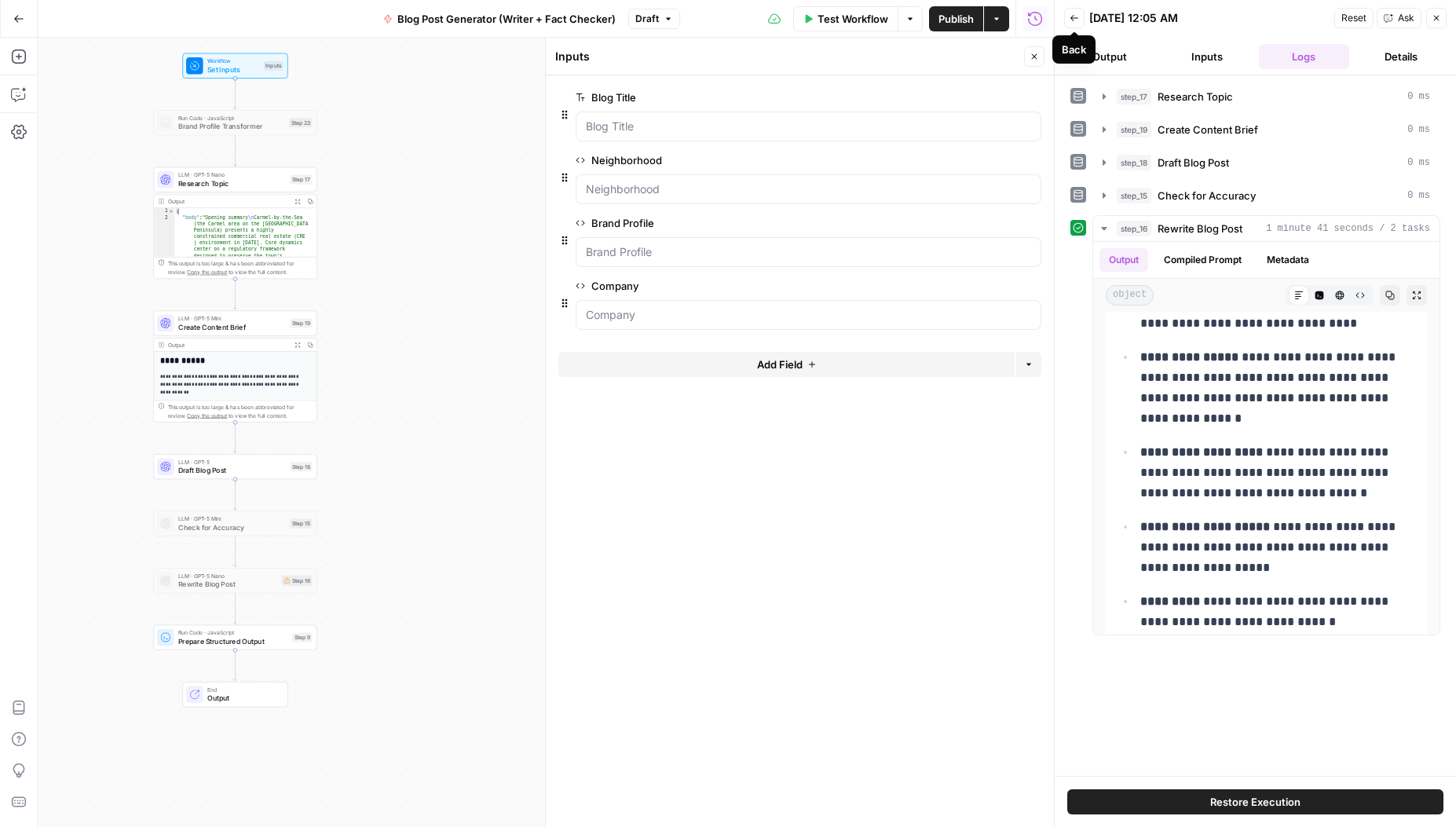
click at [1074, 21] on icon "button" at bounding box center [1075, 18] width 10 height 10
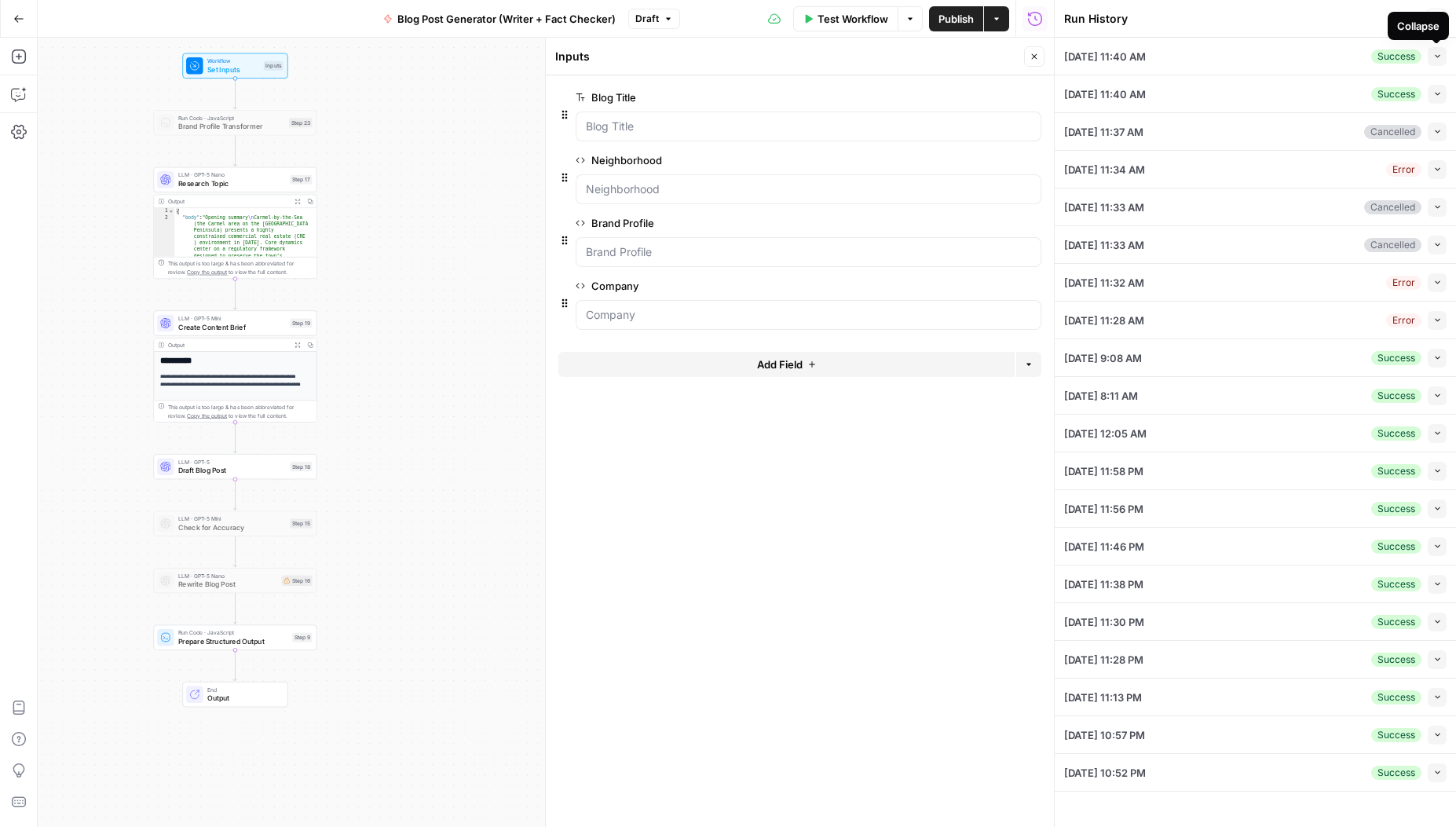
click at [1438, 58] on icon "button" at bounding box center [1438, 56] width 9 height 9
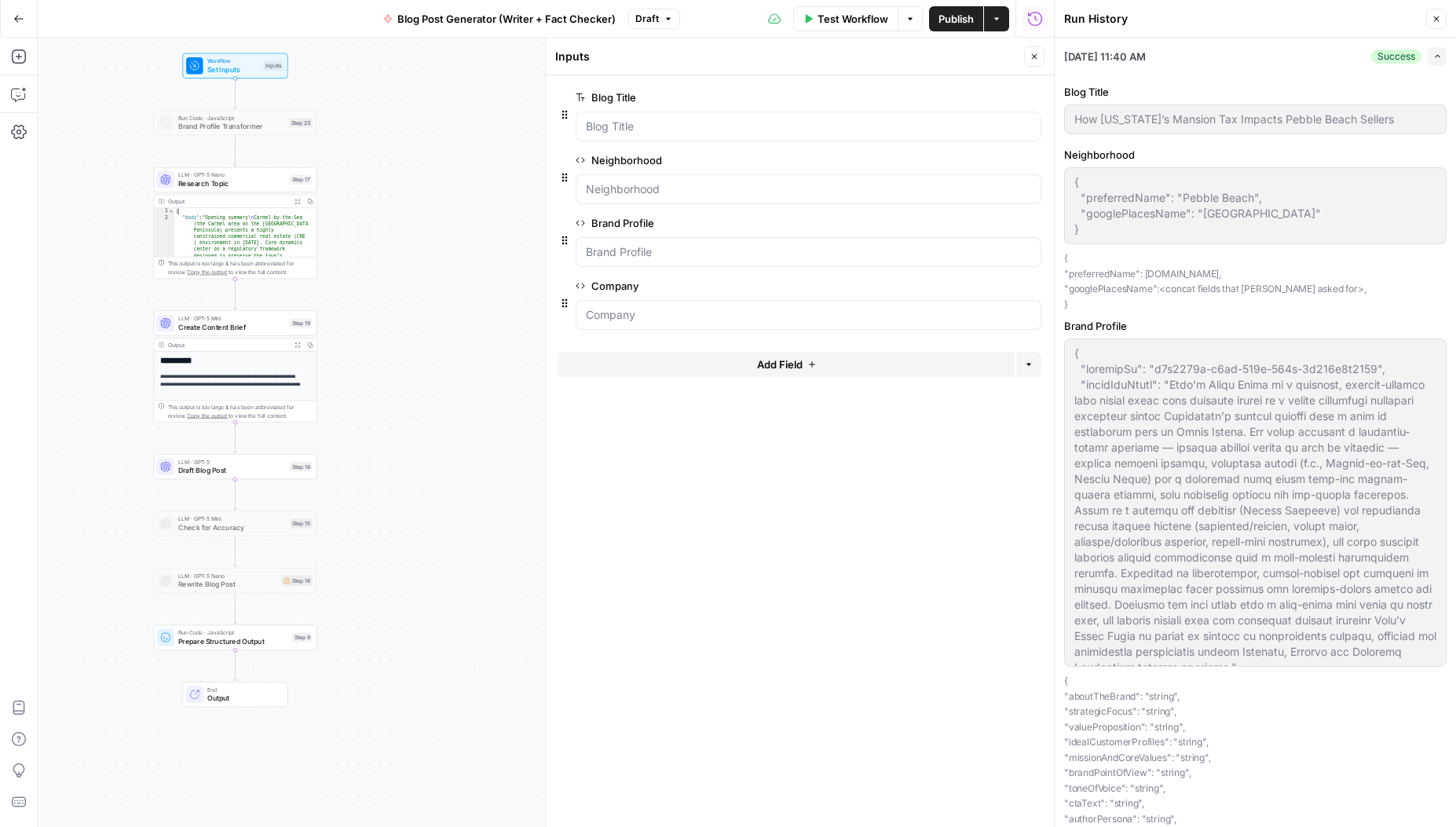
click at [1434, 56] on icon "button" at bounding box center [1438, 56] width 9 height 9
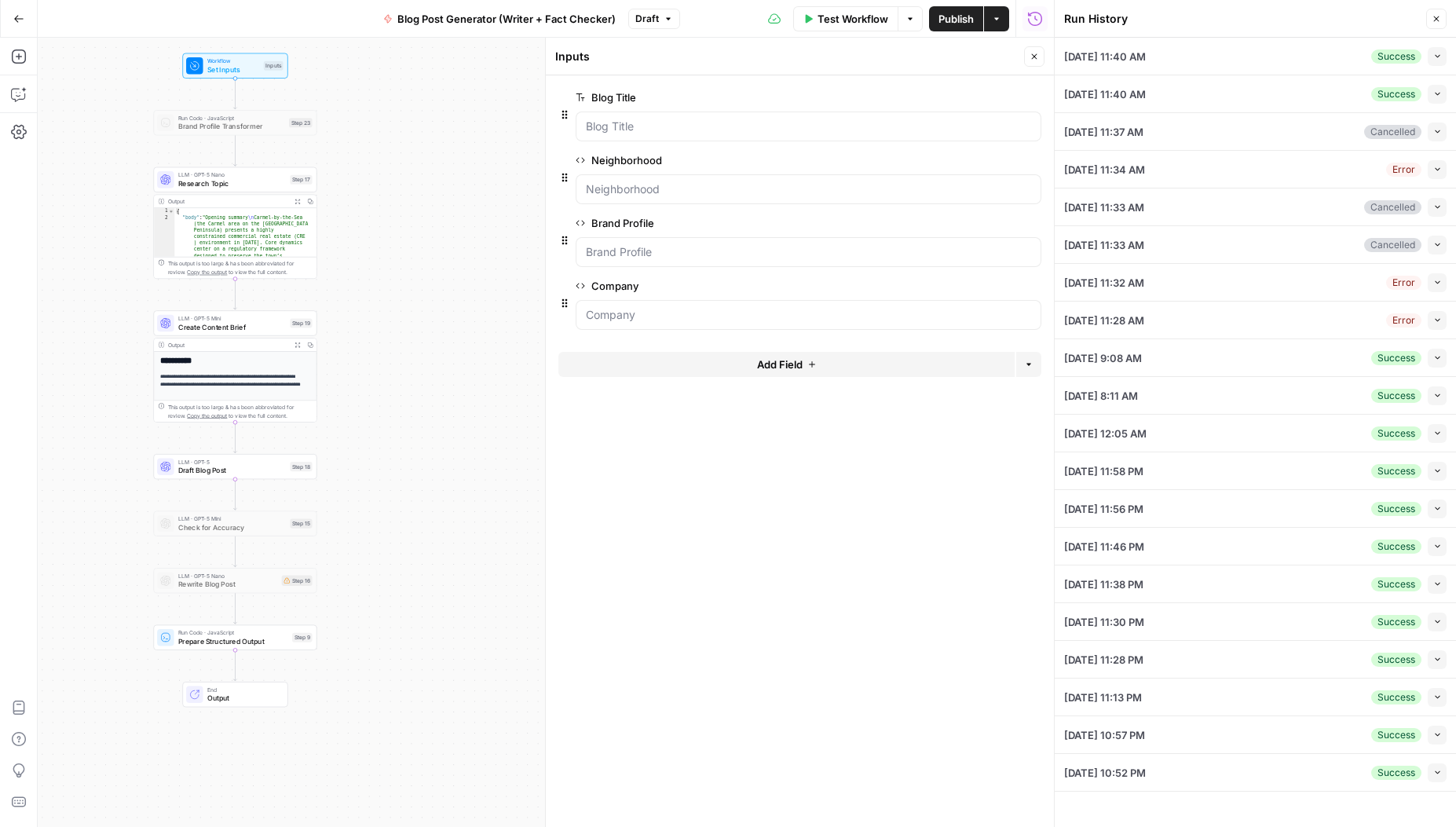
click at [1436, 96] on icon "button" at bounding box center [1438, 94] width 9 height 9
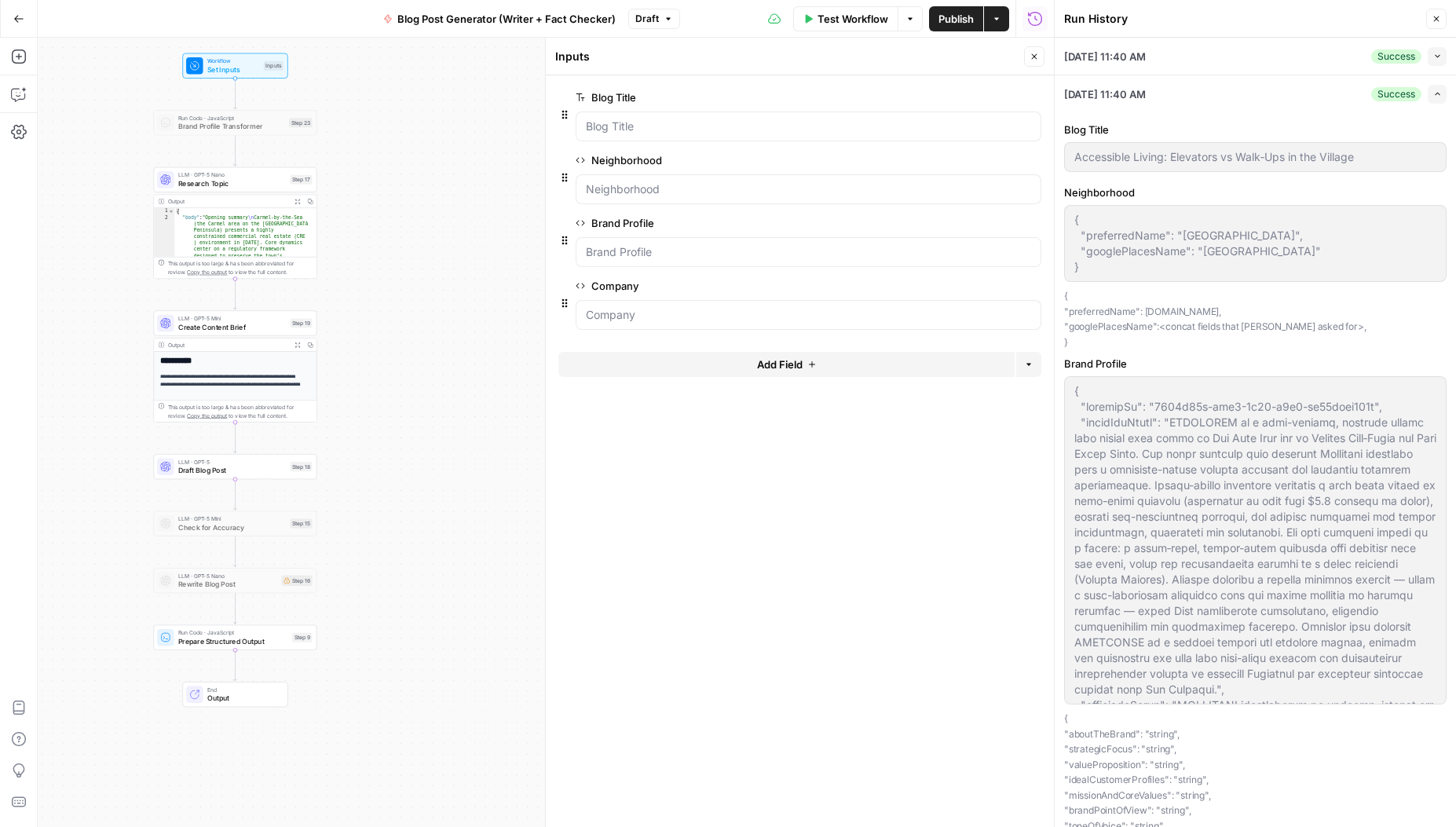
click at [1434, 94] on icon "button" at bounding box center [1438, 94] width 9 height 9
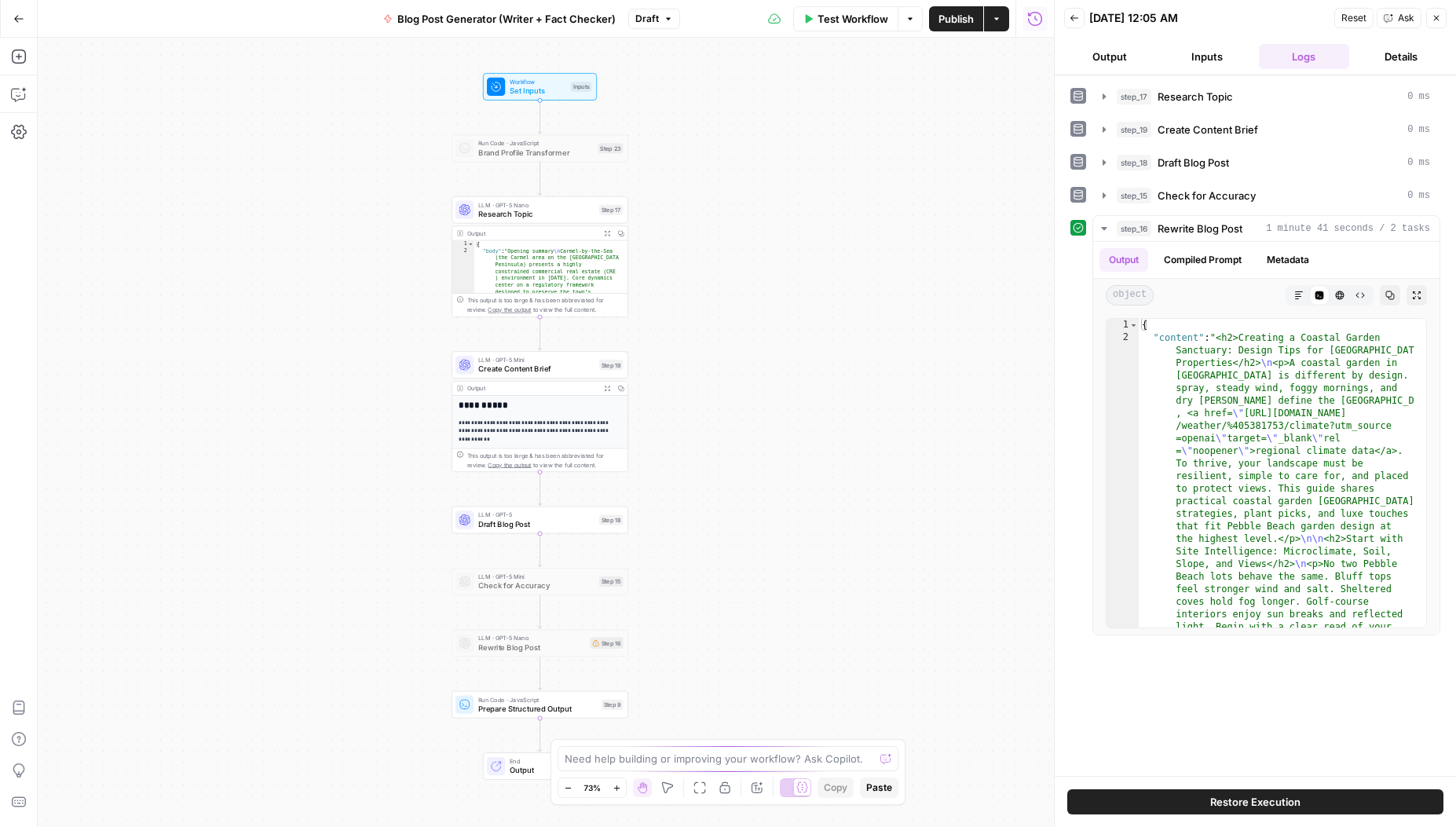
click at [1081, 14] on button "Back" at bounding box center [1075, 18] width 21 height 21
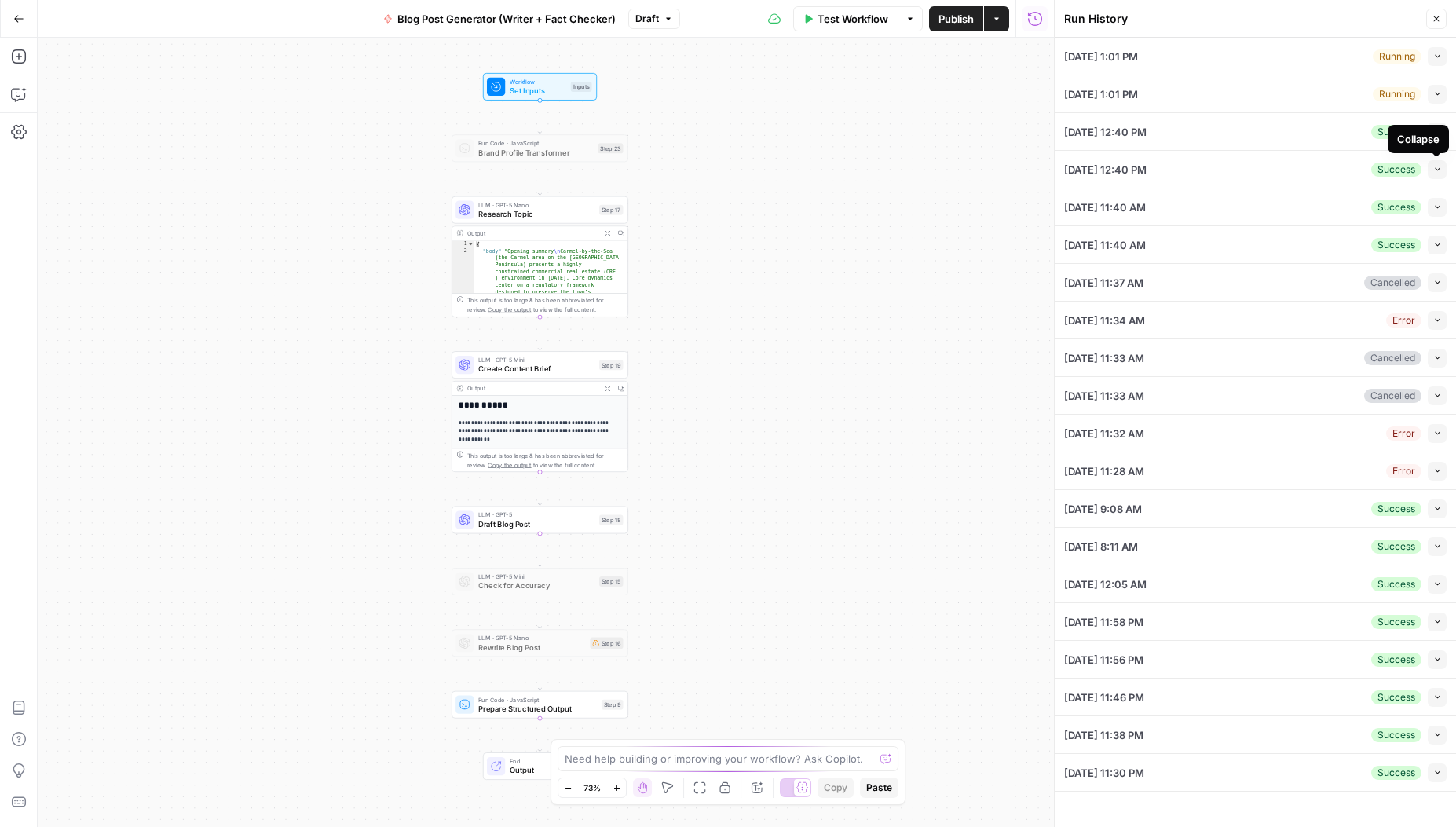
click at [1436, 170] on icon "button" at bounding box center [1438, 169] width 9 height 9
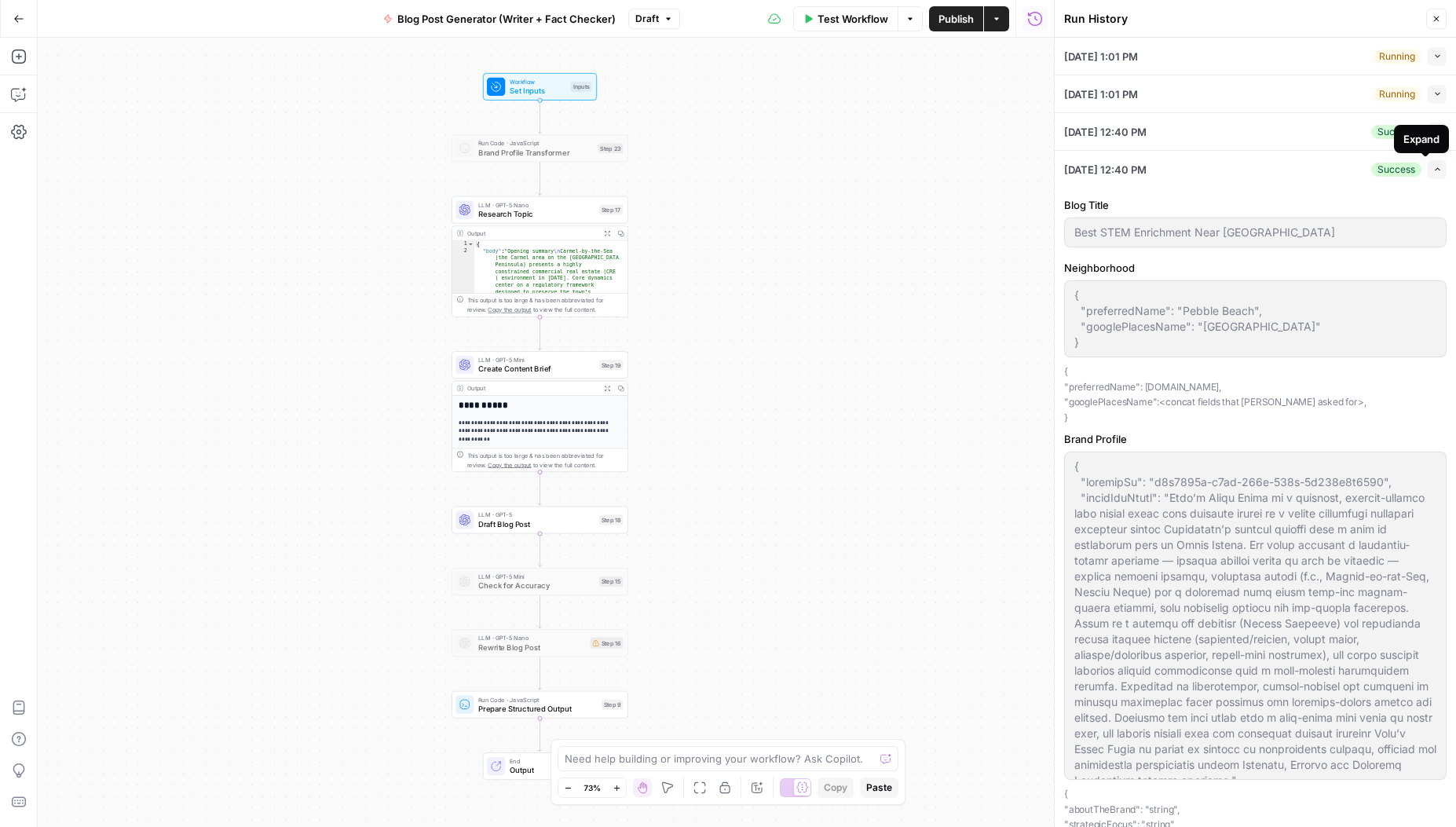
click at [1435, 170] on icon "button" at bounding box center [1438, 170] width 5 height 3
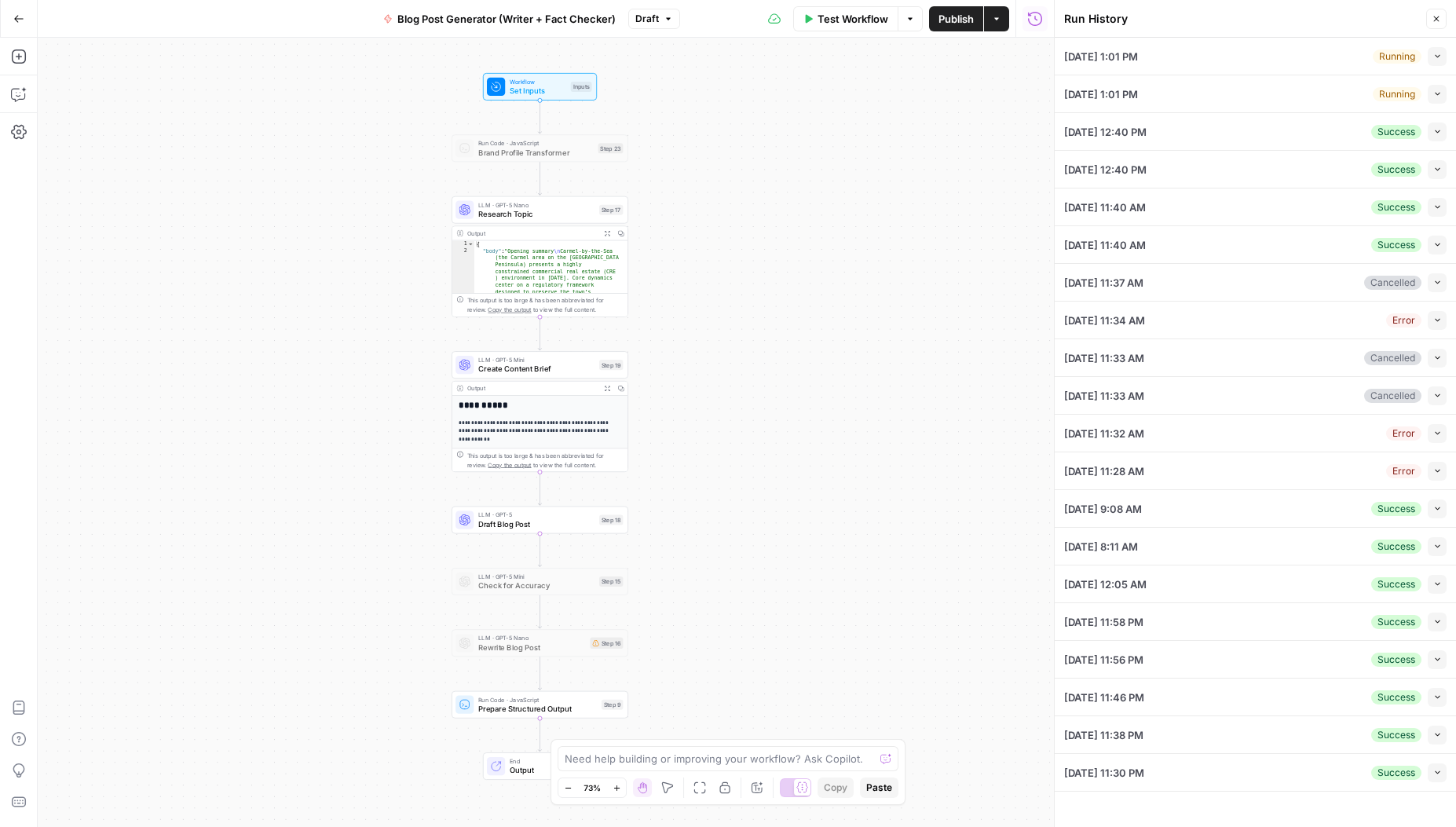
click at [1435, 130] on icon "button" at bounding box center [1438, 131] width 9 height 9
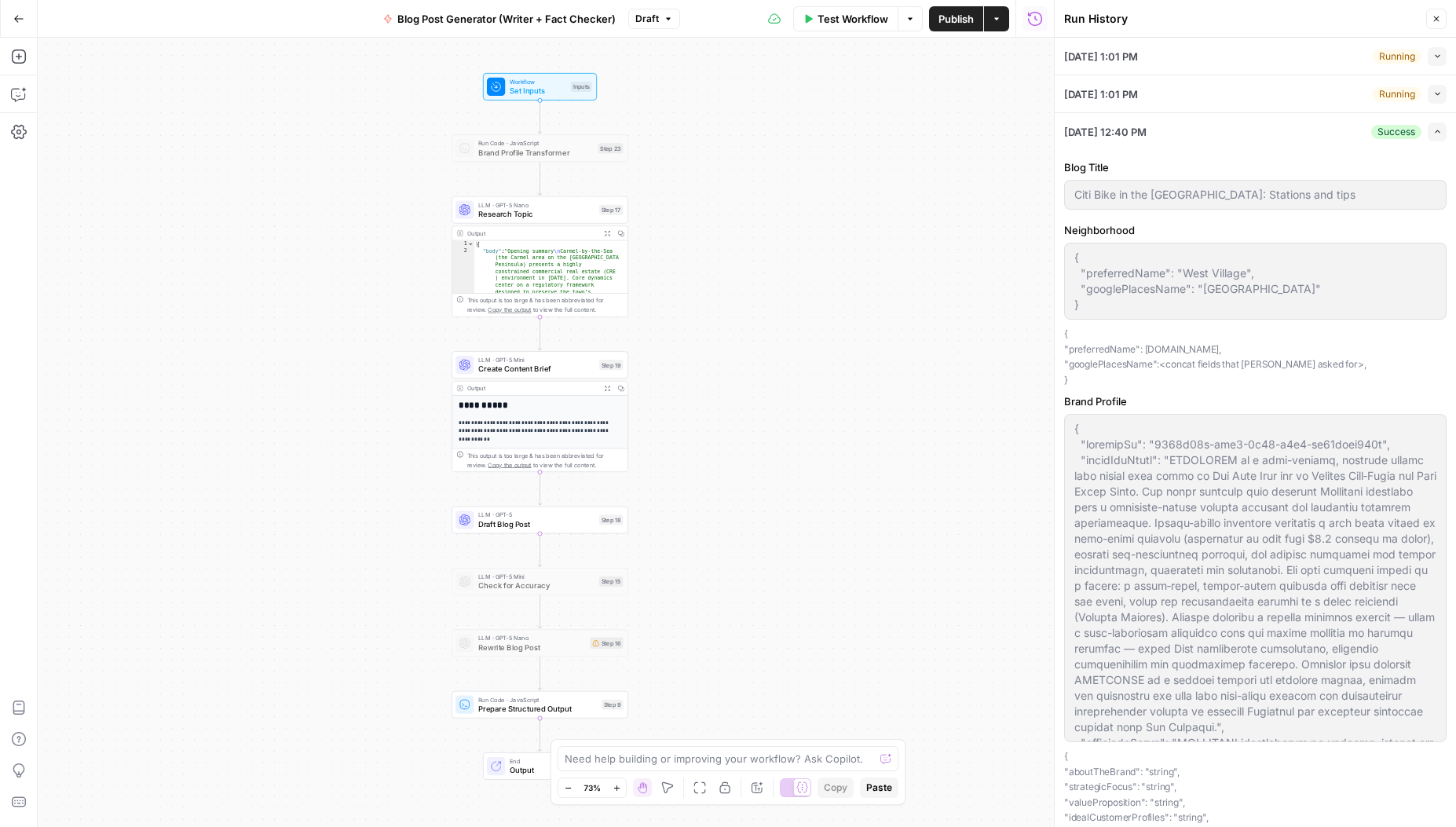
click at [1438, 129] on li "09/24/25 at 12:40 PM Success Expand Blog Title Citi Bike in the West Village: S…" at bounding box center [1255, 538] width 401 height 849
click at [1434, 131] on icon "button" at bounding box center [1438, 131] width 9 height 9
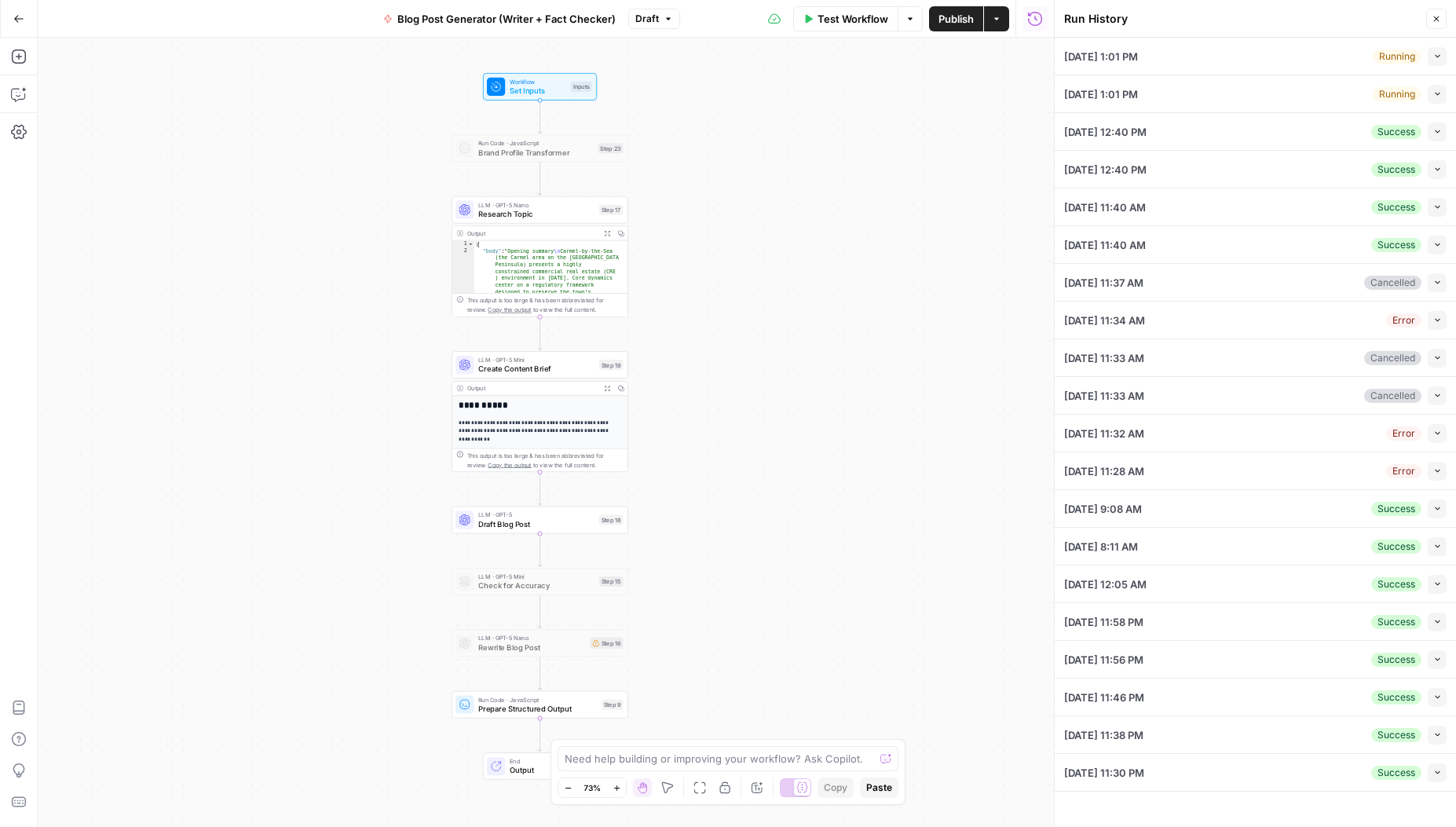
click at [1437, 169] on icon "button" at bounding box center [1438, 170] width 5 height 3
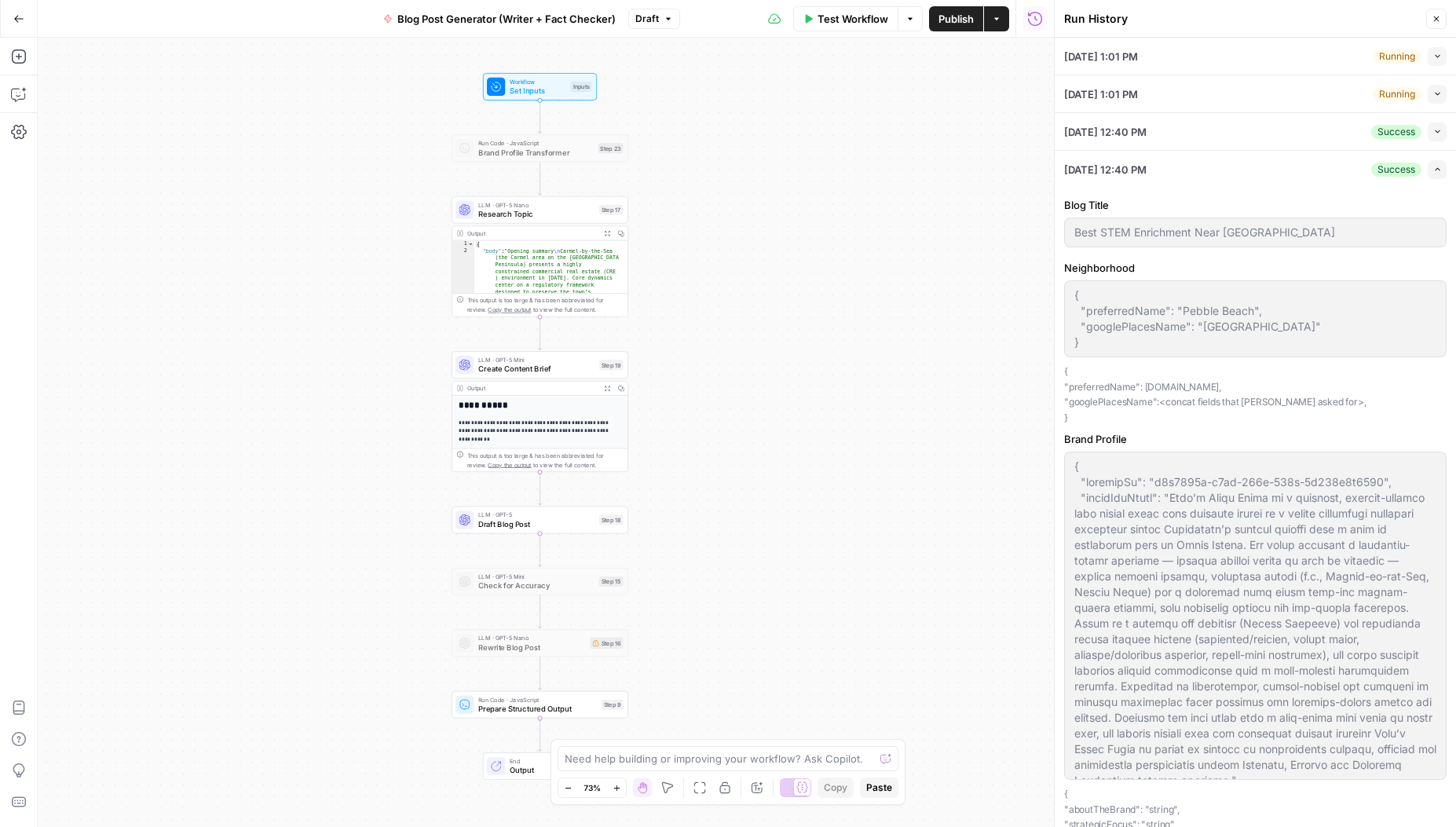
click at [1434, 170] on icon "button" at bounding box center [1438, 169] width 9 height 9
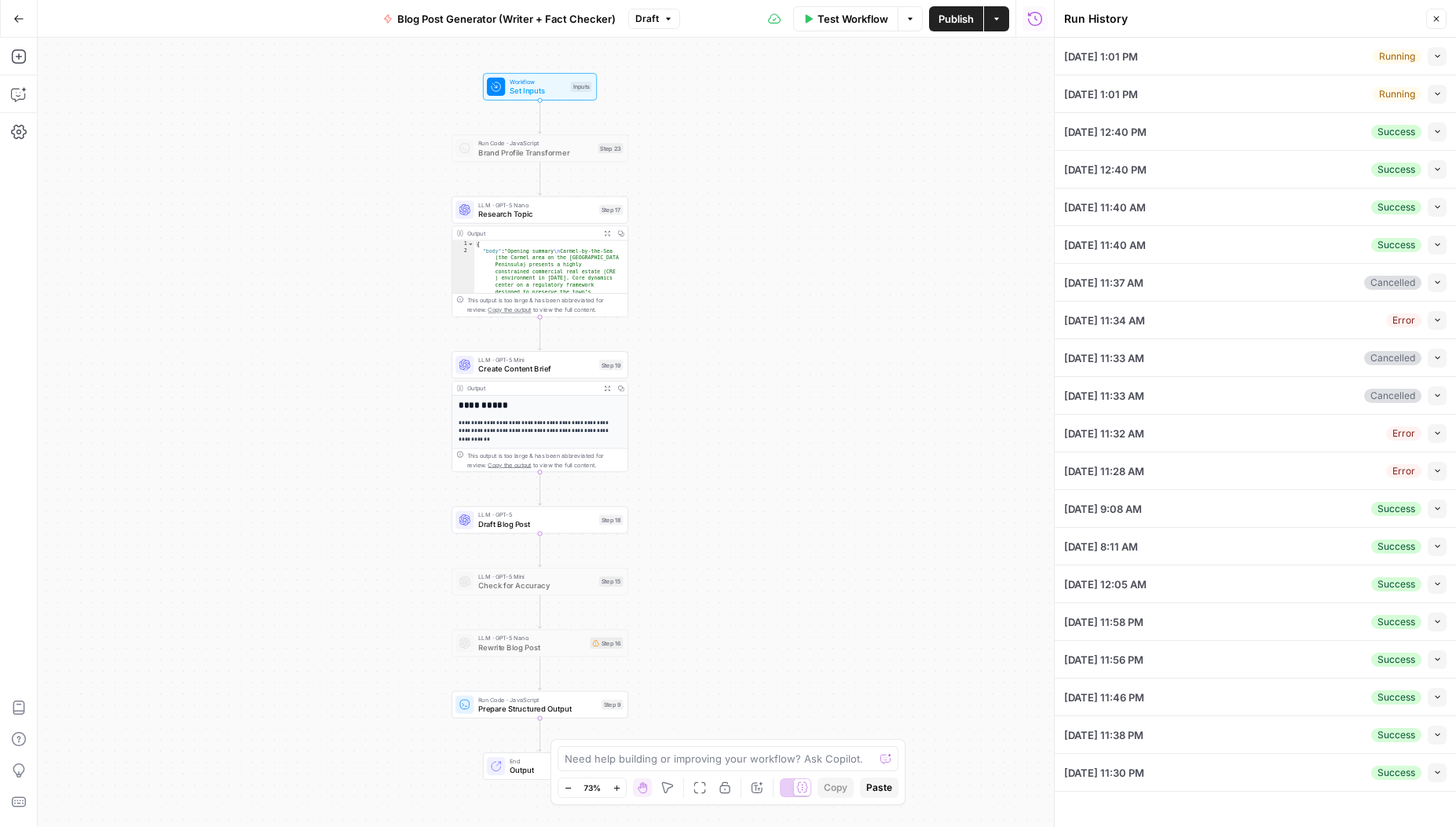
click at [1435, 209] on icon "button" at bounding box center [1438, 207] width 9 height 9
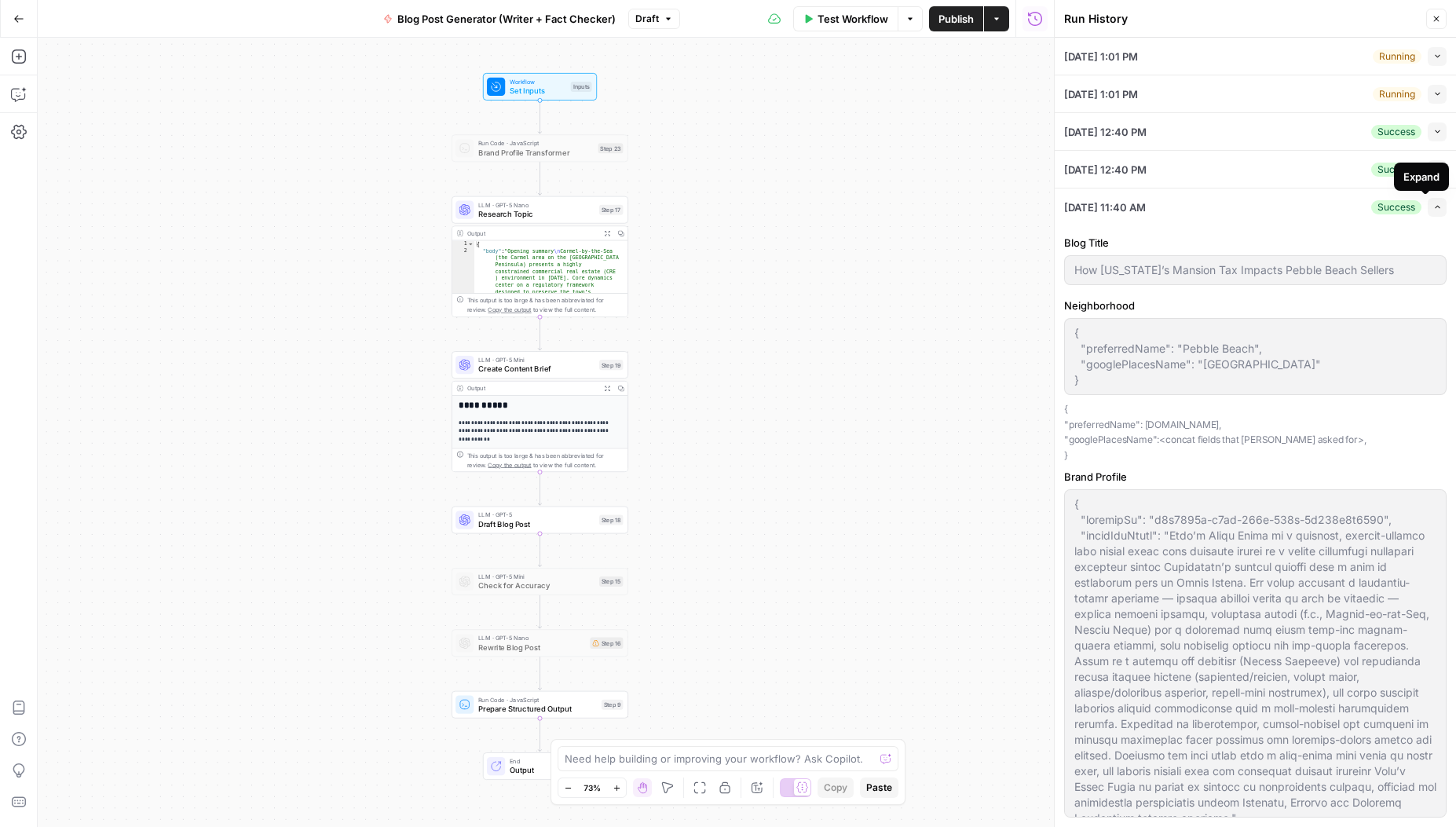
click at [1434, 208] on icon "button" at bounding box center [1438, 207] width 9 height 9
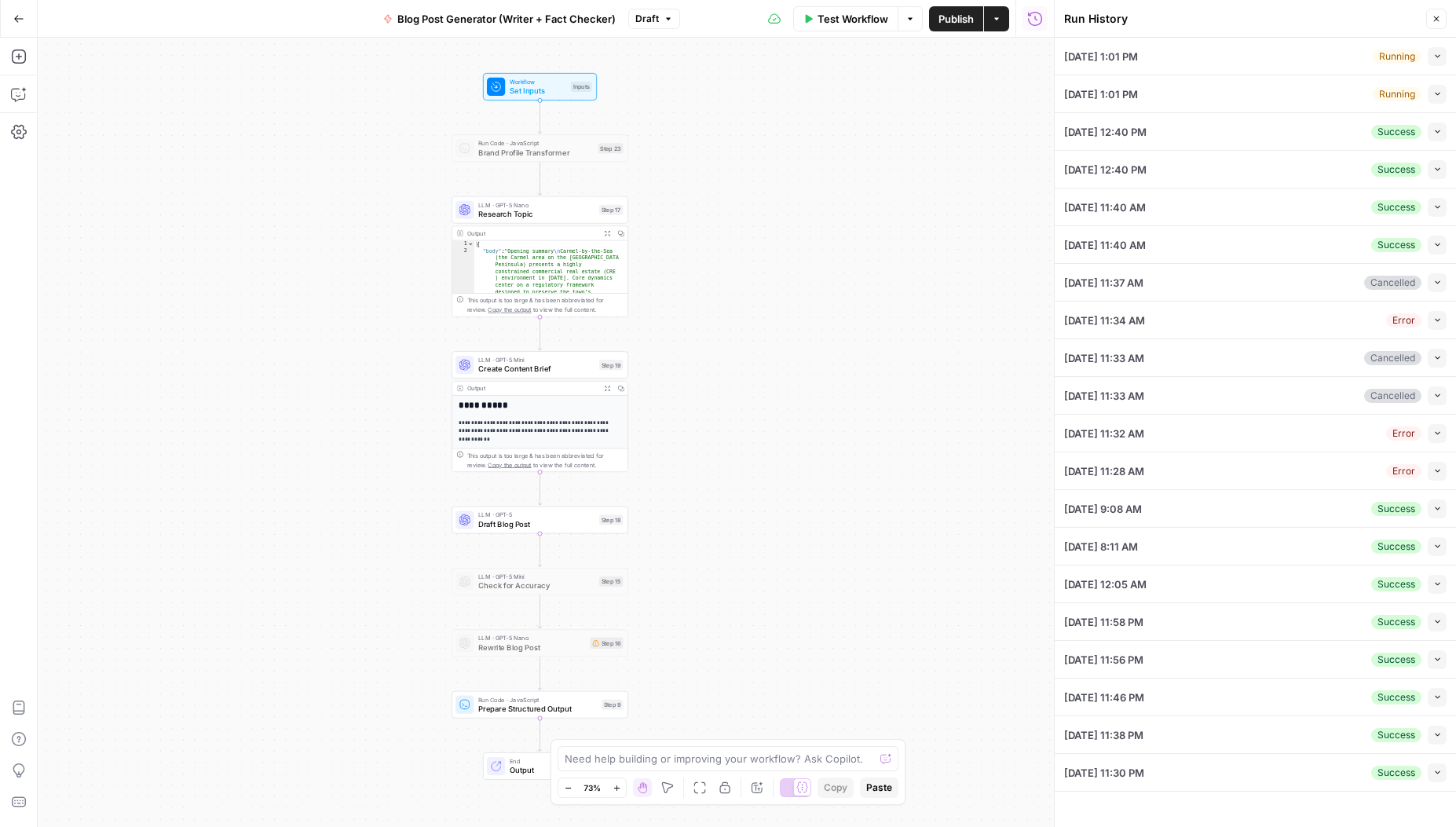
click at [1435, 241] on icon "button" at bounding box center [1438, 244] width 9 height 9
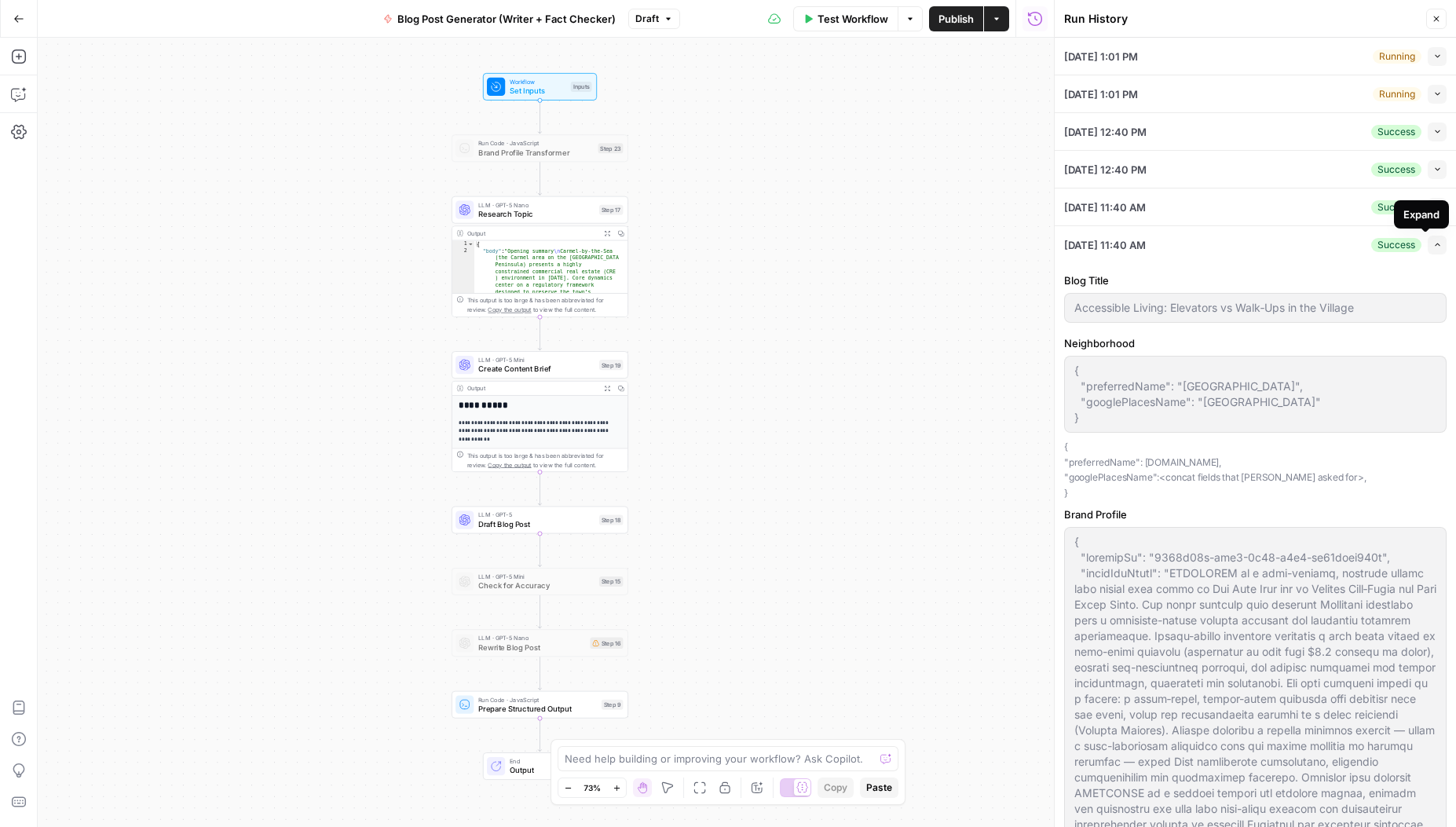
click at [1434, 242] on icon "button" at bounding box center [1438, 244] width 9 height 9
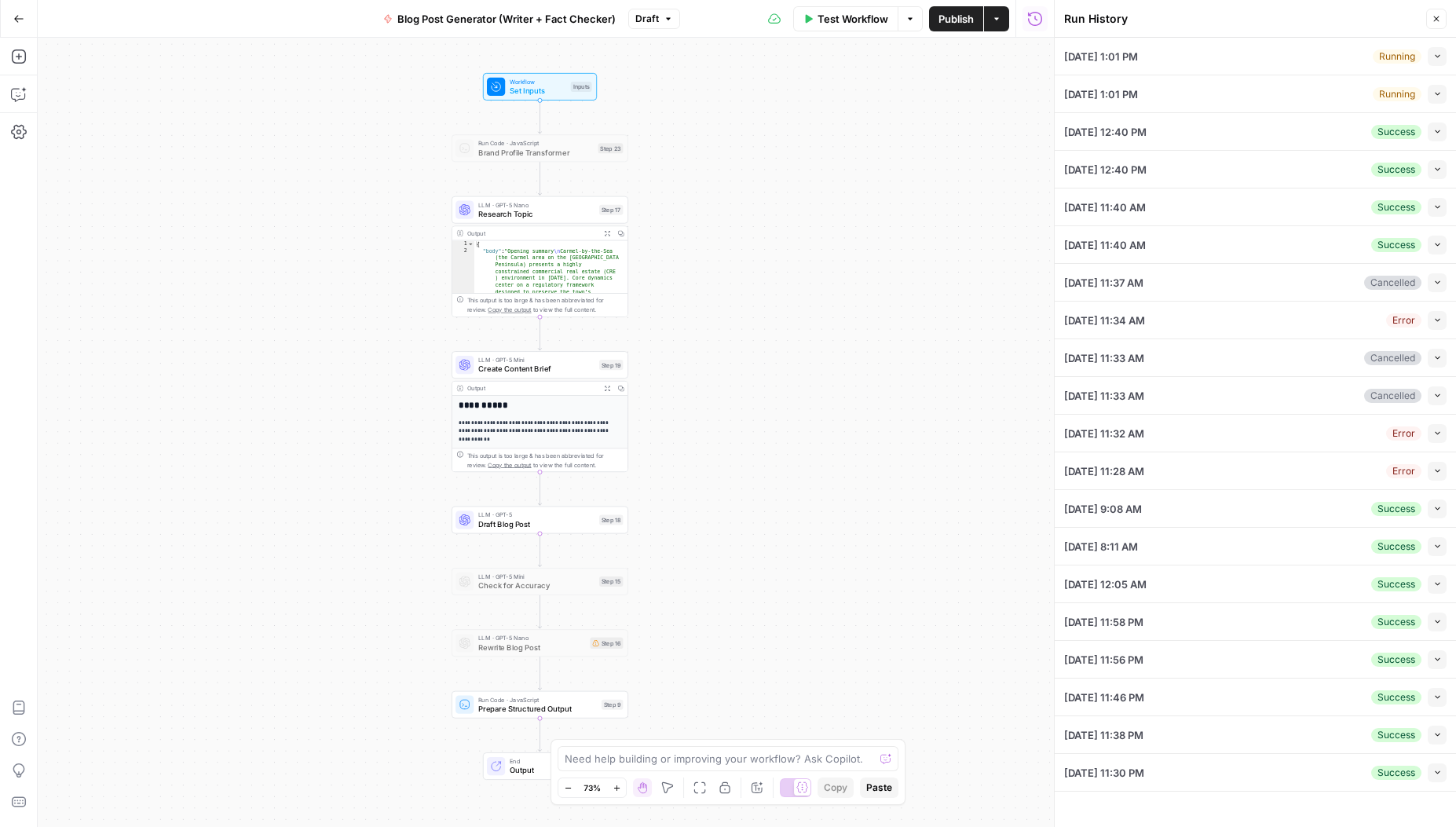
click at [1434, 510] on icon "button" at bounding box center [1438, 508] width 9 height 9
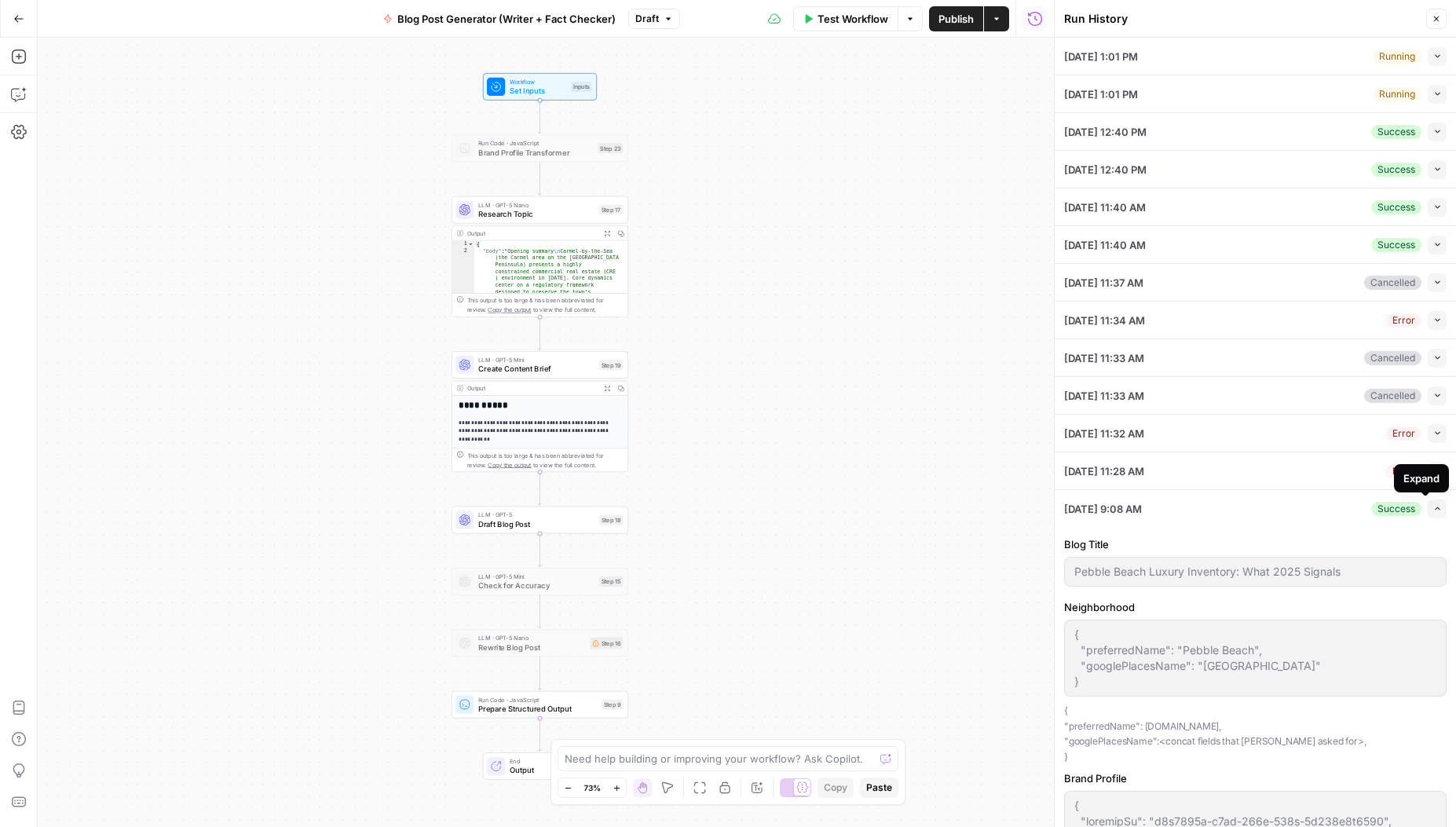
click at [1432, 509] on button "Expand" at bounding box center [1438, 509] width 19 height 19
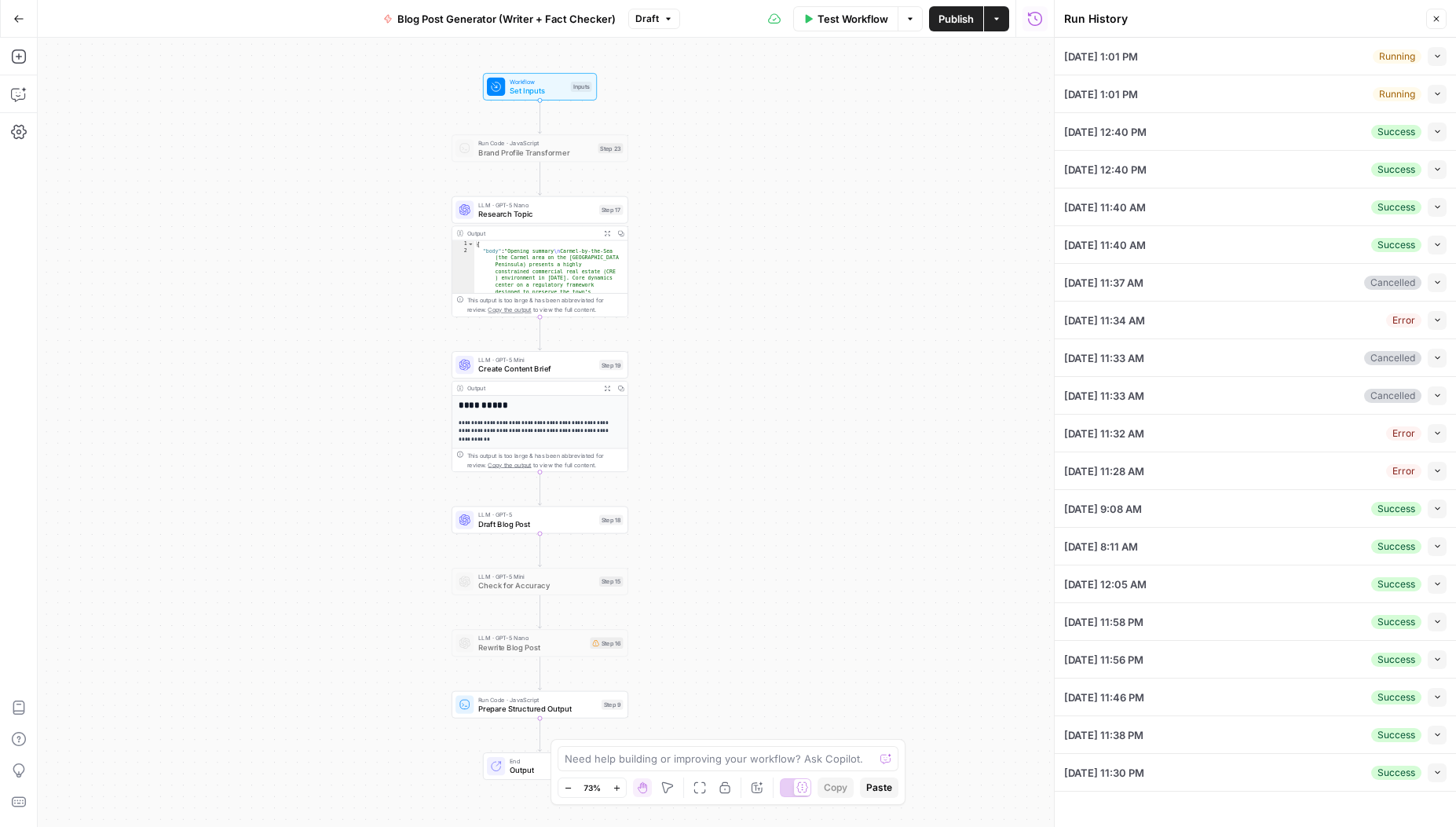
click at [1436, 281] on icon "button" at bounding box center [1438, 283] width 5 height 3
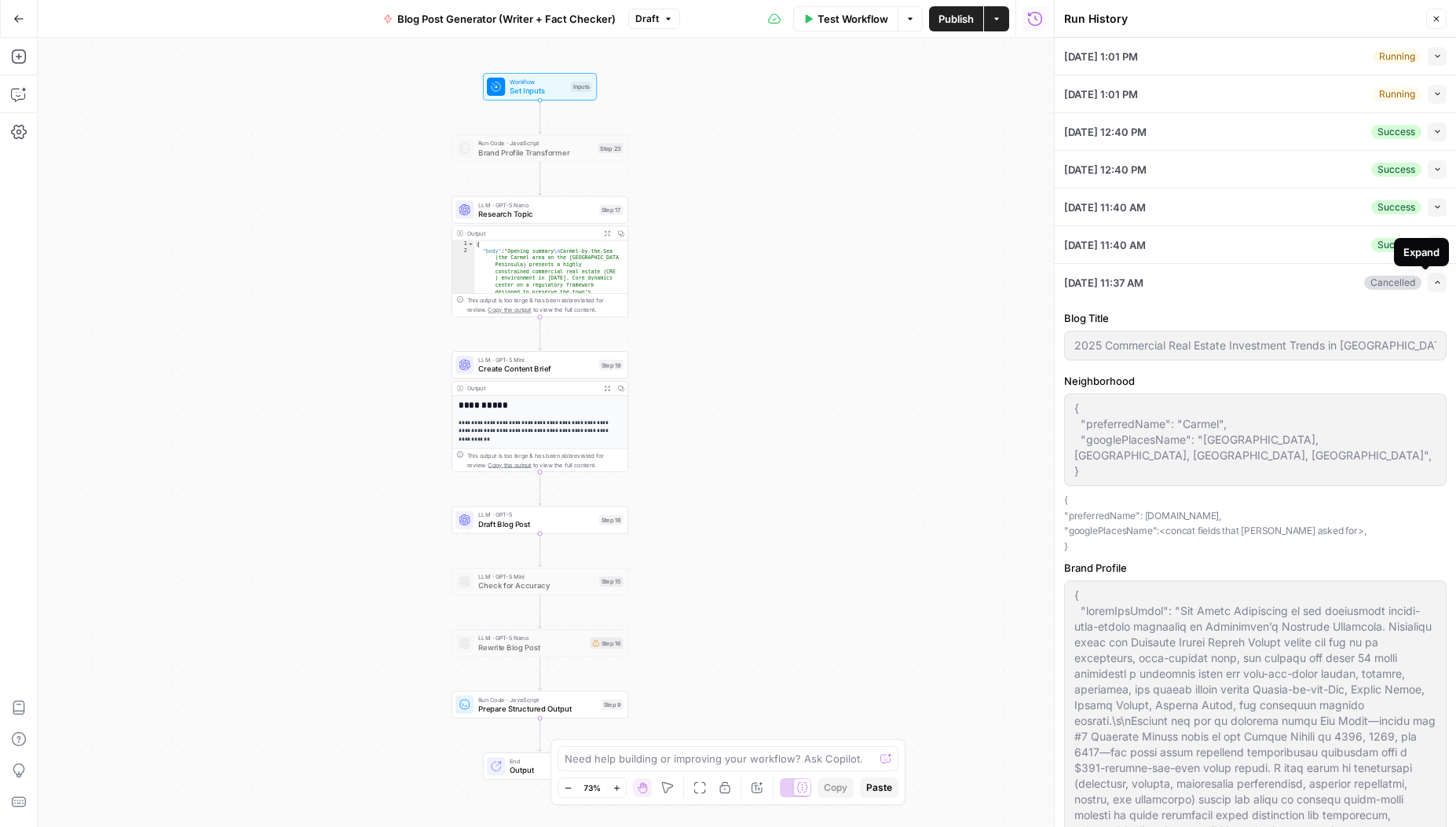
click at [1434, 286] on icon "button" at bounding box center [1438, 282] width 9 height 9
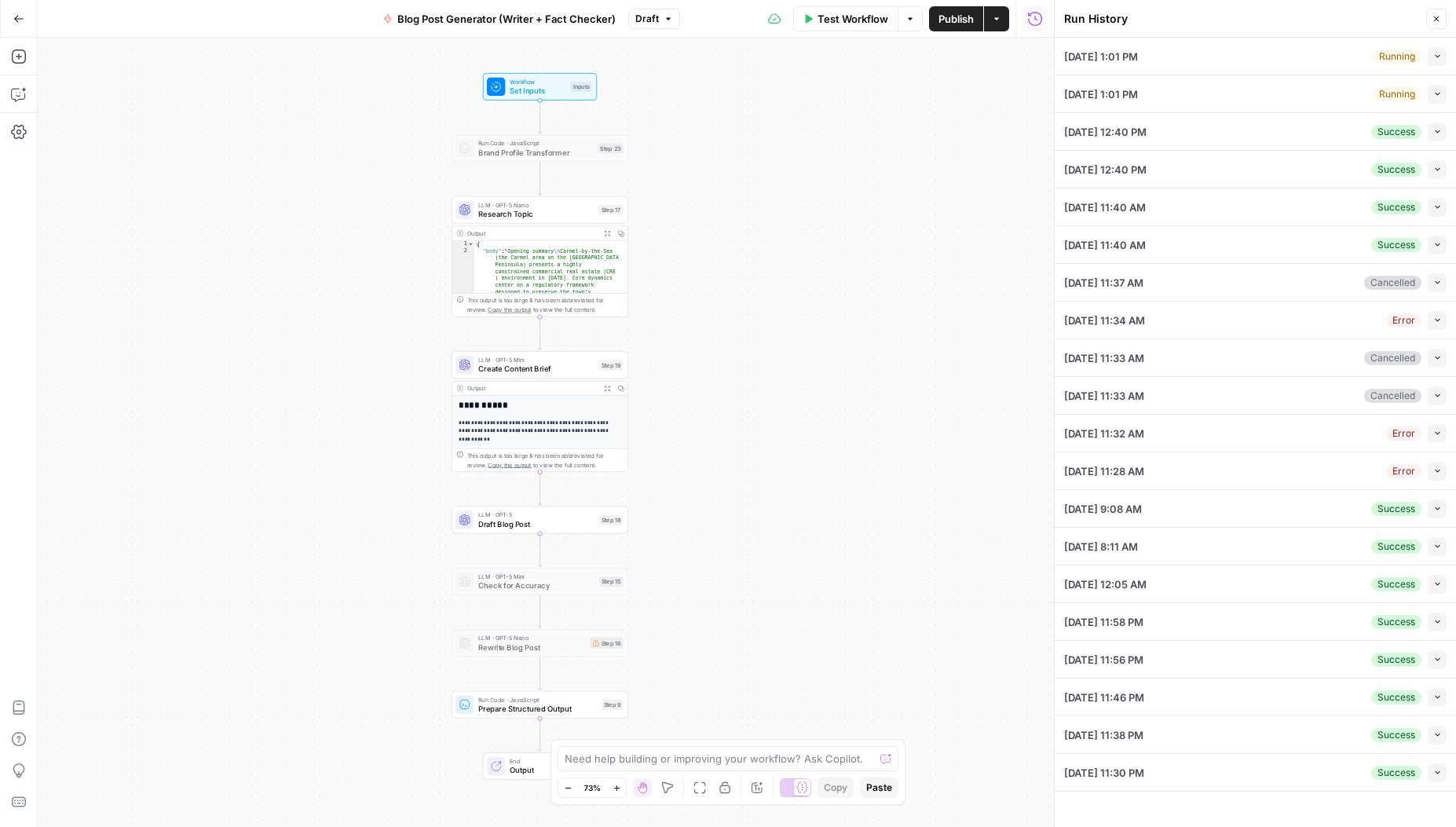
click at [1434, 284] on icon "button" at bounding box center [1438, 282] width 9 height 9
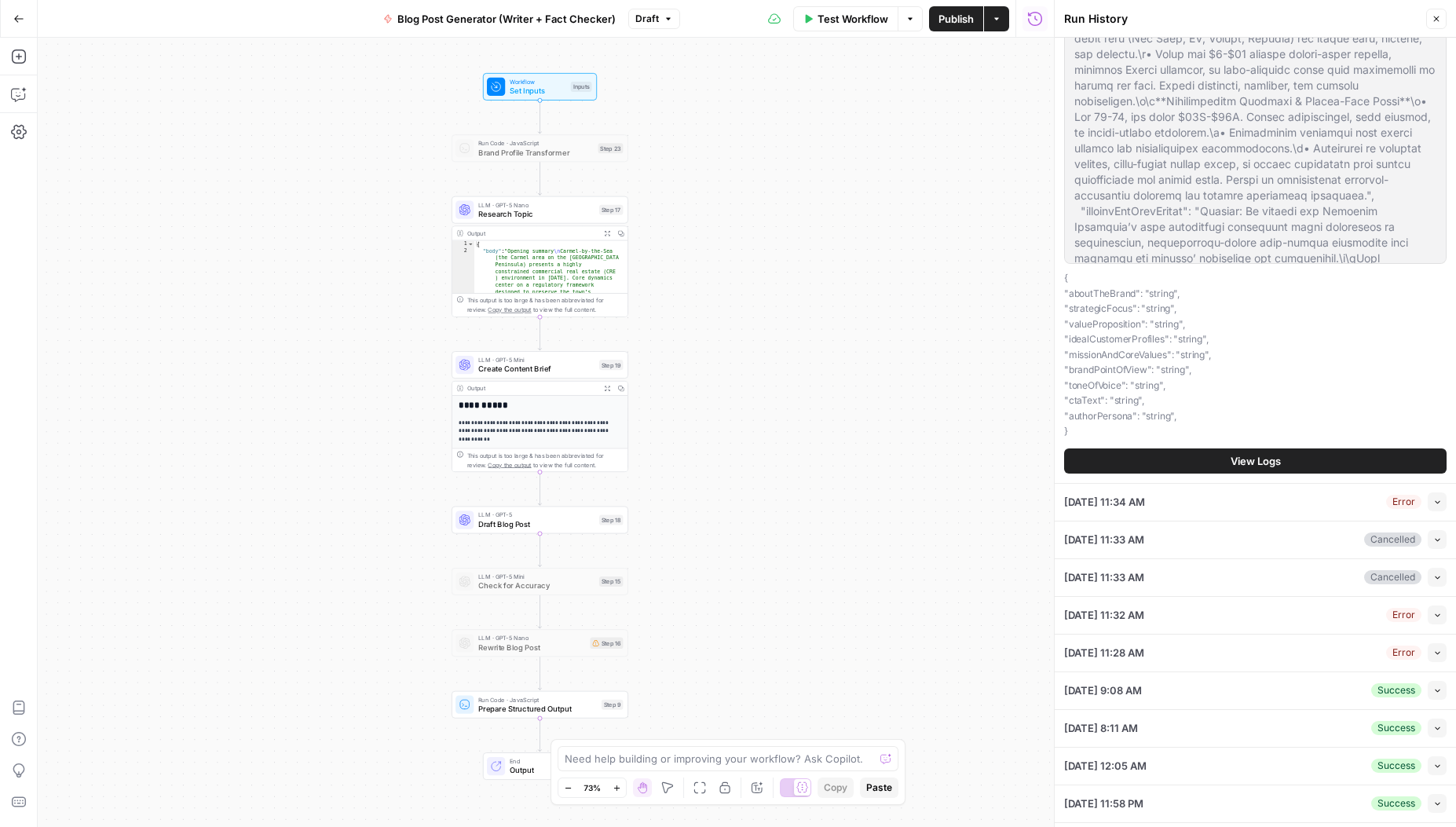
scroll to position [655, 0]
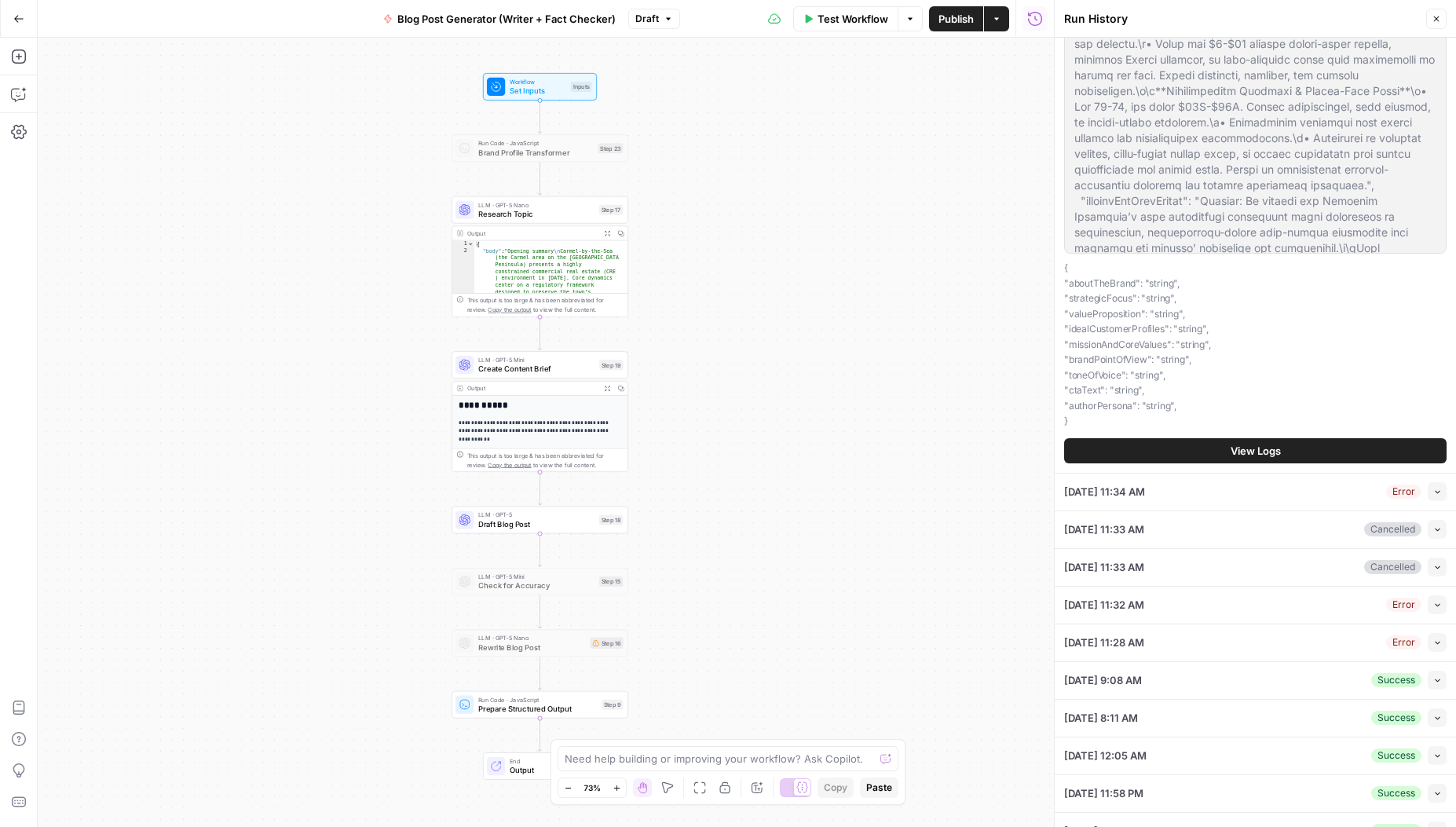
click at [1248, 443] on span "View Logs" at bounding box center [1255, 451] width 50 height 16
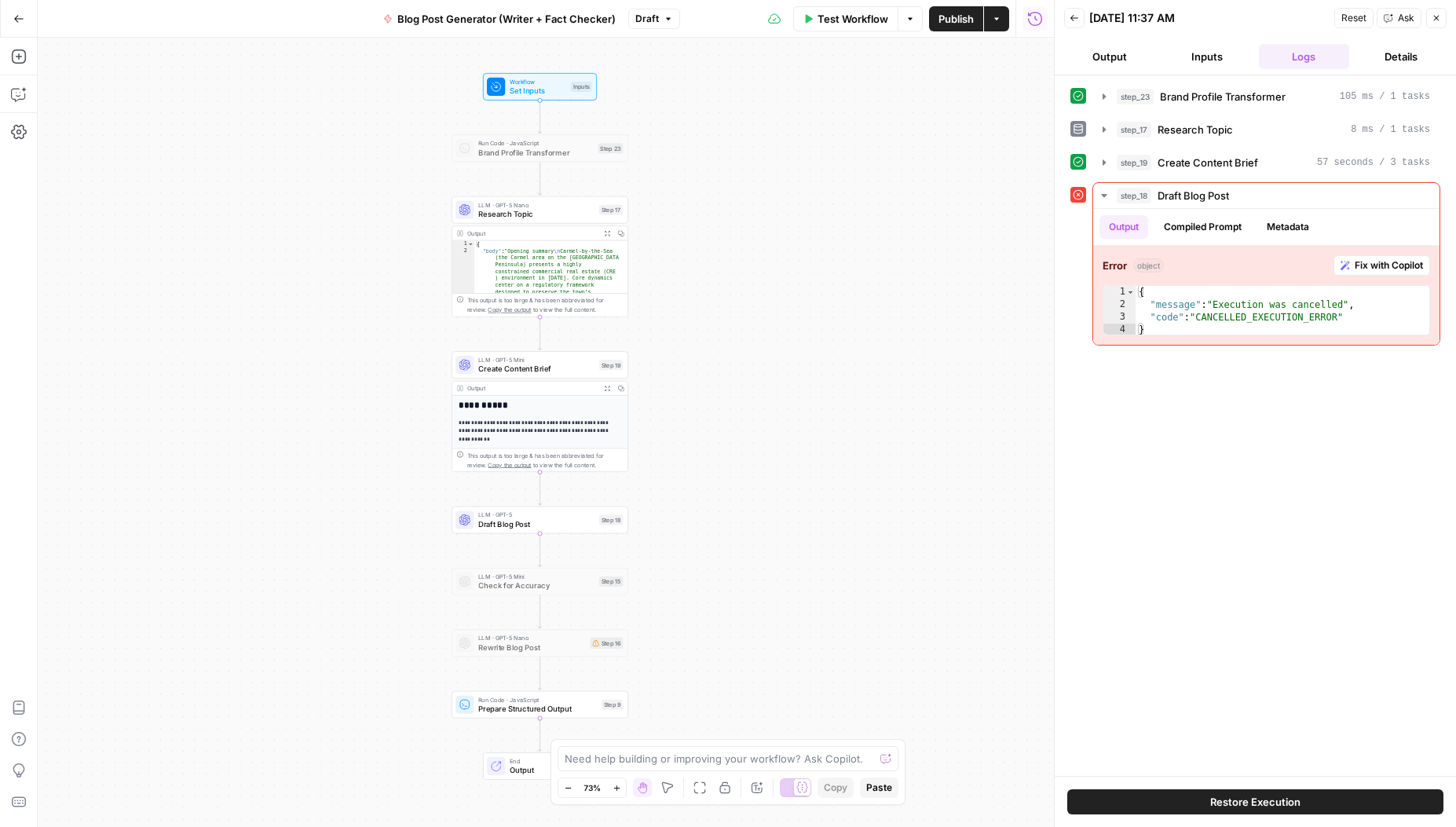
click at [1250, 442] on div "step_23 Brand Profile Transformer 105 ms / 1 tasks step_17 Research Topic 8 ms …" at bounding box center [1255, 426] width 370 height 685
click at [1240, 522] on div "step_23 Brand Profile Transformer 105 ms / 1 tasks step_17 Research Topic 8 ms …" at bounding box center [1255, 426] width 370 height 685
click at [1105, 194] on icon "button" at bounding box center [1104, 196] width 6 height 3
click at [1178, 484] on div "step_23 Brand Profile Transformer 105 ms / 1 tasks step_17 Research Topic 8 ms …" at bounding box center [1255, 426] width 370 height 685
click at [1219, 546] on div "step_23 Brand Profile Transformer 105 ms / 1 tasks step_17 Research Topic 8 ms …" at bounding box center [1255, 426] width 370 height 685
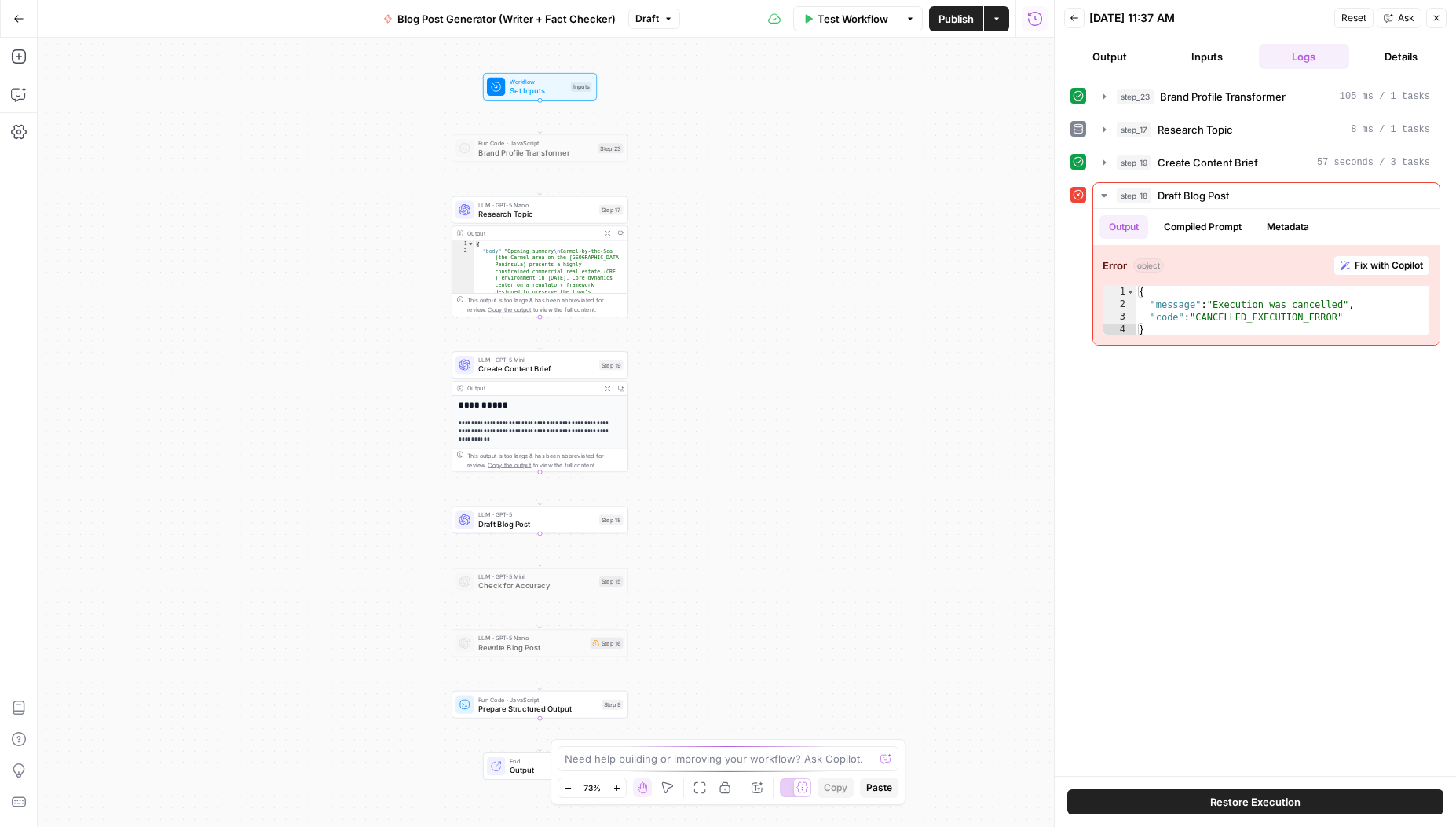
click at [1206, 51] on button "Inputs" at bounding box center [1207, 56] width 91 height 25
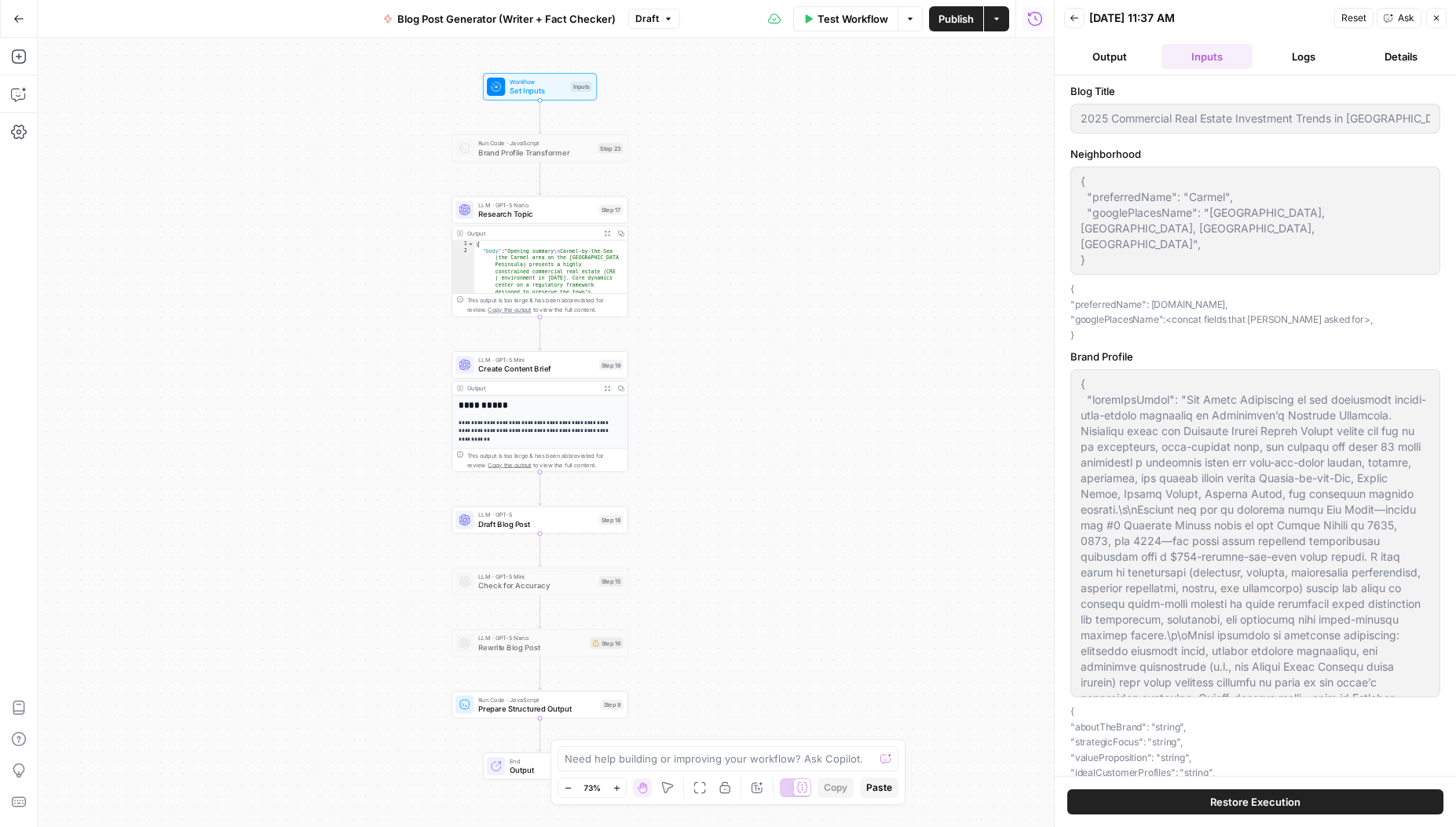
click at [660, 15] on button "Draft" at bounding box center [653, 19] width 52 height 21
click at [735, 14] on div "Test Workflow Options Publish Actions Run History" at bounding box center [868, 18] width 374 height 37
click at [1287, 799] on span "Restore Execution" at bounding box center [1255, 802] width 90 height 16
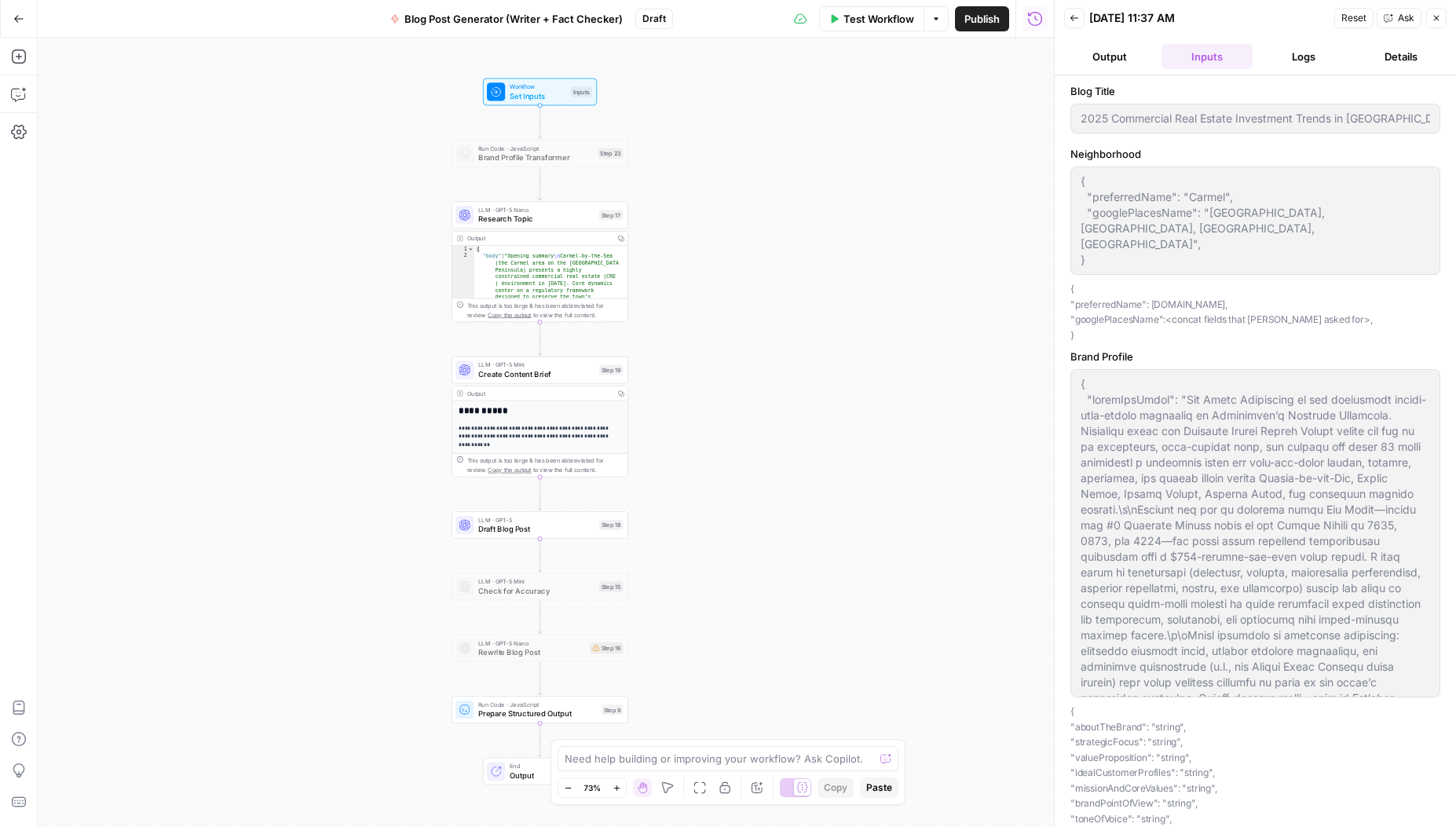
click at [901, 17] on span "Test Workflow" at bounding box center [879, 19] width 71 height 16
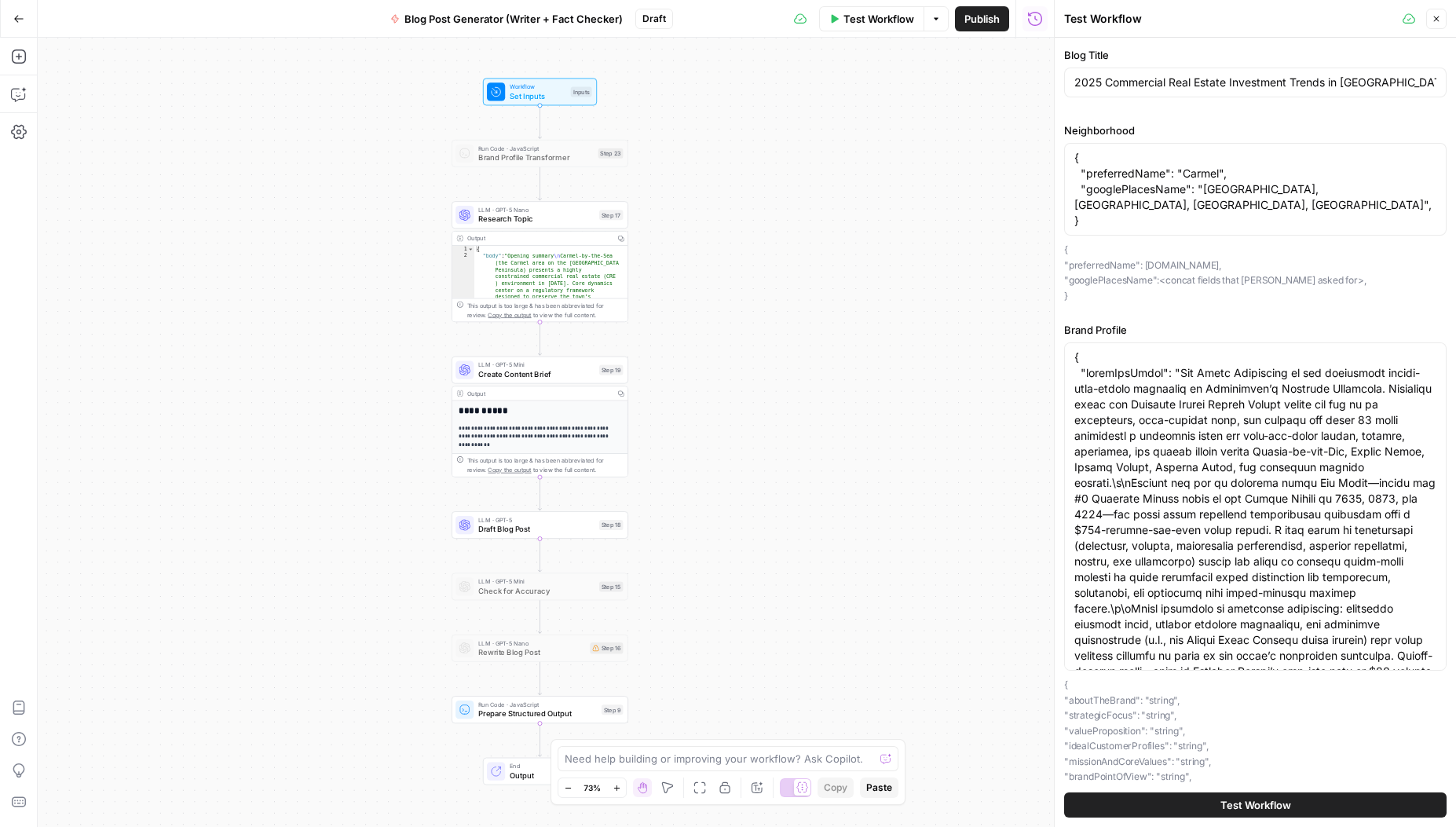
click at [1258, 810] on span "Test Workflow" at bounding box center [1255, 805] width 71 height 16
click at [1267, 802] on span "Test Workflow" at bounding box center [1255, 805] width 71 height 16
click at [1435, 19] on icon "button" at bounding box center [1437, 19] width 10 height 10
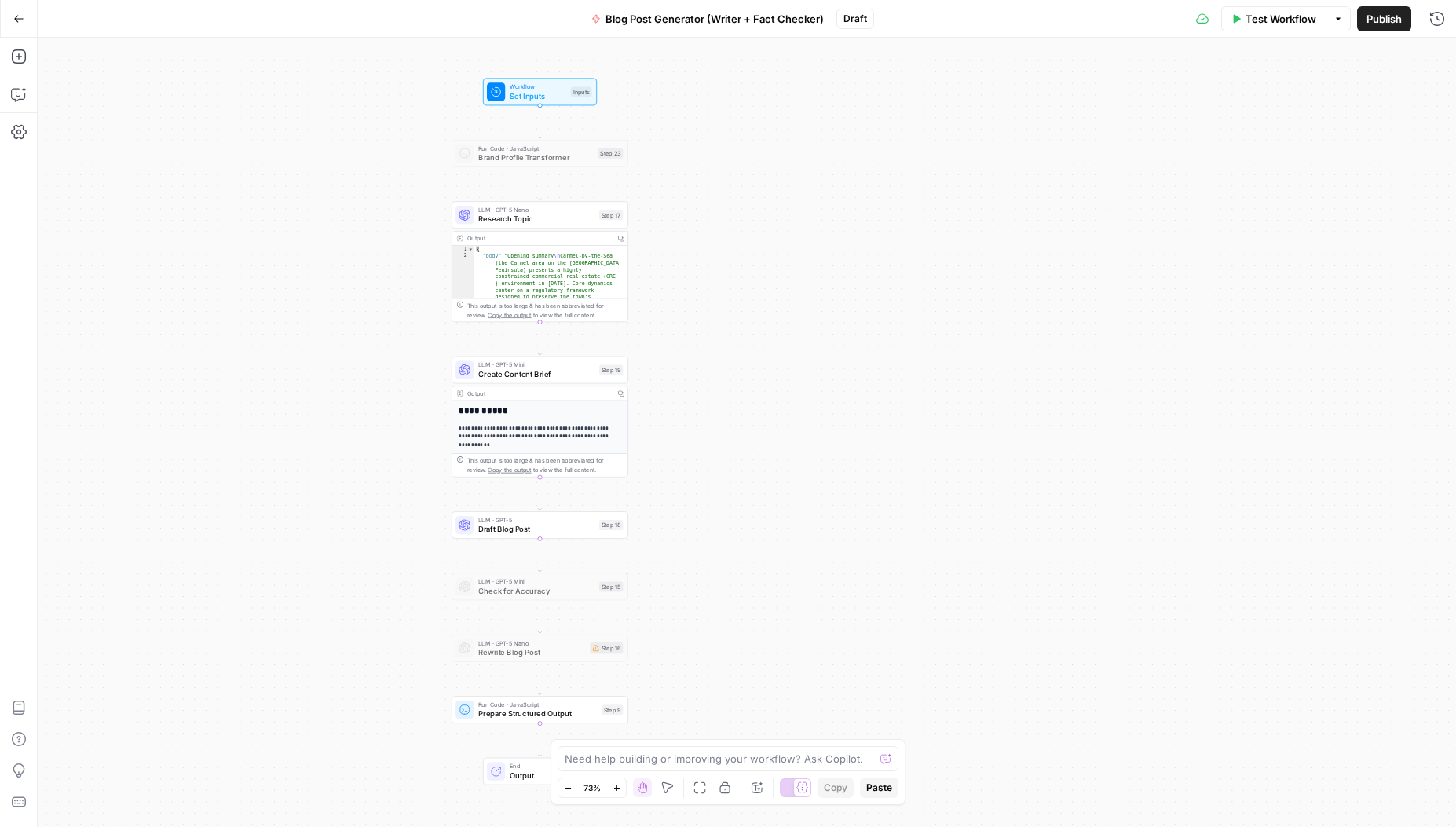
click at [1018, 17] on div "Test Workflow Options Publish Run History" at bounding box center [1165, 18] width 582 height 37
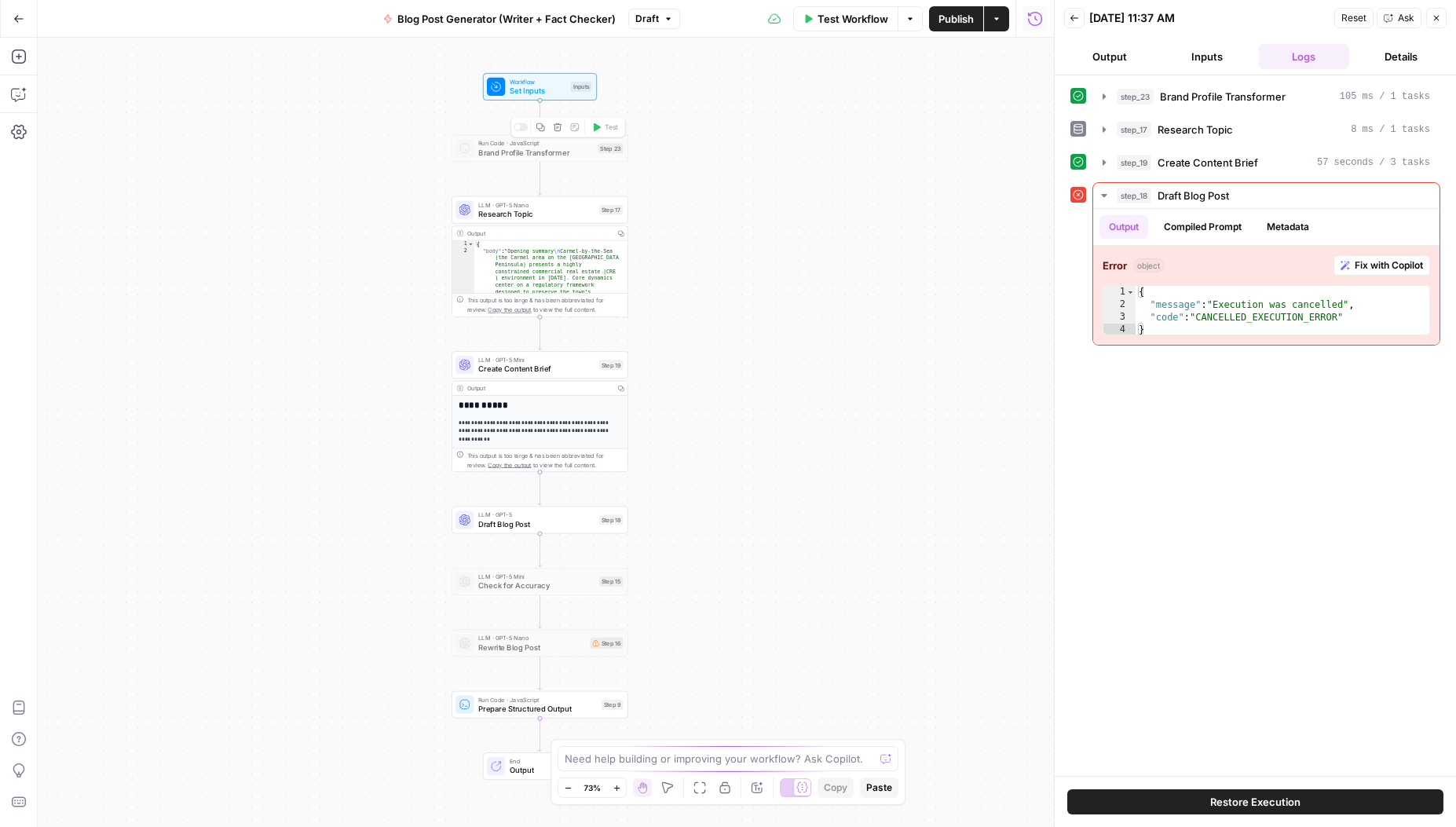
click at [556, 127] on icon "button" at bounding box center [557, 128] width 9 height 9
click at [703, 203] on span "Delete Step" at bounding box center [685, 201] width 61 height 16
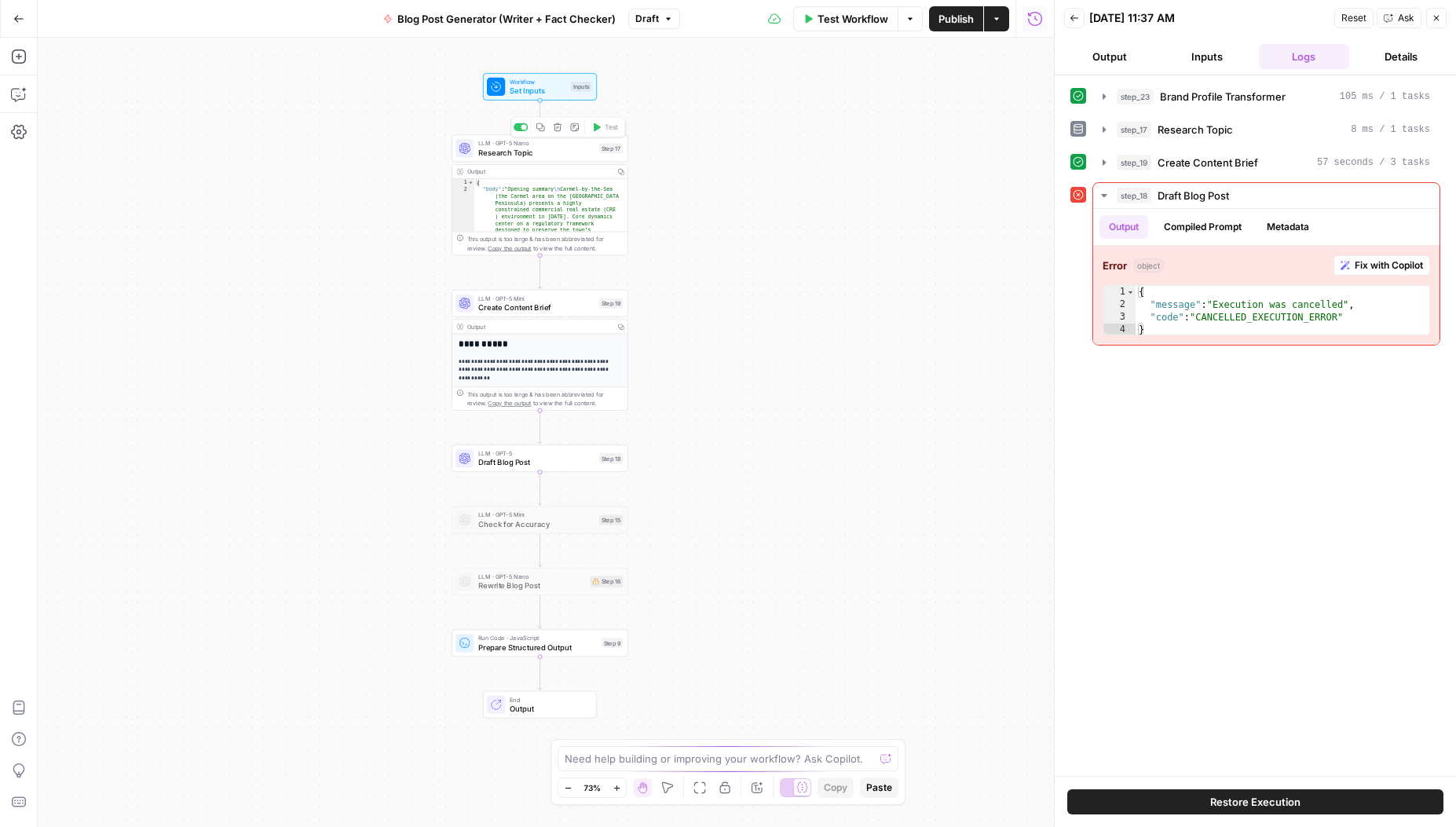
click at [527, 151] on span "Research Topic" at bounding box center [536, 152] width 117 height 12
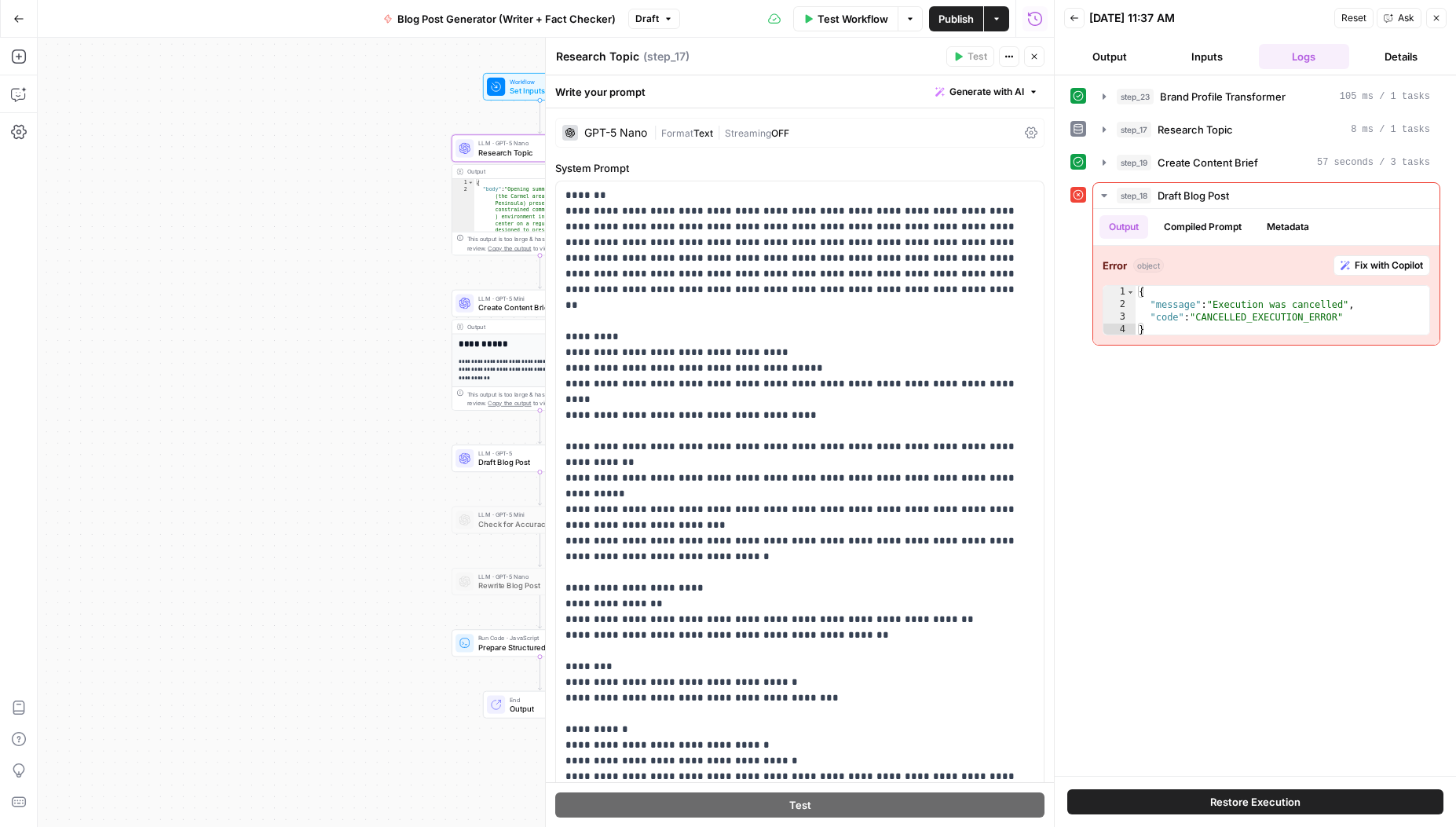
click at [1443, 17] on button "Close" at bounding box center [1437, 18] width 21 height 21
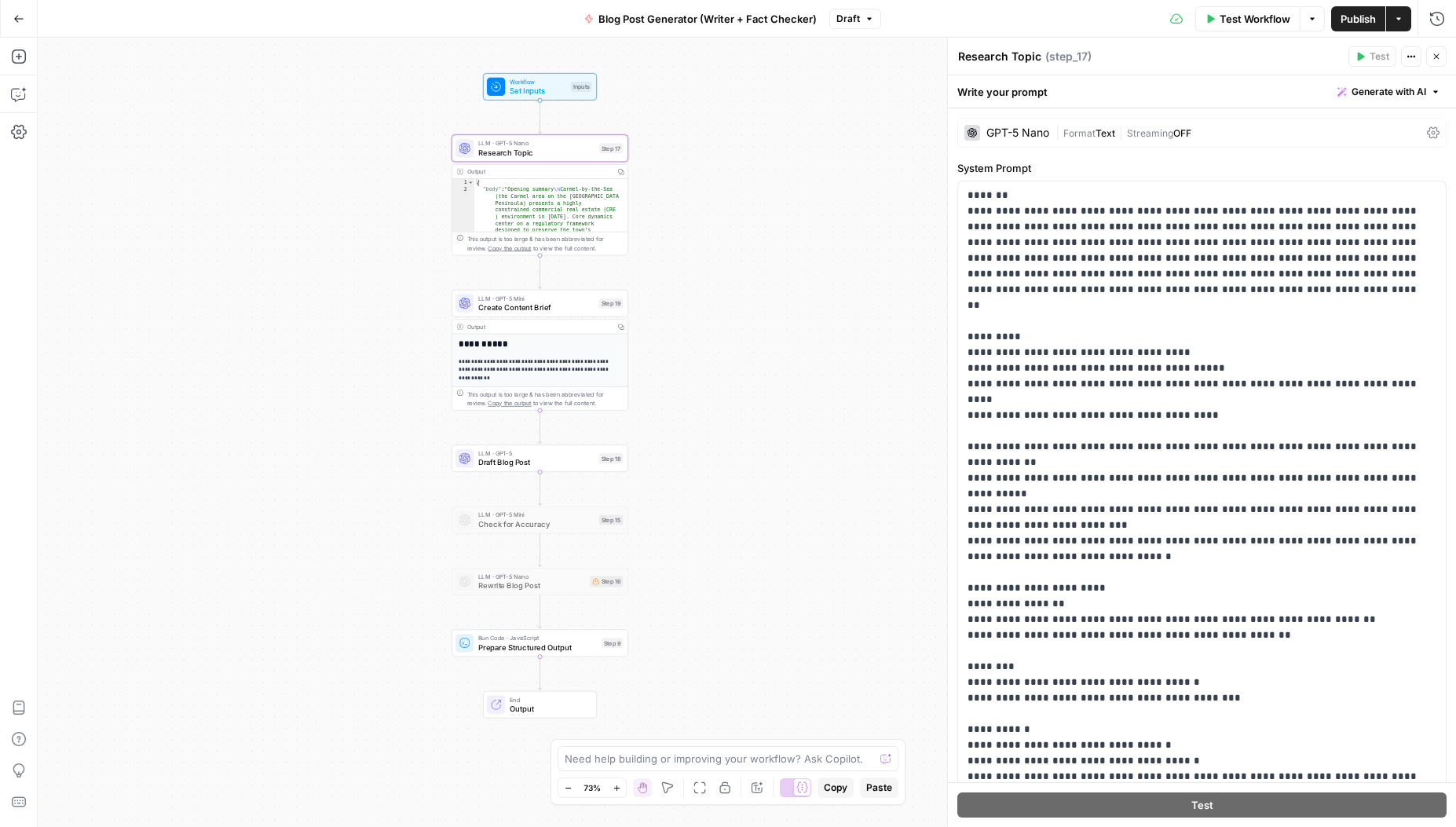
click at [537, 80] on span "Workflow" at bounding box center [538, 82] width 56 height 10
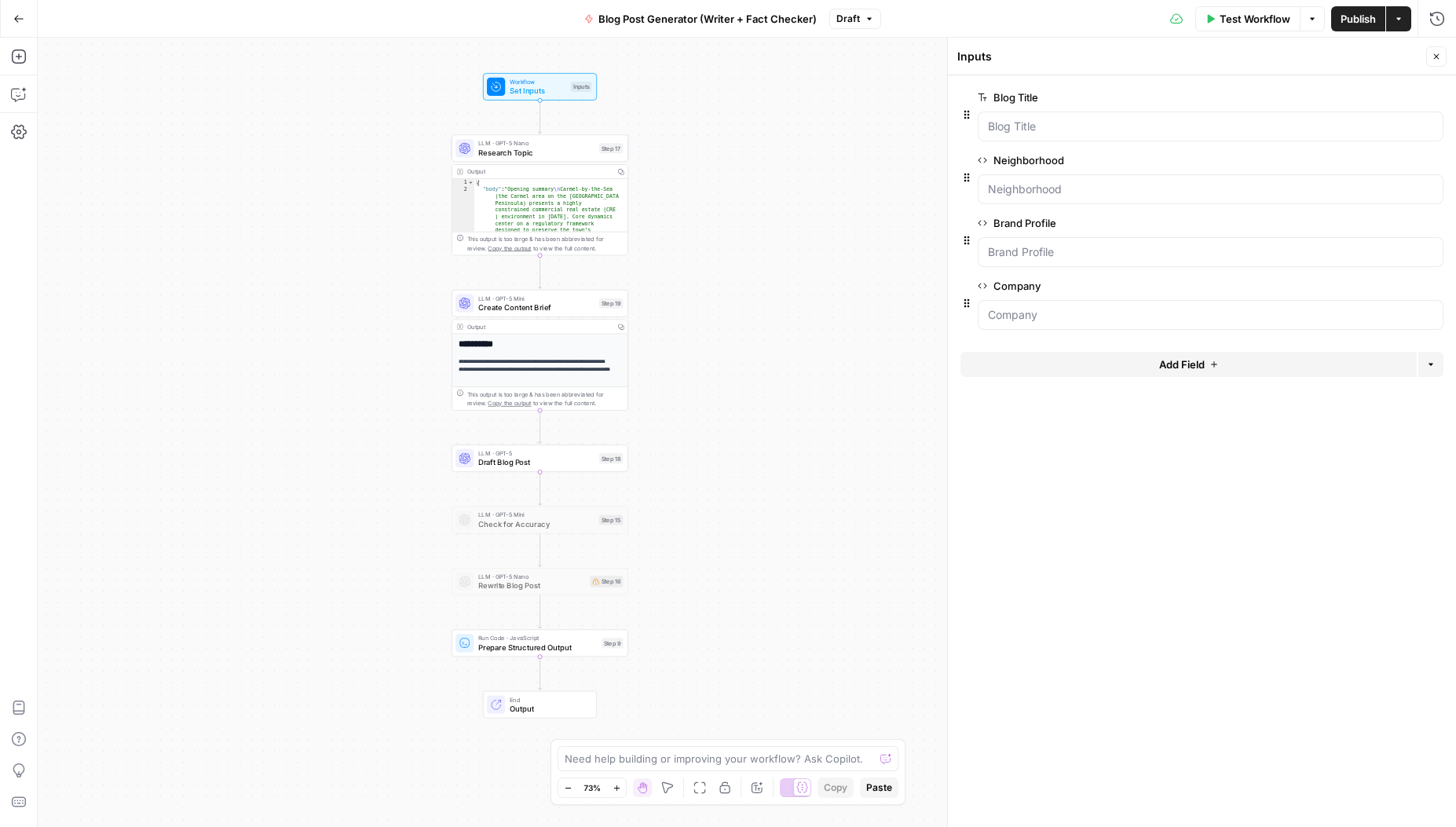
click at [1440, 58] on icon "button" at bounding box center [1437, 56] width 10 height 10
click at [531, 149] on span "Research Topic" at bounding box center [536, 152] width 117 height 12
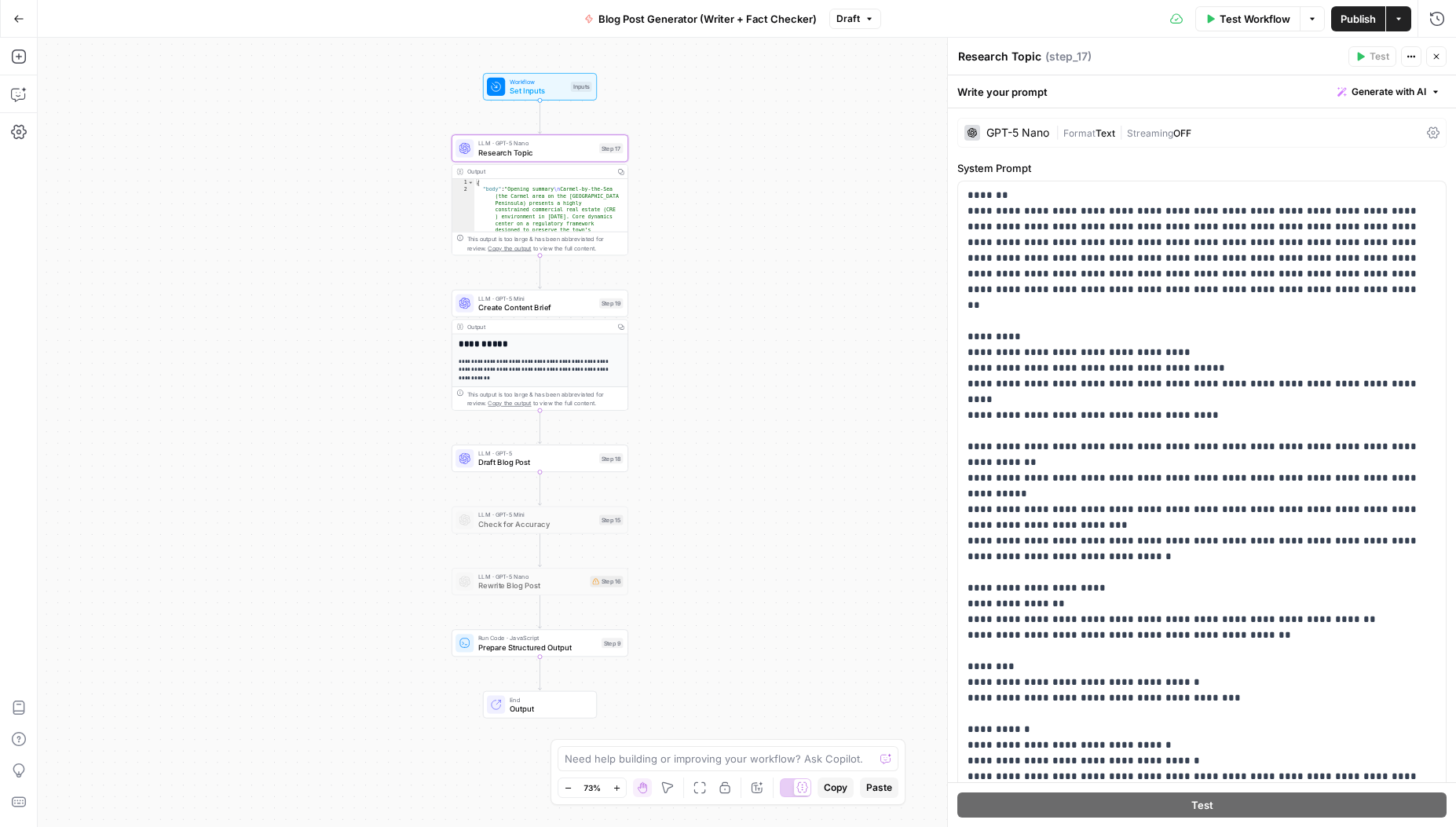
click at [1443, 54] on button "Close" at bounding box center [1437, 56] width 21 height 21
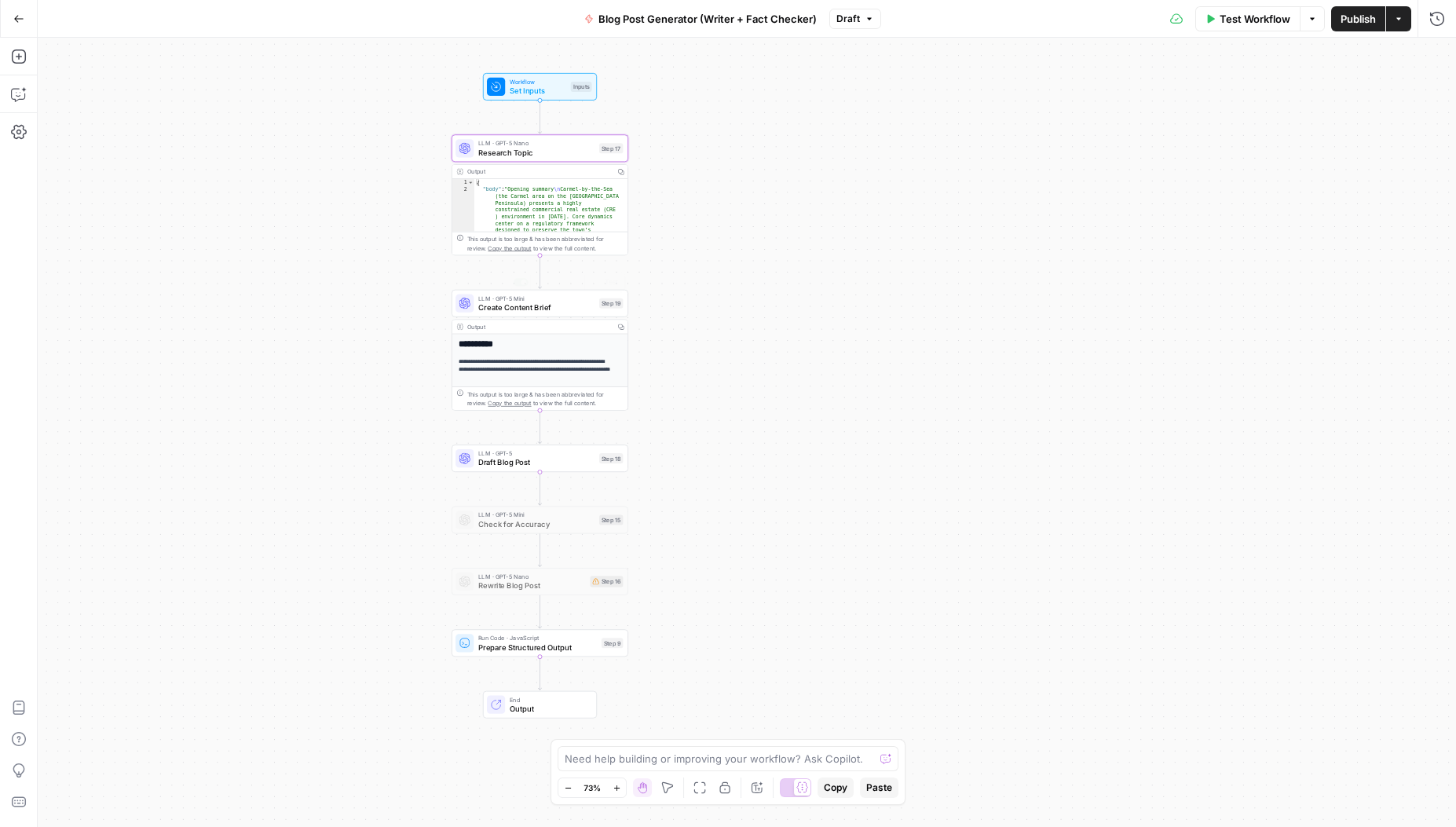
click at [539, 304] on span "Create Content Brief" at bounding box center [536, 307] width 117 height 12
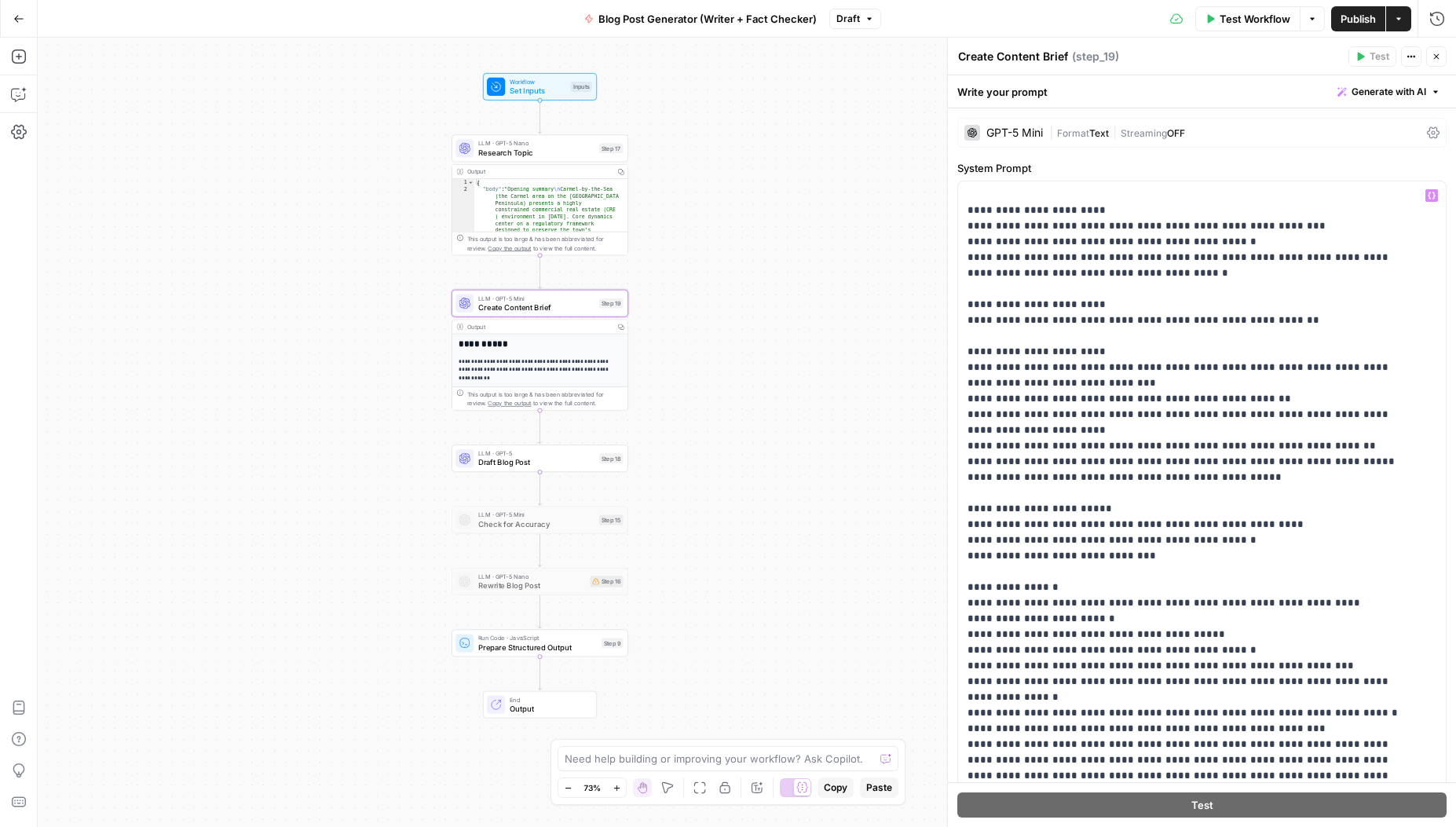
scroll to position [343, 0]
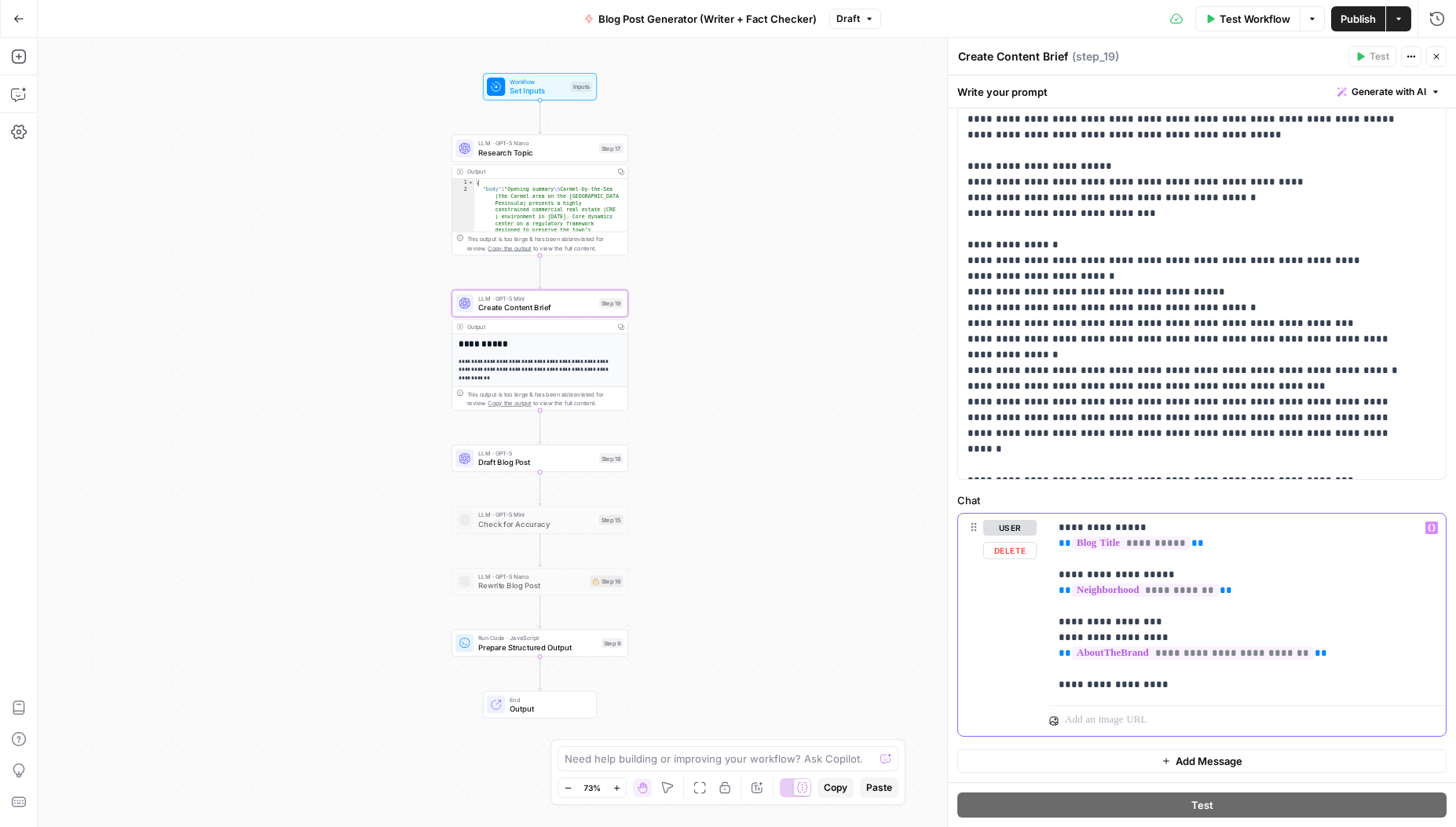
drag, startPoint x: 1182, startPoint y: 686, endPoint x: 1055, endPoint y: 676, distance: 127.4
click at [1055, 676] on div "**********" at bounding box center [1247, 607] width 397 height 186
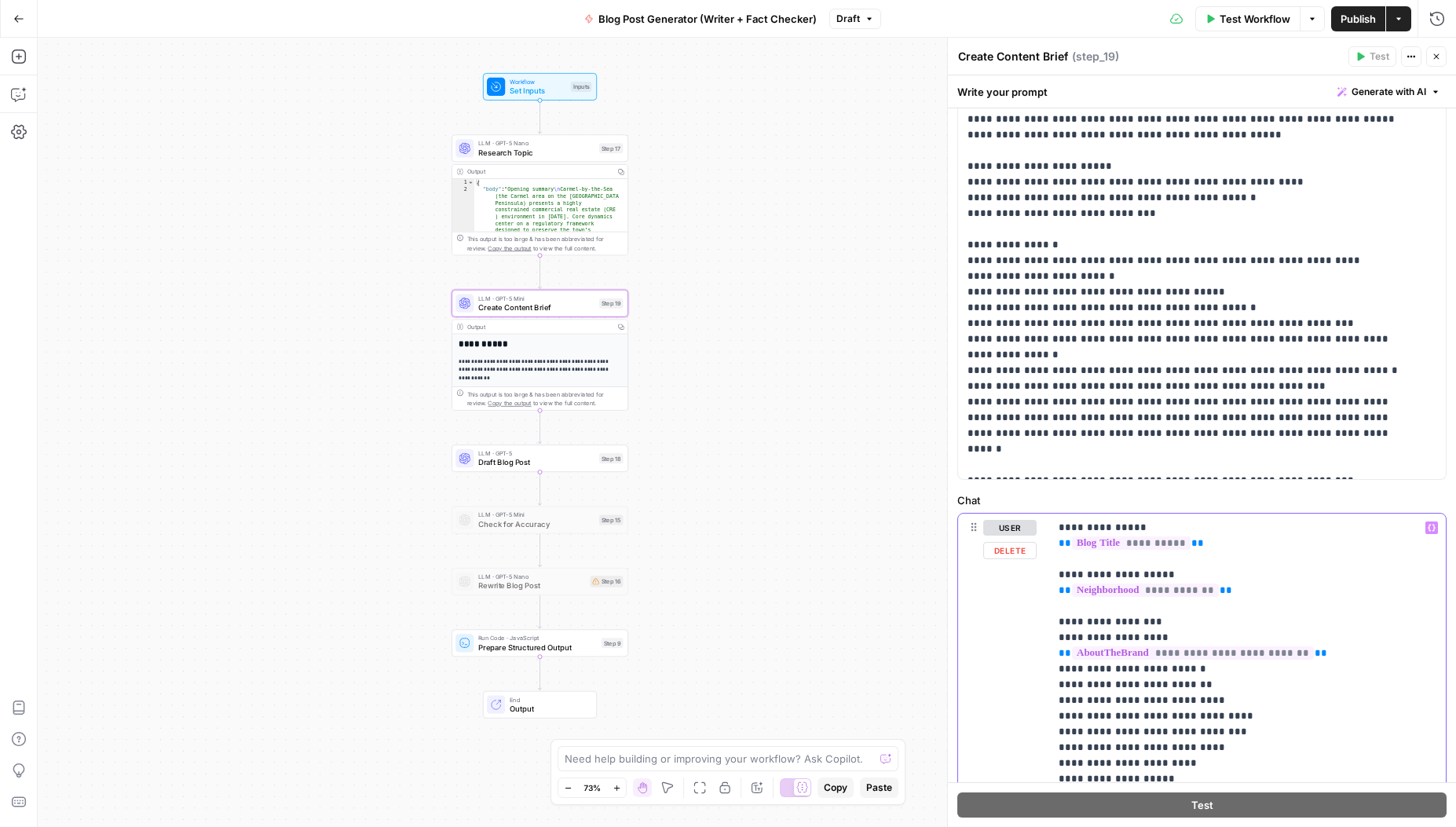
click at [1319, 657] on p "**********" at bounding box center [1242, 661] width 366 height 283
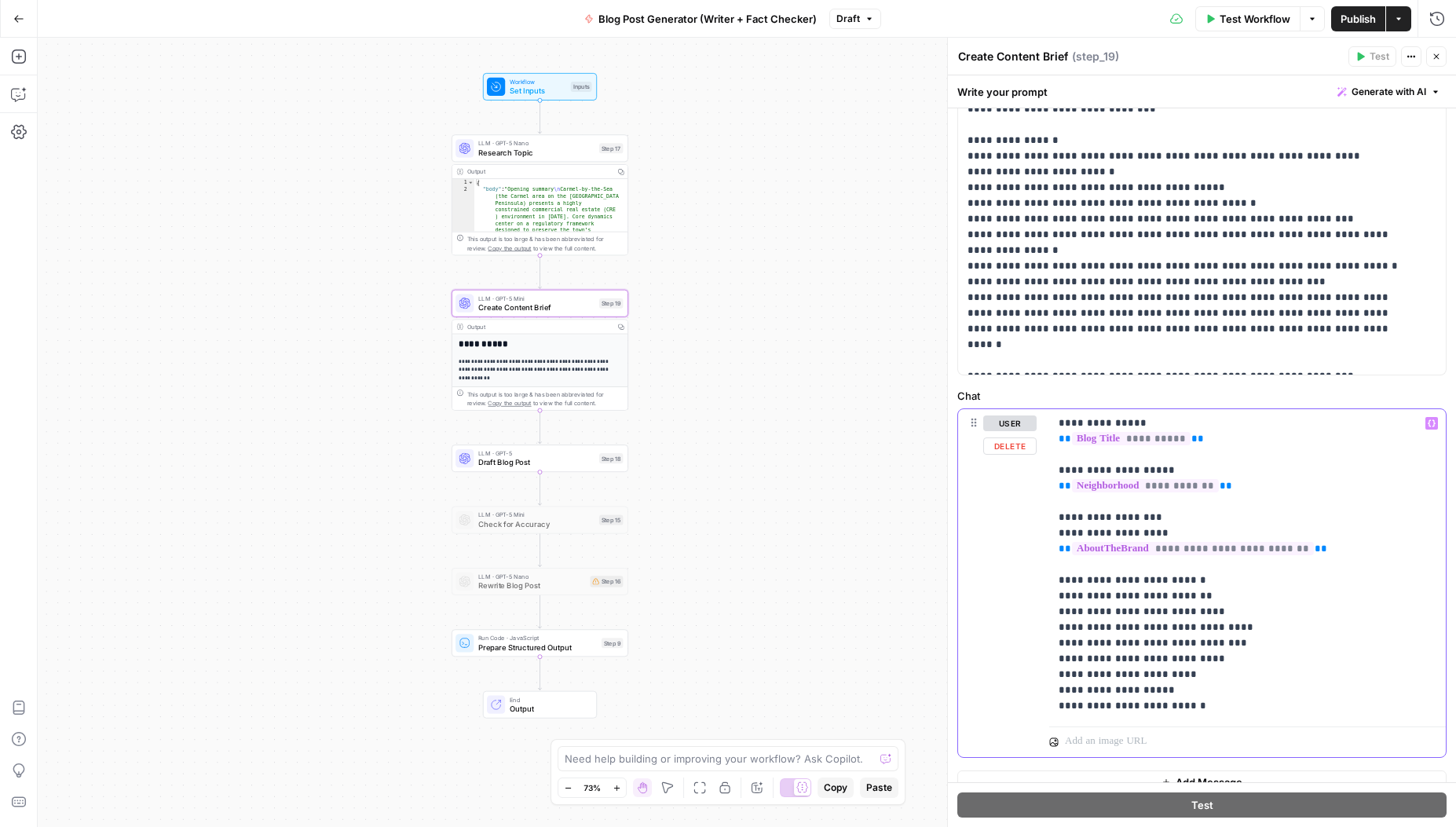
scroll to position [458, 0]
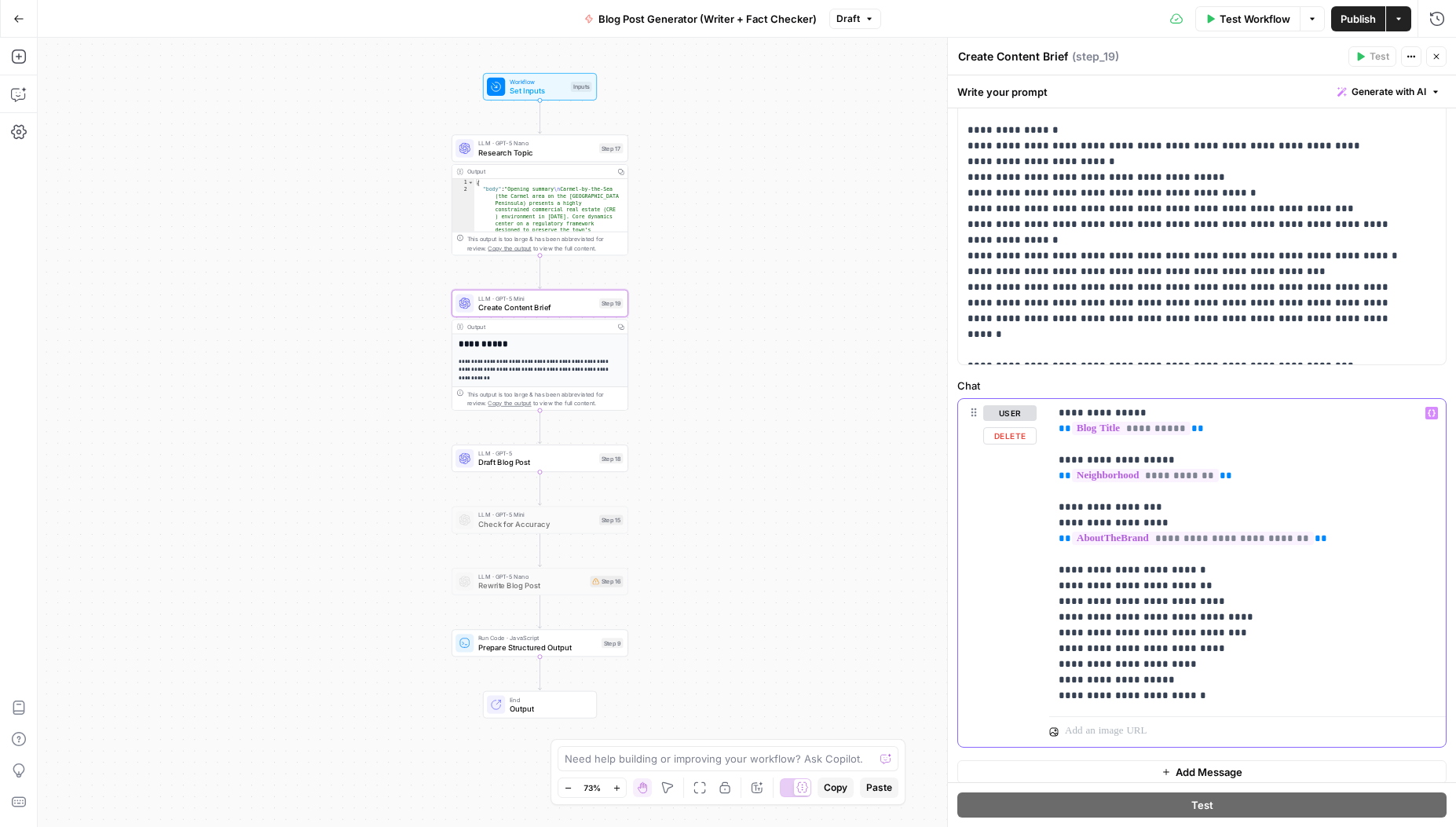
drag, startPoint x: 1063, startPoint y: 570, endPoint x: 1053, endPoint y: 570, distance: 10.0
click at [1052, 570] on div "**********" at bounding box center [1247, 554] width 397 height 311
click at [1101, 554] on p "**********" at bounding box center [1242, 554] width 366 height 298
drag, startPoint x: 1174, startPoint y: 523, endPoint x: 1029, endPoint y: 521, distance: 145.0
click at [1029, 521] on div "**********" at bounding box center [1201, 573] width 488 height 349
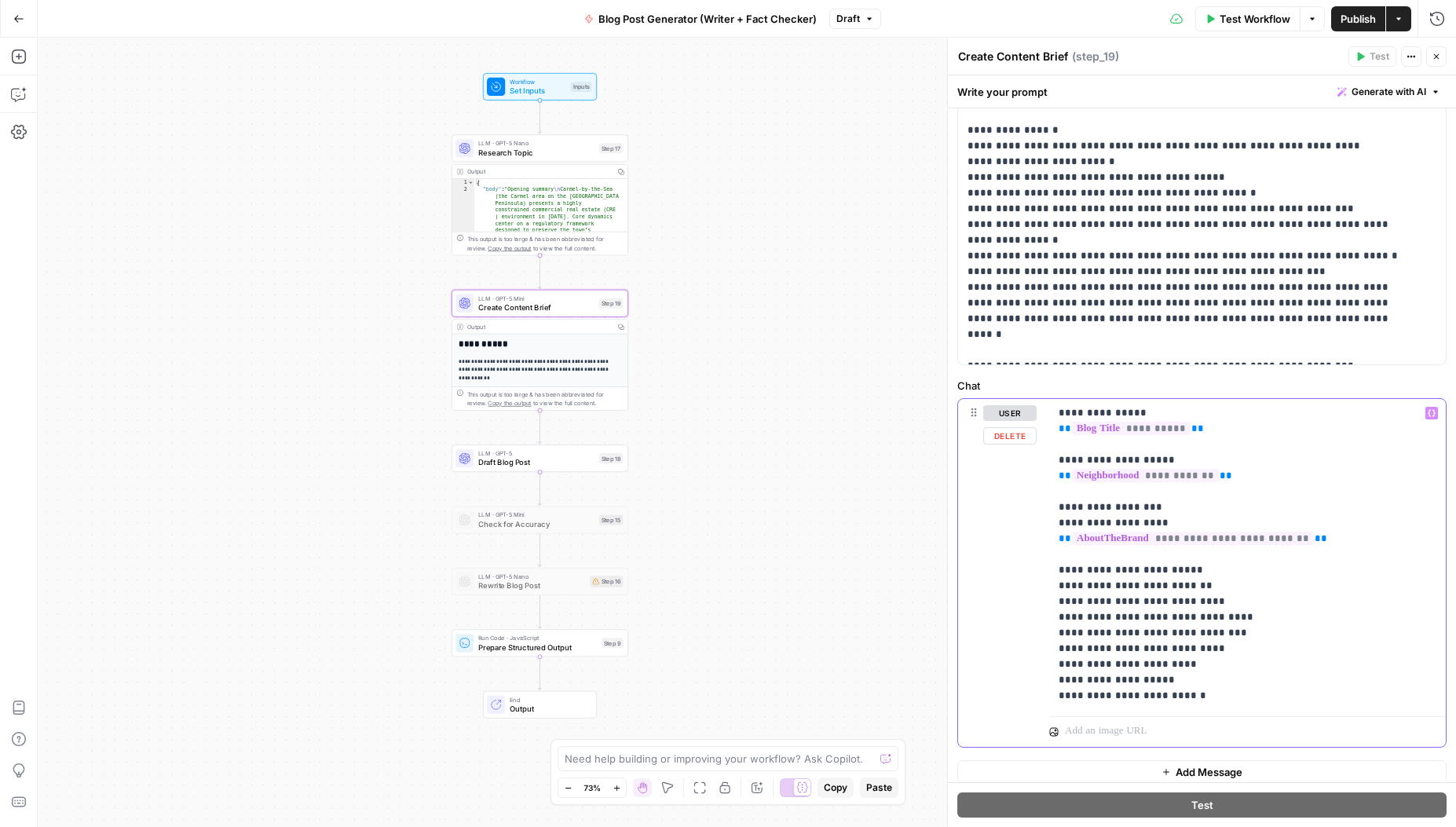
copy p "**********"
click at [1070, 557] on p "**********" at bounding box center [1242, 554] width 366 height 298
drag, startPoint x: 1151, startPoint y: 571, endPoint x: 1077, endPoint y: 569, distance: 74.0
click at [1078, 569] on p "**********" at bounding box center [1242, 562] width 366 height 314
click at [1164, 575] on p "**********" at bounding box center [1242, 562] width 366 height 314
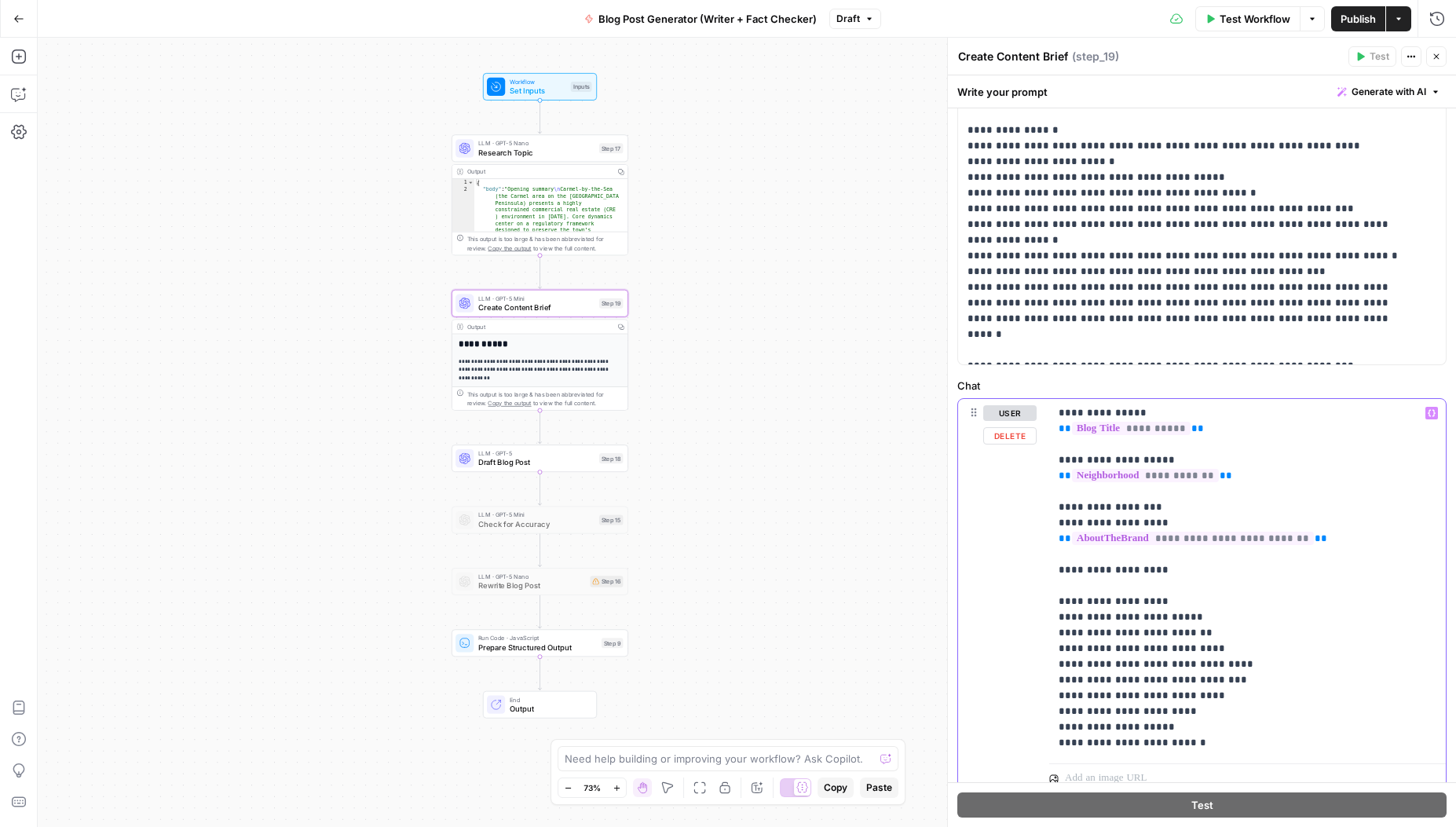
drag, startPoint x: 1152, startPoint y: 602, endPoint x: 1080, endPoint y: 597, distance: 72.2
click at [1080, 597] on p "**********" at bounding box center [1242, 578] width 366 height 346
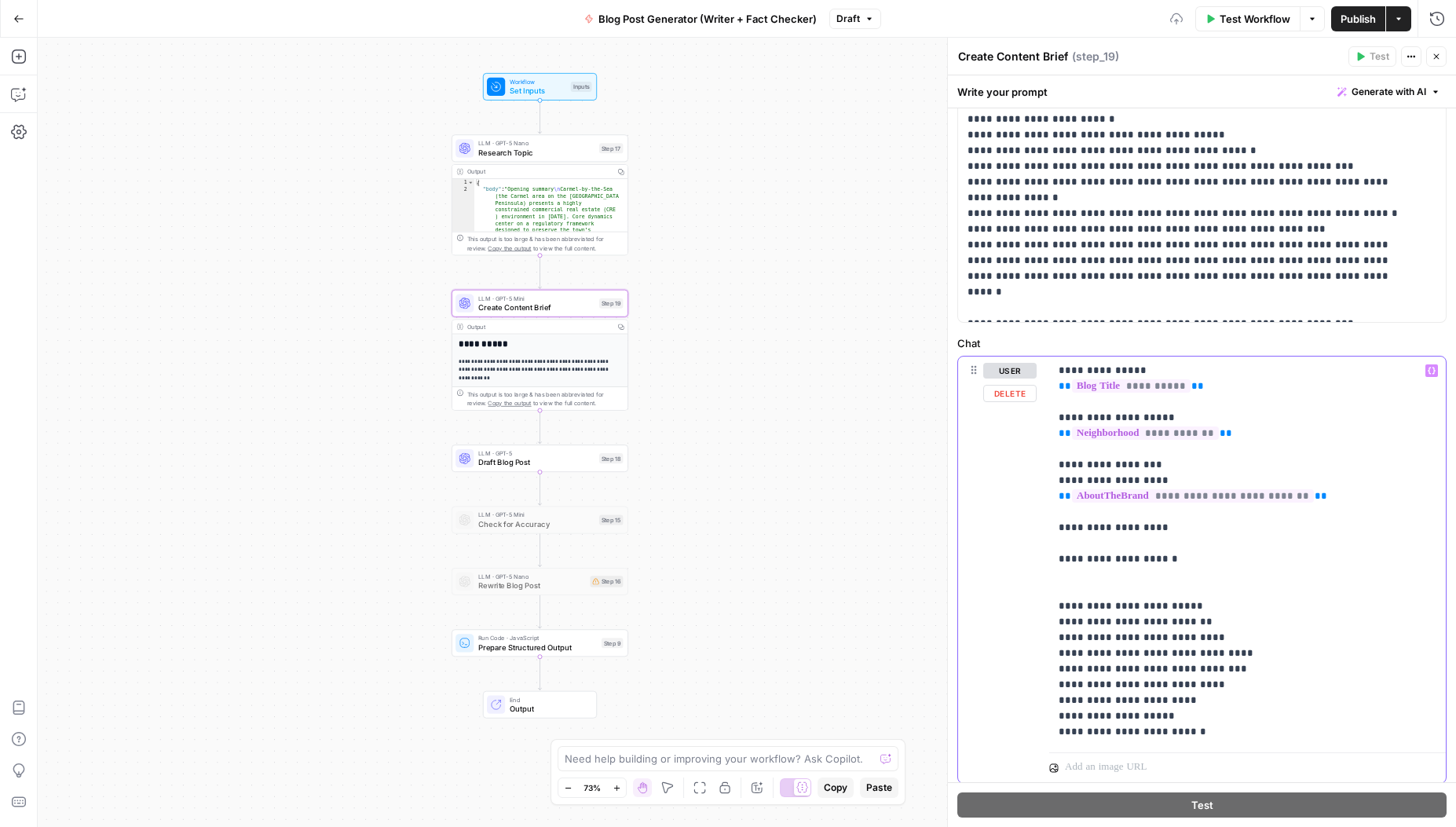
scroll to position [546, 0]
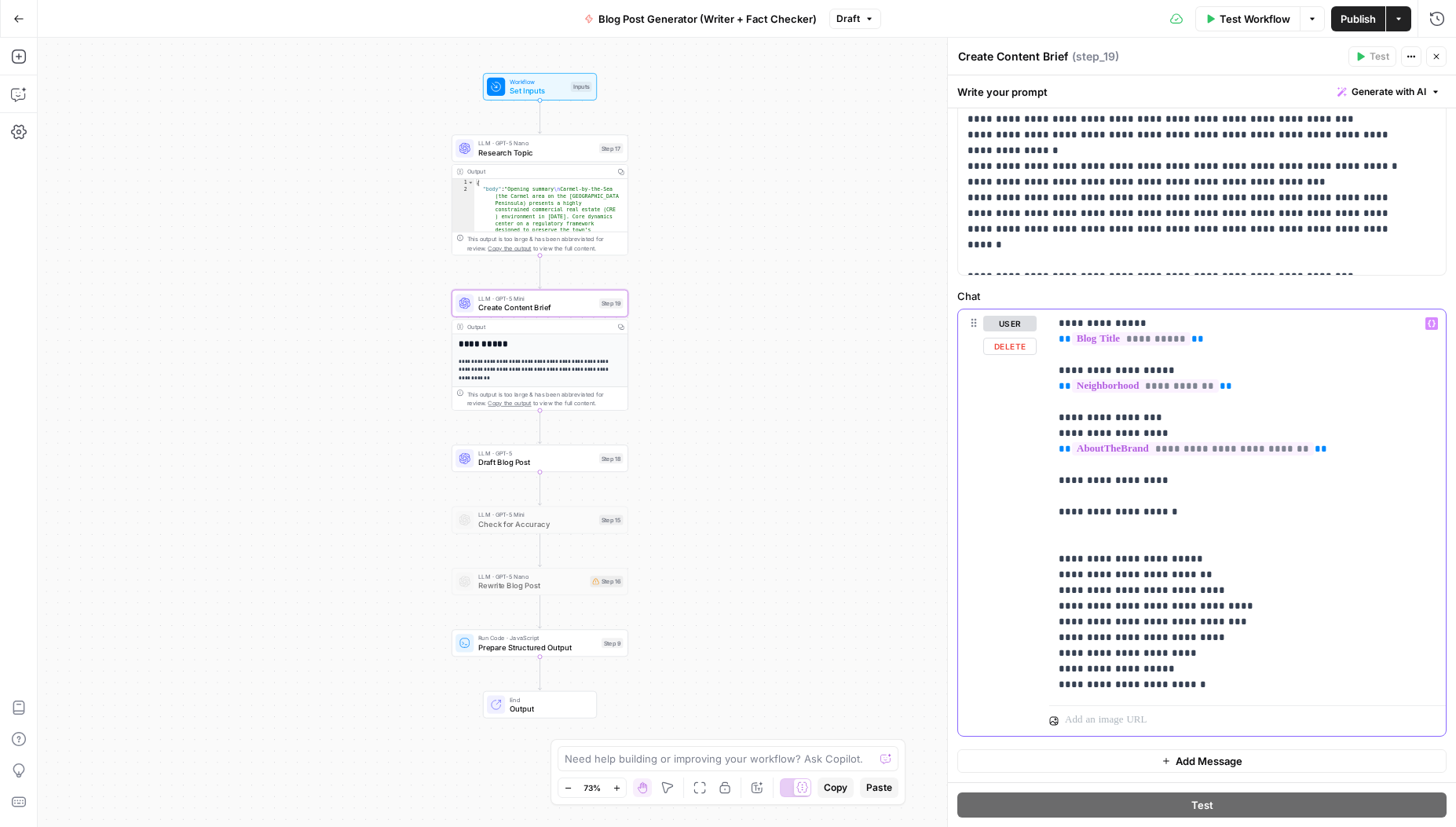
click at [1159, 546] on p "**********" at bounding box center [1242, 503] width 366 height 377
drag, startPoint x: 1153, startPoint y: 544, endPoint x: 1077, endPoint y: 549, distance: 76.2
click at [1077, 549] on p "**********" at bounding box center [1242, 503] width 366 height 377
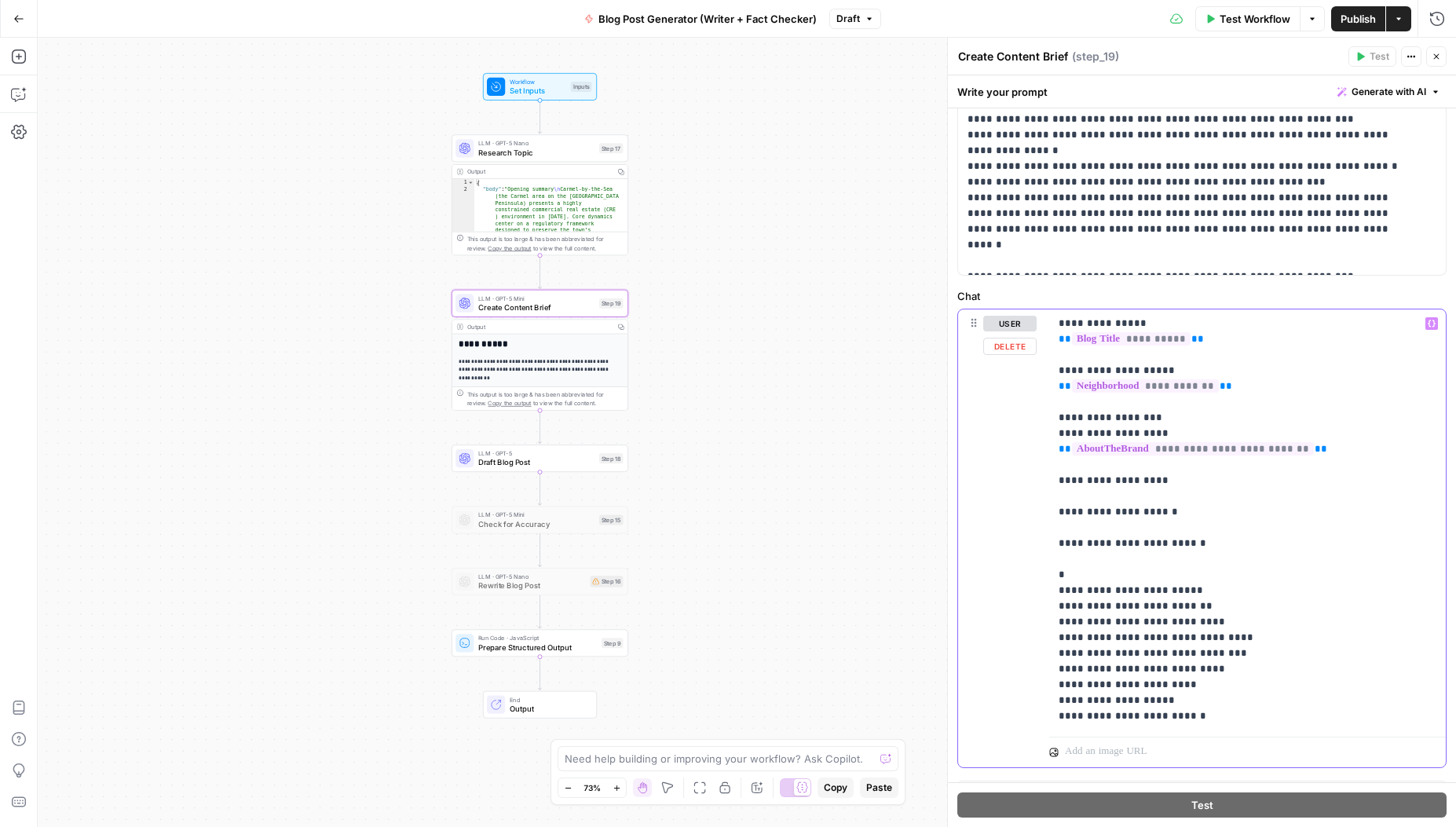
click at [1199, 538] on p "**********" at bounding box center [1242, 519] width 366 height 408
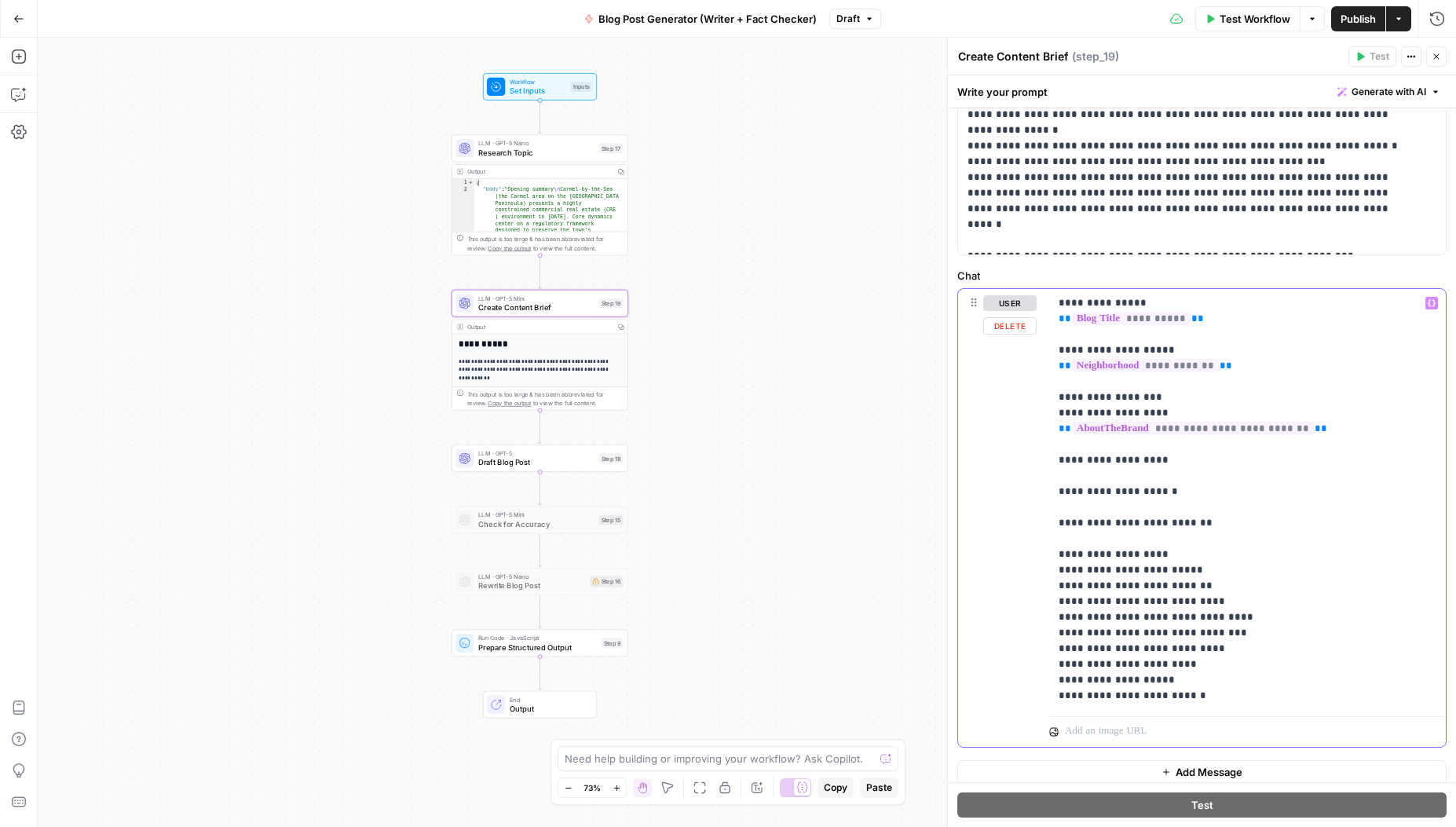
scroll to position [577, 0]
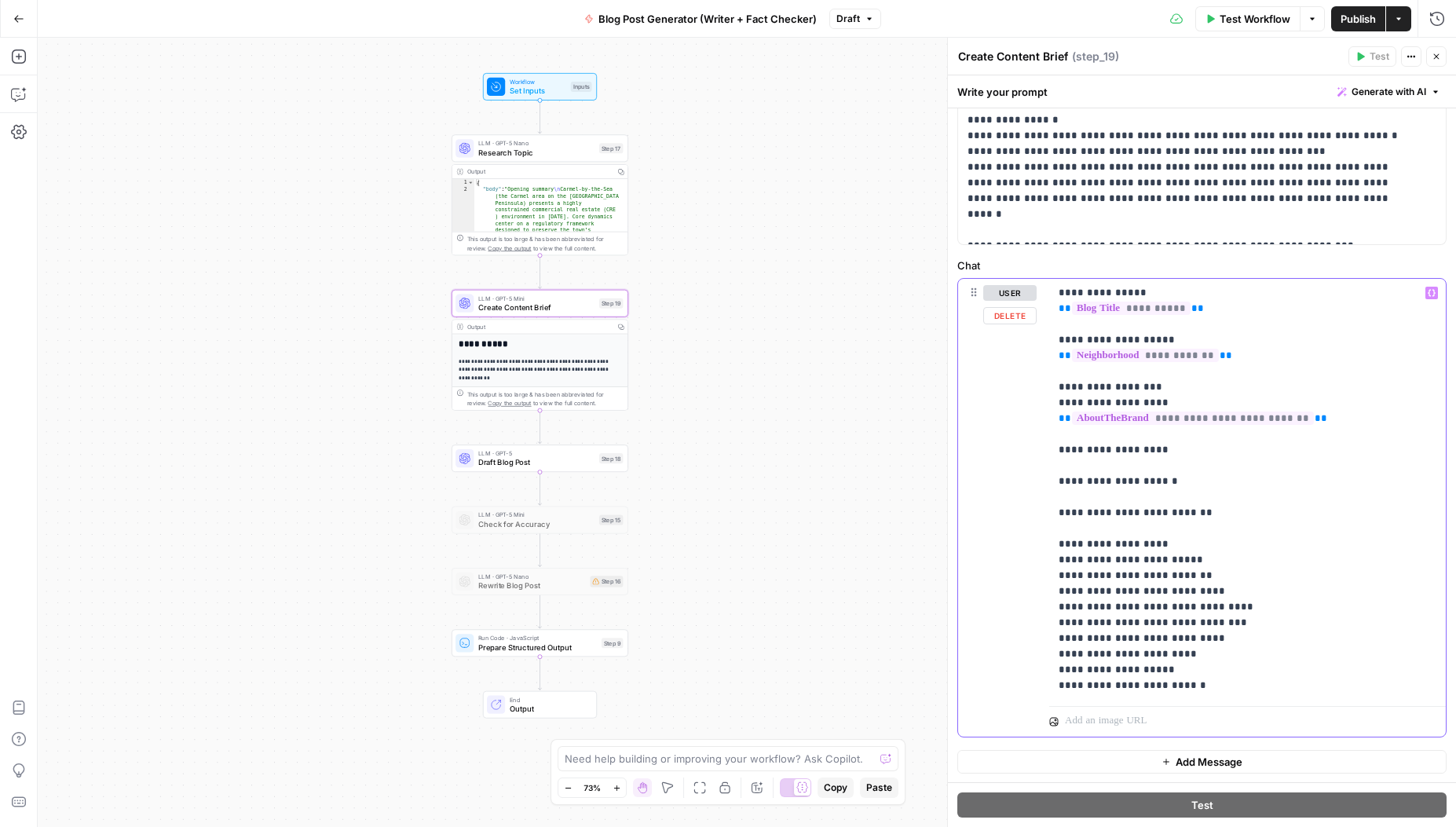
drag, startPoint x: 1152, startPoint y: 545, endPoint x: 1078, endPoint y: 546, distance: 74.0
click at [1078, 546] on p "**********" at bounding box center [1242, 489] width 366 height 408
drag, startPoint x: 1152, startPoint y: 576, endPoint x: 1076, endPoint y: 574, distance: 76.0
click at [1076, 574] on p "**********" at bounding box center [1242, 505] width 366 height 440
click at [1220, 580] on p "**********" at bounding box center [1242, 505] width 366 height 440
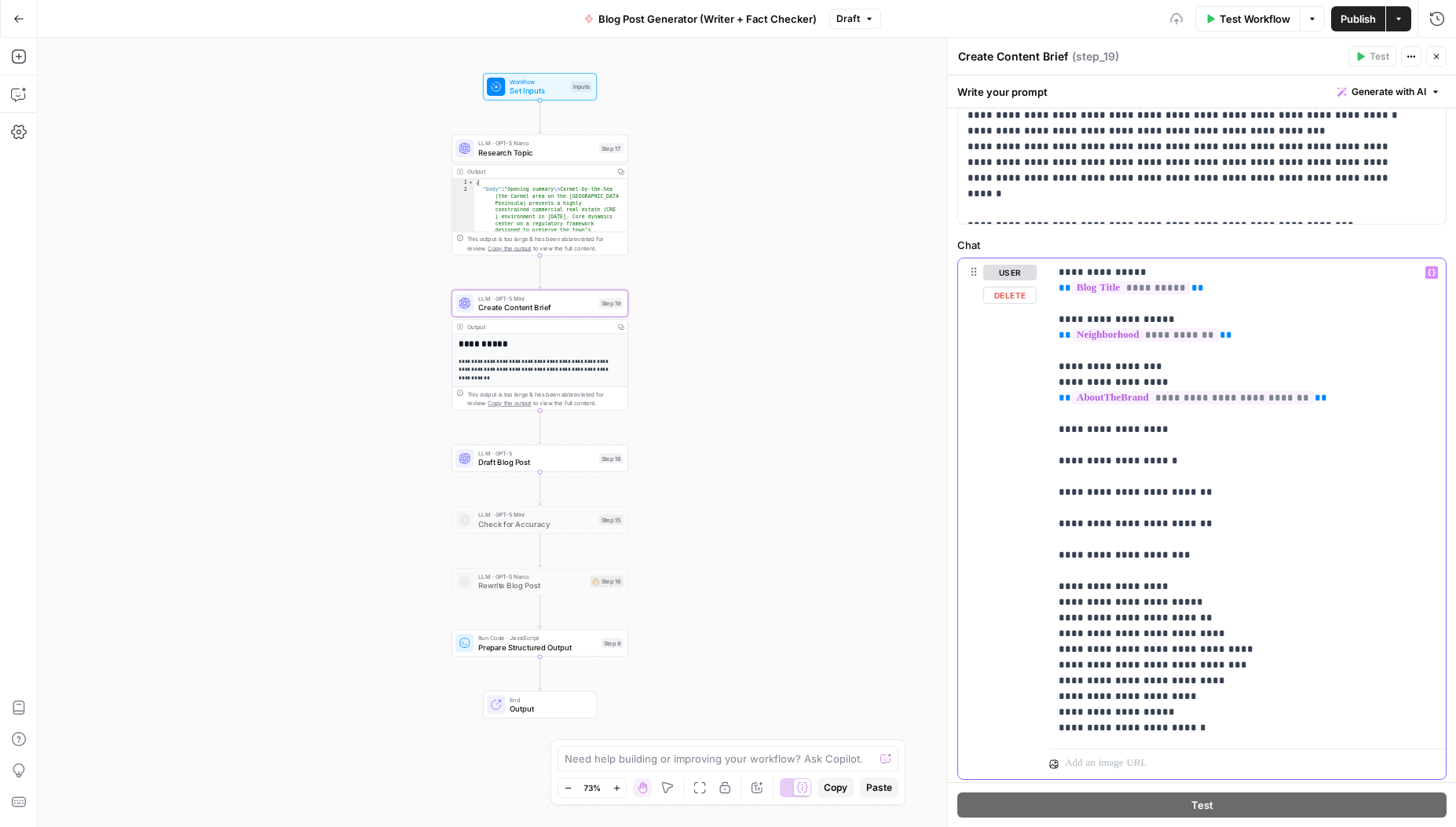
scroll to position [608, 0]
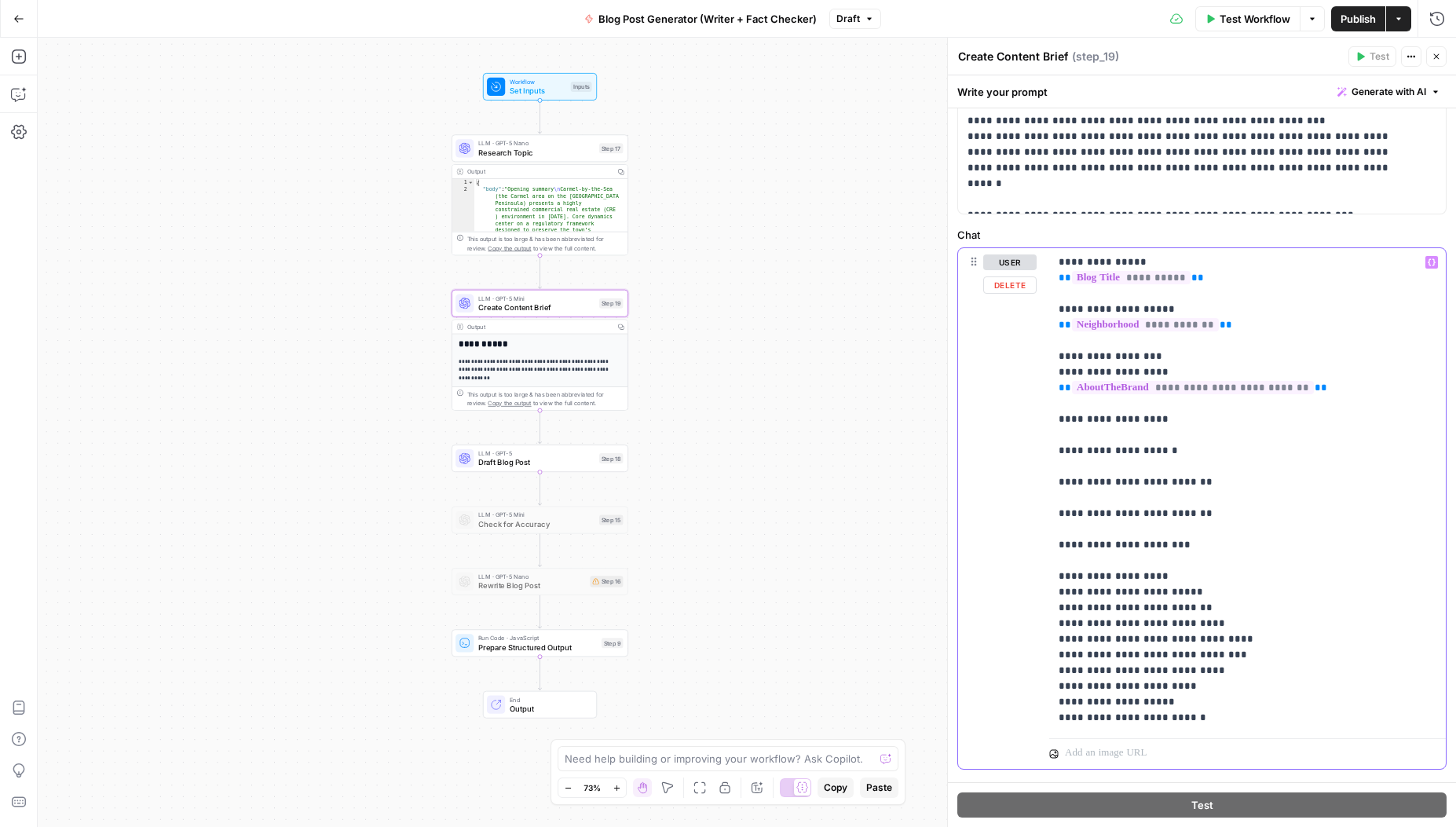
drag, startPoint x: 1150, startPoint y: 576, endPoint x: 1076, endPoint y: 574, distance: 74.0
click at [1076, 574] on p "**********" at bounding box center [1242, 490] width 366 height 471
click at [1171, 579] on p "**********" at bounding box center [1242, 490] width 366 height 471
drag, startPoint x: 1201, startPoint y: 748, endPoint x: 1056, endPoint y: 630, distance: 186.9
click at [1056, 630] on div "**********" at bounding box center [1247, 506] width 397 height 515
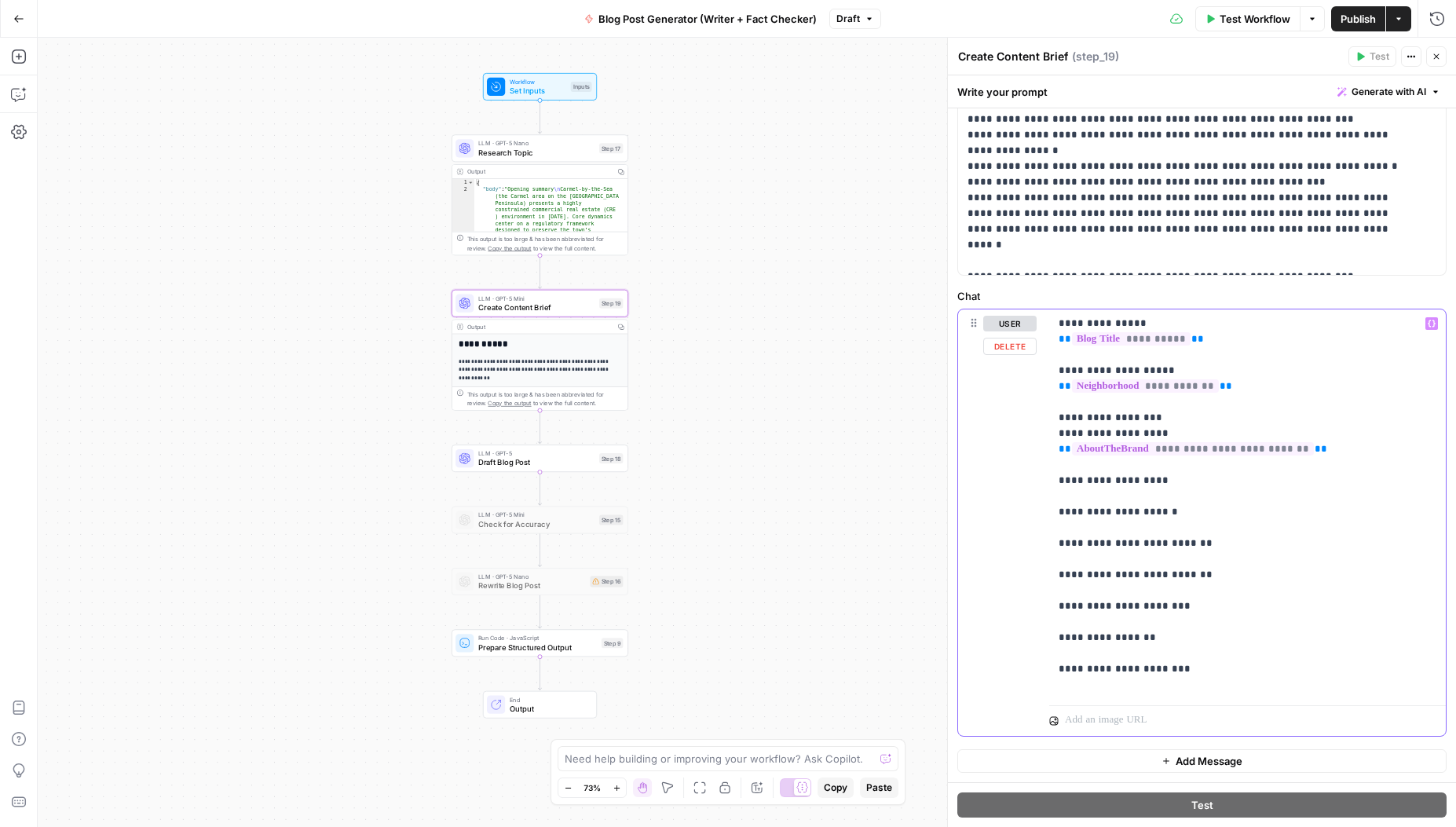
scroll to position [546, 0]
click at [1109, 493] on p "**********" at bounding box center [1242, 503] width 366 height 377
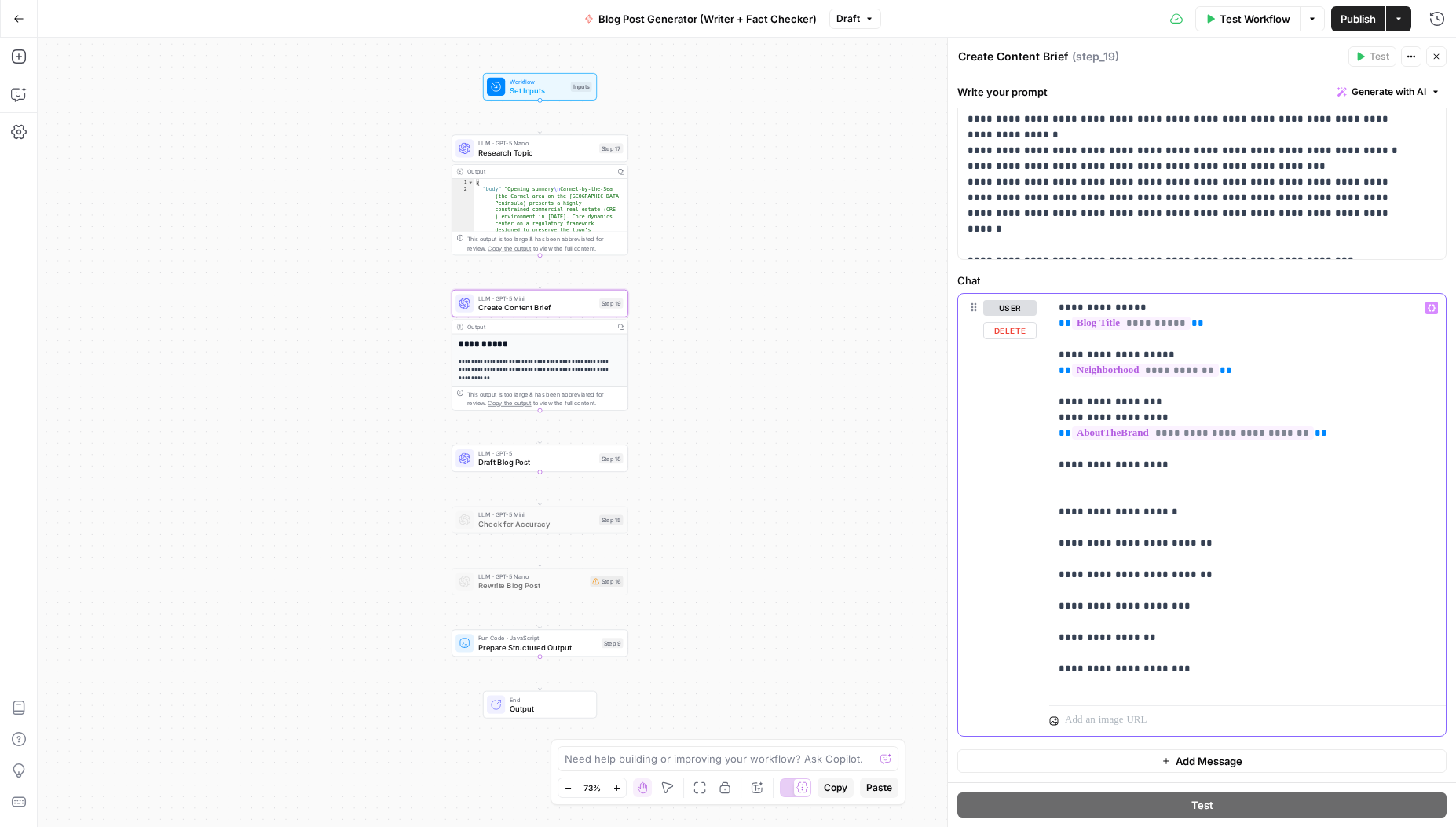
click at [1103, 526] on p "**********" at bounding box center [1242, 496] width 366 height 392
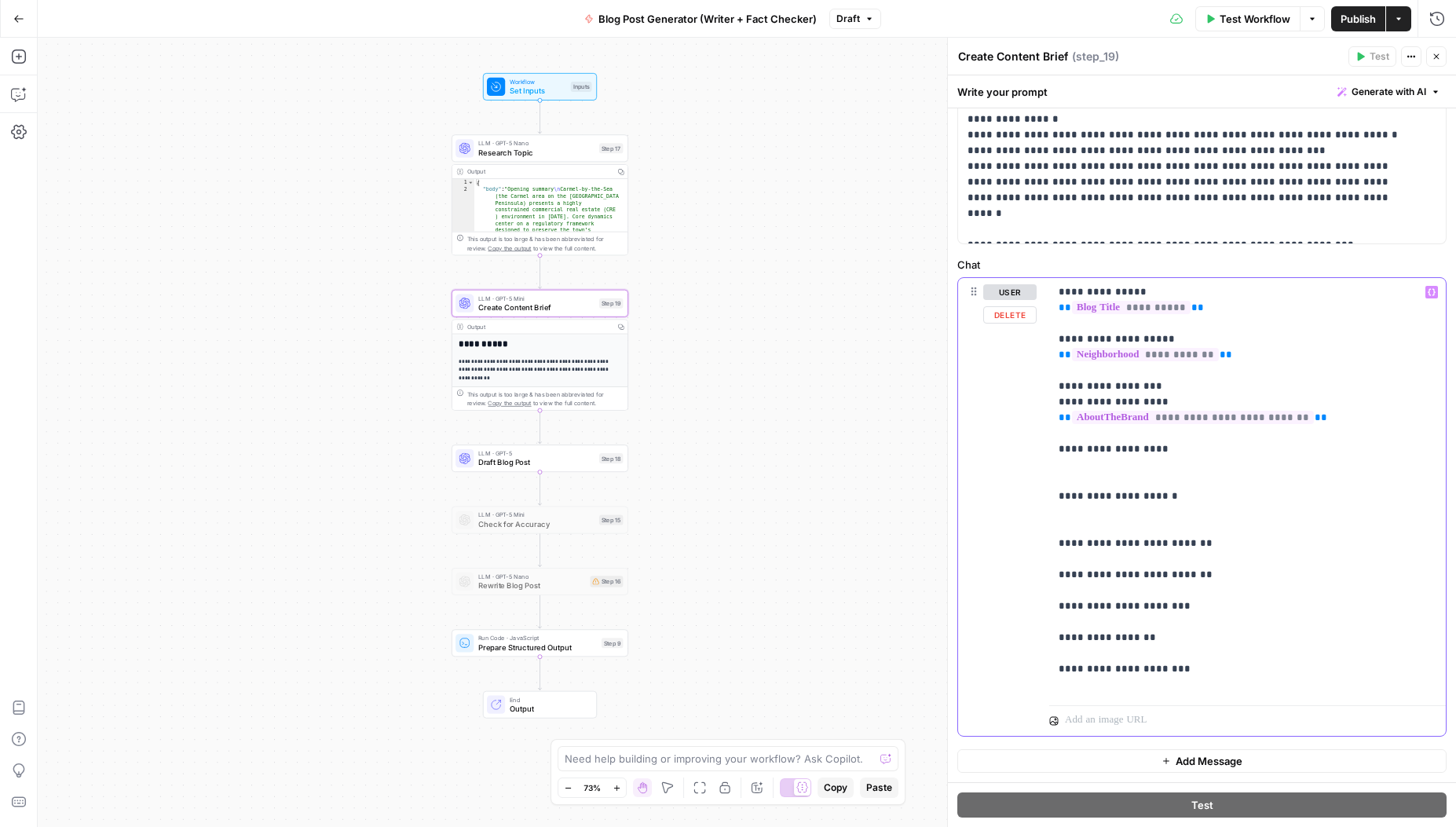
click at [1102, 555] on p "**********" at bounding box center [1242, 488] width 366 height 408
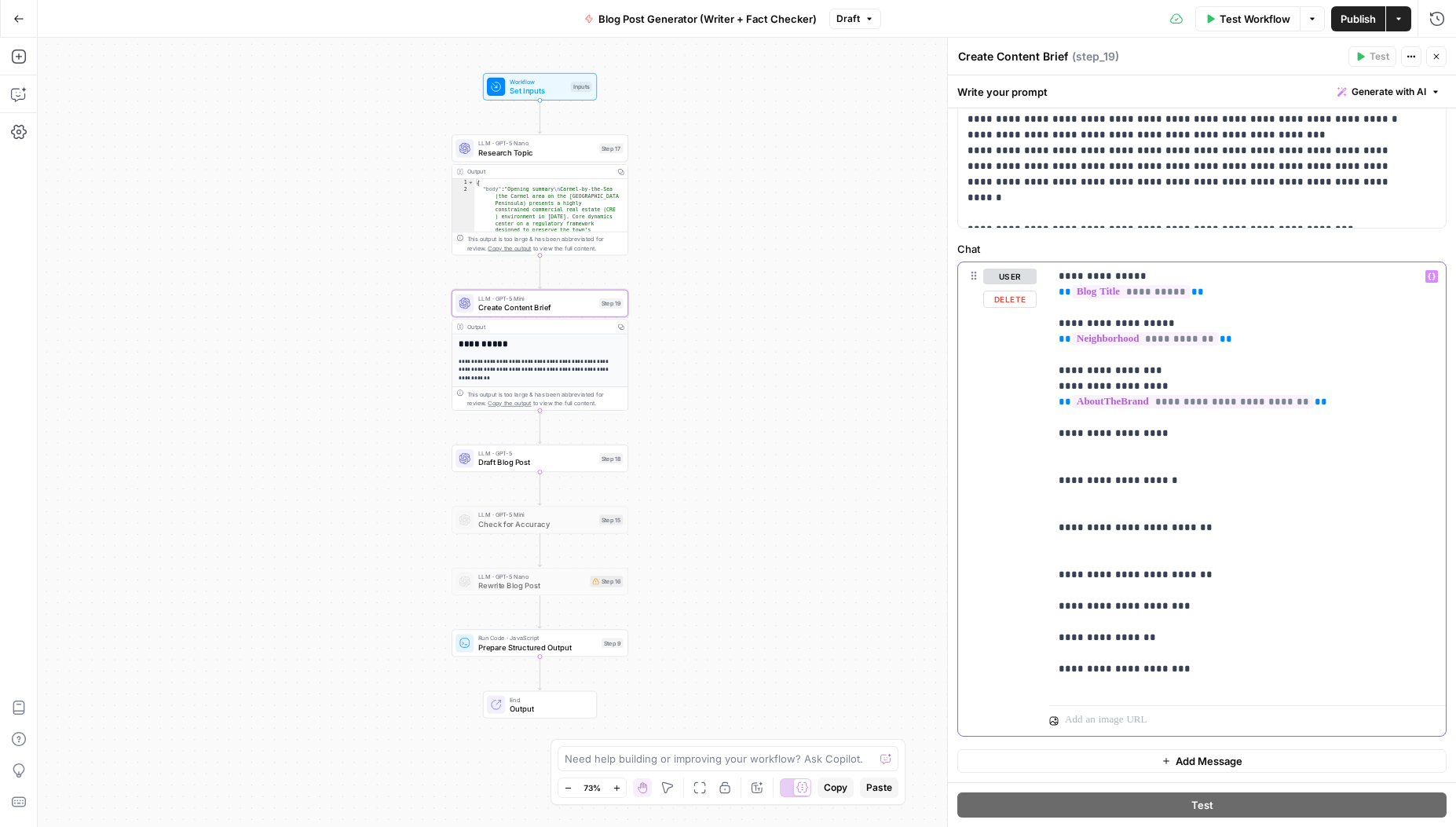
click at [1097, 588] on p "**********" at bounding box center [1242, 481] width 366 height 424
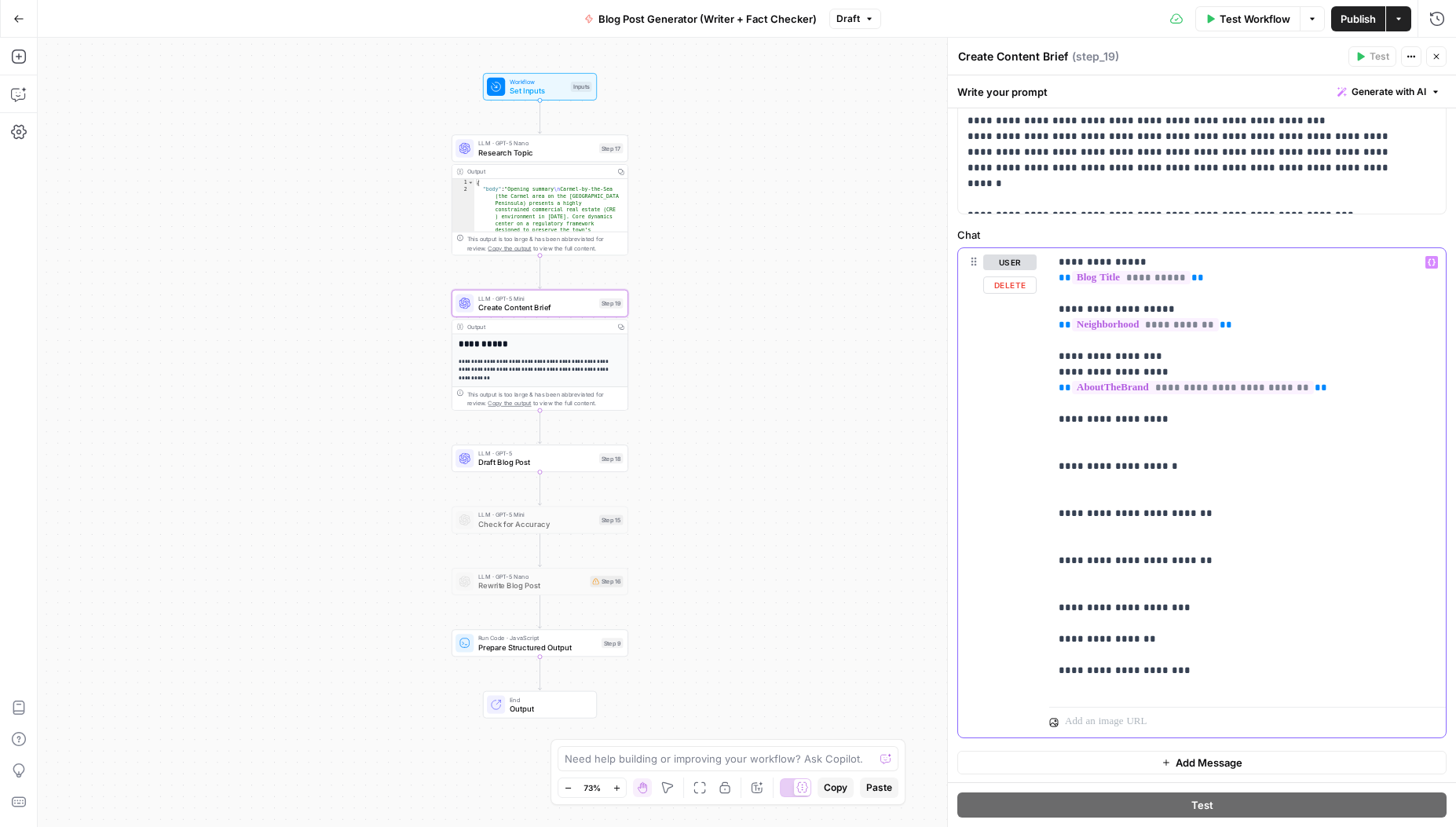
click at [1097, 622] on p "**********" at bounding box center [1242, 474] width 366 height 440
click at [1094, 671] on p "**********" at bounding box center [1242, 482] width 366 height 456
click at [1099, 718] on p "**********" at bounding box center [1242, 490] width 366 height 471
click at [1095, 433] on p "**********" at bounding box center [1242, 498] width 366 height 487
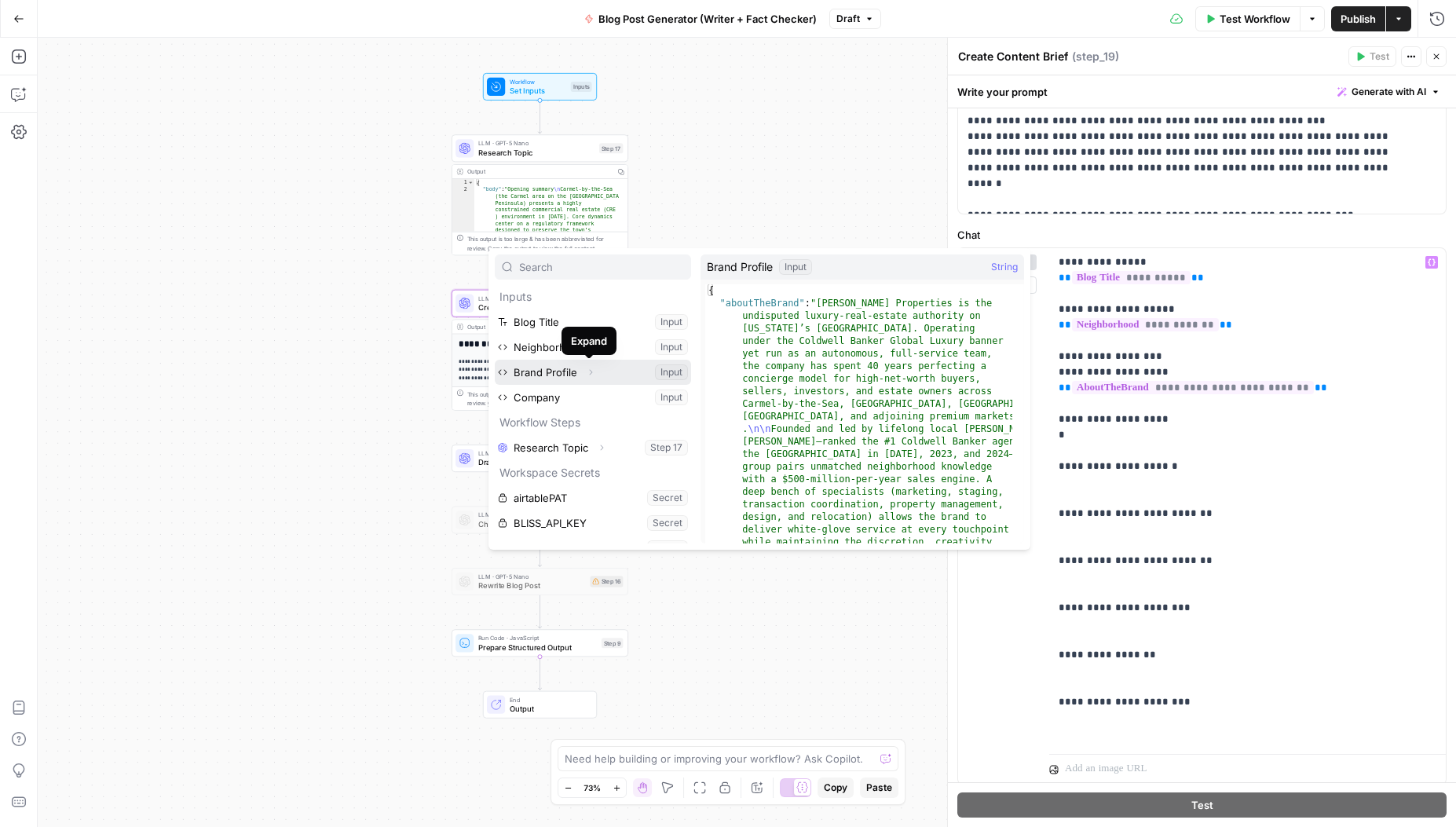
click at [589, 370] on icon "button" at bounding box center [591, 373] width 10 height 10
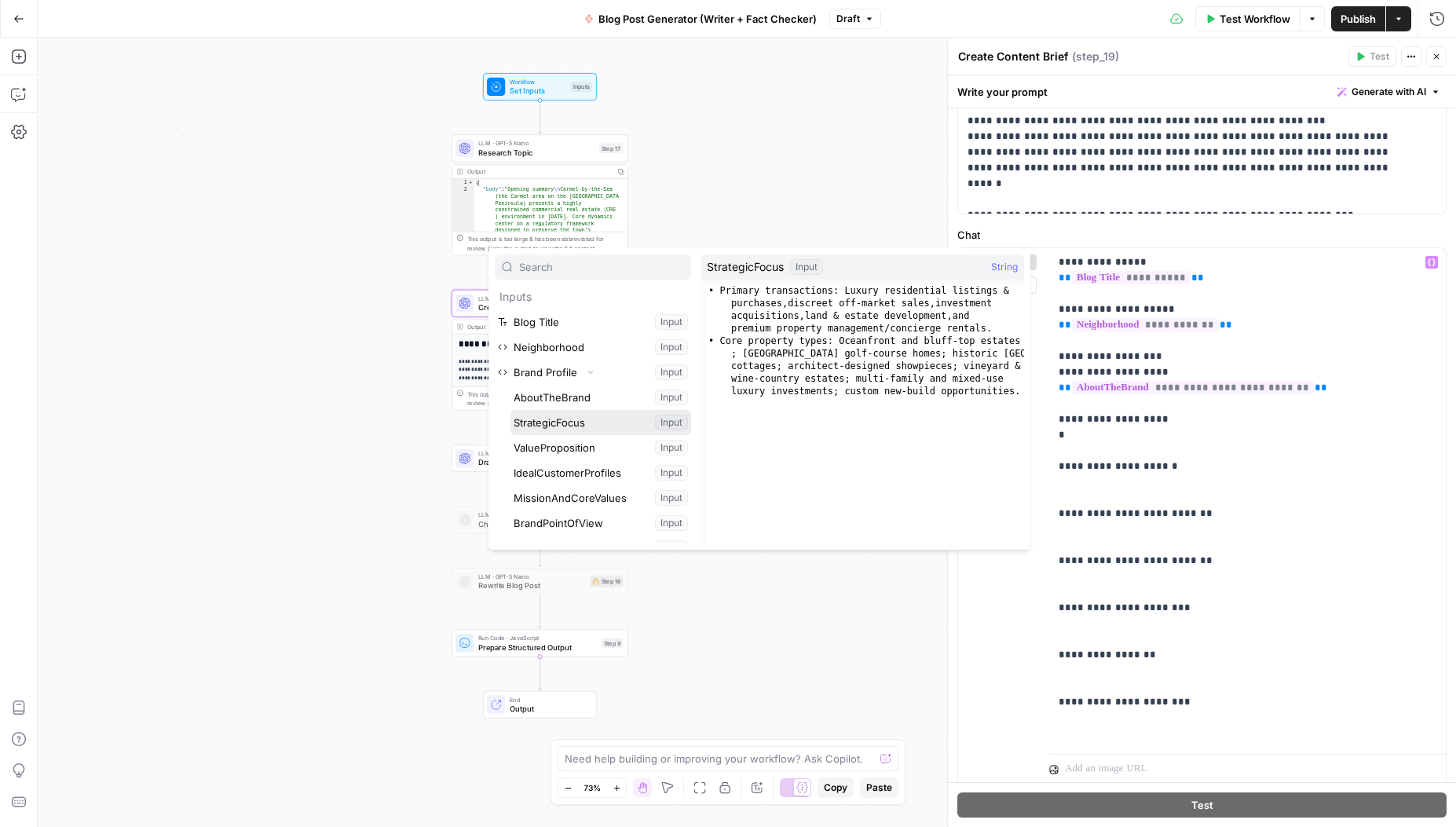
click at [573, 424] on button "Select variable StrategicFocus" at bounding box center [601, 423] width 181 height 25
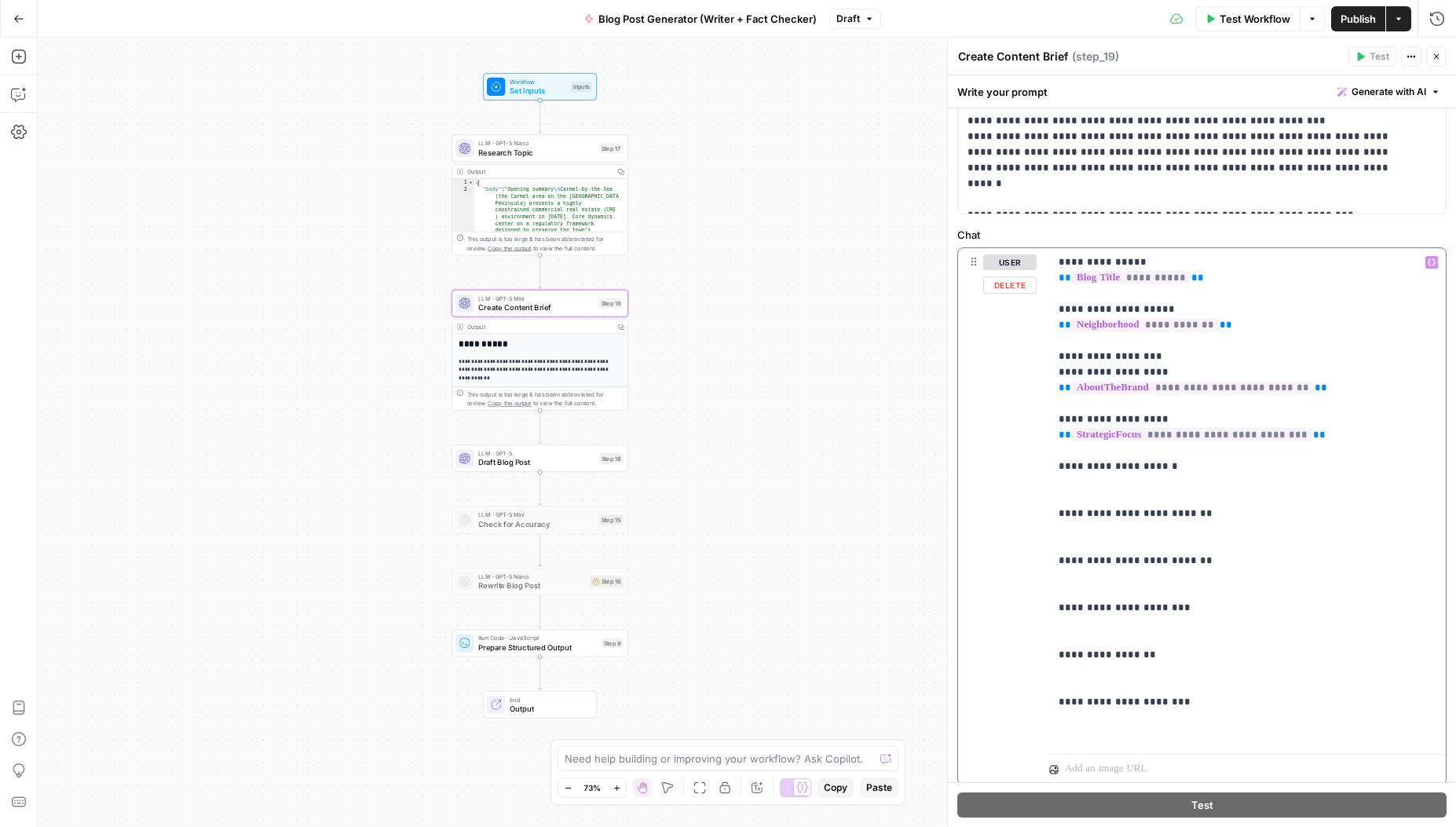
click at [1163, 480] on p "**********" at bounding box center [1242, 498] width 366 height 487
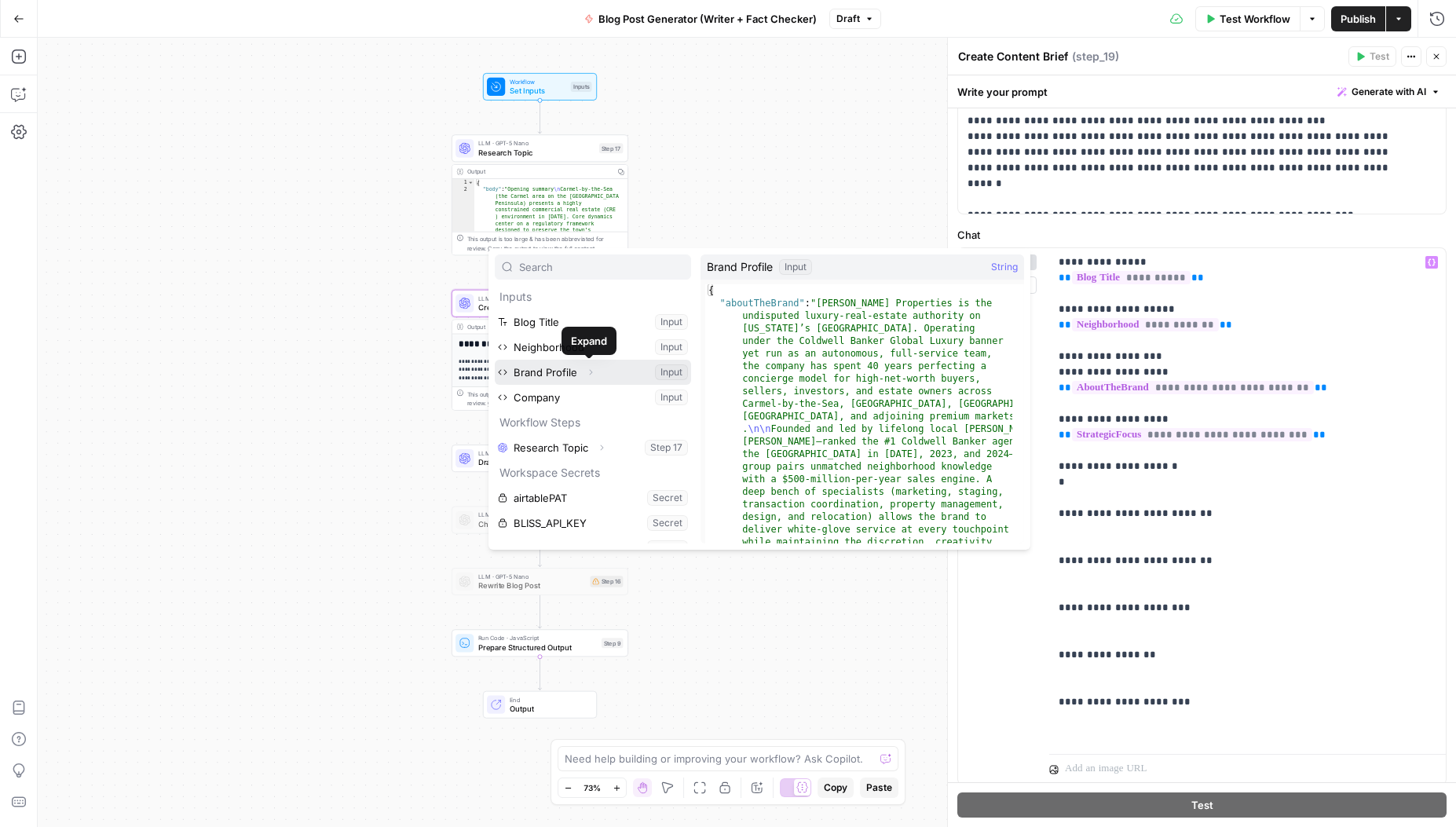
click at [595, 374] on button "Expand" at bounding box center [591, 373] width 21 height 21
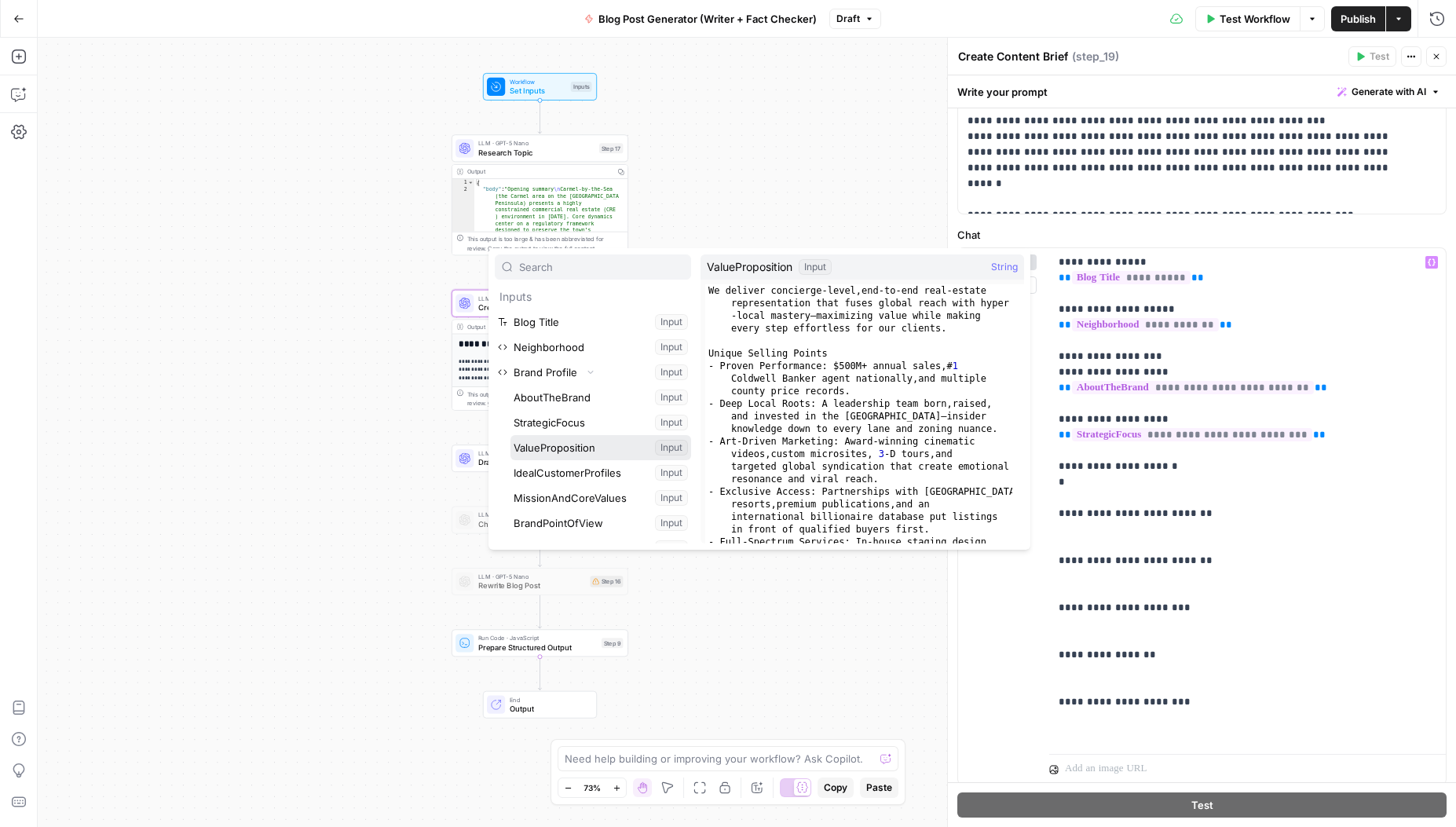
click at [580, 443] on button "Select variable ValueProposition" at bounding box center [601, 448] width 181 height 25
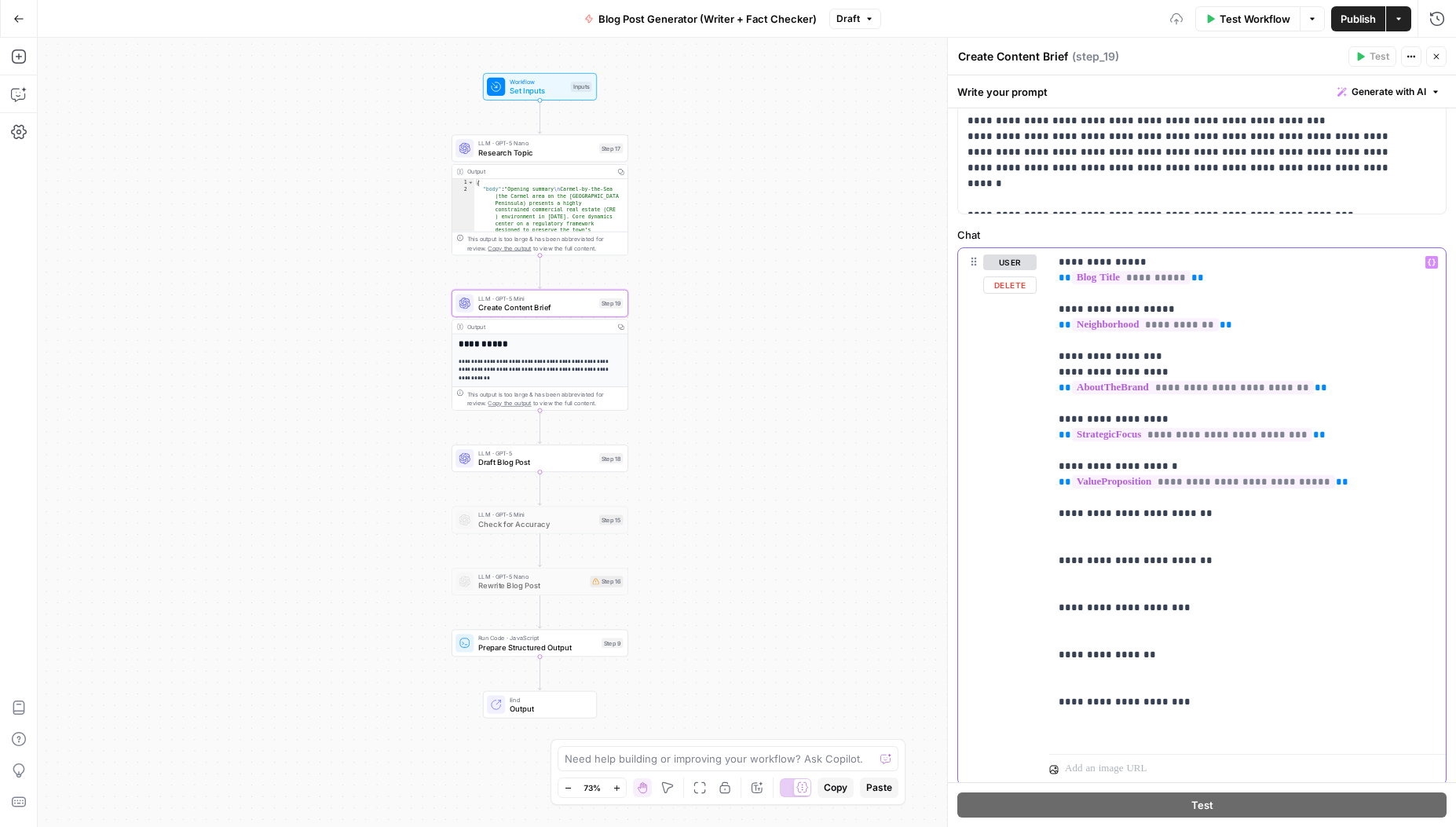
click at [1196, 526] on p "**********" at bounding box center [1242, 498] width 366 height 487
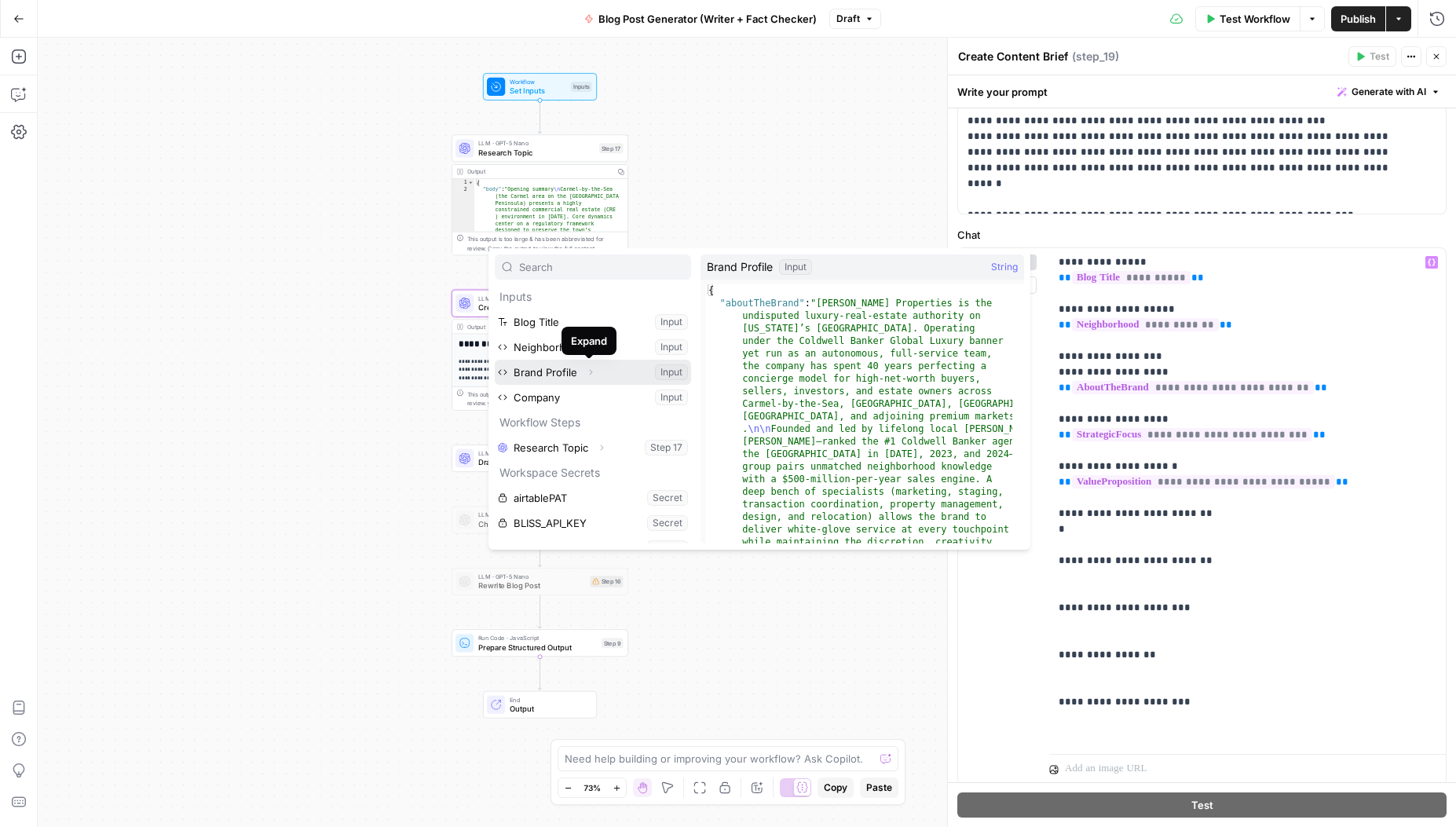
click at [588, 373] on icon "button" at bounding box center [591, 373] width 10 height 10
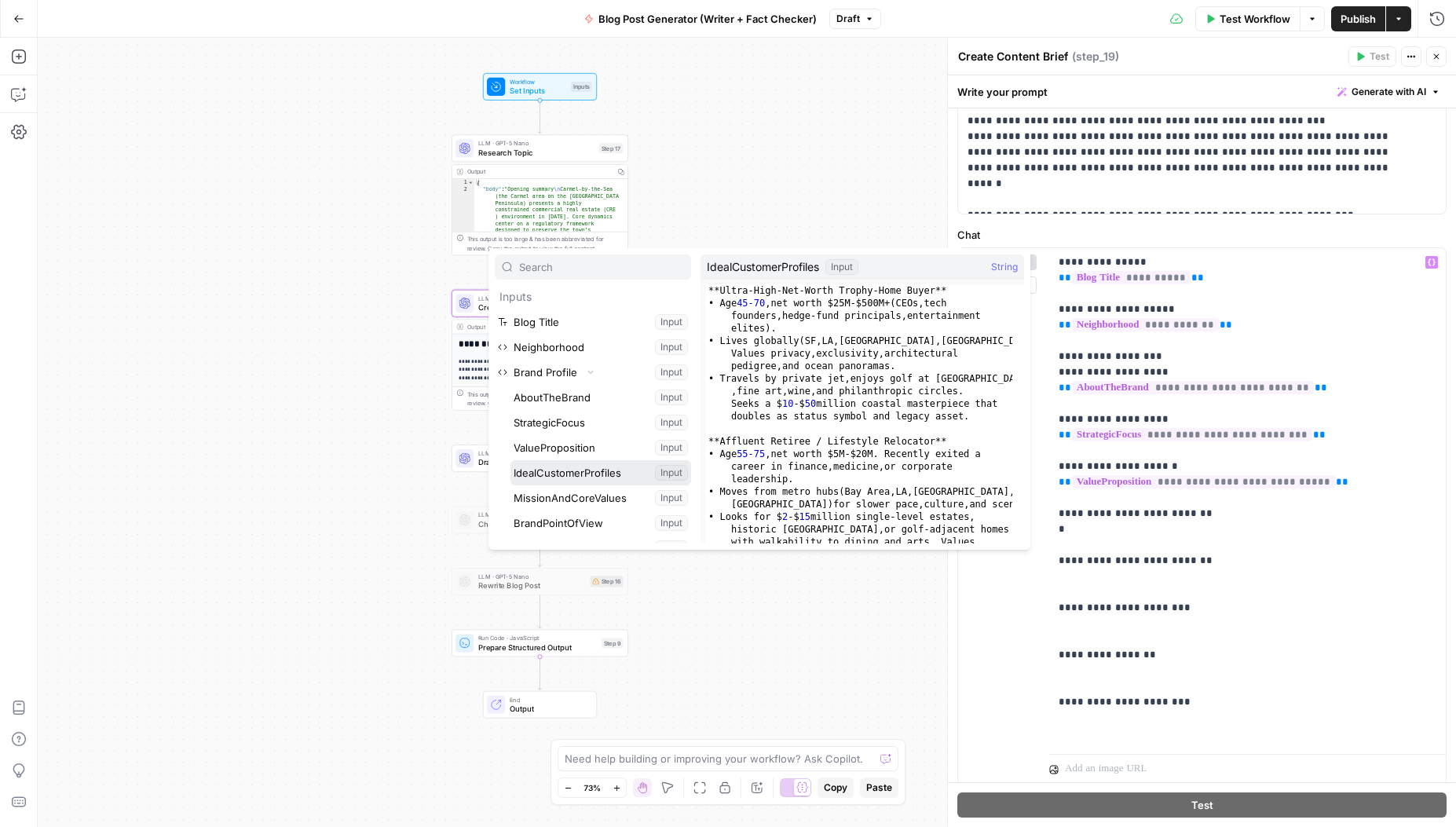
click at [594, 469] on button "Select variable IdealCustomerProfiles" at bounding box center [601, 473] width 181 height 25
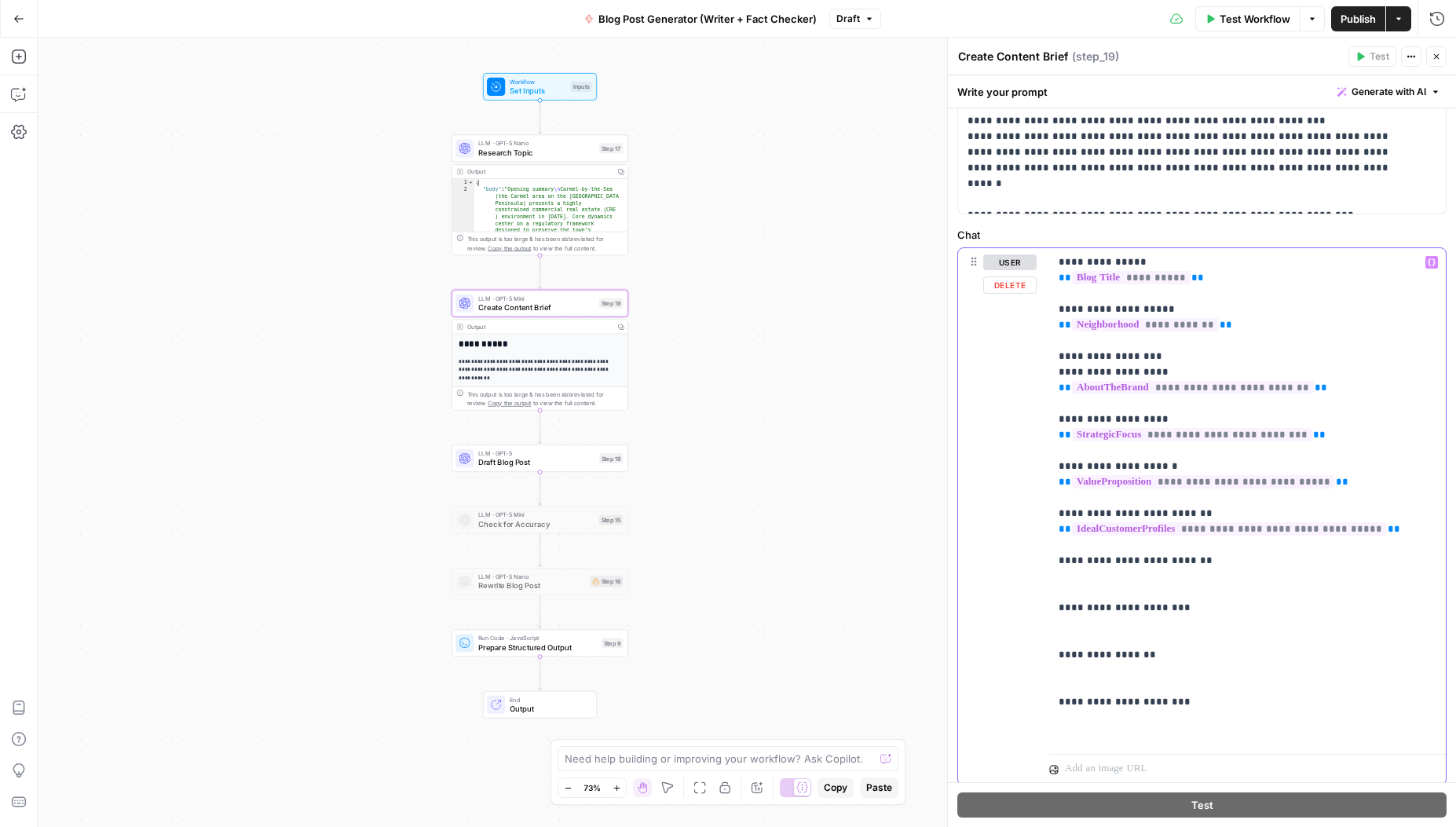
click at [1205, 576] on p "**********" at bounding box center [1242, 498] width 366 height 487
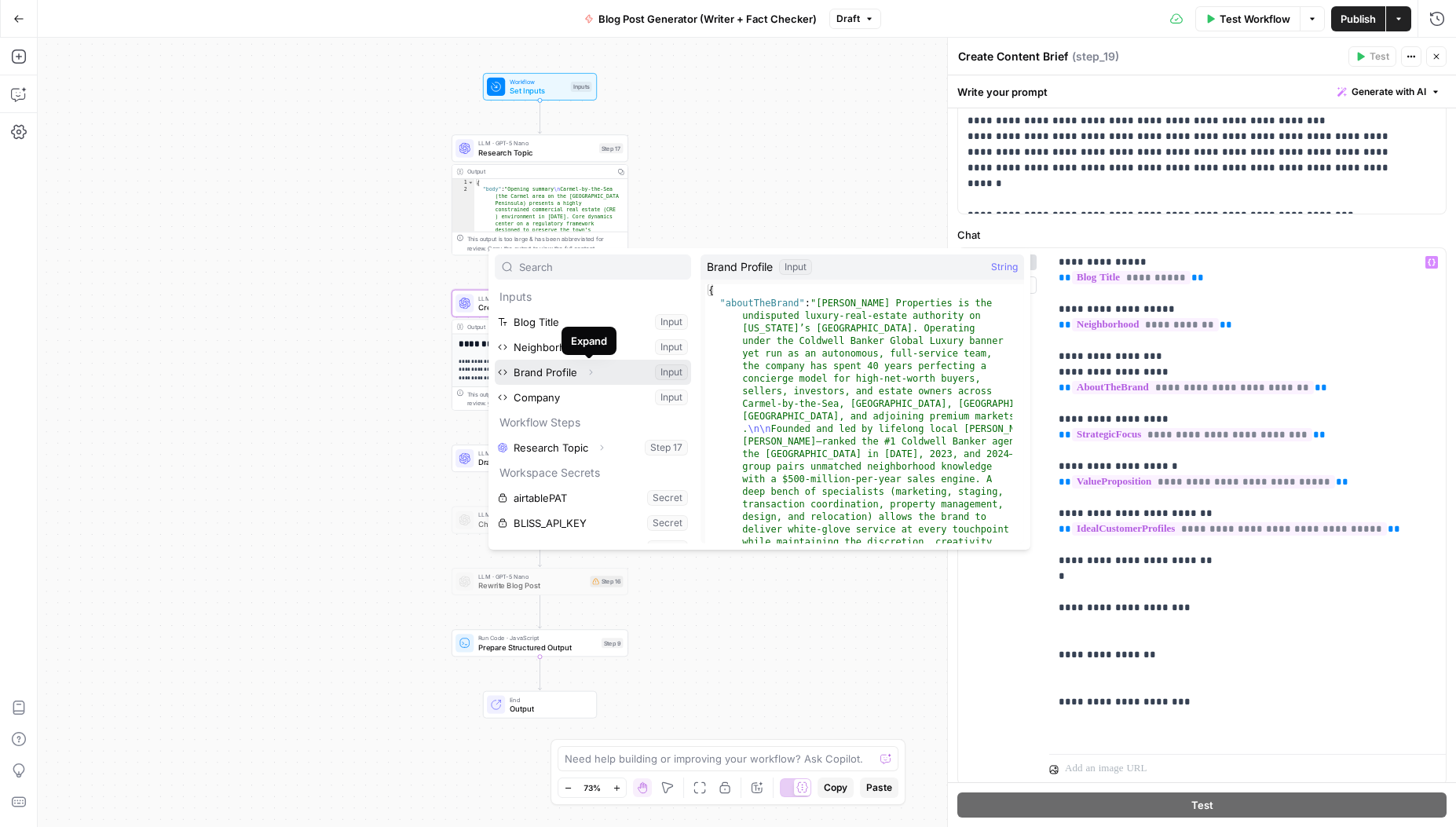
click at [592, 371] on icon "button" at bounding box center [591, 373] width 10 height 10
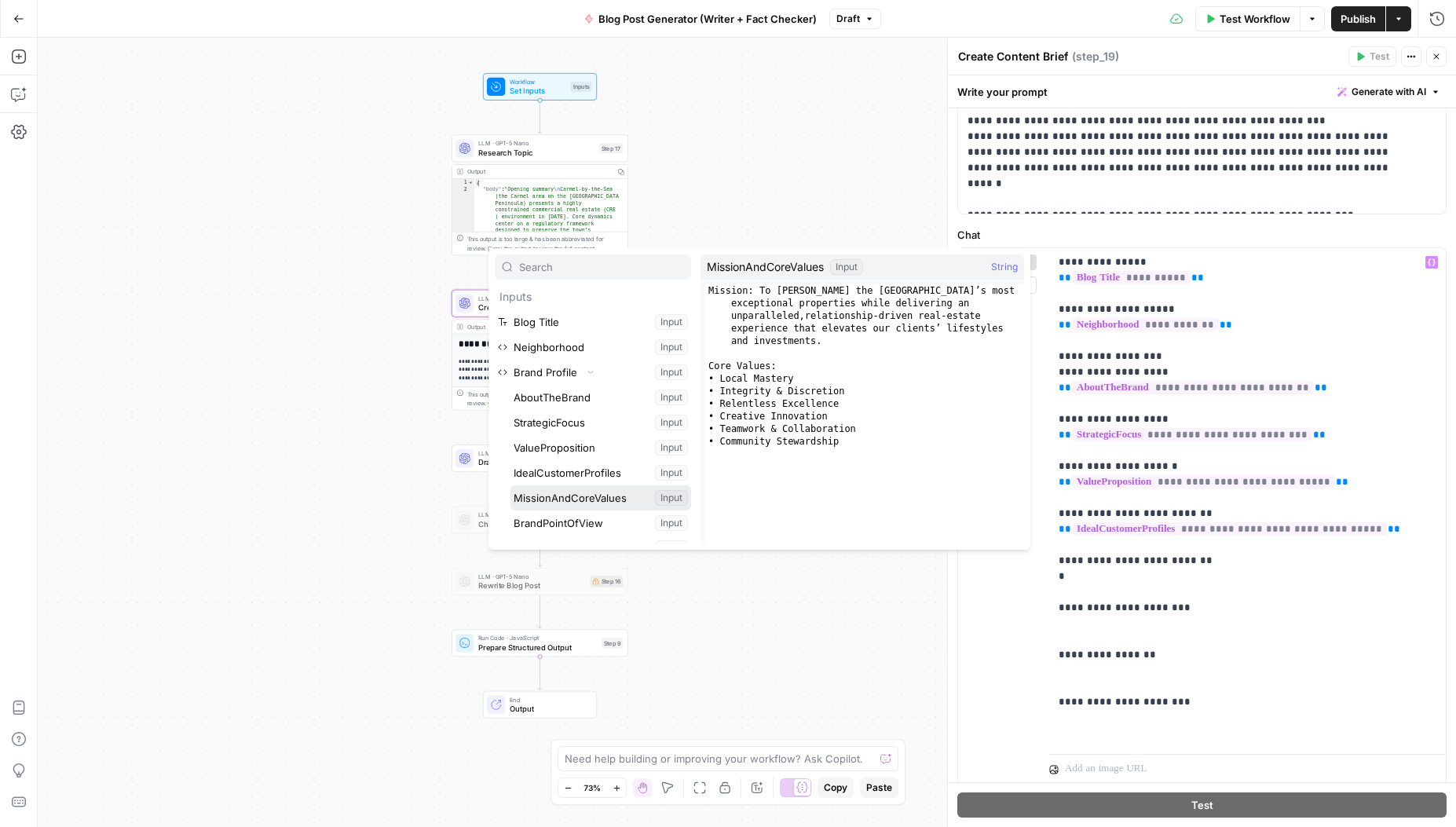
click at [573, 502] on button "Select variable MissionAndCoreValues" at bounding box center [601, 498] width 181 height 25
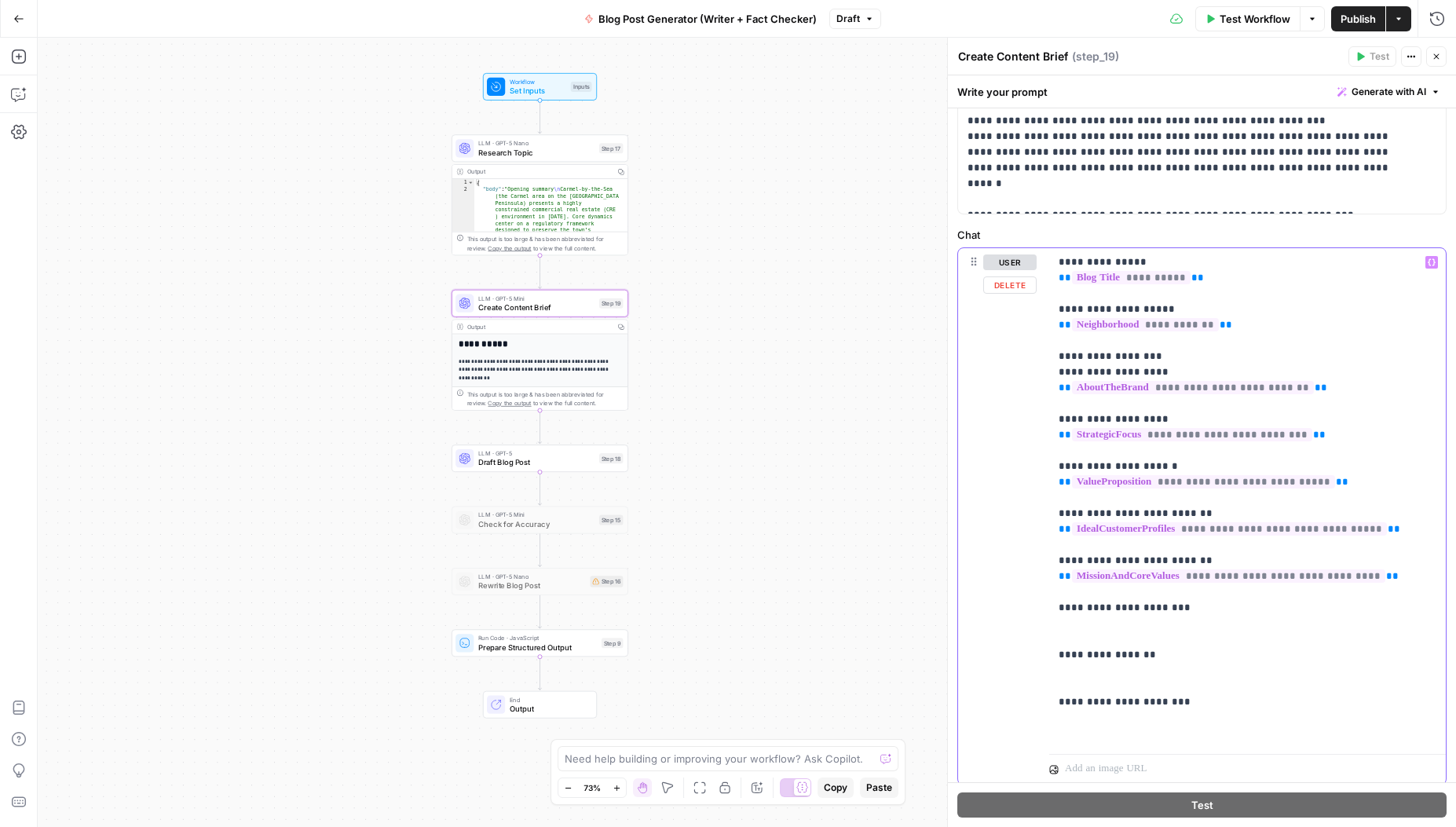
click at [1119, 619] on p "**********" at bounding box center [1242, 498] width 366 height 487
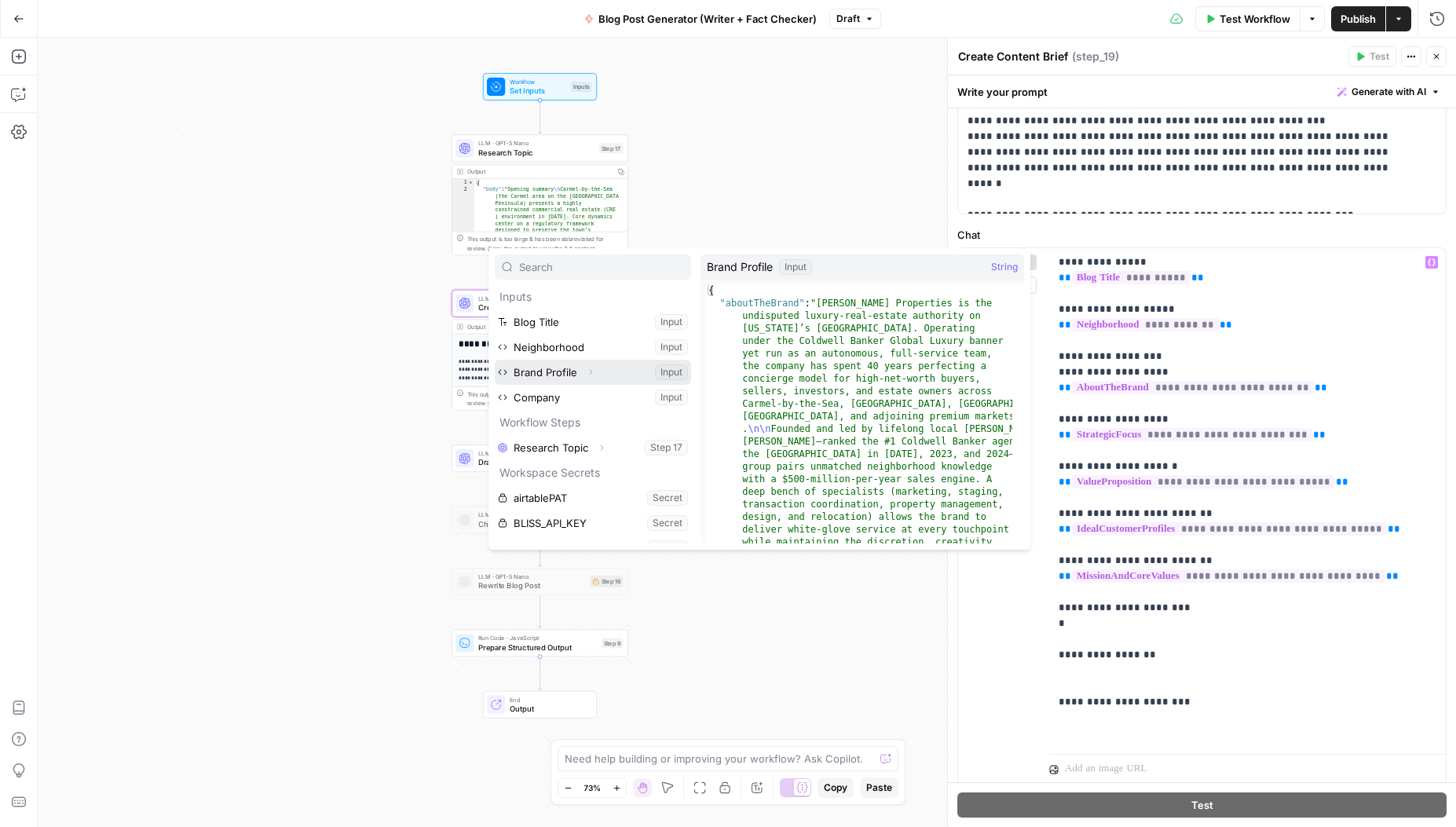
click at [590, 374] on icon "button" at bounding box center [592, 372] width 3 height 6
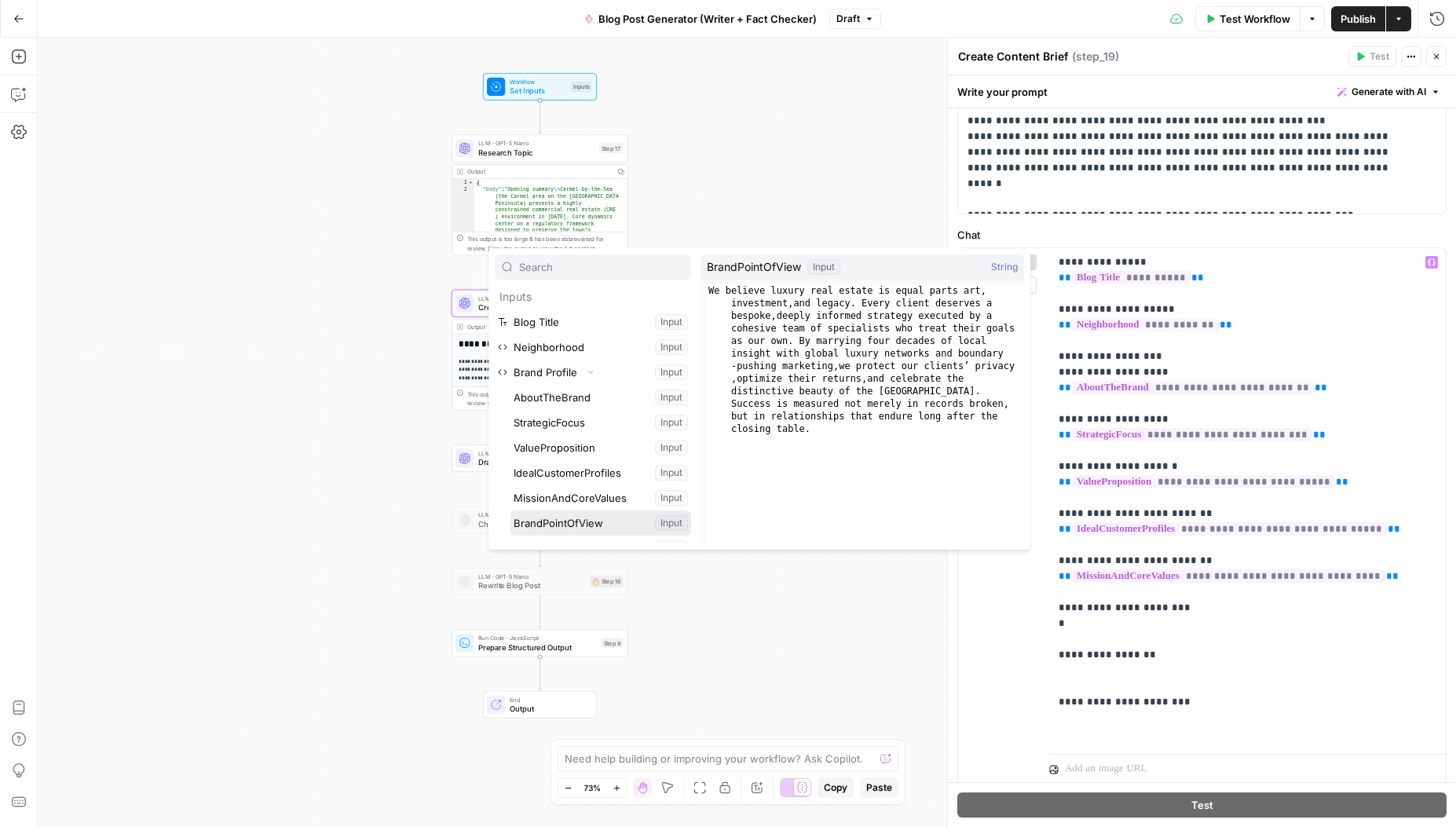
click at [592, 521] on button "Select variable BrandPointOfView" at bounding box center [601, 523] width 181 height 25
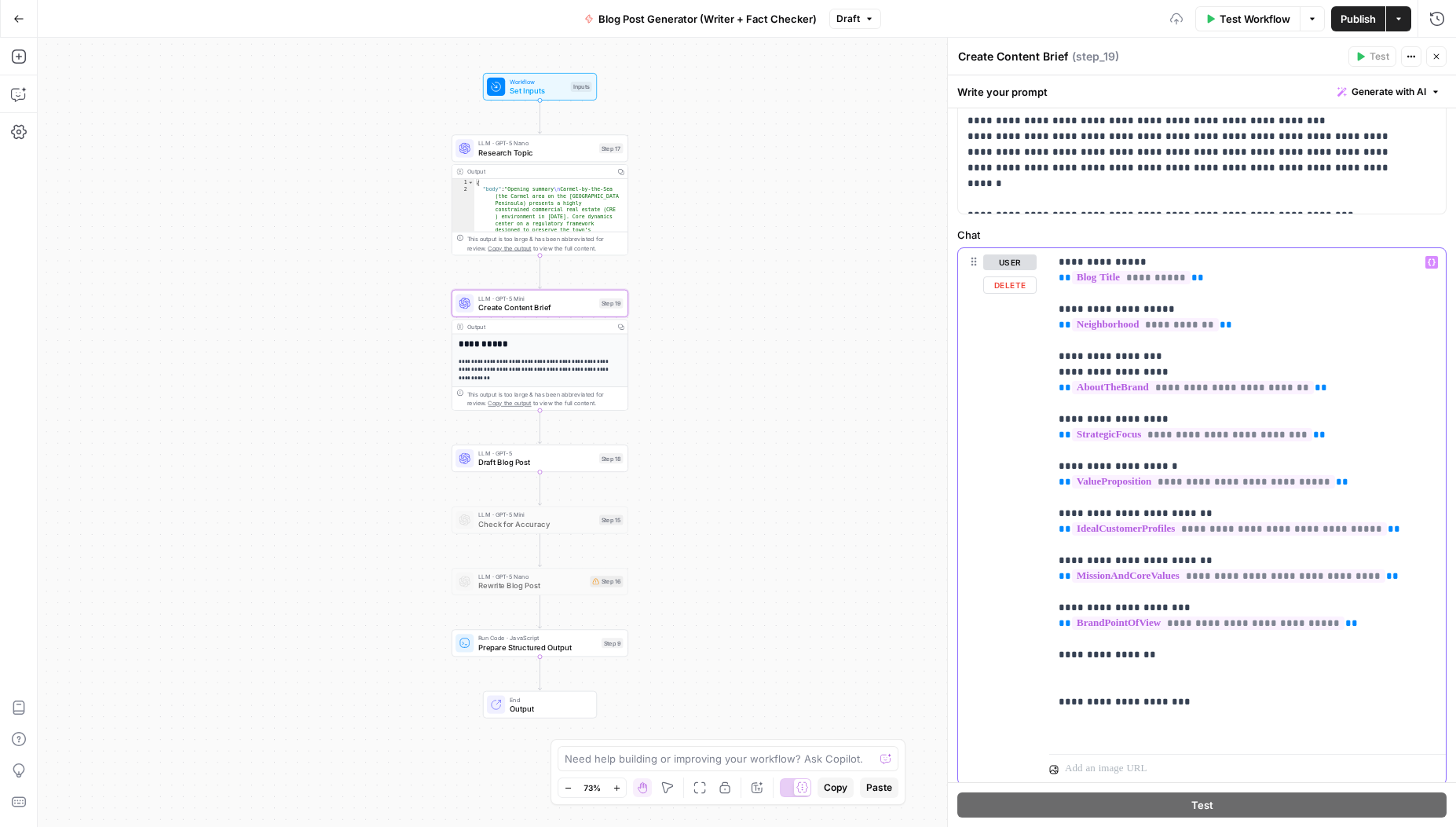
click at [1117, 672] on p "**********" at bounding box center [1242, 498] width 366 height 487
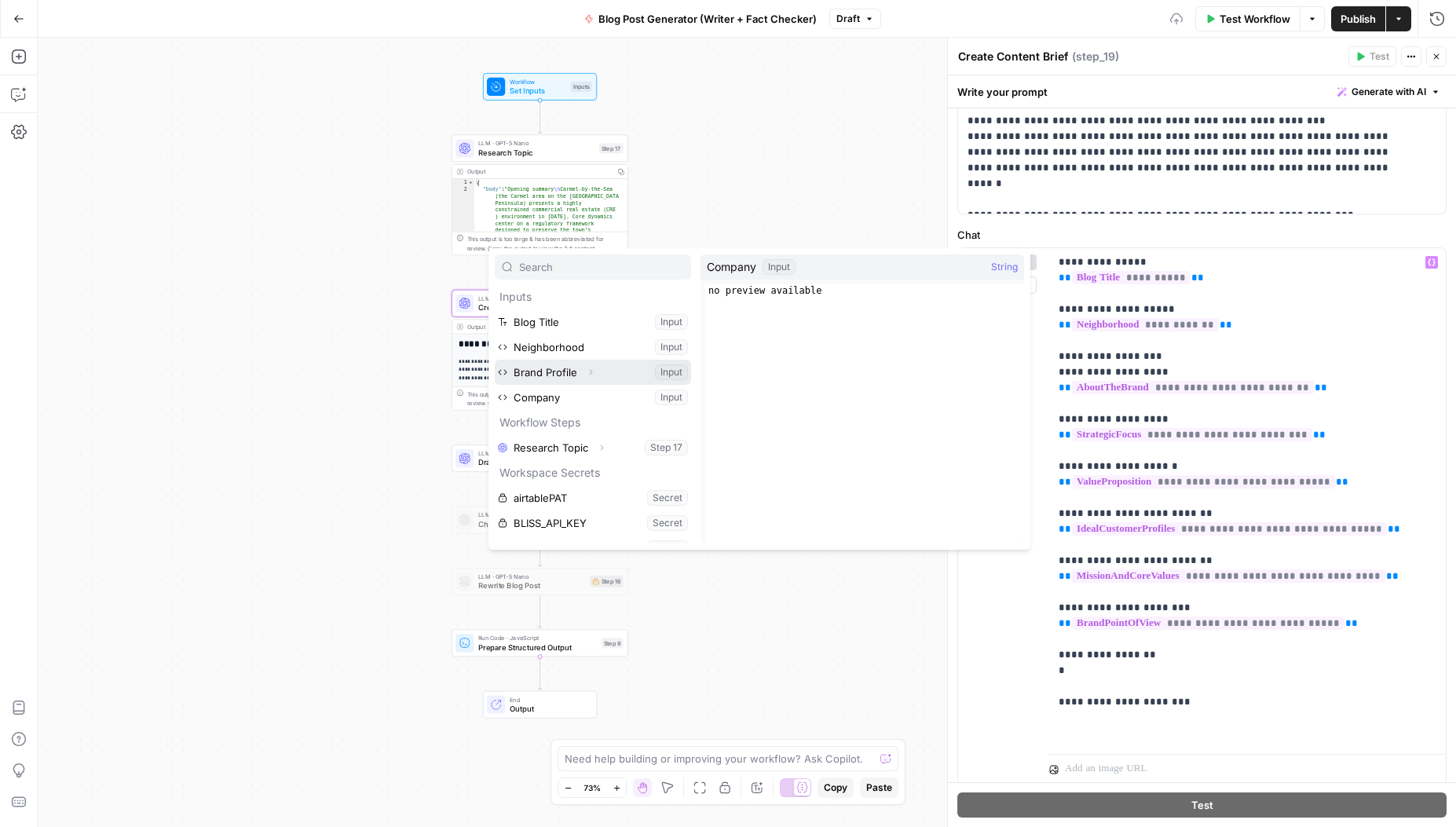
click at [590, 373] on icon "button" at bounding box center [592, 372] width 3 height 6
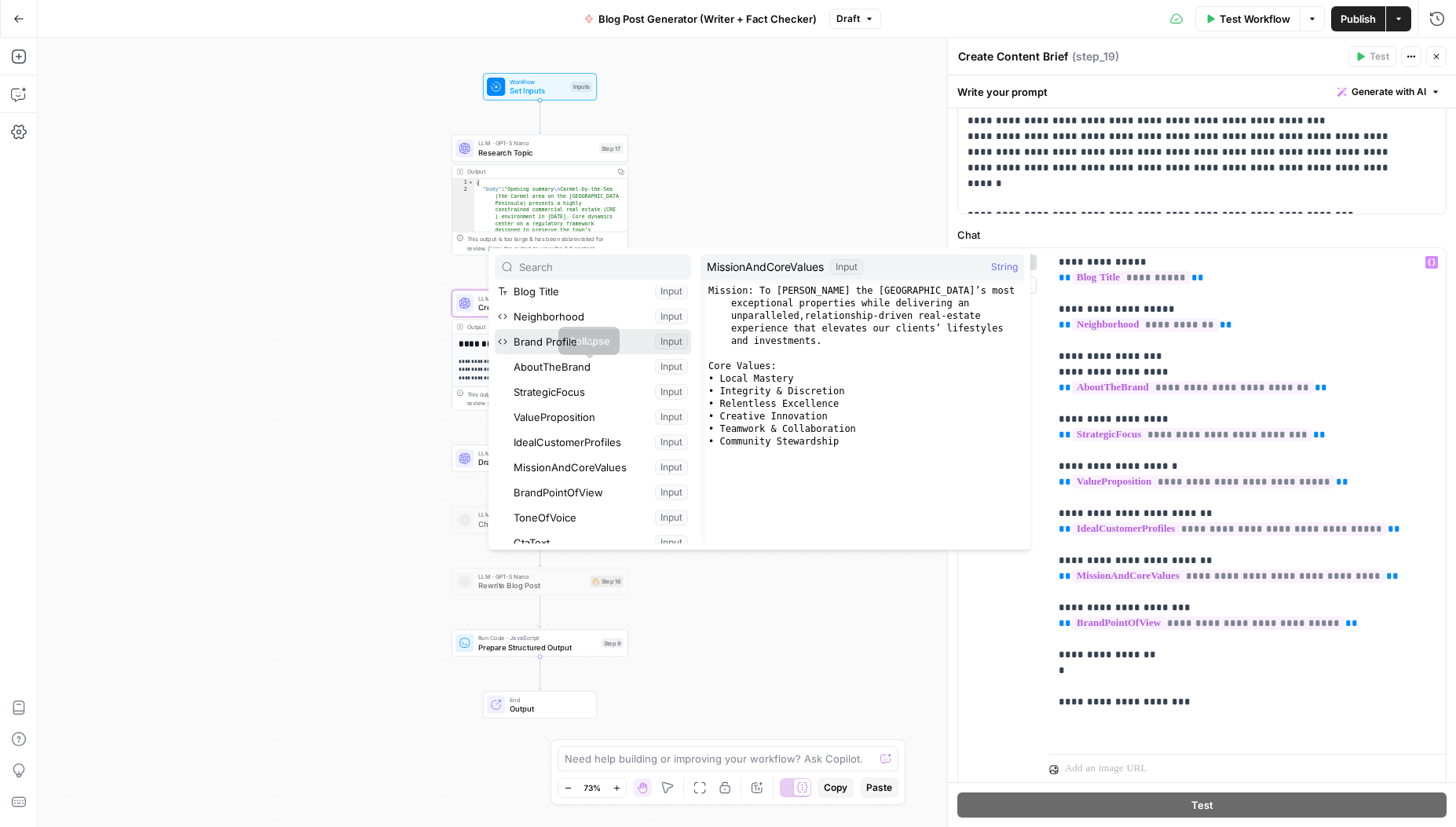
scroll to position [41, 0]
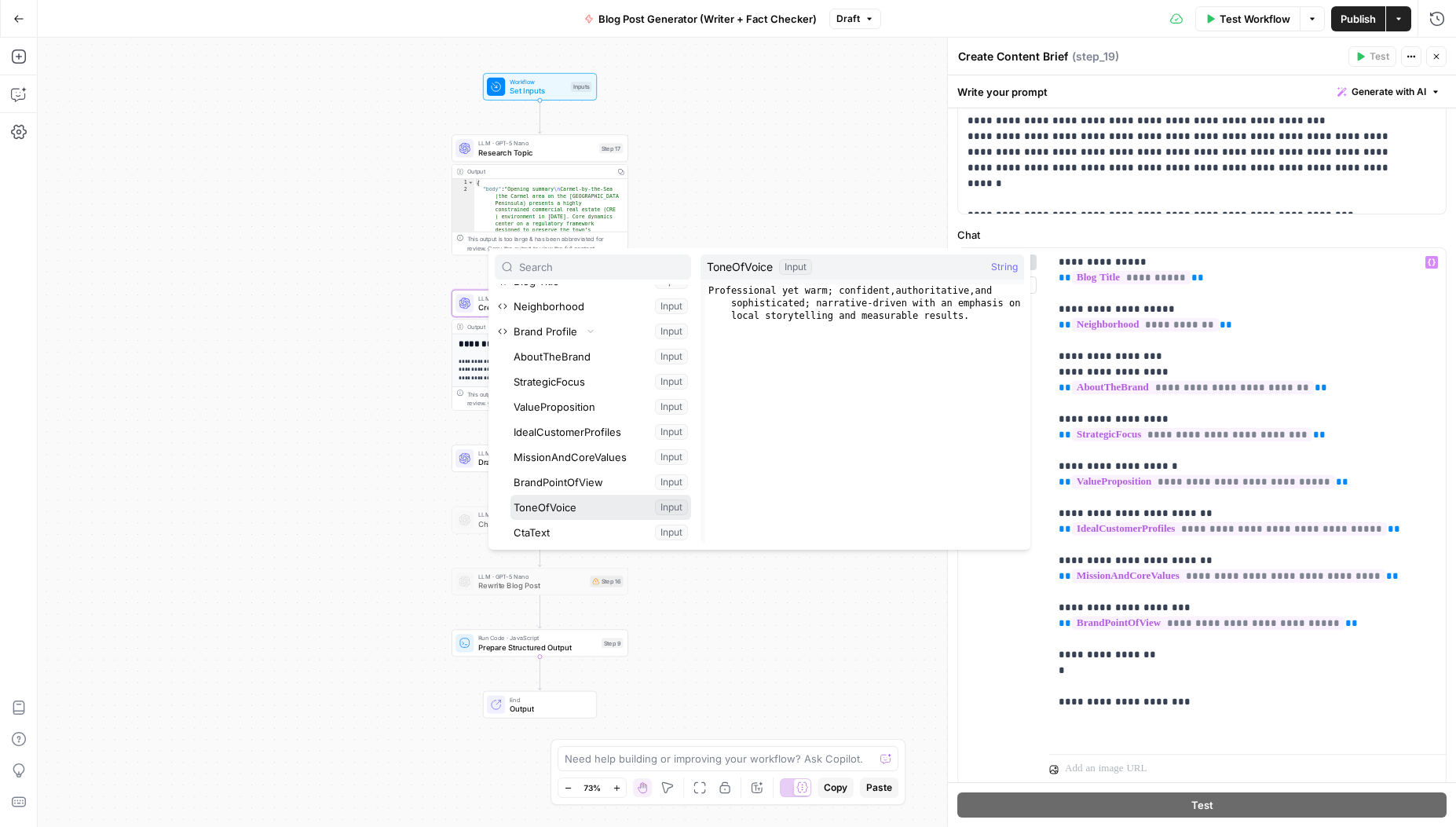
click at [580, 507] on button "Select variable ToneOfVoice" at bounding box center [601, 507] width 181 height 25
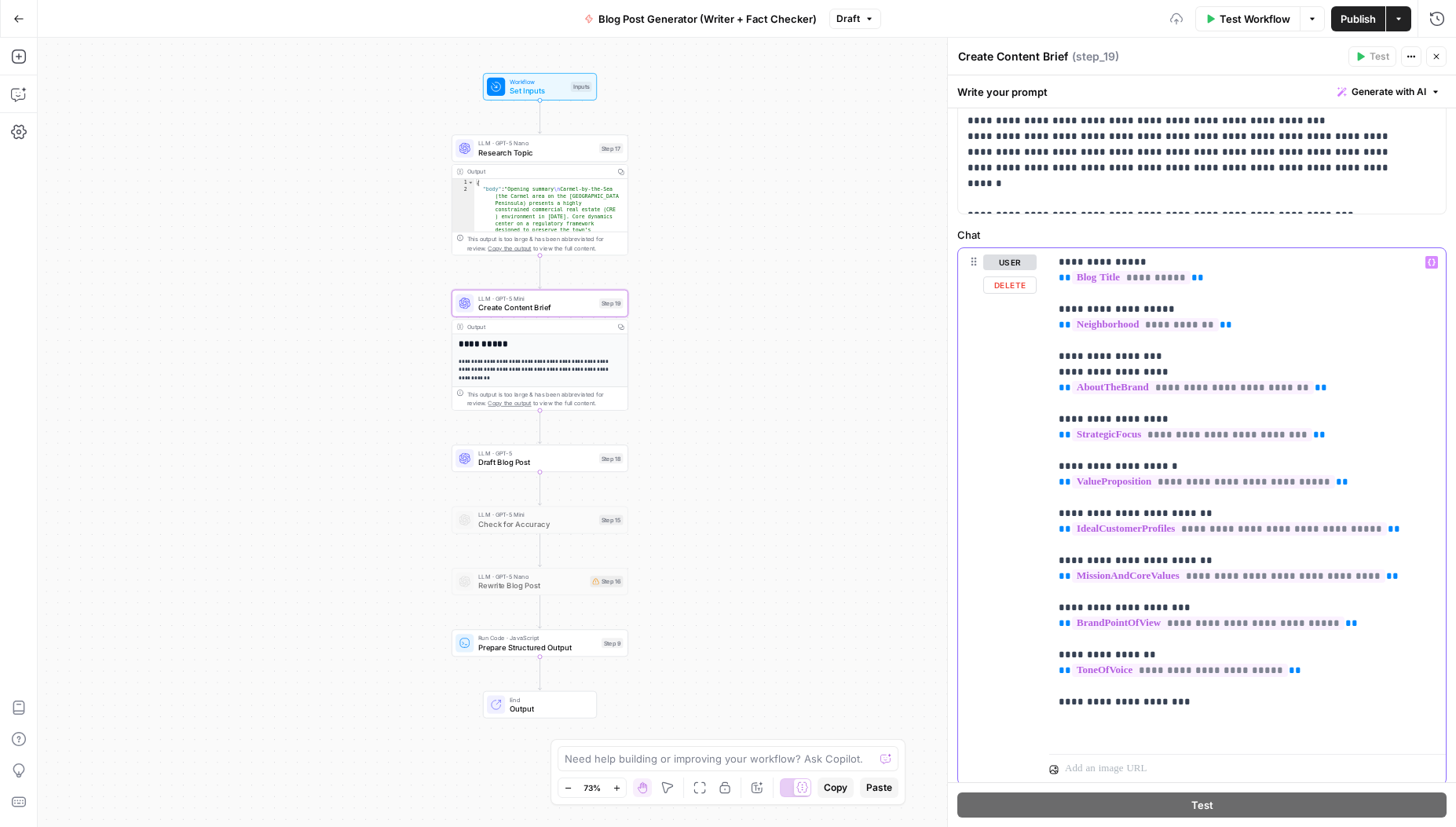
click at [1186, 718] on p "**********" at bounding box center [1242, 498] width 366 height 487
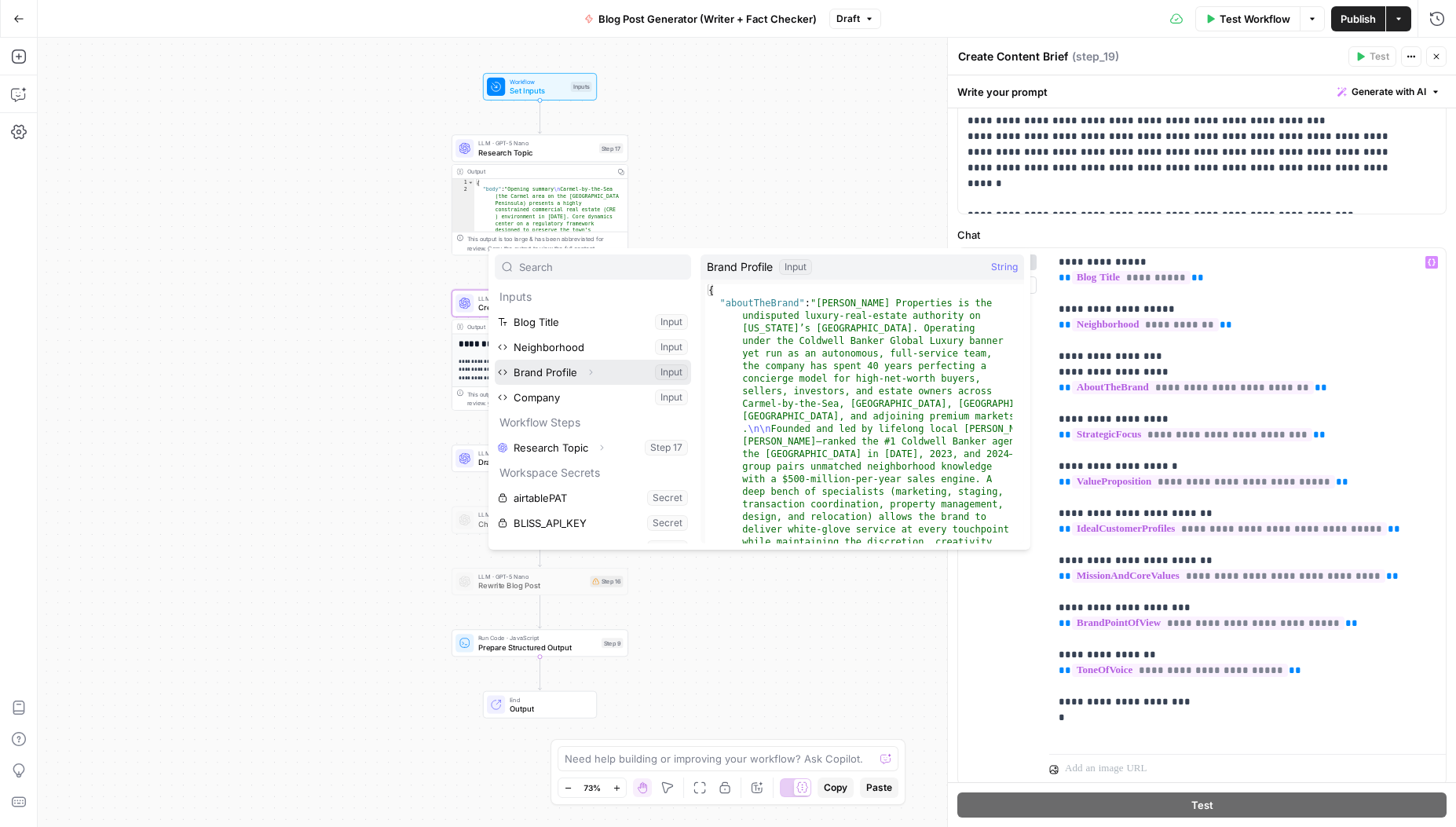
click at [588, 373] on icon "button" at bounding box center [591, 373] width 10 height 10
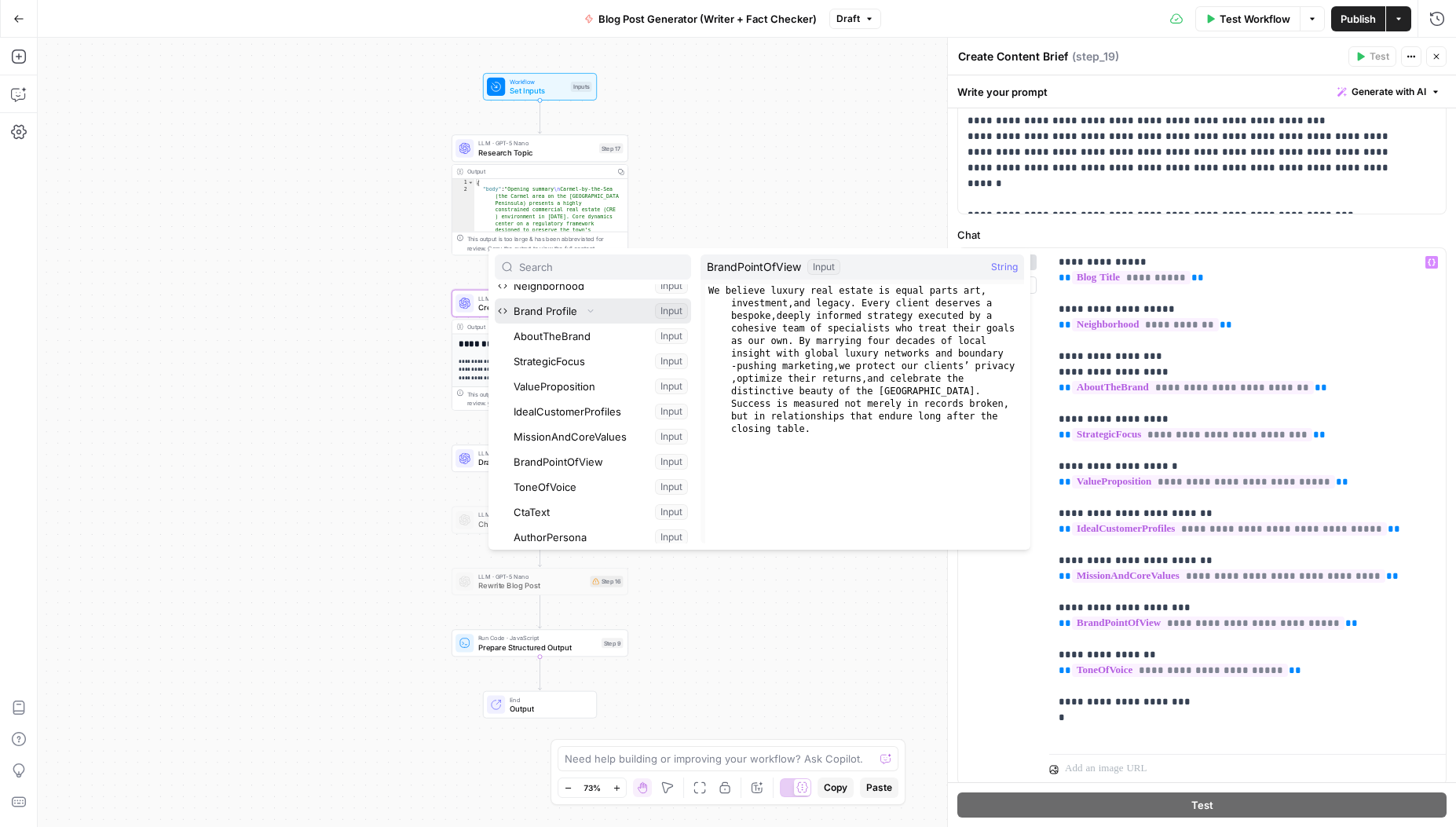
scroll to position [71, 0]
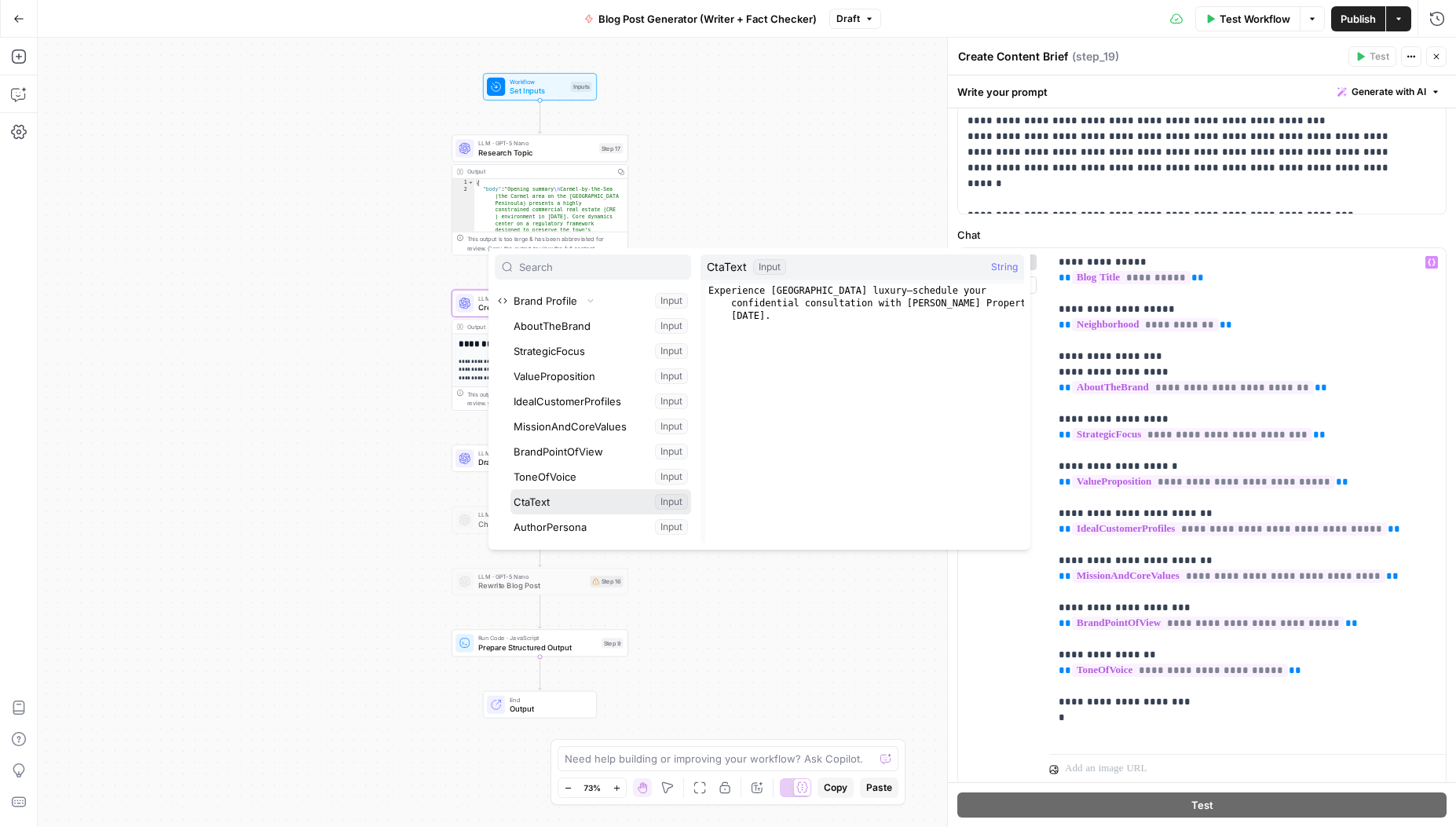
click at [541, 507] on button "Select variable CtaText" at bounding box center [601, 502] width 181 height 25
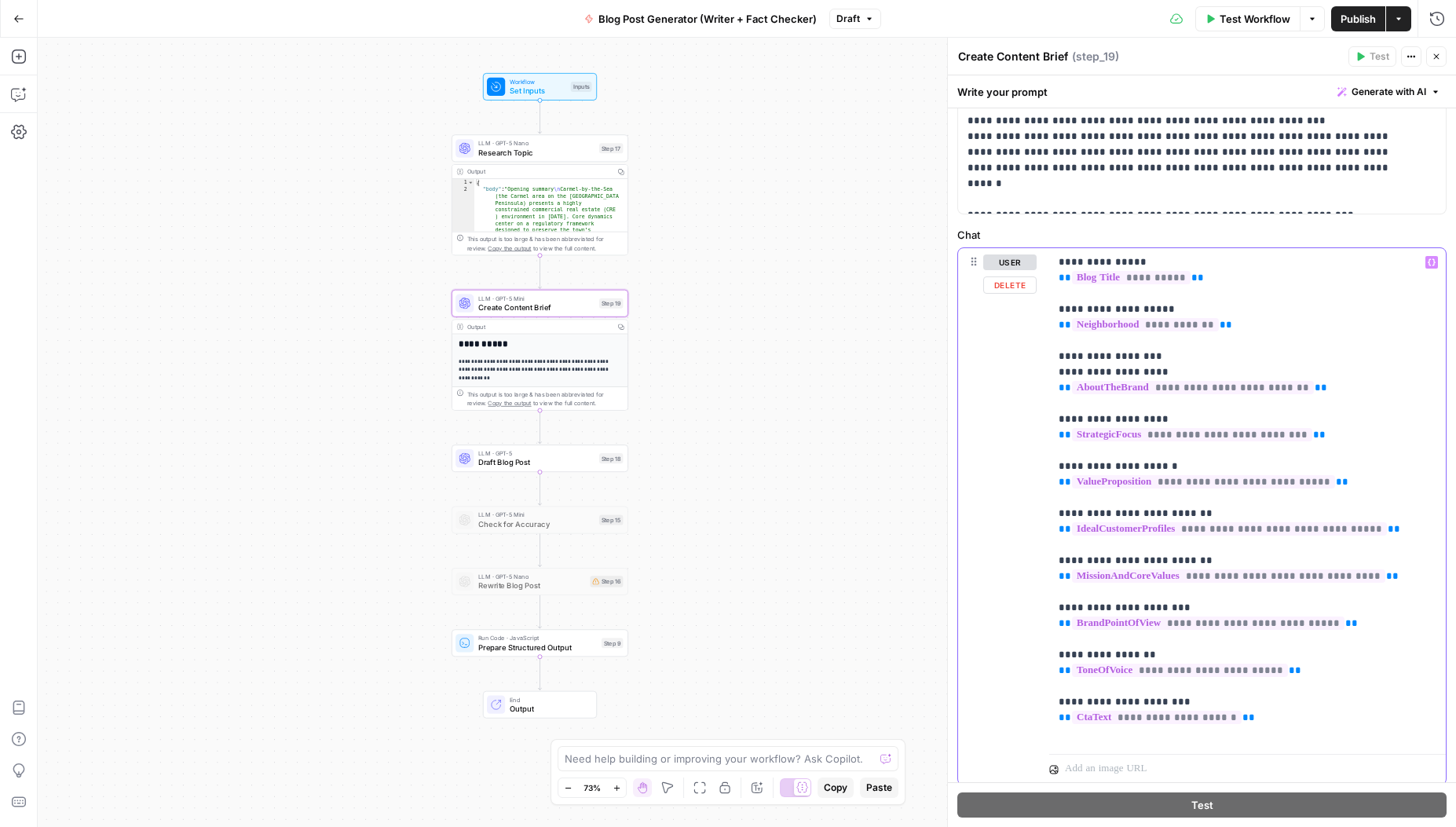
click at [1285, 705] on p "**********" at bounding box center [1242, 498] width 366 height 487
drag, startPoint x: 1148, startPoint y: 356, endPoint x: 1043, endPoint y: 358, distance: 105.0
click at [1043, 358] on div "**********" at bounding box center [1201, 517] width 488 height 538
click at [1055, 281] on div "**********" at bounding box center [1247, 498] width 397 height 500
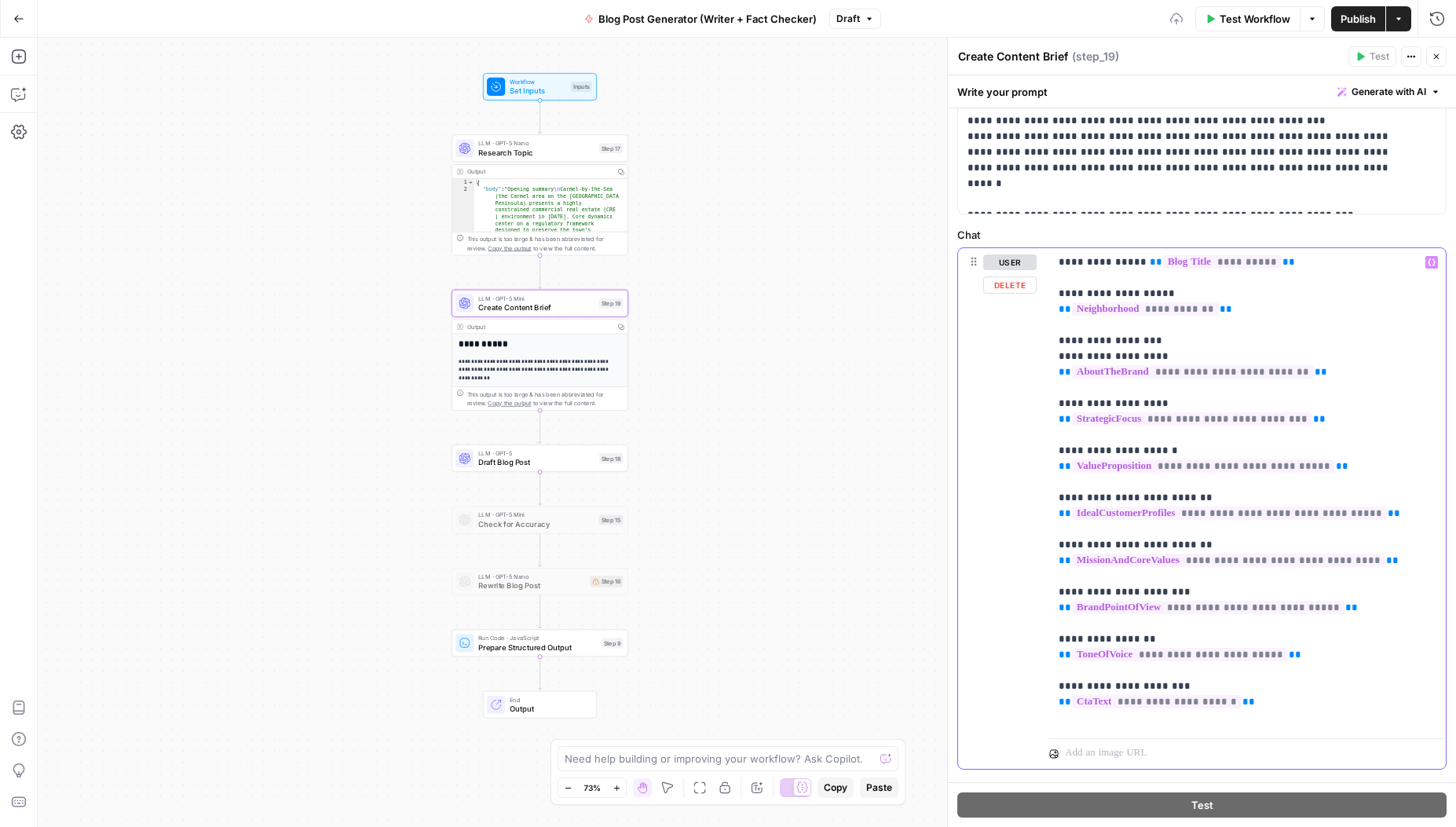
click at [1056, 310] on div "**********" at bounding box center [1247, 490] width 397 height 484
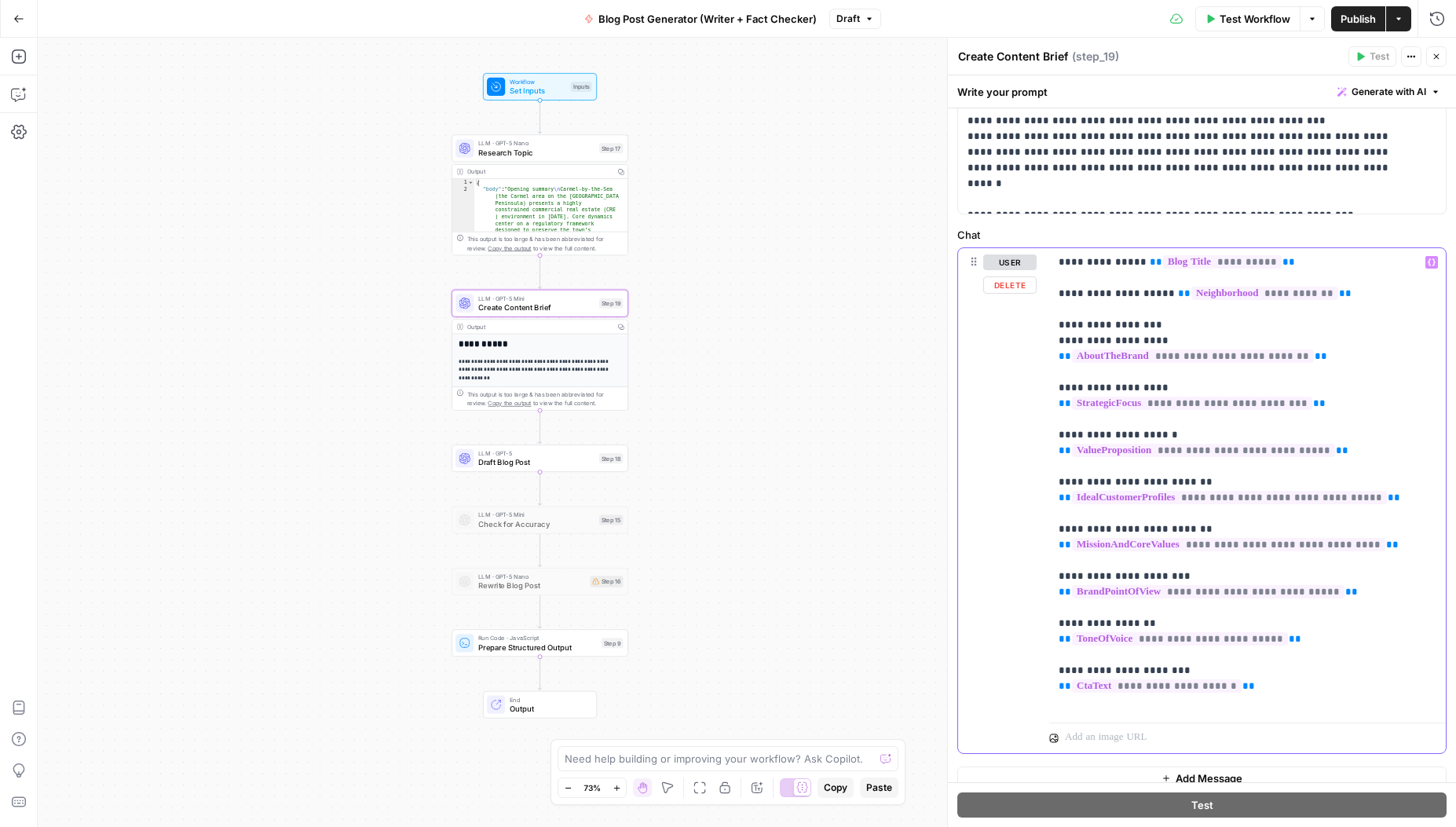
drag, startPoint x: 1125, startPoint y: 324, endPoint x: 1052, endPoint y: 320, distance: 73.1
click at [1052, 320] on div "**********" at bounding box center [1247, 482] width 397 height 468
drag, startPoint x: 1228, startPoint y: 331, endPoint x: 1134, endPoint y: 325, distance: 94.2
click at [1133, 325] on p "**********" at bounding box center [1242, 482] width 366 height 456
click at [1107, 704] on p "**********" at bounding box center [1242, 482] width 366 height 456
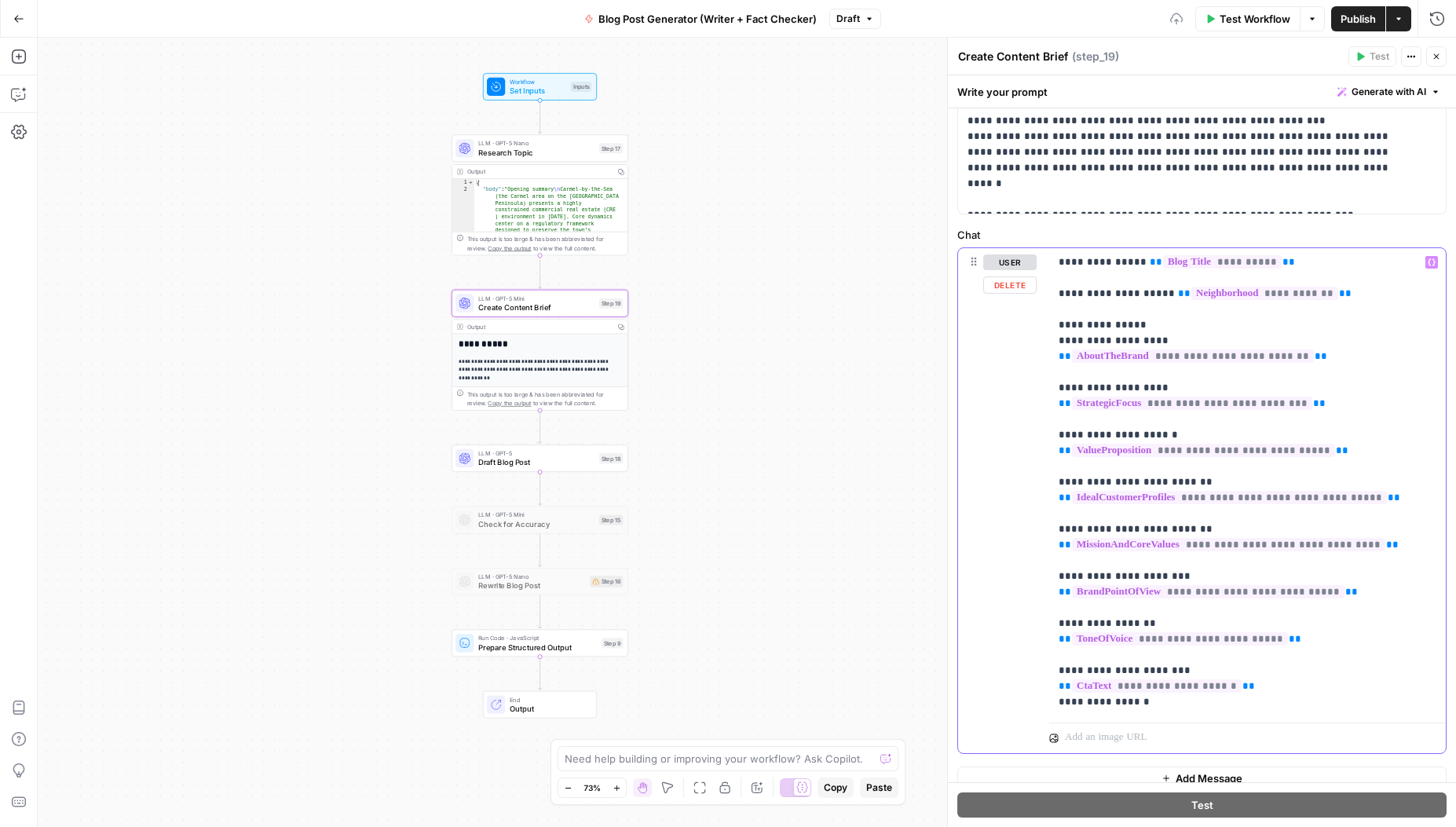
click at [1260, 693] on p "**********" at bounding box center [1242, 482] width 366 height 456
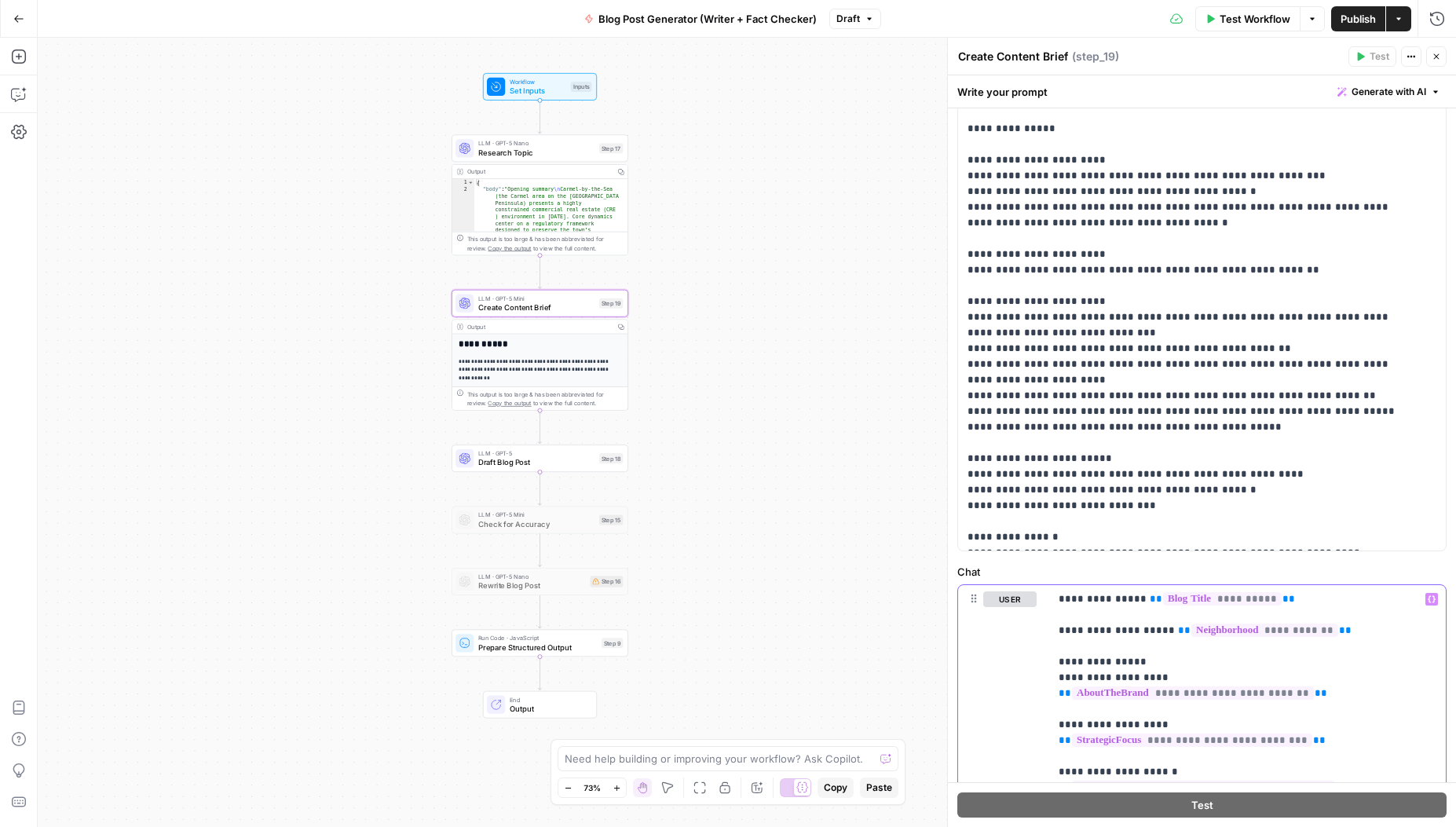
scroll to position [0, 0]
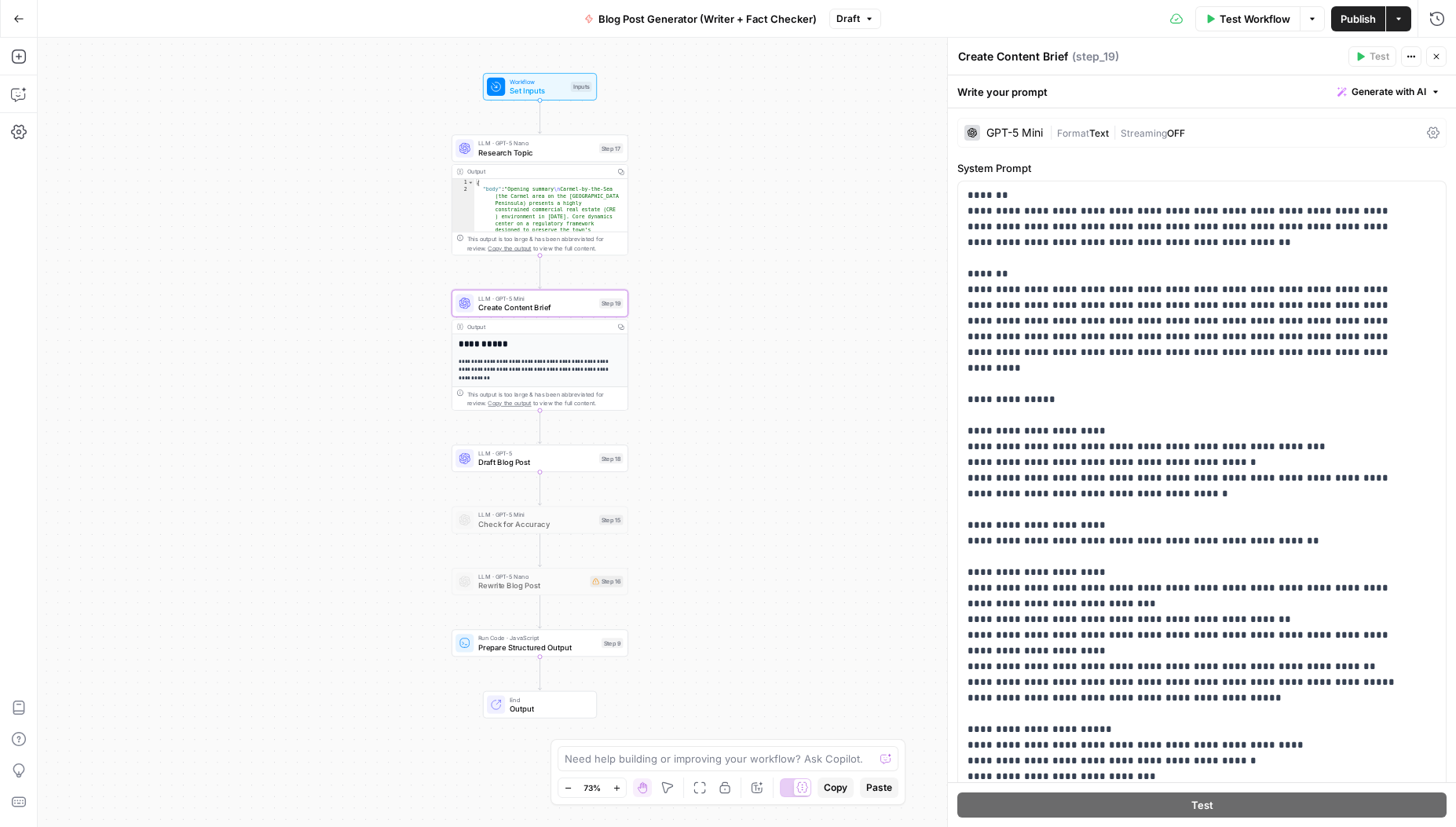
click at [1254, 129] on div "| Format Text | Streaming OFF" at bounding box center [1235, 132] width 372 height 15
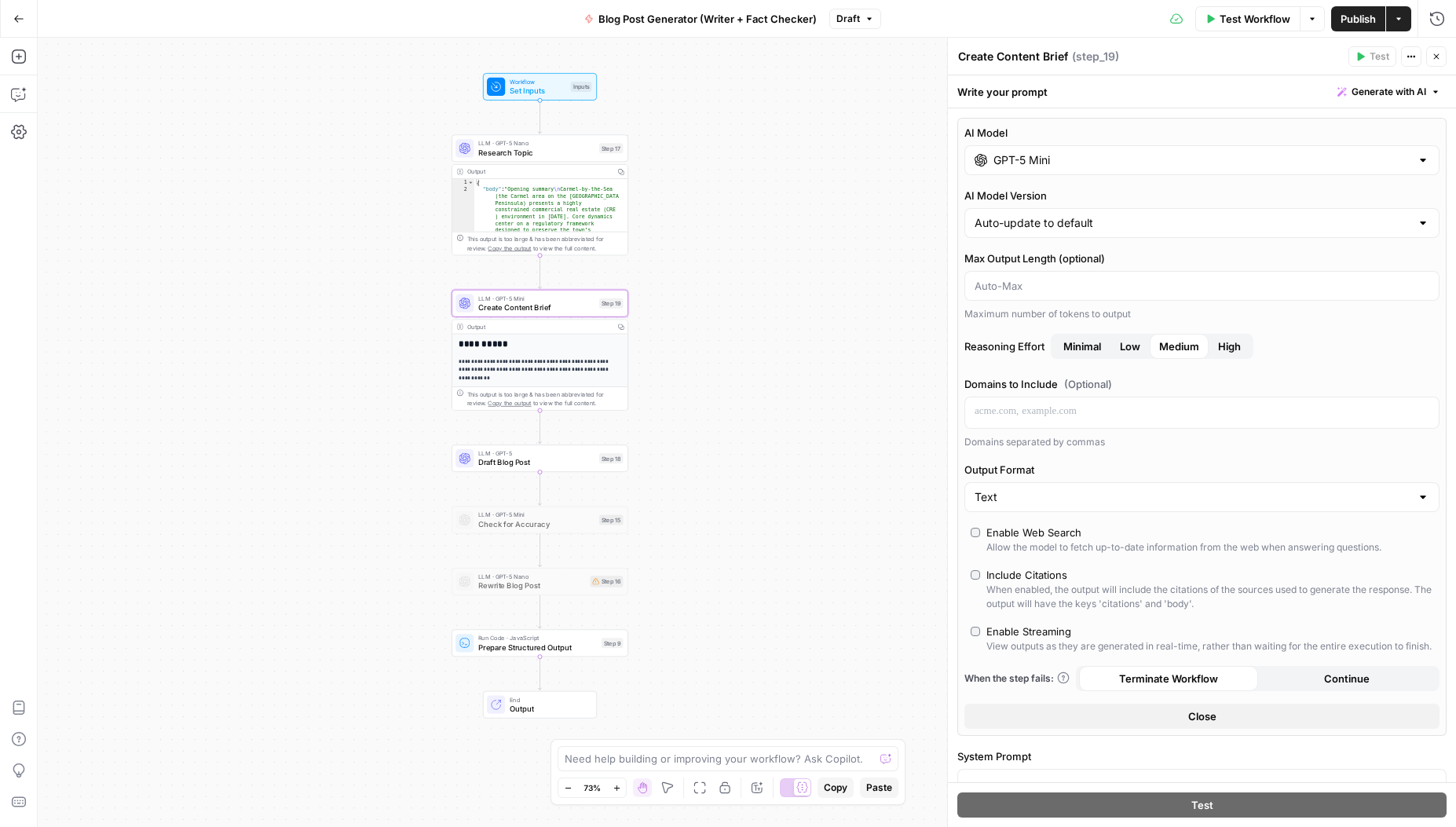
click at [528, 147] on span "Research Topic" at bounding box center [536, 152] width 117 height 12
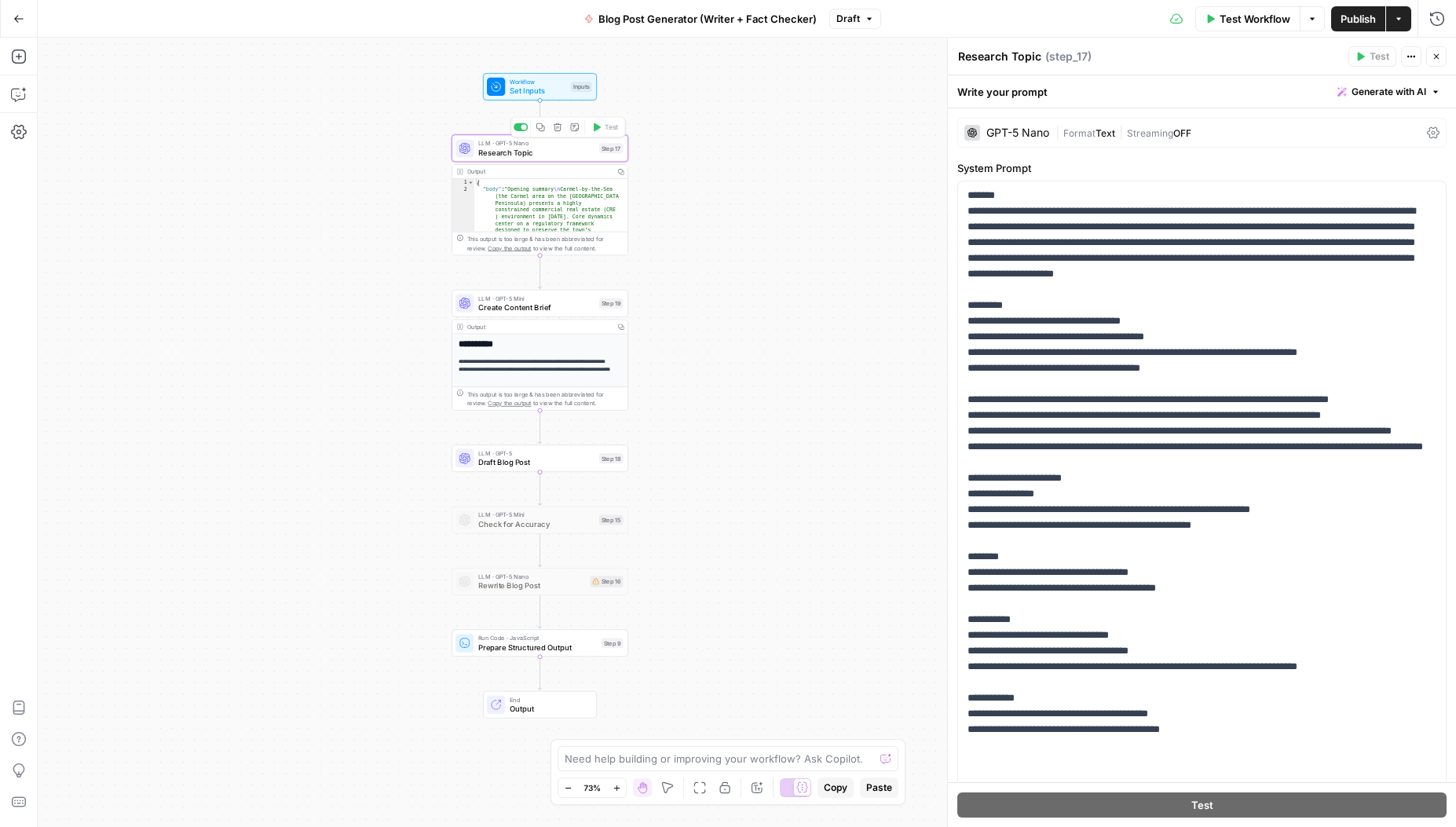
scroll to position [218, 0]
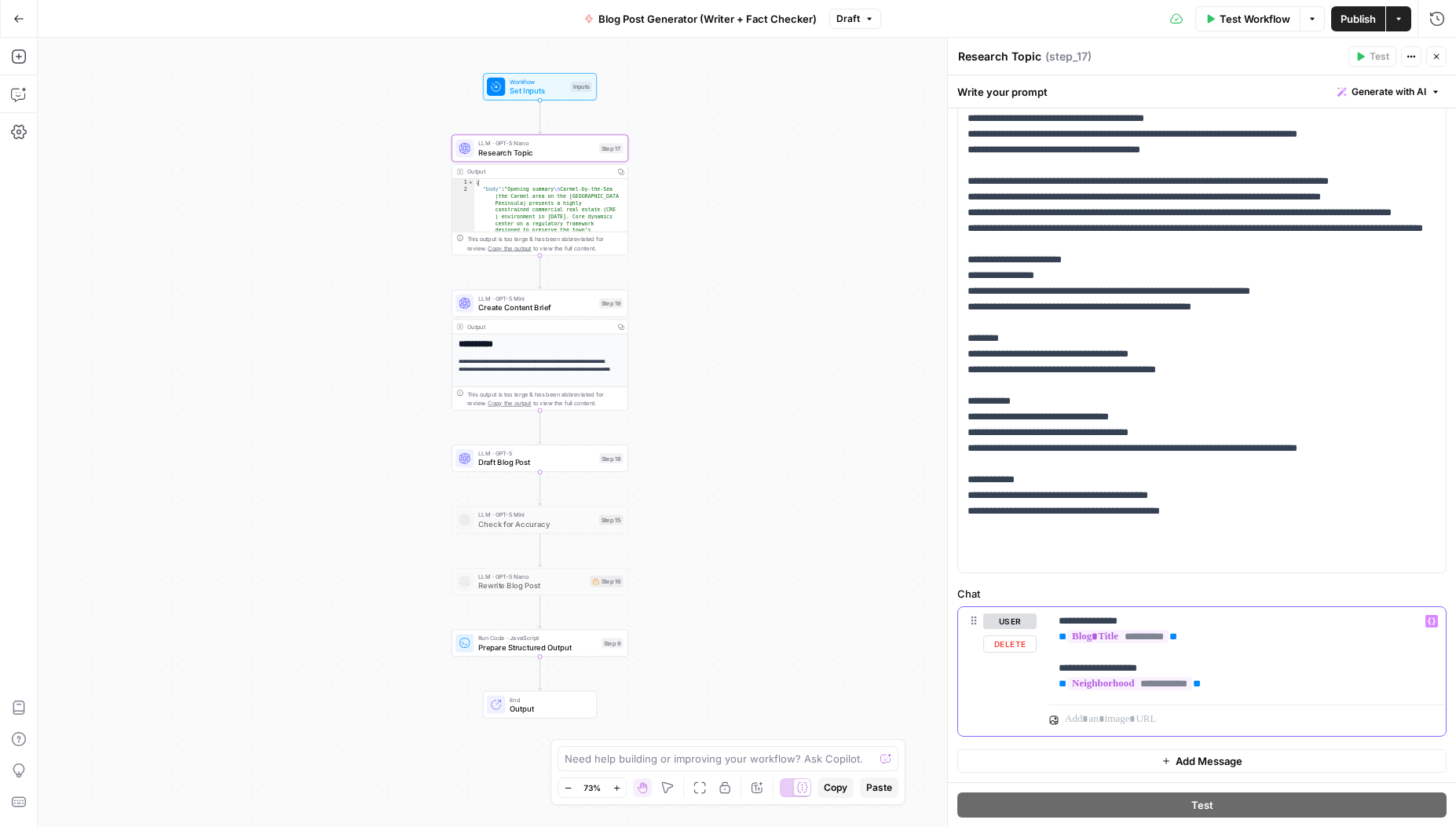
click at [1056, 687] on div "**********" at bounding box center [1247, 653] width 397 height 91
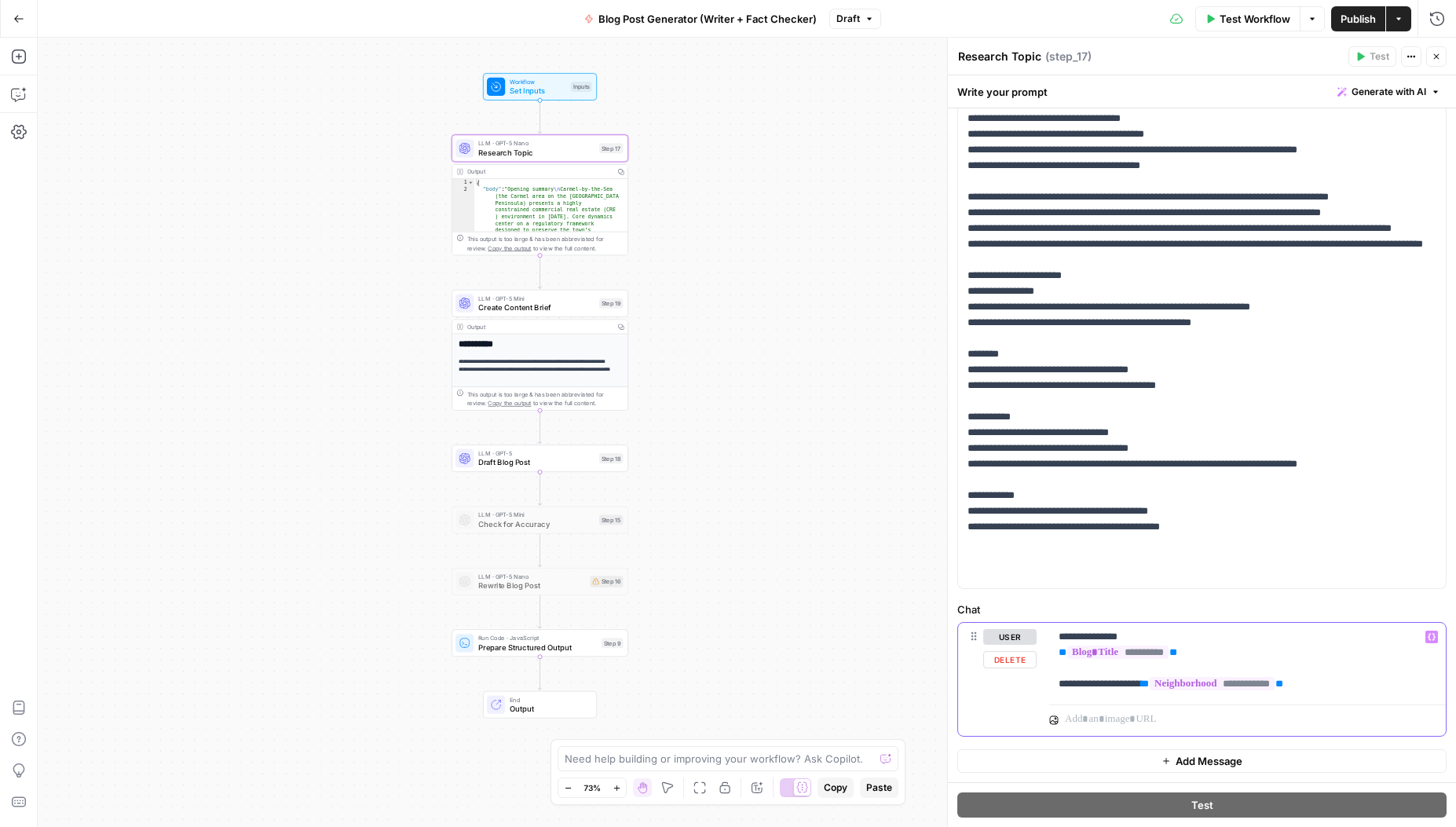
click at [1057, 651] on div "**********" at bounding box center [1247, 660] width 397 height 75
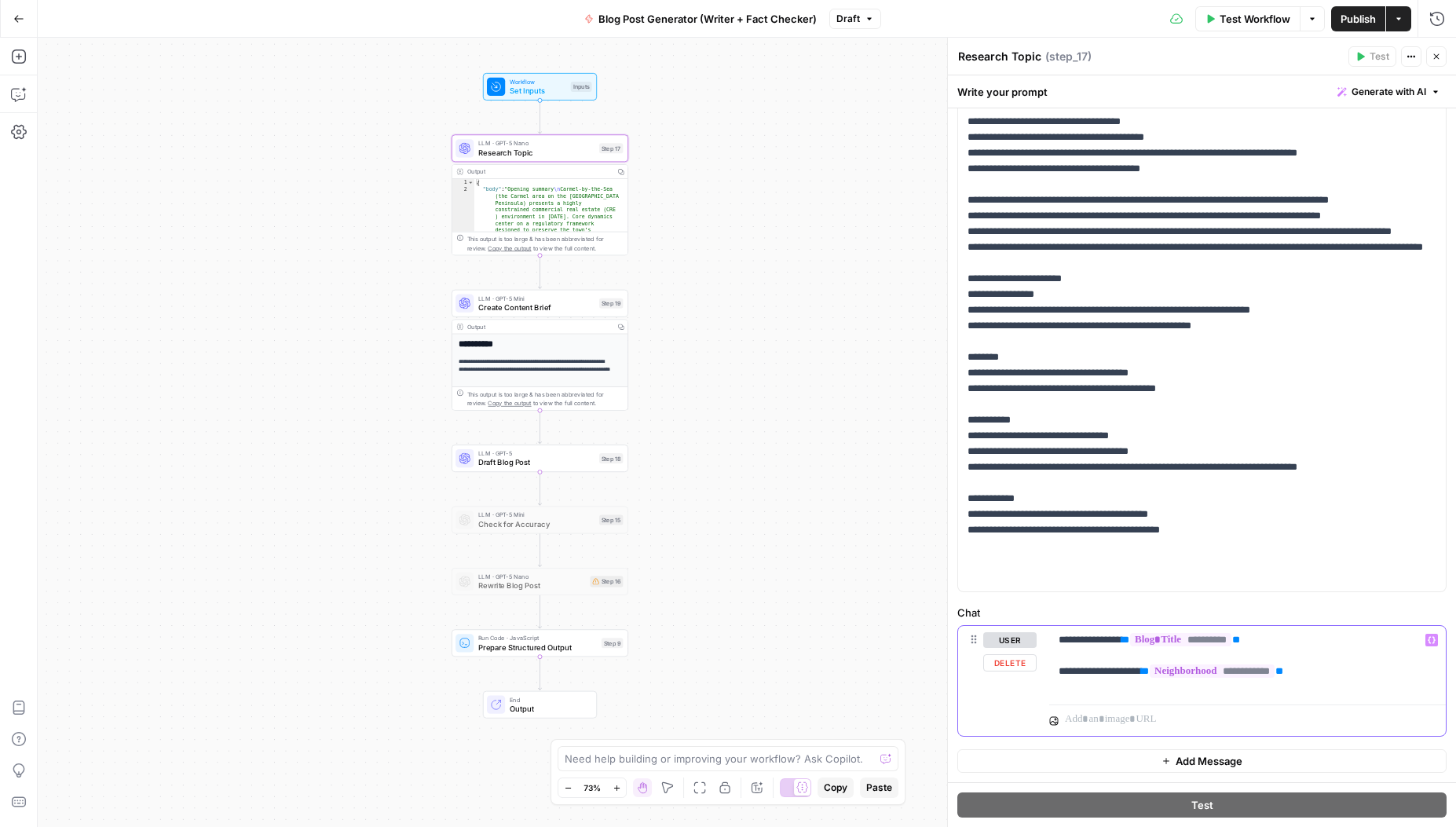
click at [1092, 641] on p "**********" at bounding box center [1242, 655] width 366 height 47
click at [1101, 671] on p "**********" at bounding box center [1242, 655] width 366 height 47
click at [500, 308] on span "Create Content Brief" at bounding box center [536, 307] width 117 height 12
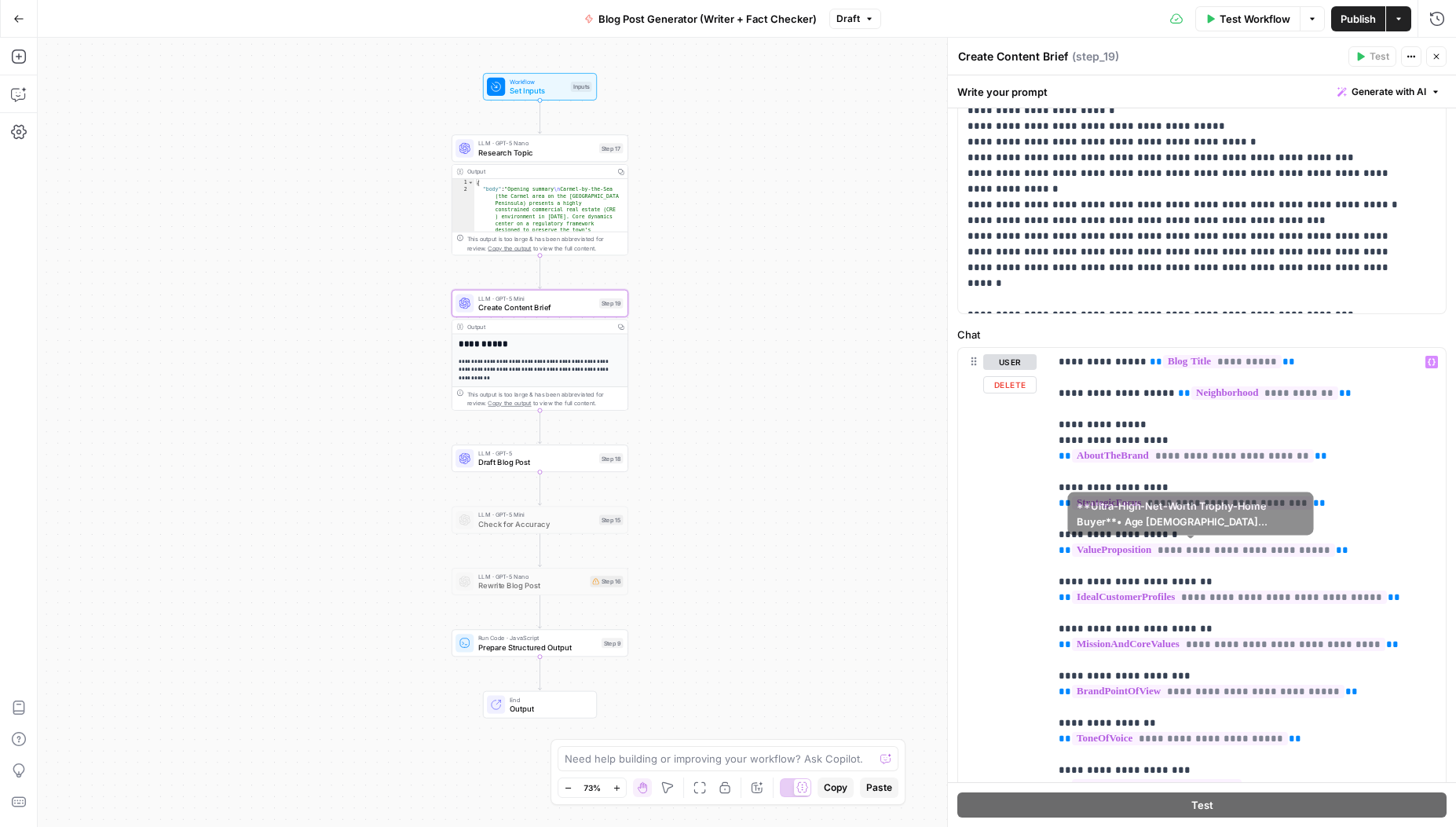
scroll to position [589, 0]
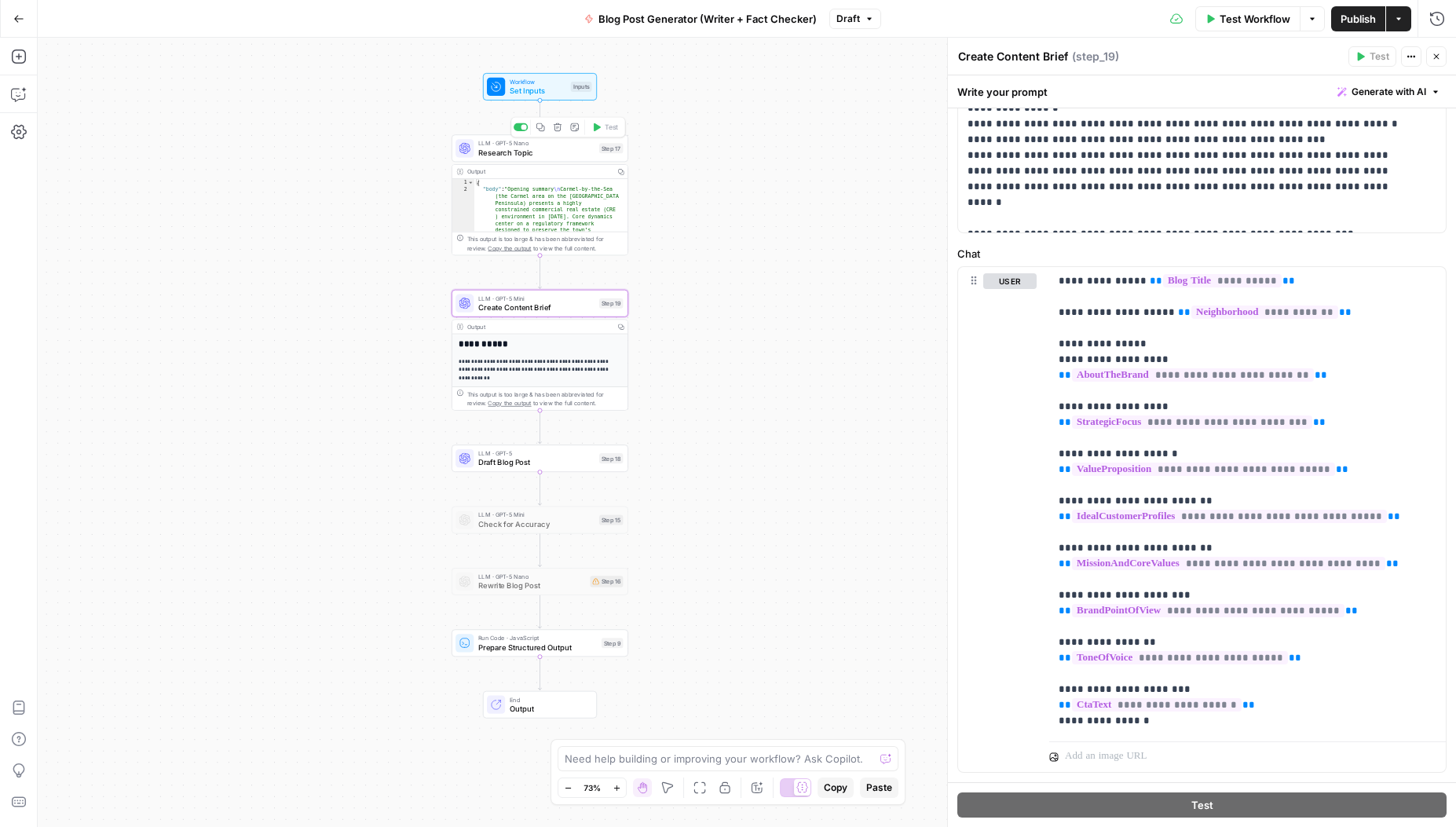
click at [515, 145] on span "LLM · GPT-5 Nano" at bounding box center [536, 143] width 117 height 10
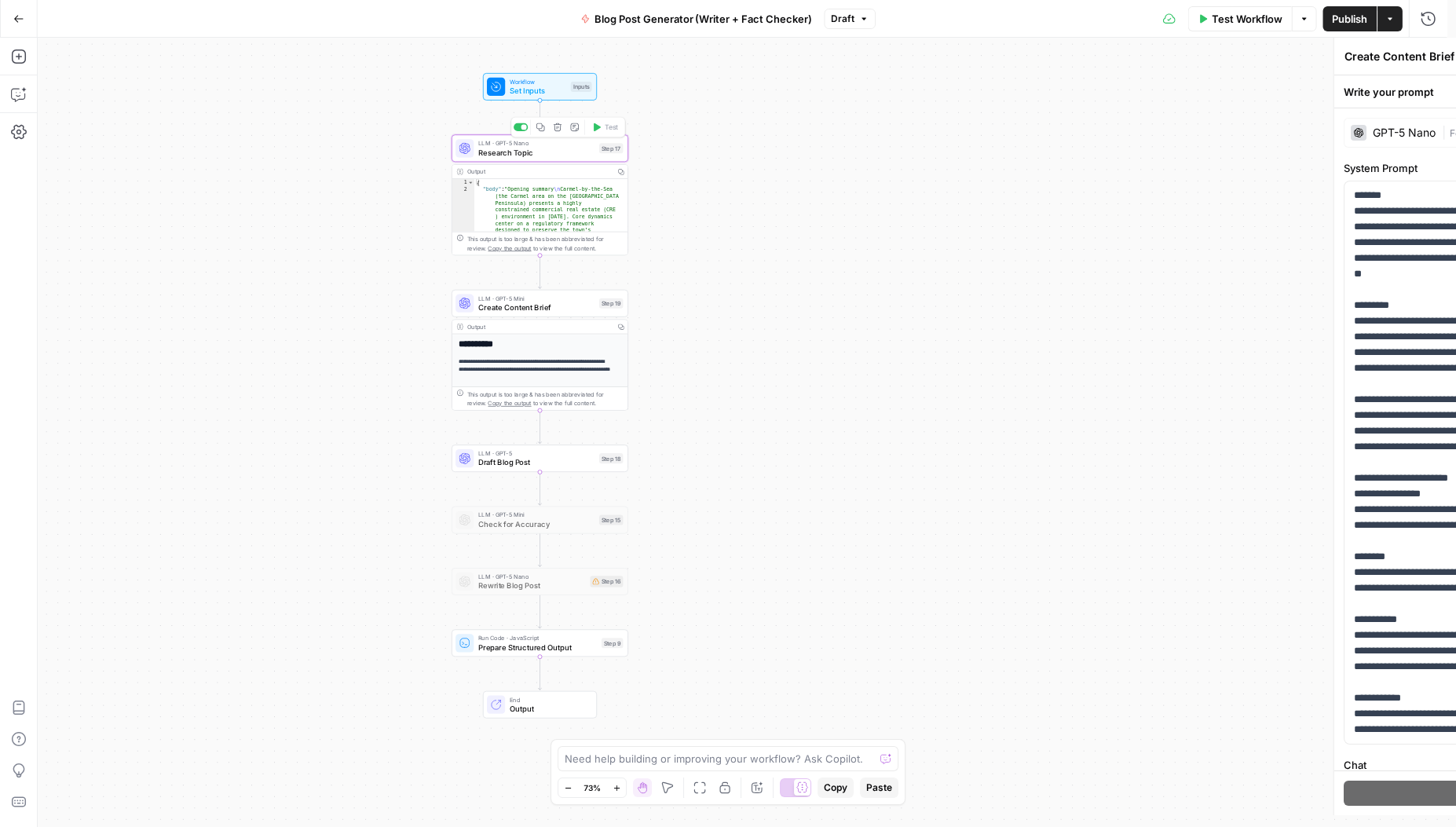
type textarea "Research Topic"
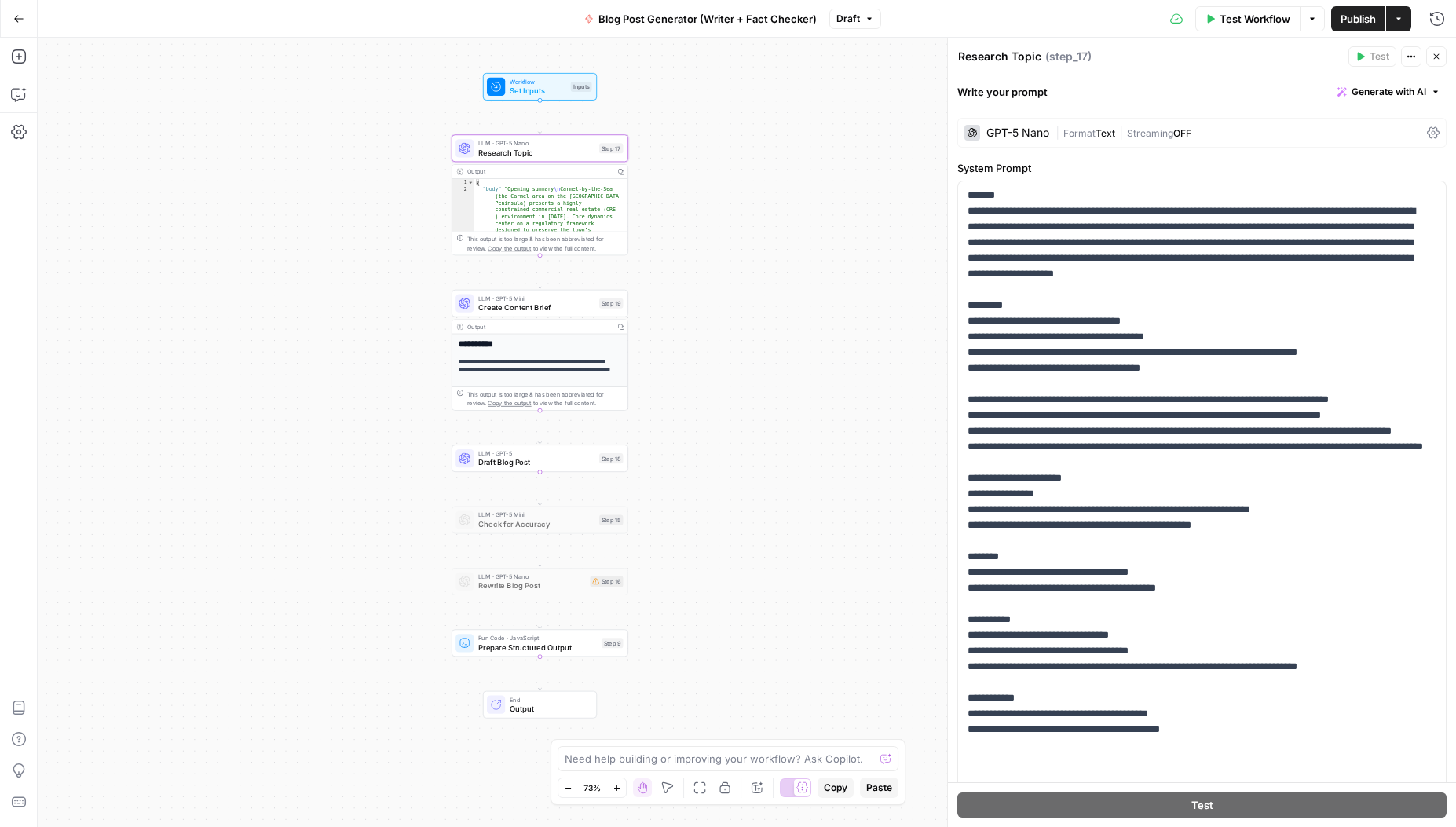
scroll to position [200, 0]
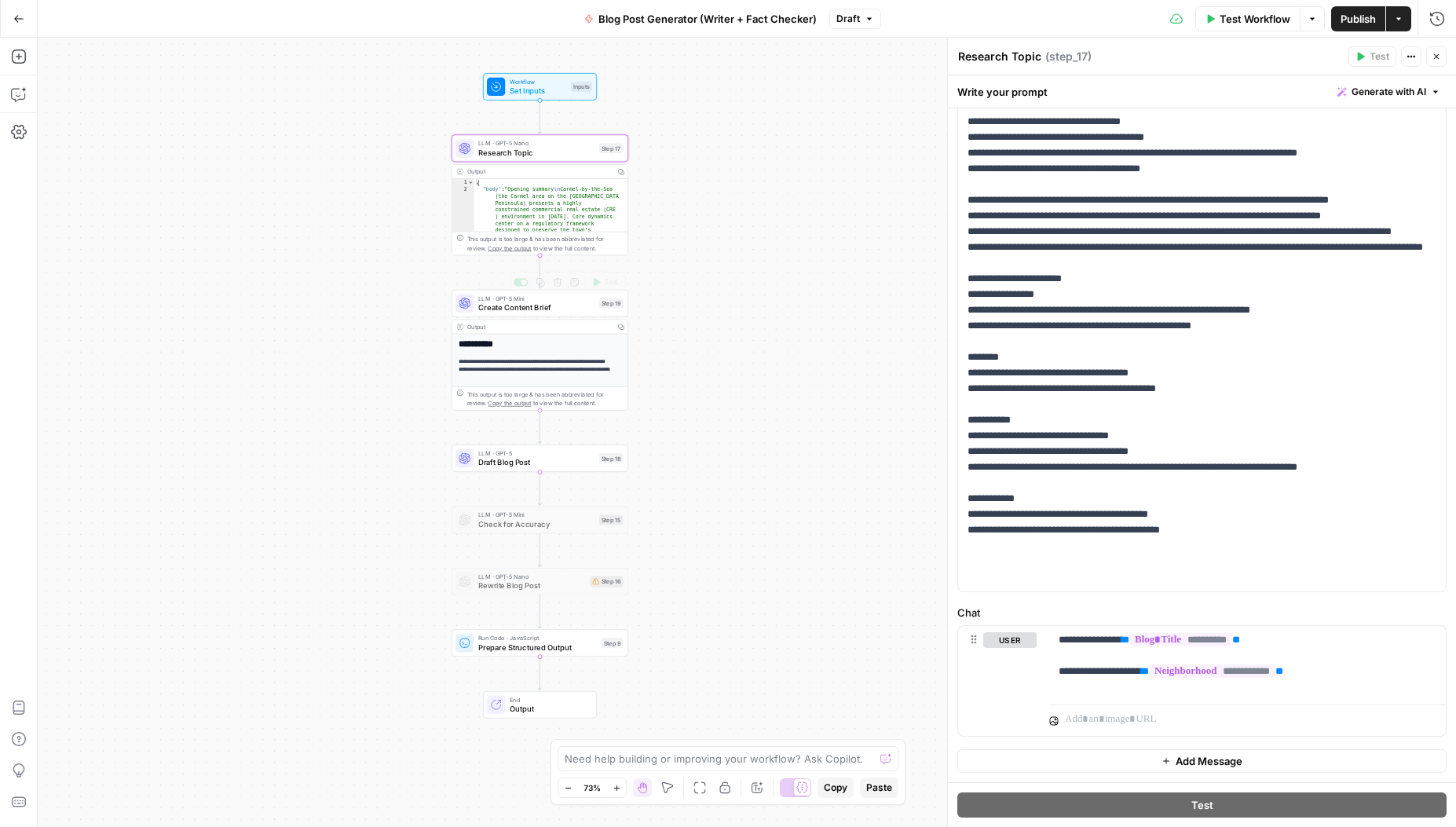
click at [532, 310] on span "Create Content Brief" at bounding box center [536, 307] width 117 height 12
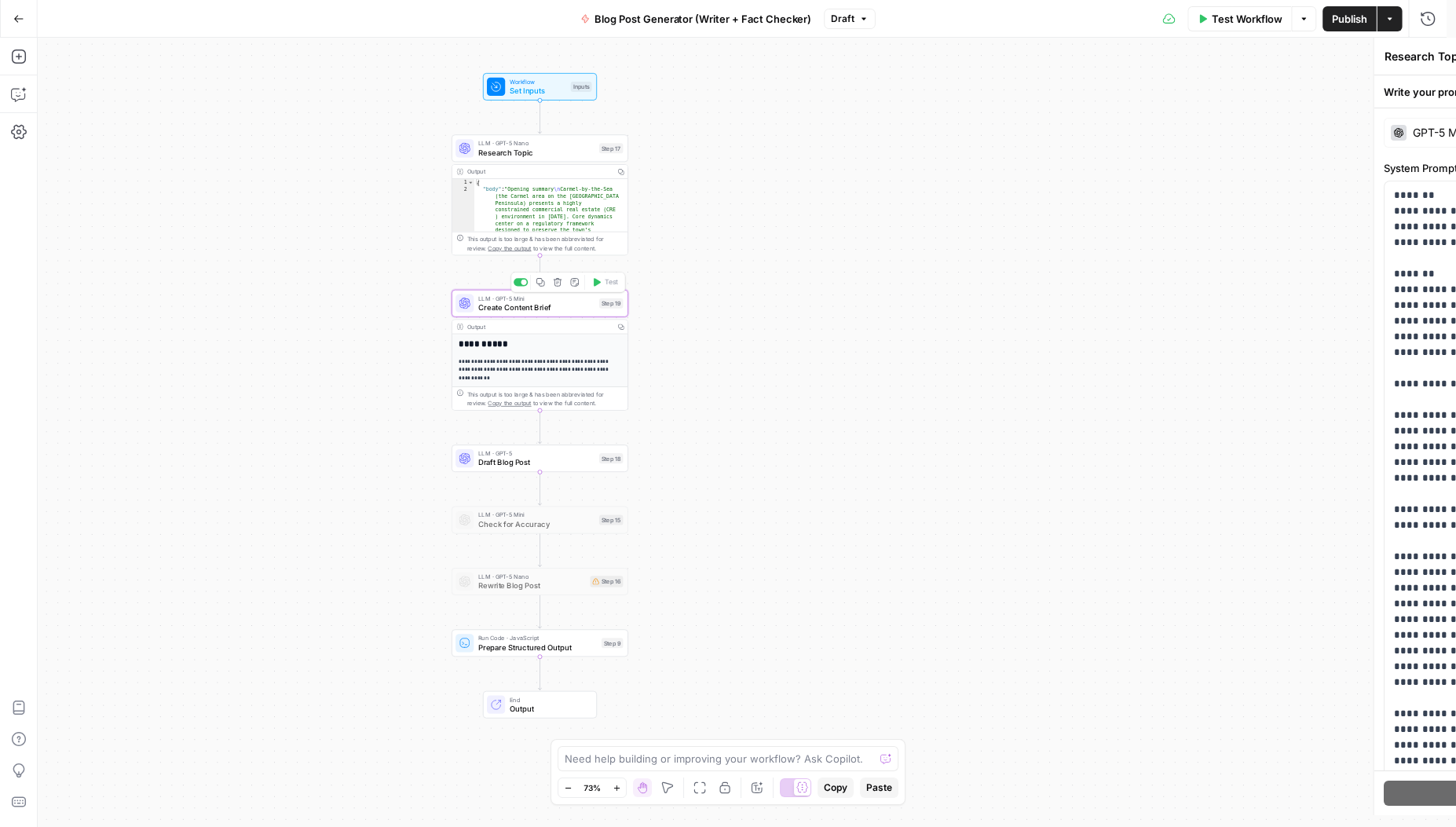
type textarea "Create Content Brief"
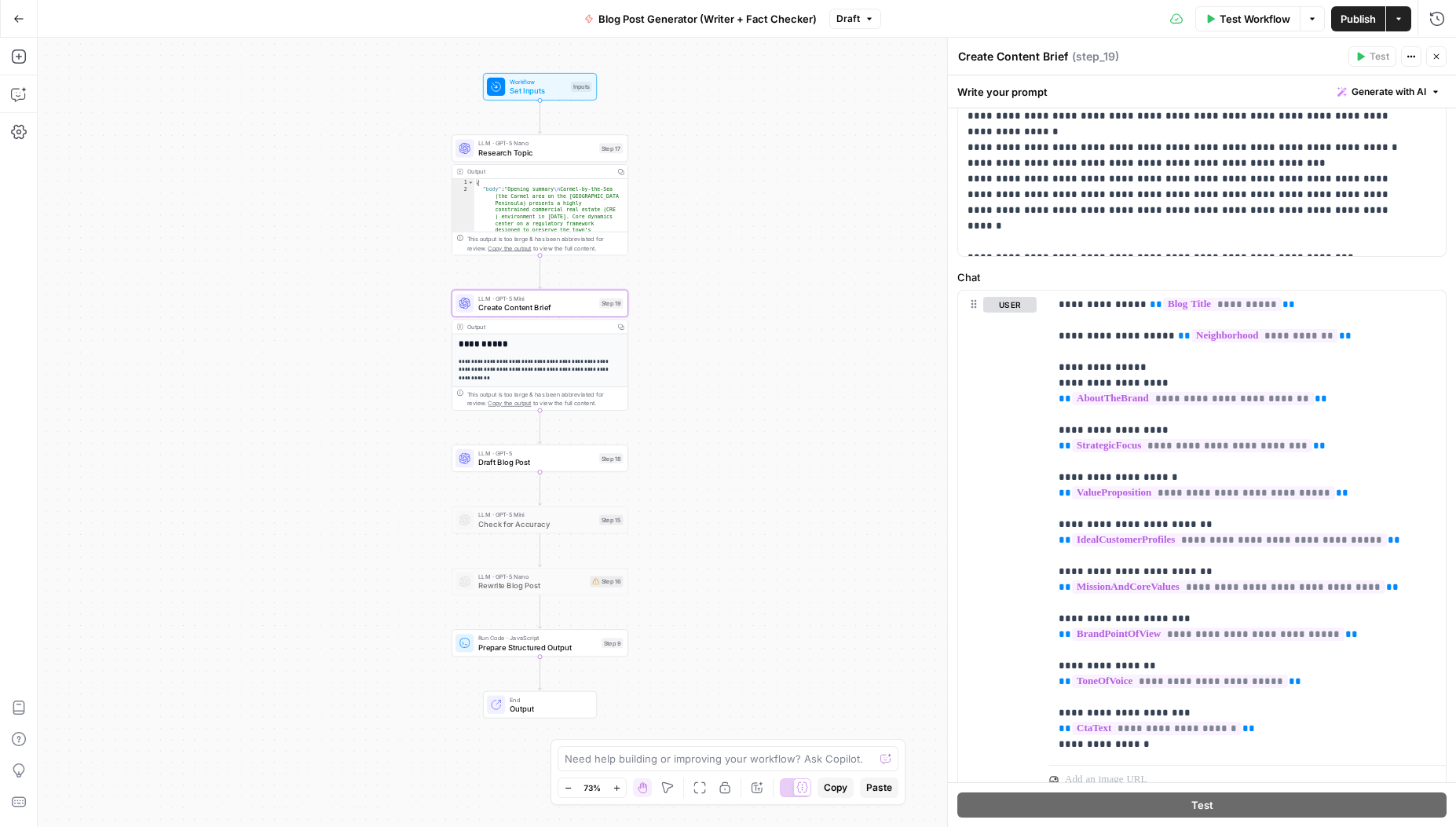
scroll to position [625, 0]
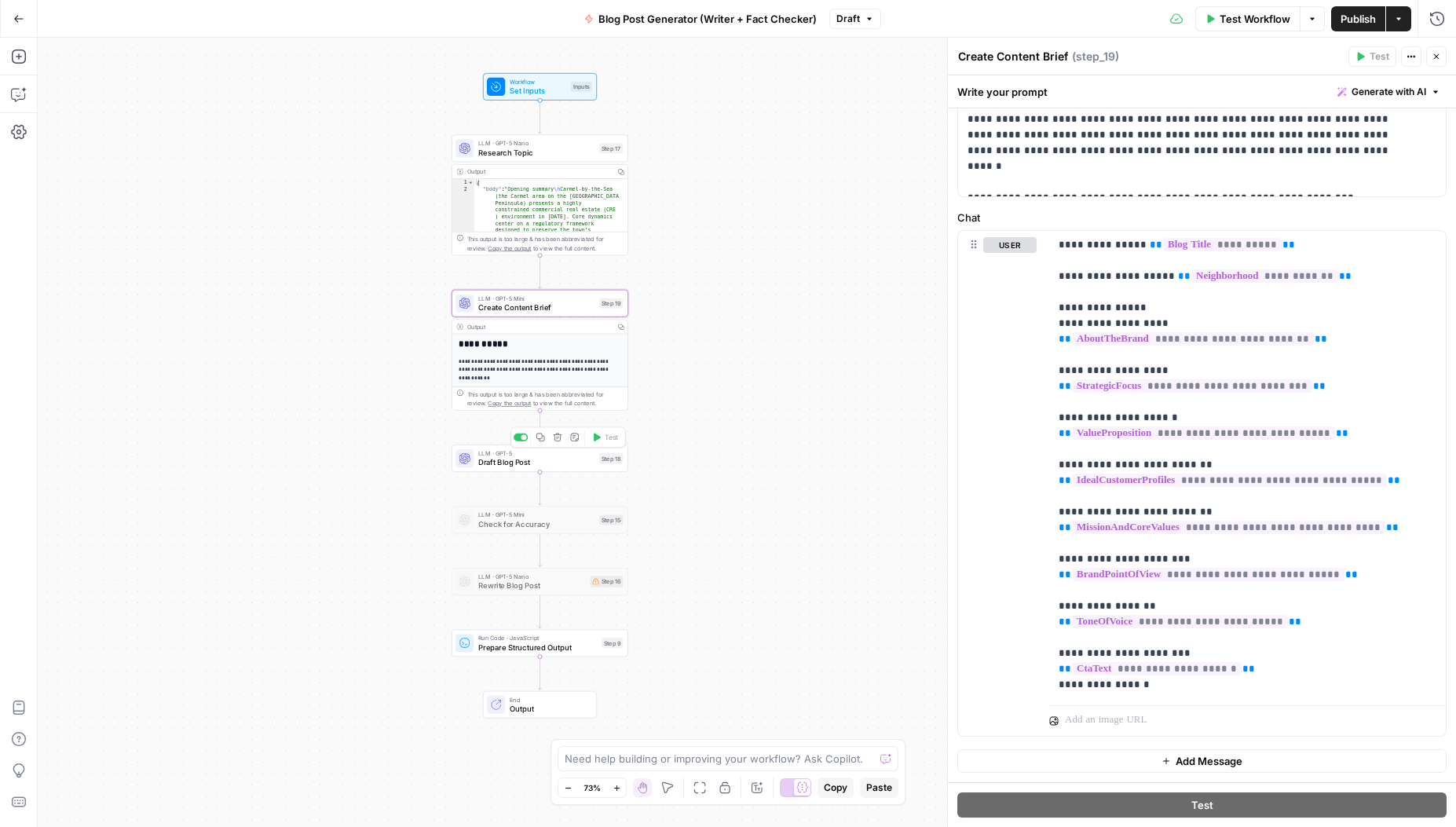
click at [512, 456] on span "LLM · GPT-5" at bounding box center [536, 454] width 117 height 10
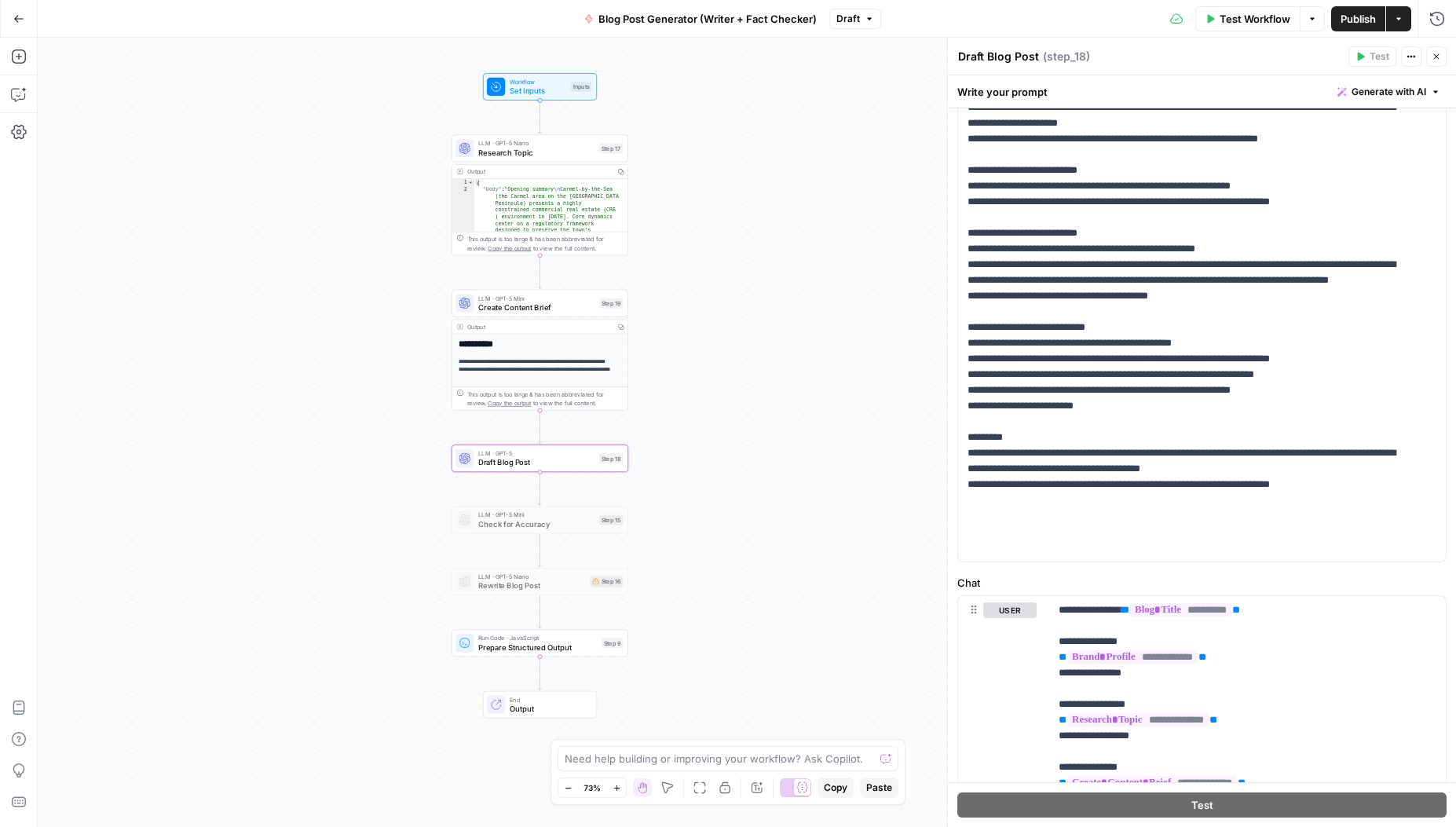
scroll to position [431, 0]
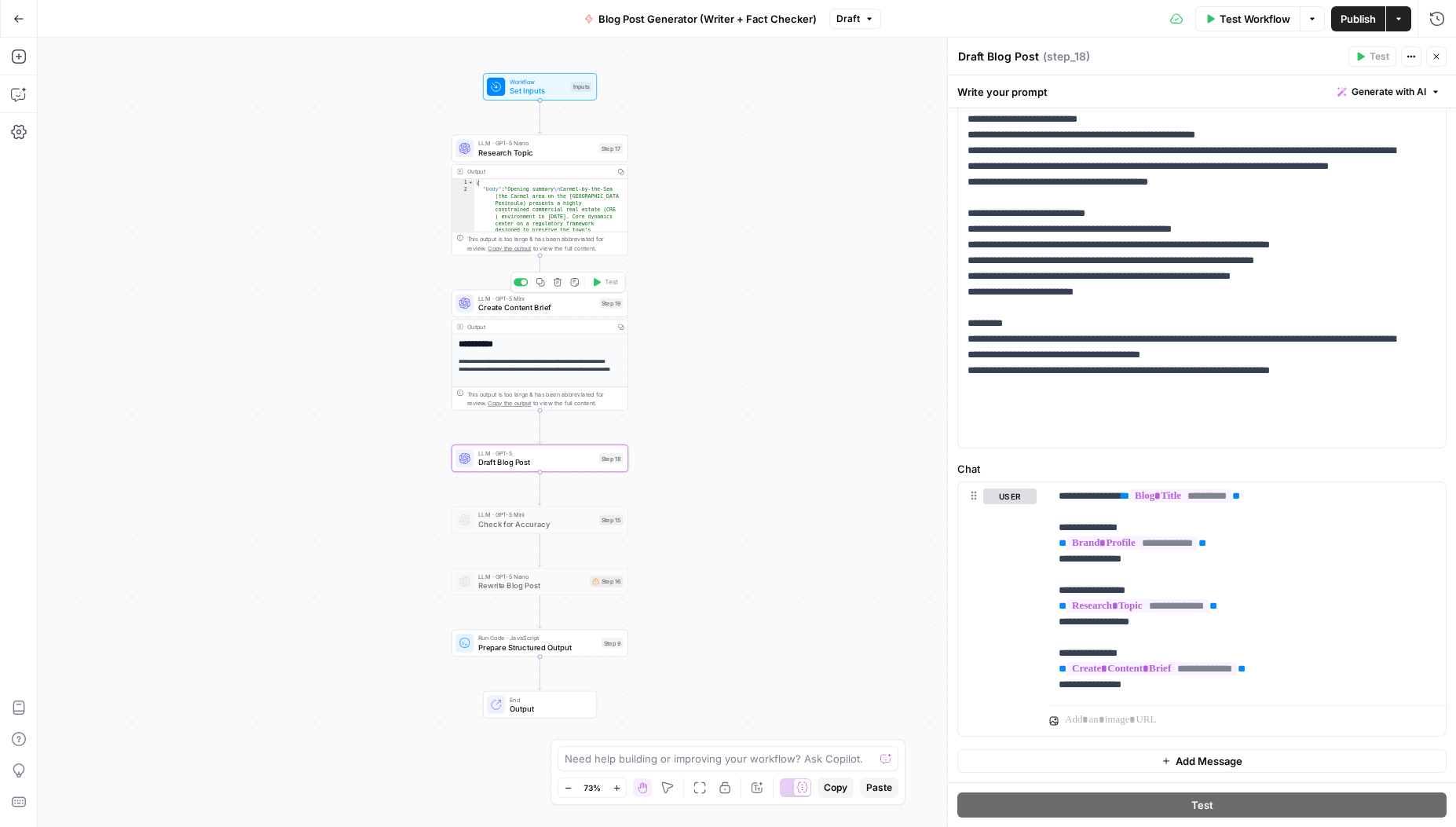
click at [516, 297] on span "LLM · GPT-5 Mini" at bounding box center [536, 298] width 117 height 10
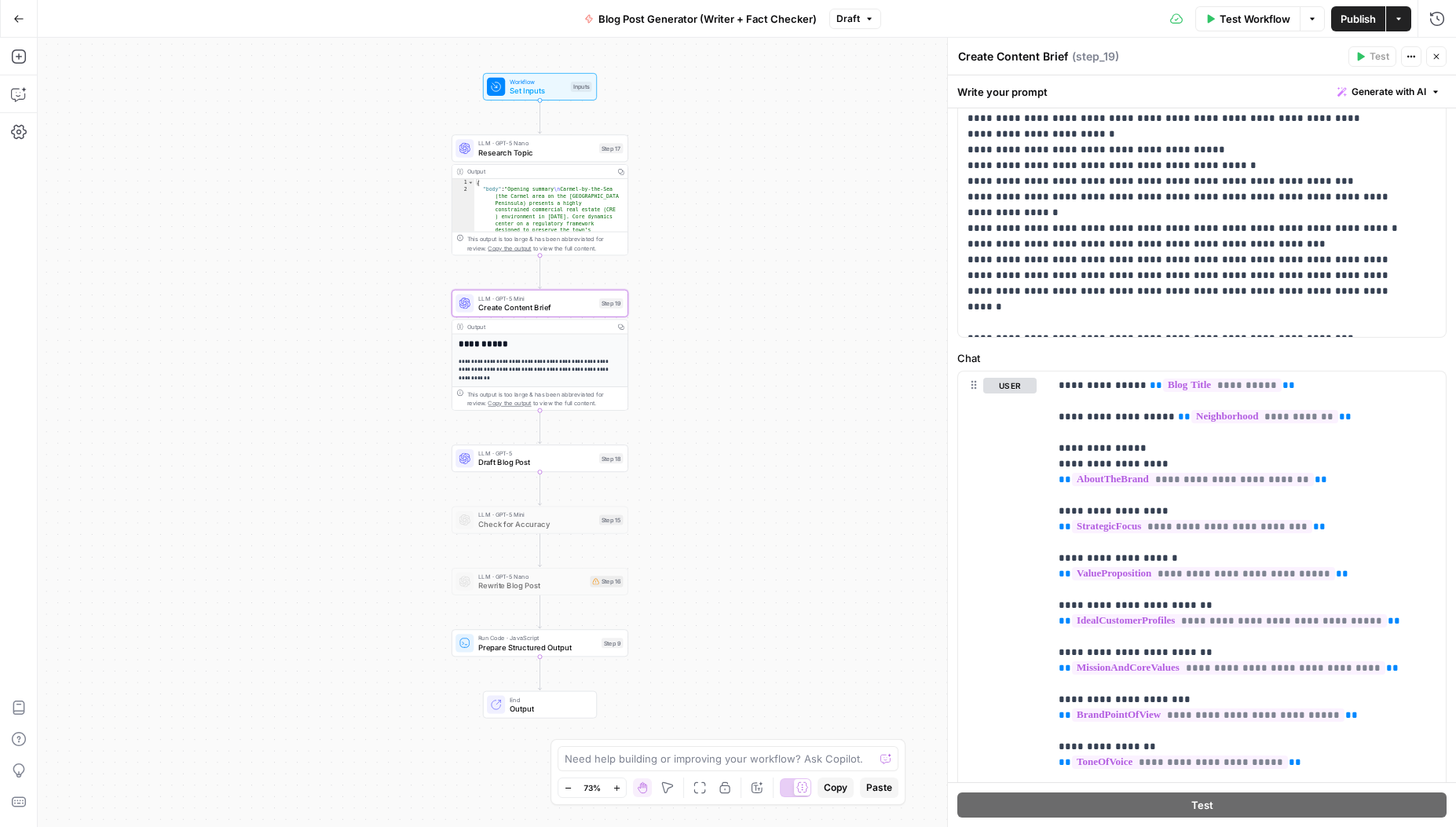
scroll to position [625, 0]
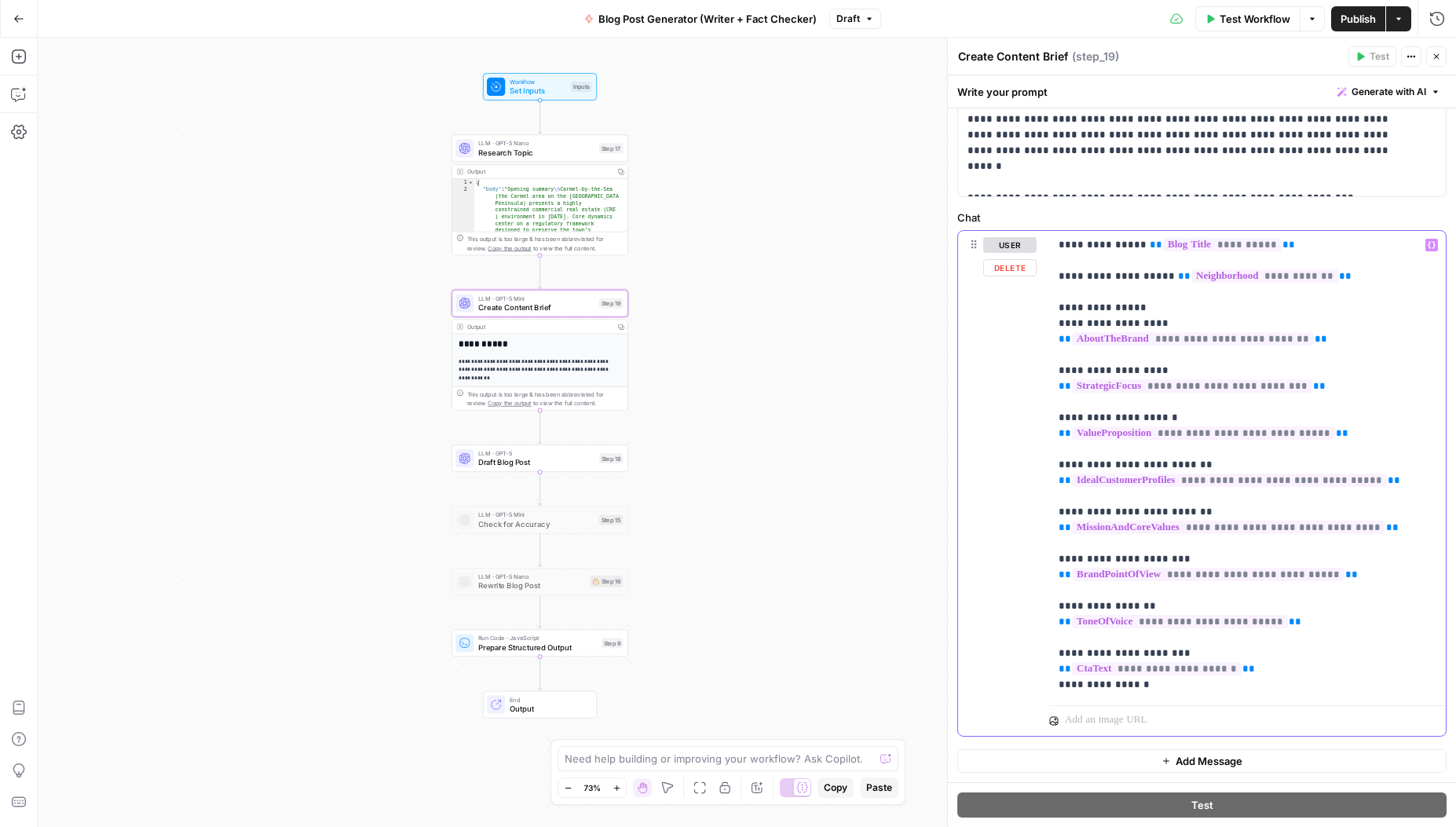
drag, startPoint x: 1053, startPoint y: 304, endPoint x: 1143, endPoint y: 688, distance: 394.4
click at [1143, 688] on div "**********" at bounding box center [1247, 465] width 397 height 468
copy p "**********"
click at [549, 457] on span "Draft Blog Post" at bounding box center [536, 462] width 117 height 12
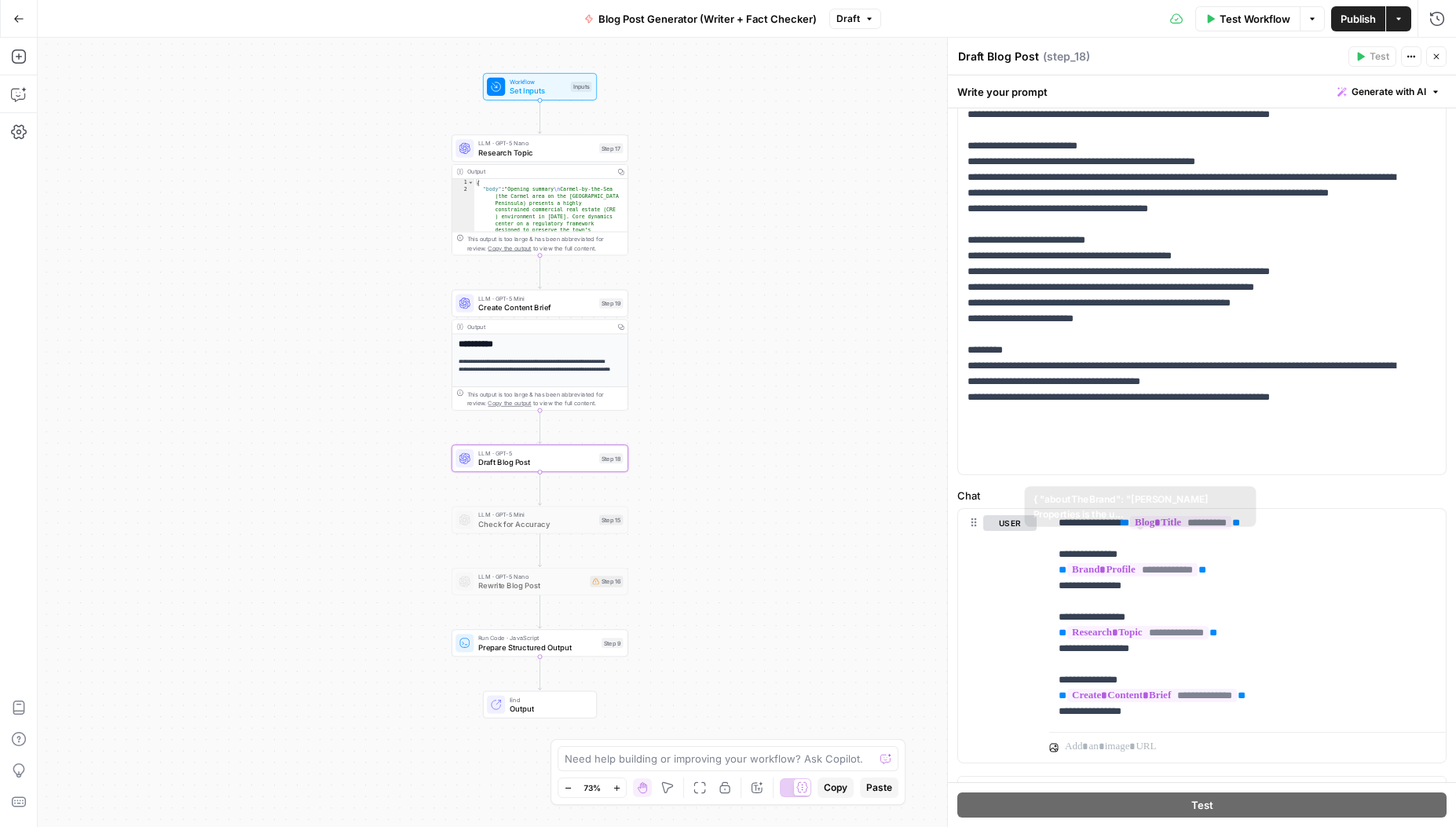
scroll to position [431, 0]
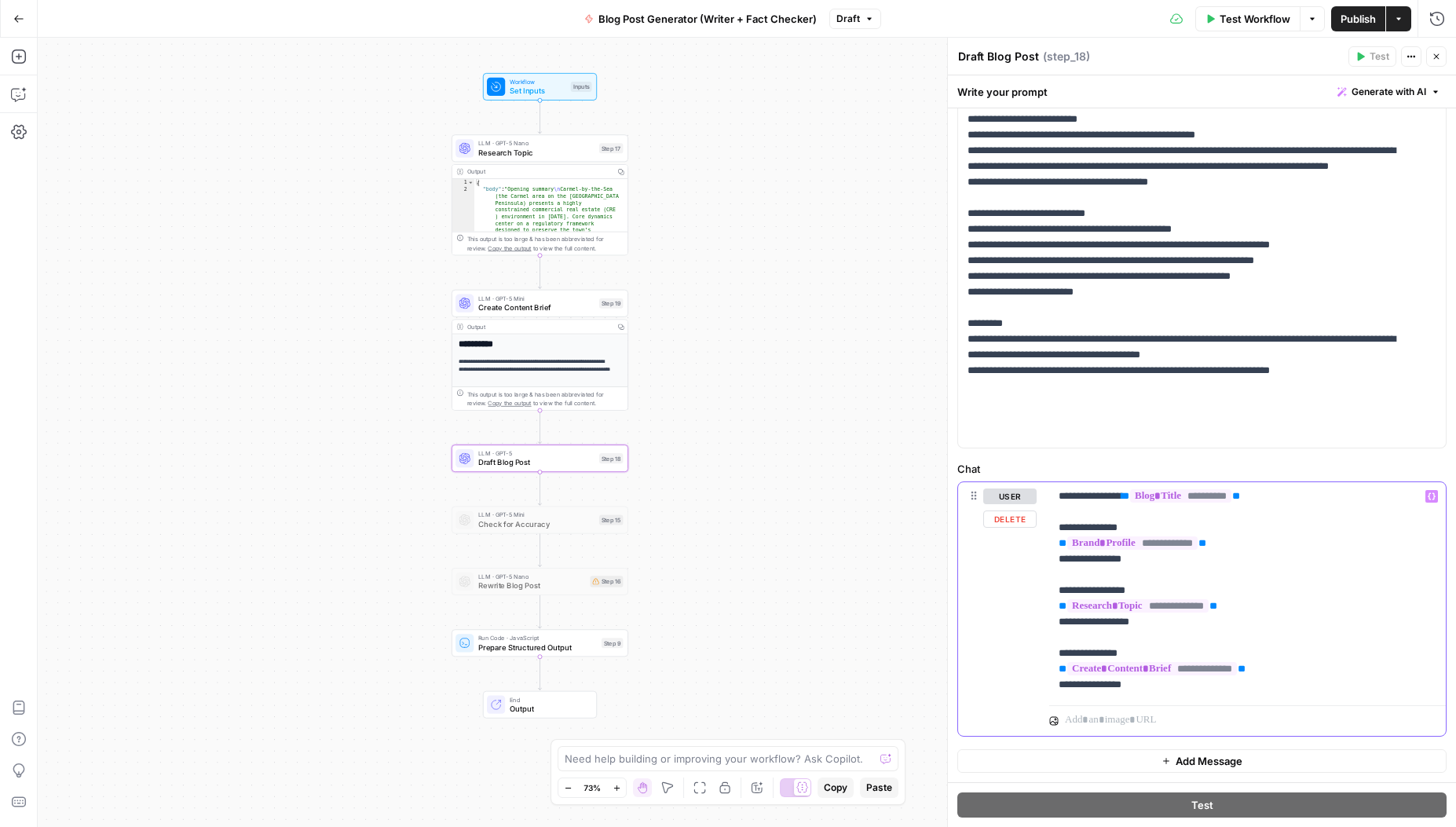
drag, startPoint x: 1053, startPoint y: 524, endPoint x: 1151, endPoint y: 553, distance: 102.2
click at [1151, 553] on div "**********" at bounding box center [1247, 590] width 397 height 216
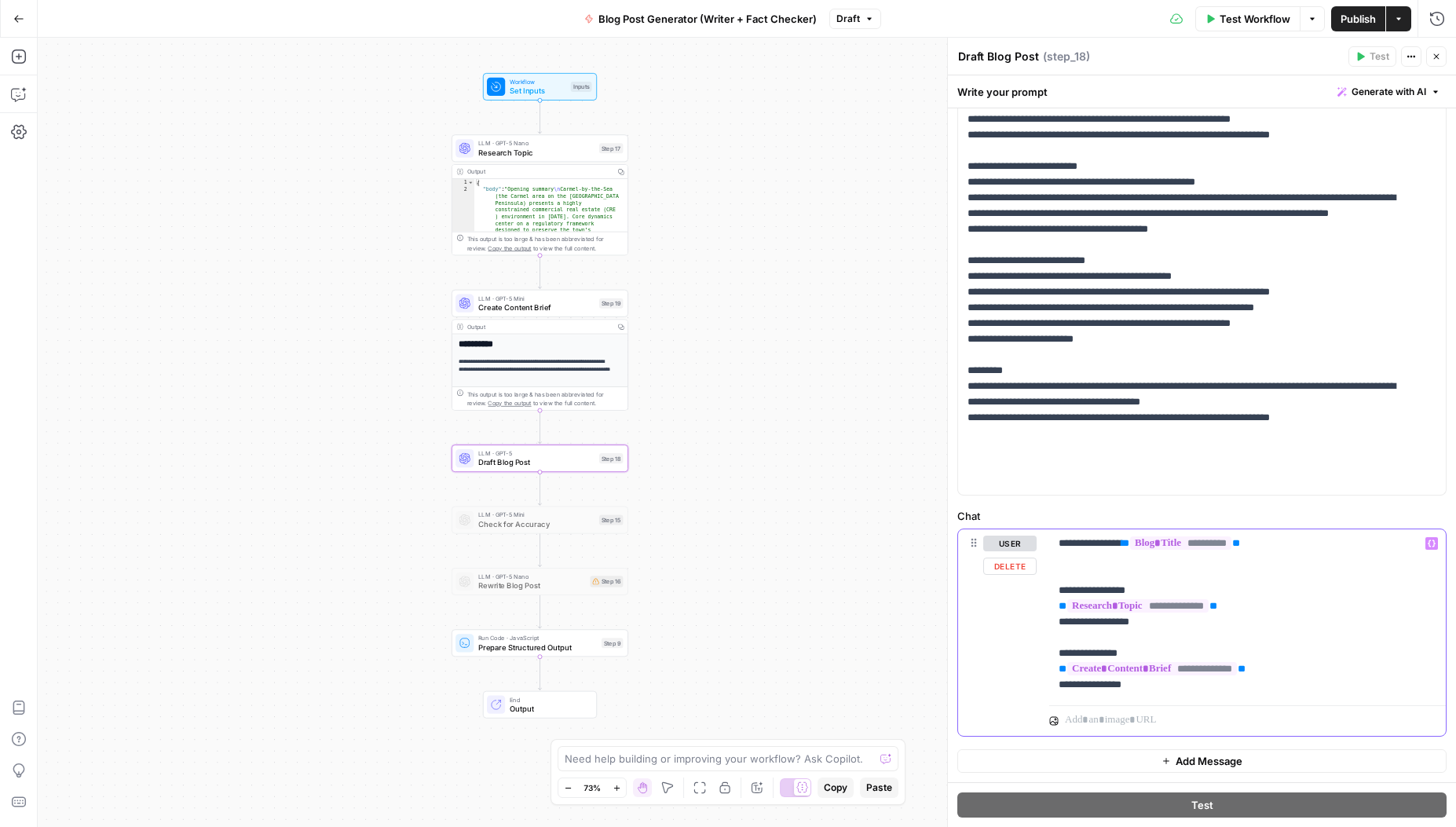
scroll to position [368, 0]
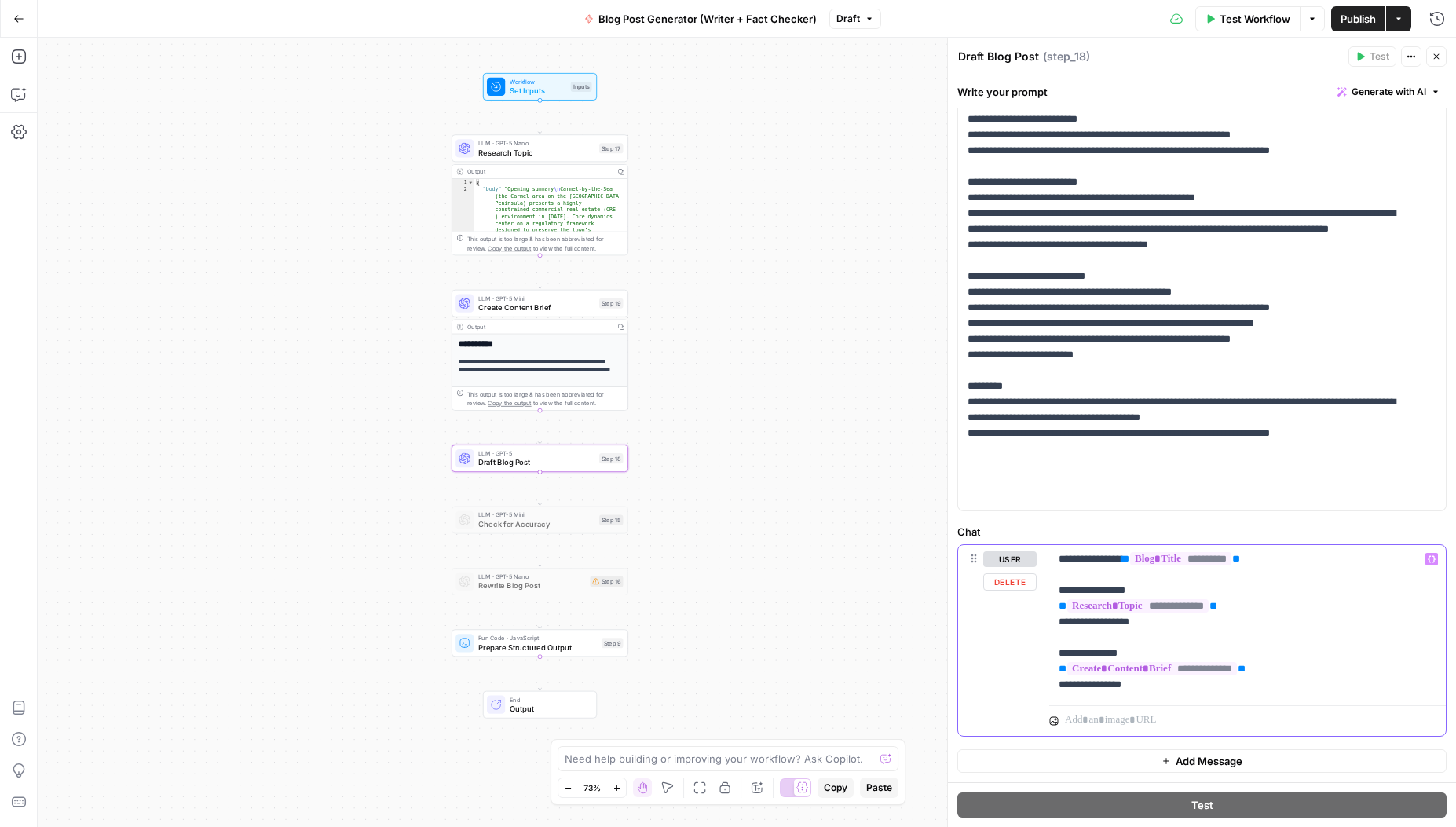
click at [1192, 685] on p "**********" at bounding box center [1242, 622] width 366 height 141
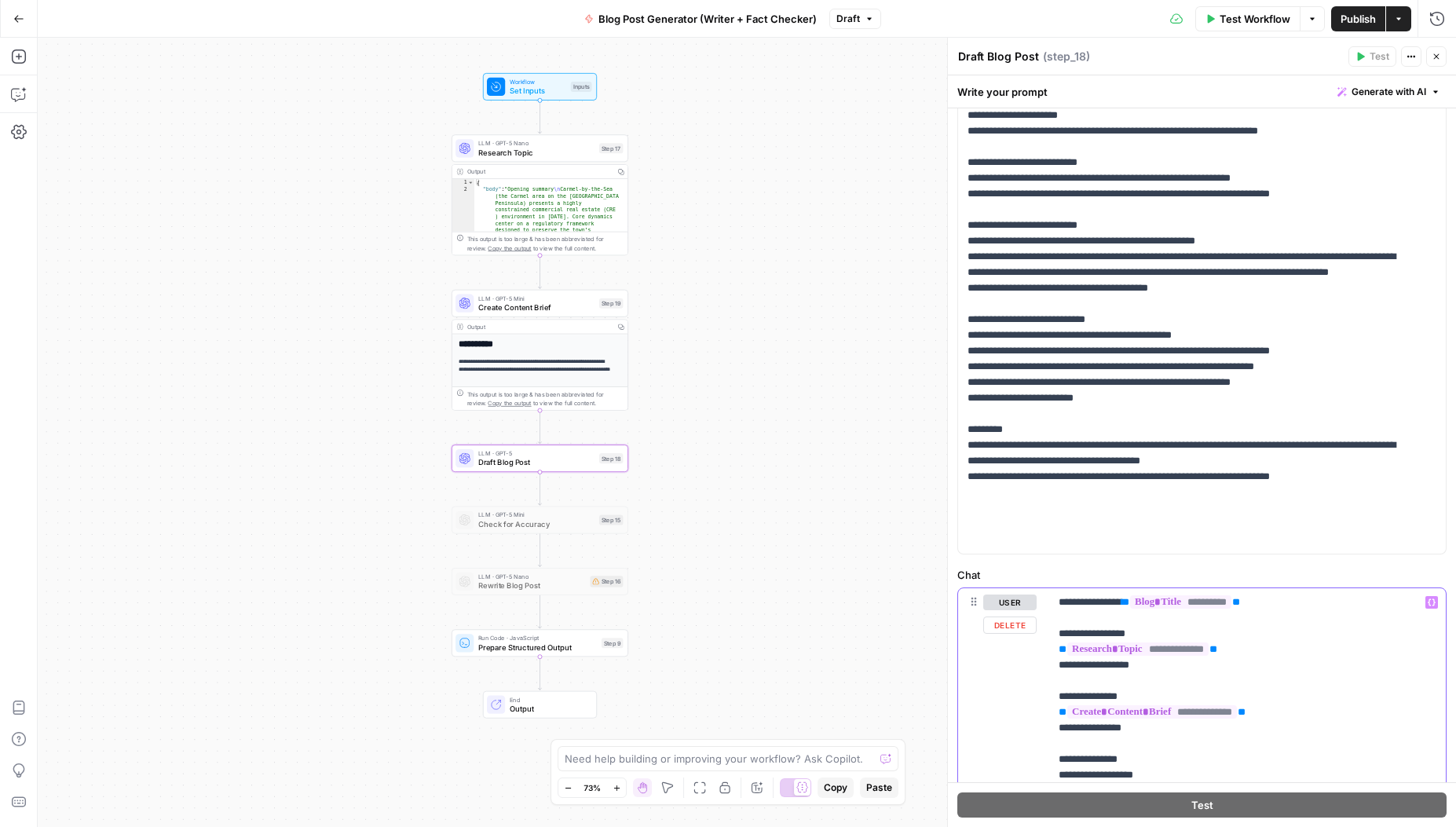
scroll to position [243, 0]
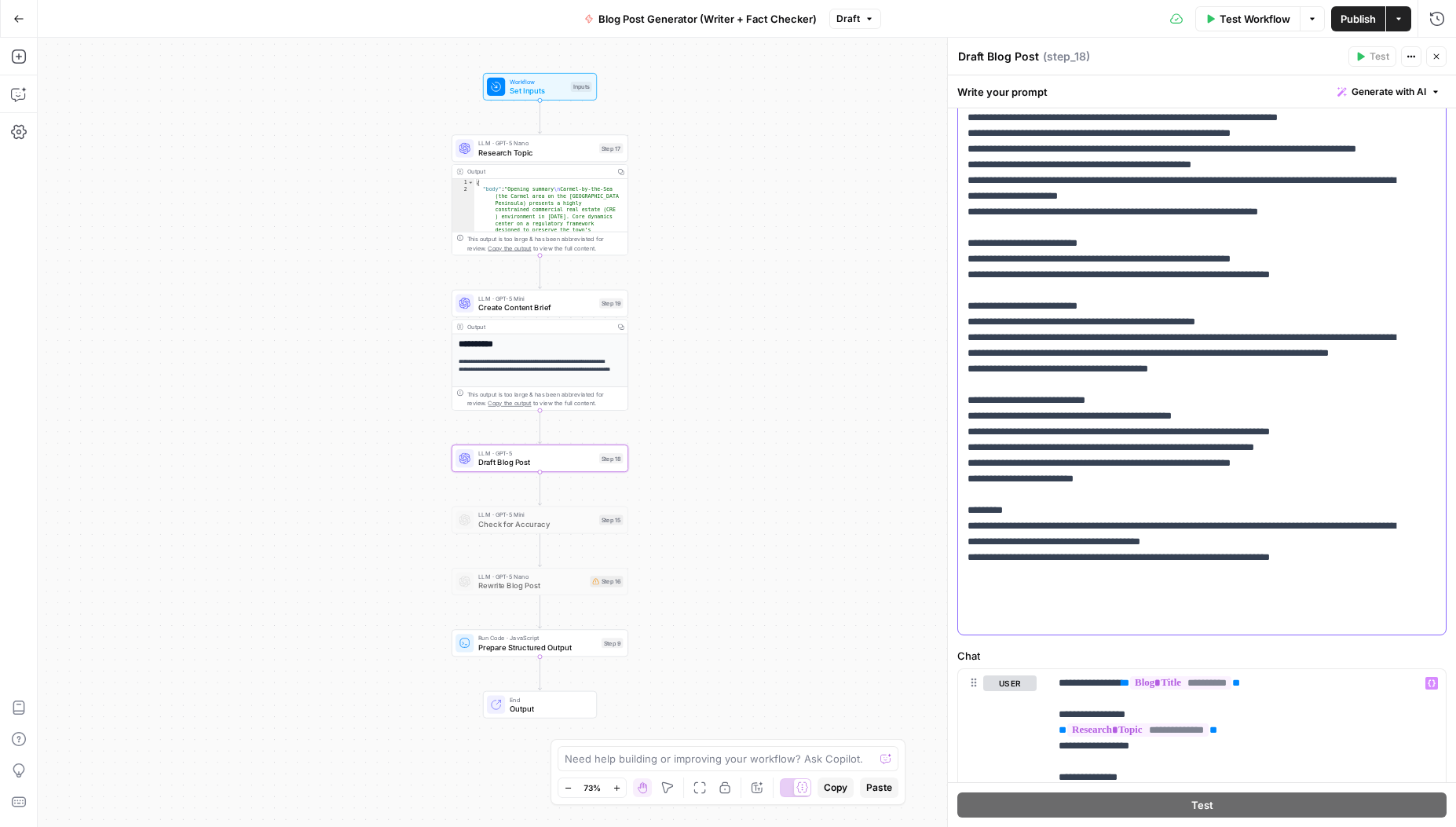
click at [1056, 395] on p "**********" at bounding box center [1190, 275] width 446 height 707
click at [536, 304] on span "Create Content Brief" at bounding box center [536, 307] width 117 height 12
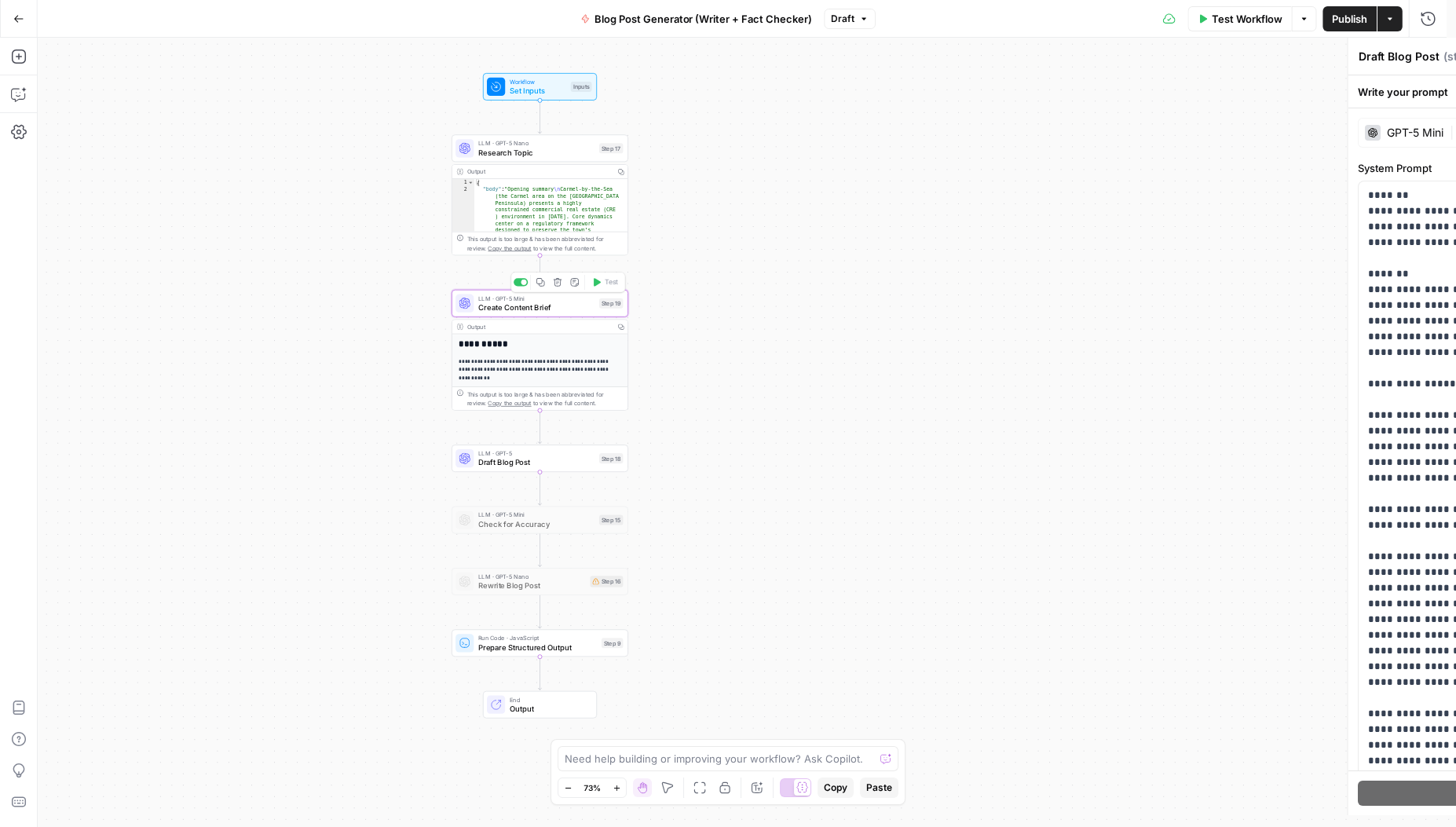
type textarea "Create Content Brief"
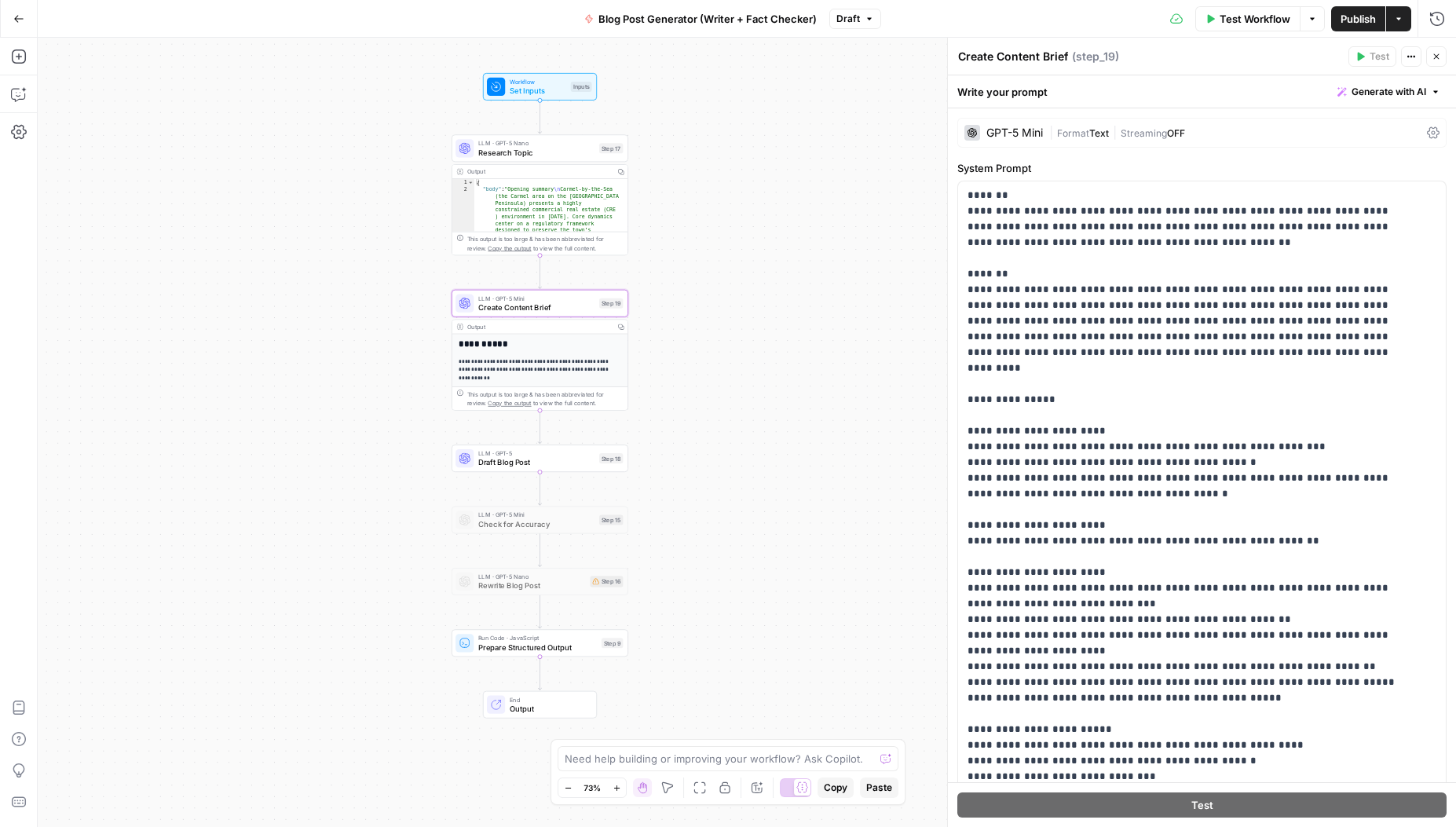
click at [607, 342] on h2 "**********" at bounding box center [535, 343] width 153 height 10
click at [572, 354] on div "**********" at bounding box center [541, 469] width 176 height 271
click at [511, 354] on div "**********" at bounding box center [541, 469] width 176 height 271
click at [525, 370] on p "**********" at bounding box center [535, 370] width 153 height 25
click at [535, 461] on span "Draft Blog Post" at bounding box center [536, 462] width 117 height 12
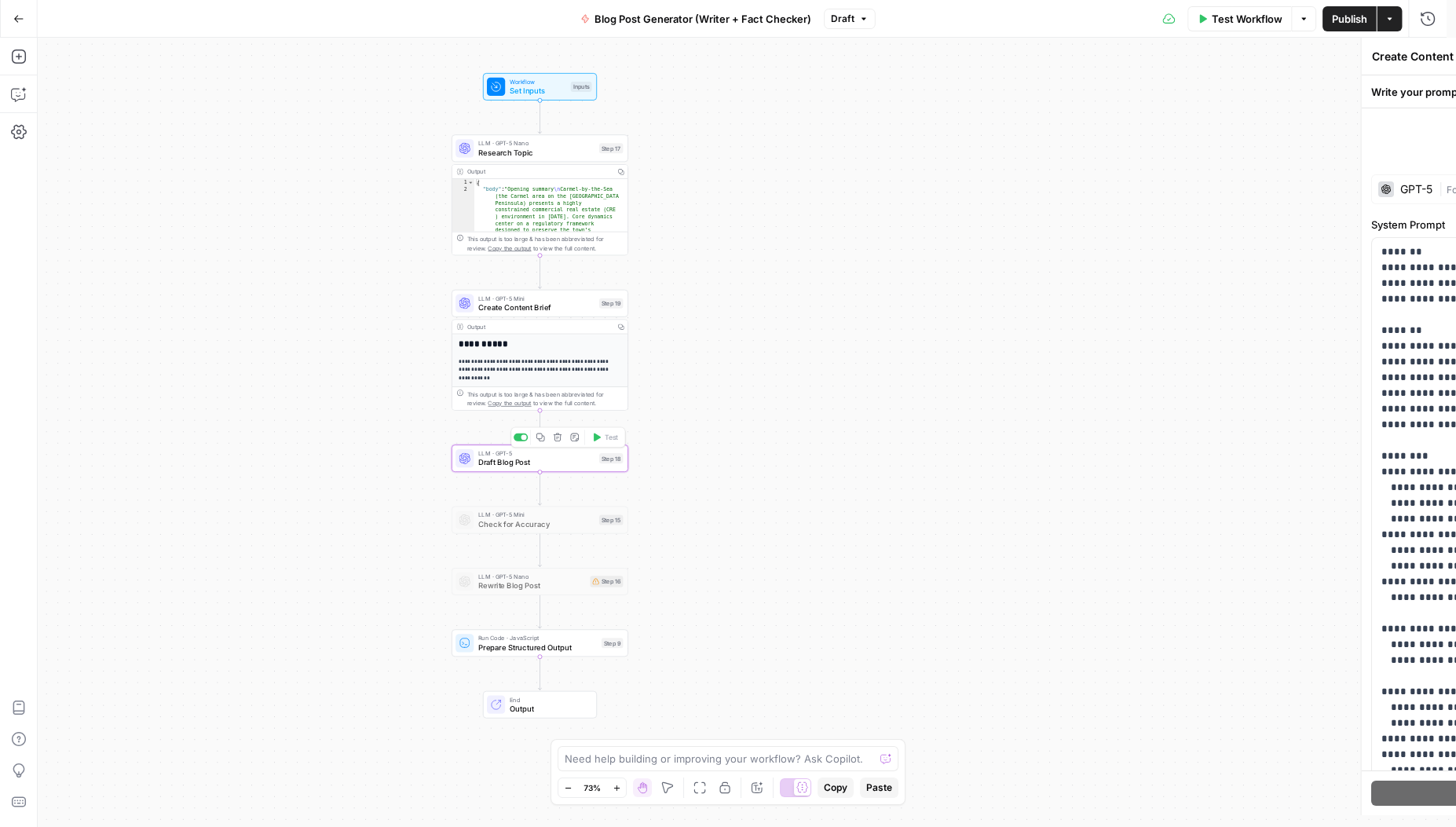
type textarea "Draft Blog Post"
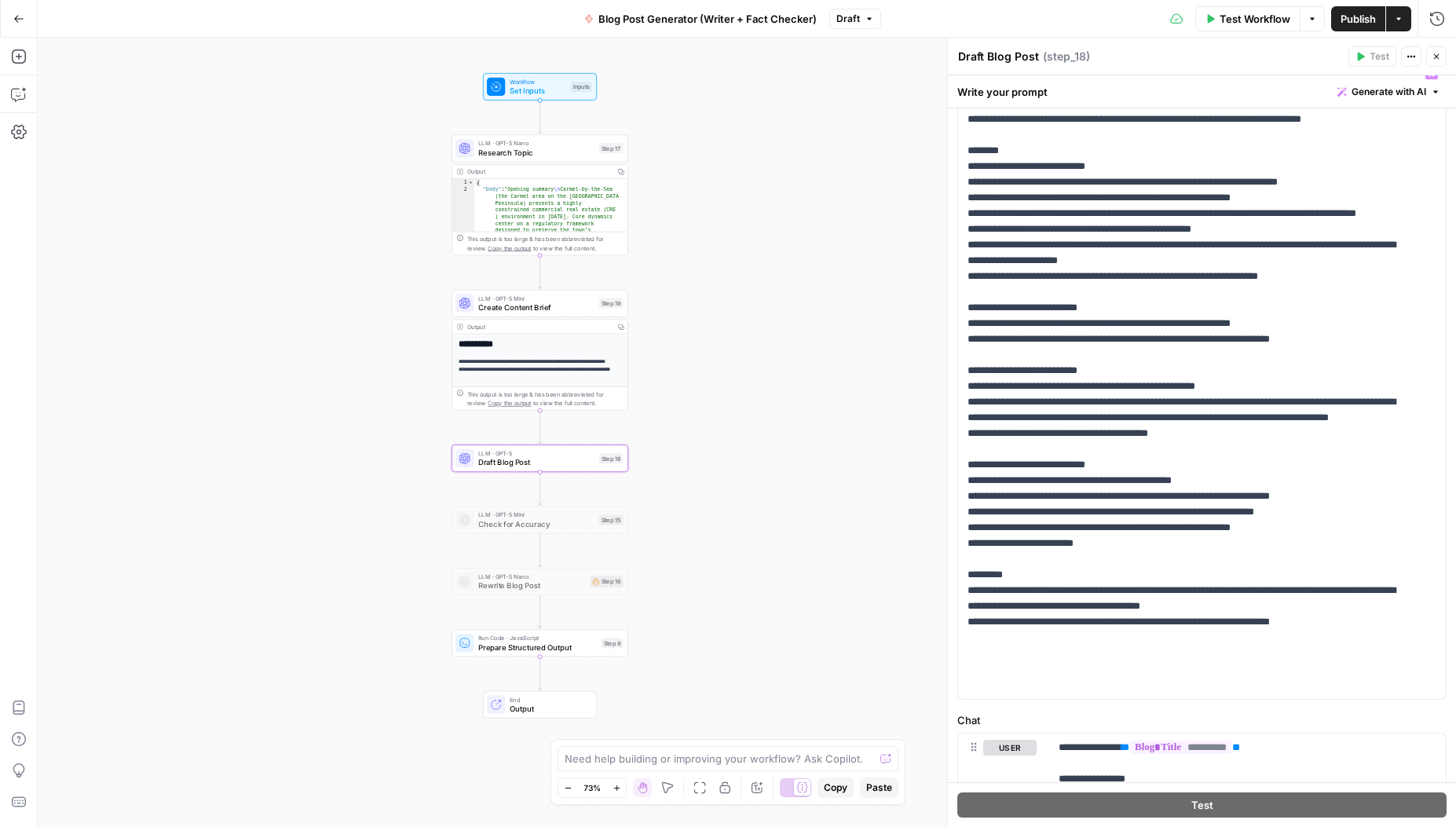
scroll to position [190, 0]
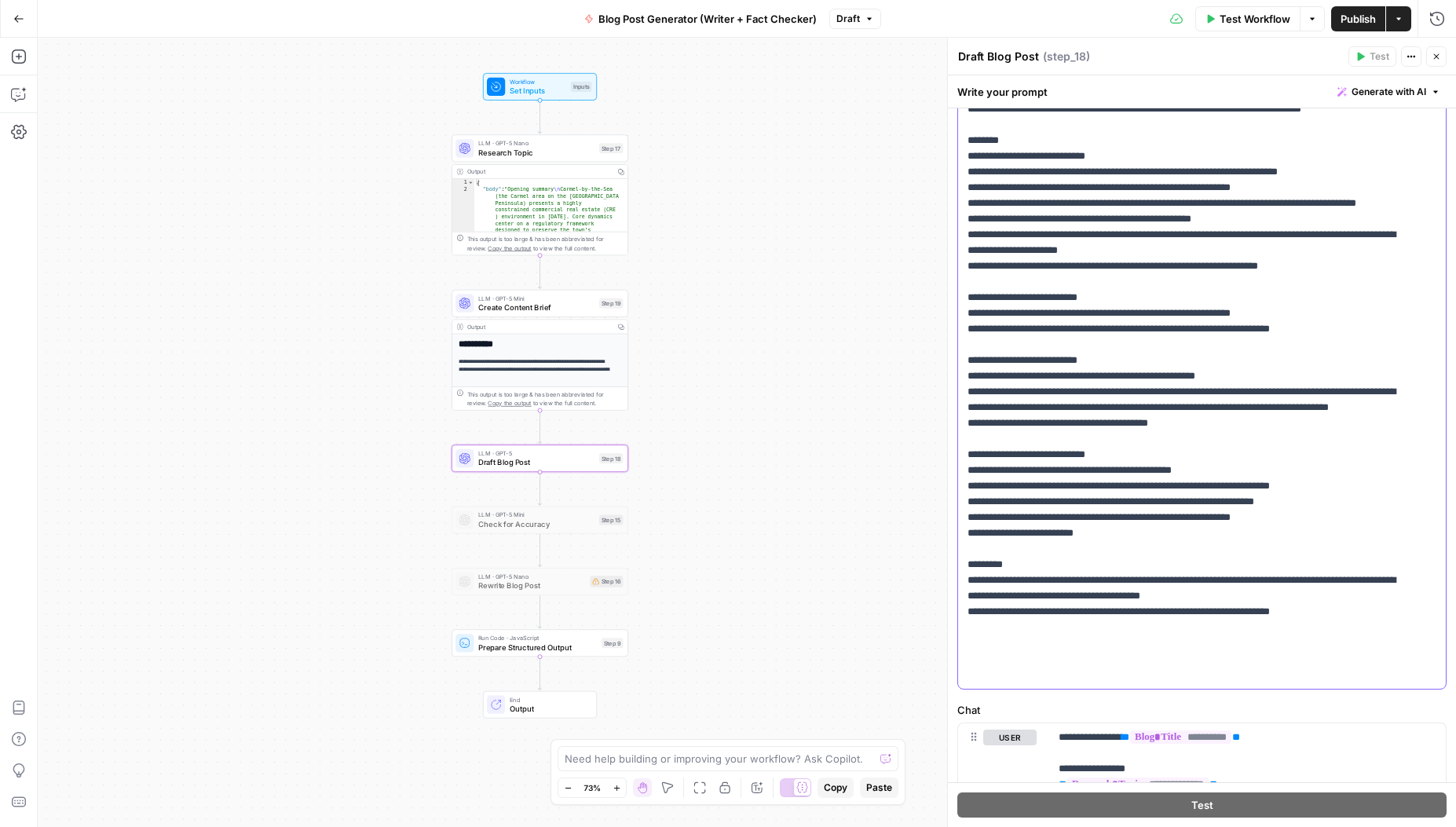
click at [1007, 455] on p "**********" at bounding box center [1190, 329] width 446 height 707
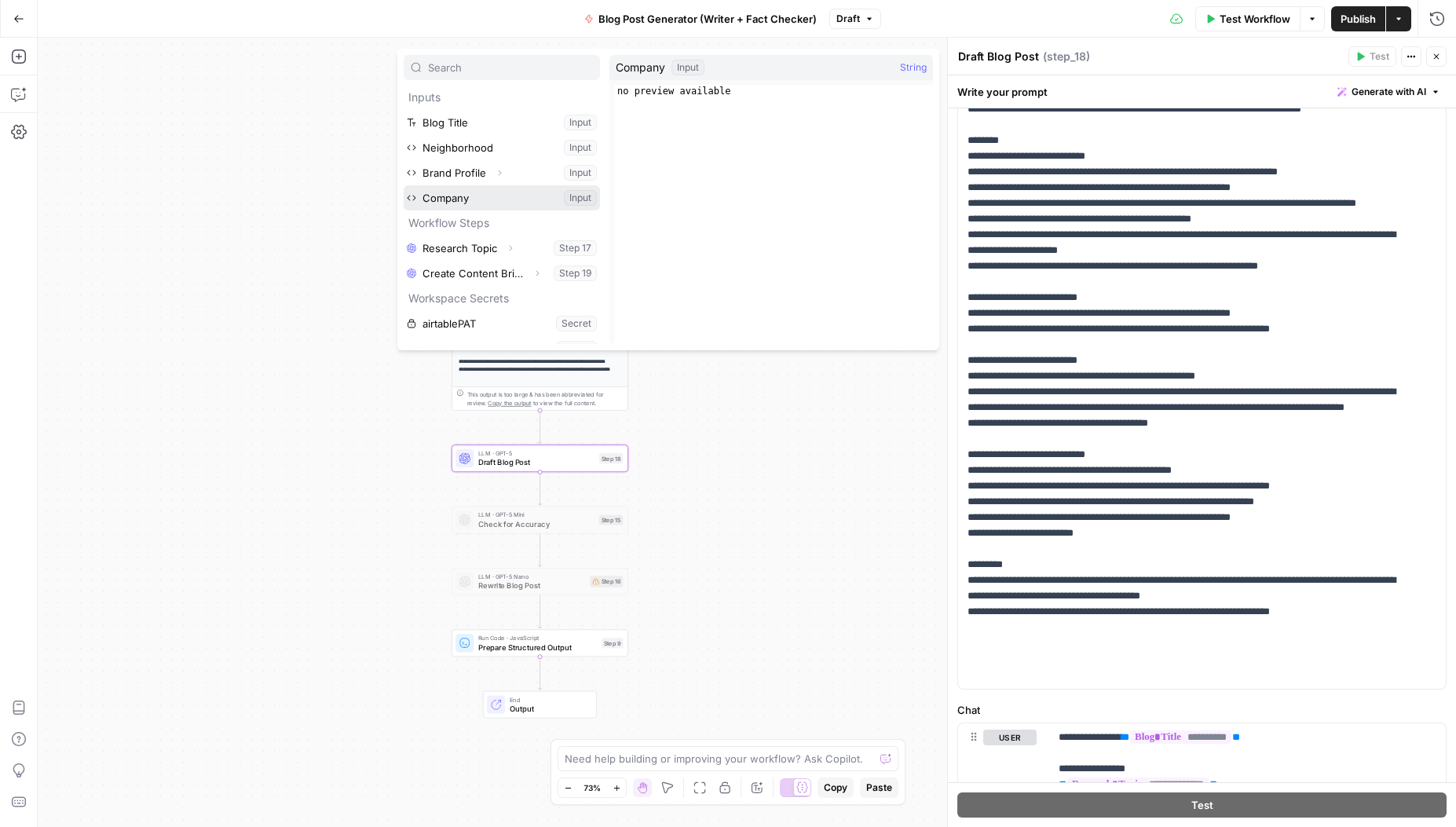
click at [475, 201] on button "Select variable Company" at bounding box center [502, 198] width 197 height 25
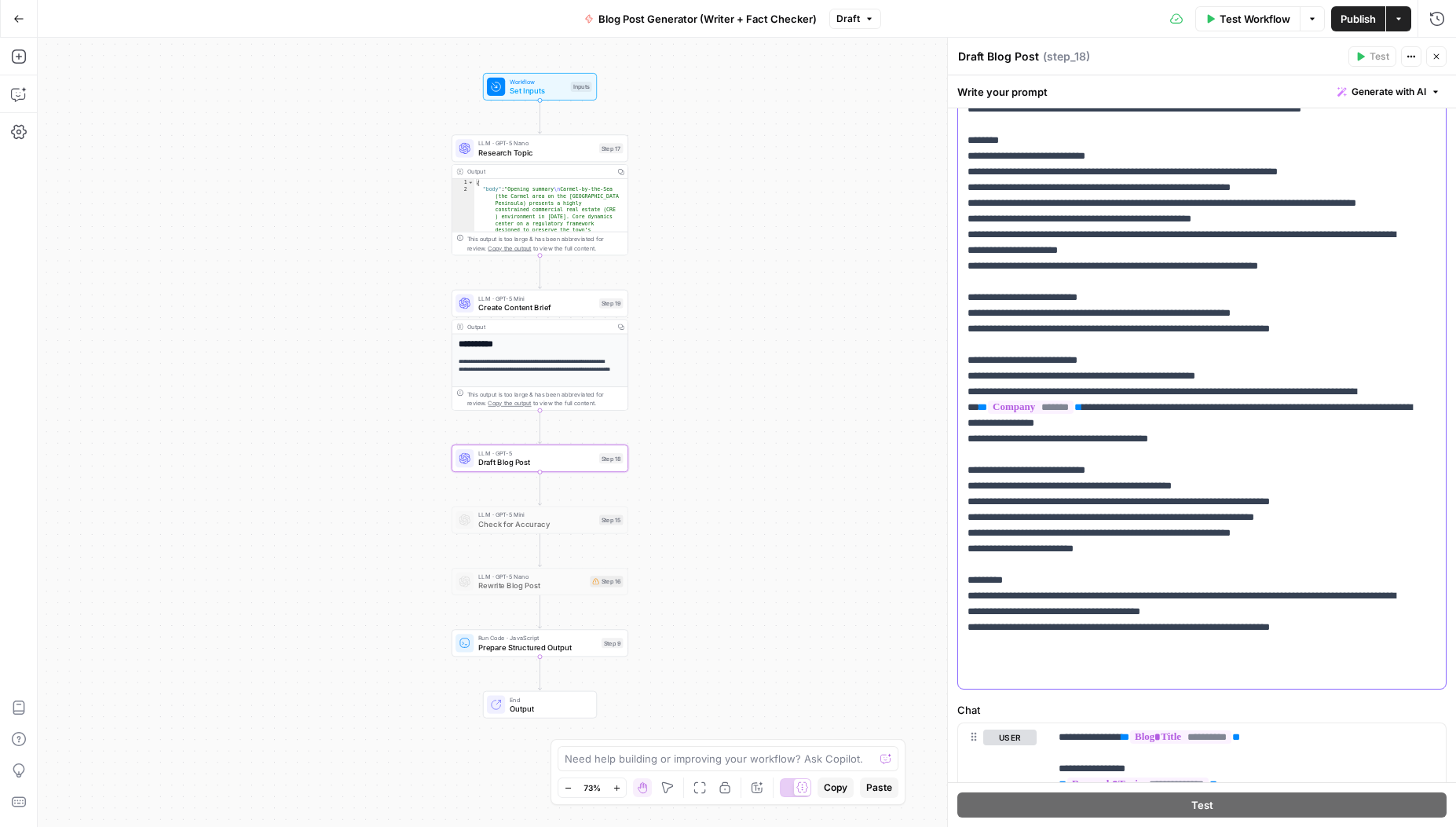
click at [1082, 412] on span "**" at bounding box center [1079, 407] width 8 height 10
click at [1317, 467] on p "**********" at bounding box center [1190, 329] width 446 height 707
click at [1404, 457] on p "**********" at bounding box center [1190, 329] width 446 height 707
click at [1018, 469] on p "**********" at bounding box center [1190, 329] width 446 height 707
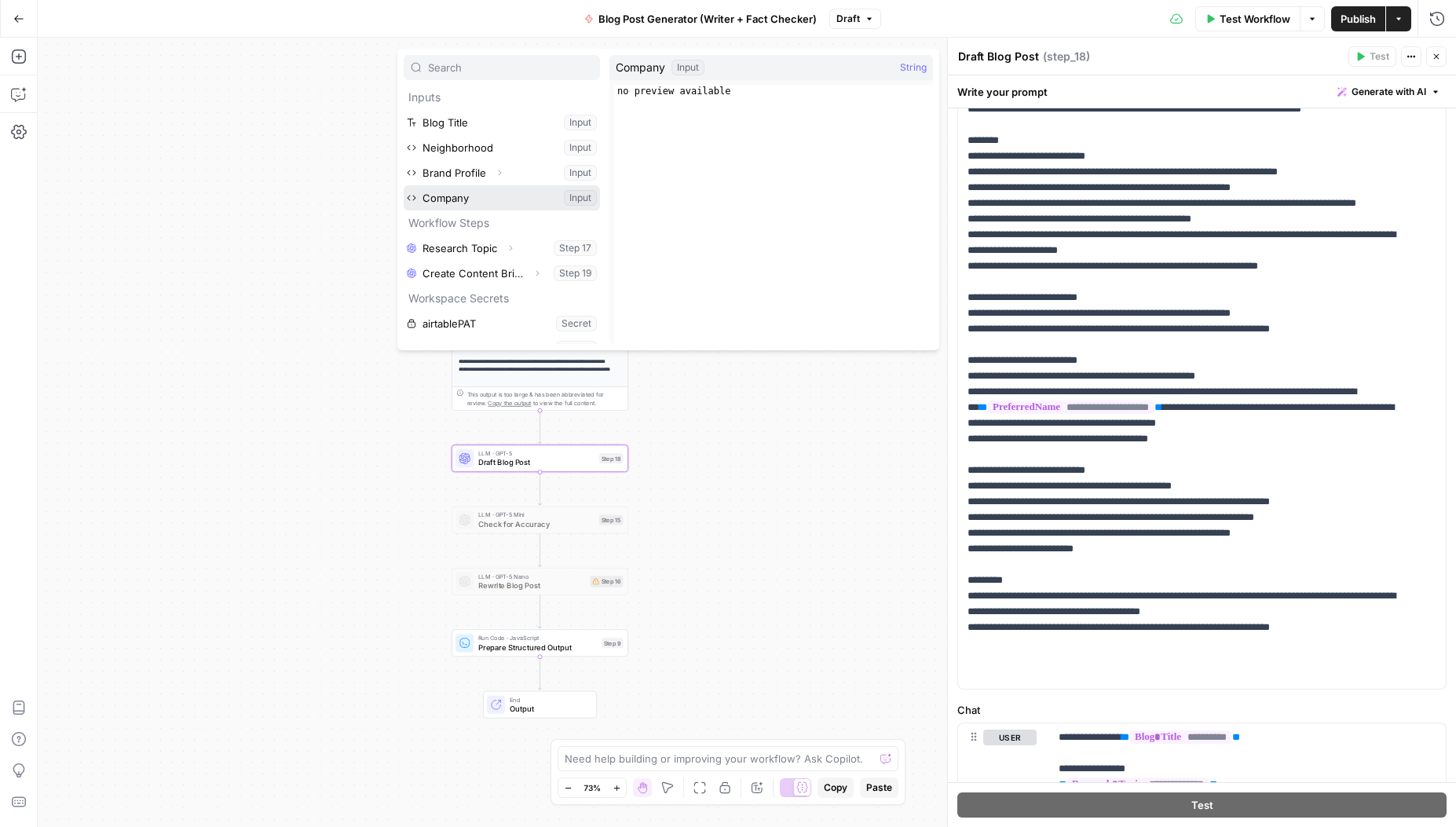
click at [474, 201] on button "Select variable Company" at bounding box center [502, 198] width 197 height 25
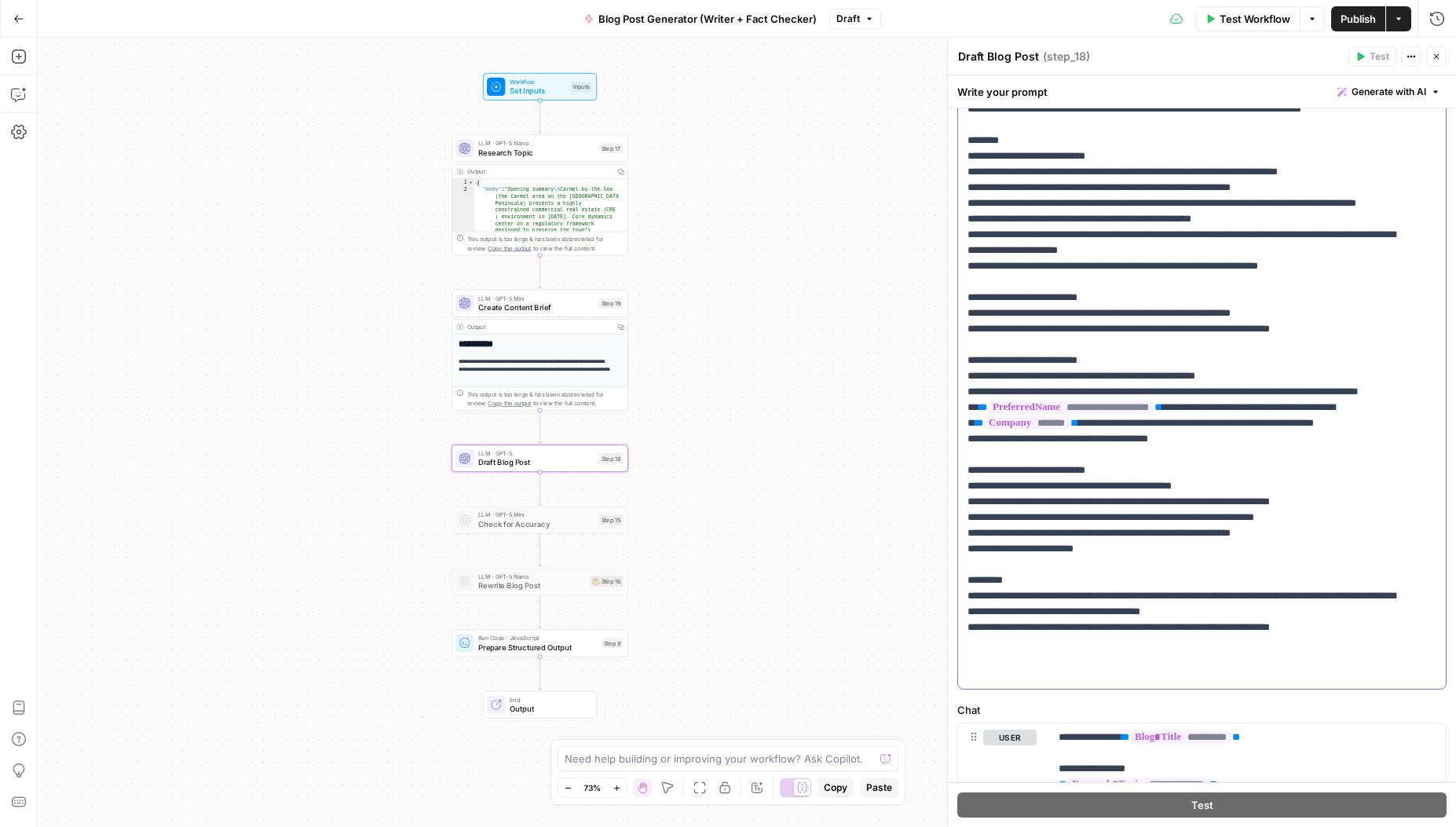
click at [1070, 430] on span "*******" at bounding box center [1027, 423] width 86 height 13
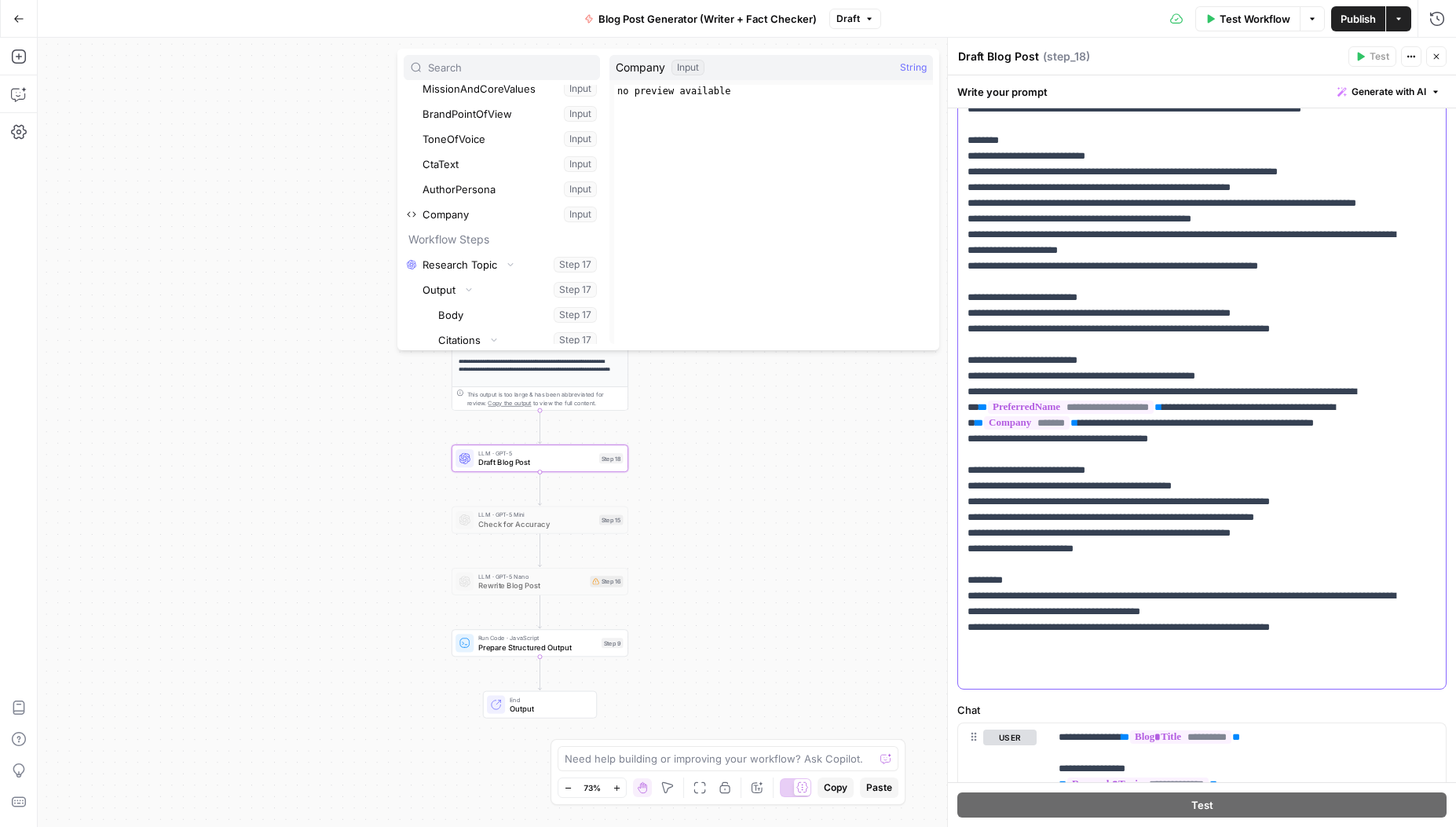
click at [1079, 428] on span "**" at bounding box center [1075, 423] width 8 height 10
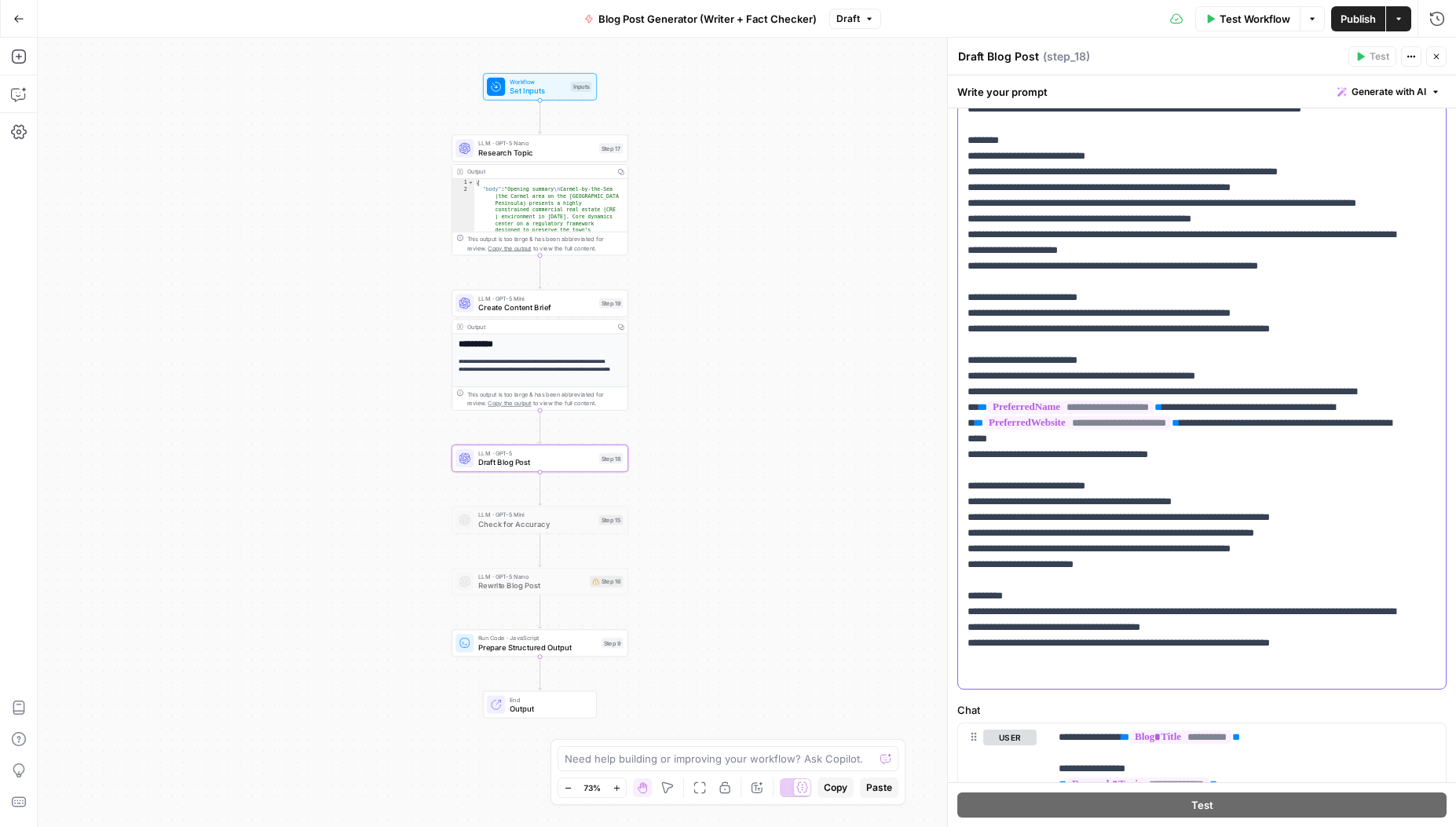
click at [1331, 469] on p "**********" at bounding box center [1190, 336] width 446 height 722
drag, startPoint x: 967, startPoint y: 488, endPoint x: 1151, endPoint y: 484, distance: 184.0
click at [1151, 484] on p "**********" at bounding box center [1190, 336] width 446 height 722
copy p "**********"
drag, startPoint x: 1182, startPoint y: 487, endPoint x: 1286, endPoint y: 471, distance: 105.2
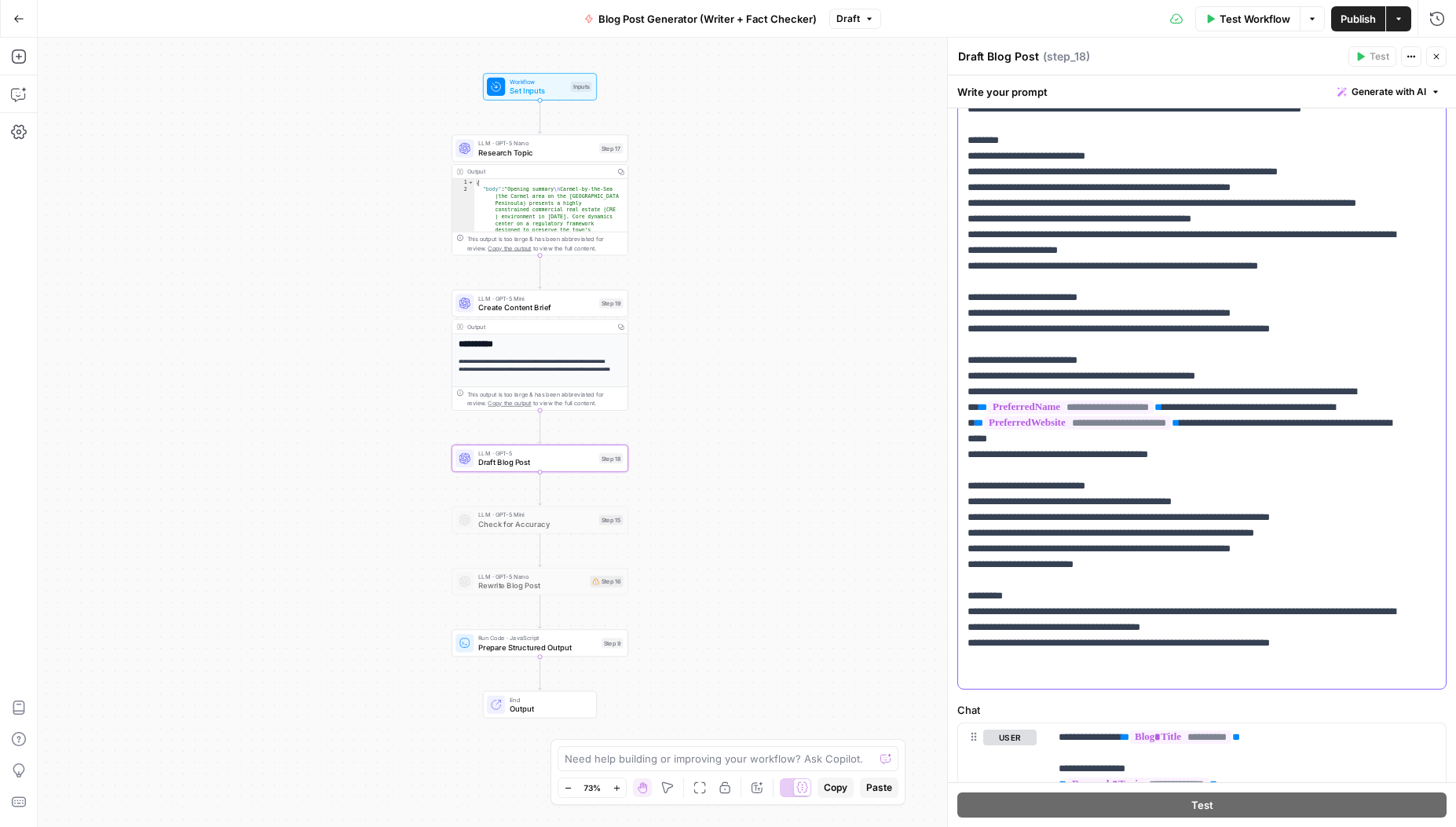
click at [1286, 471] on p "**********" at bounding box center [1190, 336] width 446 height 722
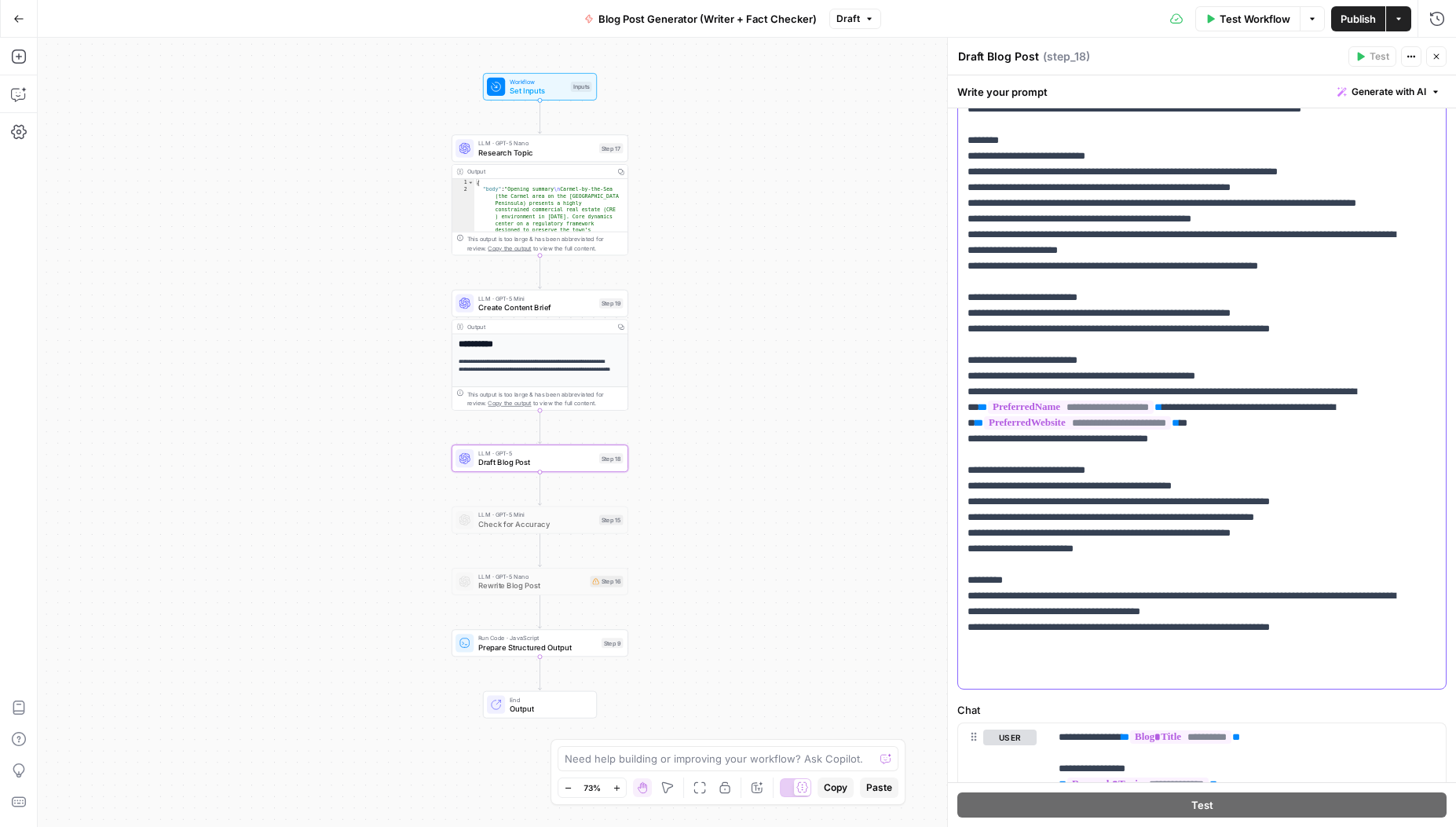
click at [1311, 436] on p "**********" at bounding box center [1190, 329] width 446 height 707
click at [1375, 472] on p "**********" at bounding box center [1190, 336] width 446 height 722
click at [980, 488] on p "**********" at bounding box center [1190, 336] width 446 height 722
click at [990, 502] on p "**********" at bounding box center [1190, 336] width 446 height 722
click at [1212, 506] on p "**********" at bounding box center [1190, 336] width 446 height 722
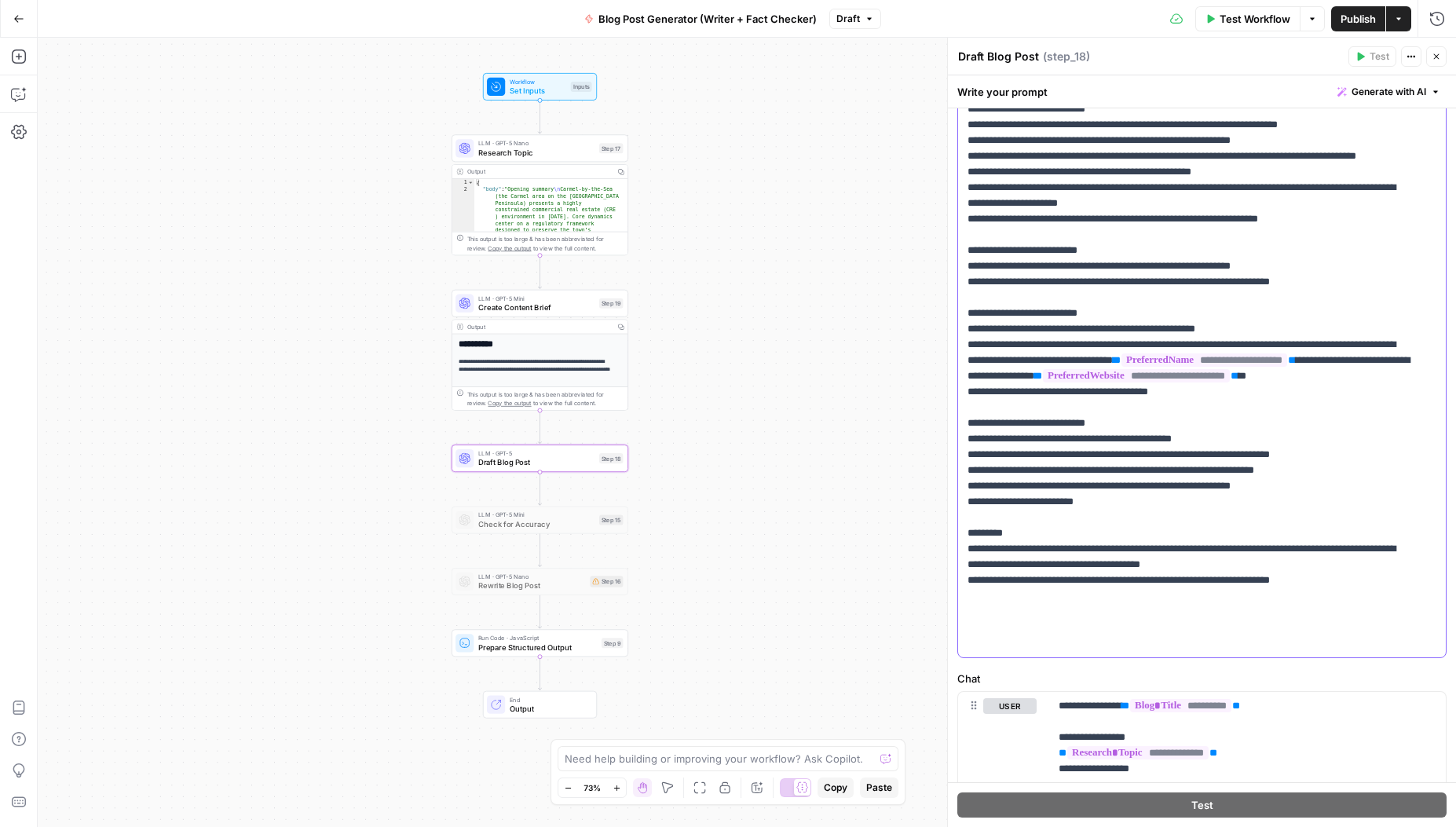
scroll to position [231, 0]
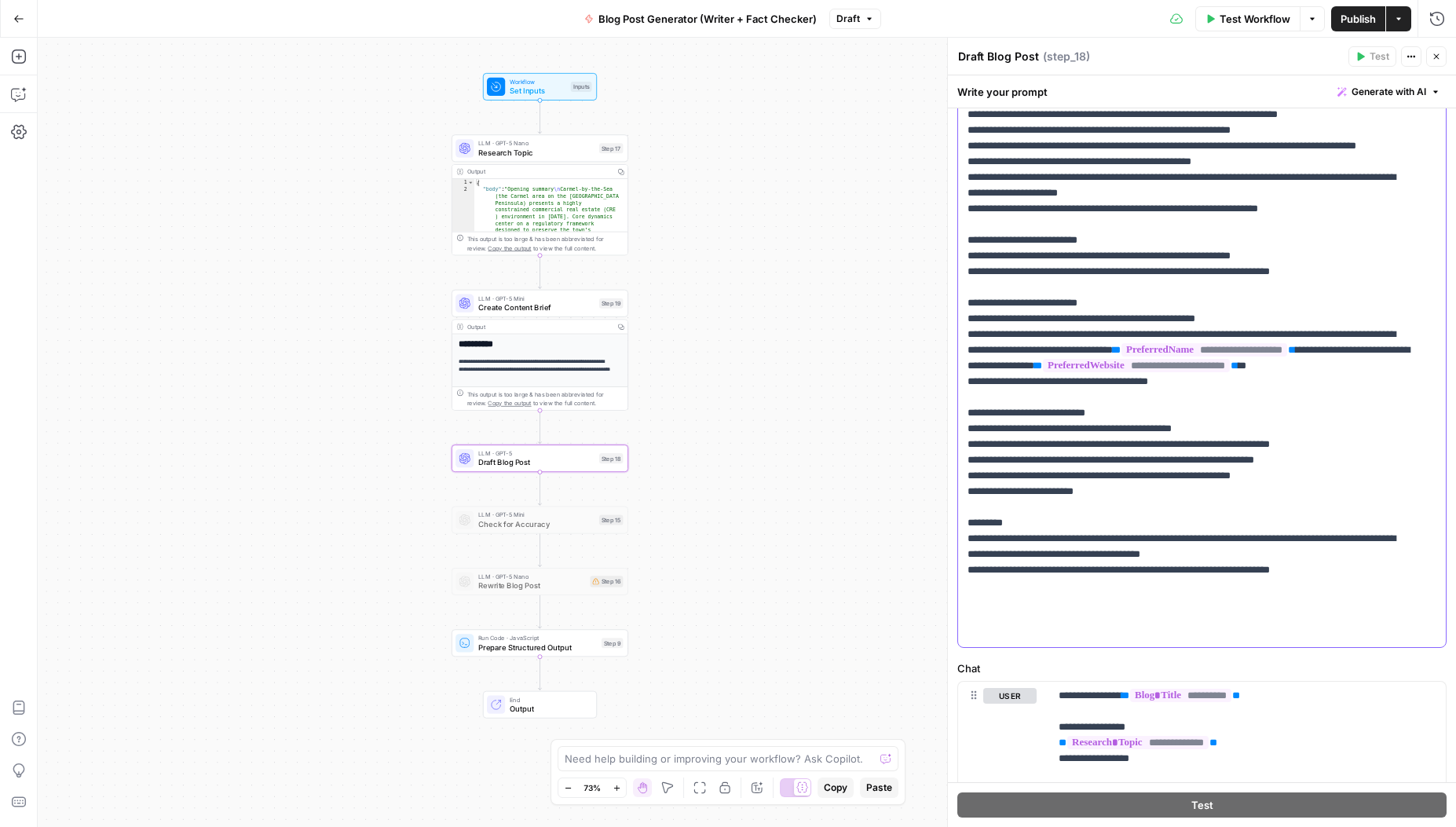
click at [993, 613] on p "**********" at bounding box center [1190, 279] width 446 height 722
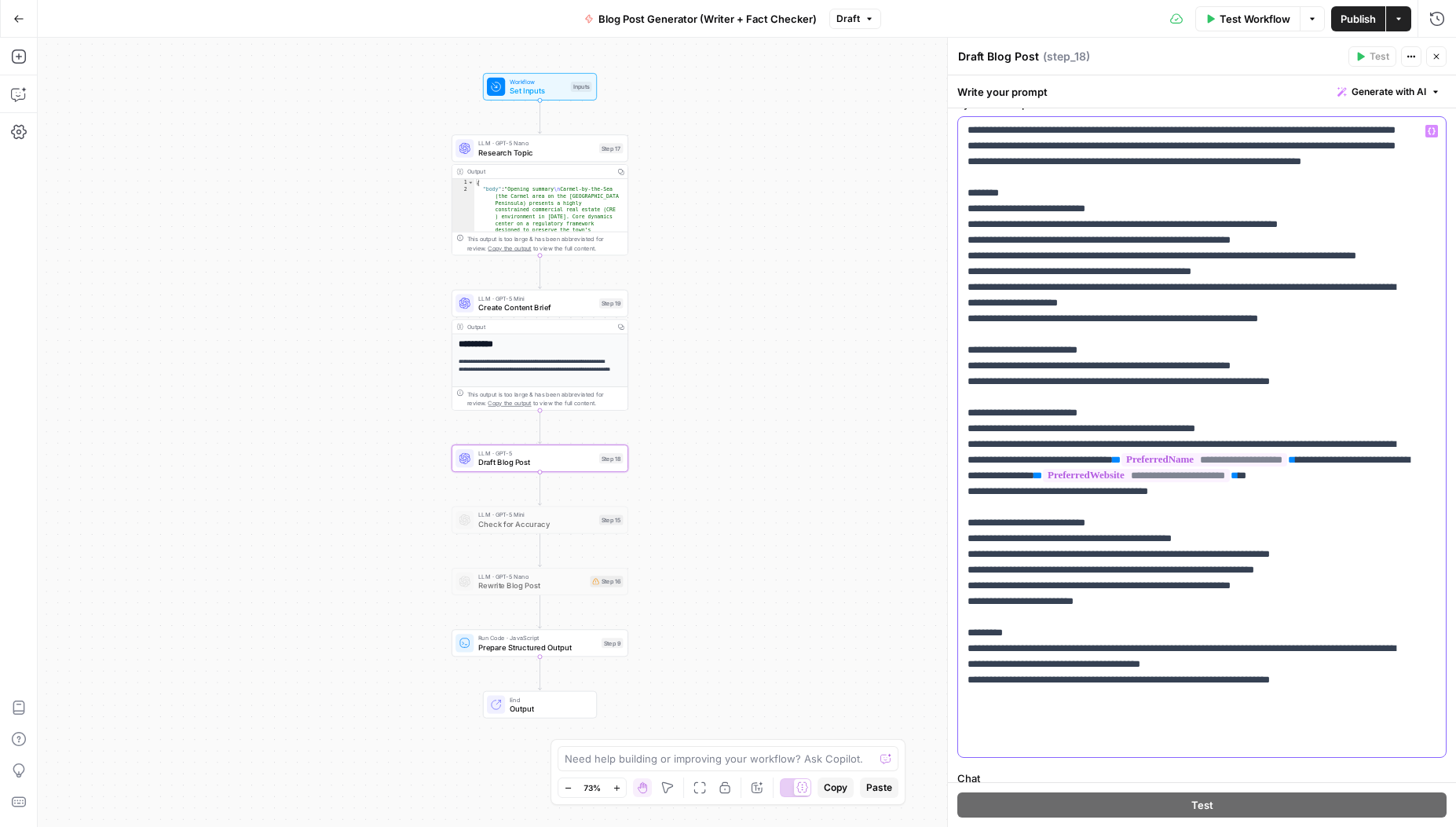
scroll to position [0, 0]
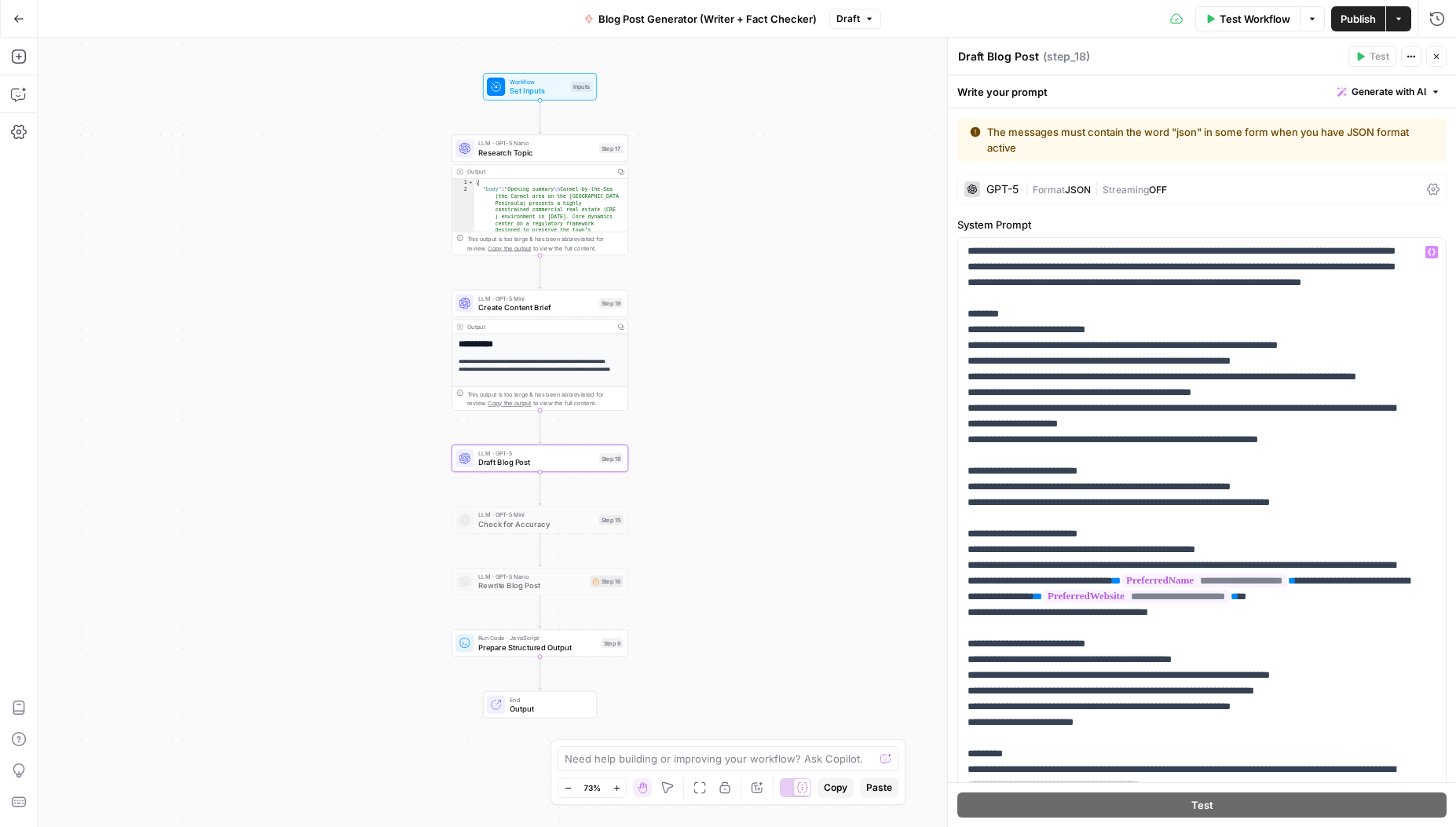
click at [1219, 185] on div "| Format JSON | Streaming OFF" at bounding box center [1223, 190] width 396 height 15
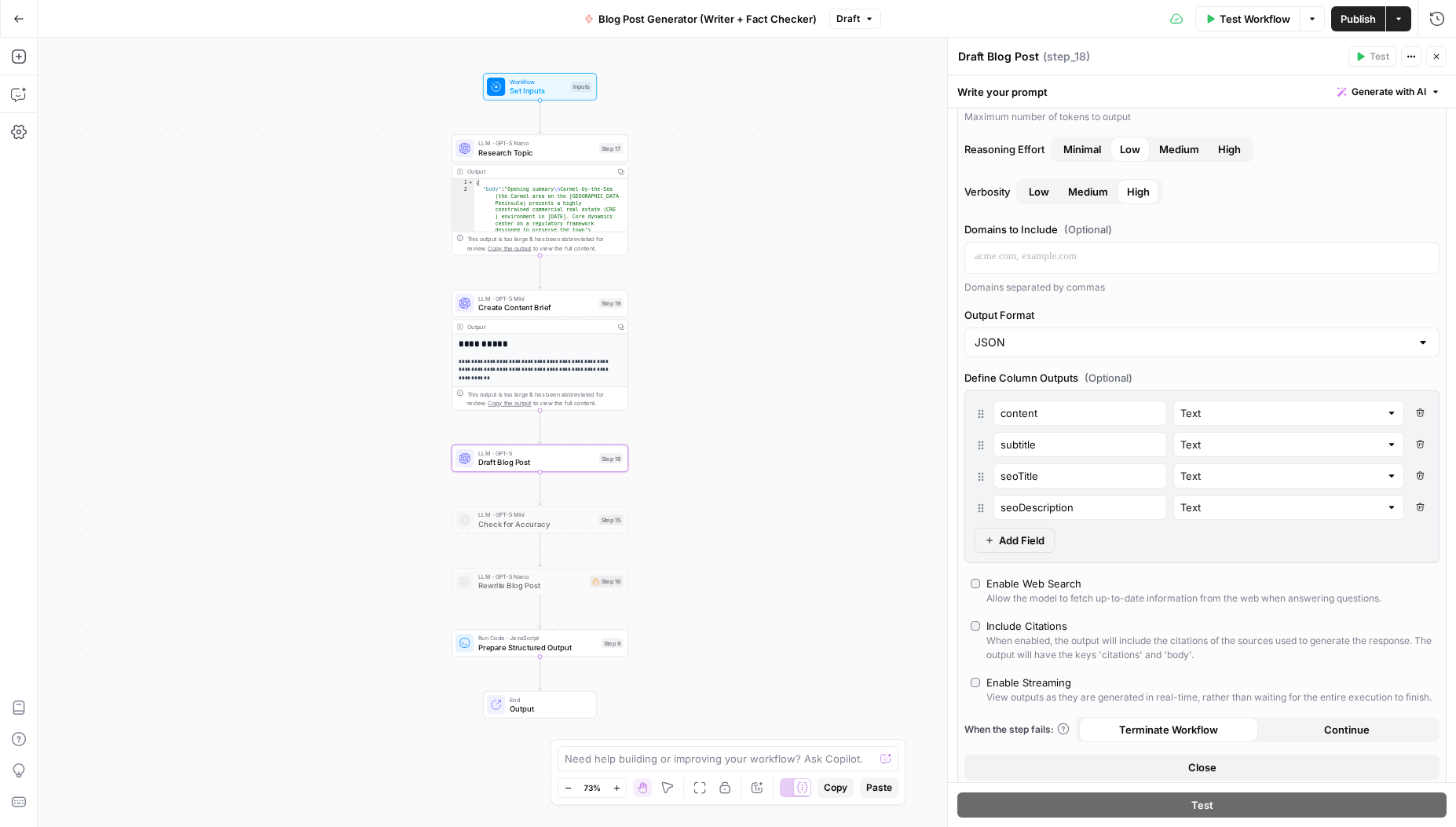
scroll to position [264, 0]
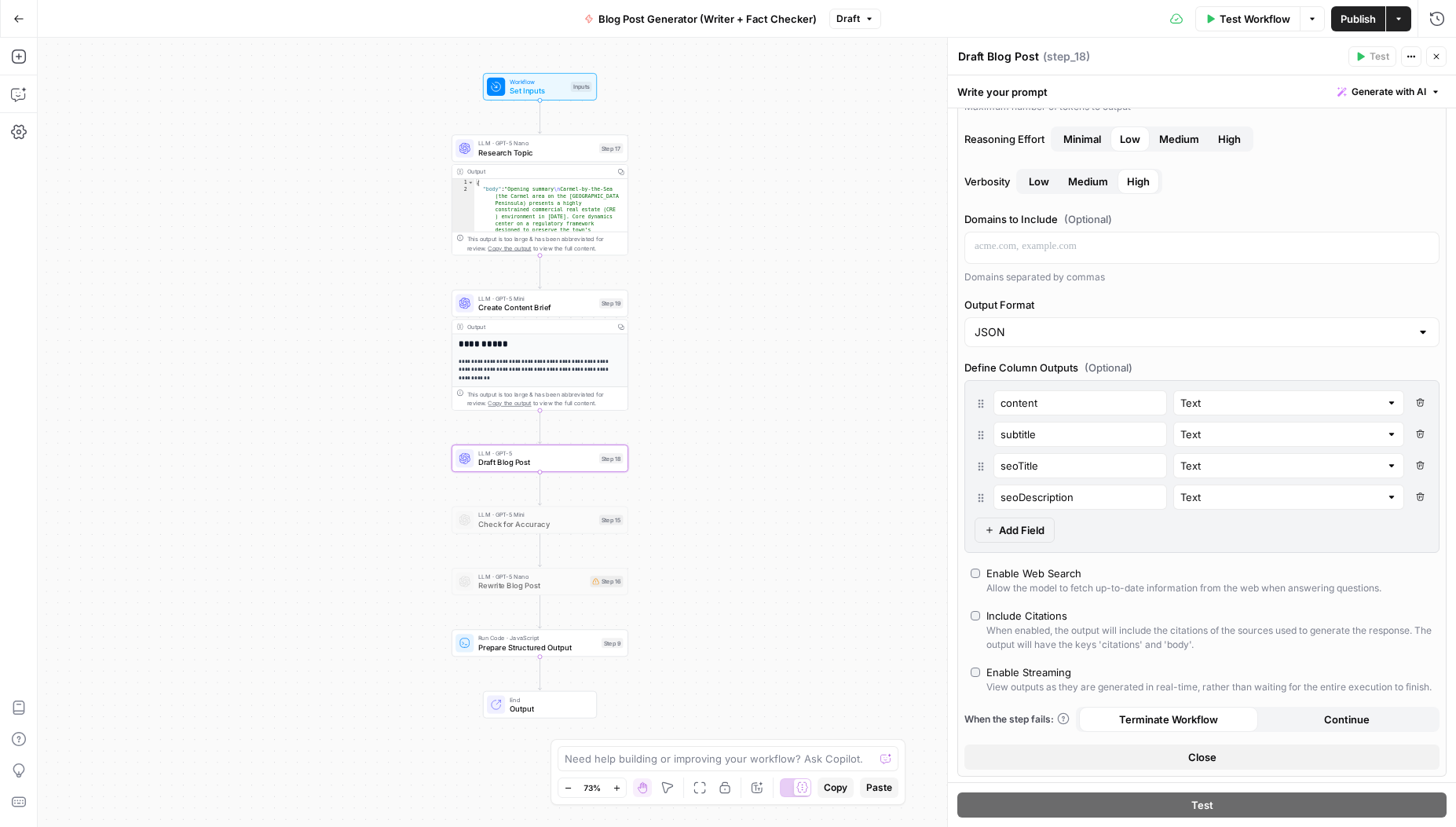
click at [1309, 770] on button "Close" at bounding box center [1201, 757] width 475 height 25
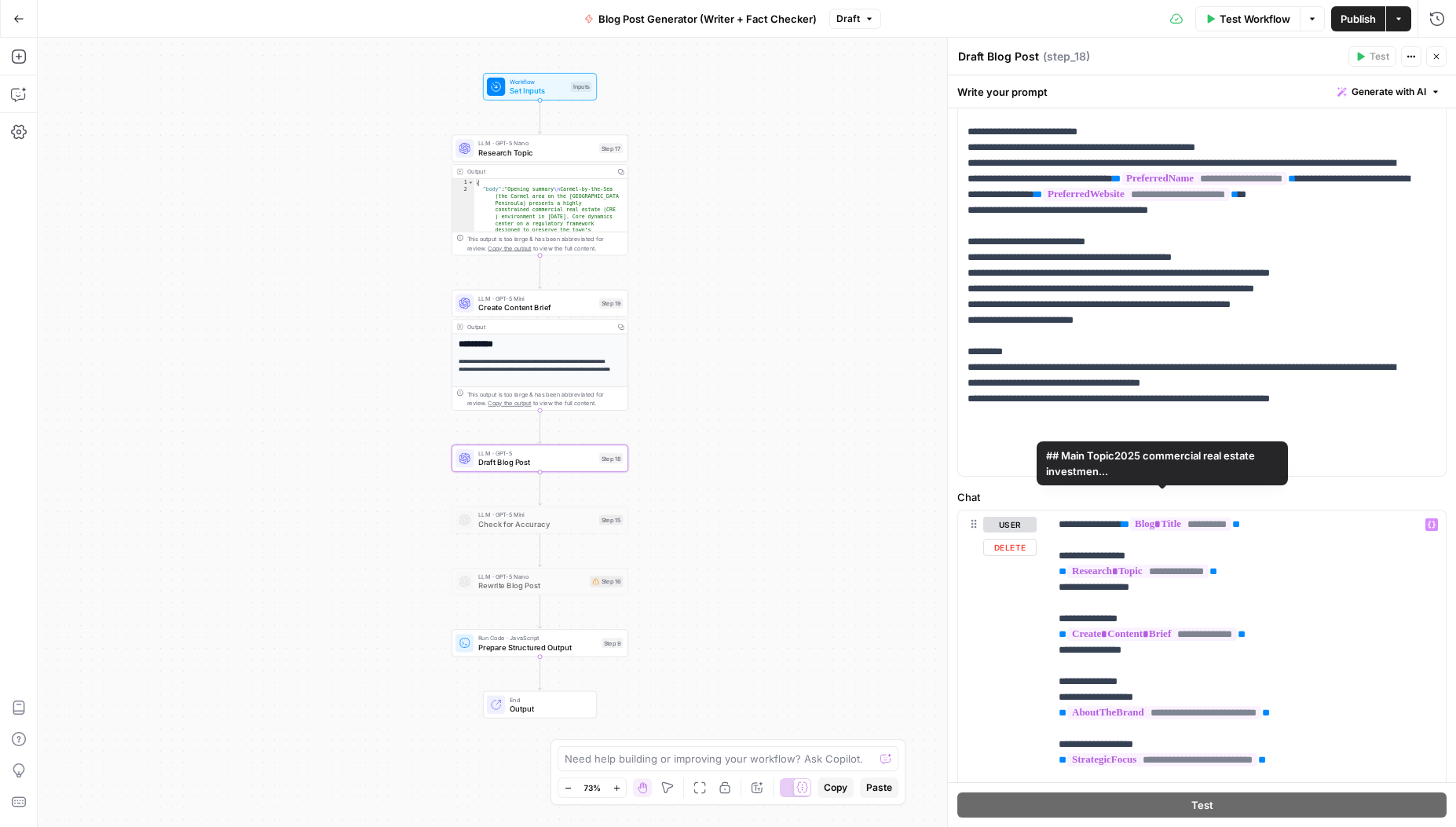
scroll to position [321, 0]
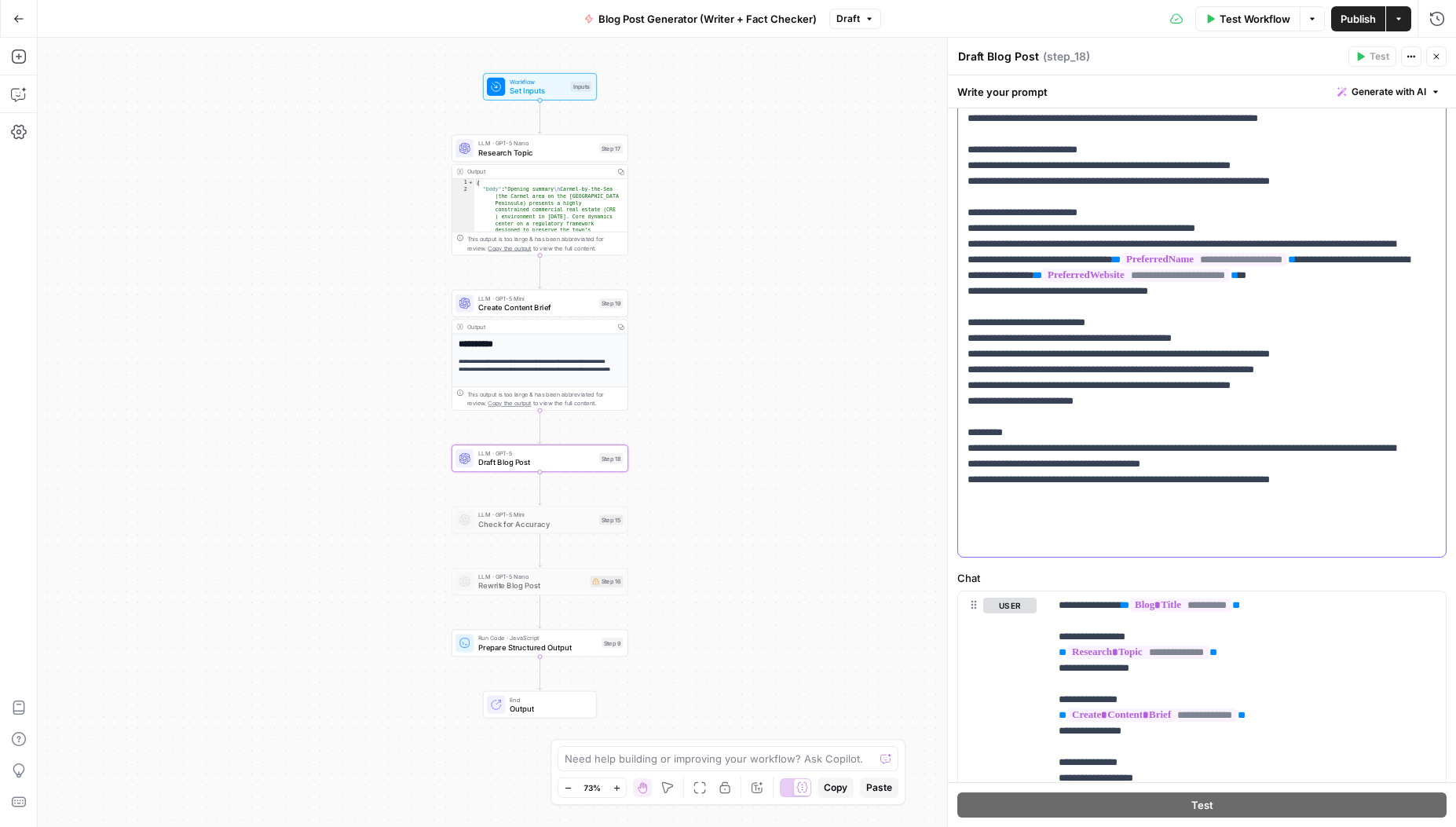
click at [1011, 511] on p "**********" at bounding box center [1190, 189] width 446 height 722
drag, startPoint x: 1068, startPoint y: 510, endPoint x: 1080, endPoint y: 505, distance: 13.0
click at [1069, 510] on p "**********" at bounding box center [1190, 189] width 446 height 722
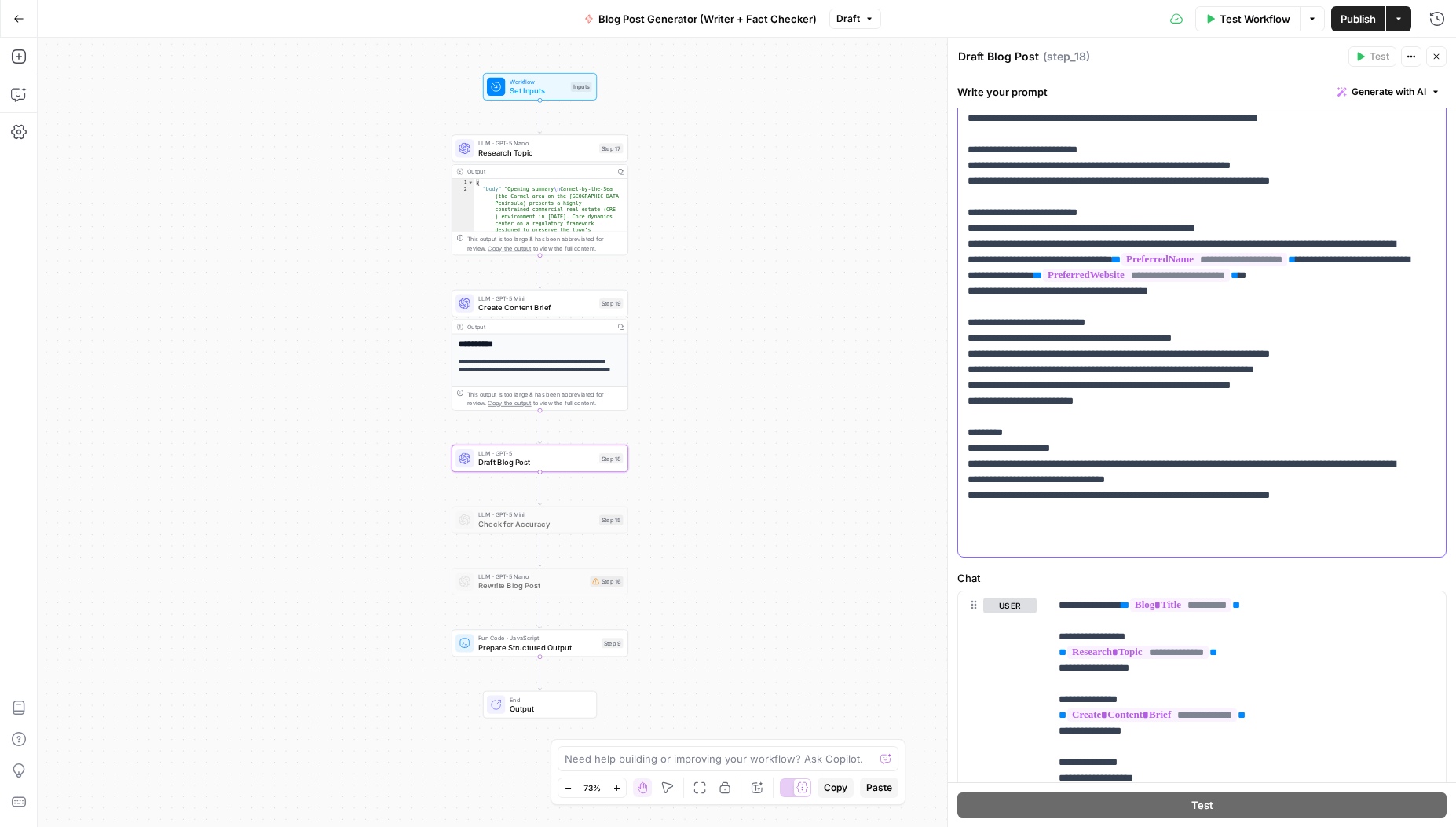
click at [1062, 507] on p "**********" at bounding box center [1190, 197] width 446 height 738
click at [968, 530] on p "**********" at bounding box center [1190, 197] width 446 height 738
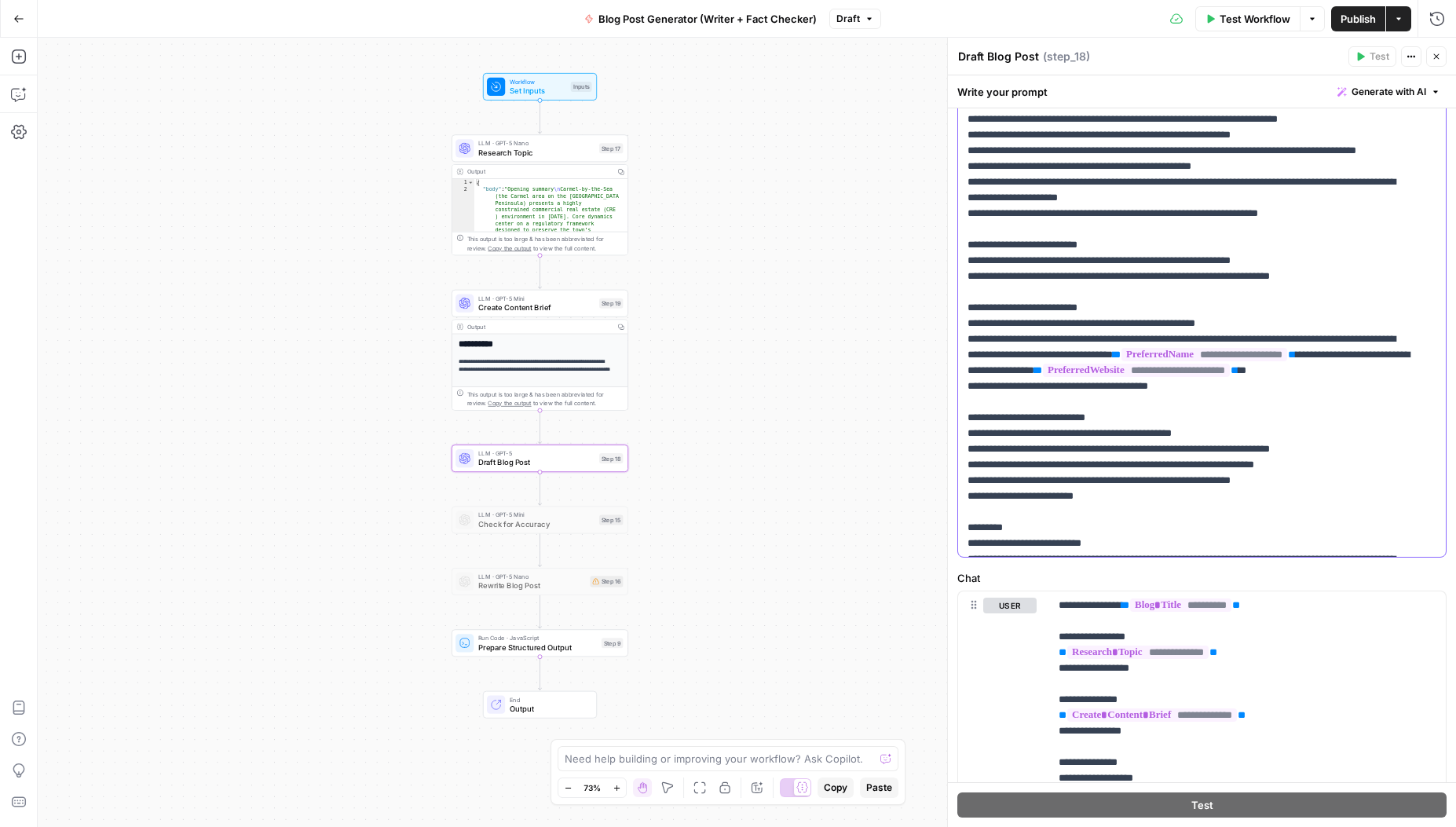
scroll to position [111, 0]
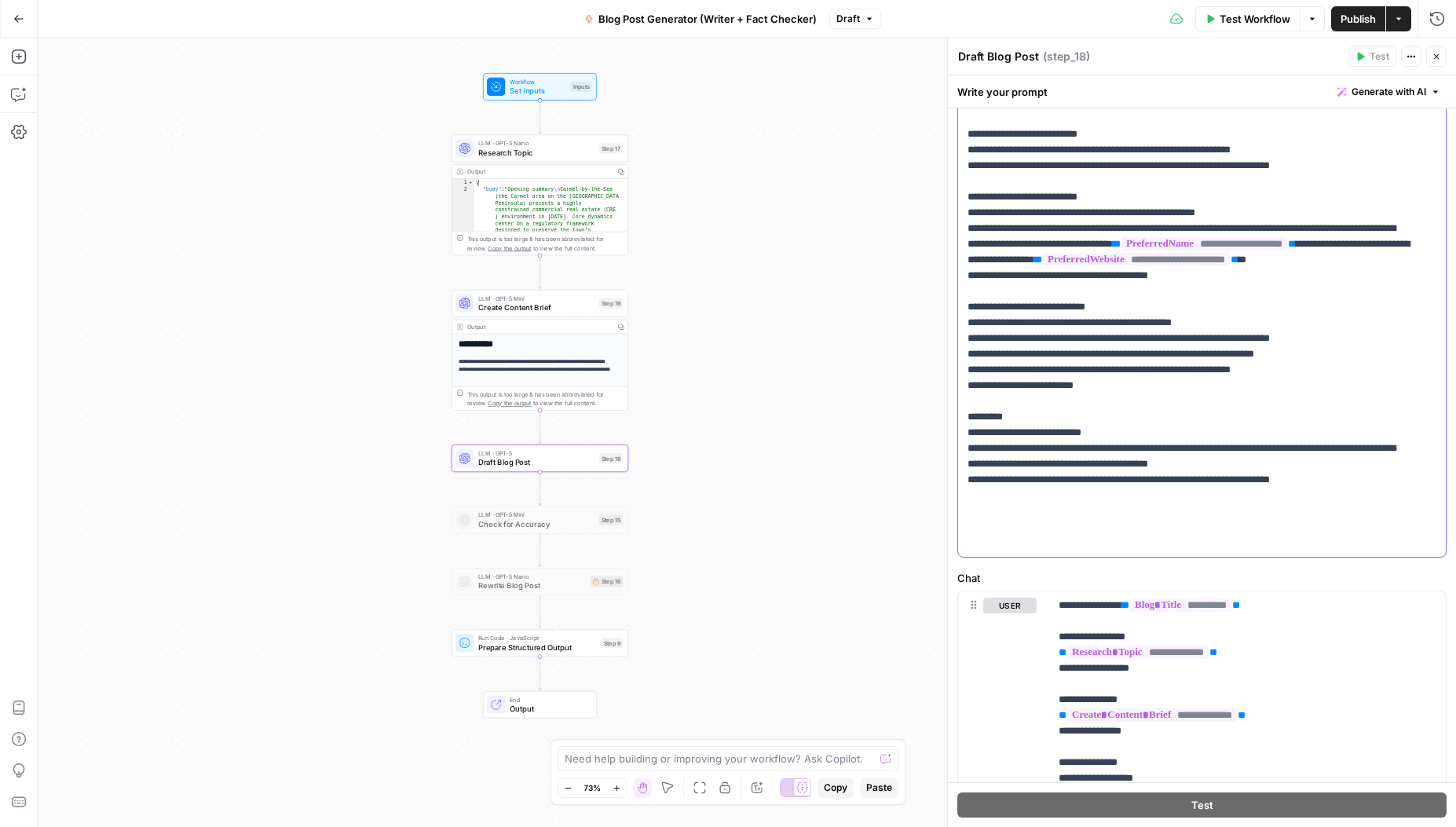
click at [1276, 526] on p "**********" at bounding box center [1190, 181] width 446 height 738
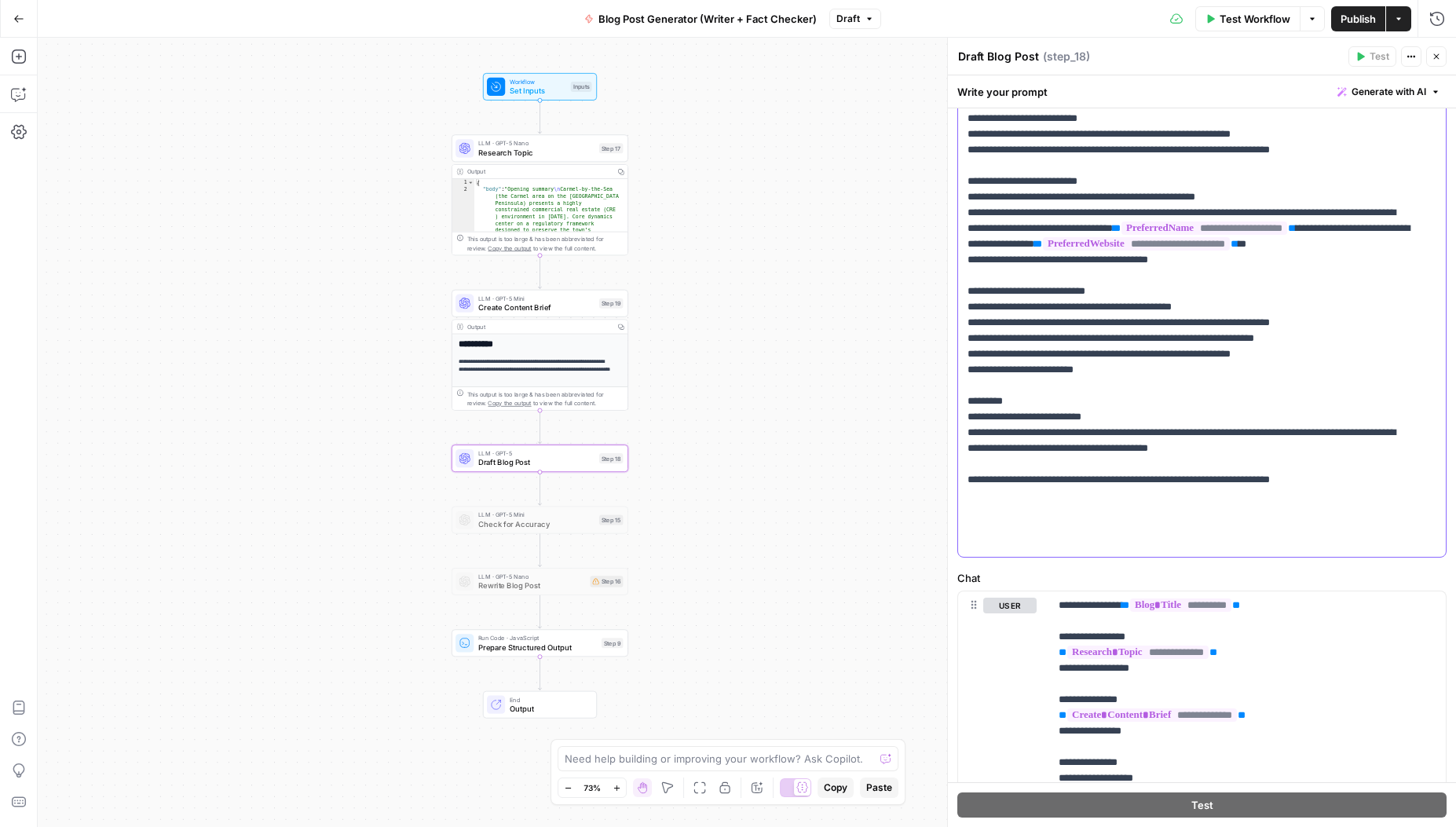
drag, startPoint x: 978, startPoint y: 546, endPoint x: 964, endPoint y: 546, distance: 14.0
click at [964, 546] on div "**********" at bounding box center [1196, 236] width 476 height 640
click at [1373, 546] on p "**********" at bounding box center [1190, 173] width 446 height 754
click at [1080, 478] on p "**********" at bounding box center [1190, 173] width 446 height 754
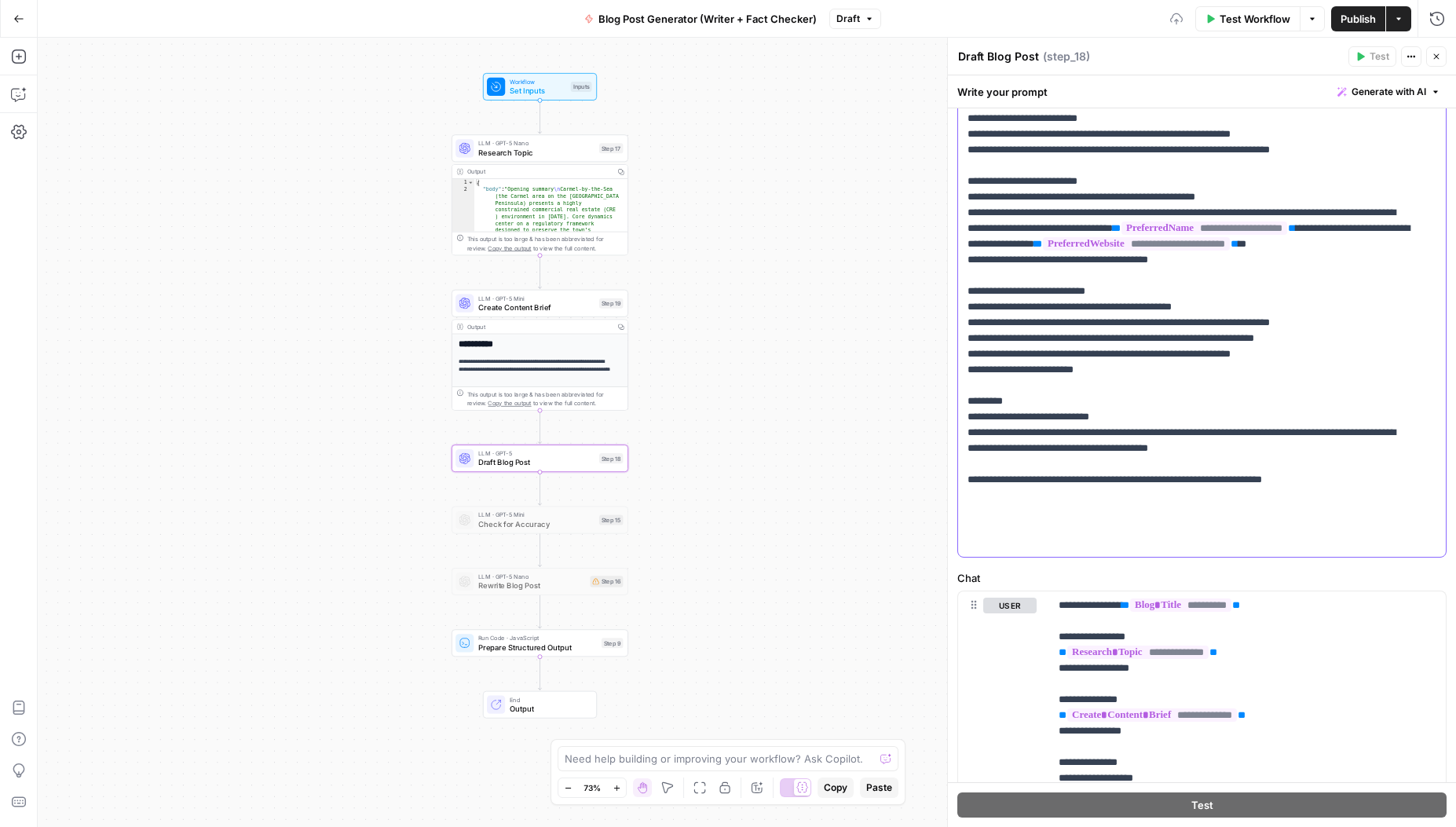
click at [1113, 477] on p "**********" at bounding box center [1190, 173] width 446 height 754
click at [1004, 483] on p "**********" at bounding box center [1190, 173] width 446 height 754
click at [1293, 515] on p "**********" at bounding box center [1190, 173] width 446 height 754
click at [967, 496] on p "**********" at bounding box center [1190, 173] width 446 height 754
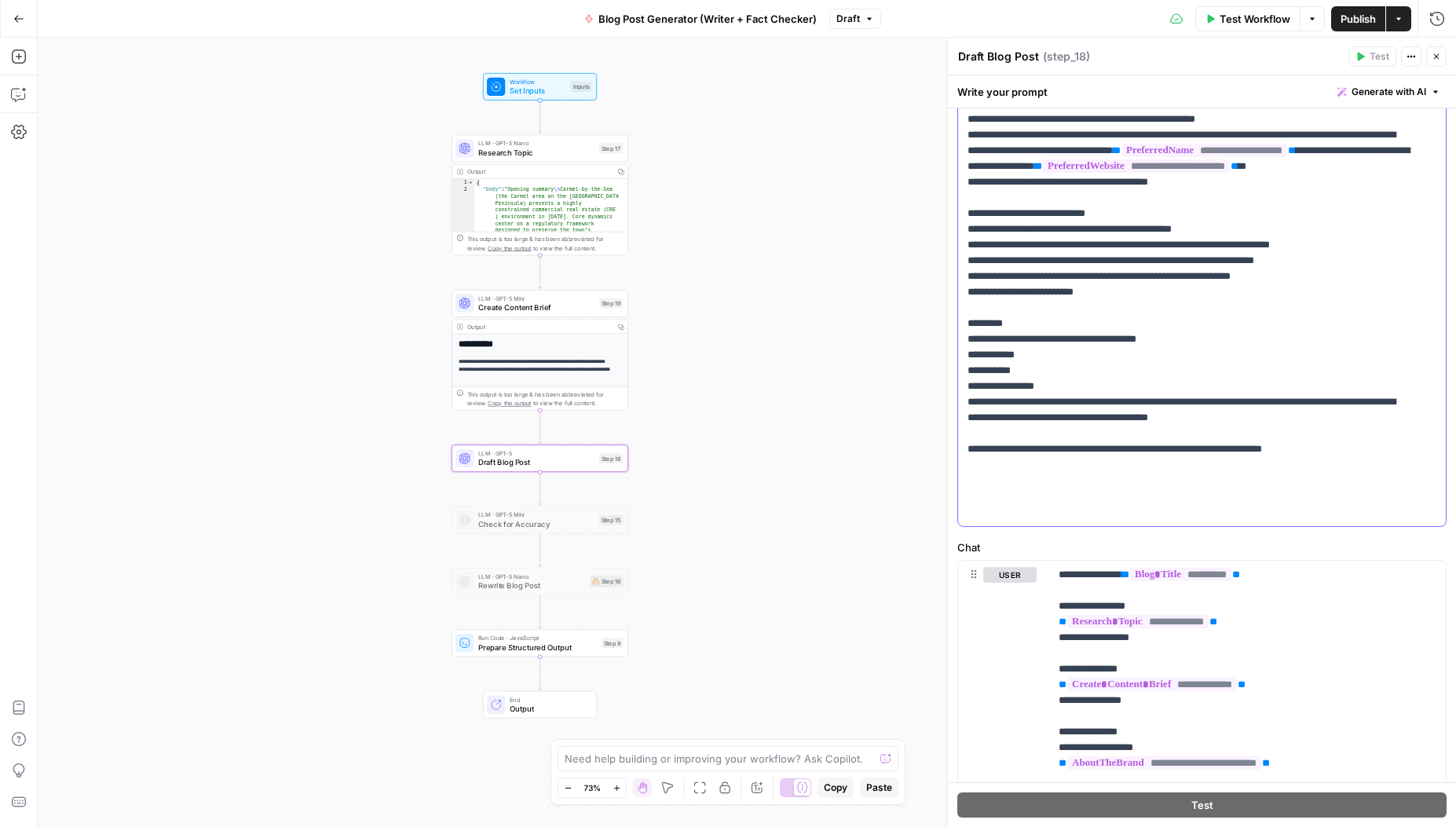
scroll to position [286, 0]
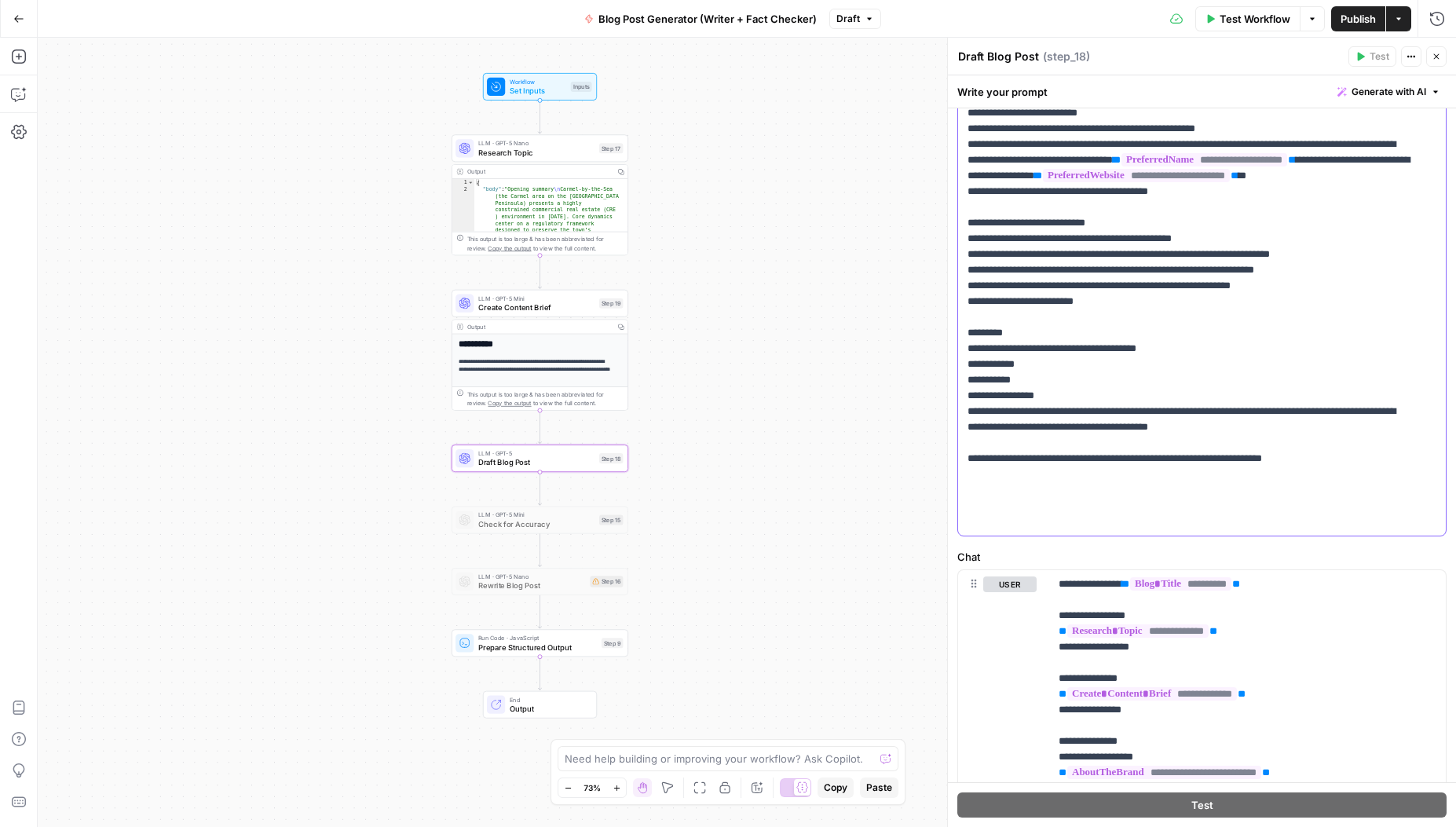
click at [1010, 415] on p "**********" at bounding box center [1190, 128] width 446 height 801
click at [1067, 412] on p "**********" at bounding box center [1190, 128] width 446 height 801
click at [1175, 414] on p "**********" at bounding box center [1190, 128] width 446 height 801
click at [1067, 409] on p "**********" at bounding box center [1190, 128] width 446 height 801
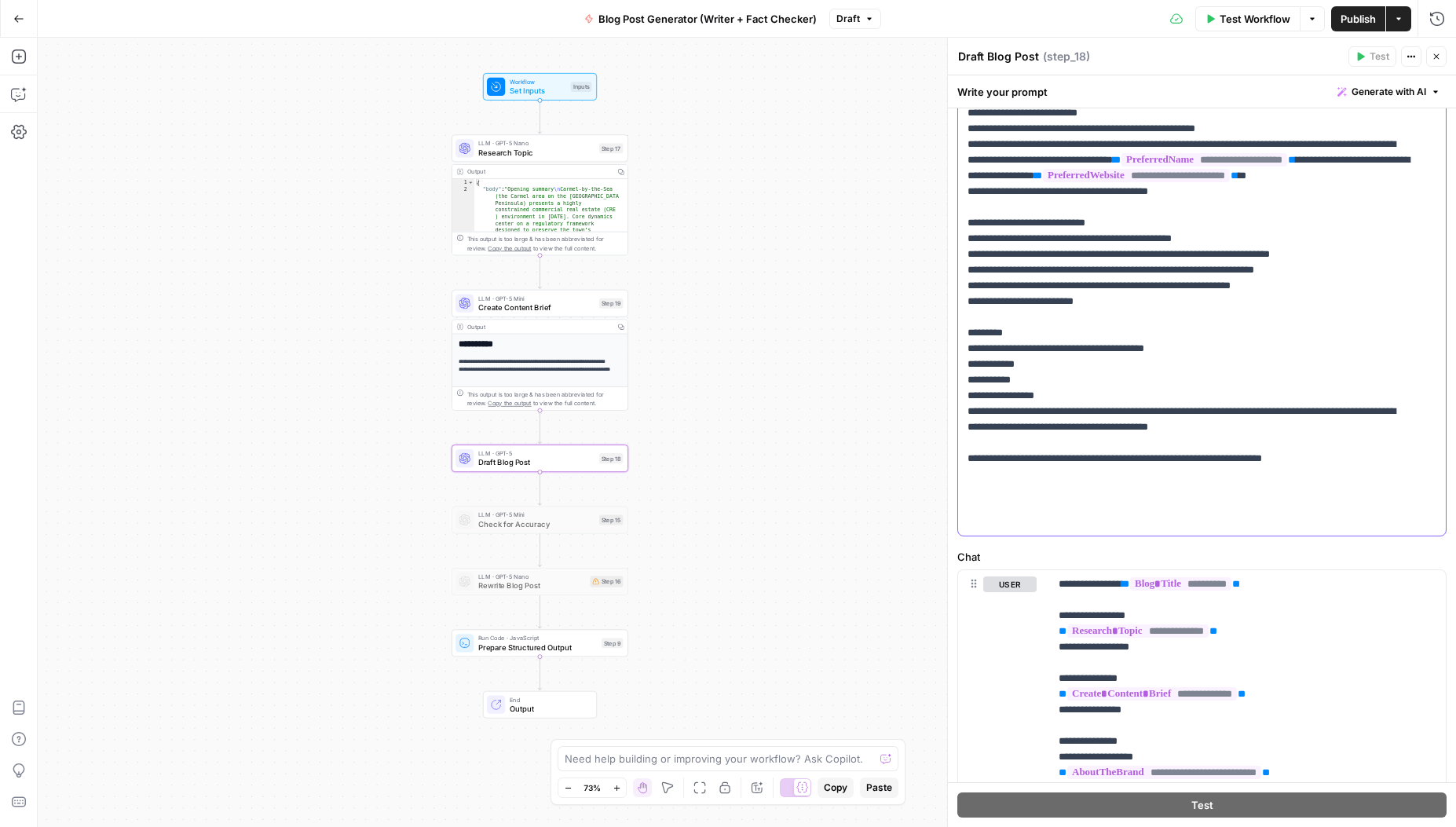
click at [1197, 412] on p "**********" at bounding box center [1190, 128] width 446 height 801
click at [972, 427] on p "**********" at bounding box center [1190, 128] width 446 height 801
click at [1054, 431] on p "**********" at bounding box center [1190, 128] width 446 height 801
click at [1097, 456] on p "**********" at bounding box center [1190, 128] width 446 height 801
click at [1060, 441] on p "**********" at bounding box center [1190, 128] width 446 height 801
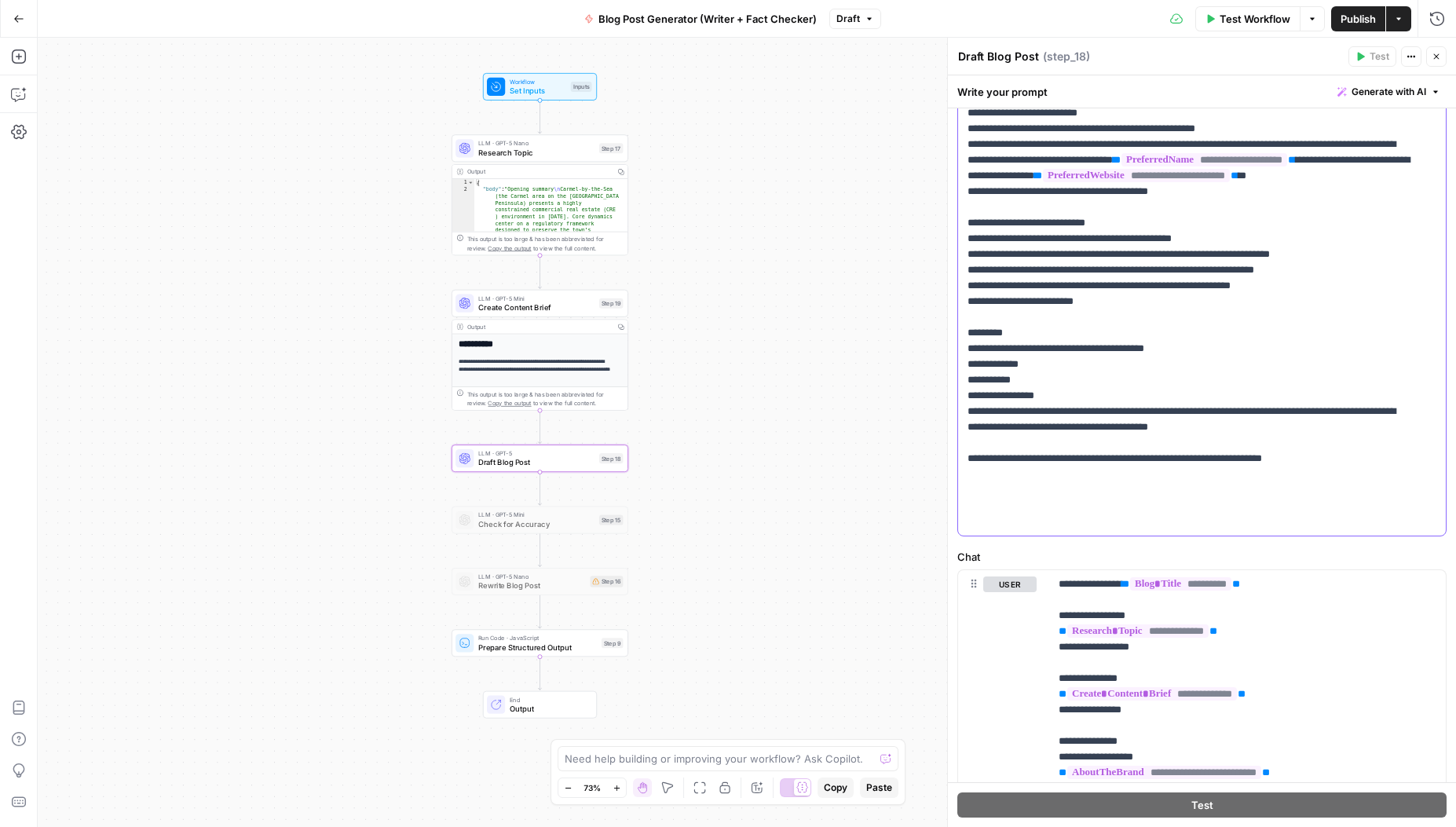
click at [1081, 463] on p "**********" at bounding box center [1190, 128] width 446 height 801
click at [1050, 428] on p "**********" at bounding box center [1190, 128] width 446 height 801
click at [1059, 441] on p "**********" at bounding box center [1190, 128] width 446 height 801
click at [1082, 459] on p "**********" at bounding box center [1190, 128] width 446 height 801
click at [1088, 343] on p "**********" at bounding box center [1190, 128] width 446 height 801
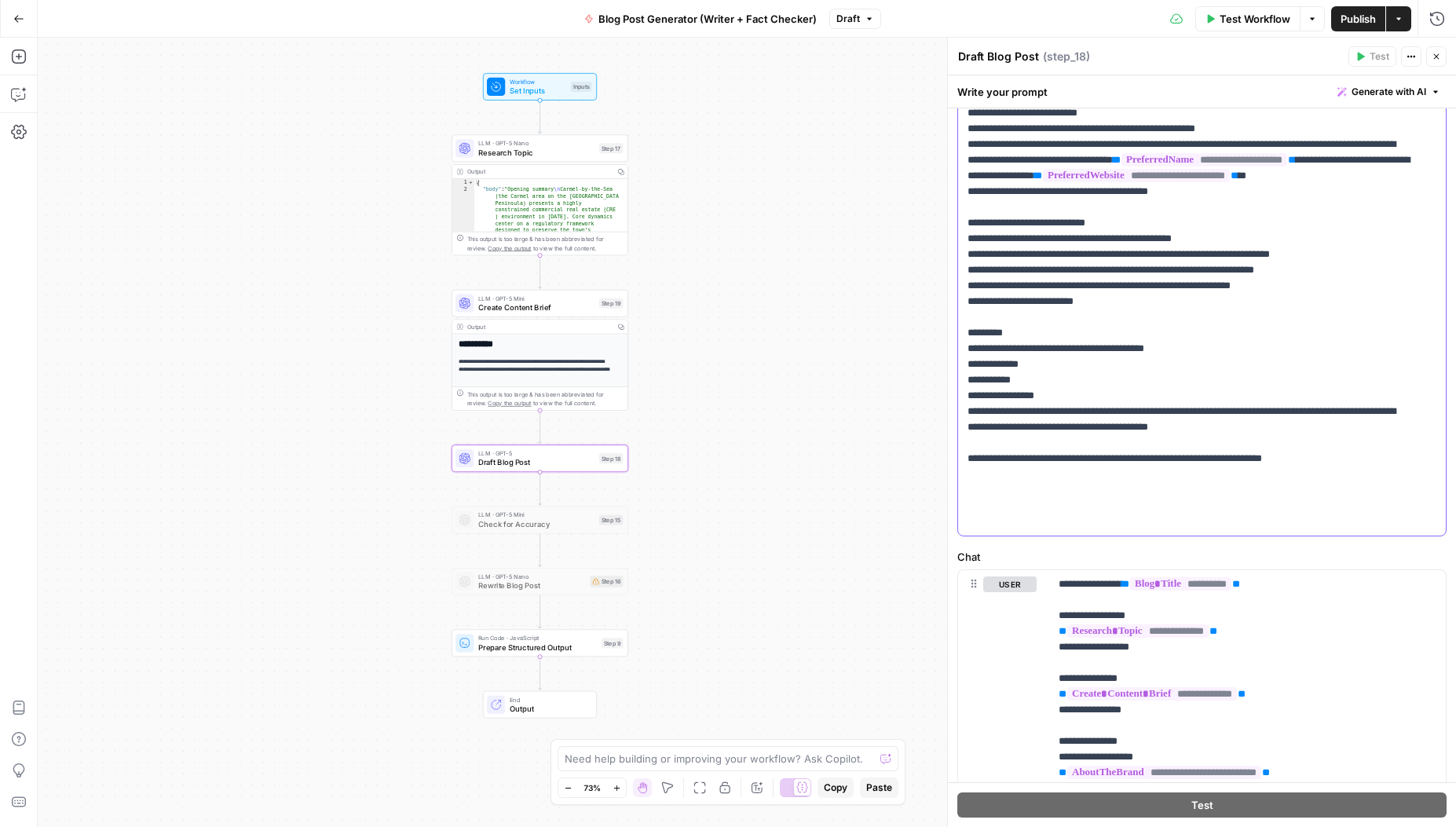
click at [1136, 361] on p "**********" at bounding box center [1190, 128] width 446 height 801
click at [1103, 458] on p "**********" at bounding box center [1190, 128] width 446 height 801
click at [1051, 447] on p "**********" at bounding box center [1190, 128] width 446 height 801
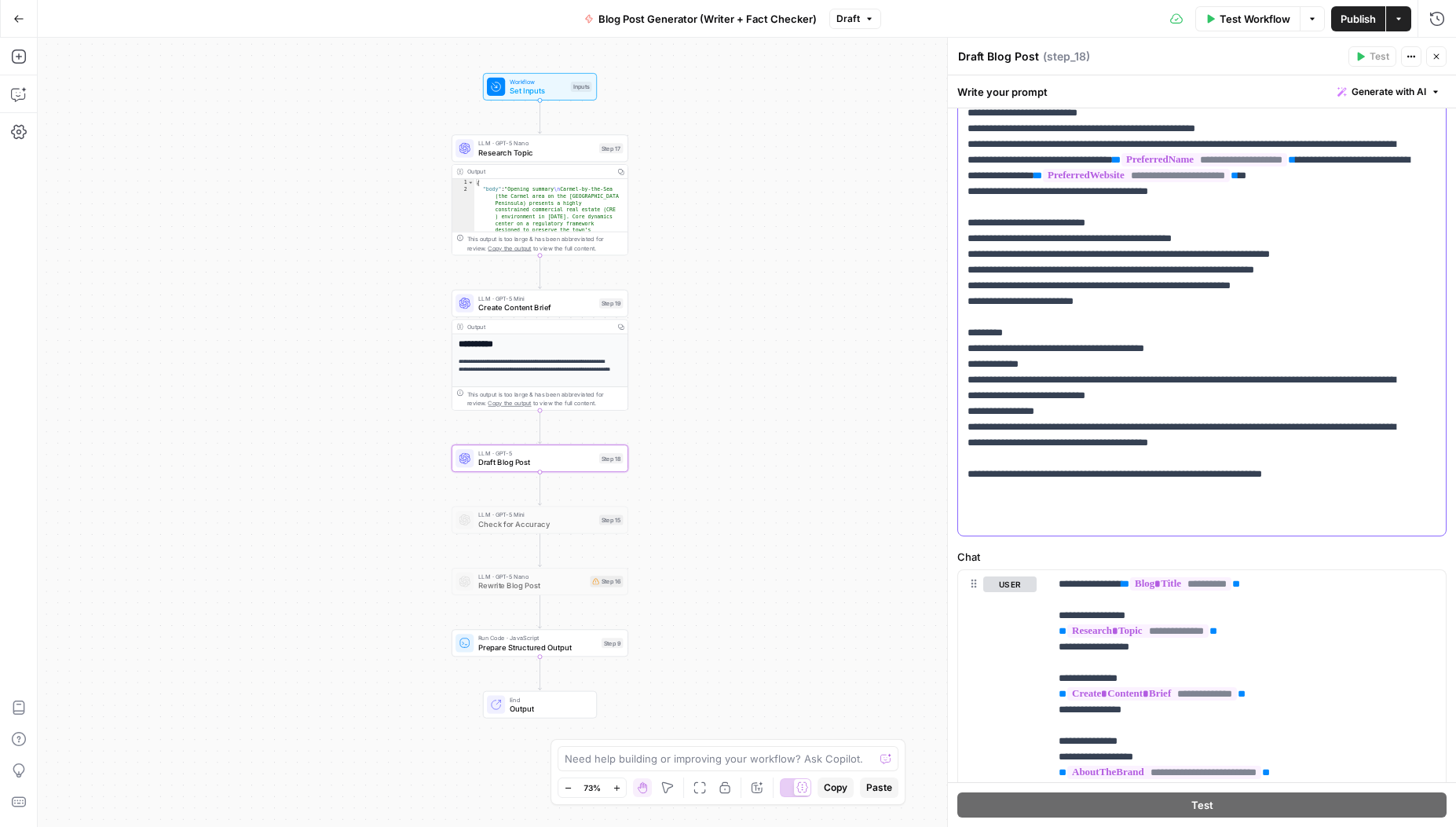
click at [1104, 474] on p "**********" at bounding box center [1190, 136] width 446 height 817
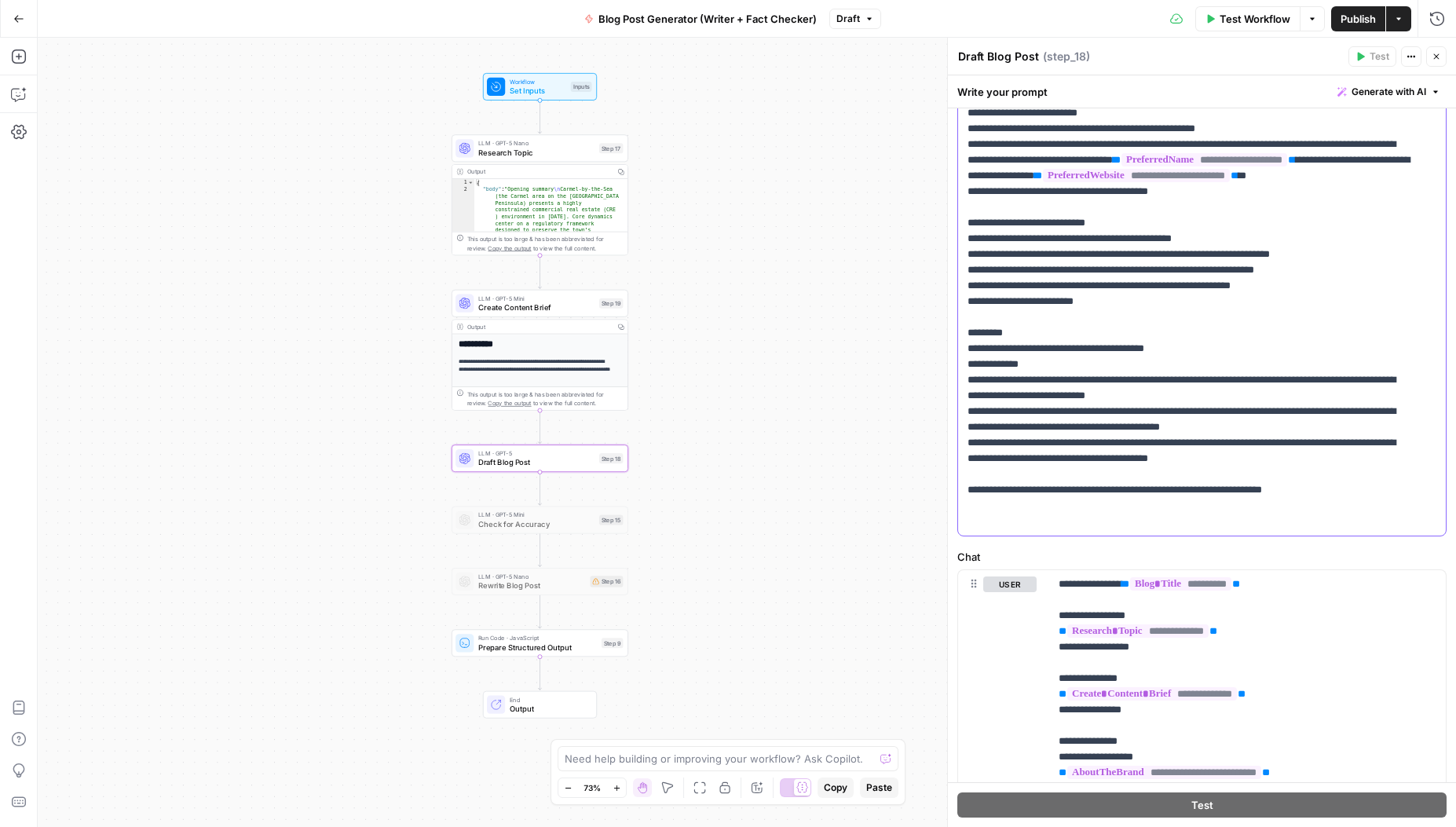
click at [1311, 475] on p "**********" at bounding box center [1190, 144] width 446 height 833
click at [1037, 347] on p "**********" at bounding box center [1190, 144] width 446 height 833
click at [1037, 443] on p "**********" at bounding box center [1190, 144] width 446 height 833
drag, startPoint x: 1100, startPoint y: 446, endPoint x: 1029, endPoint y: 445, distance: 71.0
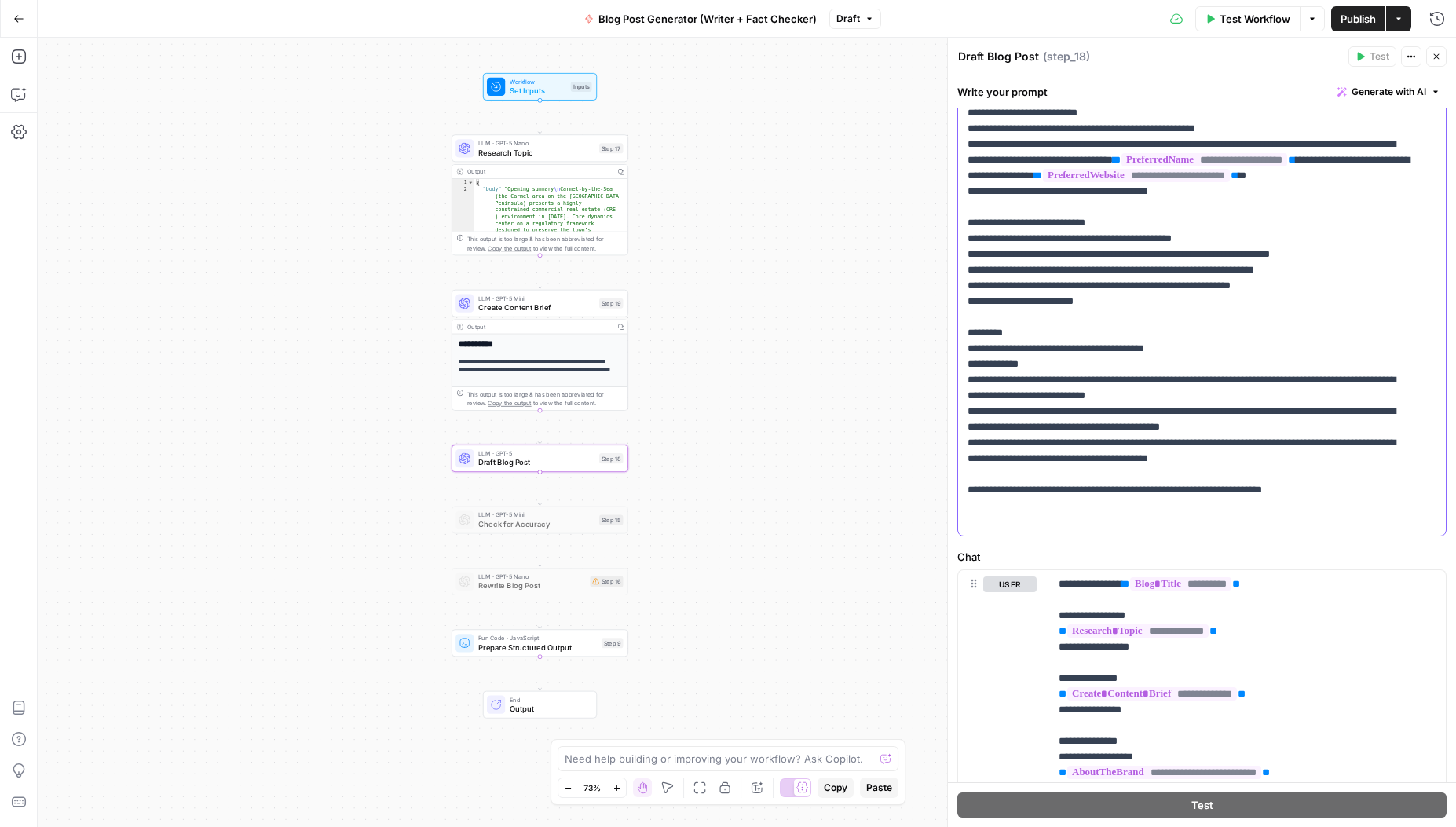
click at [1029, 445] on p "**********" at bounding box center [1190, 144] width 446 height 833
drag, startPoint x: 1279, startPoint y: 444, endPoint x: 1236, endPoint y: 458, distance: 45.2
click at [1236, 458] on p "**********" at bounding box center [1190, 144] width 446 height 833
drag, startPoint x: 1025, startPoint y: 461, endPoint x: 1274, endPoint y: 442, distance: 249.7
click at [1274, 442] on p "**********" at bounding box center [1190, 144] width 446 height 833
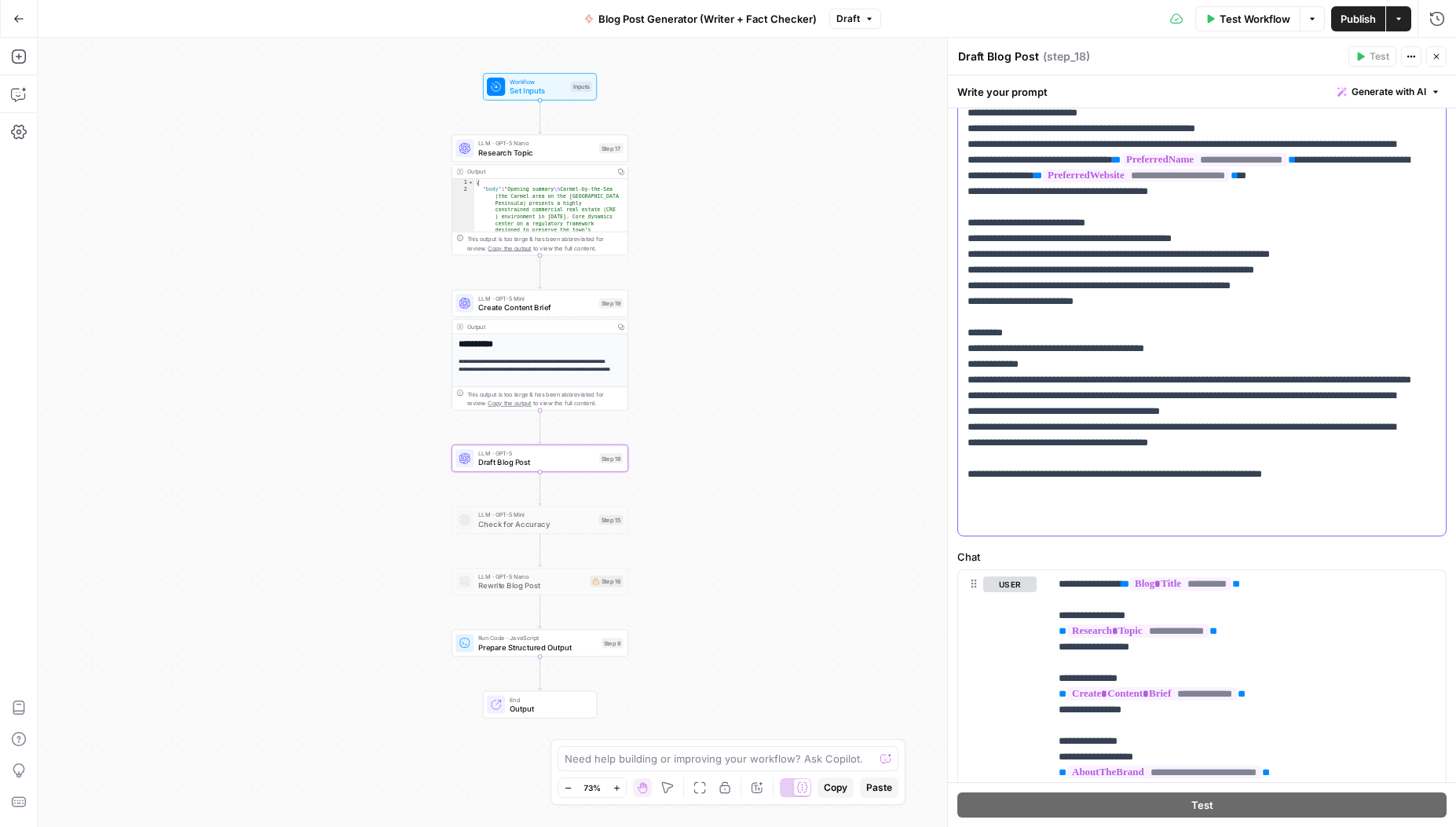
click at [1376, 446] on p "**********" at bounding box center [1190, 144] width 446 height 833
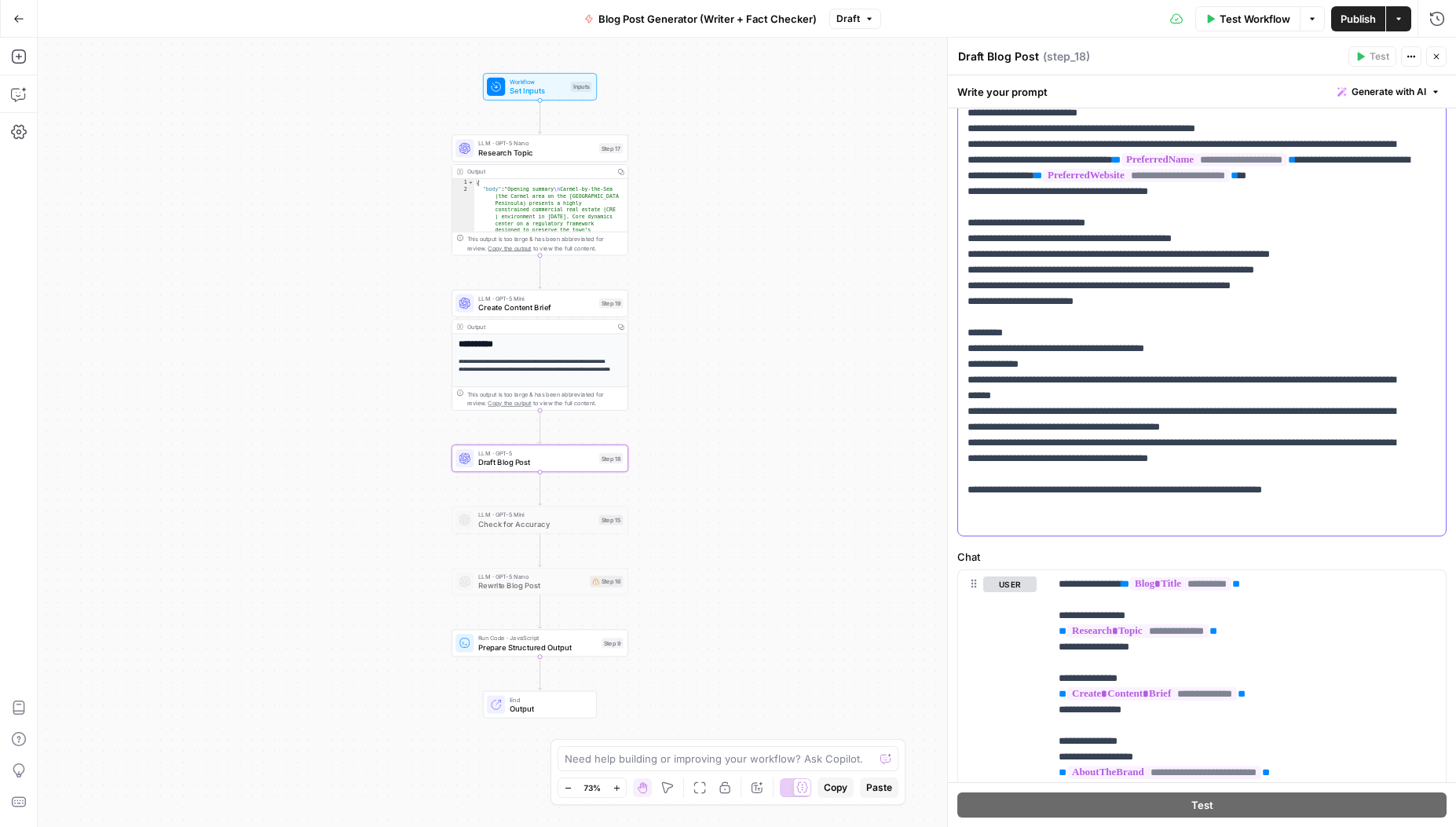
click at [1012, 458] on p "**********" at bounding box center [1190, 144] width 446 height 833
drag, startPoint x: 1096, startPoint y: 458, endPoint x: 960, endPoint y: 462, distance: 136.1
click at [960, 461] on div "**********" at bounding box center [1196, 215] width 476 height 640
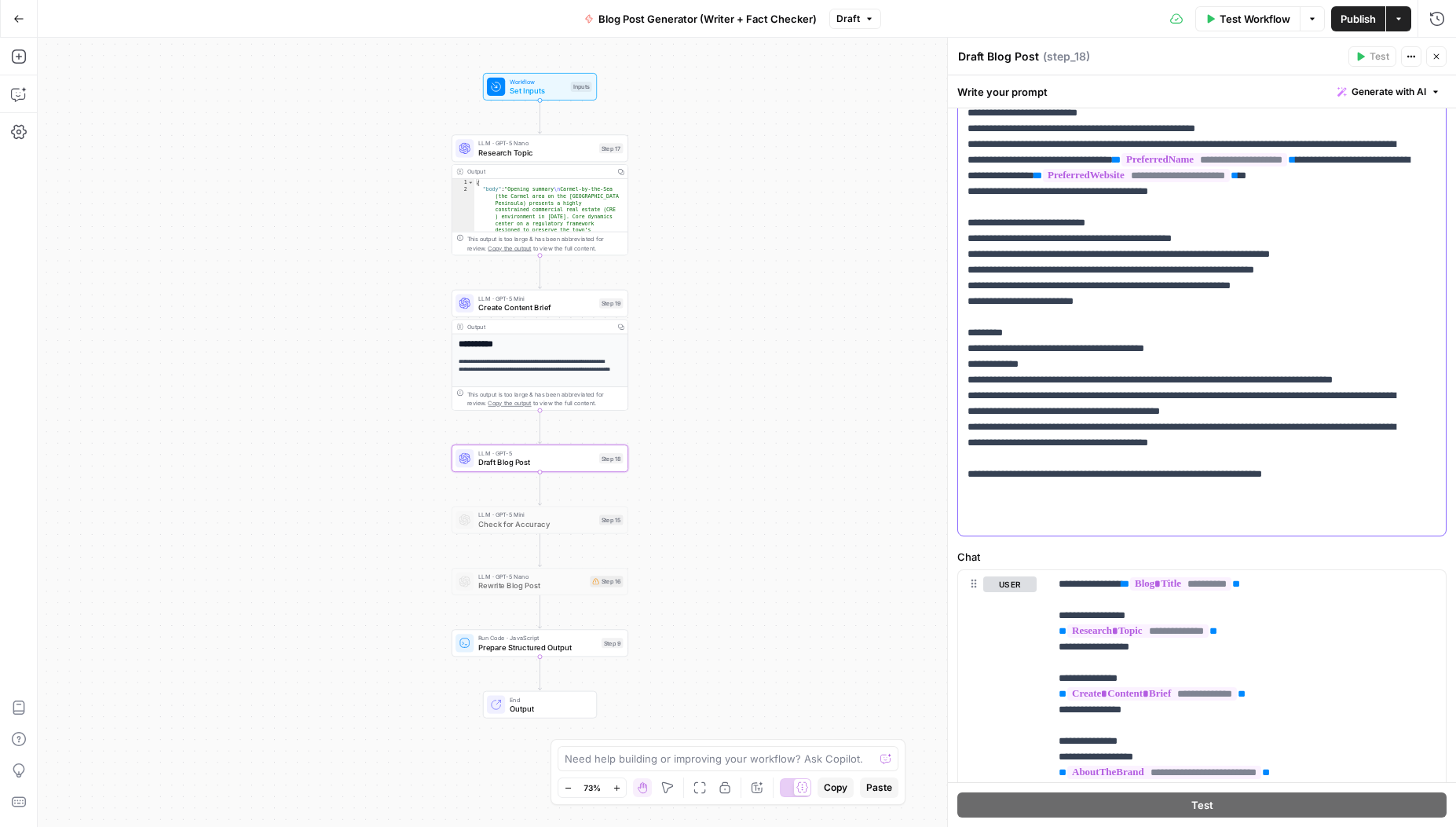
drag, startPoint x: 986, startPoint y: 460, endPoint x: 1255, endPoint y: 442, distance: 269.6
click at [1255, 442] on p "**********" at bounding box center [1190, 144] width 446 height 833
copy p "**********"
click at [1064, 478] on p "**********" at bounding box center [1190, 144] width 446 height 833
click at [1291, 491] on p "**********" at bounding box center [1190, 144] width 446 height 833
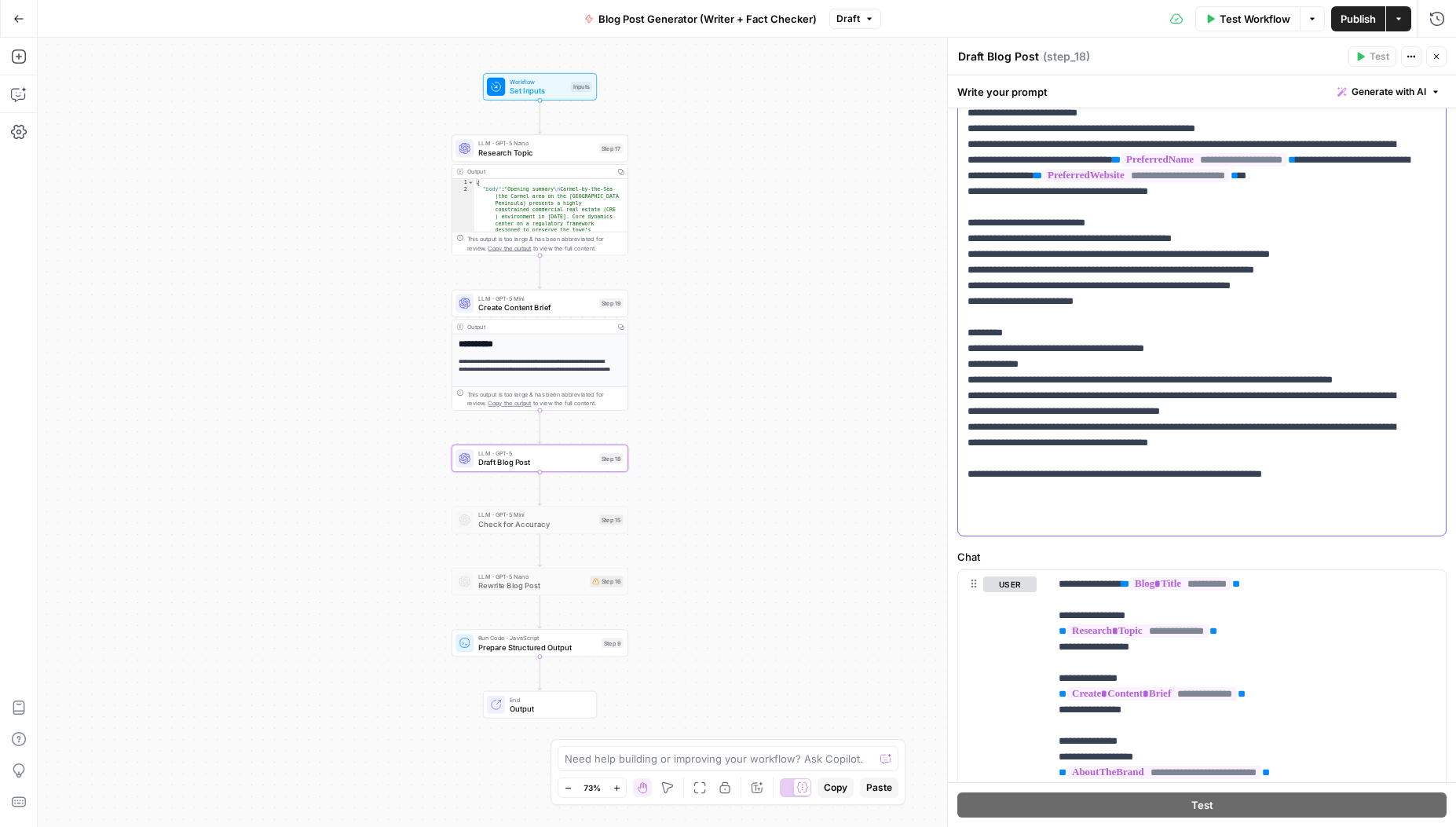
drag, startPoint x: 1217, startPoint y: 491, endPoint x: 1285, endPoint y: 477, distance: 69.4
click at [1289, 476] on p "**********" at bounding box center [1190, 144] width 446 height 833
click at [1166, 489] on p "**********" at bounding box center [1190, 144] width 446 height 833
click at [1043, 505] on p "**********" at bounding box center [1190, 144] width 446 height 833
click at [1292, 521] on p "**********" at bounding box center [1190, 144] width 446 height 833
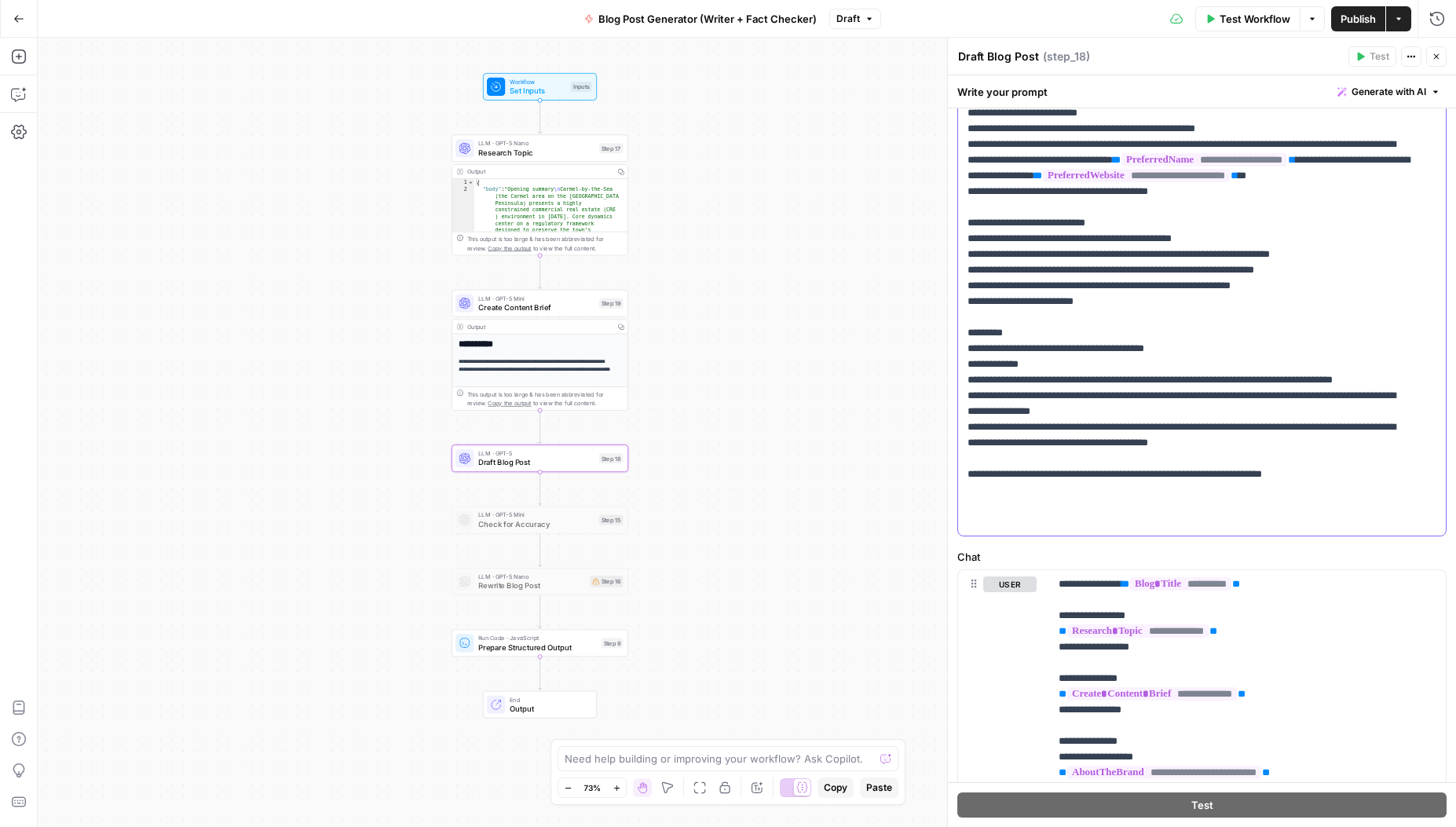
click at [1029, 506] on p "**********" at bounding box center [1190, 144] width 446 height 833
click at [1033, 507] on p "**********" at bounding box center [1190, 144] width 446 height 833
click at [1140, 505] on p "**********" at bounding box center [1190, 144] width 446 height 833
click at [1042, 505] on p "**********" at bounding box center [1190, 144] width 446 height 833
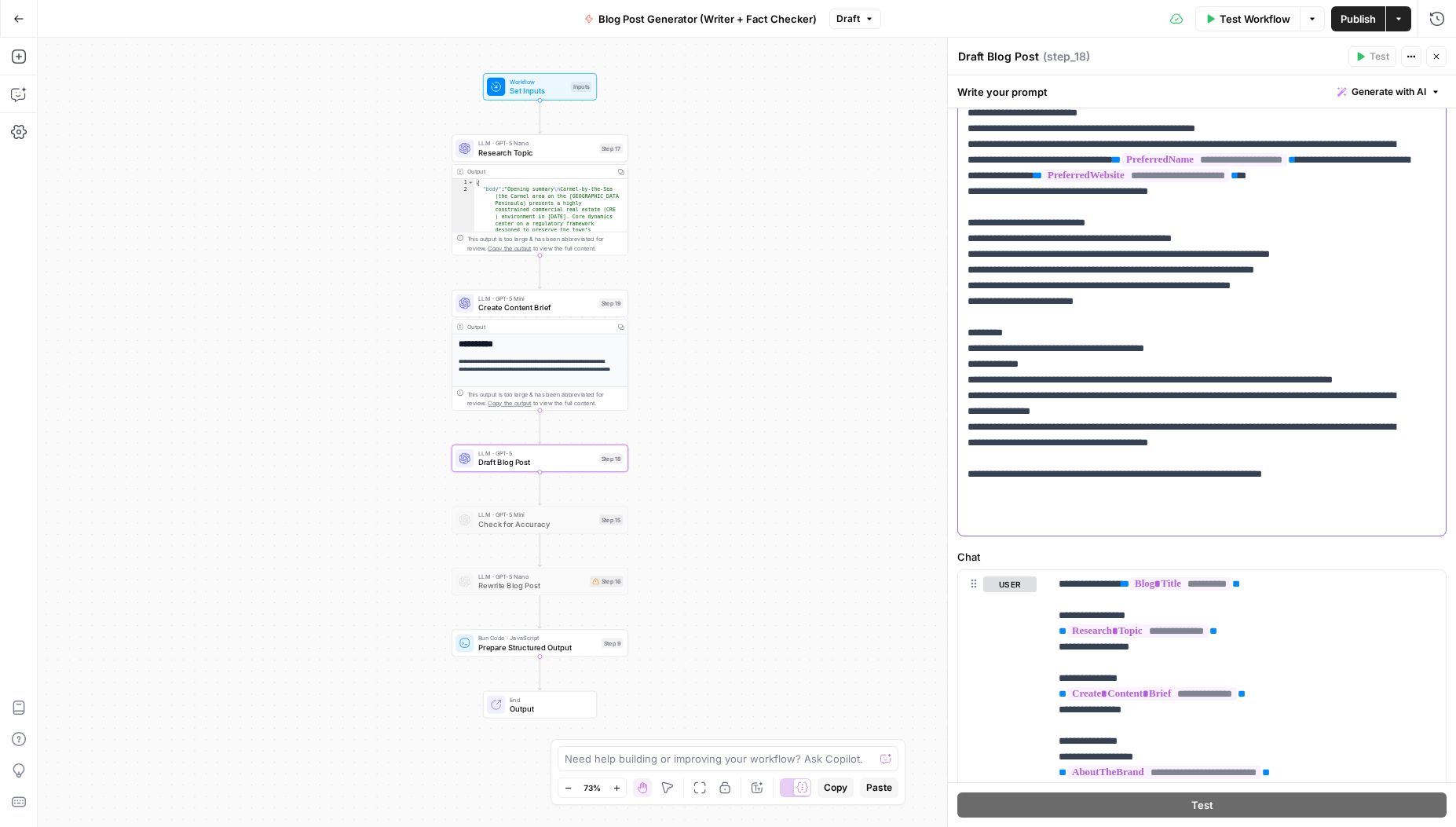
click at [1042, 505] on p "**********" at bounding box center [1190, 144] width 446 height 833
drag, startPoint x: 1173, startPoint y: 506, endPoint x: 1109, endPoint y: 506, distance: 64.0
click at [1109, 506] on p "**********" at bounding box center [1190, 144] width 446 height 833
click at [1117, 508] on p "**********" at bounding box center [1190, 144] width 446 height 833
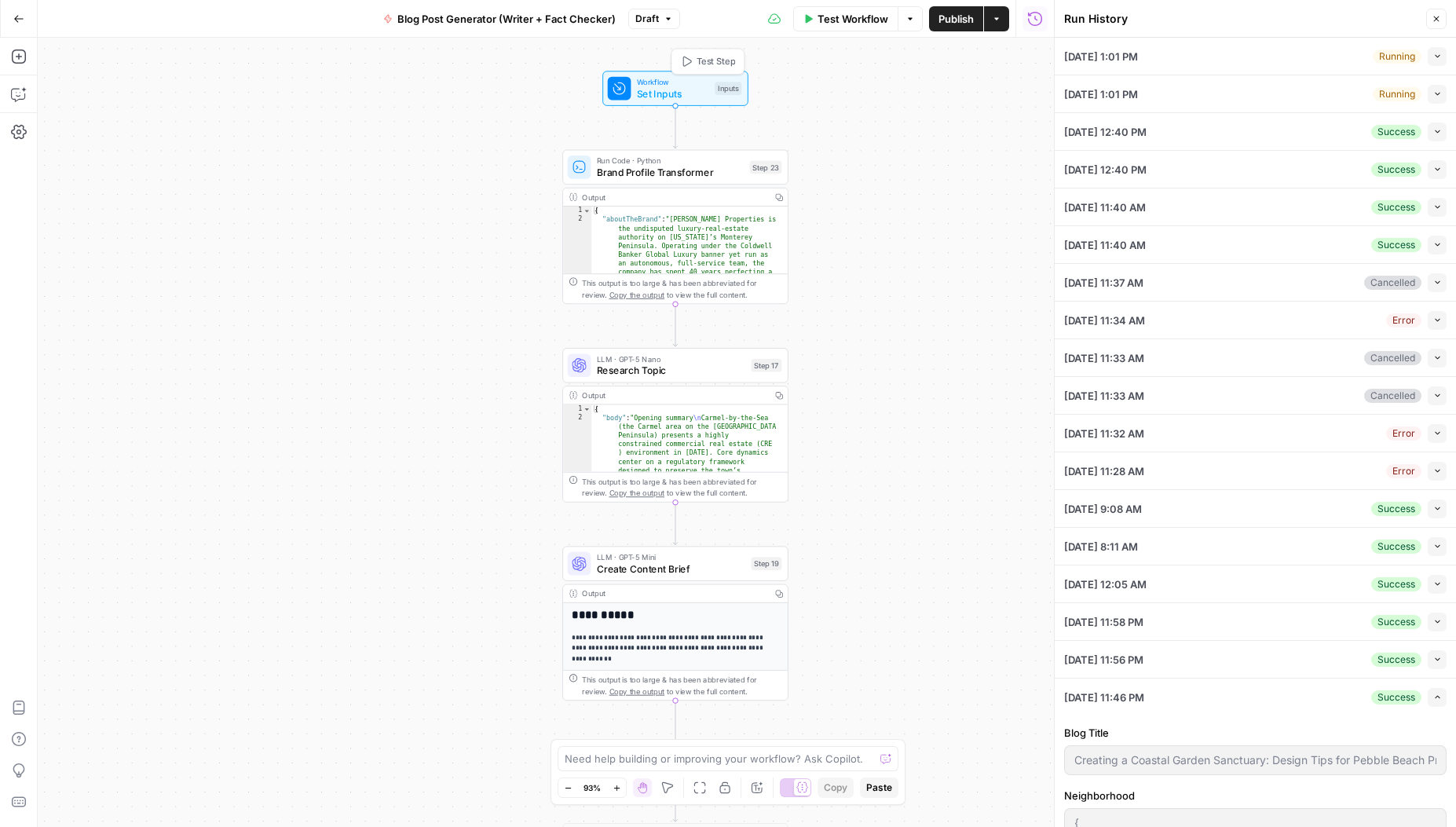
click at [662, 97] on span "Set Inputs" at bounding box center [672, 94] width 72 height 15
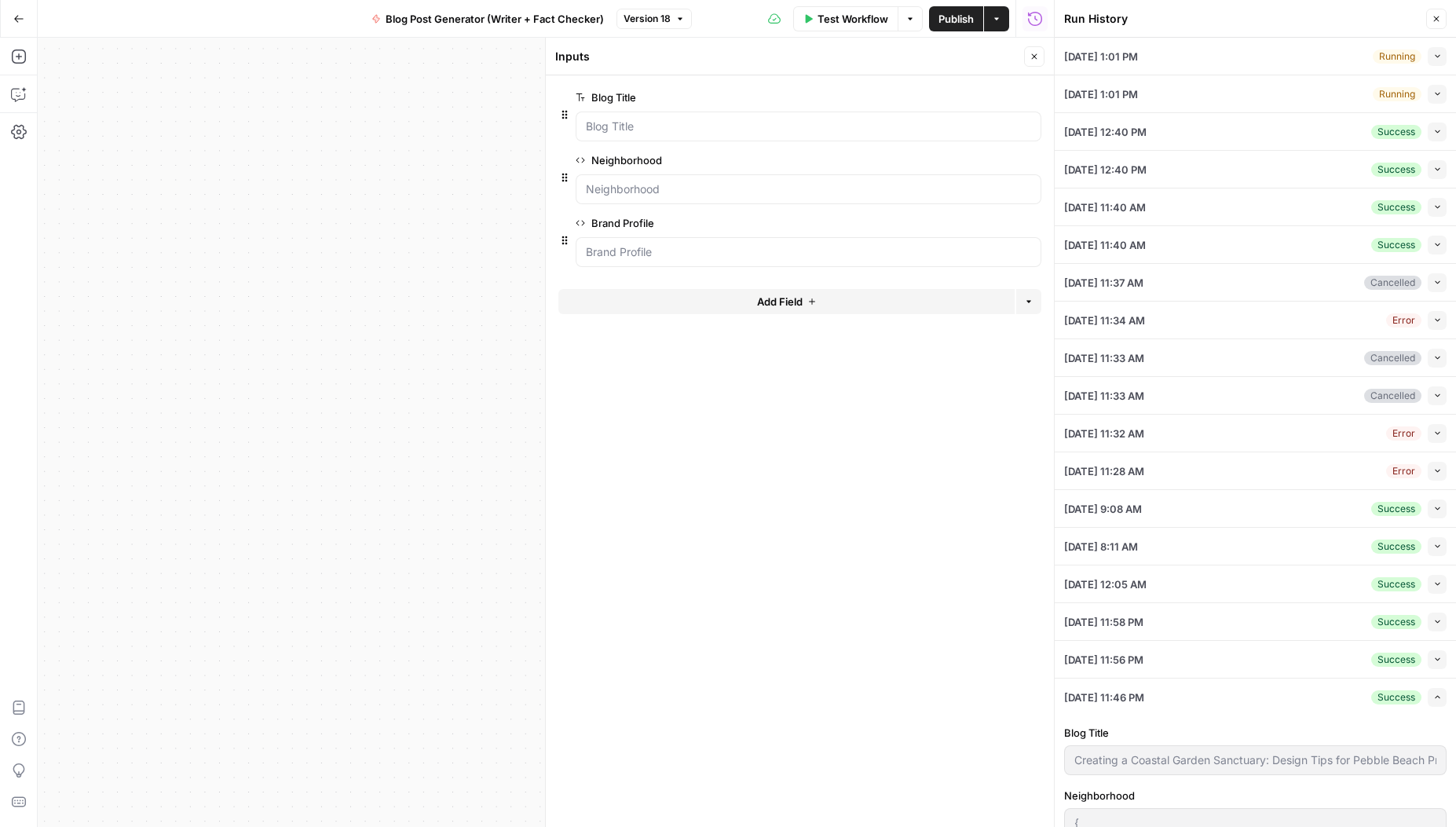
click at [721, 17] on div "Test Workflow Options Publish Actions Run History" at bounding box center [873, 18] width 362 height 37
click at [1431, 165] on button "Collapse" at bounding box center [1438, 170] width 19 height 19
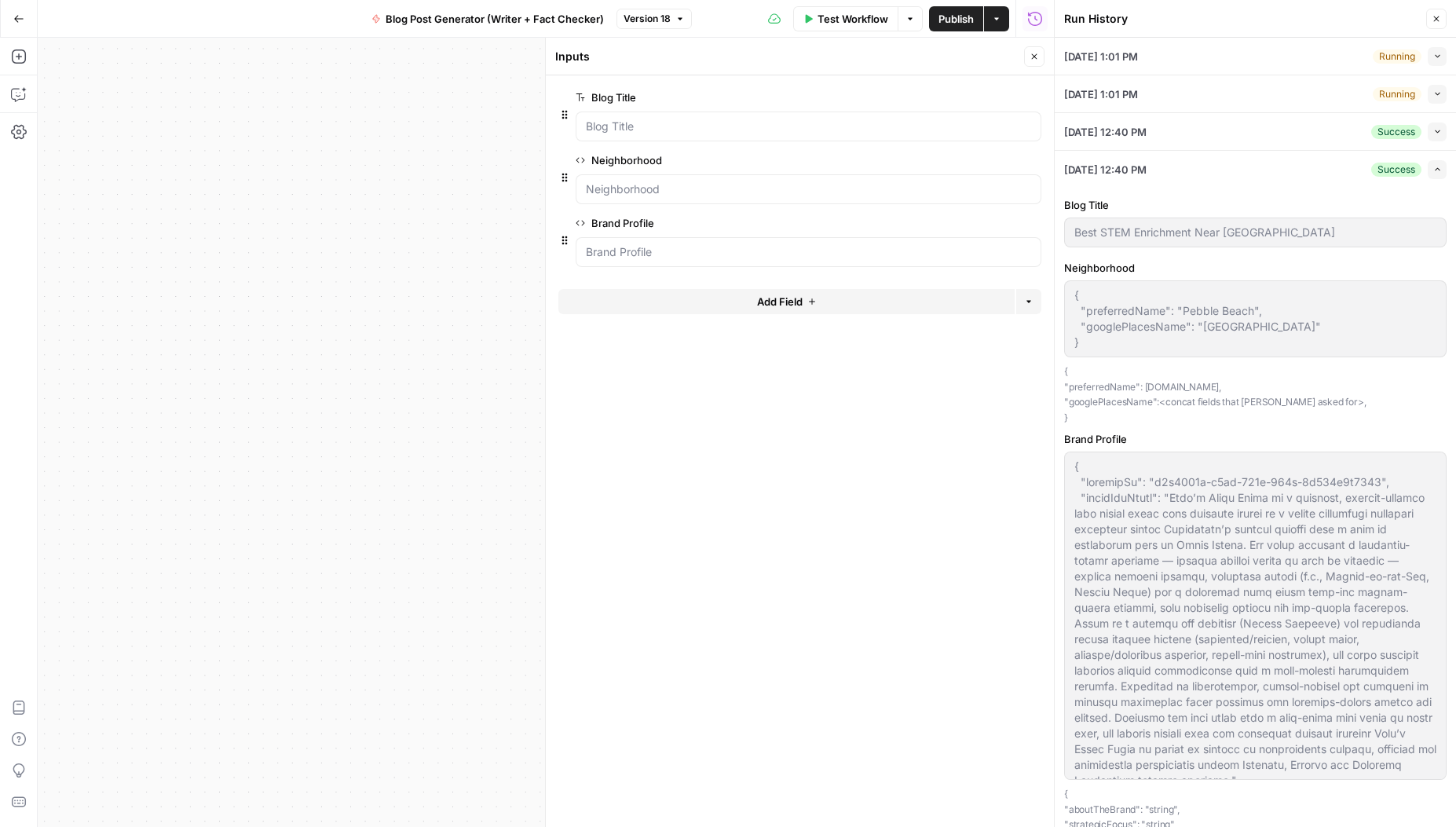
click at [1434, 167] on icon "button" at bounding box center [1438, 169] width 9 height 9
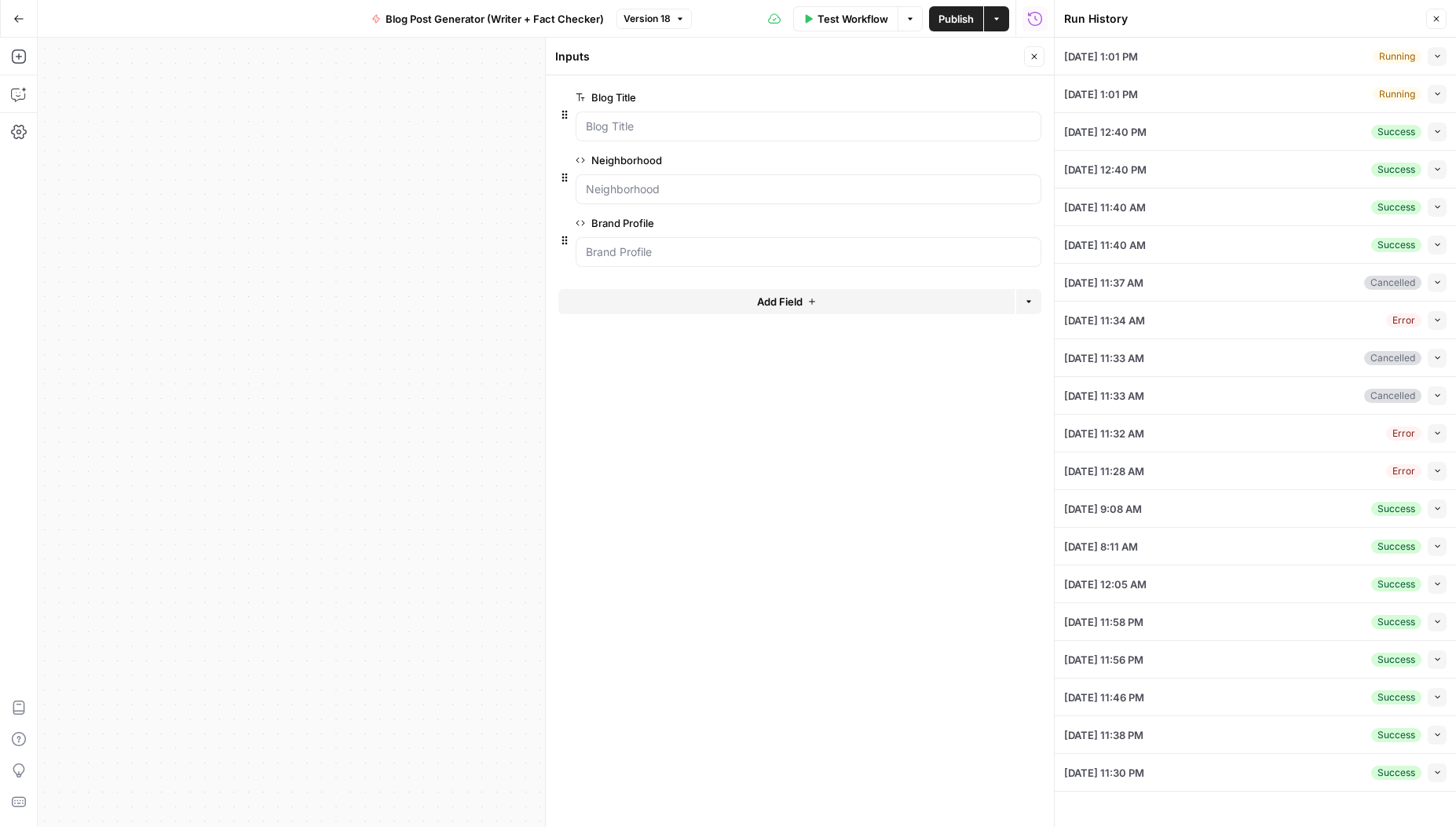
click at [1438, 323] on icon "button" at bounding box center [1438, 320] width 9 height 9
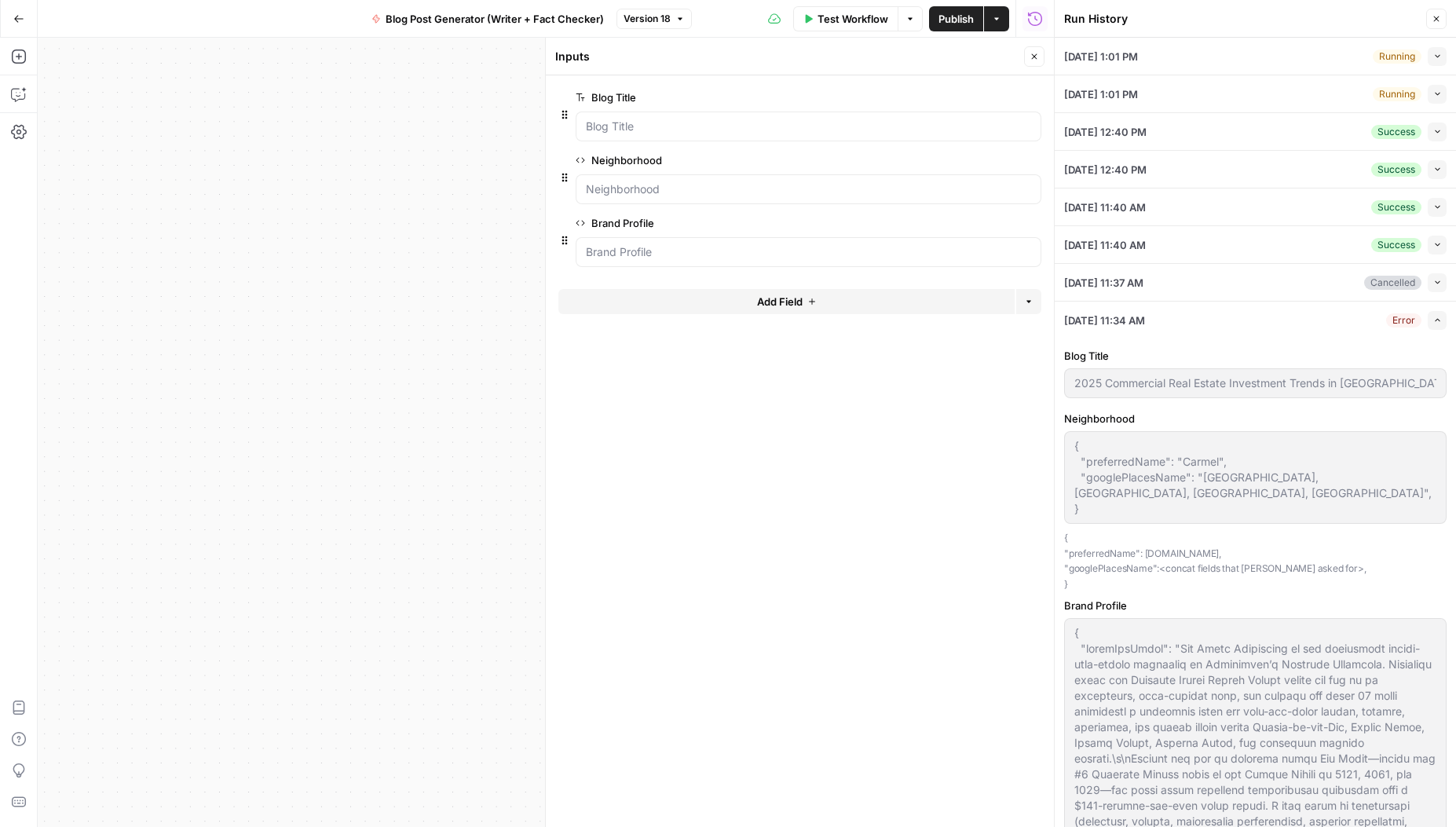
click at [1092, 496] on div "{ "preferredName": "Carmel", "googlePlacesName": "[GEOGRAPHIC_DATA], [GEOGRAPHI…" at bounding box center [1255, 477] width 382 height 93
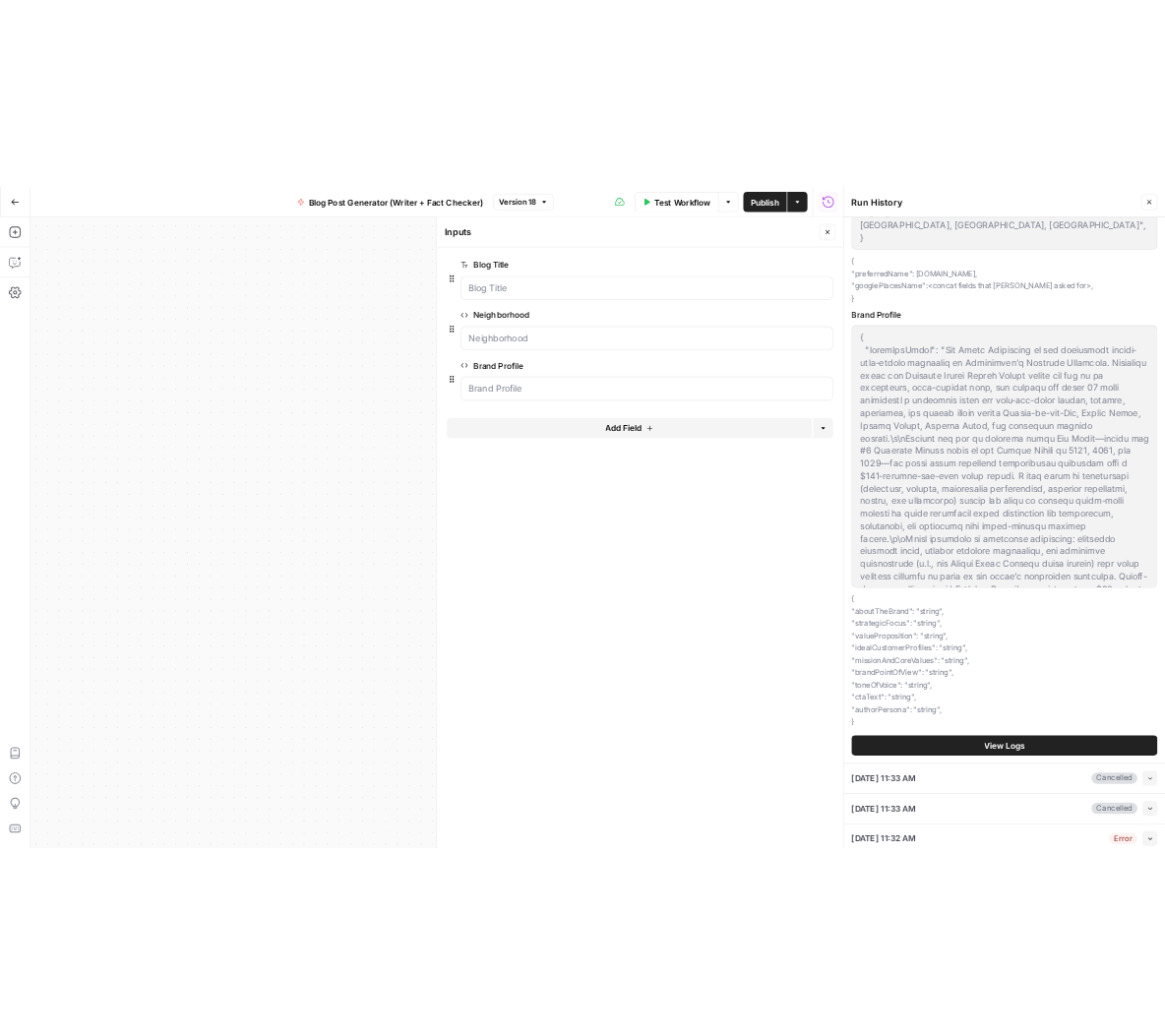
scroll to position [571, 0]
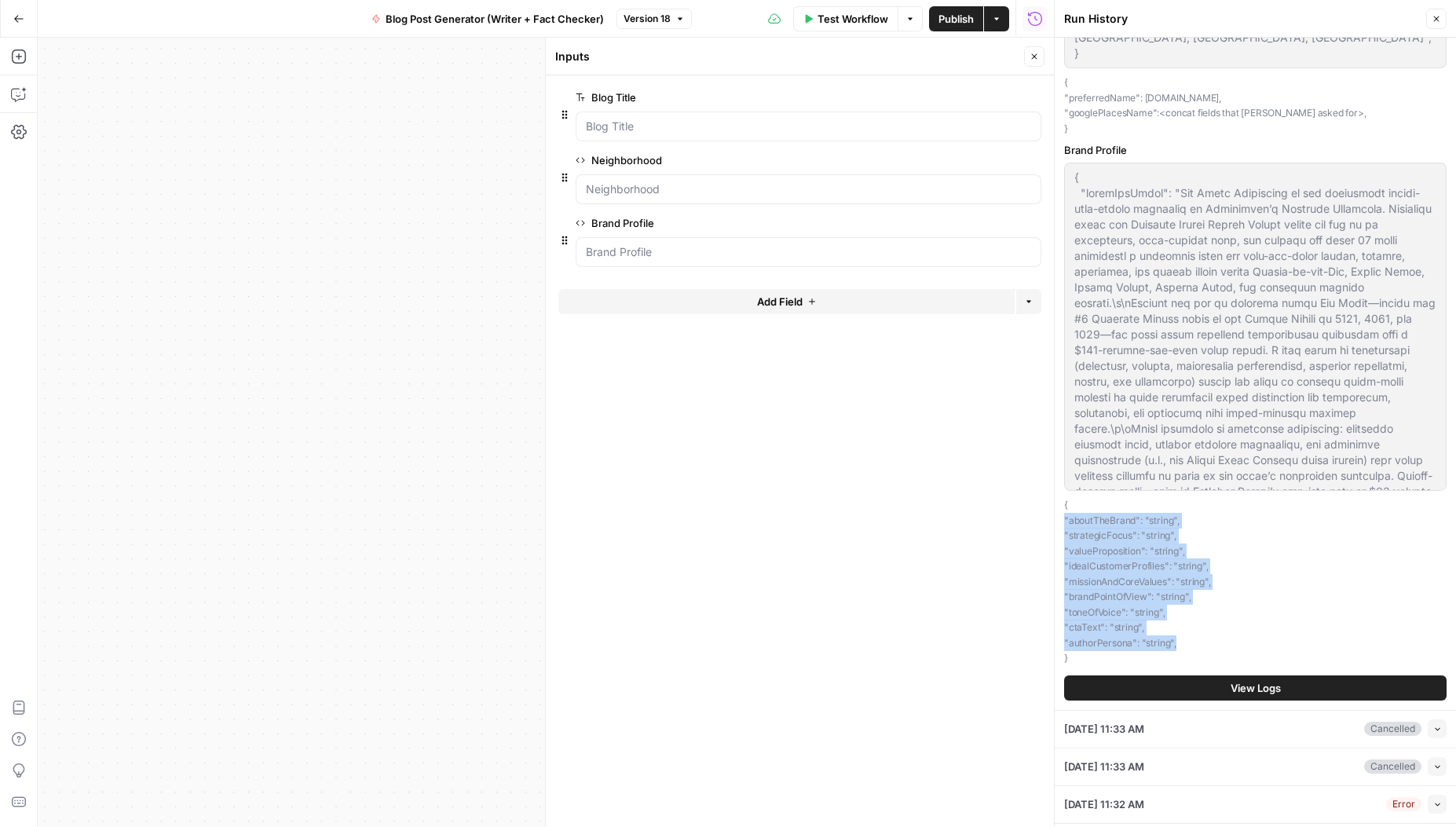
drag, startPoint x: 1177, startPoint y: 628, endPoint x: 1066, endPoint y: 507, distance: 164.2
click at [1066, 507] on p "{ "aboutTheBrand": "string", "strategicFocus": "string", "valueProposition": "s…" at bounding box center [1255, 581] width 382 height 169
copy p ""aboutTheBrand": "string", "strategicFocus": "string", "valueProposition": "str…"
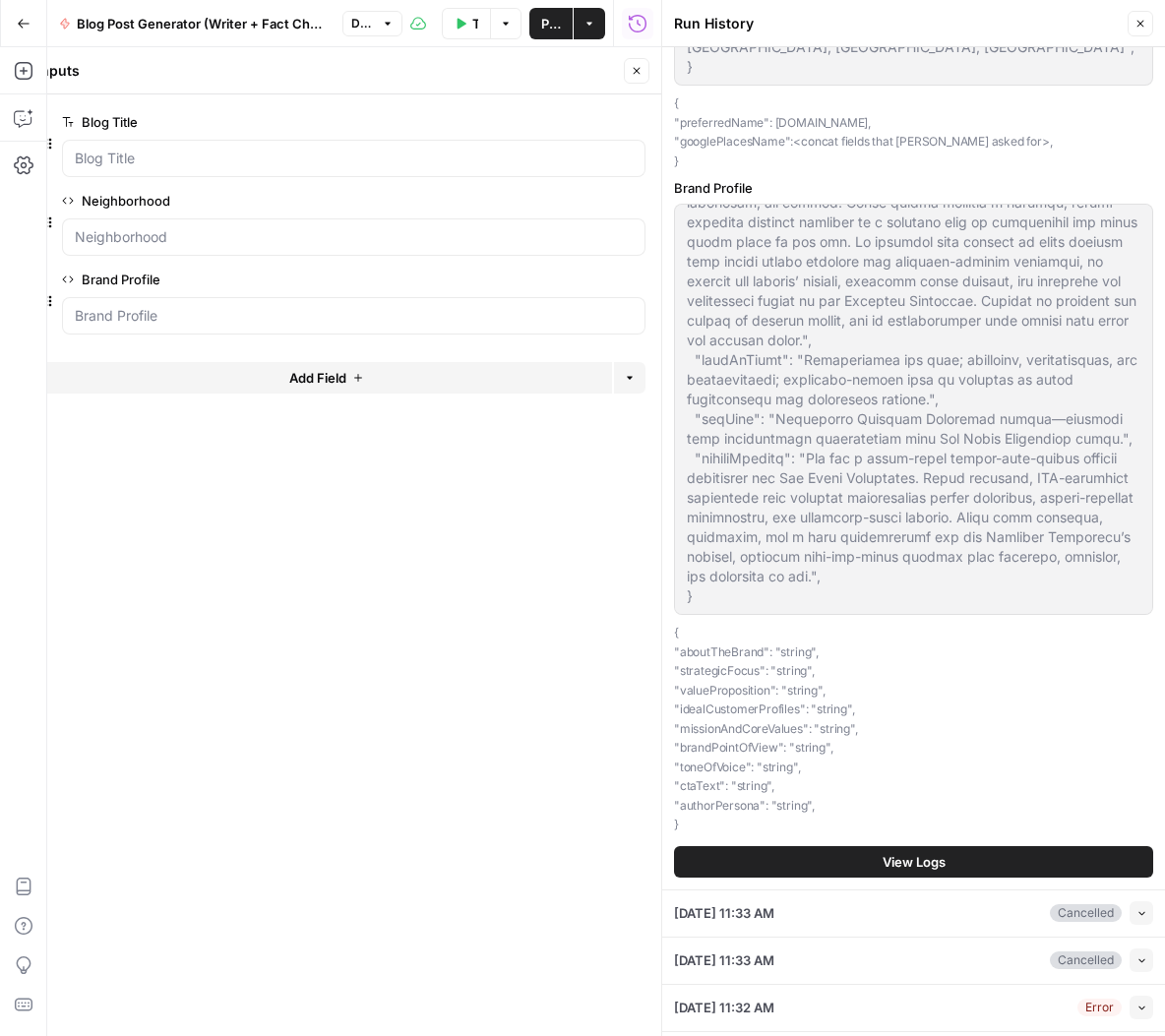
scroll to position [583, 0]
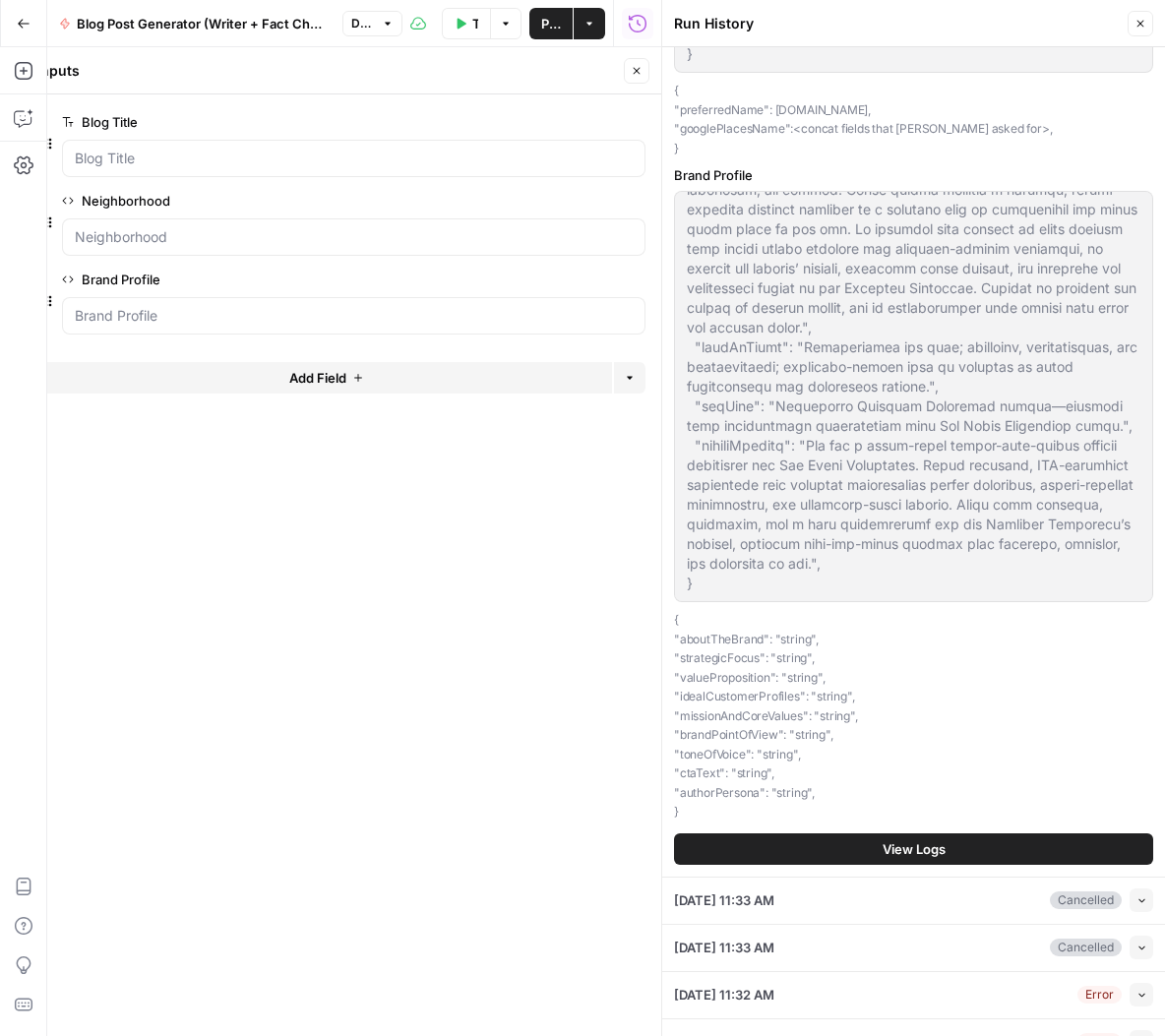
click at [786, 565] on div at bounding box center [914, 396] width 479 height 411
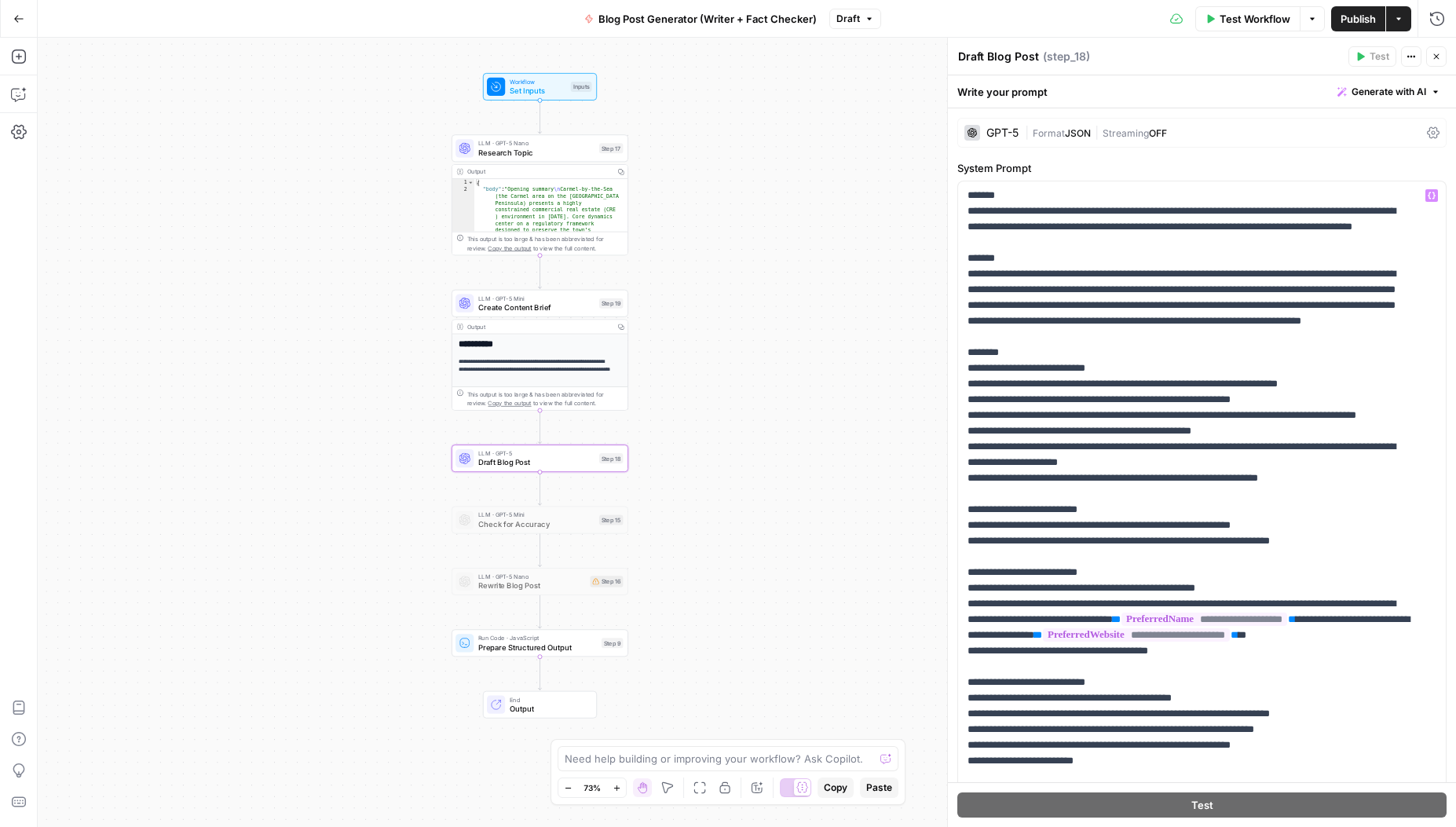
scroll to position [174, 0]
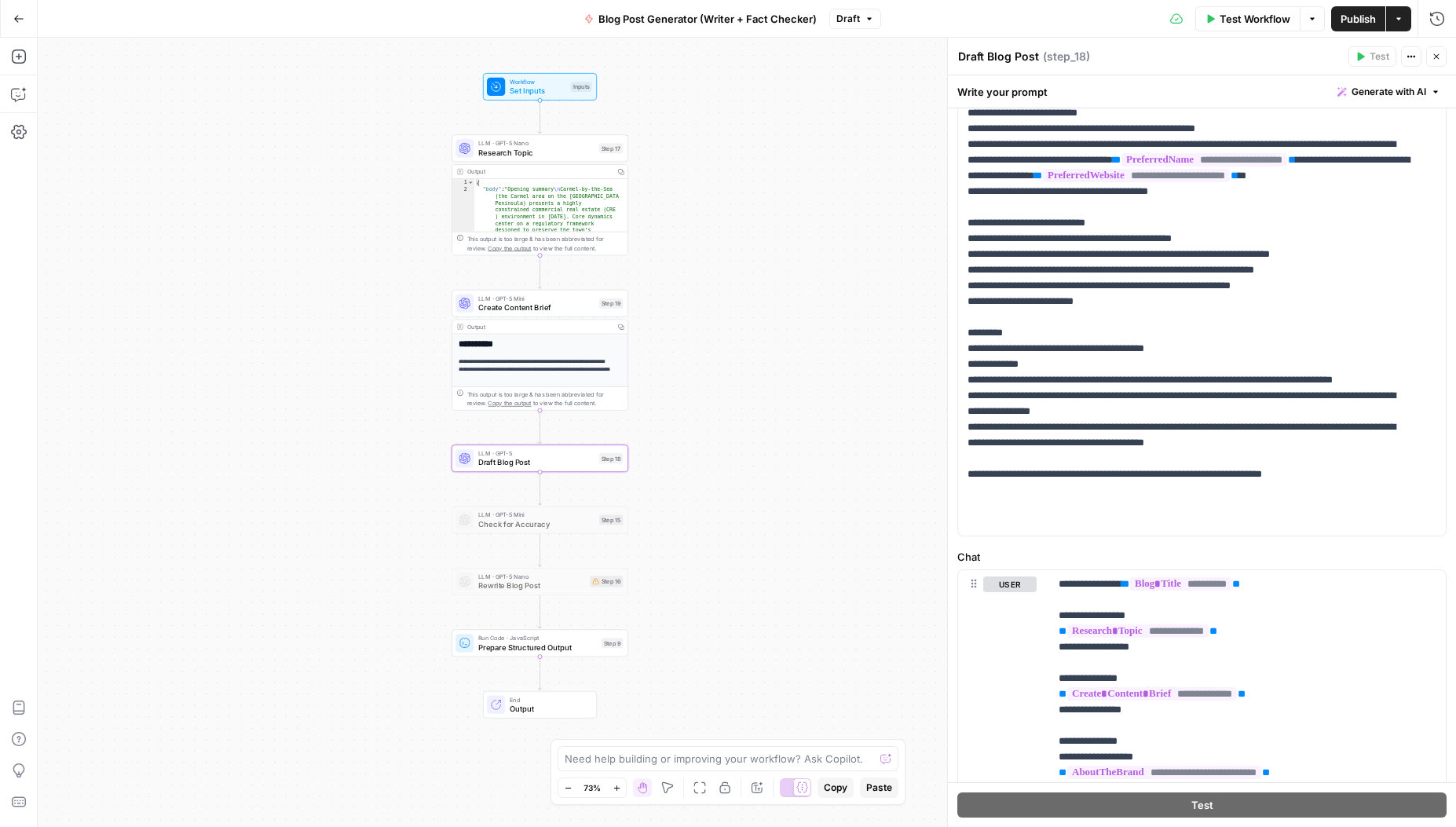
click at [1206, 511] on p "**********" at bounding box center [1190, 144] width 446 height 833
click at [1113, 506] on p "**********" at bounding box center [1190, 144] width 446 height 833
click at [1300, 518] on p "**********" at bounding box center [1190, 144] width 446 height 833
click at [1286, 524] on p "**********" at bounding box center [1190, 144] width 446 height 833
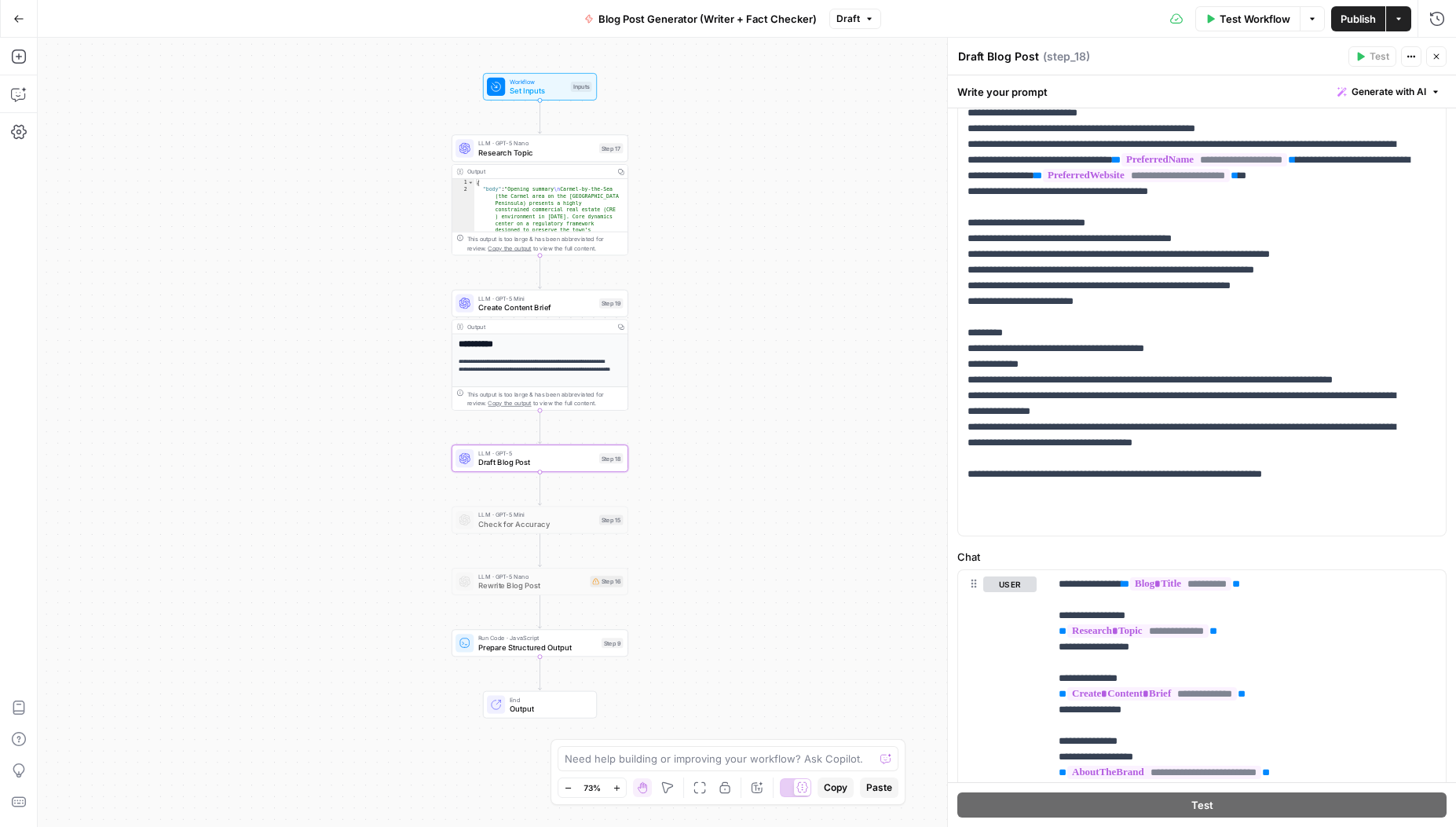
click at [1090, 429] on p "**********" at bounding box center [1190, 144] width 446 height 833
click at [1054, 428] on p "**********" at bounding box center [1190, 144] width 446 height 833
click at [1021, 503] on p "**********" at bounding box center [1190, 144] width 446 height 833
click at [1050, 429] on p "**********" at bounding box center [1190, 144] width 446 height 833
click at [1073, 425] on p "**********" at bounding box center [1190, 144] width 446 height 833
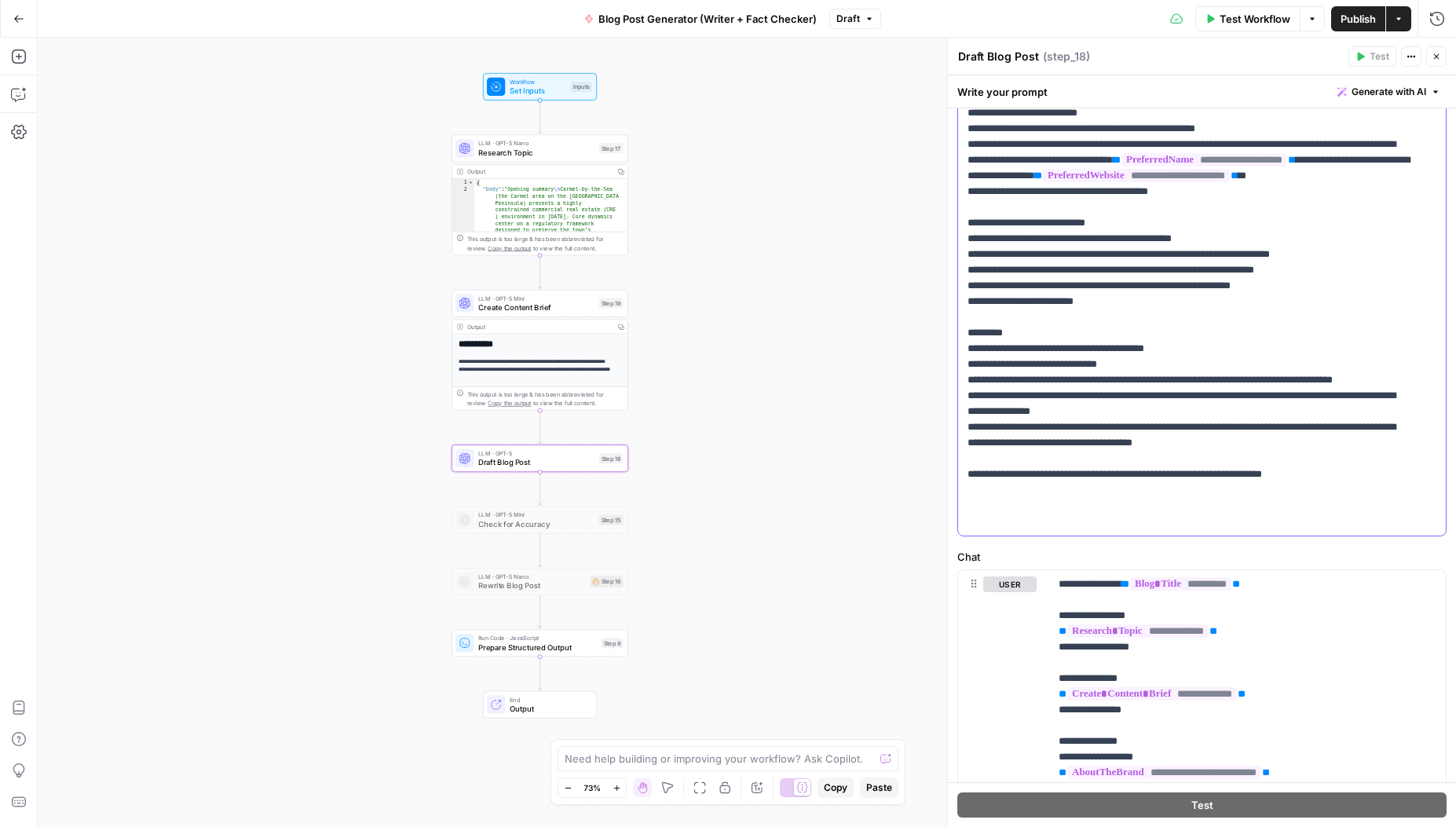
click at [1173, 427] on p "**********" at bounding box center [1190, 144] width 446 height 833
drag, startPoint x: 1310, startPoint y: 428, endPoint x: 1316, endPoint y: 422, distance: 8.5
click at [1311, 428] on p "**********" at bounding box center [1190, 144] width 446 height 833
click at [1331, 429] on p "**********" at bounding box center [1190, 144] width 446 height 833
click at [1140, 444] on p "**********" at bounding box center [1190, 144] width 446 height 833
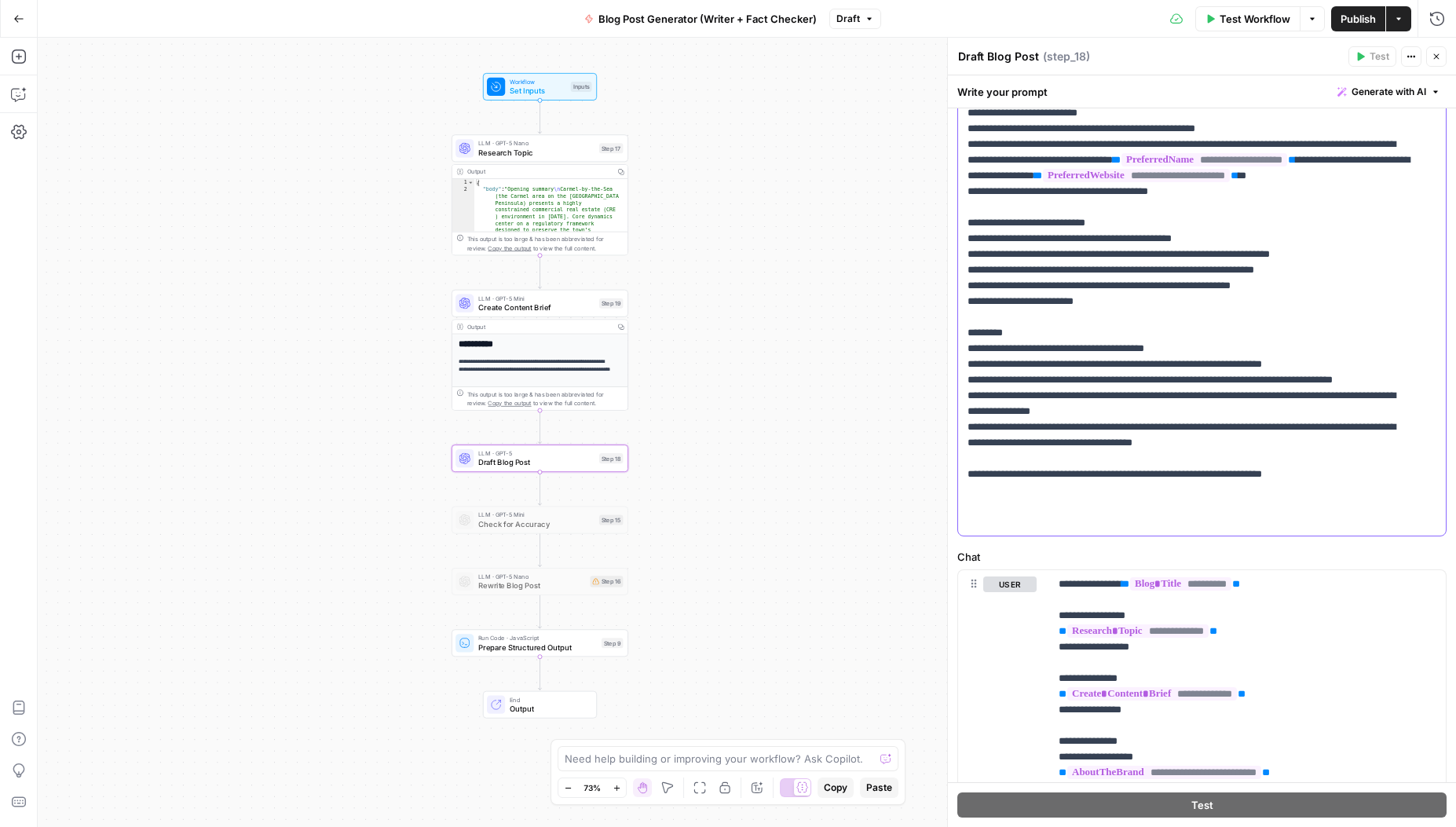
click at [1259, 440] on p "**********" at bounding box center [1190, 144] width 446 height 833
click at [1046, 442] on p "**********" at bounding box center [1190, 144] width 446 height 833
click at [1081, 475] on p "**********" at bounding box center [1190, 144] width 446 height 833
click at [1111, 473] on p "**********" at bounding box center [1190, 144] width 446 height 833
click at [1171, 490] on p "**********" at bounding box center [1190, 144] width 446 height 833
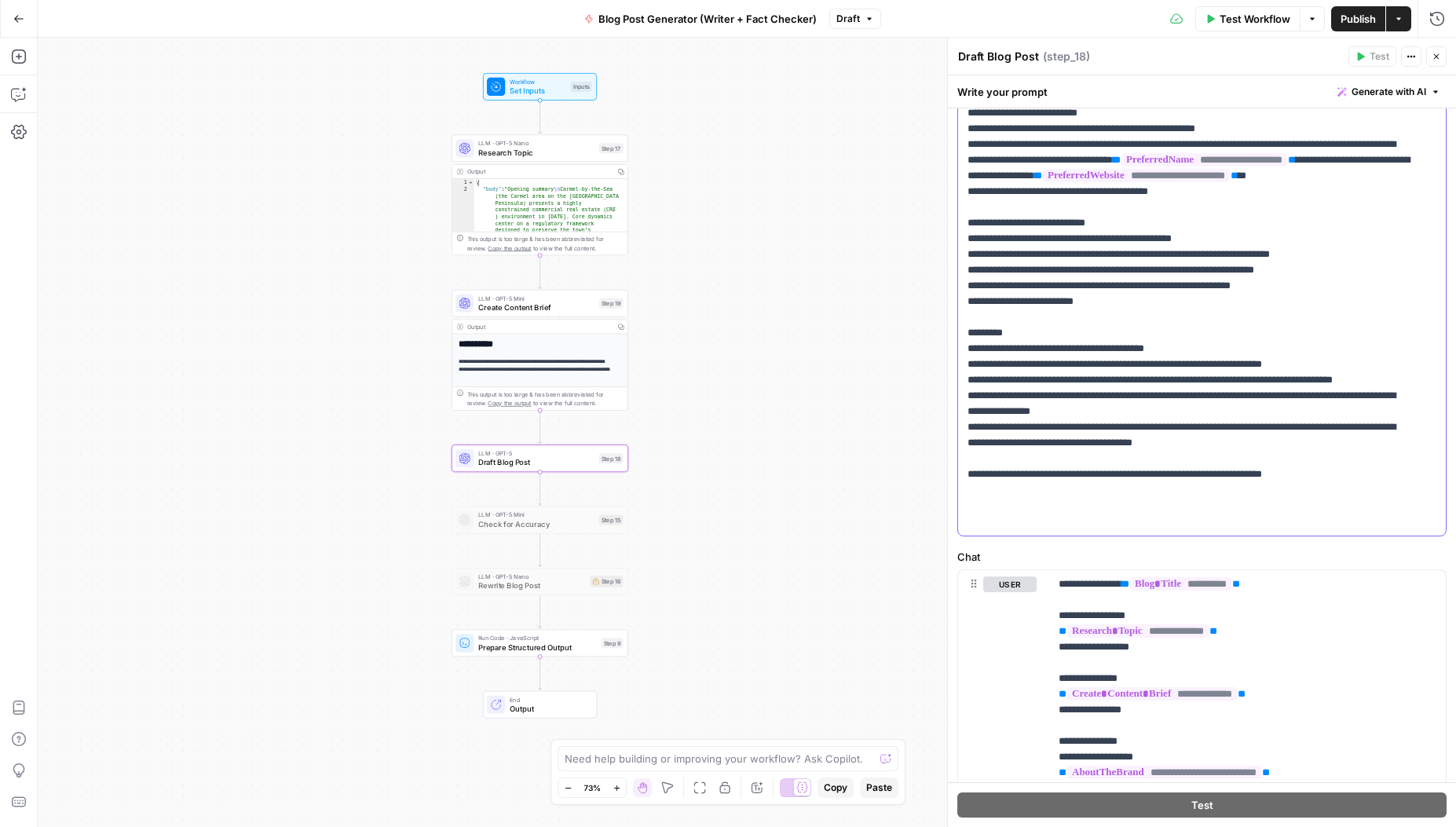
click at [1009, 492] on p "**********" at bounding box center [1190, 144] width 446 height 833
click at [1183, 488] on p "**********" at bounding box center [1190, 144] width 446 height 833
click at [1176, 506] on p "**********" at bounding box center [1190, 144] width 446 height 833
click at [1332, 525] on p "**********" at bounding box center [1190, 144] width 446 height 833
click at [1011, 429] on p "**********" at bounding box center [1190, 144] width 446 height 833
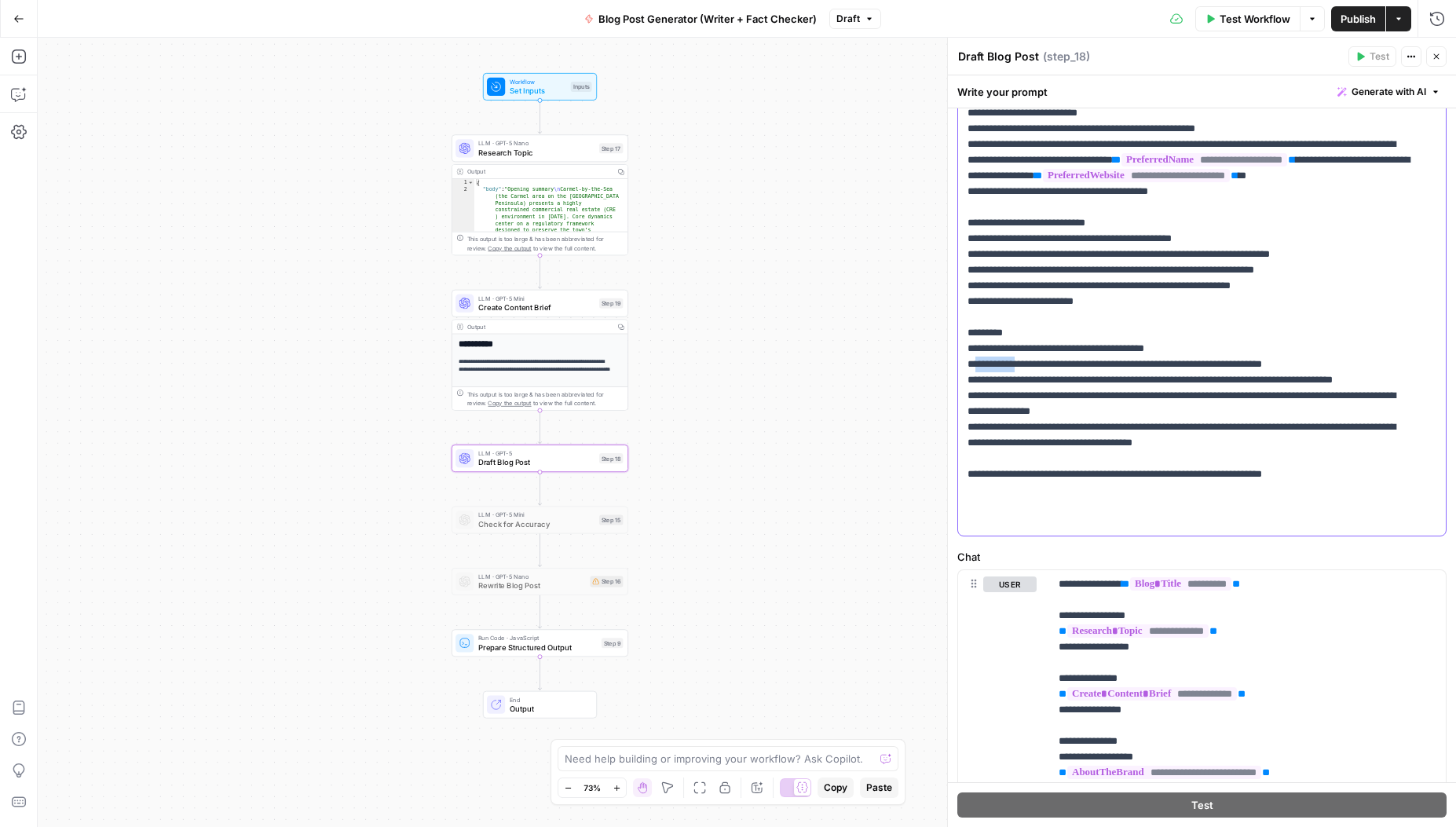
click at [1011, 429] on p "**********" at bounding box center [1190, 144] width 446 height 833
click at [1010, 429] on p "**********" at bounding box center [1190, 144] width 446 height 833
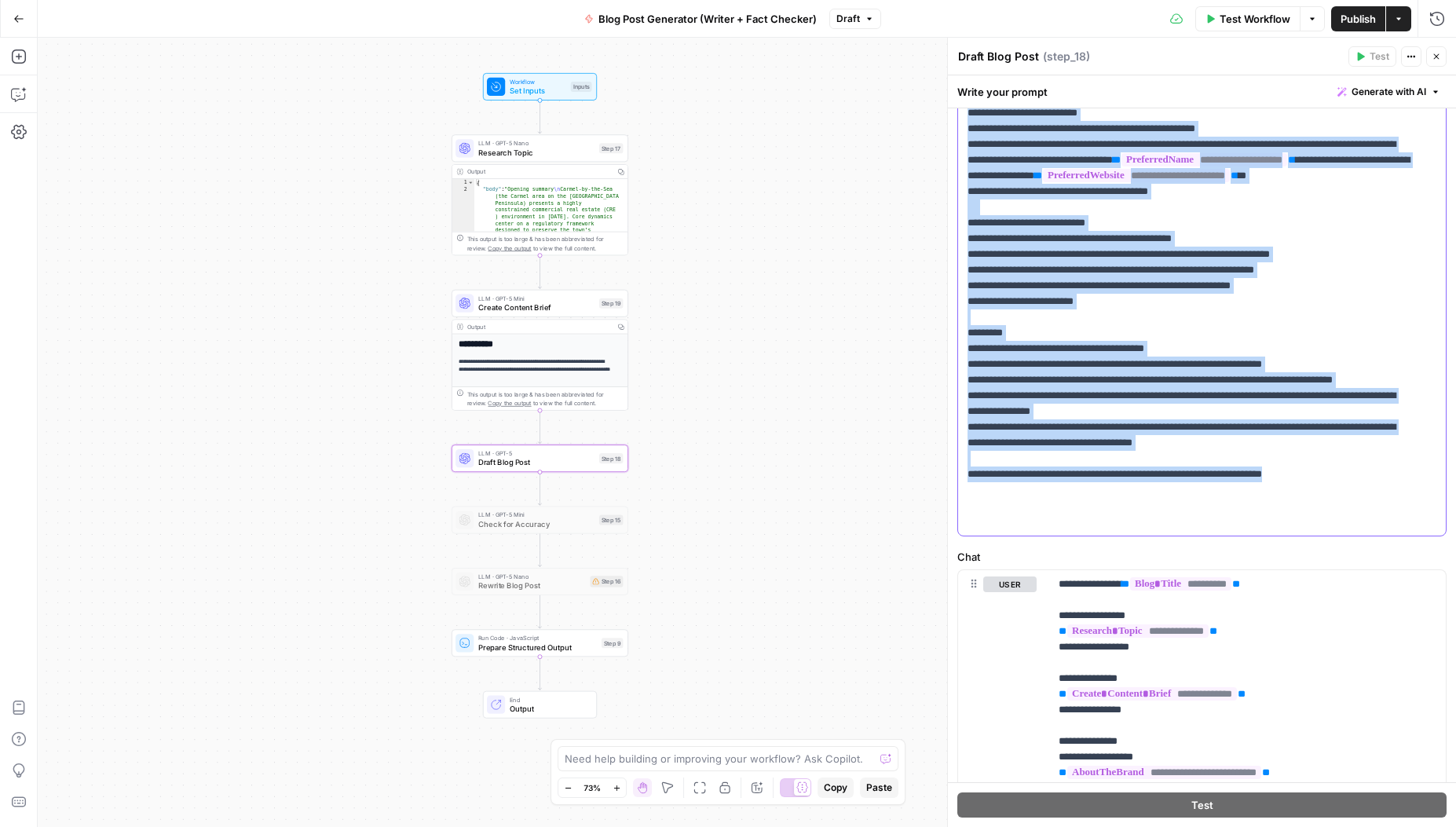
click at [1010, 429] on p "**********" at bounding box center [1190, 144] width 446 height 833
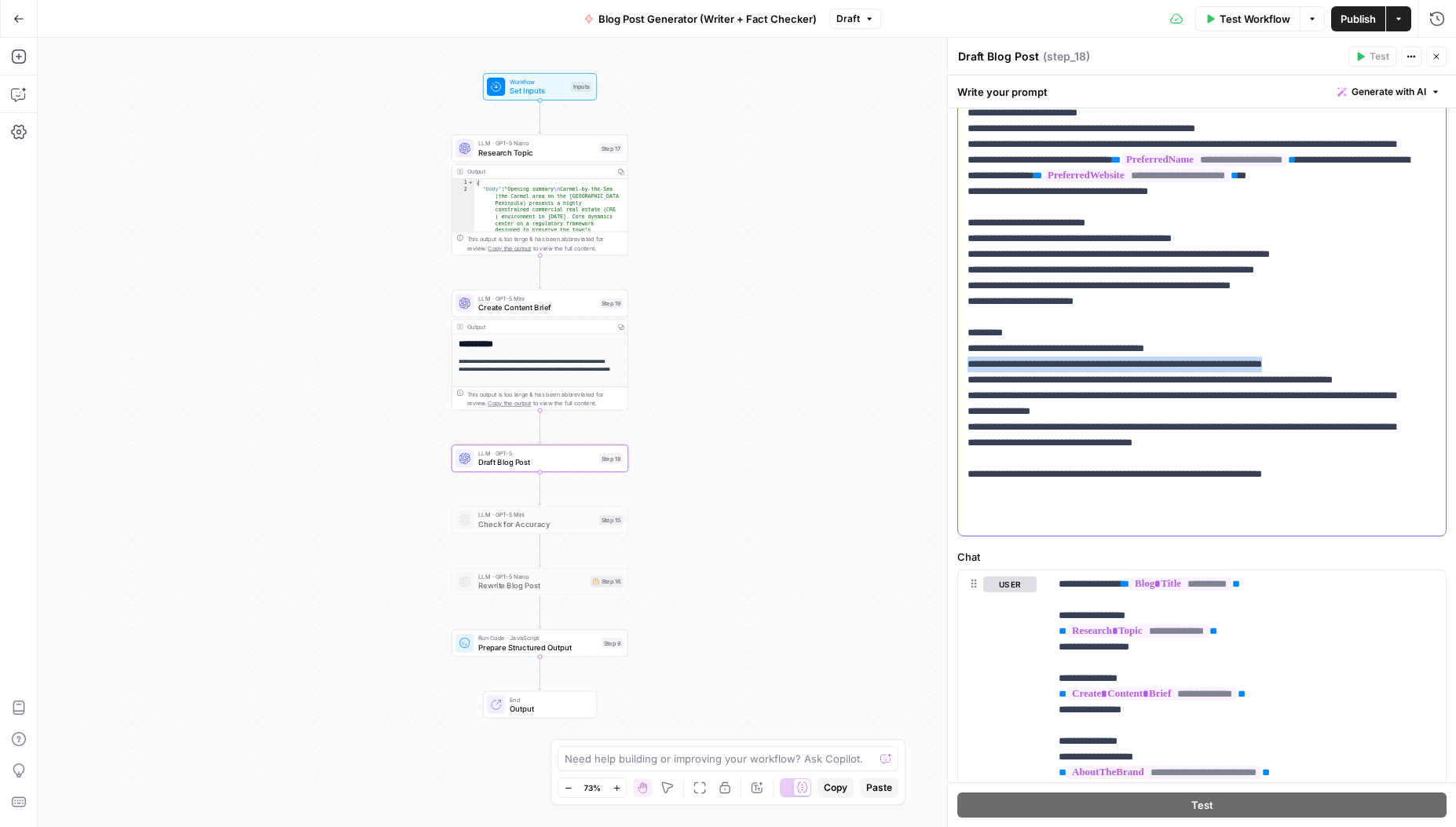
drag, startPoint x: 1337, startPoint y: 426, endPoint x: 964, endPoint y: 427, distance: 373.0
click at [964, 427] on div "**********" at bounding box center [1196, 215] width 476 height 640
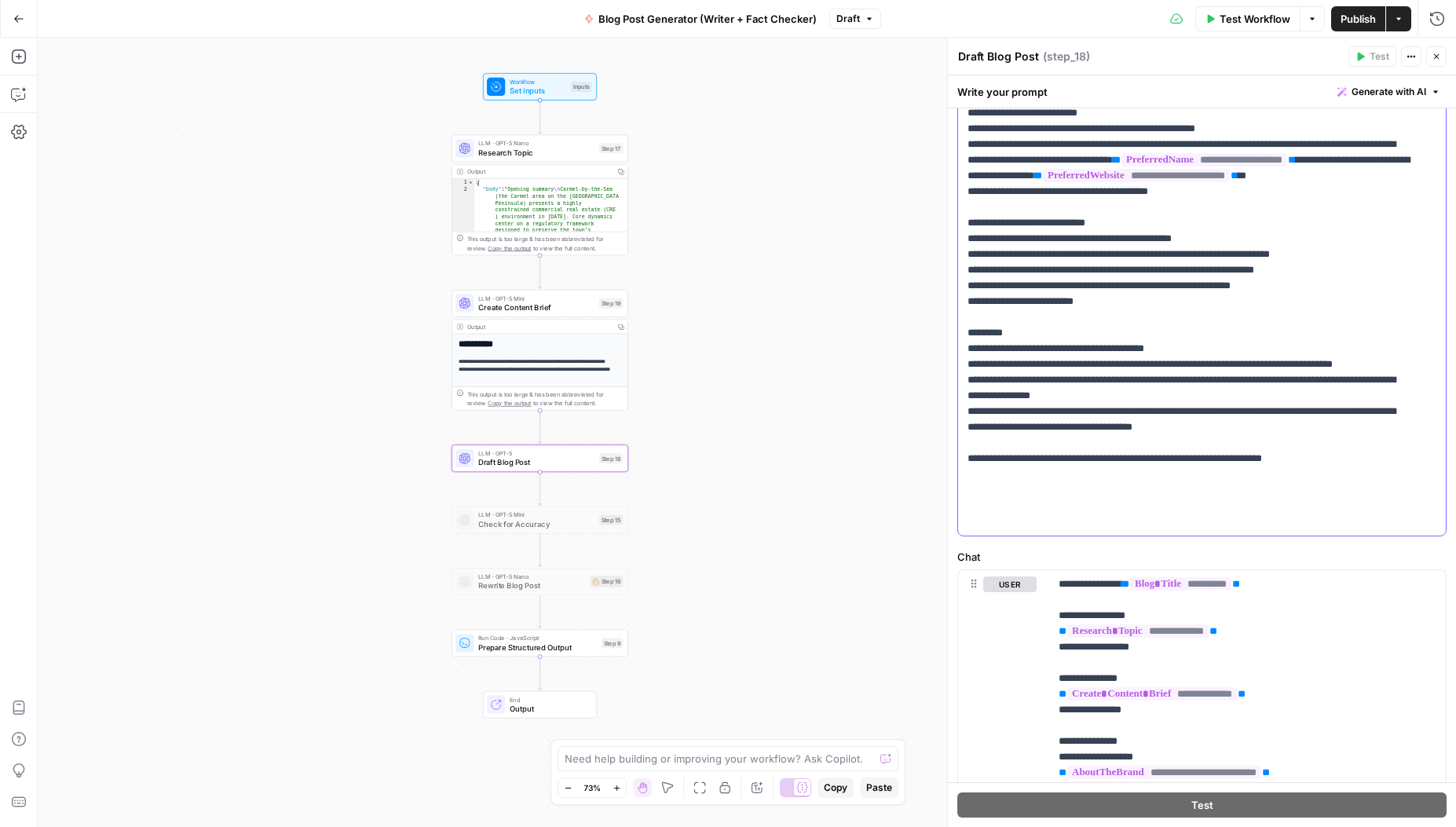
click at [1293, 507] on p "**********" at bounding box center [1190, 136] width 446 height 817
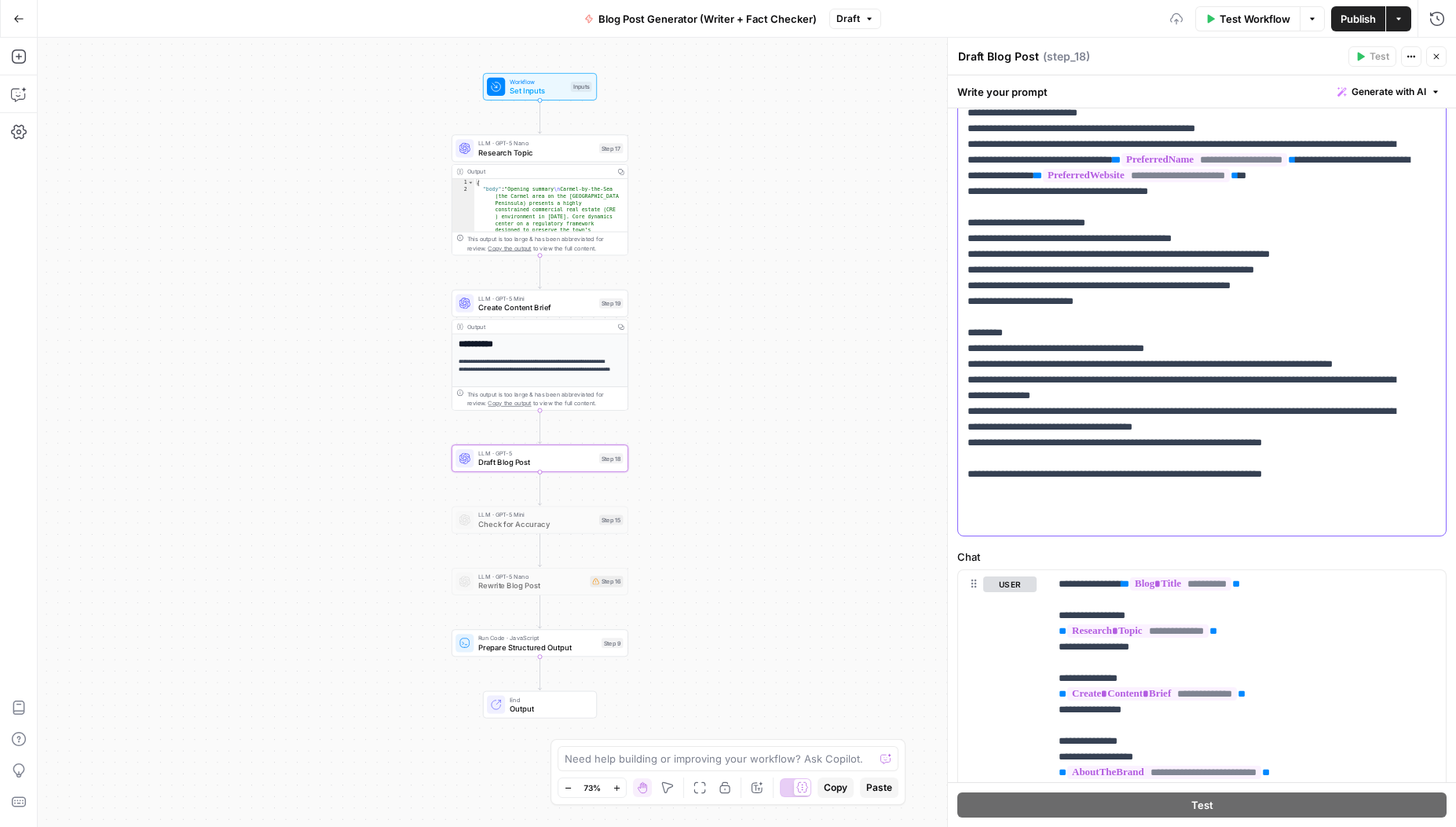
scroll to position [205, 0]
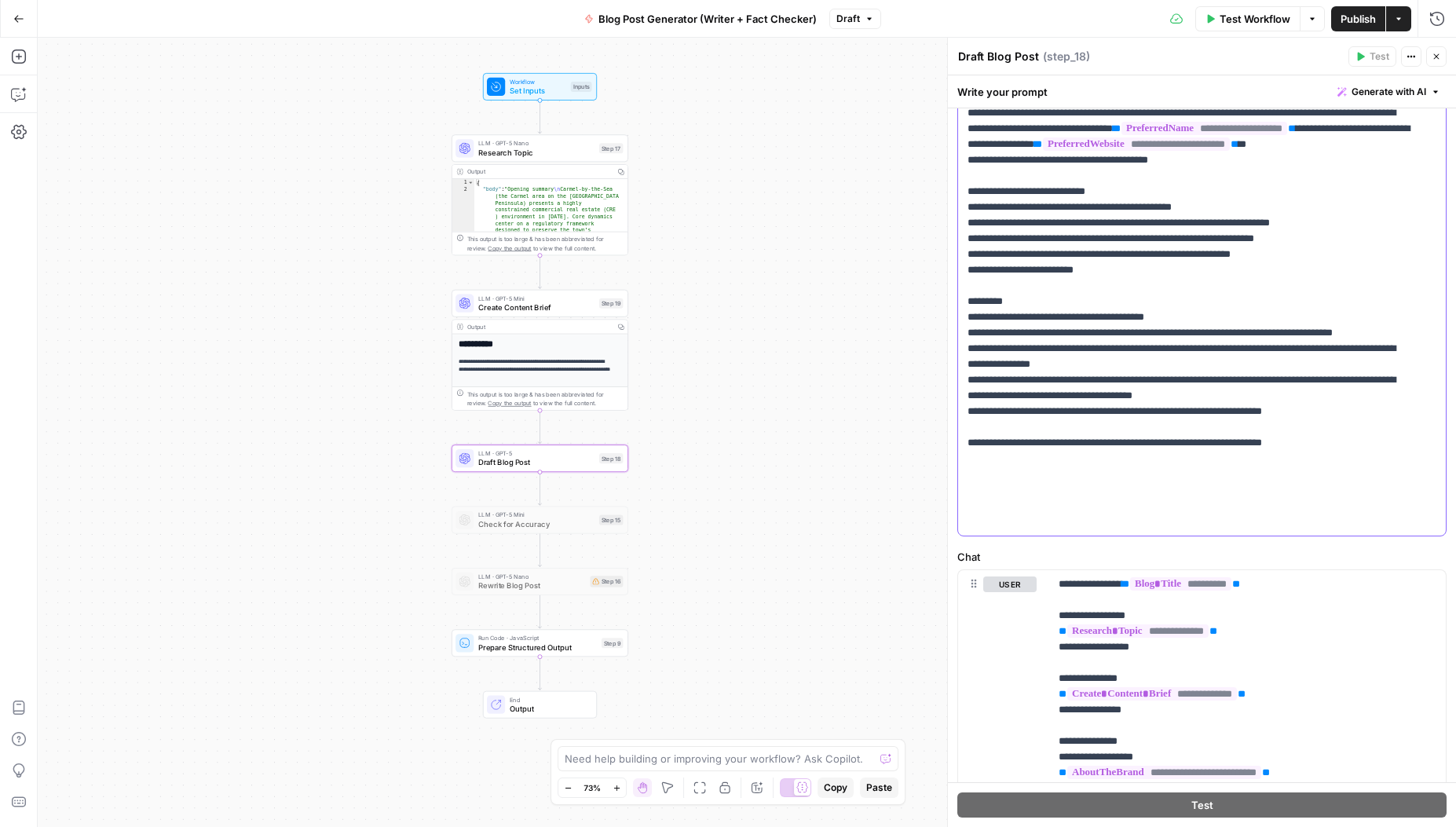
click at [967, 521] on p "**********" at bounding box center [1190, 113] width 446 height 833
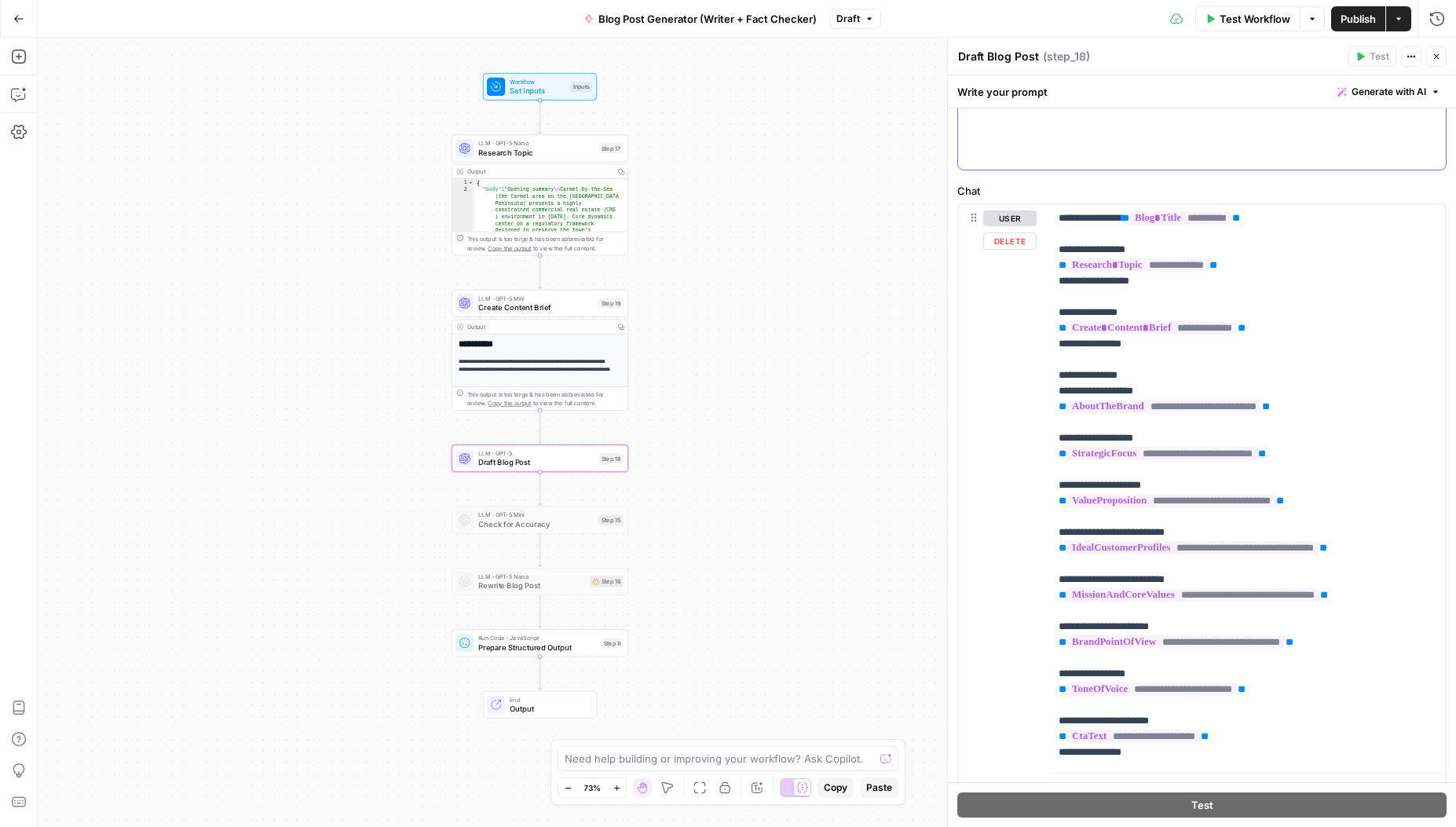
scroll to position [719, 0]
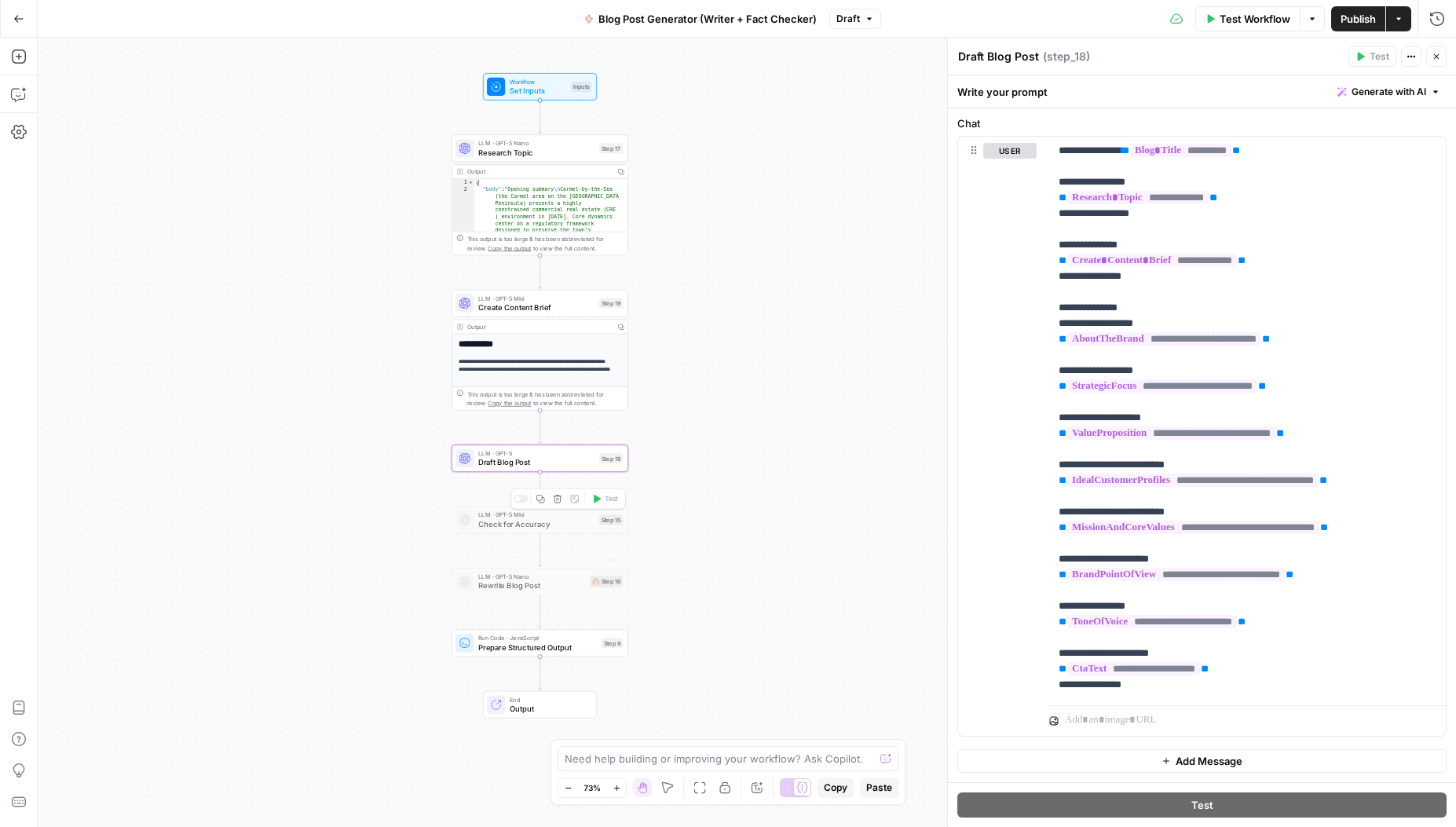
click at [517, 637] on span "Run Code · JavaScript" at bounding box center [538, 637] width 119 height 10
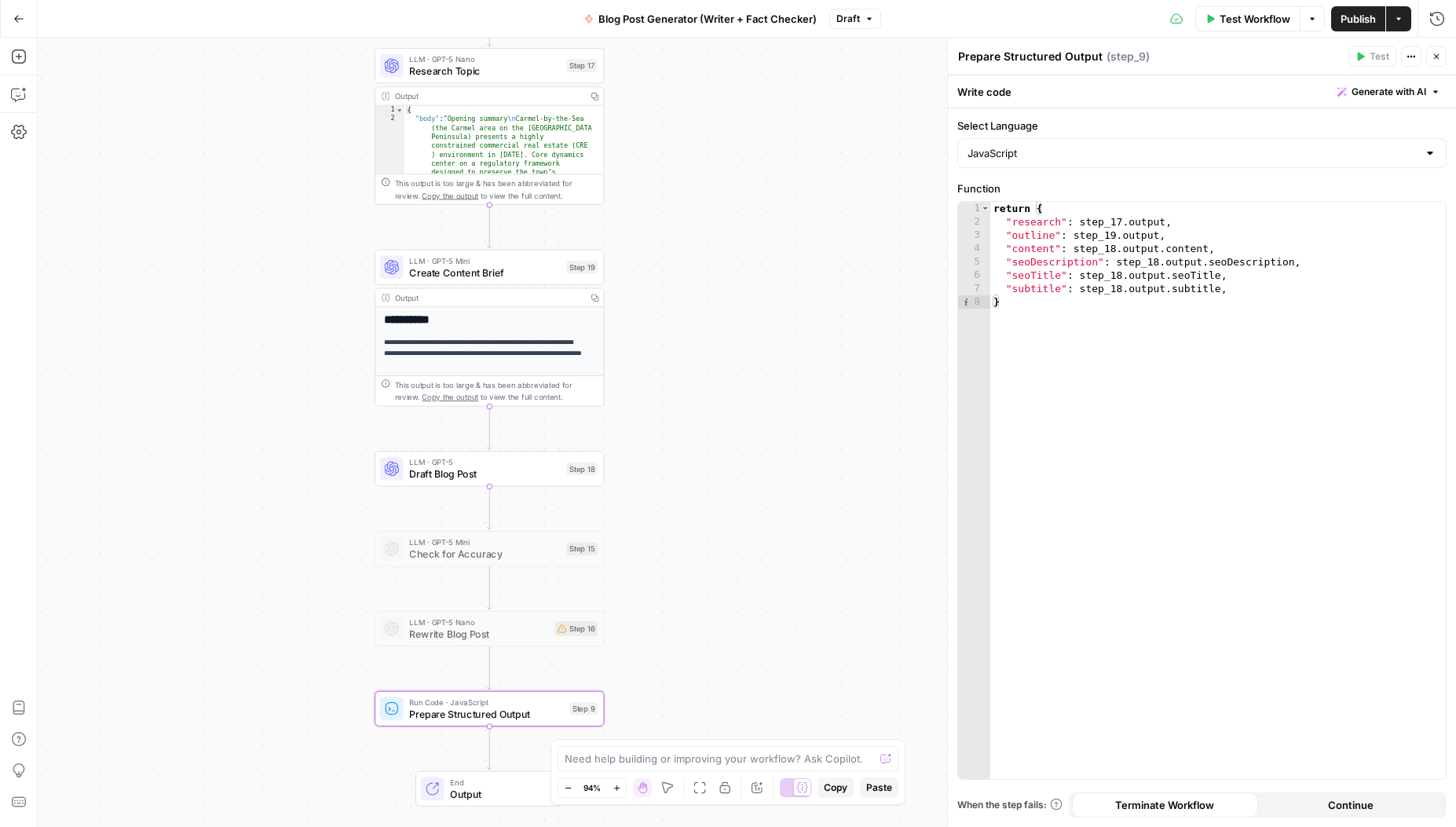
click at [1344, 21] on span "Publish" at bounding box center [1358, 19] width 36 height 16
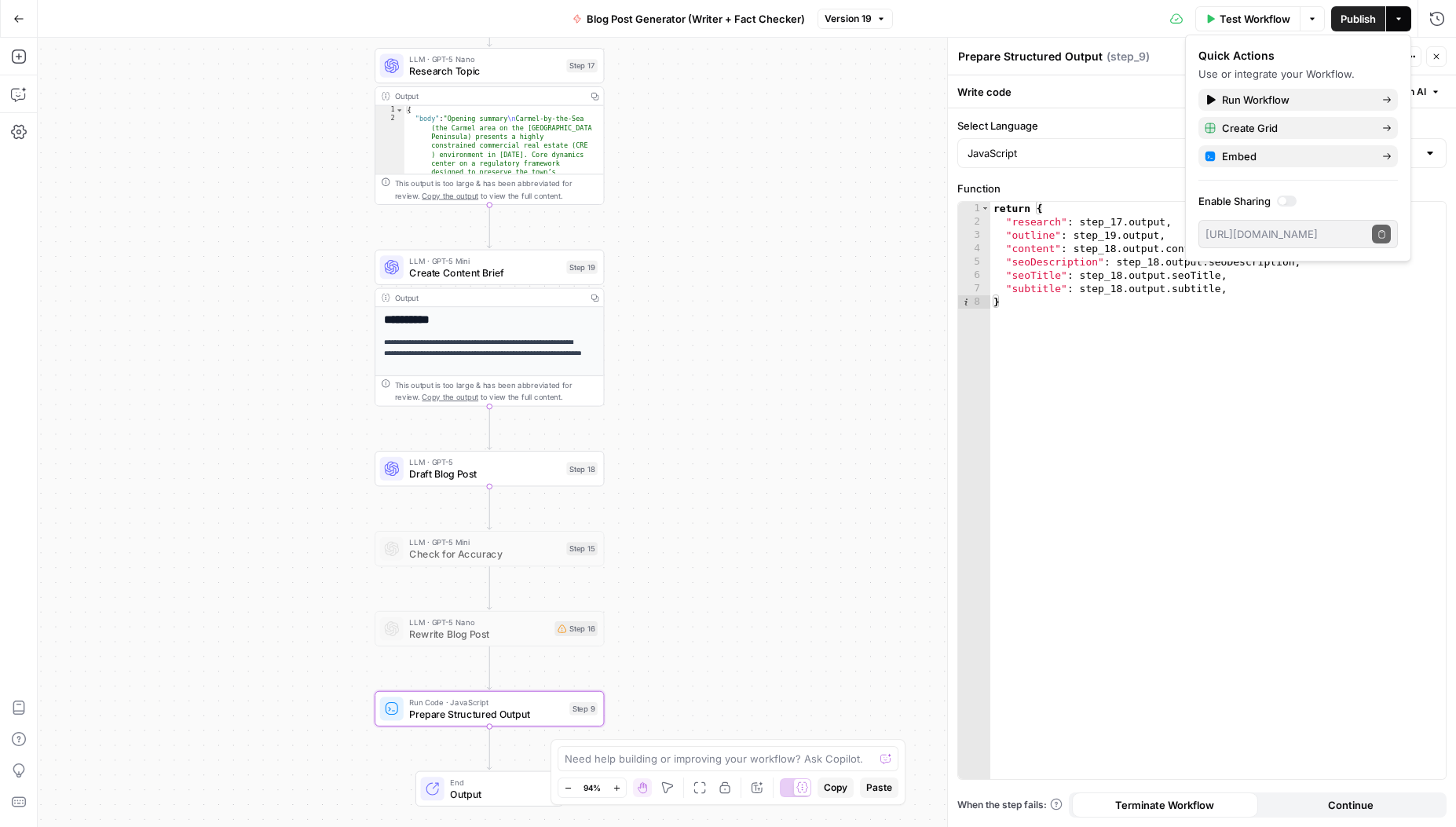
click at [1041, 16] on div "Test Workflow Options Publish Actions Run History" at bounding box center [1174, 18] width 563 height 37
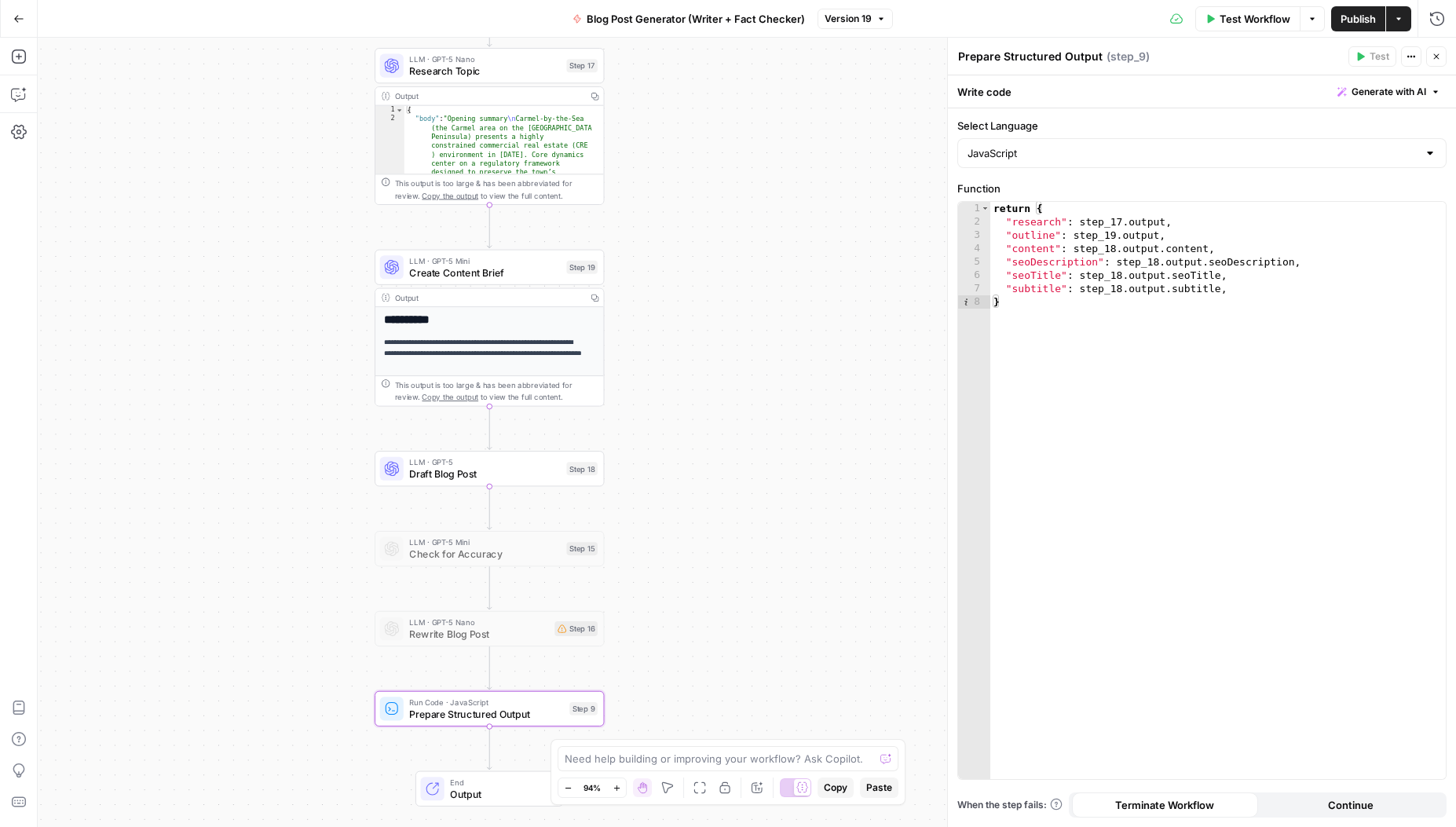
click at [1224, 18] on span "Test Workflow" at bounding box center [1255, 19] width 71 height 16
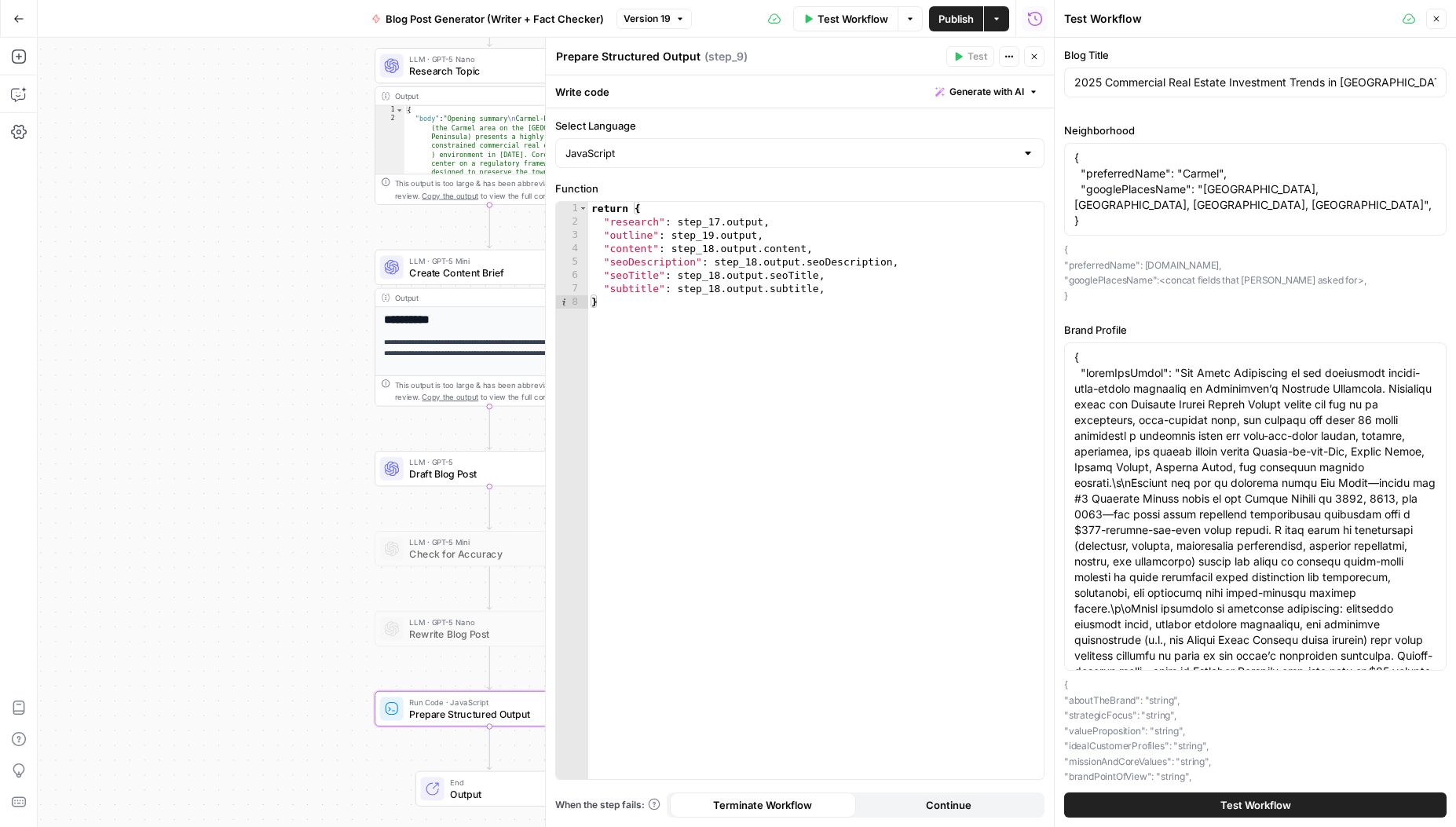
click at [1237, 802] on span "Test Workflow" at bounding box center [1255, 805] width 71 height 16
click at [1266, 33] on header "Test Workflow Close" at bounding box center [1255, 19] width 401 height 38
click at [13, 20] on icon "button" at bounding box center [19, 19] width 11 height 11
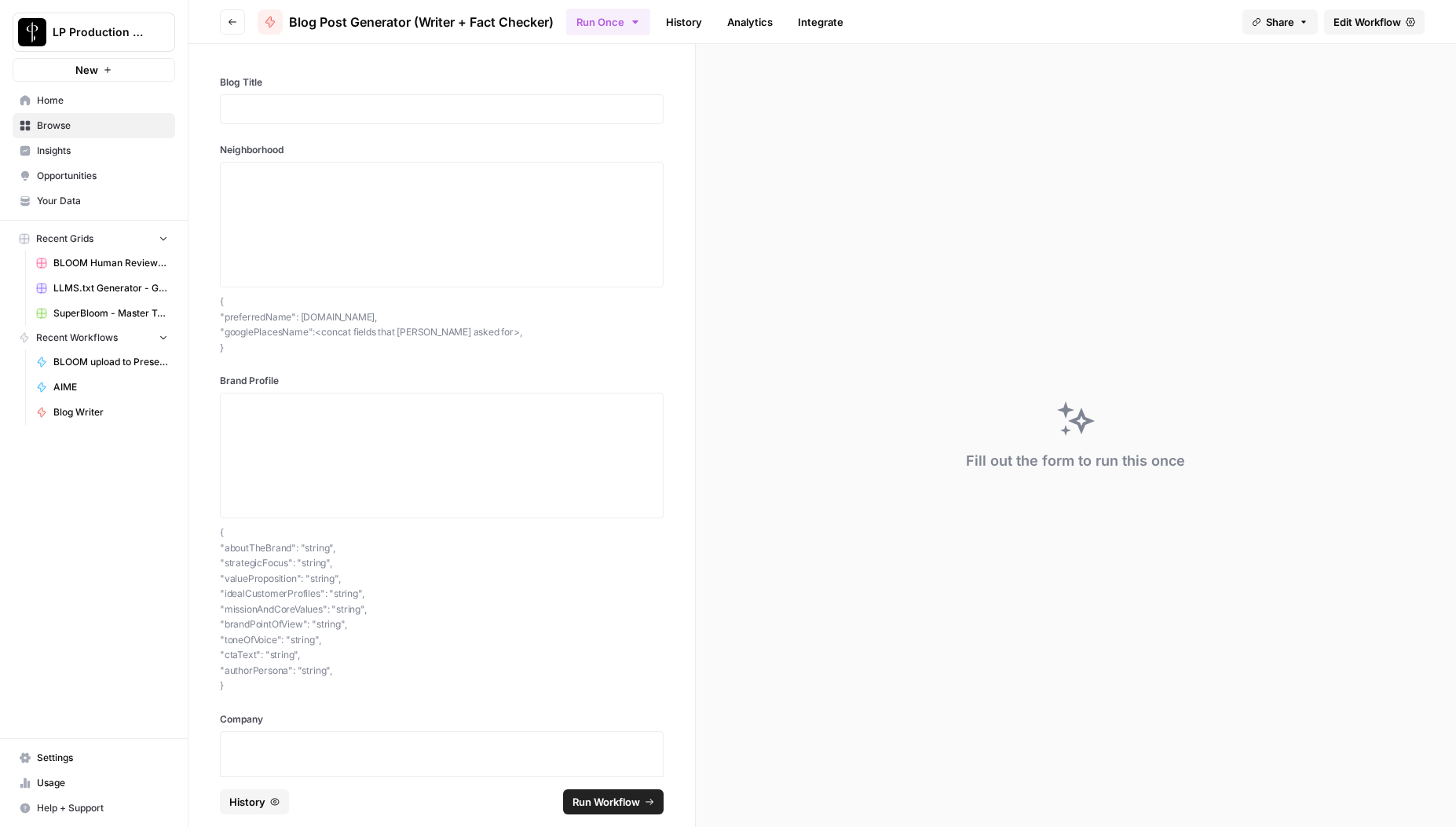
click at [695, 23] on link "History" at bounding box center [684, 22] width 55 height 25
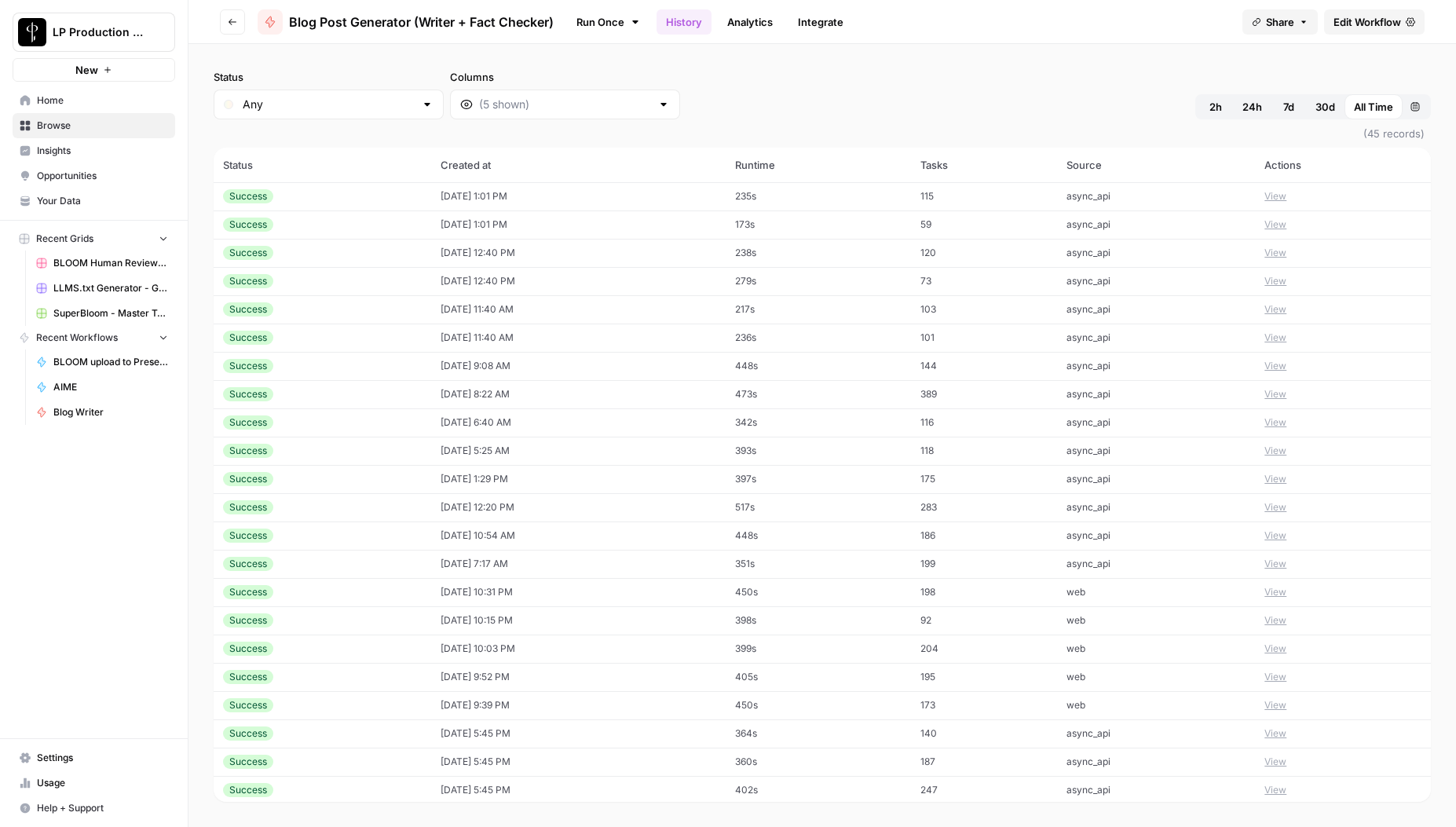
click at [1215, 106] on span "2h" at bounding box center [1216, 107] width 13 height 16
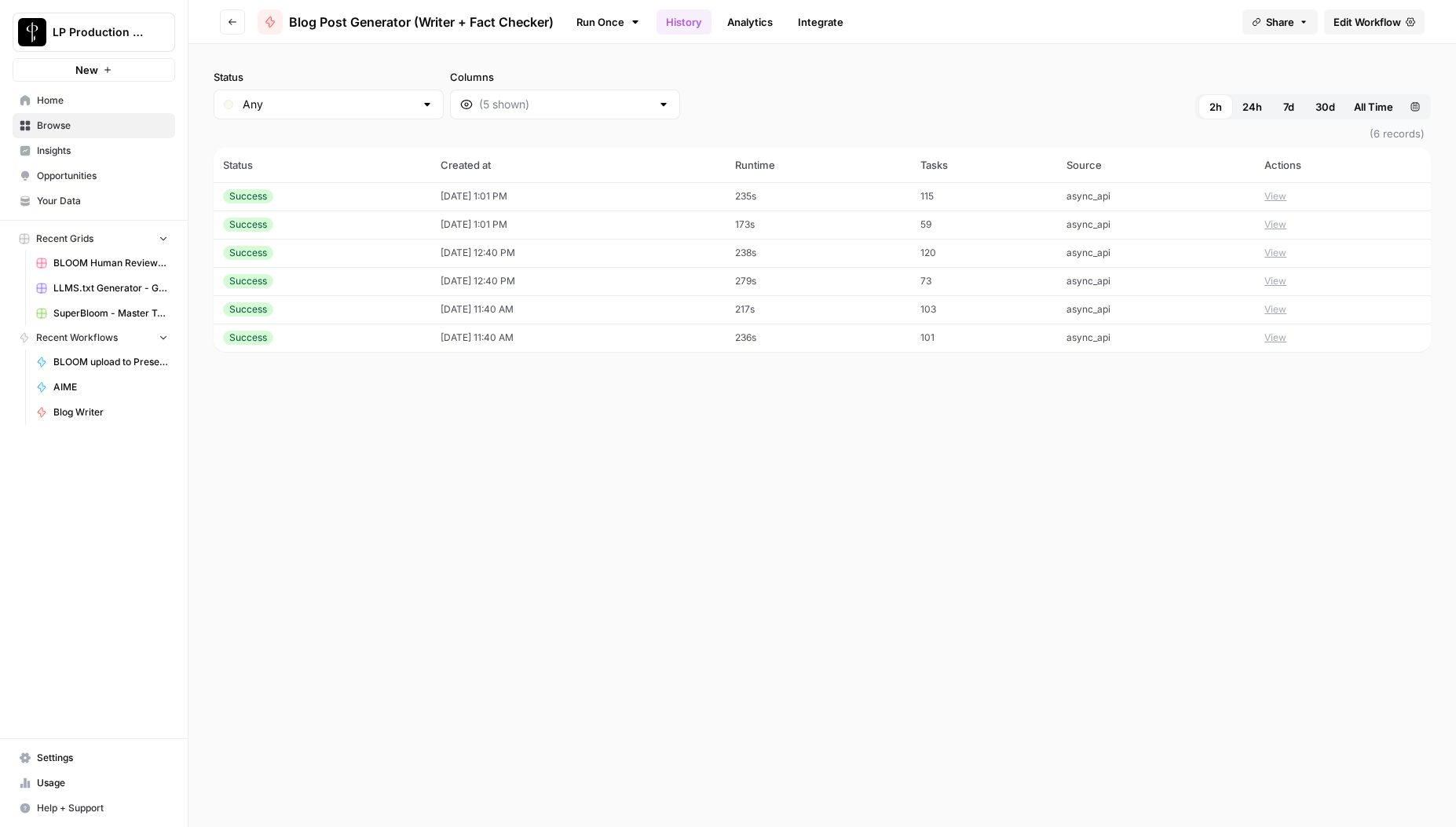
click at [783, 120] on span "(6 records)" at bounding box center [822, 134] width 1217 height 29
click at [612, 27] on link "Run Once" at bounding box center [608, 22] width 84 height 27
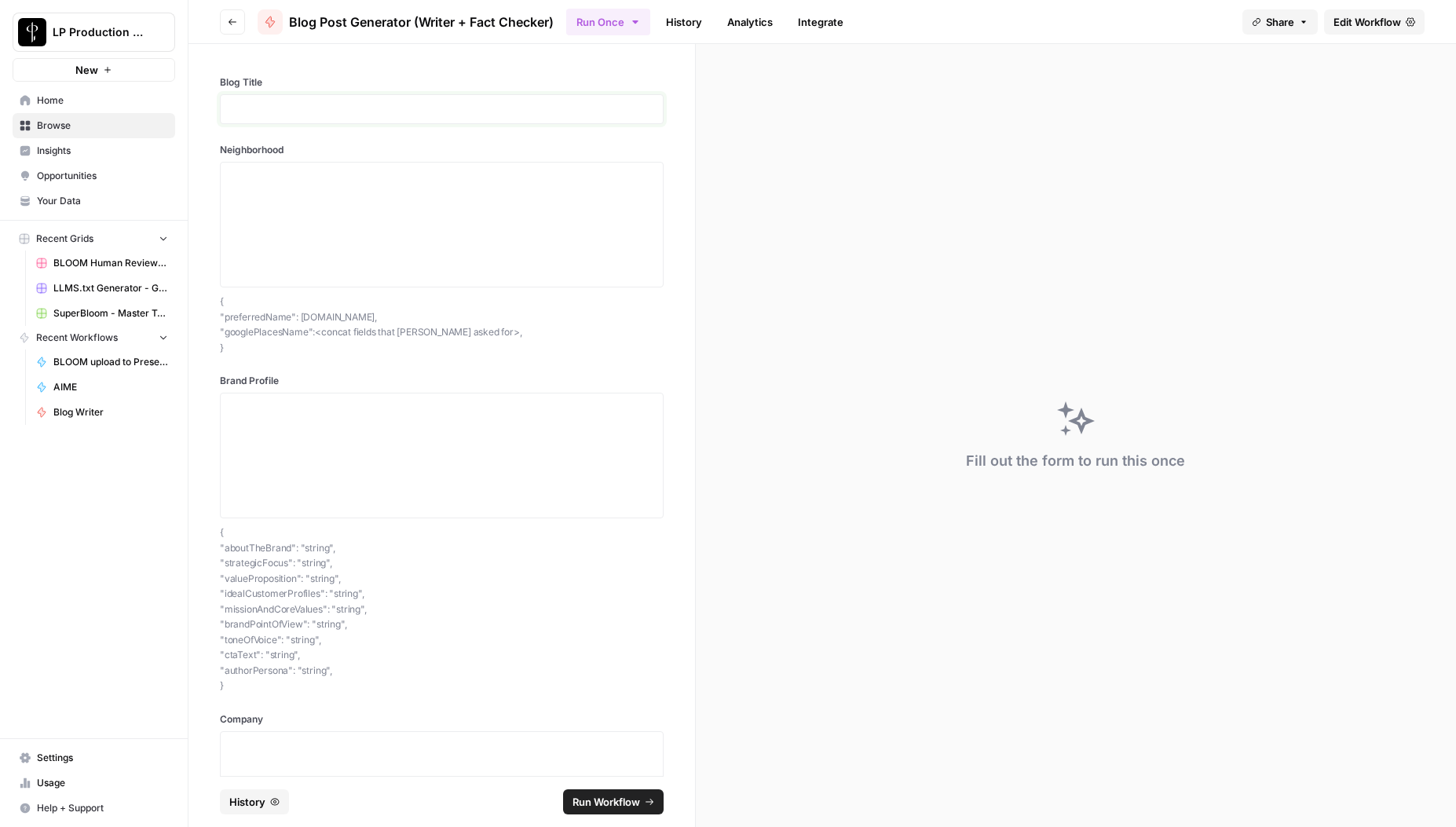
click at [358, 112] on p at bounding box center [442, 109] width 423 height 16
click at [363, 109] on p at bounding box center [442, 109] width 423 height 16
click at [354, 193] on textarea "Neighborhood" at bounding box center [442, 224] width 423 height 112
click at [354, 107] on p "**********" at bounding box center [435, 109] width 412 height 16
drag, startPoint x: 515, startPoint y: 106, endPoint x: 434, endPoint y: 105, distance: 81.0
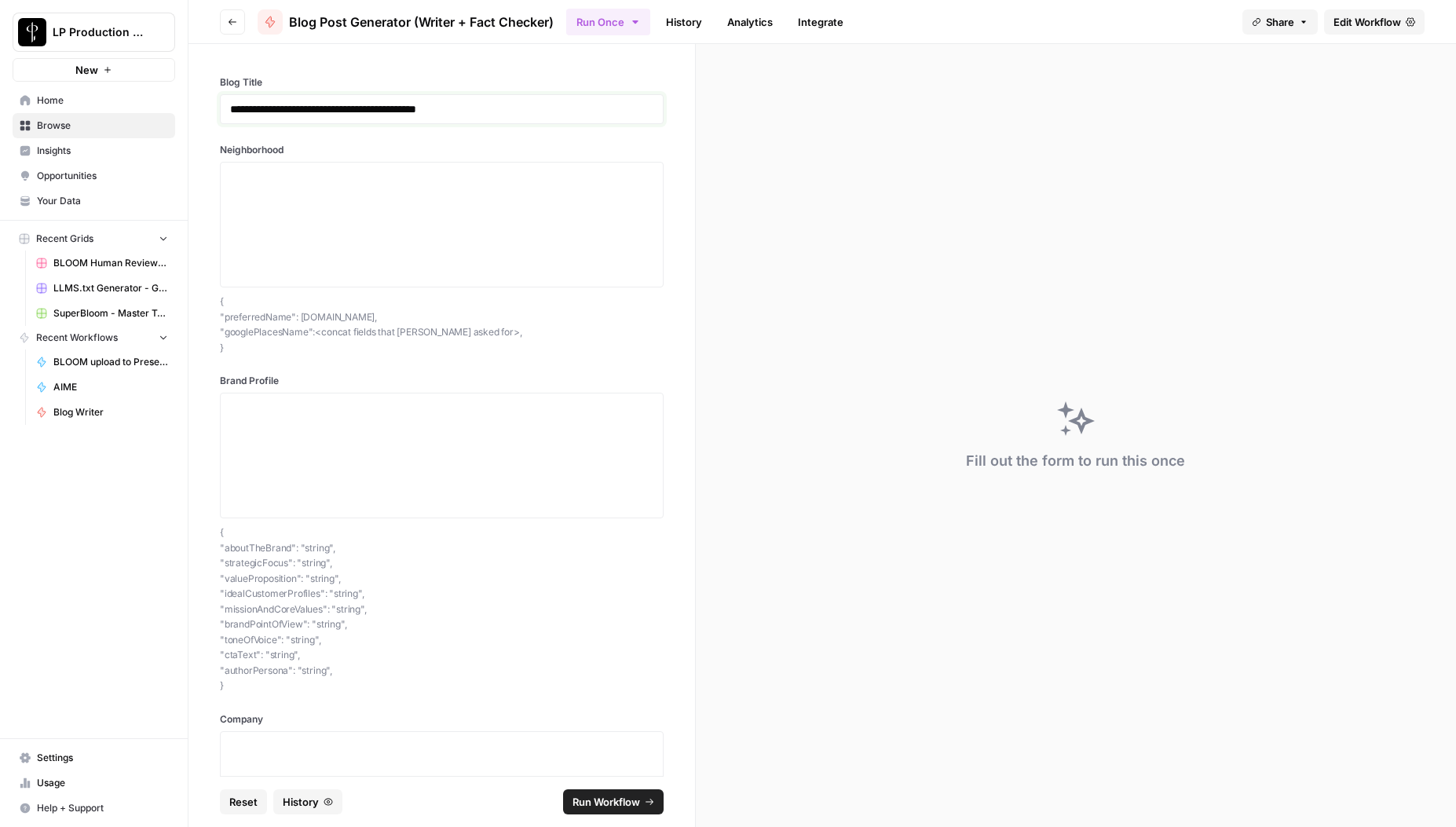
click at [434, 105] on p "**********" at bounding box center [435, 109] width 412 height 16
click at [451, 163] on div at bounding box center [442, 224] width 444 height 125
drag, startPoint x: 454, startPoint y: 204, endPoint x: 420, endPoint y: 103, distance: 106.6
click at [454, 204] on textarea "Neighborhood" at bounding box center [442, 224] width 423 height 112
click at [416, 104] on p "**********" at bounding box center [435, 109] width 412 height 16
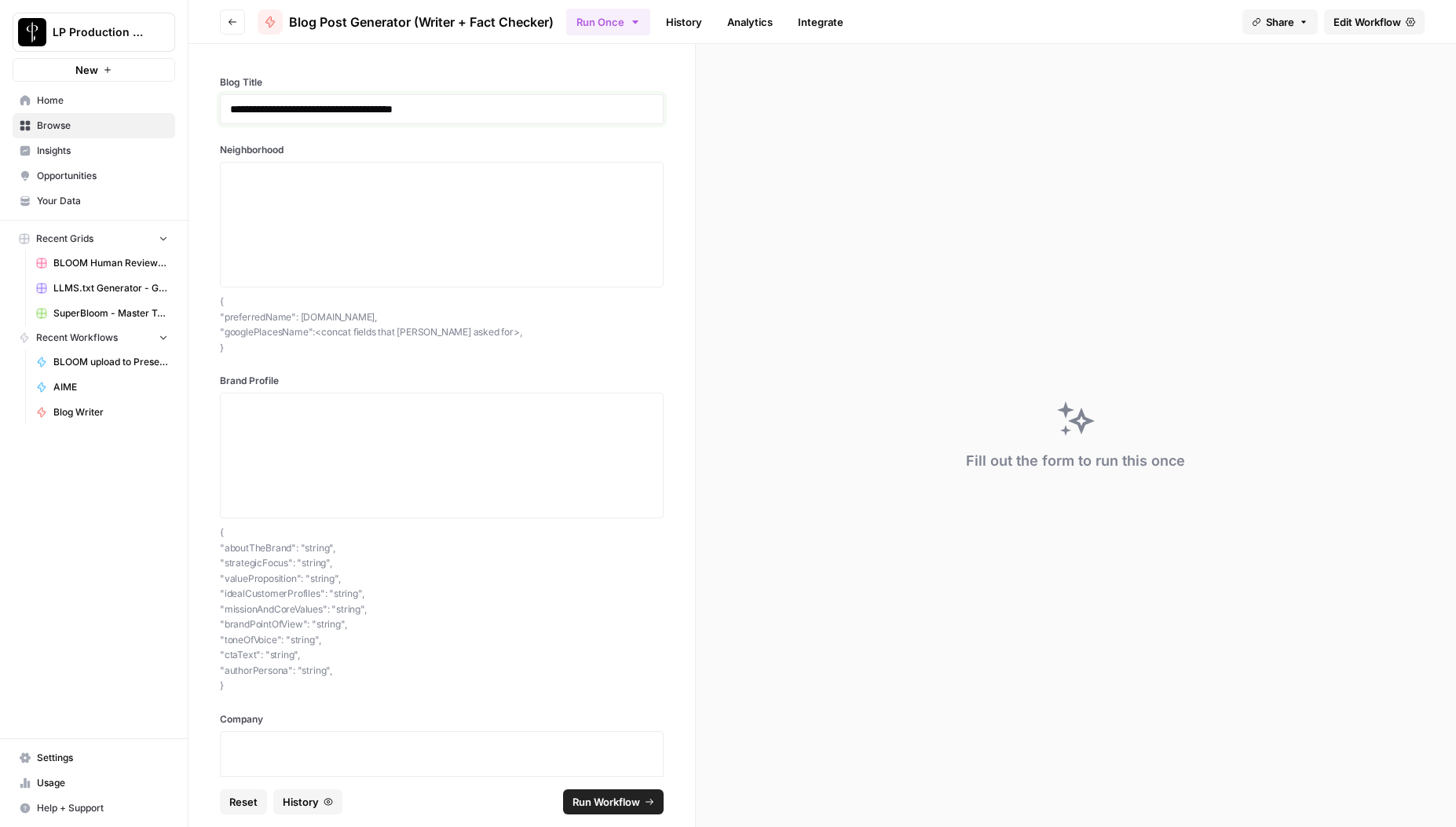
click at [416, 104] on p "**********" at bounding box center [435, 109] width 412 height 16
click at [461, 188] on textarea "Neighborhood" at bounding box center [442, 224] width 423 height 112
click at [304, 186] on textarea "Neighborhood" at bounding box center [442, 224] width 423 height 112
click at [347, 190] on textarea "Neighborhood" at bounding box center [442, 224] width 423 height 112
paste textarea "{ "preferredName": "Pebble Beach", "googlePlacesName": "[GEOGRAPHIC_DATA]" }"
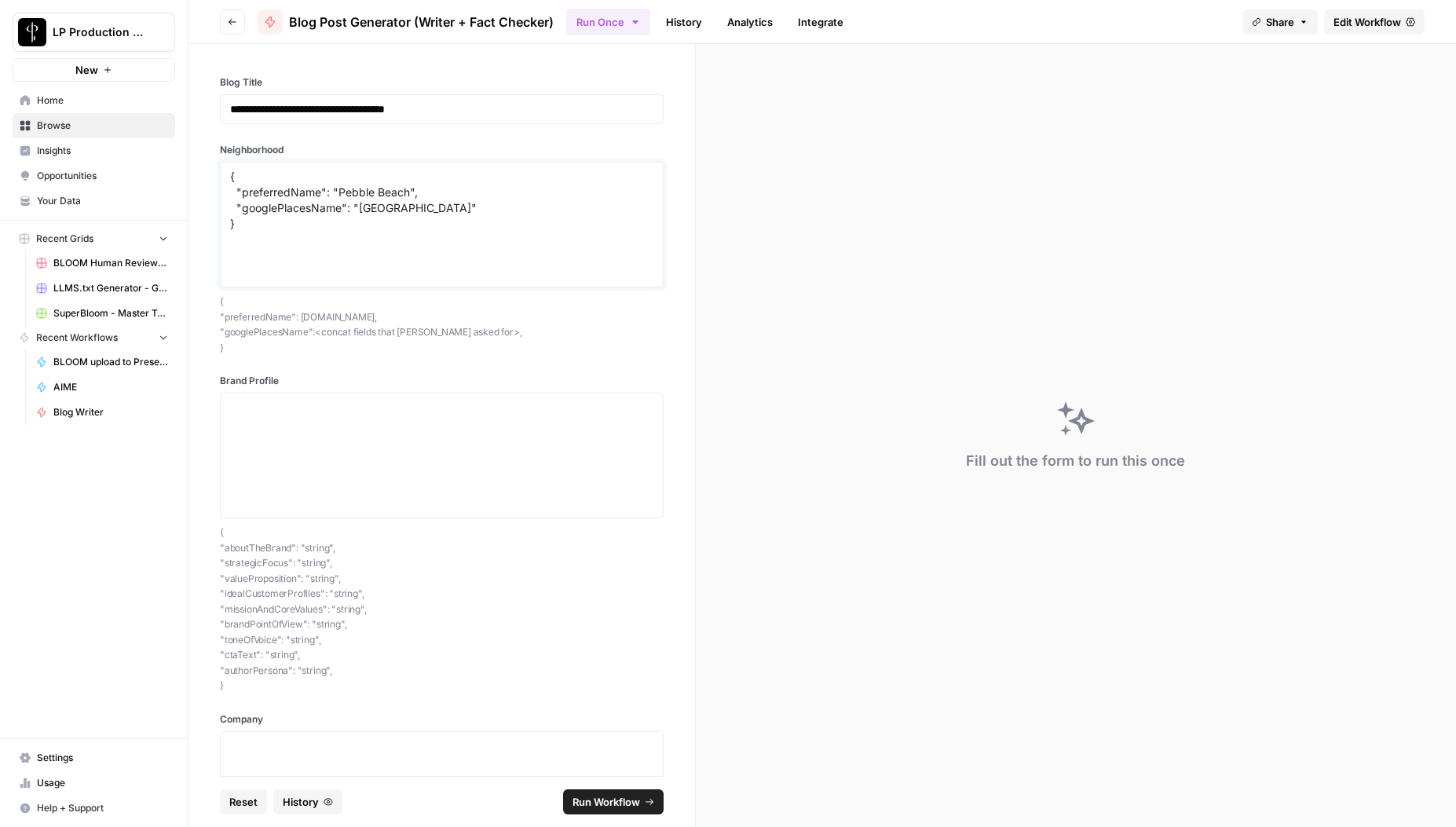
click at [400, 192] on textarea "{ "preferredName": "Pebble Beach", "googlePlacesName": "[GEOGRAPHIC_DATA]" }" at bounding box center [442, 224] width 423 height 112
drag, startPoint x: 428, startPoint y: 209, endPoint x: 360, endPoint y: 207, distance: 68.0
click at [360, 207] on textarea "{ "preferredName": "Carmel", "googlePlacesName": "[GEOGRAPHIC_DATA]" }" at bounding box center [442, 224] width 423 height 112
click at [536, 219] on textarea "{ "preferredName": "Carmel", "googlePlacesName": "[GEOGRAPHIC_DATA], [GEOGRAPHI…" at bounding box center [442, 224] width 423 height 112
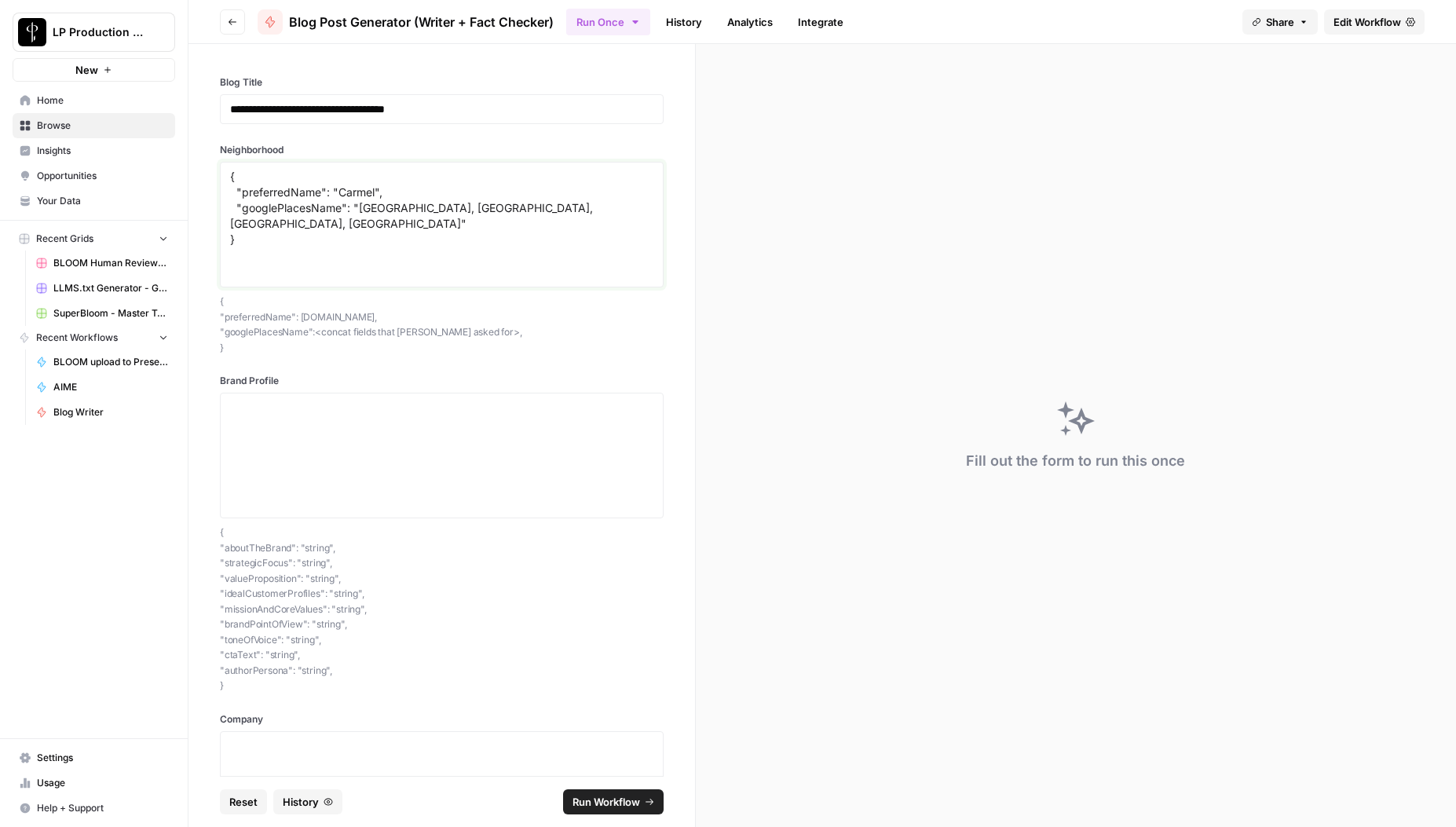
type textarea "{ "preferredName": "Carmel", "googlePlacesName": "[GEOGRAPHIC_DATA], [GEOGRAPHI…"
click at [258, 392] on div at bounding box center [442, 455] width 444 height 125
click at [270, 427] on textarea "Brand Profile" at bounding box center [442, 455] width 423 height 112
paste textarea "{ "loremipSu": "d5s8350a-c2ad-508e-426s-4d000e0t2846", "incidIduNtutl": "Etdo’m…"
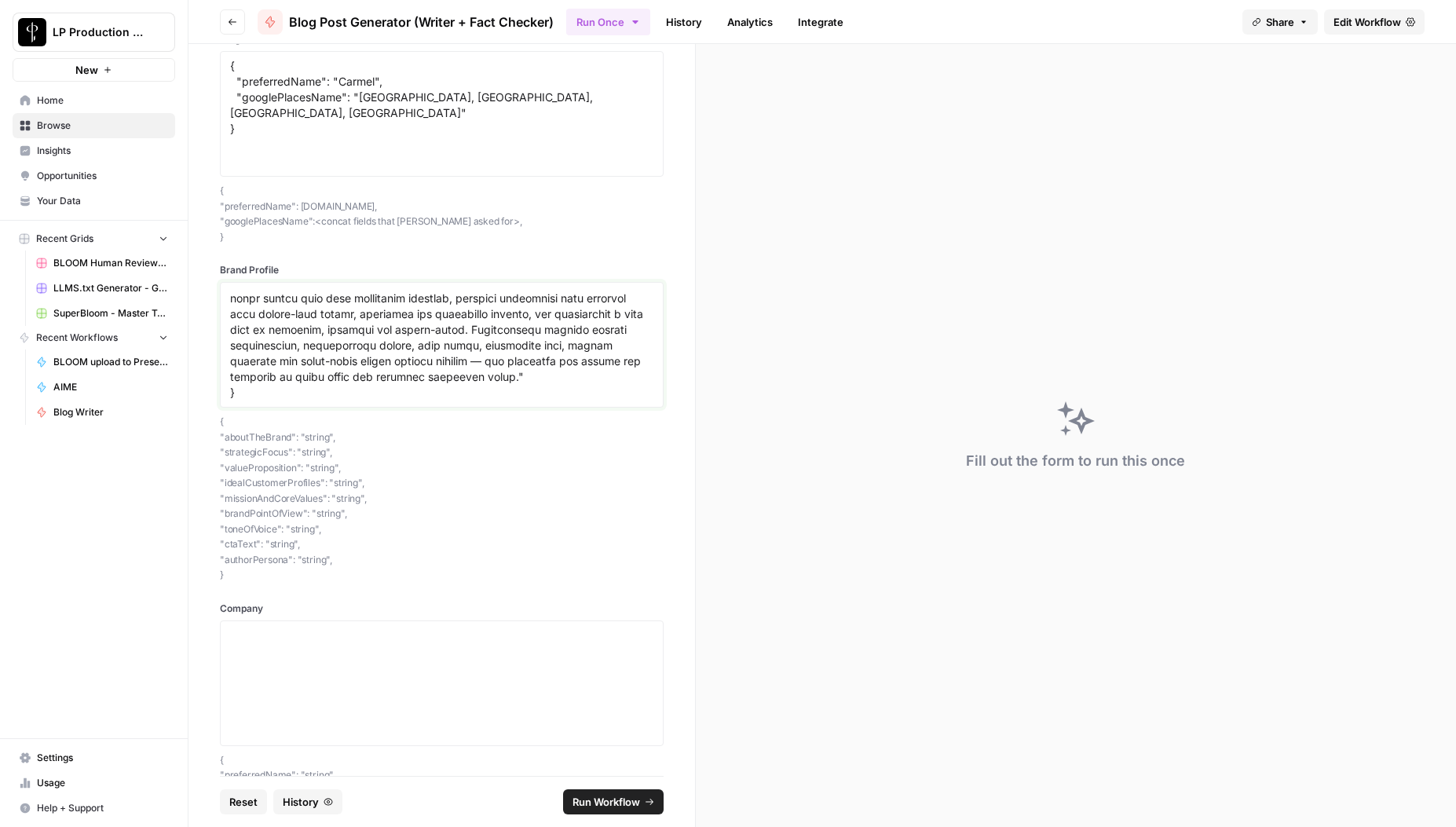
scroll to position [167, 0]
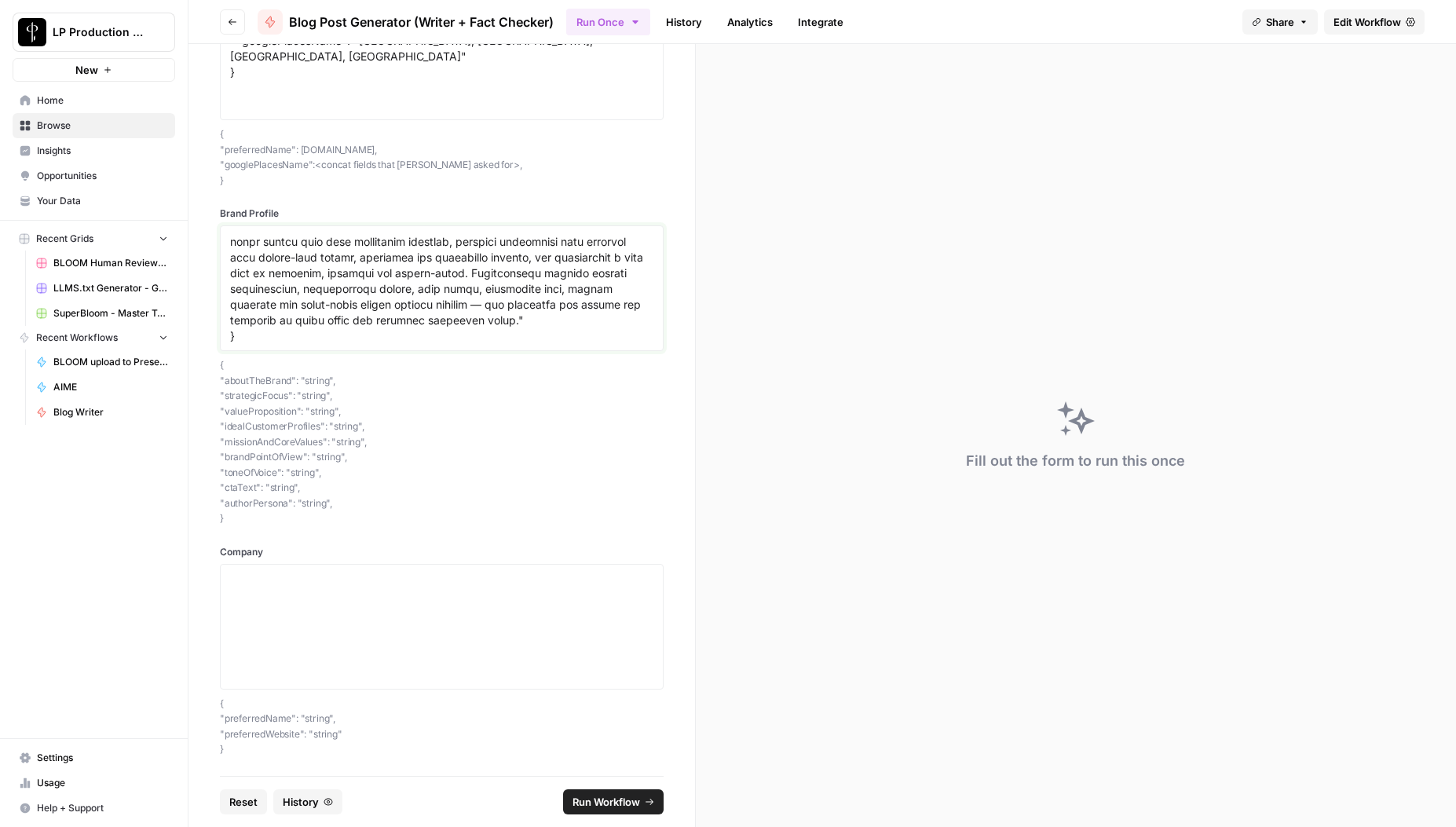
type textarea "{ "loremipSu": "d5s8350a-c2ad-508e-426s-4d000e0t2846", "incidIduNtutl": "Etdo’m…"
drag, startPoint x: 247, startPoint y: 746, endPoint x: 212, endPoint y: 703, distance: 55.4
click at [212, 702] on div "**********" at bounding box center [442, 409] width 507 height 732
copy p "{ "preferredName": "string", "preferredWebsite": "string" }"
click at [282, 617] on textarea "Company" at bounding box center [442, 626] width 423 height 112
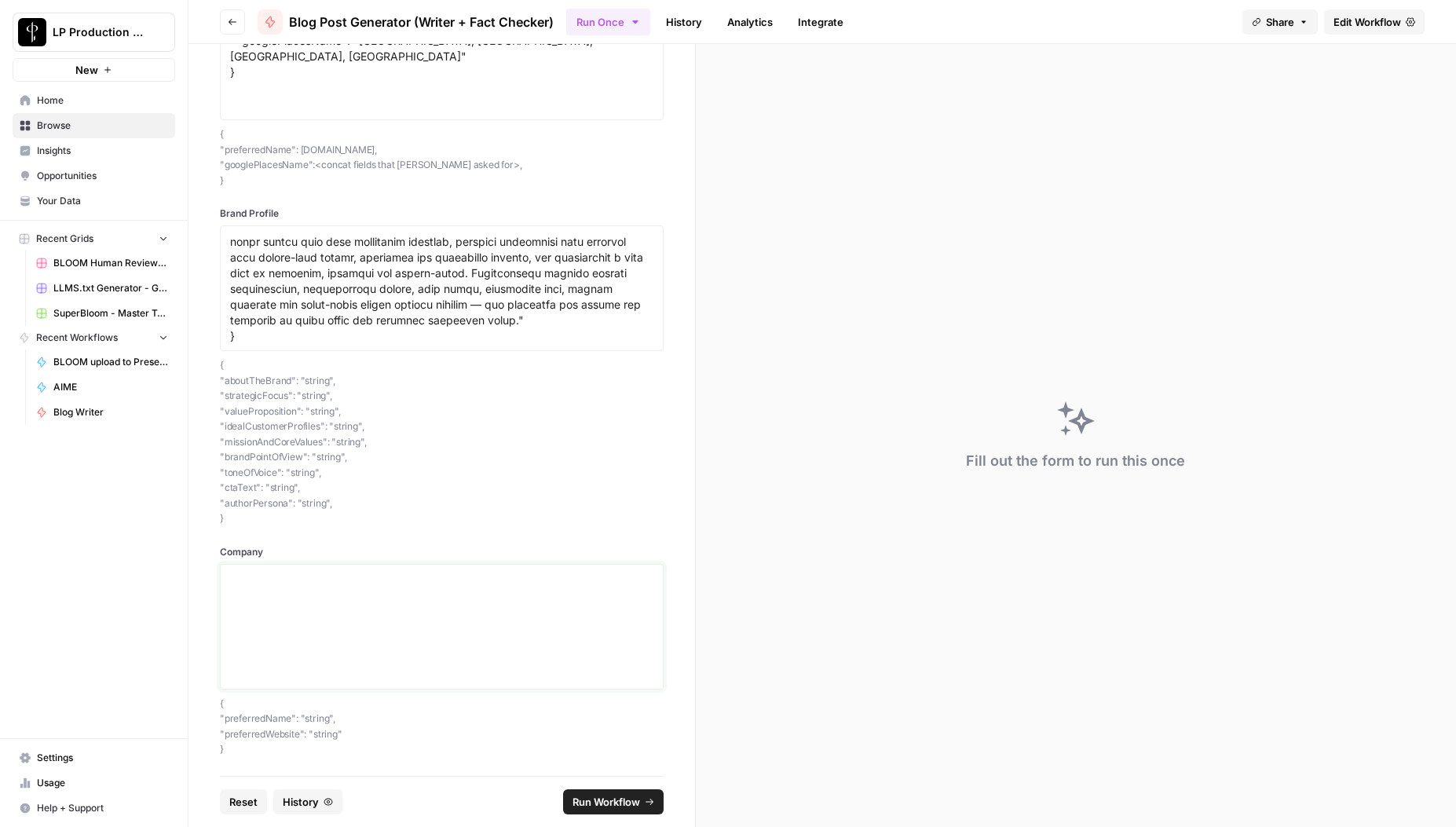
paste textarea "{ "preferredName": "string", "preferredWebsite": "string" }"
click at [345, 595] on textarea "{ "preferredName": "string", "preferredWebsite": "string" }" at bounding box center [442, 626] width 423 height 112
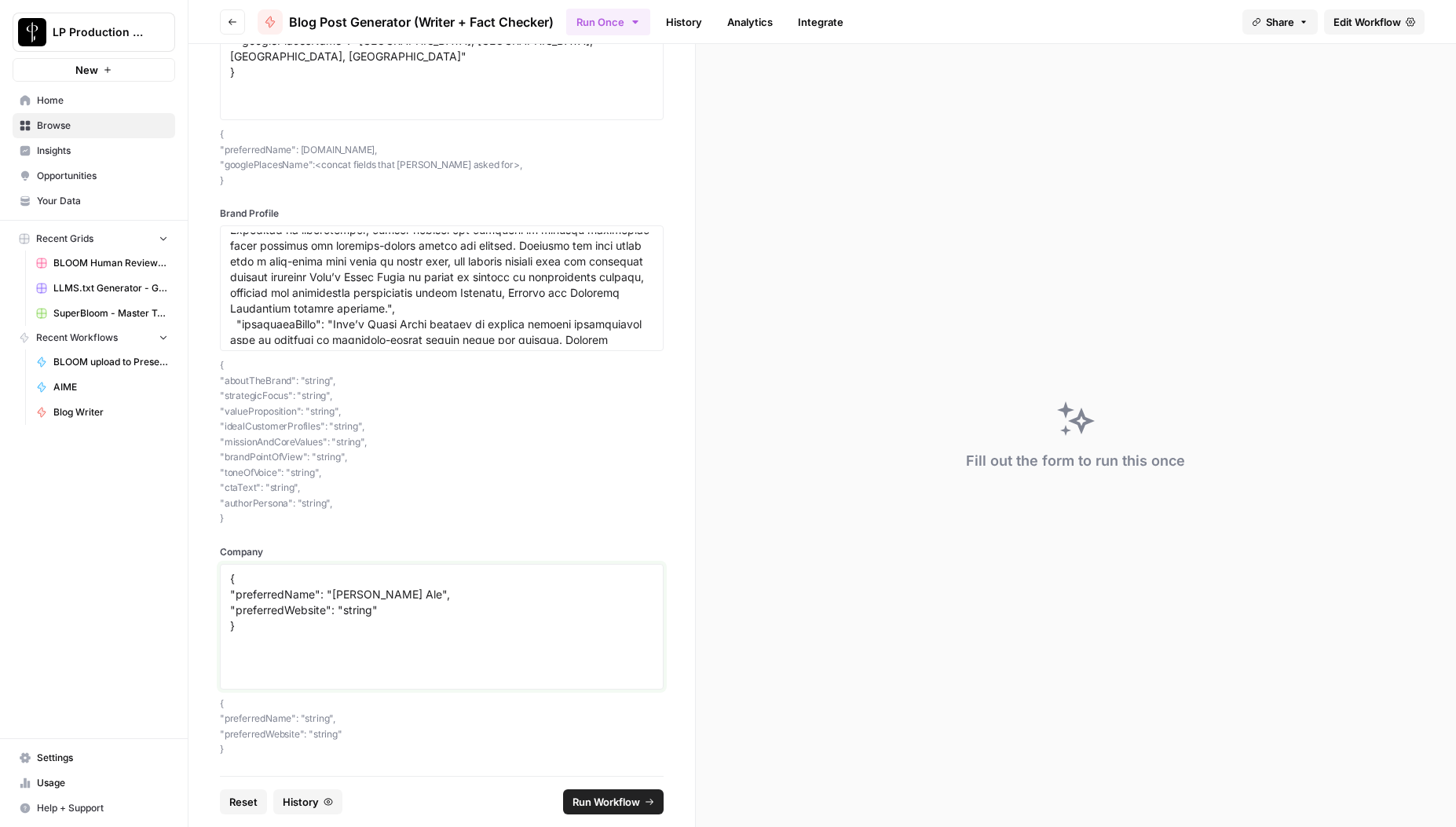
scroll to position [0, 0]
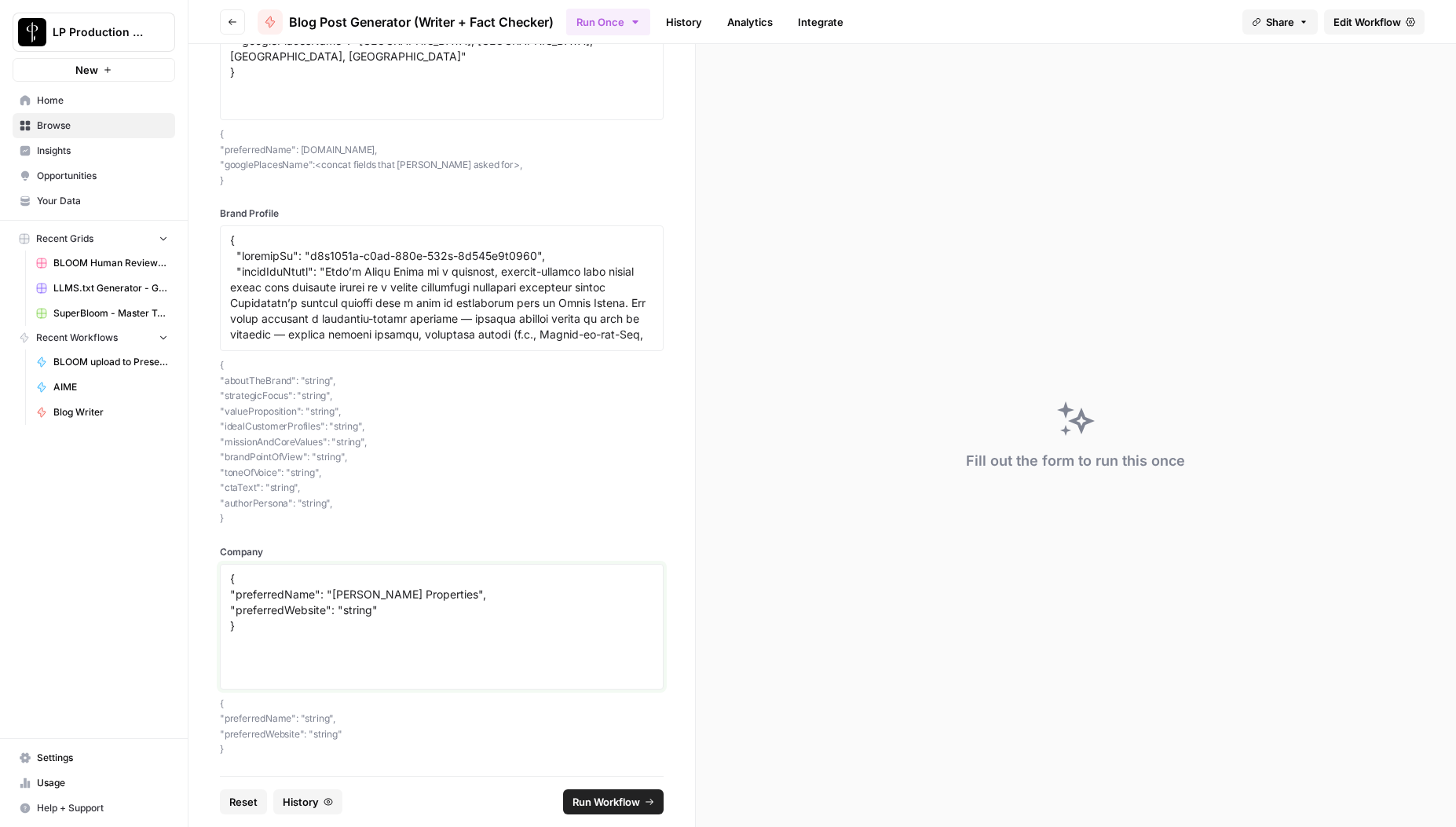
drag, startPoint x: 372, startPoint y: 613, endPoint x: 343, endPoint y: 610, distance: 29.2
click at [343, 610] on textarea "{ "preferredName": "[PERSON_NAME] Properties", "preferredWebsite": "string" }" at bounding box center [442, 626] width 423 height 112
type textarea "{ "preferredName": "[PERSON_NAME] Properties", "preferredWebsite": "[URL][DOMAI…"
click at [259, 262] on textarea "Brand Profile" at bounding box center [442, 288] width 423 height 112
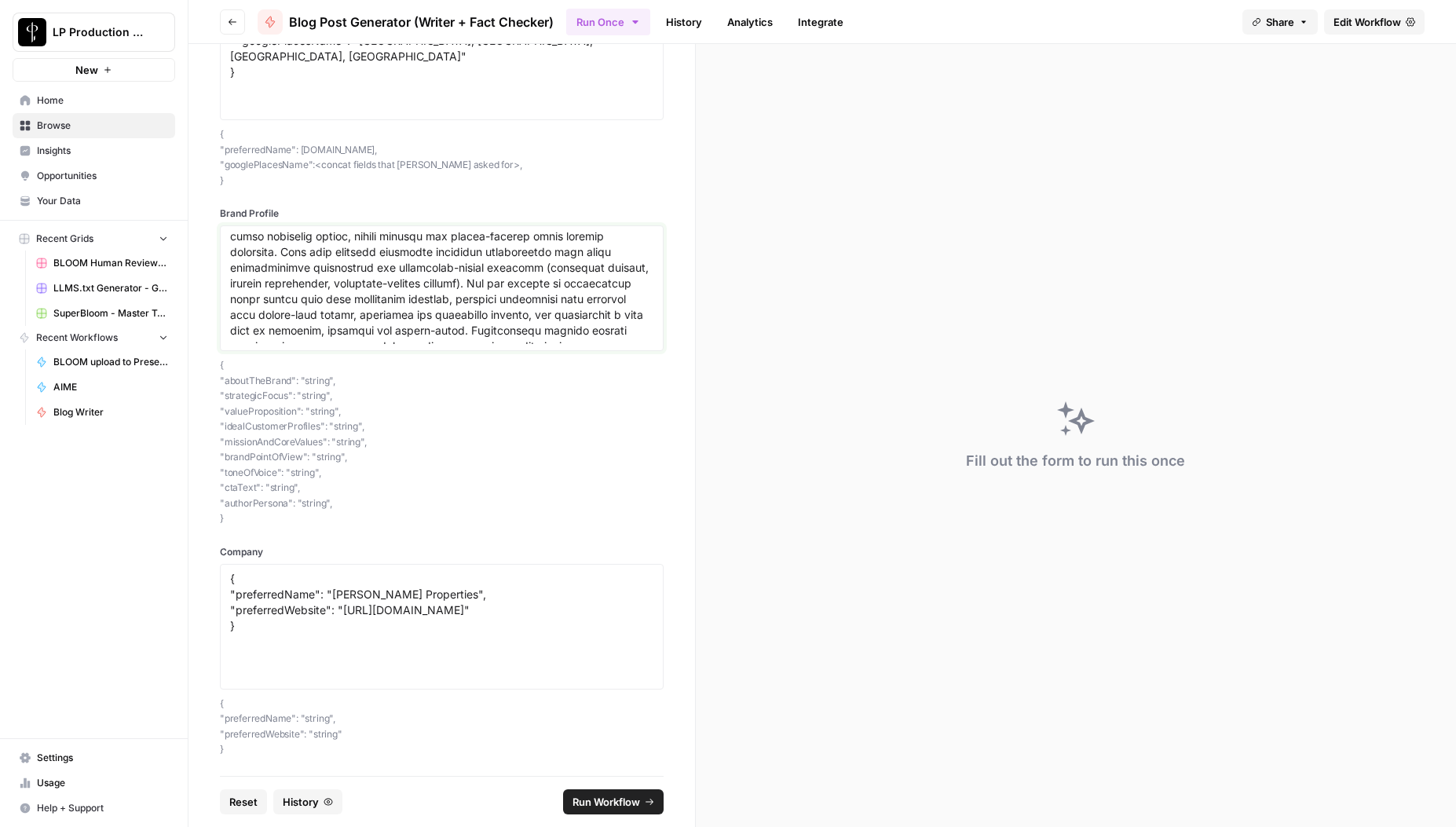
scroll to position [2056, 0]
drag, startPoint x: 228, startPoint y: 238, endPoint x: 530, endPoint y: 344, distance: 320.1
click at [530, 344] on div at bounding box center [442, 288] width 444 height 125
type textarea "{ "loremipSu": "d5s8350a-c2ad-508e-426s-4d000e0t2846", "incidIduNtutl": "Etdo’m…"
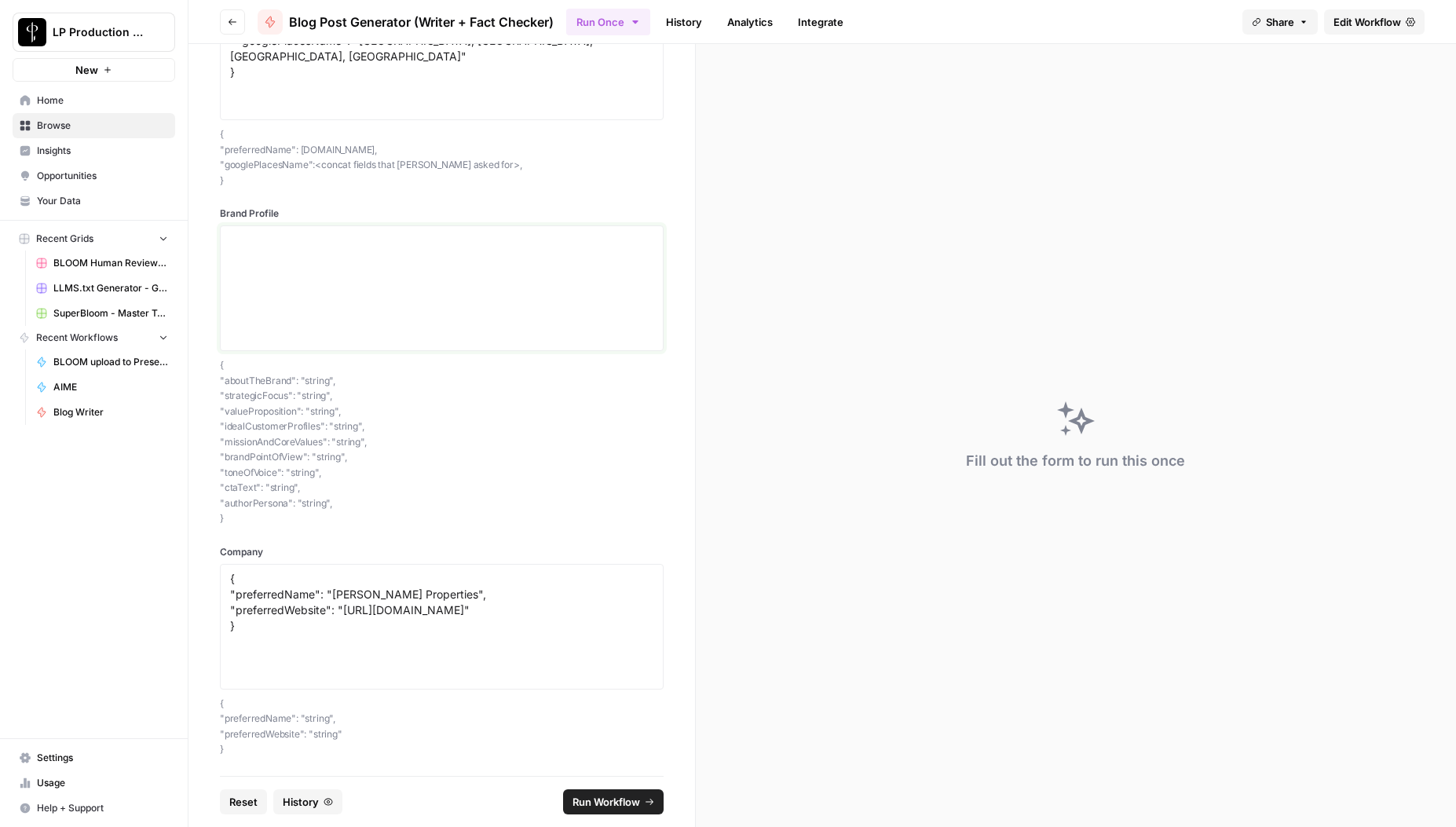
scroll to position [0, 0]
paste textarea "{ "loremIpsUmdol": "Sit Ametc Adipiscing el sed doeiusmodt incidi-utla-etdolo m…"
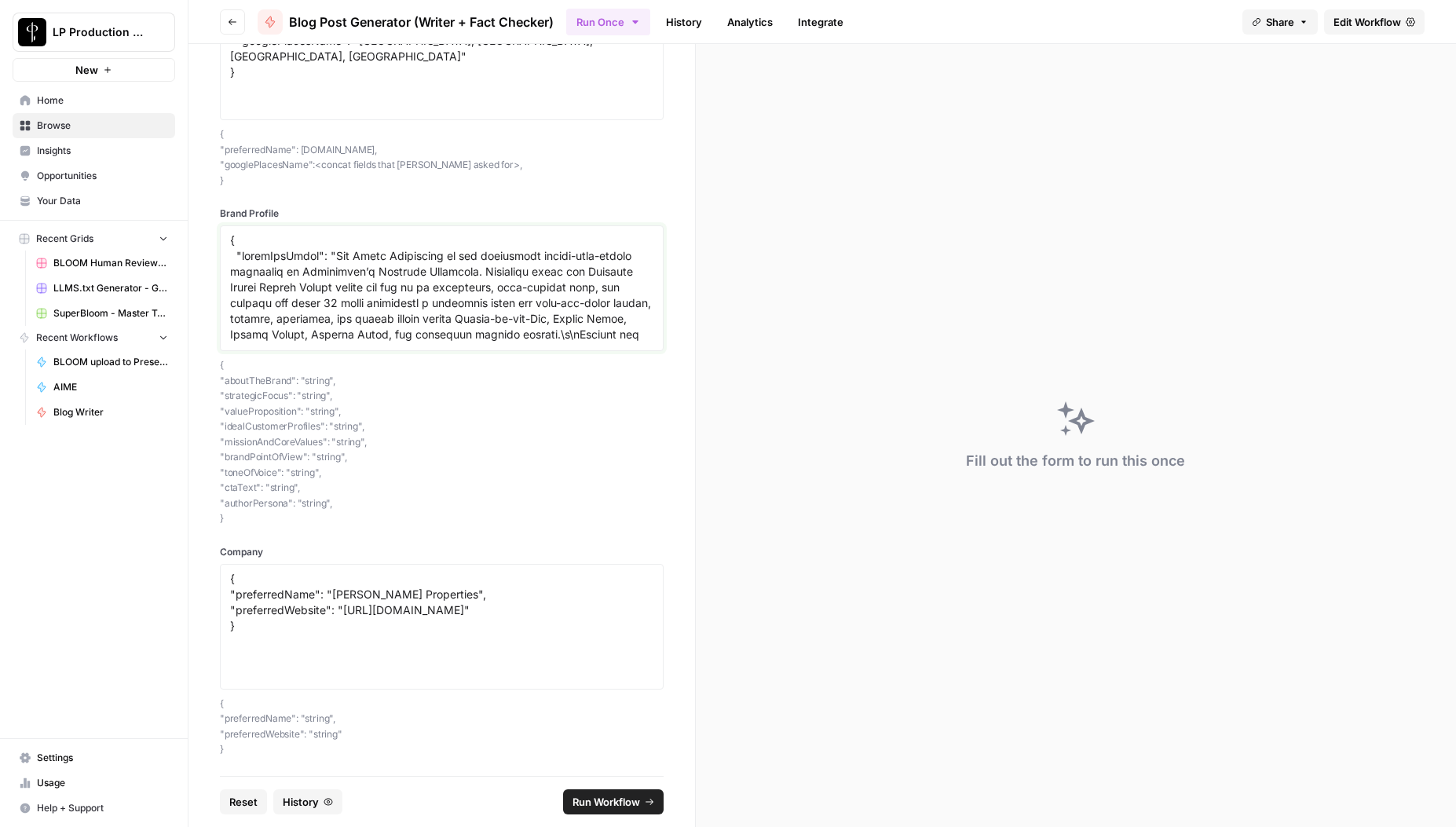
scroll to position [1269, 0]
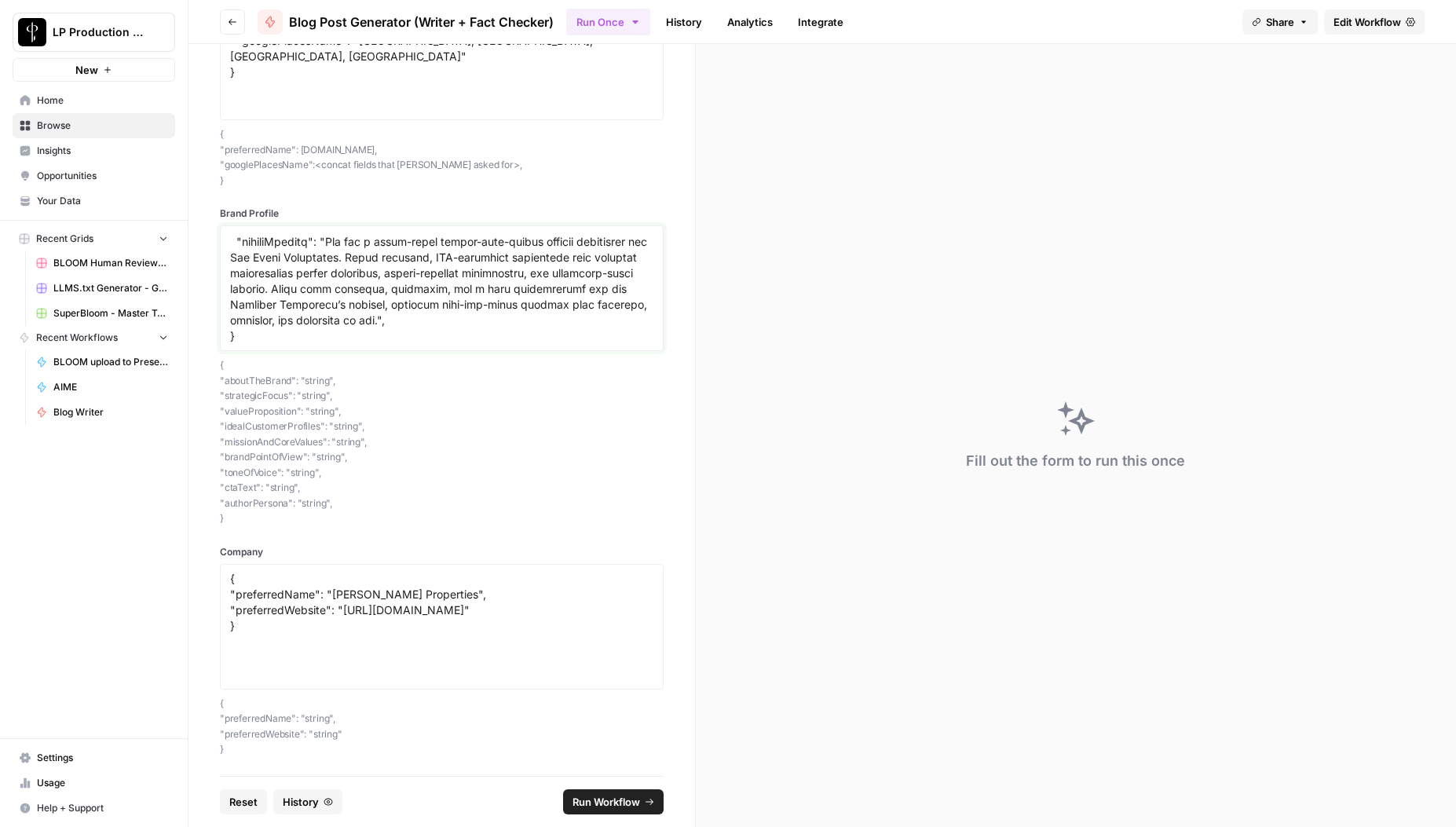
click at [515, 325] on textarea "Brand Profile" at bounding box center [442, 288] width 423 height 112
type textarea "{ "loremIpsUmdol": "Sit Ametc Adipiscing el sed doeiusmodt incidi-utla-etdolo m…"
click at [541, 386] on p "{ "aboutTheBrand": "string", "strategicFocus": "string", "valueProposition": "s…" at bounding box center [442, 442] width 444 height 169
click at [462, 471] on p "{ "aboutTheBrand": "string", "strategicFocus": "string", "valueProposition": "s…" at bounding box center [442, 442] width 444 height 169
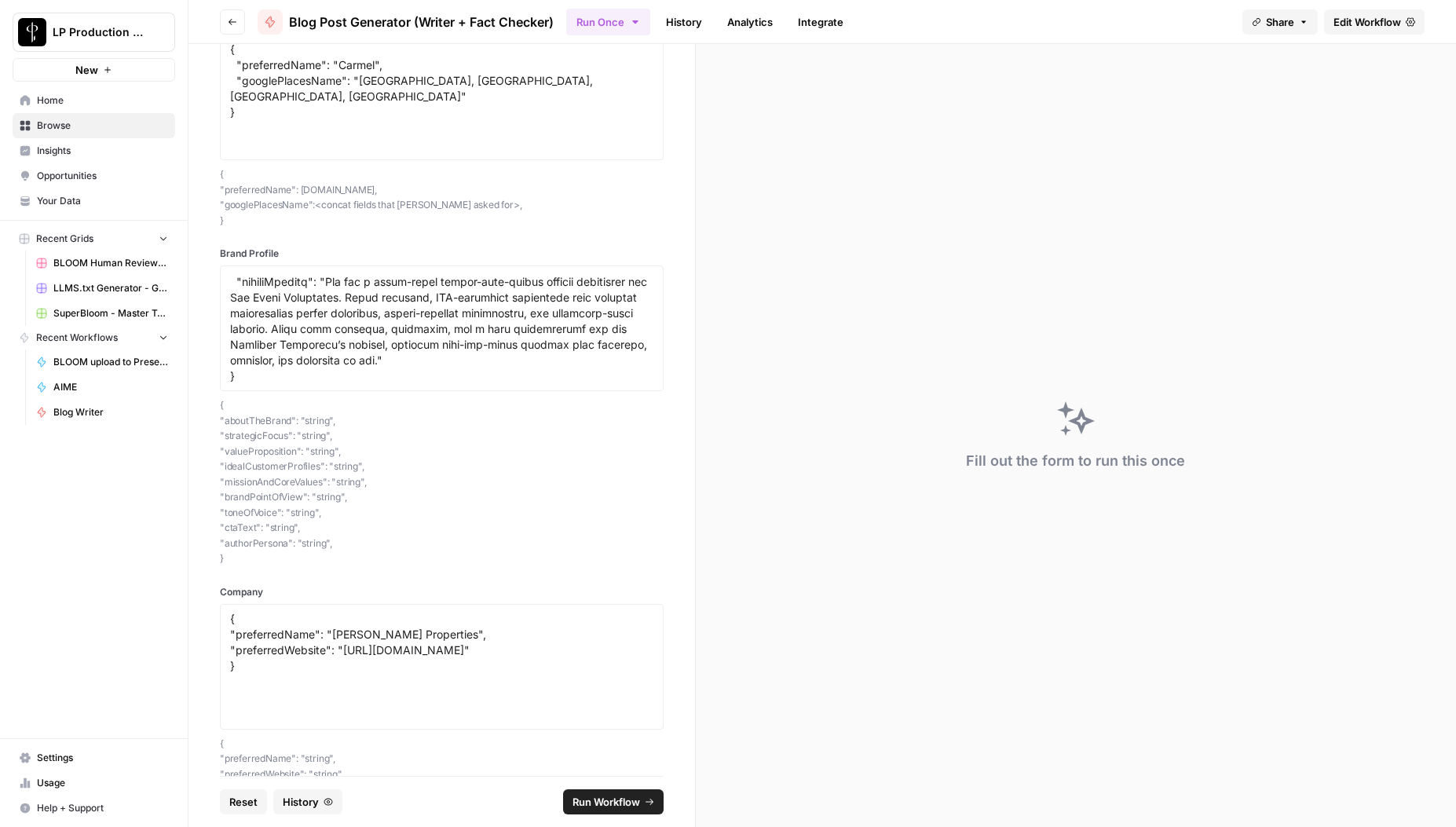
scroll to position [117, 0]
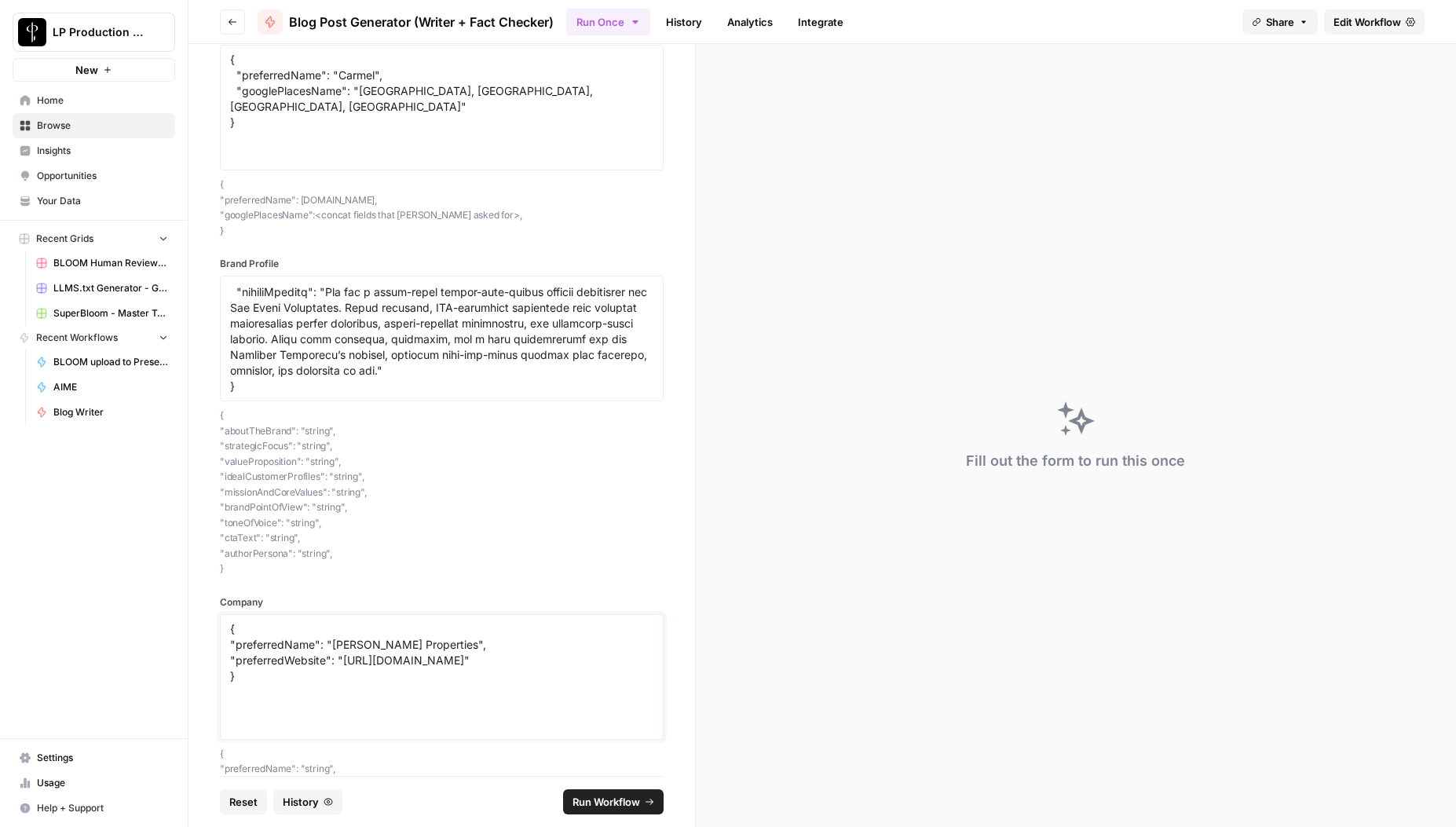
click at [388, 646] on textarea "{ "preferredName": "[PERSON_NAME] Properties", "preferredWebsite": "[URL][DOMAI…" at bounding box center [442, 677] width 423 height 112
type textarea "{ "preferredName": "[PERSON_NAME]", "preferredWebsite": "[URL][DOMAIN_NAME]" }"
click at [462, 521] on p "{ "aboutTheBrand": "string", "strategicFocus": "string", "valueProposition": "s…" at bounding box center [442, 492] width 444 height 169
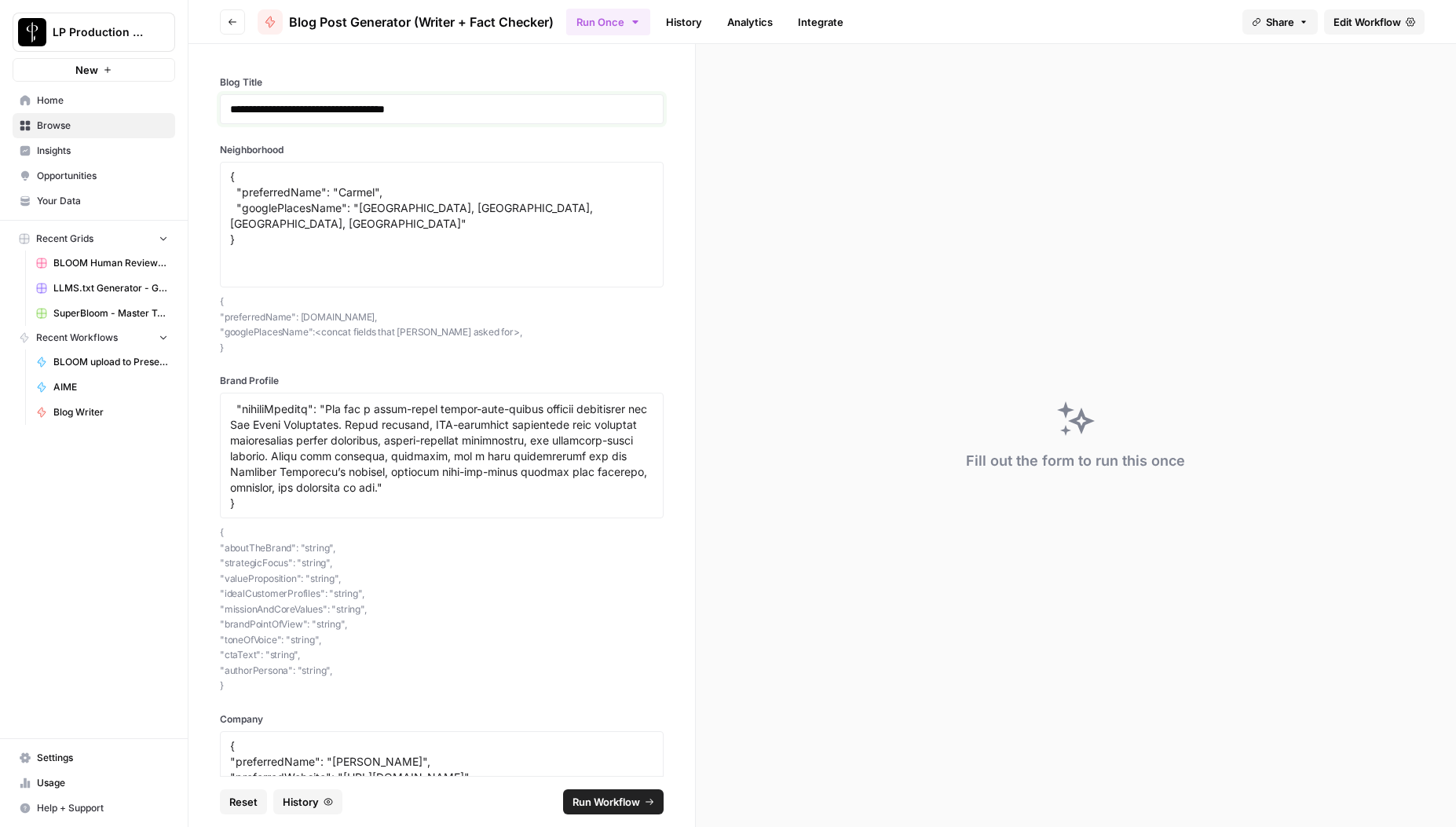
click at [515, 106] on p "**********" at bounding box center [435, 109] width 412 height 16
click at [608, 324] on p "{ "preferredName": [DOMAIN_NAME], "googlePlacesName": <concat fields that [PERS…" at bounding box center [442, 324] width 444 height 61
drag, startPoint x: 659, startPoint y: 325, endPoint x: 660, endPoint y: 340, distance: 15.0
click at [660, 325] on div "**********" at bounding box center [442, 409] width 507 height 732
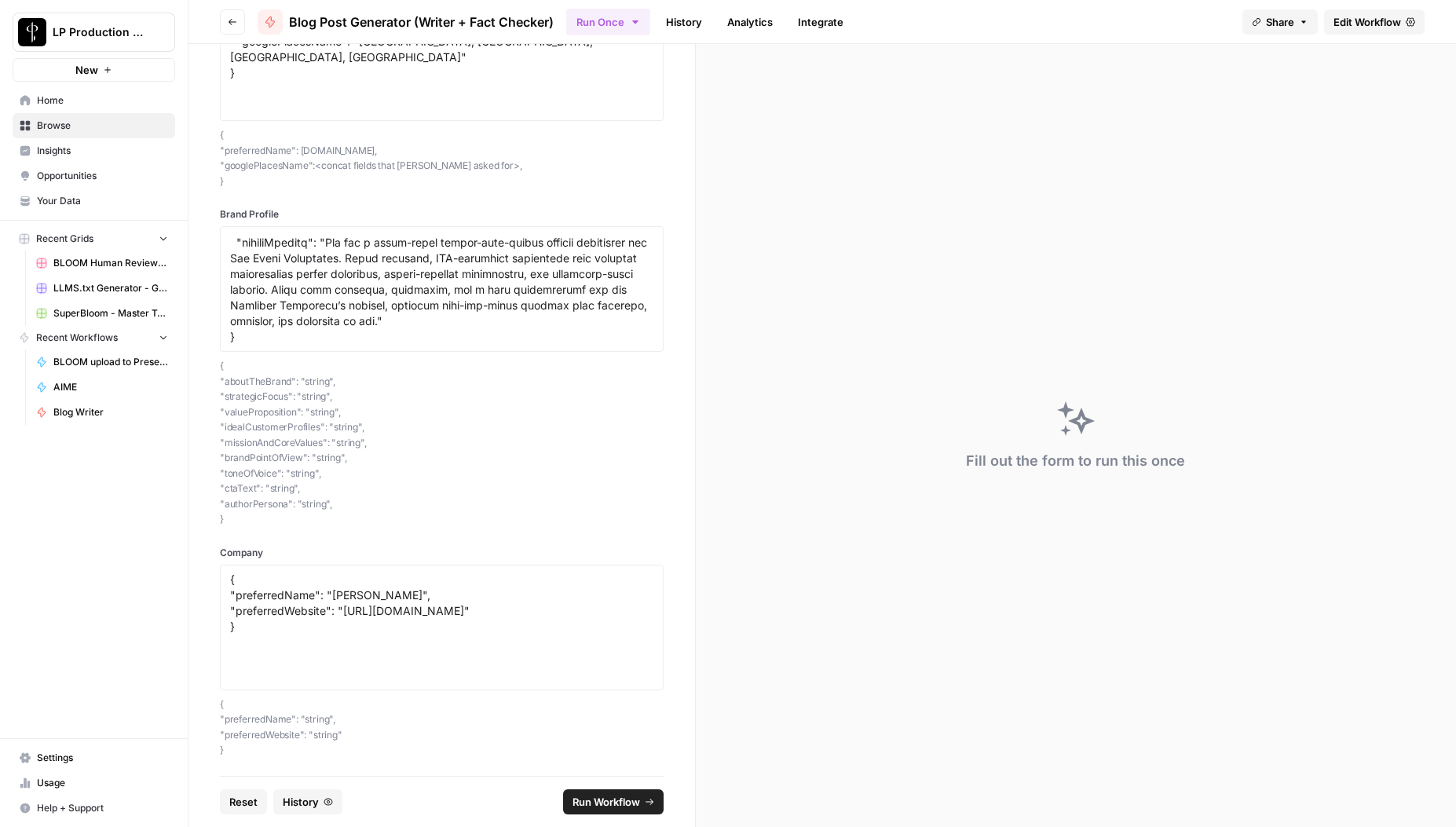
scroll to position [167, 0]
click at [612, 799] on span "Run Workflow" at bounding box center [606, 802] width 67 height 16
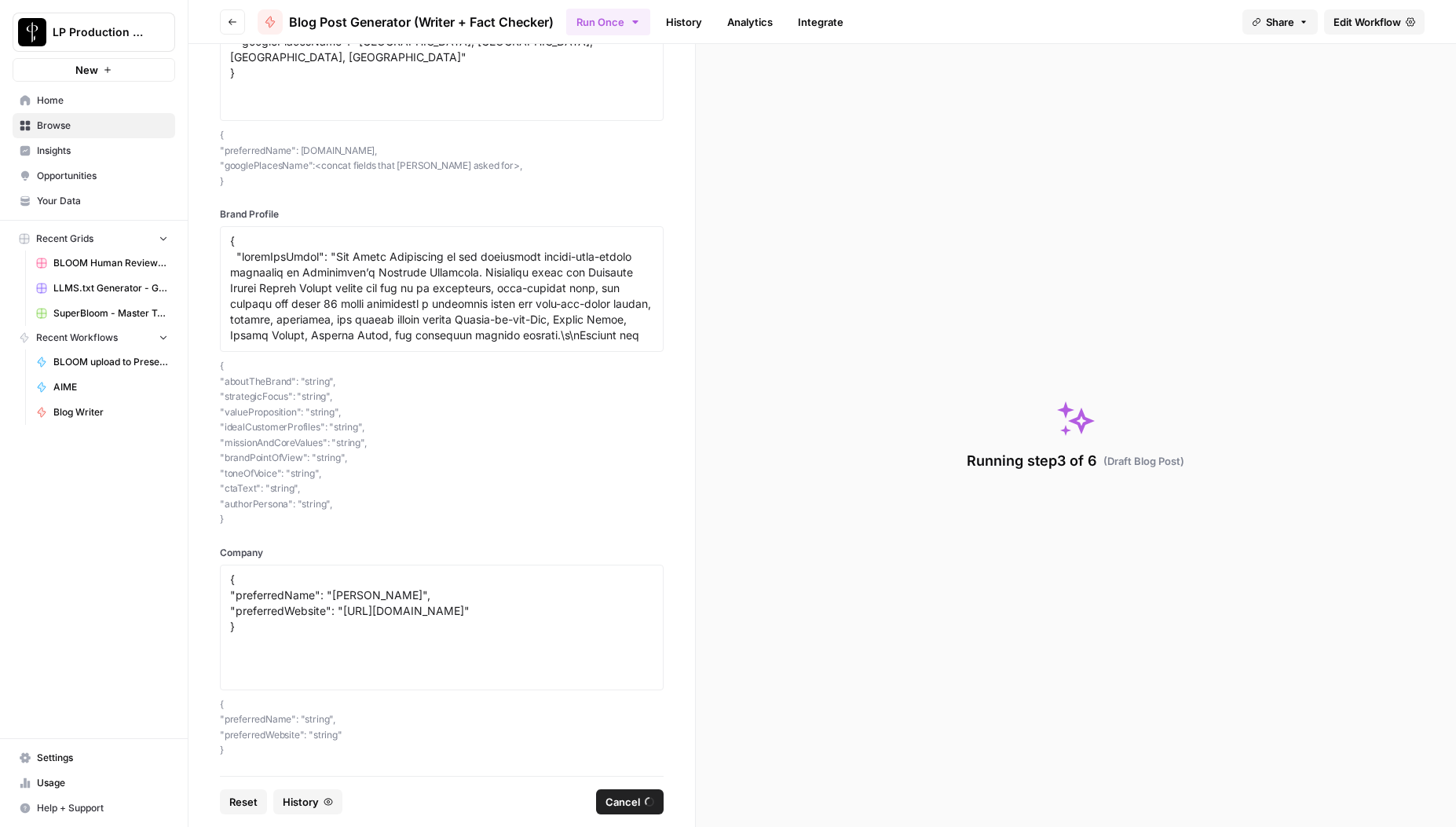
scroll to position [0, 0]
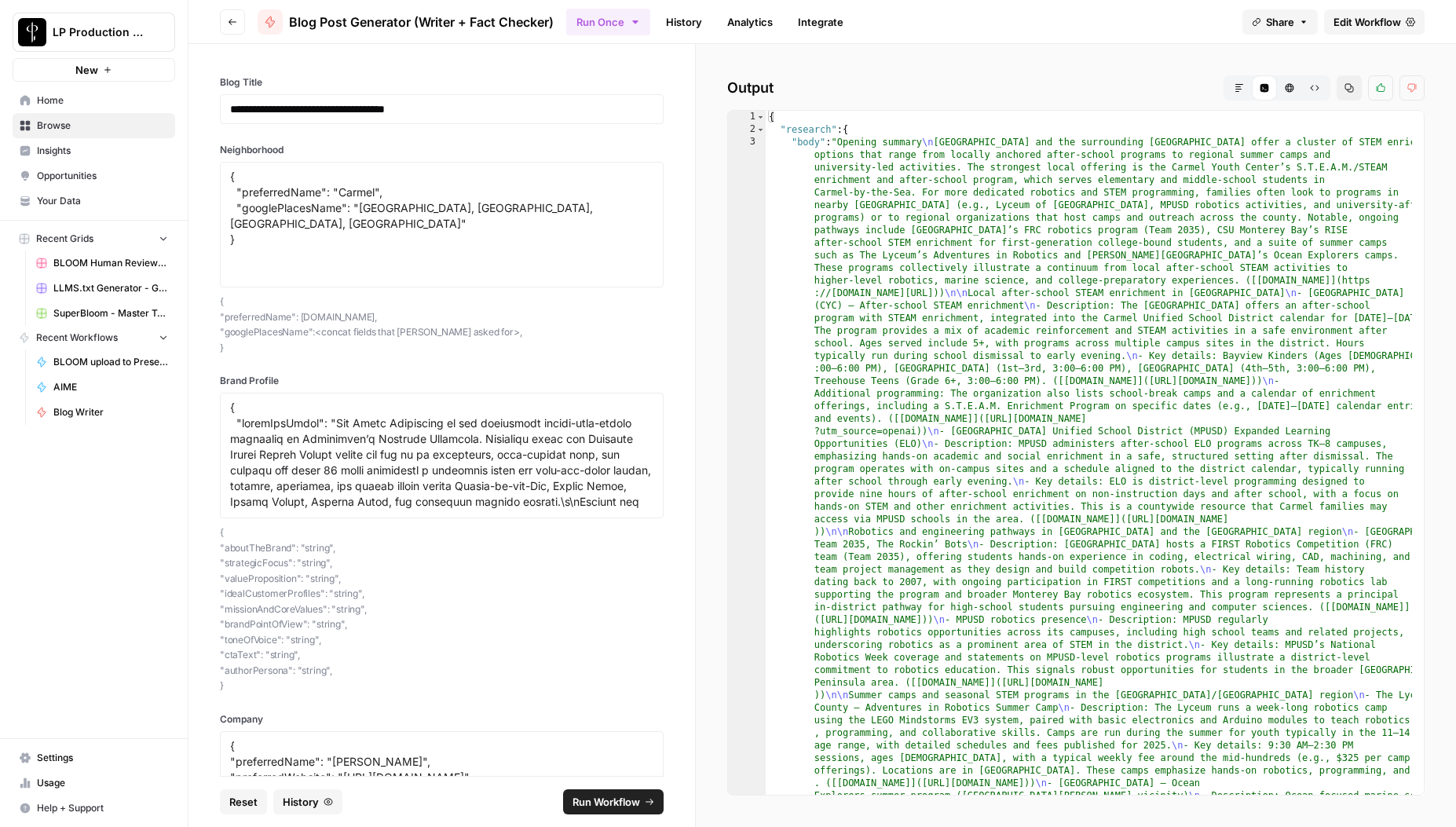
click at [1238, 87] on icon "button" at bounding box center [1240, 88] width 10 height 10
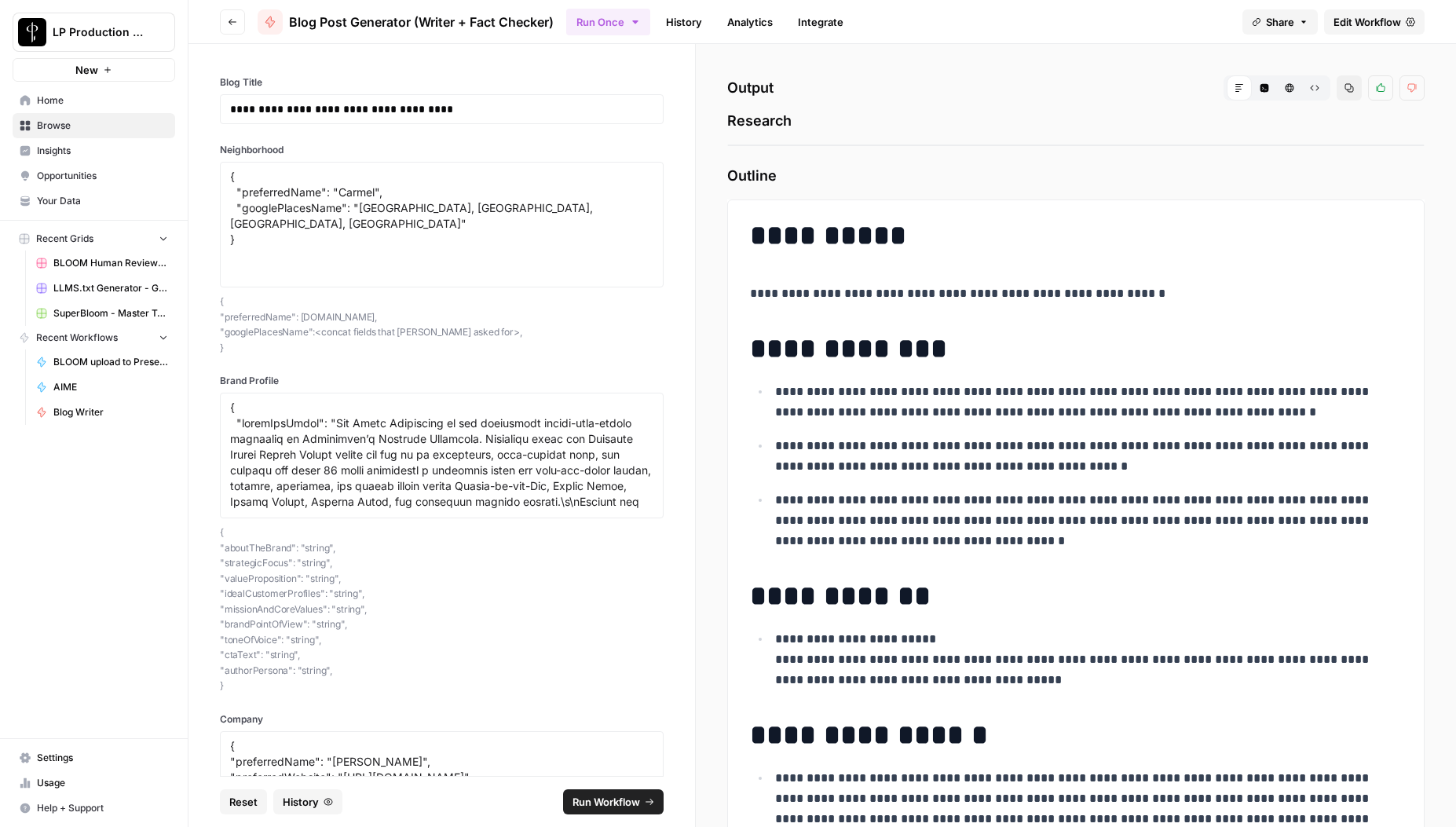
click at [771, 124] on span "Research" at bounding box center [1076, 121] width 698 height 22
click at [824, 385] on p "**********" at bounding box center [1083, 402] width 615 height 41
click at [1071, 26] on div "Run Once History Analytics Integrate" at bounding box center [898, 21] width 664 height 31
click at [681, 23] on link "History" at bounding box center [684, 22] width 55 height 25
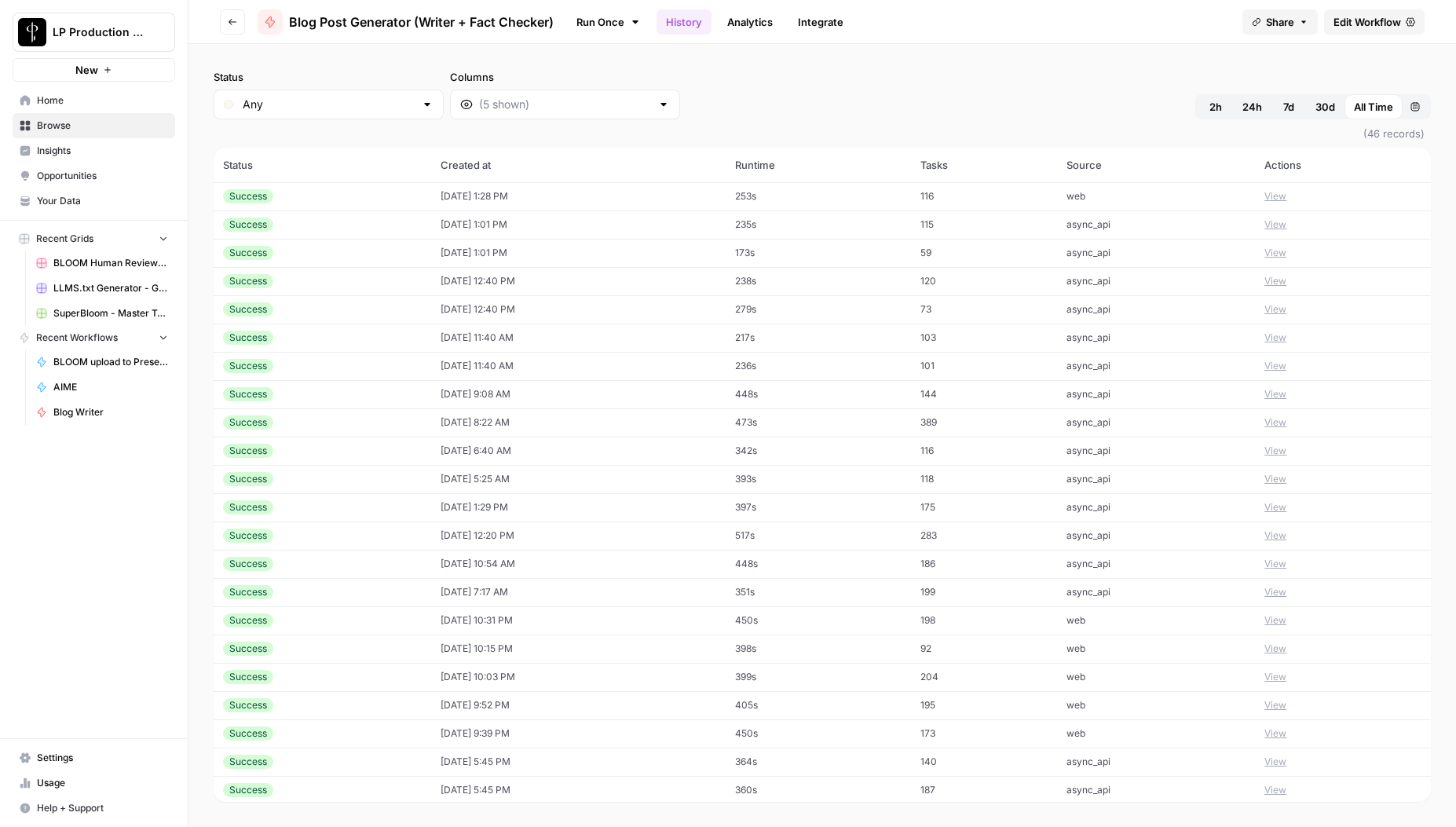
click at [1286, 199] on button "View" at bounding box center [1276, 197] width 22 height 14
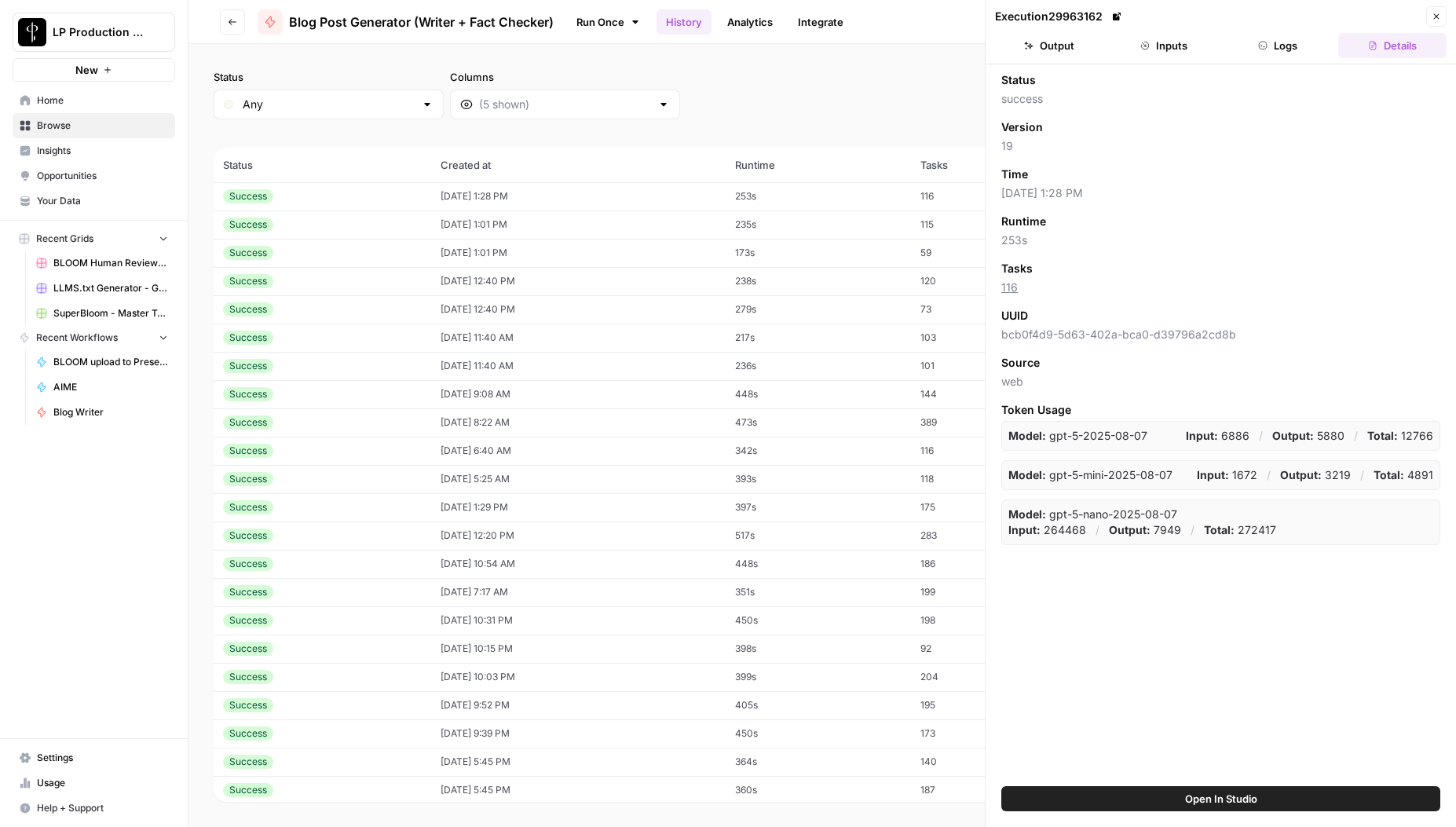
click at [1284, 30] on header "Execution 29963162 Close Output Inputs Logs Details" at bounding box center [1220, 32] width 470 height 64
click at [1290, 52] on button "Logs" at bounding box center [1278, 46] width 109 height 25
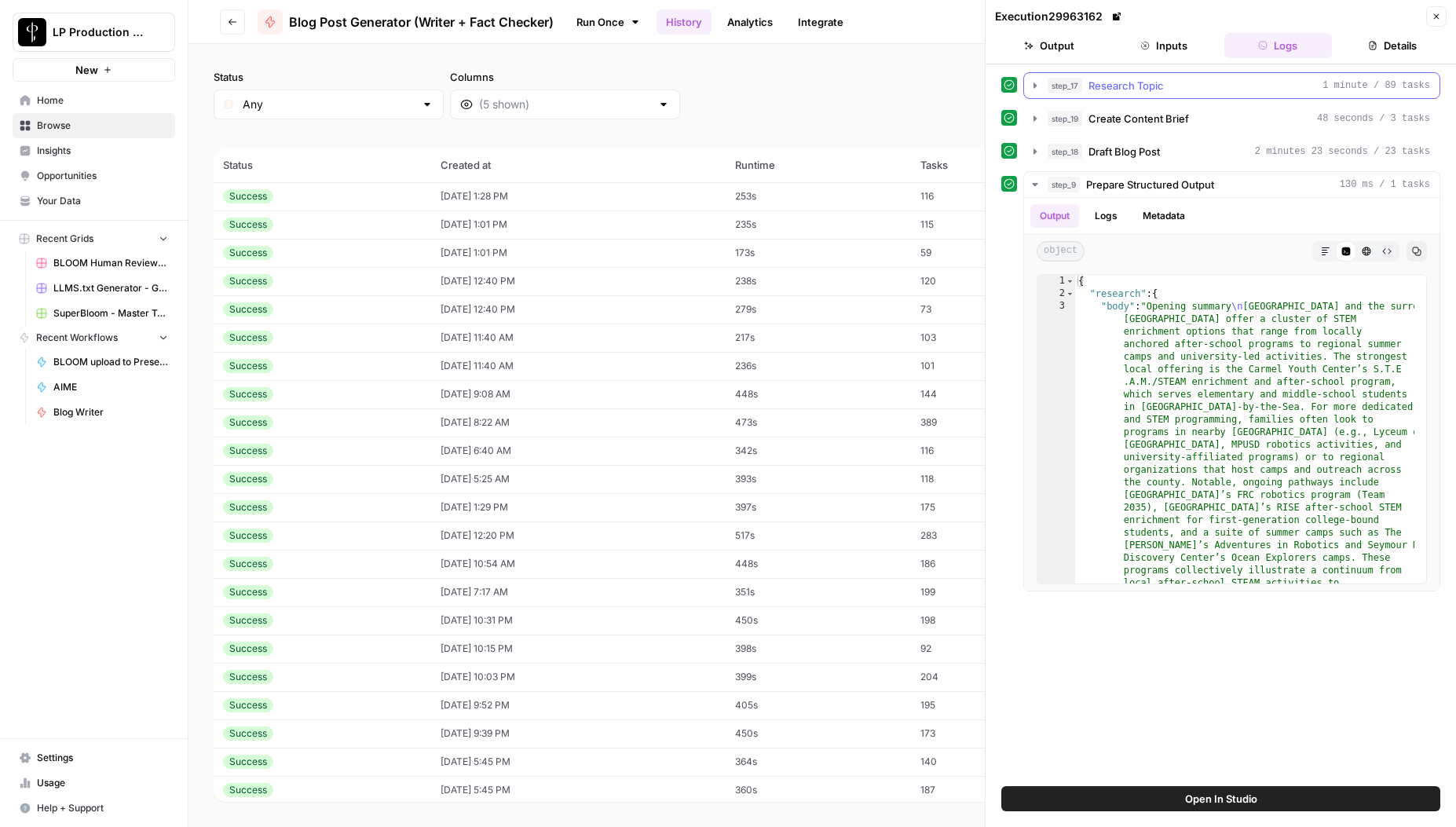
click at [1036, 85] on icon "button" at bounding box center [1036, 85] width 3 height 6
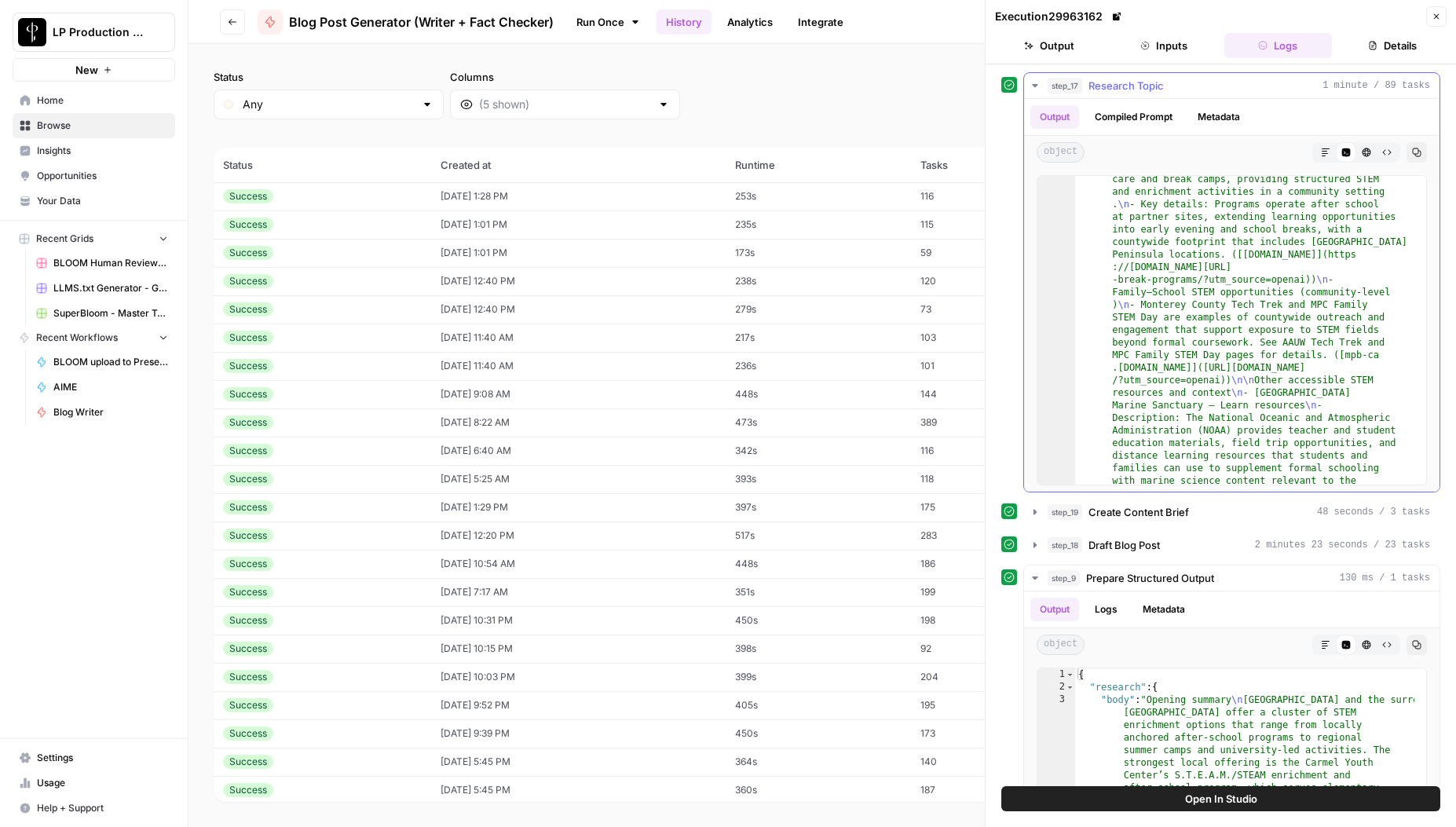
click at [1034, 82] on icon "button" at bounding box center [1036, 86] width 13 height 13
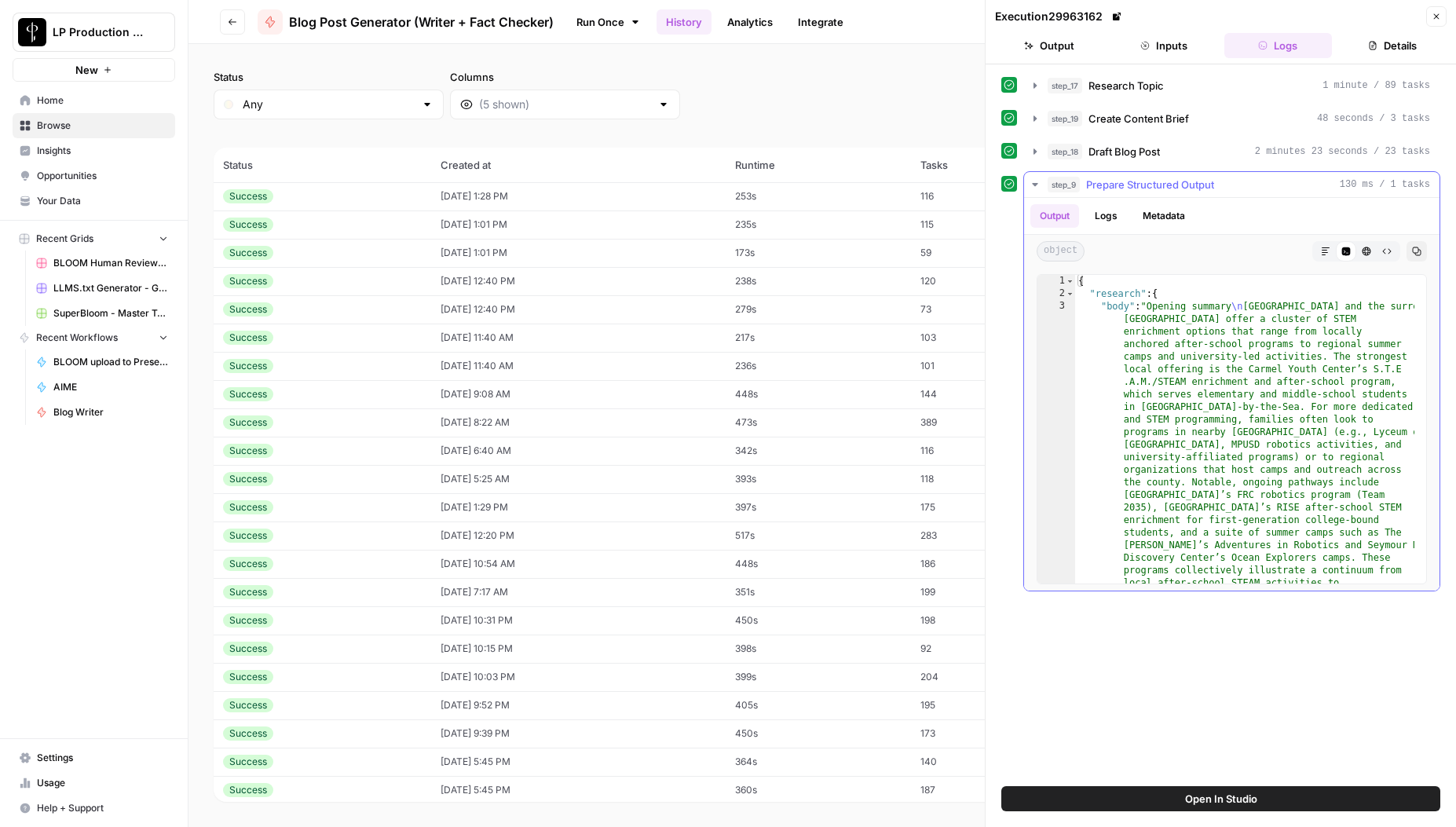
click at [1329, 251] on icon "button" at bounding box center [1326, 251] width 10 height 10
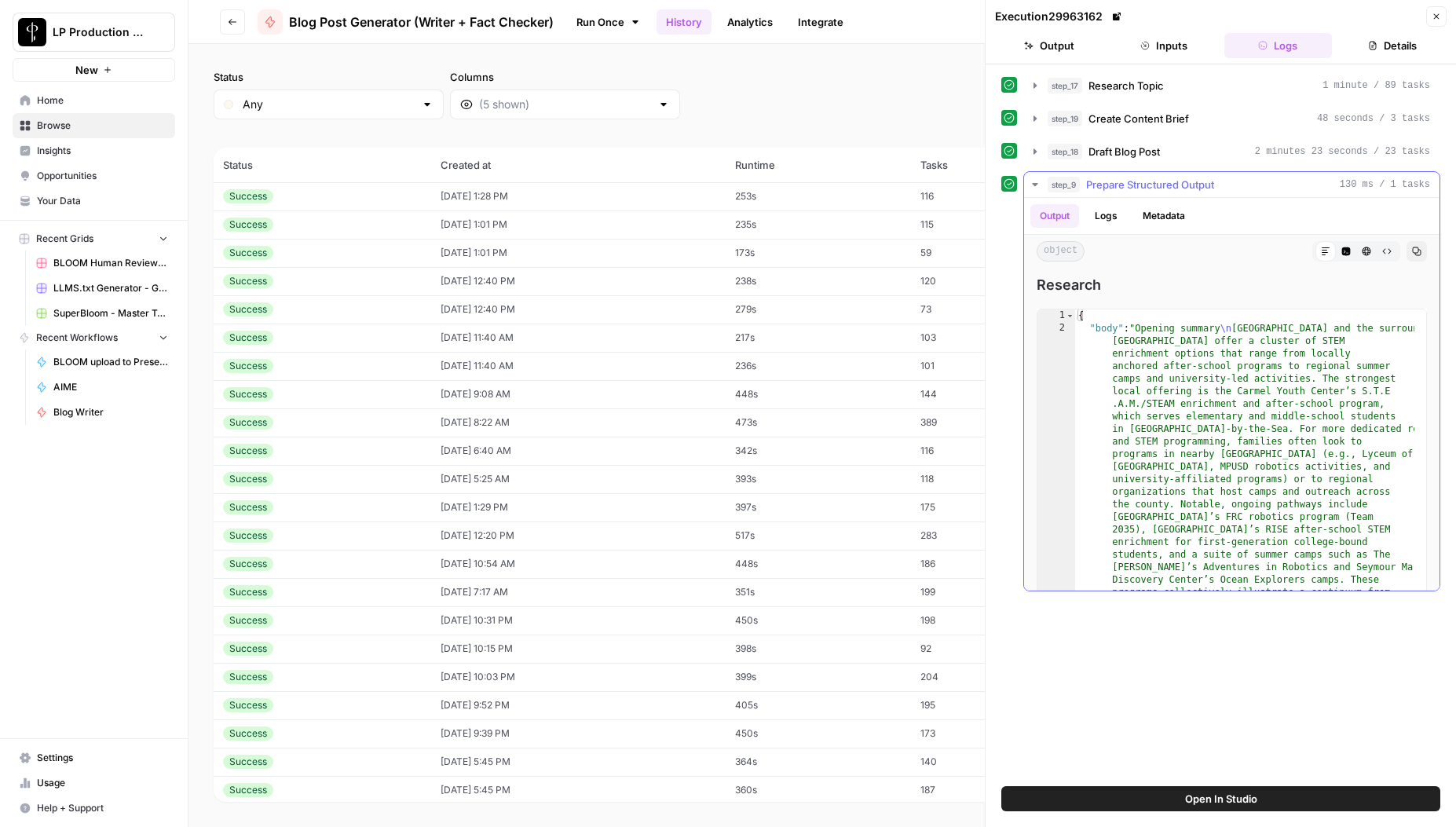
click at [1010, 289] on div "step_9 Prepare Structured Output 130 ms / 1 tasks Output Logs Metadata object M…" at bounding box center [1221, 381] width 439 height 420
click at [1038, 88] on icon "button" at bounding box center [1036, 86] width 13 height 13
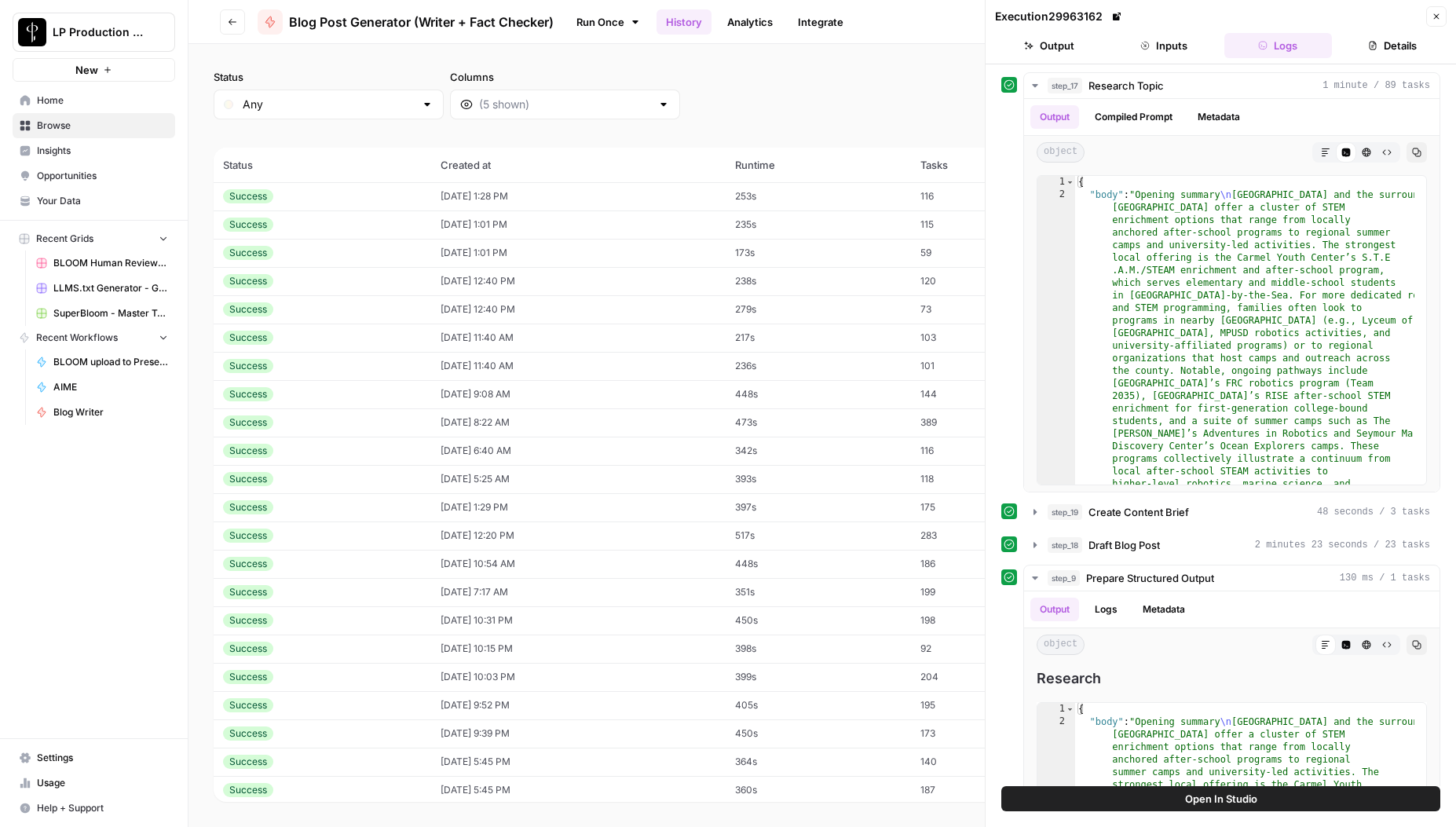
click at [1002, 404] on div "step_17 Research Topic 1 minute / 89 tasks Output Compiled Prompt Metadata obje…" at bounding box center [1221, 282] width 439 height 420
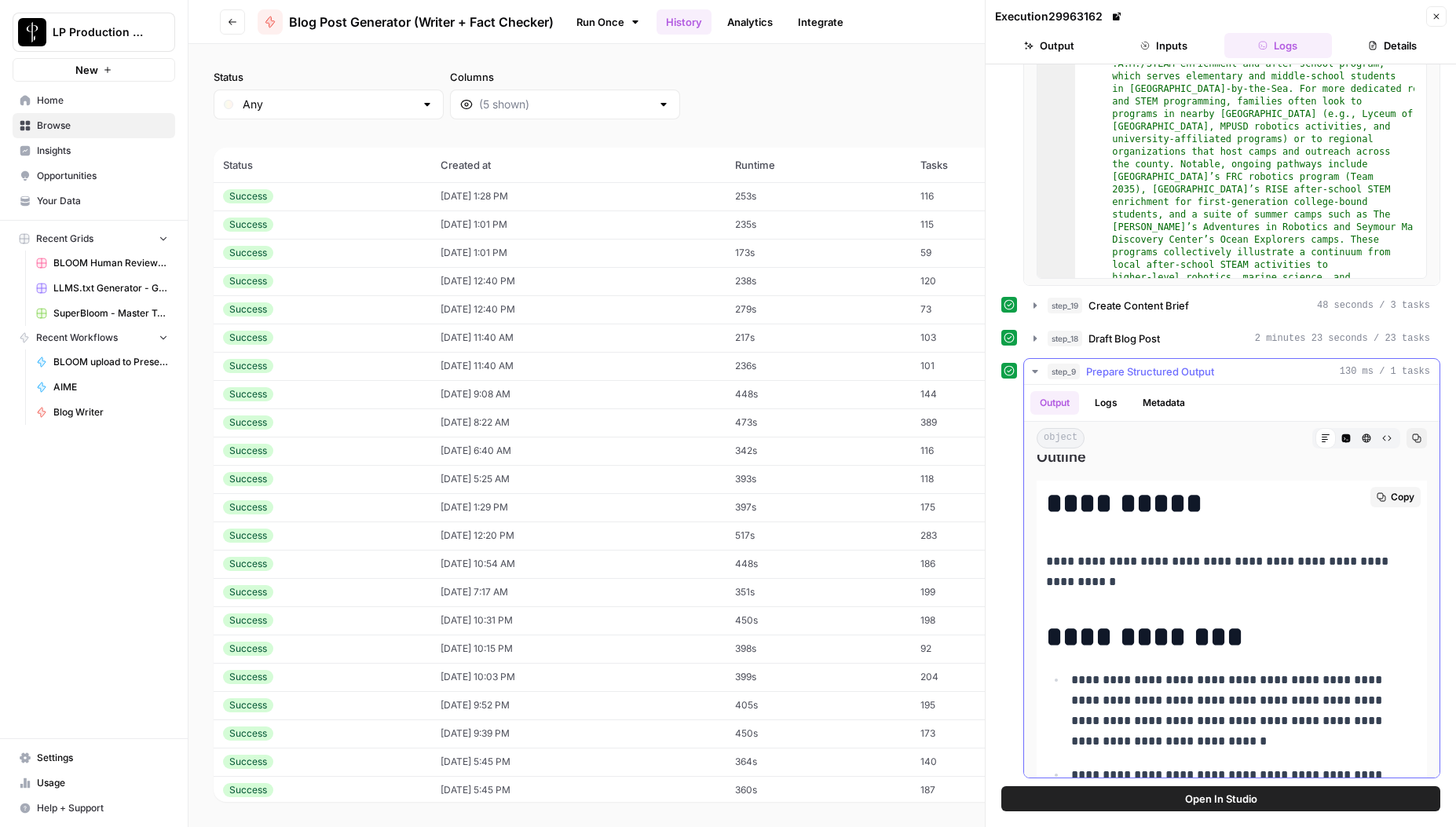
scroll to position [363, 0]
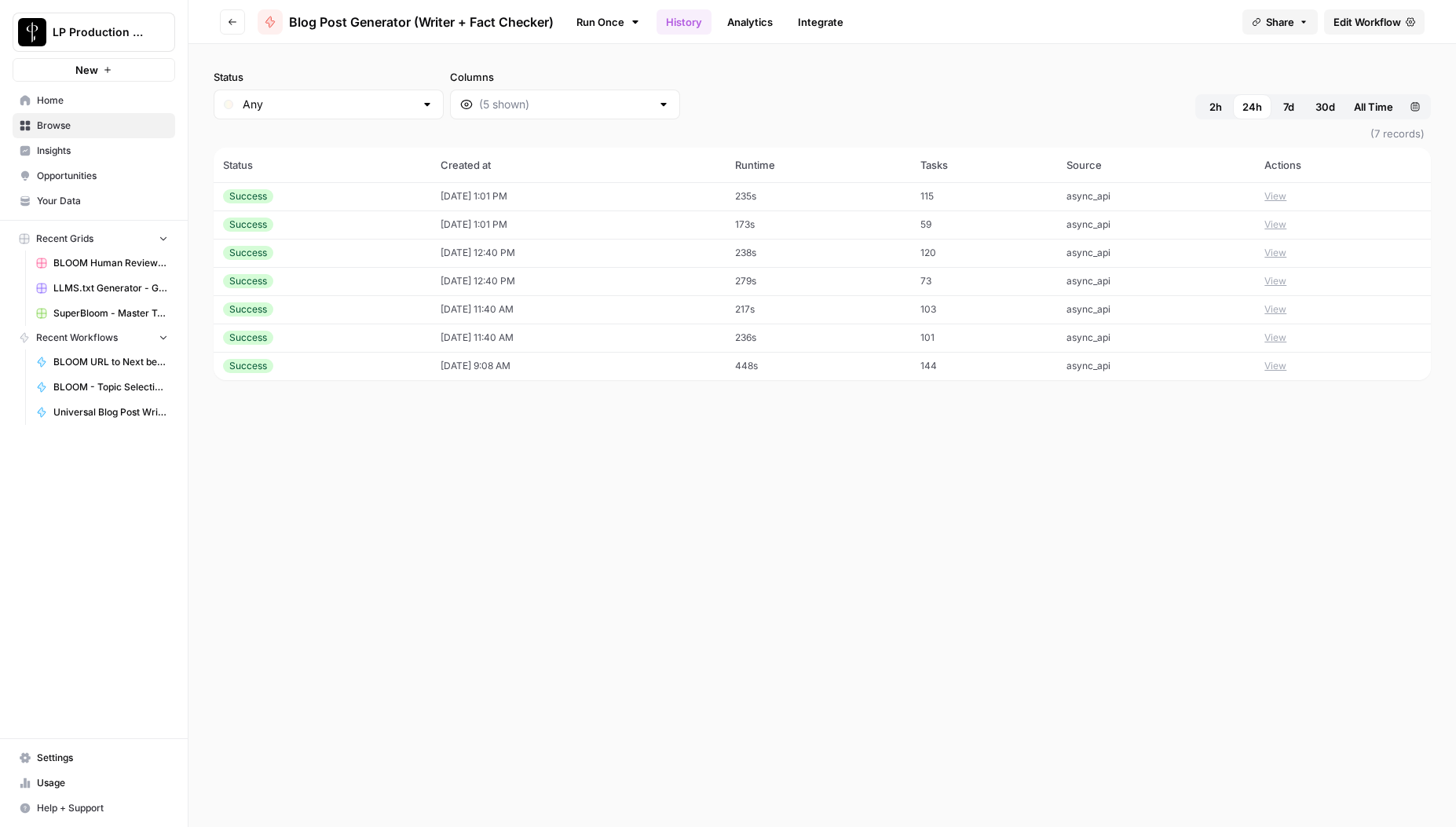
click at [1285, 108] on span "7d" at bounding box center [1289, 107] width 11 height 16
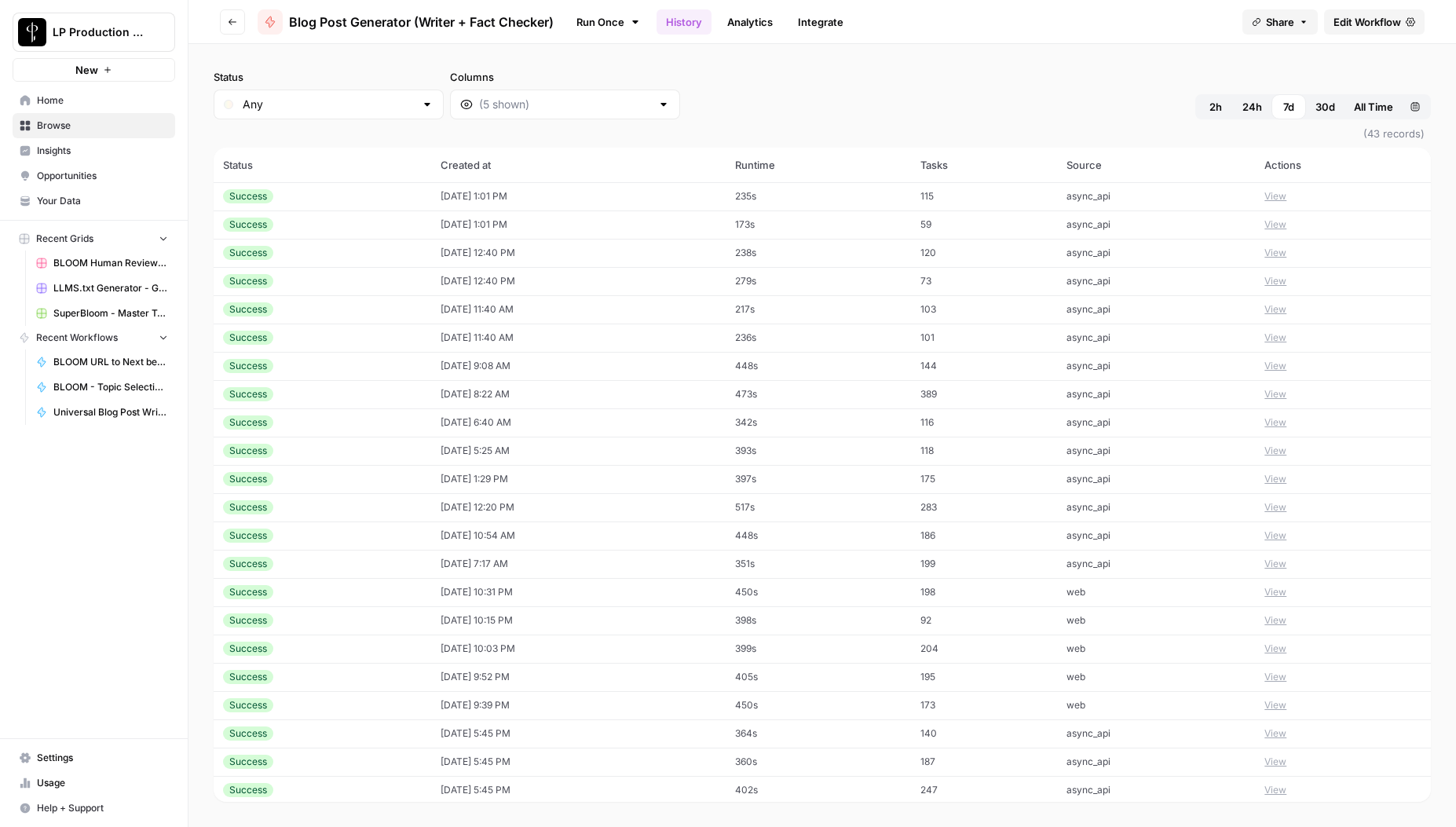
click at [1278, 595] on button "View" at bounding box center [1276, 592] width 22 height 14
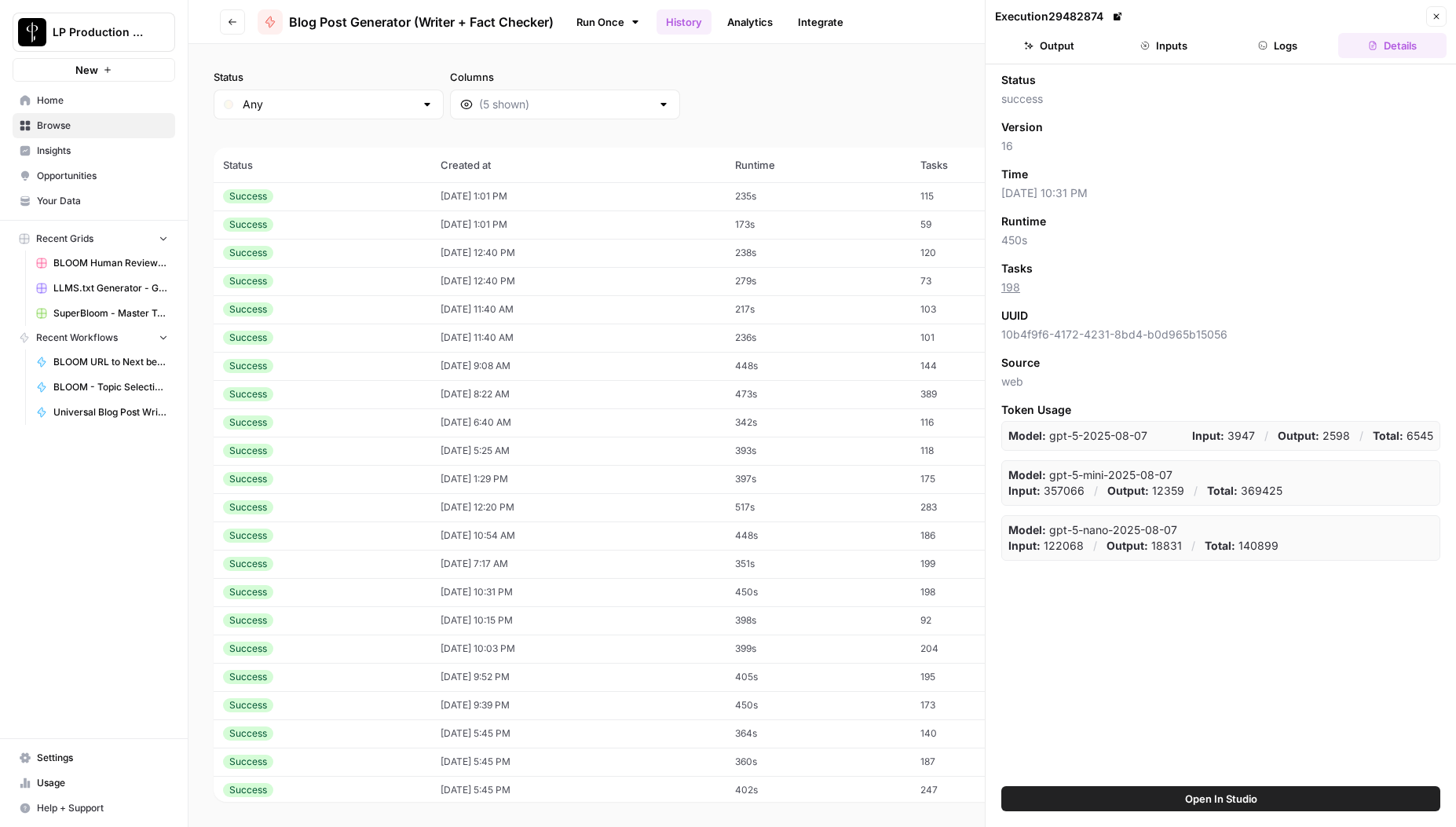
click at [1181, 58] on header "Execution 29482874 Close Output Inputs Logs Details" at bounding box center [1220, 32] width 470 height 64
click at [1178, 51] on button "Inputs" at bounding box center [1164, 46] width 109 height 25
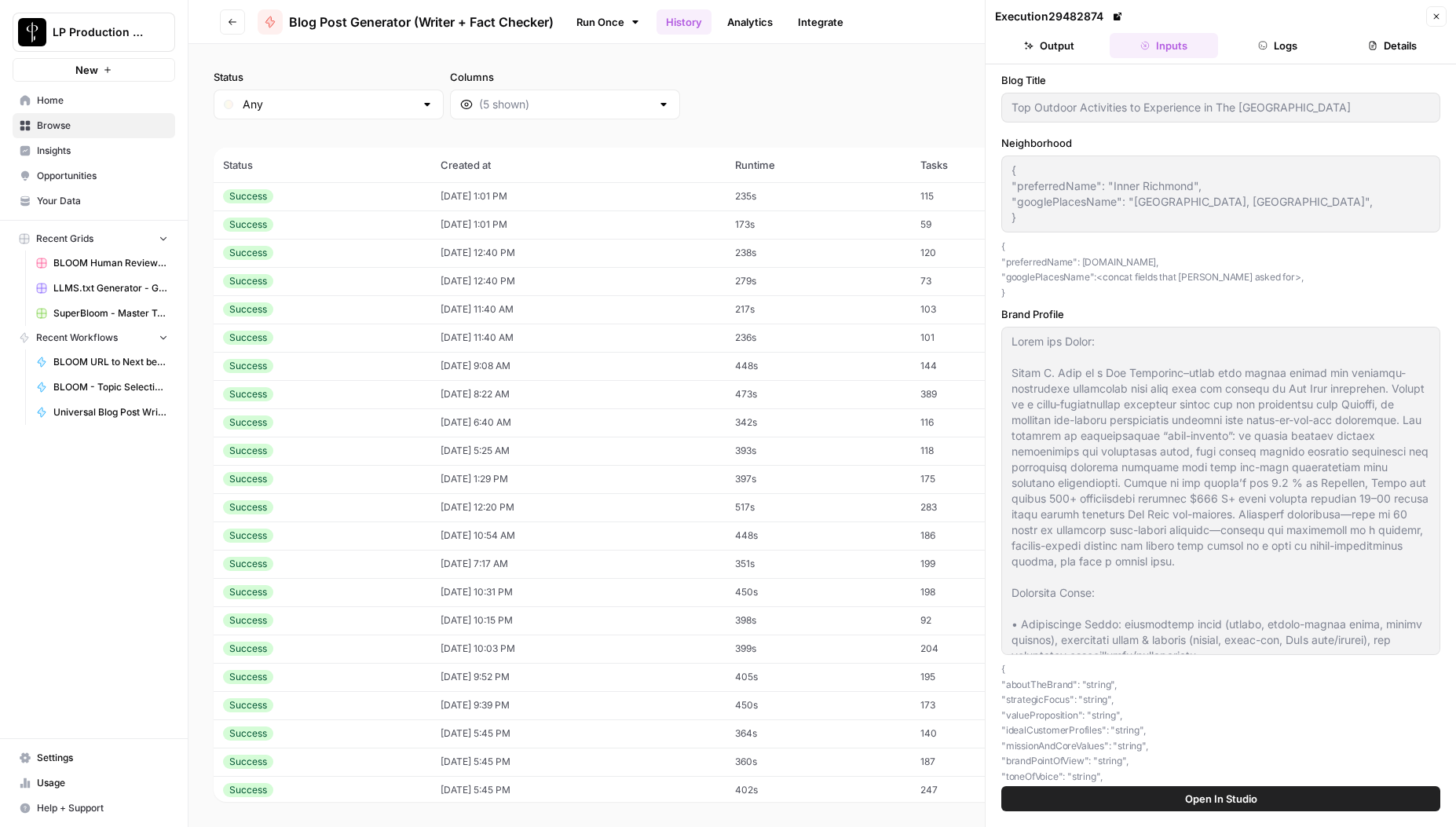
click at [1433, 13] on icon "button" at bounding box center [1437, 17] width 10 height 10
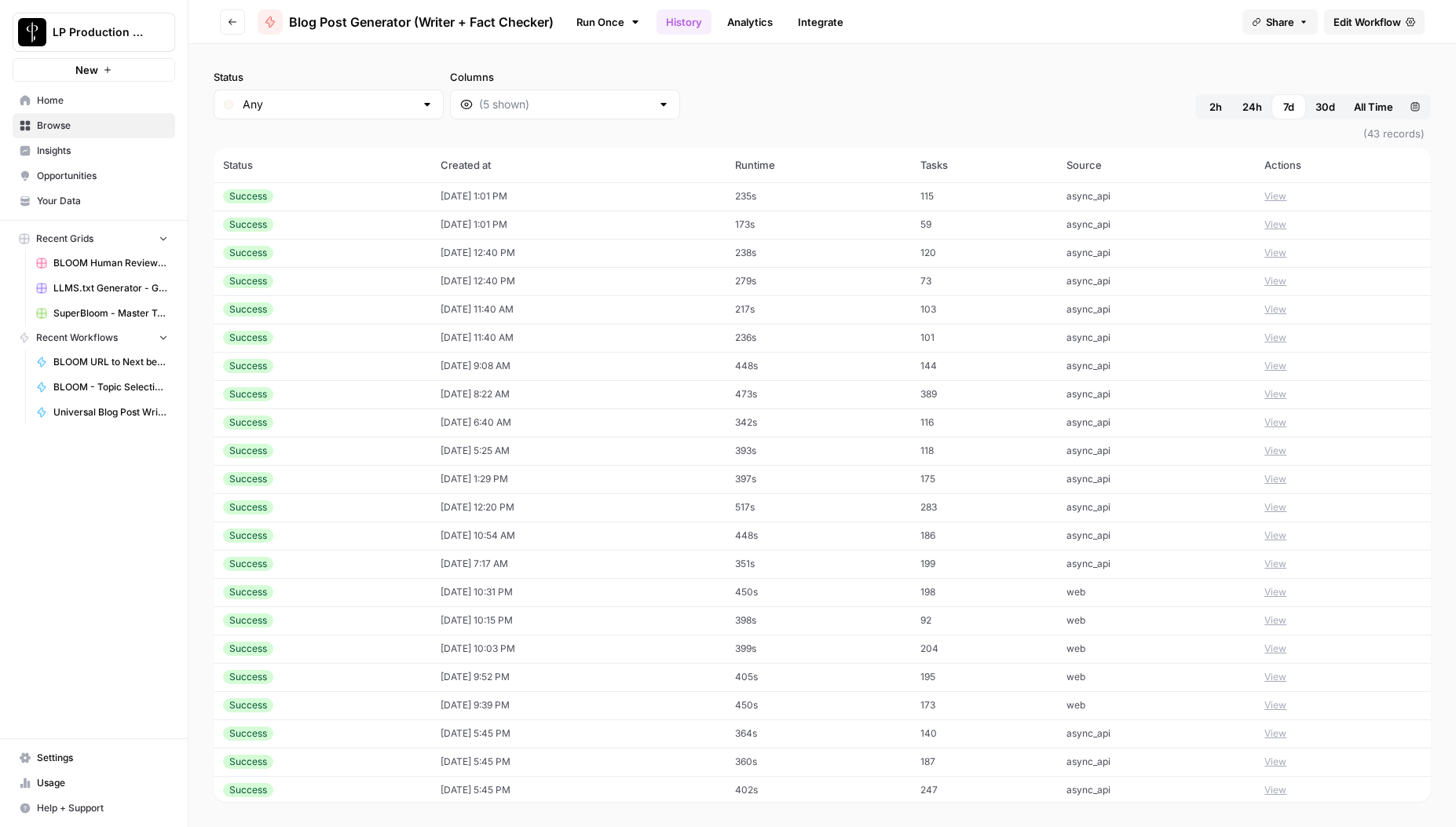
click at [1106, 593] on td "web" at bounding box center [1156, 592] width 198 height 29
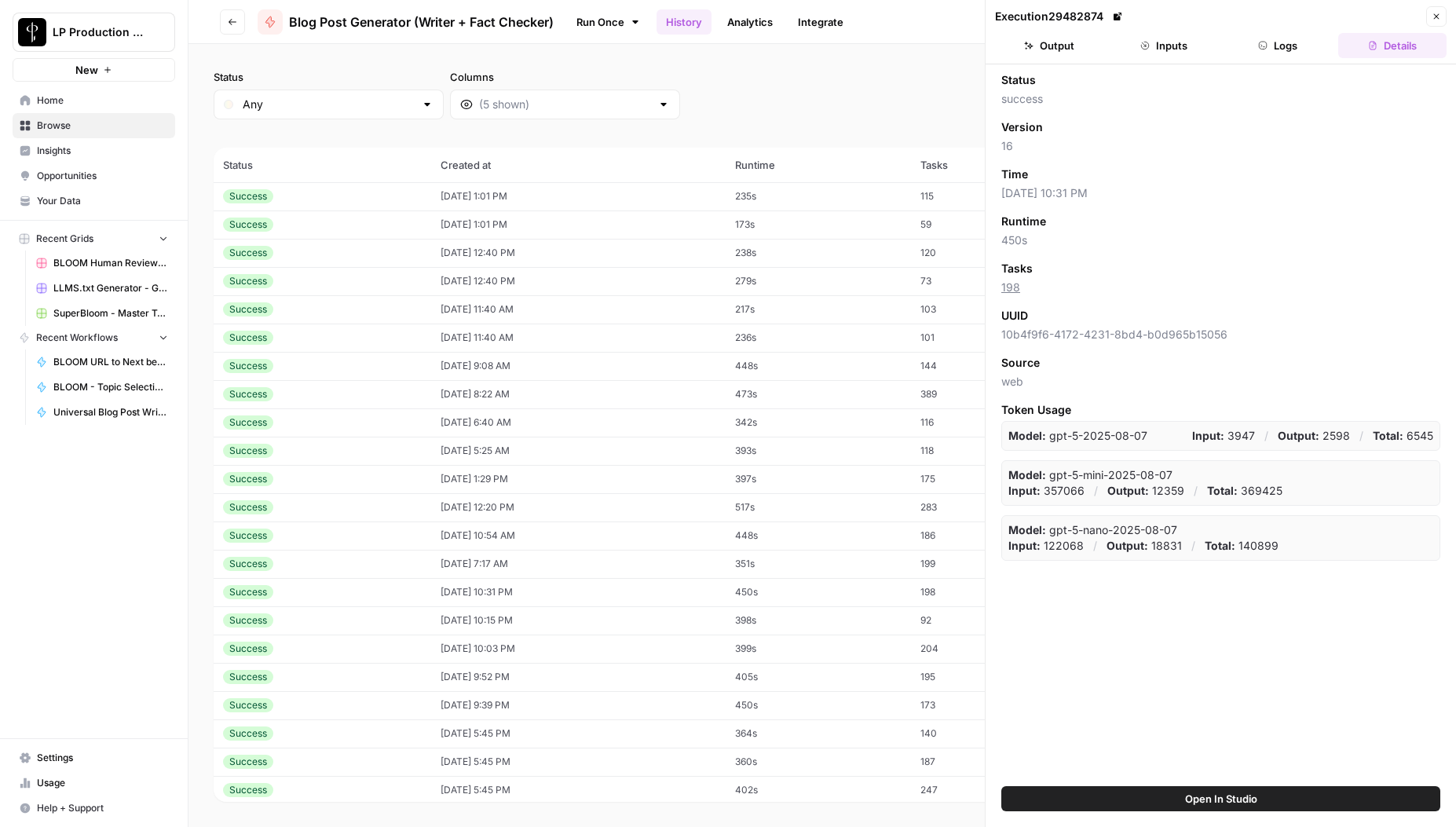
click at [1167, 47] on button "Inputs" at bounding box center [1164, 46] width 109 height 25
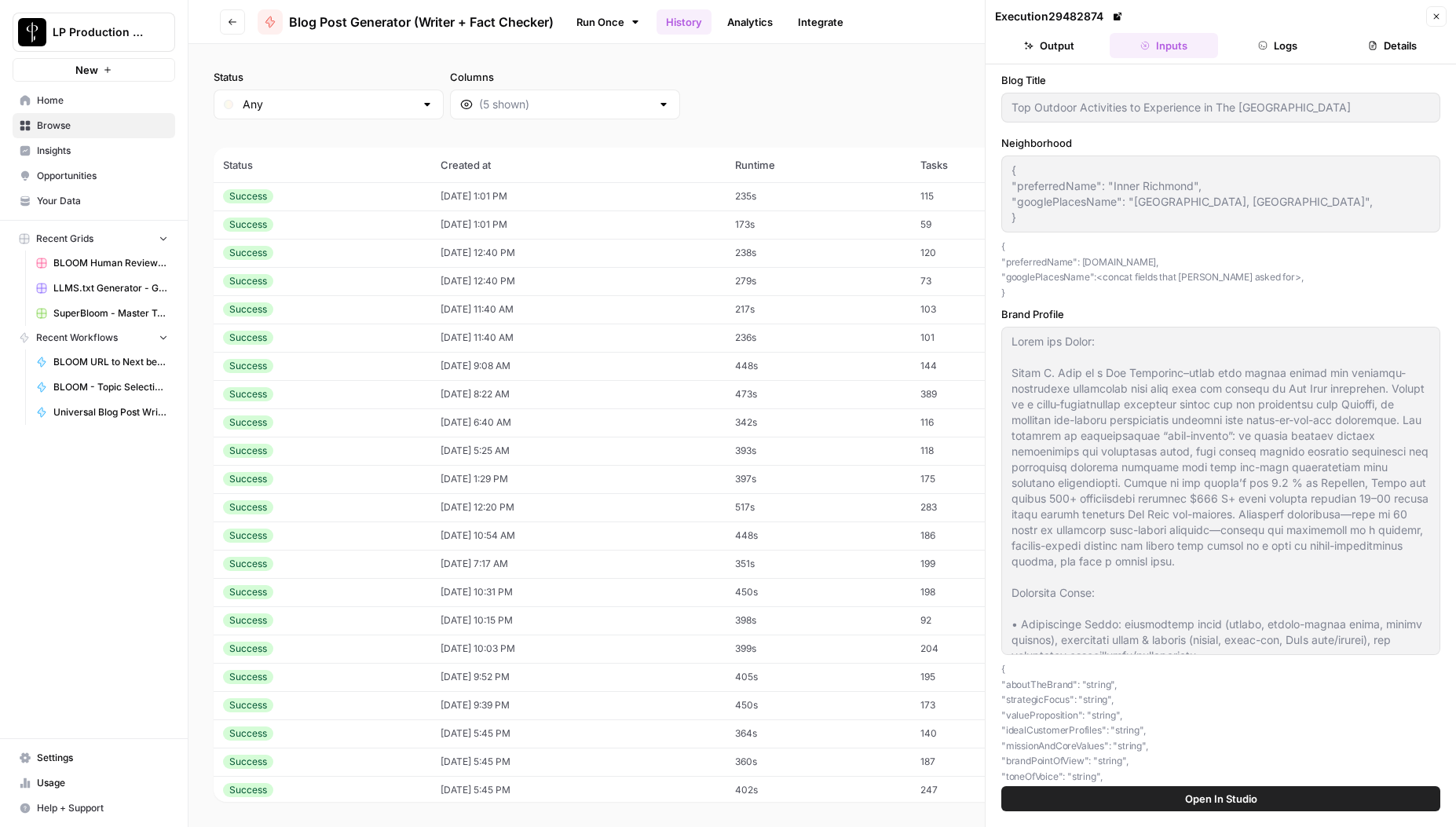
click at [1433, 17] on icon "button" at bounding box center [1437, 17] width 10 height 10
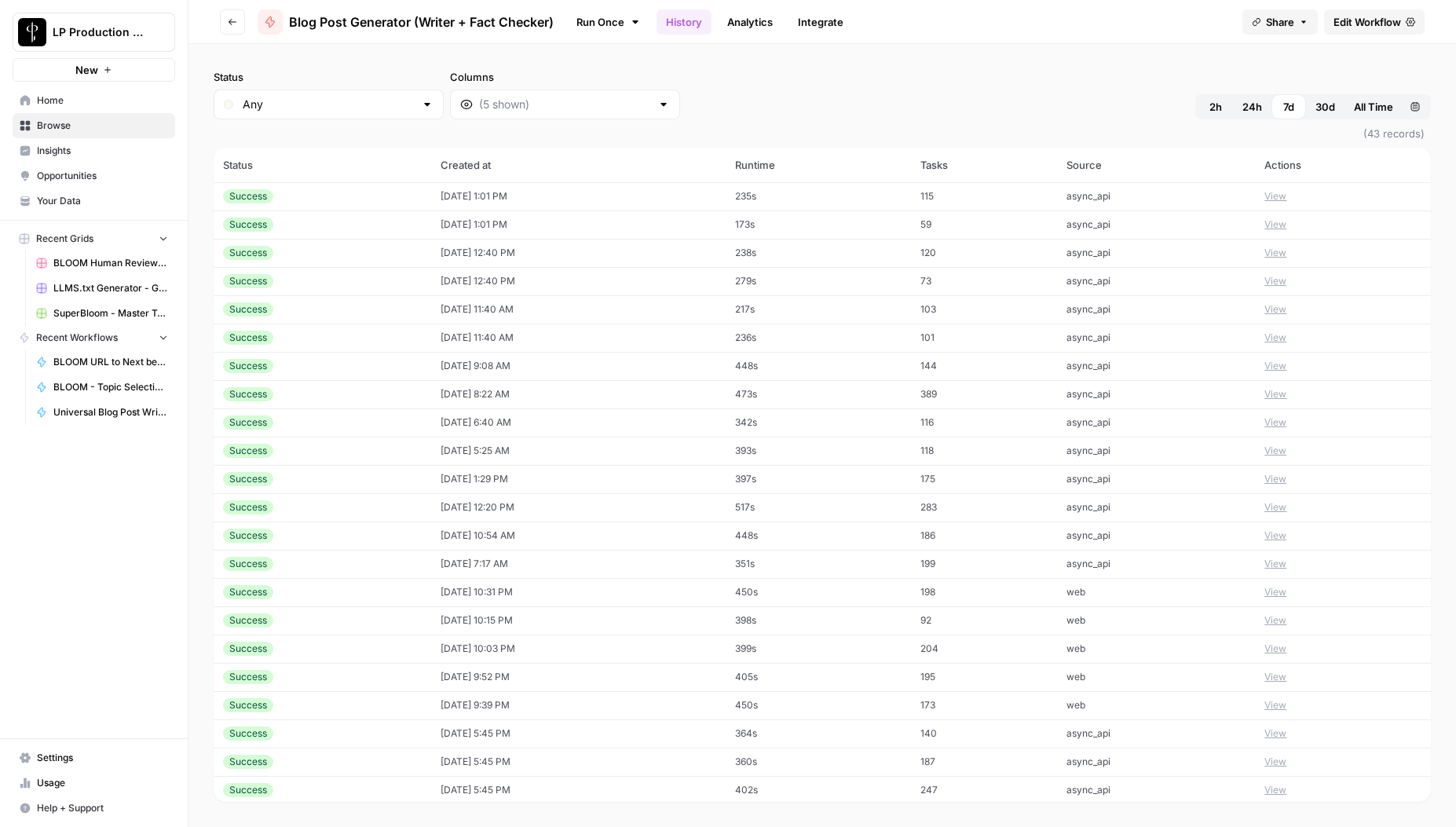
click at [1079, 699] on td "web" at bounding box center [1156, 706] width 198 height 29
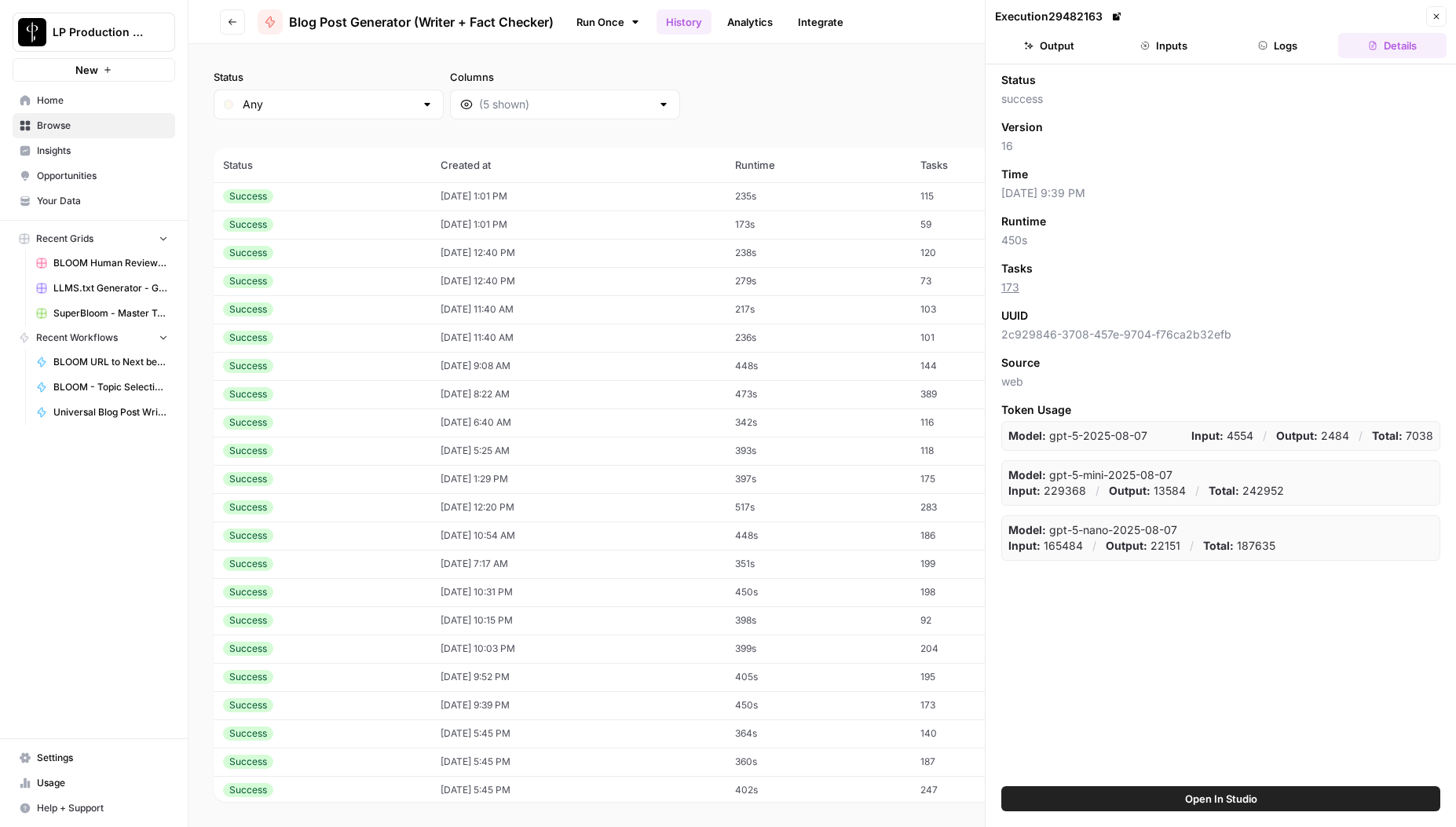
click at [1178, 47] on button "Inputs" at bounding box center [1164, 46] width 109 height 25
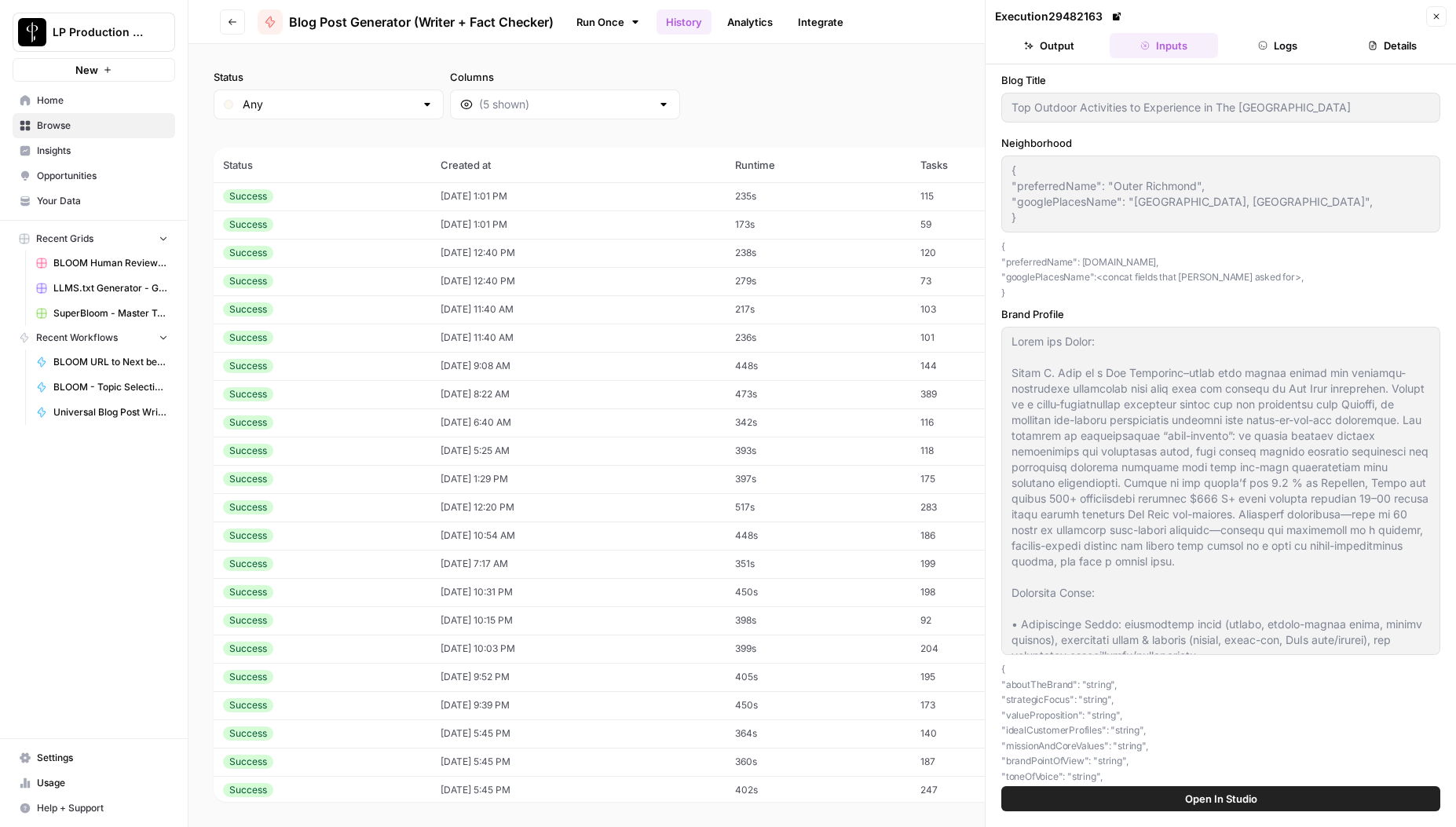
click at [1437, 21] on button "Close" at bounding box center [1437, 17] width 21 height 21
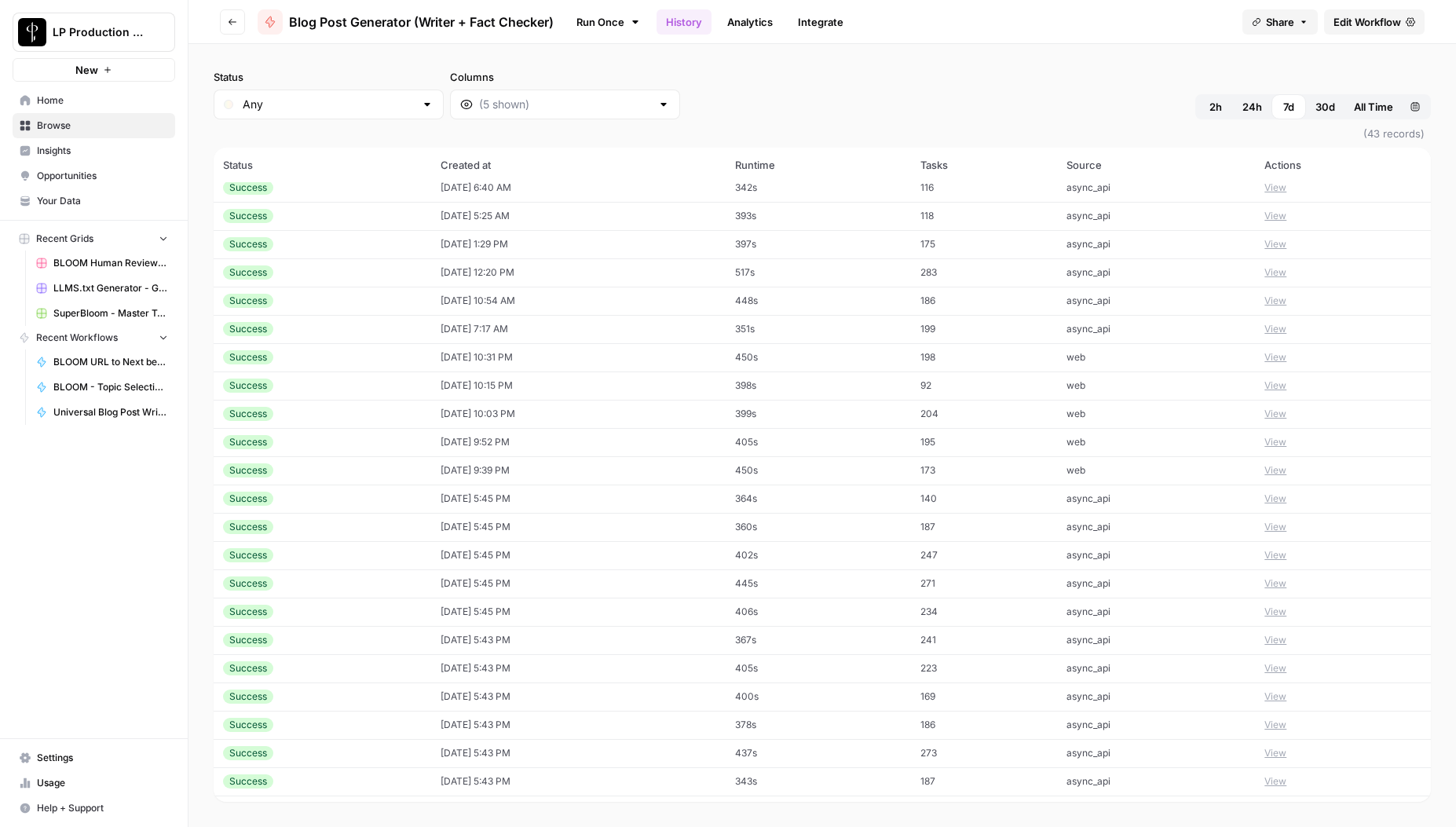
scroll to position [544, 0]
click at [510, 605] on td "[DATE] 4:13 PM" at bounding box center [578, 614] width 294 height 29
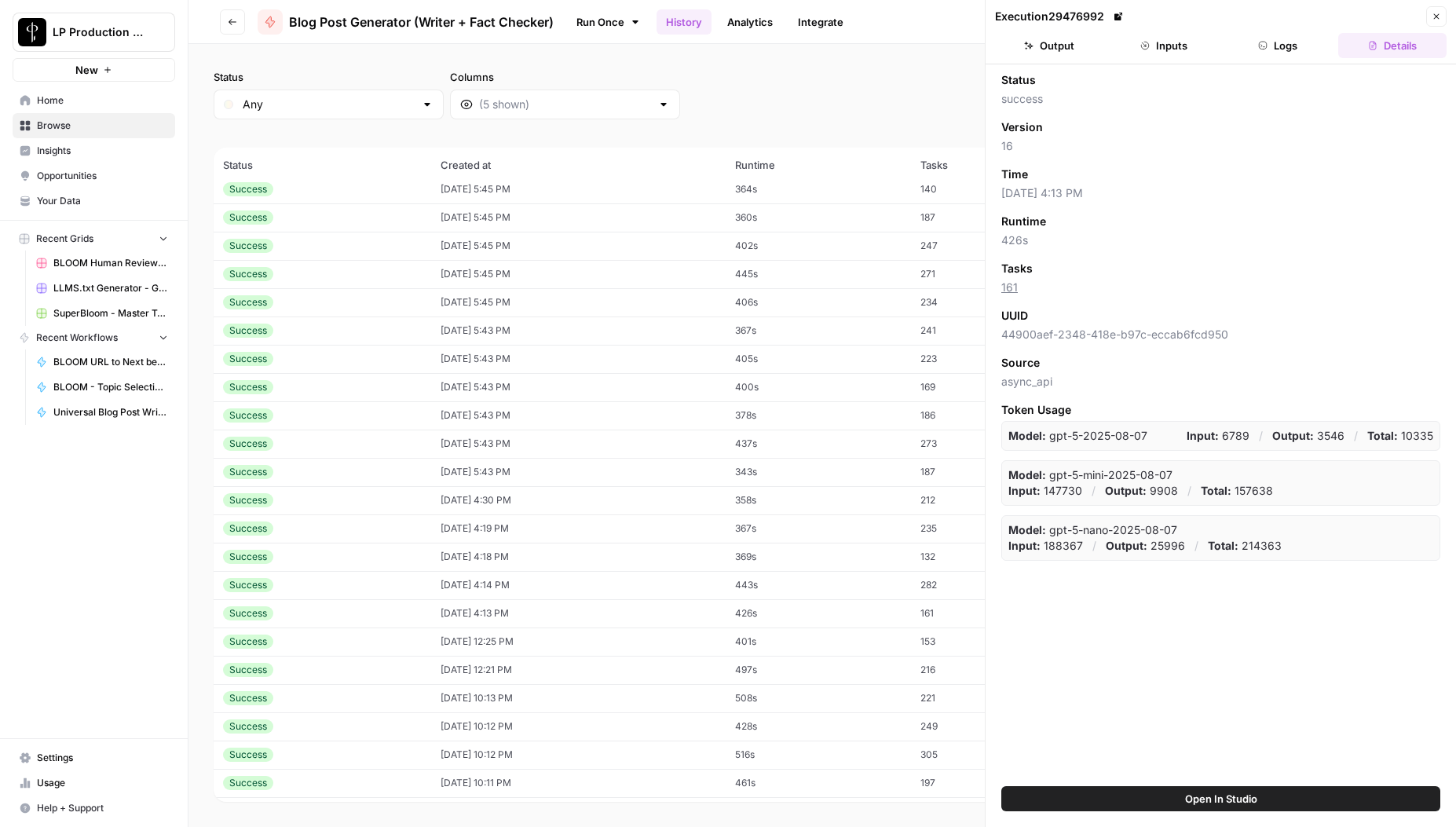
click at [1436, 17] on icon "button" at bounding box center [1437, 17] width 6 height 6
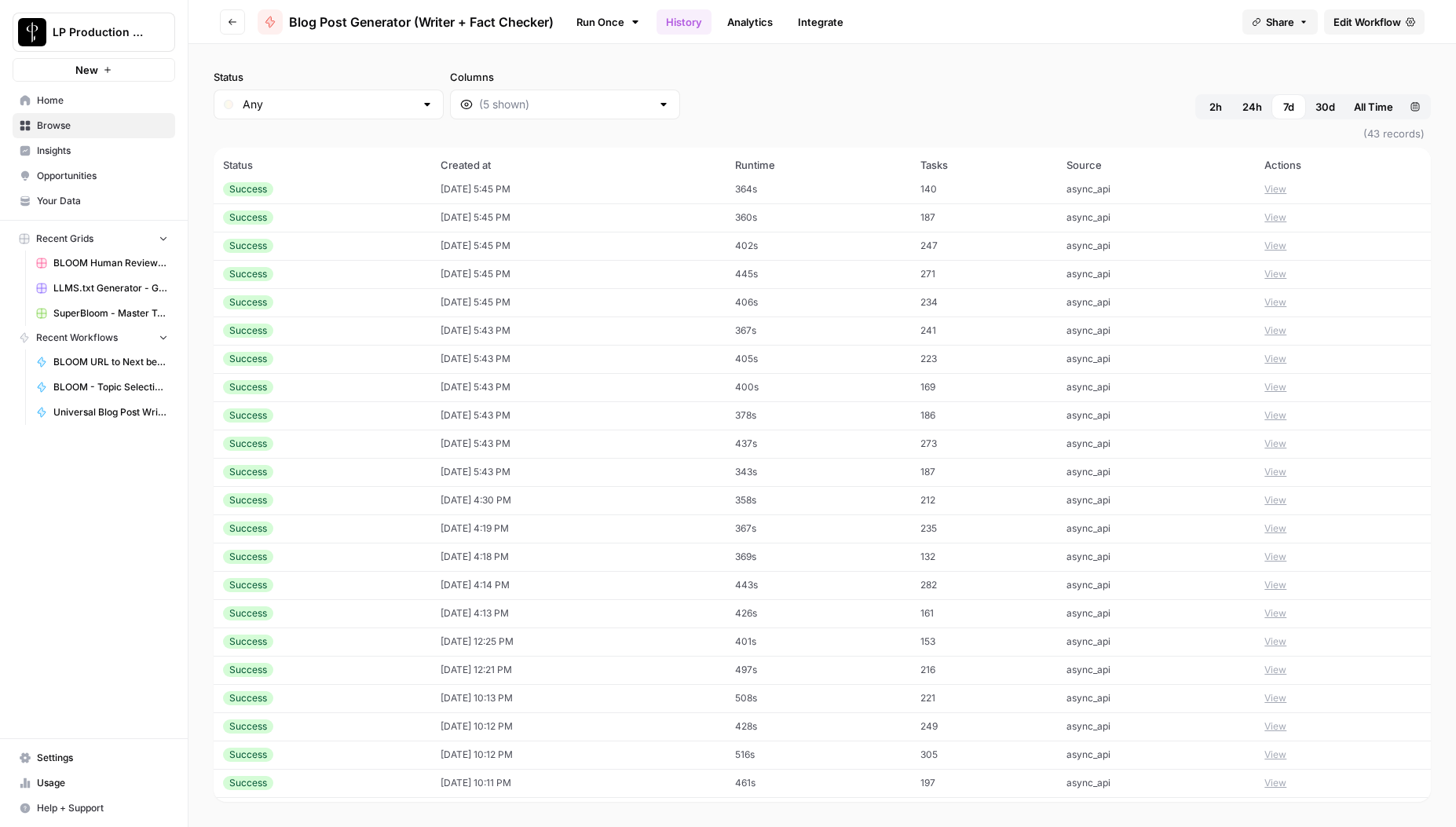
click at [1358, 26] on span "Edit Workflow" at bounding box center [1367, 22] width 67 height 16
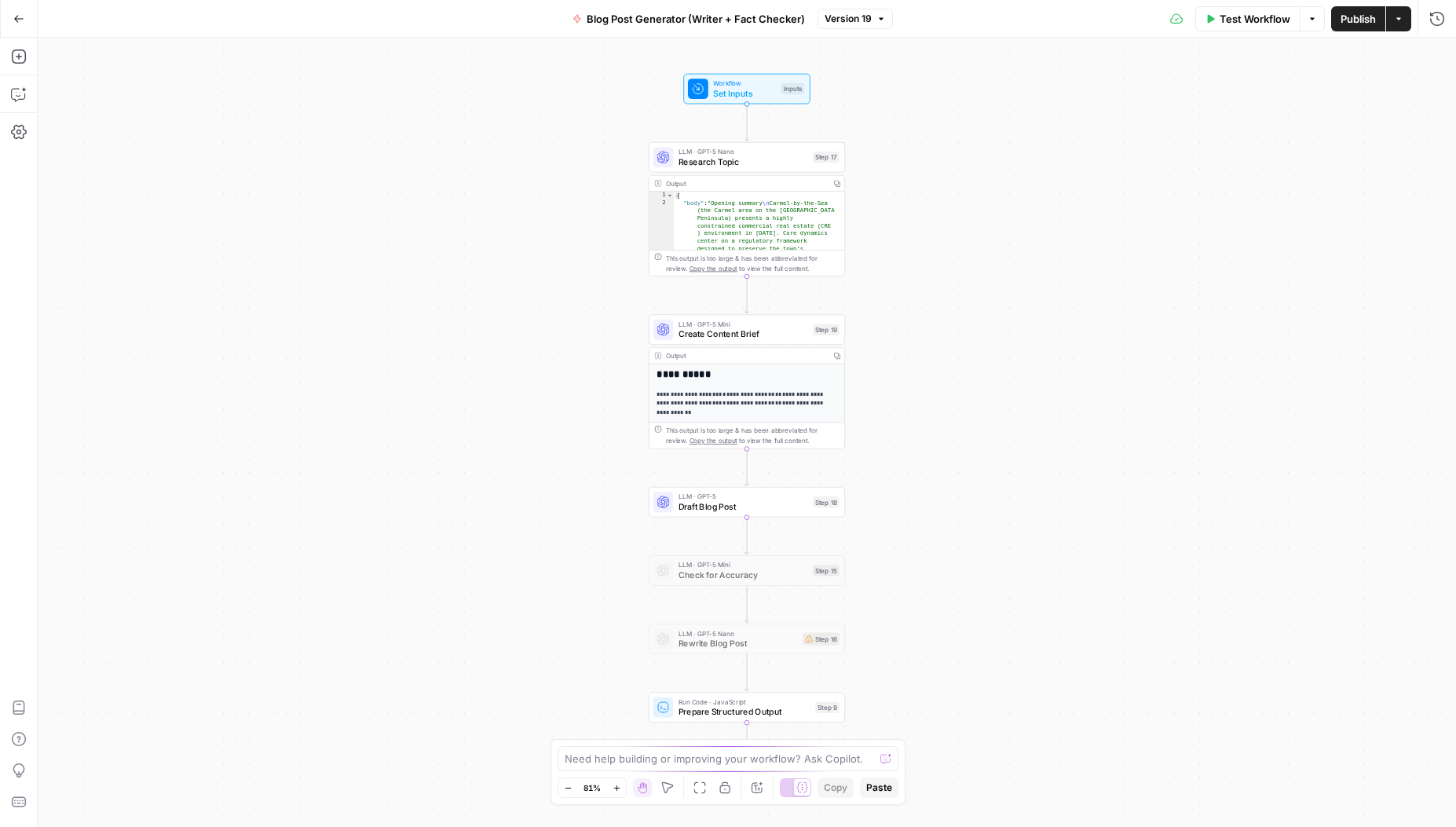
click at [854, 21] on span "Version 19" at bounding box center [848, 19] width 47 height 14
click at [973, 21] on div "Test Workflow Options Publish Actions Run History" at bounding box center [1174, 18] width 563 height 37
click at [489, 24] on div "Go Back Blog Post Generator (Writer + Fact Checker) Version 19 Test Workflow Op…" at bounding box center [728, 18] width 1456 height 37
click at [15, 20] on icon "button" at bounding box center [19, 19] width 11 height 11
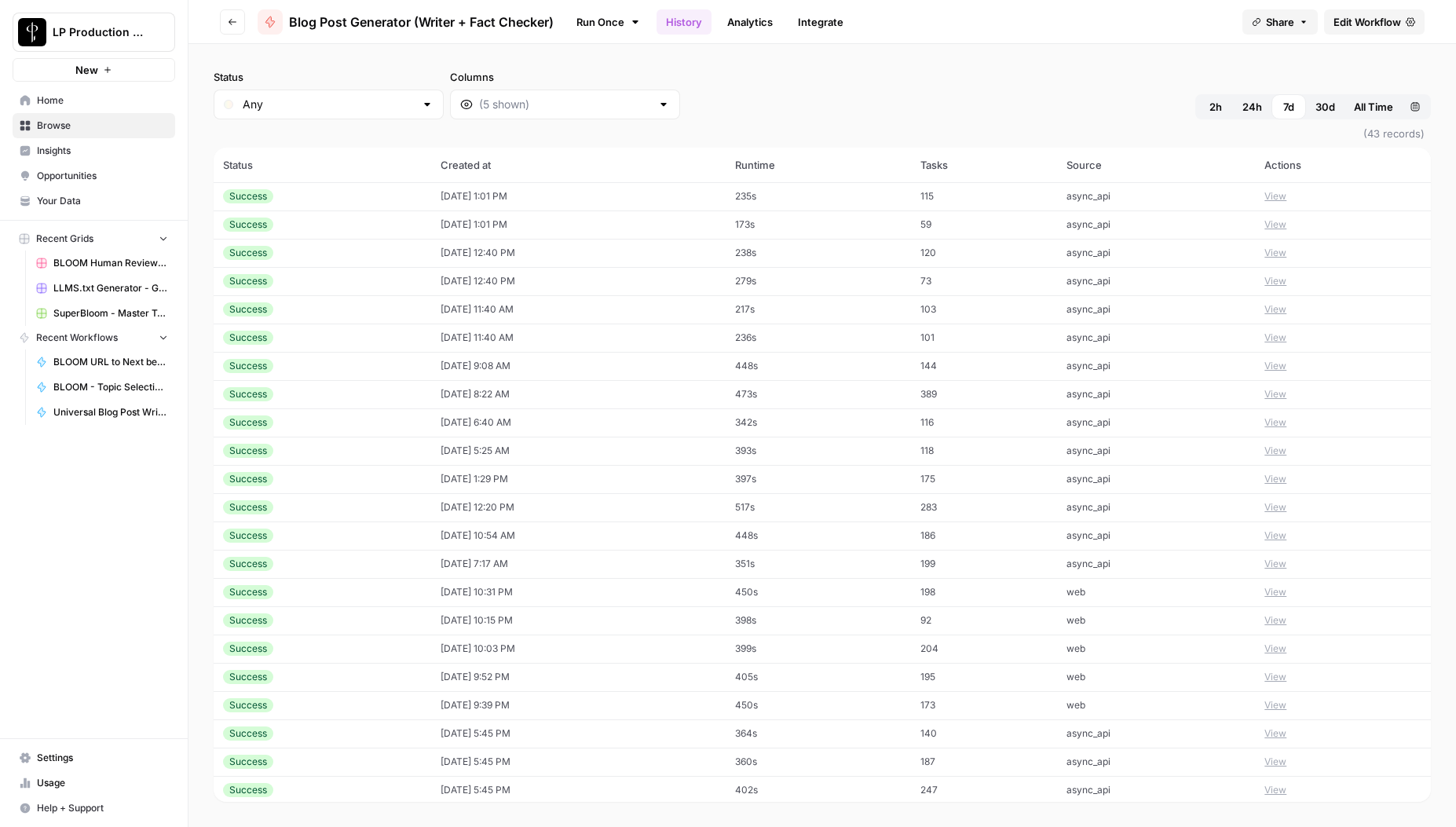
click at [220, 22] on div "LP Production Workloads" at bounding box center [252, 33] width 135 height 28
click at [236, 16] on button "Go back" at bounding box center [232, 22] width 25 height 25
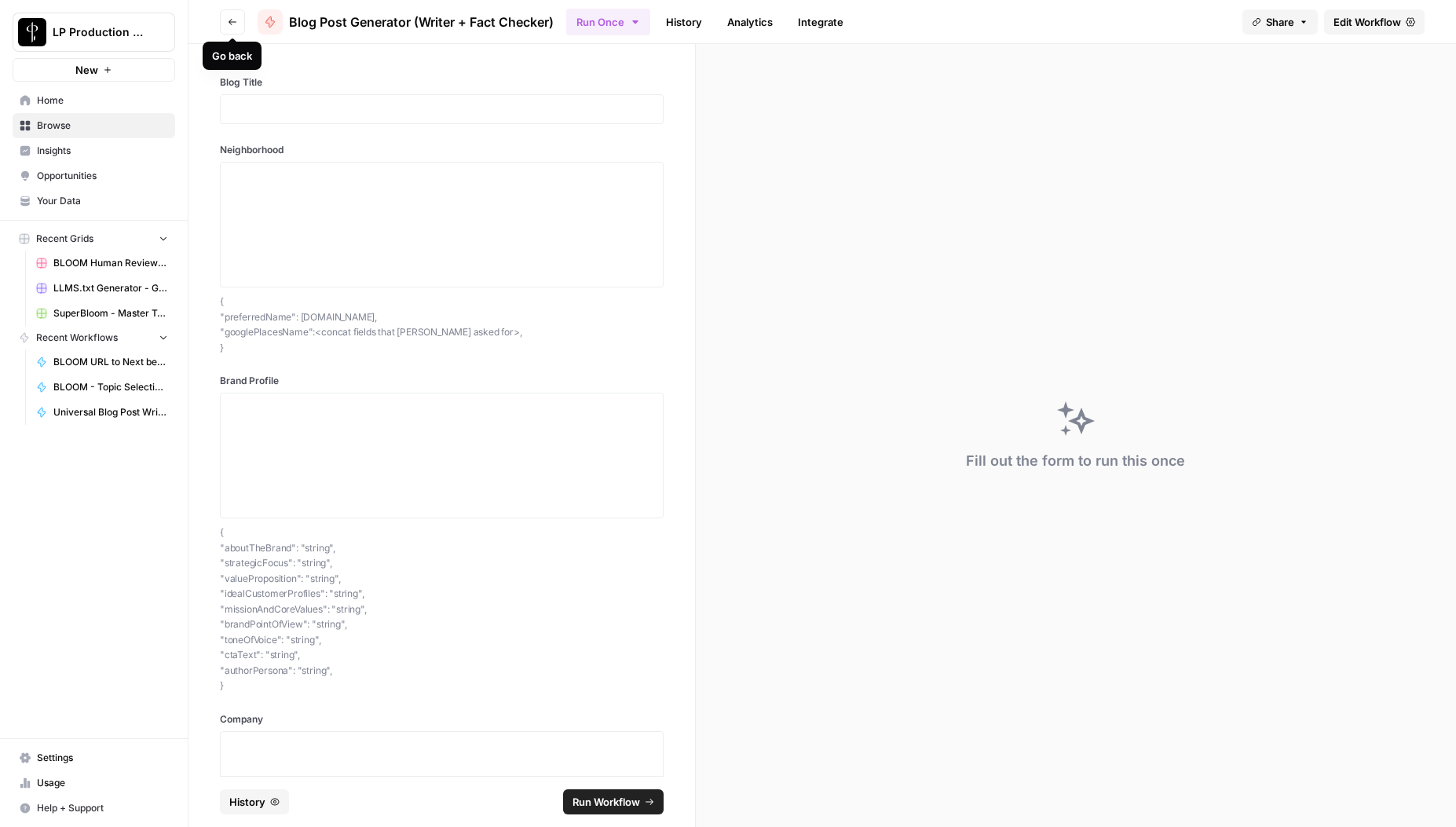
click at [236, 26] on icon "button" at bounding box center [232, 22] width 10 height 10
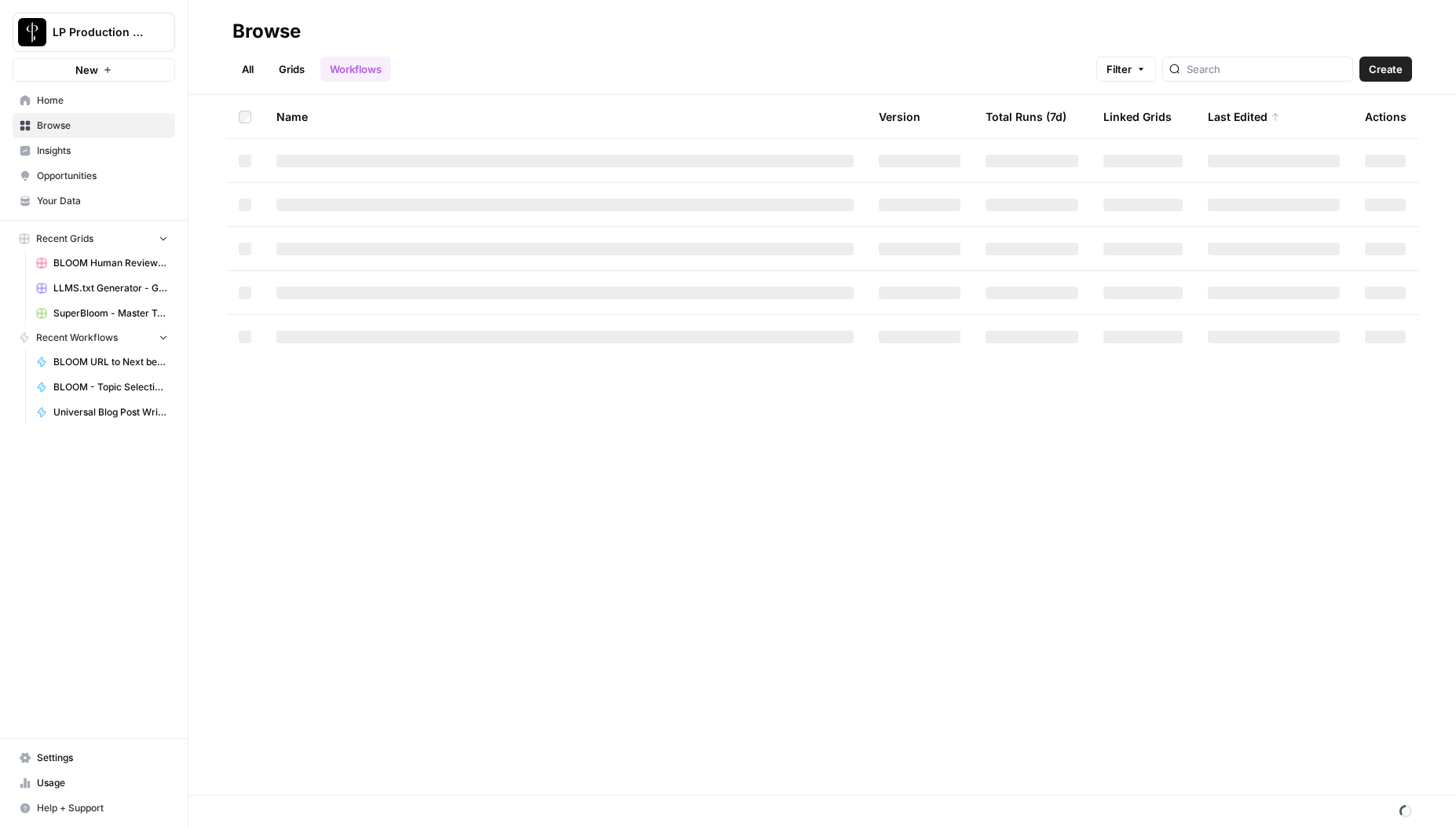
click at [244, 65] on link "All" at bounding box center [247, 69] width 31 height 25
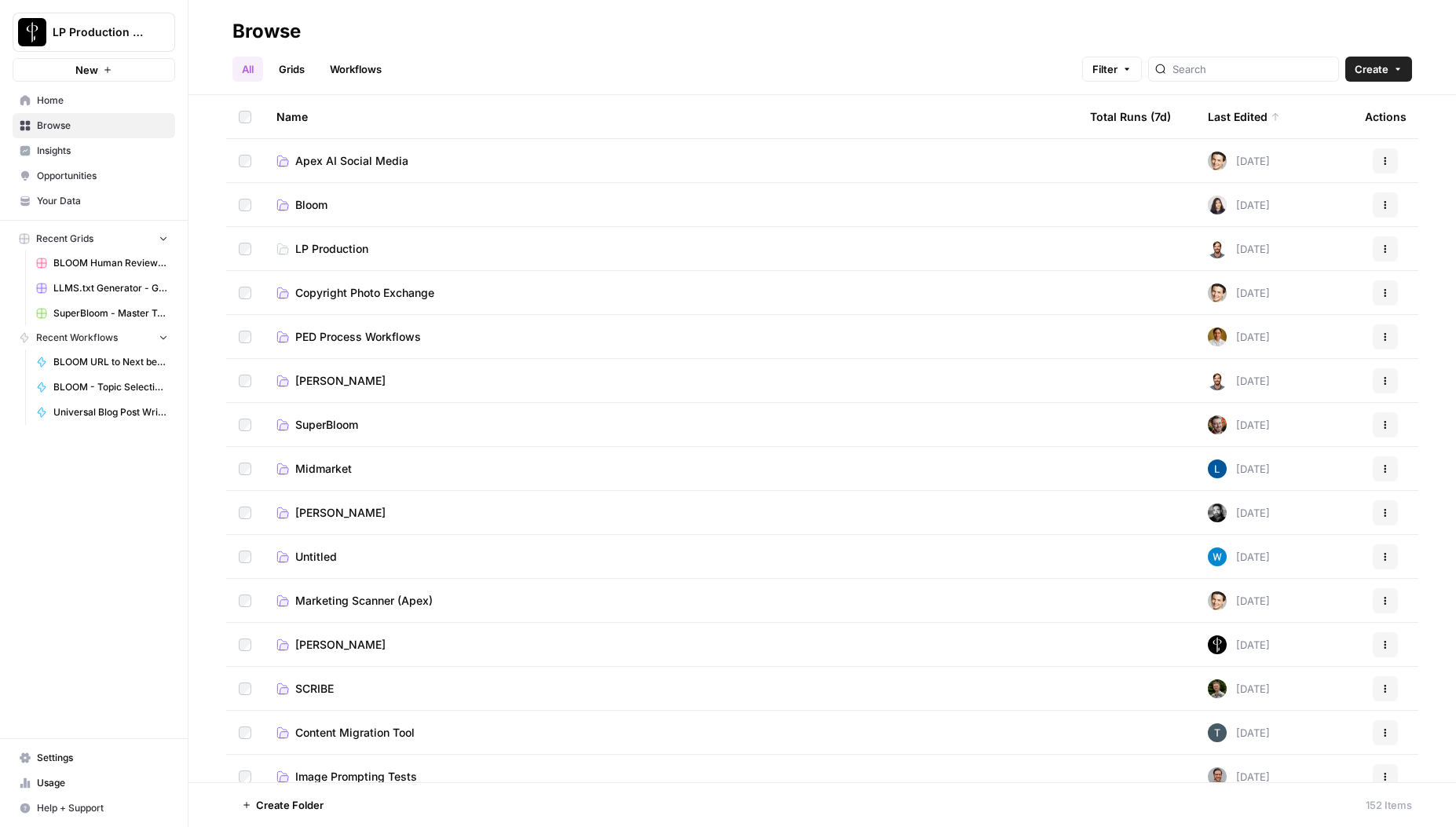
click at [335, 241] on span "LP Production" at bounding box center [331, 249] width 73 height 16
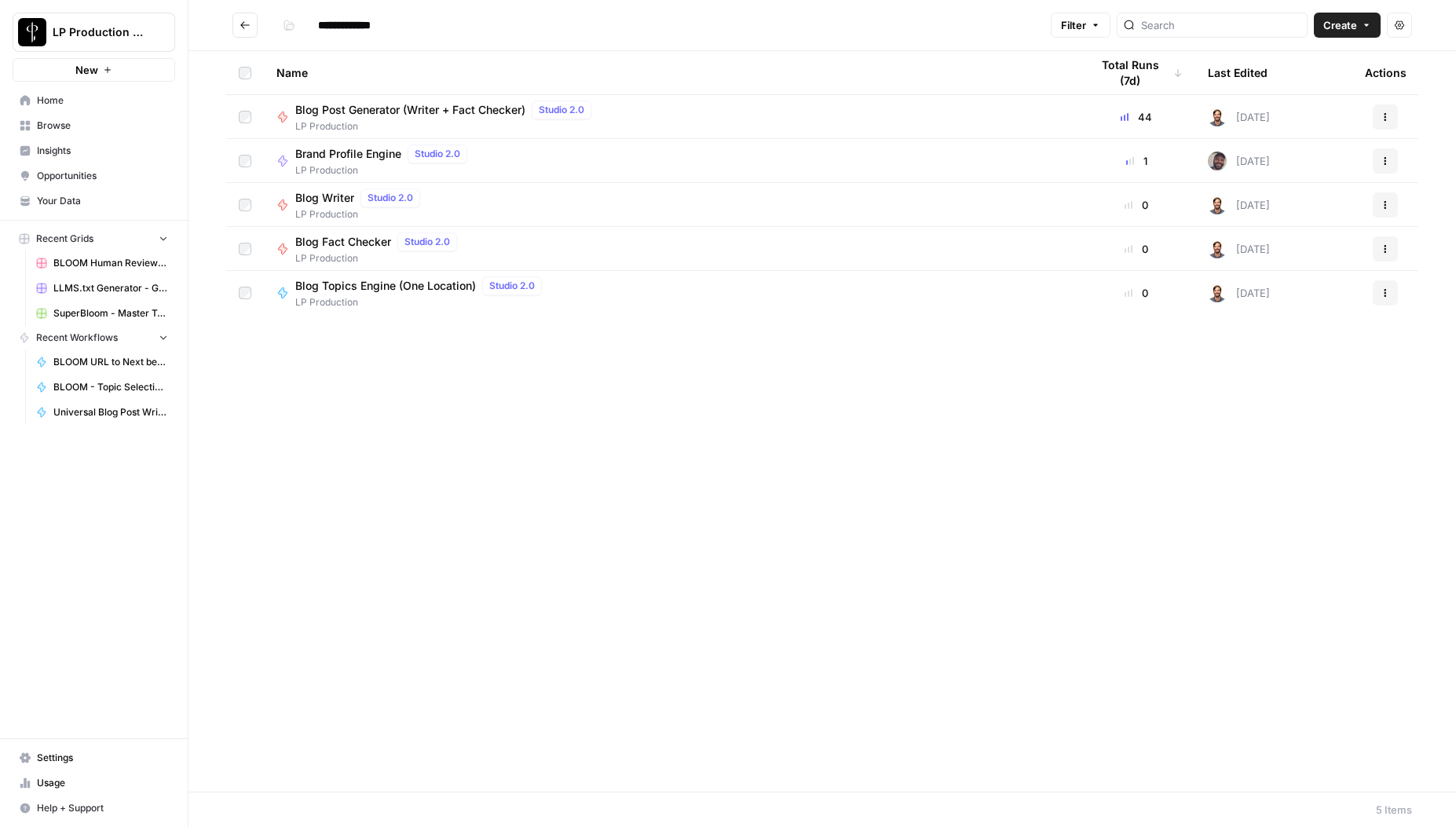
click at [325, 152] on span "Brand Profile Engine" at bounding box center [348, 154] width 106 height 16
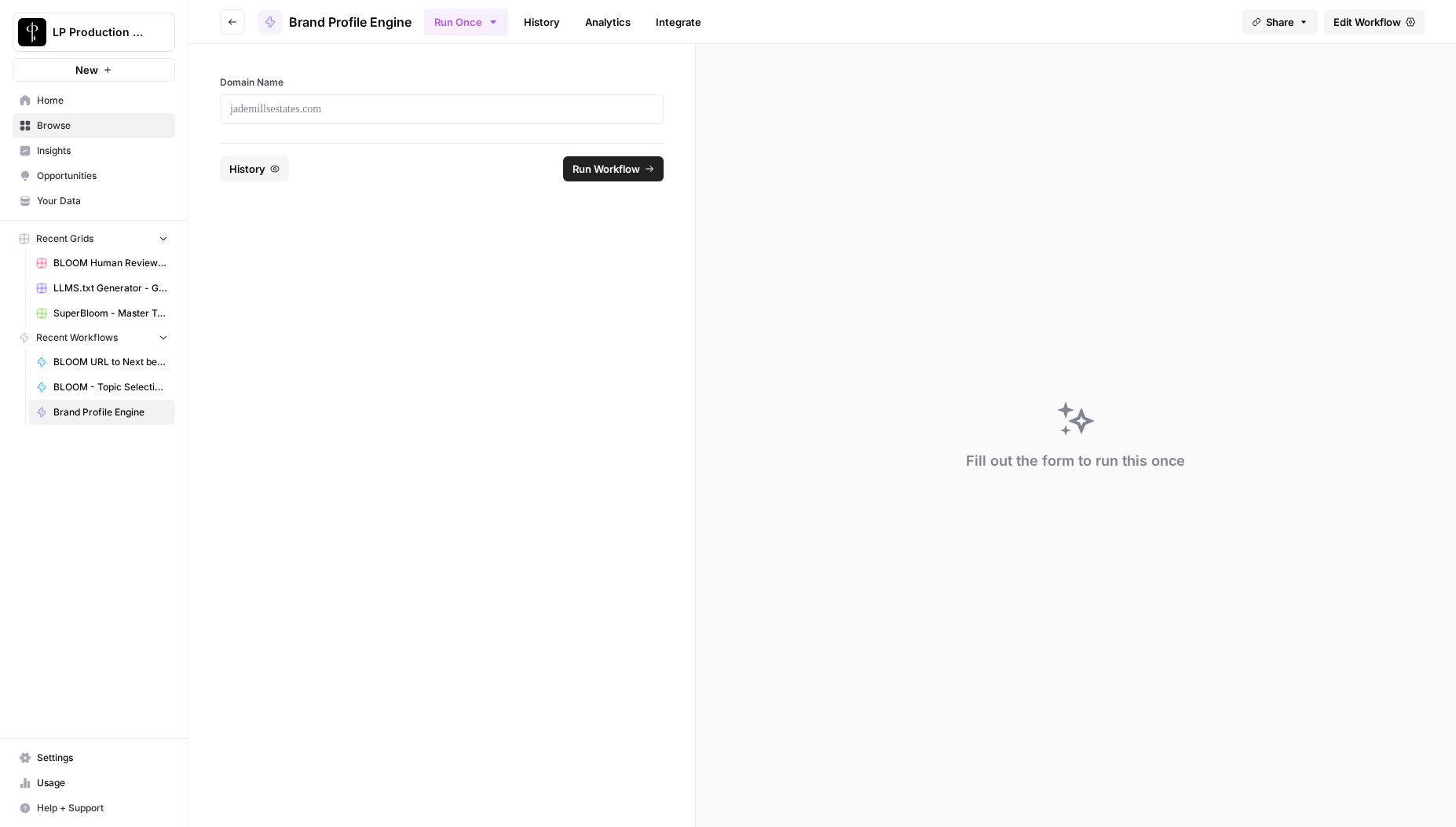
click at [549, 21] on link "History" at bounding box center [542, 22] width 55 height 25
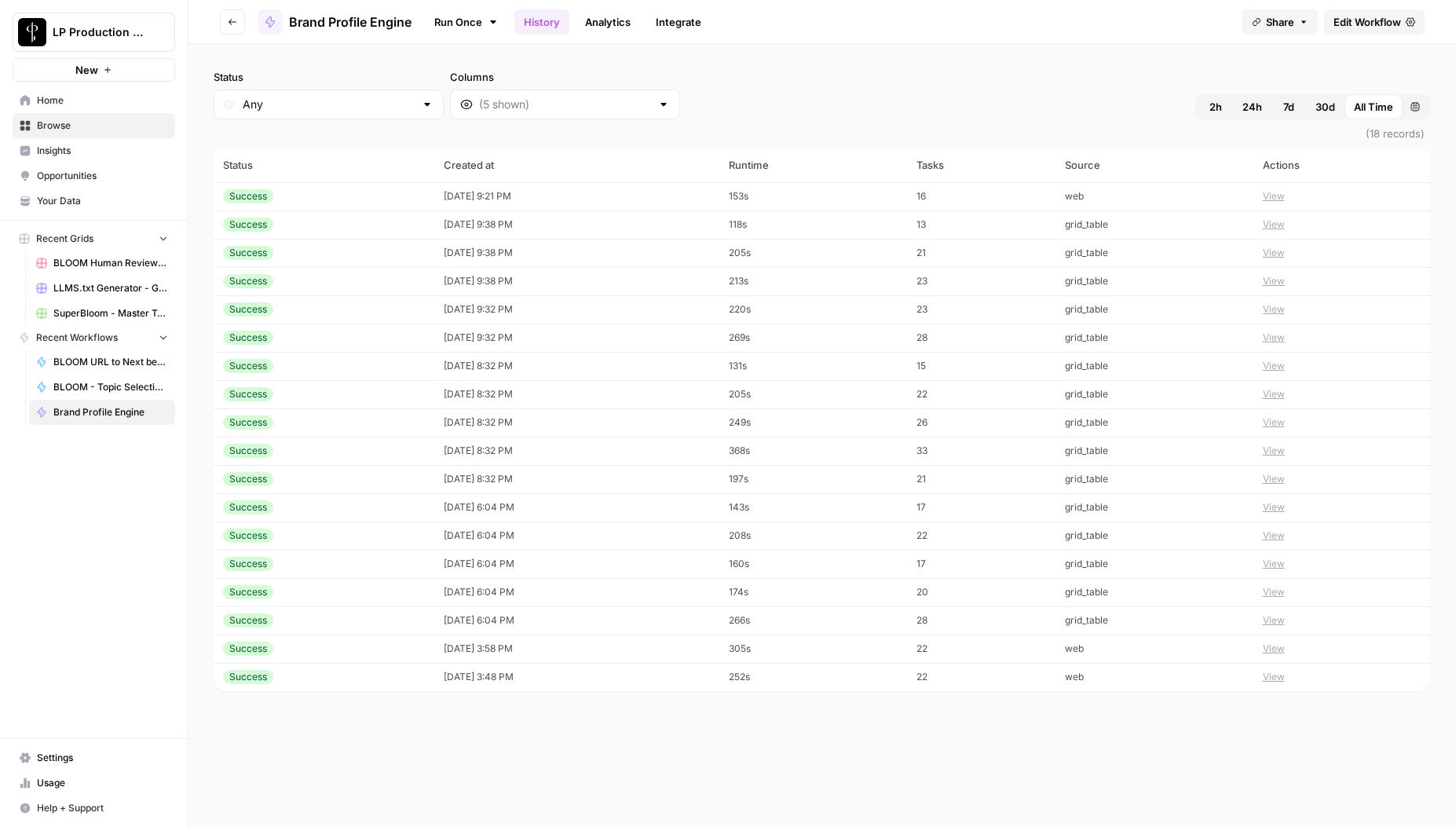
click at [1285, 195] on button "View" at bounding box center [1274, 197] width 22 height 14
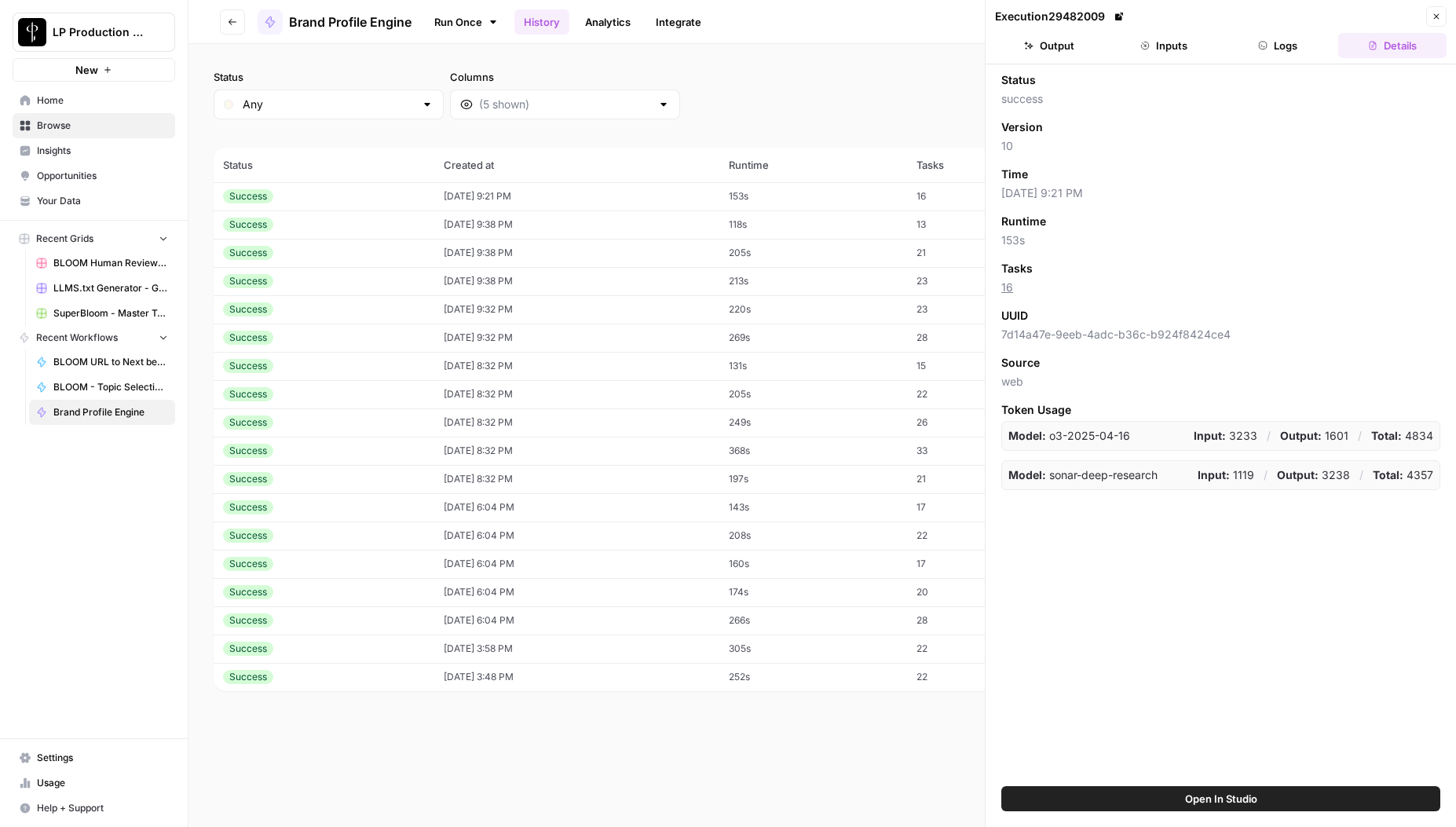
click at [1158, 42] on button "Inputs" at bounding box center [1164, 46] width 109 height 25
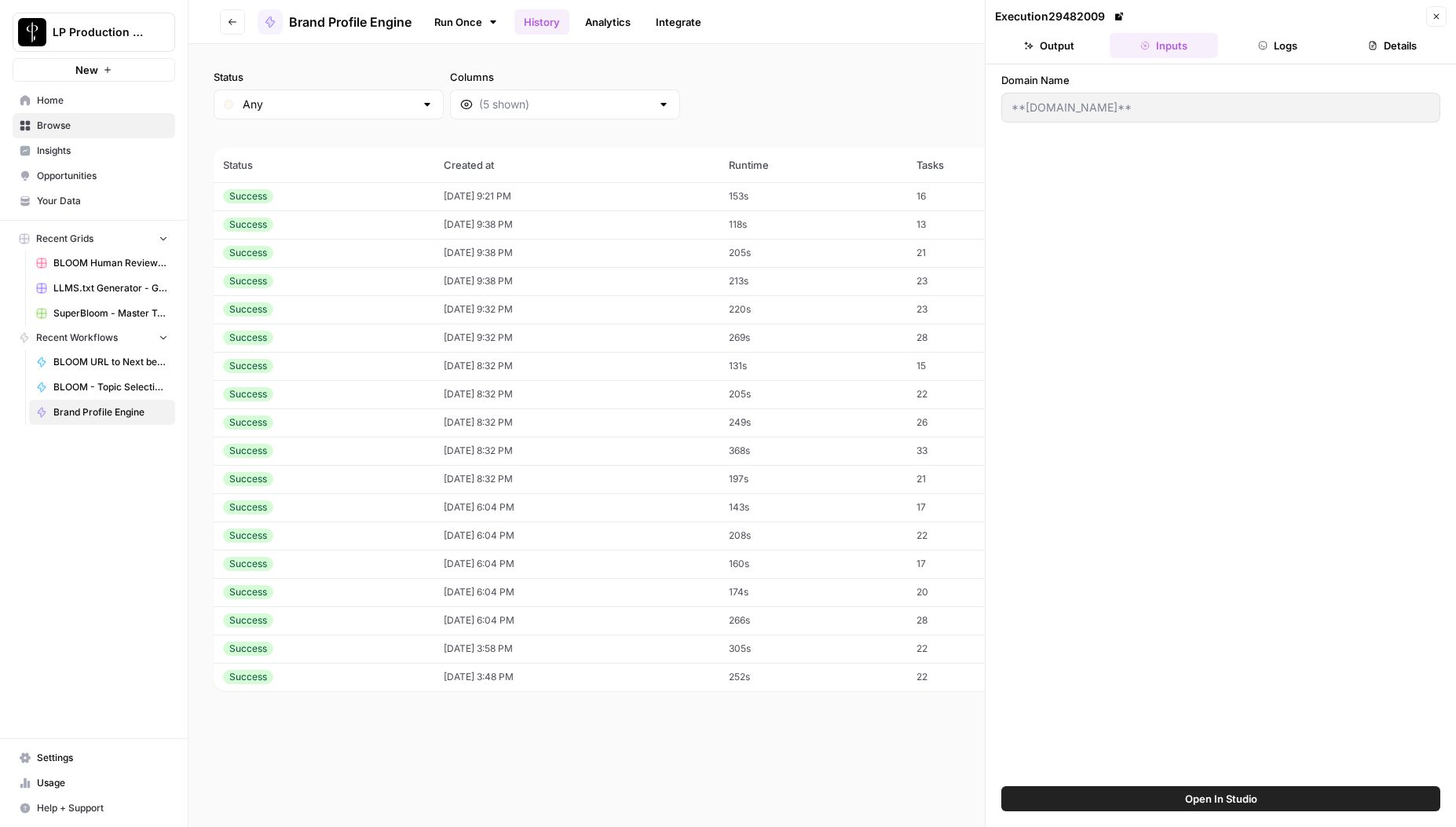
click at [1270, 41] on button "Logs" at bounding box center [1278, 46] width 109 height 25
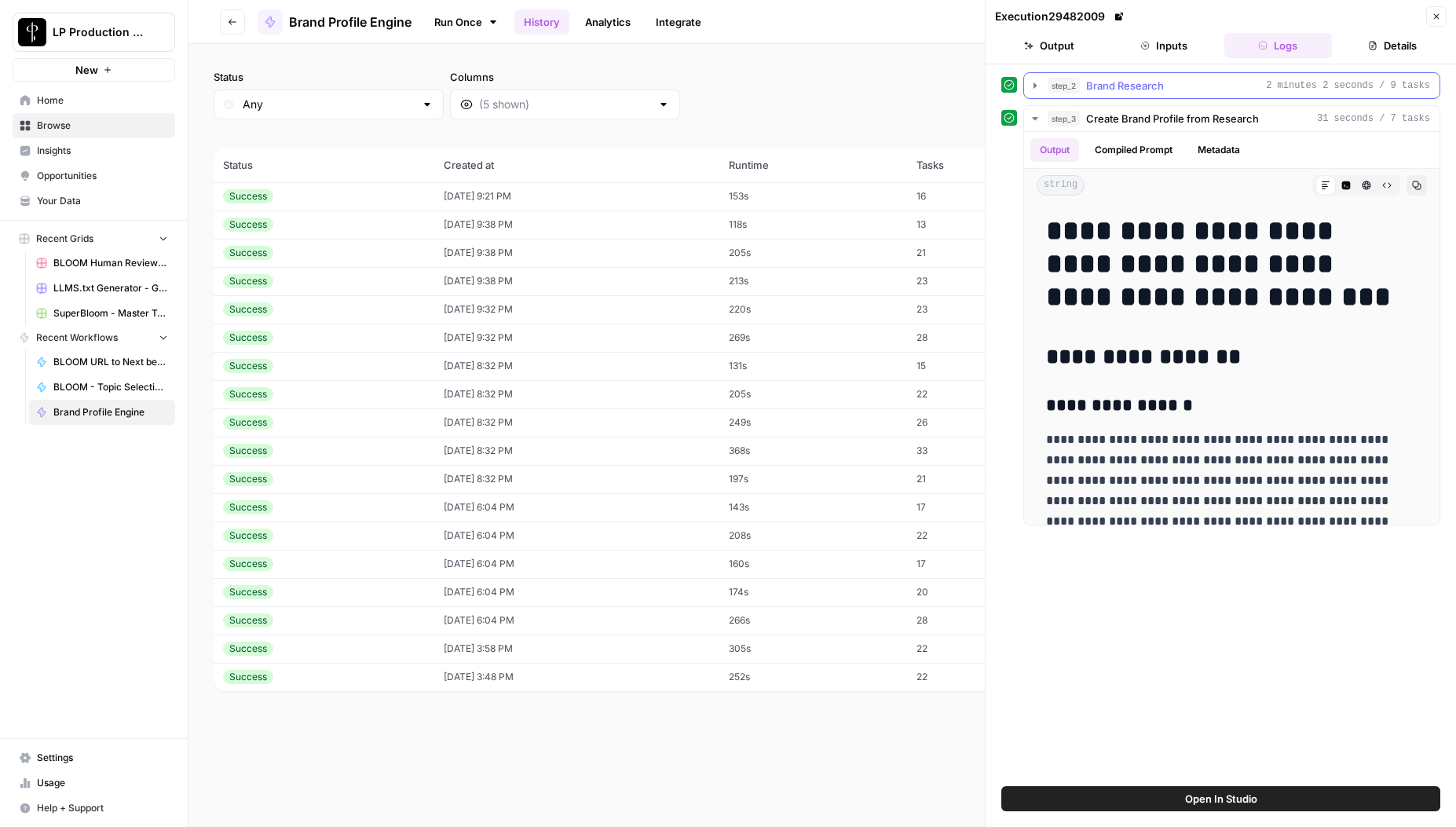
click at [1035, 89] on icon "button" at bounding box center [1036, 86] width 13 height 13
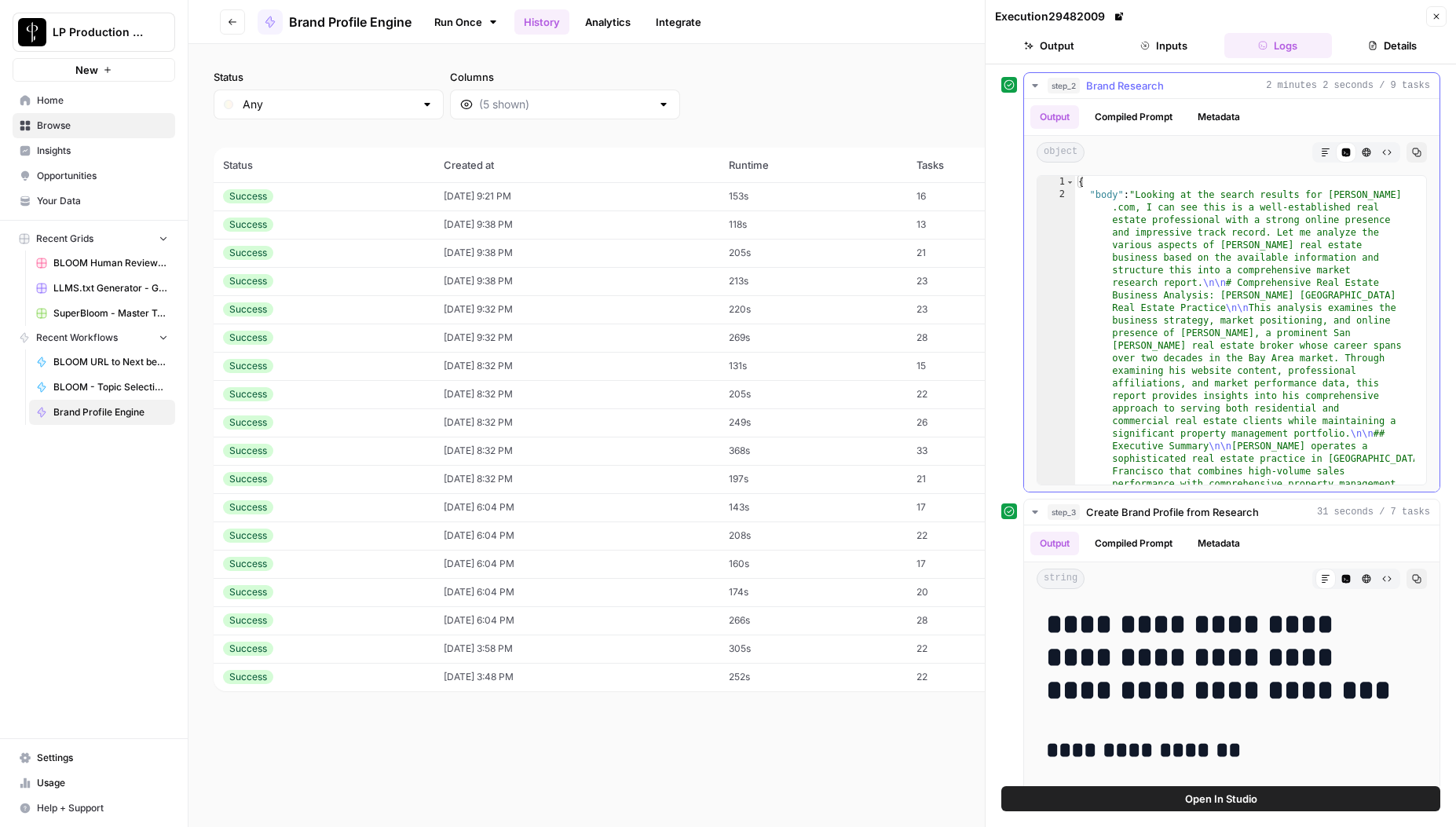
click at [1321, 152] on icon "button" at bounding box center [1326, 152] width 10 height 10
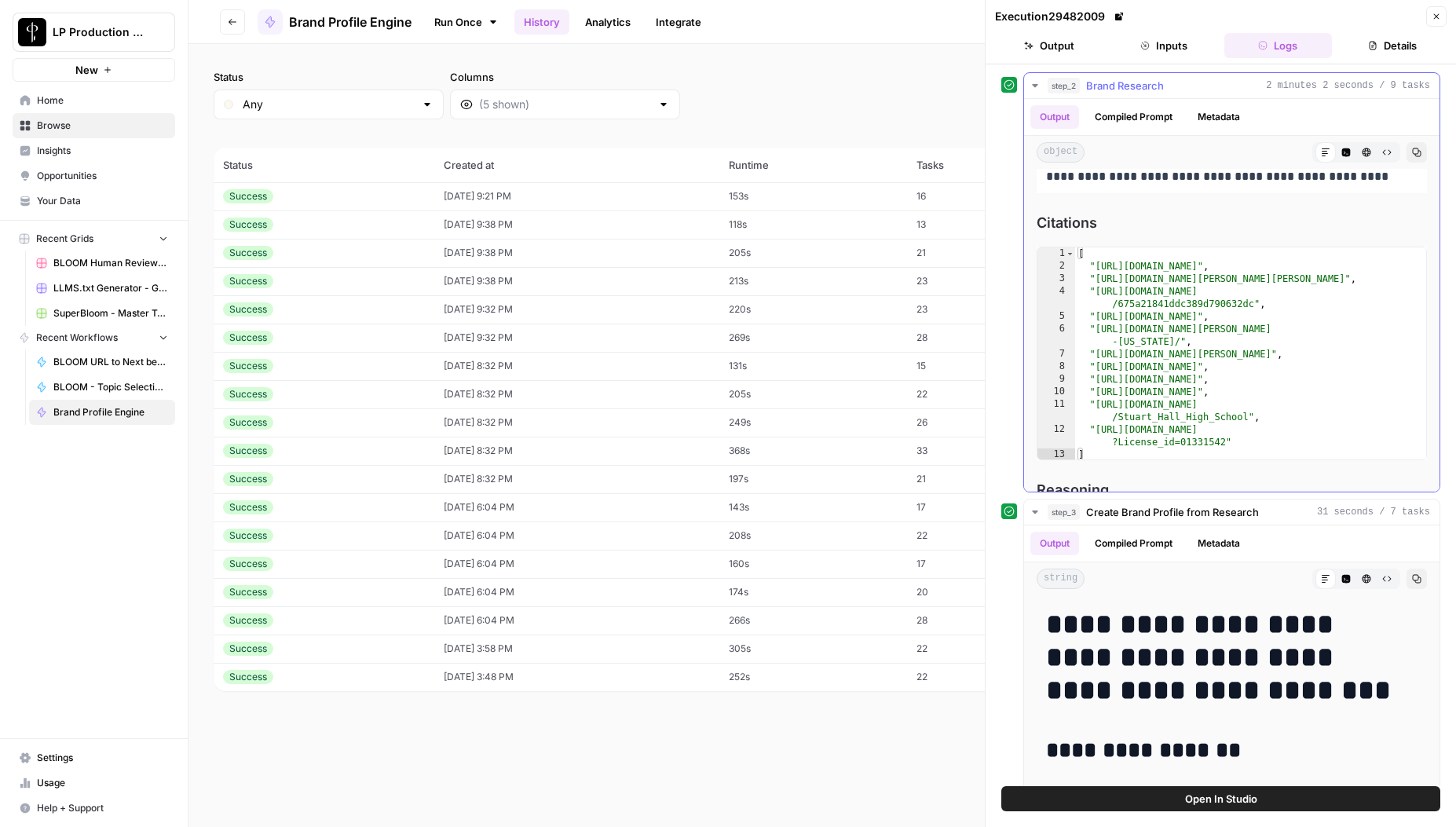
scroll to position [7569, 0]
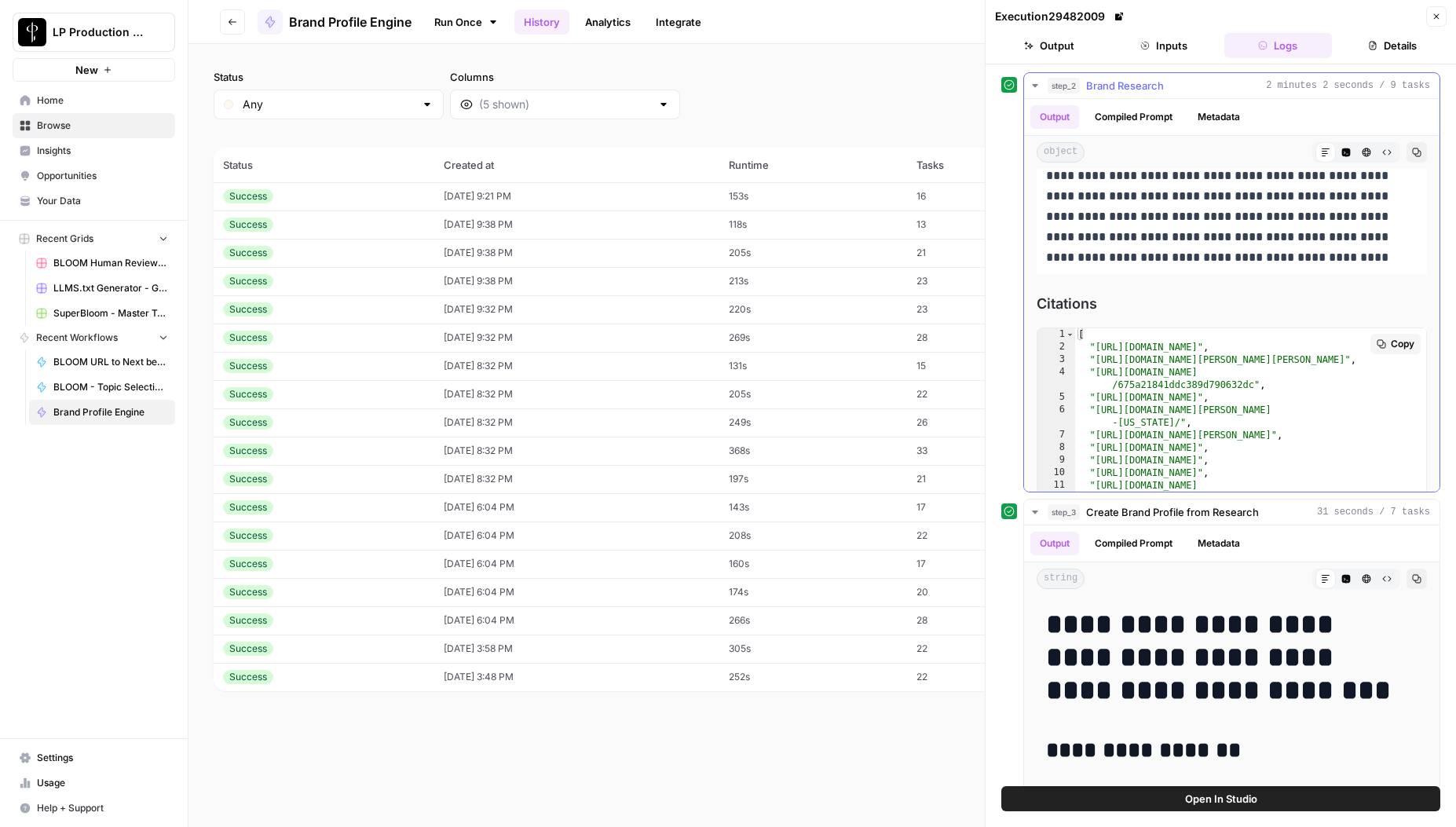
drag, startPoint x: 1047, startPoint y: 226, endPoint x: 1148, endPoint y: 399, distance: 200.3
click at [1135, 261] on p "**********" at bounding box center [1220, 176] width 348 height 184
click at [1382, 154] on icon "button" at bounding box center [1387, 152] width 10 height 10
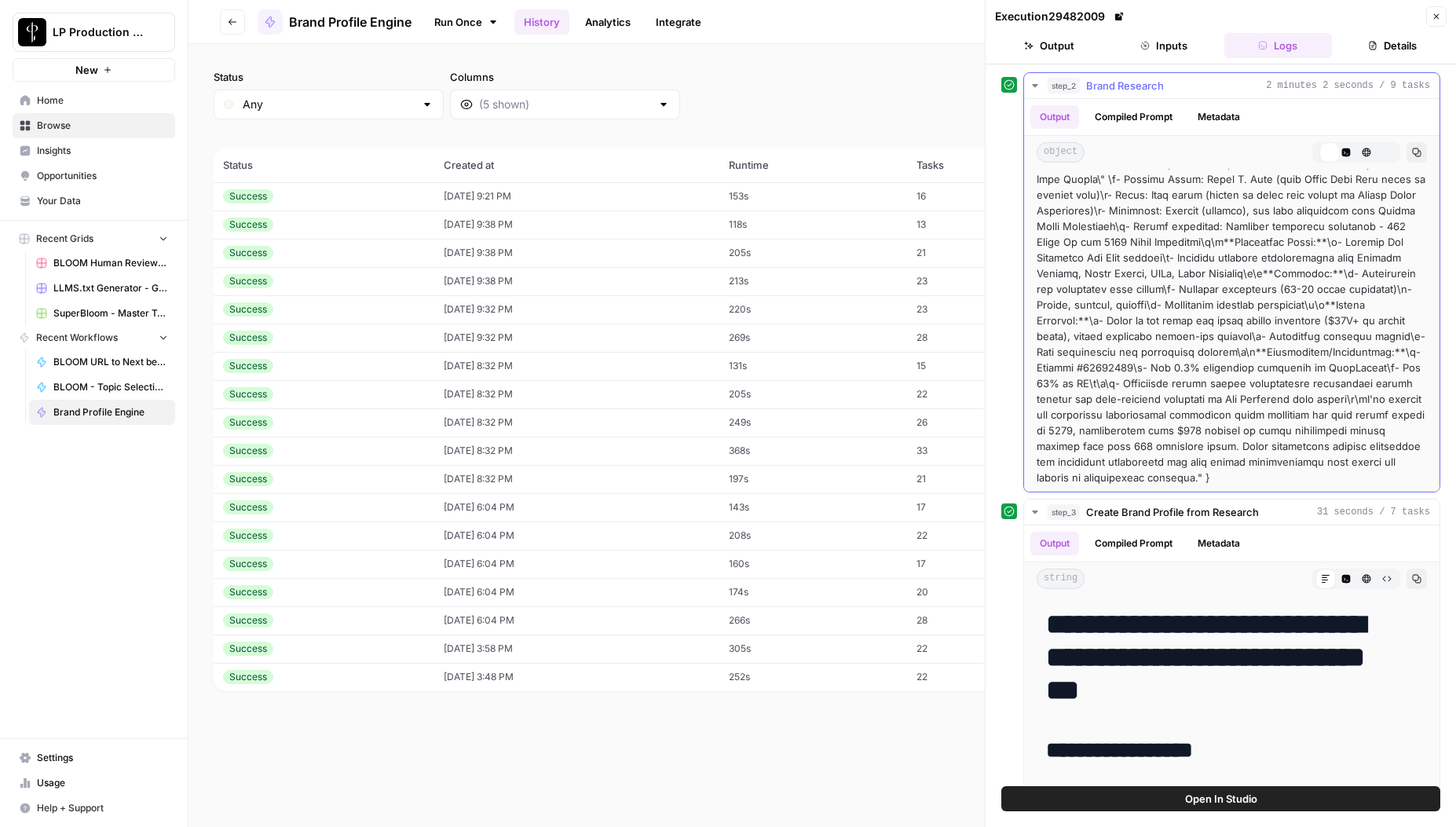
scroll to position [4135, 0]
click at [1357, 151] on button "HTML Viewer" at bounding box center [1367, 152] width 21 height 21
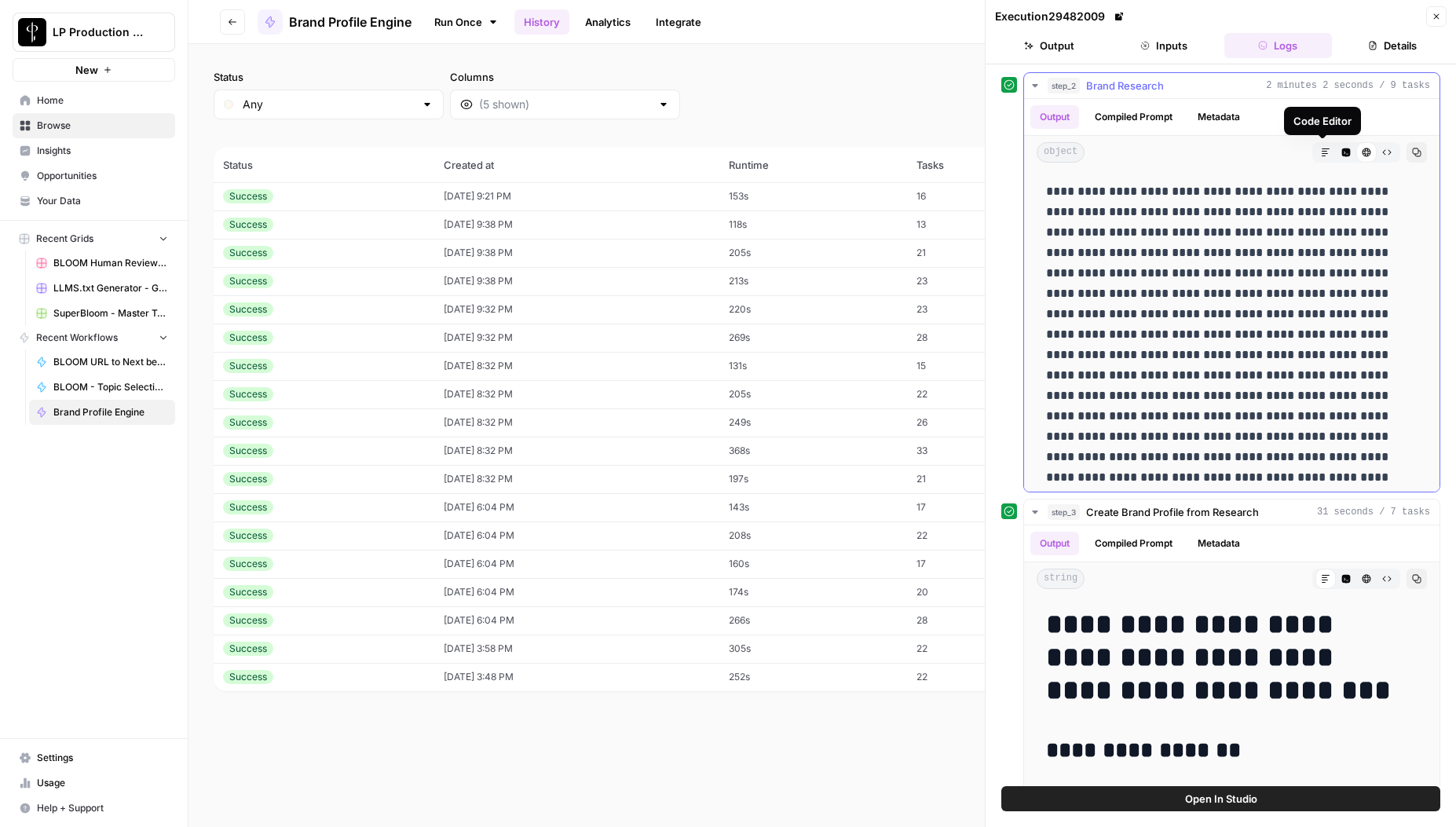
click at [1343, 154] on icon "button" at bounding box center [1347, 152] width 9 height 9
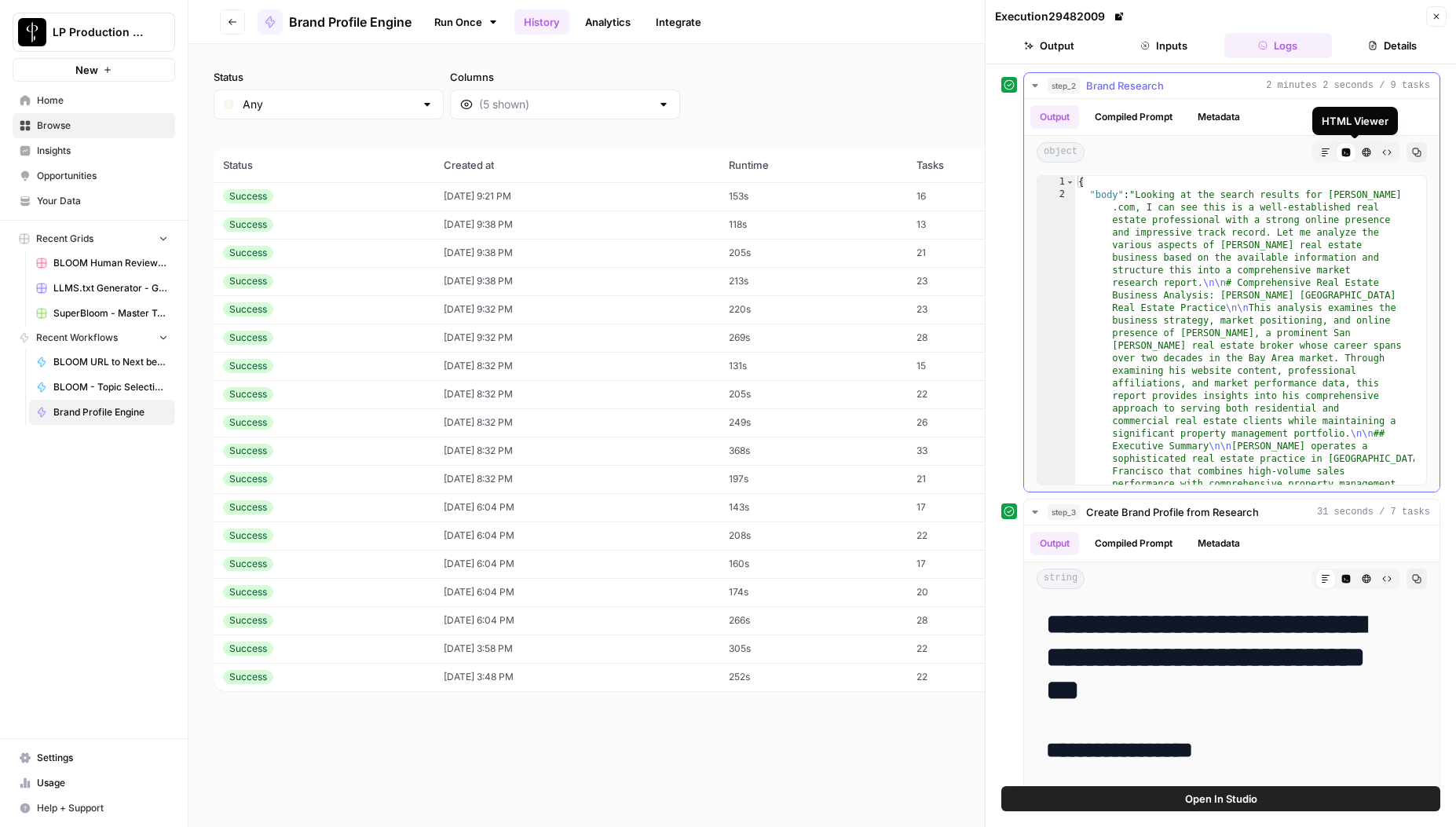
click at [1362, 154] on icon "button" at bounding box center [1367, 152] width 10 height 10
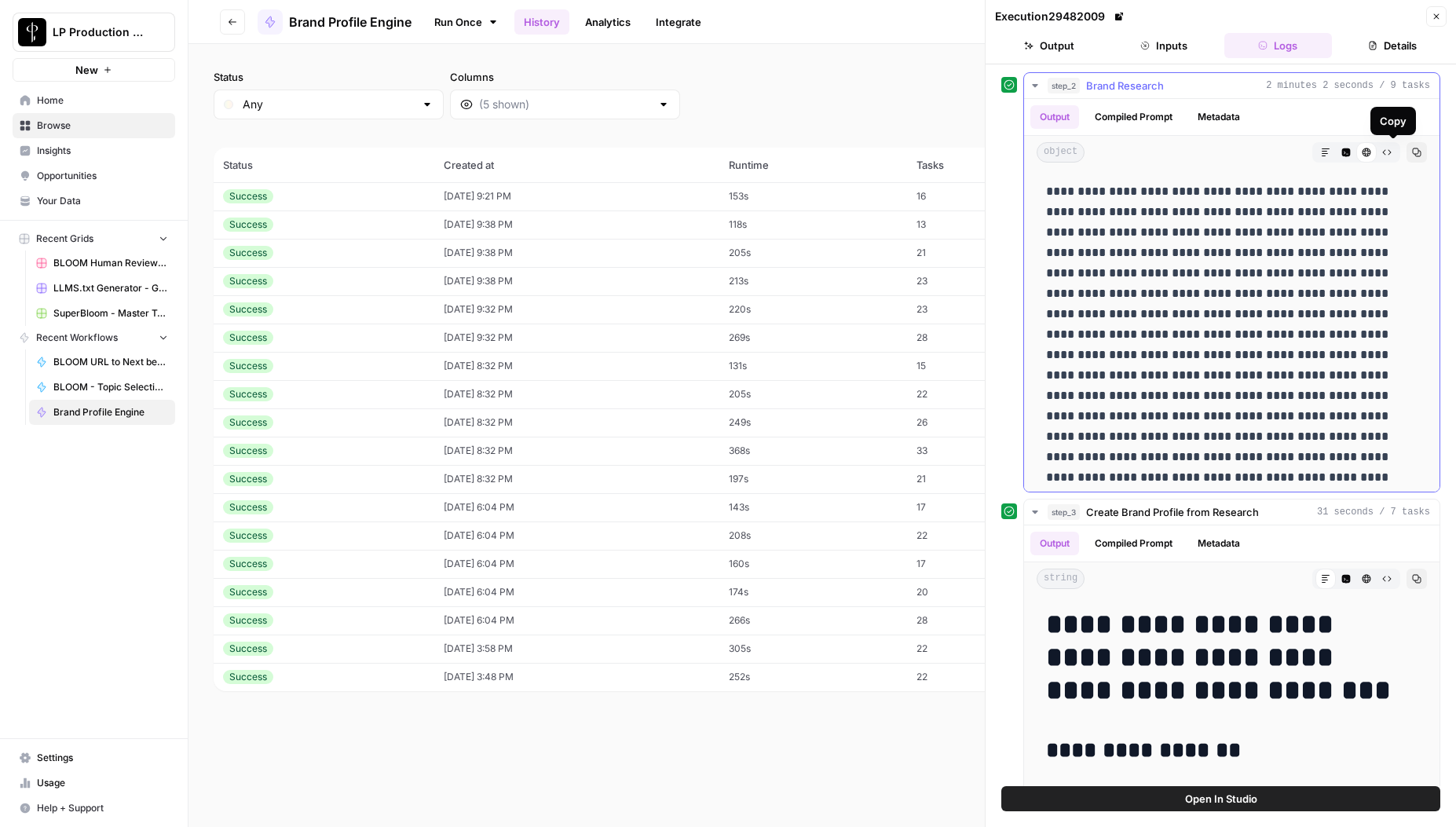
click at [1412, 151] on icon "button" at bounding box center [1417, 152] width 10 height 10
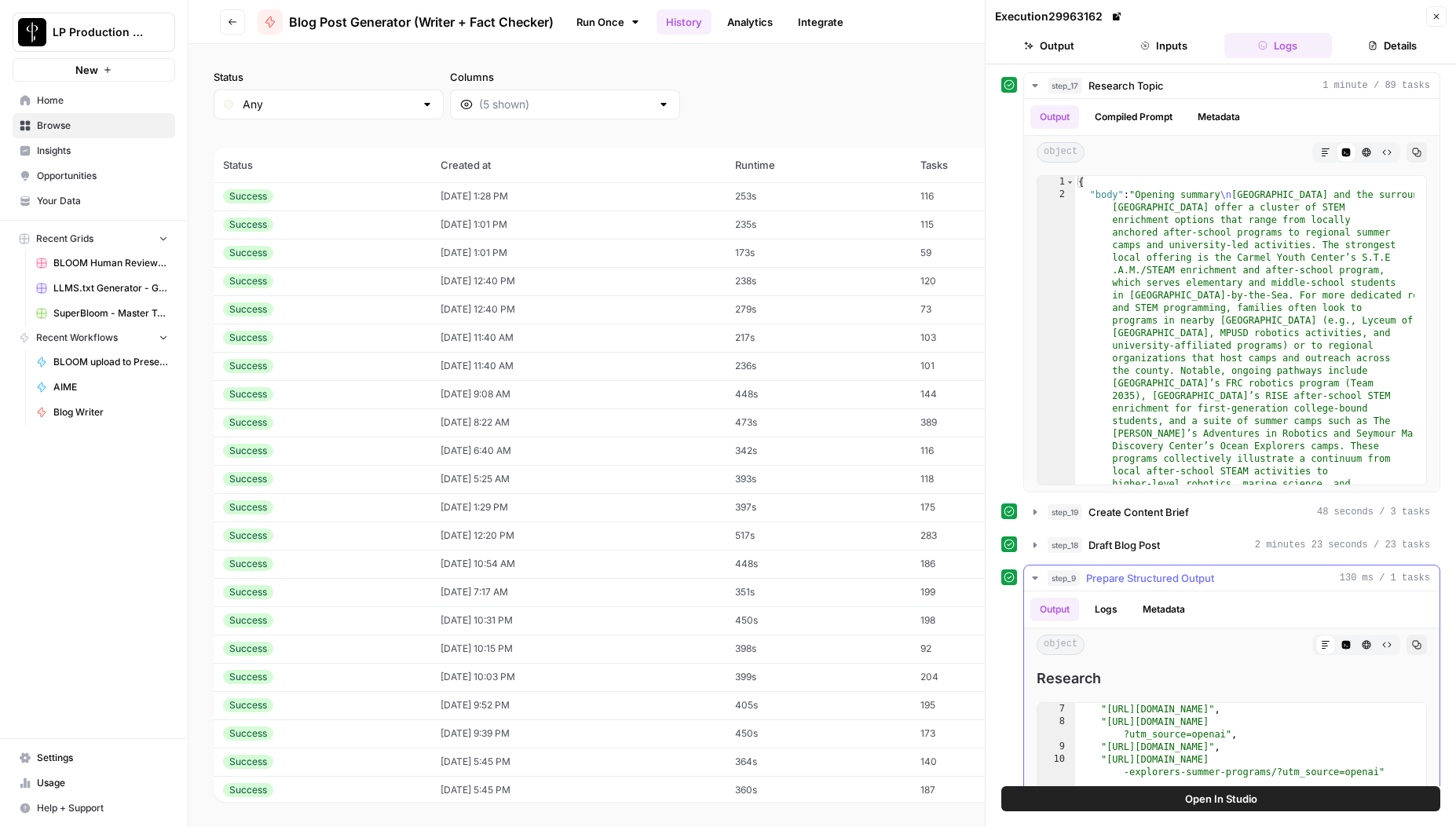
scroll to position [3468, 0]
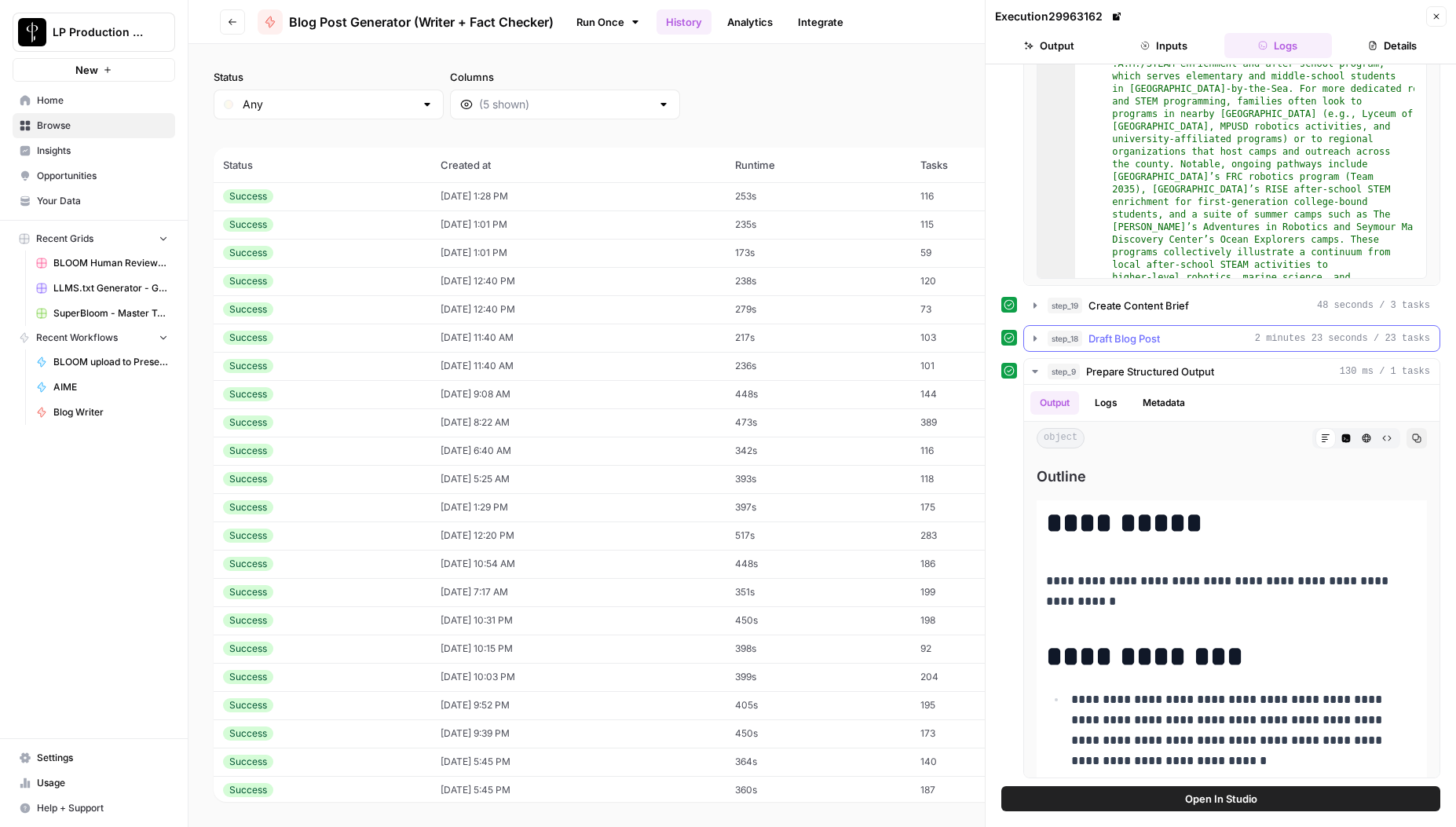
click at [1033, 339] on icon "button" at bounding box center [1036, 339] width 13 height 13
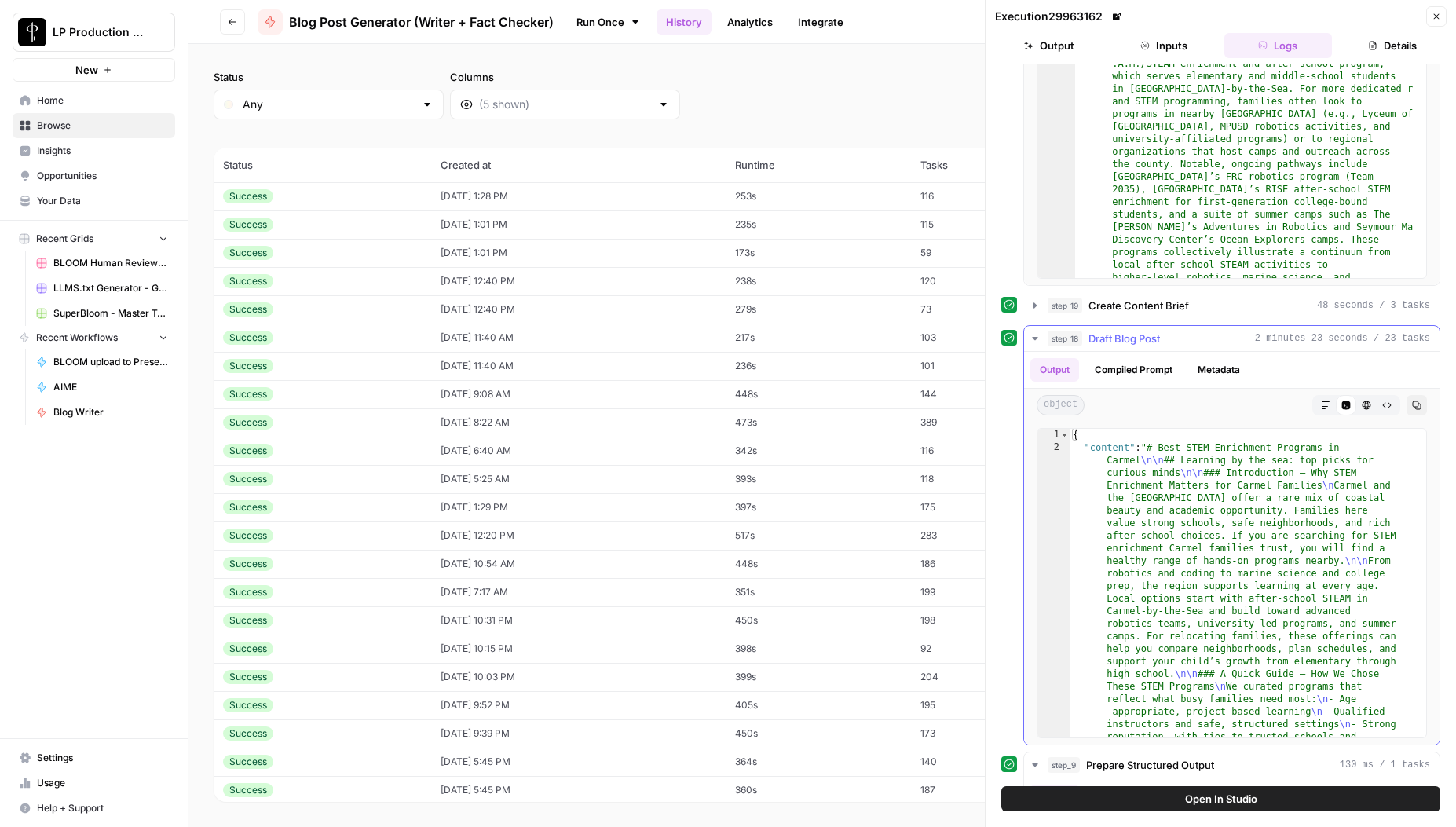
click at [1316, 405] on button "Markdown" at bounding box center [1326, 405] width 21 height 21
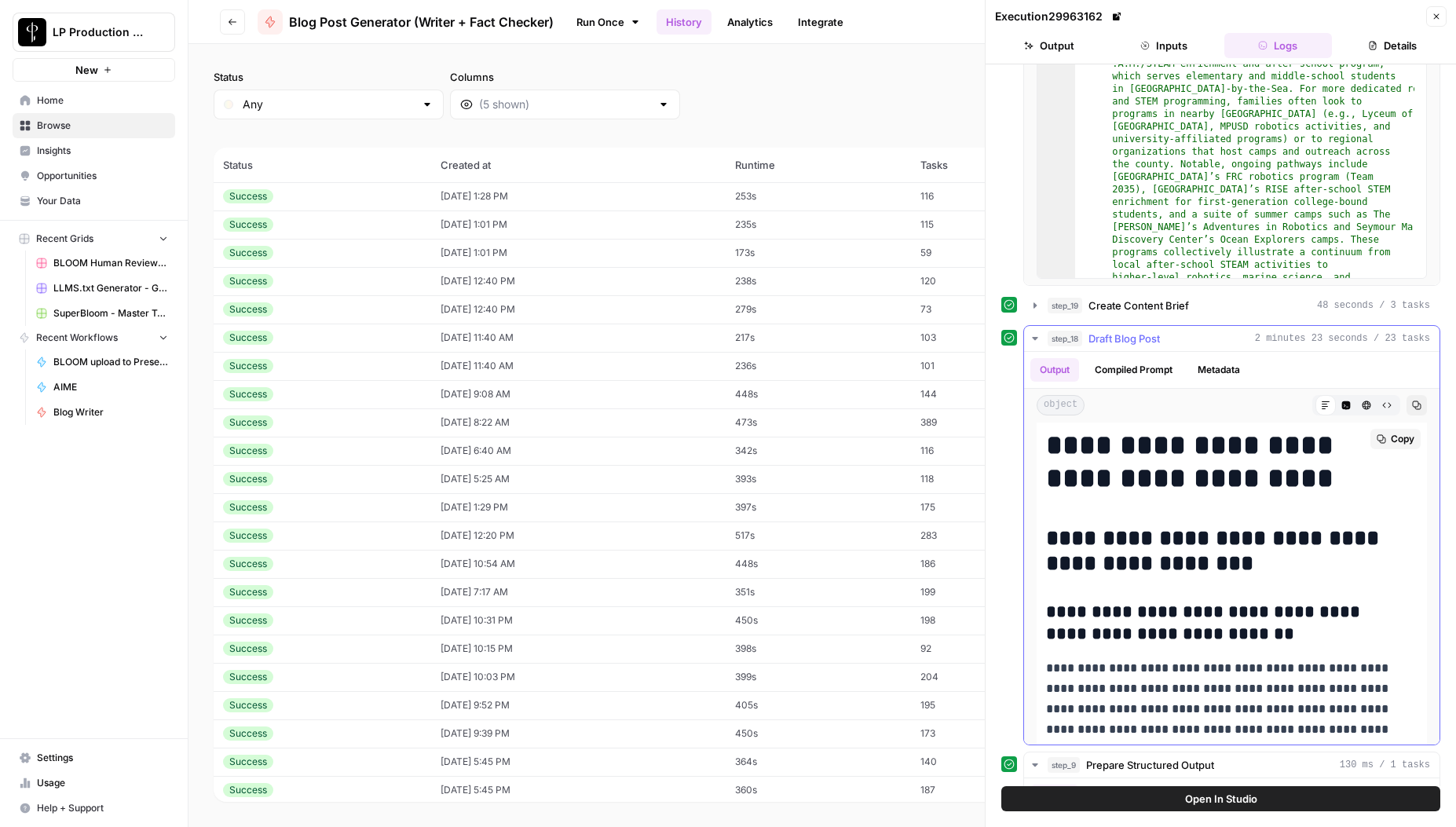
scroll to position [0, 0]
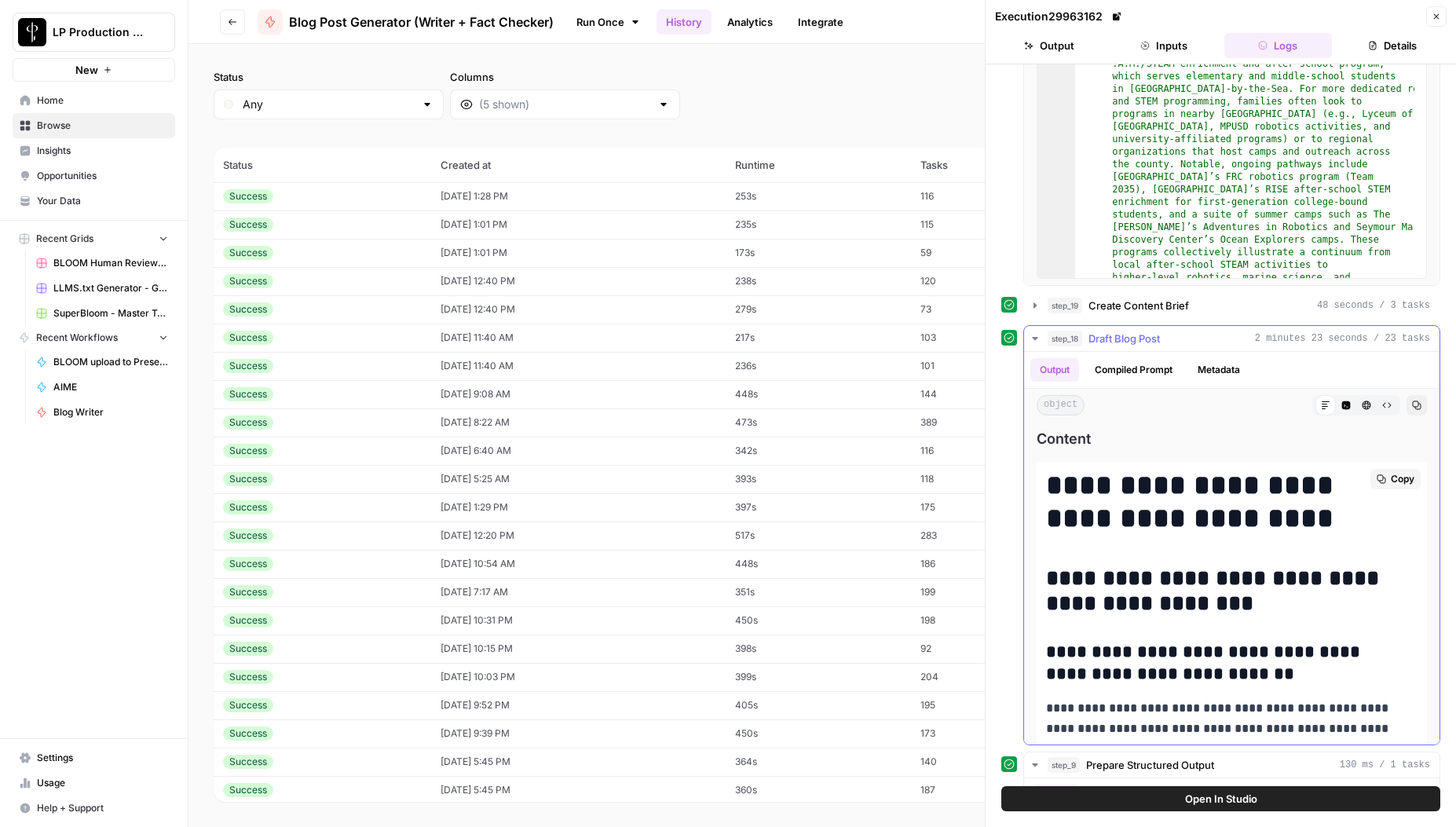
click at [1391, 477] on span "Copy" at bounding box center [1403, 479] width 24 height 14
click at [942, 26] on div "Run Once History Analytics Integrate" at bounding box center [898, 21] width 664 height 31
click at [1118, 16] on icon at bounding box center [1117, 17] width 10 height 10
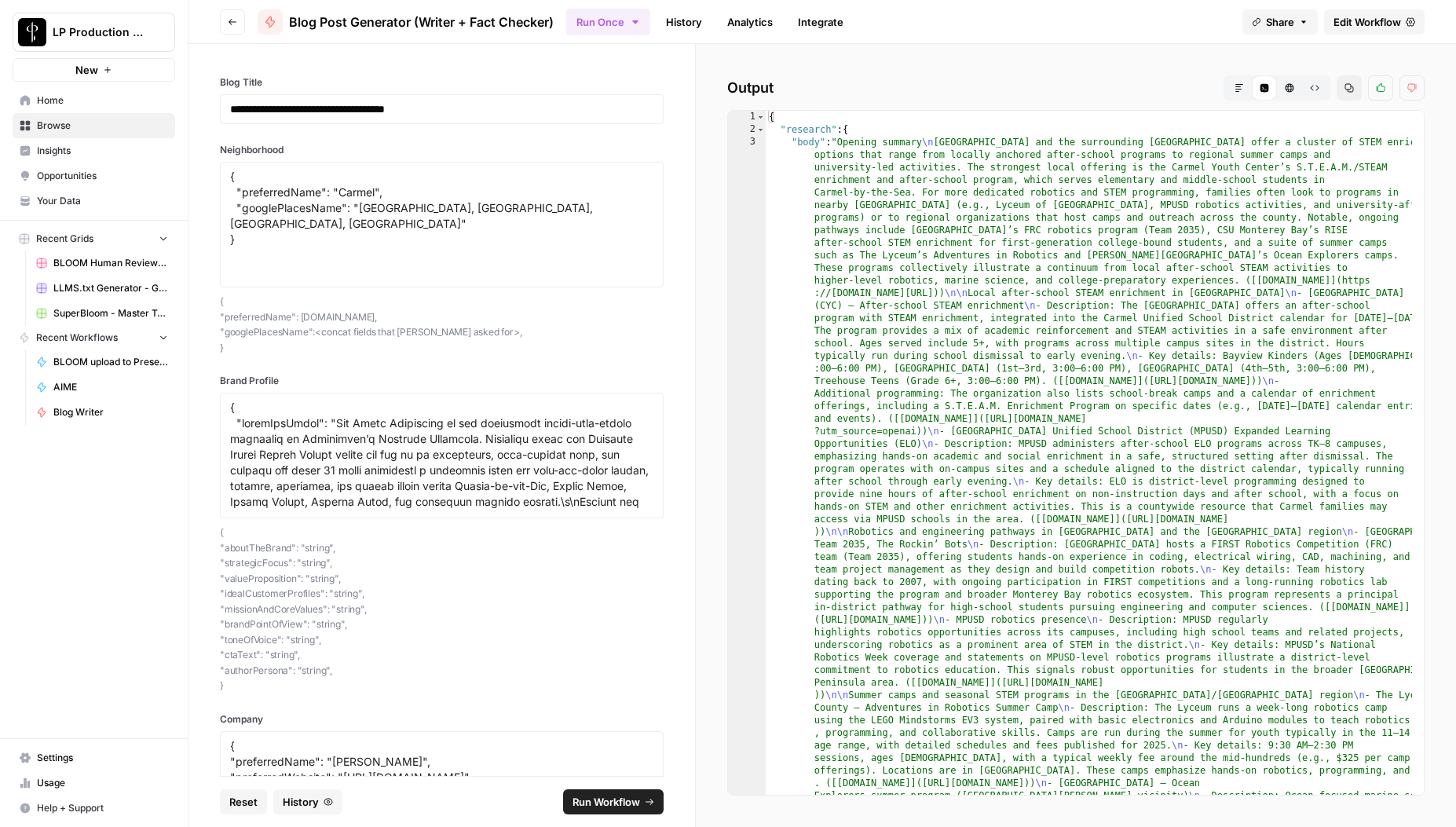
click at [699, 139] on div "Output Markdown Code Editor HTML Viewer Raw Output Copy Thumbs up Thumbs down 1…" at bounding box center [1076, 435] width 761 height 783
click at [987, 17] on div "Run Once History Analytics Integrate" at bounding box center [898, 21] width 664 height 31
click at [240, 10] on button "Go back" at bounding box center [232, 22] width 25 height 25
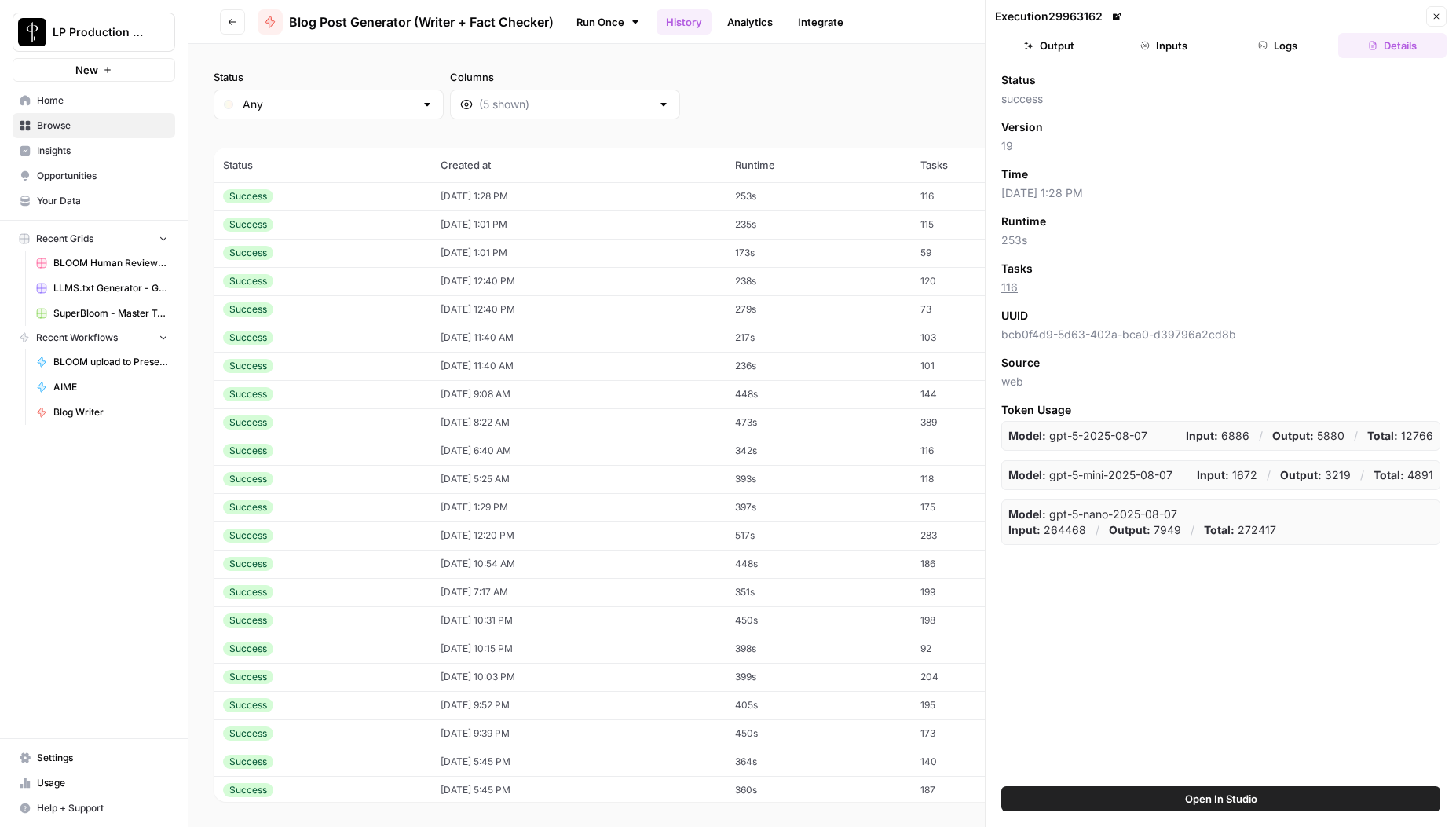
click at [1278, 52] on button "Logs" at bounding box center [1278, 46] width 109 height 25
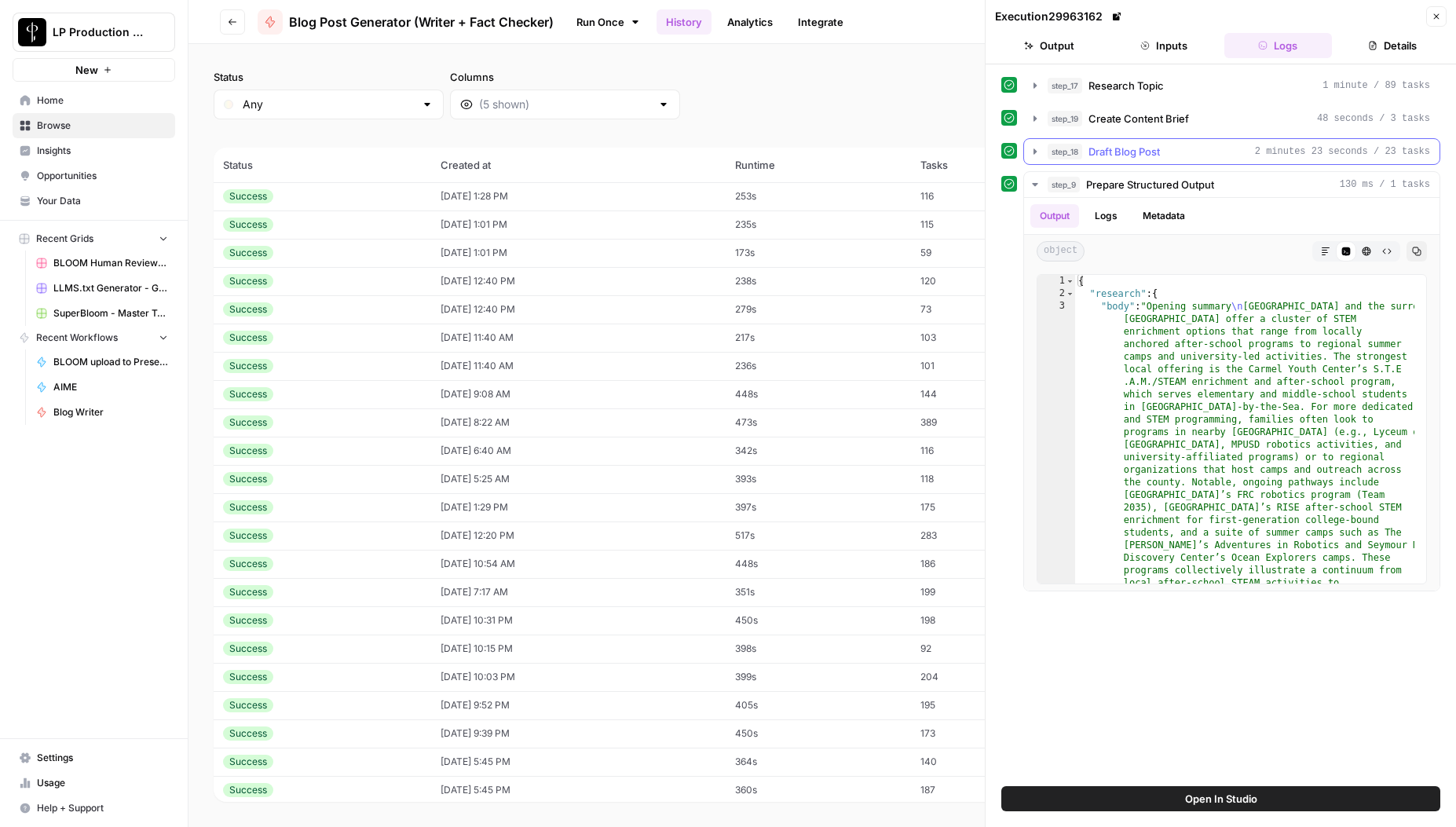
click at [1031, 155] on icon "button" at bounding box center [1036, 151] width 13 height 13
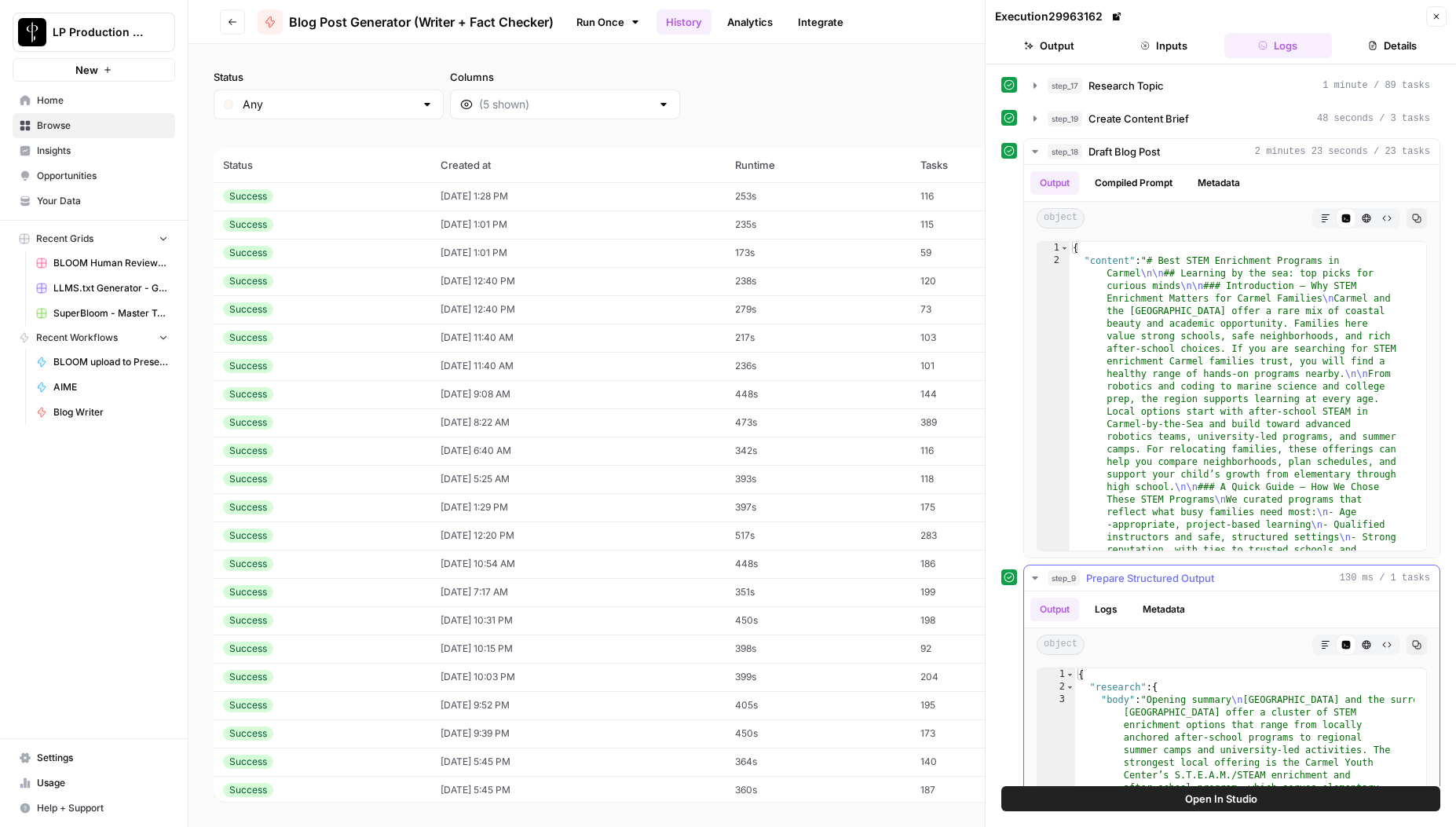
click at [1031, 577] on icon "button" at bounding box center [1036, 578] width 13 height 13
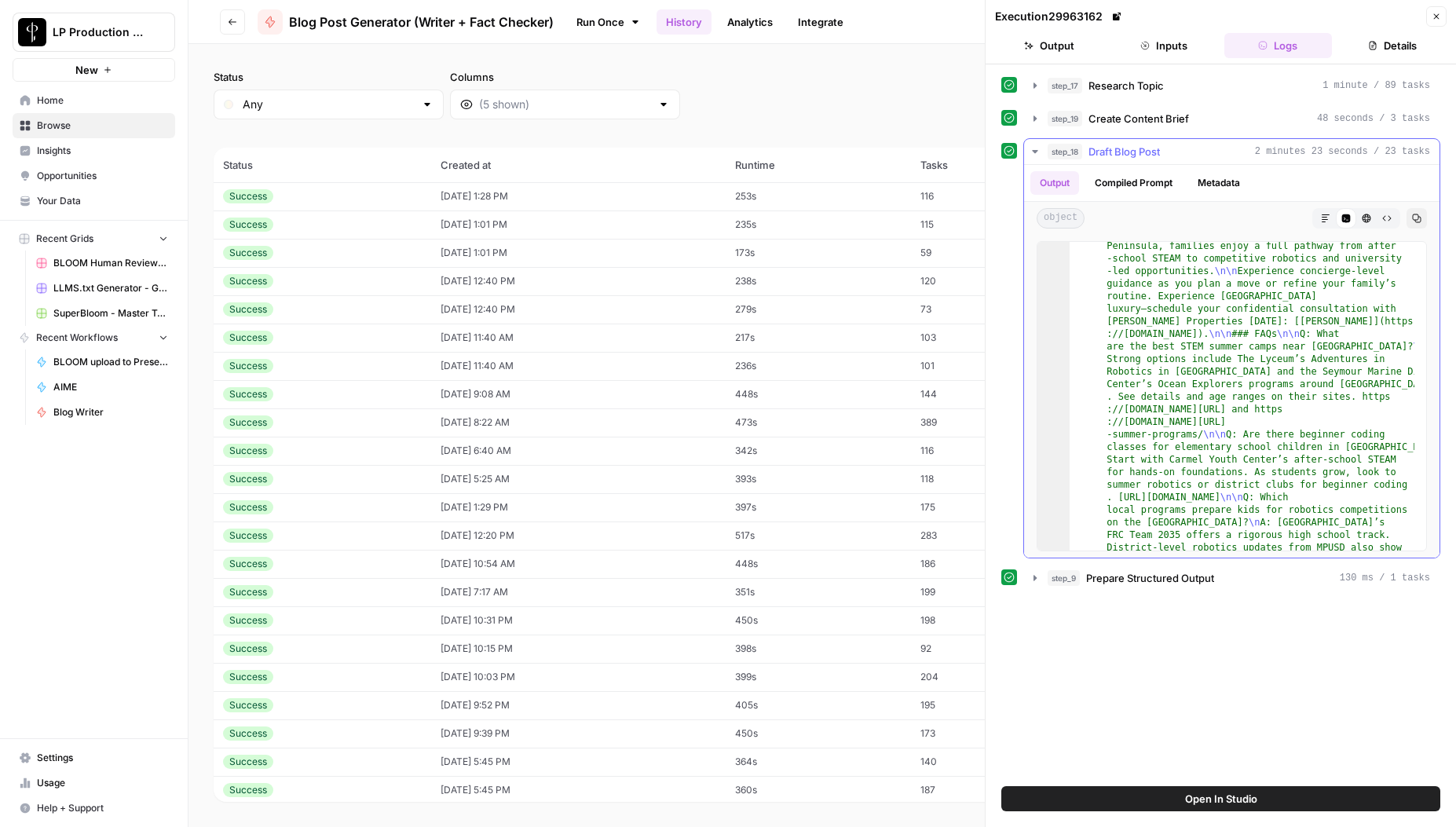
scroll to position [3697, 0]
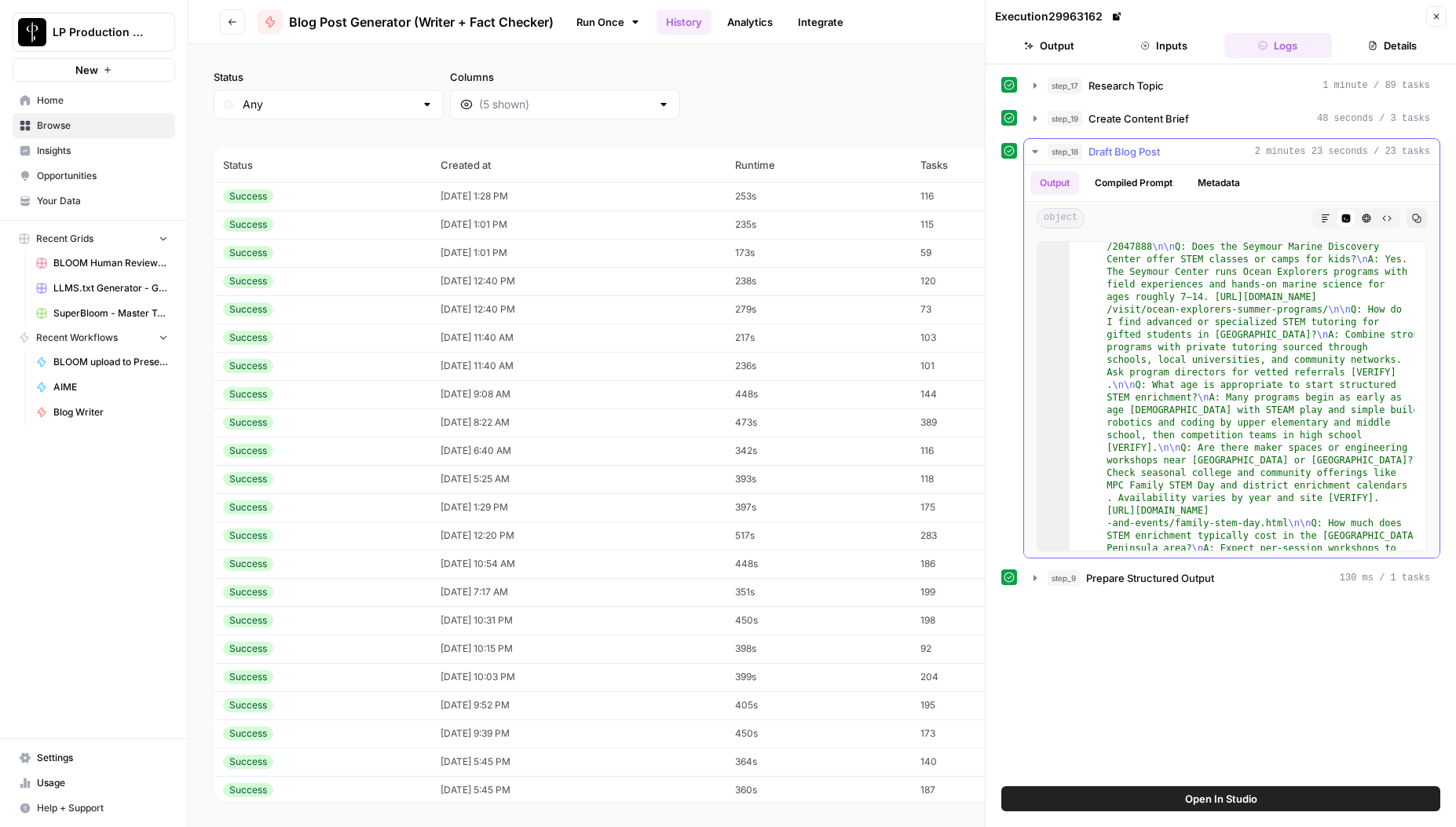
click at [1318, 217] on button "Markdown" at bounding box center [1326, 218] width 21 height 21
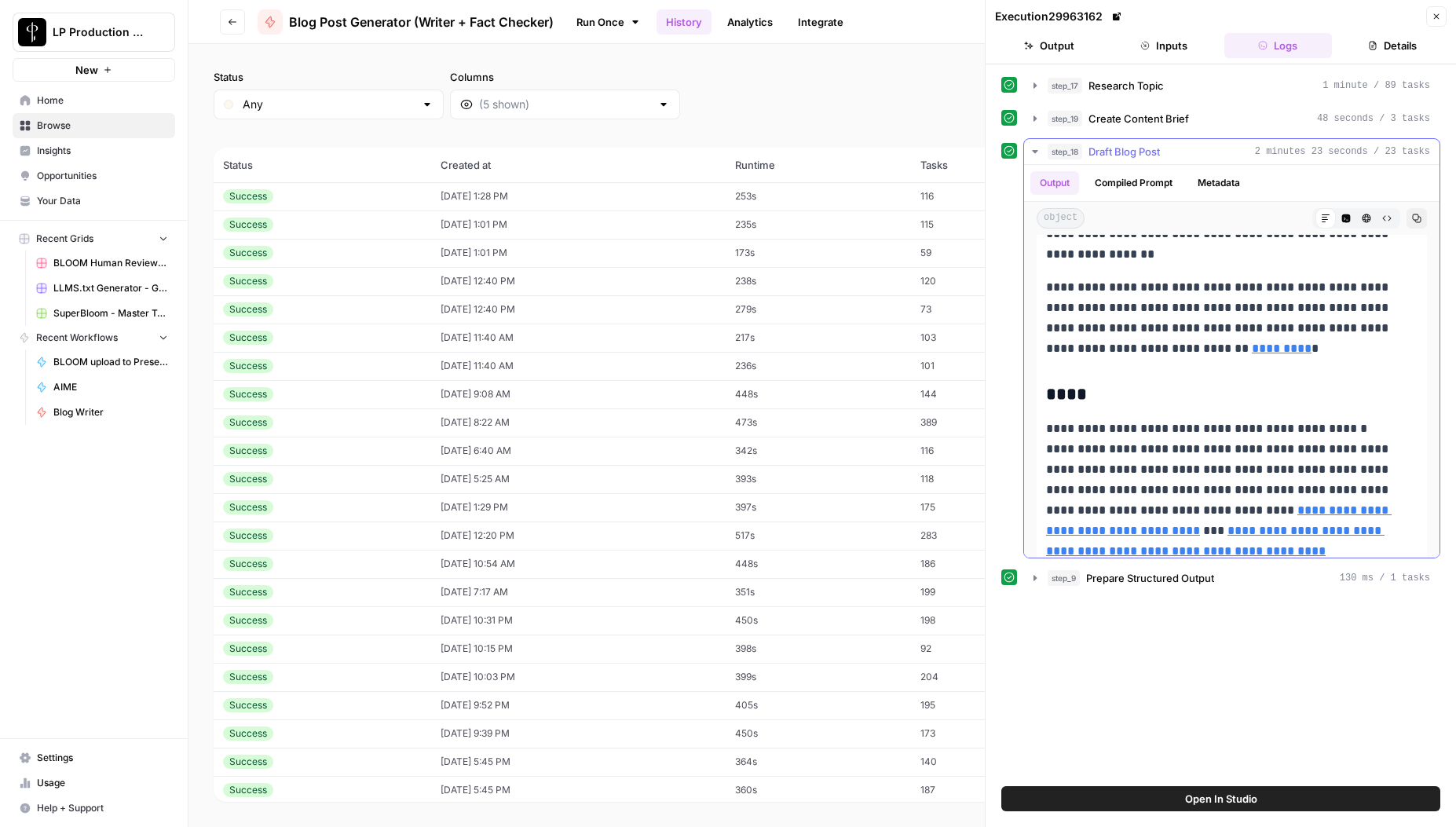
scroll to position [8303, 0]
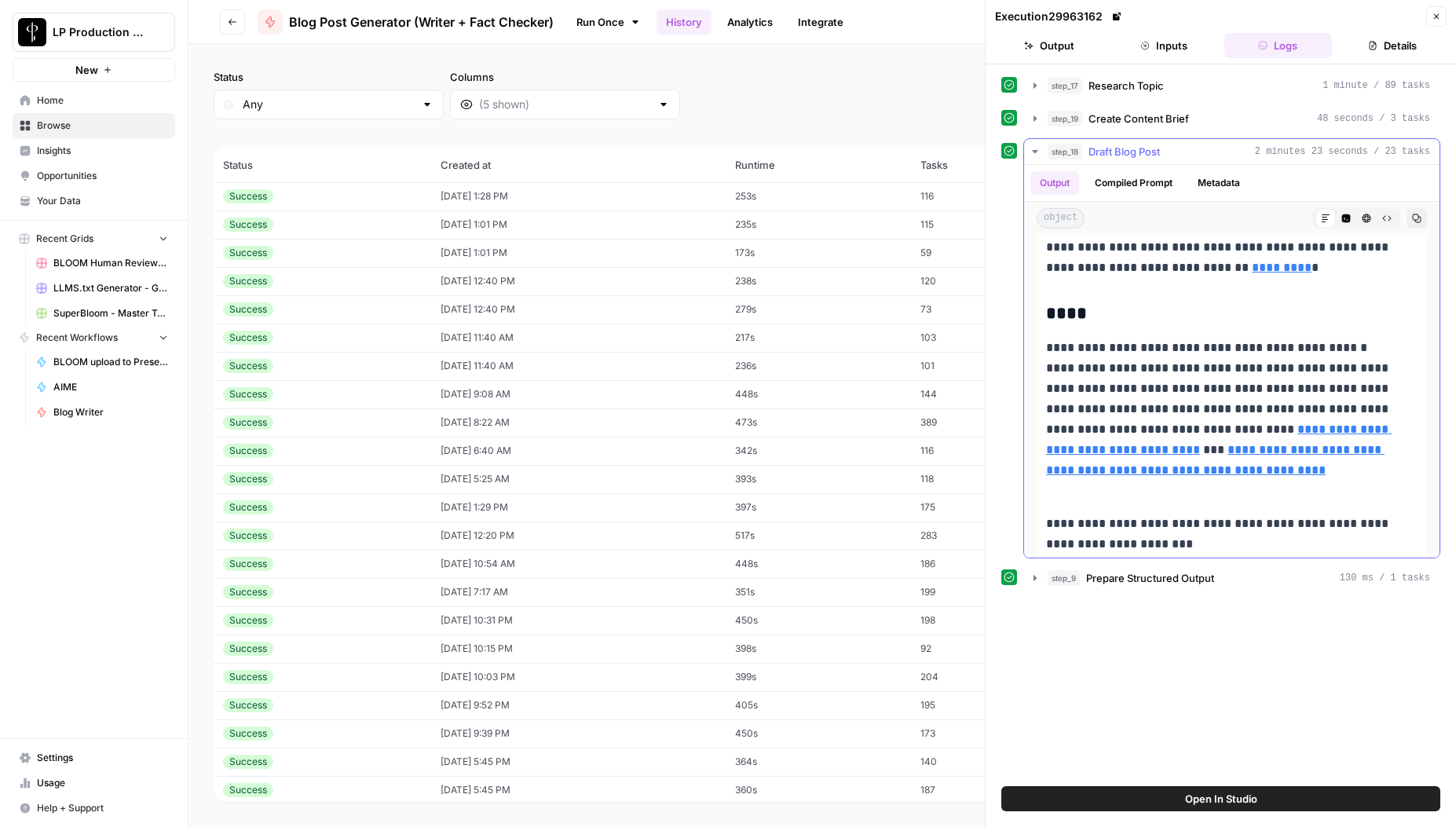
click at [1213, 363] on p "**********" at bounding box center [1226, 419] width 360 height 163
click at [1125, 387] on p "**********" at bounding box center [1226, 419] width 360 height 163
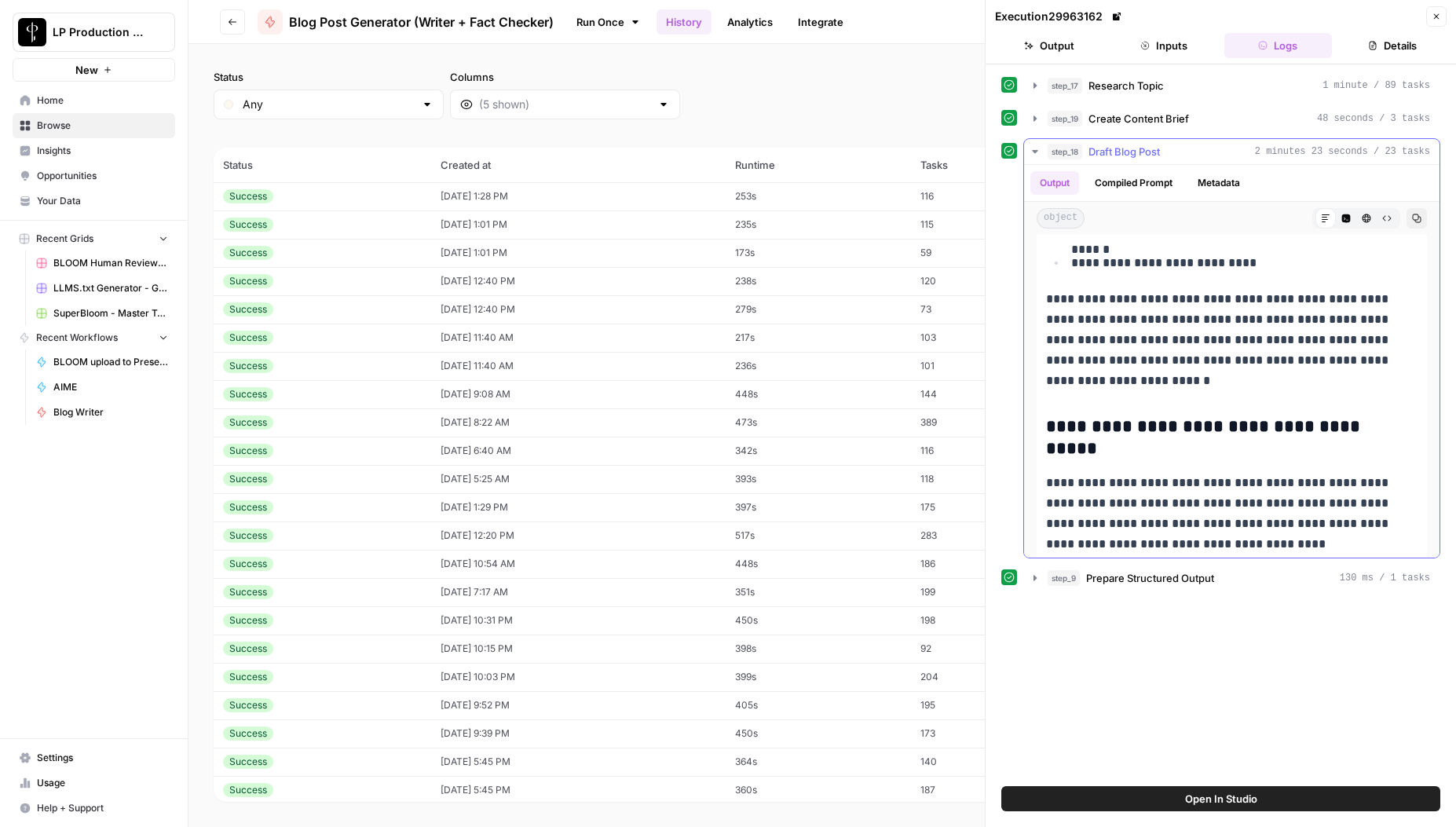
scroll to position [991, 0]
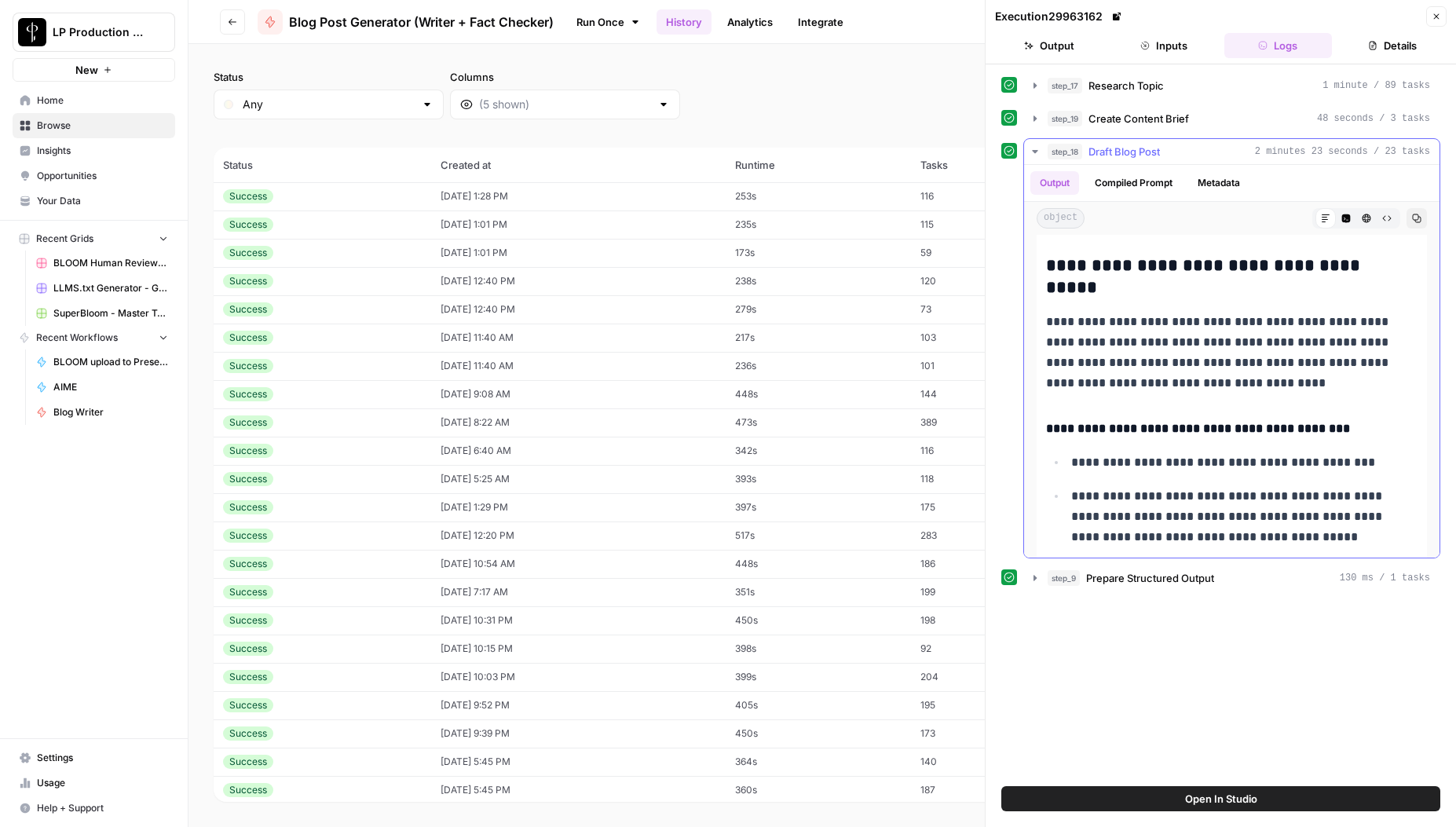
click at [1127, 465] on p "**********" at bounding box center [1239, 463] width 335 height 21
click at [1304, 426] on h4 "**********" at bounding box center [1226, 429] width 360 height 21
click at [1172, 461] on p "**********" at bounding box center [1239, 463] width 335 height 21
click at [1122, 516] on p "**********" at bounding box center [1239, 516] width 335 height 61
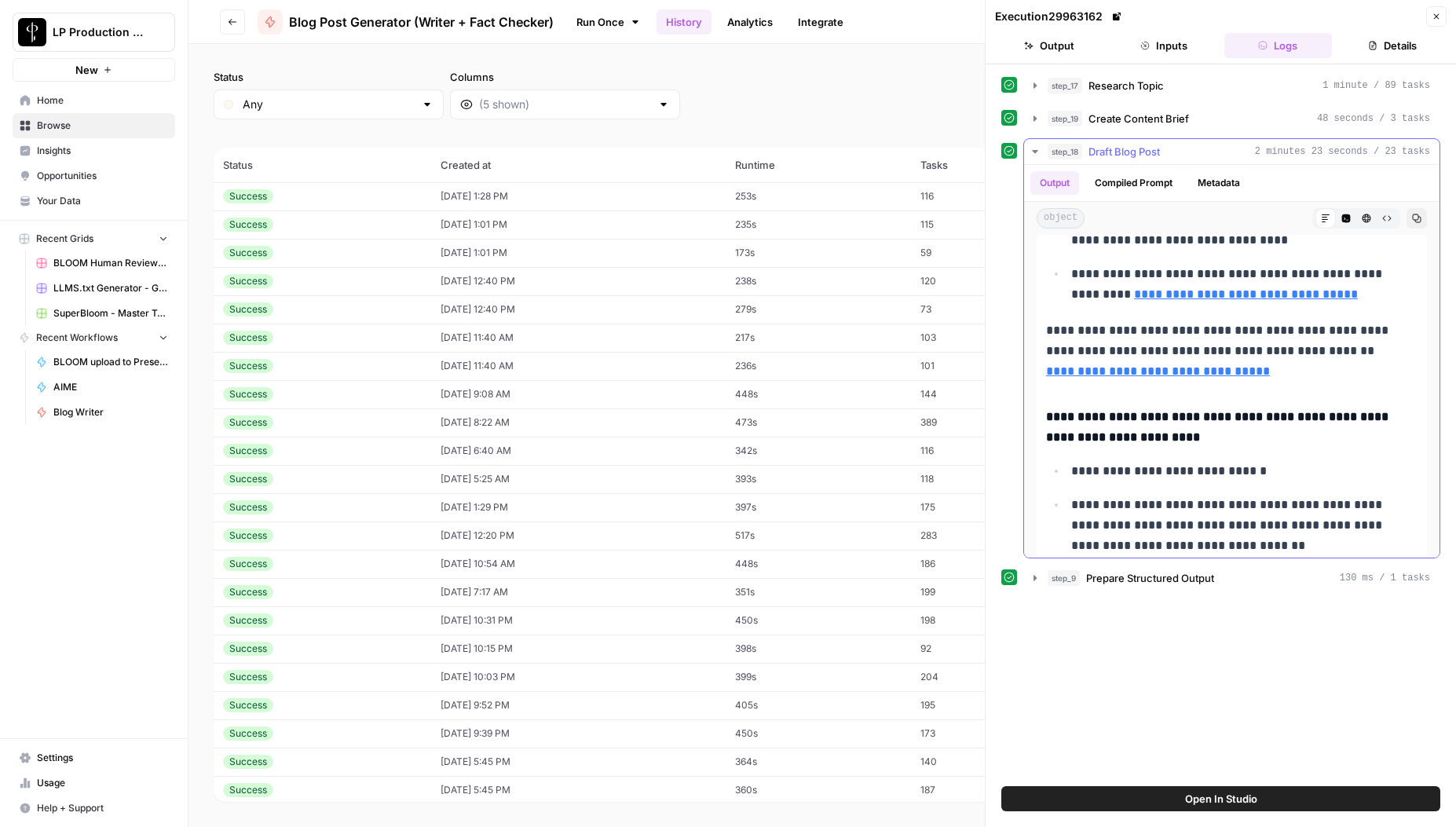
scroll to position [1357, 0]
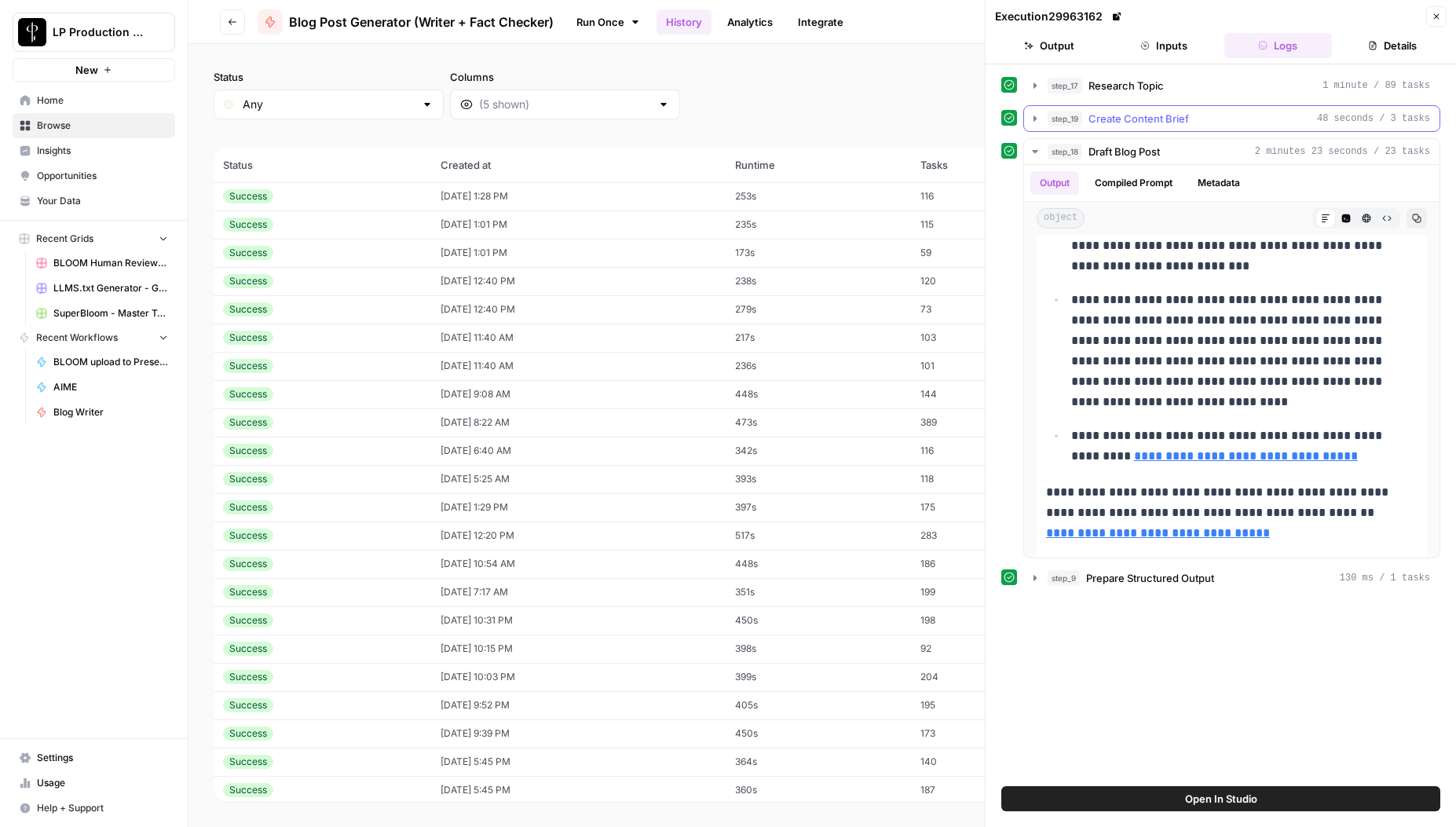
click at [1036, 118] on icon "button" at bounding box center [1036, 118] width 3 height 6
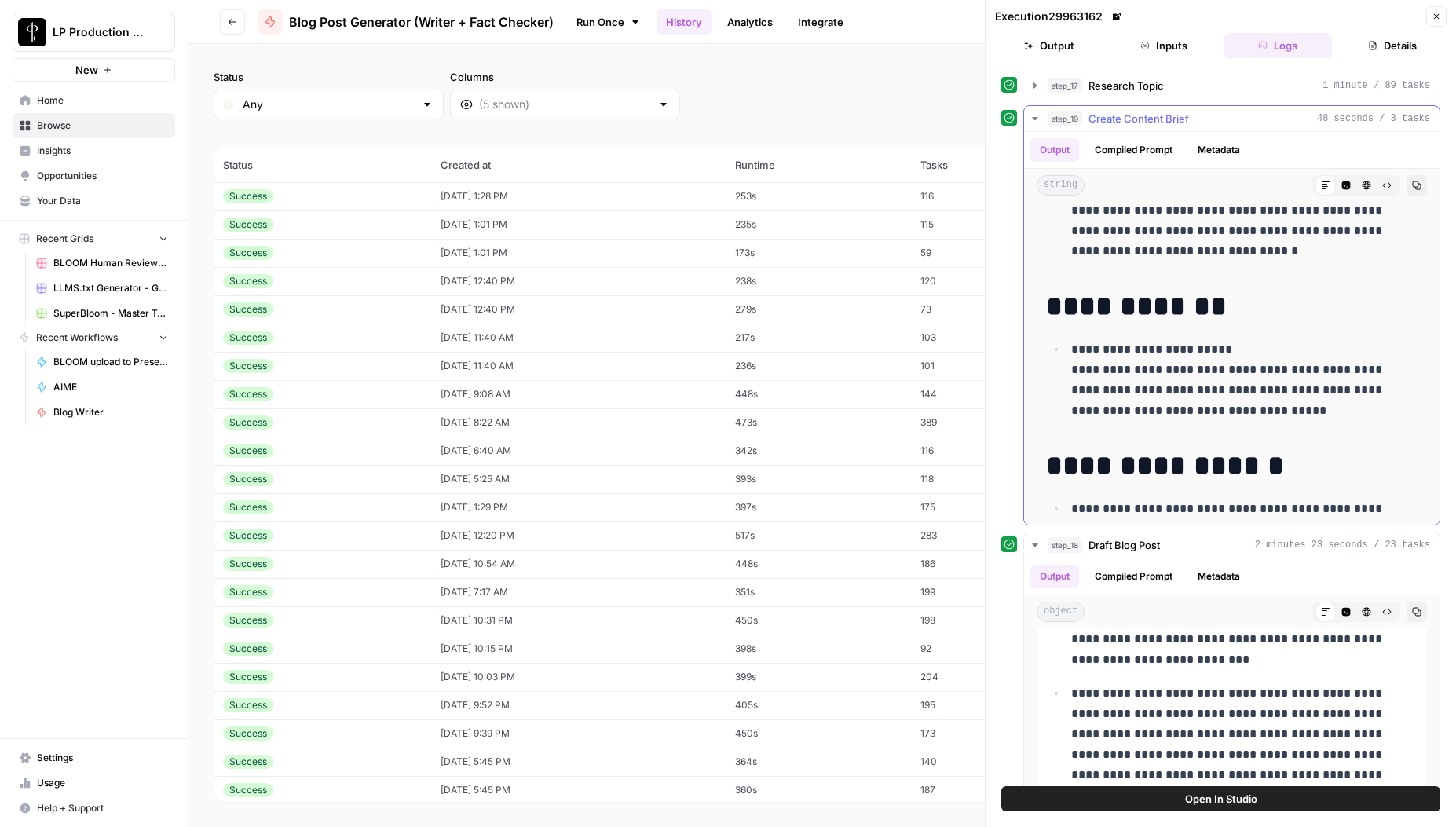
scroll to position [327, 0]
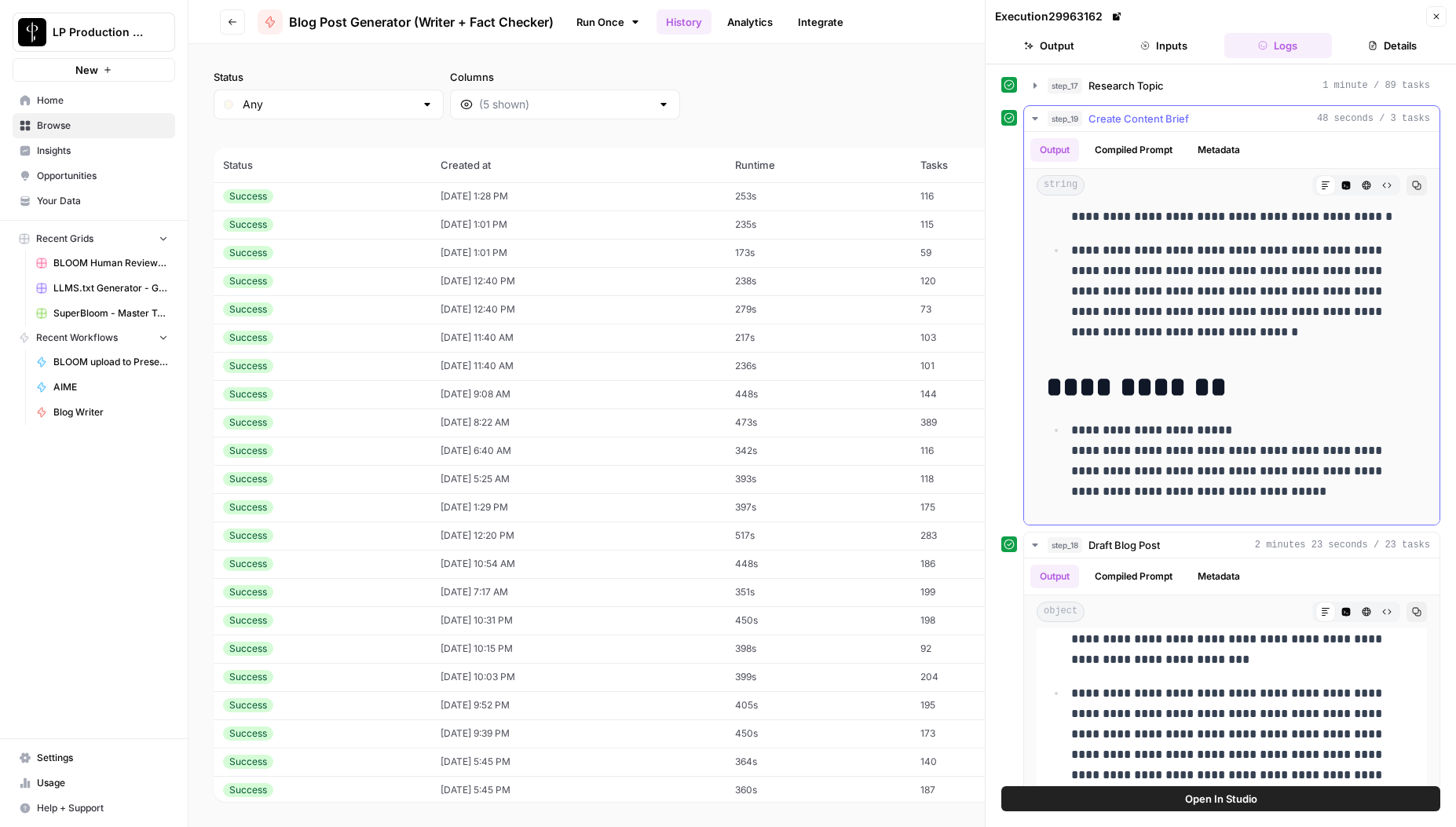
click at [1137, 146] on button "Compiled Prompt" at bounding box center [1134, 150] width 97 height 24
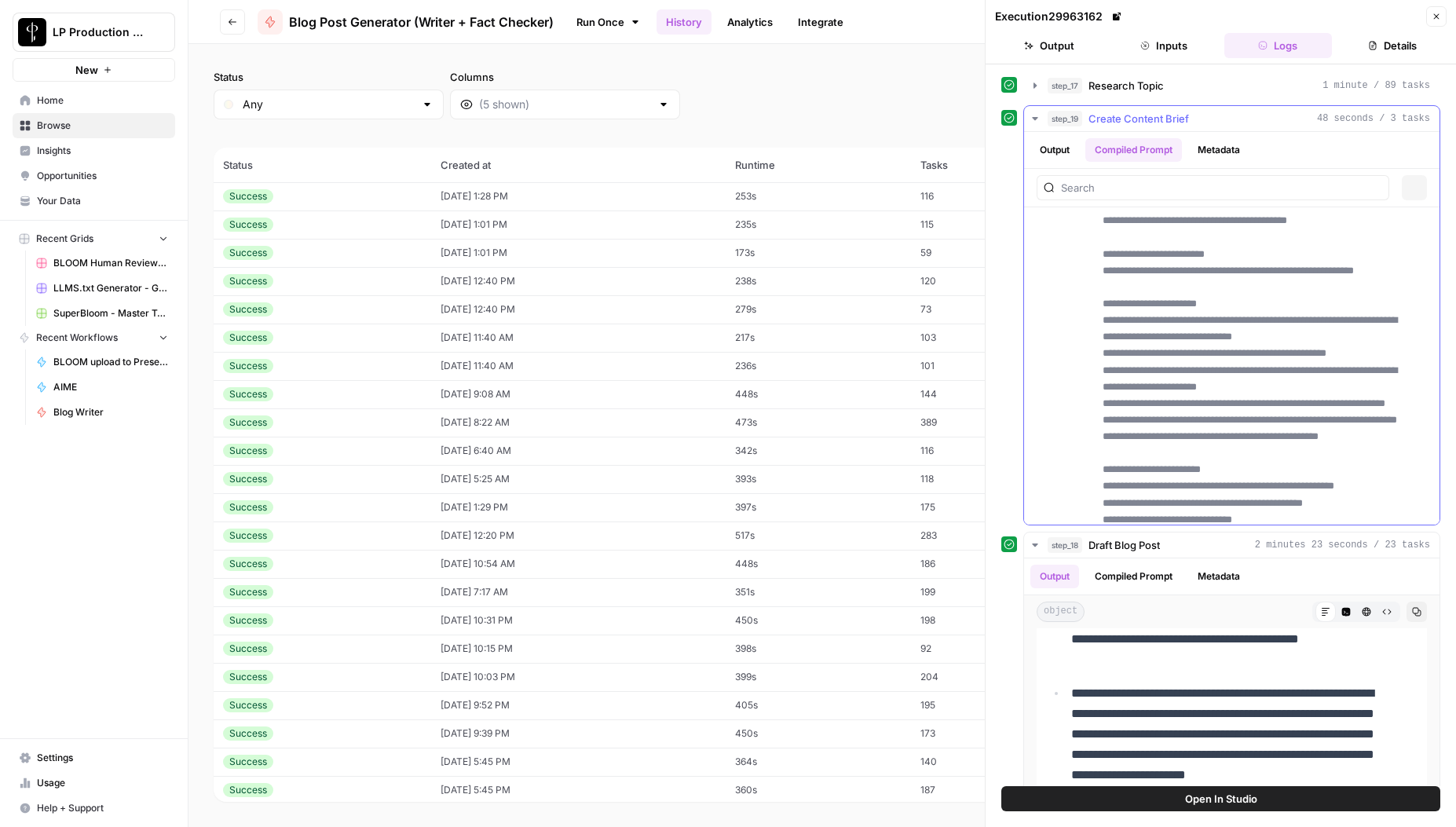
scroll to position [0, 0]
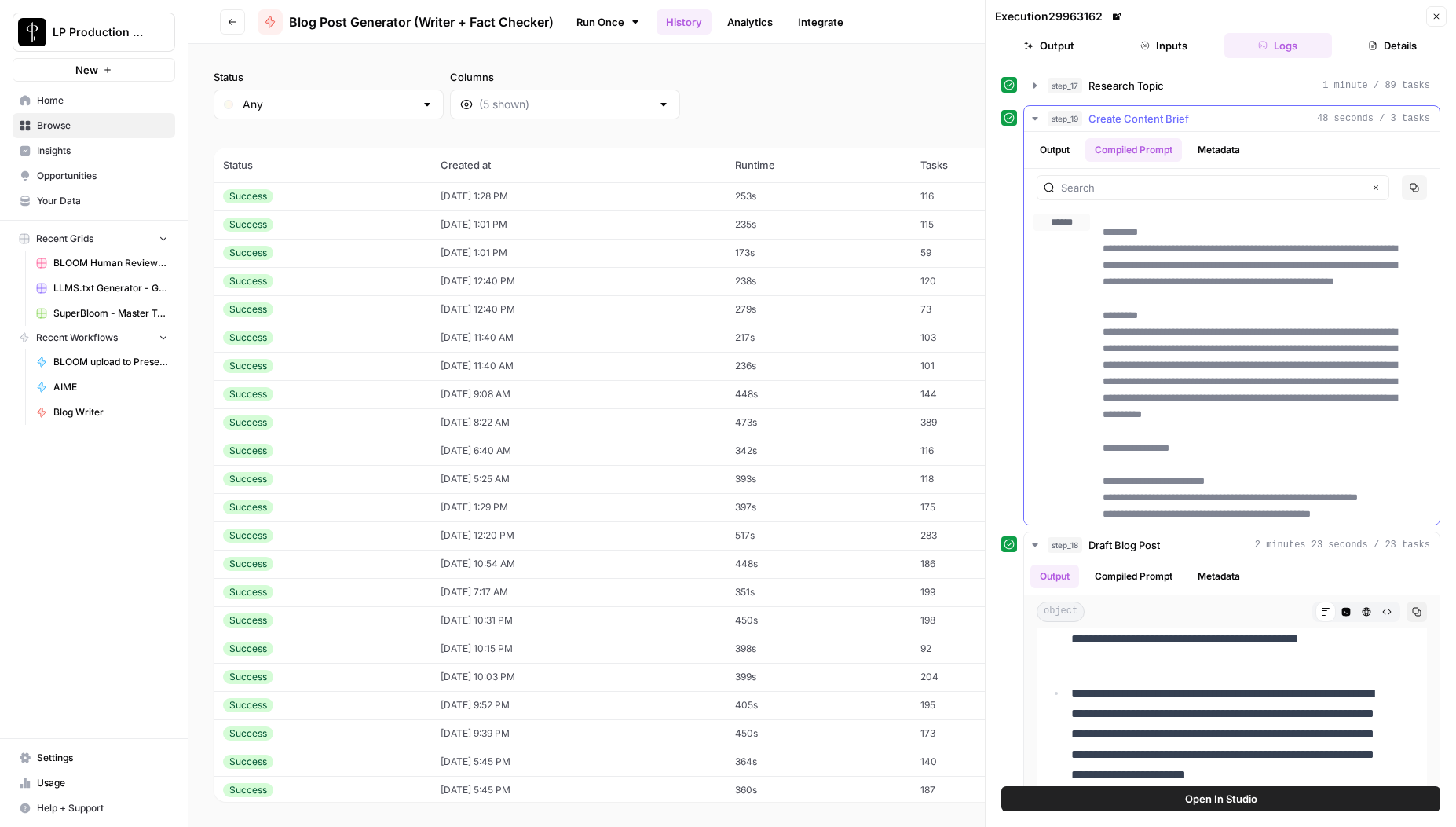
click at [1063, 151] on button "Output" at bounding box center [1055, 150] width 48 height 24
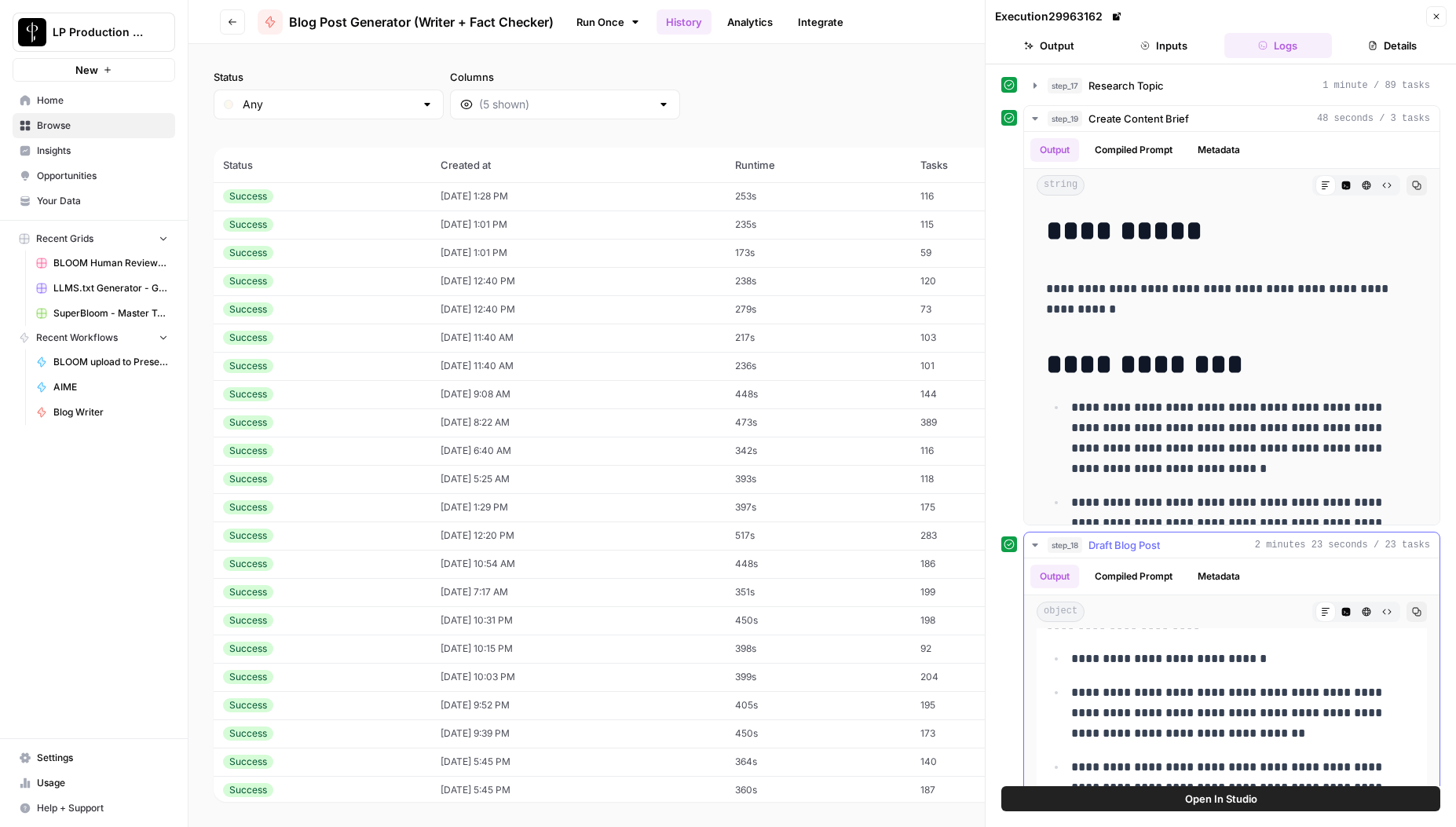
scroll to position [1192, 0]
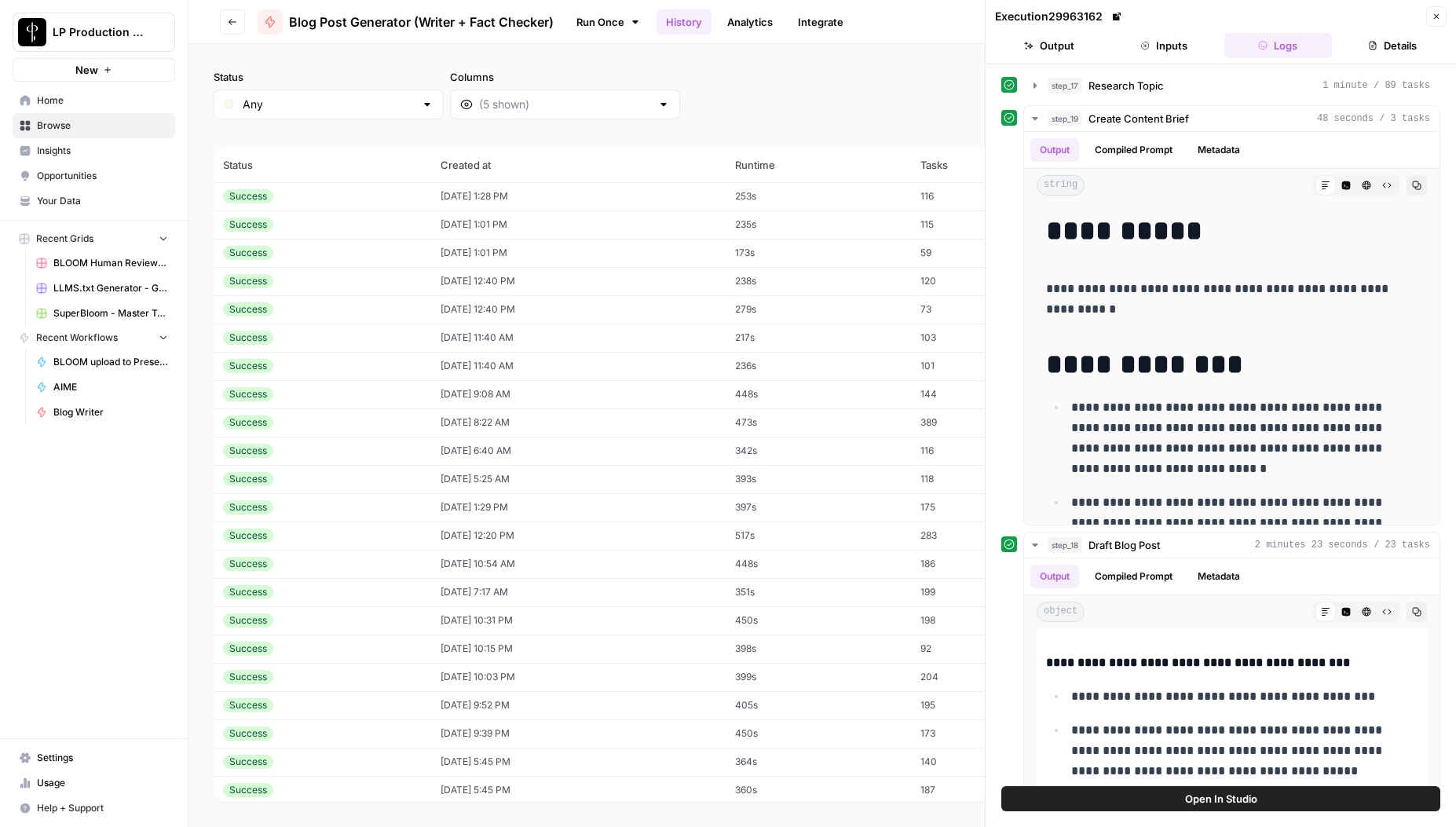
click at [1385, 44] on button "Details" at bounding box center [1393, 46] width 109 height 25
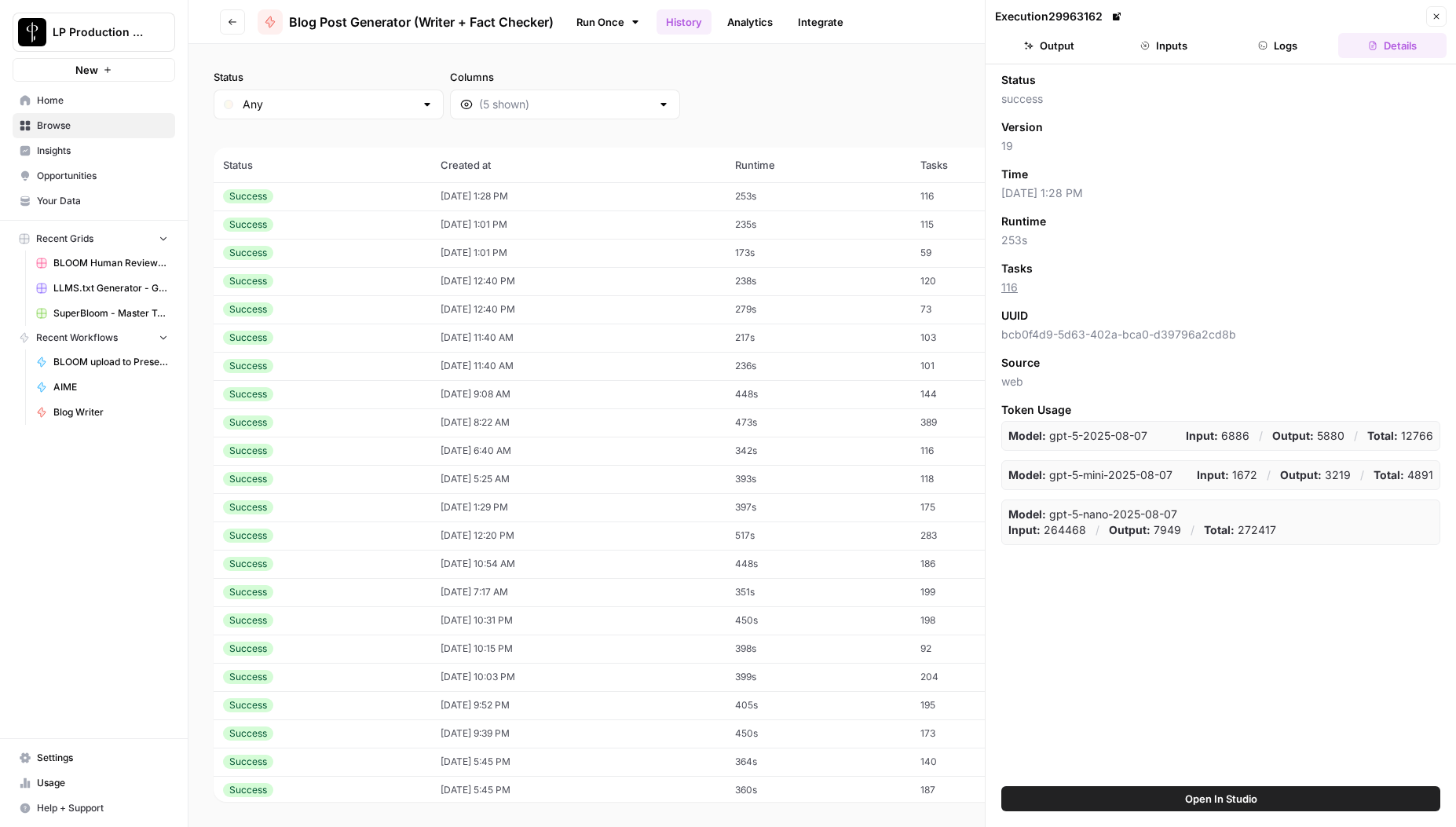
click at [1211, 645] on div "Status success Version 19 Time [DATE] 1:28 PM Runtime 253s Tasks 116 UUID bcb0f…" at bounding box center [1220, 425] width 470 height 722
click at [918, 45] on div "Status Any Columns 2h 24h 7d 30d All Time Custom range (46 records) Status Crea…" at bounding box center [822, 435] width 1268 height 783
click at [1439, 18] on icon "button" at bounding box center [1437, 17] width 6 height 6
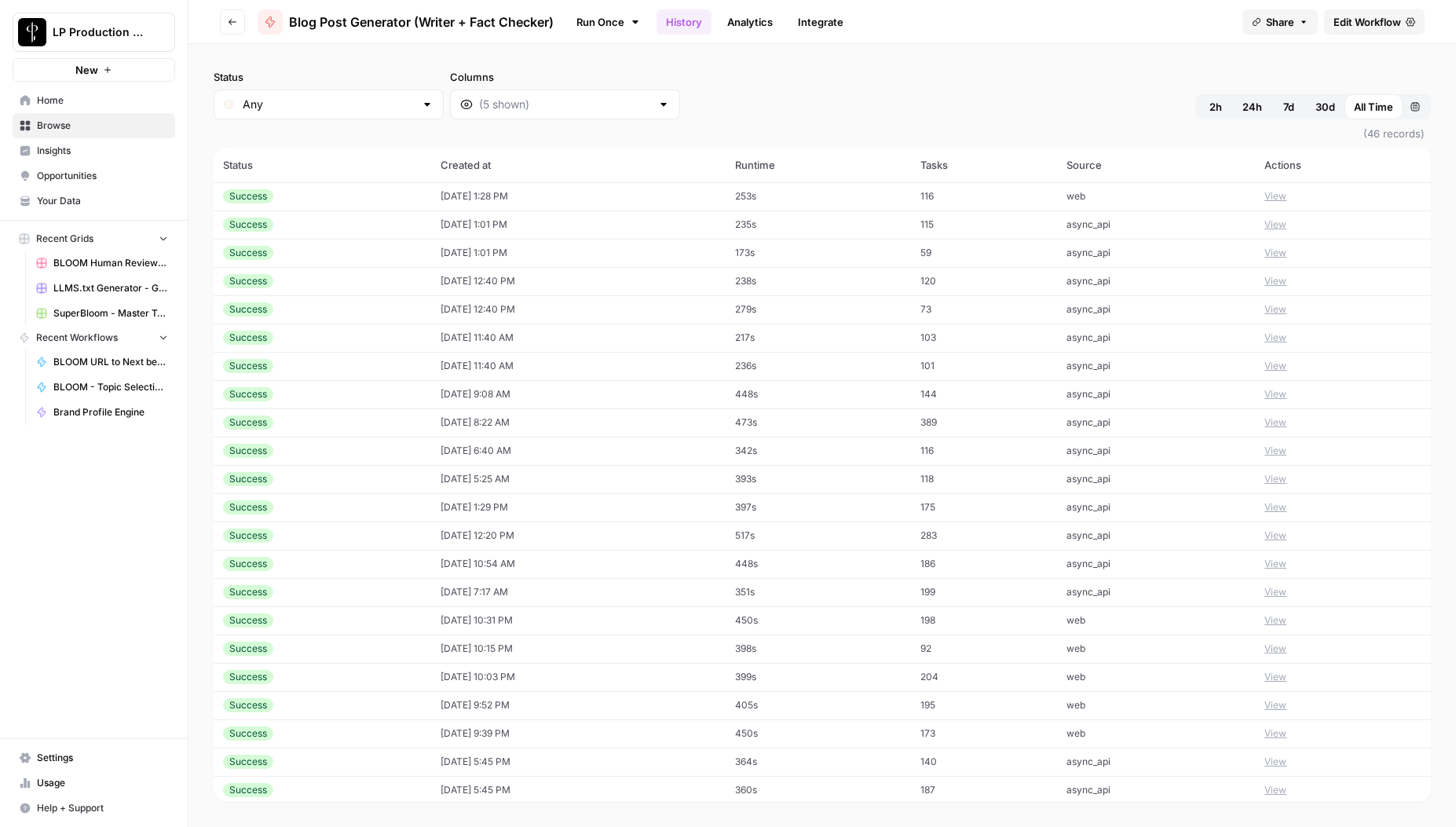
click at [1284, 193] on button "View" at bounding box center [1276, 197] width 22 height 14
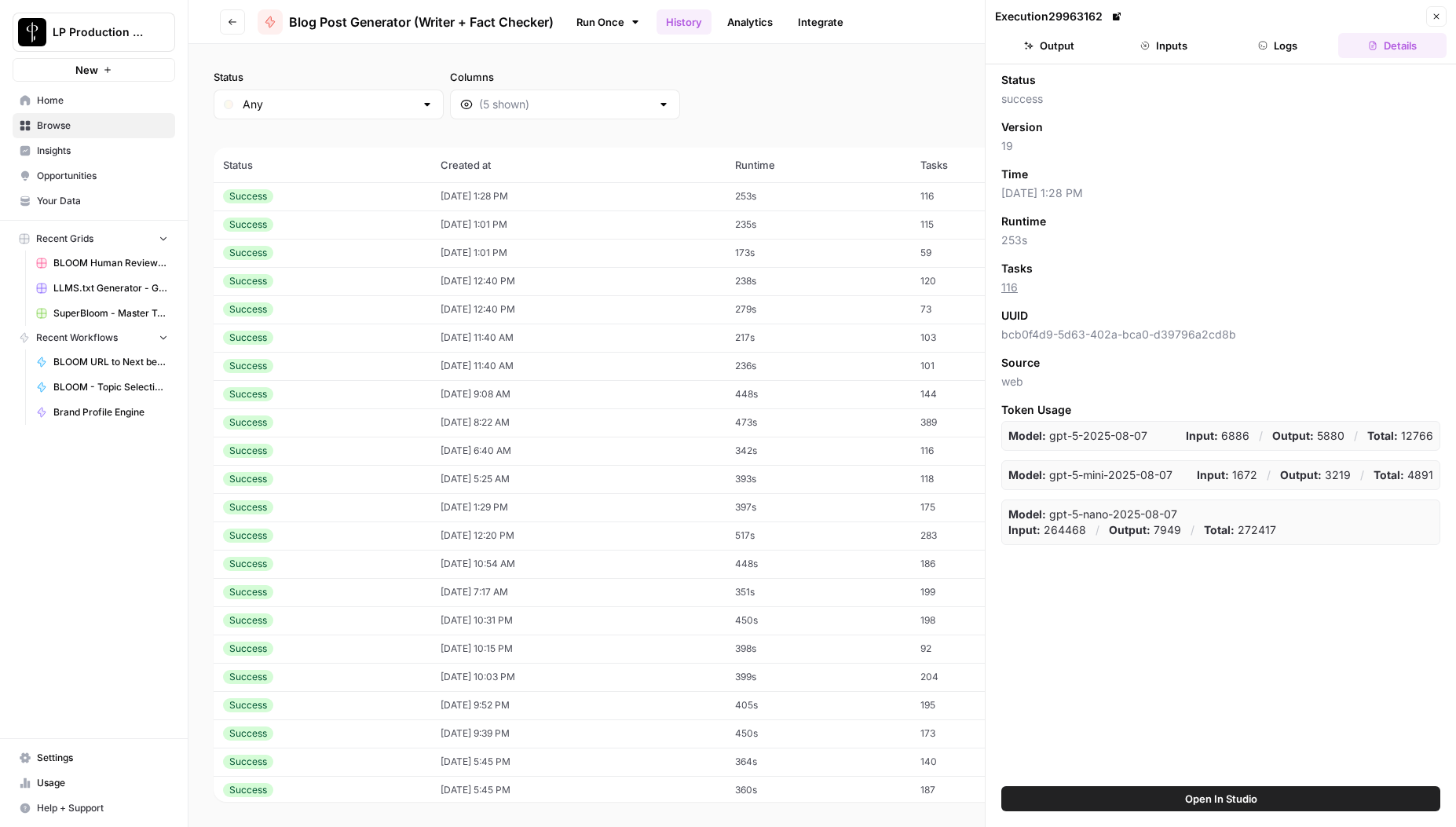
click at [1164, 45] on button "Inputs" at bounding box center [1164, 46] width 109 height 25
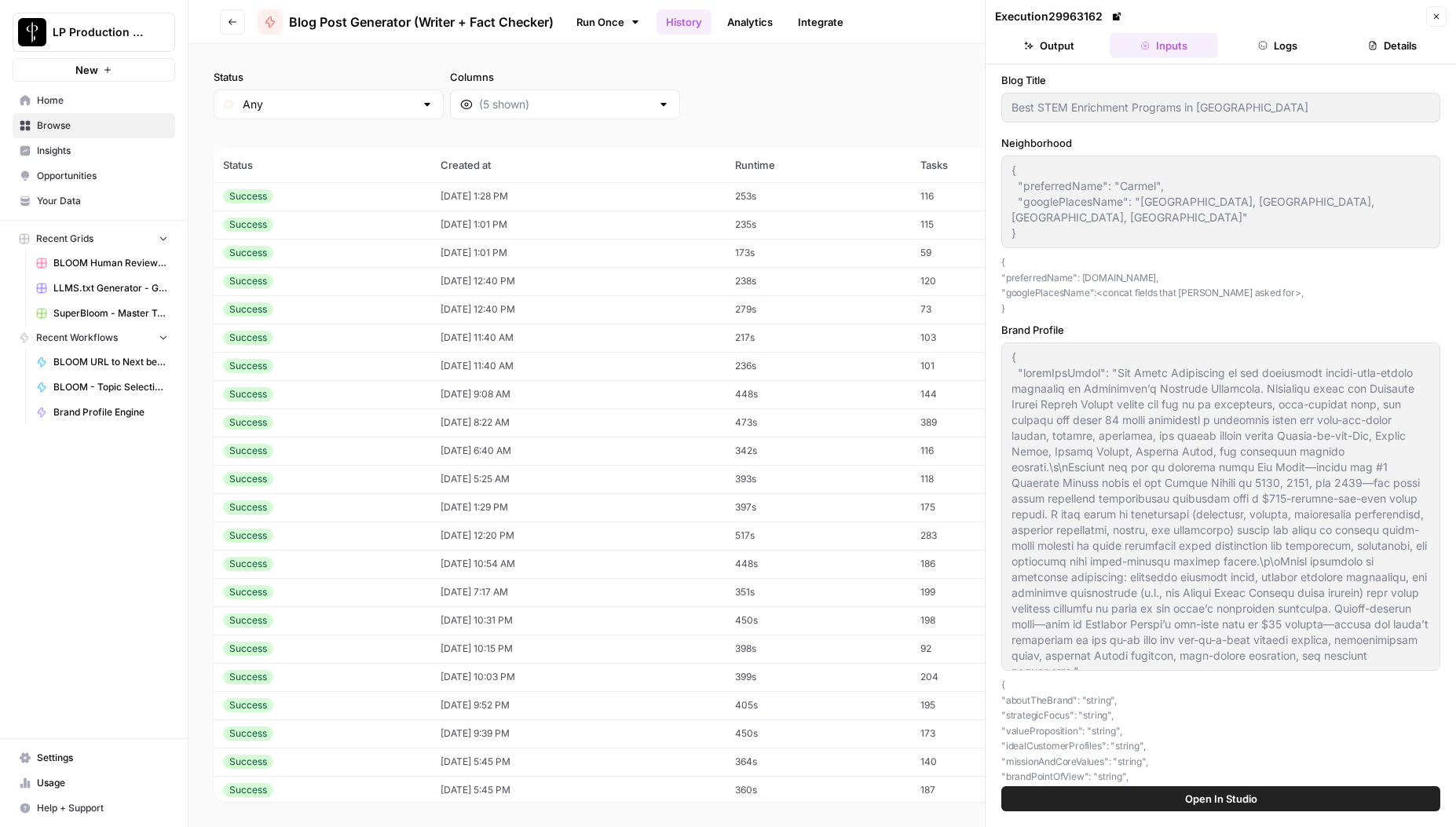
click at [1297, 52] on button "Logs" at bounding box center [1278, 46] width 109 height 25
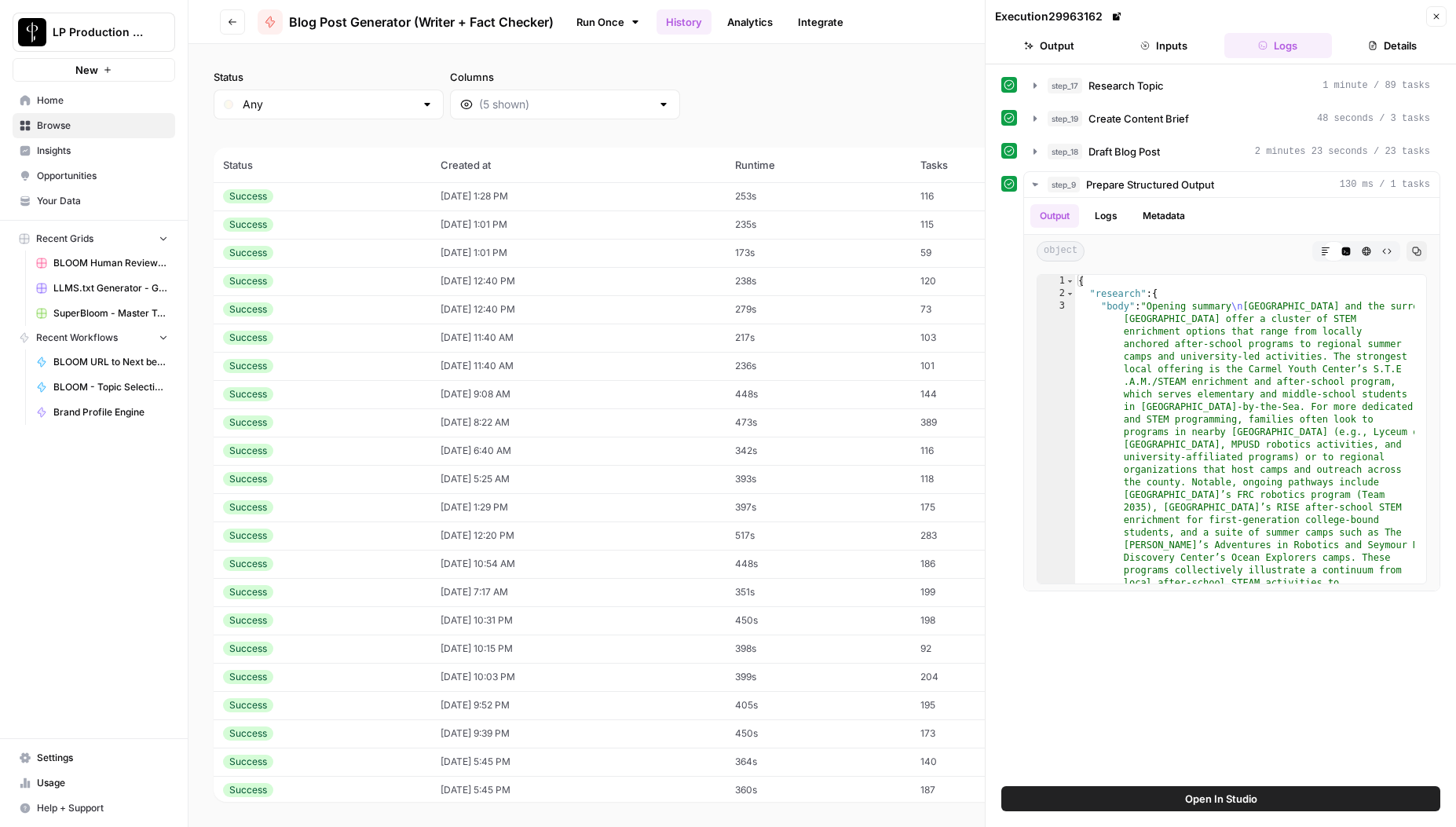
click at [1400, 48] on button "Details" at bounding box center [1393, 46] width 109 height 25
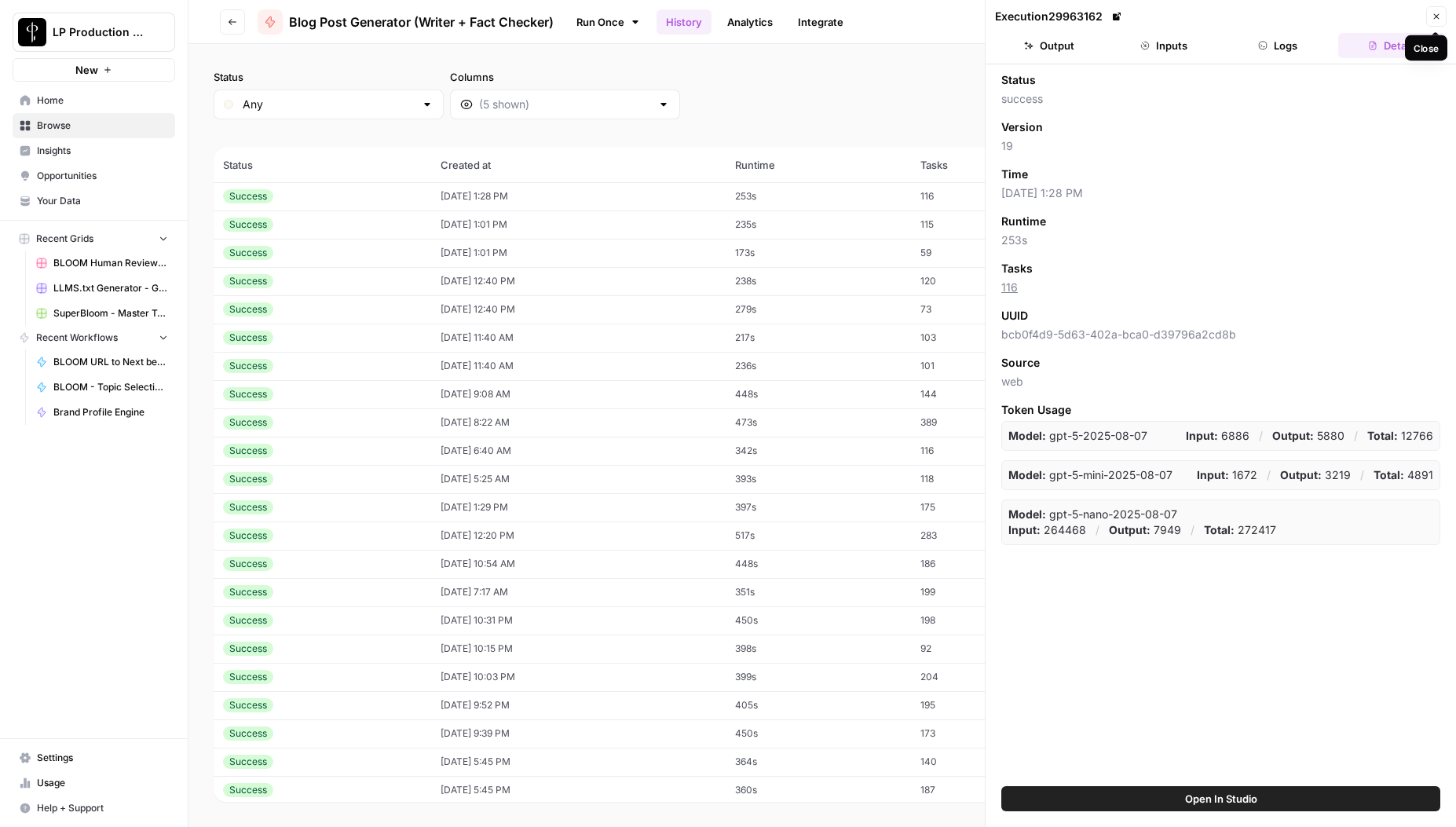
drag, startPoint x: 1432, startPoint y: 14, endPoint x: 1403, endPoint y: 13, distance: 29.0
click at [1432, 15] on icon "button" at bounding box center [1437, 17] width 10 height 10
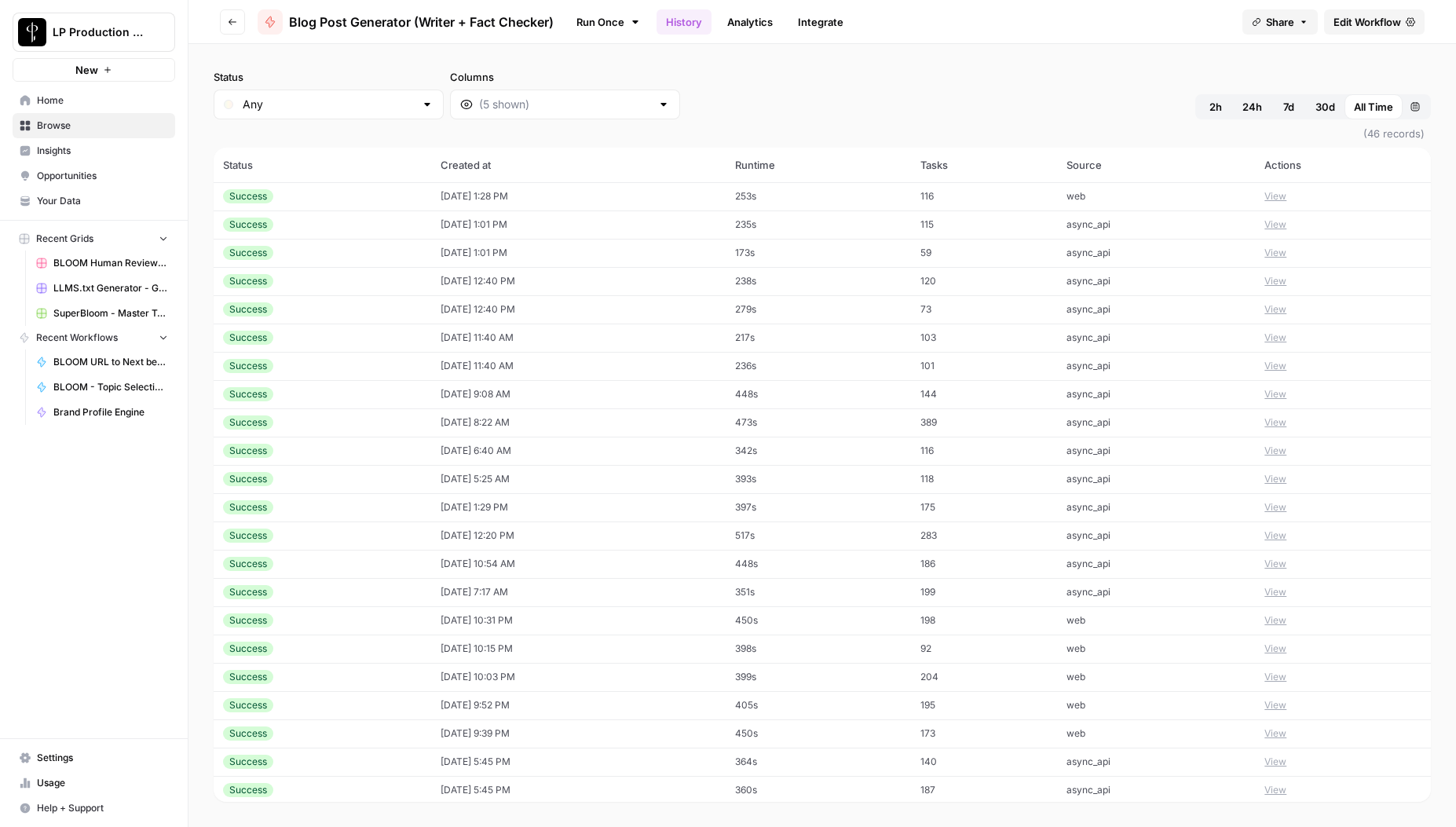
click at [991, 19] on div "Run Once History Analytics Integrate" at bounding box center [898, 21] width 664 height 31
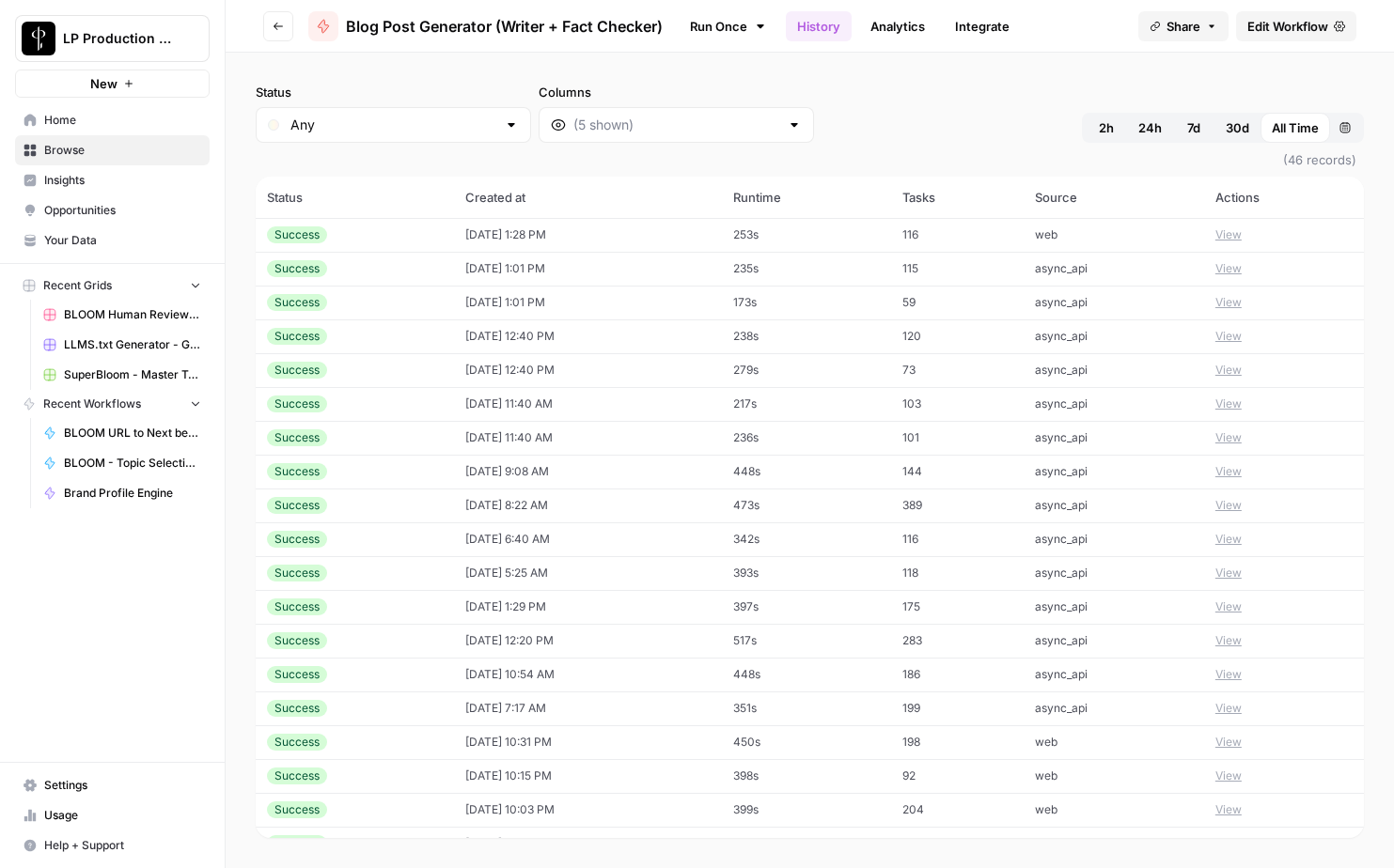
click at [883, 102] on div "Status Any Columns 2h 24h 7d 30d All Time Custom range" at bounding box center [809, 112] width 1108 height 60
click at [1234, 231] on button "View" at bounding box center [1229, 235] width 27 height 17
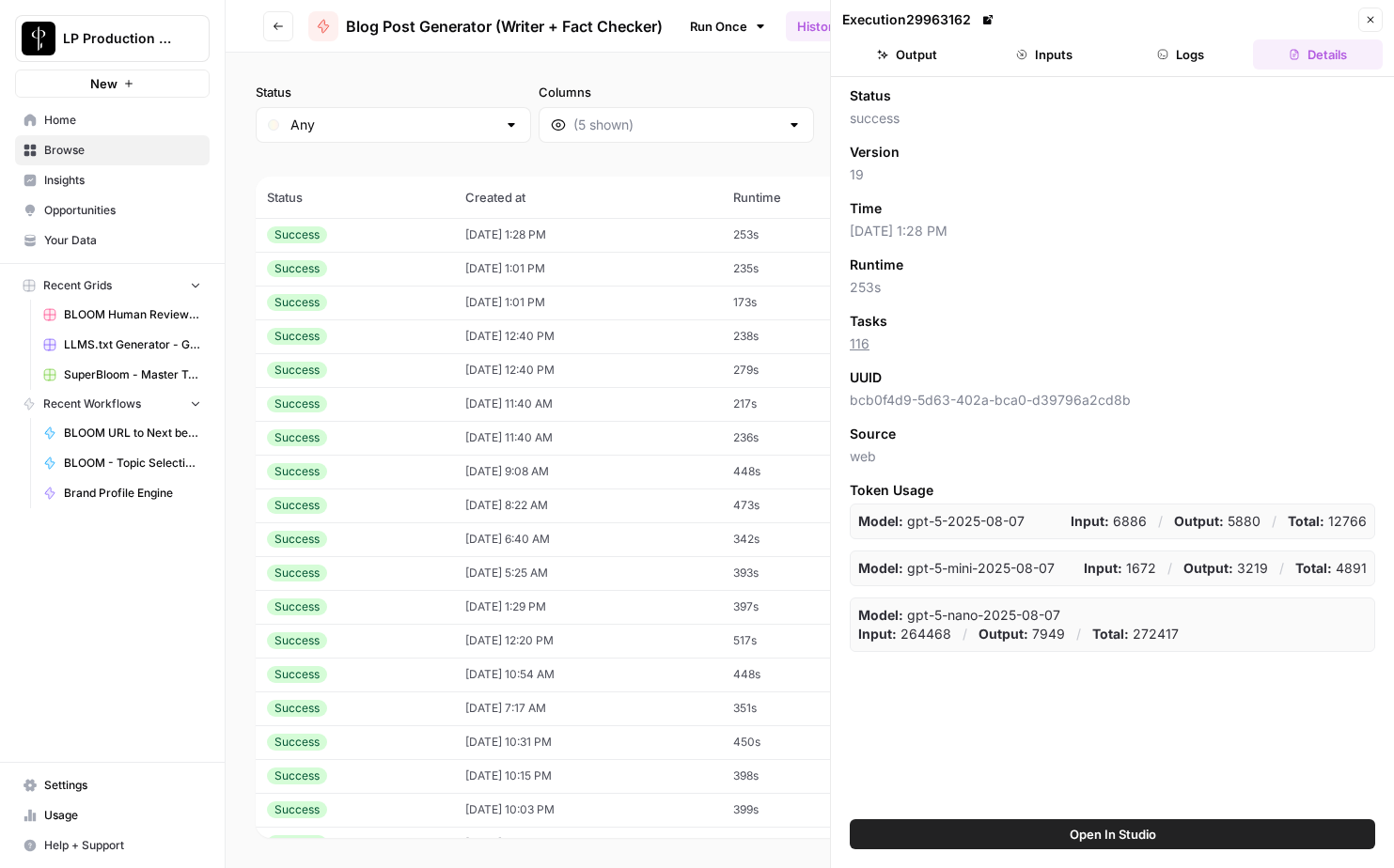
click at [1373, 21] on icon "button" at bounding box center [1370, 20] width 11 height 11
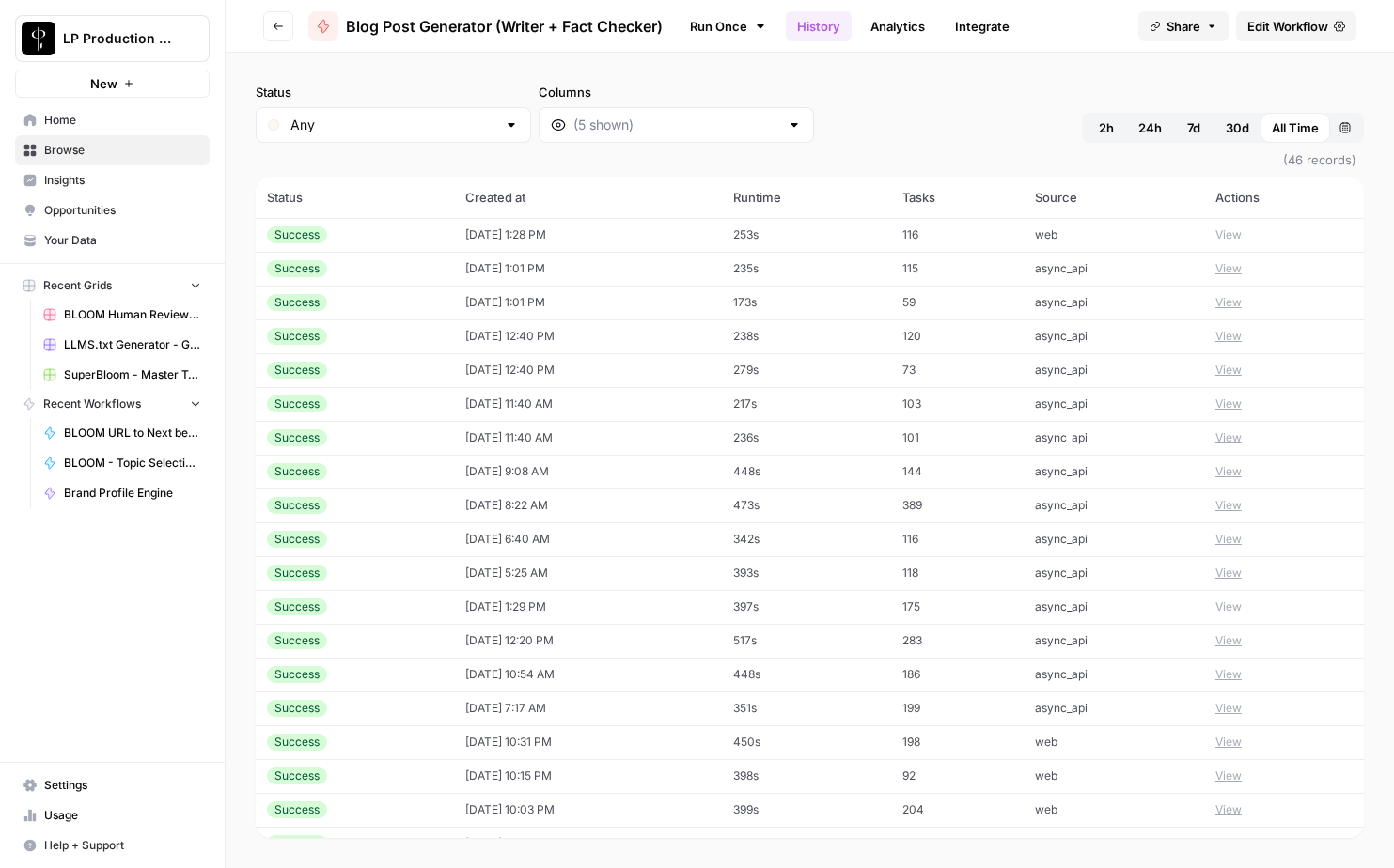
click at [977, 108] on div "Status Any Columns 2h 24h 7d 30d All Time Custom range" at bounding box center [809, 112] width 1108 height 60
click at [1270, 34] on span "Edit Workflow" at bounding box center [1287, 27] width 81 height 19
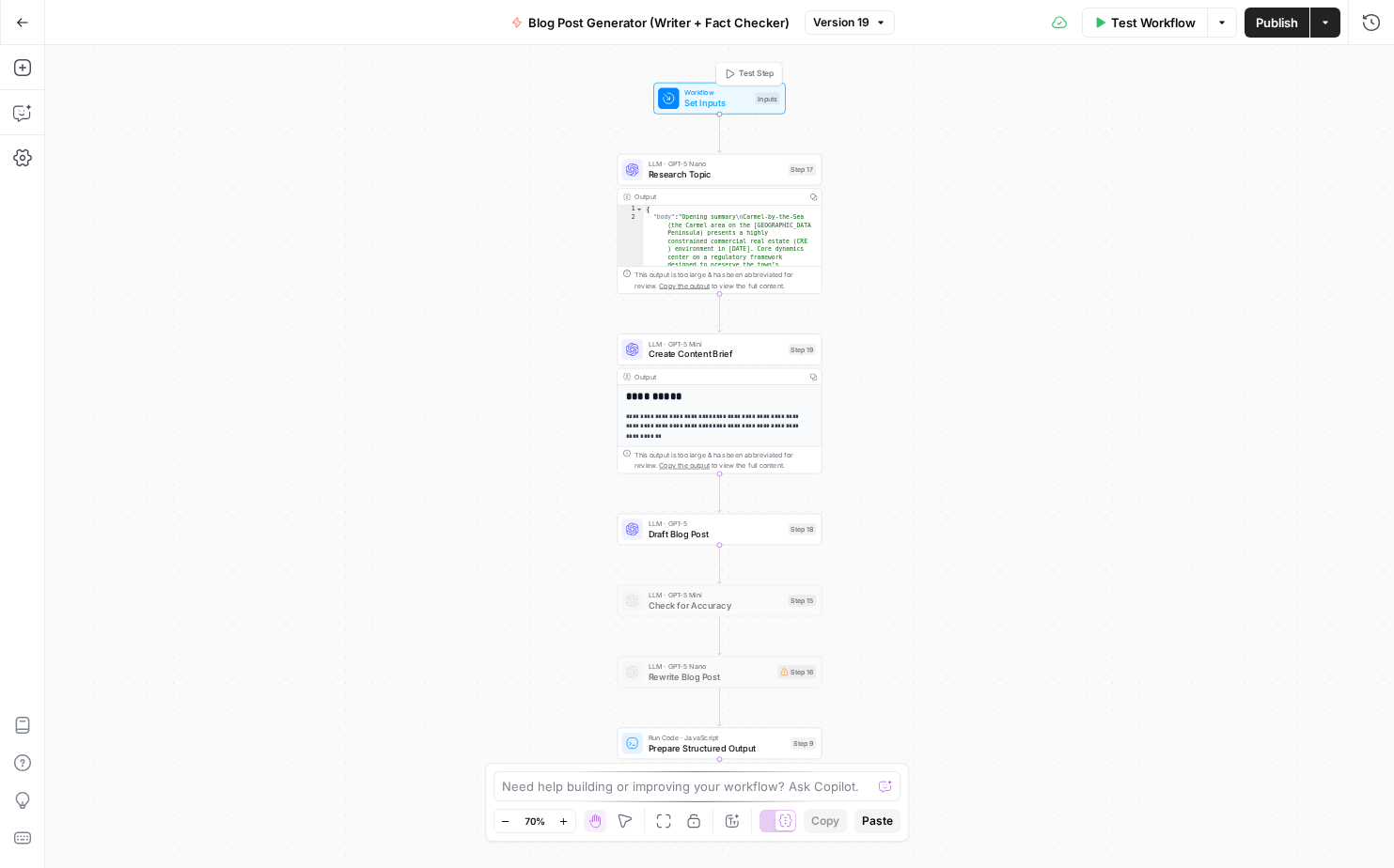
click at [690, 95] on span "Workflow" at bounding box center [716, 92] width 65 height 10
click at [1300, 114] on span "edit field" at bounding box center [1309, 117] width 42 height 15
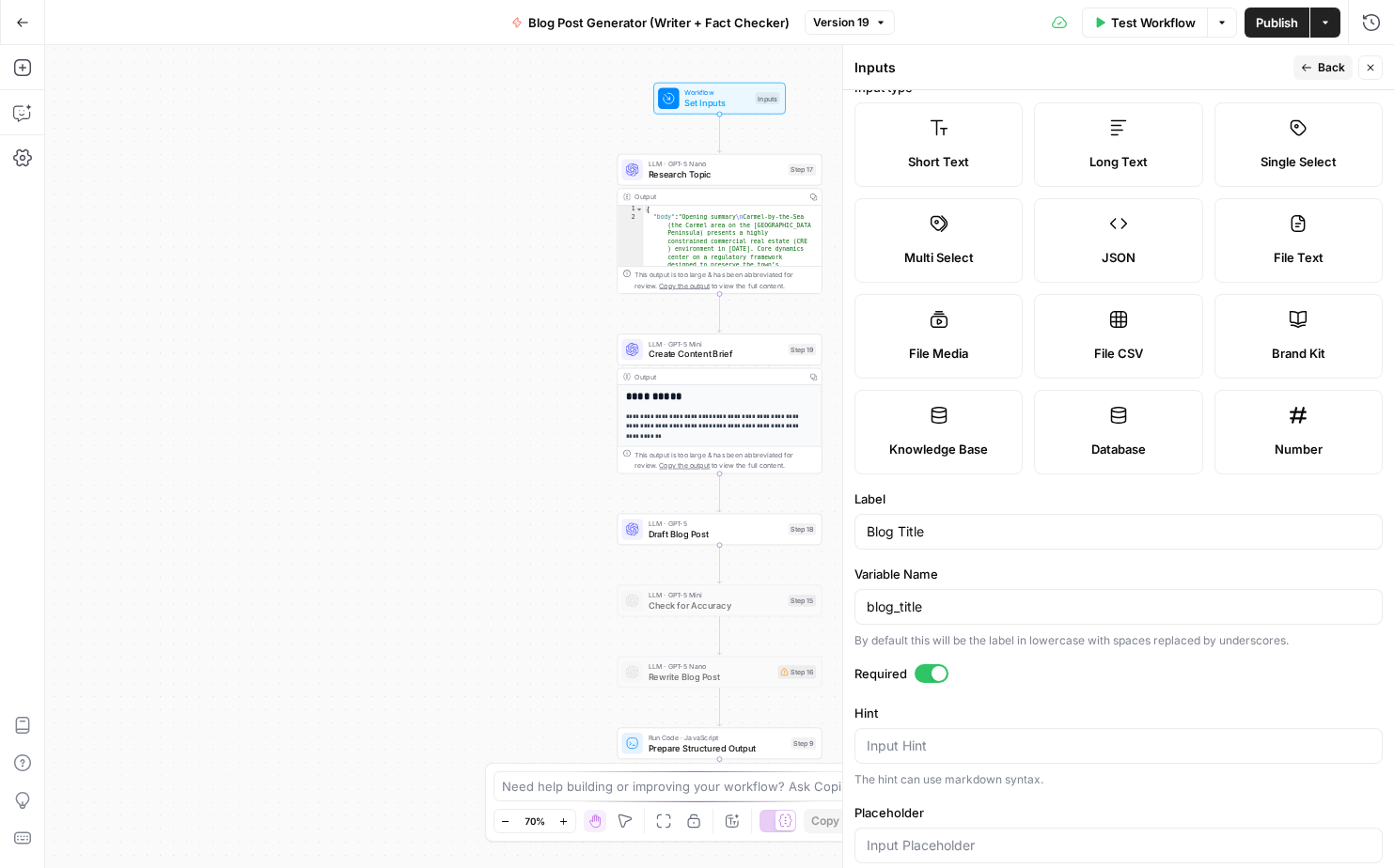
scroll to position [156, 0]
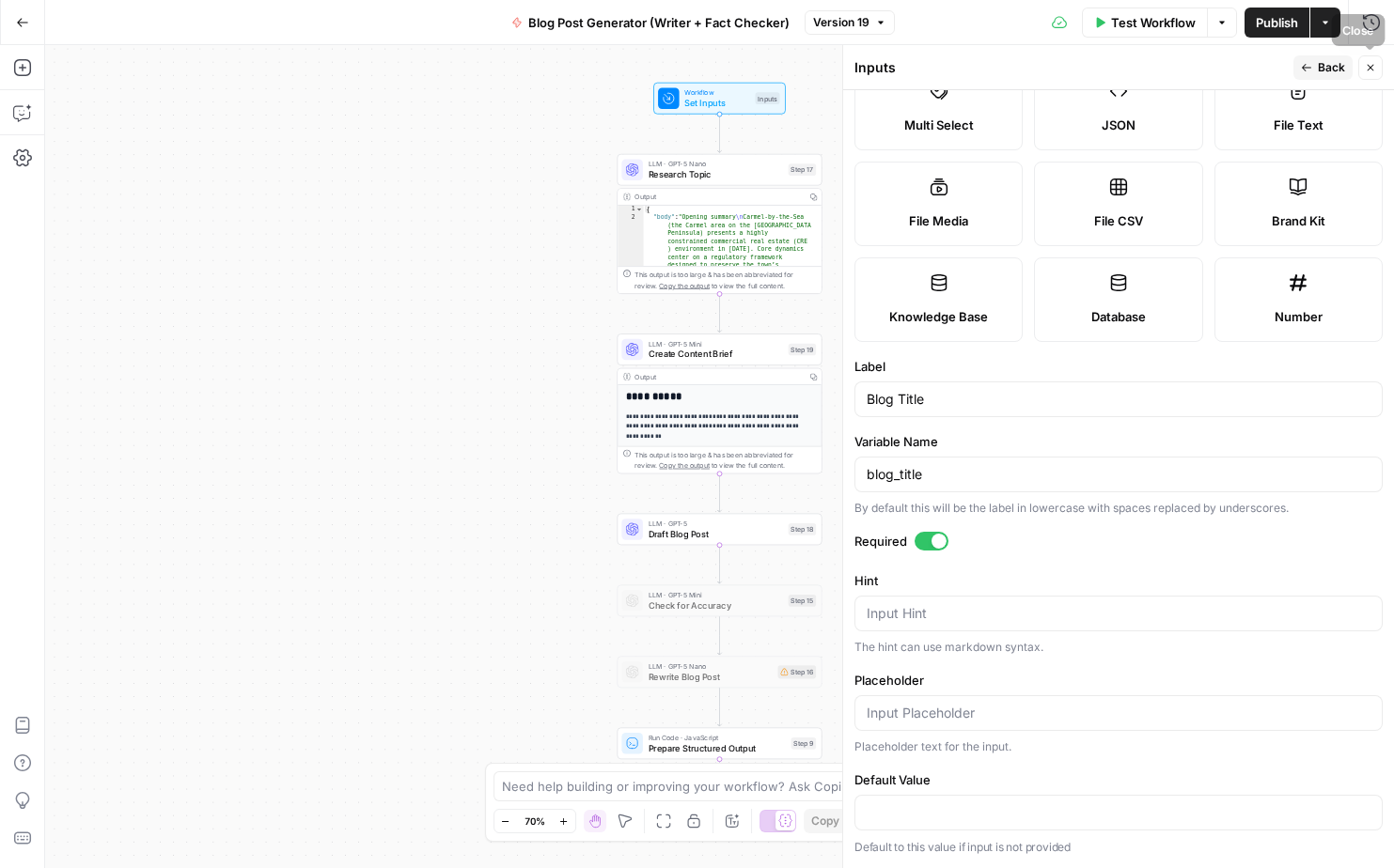
drag, startPoint x: 1369, startPoint y: 70, endPoint x: 1253, endPoint y: 83, distance: 116.7
click at [1369, 70] on icon "button" at bounding box center [1370, 67] width 11 height 11
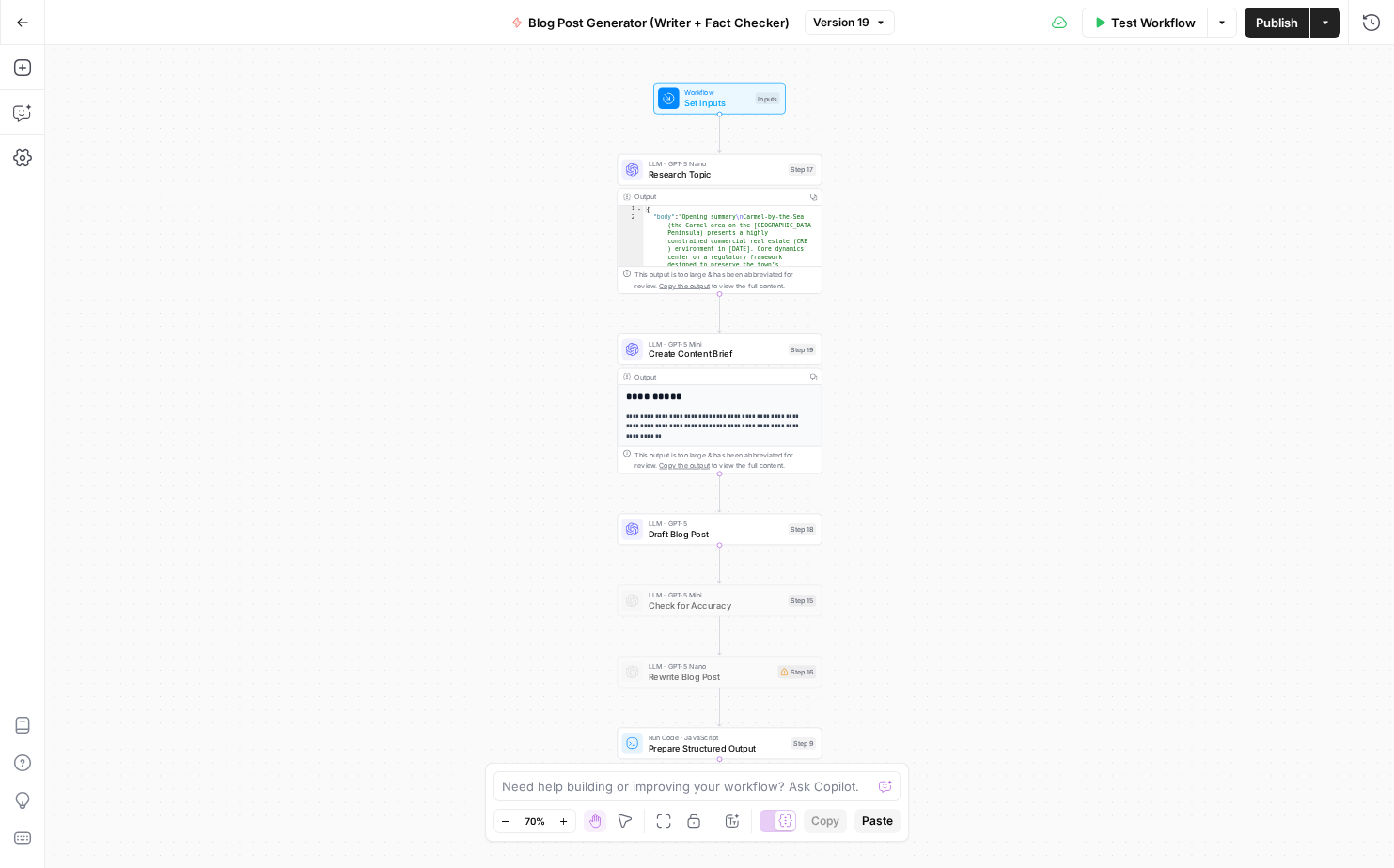
click at [961, 25] on div "Test Workflow Options Publish Actions Run History" at bounding box center [1144, 22] width 500 height 45
click at [20, 26] on icon "button" at bounding box center [23, 23] width 13 height 13
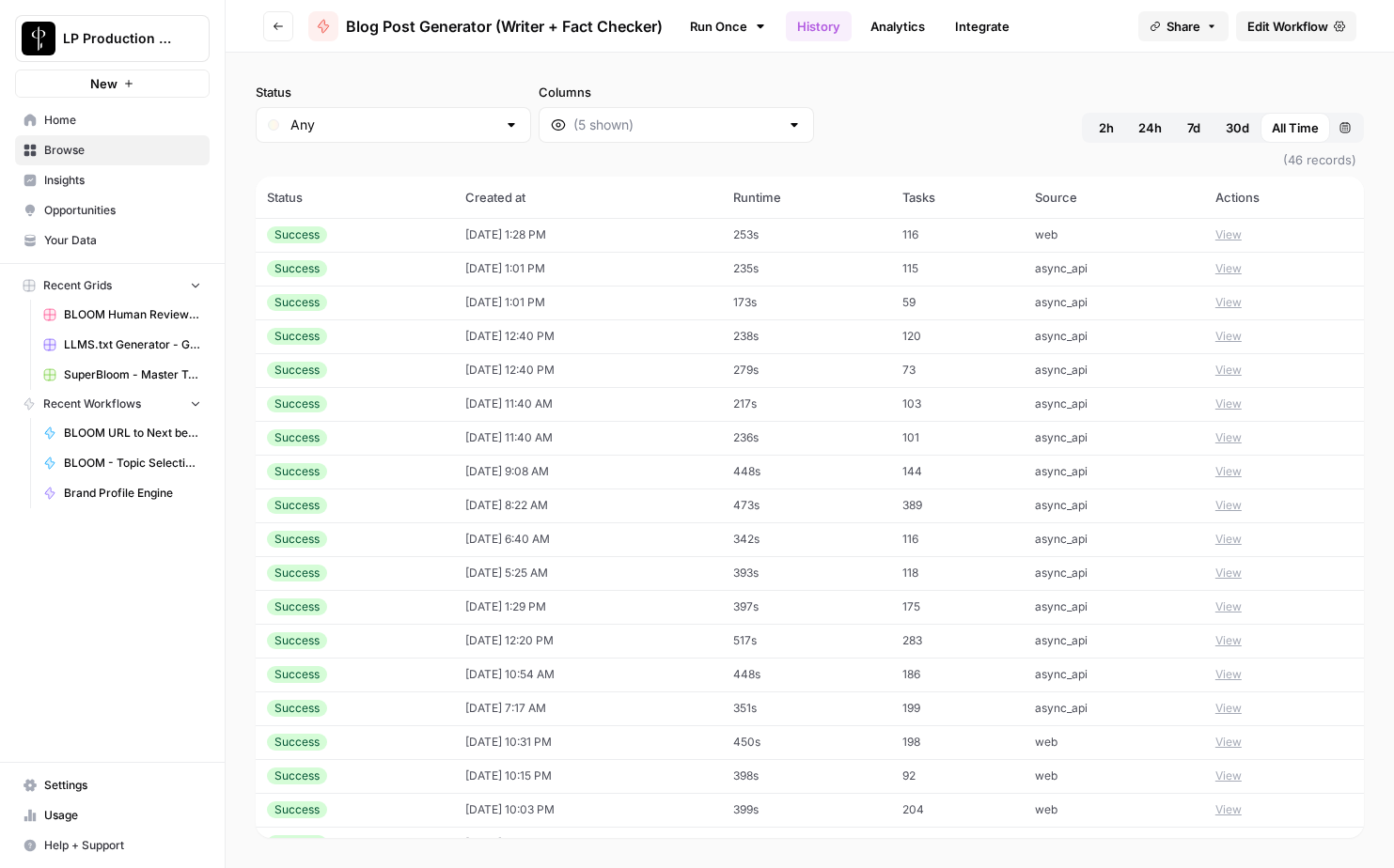
click at [733, 28] on link "Run Once" at bounding box center [728, 27] width 101 height 32
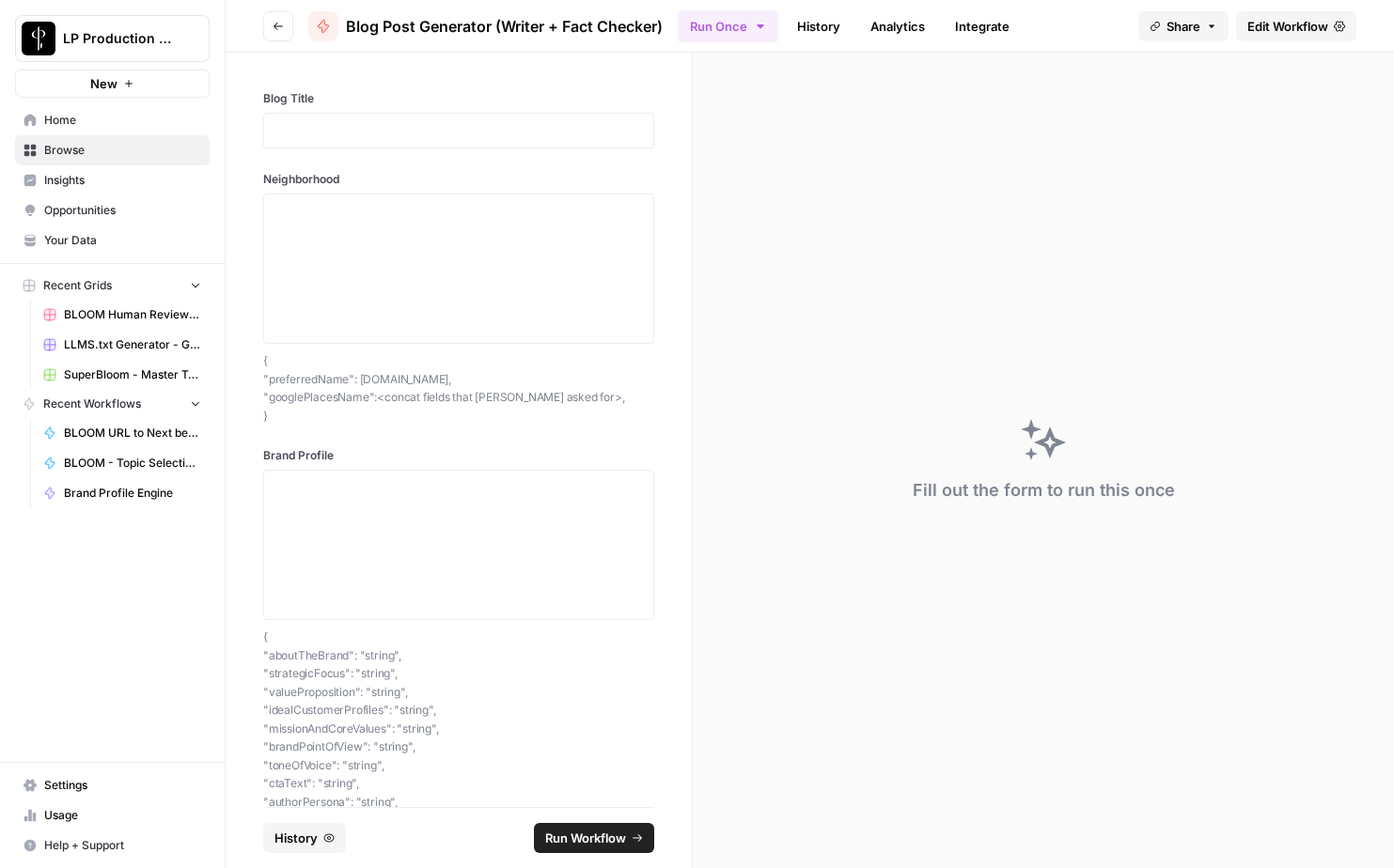
click at [826, 31] on link "History" at bounding box center [818, 27] width 65 height 30
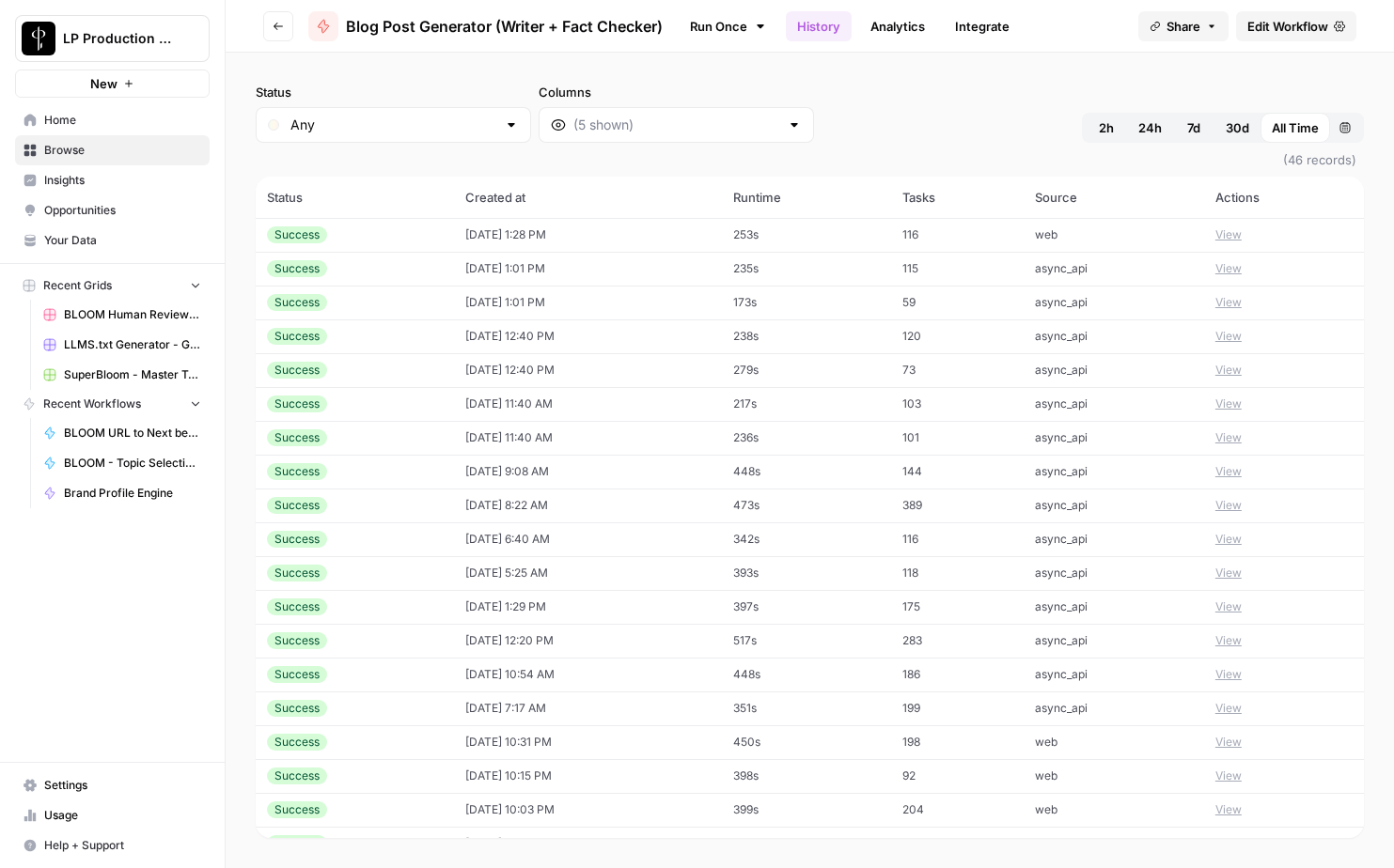
click at [1225, 236] on button "View" at bounding box center [1229, 235] width 27 height 17
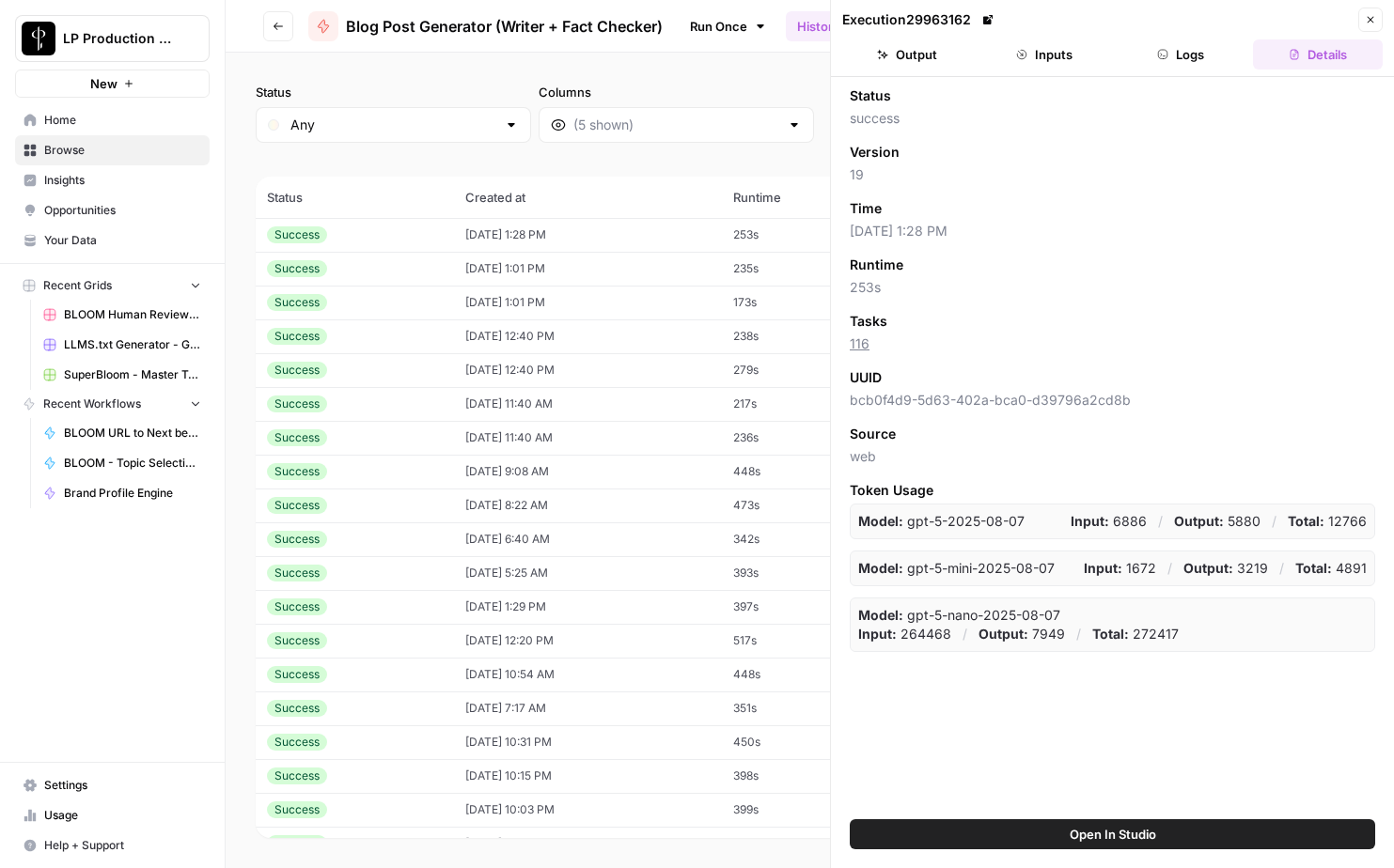
click at [1076, 55] on button "Inputs" at bounding box center [1044, 55] width 130 height 30
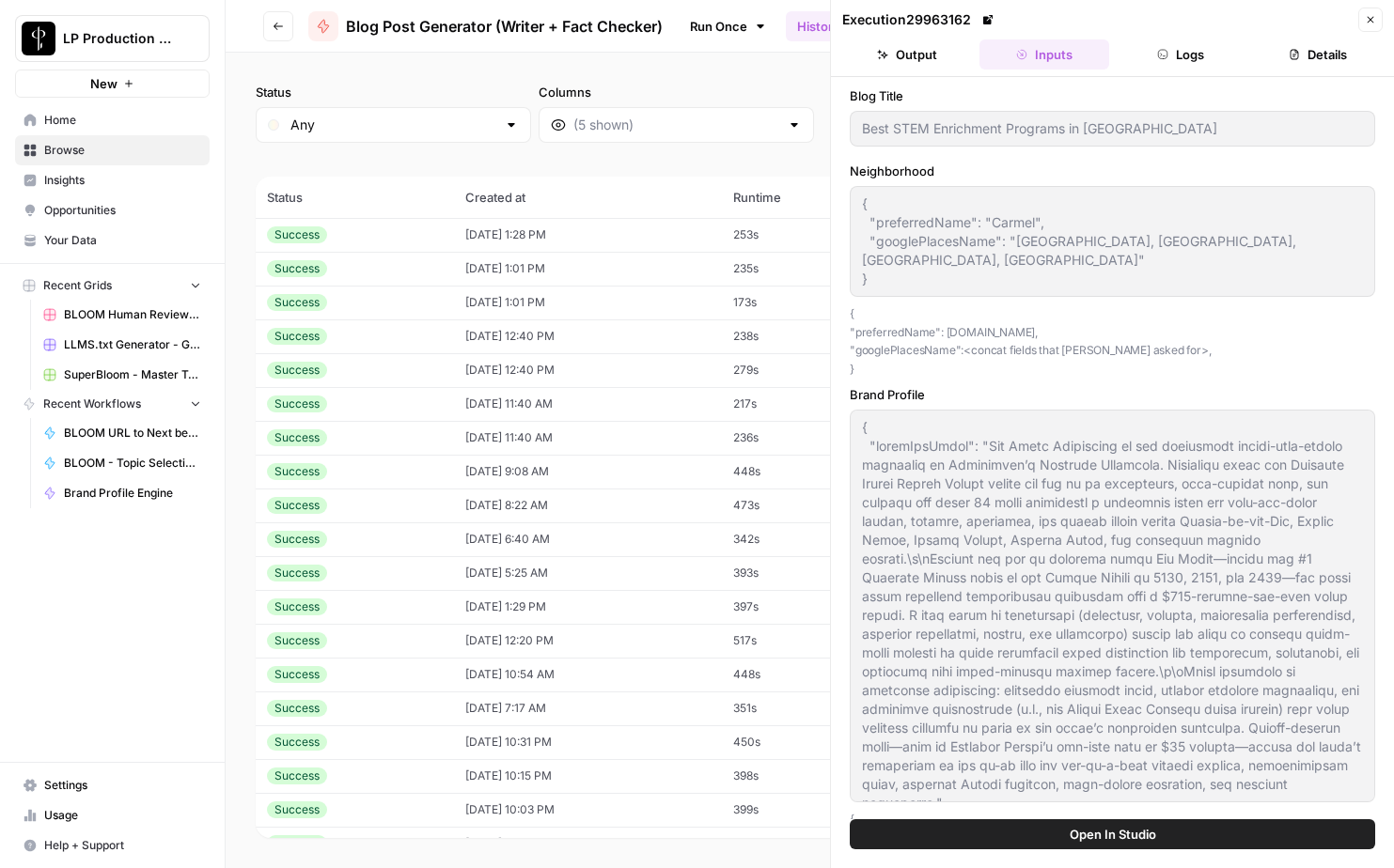
click at [894, 55] on button "Output" at bounding box center [907, 55] width 130 height 30
